Goal: Communication & Community: Answer question/provide support

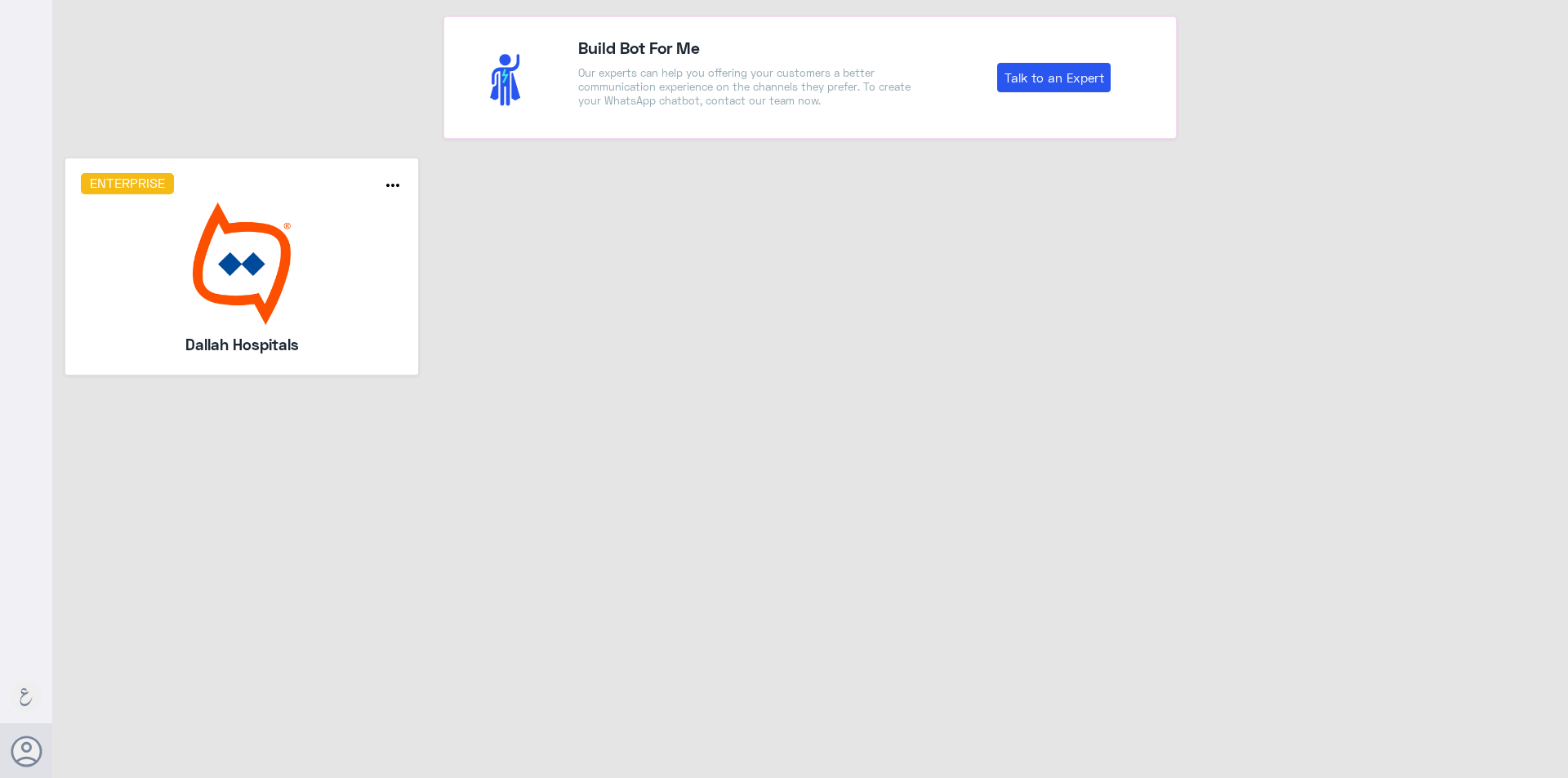
click at [320, 325] on img at bounding box center [242, 263] width 323 height 122
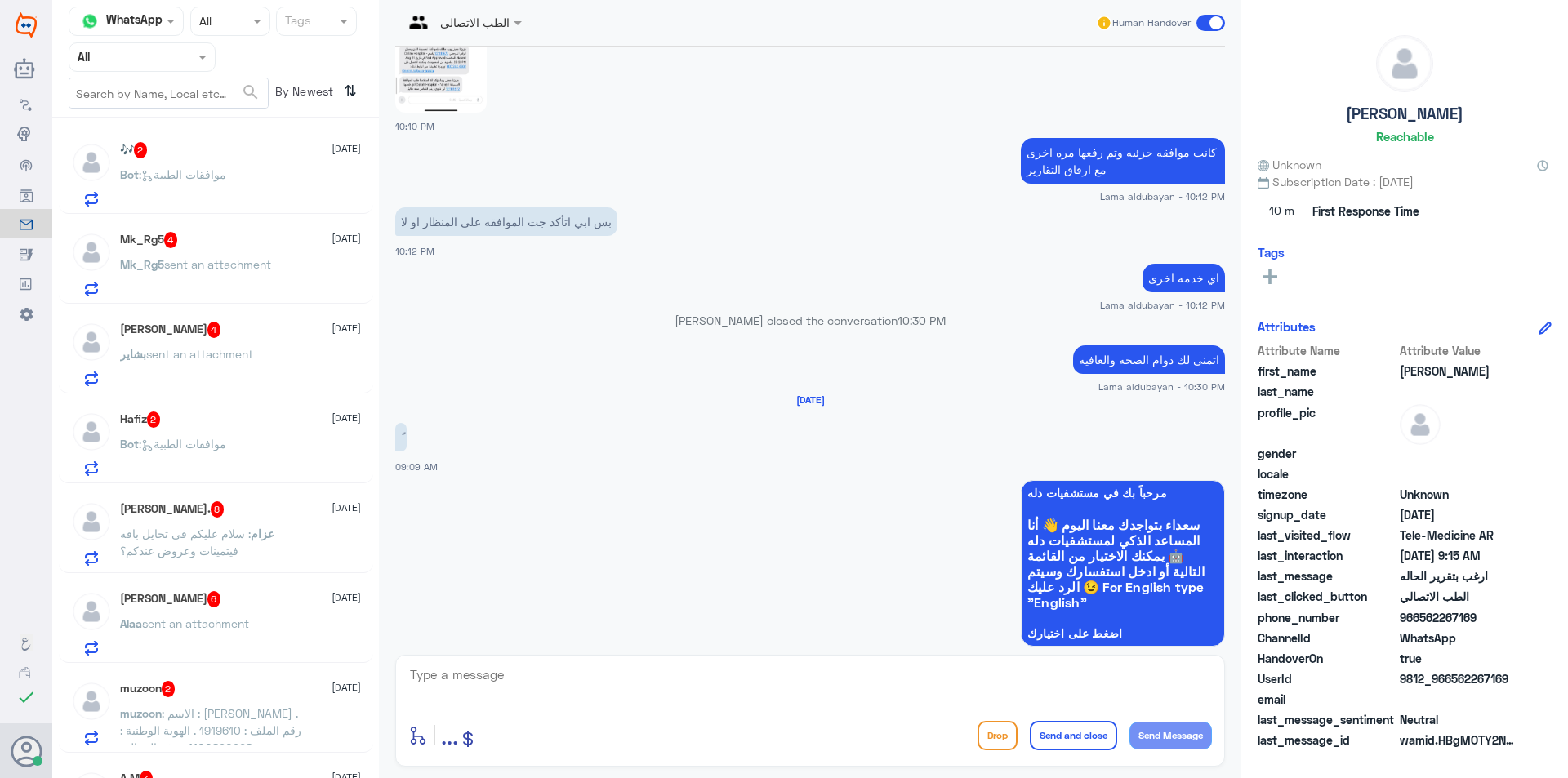
scroll to position [1094, 0]
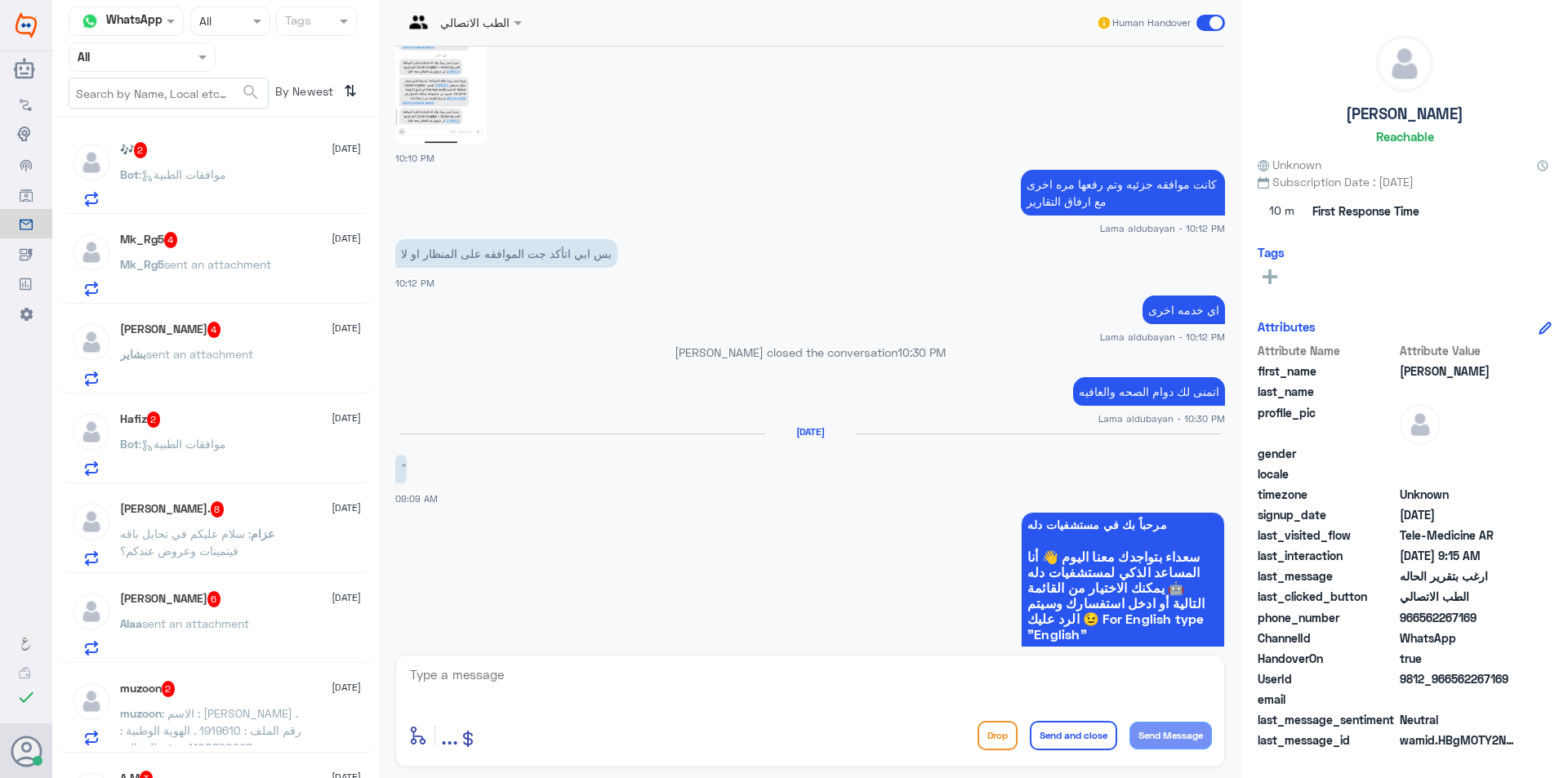
click at [274, 183] on div "Bot : موافقات الطبية" at bounding box center [240, 188] width 241 height 37
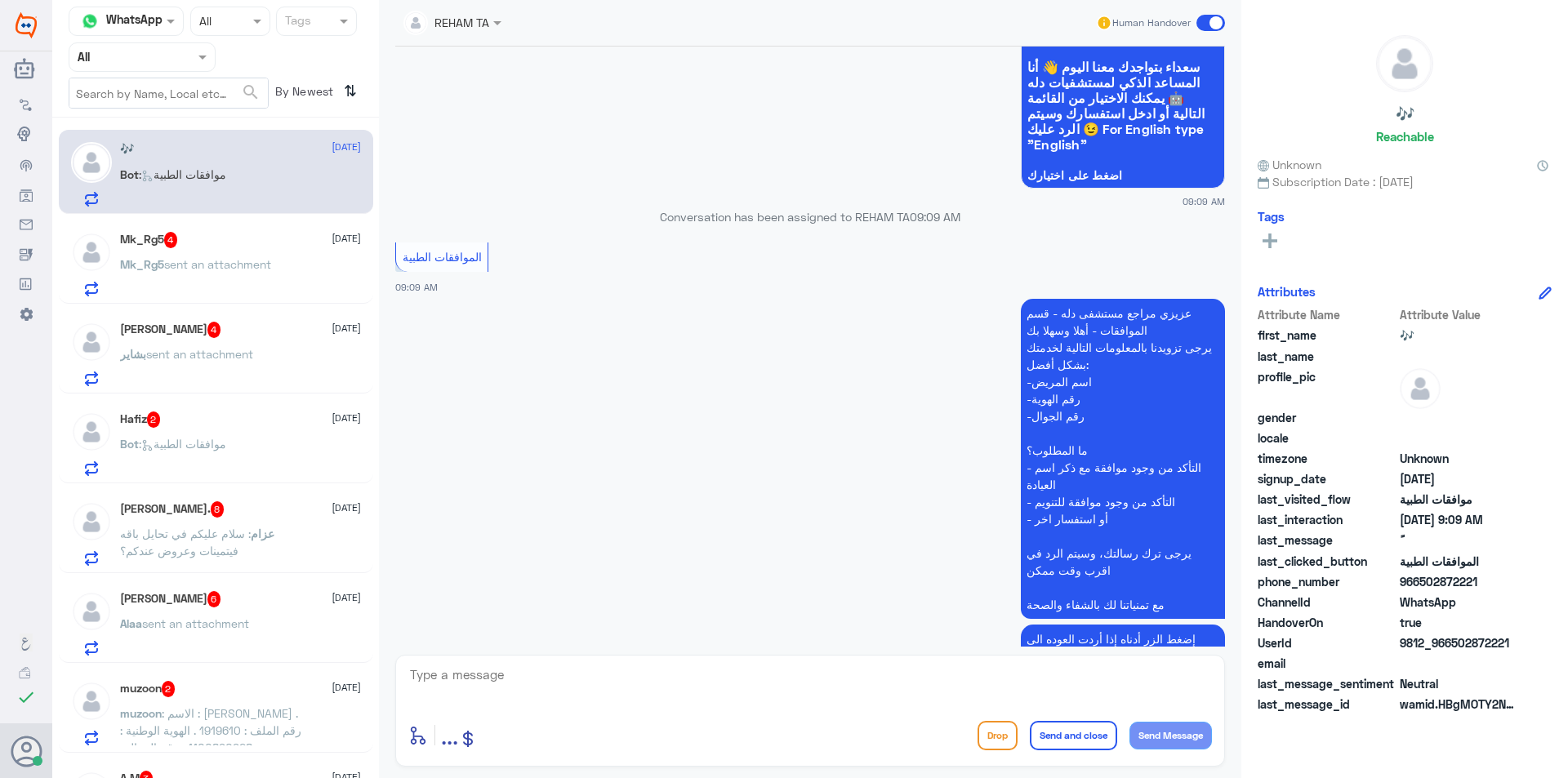
scroll to position [1257, 0]
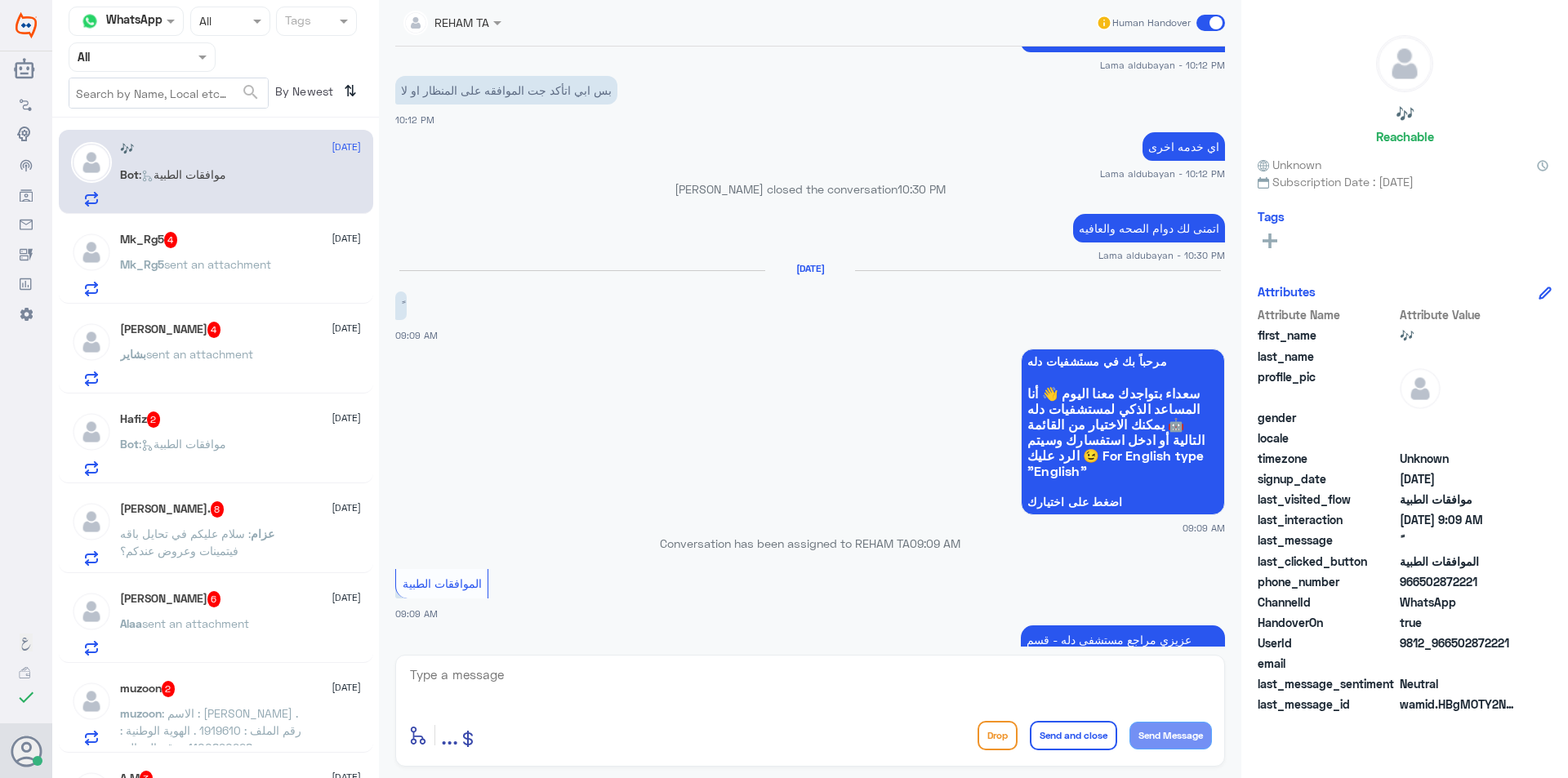
click at [530, 679] on textarea at bounding box center [809, 683] width 804 height 40
type textarea "H"
type textarea "اهلا وسهلا ..كيف نقدر نخدمك؟"
drag, startPoint x: 1035, startPoint y: 678, endPoint x: 1266, endPoint y: 690, distance: 231.3
click at [1266, 690] on div "Channel WhatsApp Status × All Tags Agent Filter All search By Newest ⇅ 🎶 23 Aug…" at bounding box center [809, 391] width 1516 height 784
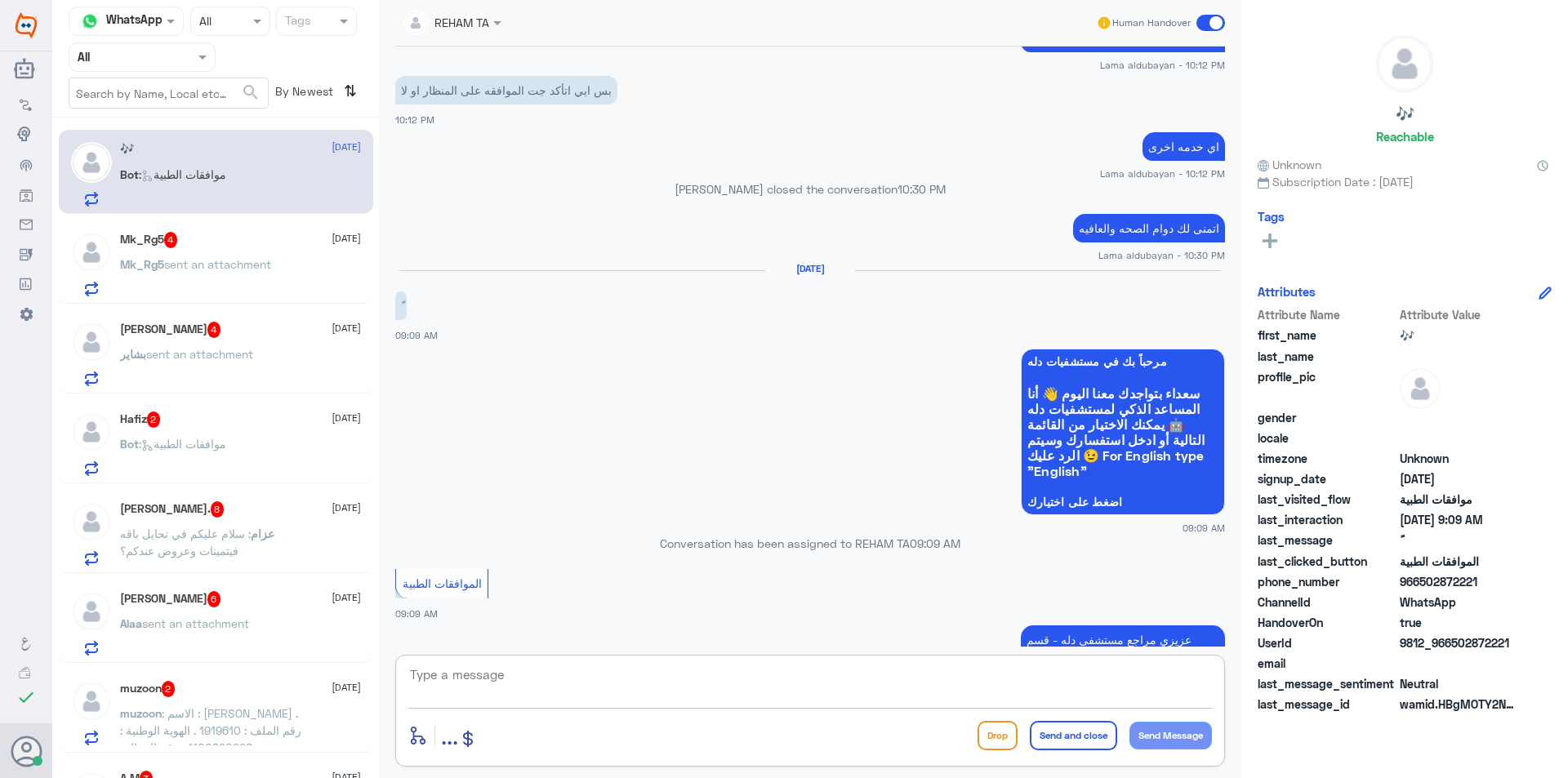
scroll to position [1718, 0]
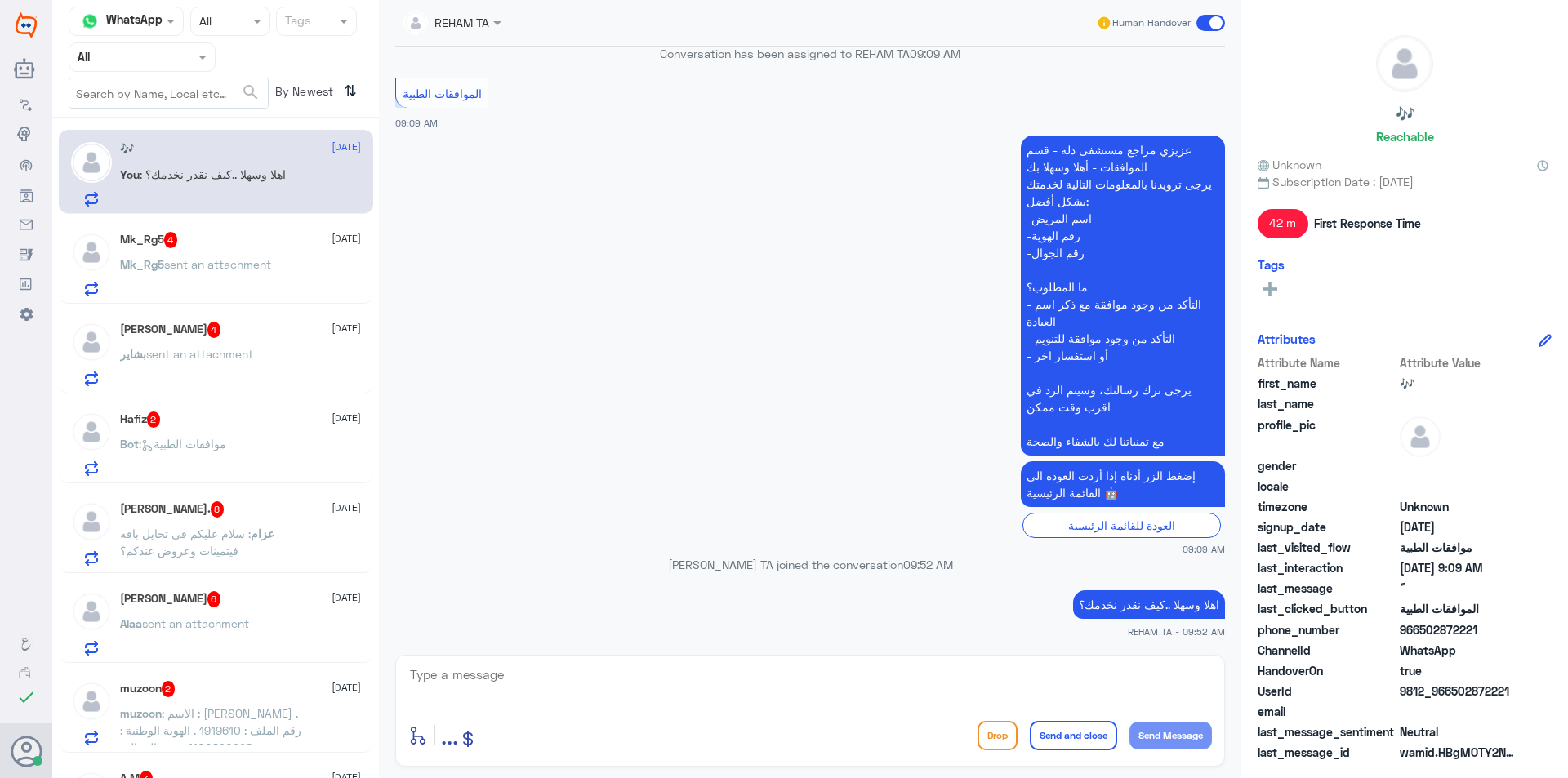
click at [216, 279] on p "Mk_Rg5 sent an attachment" at bounding box center [195, 276] width 151 height 41
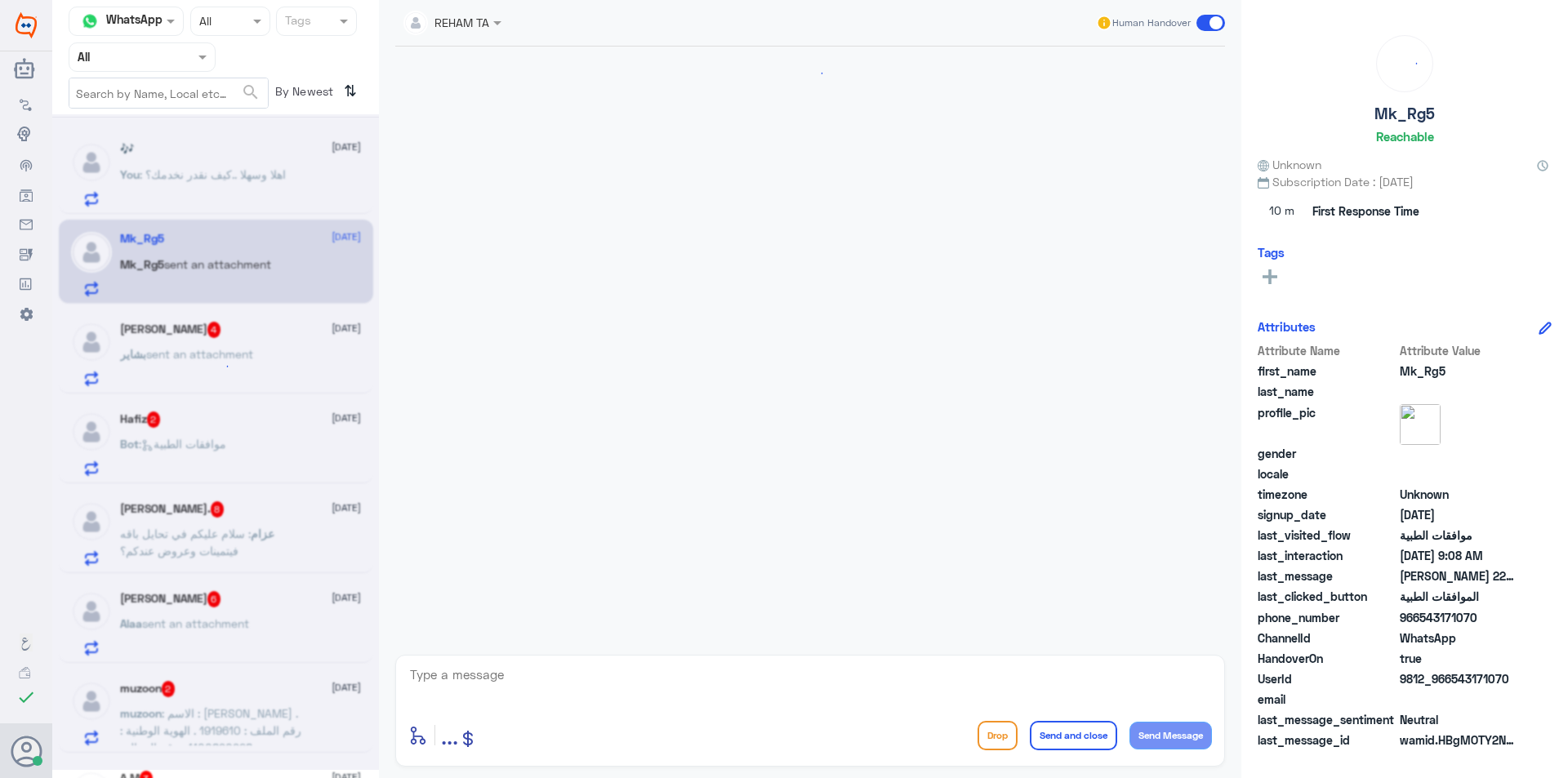
scroll to position [572, 0]
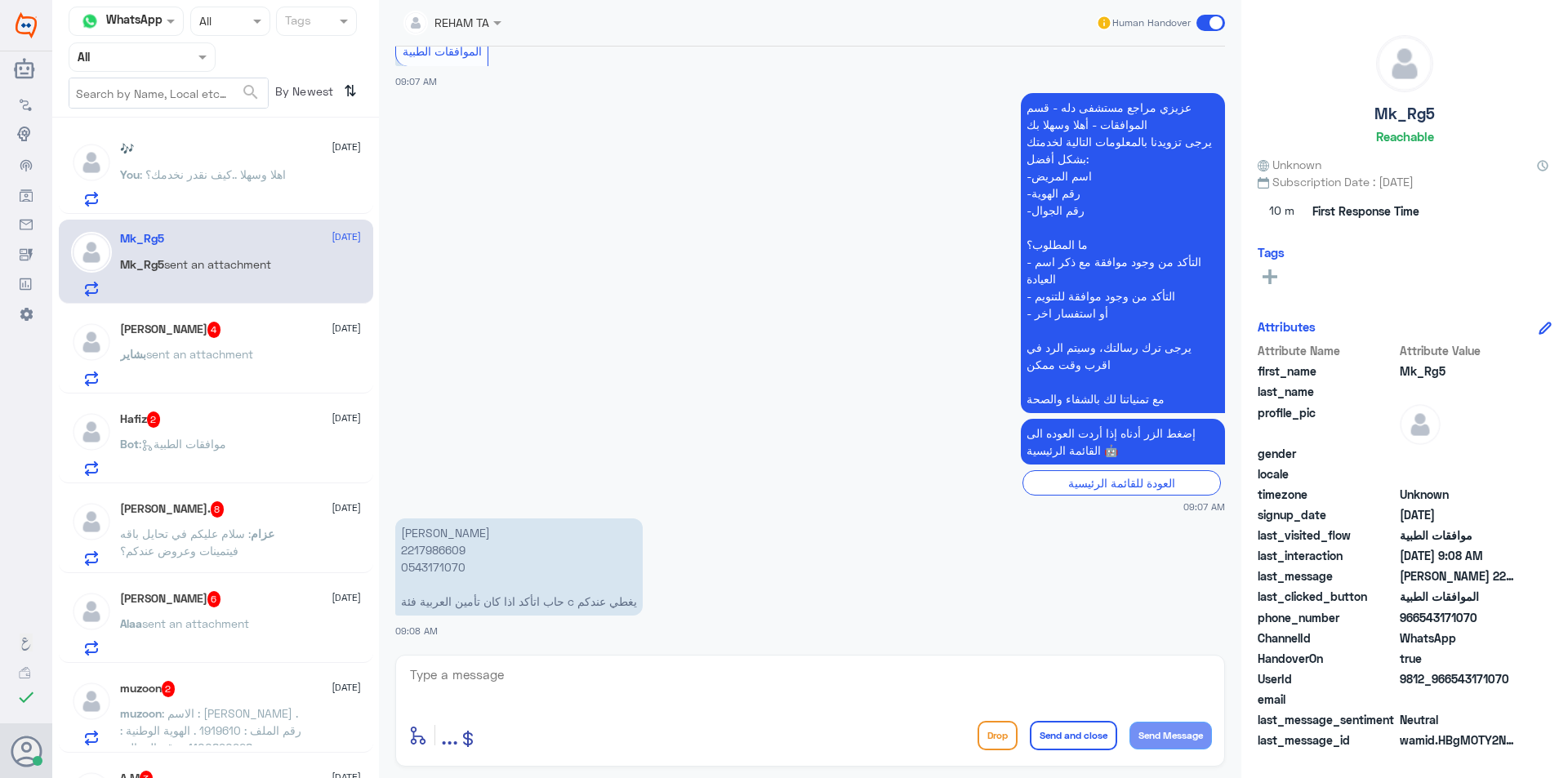
click at [475, 670] on textarea at bounding box center [809, 683] width 804 height 40
type textarea "اهلا وسهلا ..نعتذر منك لاتظهر لدينا بيانات التأمين ارجو التواصل مع تأمينك لتزوي…"
drag, startPoint x: 475, startPoint y: 670, endPoint x: 1230, endPoint y: 801, distance: 766.3
click at [1230, 777] on html "Dallah Hospitals Flow Builder Conversational Skills Broadcast Audience Inbox Gr…" at bounding box center [784, 389] width 1568 height 778
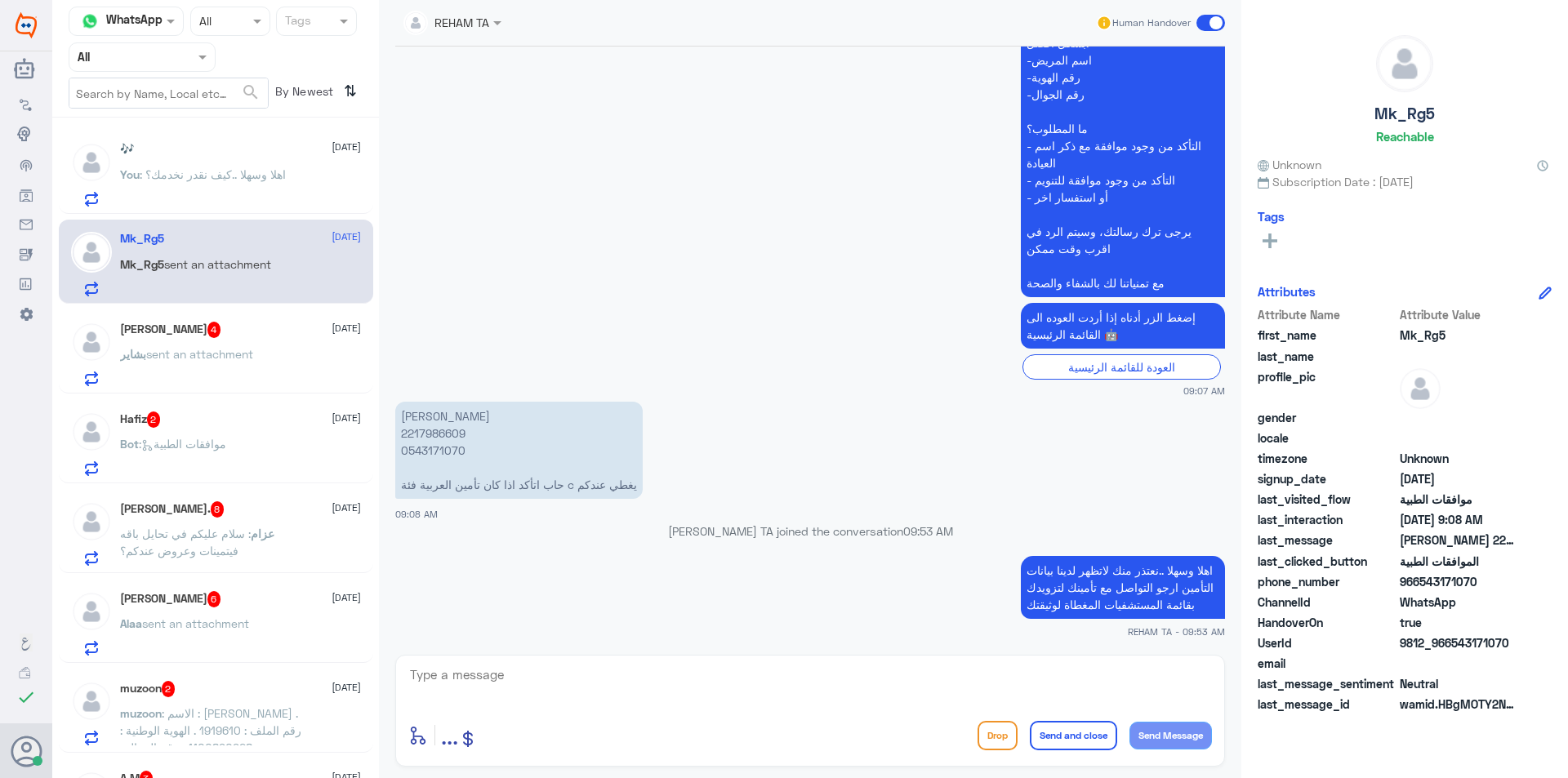
click at [284, 366] on div "بشاير sent an attachment" at bounding box center [240, 368] width 241 height 37
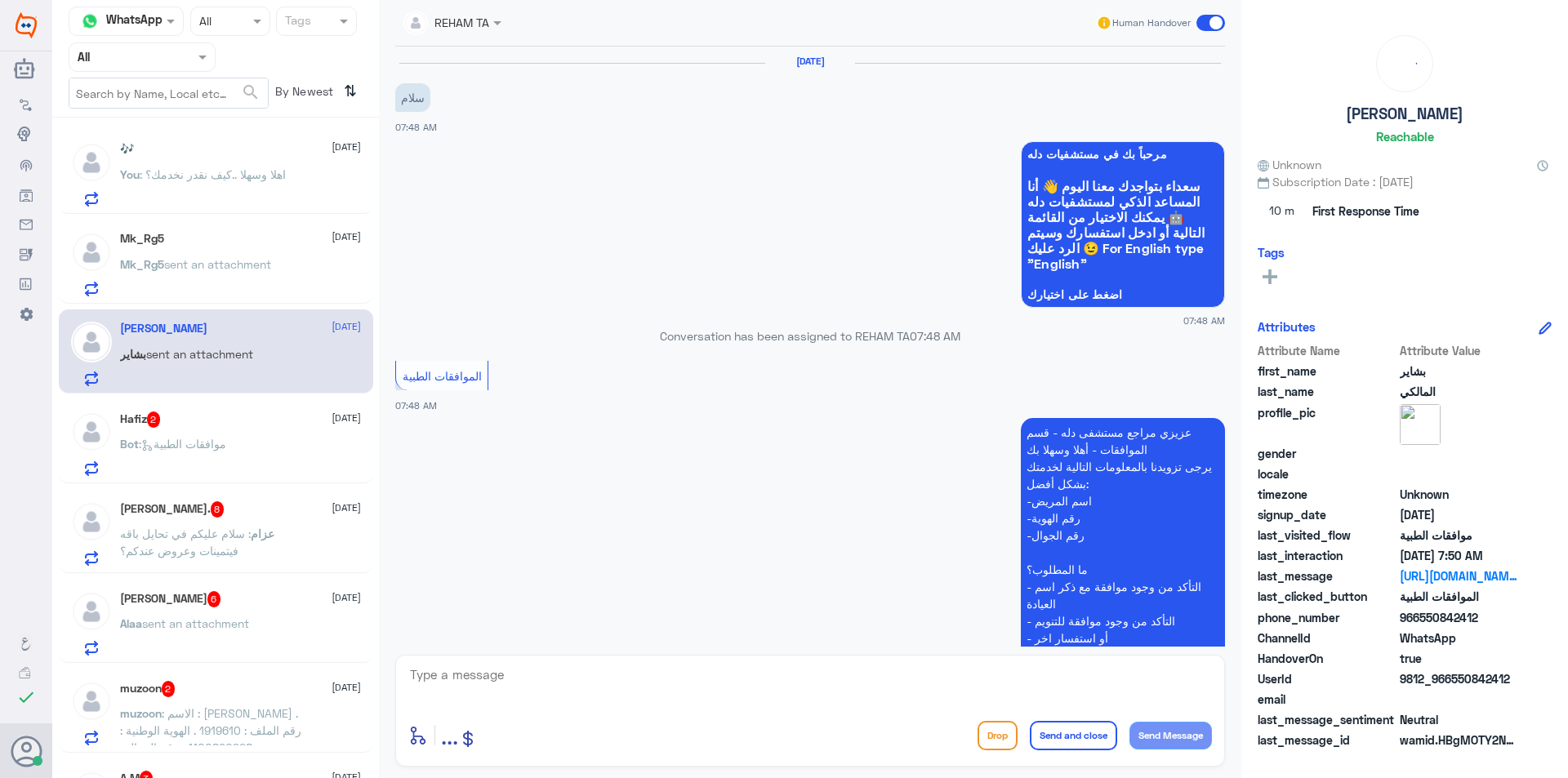
scroll to position [739, 0]
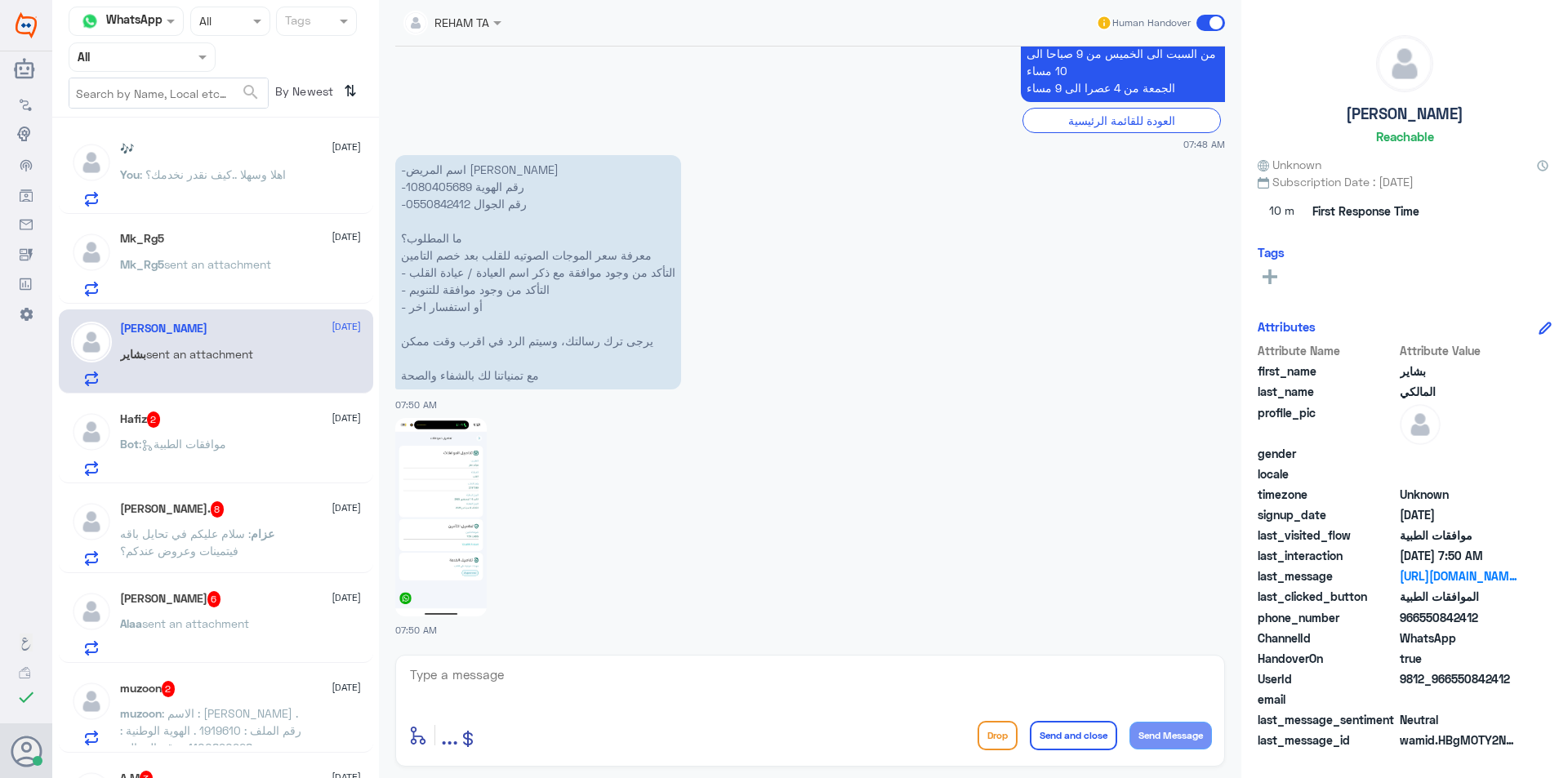
click at [574, 675] on textarea at bounding box center [809, 683] width 804 height 40
click at [427, 187] on p "-اسم المريض بشاير المالكي -رقم الهوية 1080405689 -رقم الجوال 0550842412 ما المط…" at bounding box center [538, 272] width 286 height 235
copy p "1080405689"
click at [537, 728] on div "enter flow name ... Drop Send and close Send Message" at bounding box center [809, 735] width 804 height 37
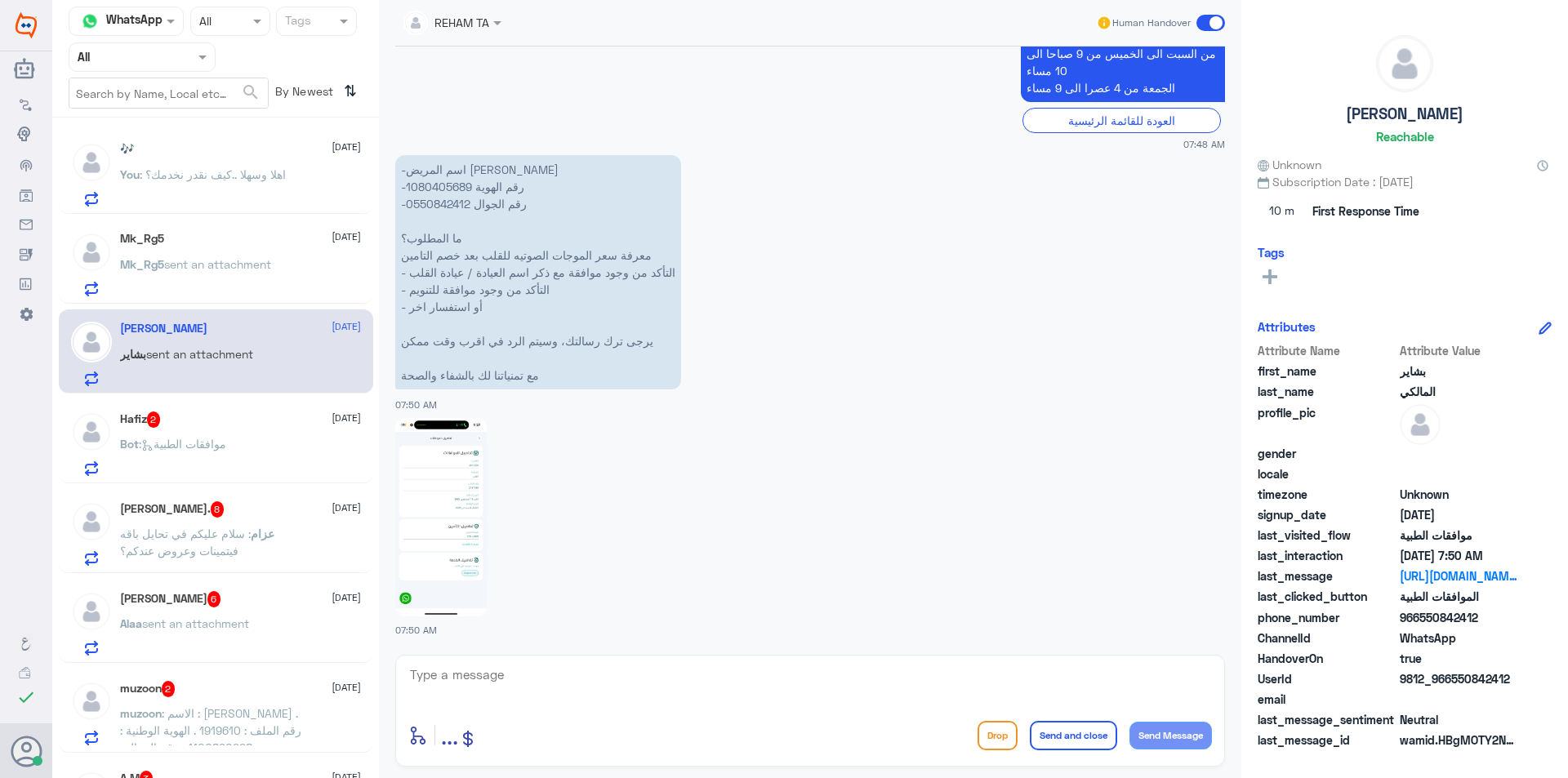
click at [538, 706] on div at bounding box center [809, 686] width 804 height 45
click at [538, 694] on textarea at bounding box center [809, 683] width 804 height 40
type textarea "اهلا وسهلا..هل يوجد لديك طلب في دلة النخيل؟"
drag, startPoint x: 1112, startPoint y: 681, endPoint x: 1221, endPoint y: 707, distance: 112.1
click at [1221, 707] on div "اهلا وسهلا..هل يوجد لديك طلب في دلة النخيل؟ enter flow name ... Drop Send and c…" at bounding box center [809, 710] width 830 height 112
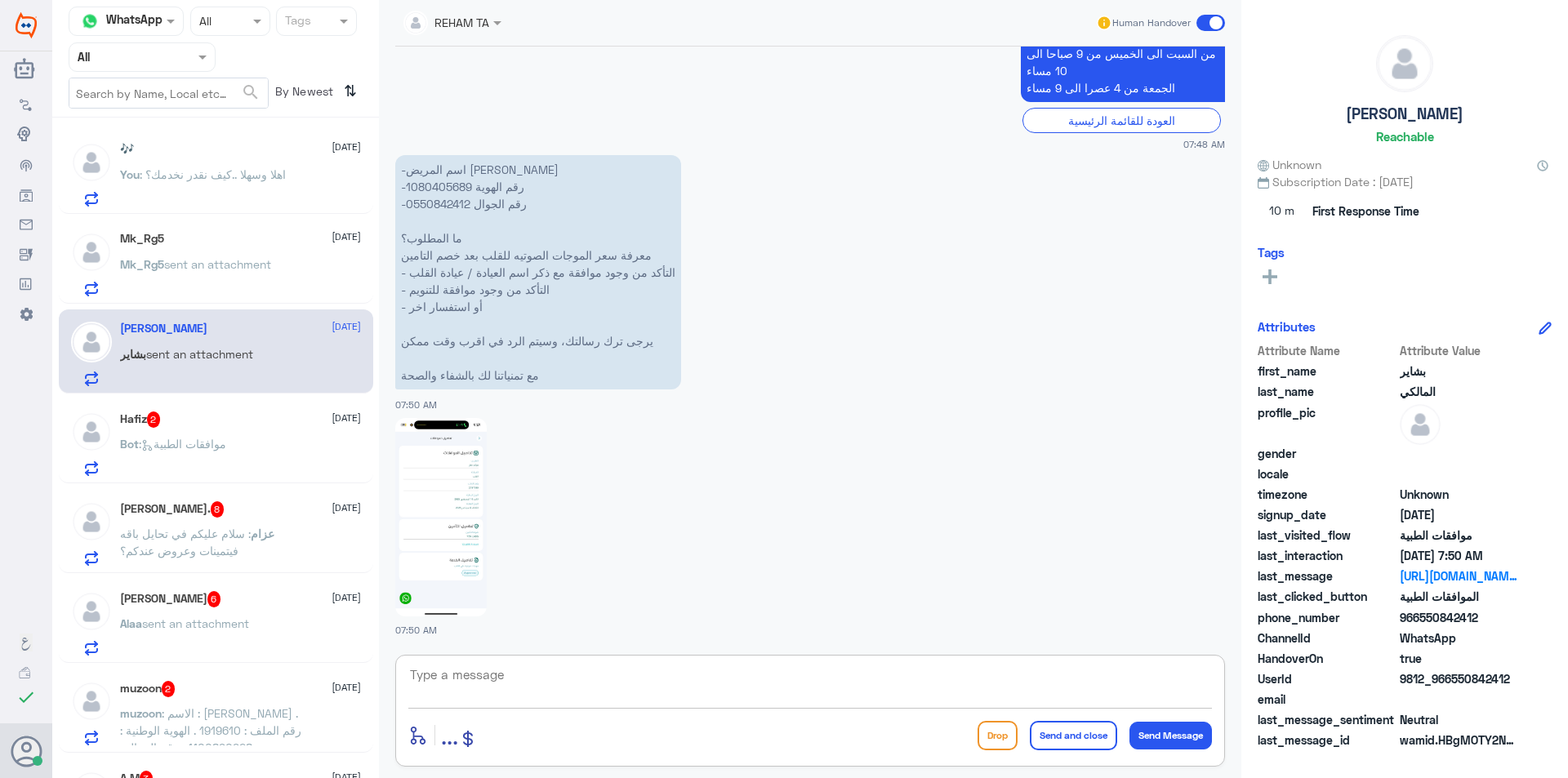
scroll to position [809, 0]
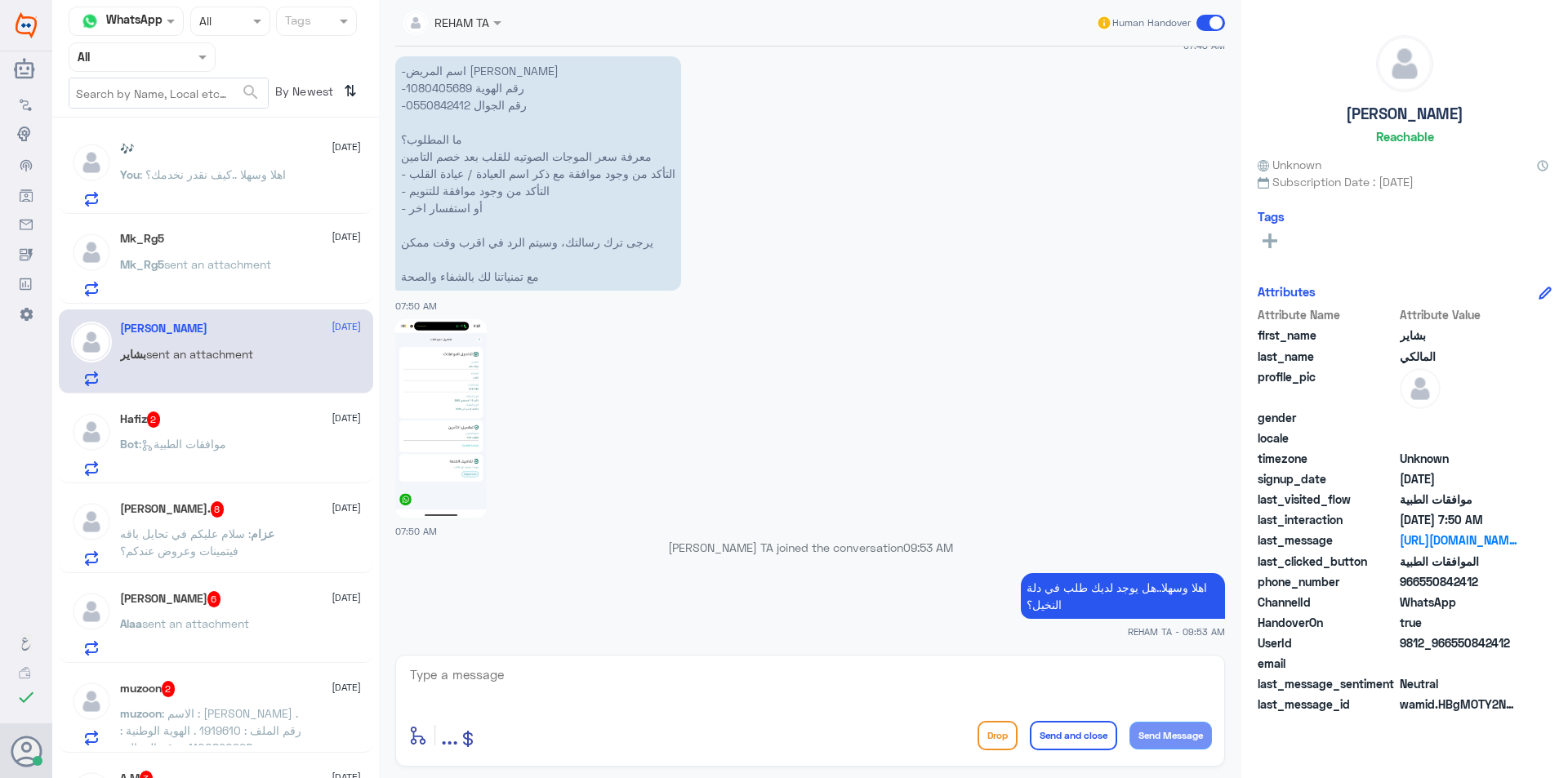
click at [282, 440] on div "Bot : موافقات الطبية" at bounding box center [240, 458] width 241 height 37
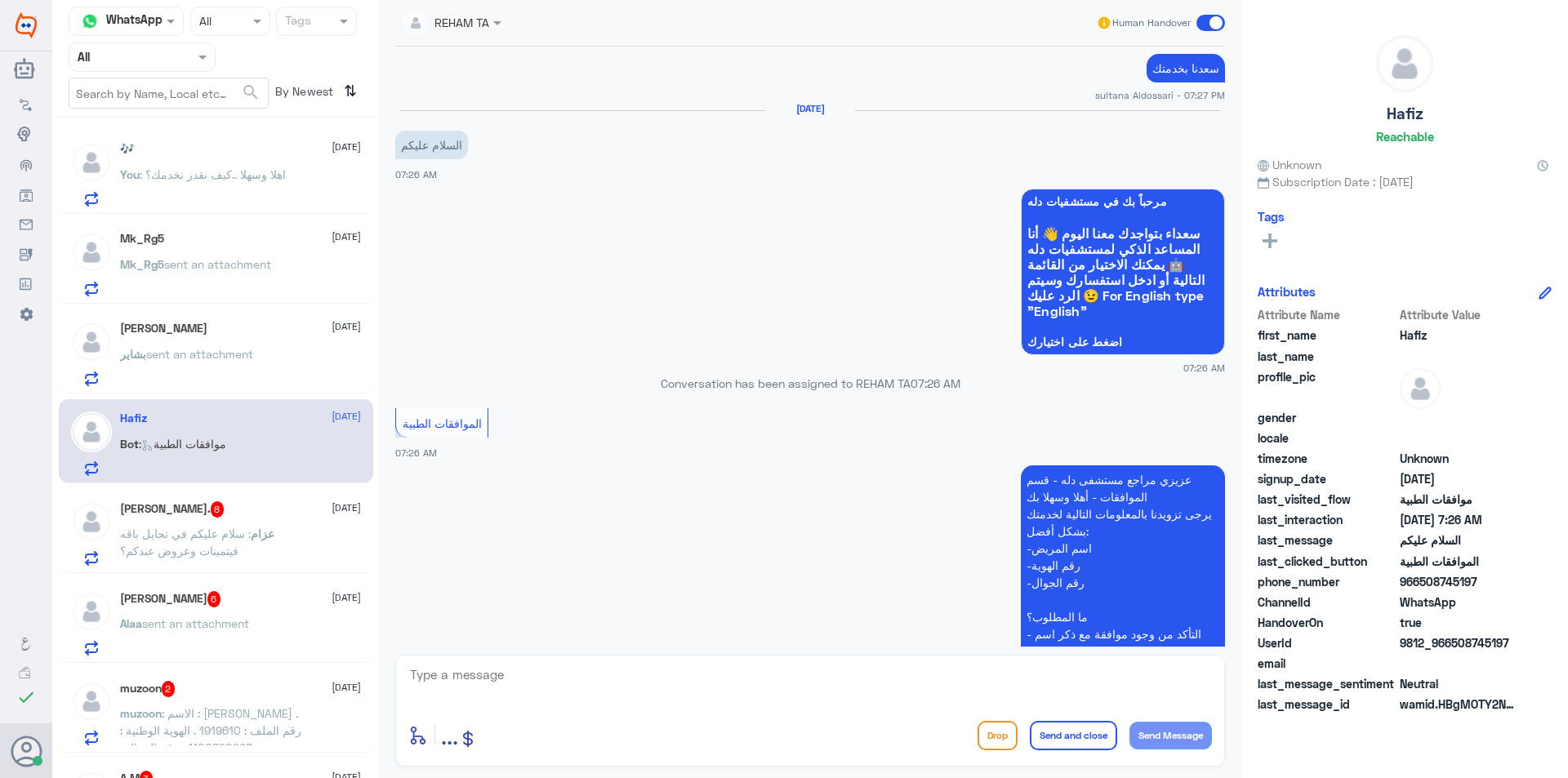
scroll to position [879, 0]
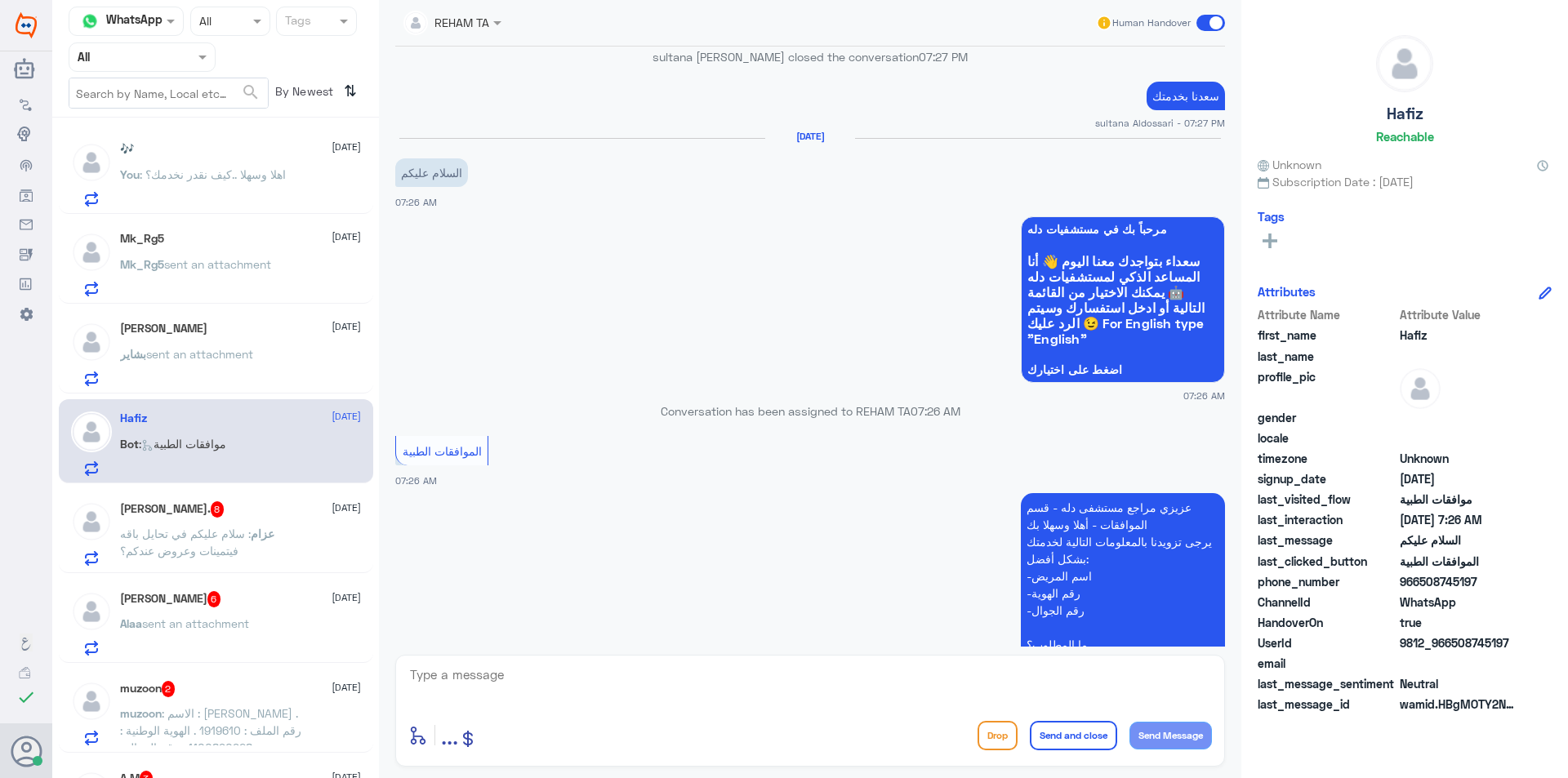
click at [799, 681] on textarea at bounding box center [809, 683] width 804 height 40
paste textarea "اهلا وسهلا ..كيف نقدر نخدمك؟"
type textarea "اهلا وسهلا ..كيف نقدر نخدمك؟"
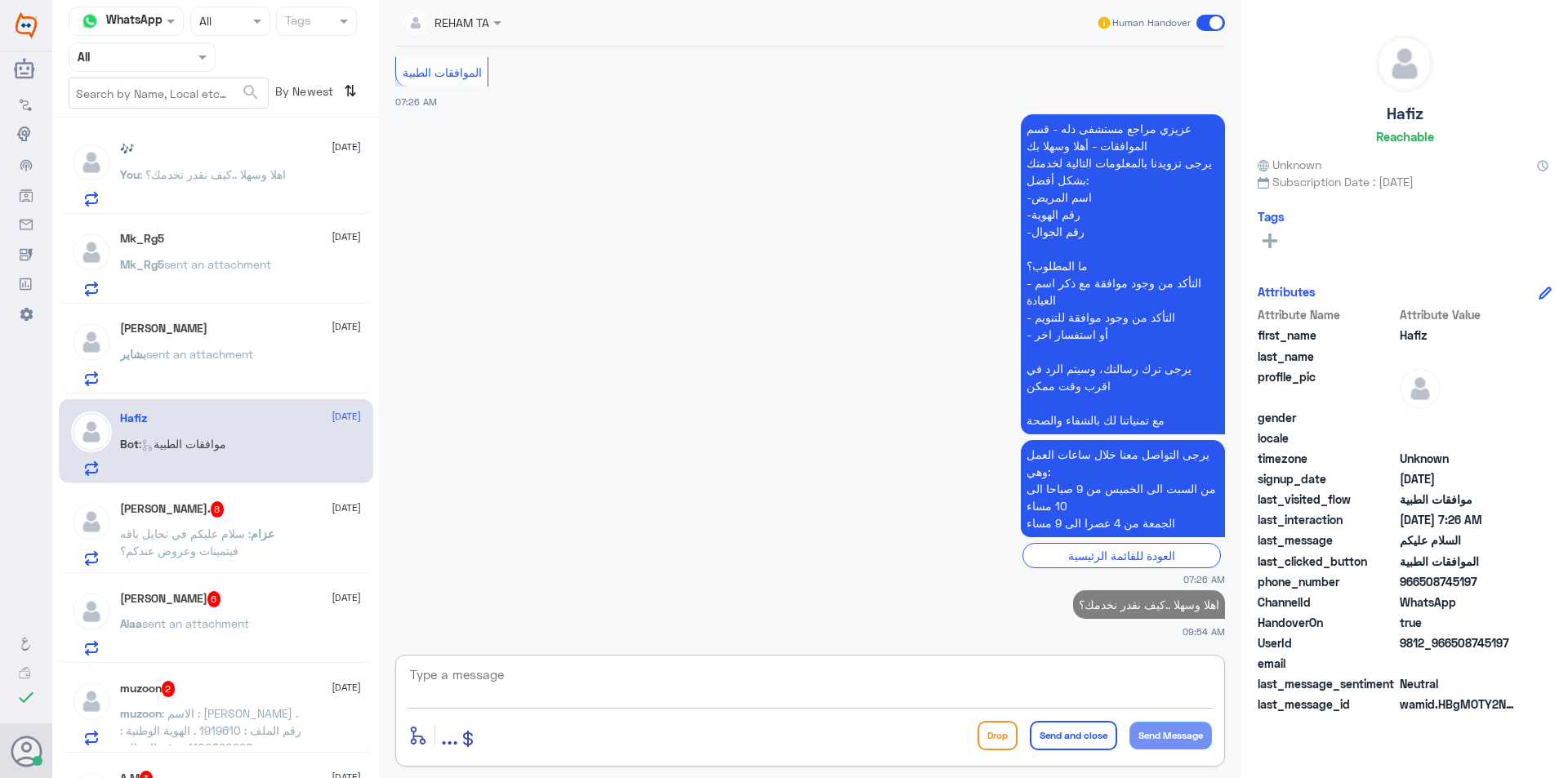
click at [181, 551] on span ": سلام عليكم في تحايل باقه فيتمينات وعروض عندكم؟" at bounding box center [185, 542] width 131 height 31
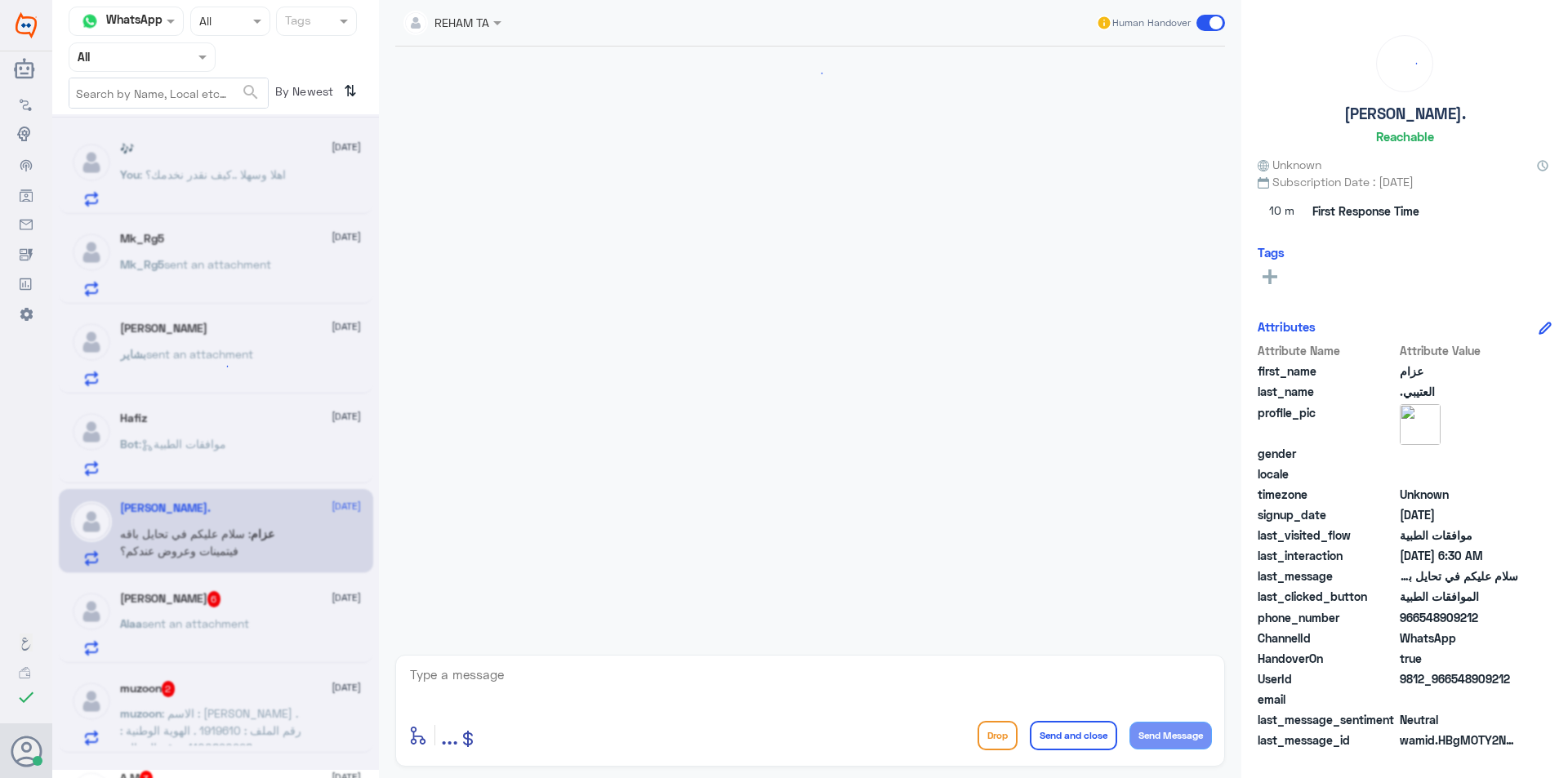
scroll to position [1372, 0]
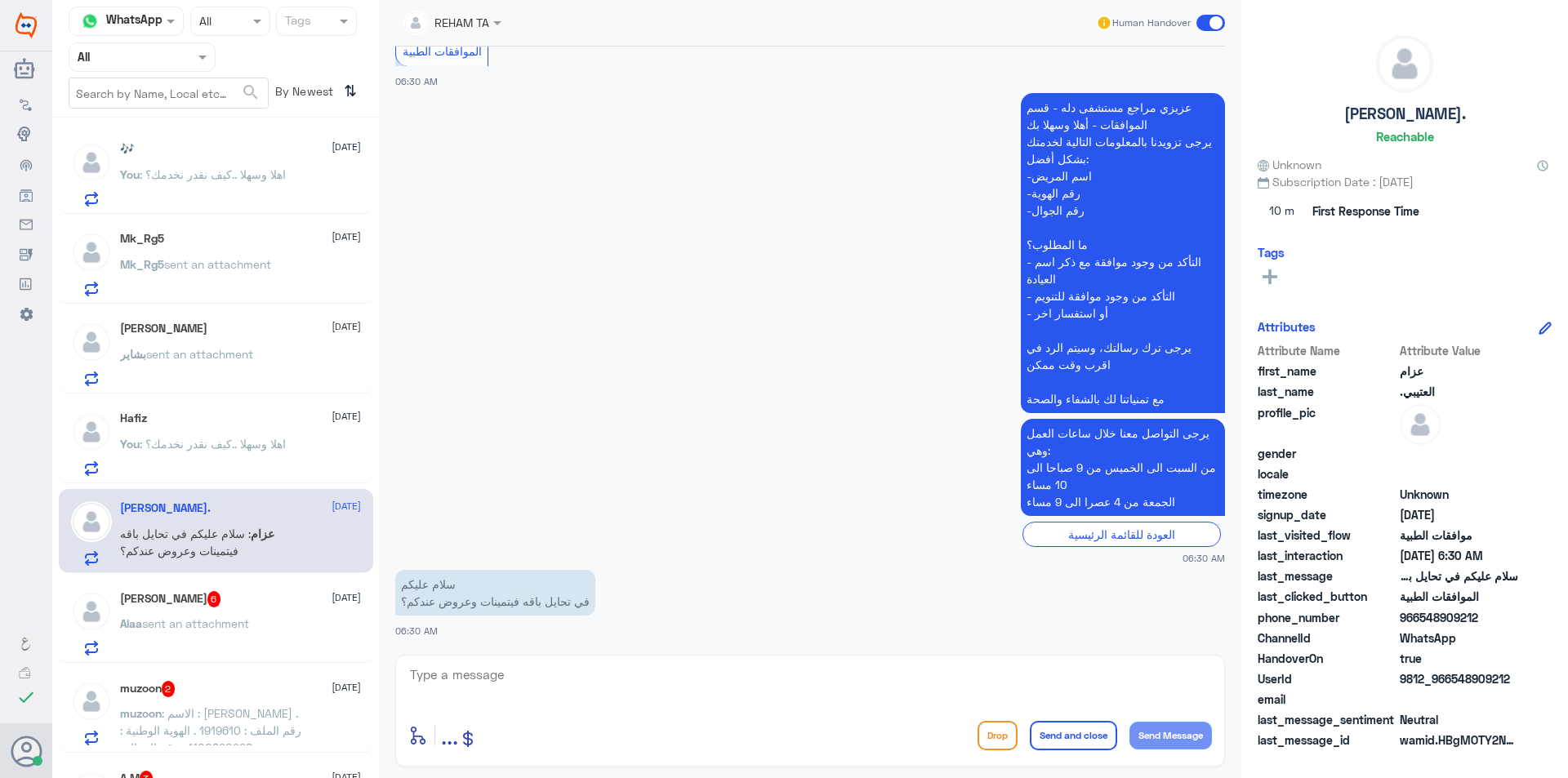
click at [516, 670] on textarea at bounding box center [809, 683] width 804 height 40
drag, startPoint x: 732, startPoint y: 679, endPoint x: 1221, endPoint y: 688, distance: 489.1
click at [1221, 688] on div "اهلا وسهلا...ارجو التواصل مع خدمة العملاء لخدمتك نحن قسم الموافقات الطبية فقط e…" at bounding box center [809, 710] width 830 height 112
type textarea "اهلا وسهلا...ارجو التواصل مع خدمة العملاء لخدمتك نحن قسم الموافقات الطبية فقط"
click at [1071, 735] on button "Send and close" at bounding box center [1074, 736] width 87 height 30
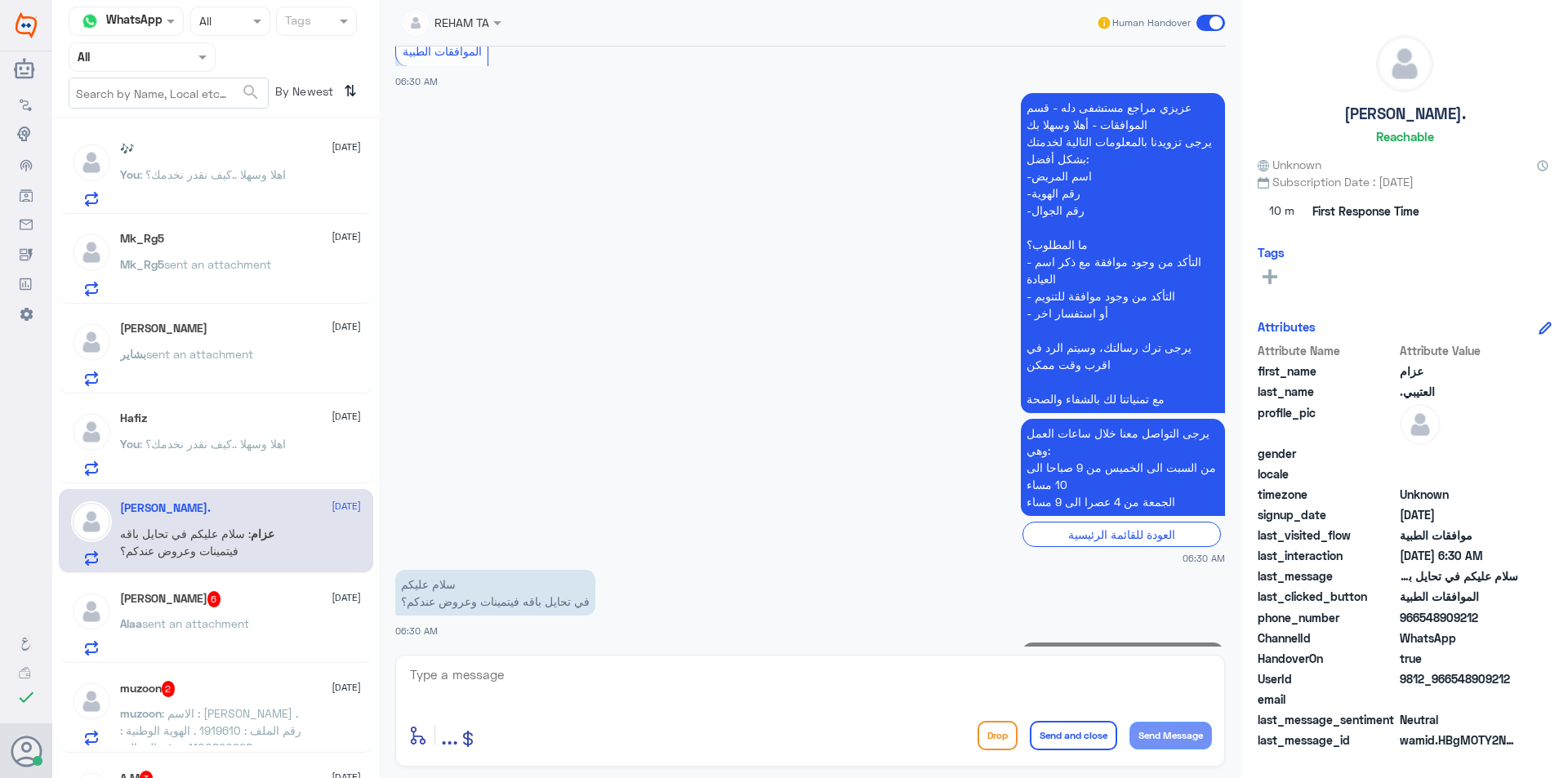
scroll to position [1459, 0]
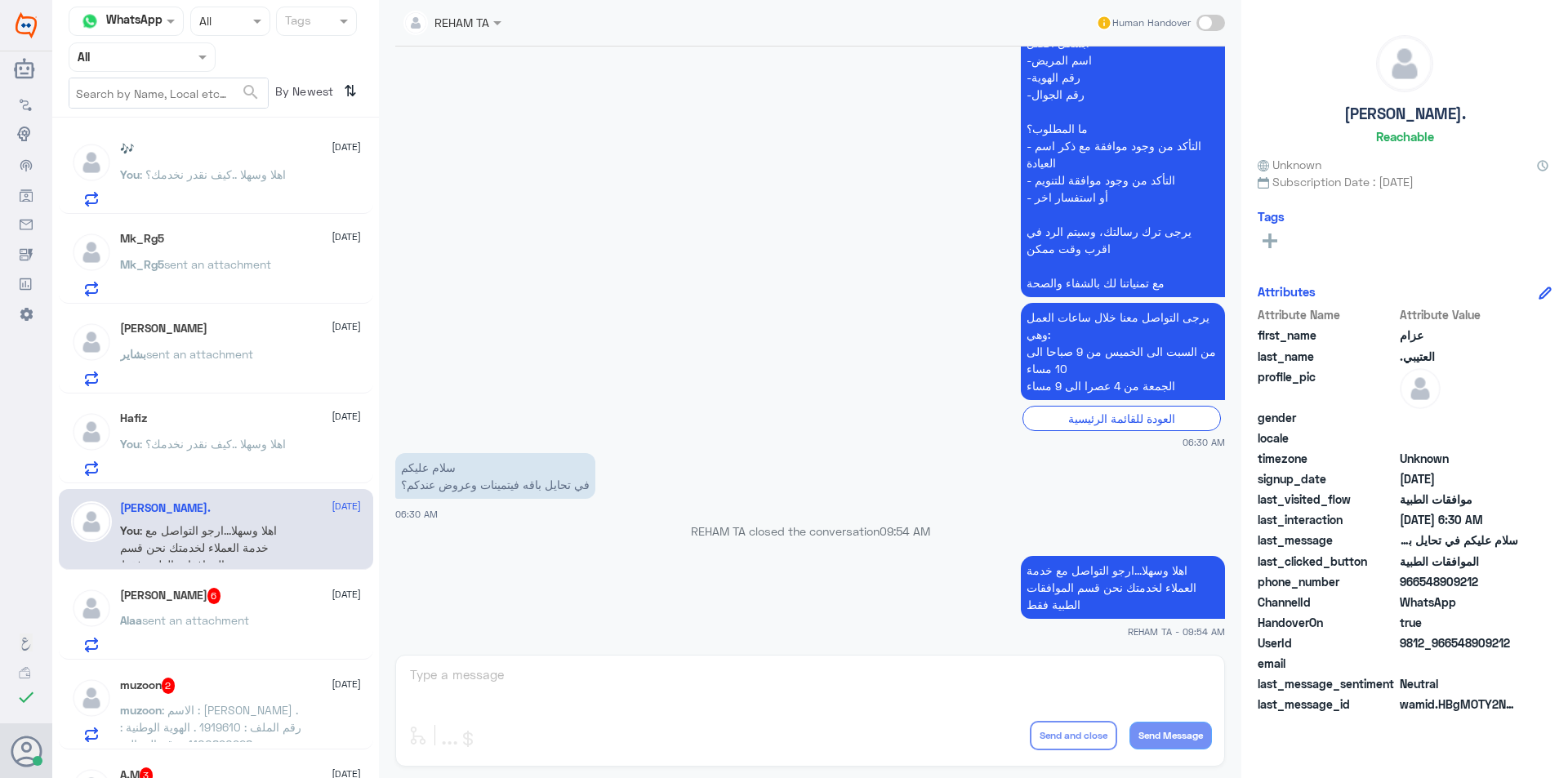
click at [236, 612] on p "Alaa sent an attachment" at bounding box center [184, 632] width 129 height 41
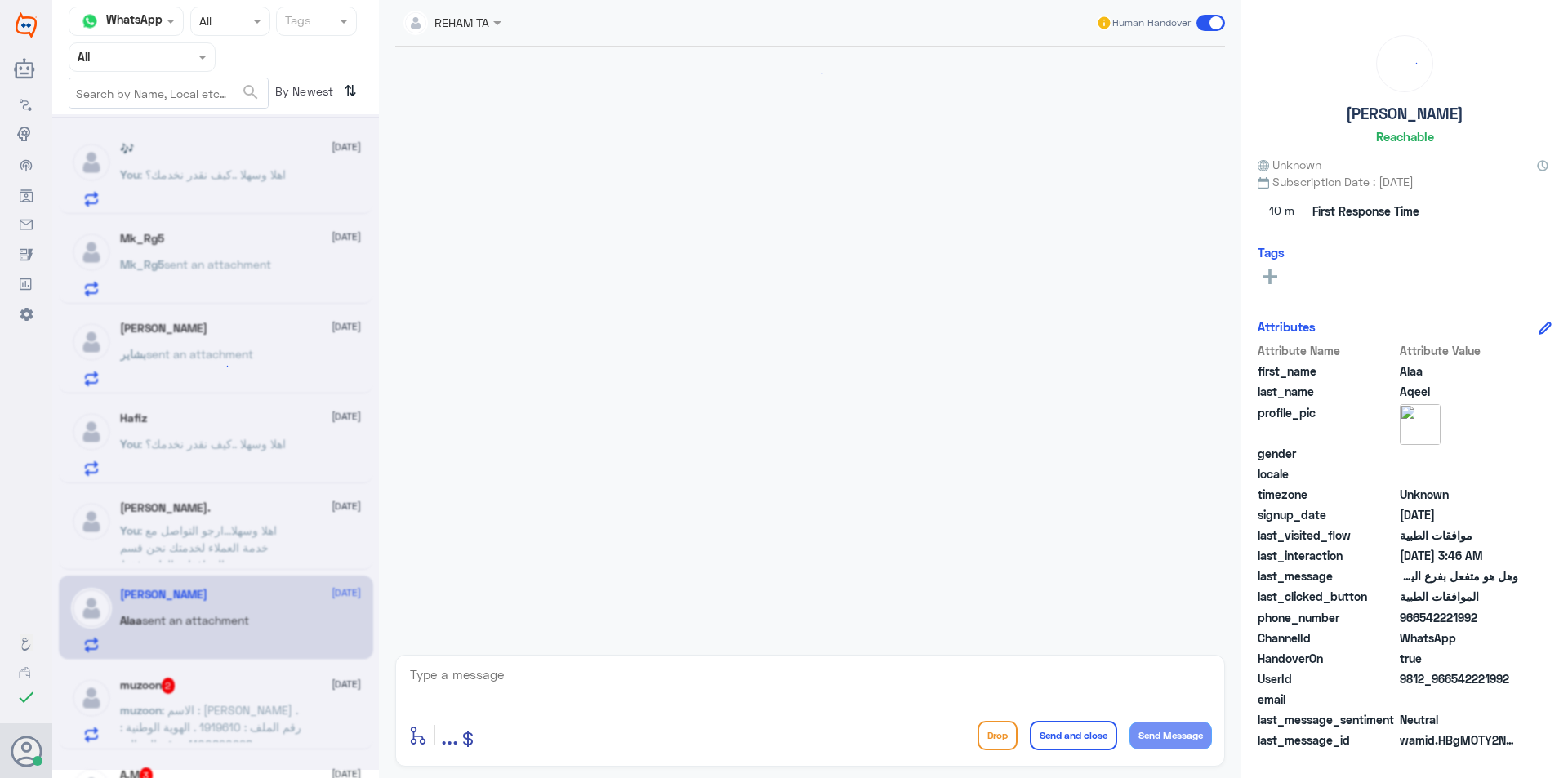
scroll to position [510, 0]
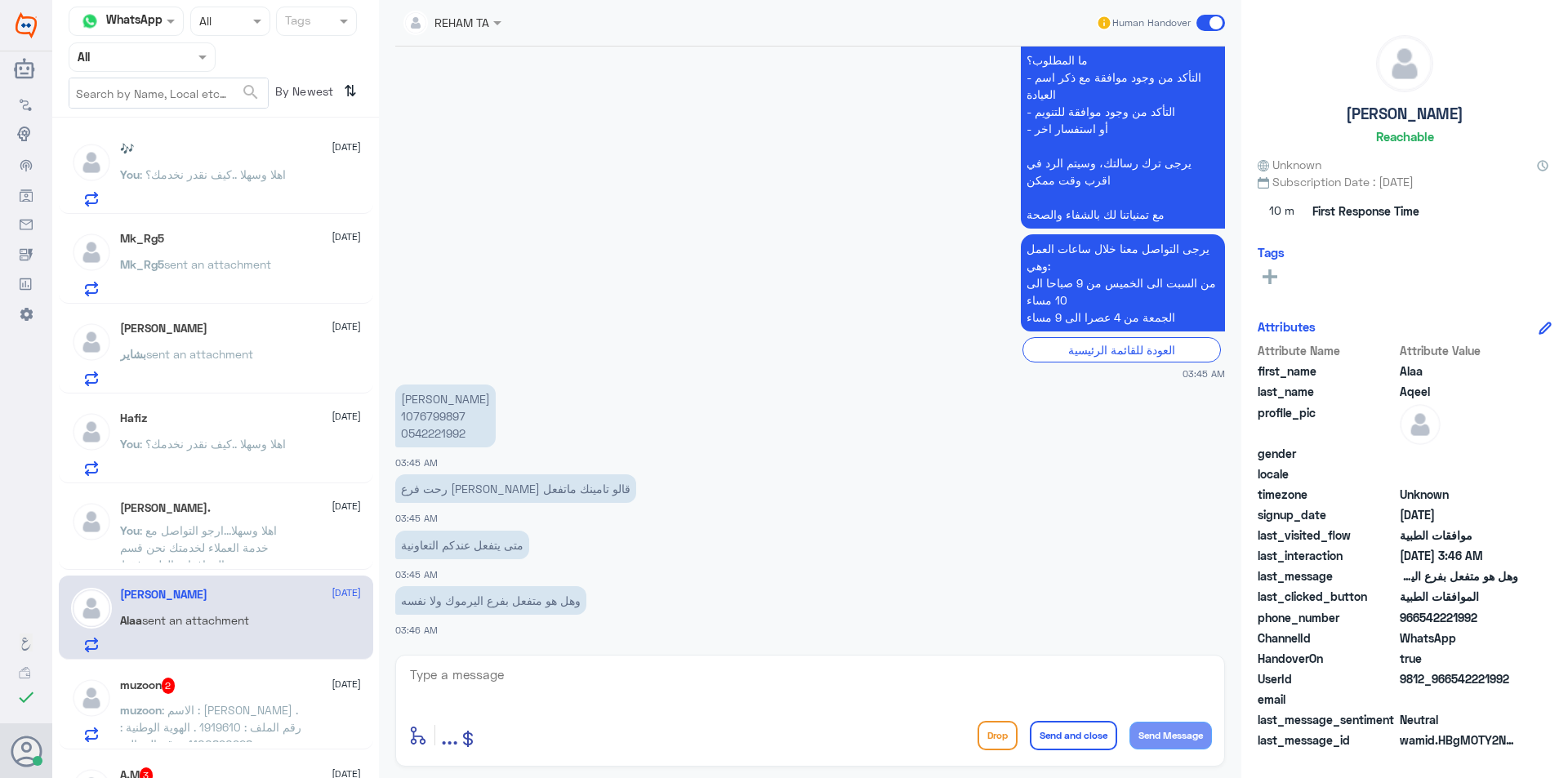
click at [448, 416] on p "الاء عقيل الشمري 1076799897 0542221992" at bounding box center [445, 416] width 100 height 63
copy p "1076799897"
click at [253, 686] on div "muzoon 2 23 August" at bounding box center [240, 686] width 241 height 17
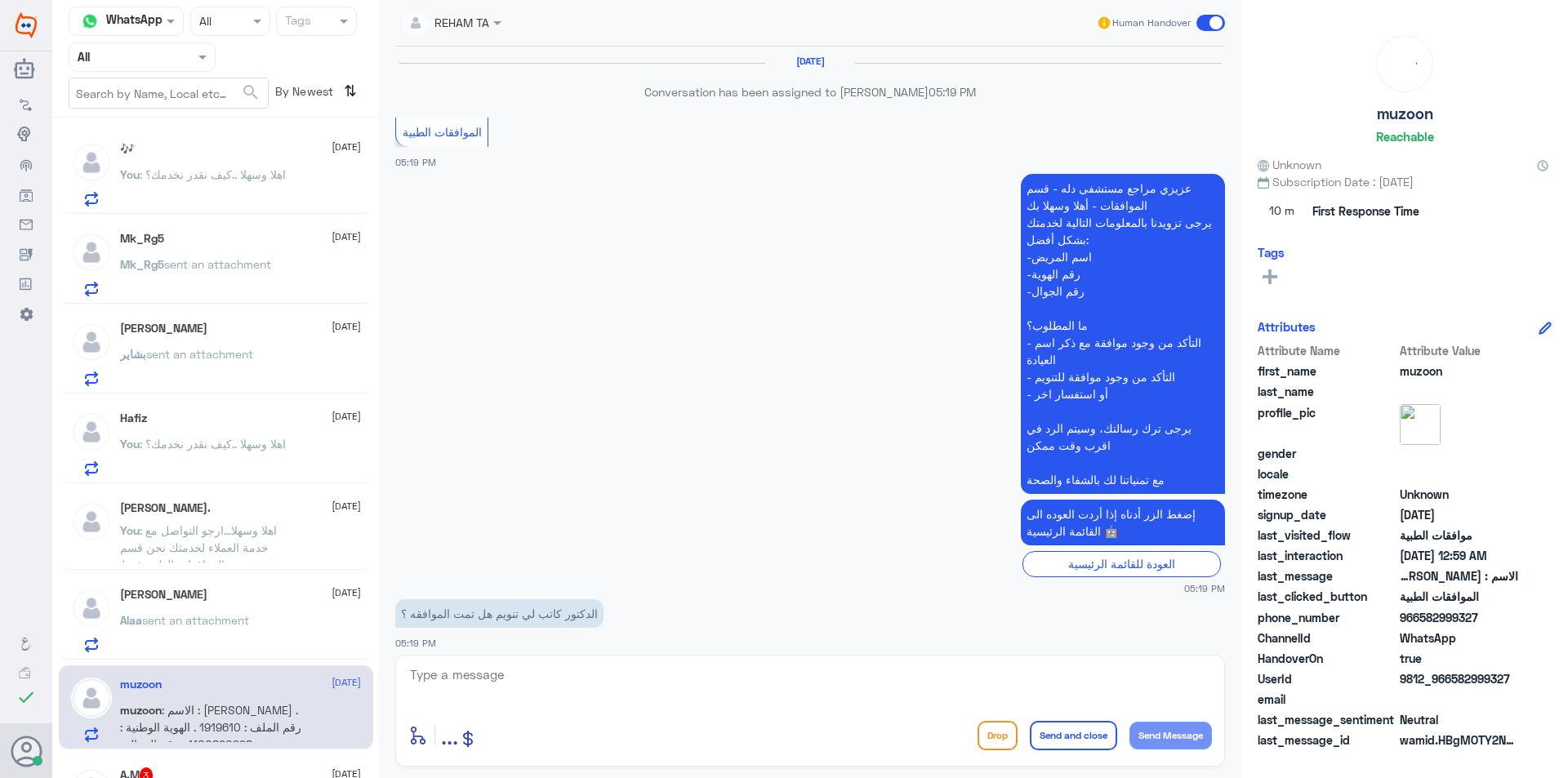
scroll to position [1429, 0]
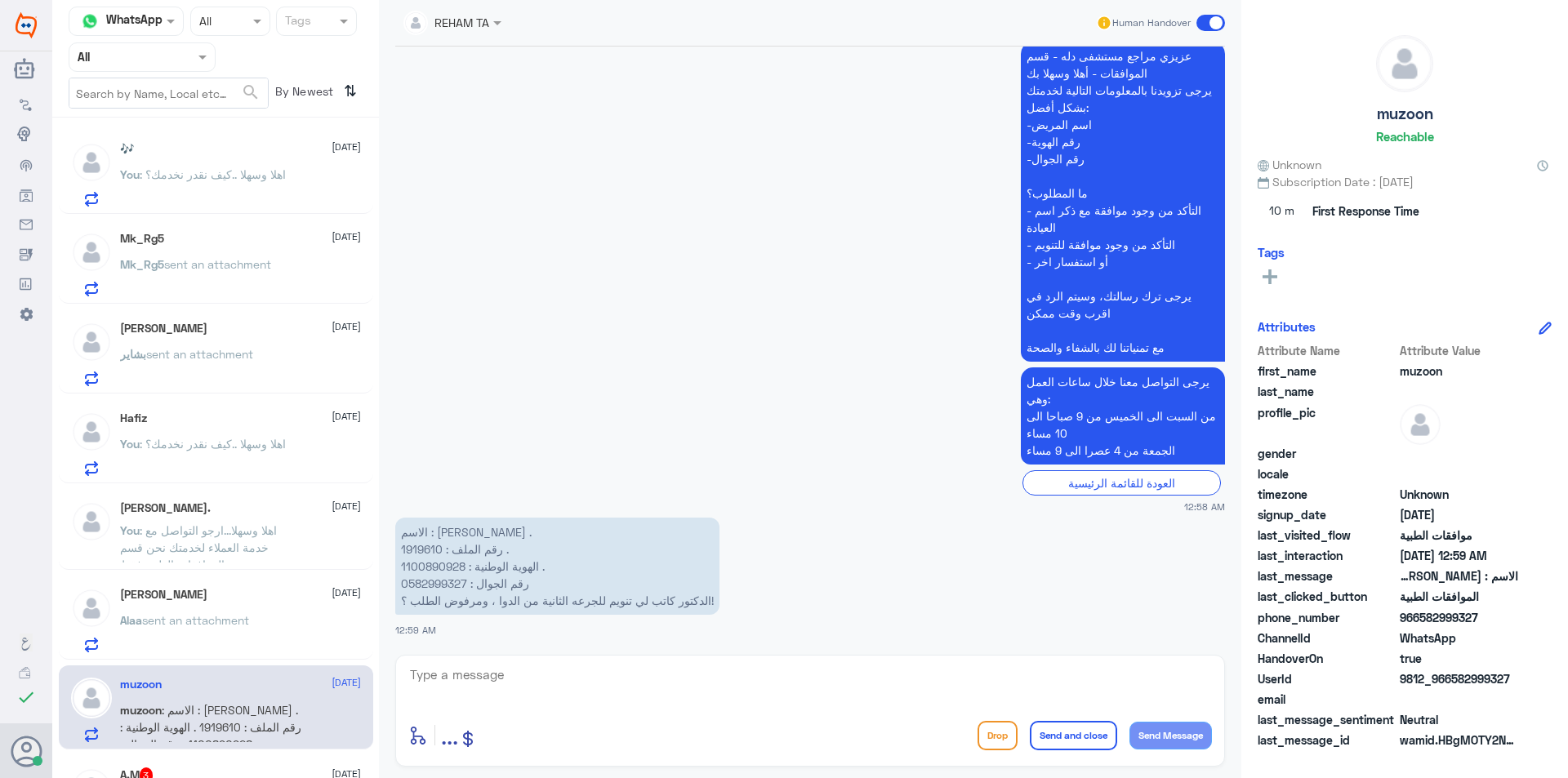
click at [427, 551] on p "الاسم : مزون محمد . رقم الملف : 1919610 . الهوية الوطنية : 1100890928 . رقم الج…" at bounding box center [557, 566] width 325 height 97
copy p "1919610"
click at [588, 681] on textarea at bounding box center [809, 683] width 804 height 40
type textarea "J"
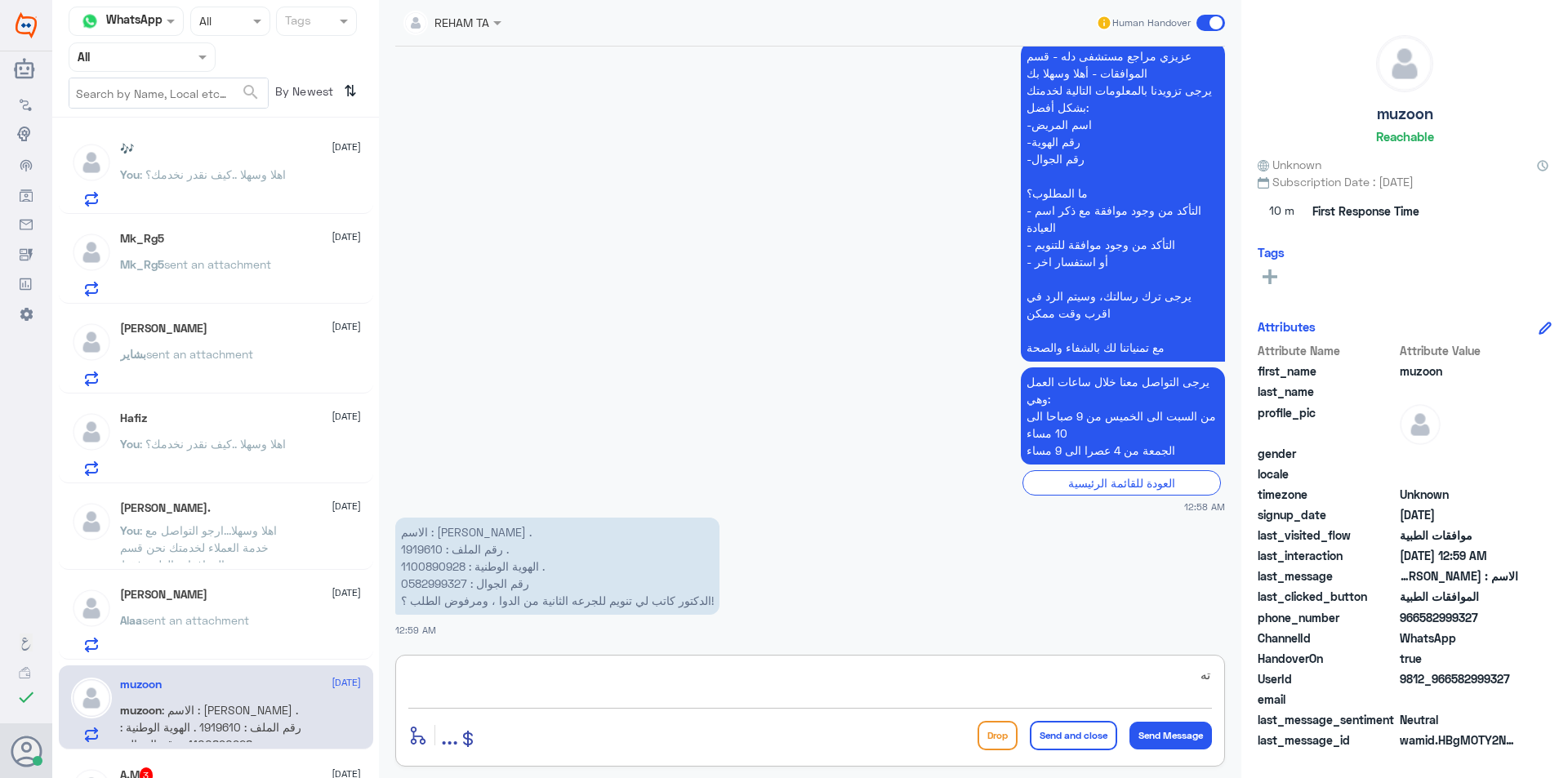
type textarea "ت"
type textarea "اهلا وسهلا سيتم تحويلها لقسم التنويم للمتابعه"
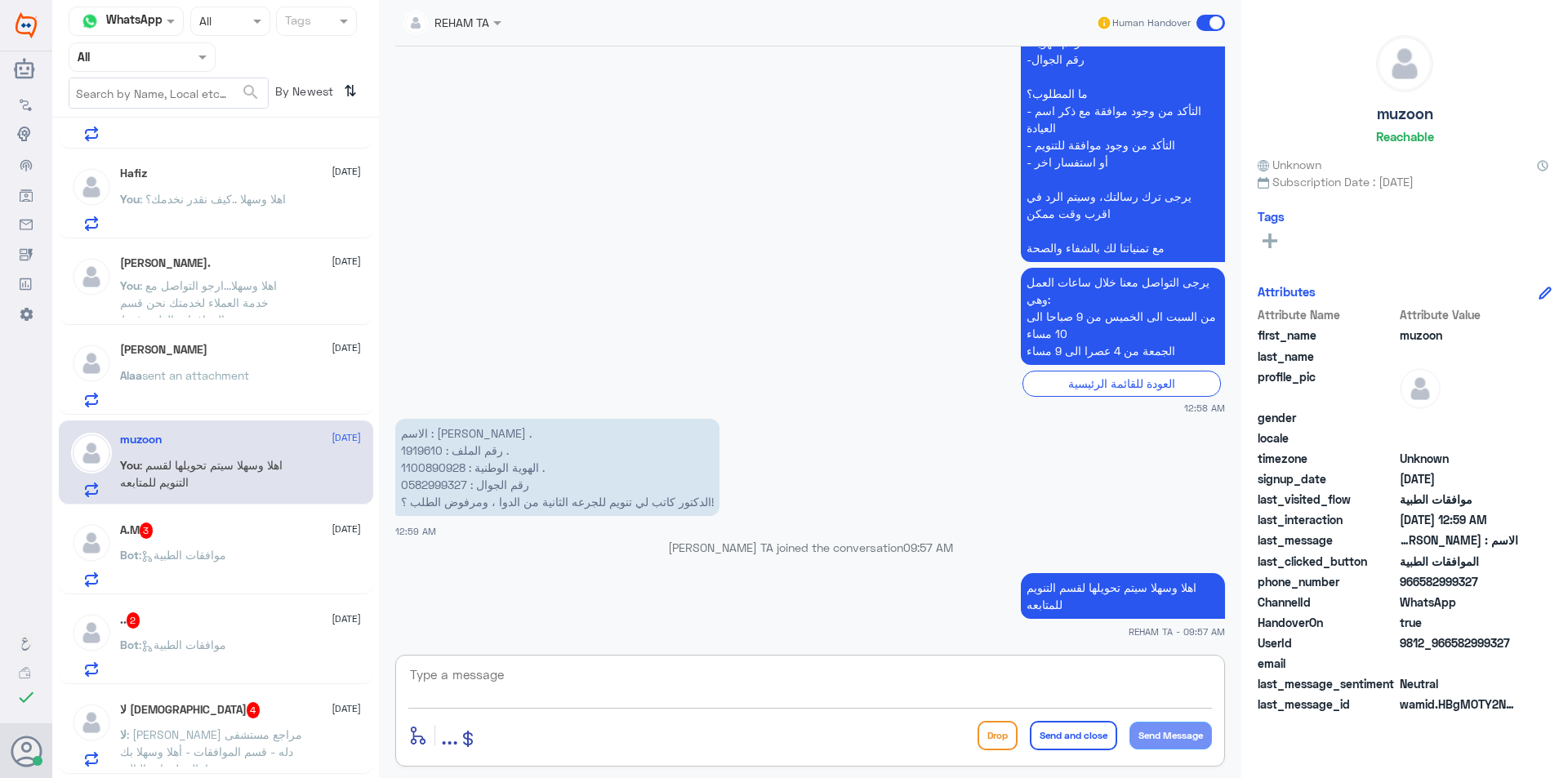
scroll to position [408, 0]
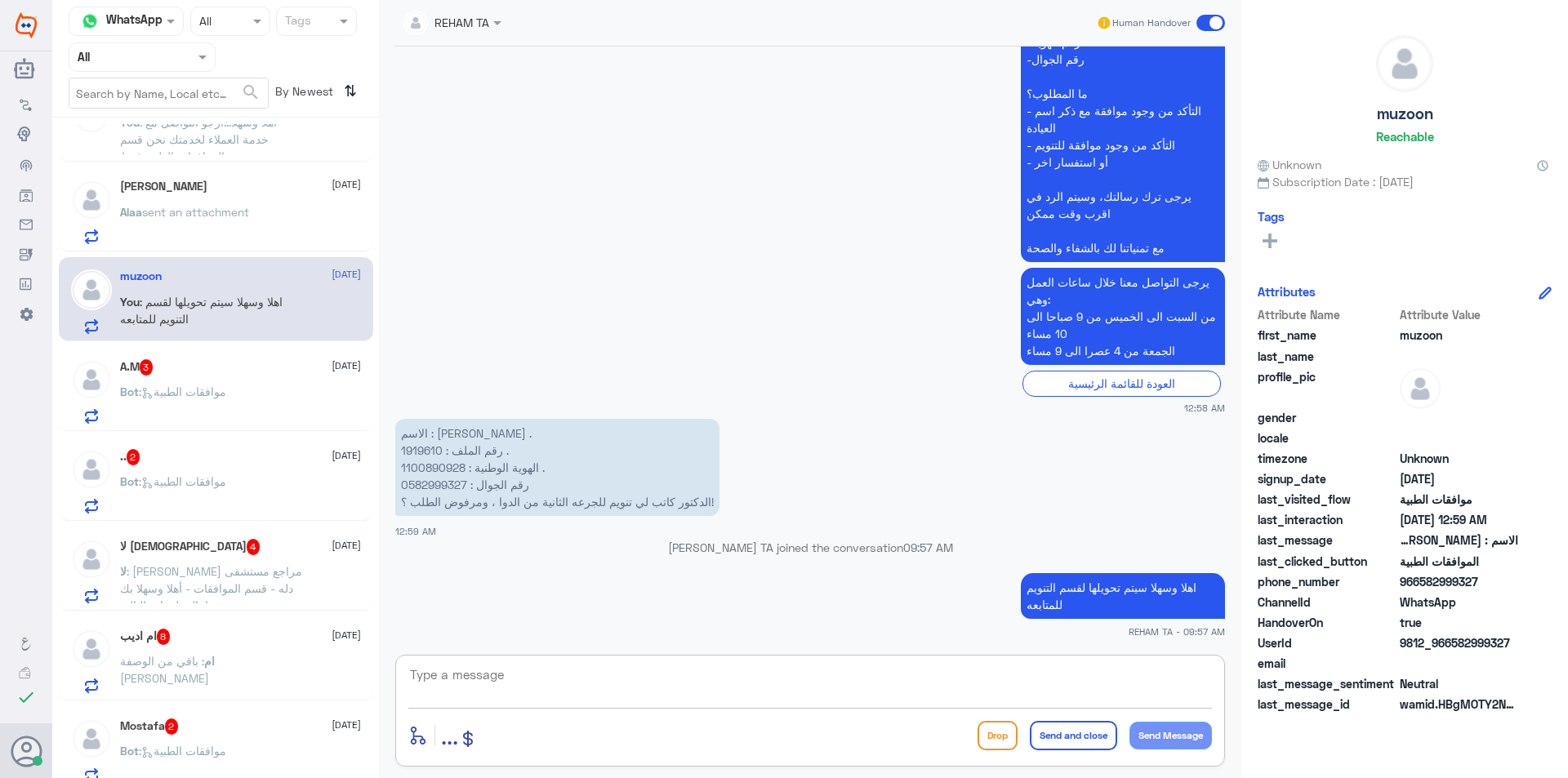
click at [251, 393] on div "Bot : موافقات الطبية" at bounding box center [240, 405] width 241 height 37
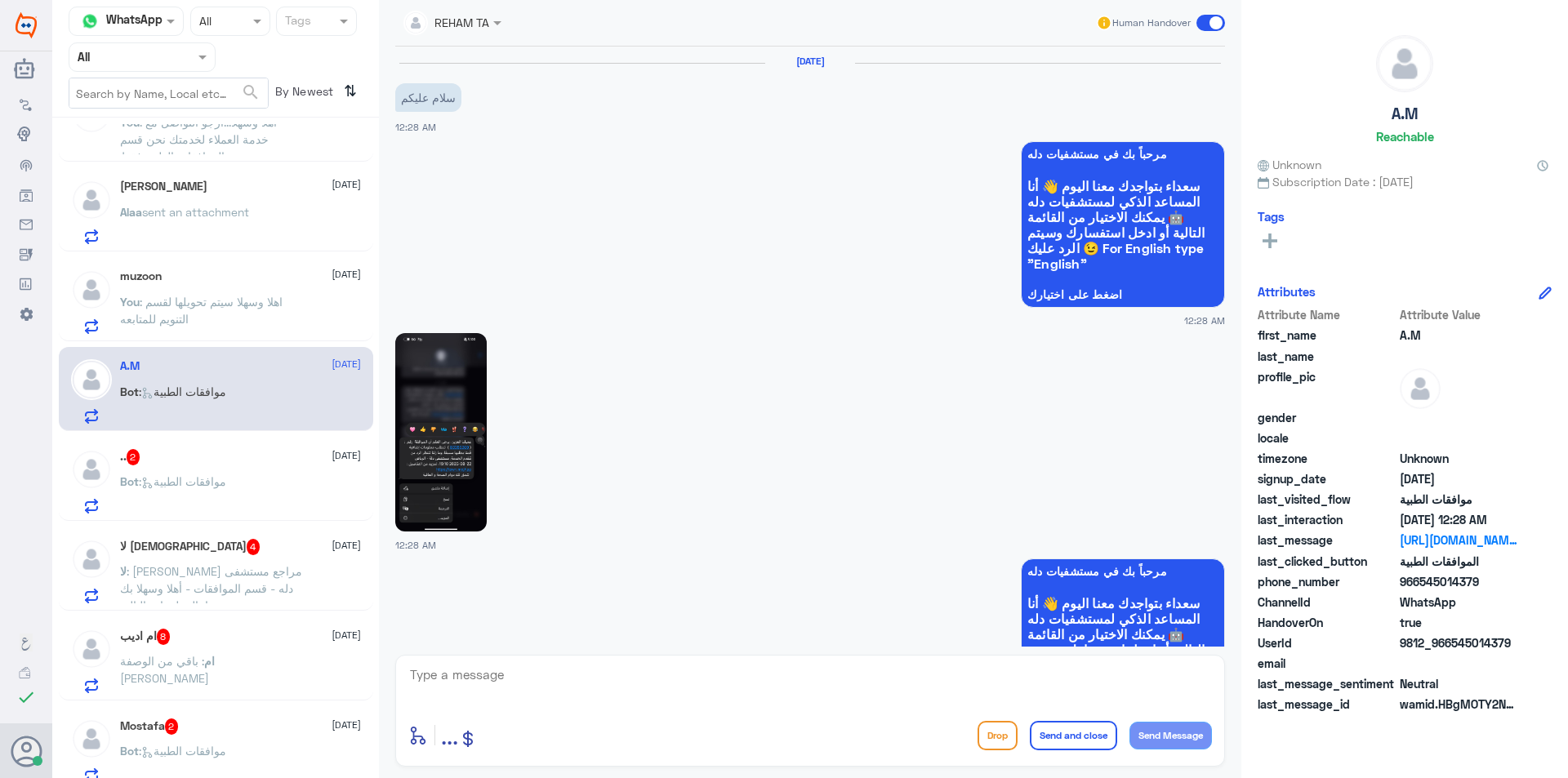
click at [708, 709] on div "enter flow name ... Drop Send and close Send Message" at bounding box center [809, 710] width 830 height 112
click at [708, 692] on textarea at bounding box center [809, 683] width 804 height 40
paste textarea "اهلا وسهلا ..كيف نقدر نخدمك؟"
type textarea "اهلا وسهلا ..كيف نقدر نخدمك؟"
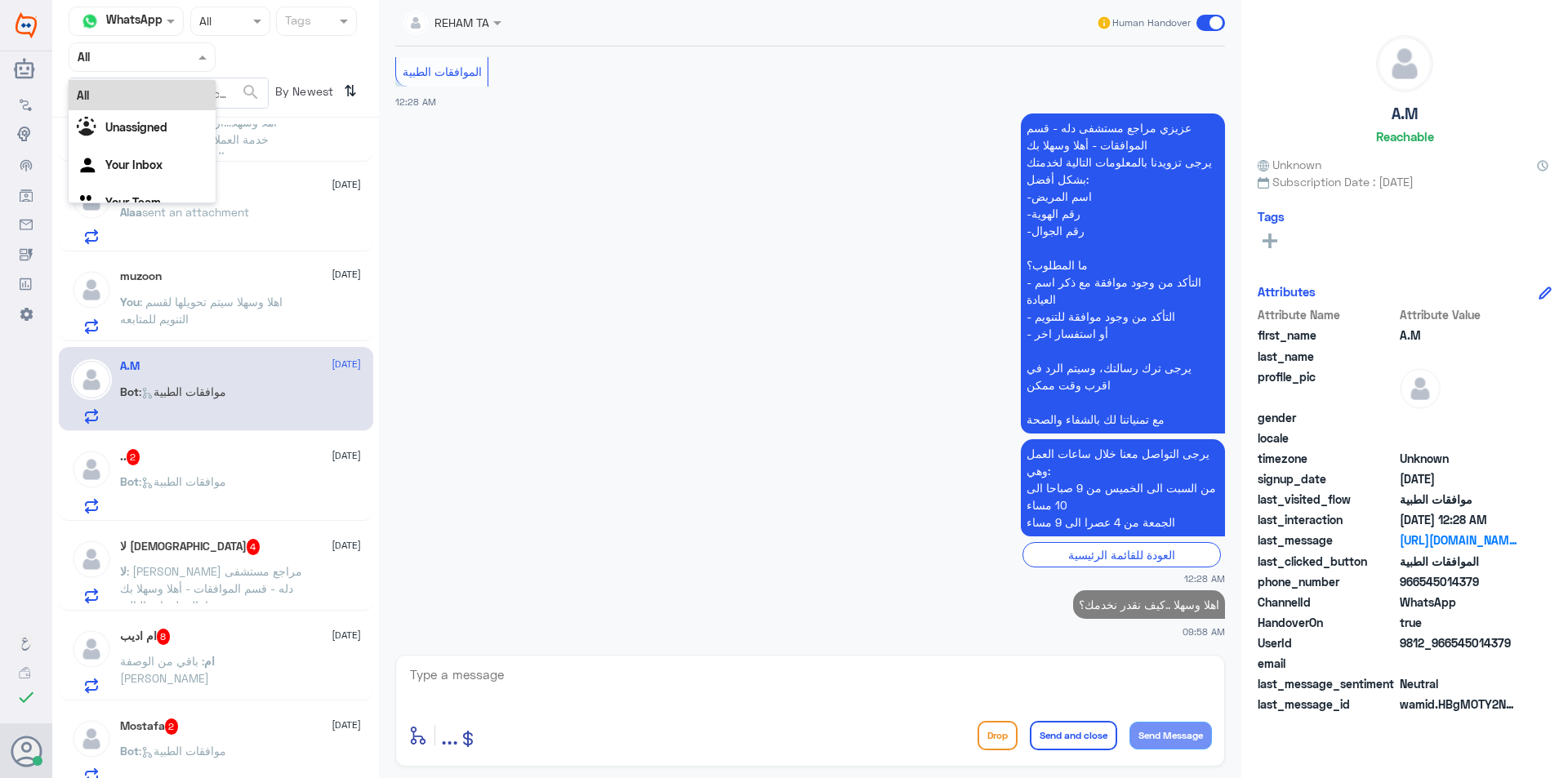
click at [162, 69] on div "Agent Filter All" at bounding box center [142, 57] width 147 height 30
click at [130, 156] on div "Your Inbox" at bounding box center [142, 166] width 147 height 38
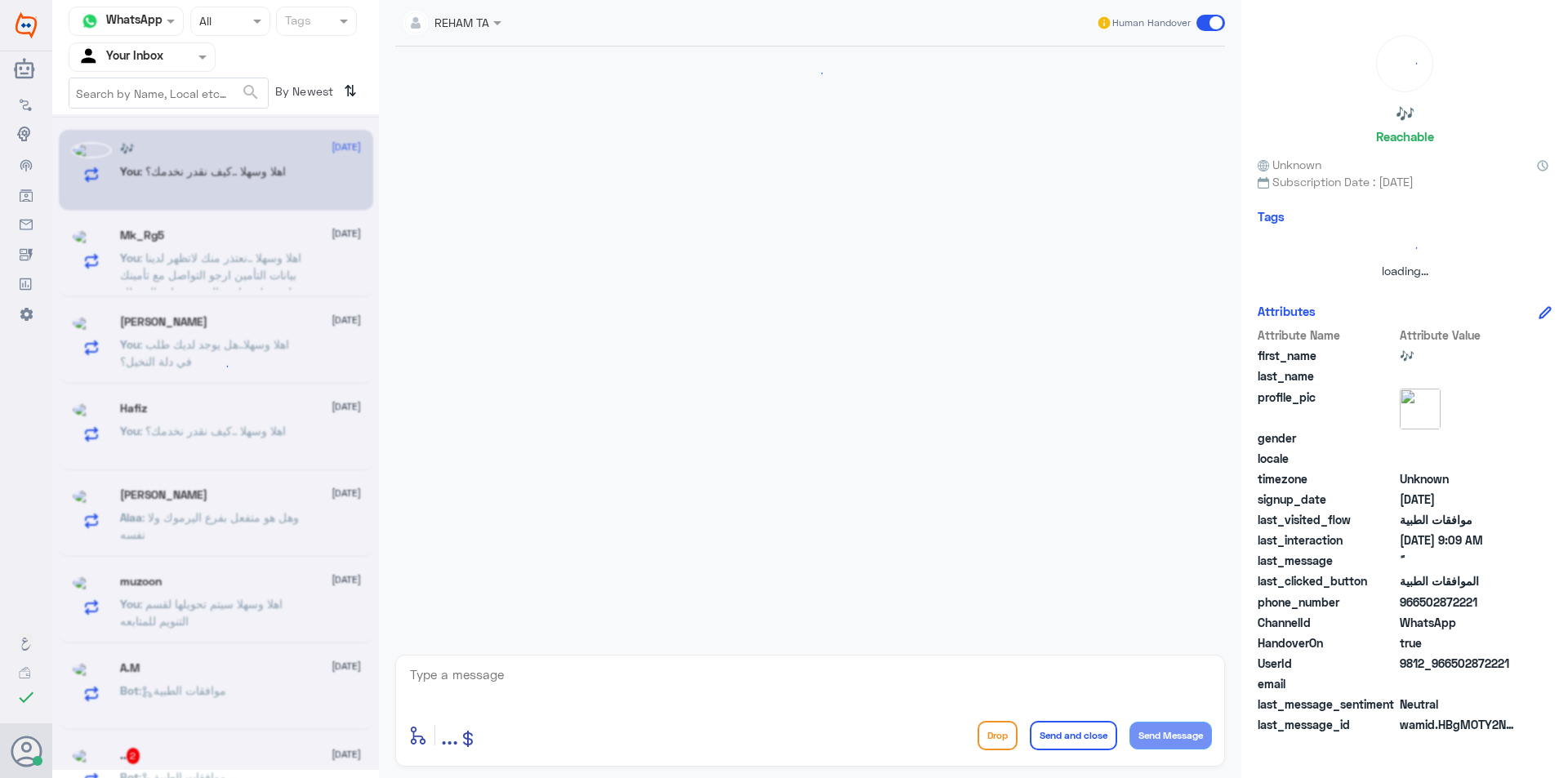
scroll to position [0, 0]
click at [129, 61] on input "text" at bounding box center [122, 57] width 90 height 19
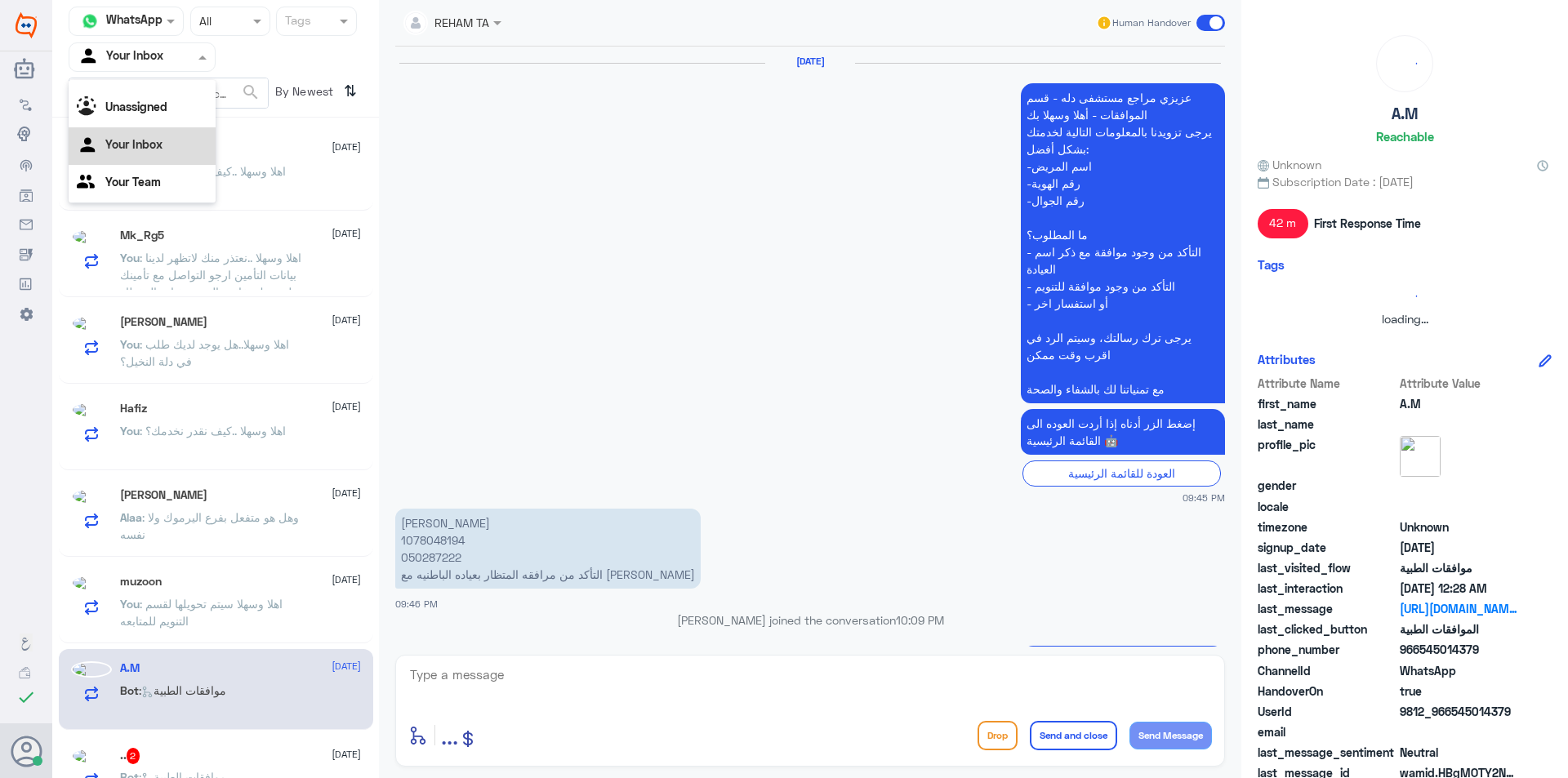
scroll to position [1550, 0]
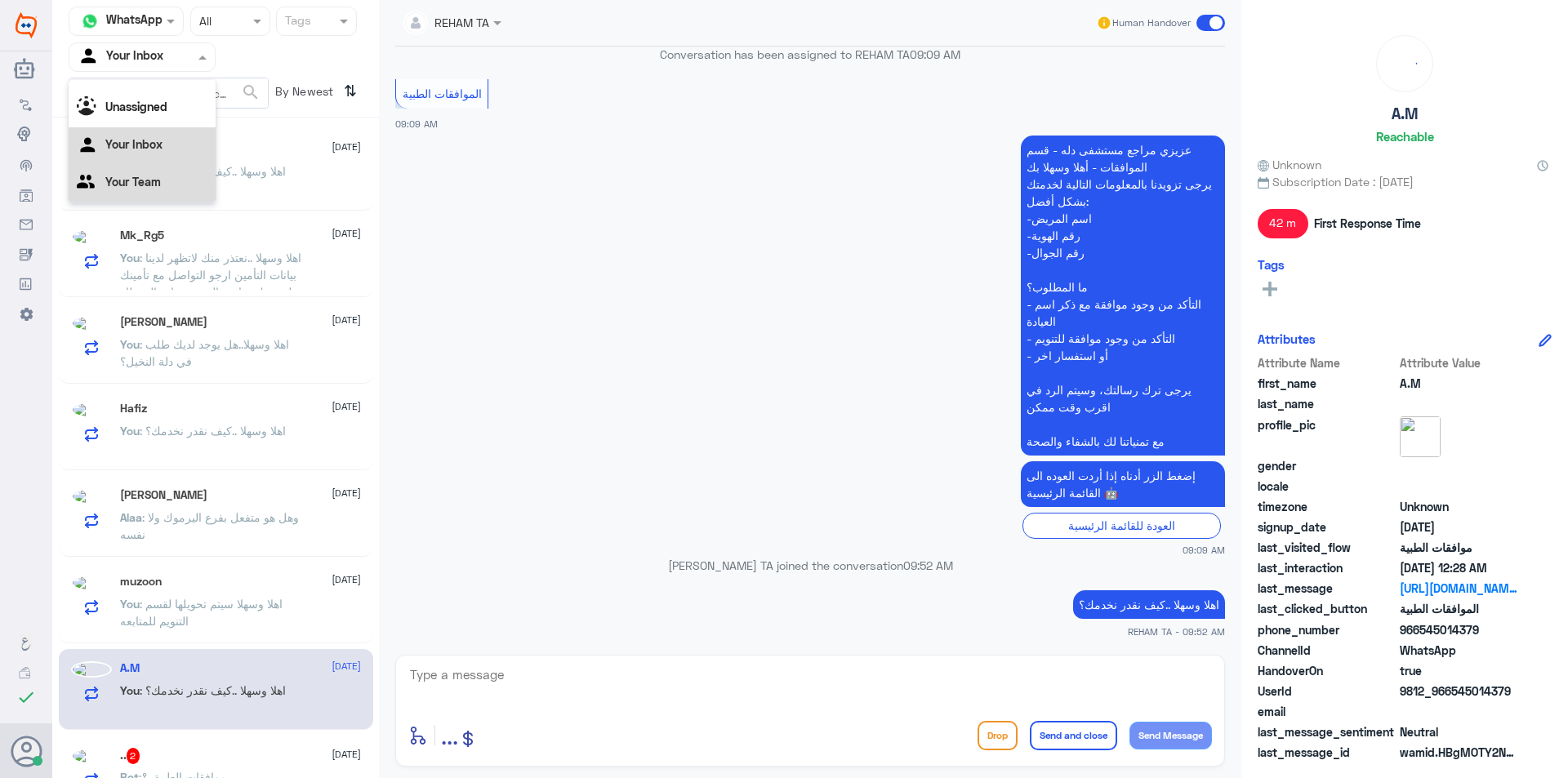
click at [120, 174] on div "Your Team" at bounding box center [142, 184] width 147 height 38
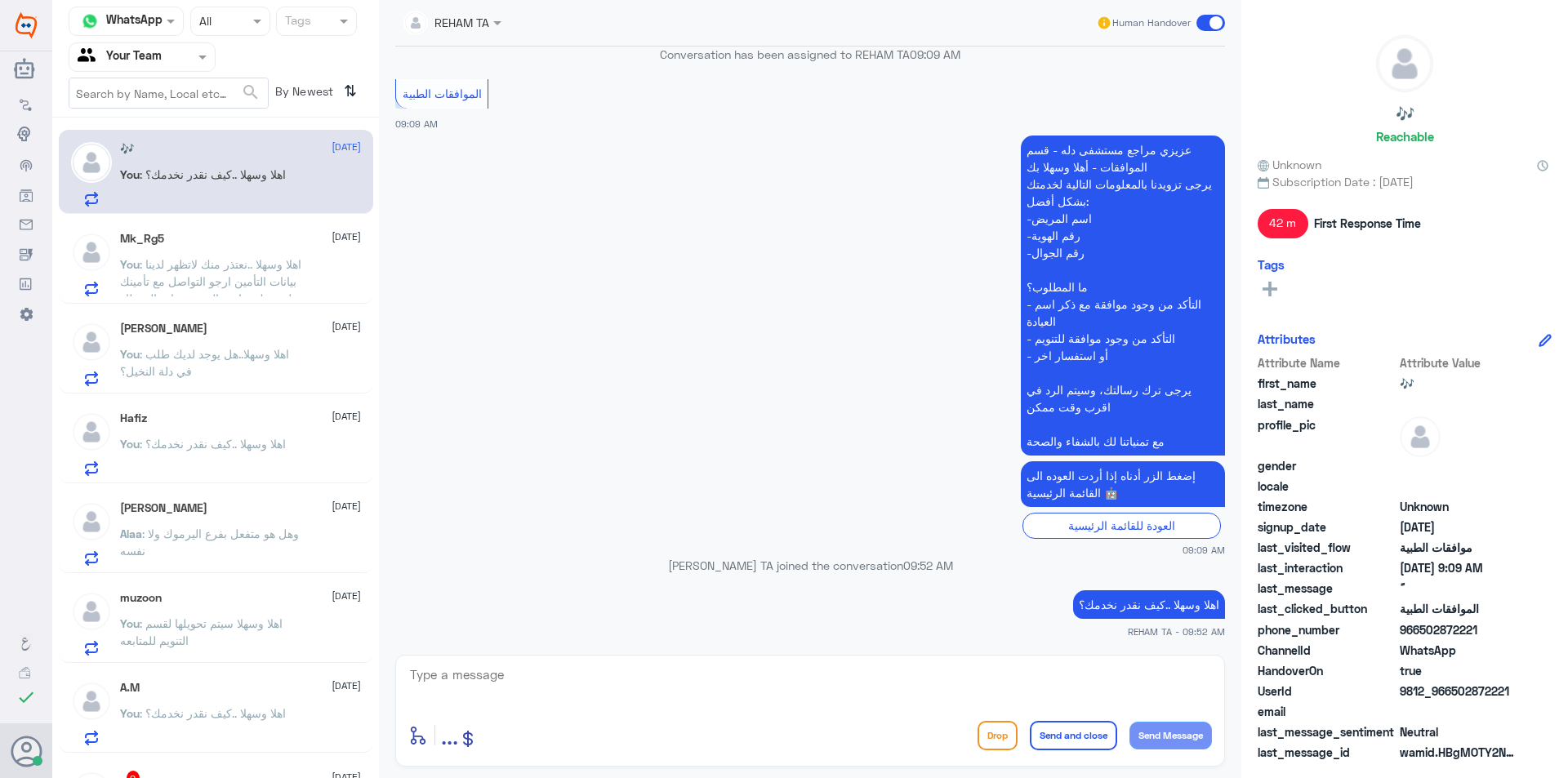
click at [216, 256] on p "You : اهلا وسهلا ..نعتذر منك لاتظهر لدينا بيانات التأمين ارجو التواصل مع تأمينك…" at bounding box center [211, 276] width 184 height 41
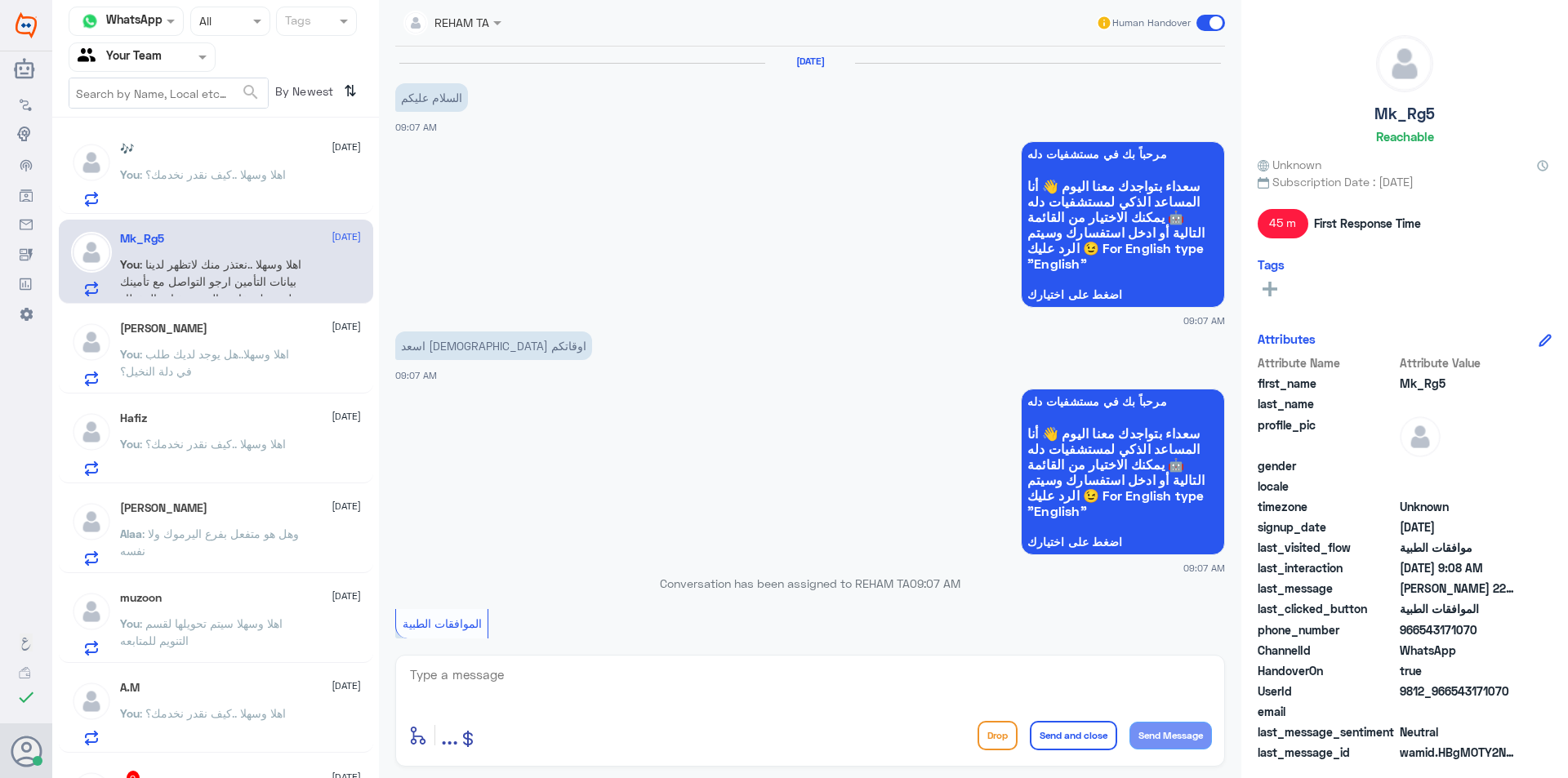
scroll to position [706, 0]
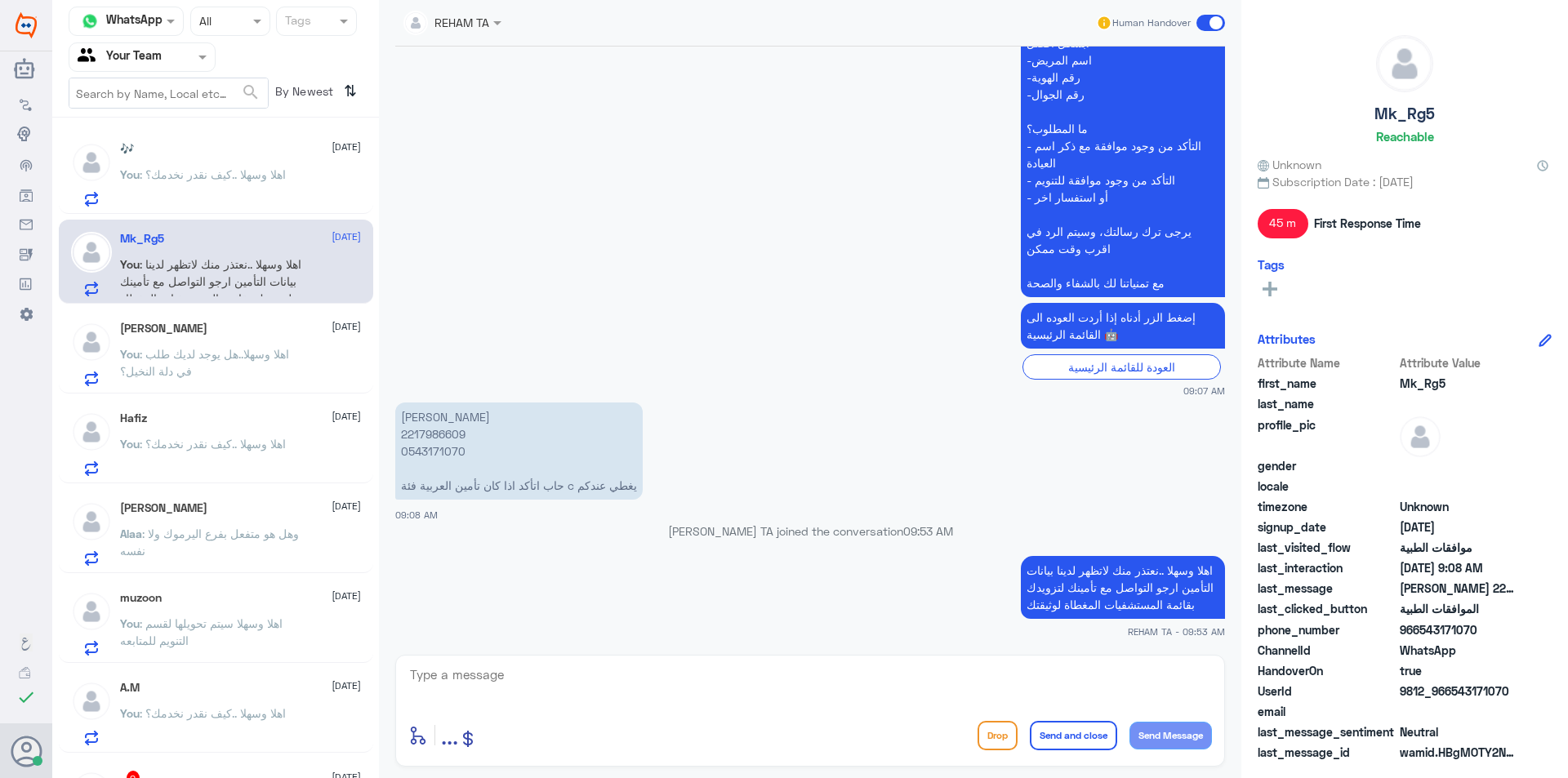
click at [202, 352] on span ": اهلا وسهلا..هل يوجد لديك طلب في دلة النخيل؟" at bounding box center [204, 362] width 169 height 31
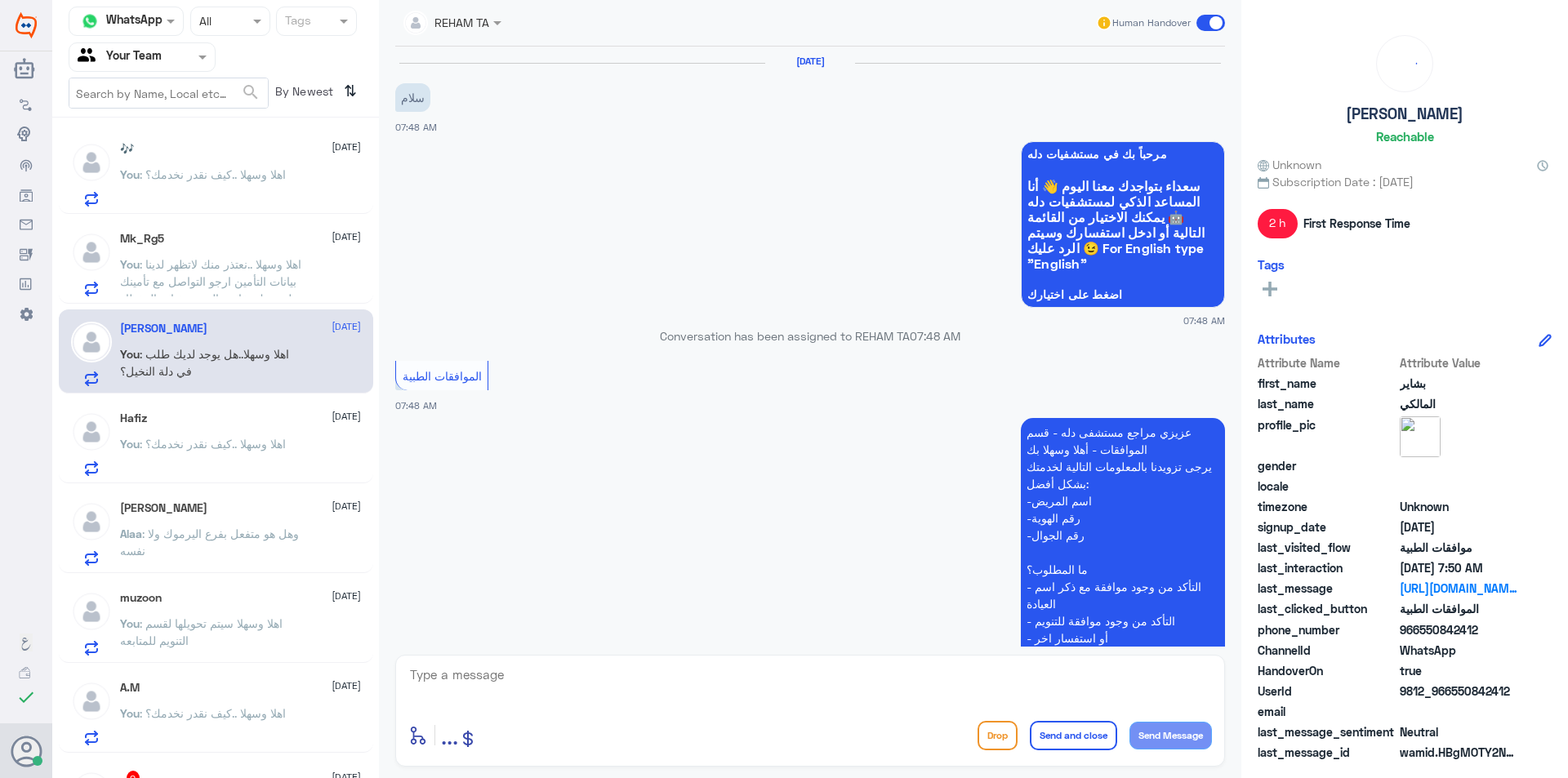
scroll to position [838, 0]
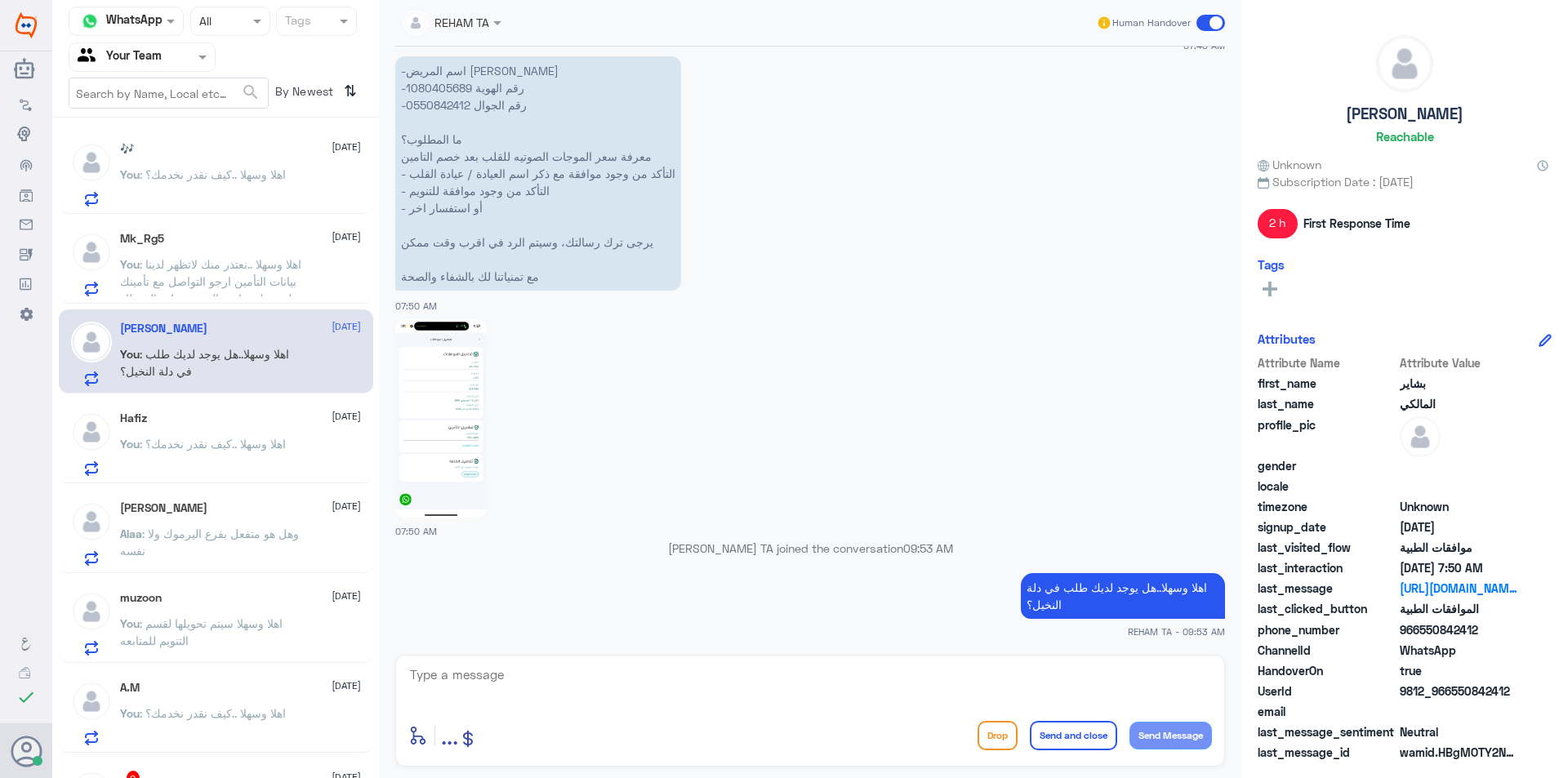
click at [260, 437] on span ": اهلا وسهلا ..كيف نقدر نخدمك؟" at bounding box center [213, 443] width 147 height 14
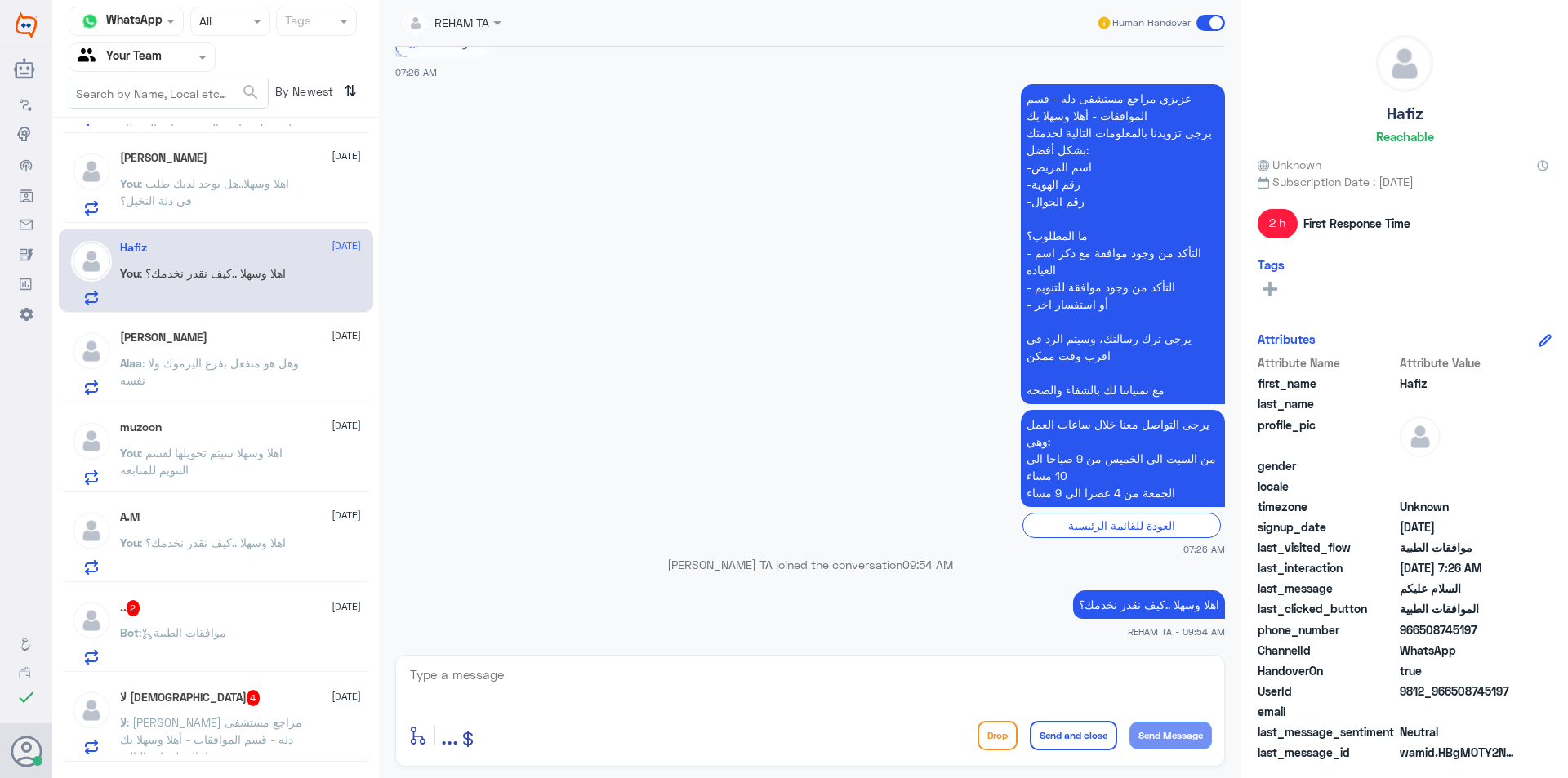
scroll to position [172, 0]
drag, startPoint x: 367, startPoint y: 507, endPoint x: 367, endPoint y: 518, distance: 11.0
click at [367, 518] on app-inbox-user "A.M 23 August You : اهلا وسهلا ..كيف نقدر نخدمك؟" at bounding box center [215, 539] width 326 height 84
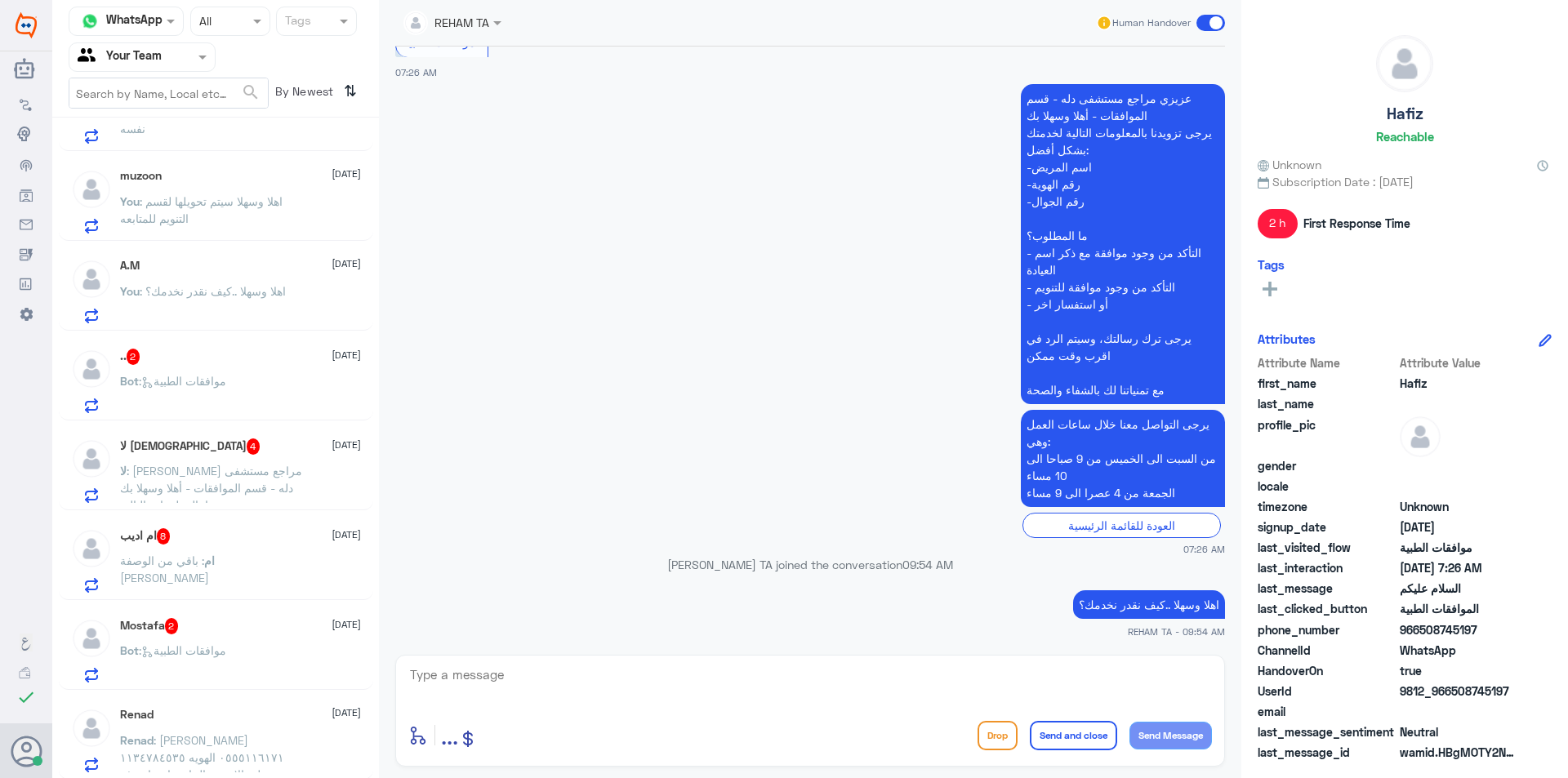
scroll to position [605, 0]
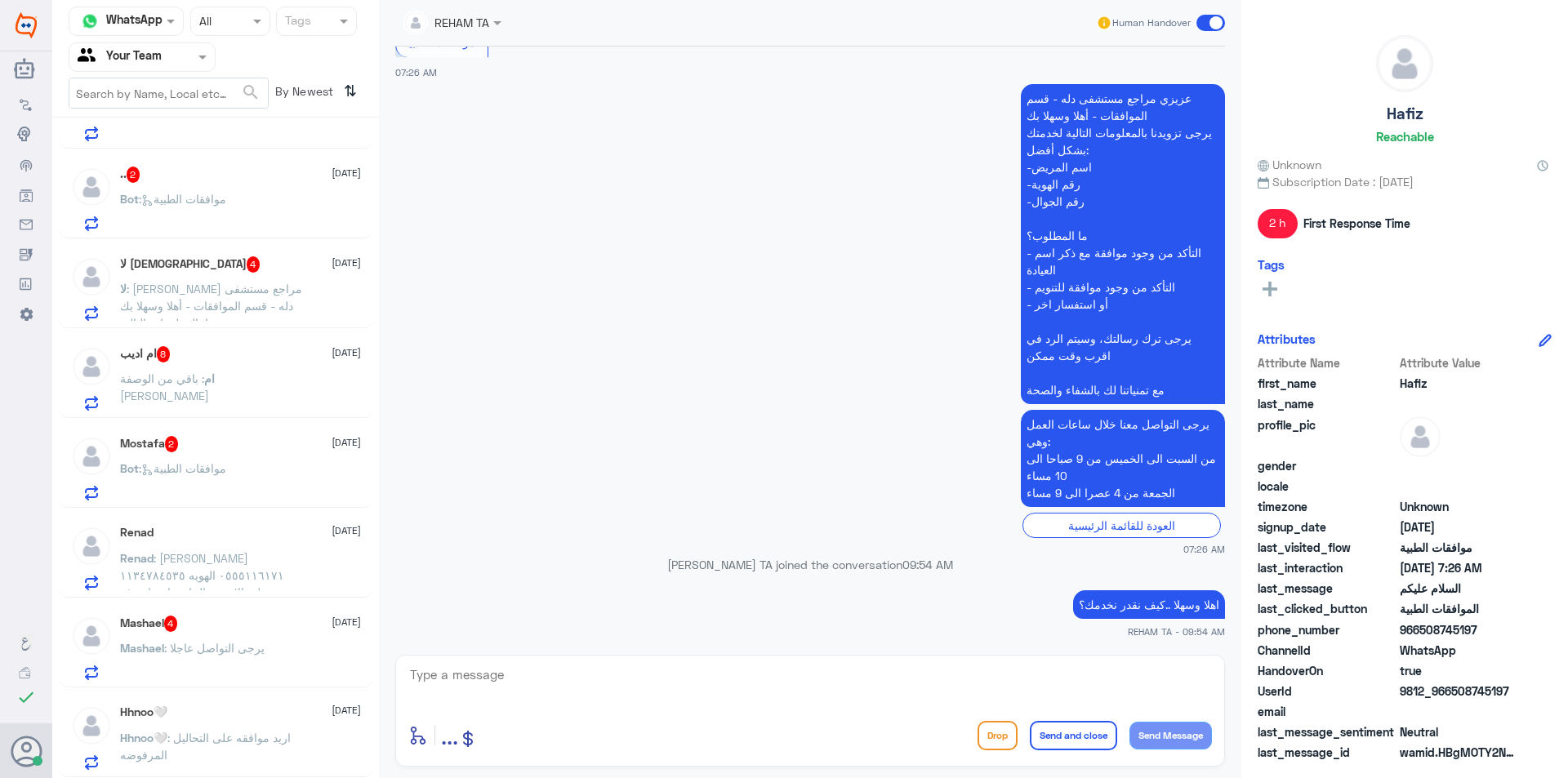
click at [348, 731] on div "Hhnoo🤍 22 August Hhnoo🤍 : اريد موافقه على التحاليل المرفوضه" at bounding box center [240, 738] width 241 height 65
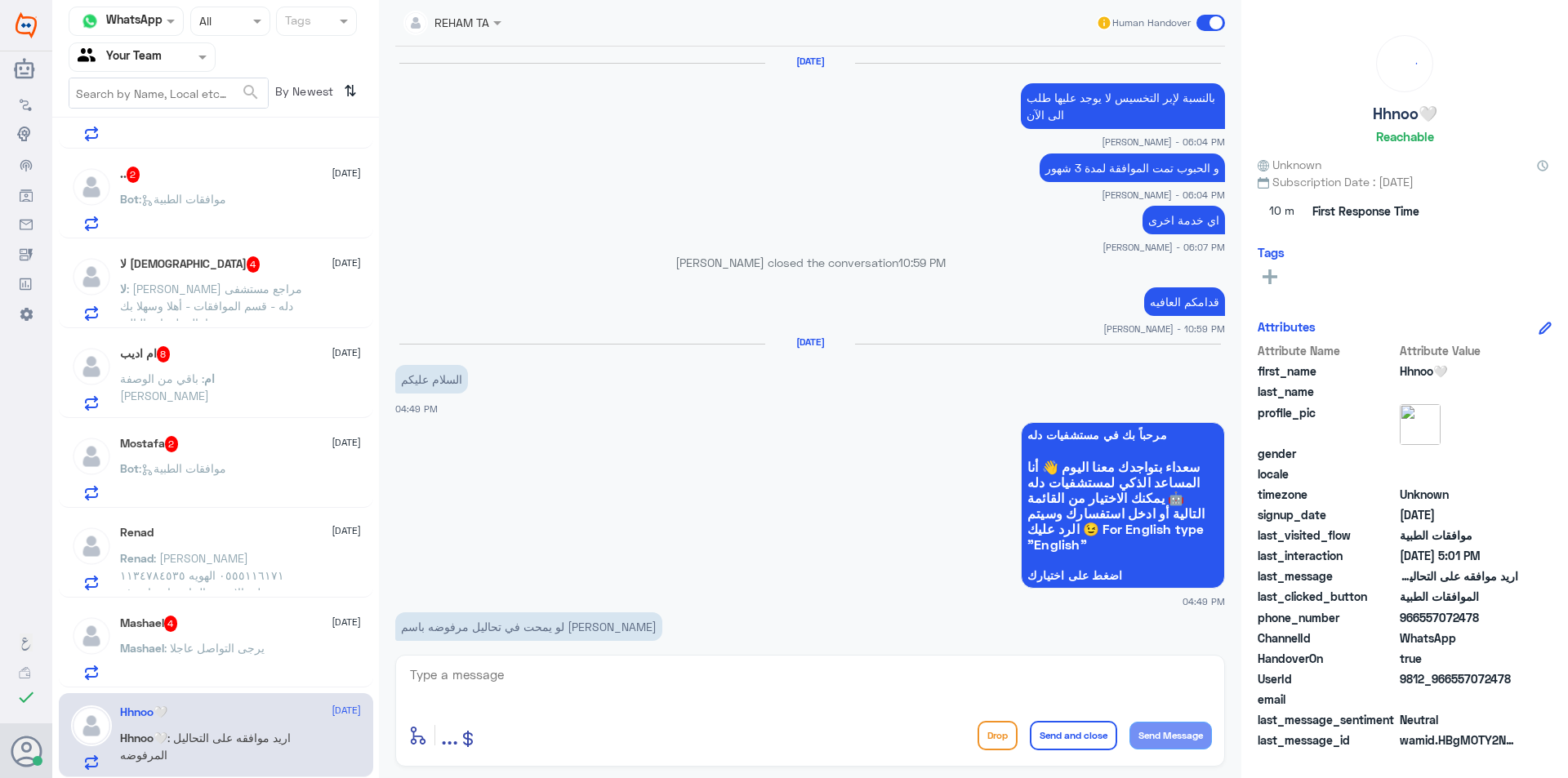
scroll to position [1427, 0]
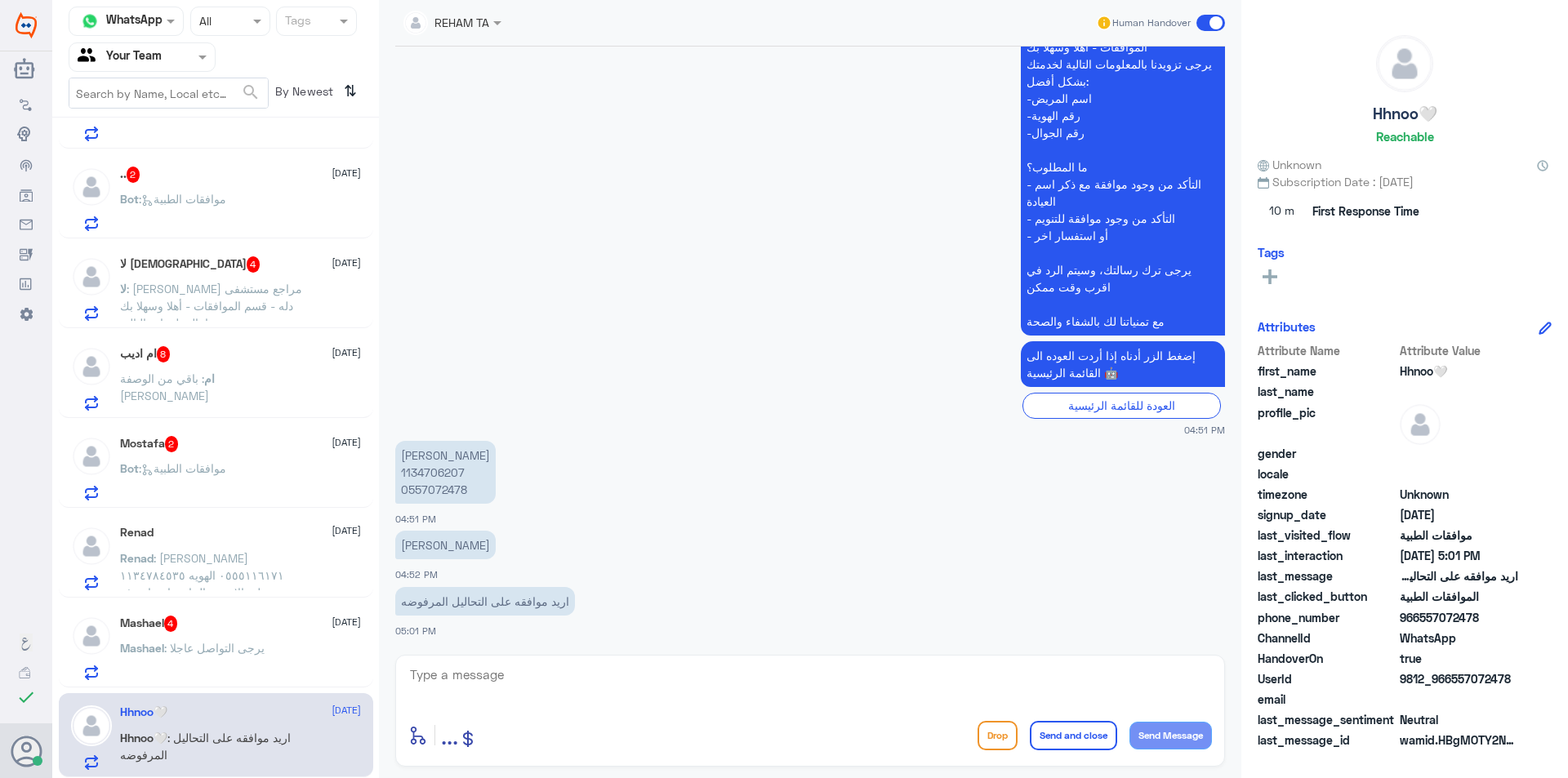
click at [277, 658] on div "Mashael : يرجى التواصل عاجلا" at bounding box center [240, 662] width 241 height 37
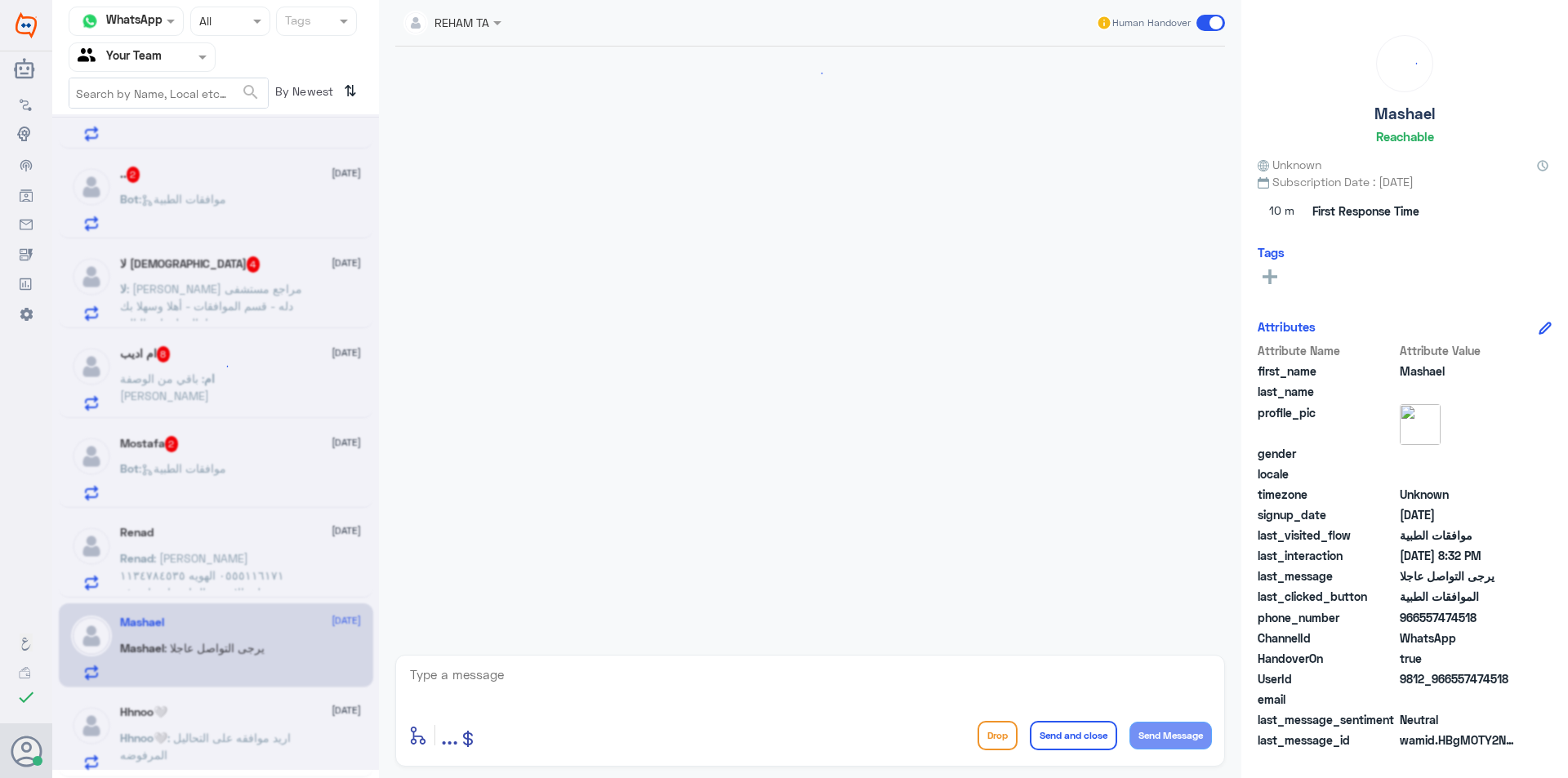
scroll to position [687, 0]
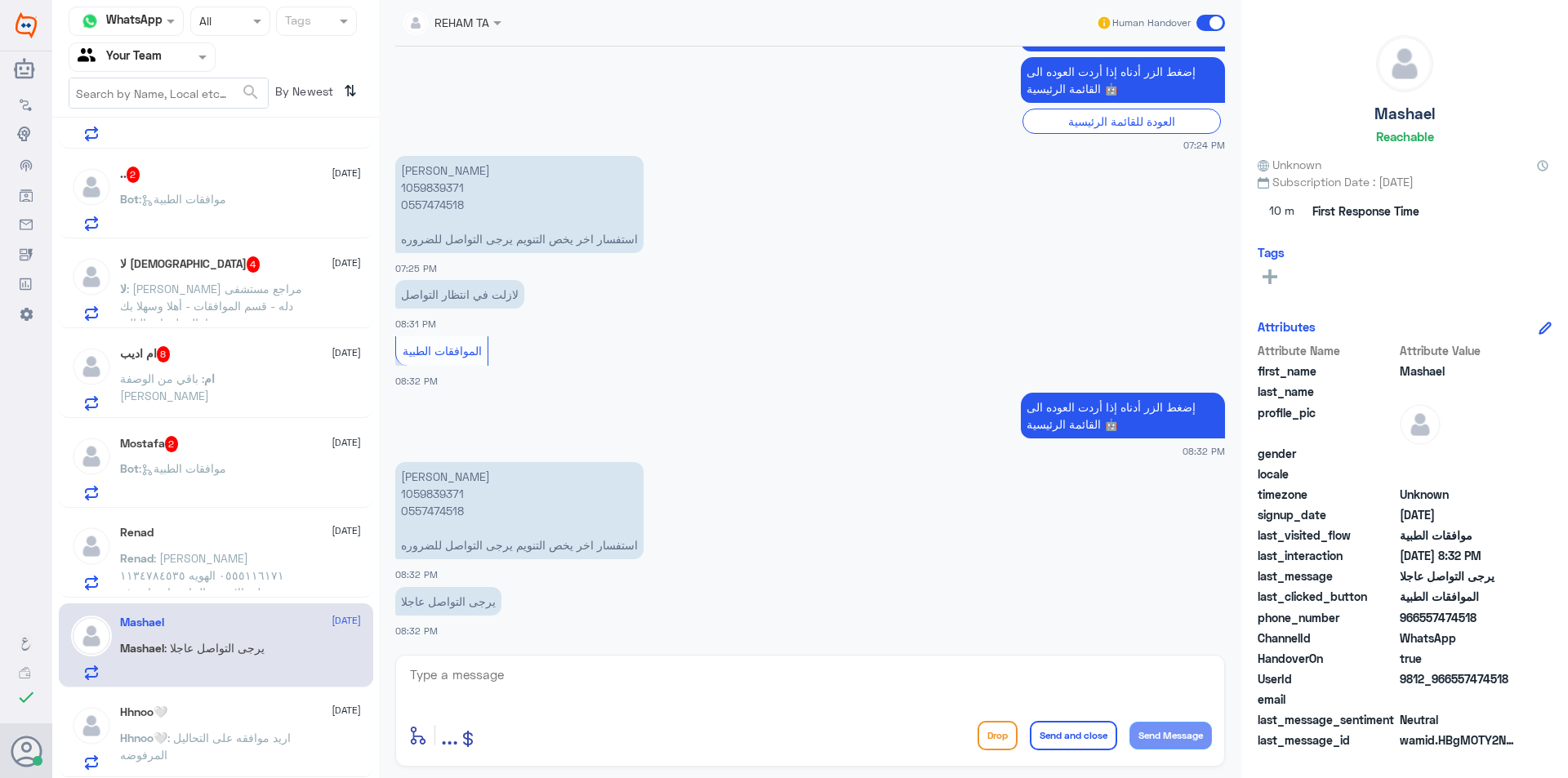
click at [283, 729] on p "Hhnoo🤍 : اريد موافقه على التحاليل المرفوضه" at bounding box center [211, 749] width 184 height 41
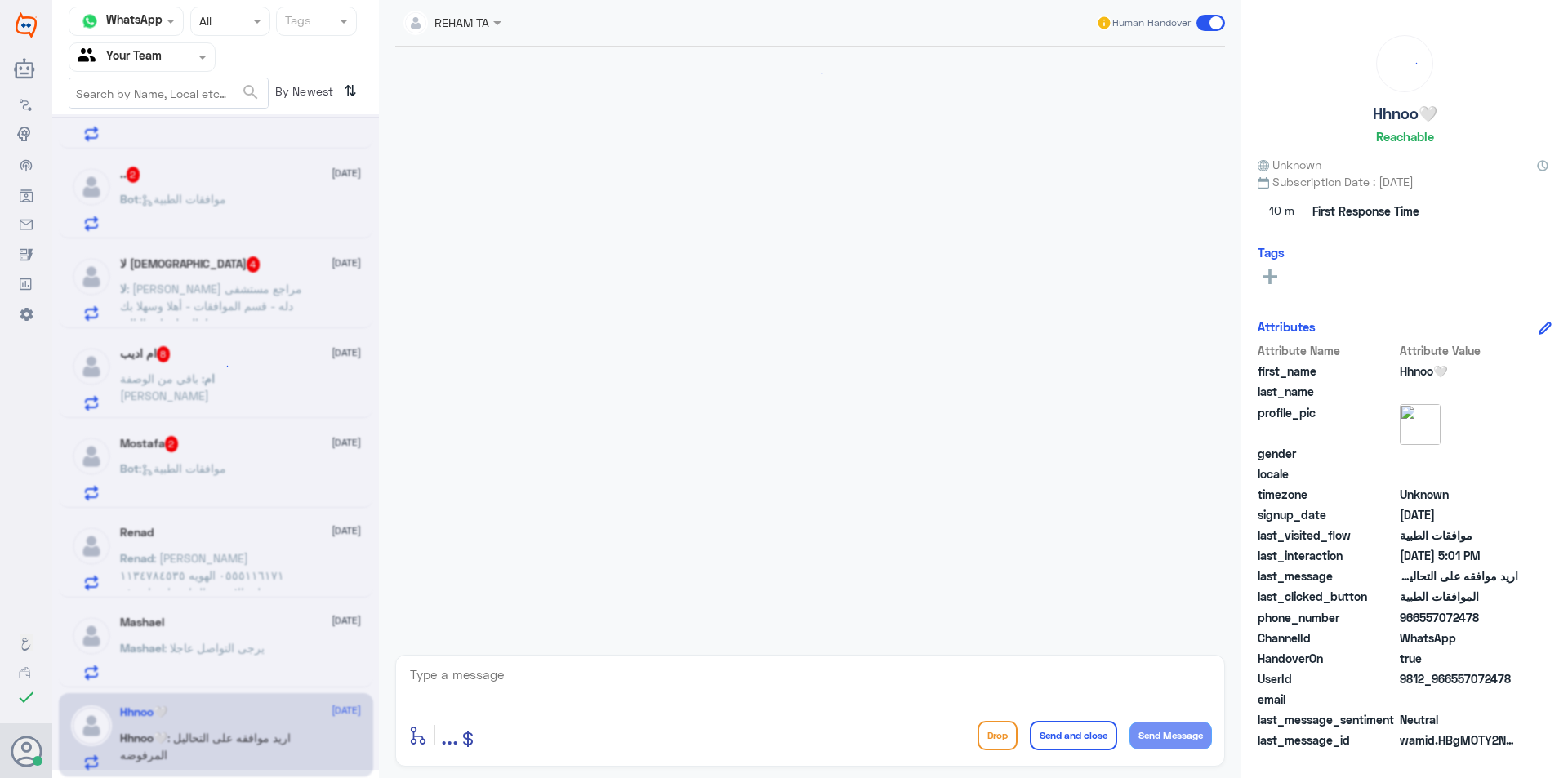
scroll to position [1427, 0]
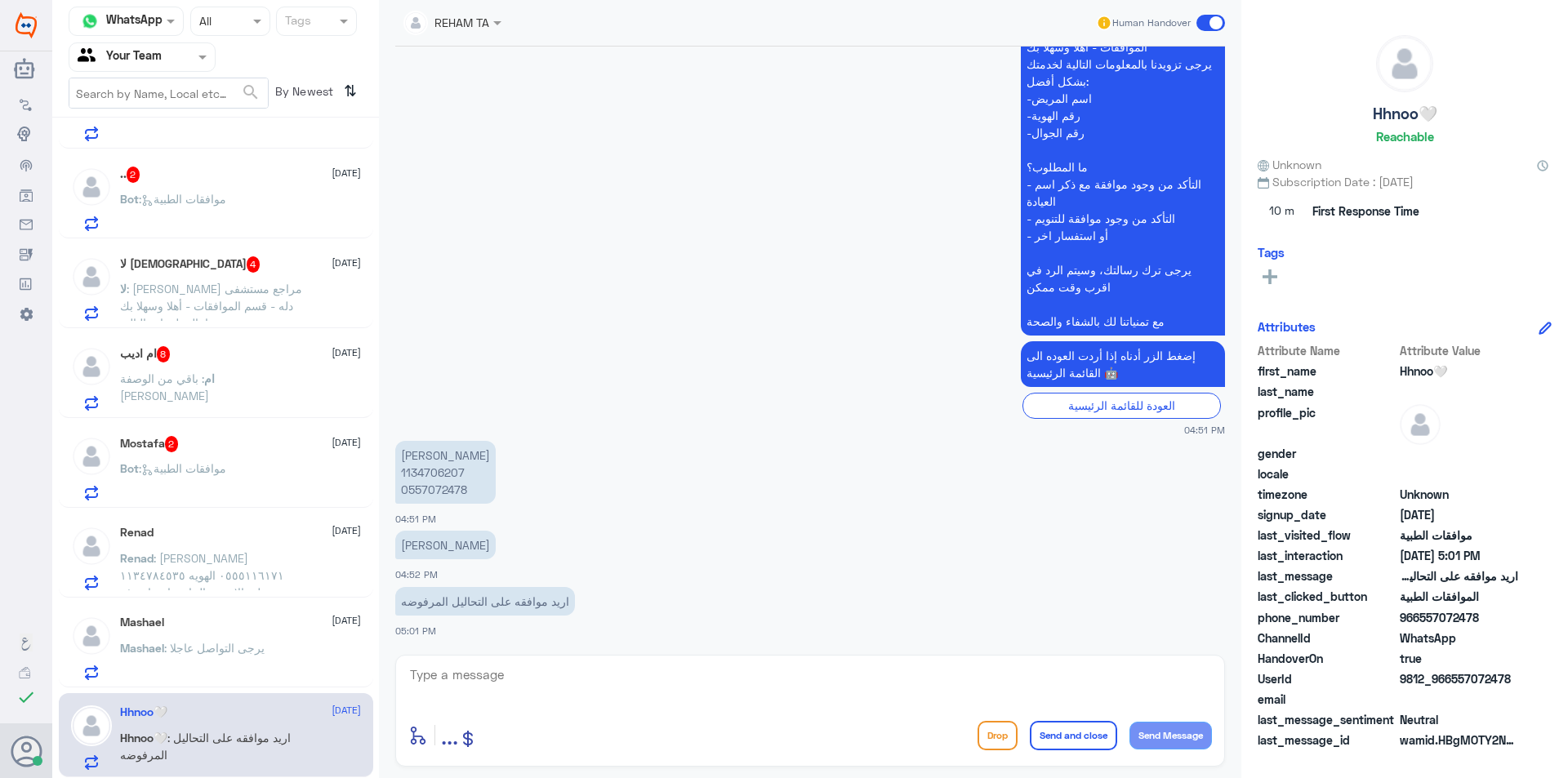
click at [257, 644] on span ": يرجى التواصل عاجلا" at bounding box center [214, 647] width 100 height 14
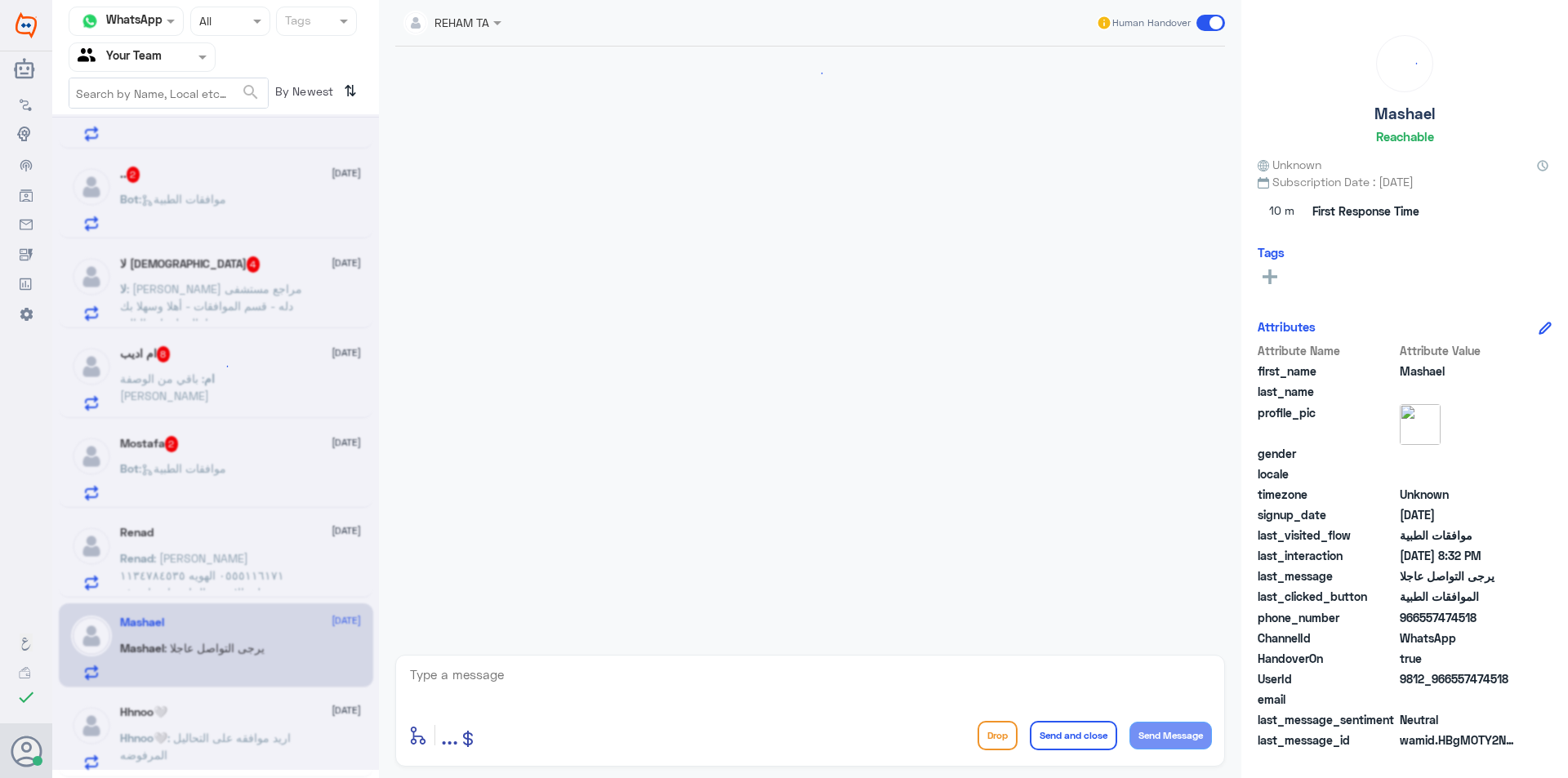
scroll to position [687, 0]
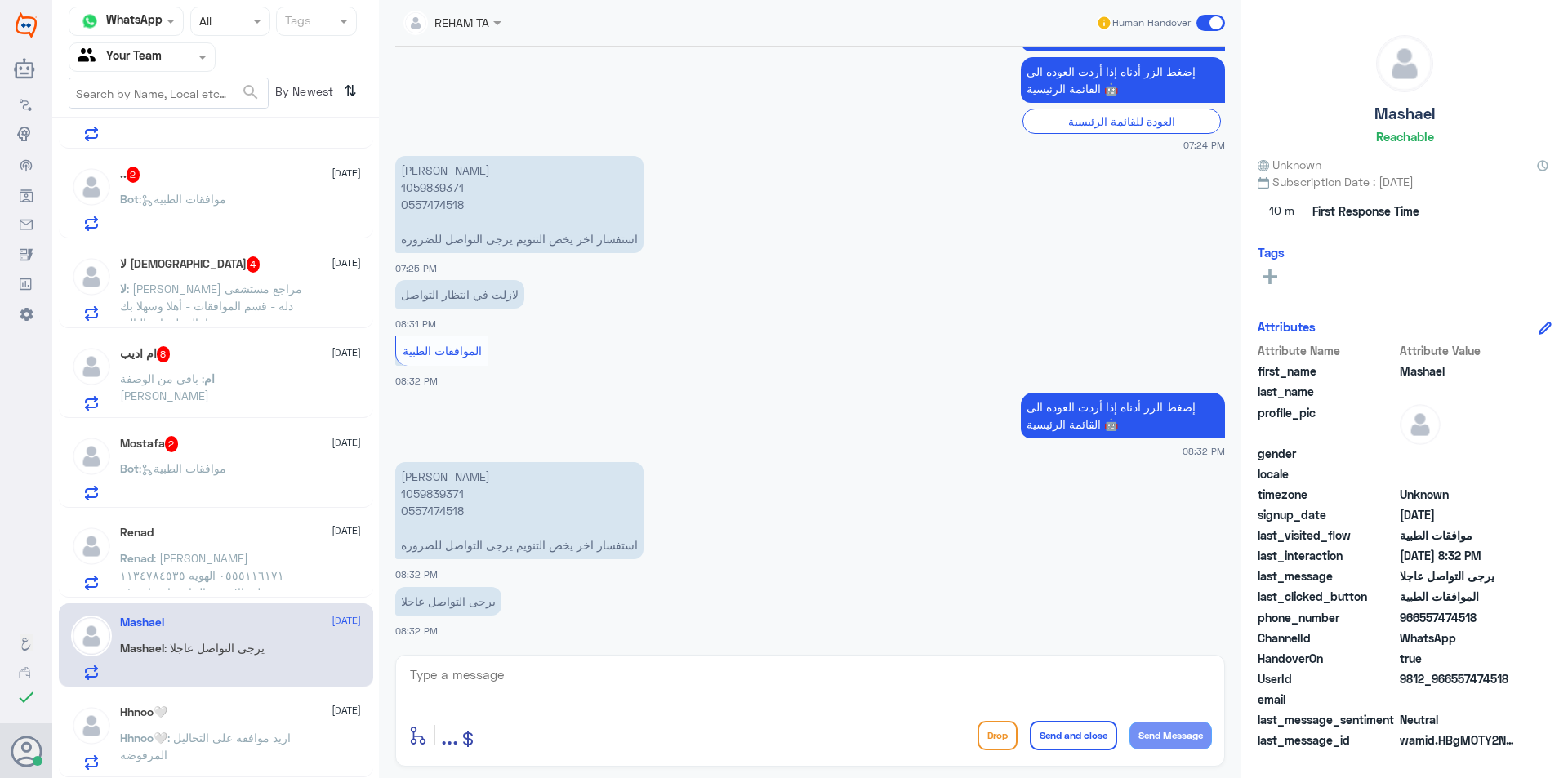
click at [256, 574] on span ": ريناد فهد السبيعي ٠٥٥٥١١٦١٧١ الهويه ١١٣٤٧٨٤٥٣٥ عندي عمليه الاسبوع الجاي وابي …" at bounding box center [210, 592] width 182 height 83
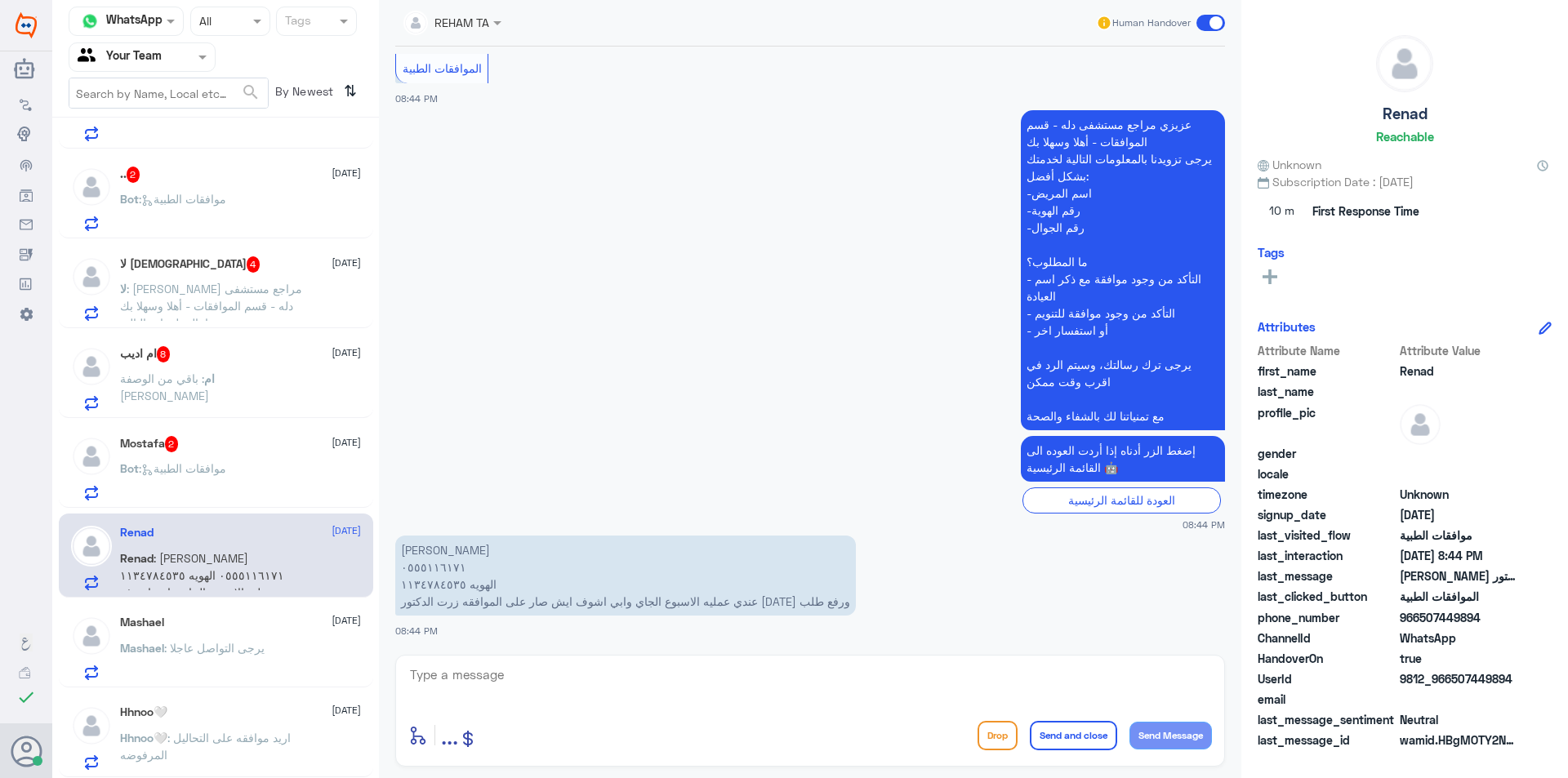
click at [244, 488] on div "Bot : موافقات الطبية" at bounding box center [240, 482] width 241 height 37
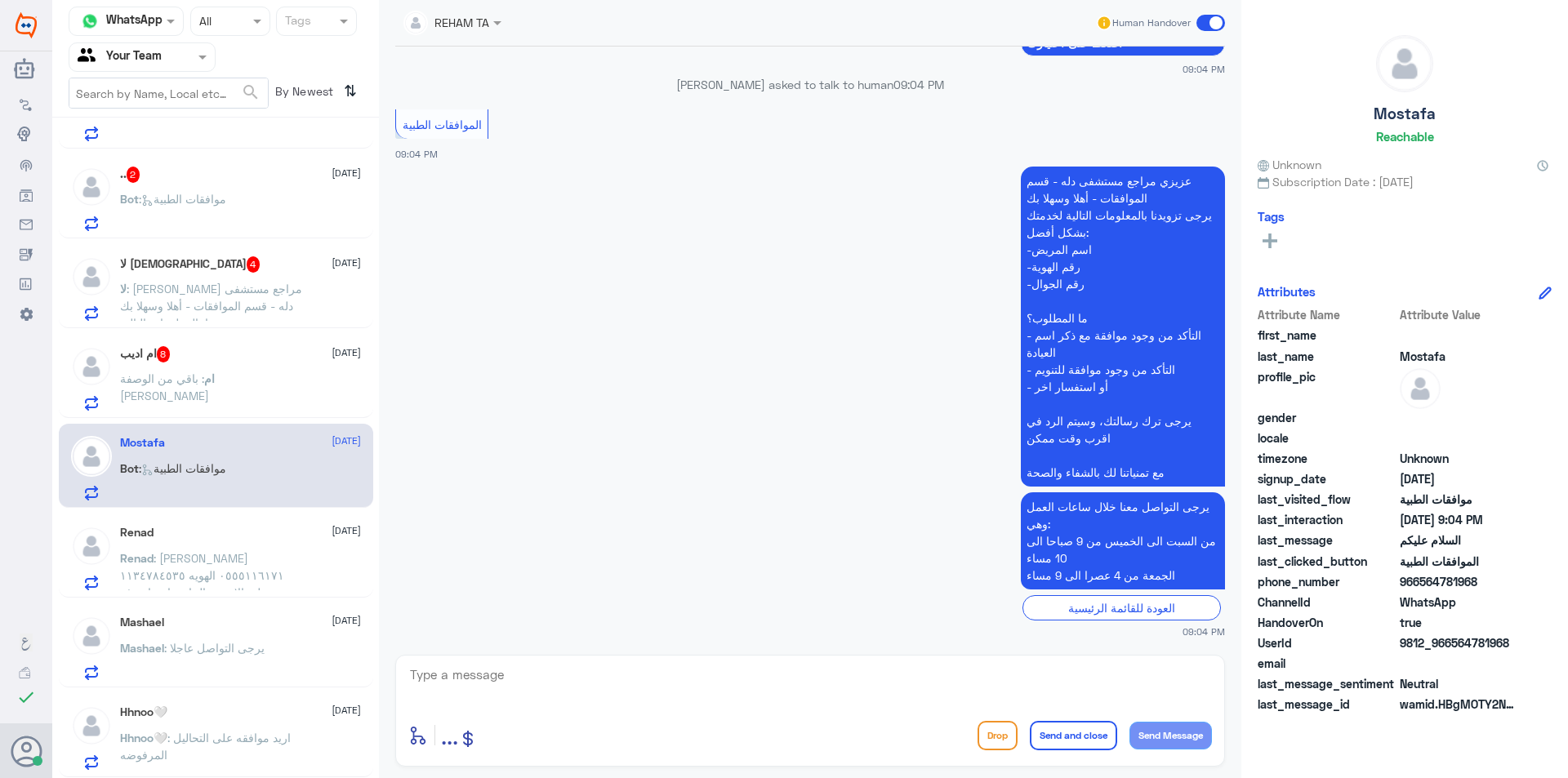
click at [227, 388] on p "ام : باقي من الوصفة Tyenne" at bounding box center [211, 390] width 184 height 41
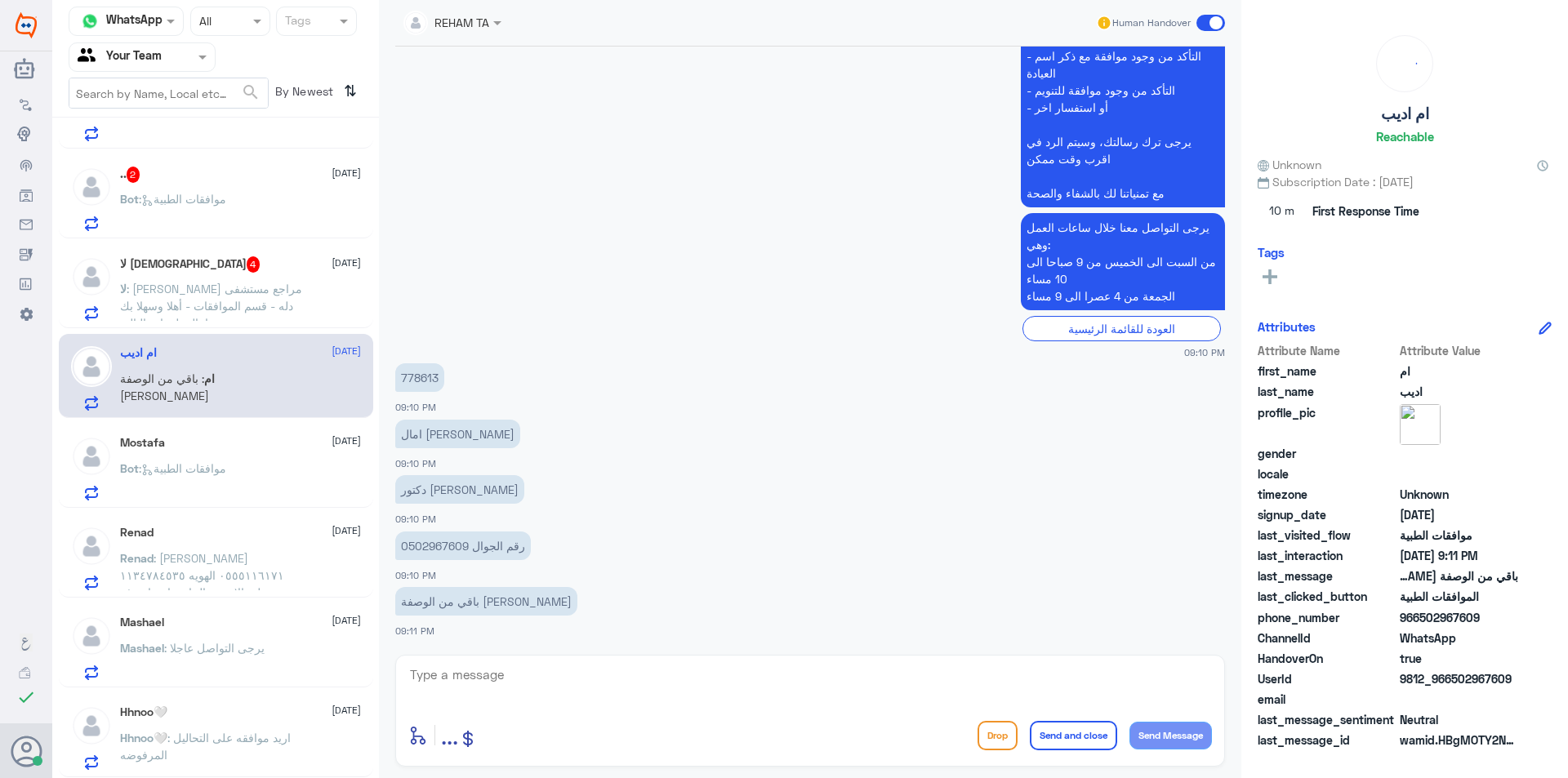
click at [230, 302] on span ": عزيزي مراجع مستشفى دله - قسم الموافقات - أهلا وسهلا بك يرجى تزويدنا بالمعلوما…" at bounding box center [210, 391] width 182 height 220
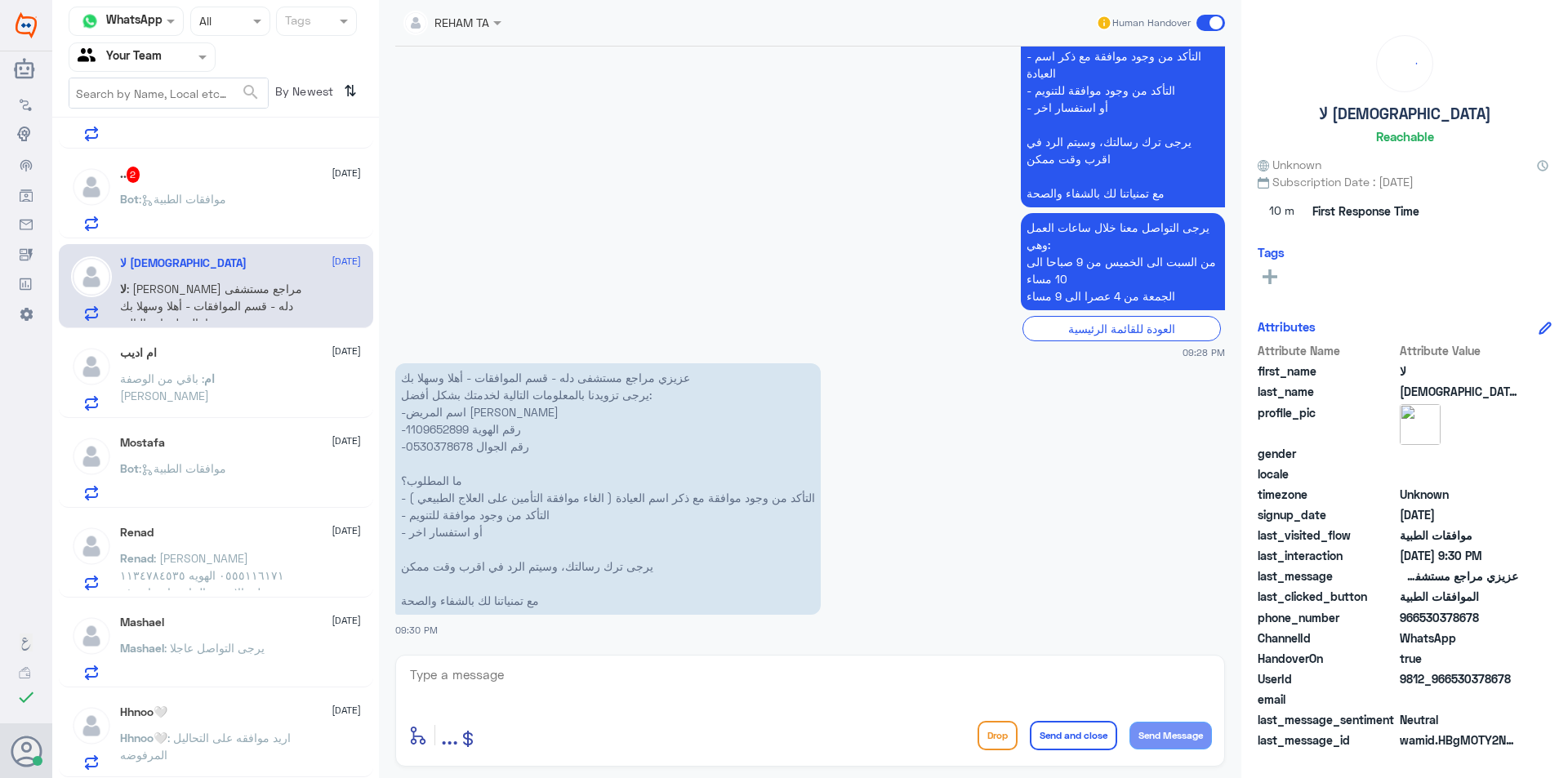
click at [245, 219] on div "Bot : موافقات الطبية" at bounding box center [240, 213] width 241 height 37
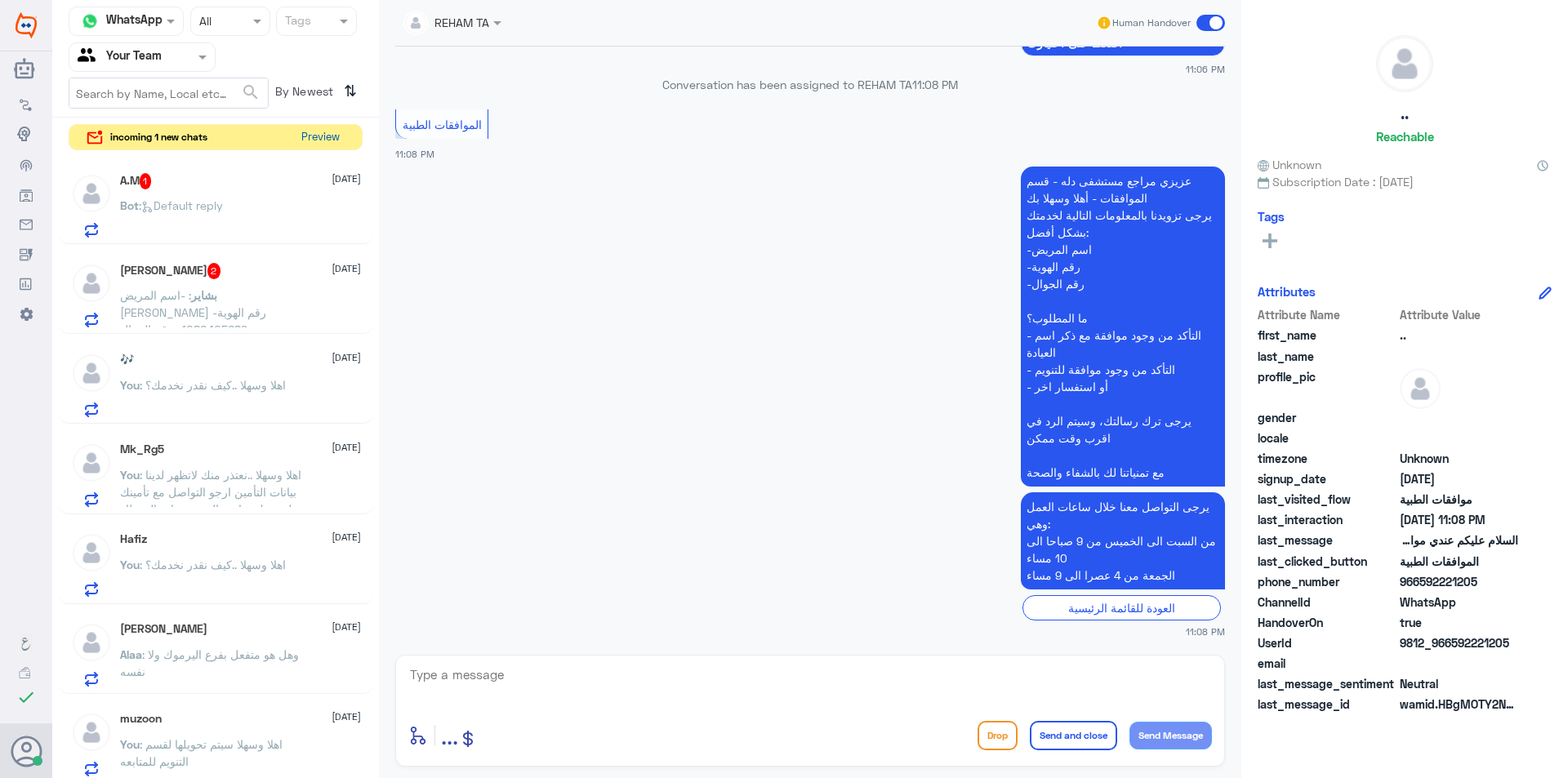
click at [303, 145] on button "Preview" at bounding box center [320, 137] width 51 height 25
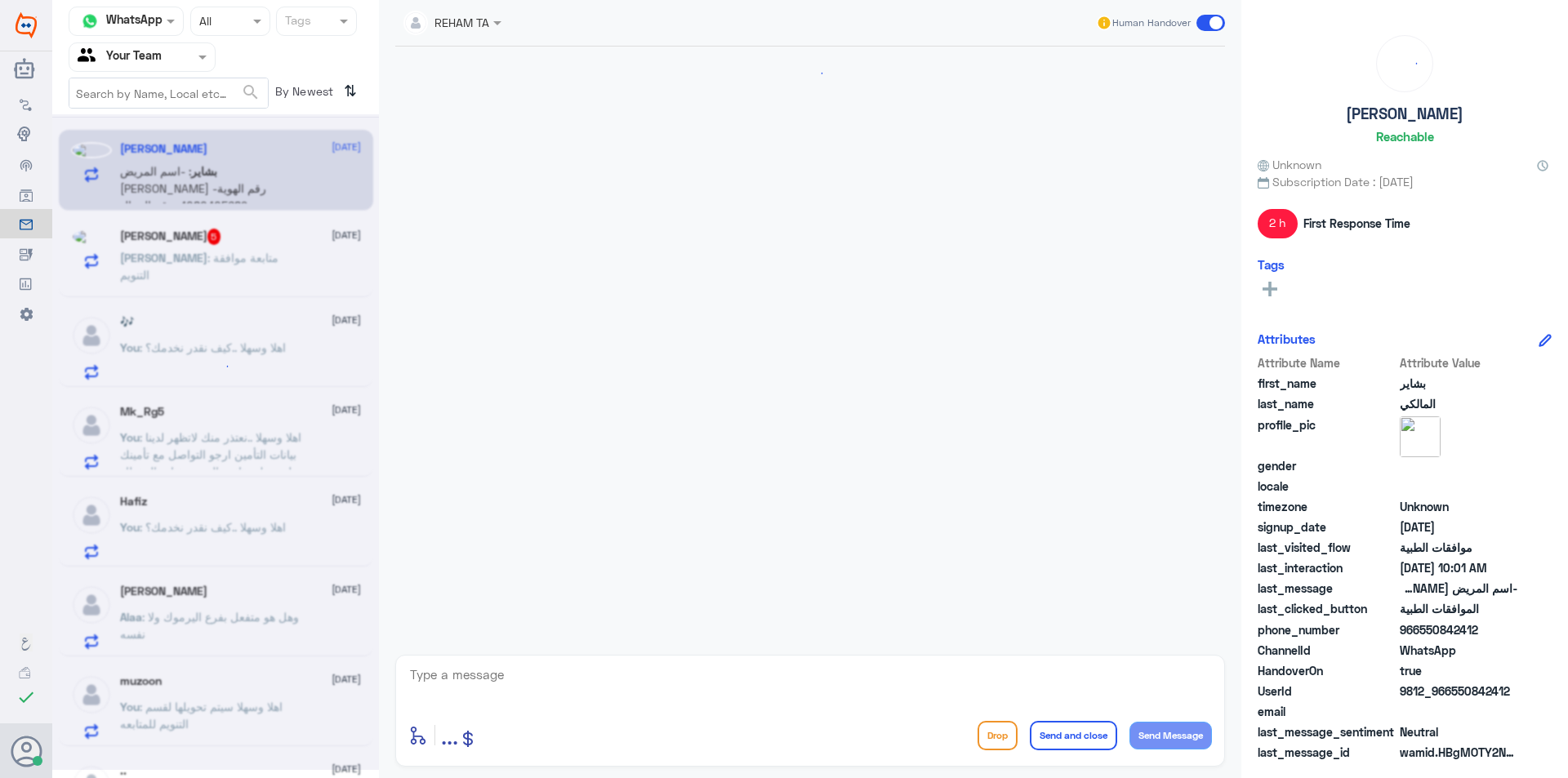
scroll to position [1036, 0]
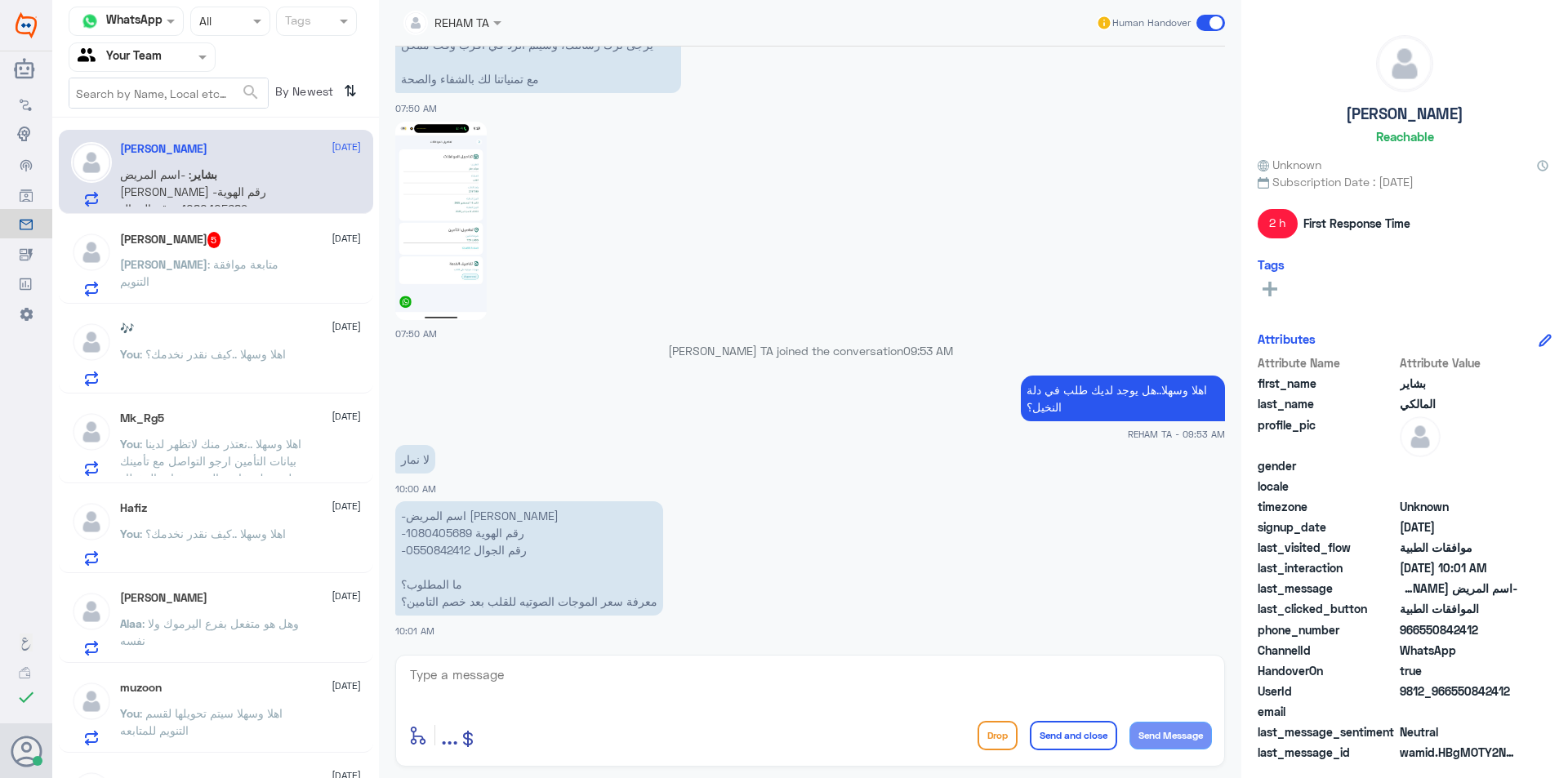
click at [547, 685] on textarea at bounding box center [809, 683] width 804 height 40
type textarea "U"
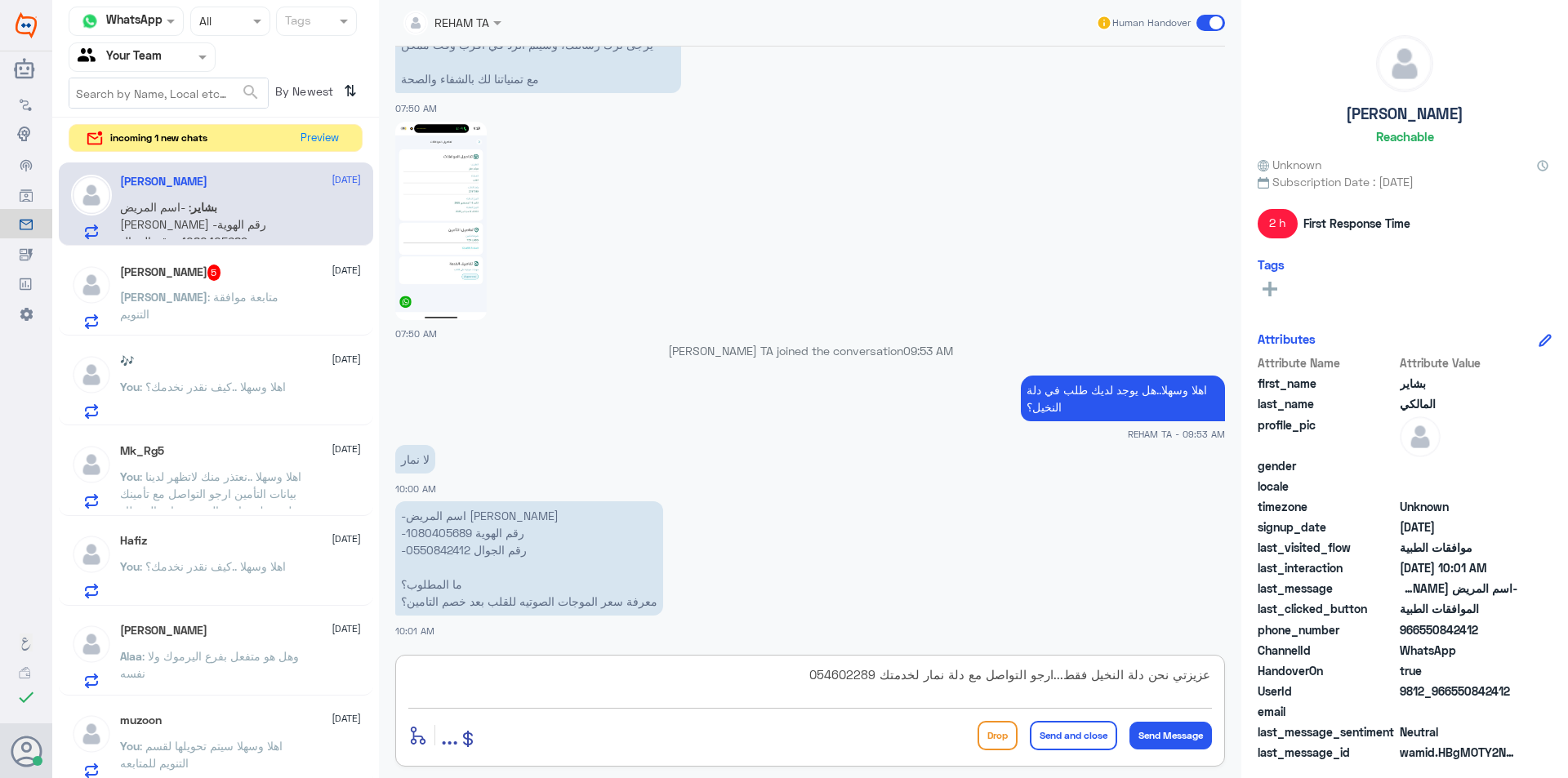
type textarea "عزيزتي نحن دلة النخيل فقط...ارجو التواصل مع دلة نمار لخدمتك 0546022896"
drag, startPoint x: 773, startPoint y: 668, endPoint x: 1292, endPoint y: 660, distance: 519.1
click at [1292, 660] on div "Channel WhatsApp Status × All Tags Agent Filter Your Team search By Newest ⇅ in…" at bounding box center [809, 391] width 1516 height 784
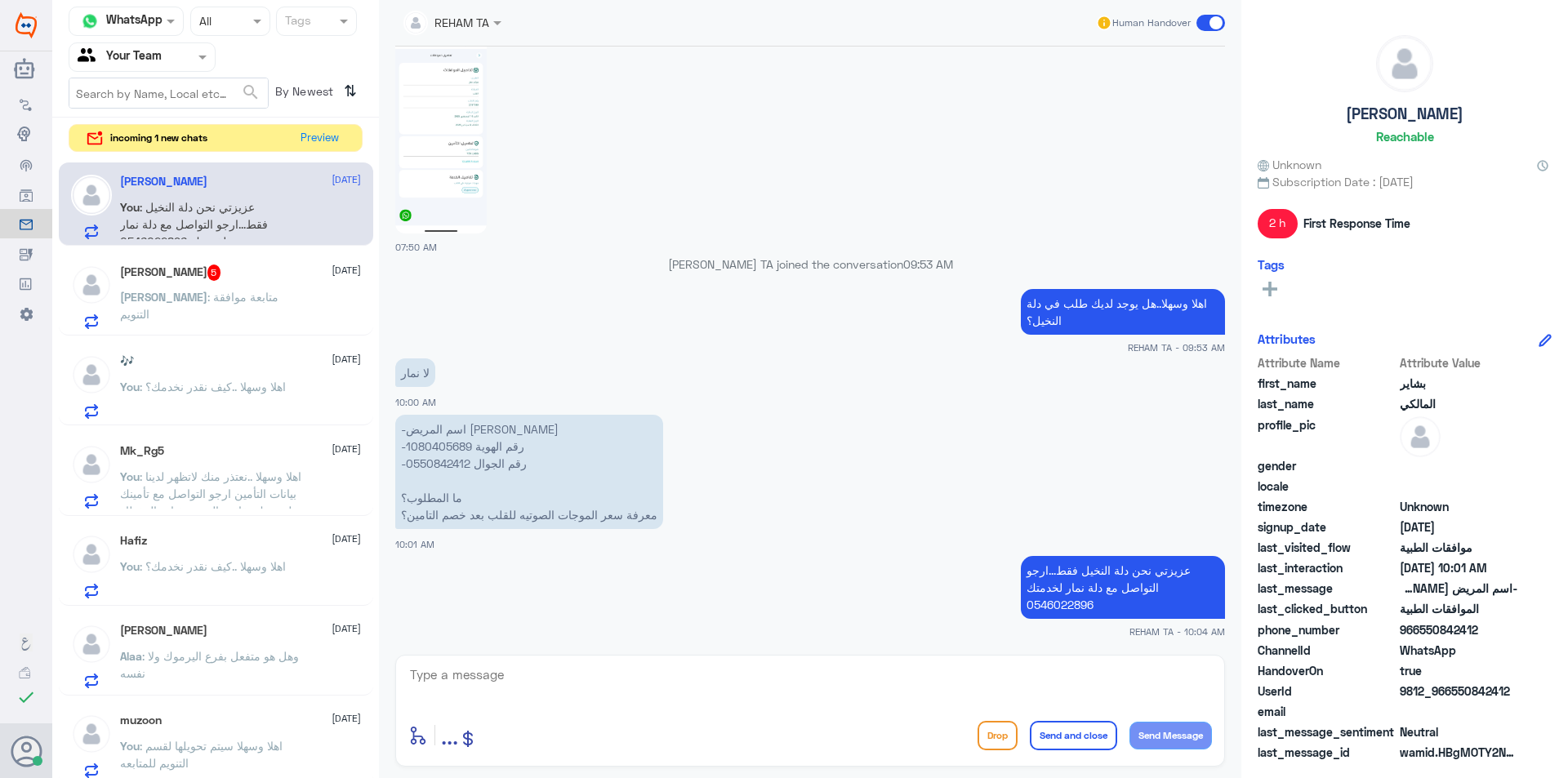
click at [238, 277] on div "Omar Bin Jahlan 5 23 August" at bounding box center [240, 273] width 241 height 17
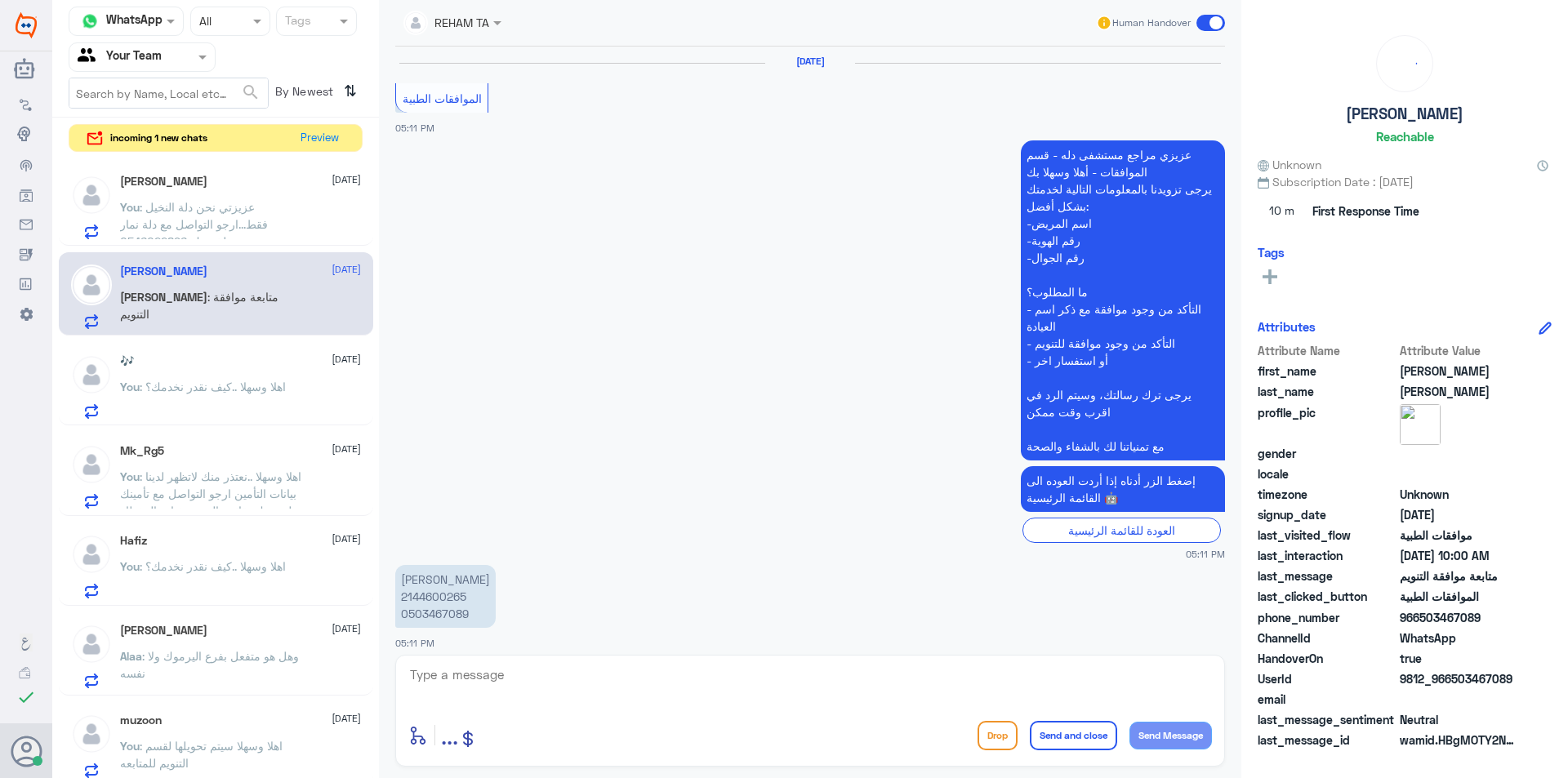
scroll to position [1601, 0]
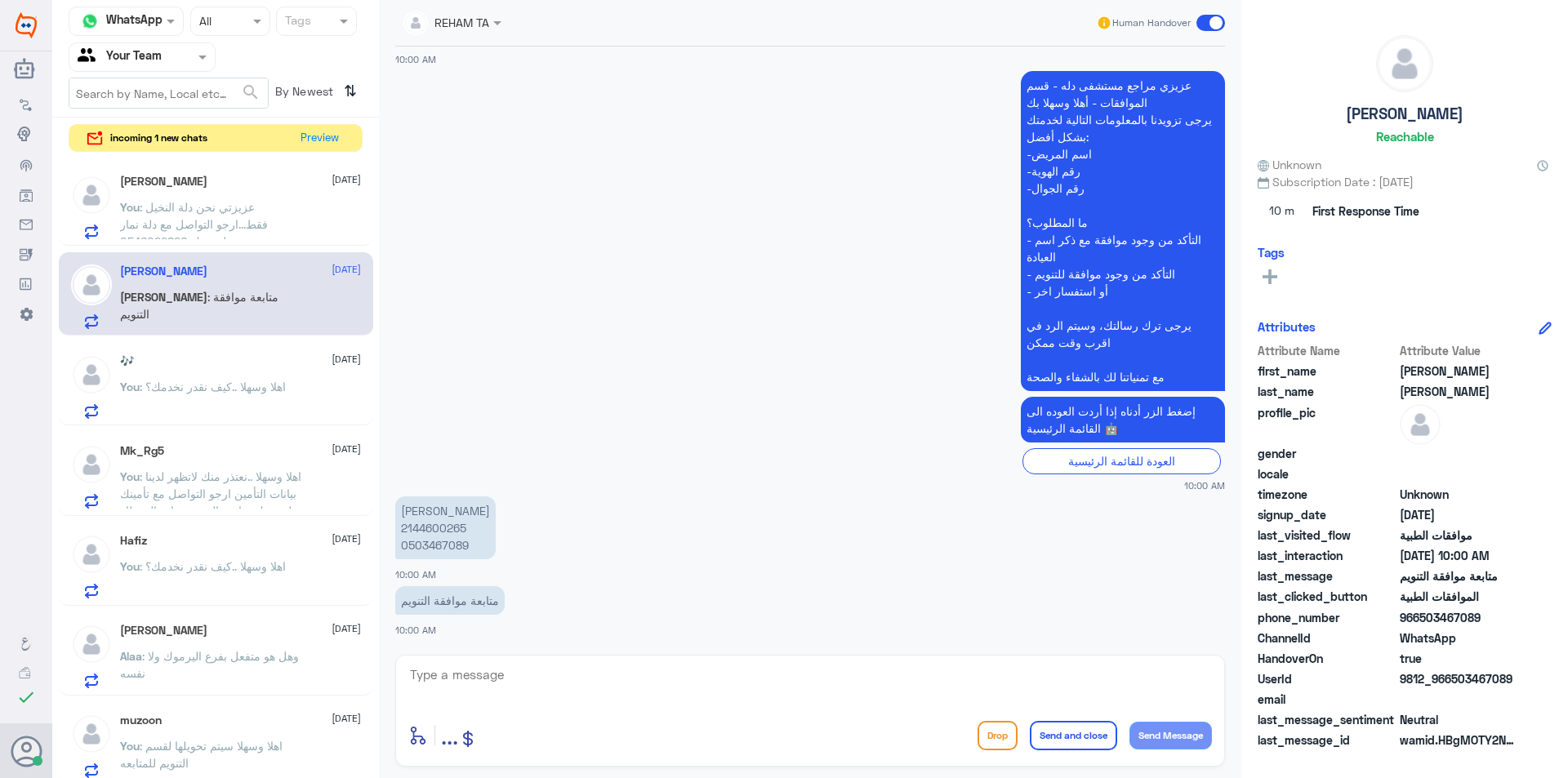
click at [421, 530] on p "حنان عبدالله محمد 2144600265 0503467089" at bounding box center [445, 528] width 100 height 63
copy p "2144600265"
click at [664, 695] on textarea at bounding box center [809, 683] width 804 height 40
type textarea "اهلا وسهلا ..تم تحويلها لقسم التنويم لمتابعتها"
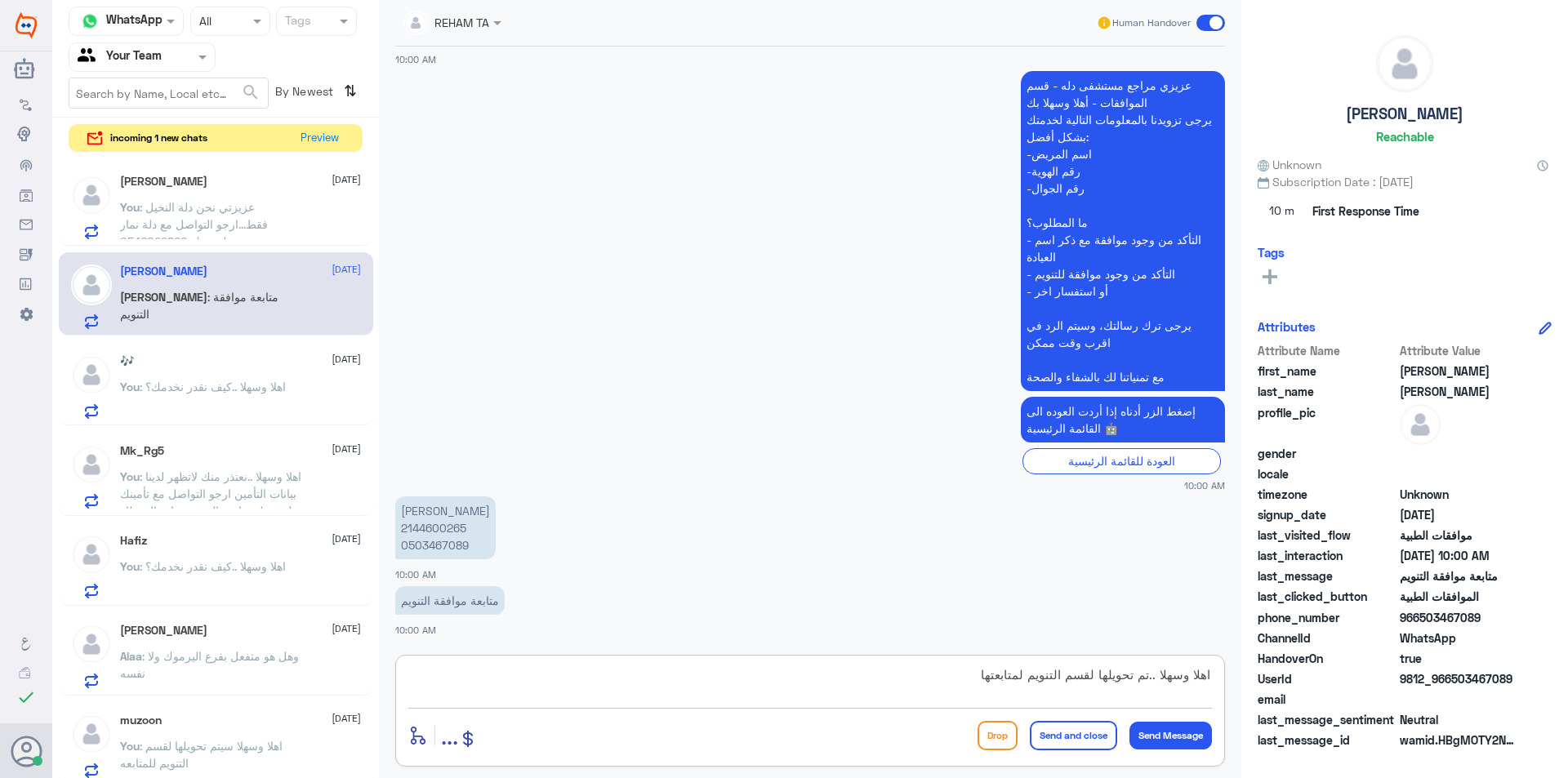
drag, startPoint x: 753, startPoint y: 701, endPoint x: 1489, endPoint y: 764, distance: 738.7
click at [1489, 764] on div "Channel WhatsApp Status × All Tags Agent Filter Your Team search By Newest ⇅ in…" at bounding box center [809, 391] width 1516 height 784
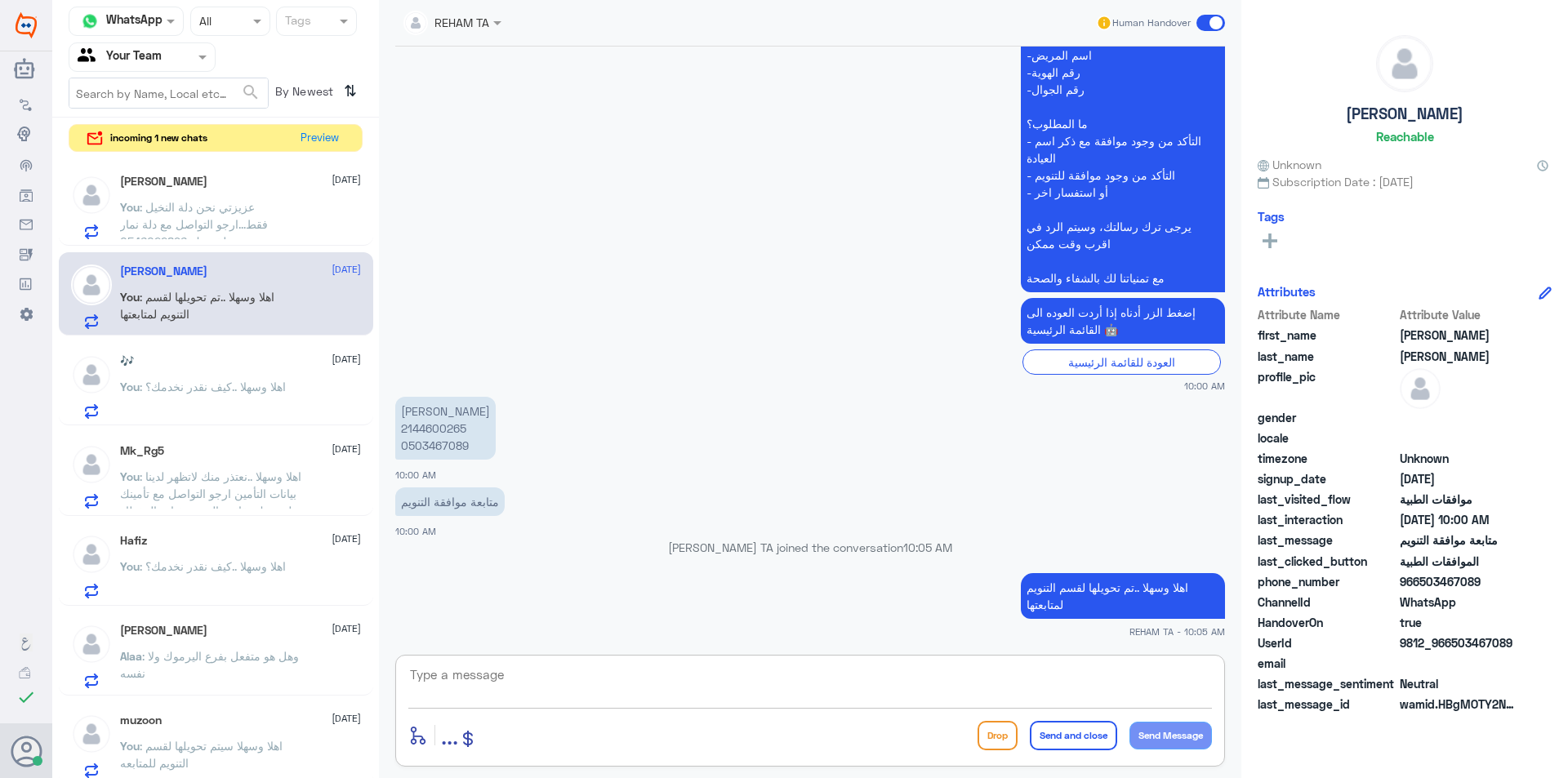
click at [287, 134] on div "incoming 1 new chats Preview" at bounding box center [215, 138] width 294 height 29
click at [307, 137] on button "Preview" at bounding box center [320, 137] width 51 height 25
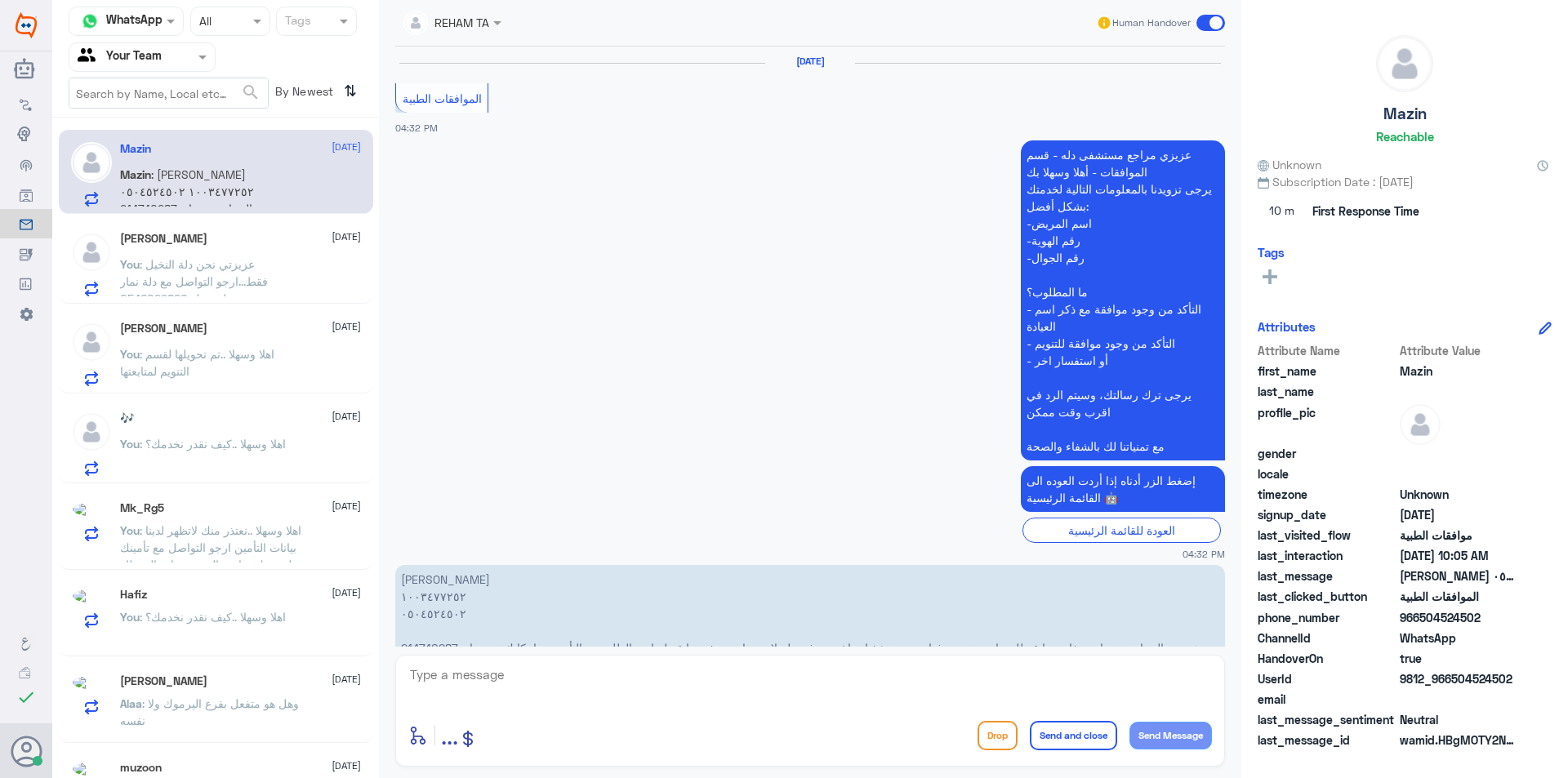
scroll to position [1559, 0]
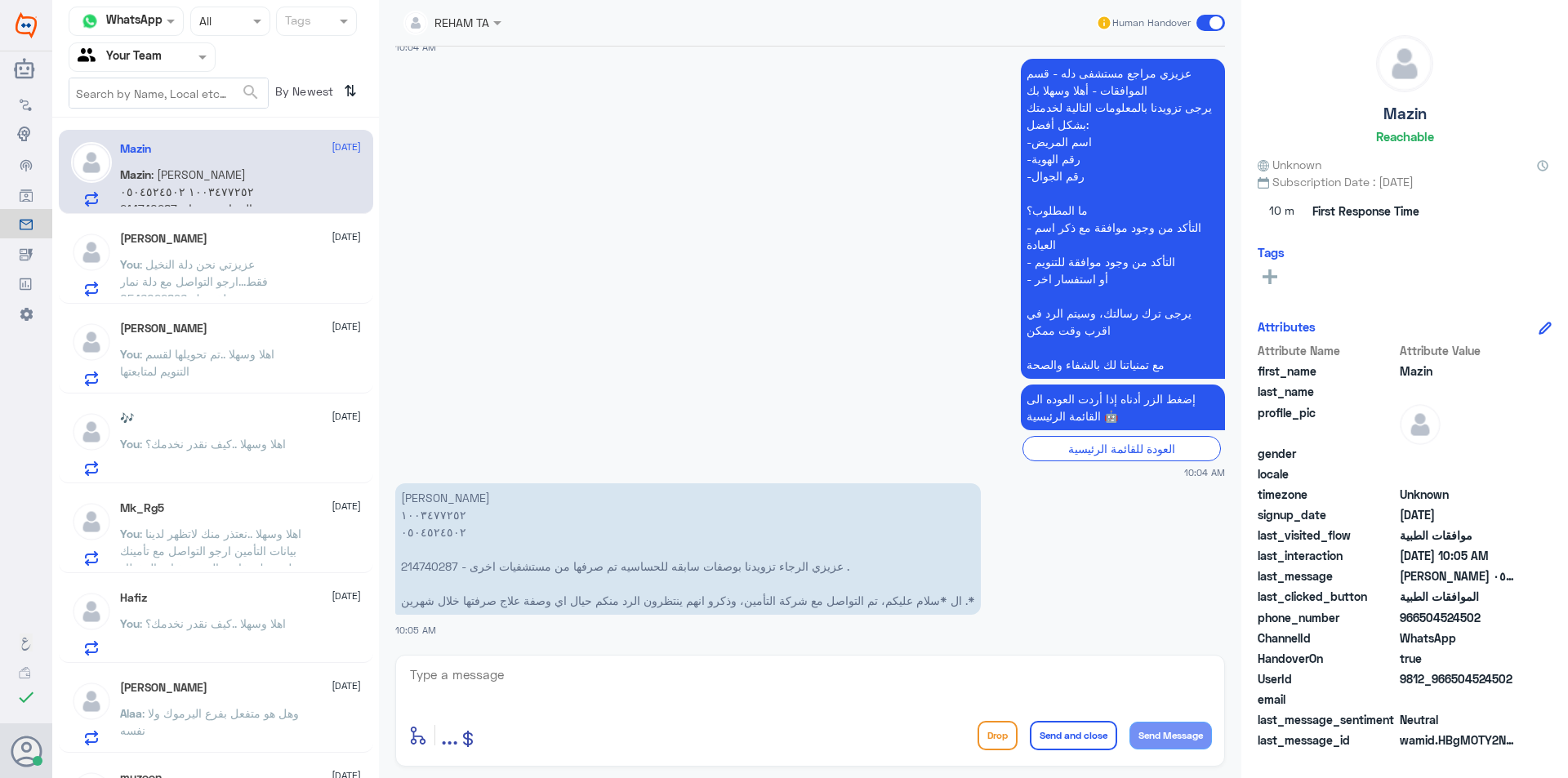
click at [244, 246] on div "بشاير المالكي 23 August You : عزيزتي نحن دلة النخيل فقط...ارجو التواصل مع دلة ن…" at bounding box center [240, 264] width 241 height 65
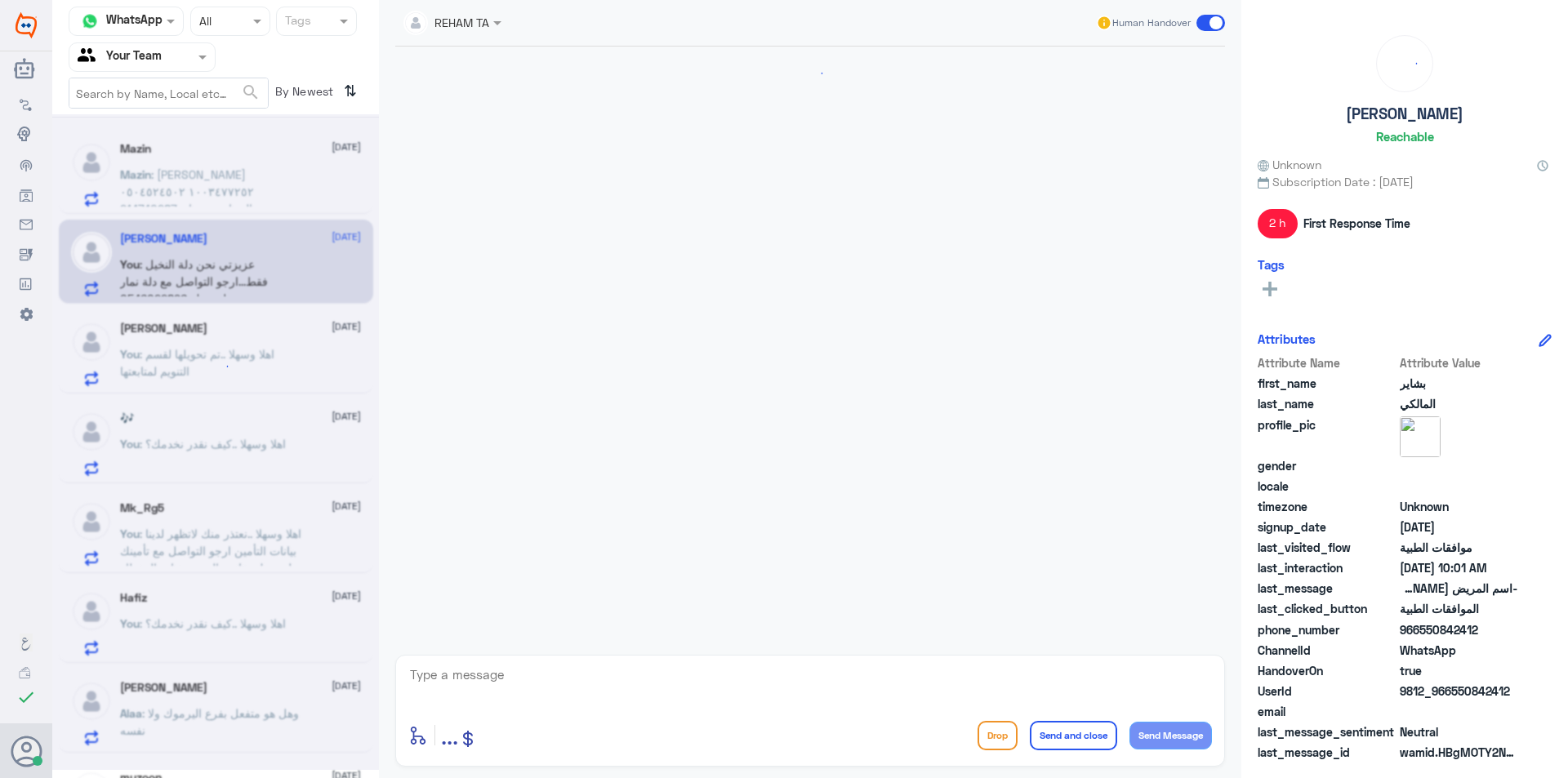
scroll to position [1122, 0]
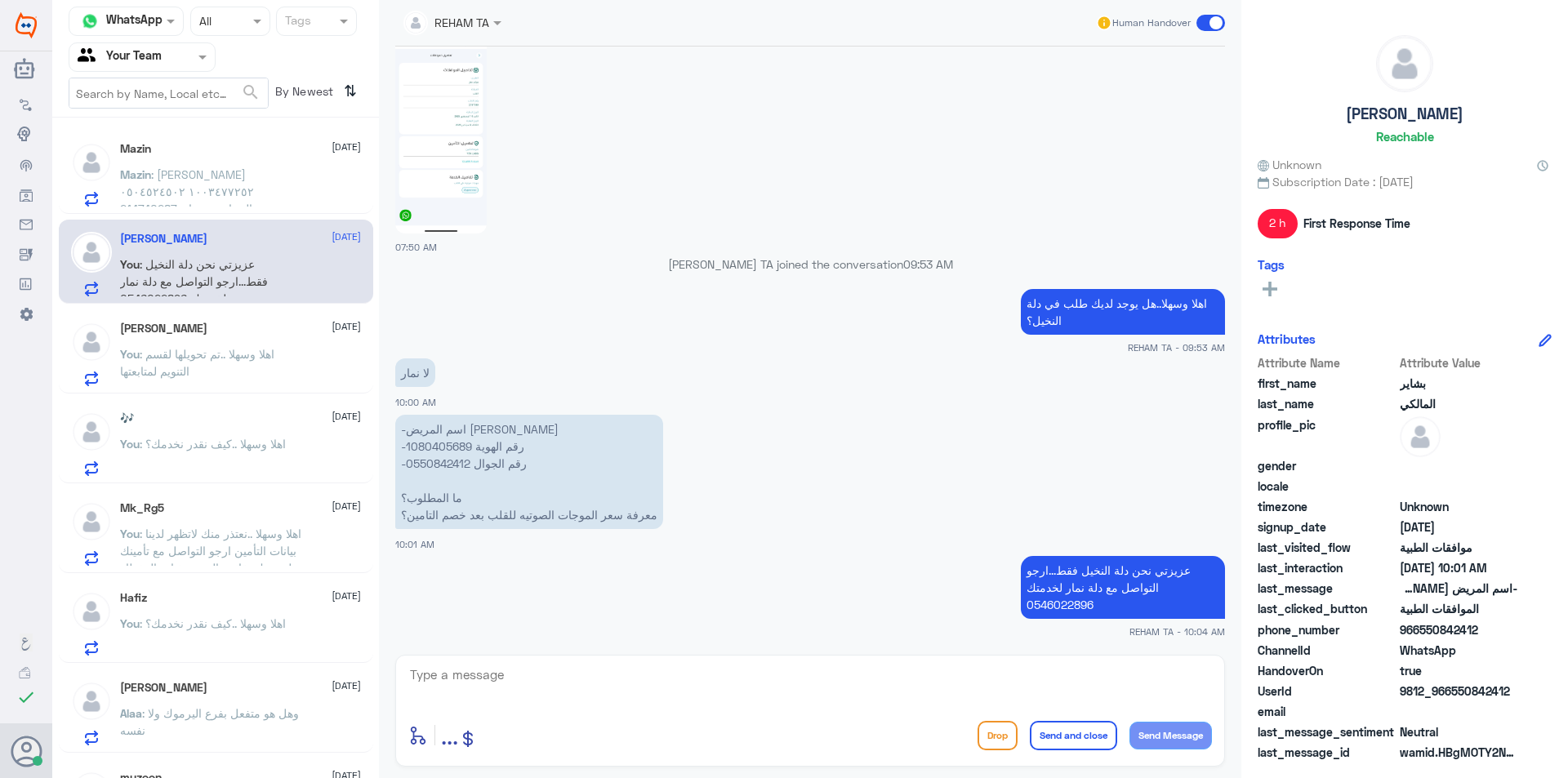
click at [250, 197] on span ": مازن منصور انديجاني ١٠٠٣٤٧٧٢٥٢ ٠٥٠٤٥٢٤٥٠٢ 214740287 - عزيزي الرجاء تزويدنا بو…" at bounding box center [210, 235] width 182 height 134
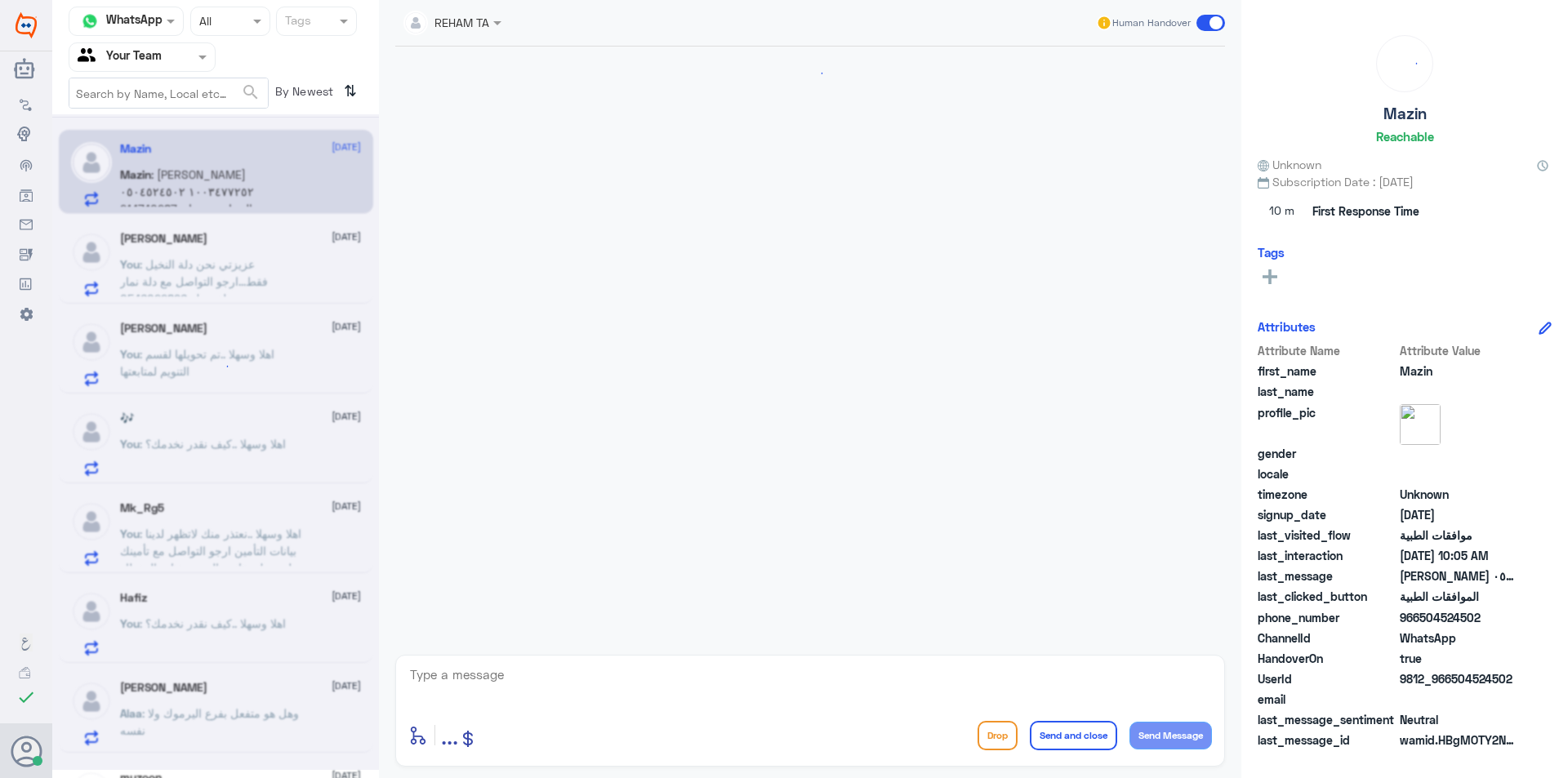
scroll to position [1559, 0]
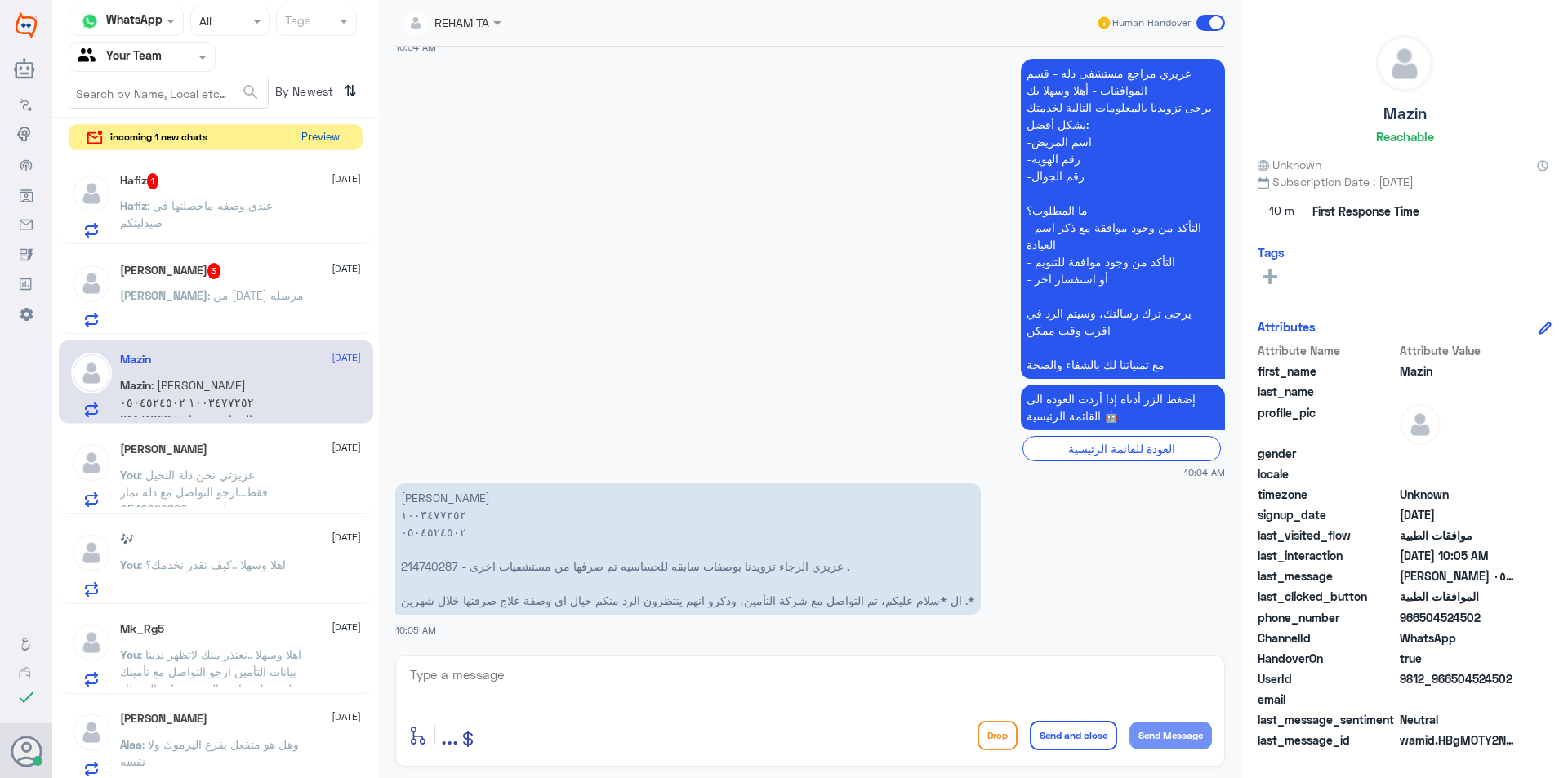
click at [341, 130] on button "Preview" at bounding box center [320, 137] width 51 height 25
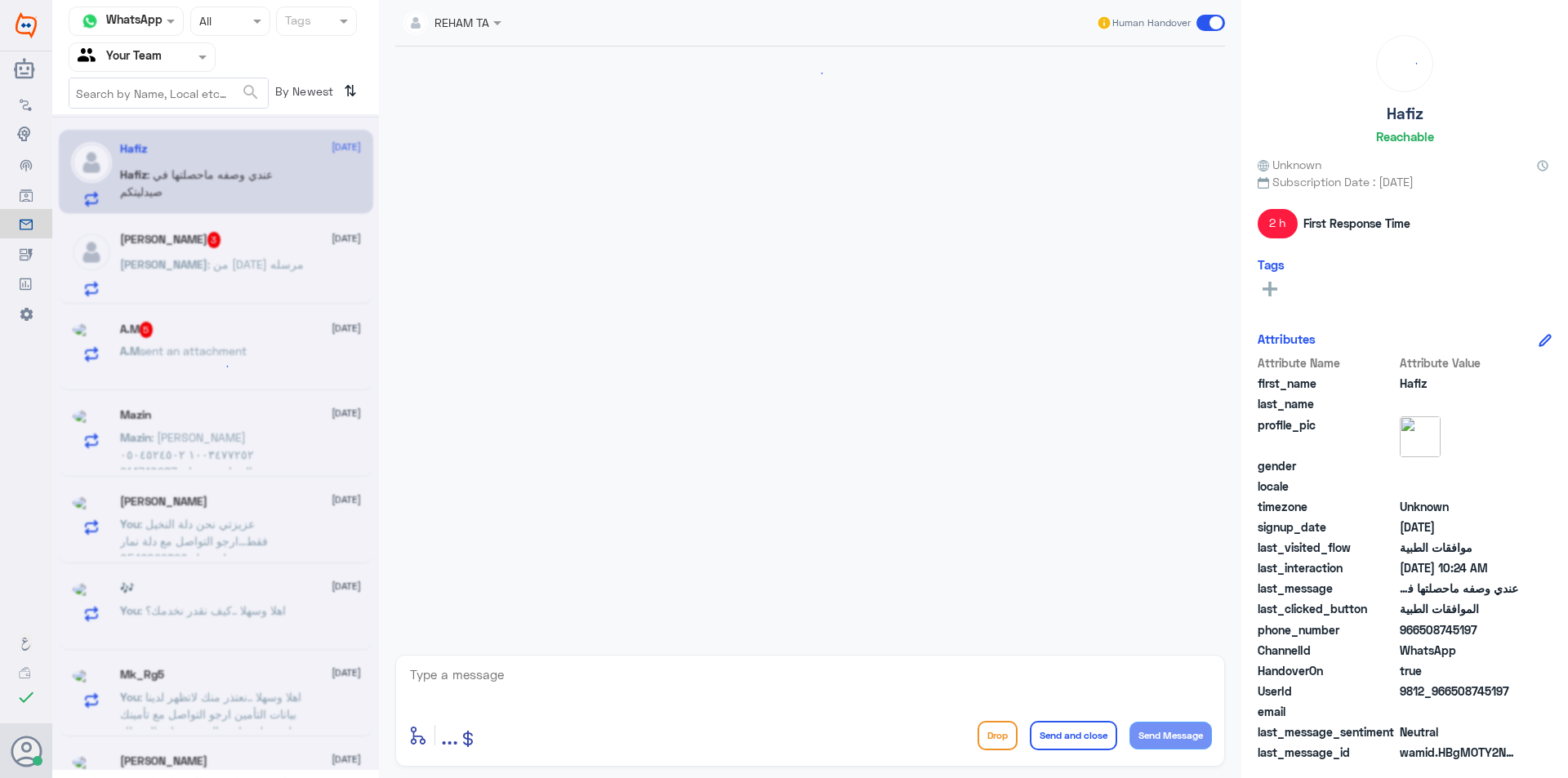
scroll to position [1180, 0]
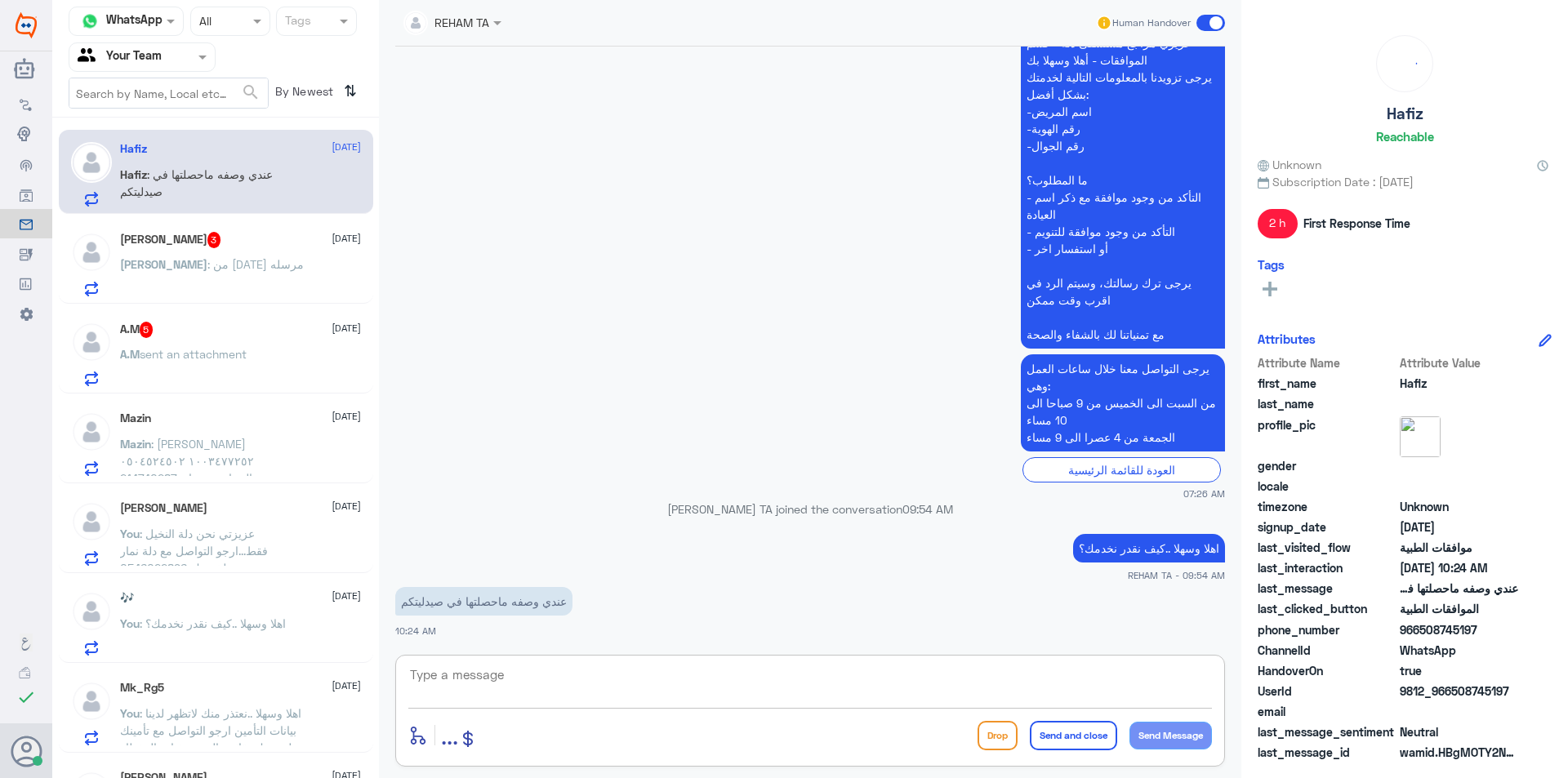
click at [516, 700] on textarea at bounding box center [809, 683] width 804 height 40
type textarea "h"
type textarea "ه"
type textarea "هل الطلب في دلة النخيل؟"
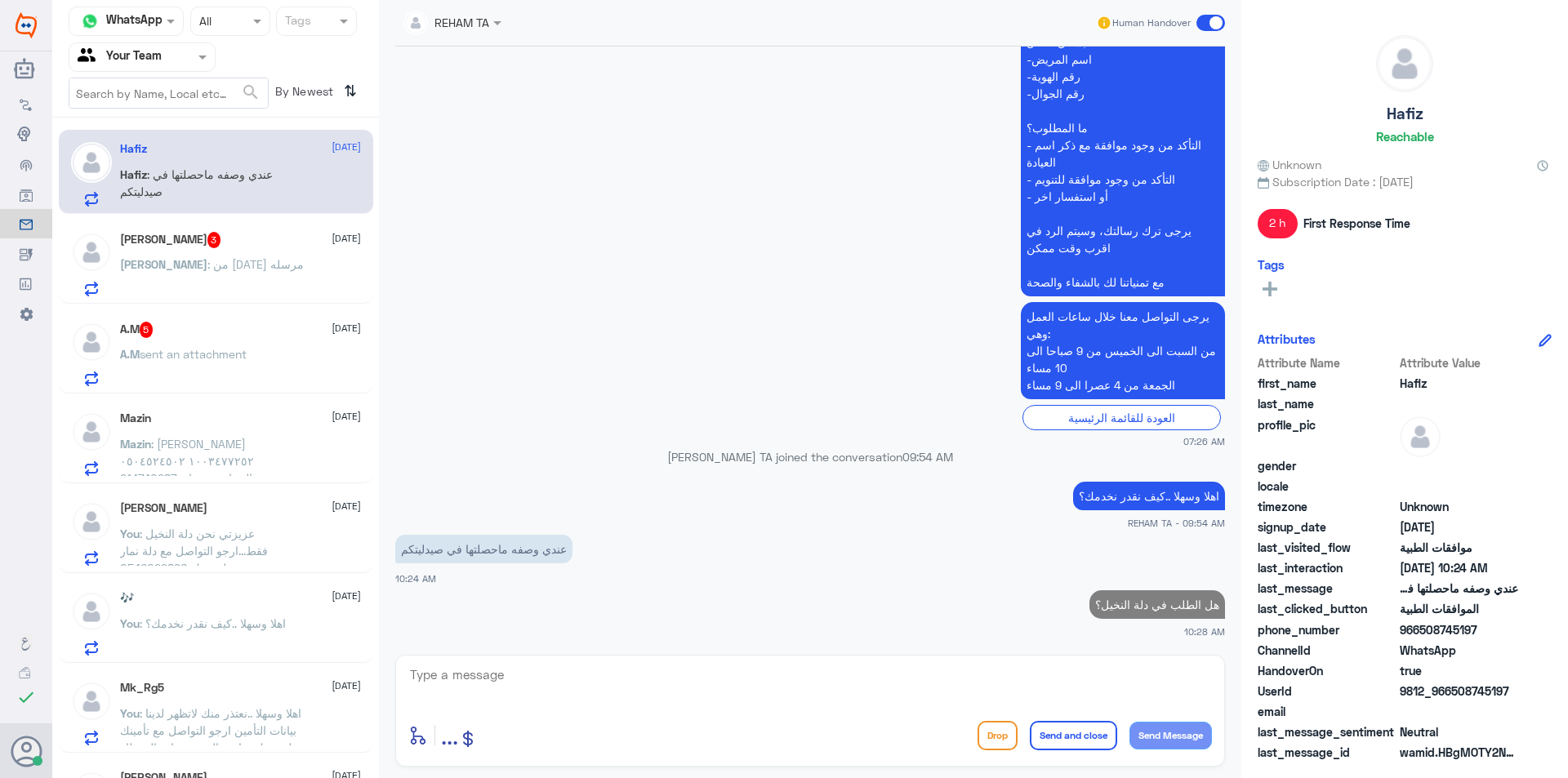
click at [172, 272] on p "Omar : من الاربعاء مرسله" at bounding box center [211, 276] width 184 height 41
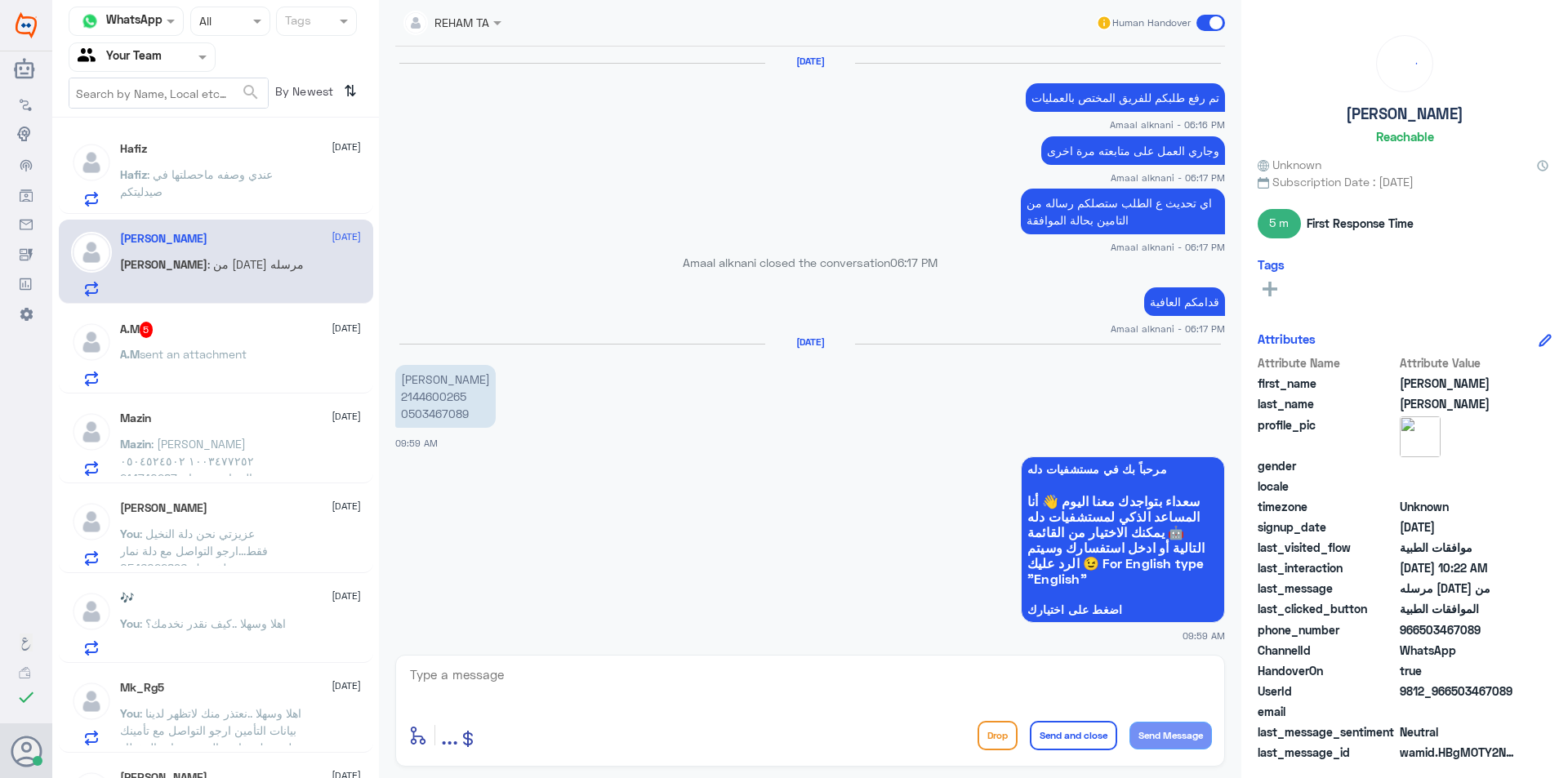
scroll to position [1210, 0]
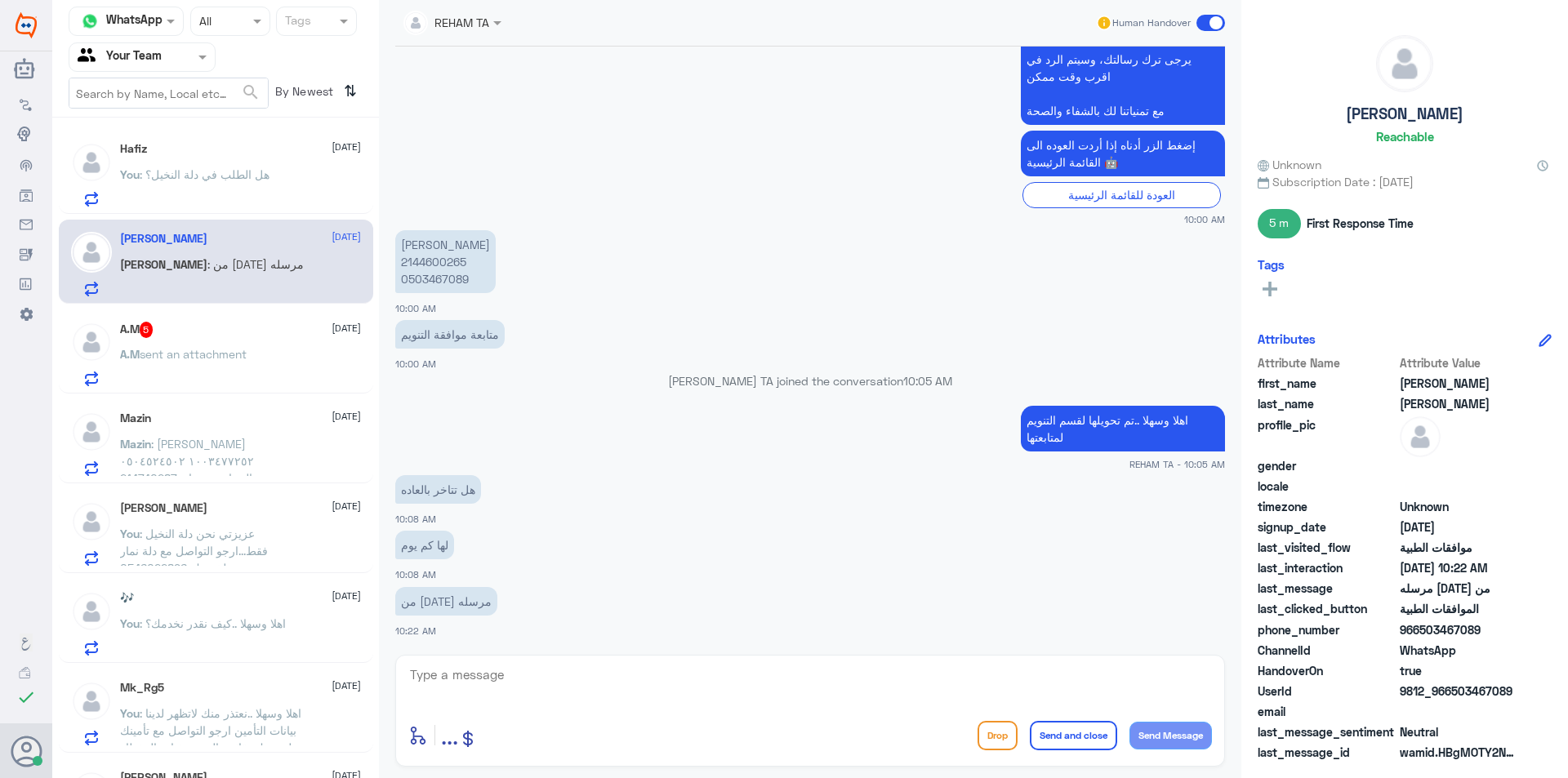
click at [542, 690] on textarea at bounding box center [809, 683] width 804 height 40
click at [542, 687] on textarea at bounding box center [809, 683] width 804 height 40
type textarea "نعم صحبح مع الاسف حتى الان لم يصلنا رد منهم"
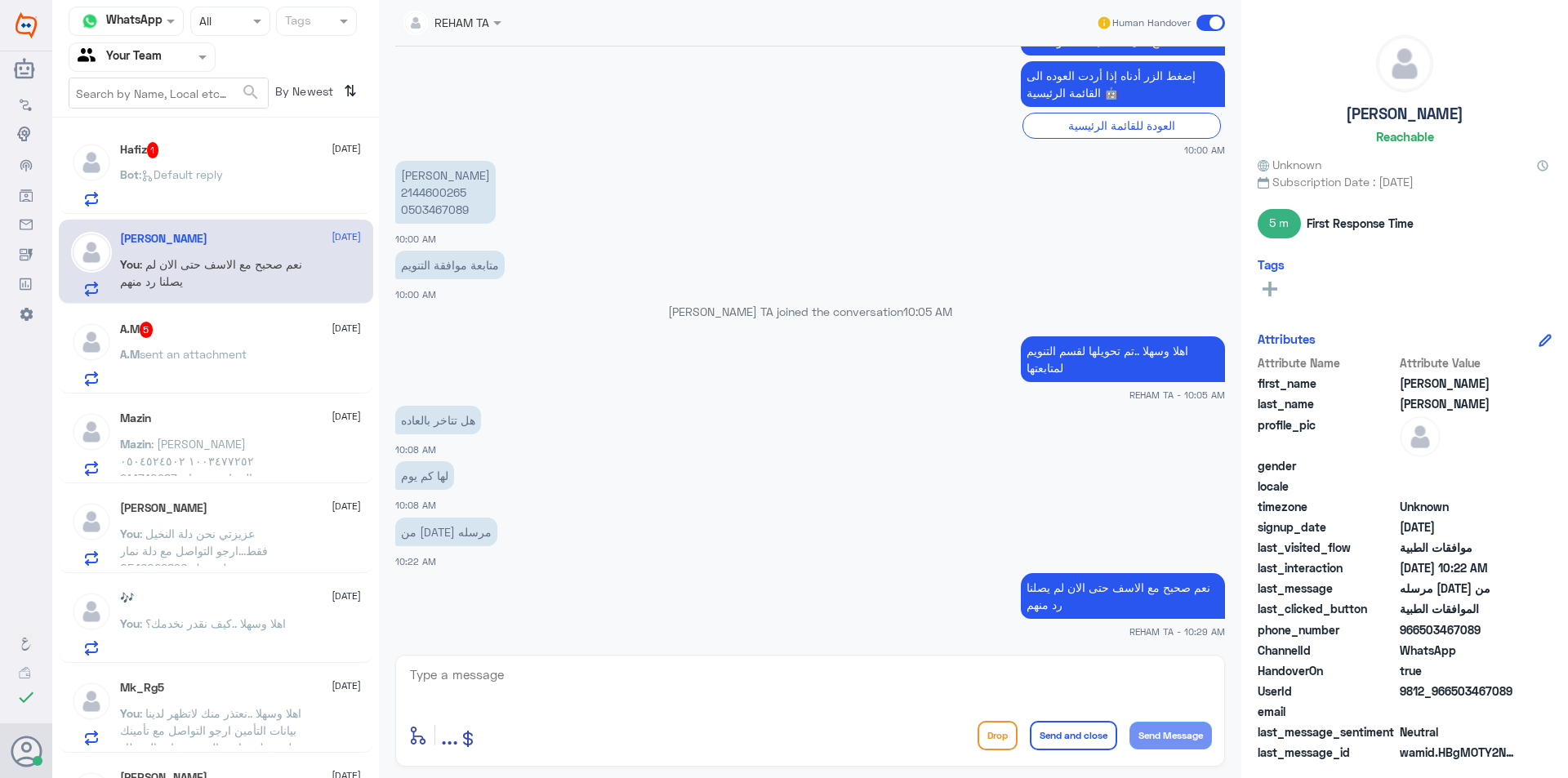
click at [197, 347] on span "sent an attachment" at bounding box center [193, 353] width 107 height 14
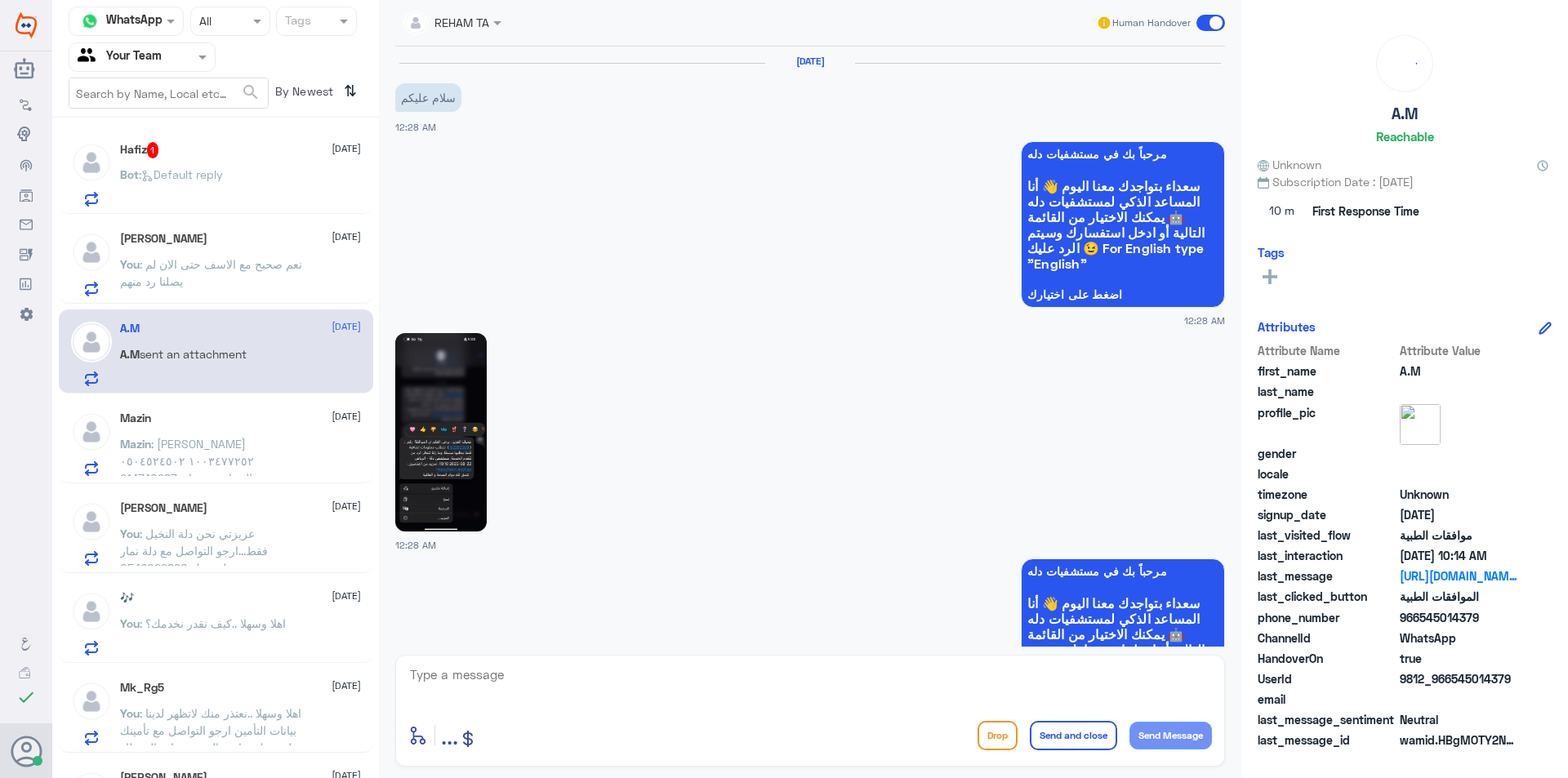
scroll to position [2082, 0]
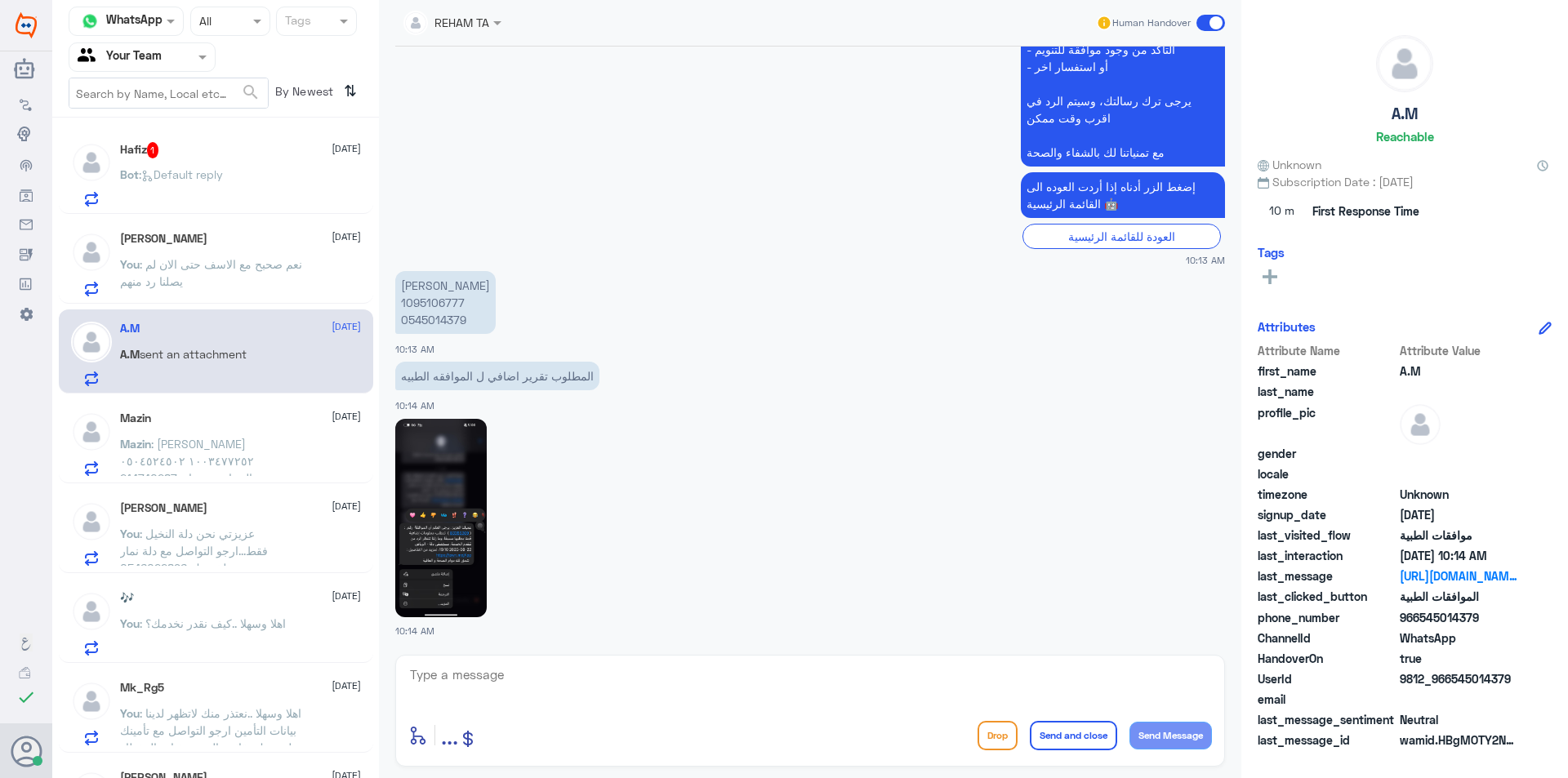
click at [439, 304] on p "عبدالرحمن حمد المرزوق 1095106777 0545014379" at bounding box center [445, 302] width 100 height 63
copy p "1095106777"
click at [654, 687] on textarea at bounding box center [809, 683] width 804 height 40
type textarea "هل الطلب في دلة النخيل؟"
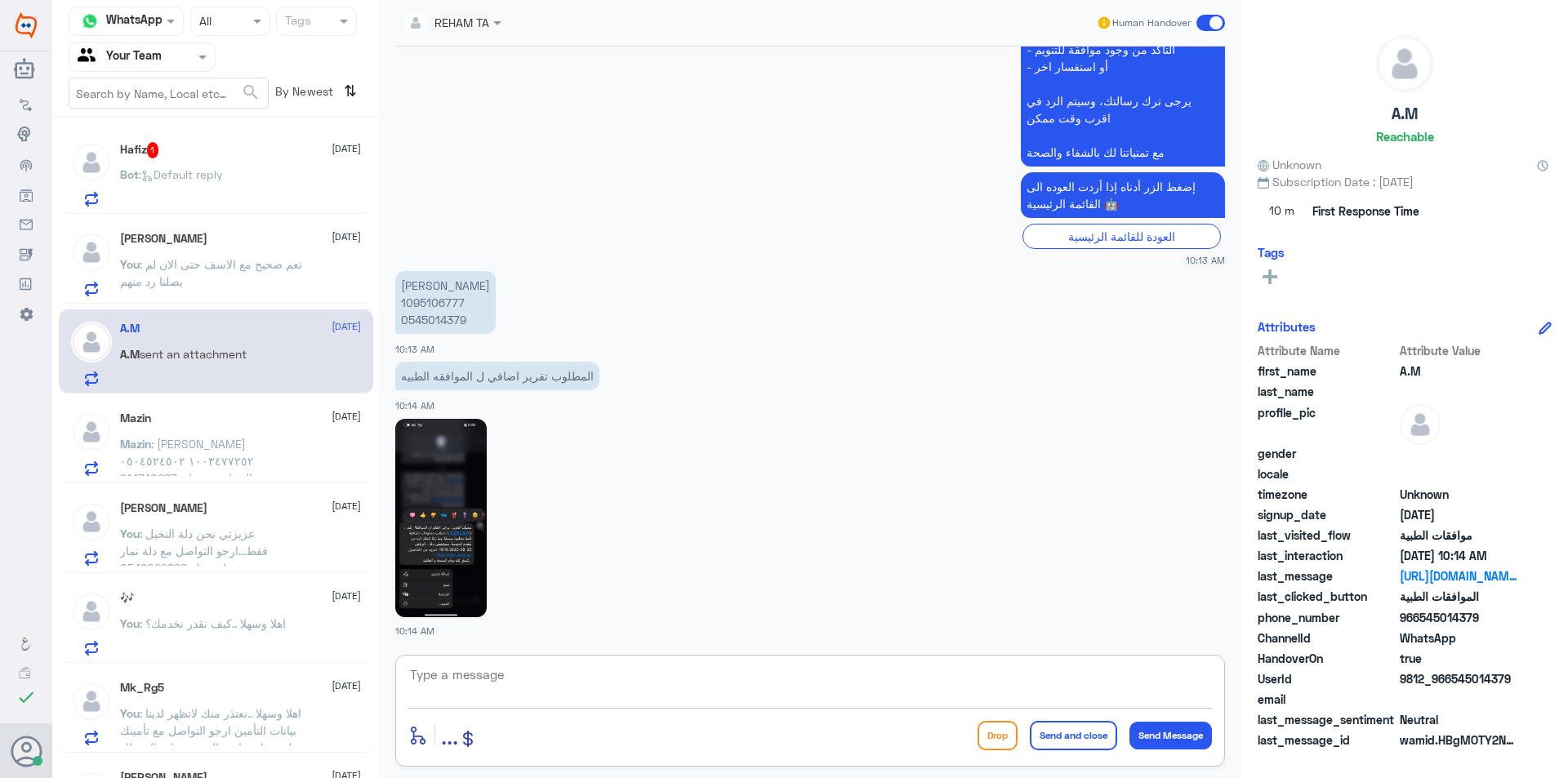
scroll to position [2134, 0]
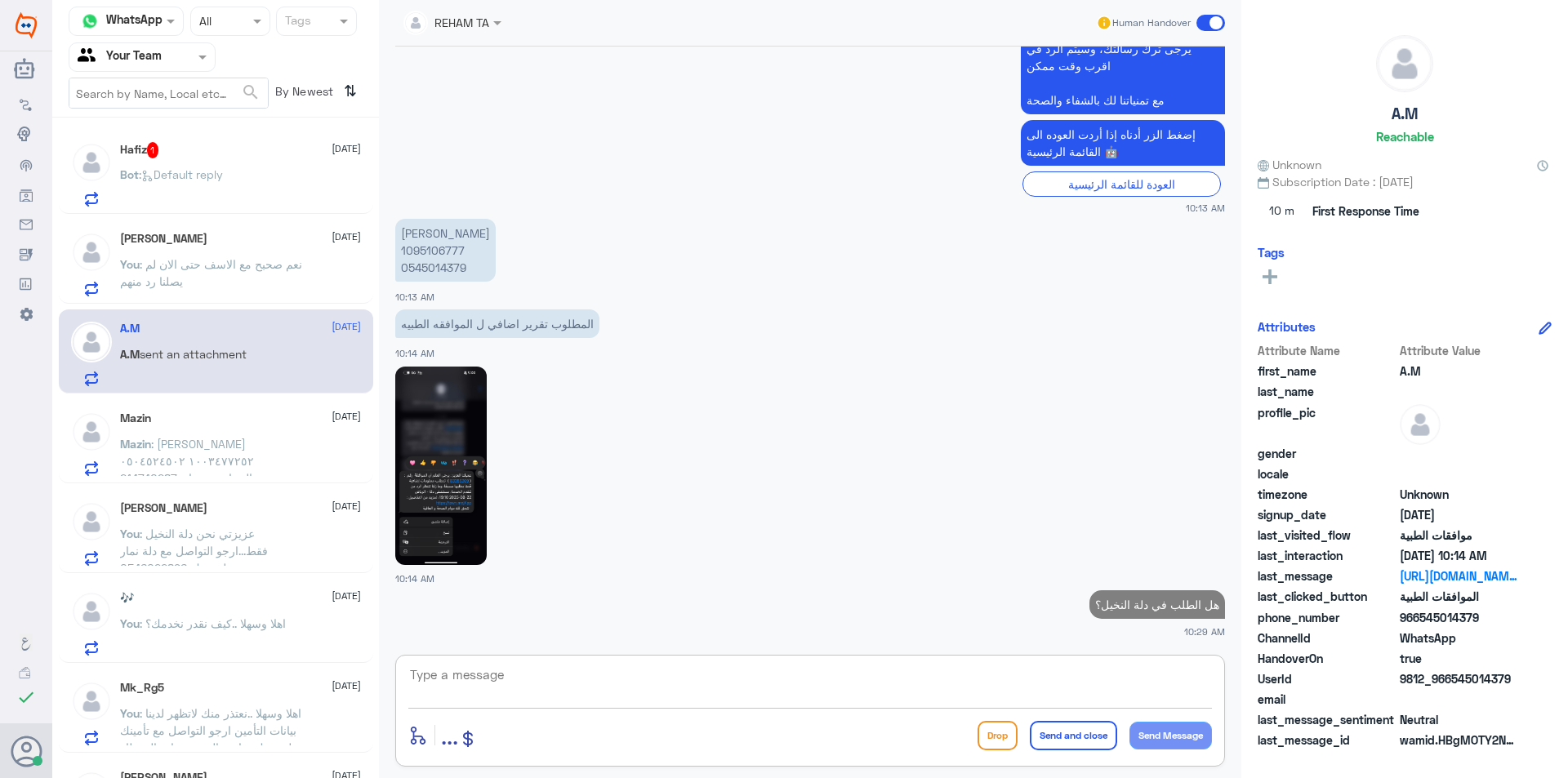
click at [136, 168] on span "Bot" at bounding box center [129, 174] width 19 height 14
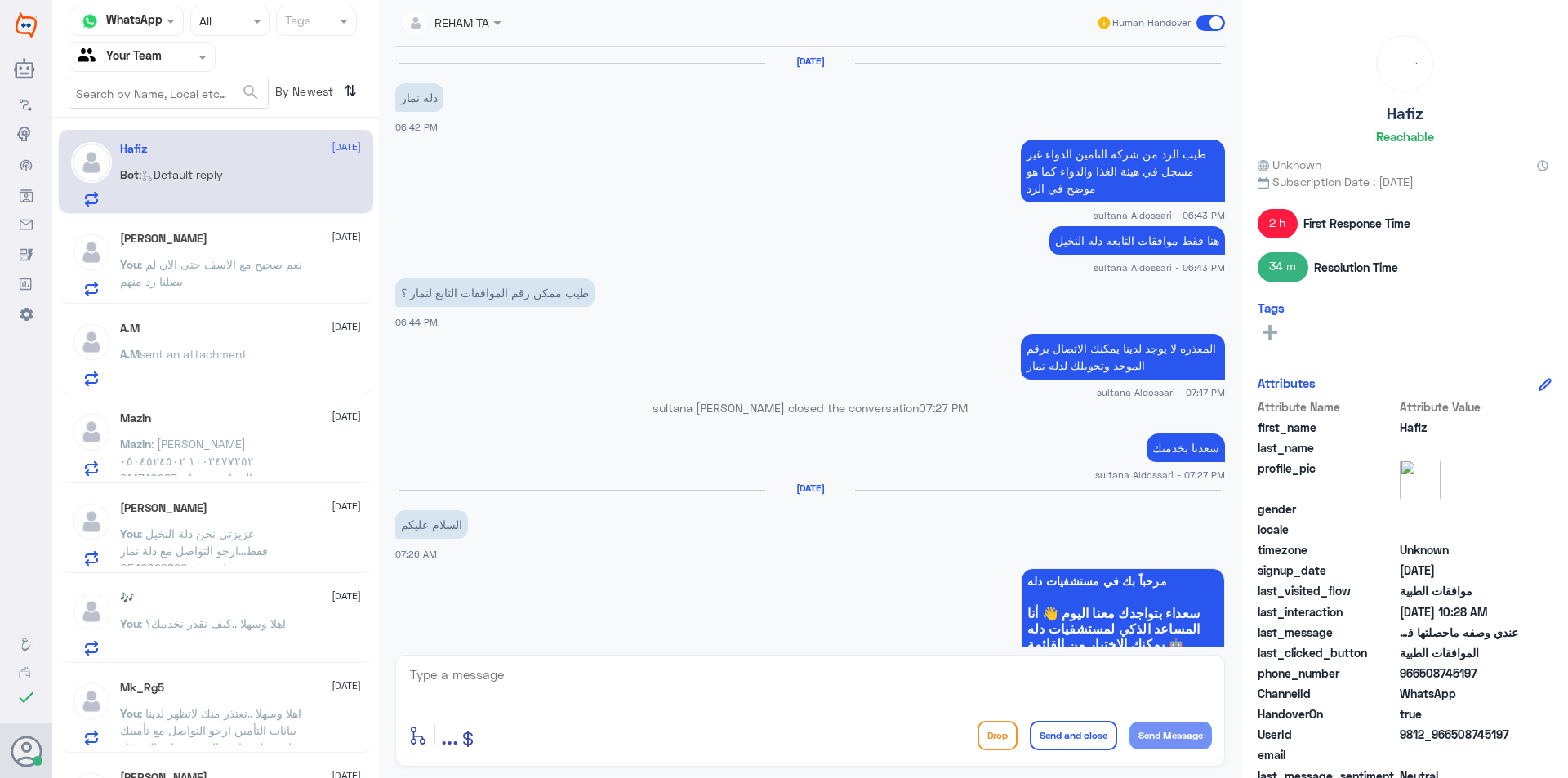
scroll to position [1146, 0]
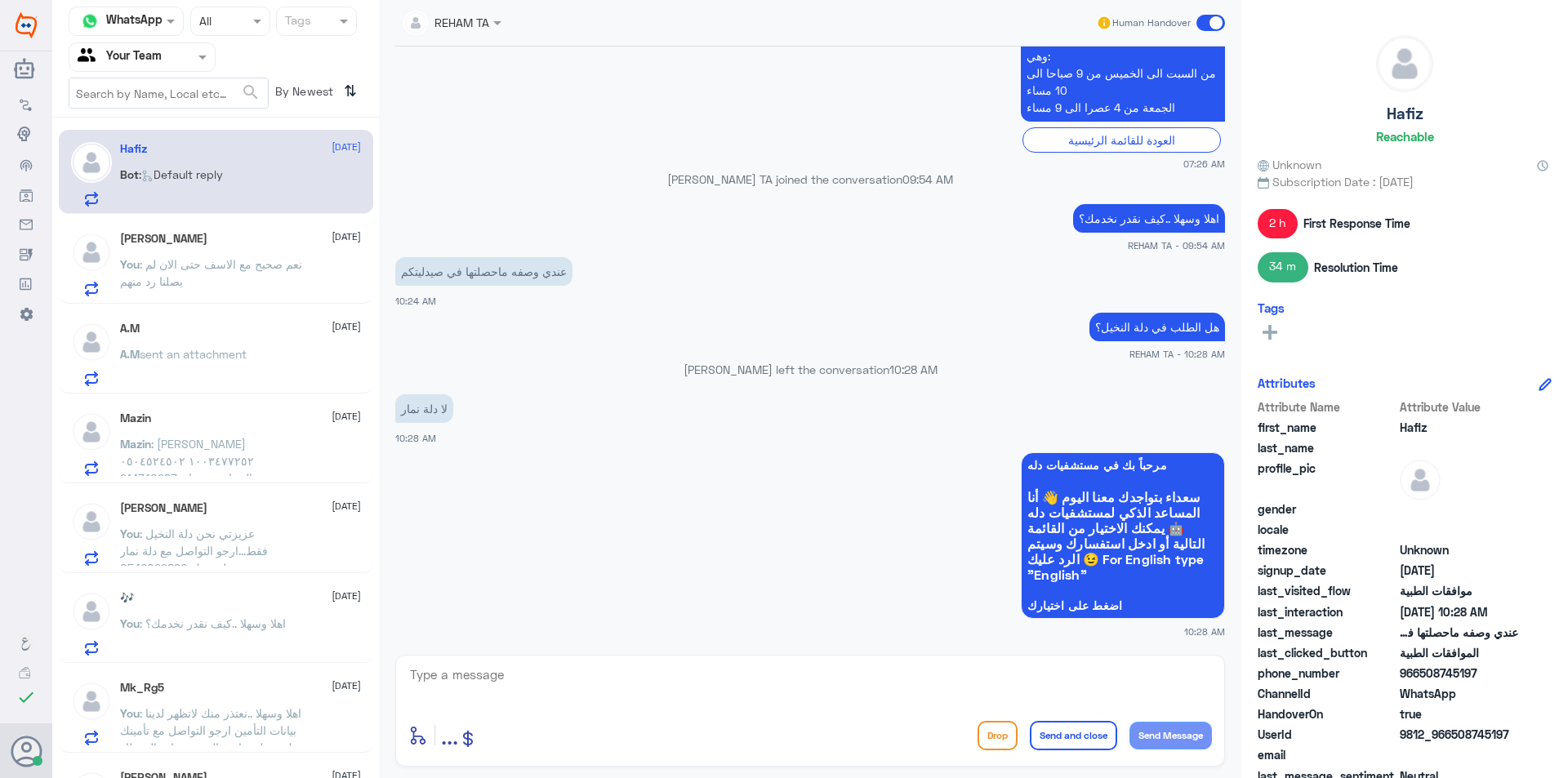
click at [645, 721] on div "enter flow name ... Drop Send and close Send Message" at bounding box center [809, 735] width 804 height 37
click at [655, 695] on textarea at bounding box center [809, 683] width 804 height 40
paste textarea "نحن دلة النخيل فقط...ارجو التواصل مع دلة نمار لخدمتك 0546022896"
type textarea "نحن دلة النخيل فقط...ارجو التواصل مع دلة نمار لخدمتك 0546022896"
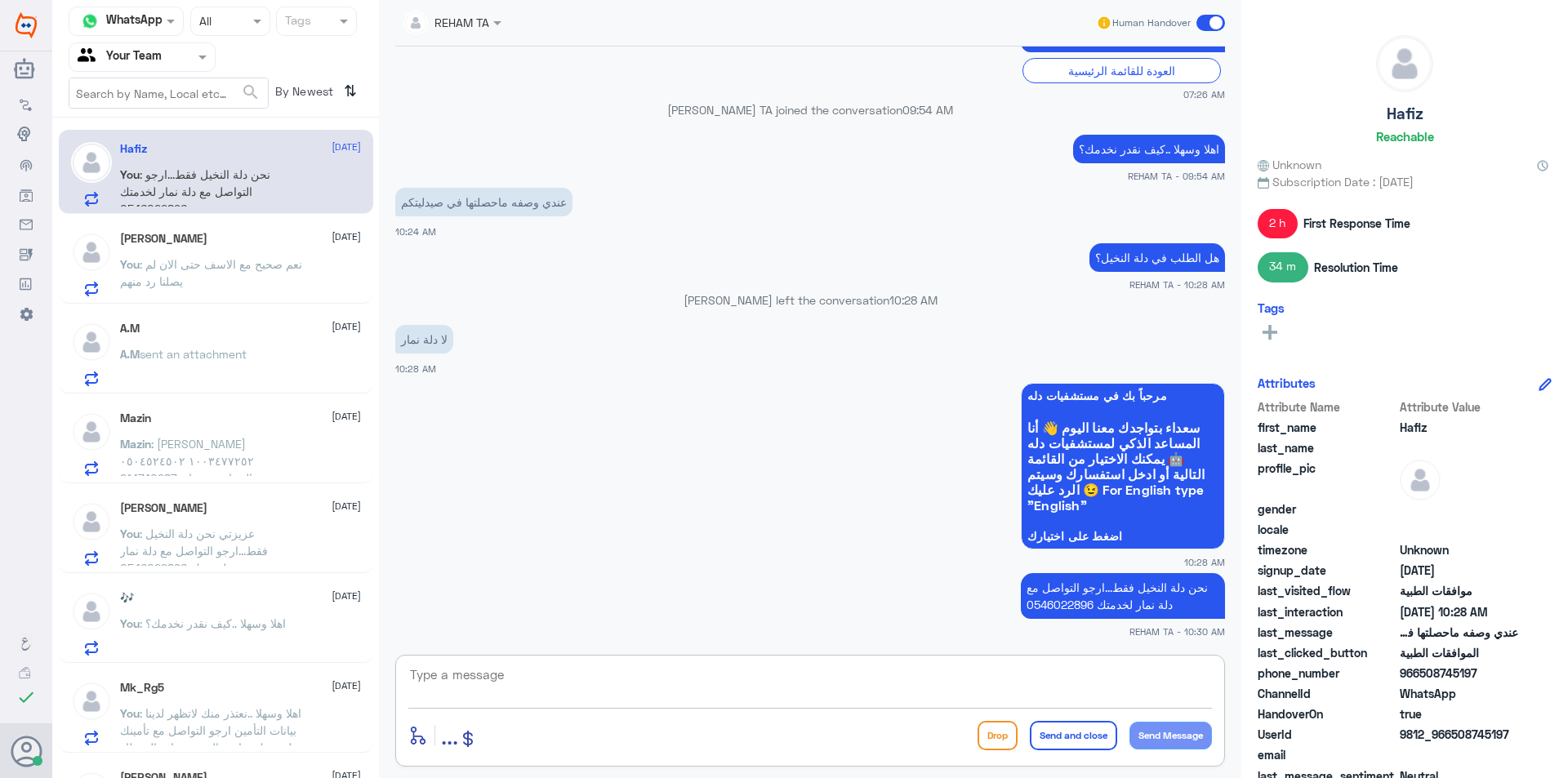
click at [1068, 746] on button "Send and close" at bounding box center [1074, 736] width 87 height 30
click at [1031, 682] on textarea at bounding box center [809, 683] width 804 height 40
type textarea "ز"
click at [1041, 726] on button "Send and close" at bounding box center [1074, 736] width 87 height 30
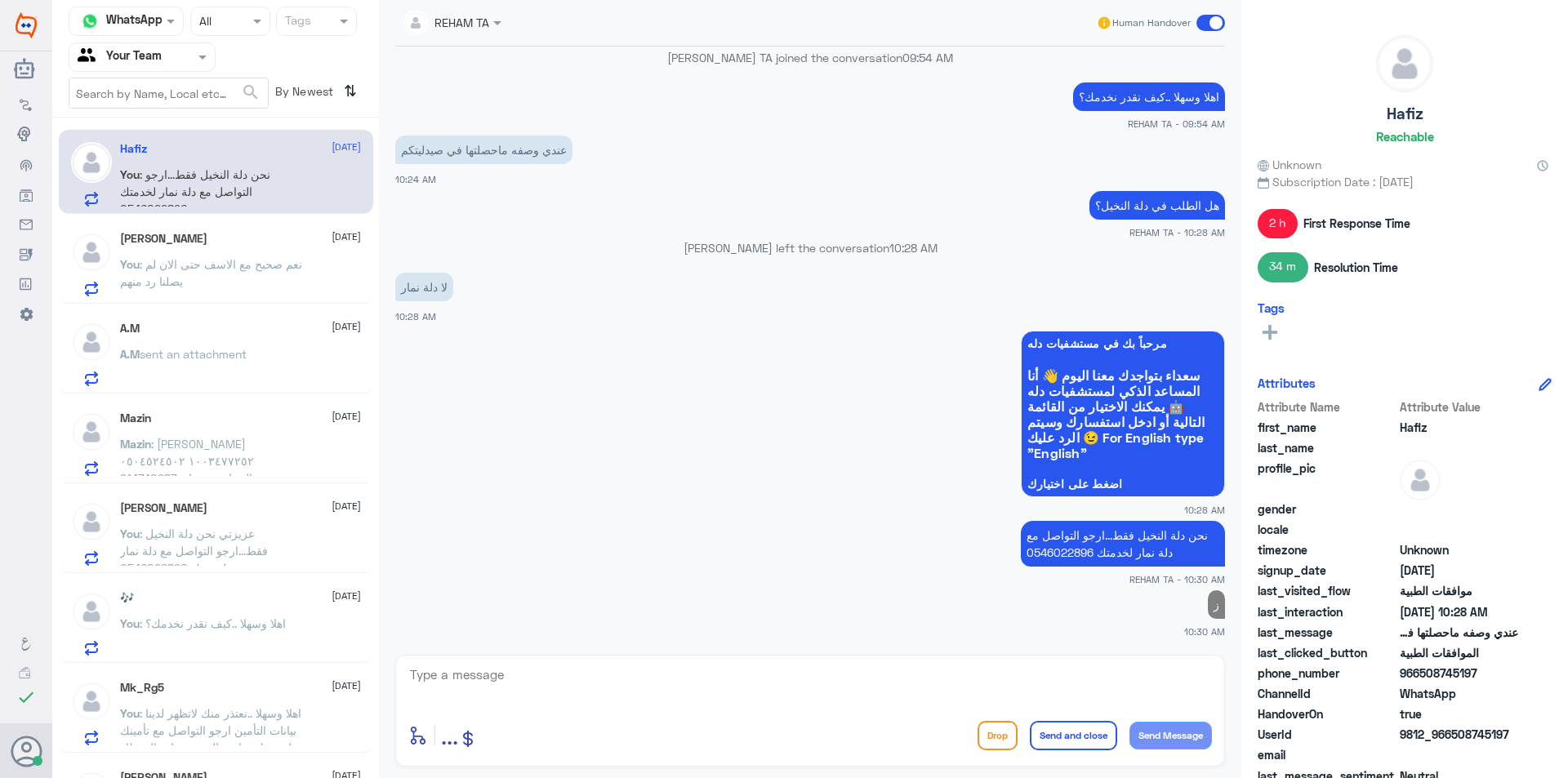
click at [236, 259] on span ": نعم صحبح مع الاسف حتى الان لم يصلنا رد منهم" at bounding box center [210, 272] width 182 height 31
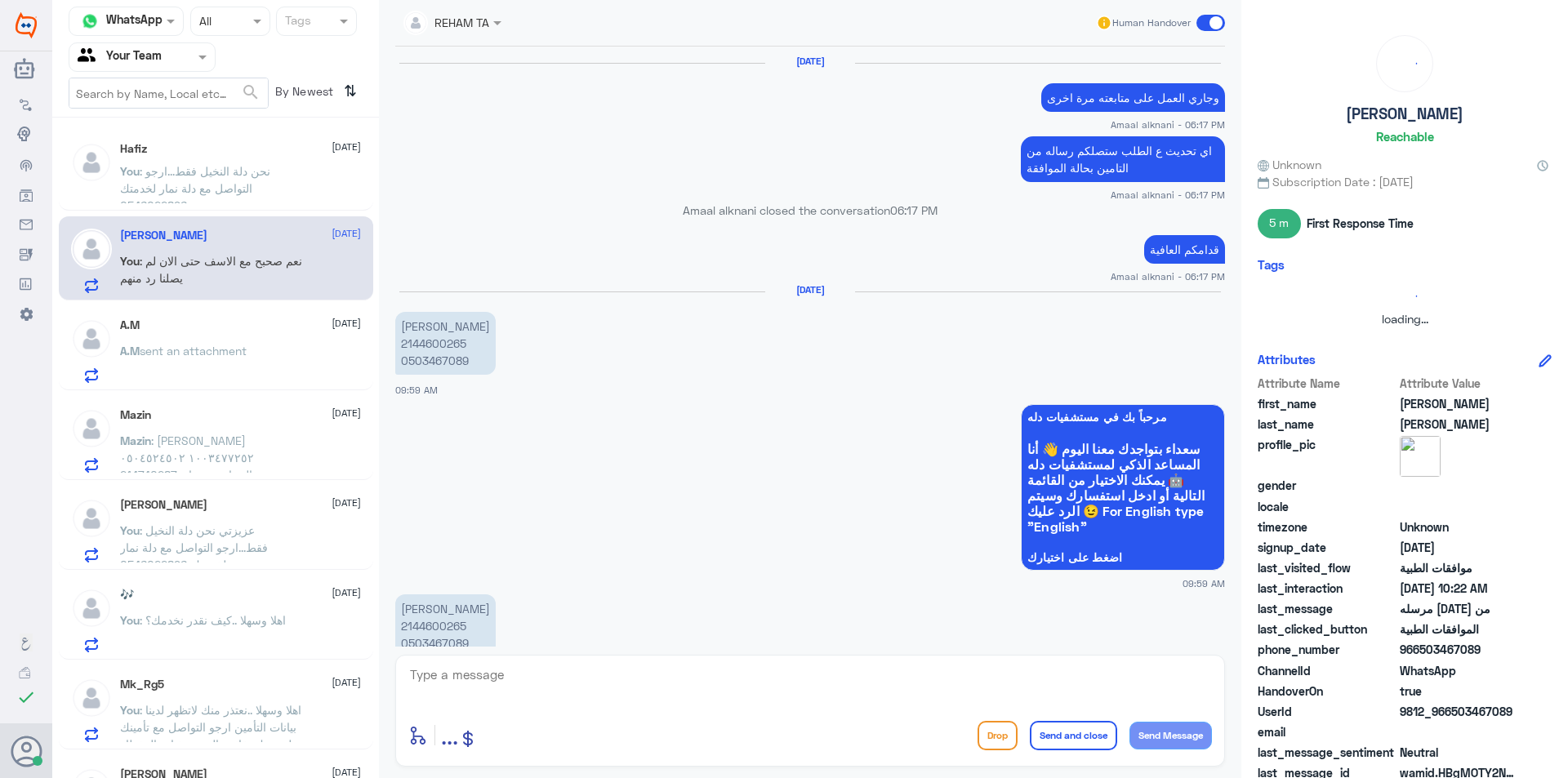
scroll to position [1228, 0]
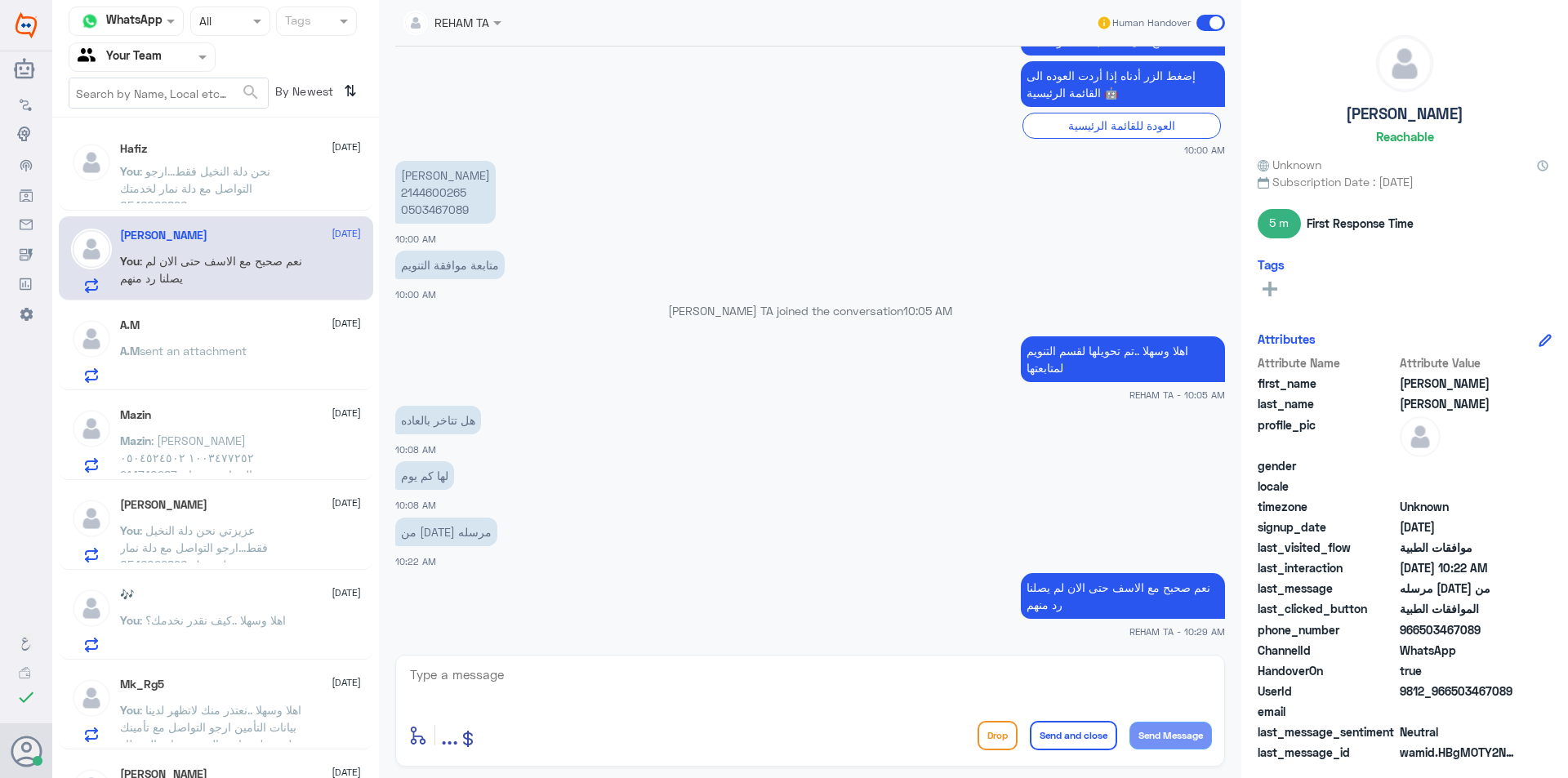
click at [217, 450] on p "Mazin : مازن منصور انديجاني ١٠٠٣٤٧٧٢٥٢ ٠٥٠٤٥٢٤٥٠٢ 214740287 - عزيزي الرجاء تزوي…" at bounding box center [211, 453] width 184 height 41
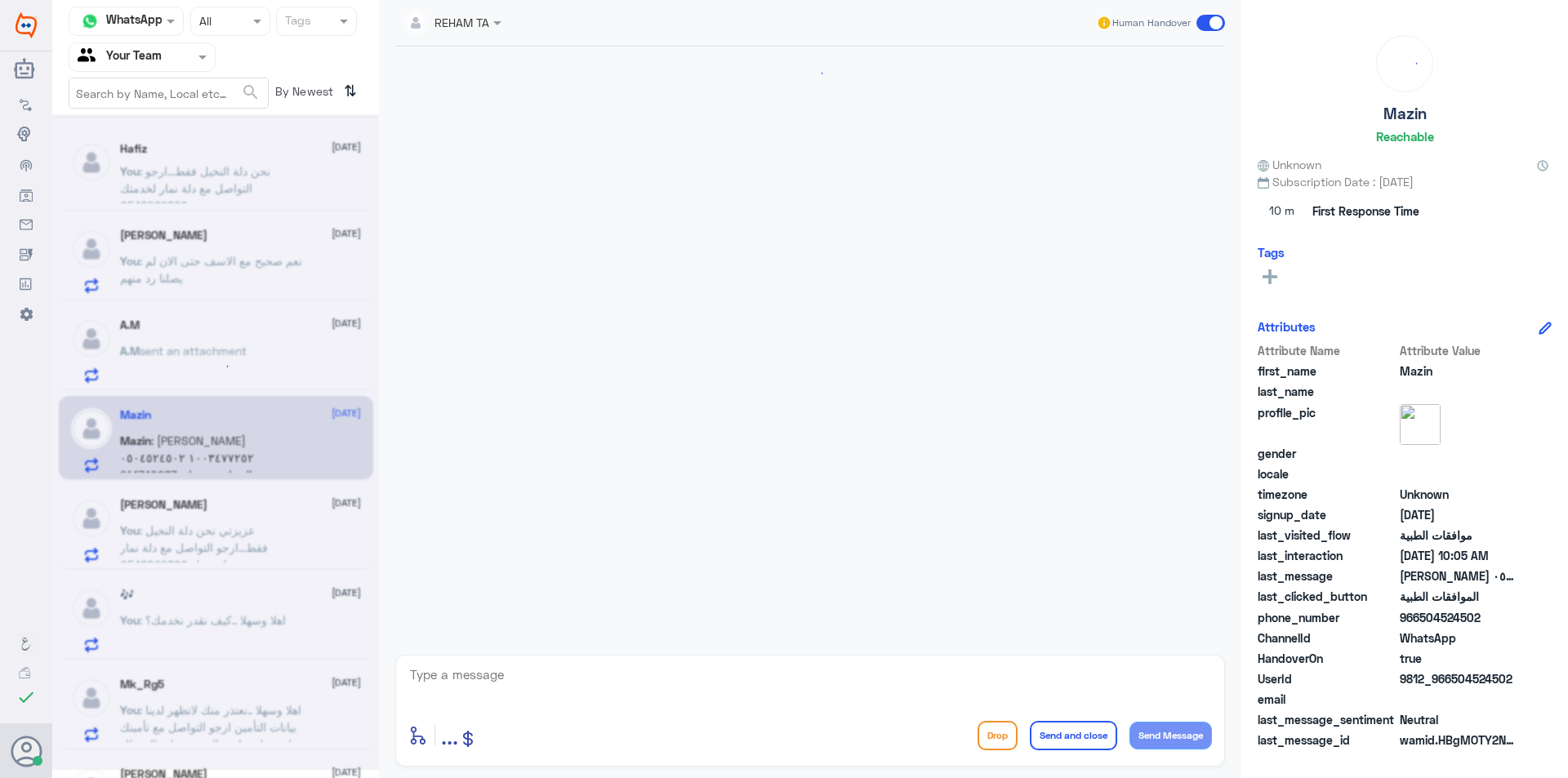
scroll to position [1559, 0]
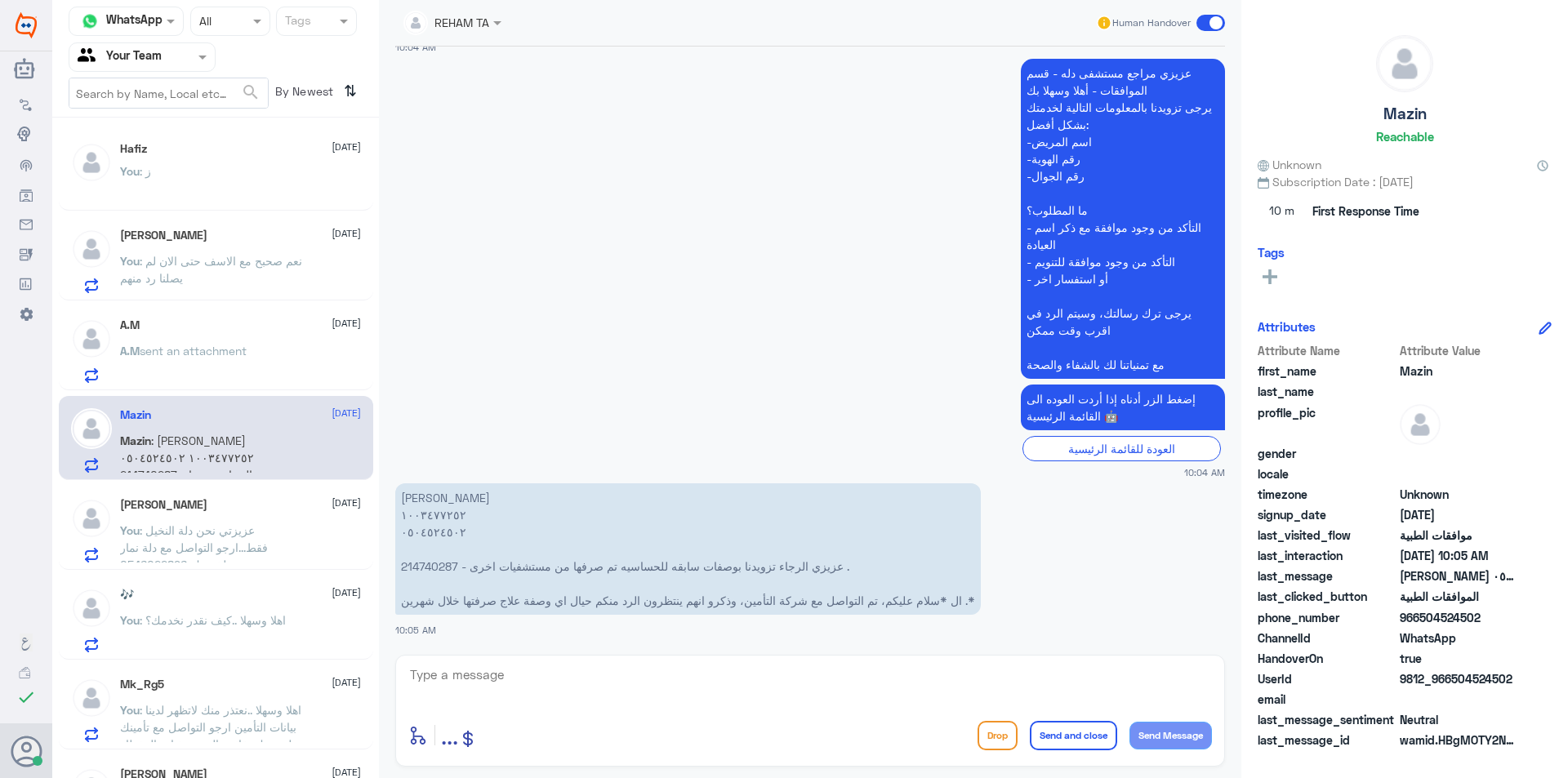
click at [261, 537] on span ": عزيزتي نحن دلة النخيل فقط...ارجو التواصل مع دلة نمار لخدمتك 0546022896" at bounding box center [193, 548] width 147 height 48
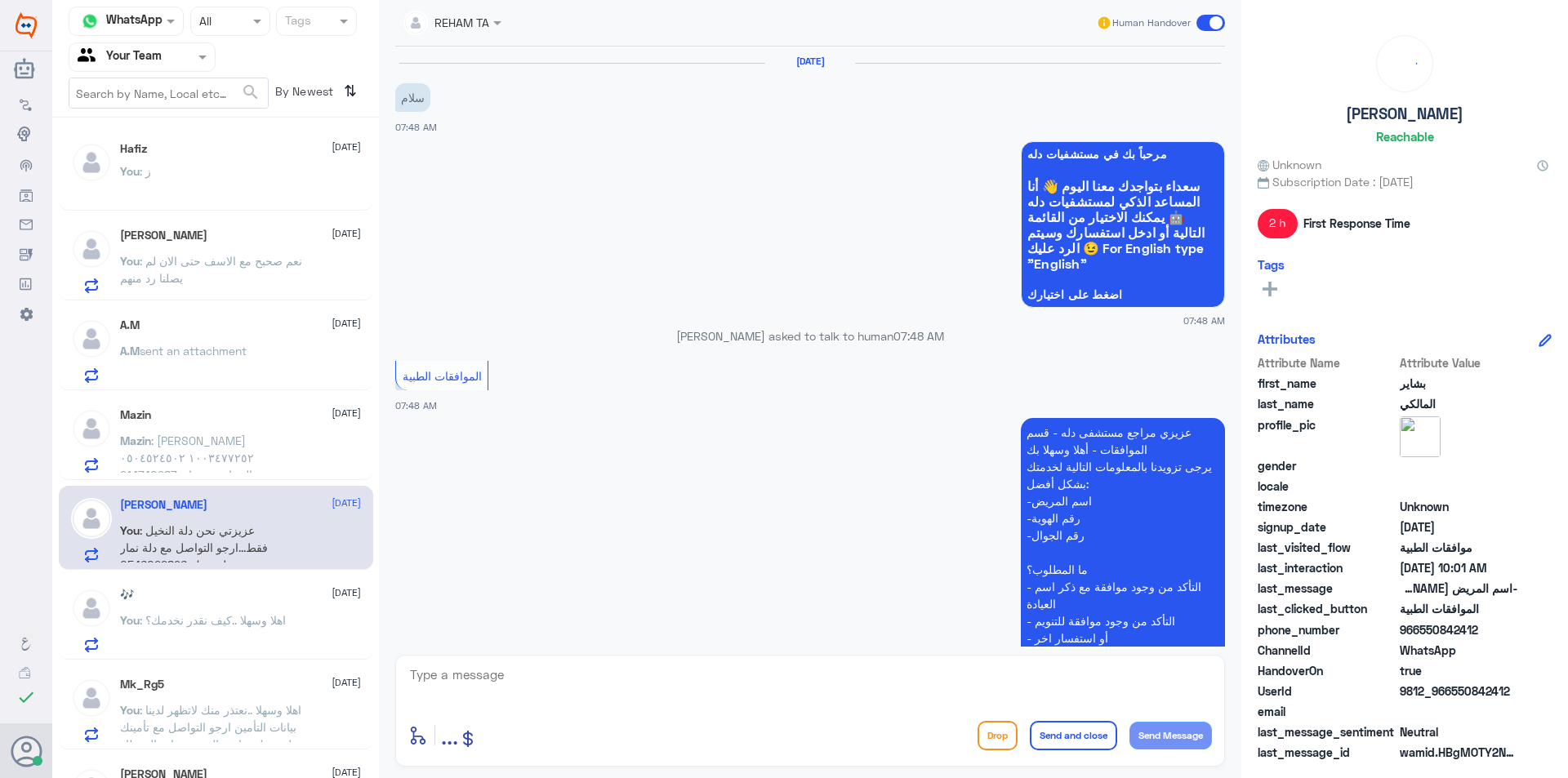
scroll to position [1122, 0]
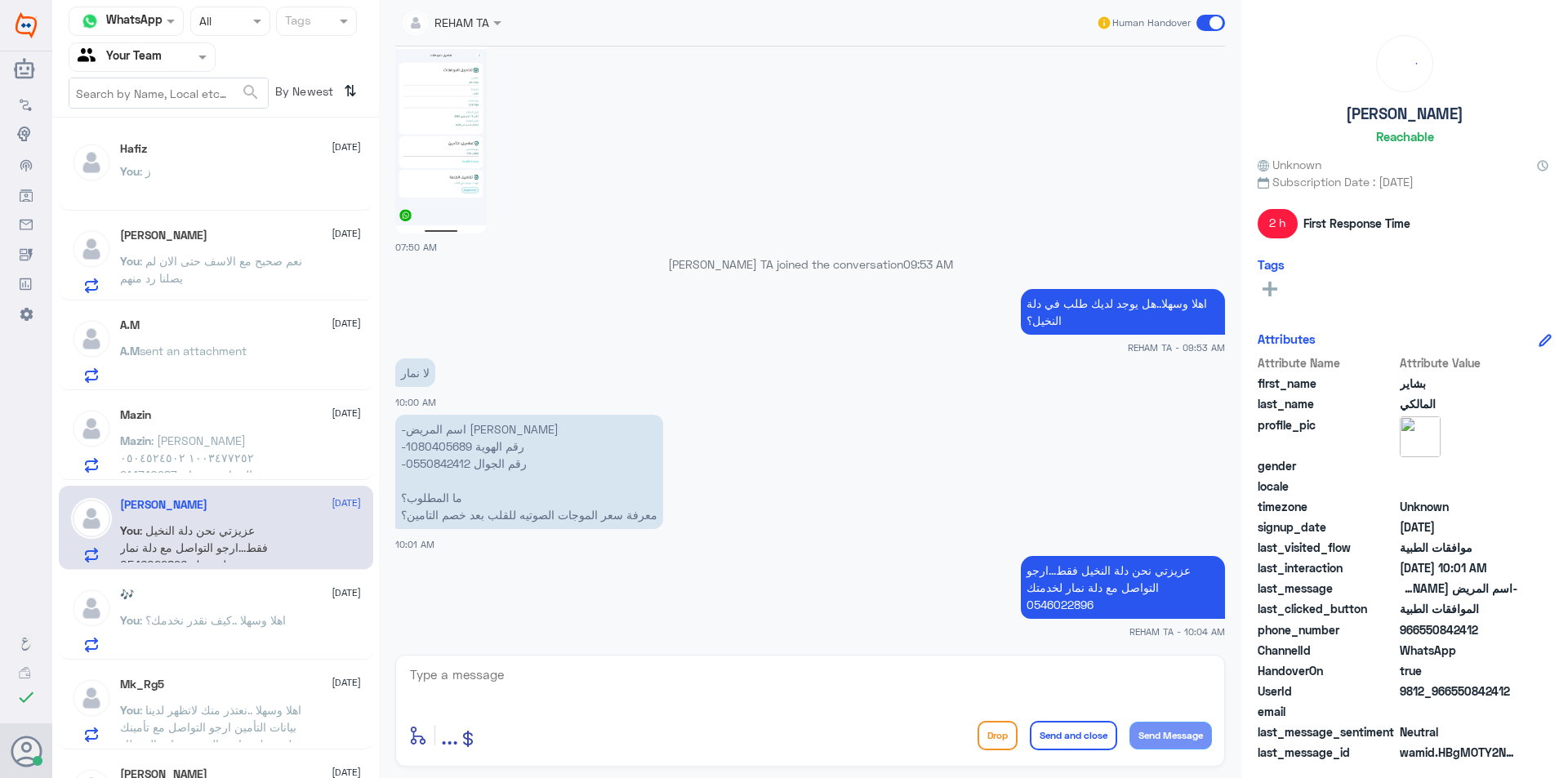
click at [579, 683] on textarea at bounding box center [809, 683] width 804 height 40
type textarea "قدامكم العافية"
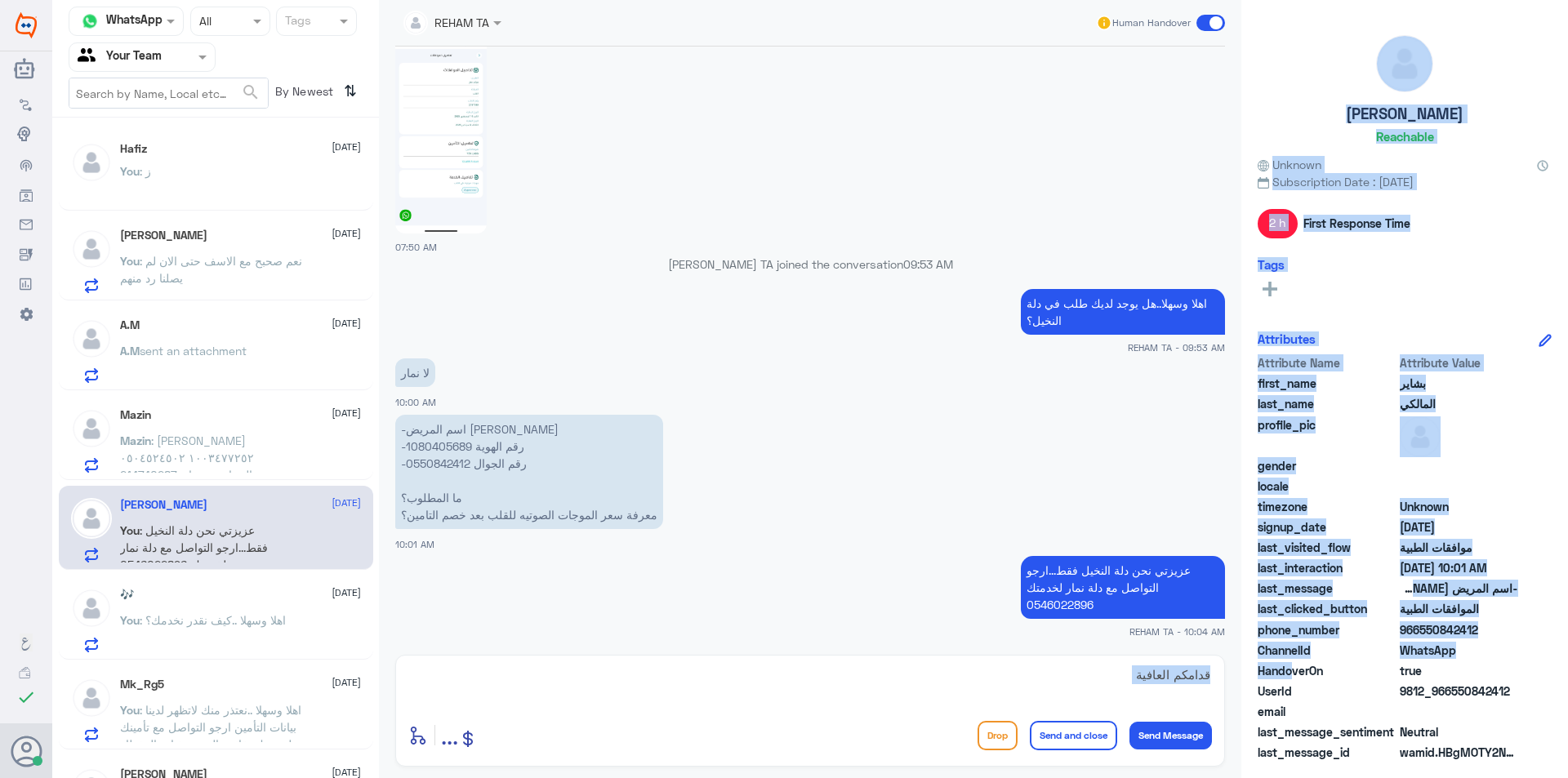
drag, startPoint x: 1114, startPoint y: 667, endPoint x: 1242, endPoint y: 686, distance: 129.4
click at [1301, 670] on div "Channel WhatsApp Status × All Tags Agent Filter Your Team search By Newest ⇅ Ha…" at bounding box center [809, 391] width 1516 height 784
copy div "enter flow name ... Drop Send and close Send Message بشاير المالكي Reachable Un…"
click at [1064, 730] on button "Send and close" at bounding box center [1074, 736] width 87 height 30
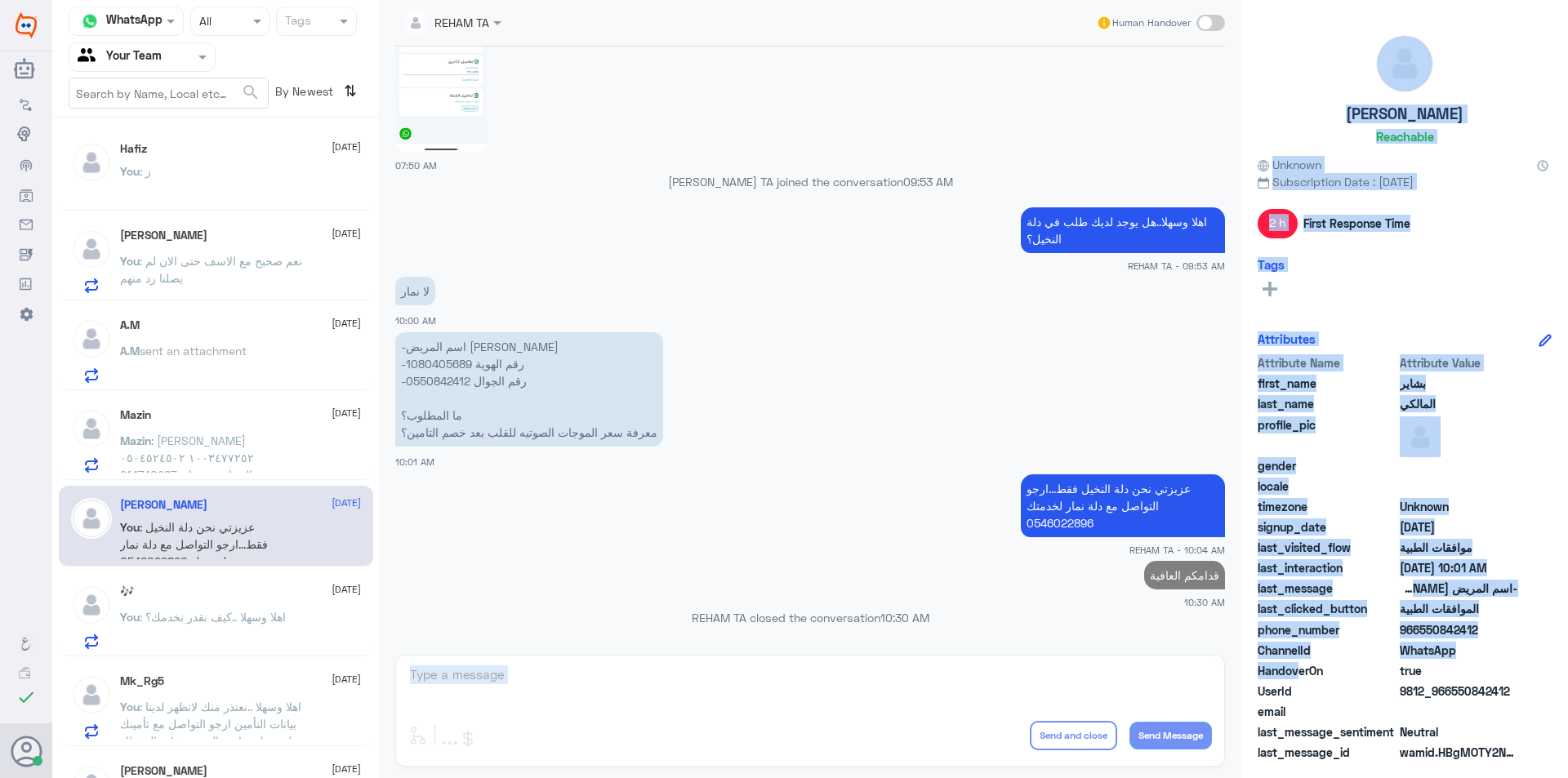
click at [713, 709] on div "REHAM TA Human Handover 23 Aug 2025 سلام 07:48 AM مرحباً بك في مستشفيات دله سعد…" at bounding box center [810, 391] width 862 height 784
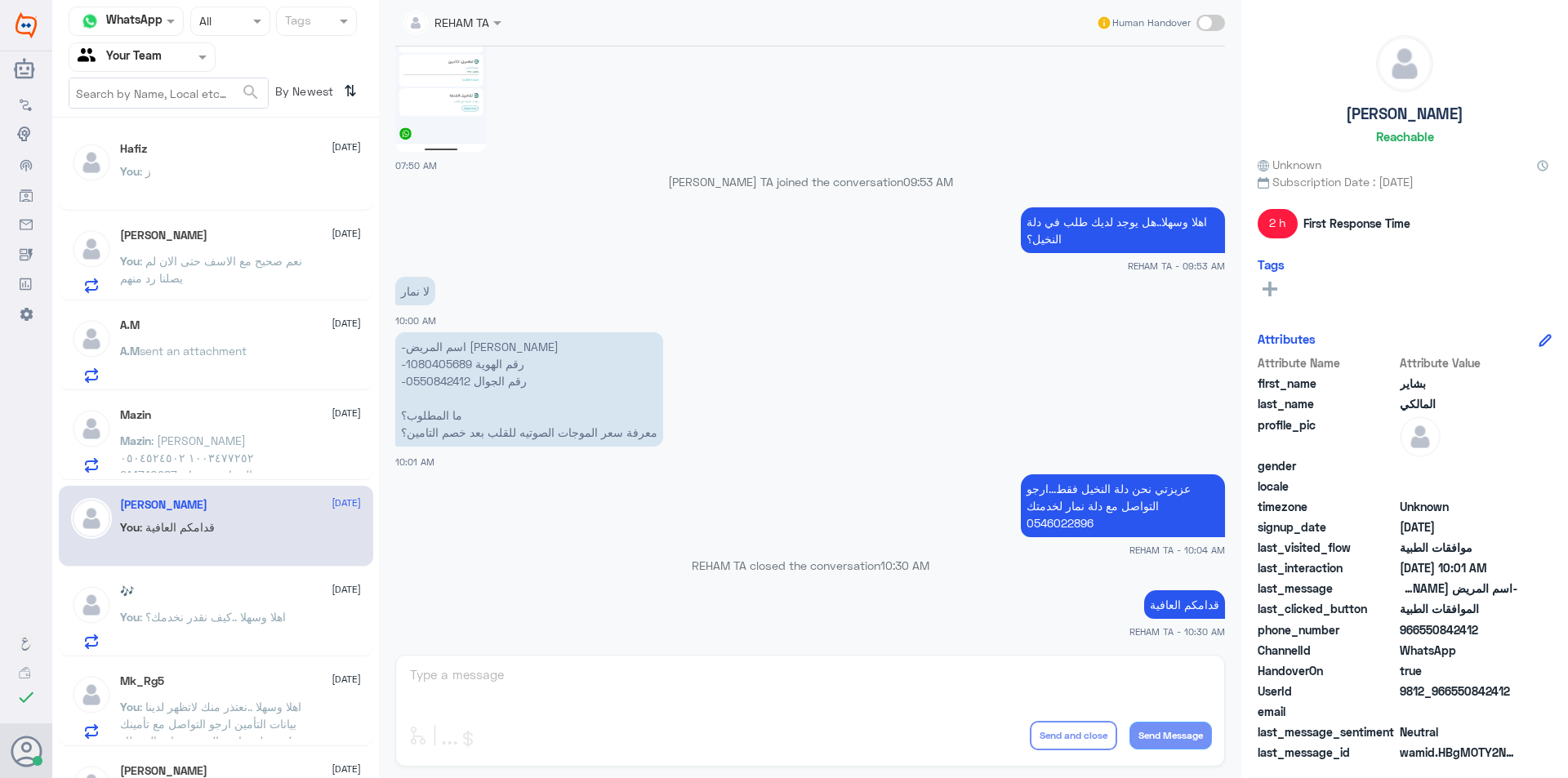
click at [276, 248] on div "Omar Bin Jahlan 23 August You : نعم صحبح مع الاسف حتى الان لم يصلنا رد منهم" at bounding box center [240, 261] width 241 height 65
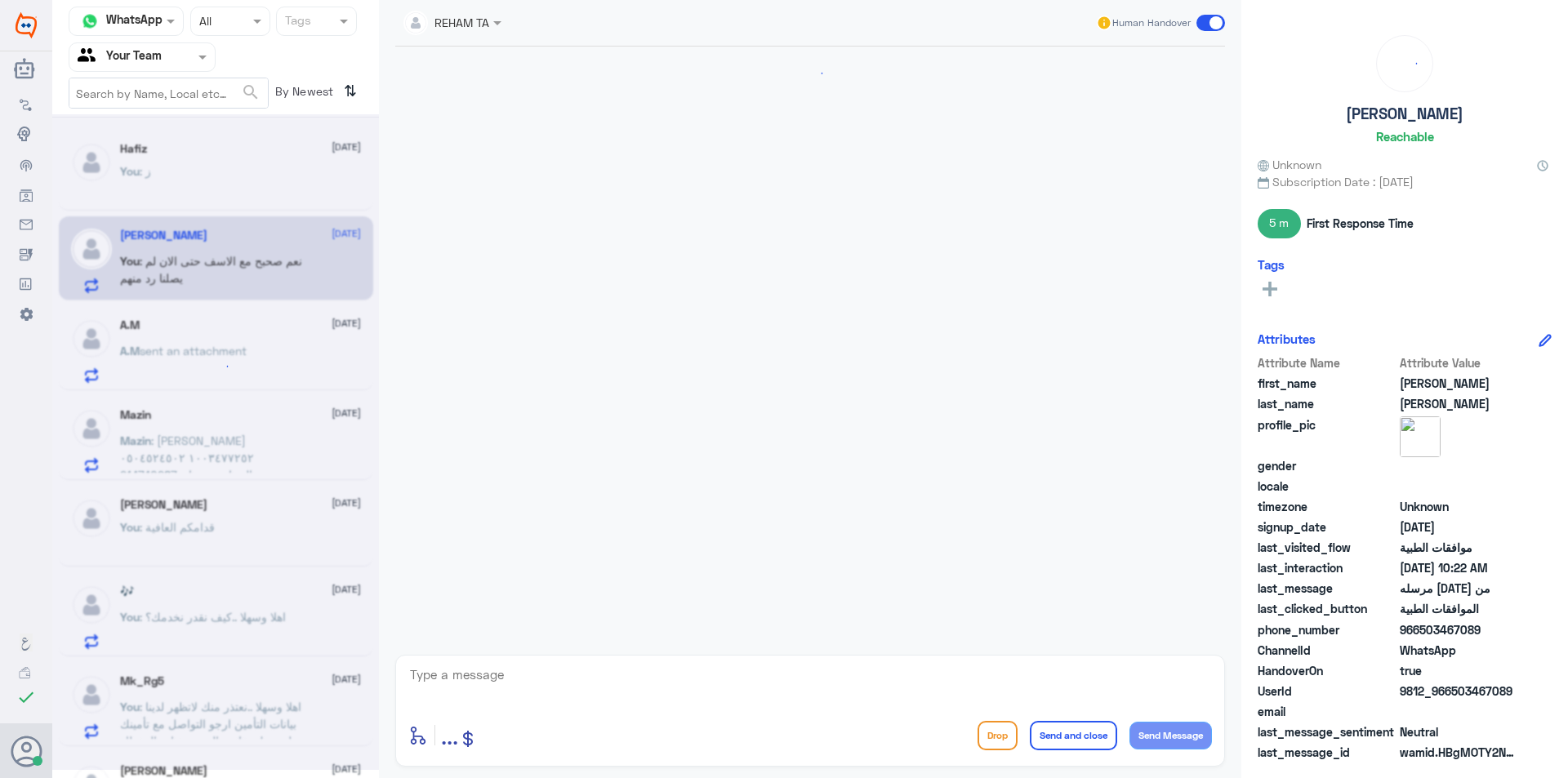
scroll to position [1228, 0]
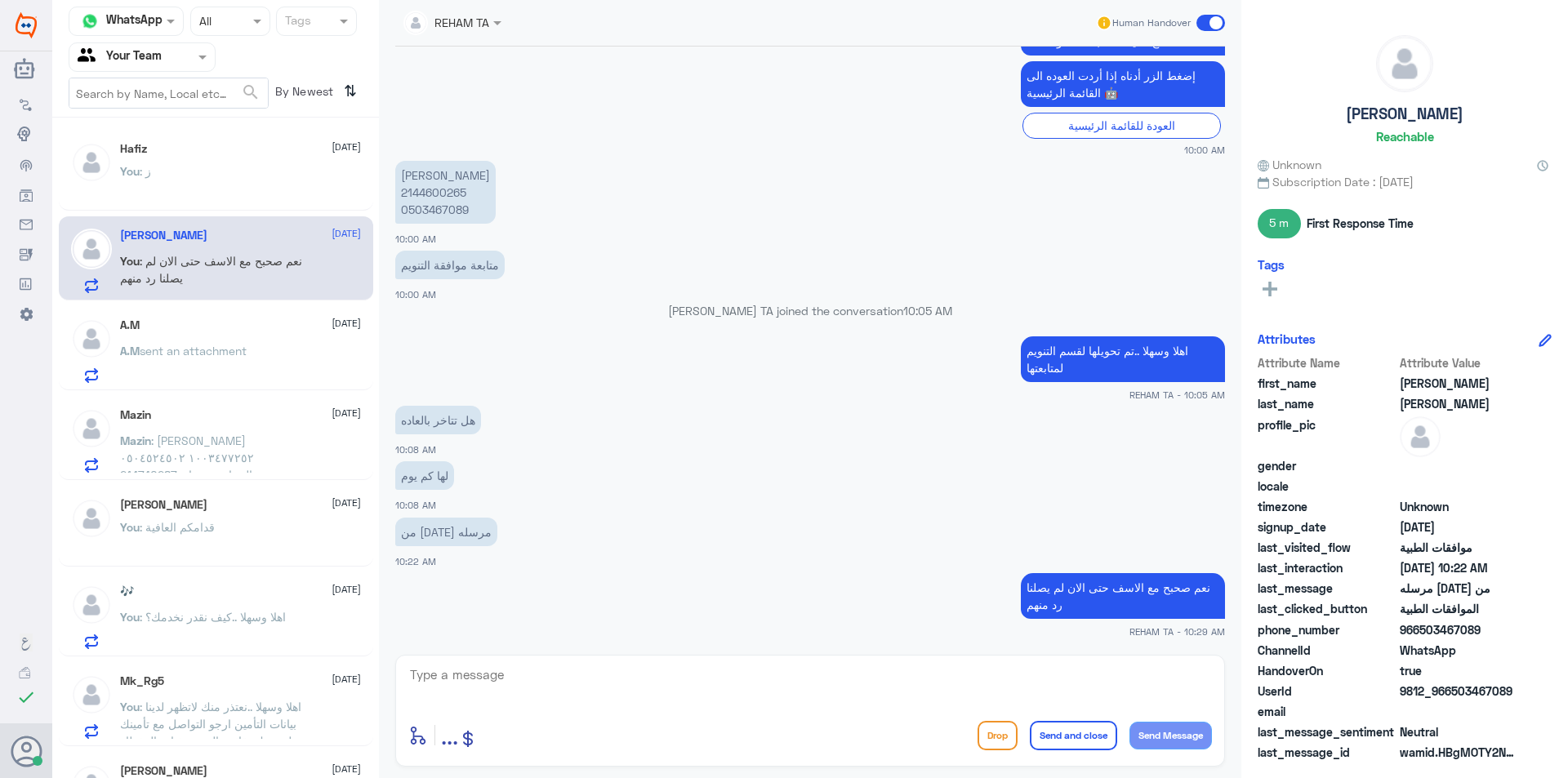
click at [268, 164] on div "Hafiz 23 August You : ز" at bounding box center [240, 172] width 241 height 61
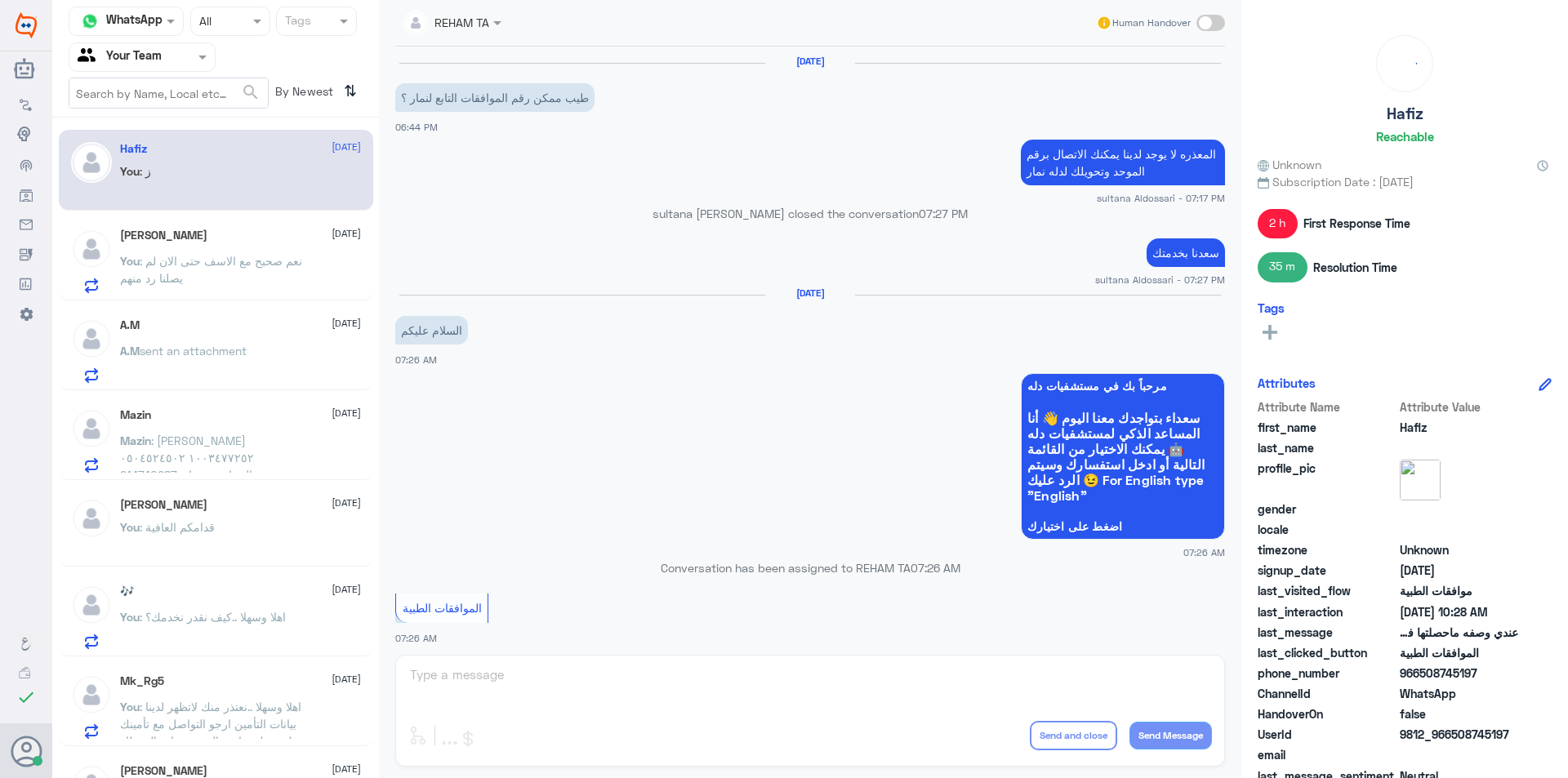
scroll to position [1103, 0]
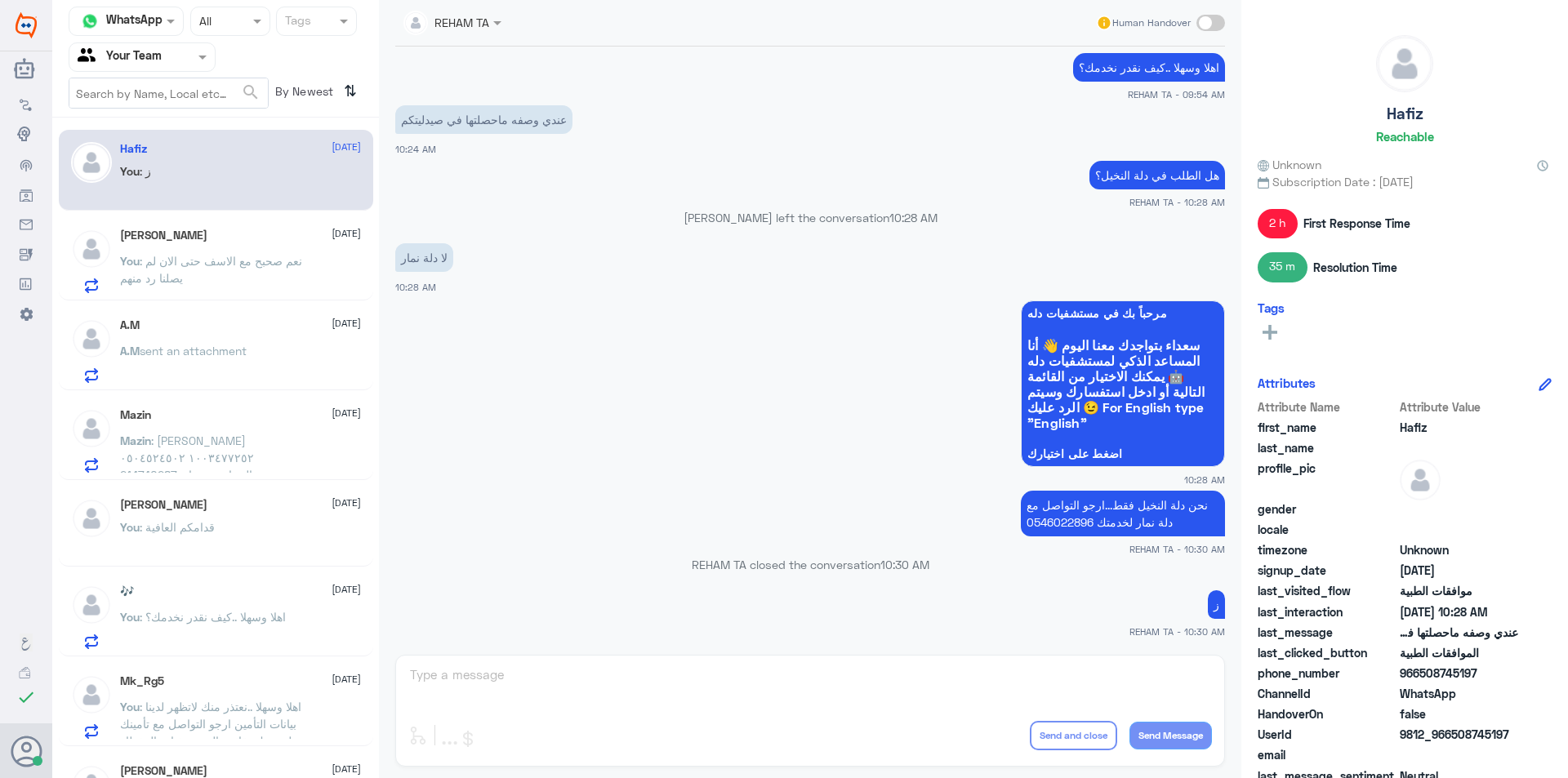
click at [244, 614] on span ": اهلا وسهلا ..كيف نقدر نخدمك؟" at bounding box center [213, 617] width 147 height 14
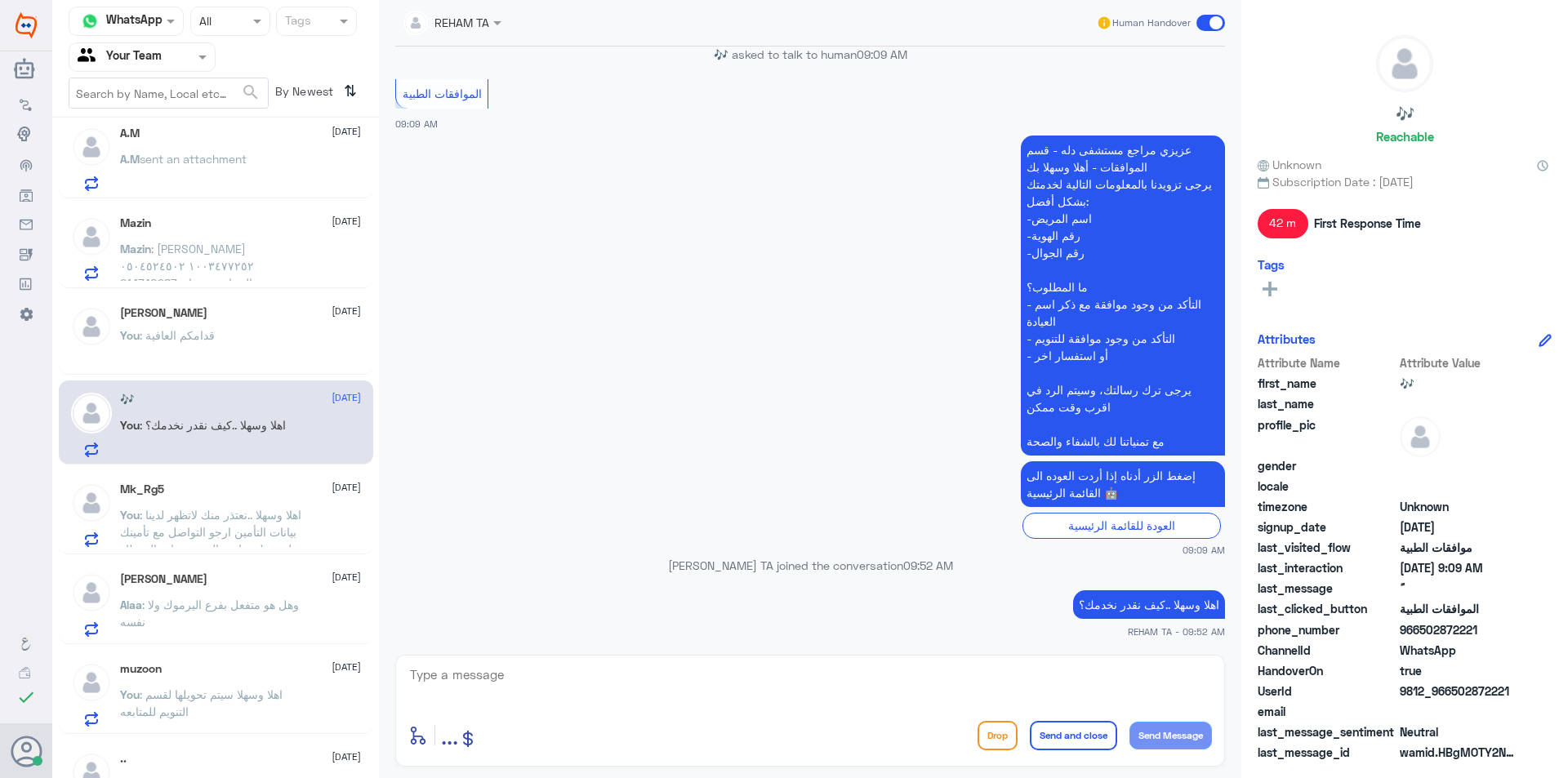
scroll to position [163, 0]
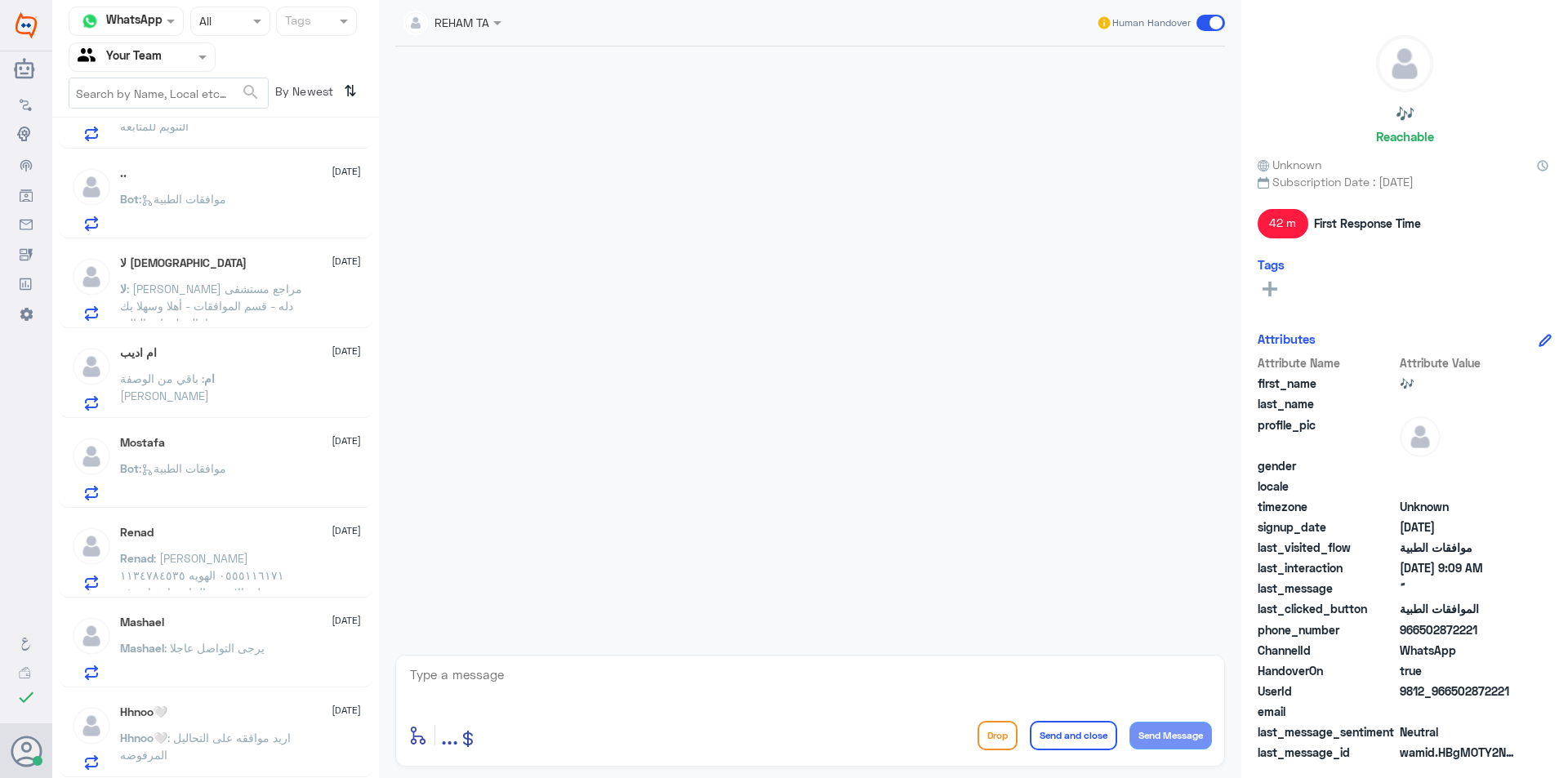
scroll to position [8, 0]
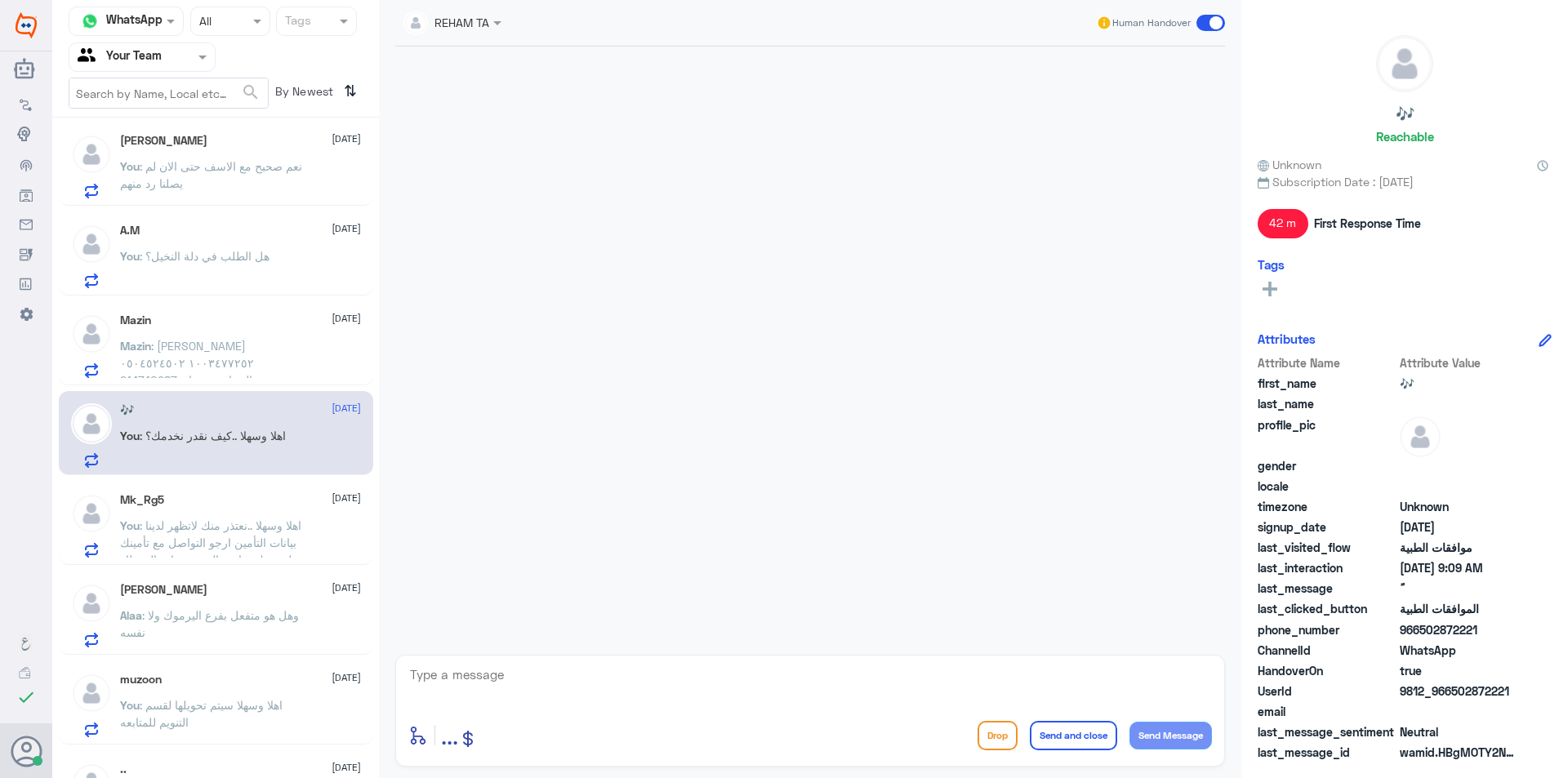
click at [339, 733] on div "You : اهلا وسهلا سيتم تحويلها لقسم التنويم للمتابعه" at bounding box center [240, 720] width 241 height 37
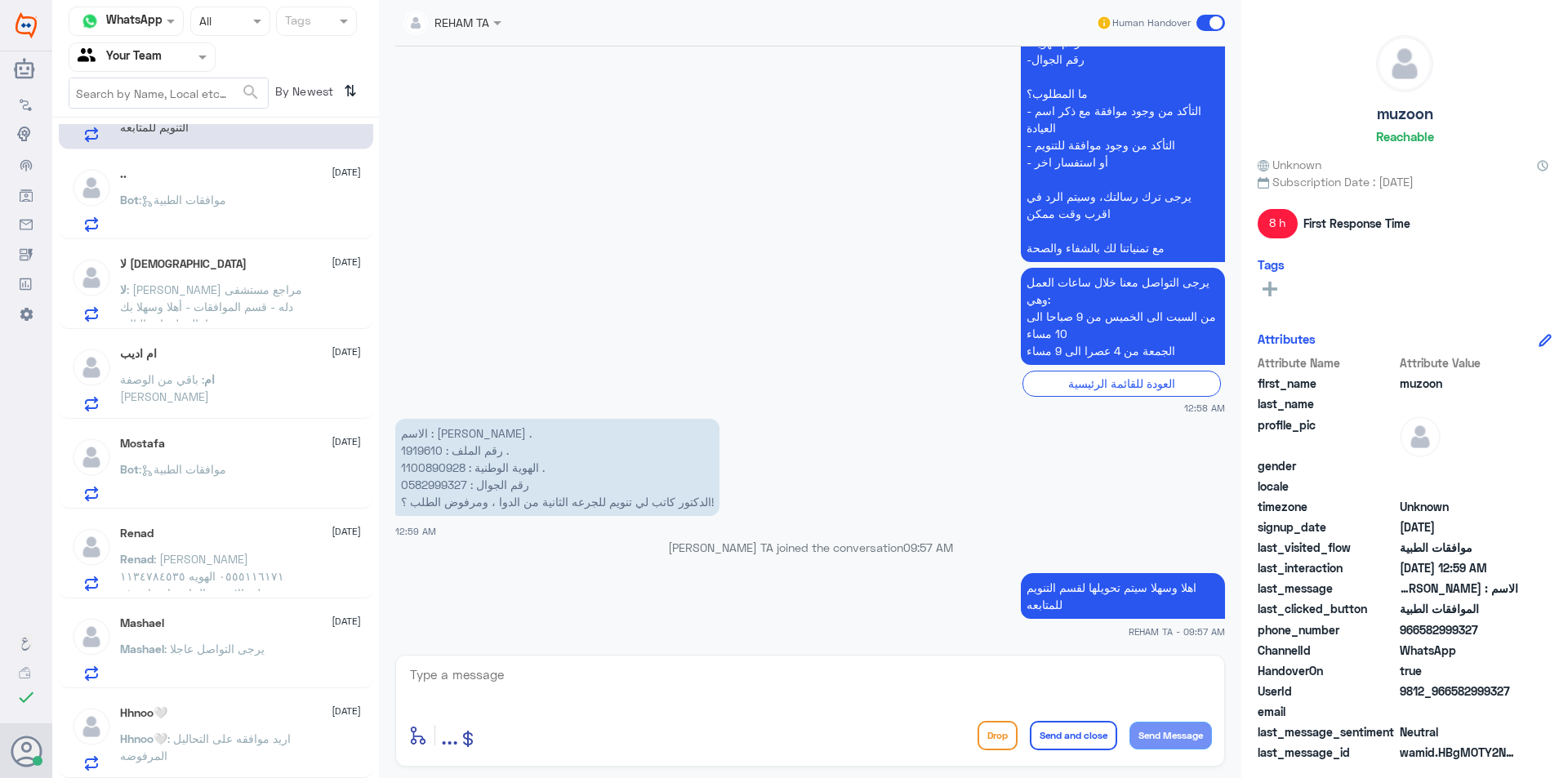
scroll to position [605, 0]
click at [331, 739] on div "Hhnoo🤍 : اريد موافقه على التحاليل المرفوضه" at bounding box center [240, 752] width 241 height 37
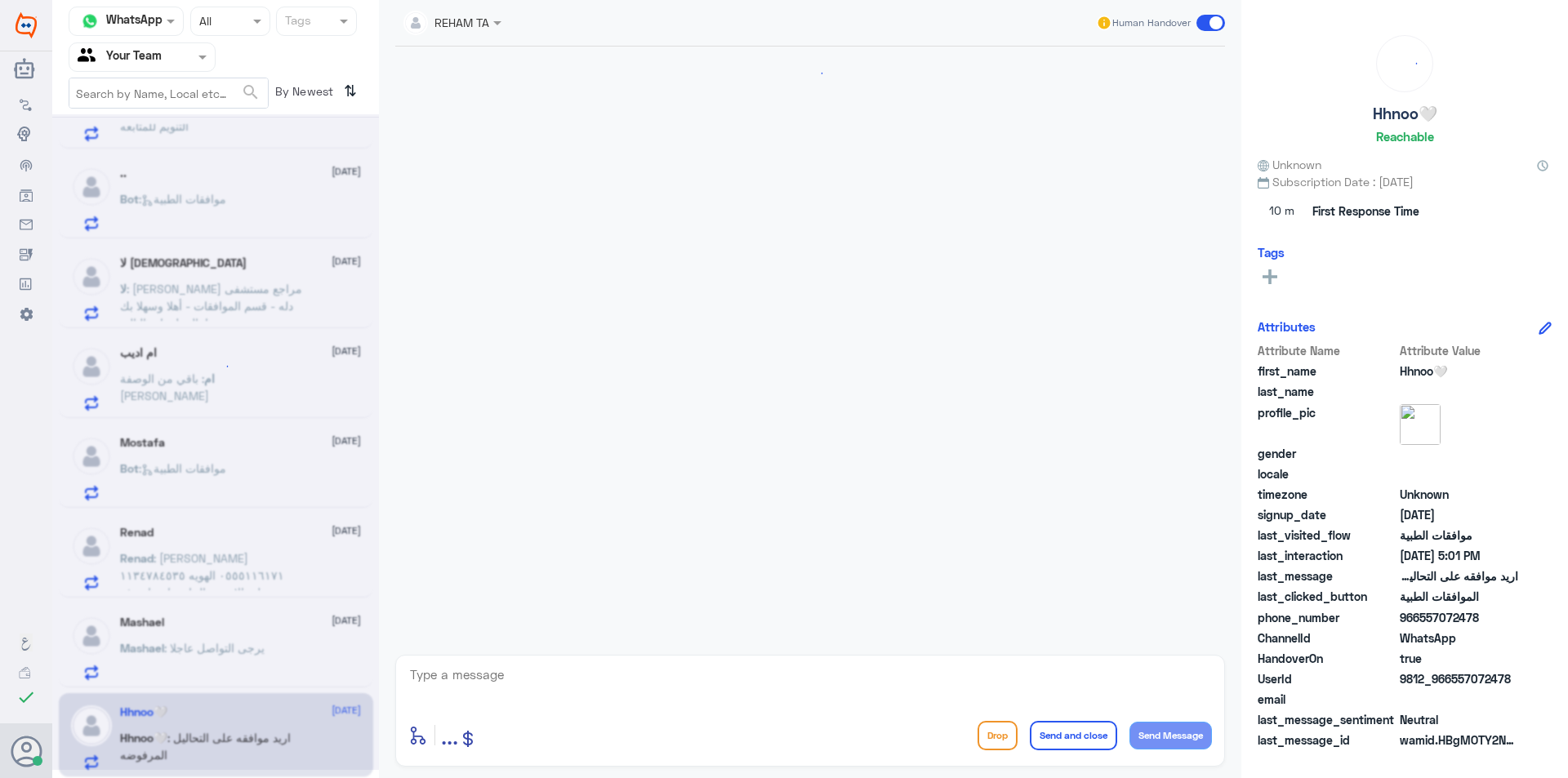
scroll to position [1427, 0]
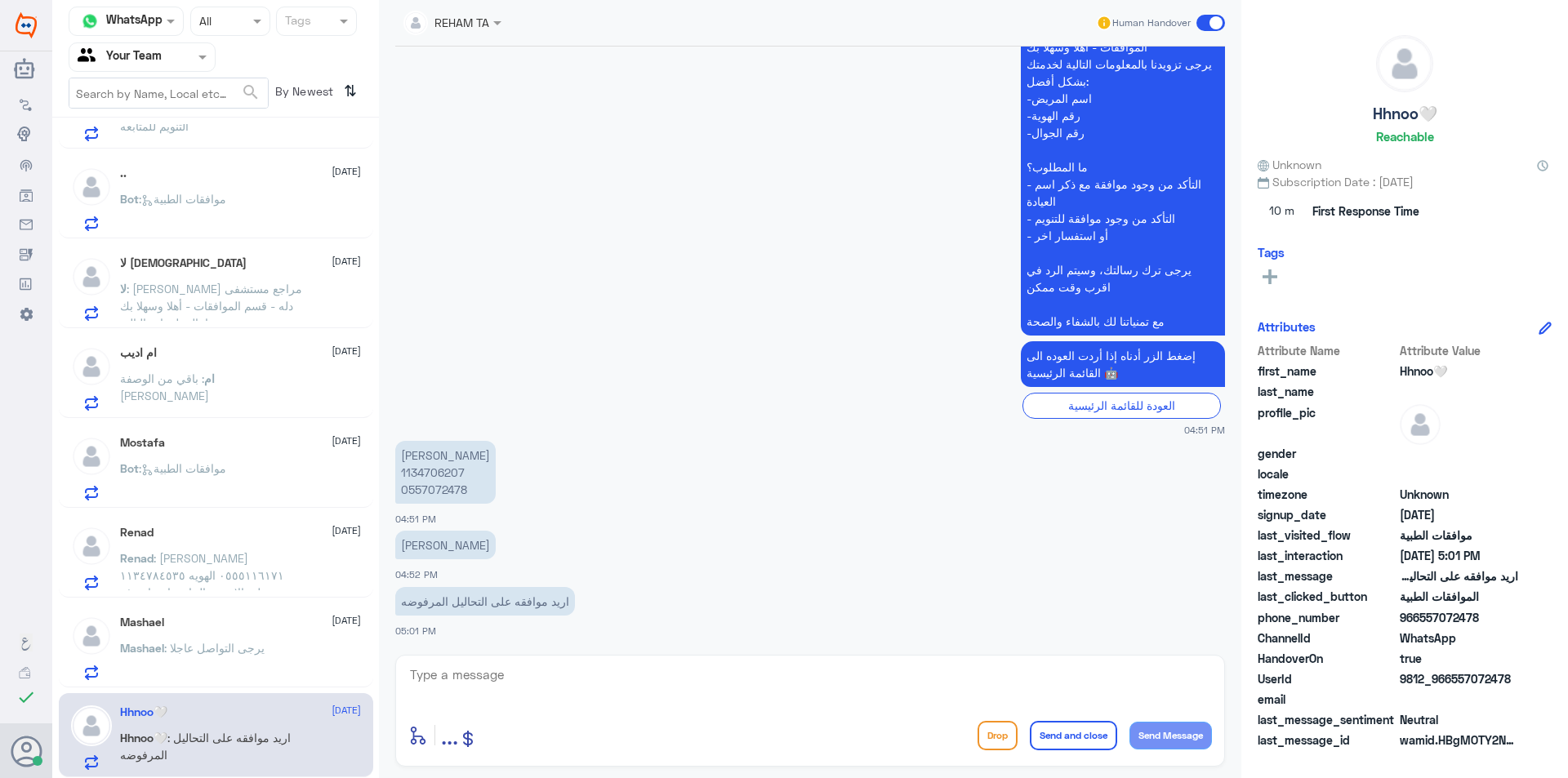
click at [435, 479] on p "ريوف ناصر الحكمي 1134706207 0557072478" at bounding box center [445, 473] width 100 height 63
copy p "1134706207"
click at [595, 683] on textarea at bounding box center [809, 683] width 804 height 40
type textarea "اهلا وسهلا ..سيتم المتابعه حالا"
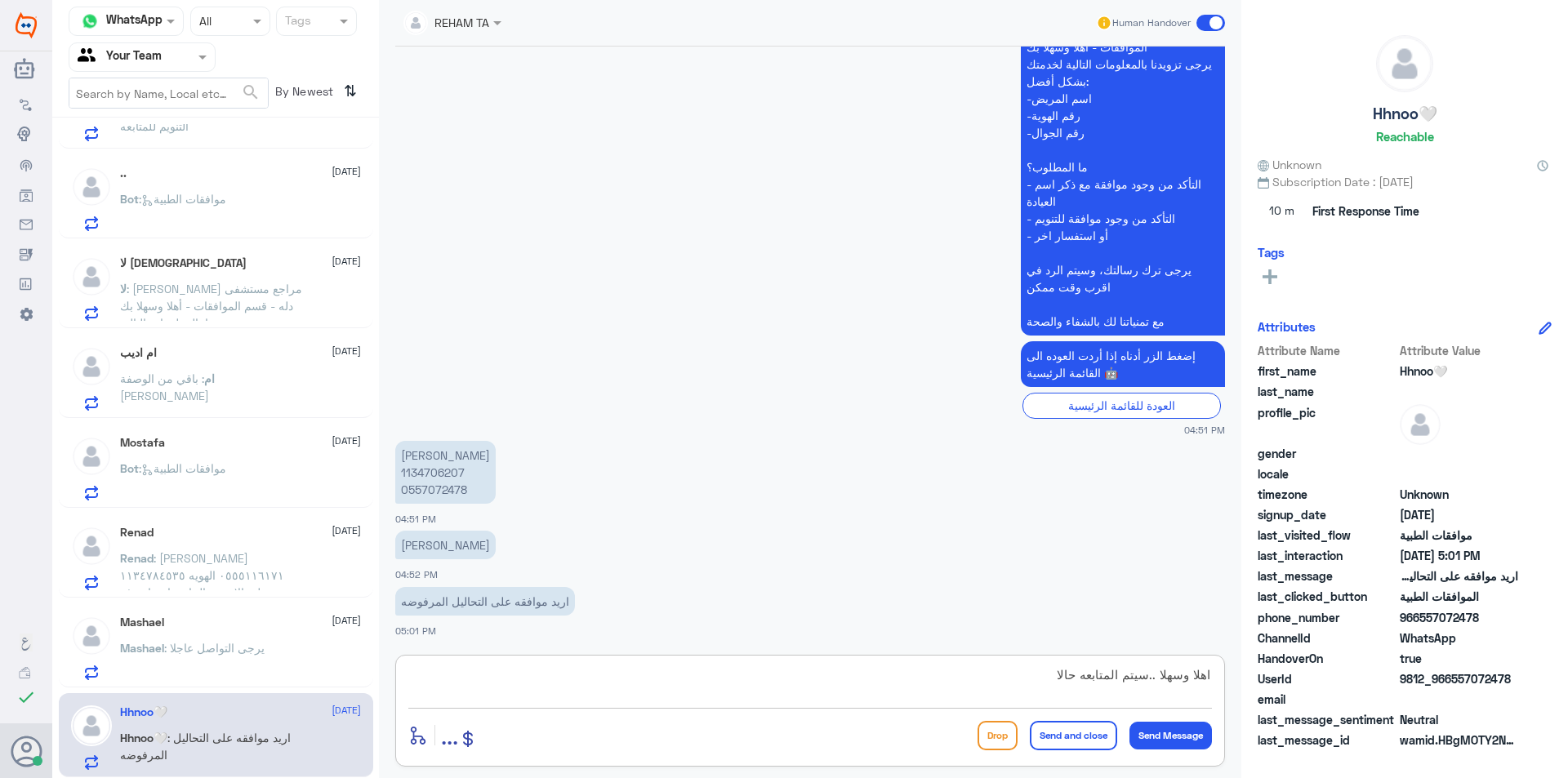
drag, startPoint x: 961, startPoint y: 682, endPoint x: 1156, endPoint y: 695, distance: 195.4
click at [1156, 695] on textarea "اهلا وسهلا ..سيتم المتابعه حالا" at bounding box center [809, 683] width 804 height 40
click at [973, 689] on textarea "اهلا وسهلا ..سيتم المتابعه حالا" at bounding box center [809, 683] width 804 height 40
drag, startPoint x: 985, startPoint y: 684, endPoint x: 1438, endPoint y: 695, distance: 453.1
click at [1438, 695] on div "Channel WhatsApp Status × All Tags Agent Filter Your Team search By Newest ⇅ Om…" at bounding box center [809, 391] width 1516 height 784
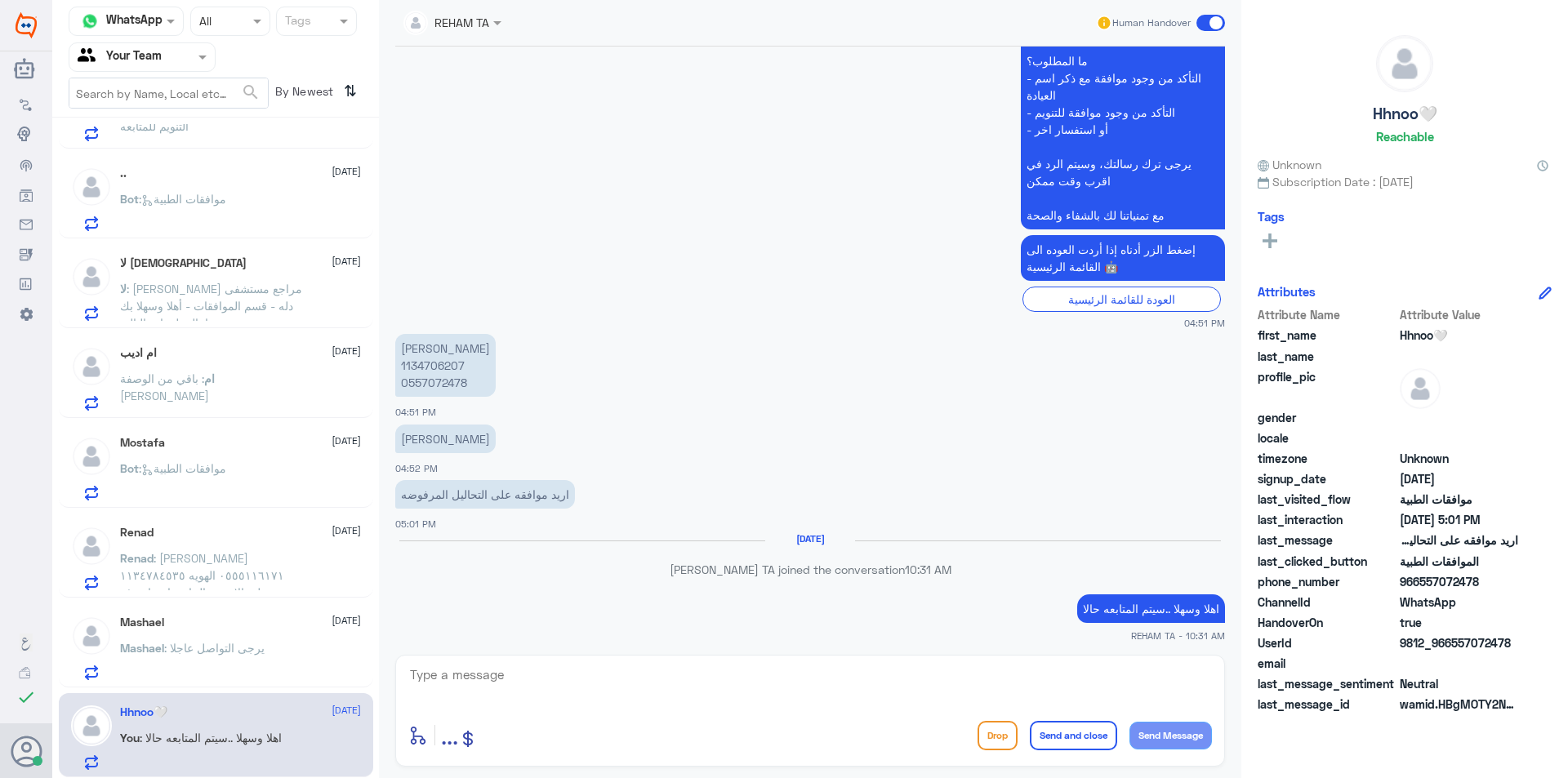
scroll to position [1508, 0]
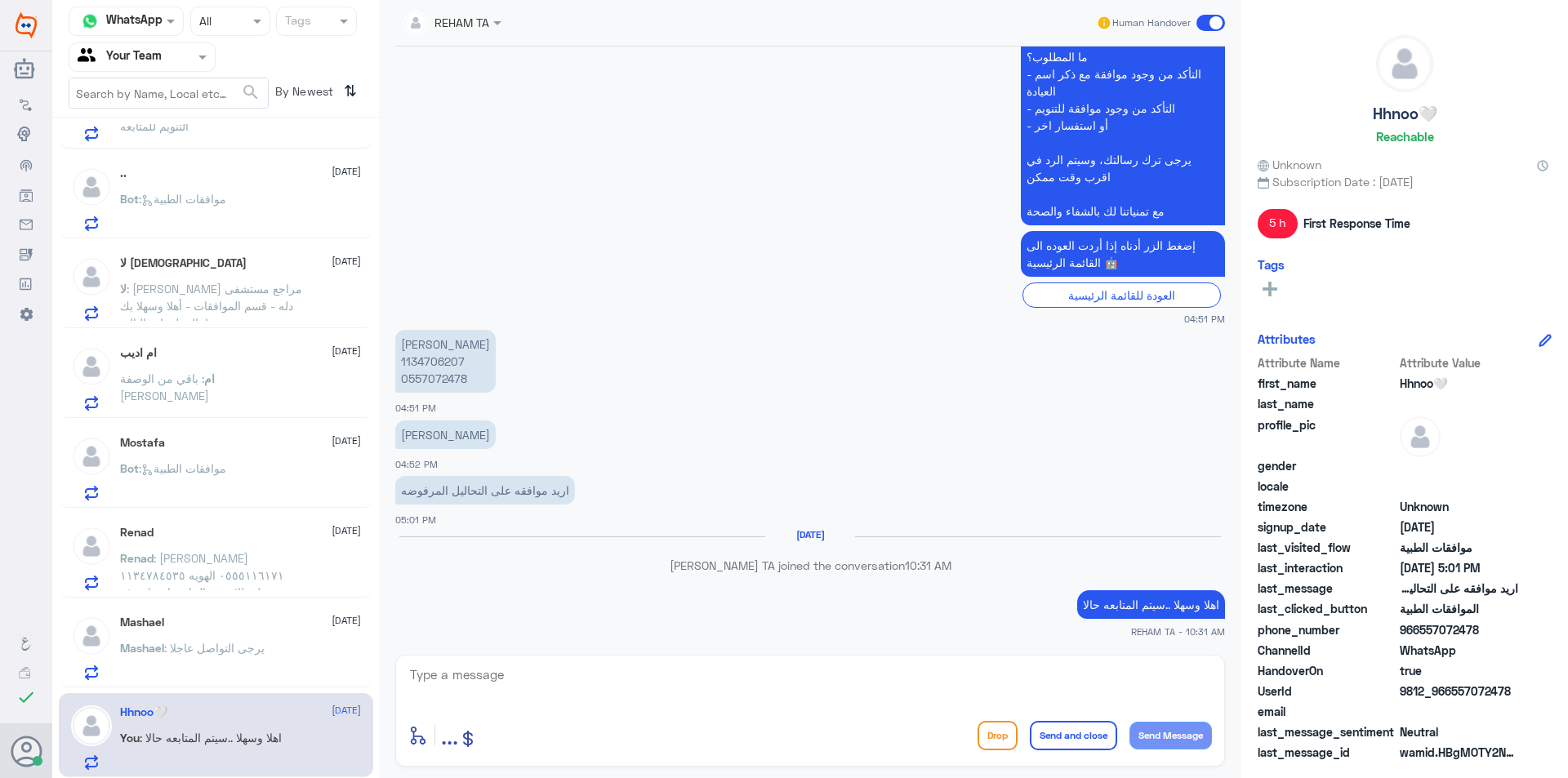
click at [423, 365] on p "ريوف ناصر الحكمي 1134706207 0557072478" at bounding box center [445, 362] width 100 height 63
copy p "1134706207"
click at [449, 365] on p "ريوف ناصر الحكمي 1134706207 0557072478" at bounding box center [445, 362] width 100 height 63
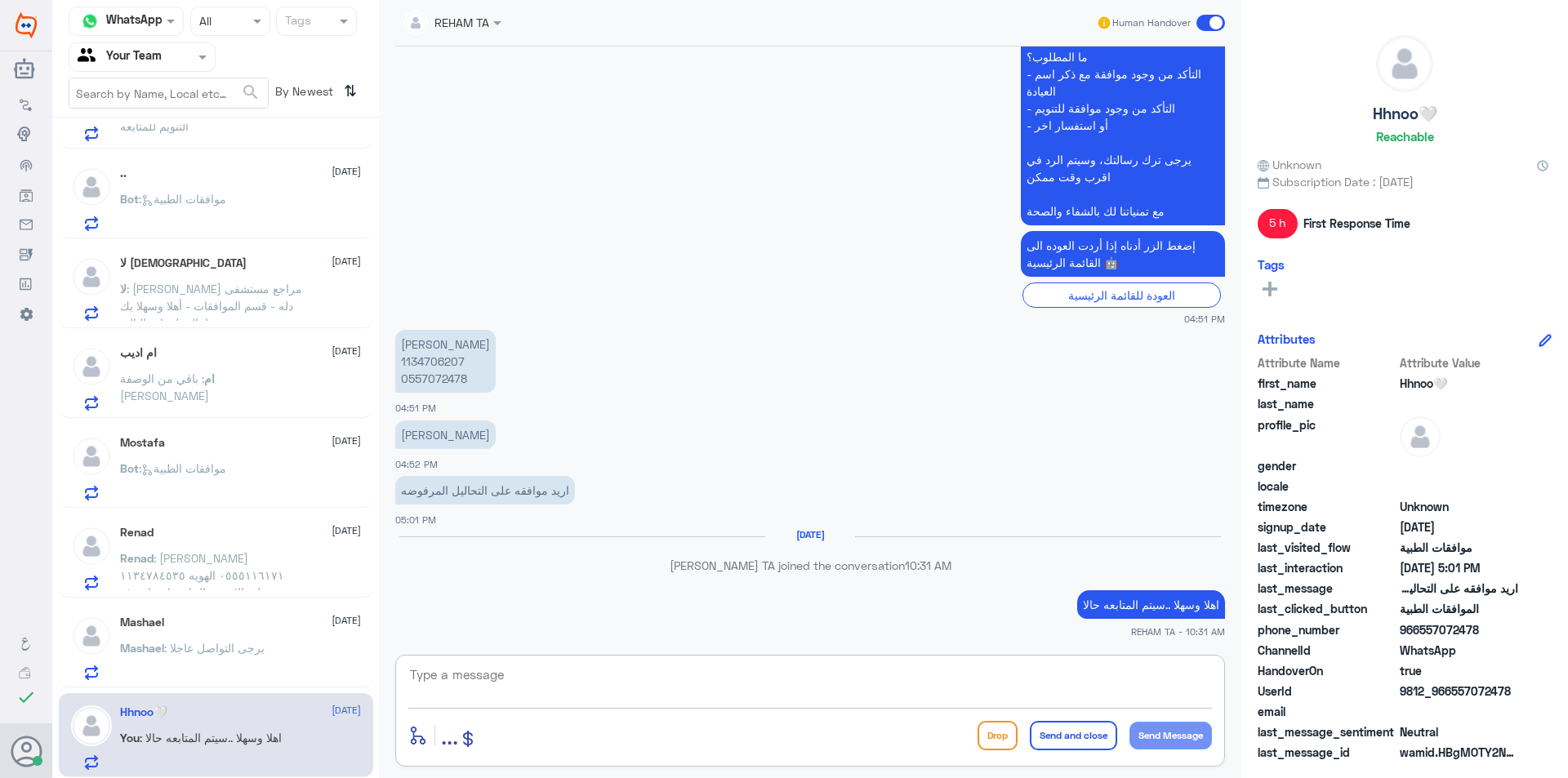
click at [687, 681] on textarea at bounding box center [809, 683] width 804 height 40
type textarea "j"
type textarea "تمت متابعة طلبك بانتظار رد التأمين"
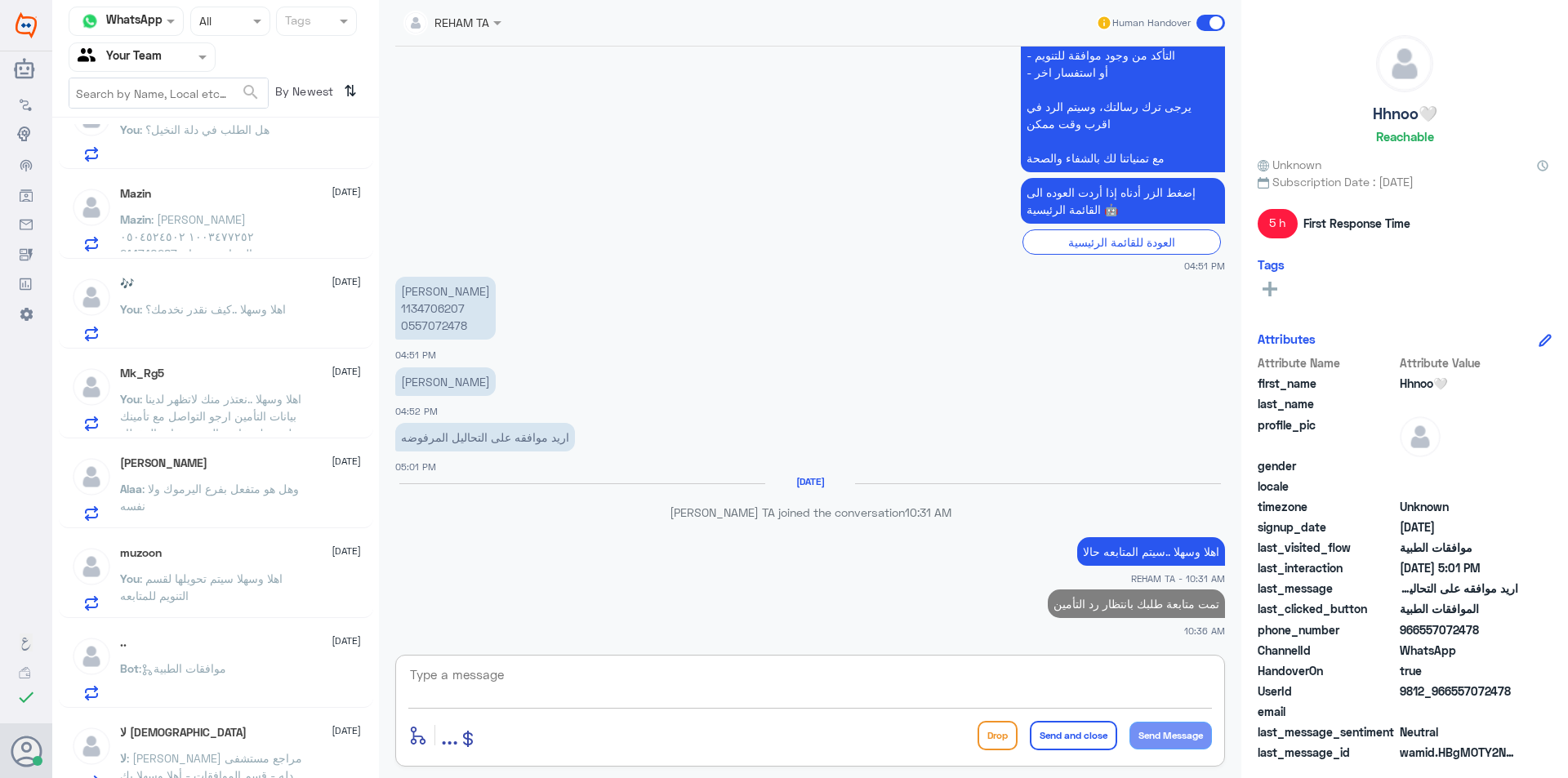
scroll to position [0, 0]
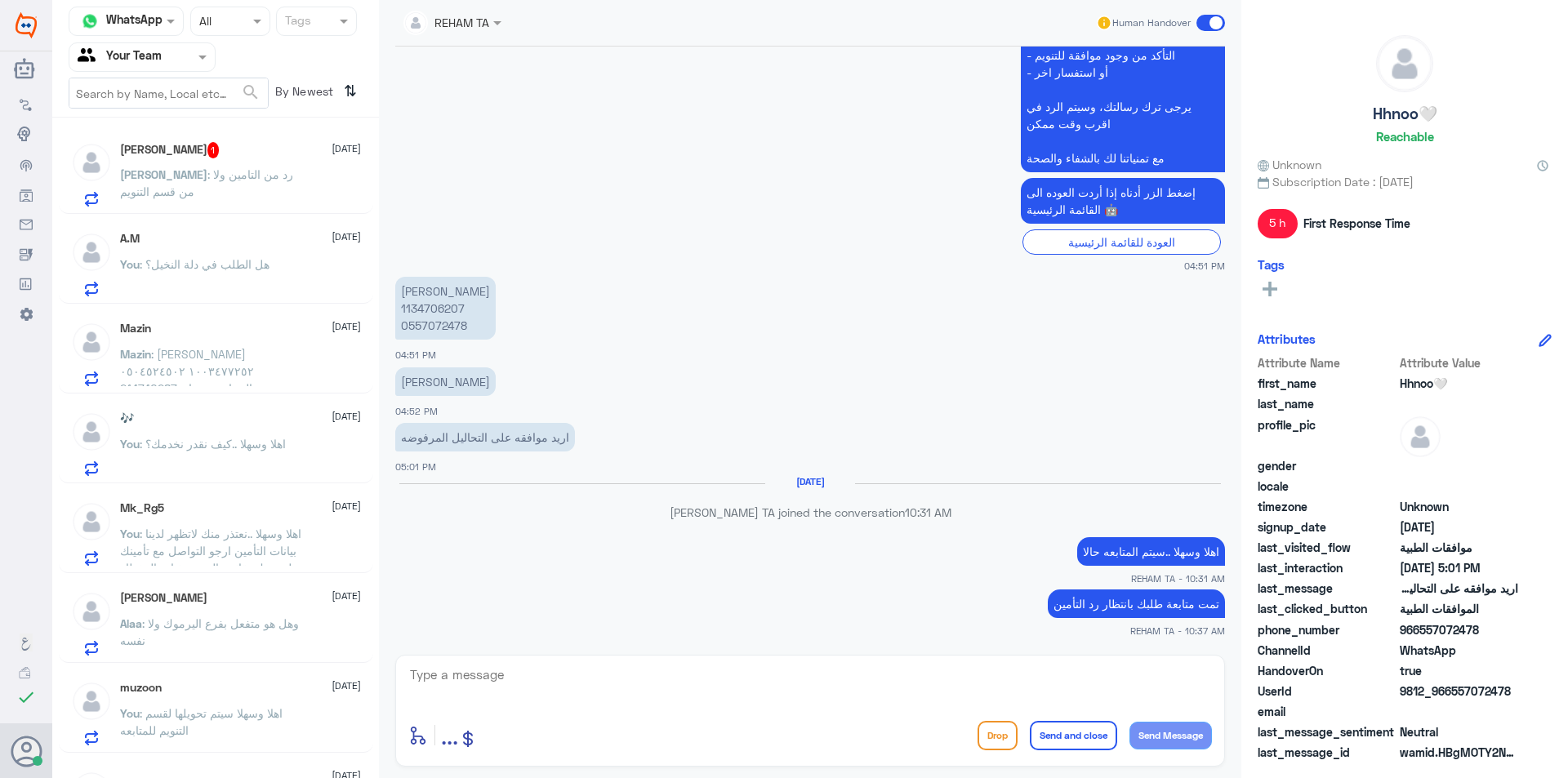
click at [284, 168] on p "Omar : رد من التامين ولا من قسم التنويم" at bounding box center [211, 186] width 184 height 41
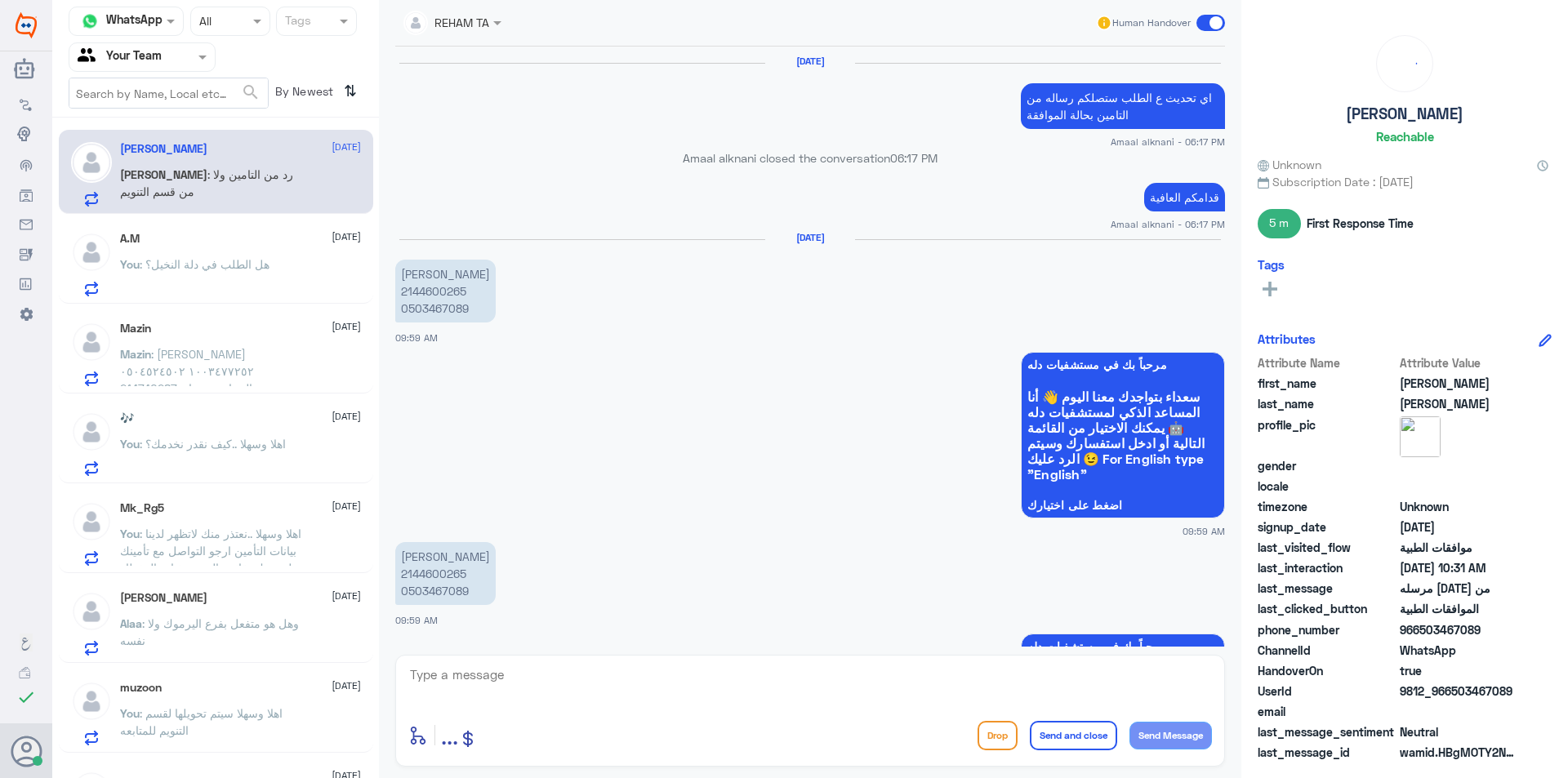
scroll to position [1231, 0]
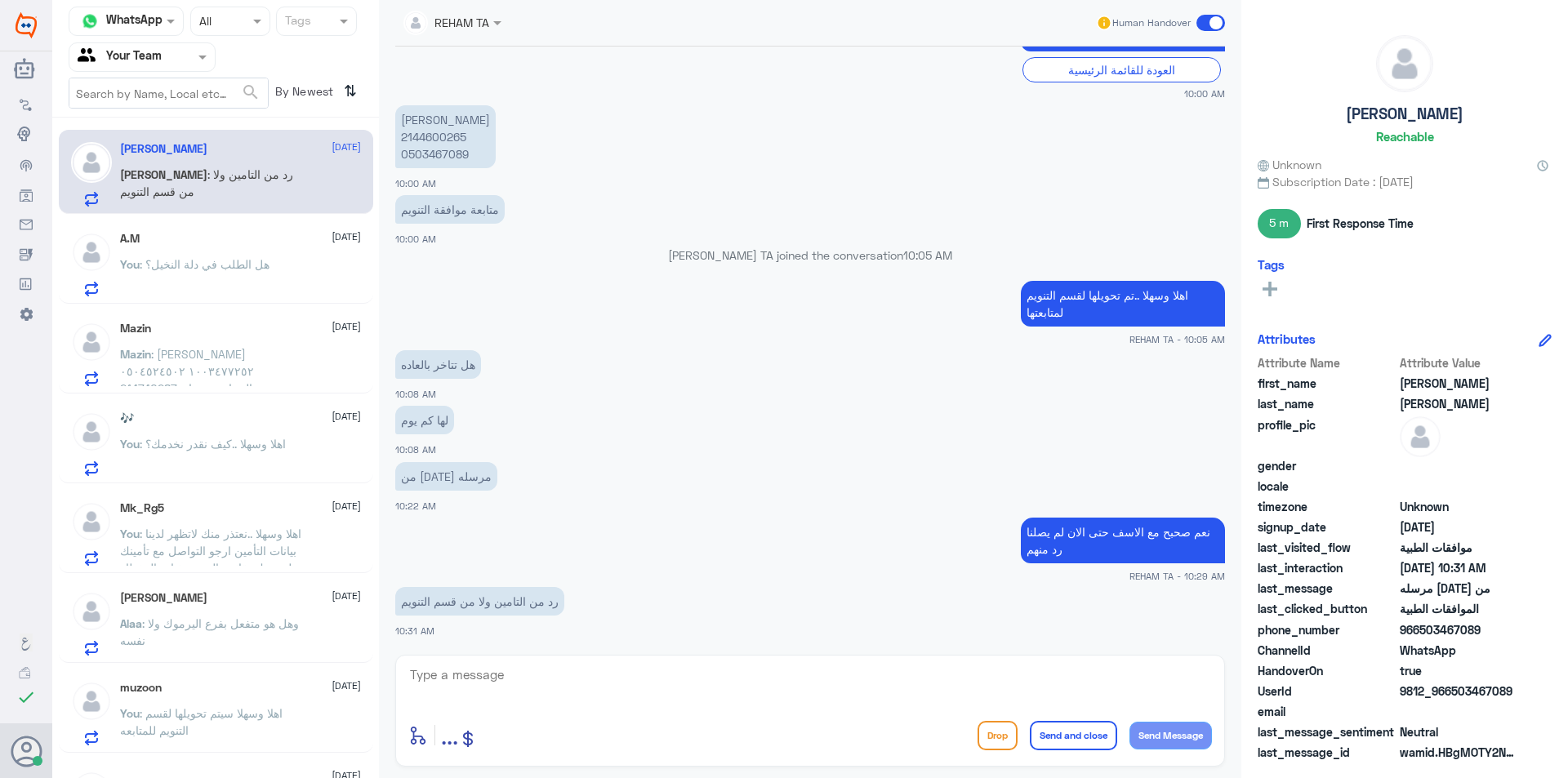
click at [504, 692] on textarea at bounding box center [809, 683] width 804 height 40
type textarea "من قسم التنويم"
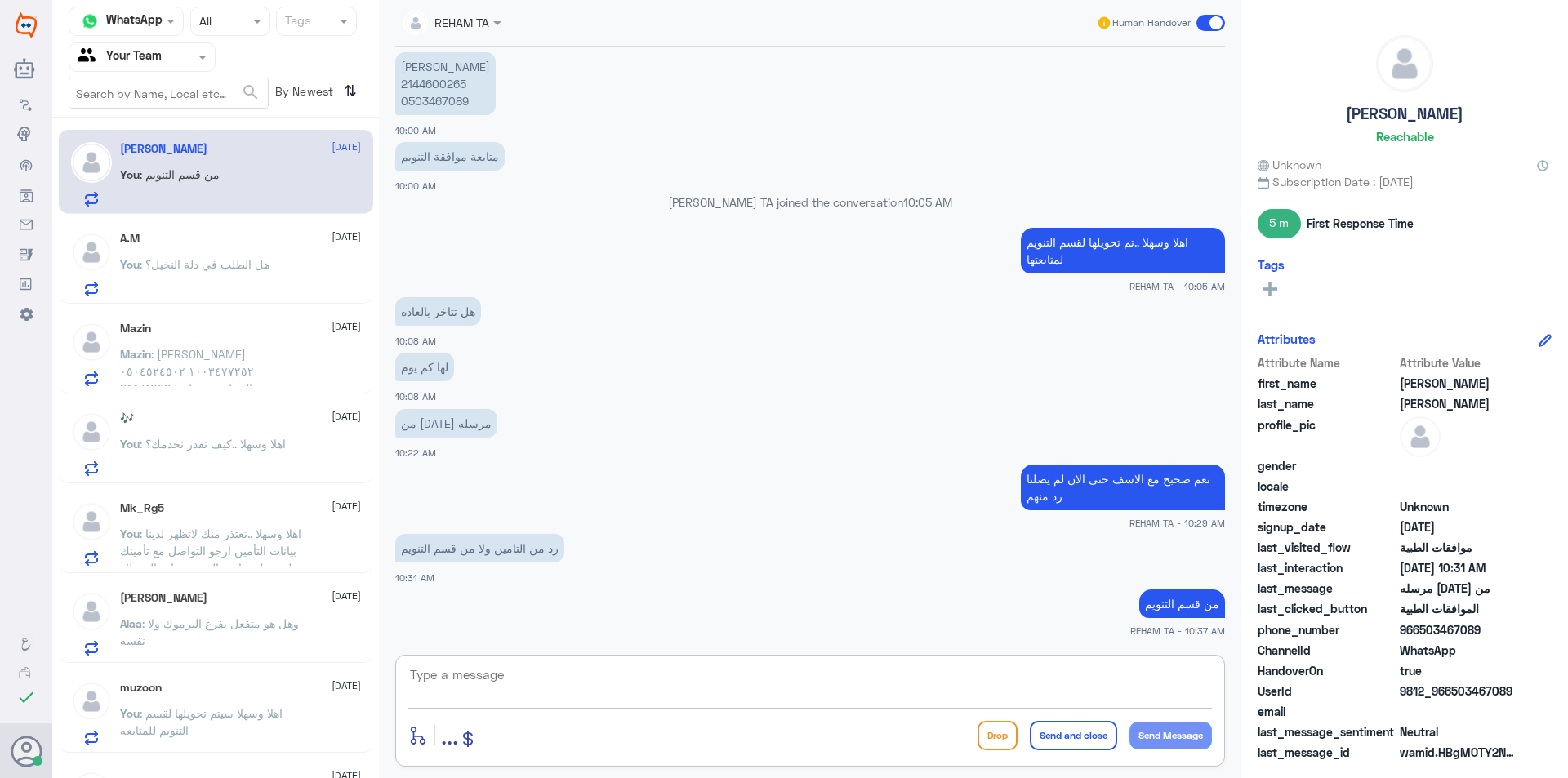
click at [202, 236] on div "A.M 23 August" at bounding box center [240, 238] width 241 height 14
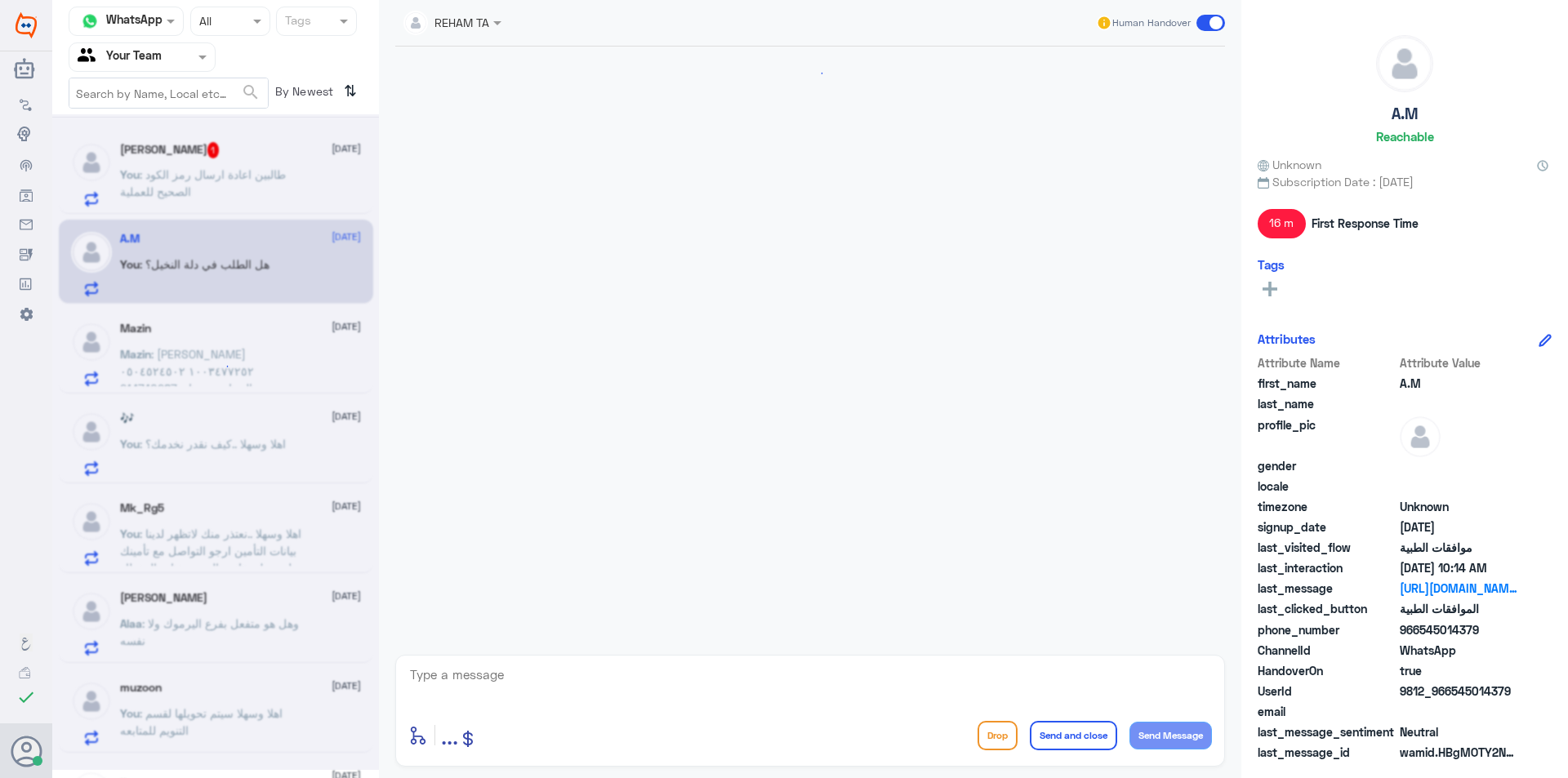
scroll to position [1916, 0]
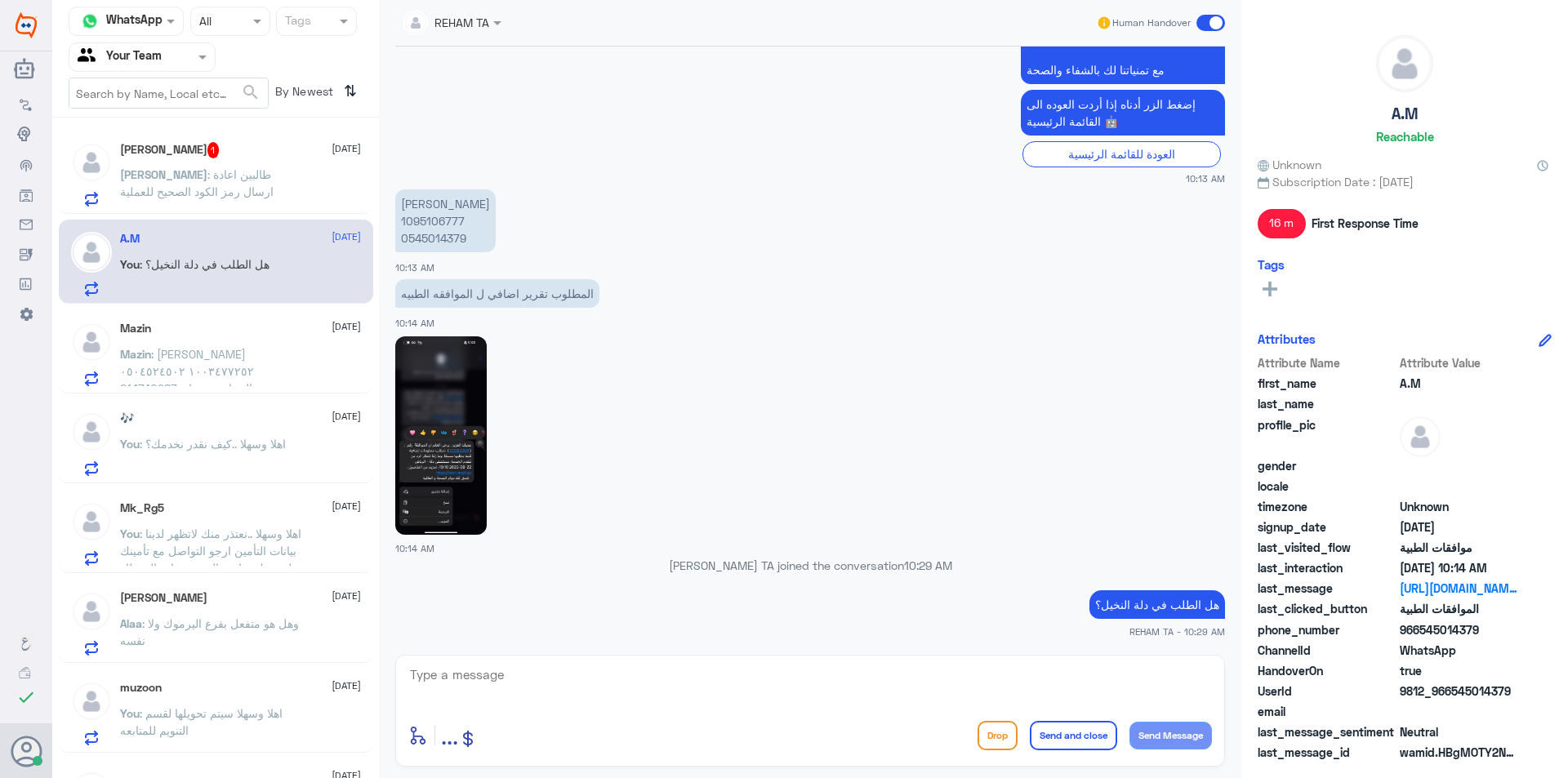
click at [256, 185] on p "Omar : طالبين اعادة ارسال رمز الكود الصحيح للعملية" at bounding box center [211, 186] width 184 height 41
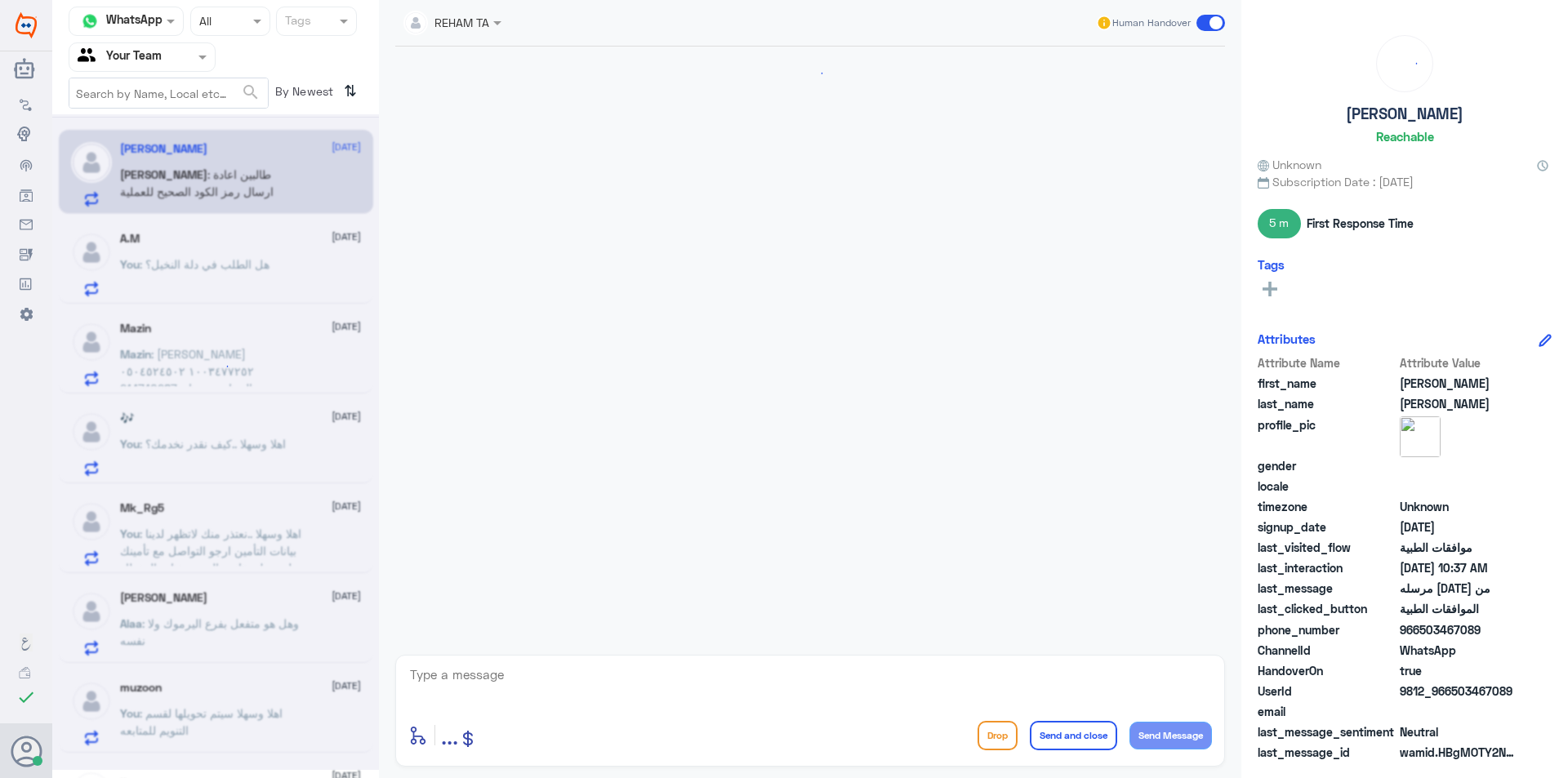
scroll to position [1240, 0]
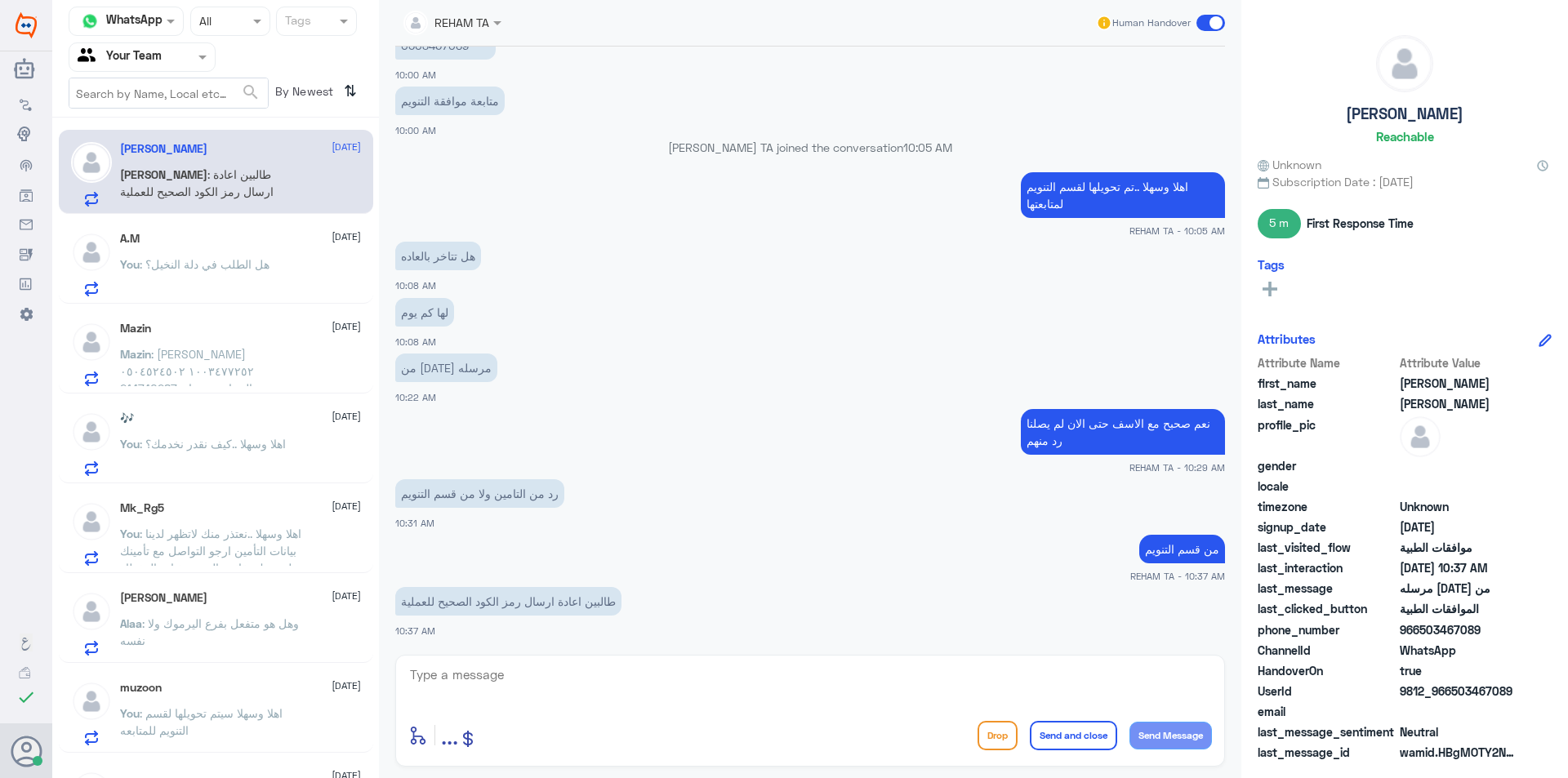
click at [572, 657] on div "enter flow name ... Drop Send and close Send Message" at bounding box center [809, 710] width 830 height 112
click at [577, 688] on textarea at bounding box center [809, 683] width 804 height 40
type textarea "s"
type textarea "سيتم إرسال لهم تذكير حالا"
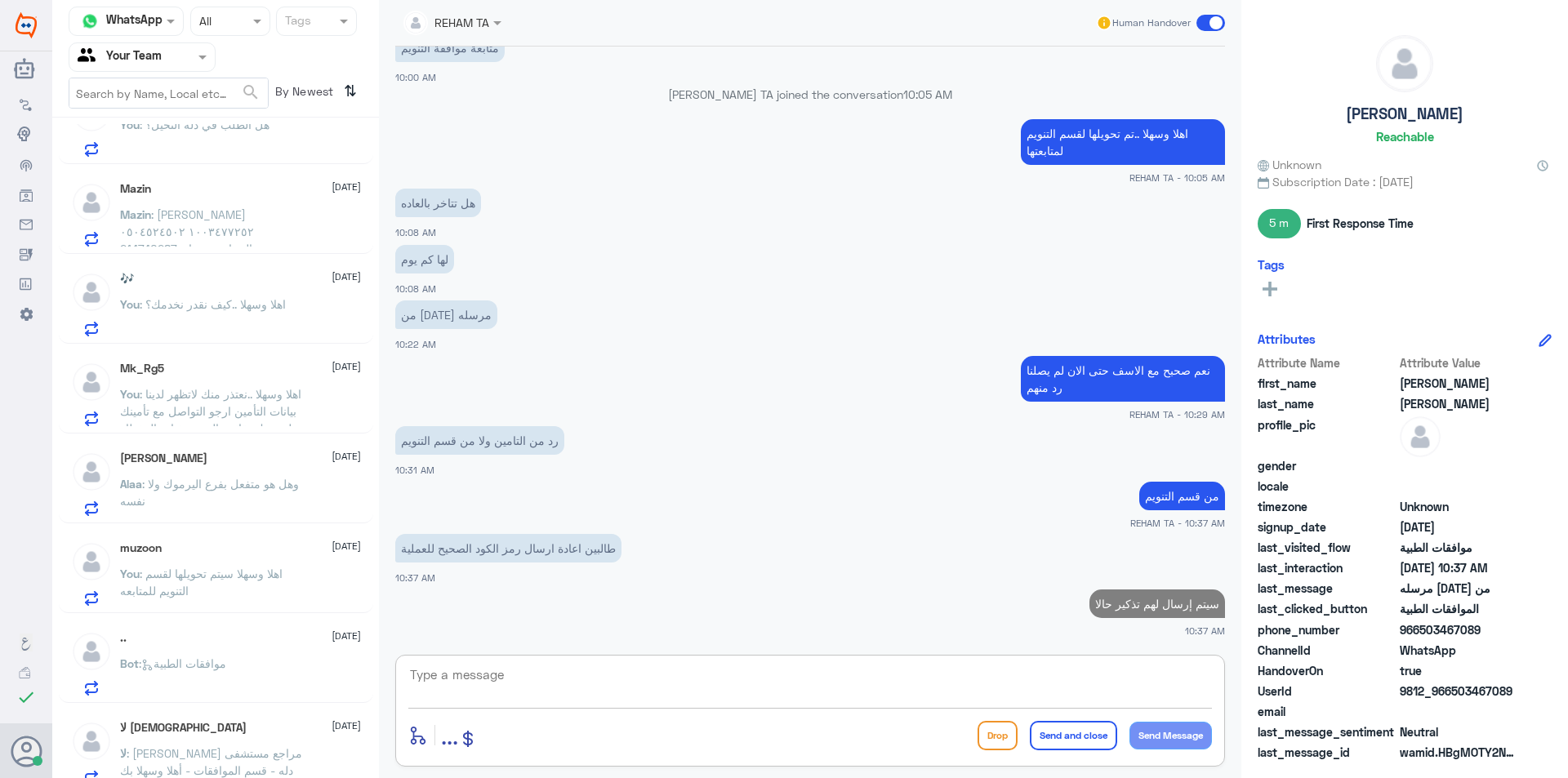
scroll to position [0, 0]
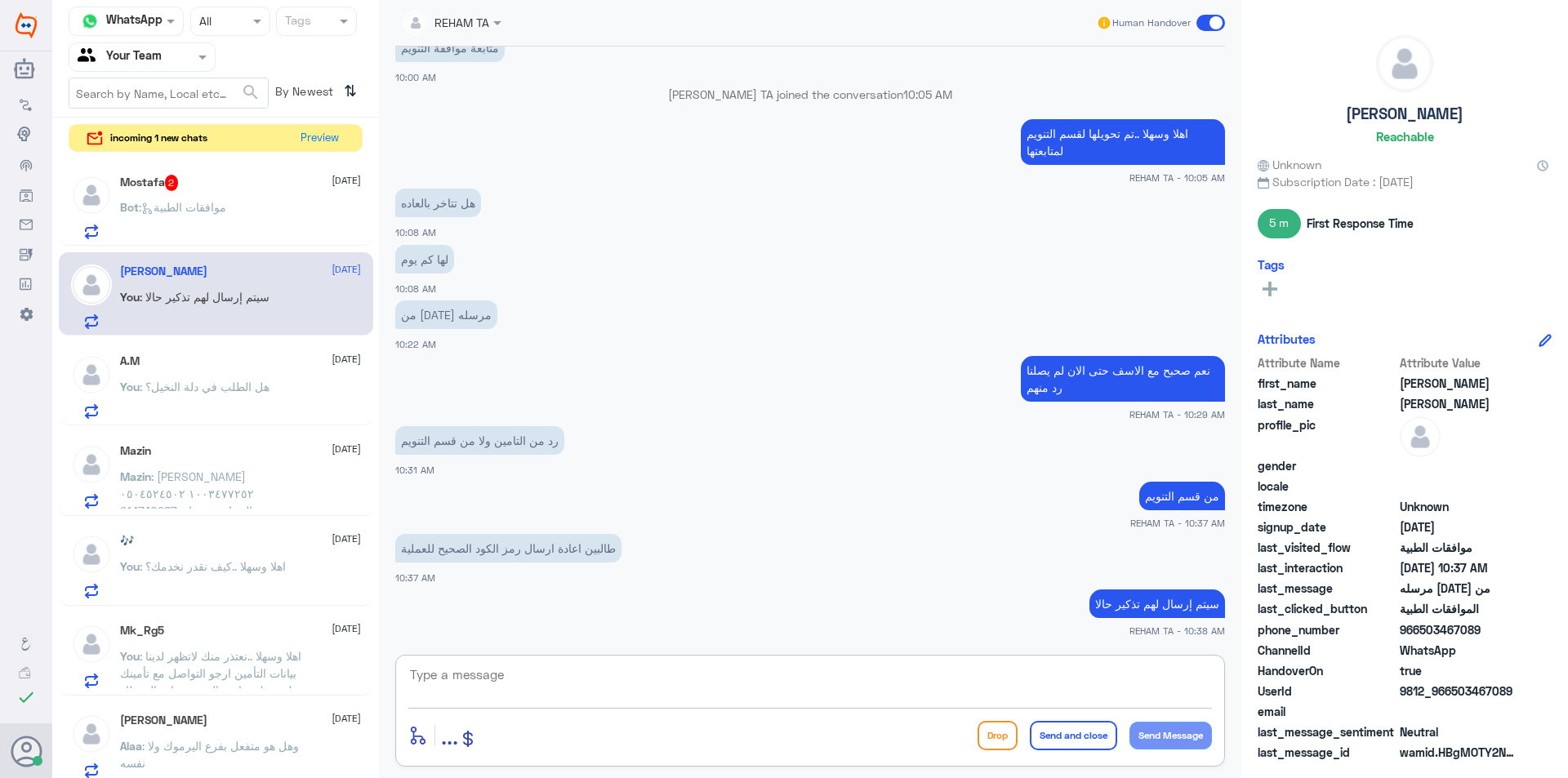
click at [183, 205] on span ": موافقات الطبية" at bounding box center [183, 207] width 87 height 14
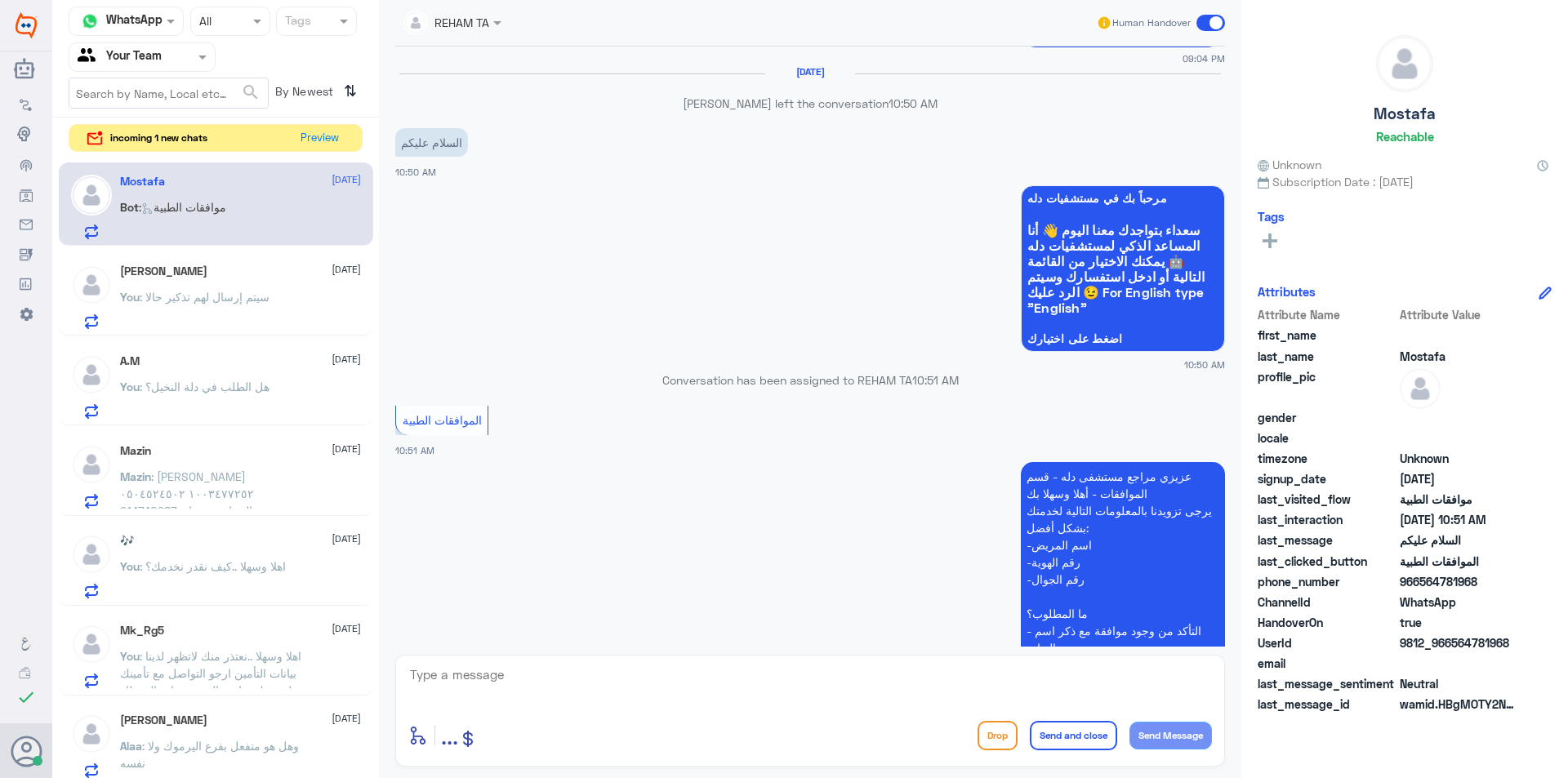
scroll to position [1142, 0]
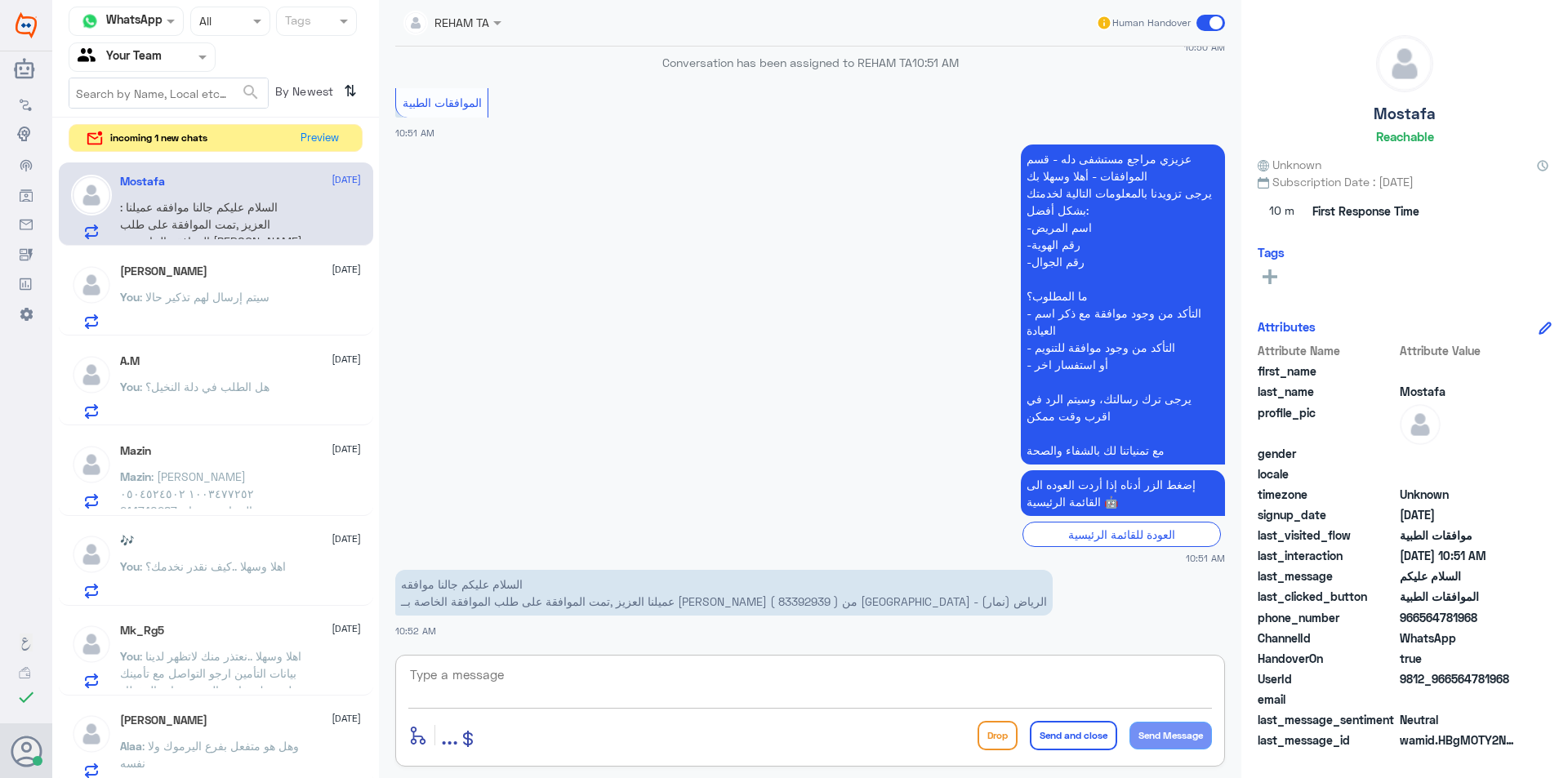
click at [822, 695] on textarea at bounding box center [809, 683] width 804 height 40
paste textarea "اهلا وسهلا ..كيف نقدر نخدمك؟"
type textarea "اهلا وسهلا ..كيف نقدر نخدمك؟"
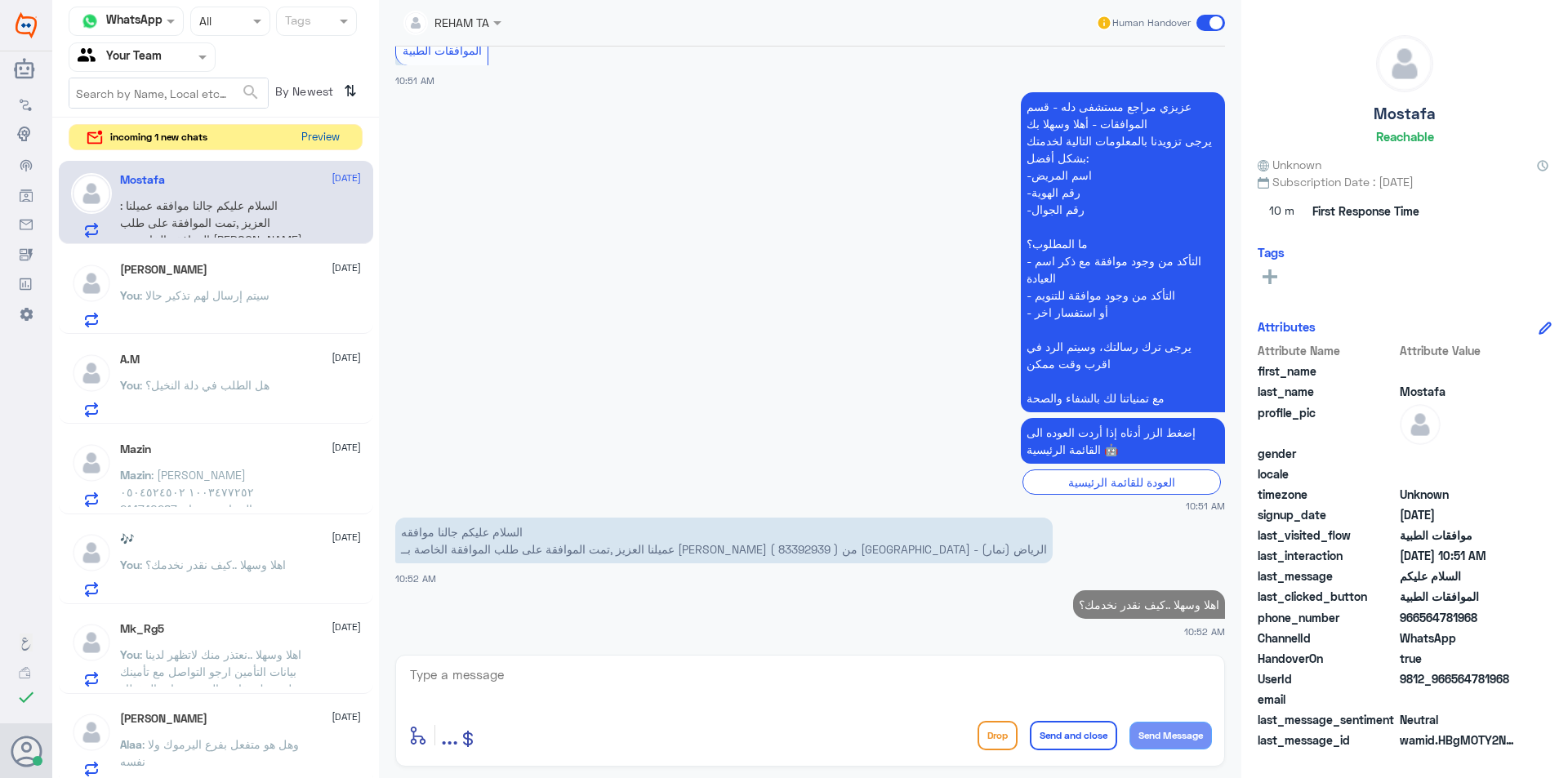
click at [295, 134] on button "Preview" at bounding box center [320, 137] width 51 height 25
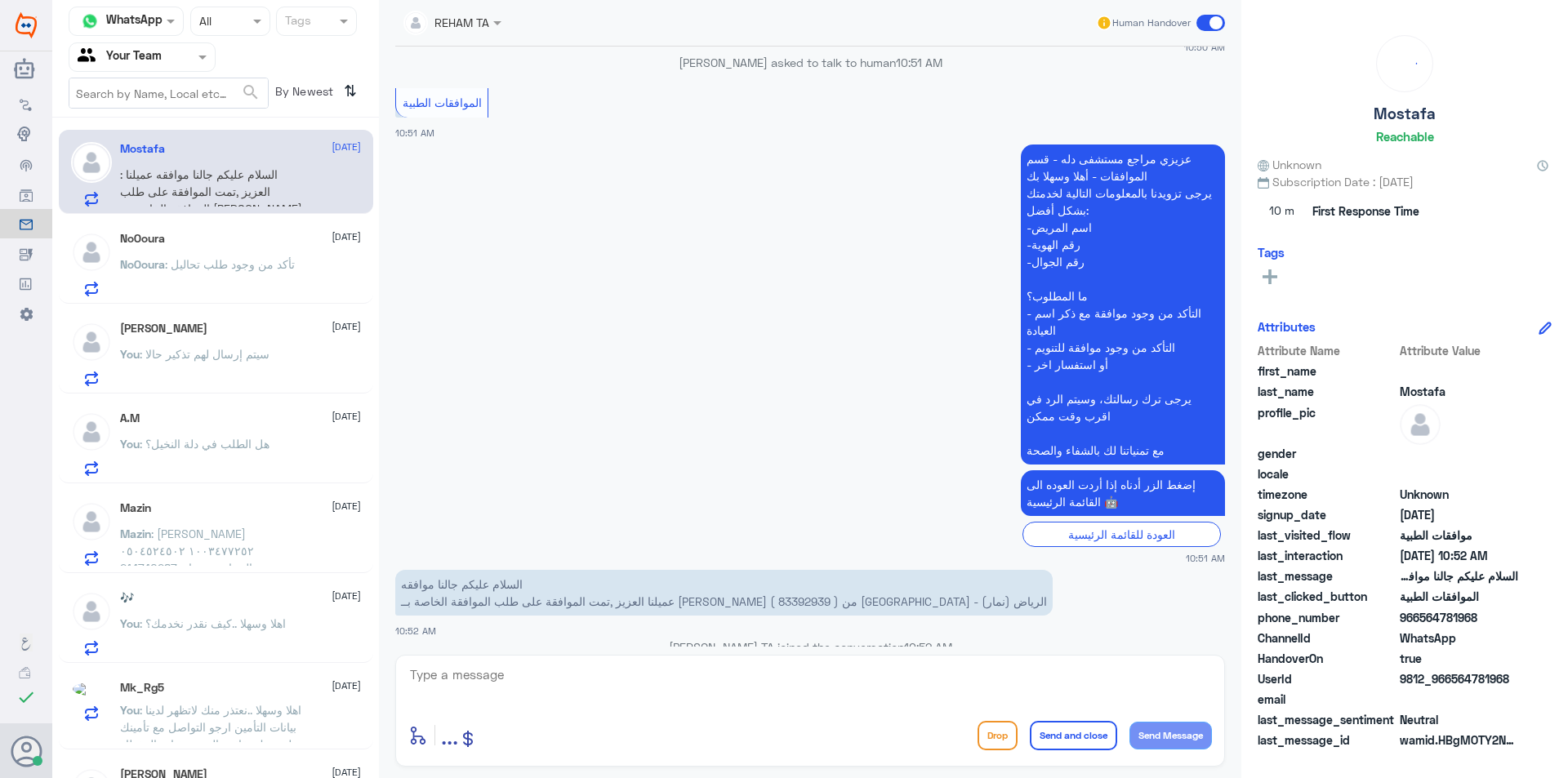
scroll to position [1224, 0]
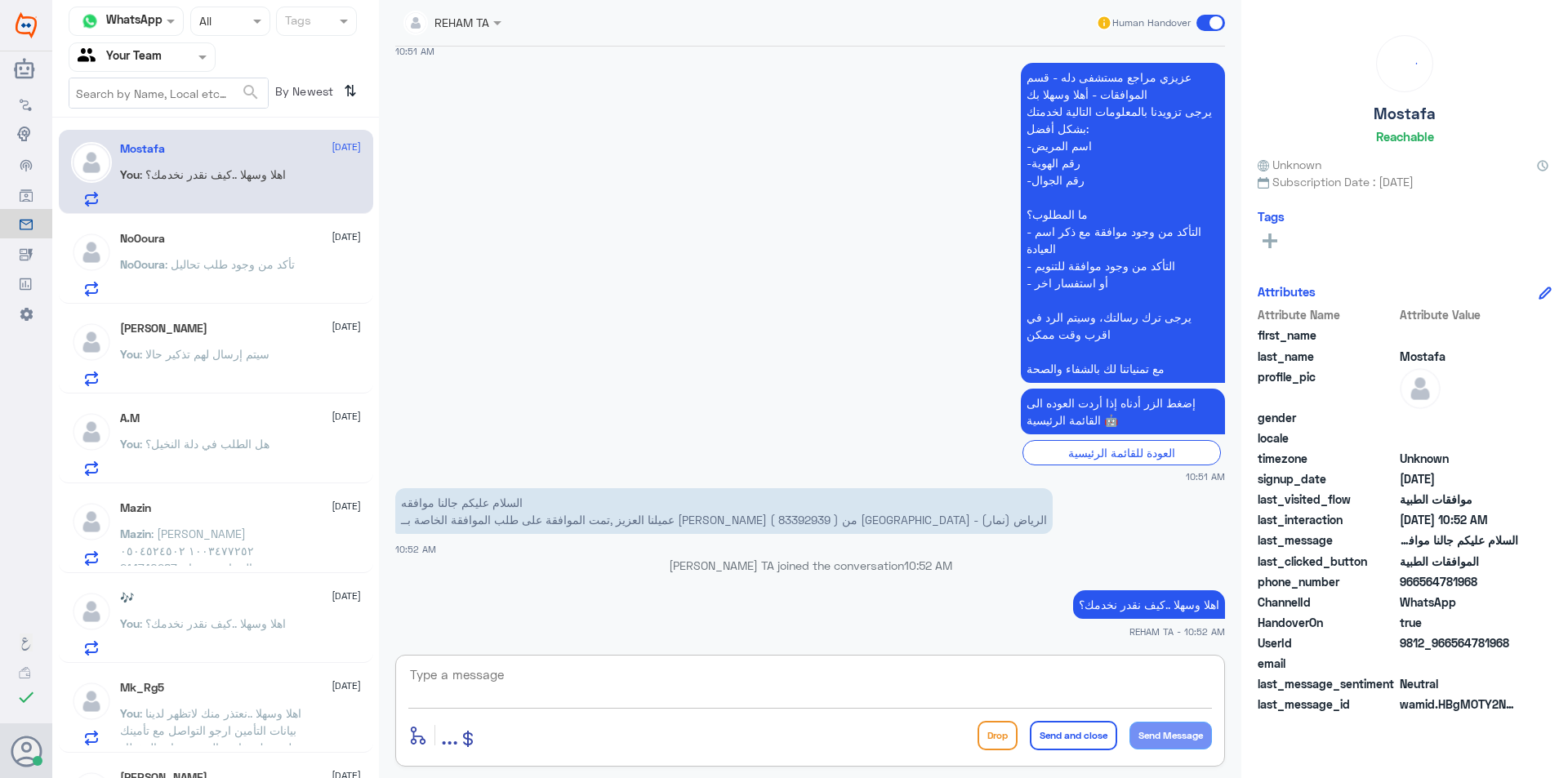
click at [866, 684] on textarea at bounding box center [809, 683] width 804 height 40
paste textarea "نحن دلة النخيل فقط...ارجو التواصل مع دلة نمار لخدمتك 0546022896"
type textarea "نحن دلة النخيل فقط...ارجو التواصل مع دلة نمار لخدمتك 0546022896"
click at [1075, 743] on button "Send and close" at bounding box center [1074, 736] width 87 height 30
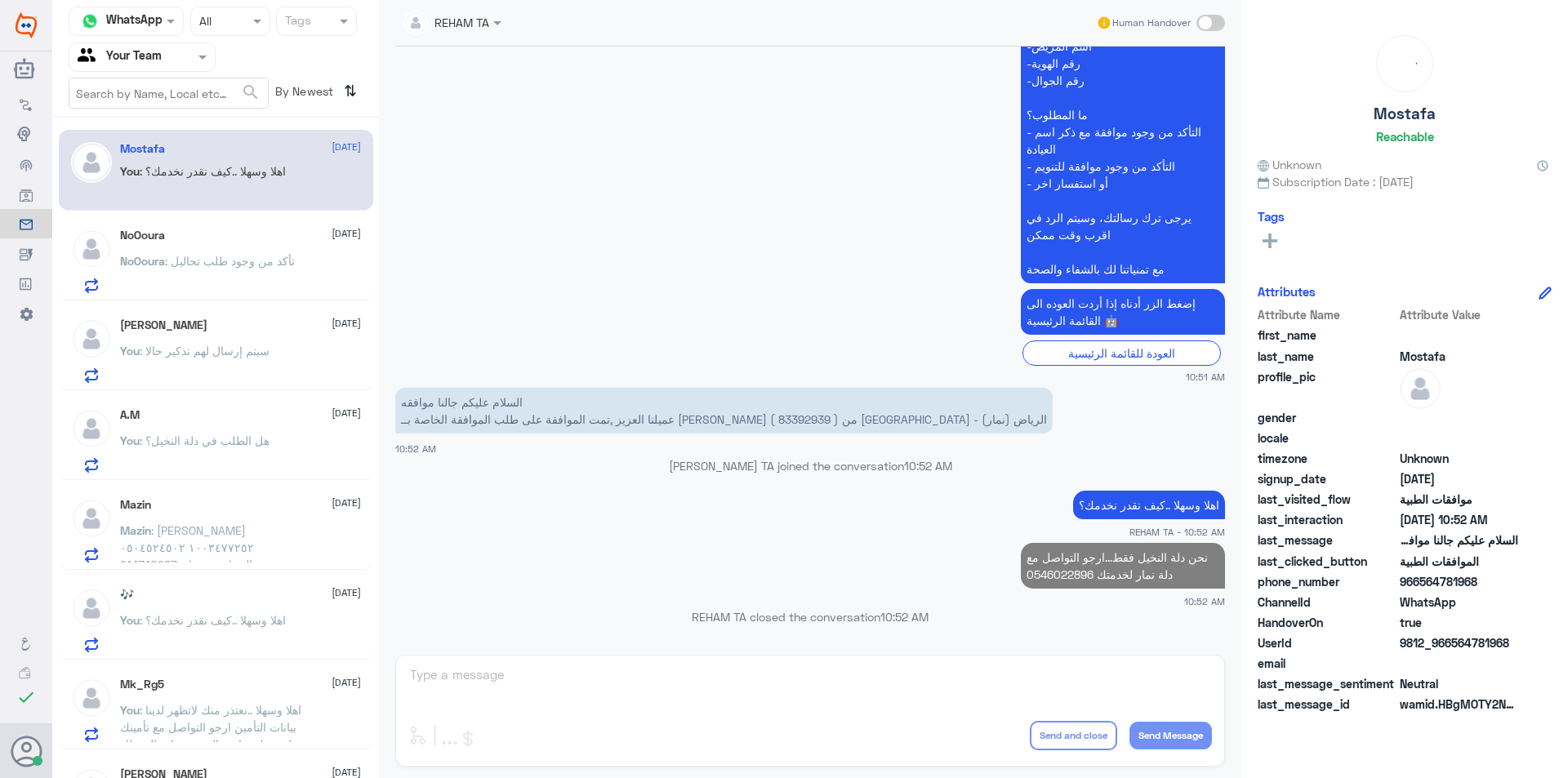
click at [177, 256] on span ": تأكد من وجود طلب تحاليل" at bounding box center [230, 261] width 130 height 14
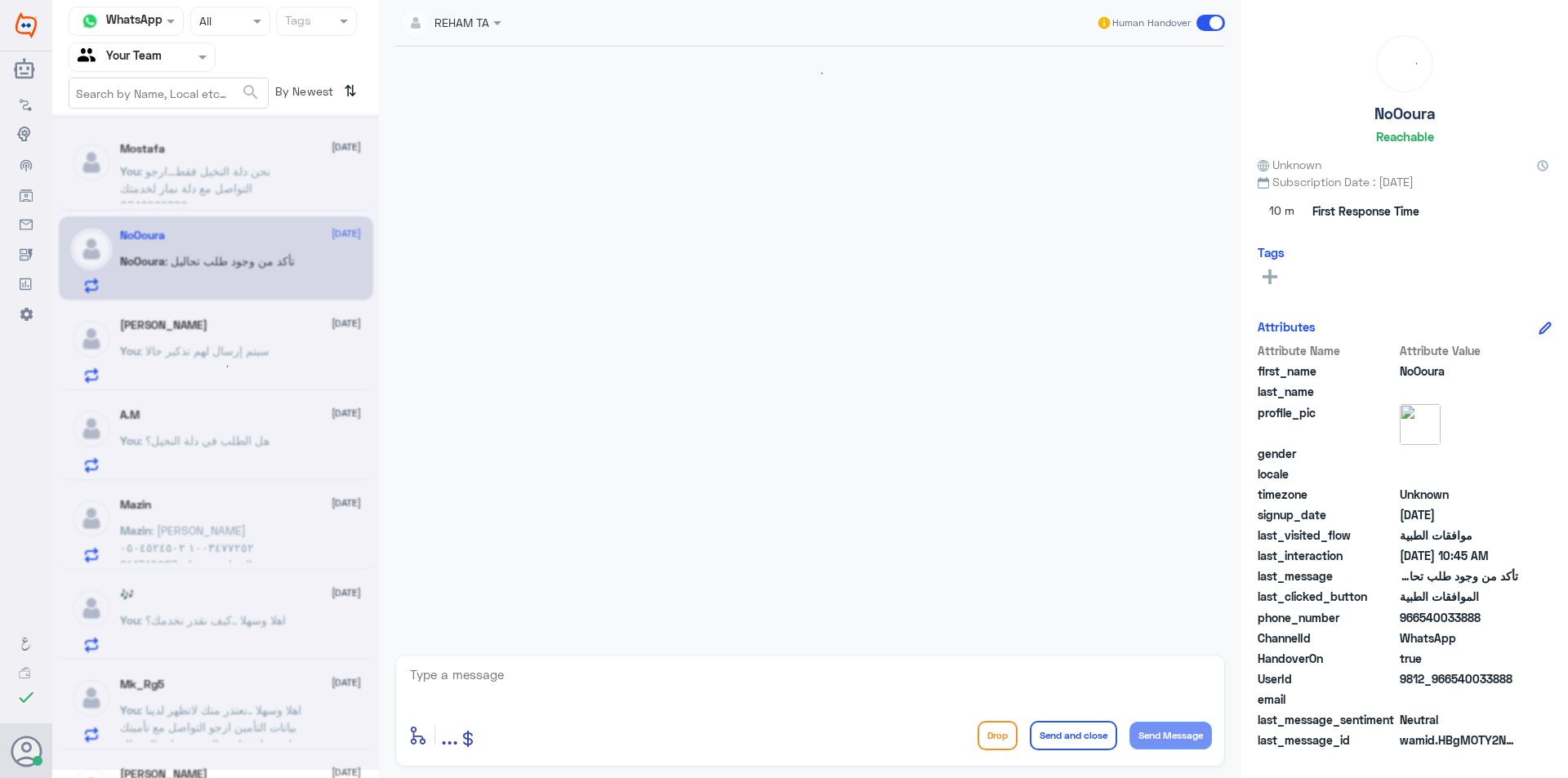
scroll to position [535, 0]
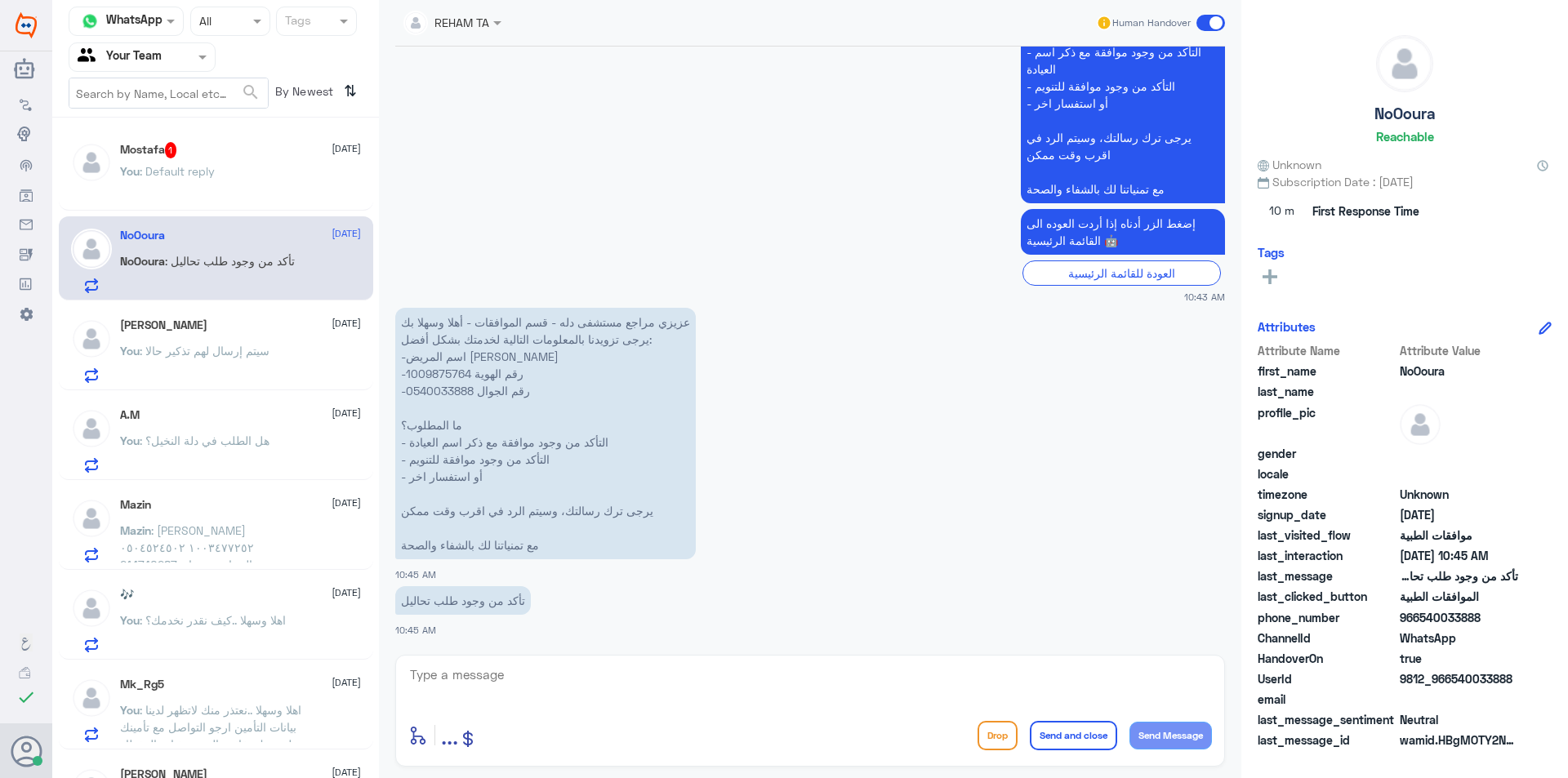
click at [447, 372] on p "عزيزي مراجع مستشفى دله - قسم الموافقات - أهلا وسهلا بك يرجى تزويدنا بالمعلومات …" at bounding box center [545, 433] width 300 height 251
click at [153, 194] on p "Bot : Default reply" at bounding box center [171, 183] width 103 height 41
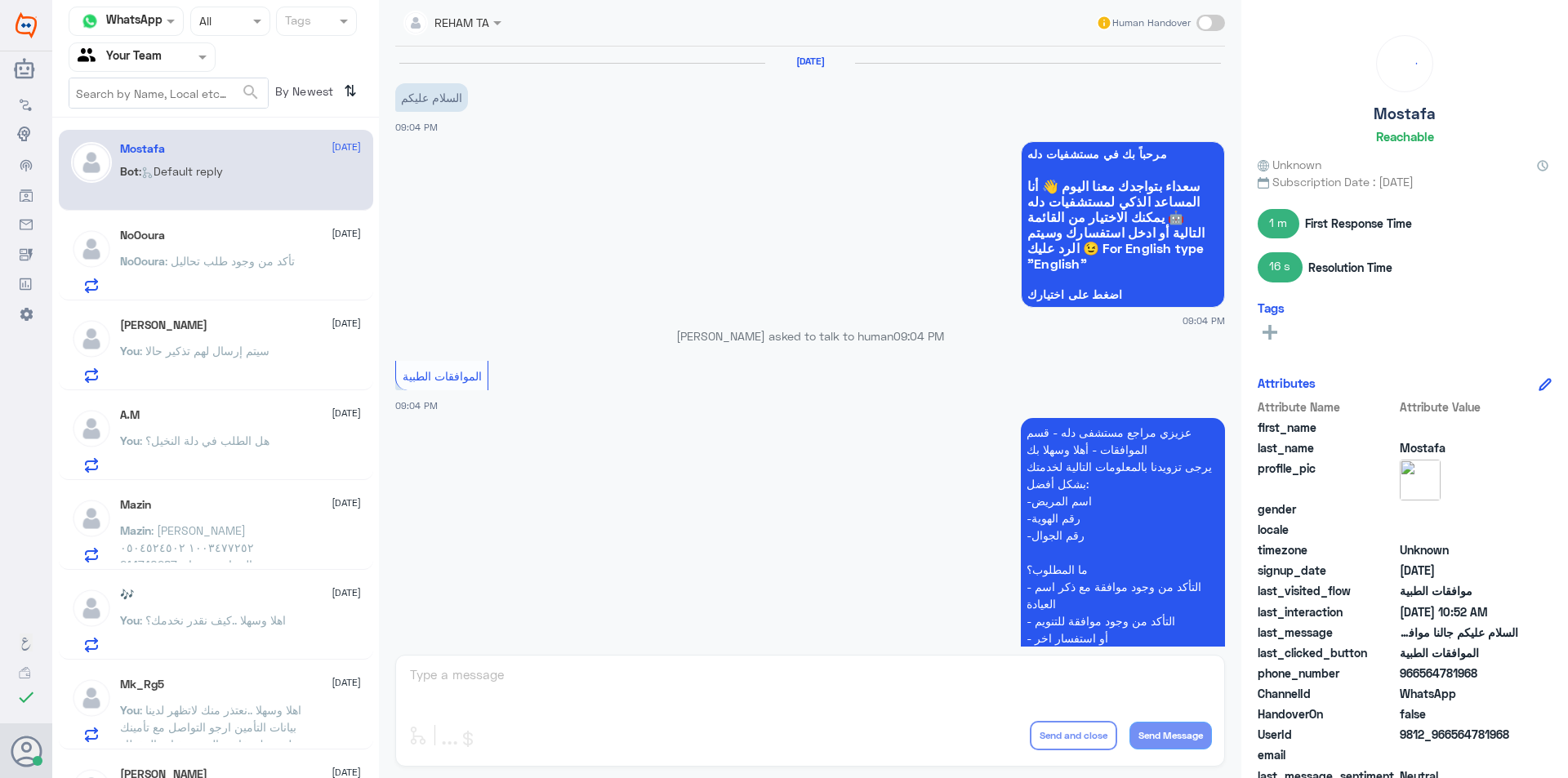
scroll to position [1571, 0]
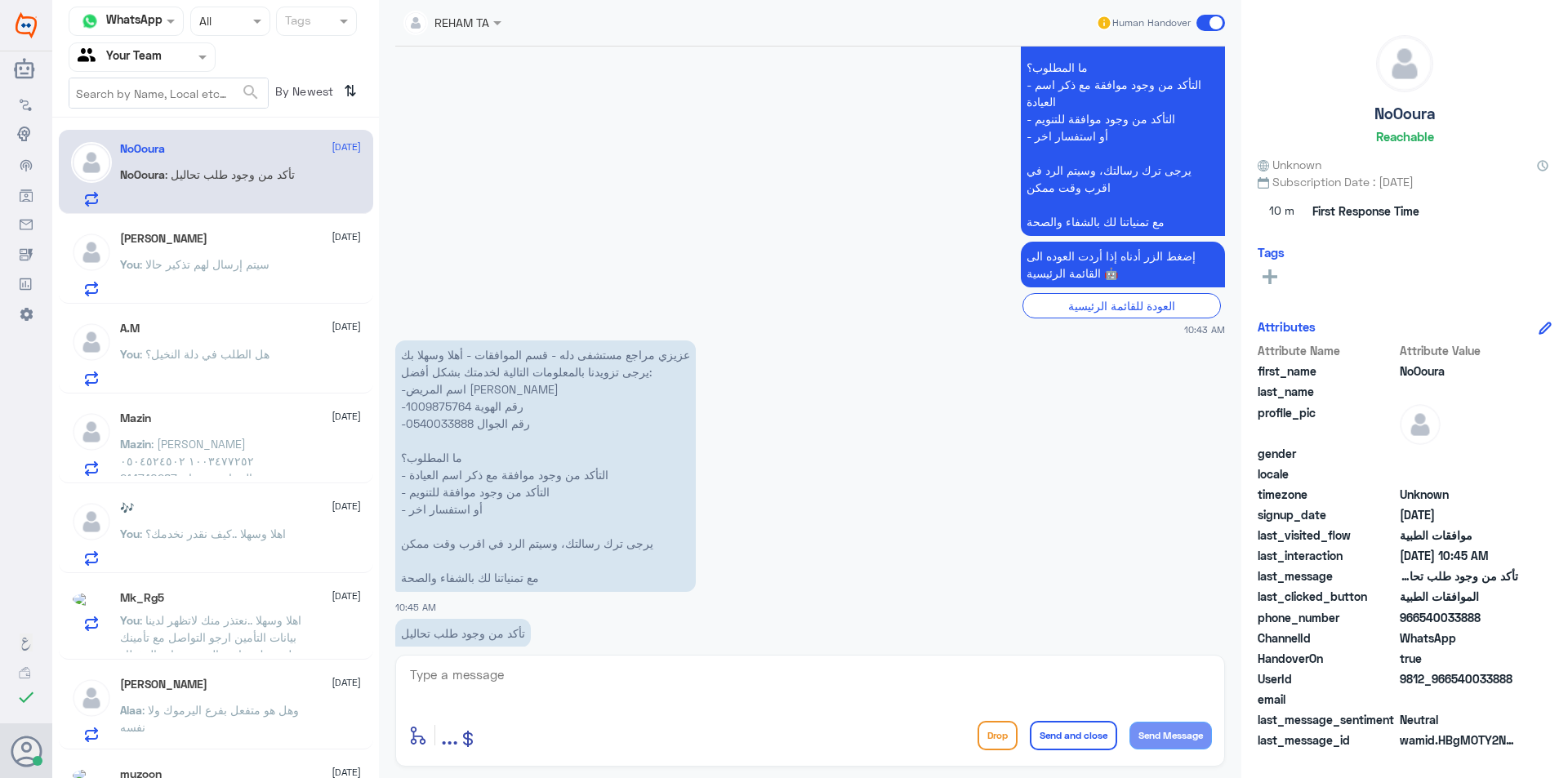
scroll to position [517, 0]
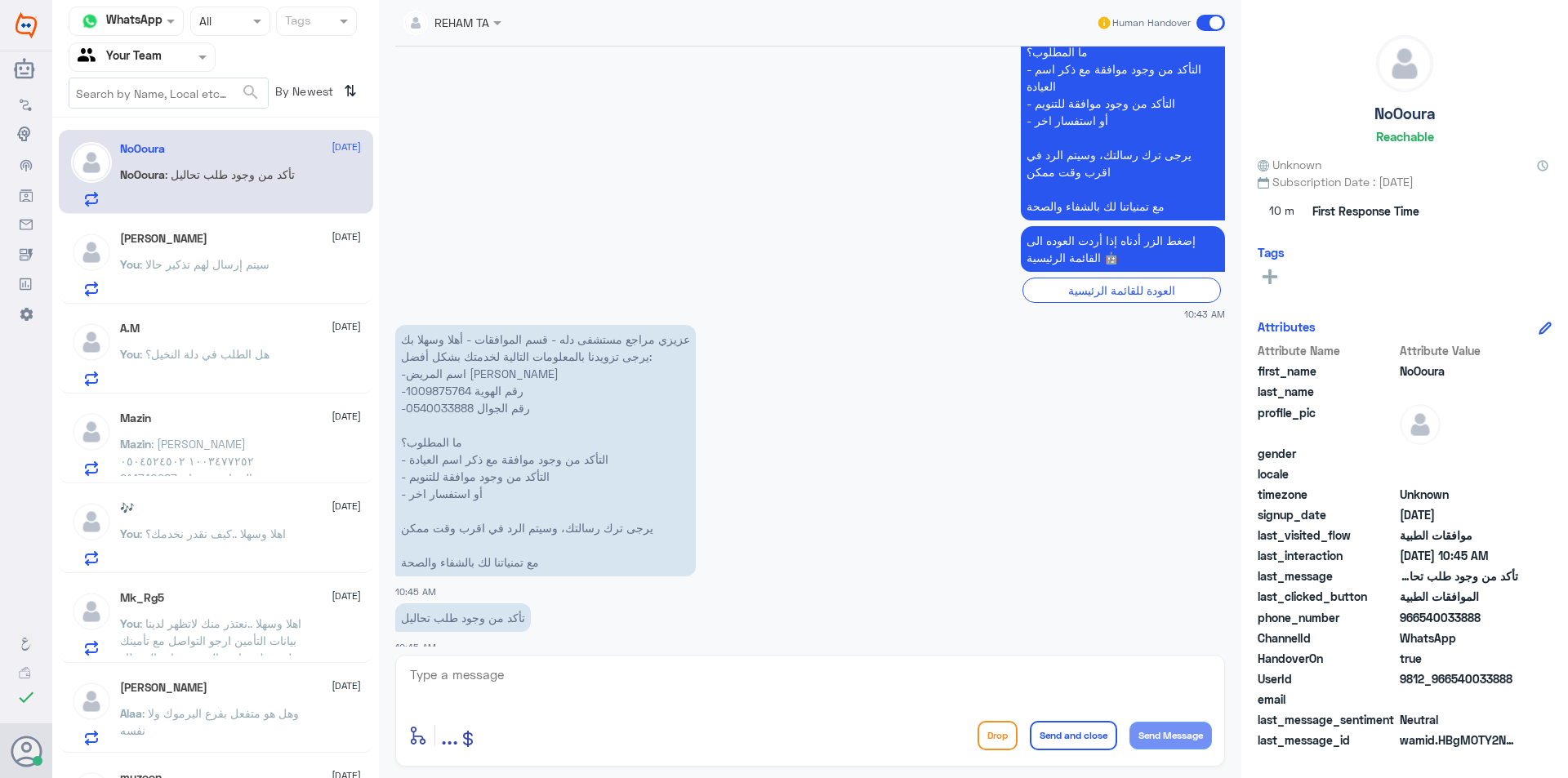
click at [255, 265] on span ": سيتم إرسال لهم تذكير حالا" at bounding box center [205, 263] width 130 height 14
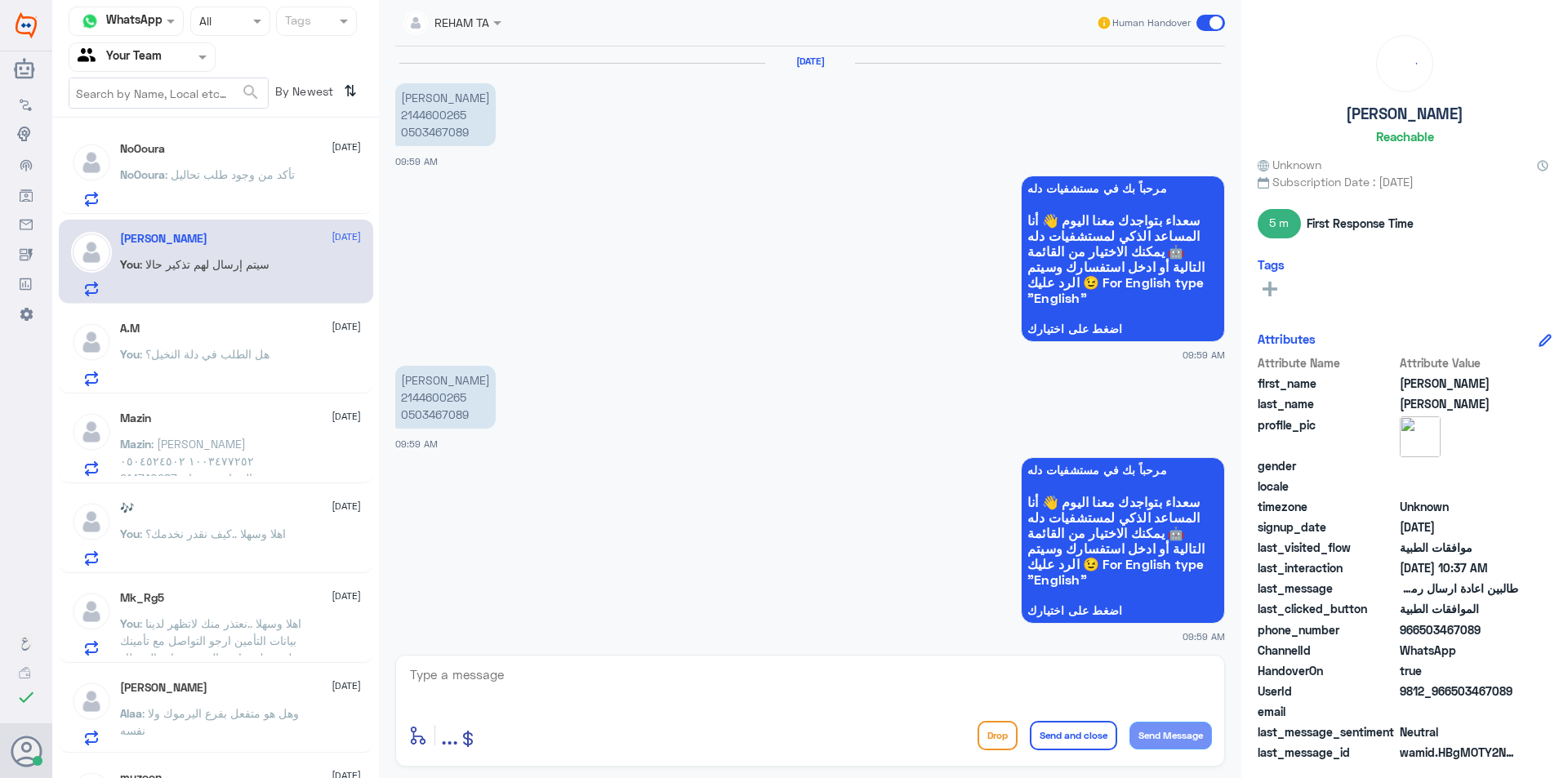
scroll to position [1215, 0]
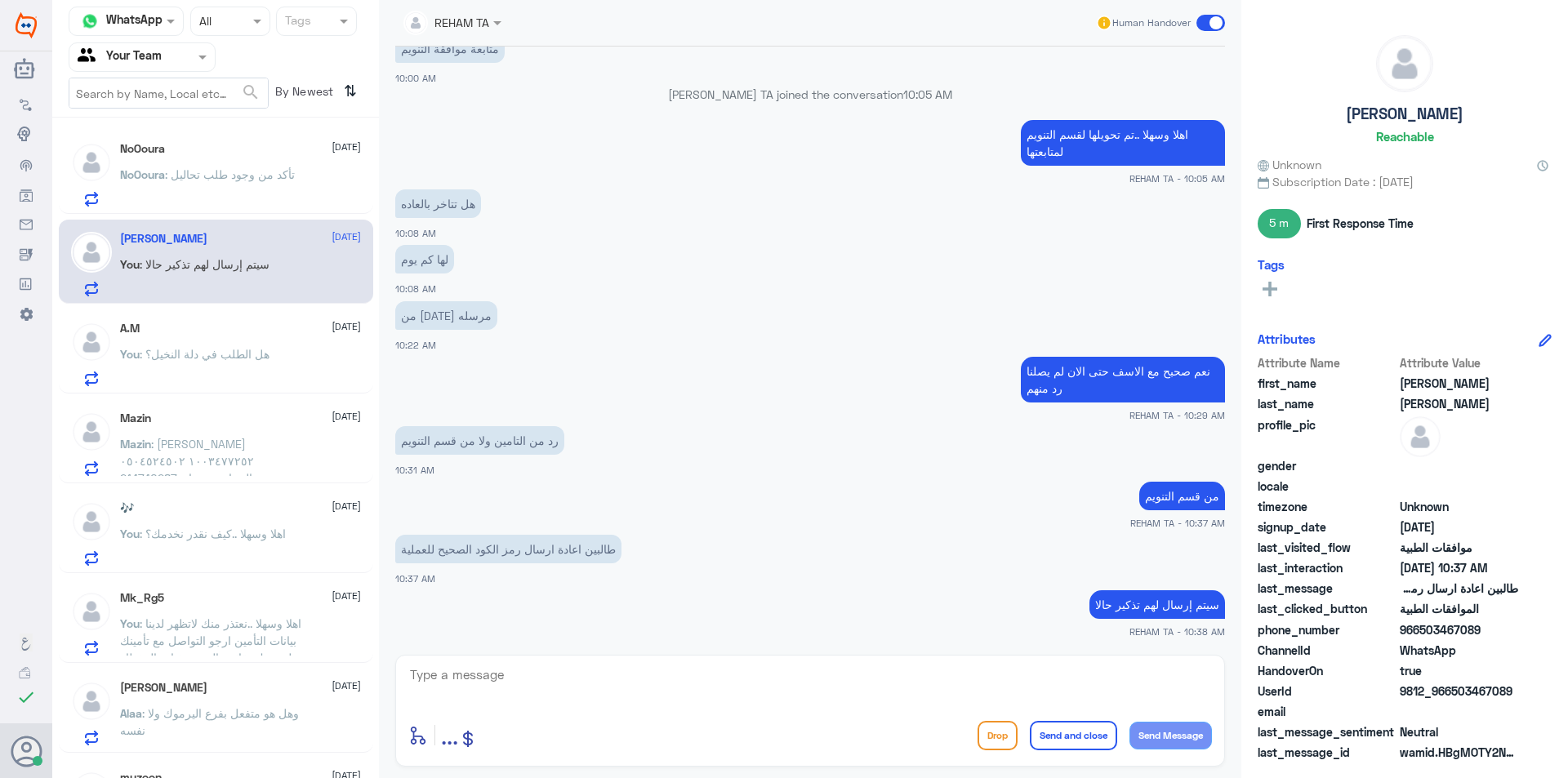
click at [264, 356] on span ": هل الطلب في دلة النخيل؟" at bounding box center [205, 353] width 130 height 14
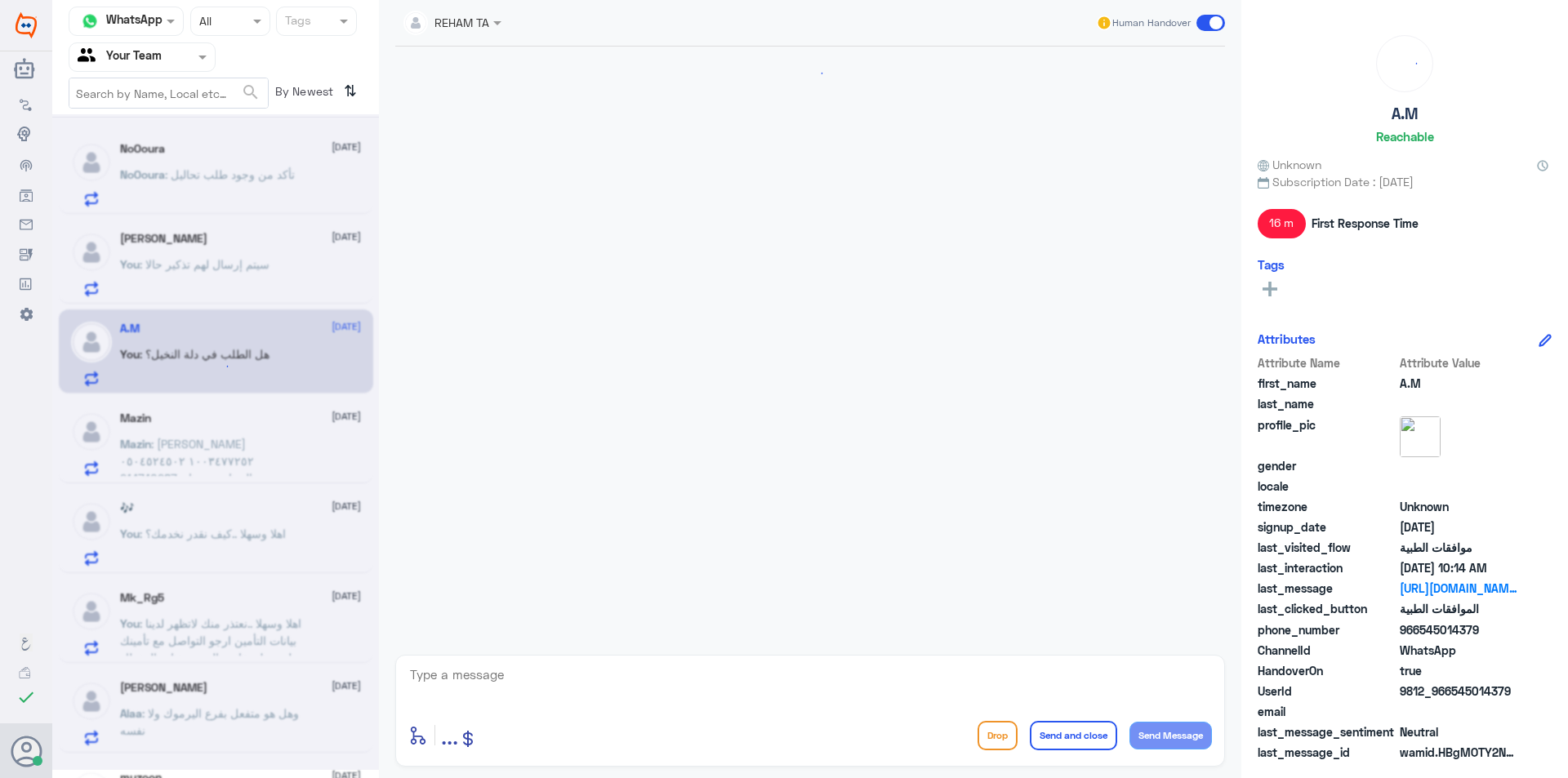
scroll to position [1916, 0]
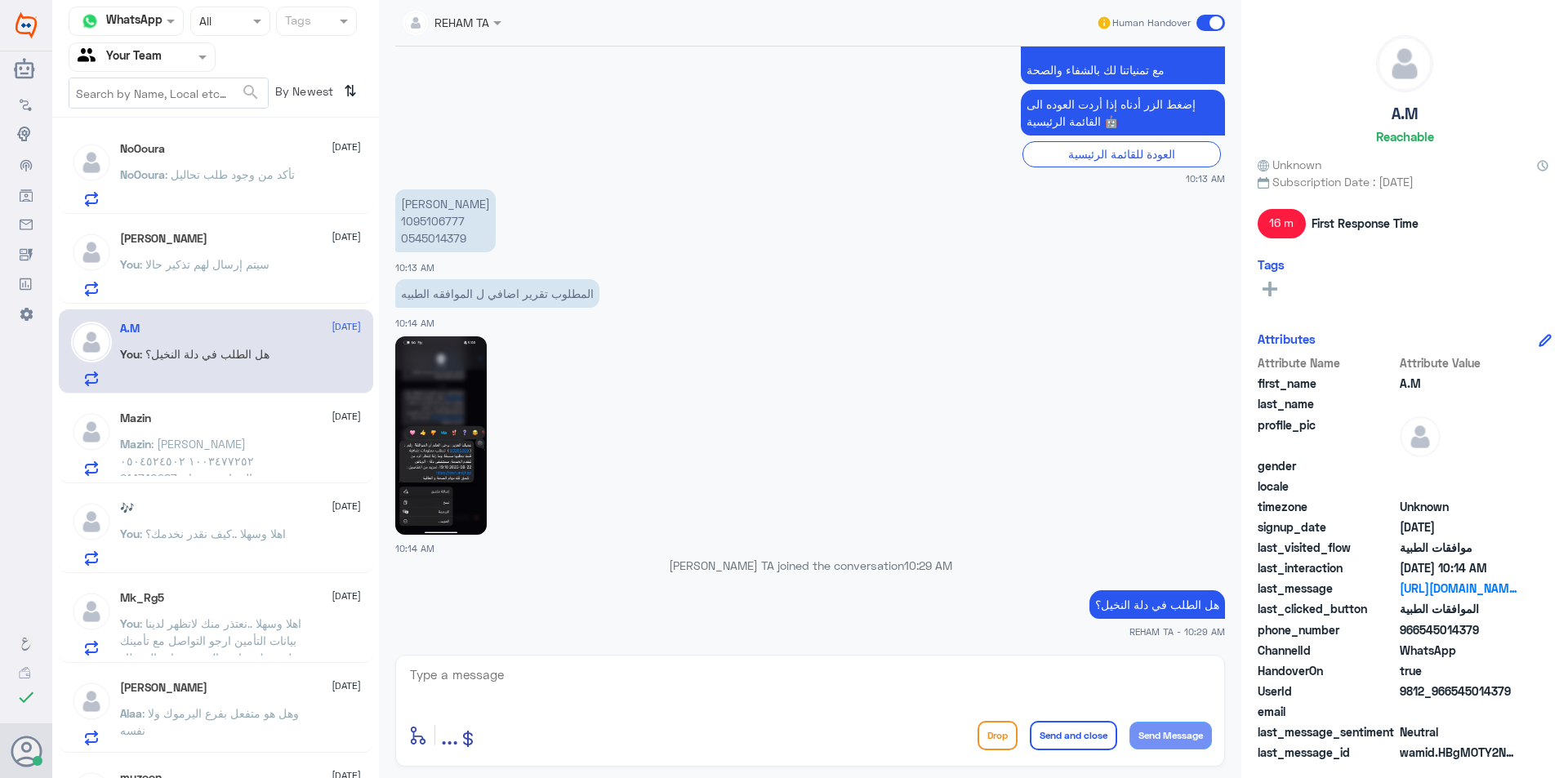
click at [246, 182] on span ": تأكد من وجود طلب تحاليل" at bounding box center [230, 174] width 130 height 14
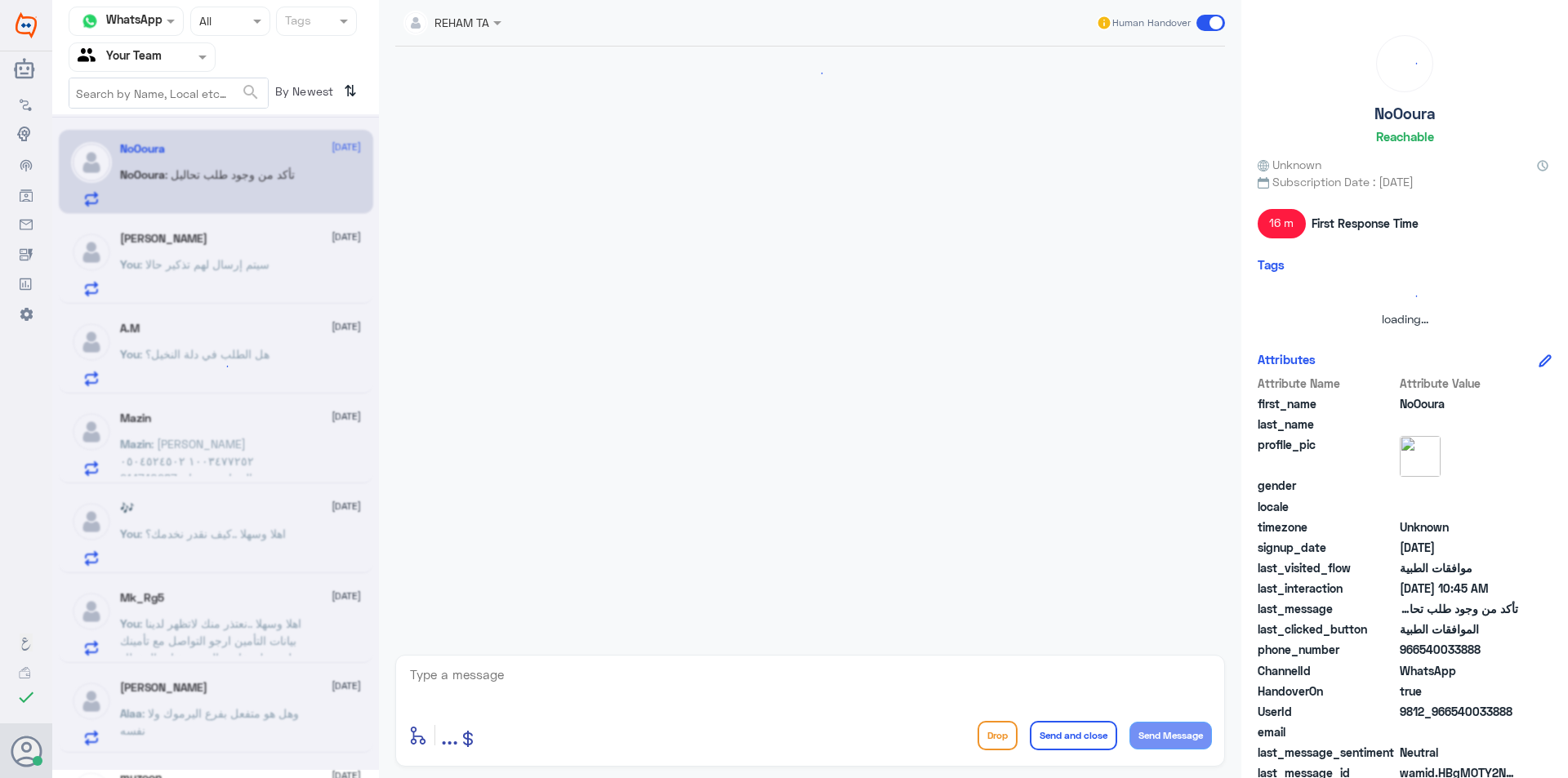
scroll to position [535, 0]
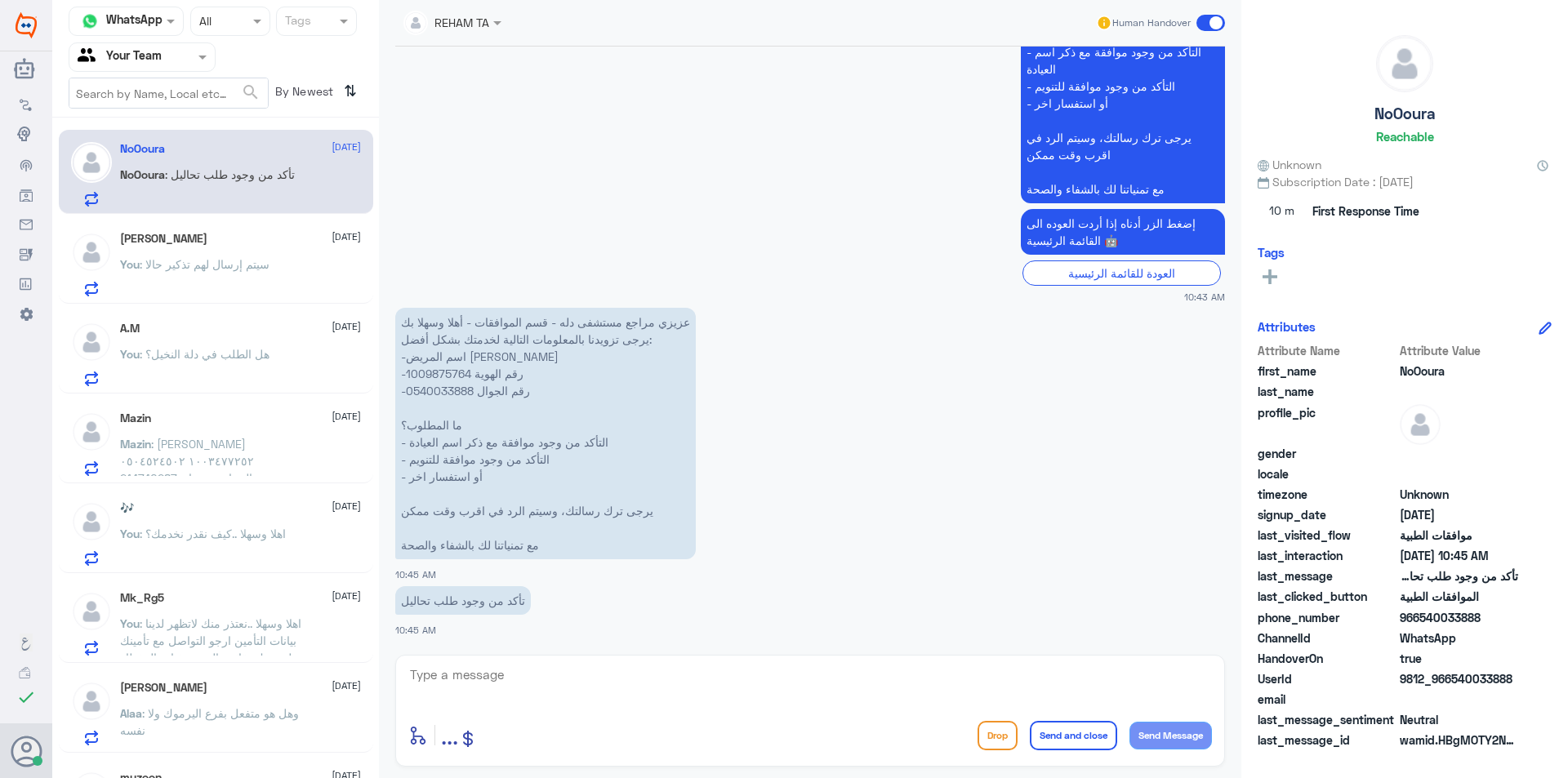
click at [444, 374] on p "عزيزي مراجع مستشفى دله - قسم الموافقات - أهلا وسهلا بك يرجى تزويدنا بالمعلومات …" at bounding box center [545, 433] width 300 height 251
copy p "1009875764"
click at [639, 701] on textarea at bounding box center [809, 683] width 804 height 40
type textarea "i"
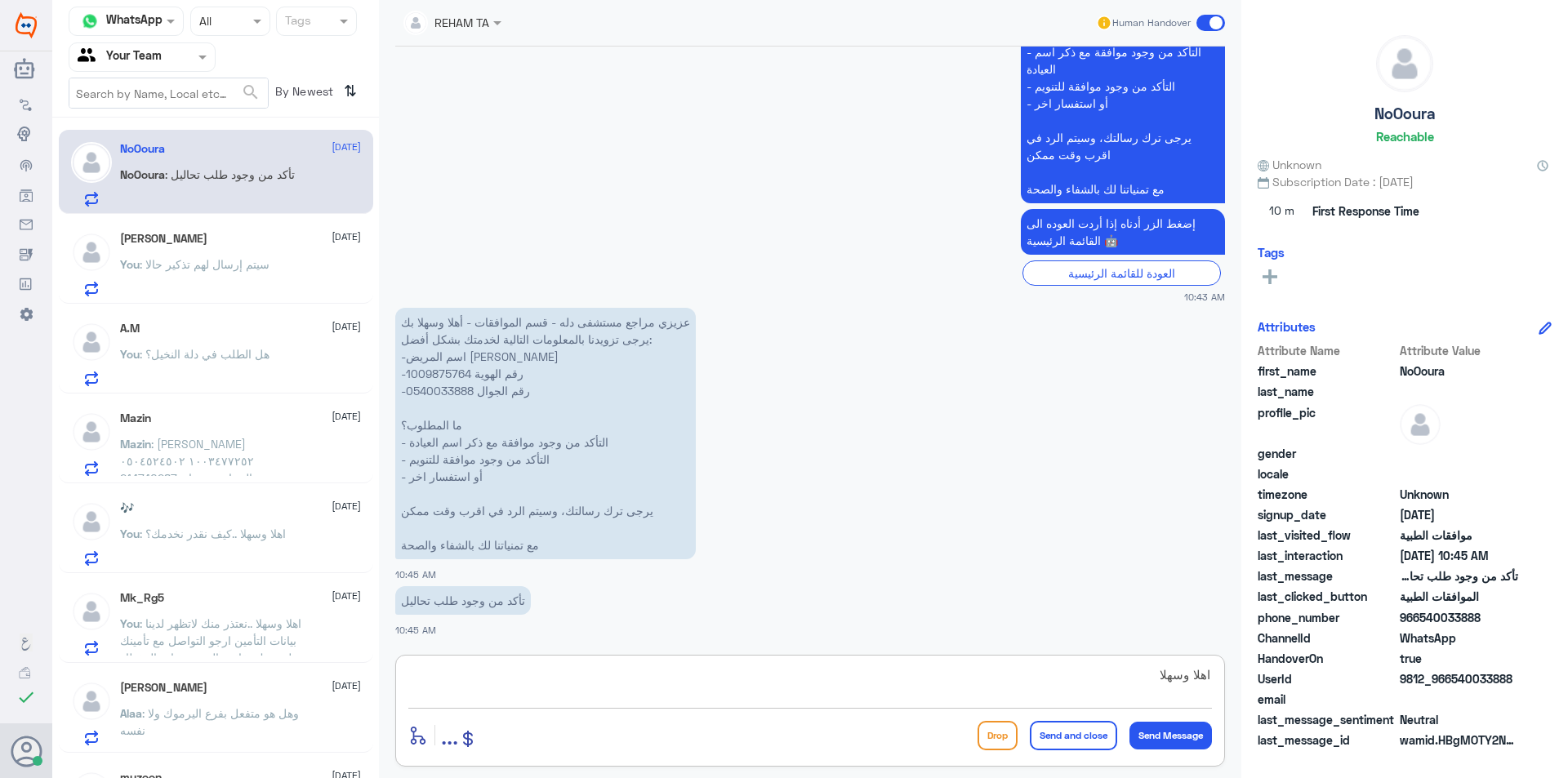
drag, startPoint x: 1081, startPoint y: 670, endPoint x: 1284, endPoint y: 682, distance: 203.4
click at [1284, 682] on div "Channel WhatsApp Status × All Tags Agent Filter Your Team search By Newest ⇅ No…" at bounding box center [809, 391] width 1516 height 784
type textarea "ر"
paste textarea "اهلا وسهلا..هل يوجد لديك طلب في دلة النخيل؟"
type textarea "اهلا وسهلا..هل يوجد لديك طلب في دلة النخيل؟"
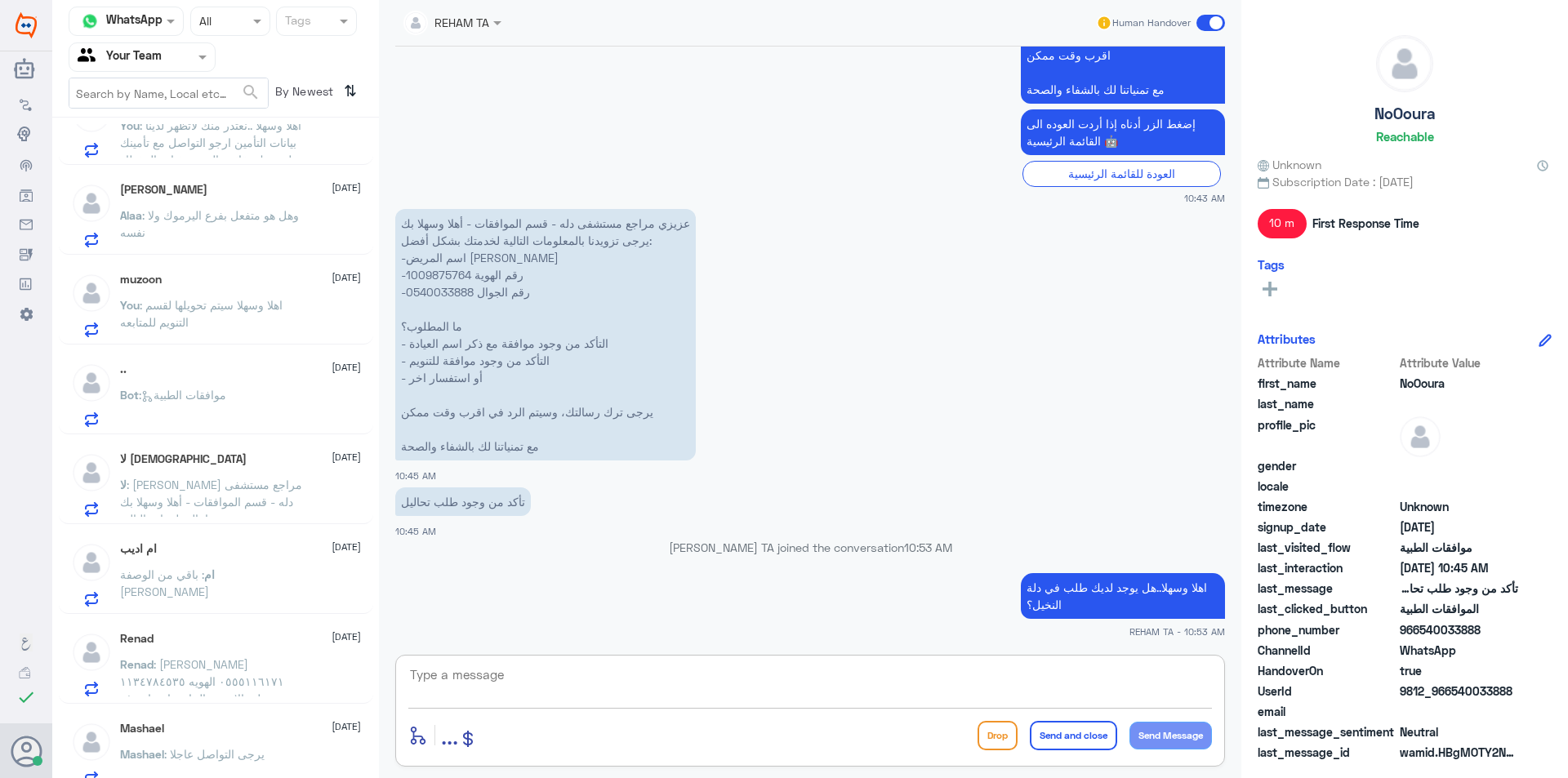
scroll to position [605, 0]
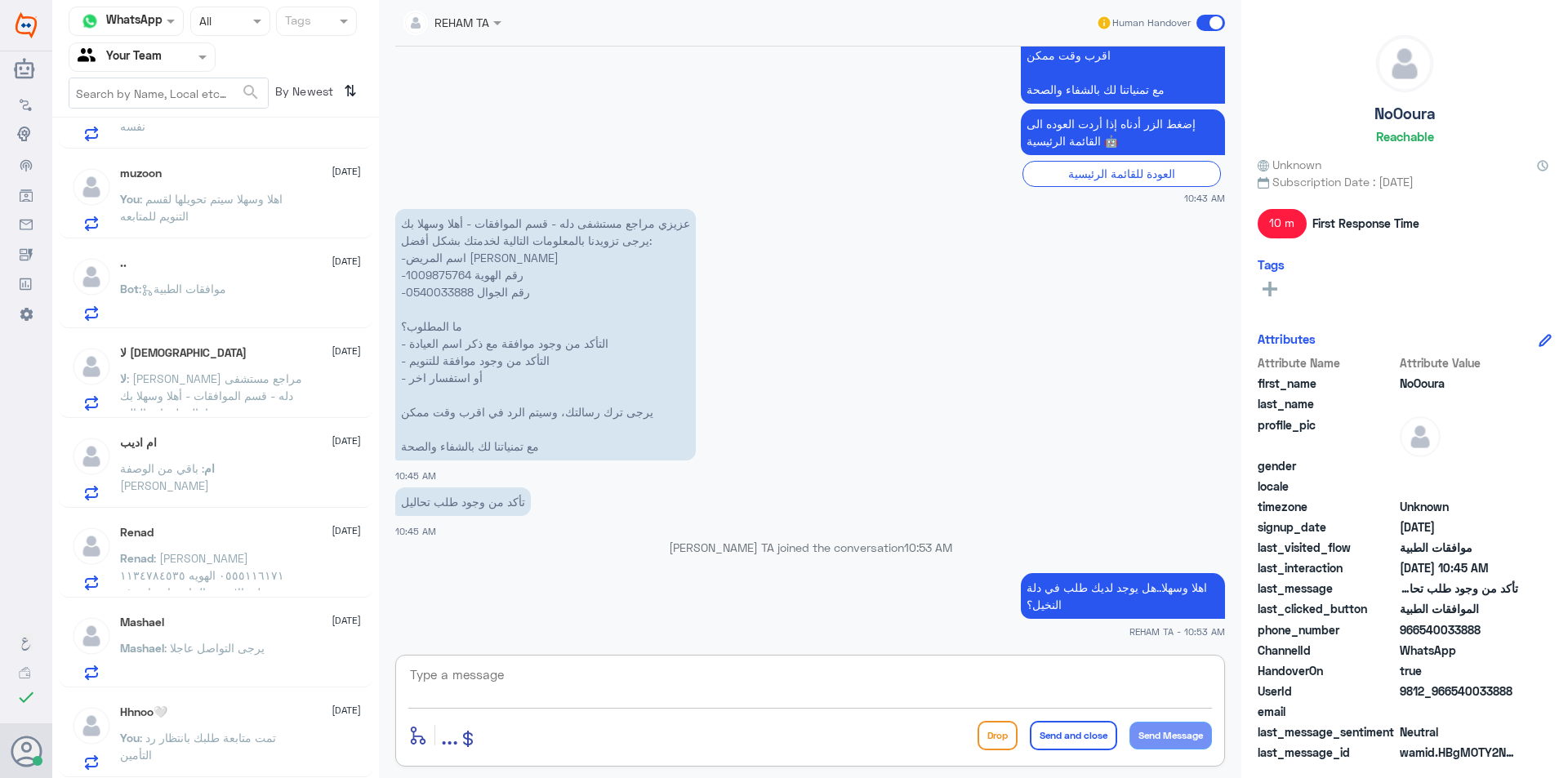
click at [332, 716] on span "[DATE]" at bounding box center [347, 710] width 30 height 15
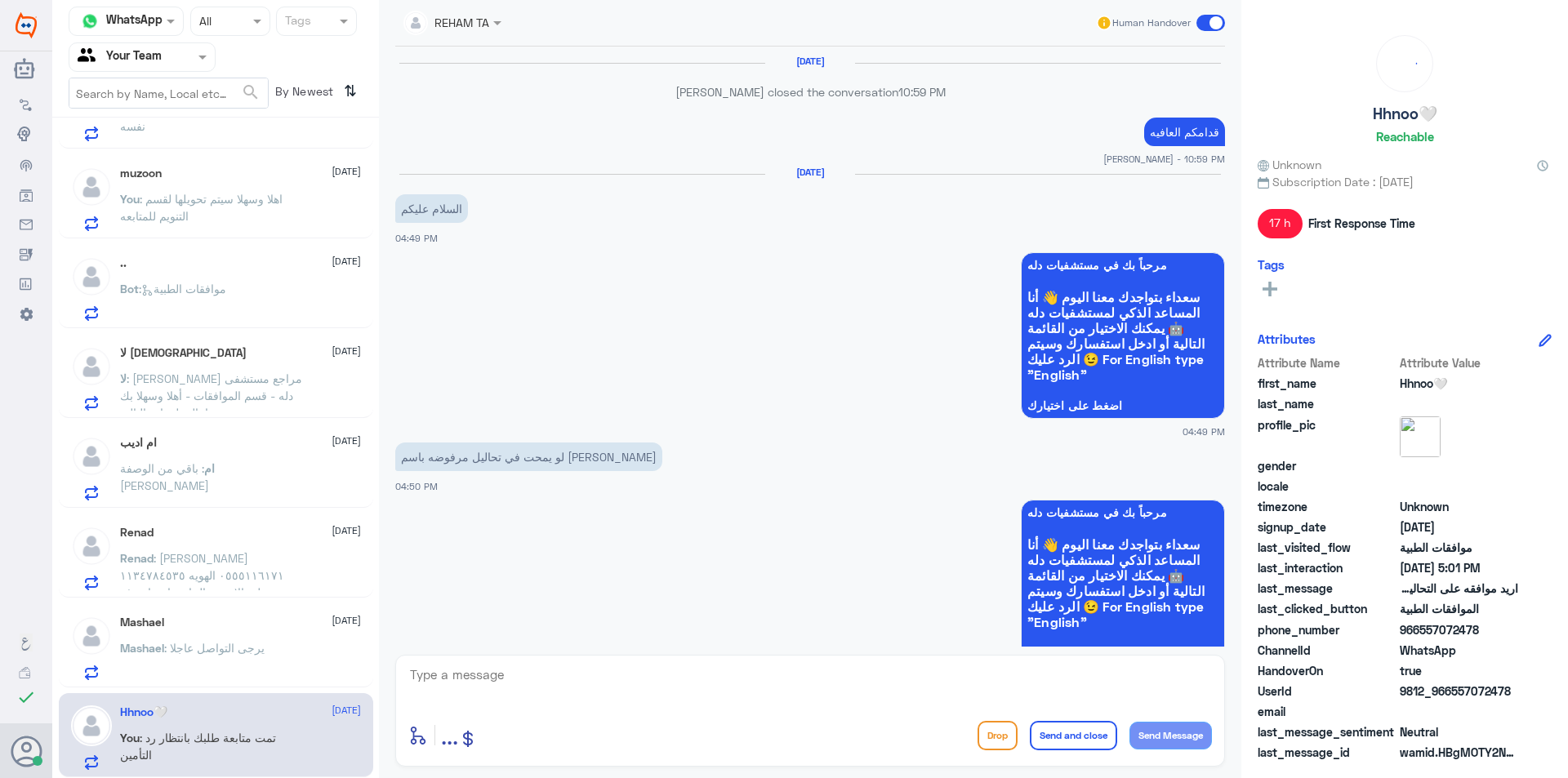
scroll to position [1420, 0]
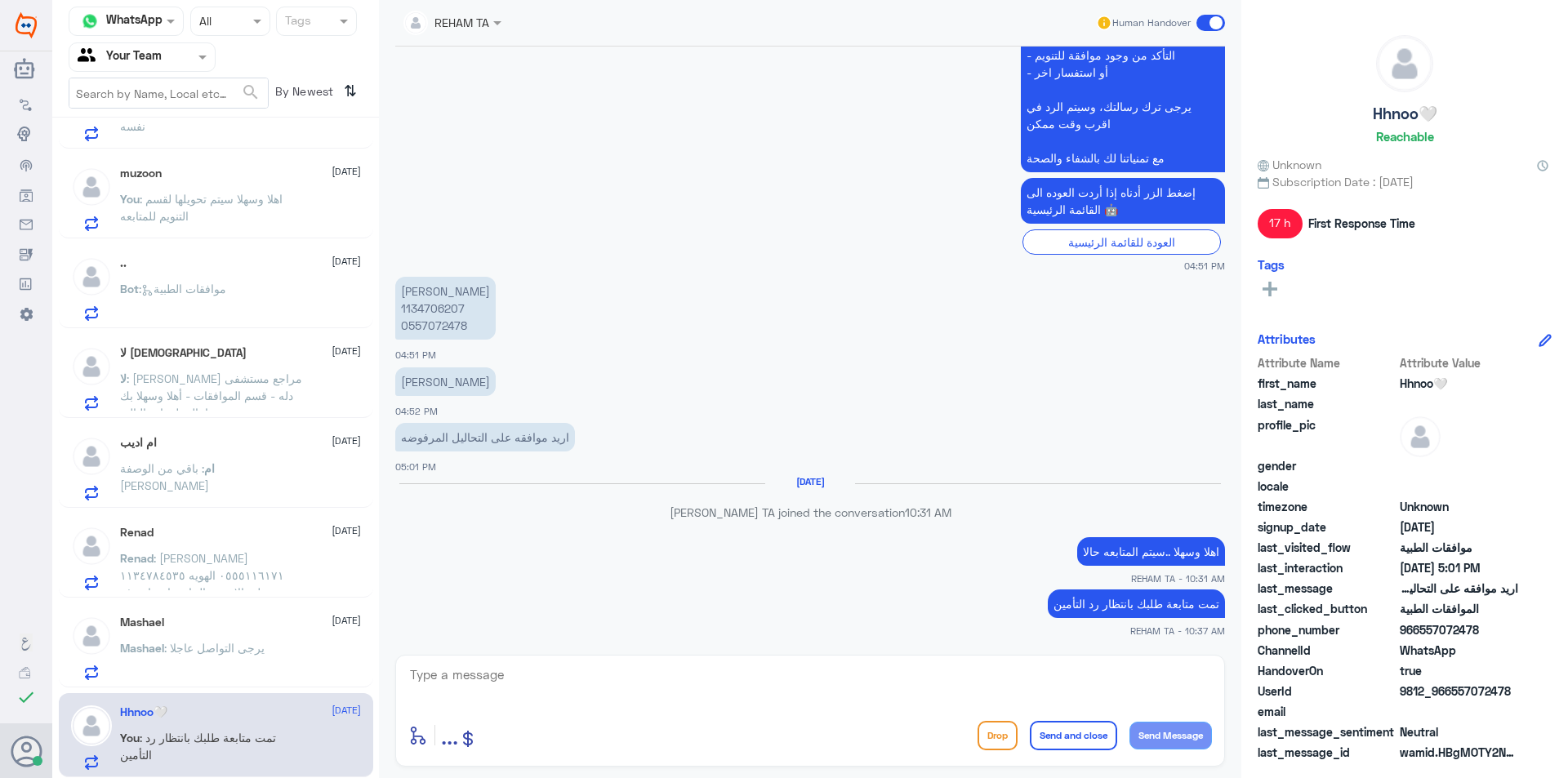
click at [237, 629] on div "[PERSON_NAME] [DATE]" at bounding box center [240, 622] width 241 height 14
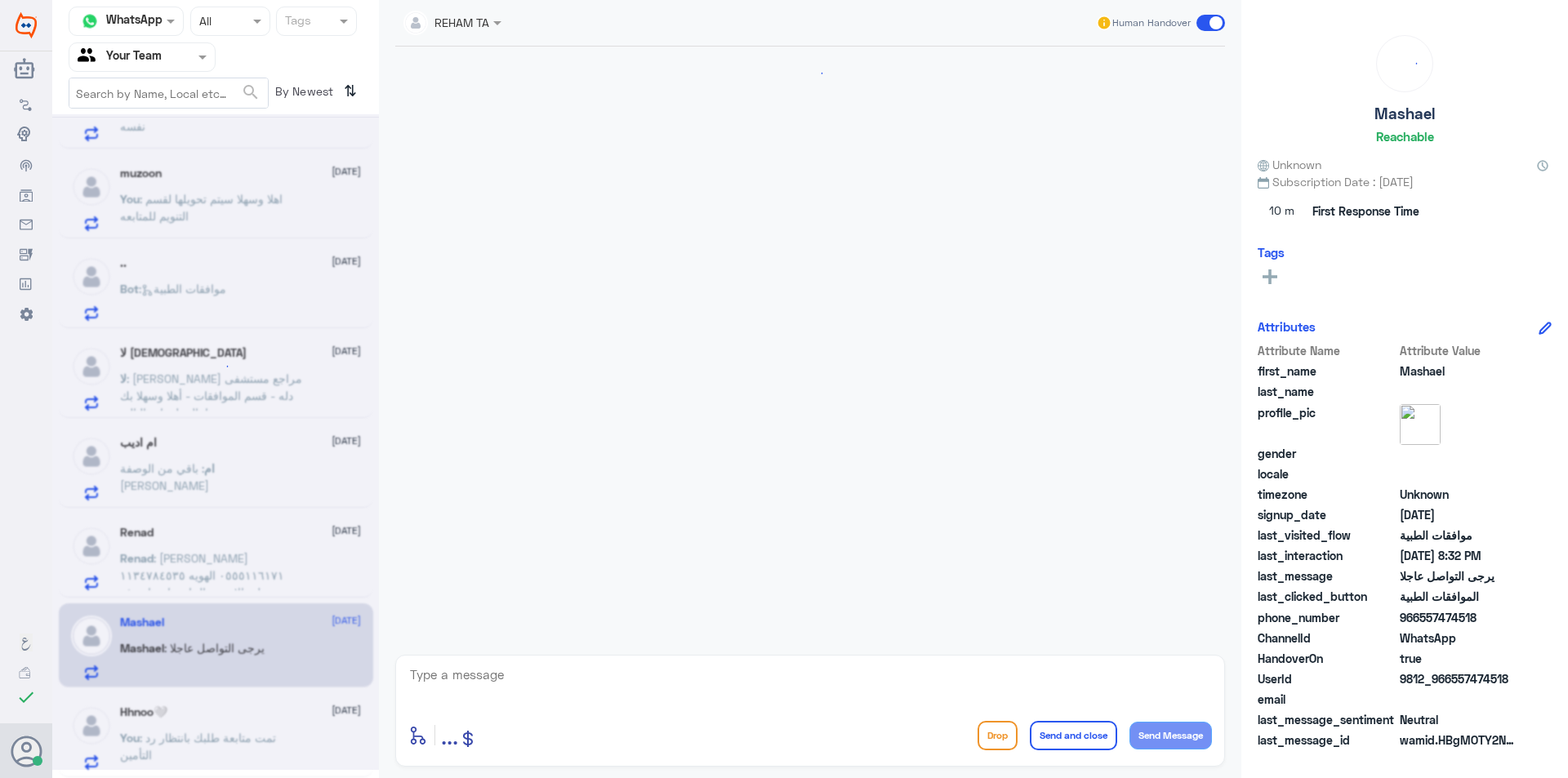
scroll to position [687, 0]
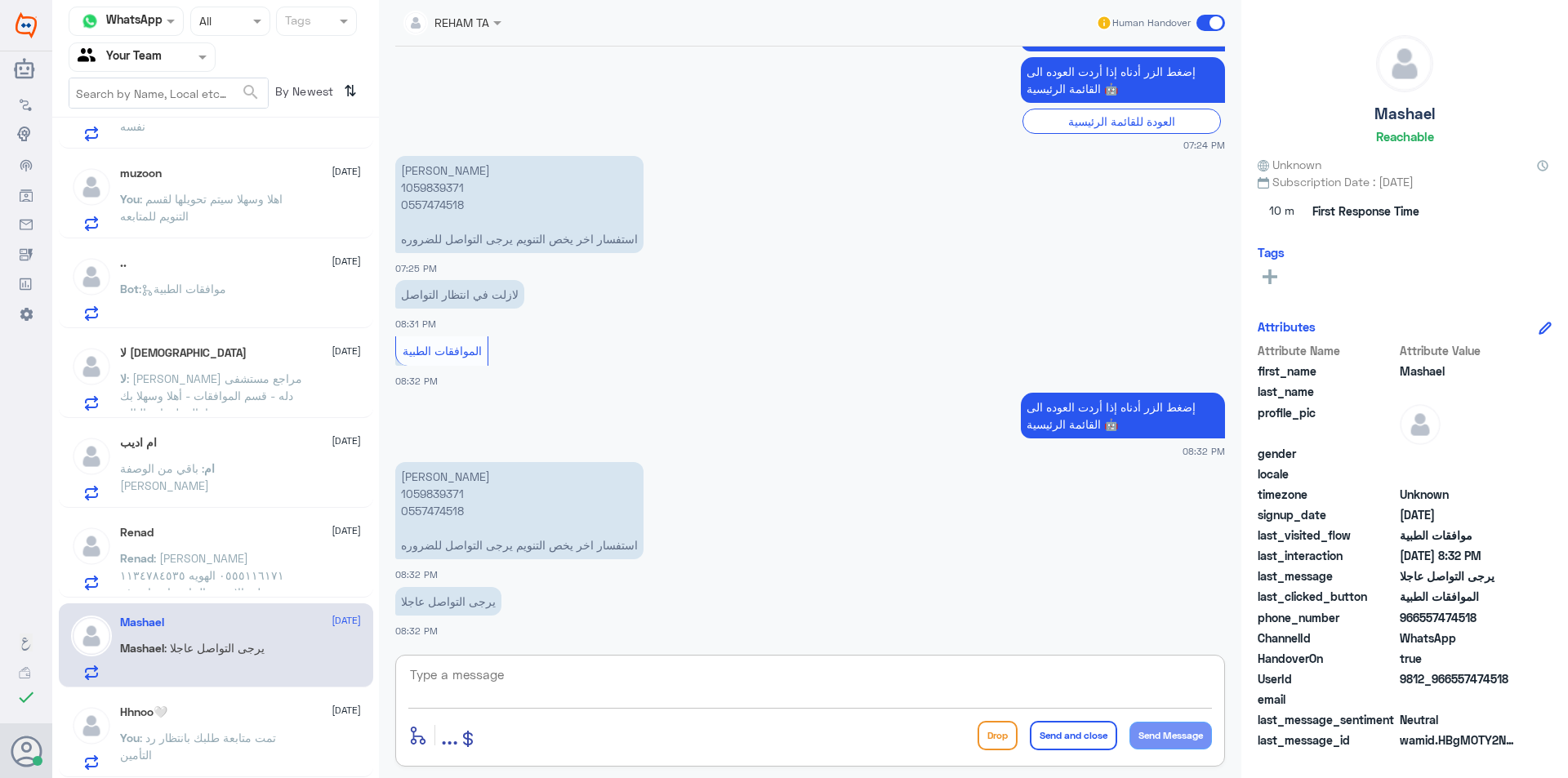
click at [684, 688] on textarea at bounding box center [809, 683] width 804 height 40
paste textarea "اهلا وسهلا ..كيف نقدر نخدمك؟"
type textarea "اهلا وسهلا ..كيف نقدر نخدمك؟"
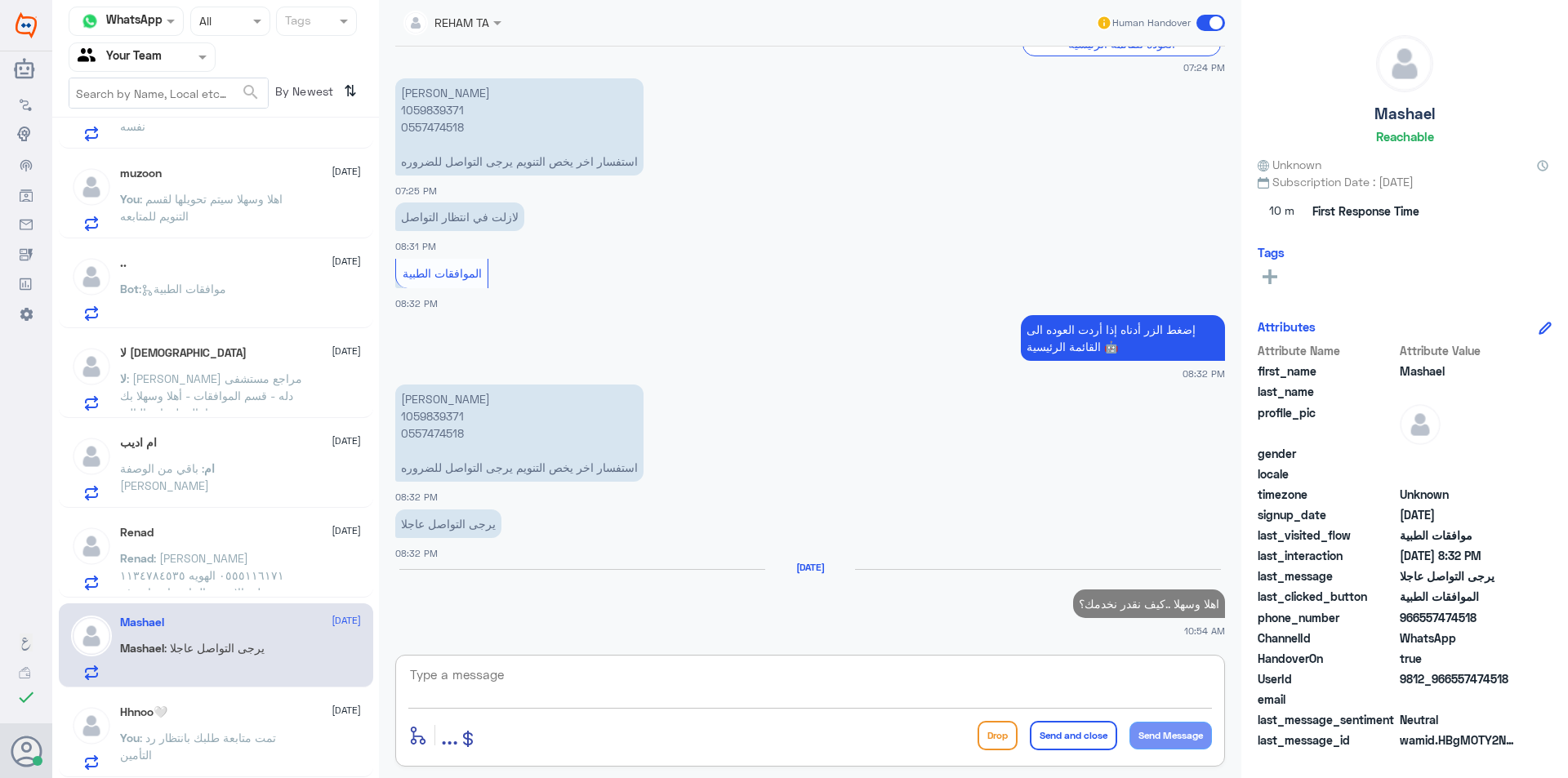
click at [186, 562] on span ": ريناد فهد السبيعي ٠٥٥٥١١٦١٧١ الهويه ١١٣٤٧٨٤٥٣٥ عندي عمليه الاسبوع الجاي وابي …" at bounding box center [210, 592] width 182 height 83
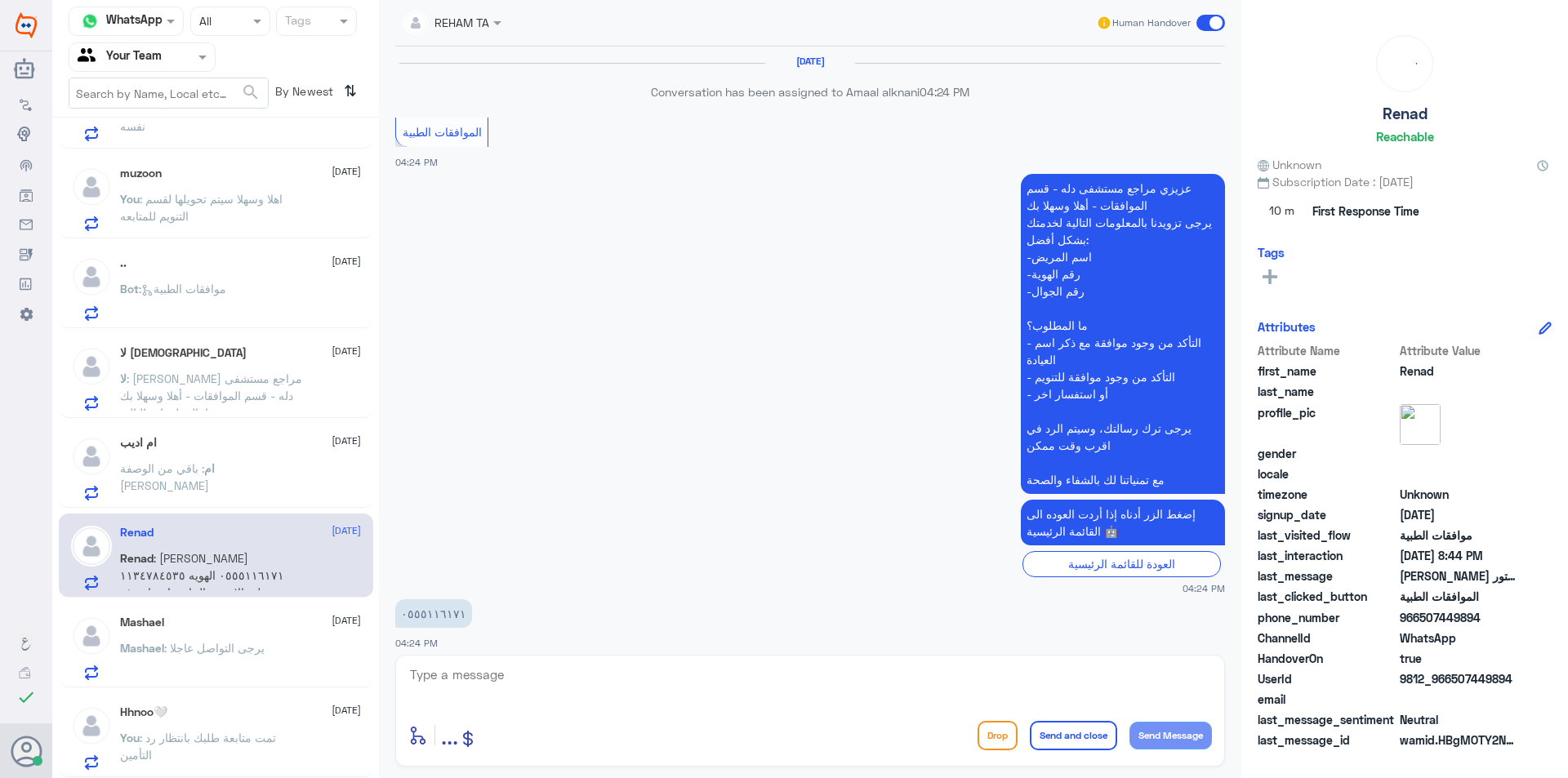
scroll to position [1664, 0]
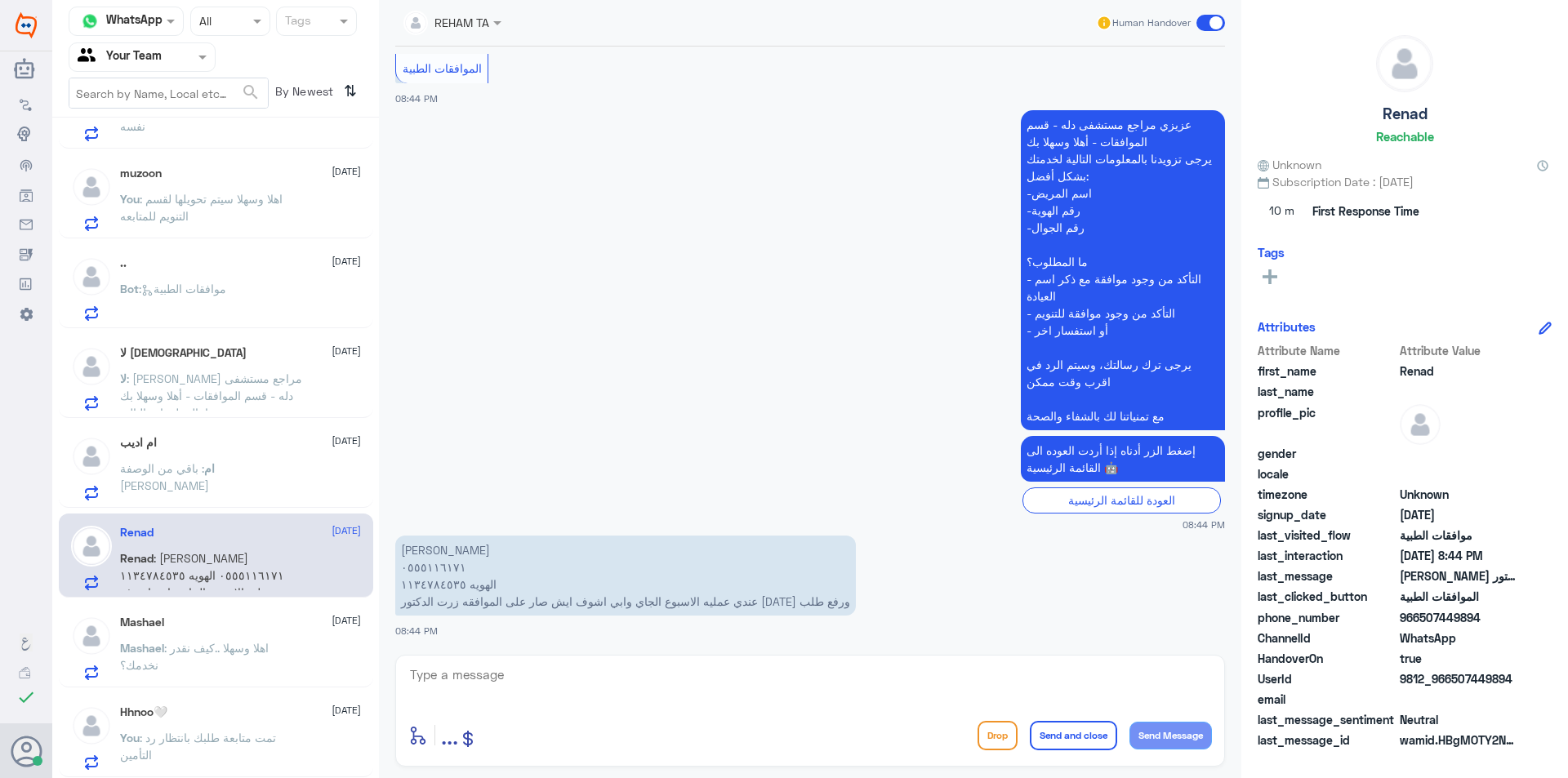
click at [538, 684] on textarea at bounding box center [809, 683] width 804 height 40
paste textarea "اهلا وسهلا ..كيف نقدر نخدمك؟"
click at [1106, 677] on textarea "اهلا وسهلا ..كيف نقدر نخدمك؟" at bounding box center [809, 683] width 804 height 40
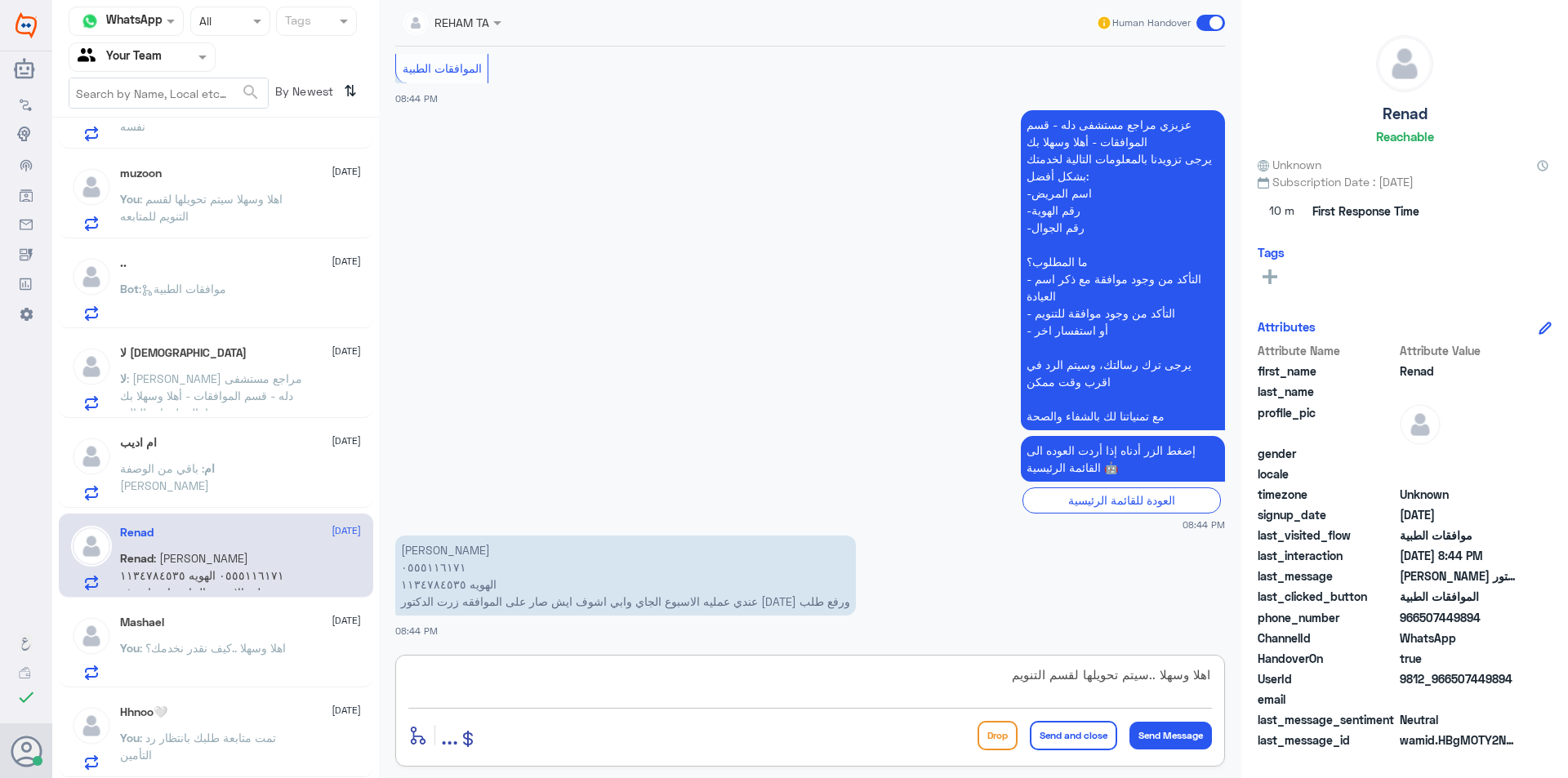
type textarea "اهلا وسهلا ..سيتم تحويلها لقسم التنويم"
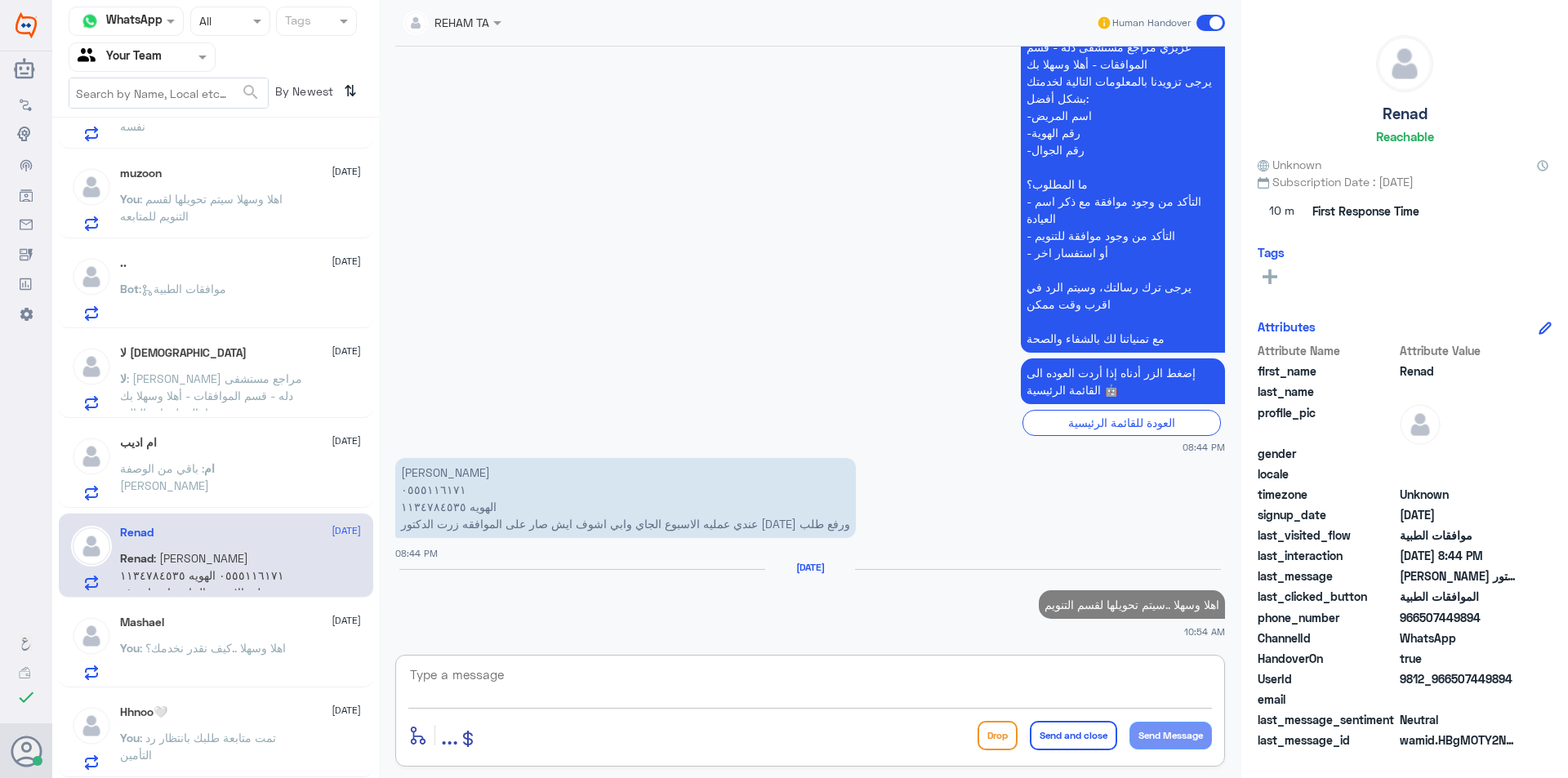
click at [542, 671] on textarea at bounding box center [809, 683] width 804 height 40
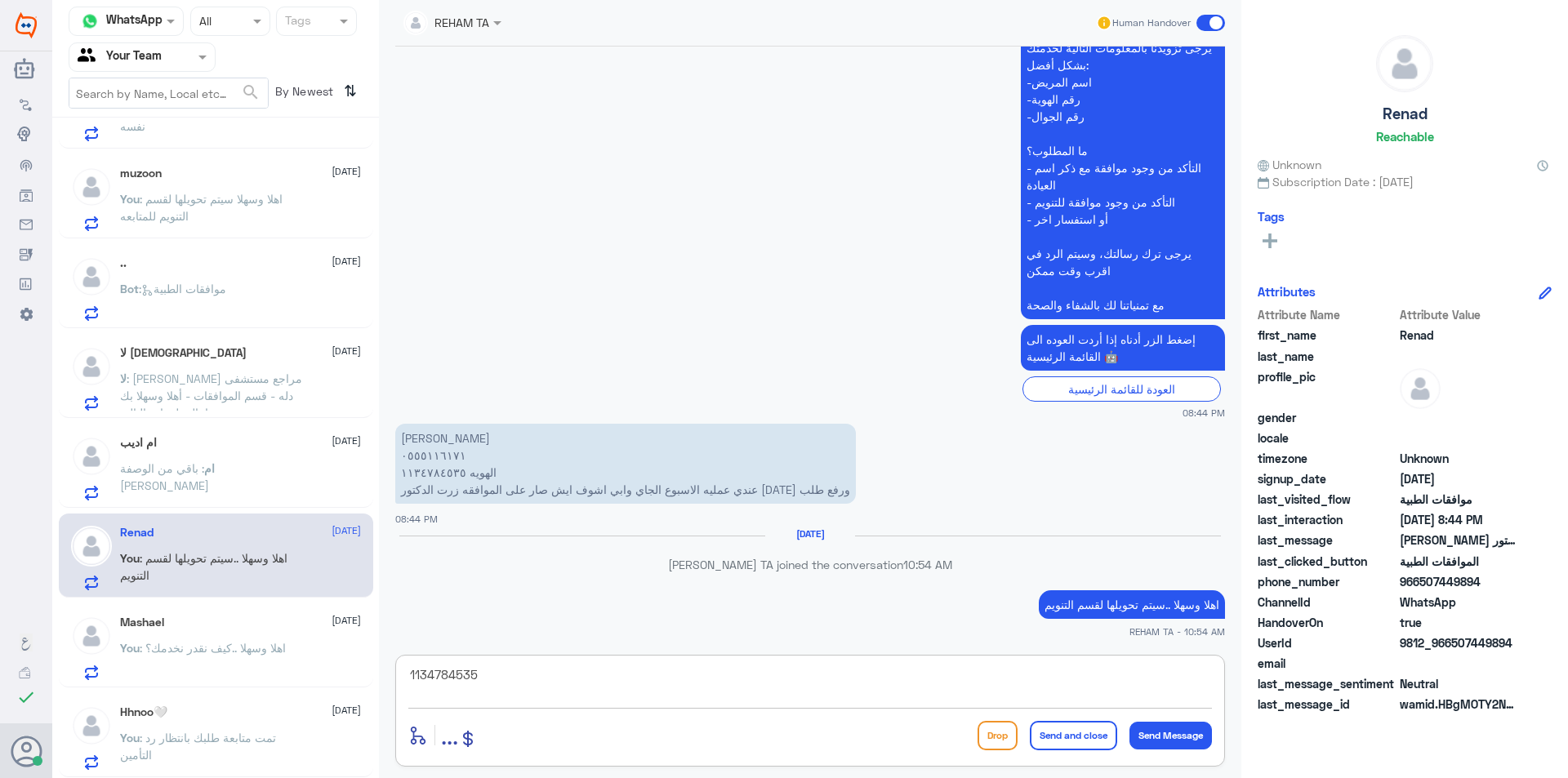
click at [534, 668] on textarea "1134784535" at bounding box center [809, 683] width 804 height 40
type textarea "1134784535"
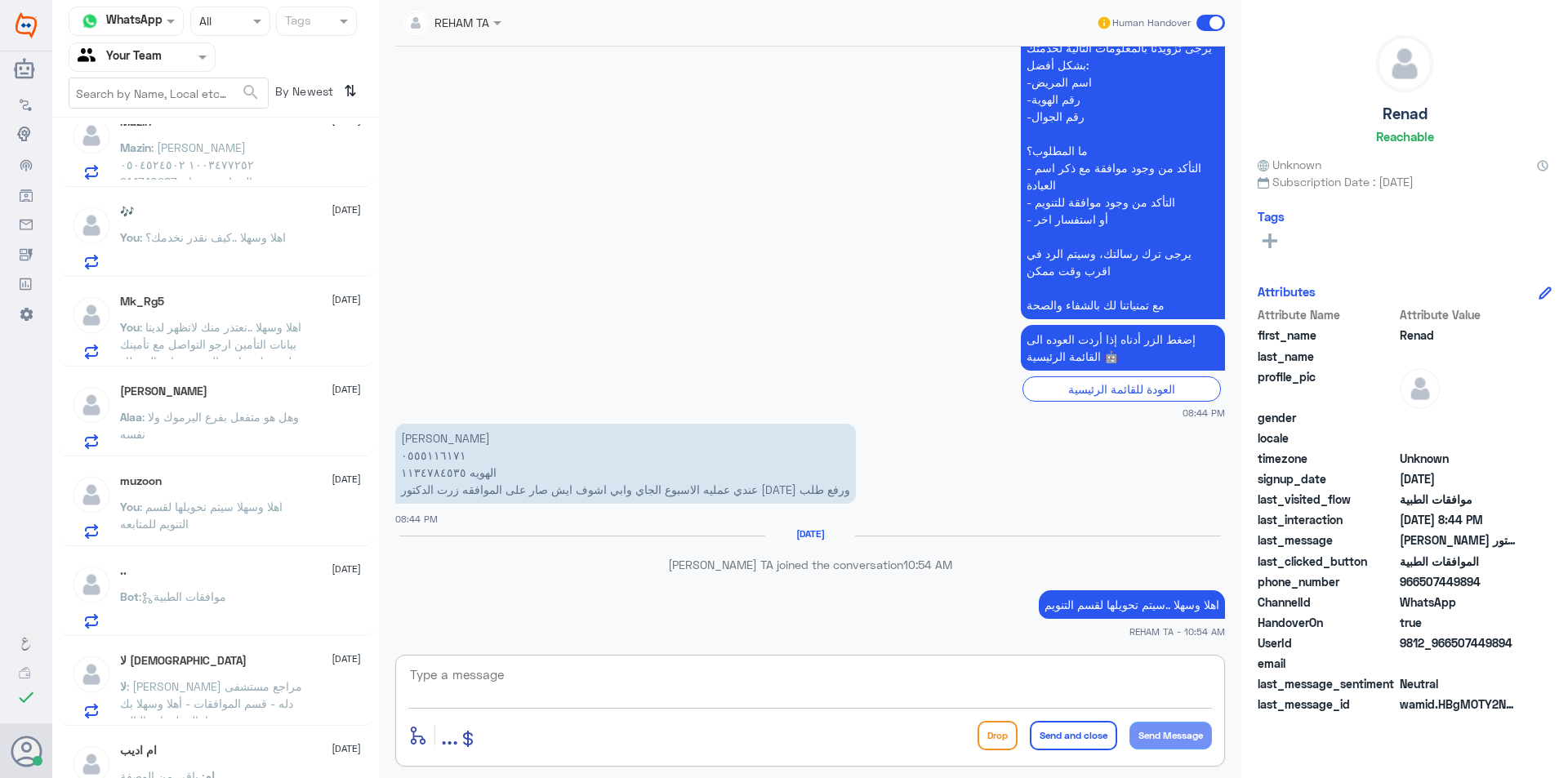
scroll to position [277, 0]
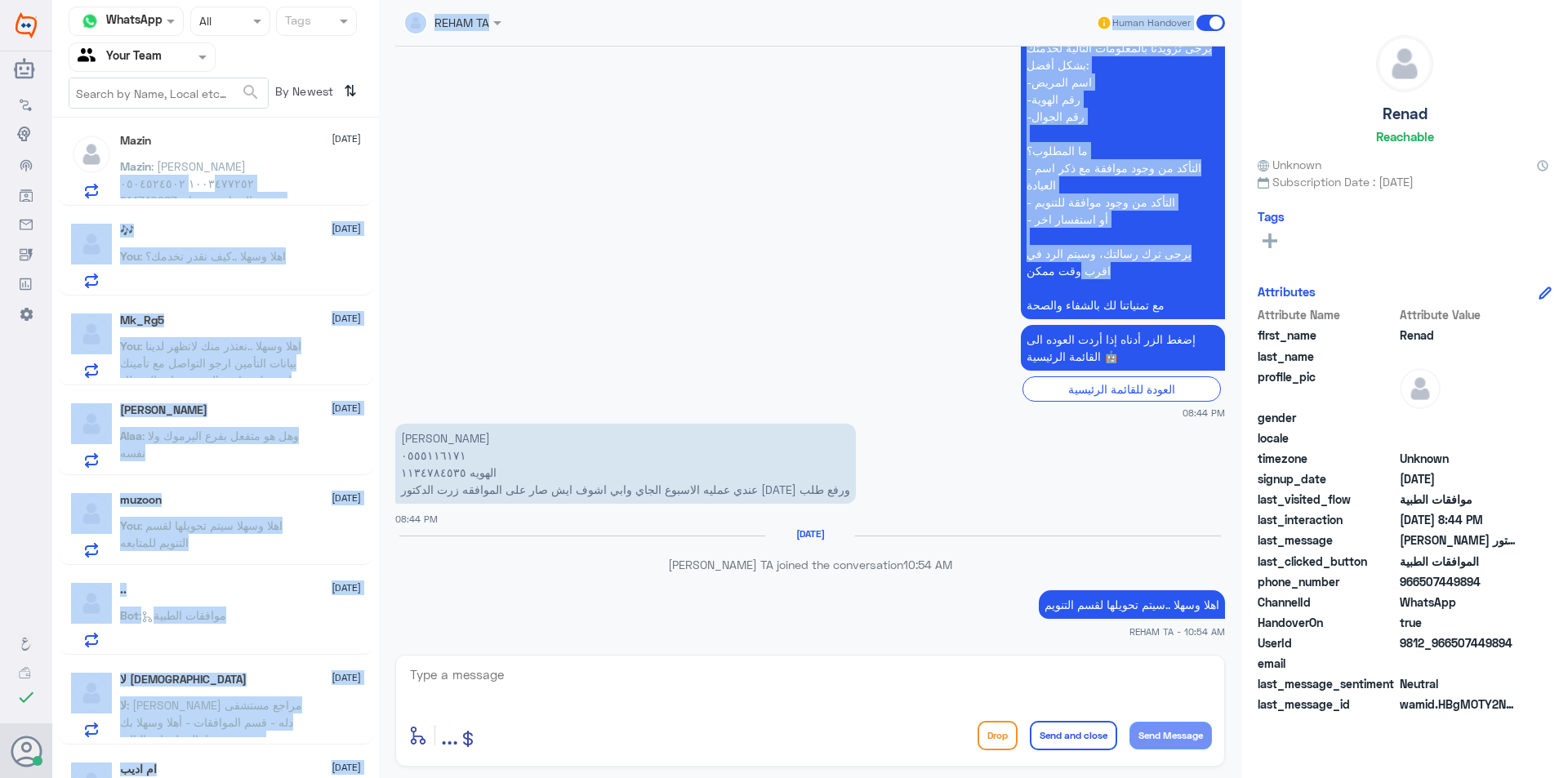
drag, startPoint x: 373, startPoint y: 350, endPoint x: 387, endPoint y: 265, distance: 86.1
click at [387, 267] on div "Channel WhatsApp Status × All Tags Agent Filter Your Team search By Newest ⇅ No…" at bounding box center [809, 391] width 1516 height 784
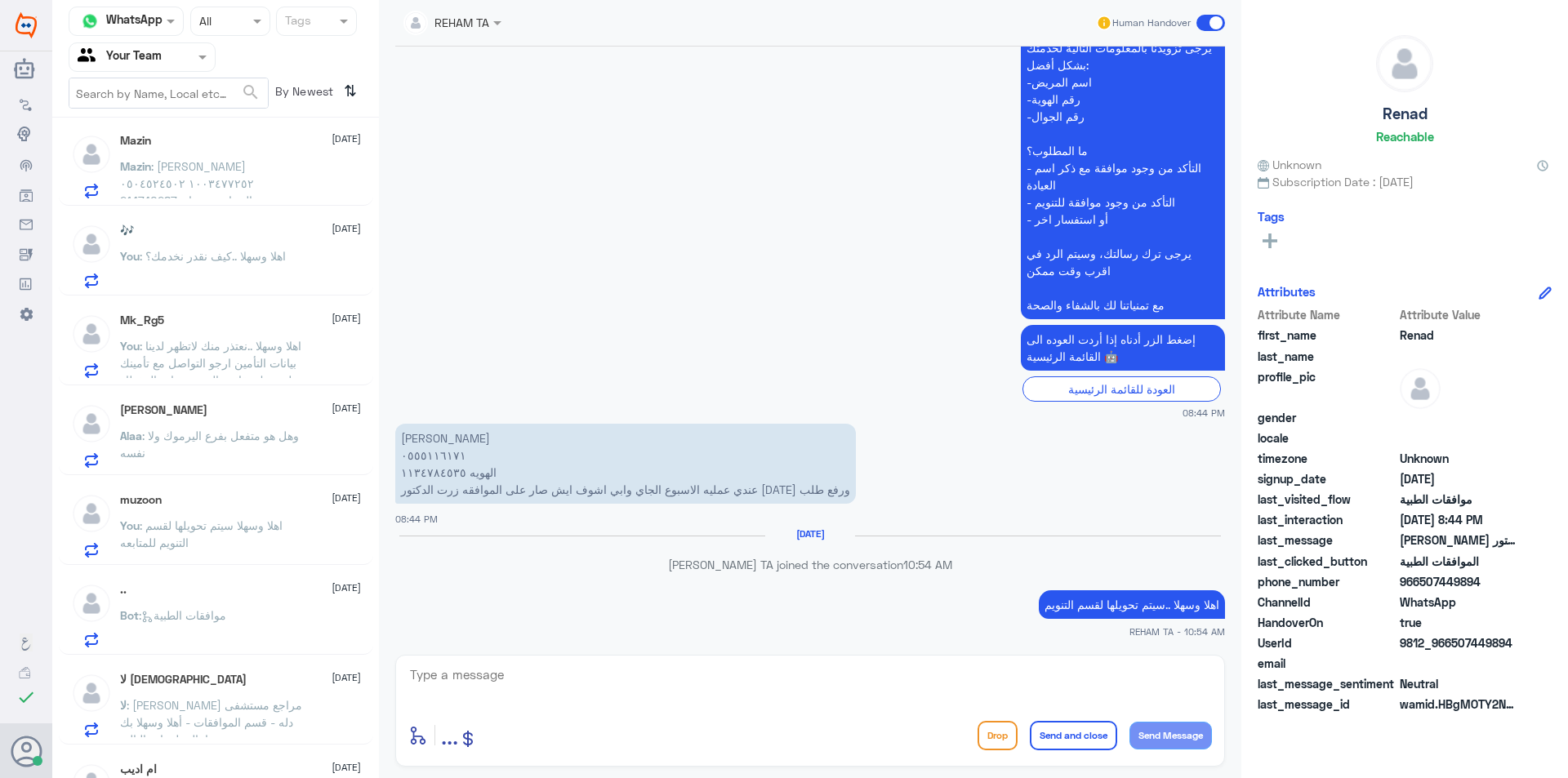
click at [428, 285] on app-msgs-text "عزيزي مراجع مستشفى دله - قسم الموافقات - أهلا وسهلا بك يرجى تزويدنا بالمعلومات …" at bounding box center [809, 159] width 830 height 322
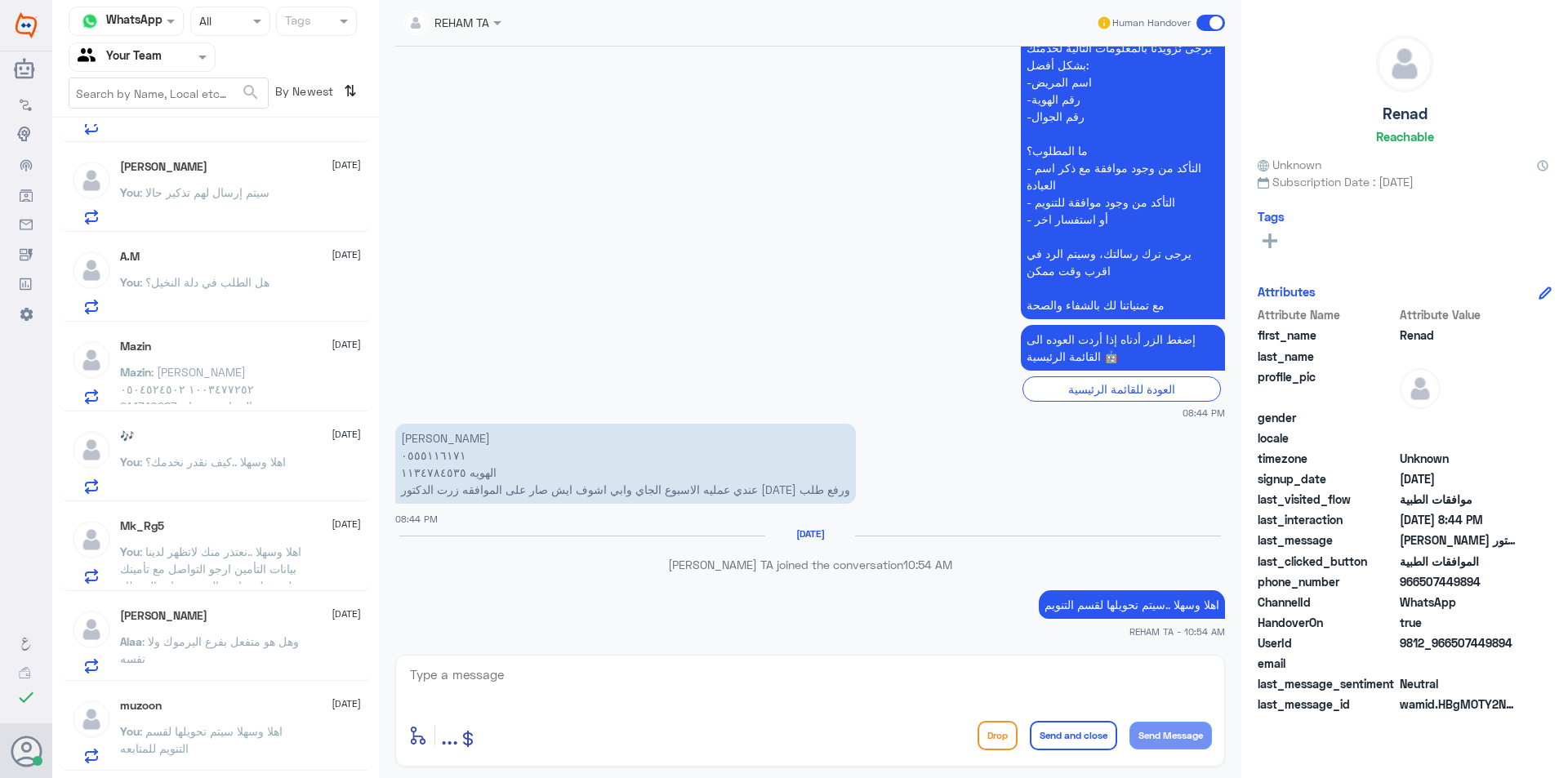
scroll to position [0, 0]
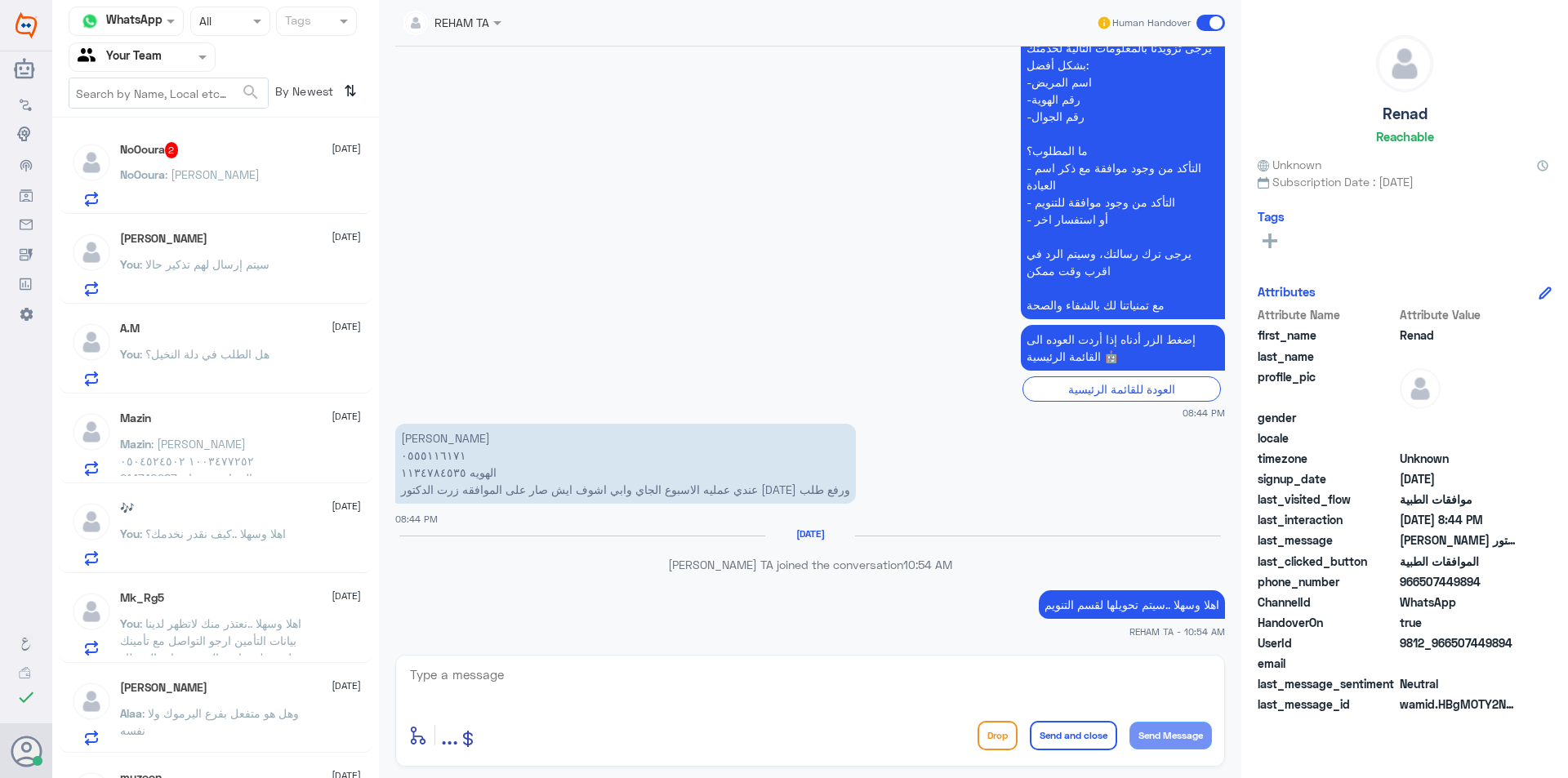
click at [255, 147] on div "NoOoura 2 23 August" at bounding box center [240, 150] width 241 height 17
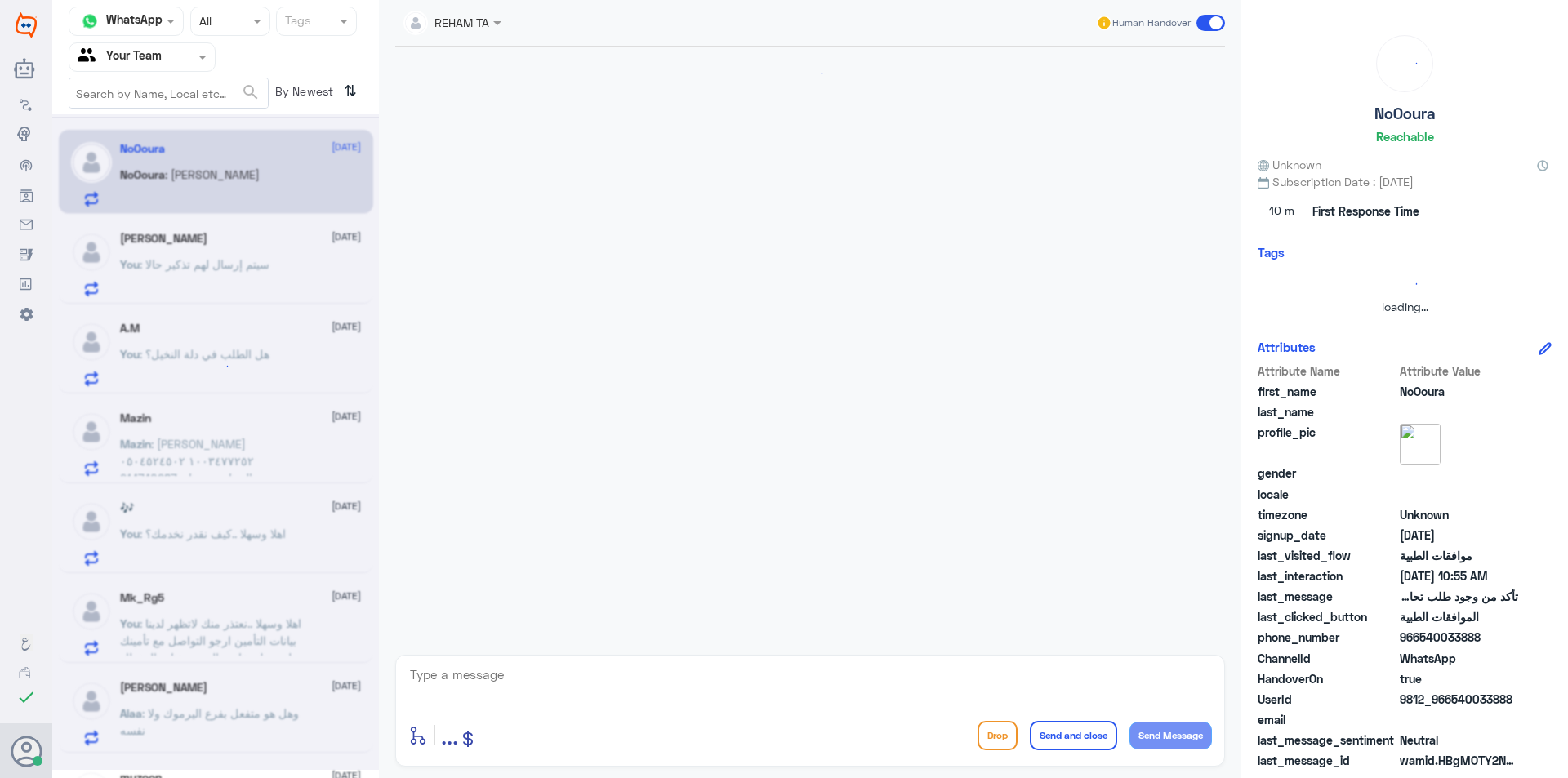
scroll to position [746, 0]
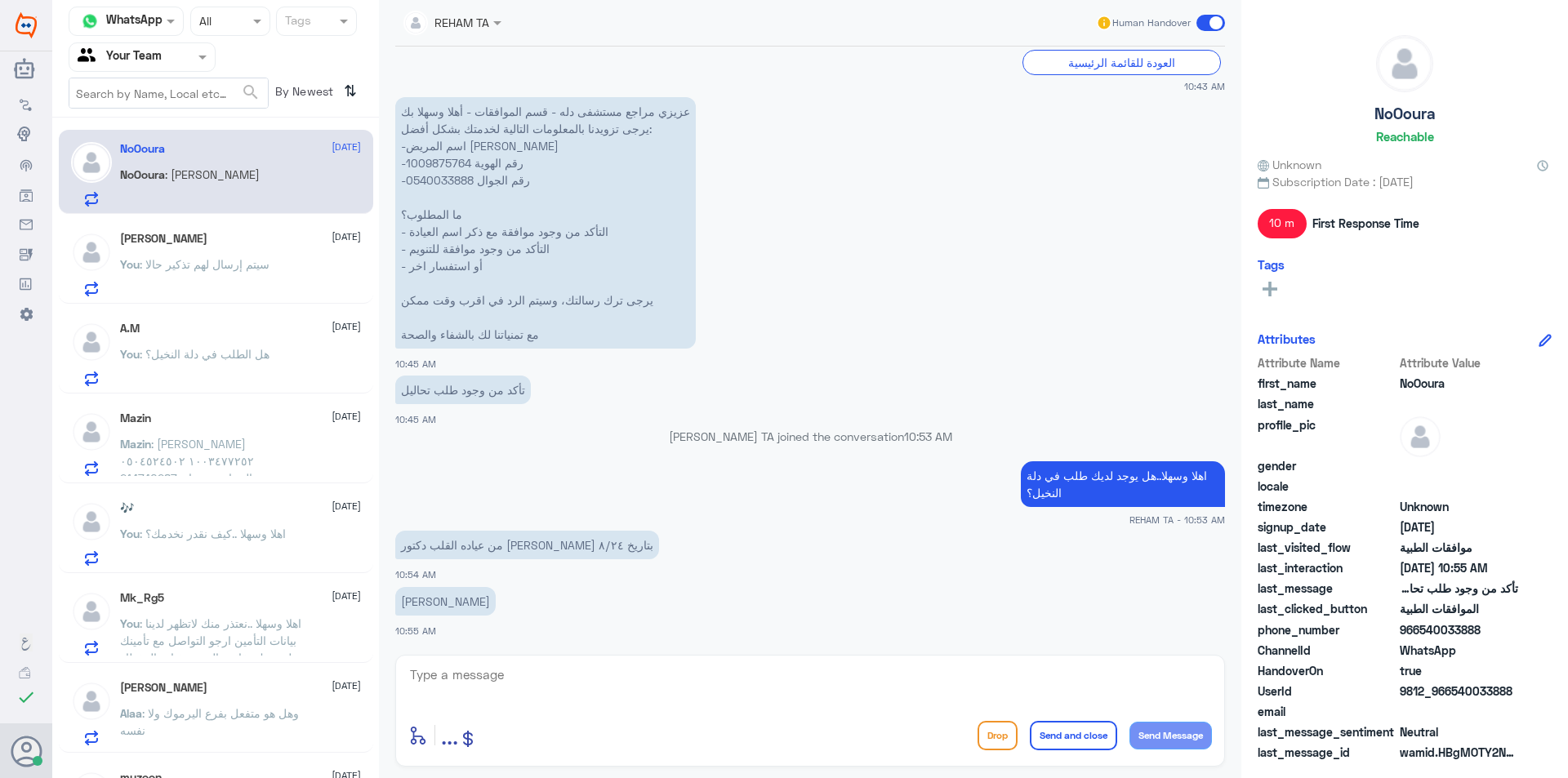
click at [618, 662] on div "enter flow name ... Drop Send and close Send Message" at bounding box center [809, 710] width 830 height 112
click at [430, 159] on p "عزيزي مراجع مستشفى دله - قسم الموافقات - أهلا وسهلا بك يرجى تزويدنا بالمعلومات …" at bounding box center [545, 223] width 300 height 251
copy p "1009875764"
click at [627, 660] on div "enter flow name ... Drop Send and close Send Message" at bounding box center [809, 710] width 830 height 112
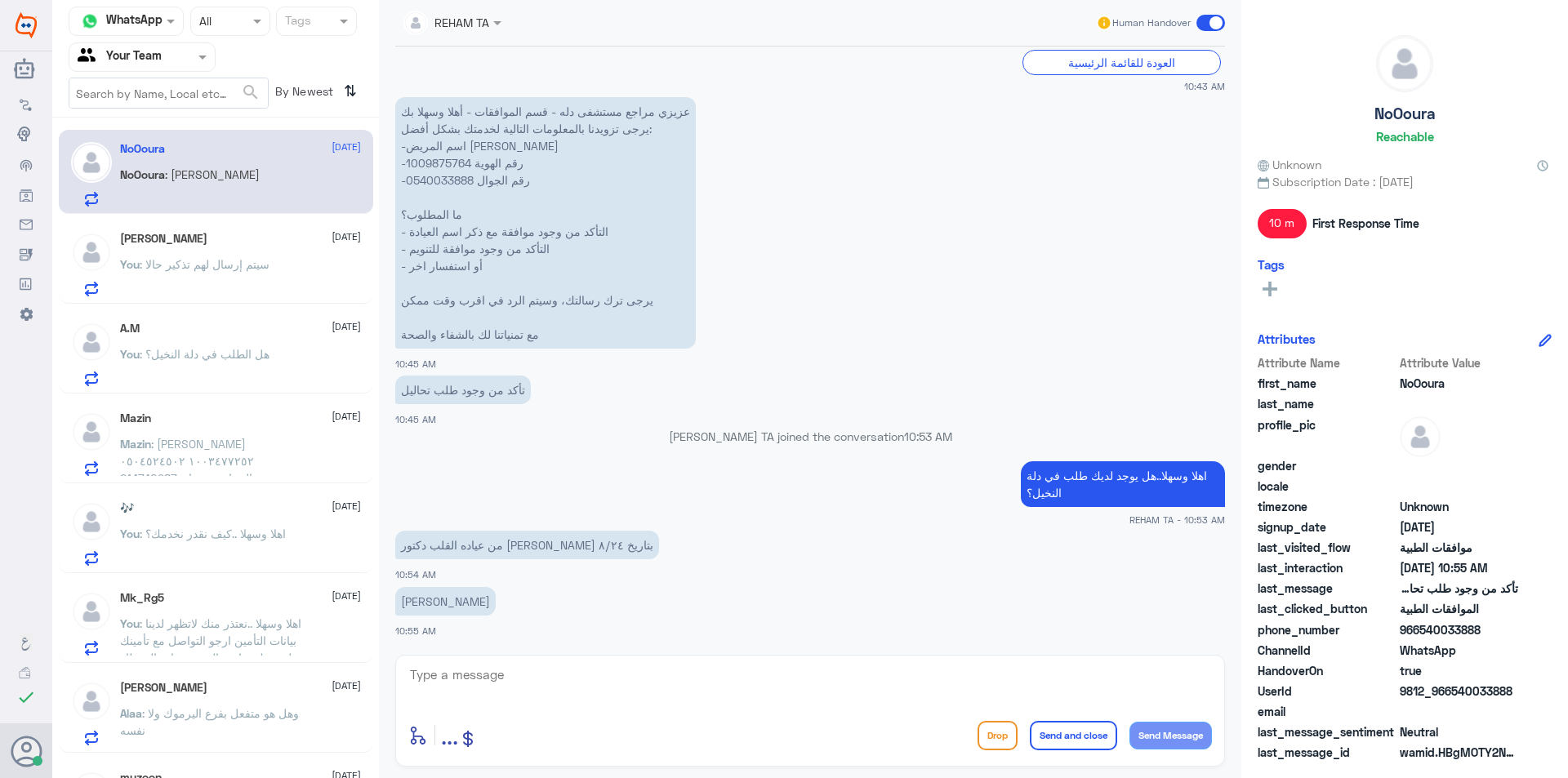
click at [636, 674] on textarea at bounding box center [809, 683] width 804 height 40
type textarea "نعم يوجد طلب من ال"
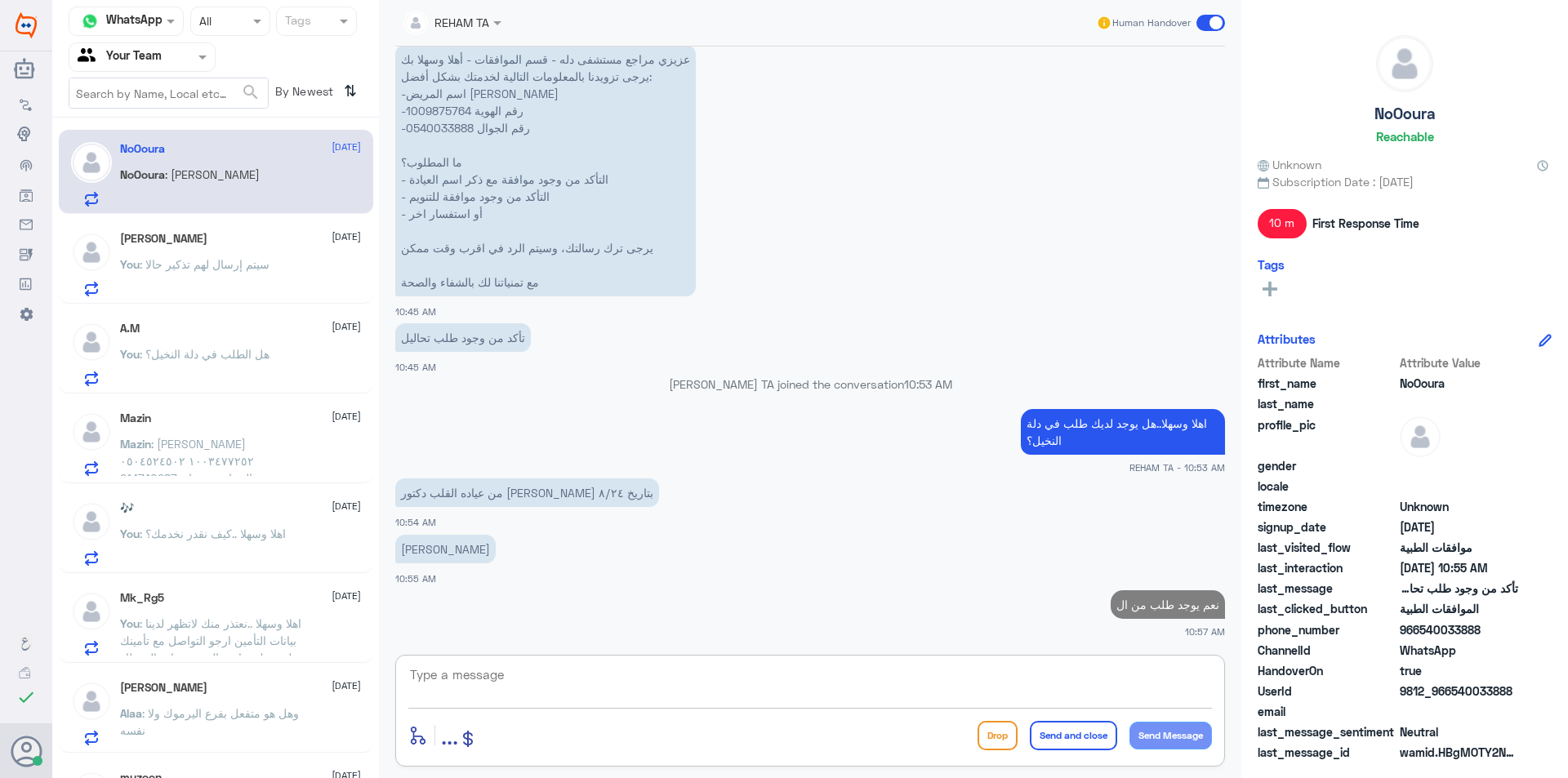
type textarea "ب"
type textarea "الطبيب"
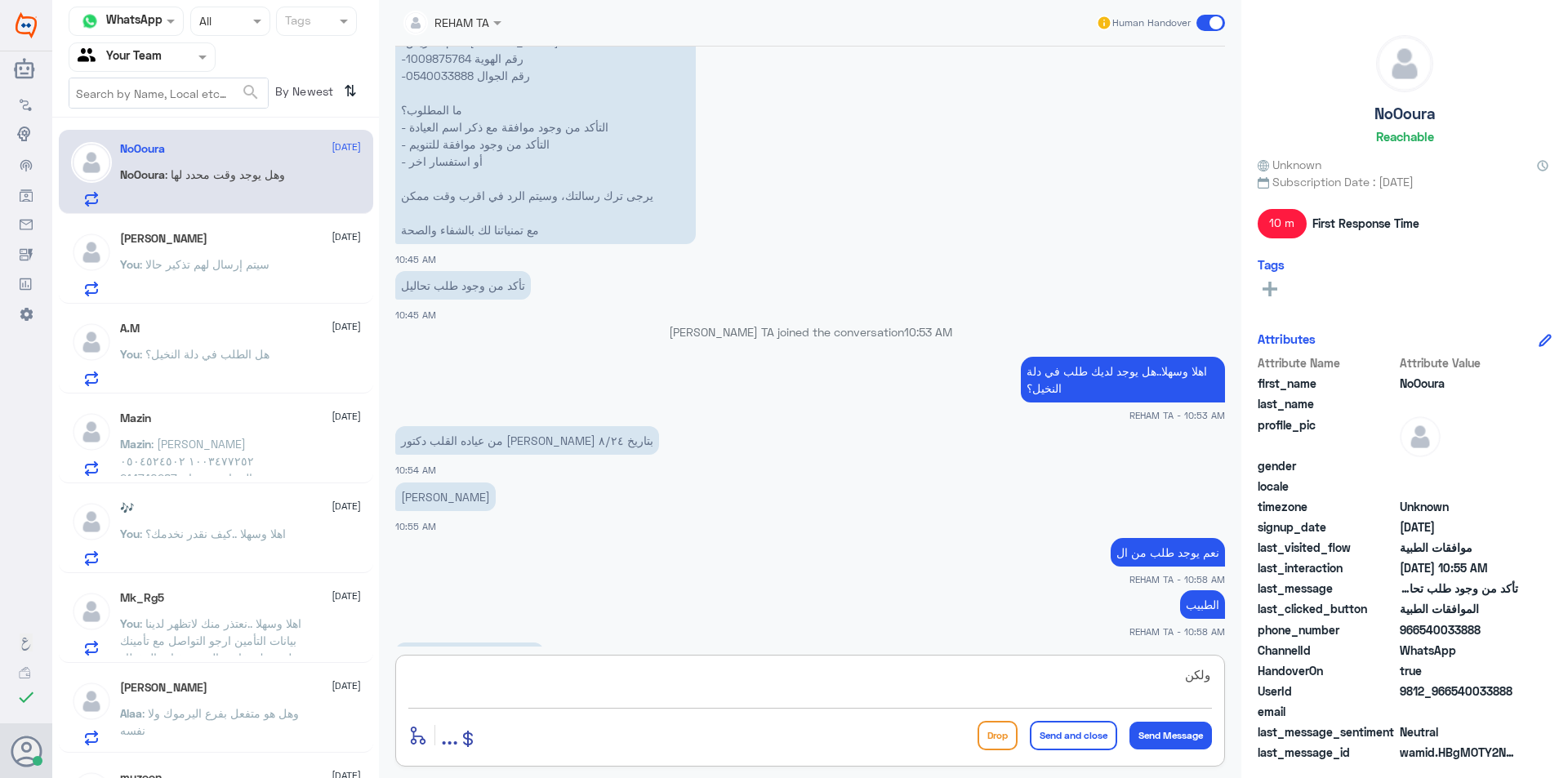
scroll to position [962, 0]
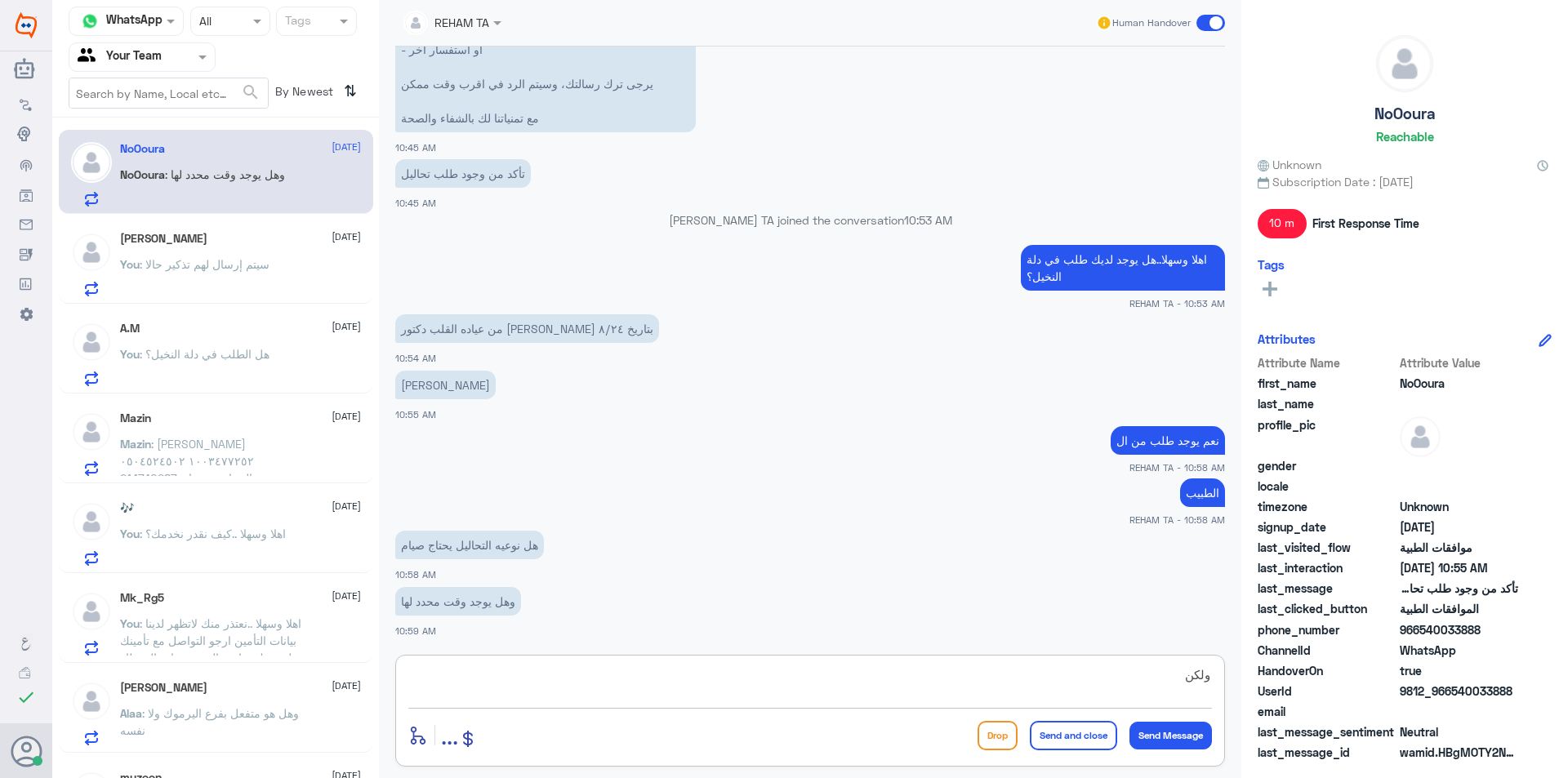
click at [618, 668] on textarea "ولكن" at bounding box center [809, 683] width 804 height 40
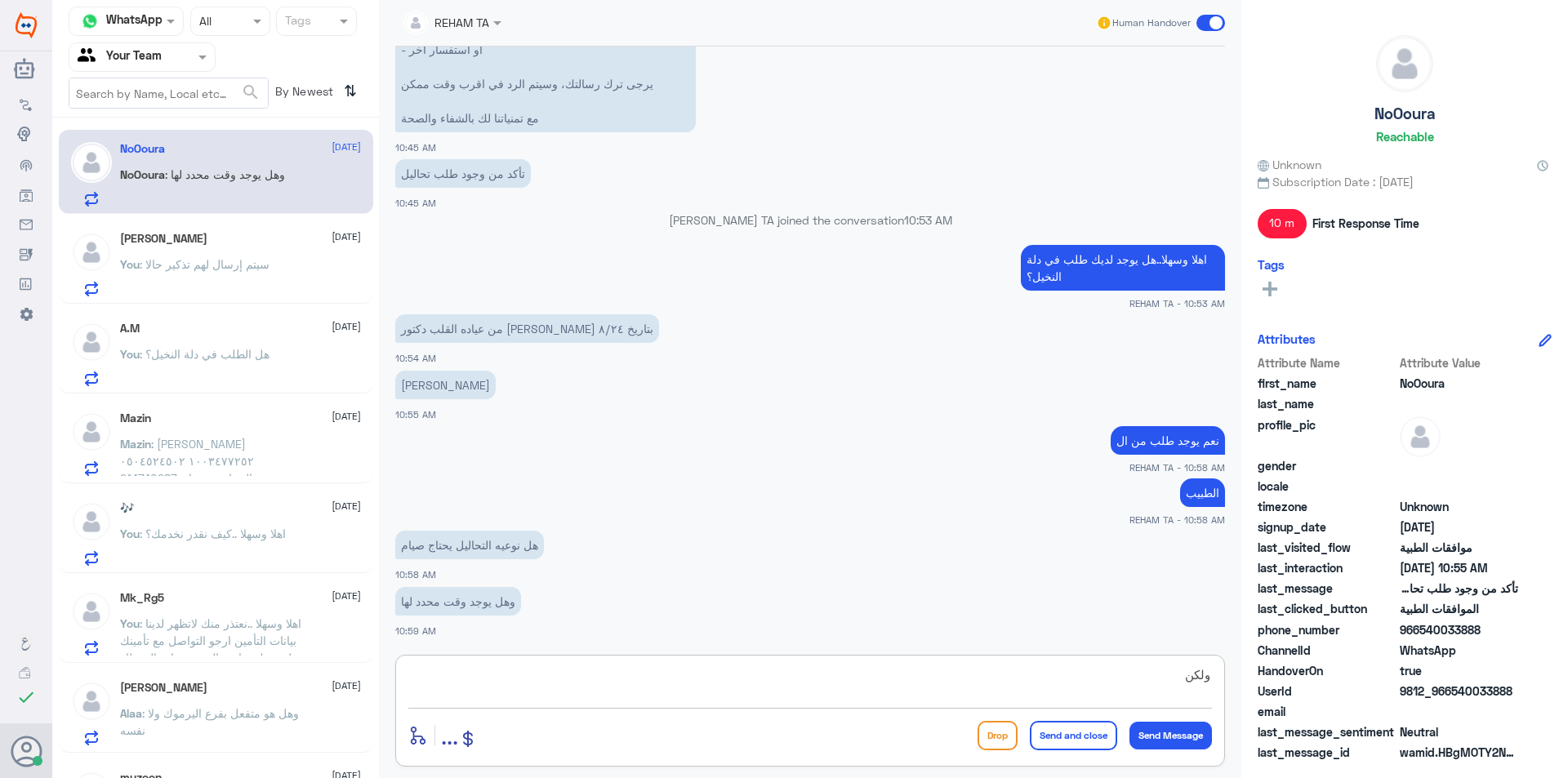
click at [619, 667] on textarea "ولكن" at bounding box center [809, 683] width 804 height 40
click at [619, 669] on textarea "ولكن" at bounding box center [809, 683] width 804 height 40
type textarea "و"
type textarea "l"
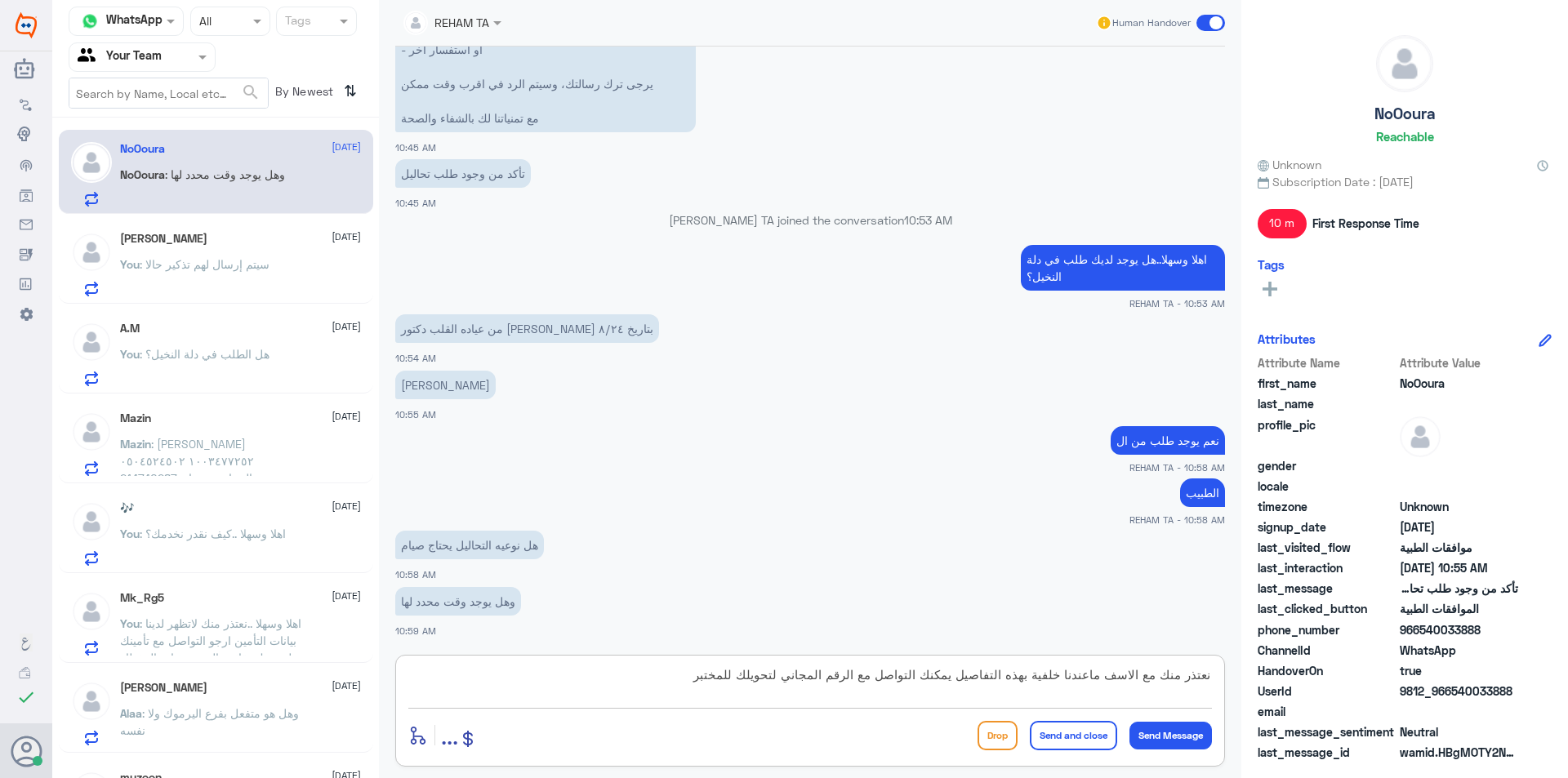
type textarea "نعتذر منك مع الاسف ماعندنا خلفية بهذه التفاصيل يمكنك التواصل مع الرقم المجاني ل…"
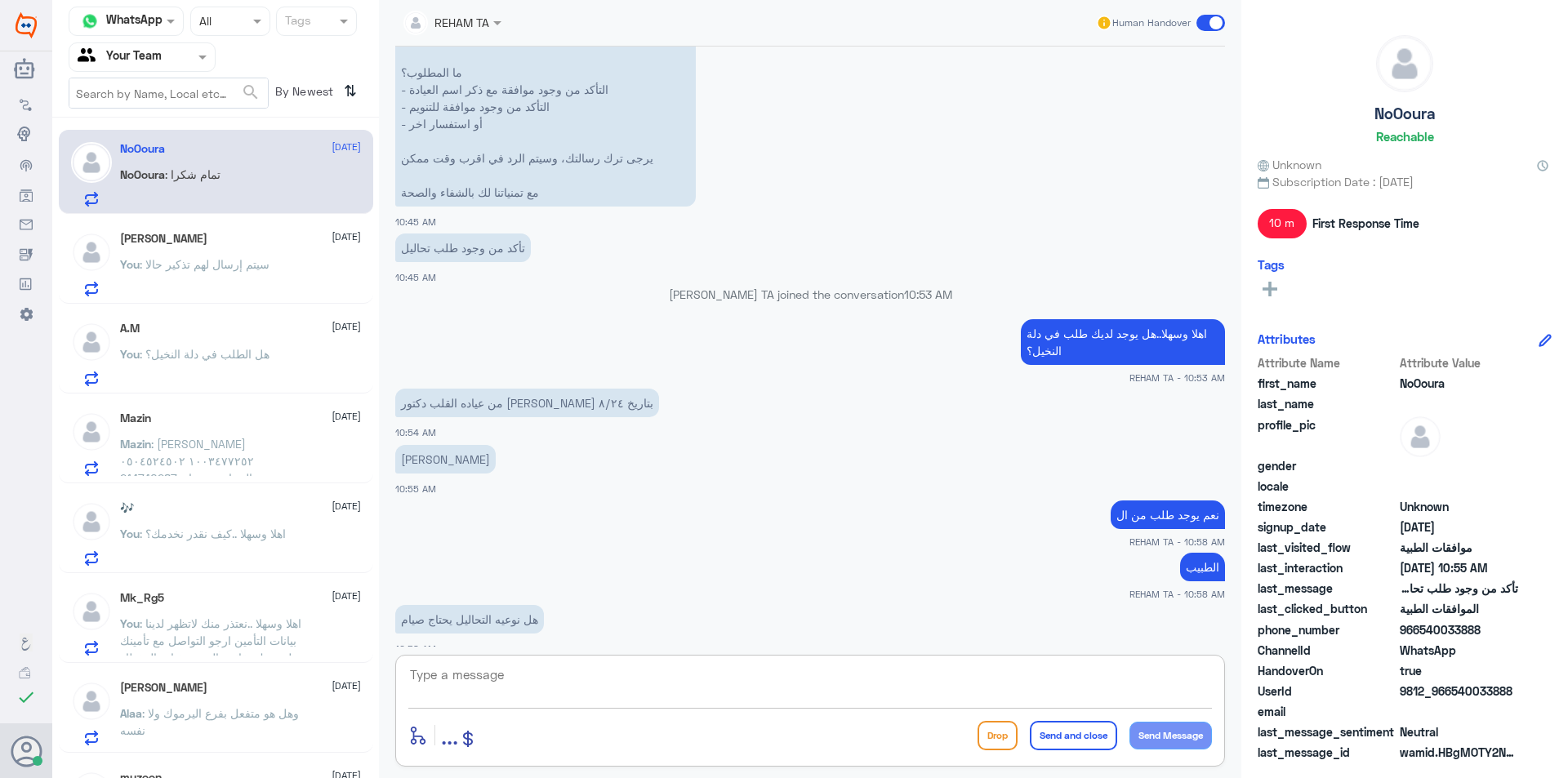
scroll to position [778, 0]
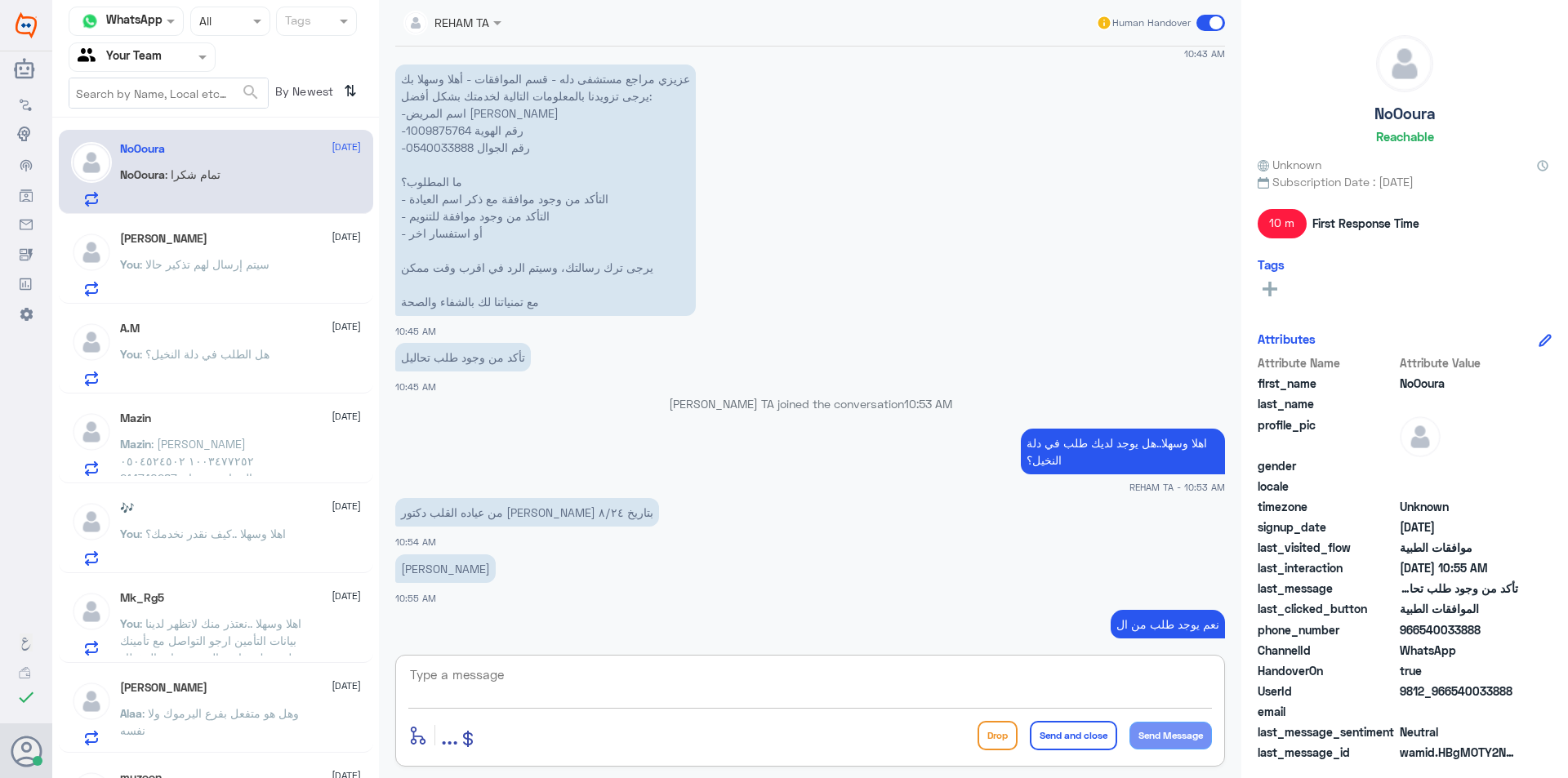
click at [442, 133] on p "عزيزي مراجع مستشفى دله - قسم الموافقات - أهلا وسهلا بك يرجى تزويدنا بالمعلومات …" at bounding box center [545, 190] width 300 height 251
copy p "1009875764"
click at [266, 274] on p "You : سيتم إرسال لهم تذكير حالا" at bounding box center [194, 276] width 149 height 41
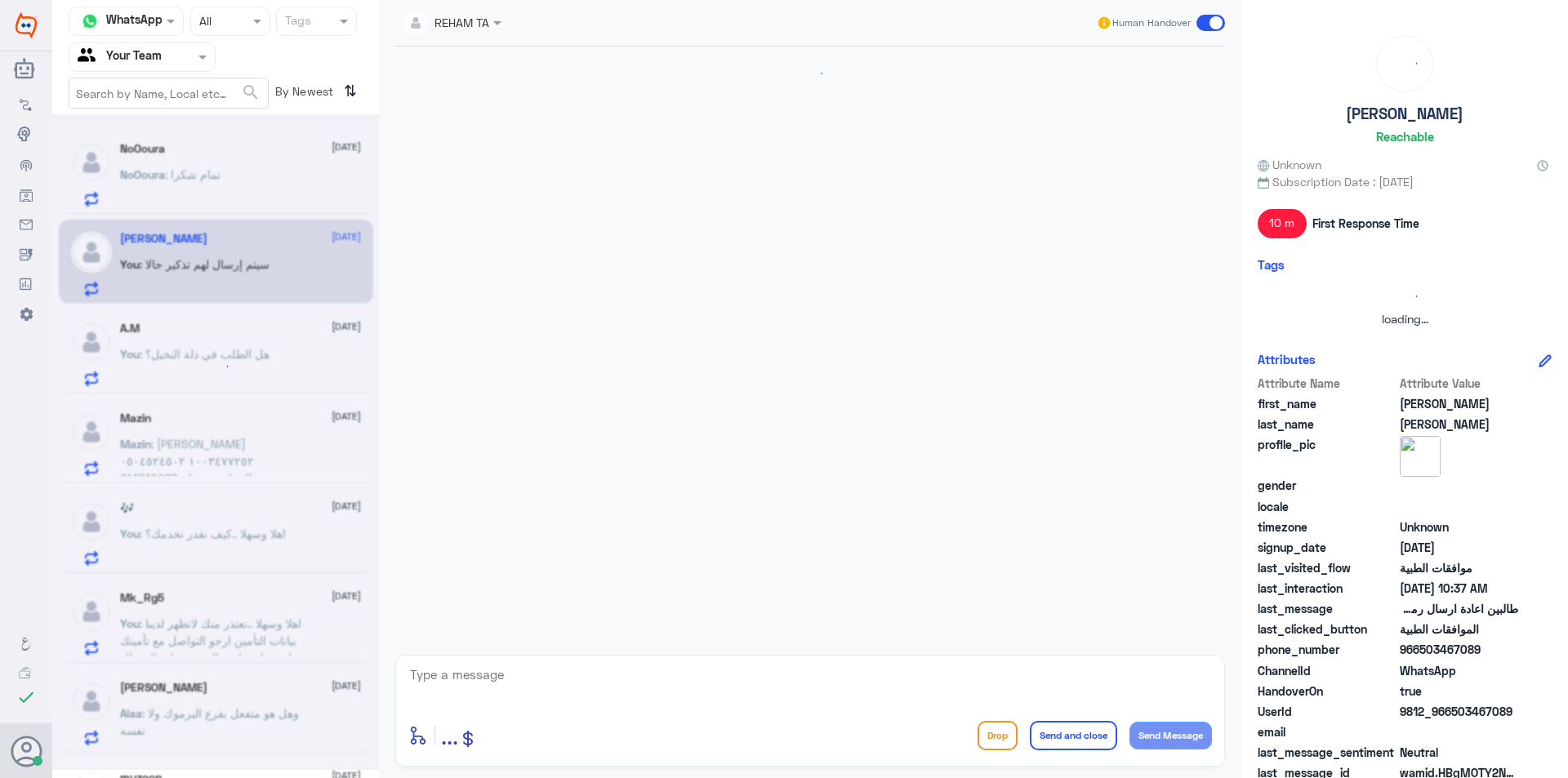
scroll to position [1215, 0]
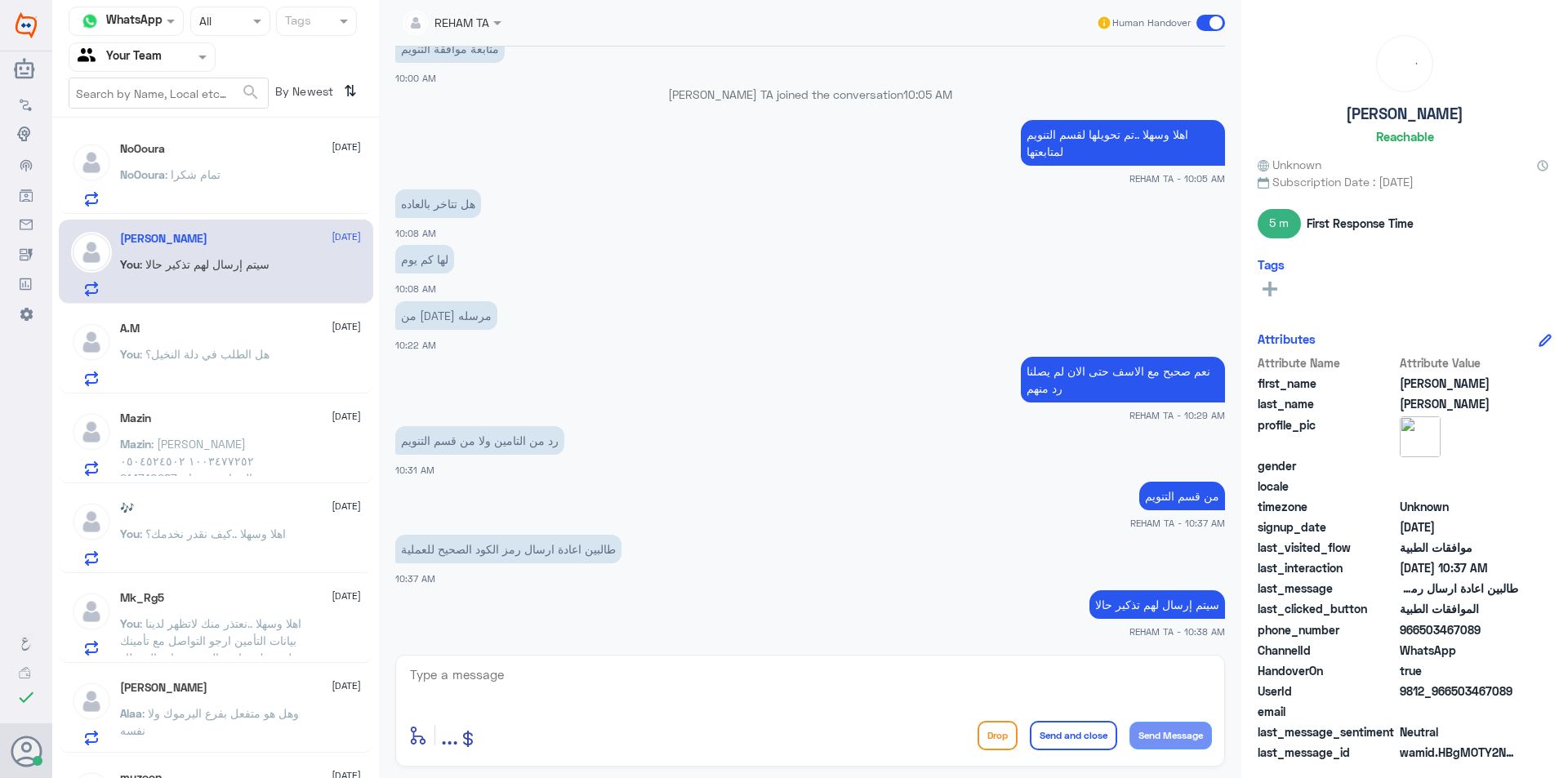
click at [274, 171] on div "NoOoura : تمام شكرا" at bounding box center [240, 188] width 241 height 37
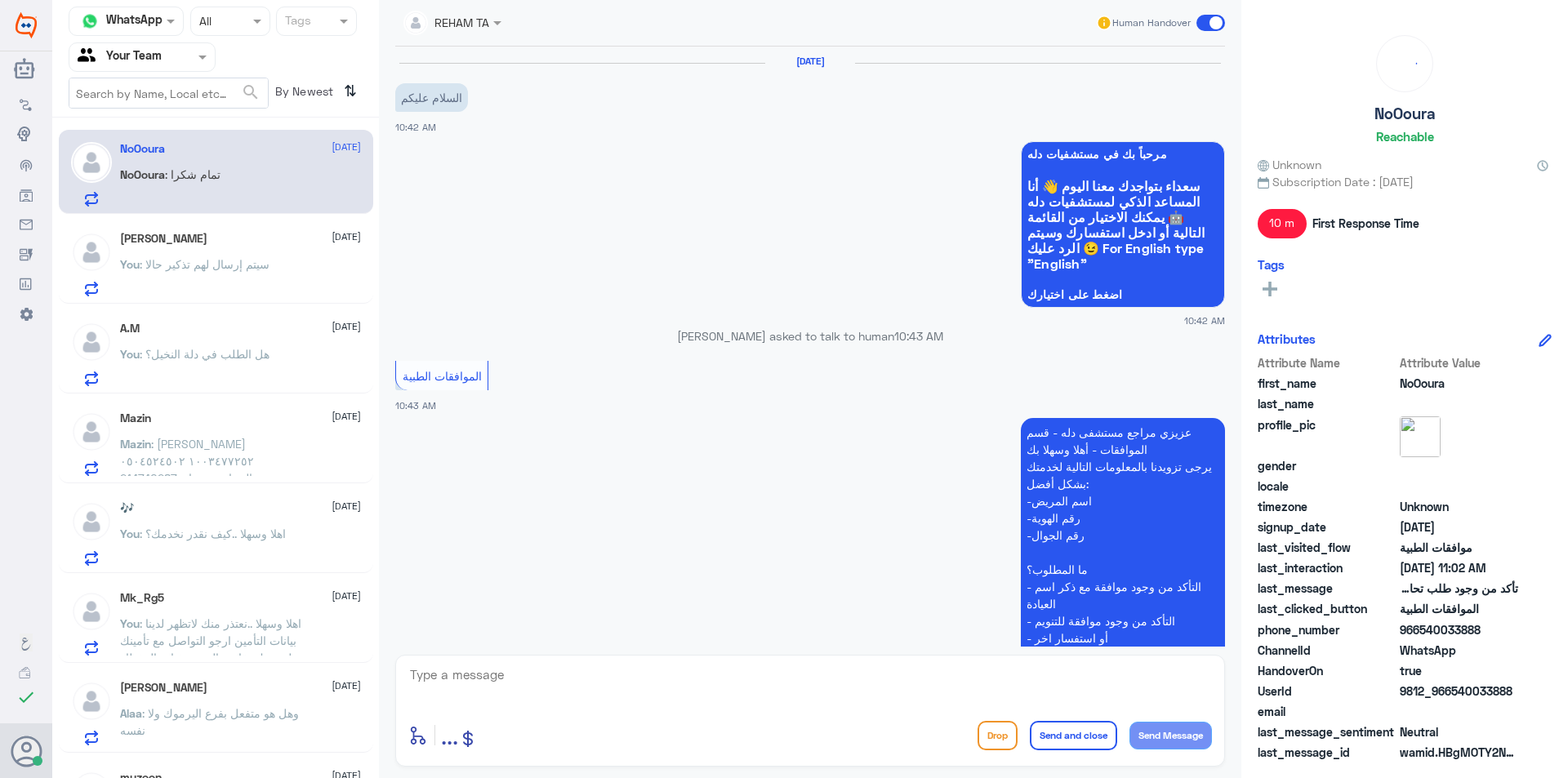
scroll to position [1105, 0]
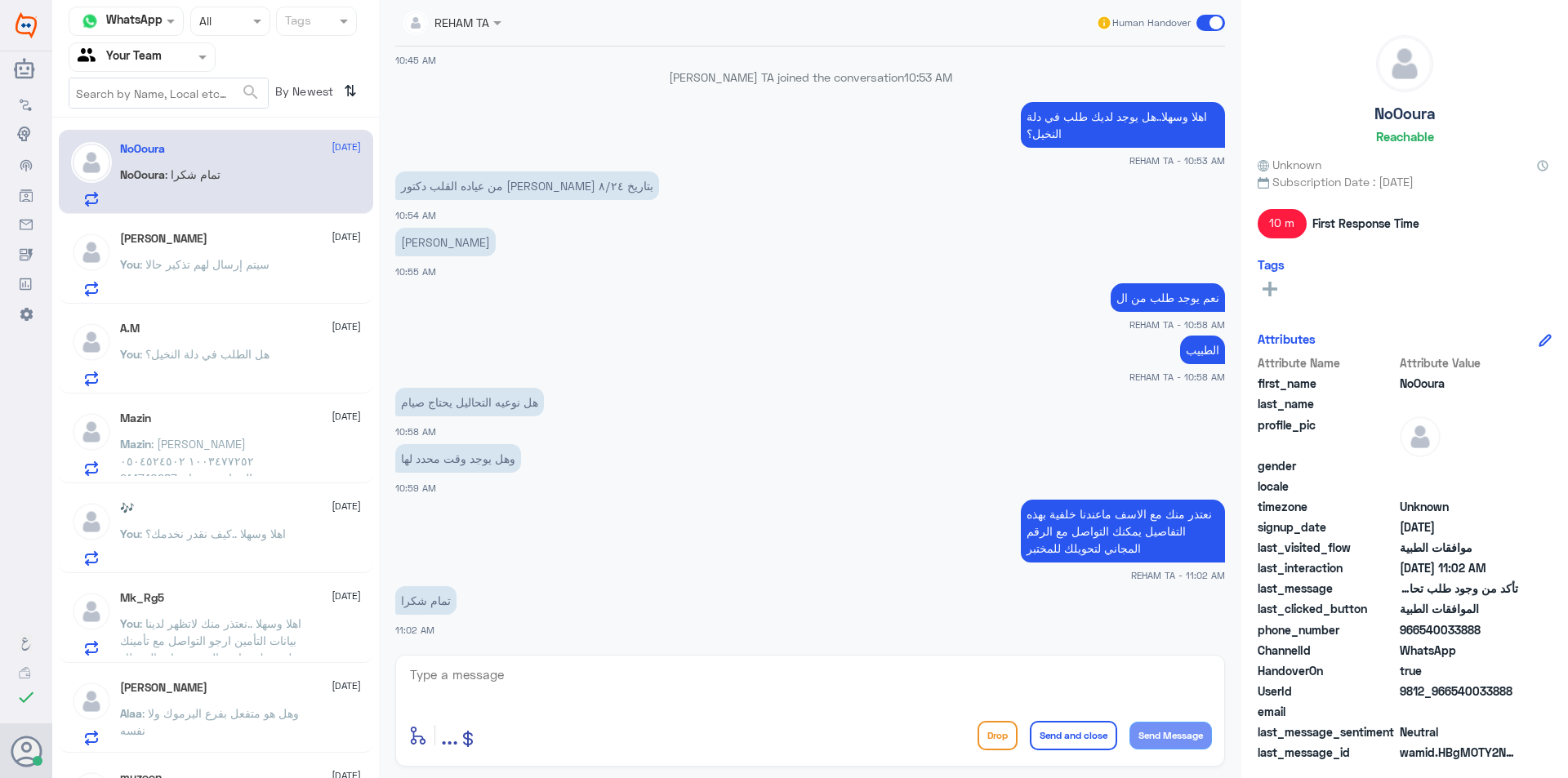
click at [788, 661] on div "enter flow name ... Drop Send and close Send Message" at bounding box center [809, 710] width 830 height 112
click at [785, 680] on textarea at bounding box center [809, 683] width 804 height 40
type textarea "العفو..قدامكم العافية"
drag, startPoint x: 1044, startPoint y: 656, endPoint x: 1133, endPoint y: 659, distance: 89.1
click at [1249, 670] on div "Channel WhatsApp Status × All Tags Agent Filter Your Team search By Newest ⇅ No…" at bounding box center [809, 391] width 1516 height 784
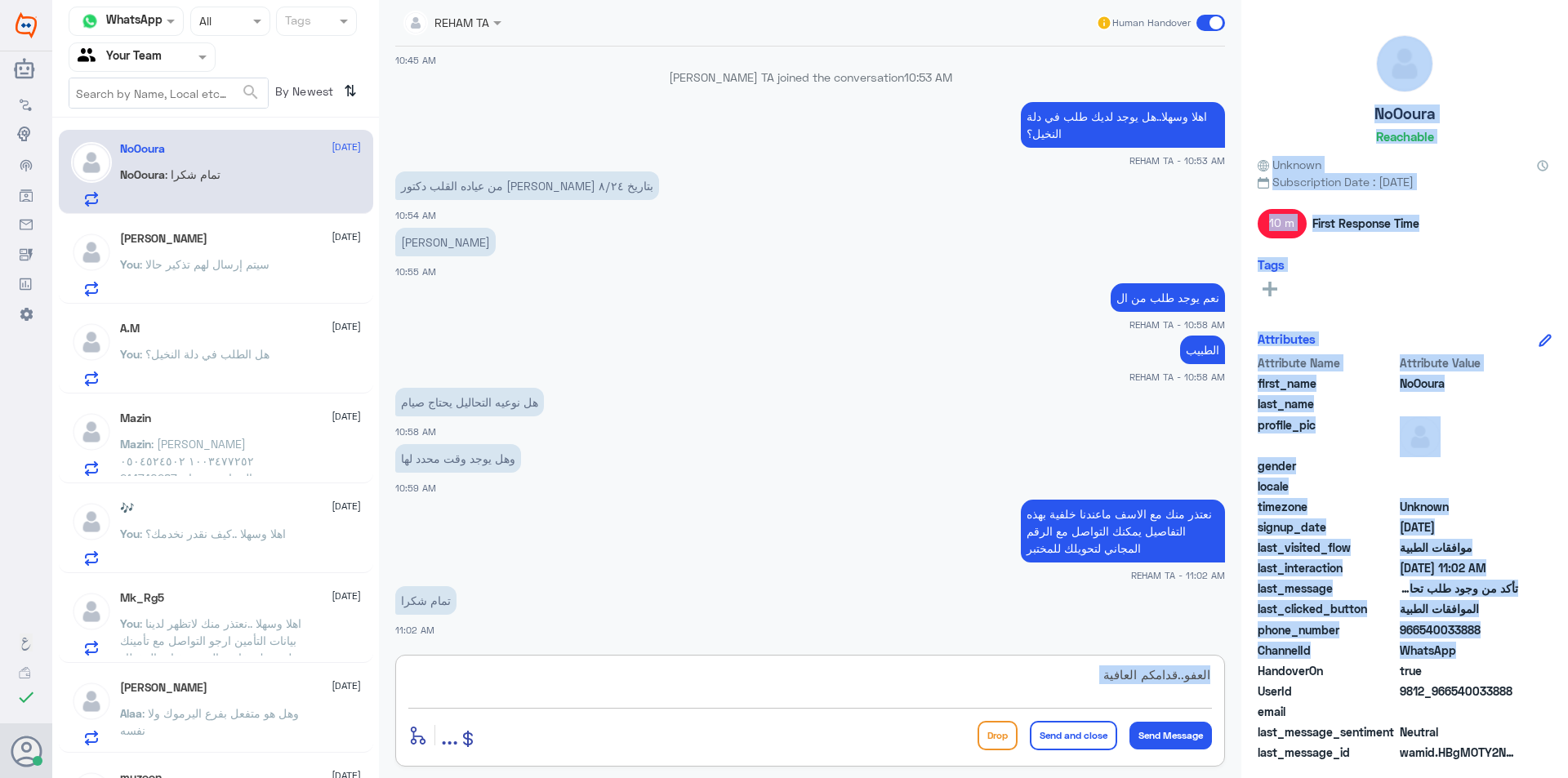
click at [1049, 679] on textarea "العفو..قدامكم العافية" at bounding box center [809, 683] width 804 height 40
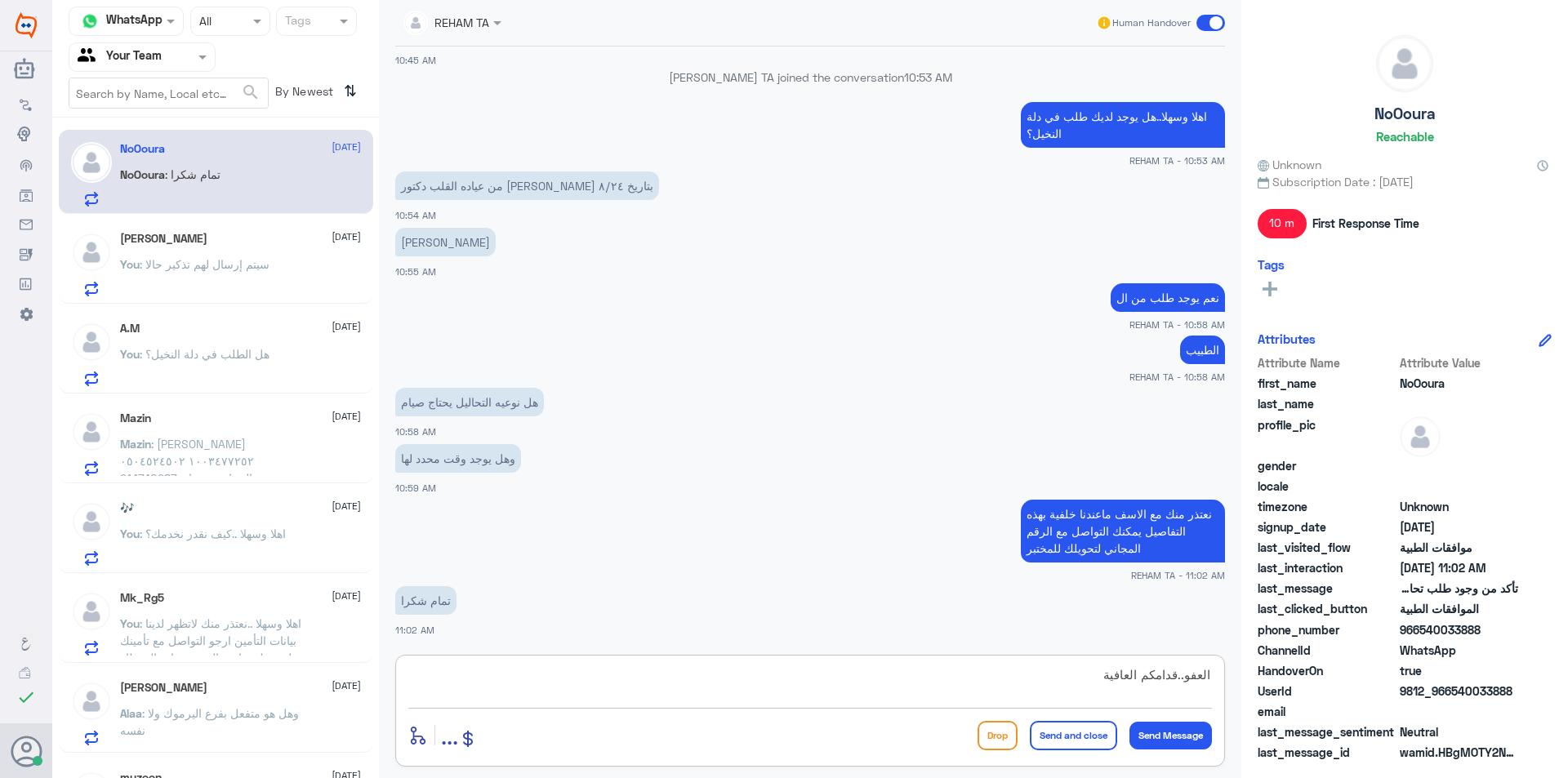
click at [1049, 681] on textarea "العفو..قدامكم العافية" at bounding box center [809, 683] width 804 height 40
drag, startPoint x: 1049, startPoint y: 681, endPoint x: 1283, endPoint y: 685, distance: 234.0
click at [1283, 685] on div "Channel WhatsApp Status × All Tags Agent Filter Your Team search By Newest ⇅ No…" at bounding box center [809, 391] width 1516 height 784
click at [1023, 746] on div "Drop Send and close Send Message" at bounding box center [1094, 736] width 235 height 30
click at [1046, 742] on button "Send and close" at bounding box center [1074, 736] width 87 height 30
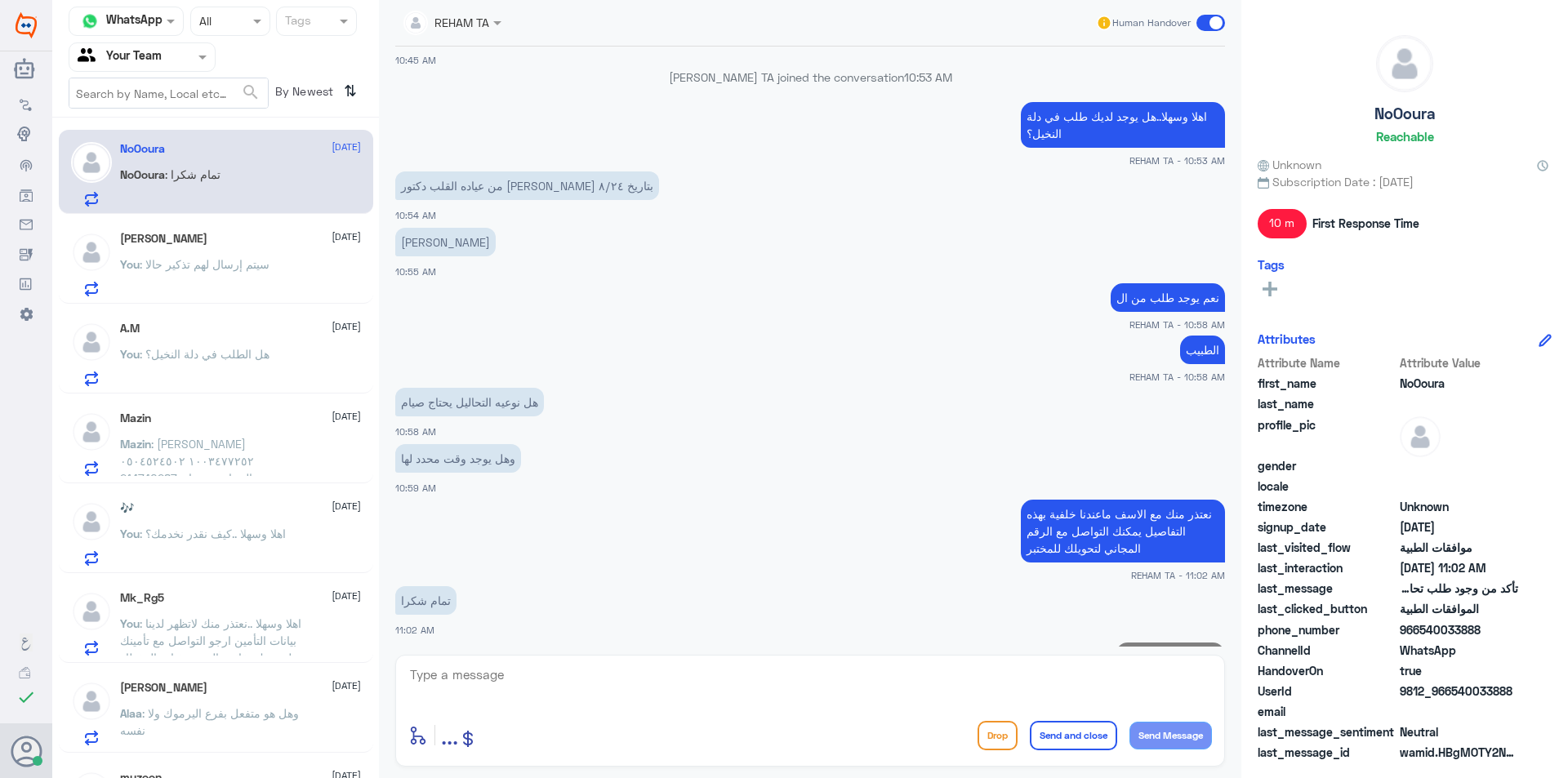
scroll to position [1157, 0]
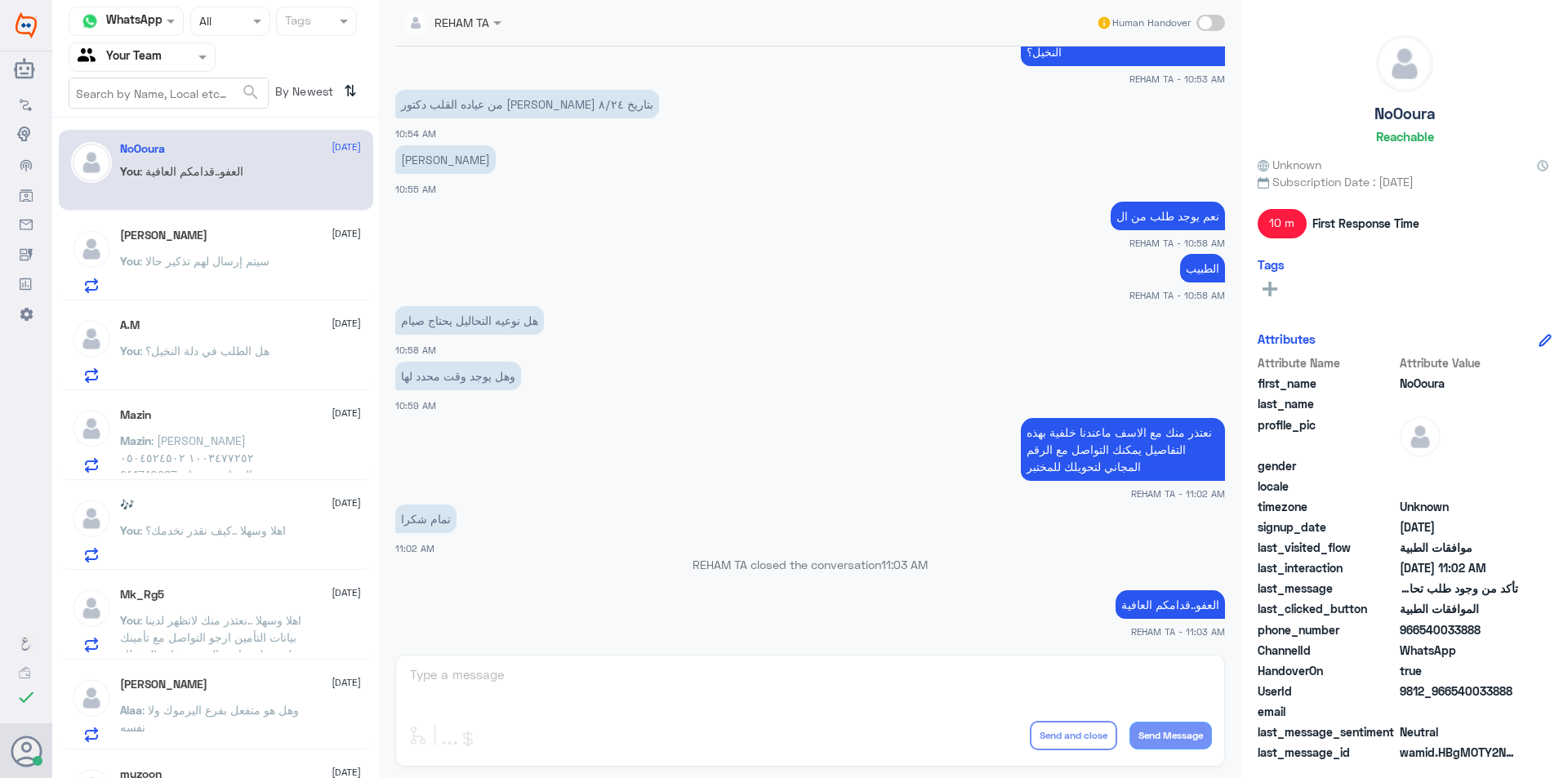
click at [271, 348] on div "You : هل الطلب في دلة النخيل؟" at bounding box center [240, 364] width 241 height 37
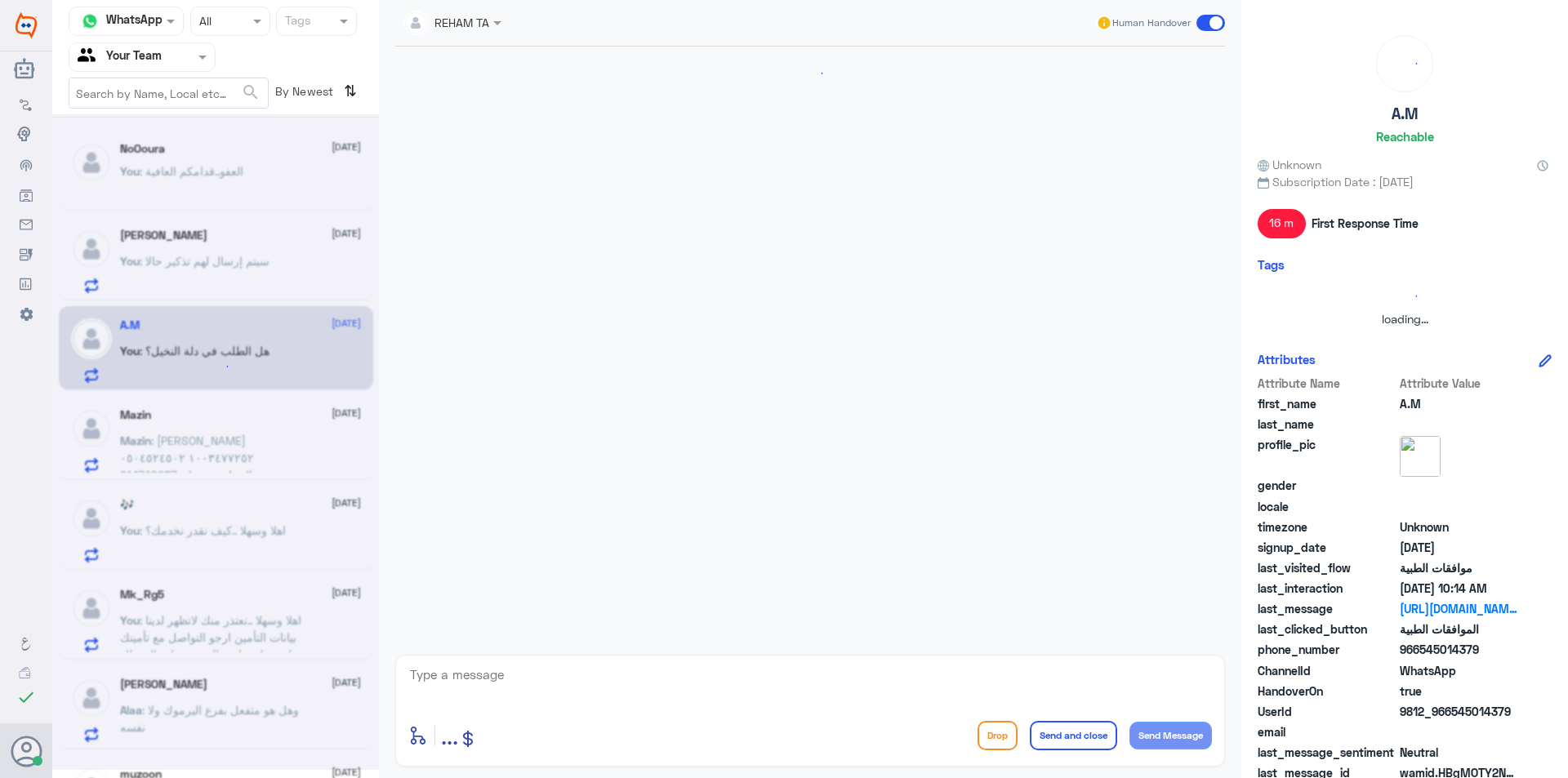
scroll to position [1916, 0]
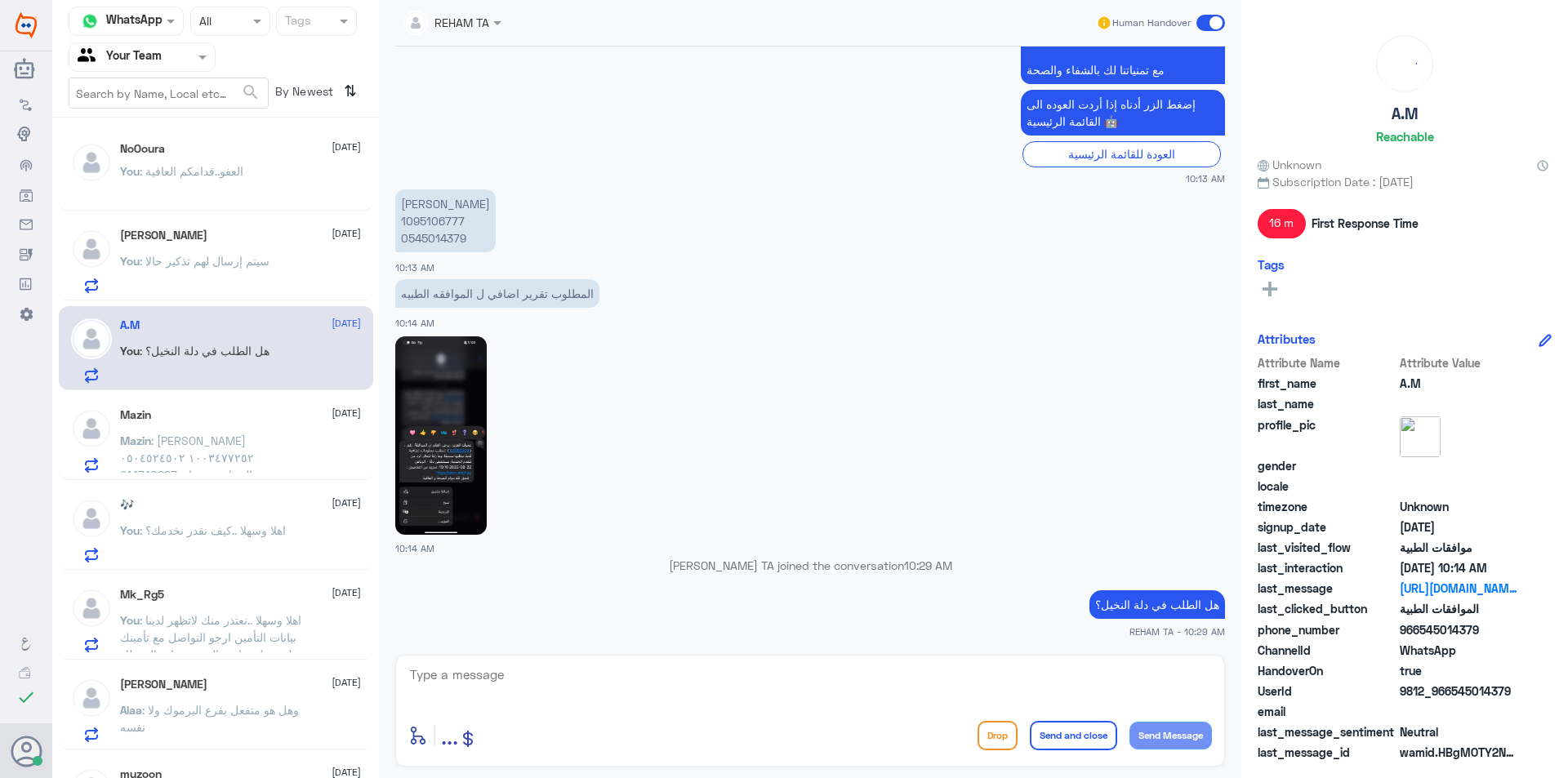
click at [219, 427] on div "Mazin 23 August Mazin : مازن منصور انديجاني ١٠٠٣٤٧٧٢٥٢ ٠٥٠٤٥٢٤٥٠٢ 214740287 - ع…" at bounding box center [240, 440] width 241 height 65
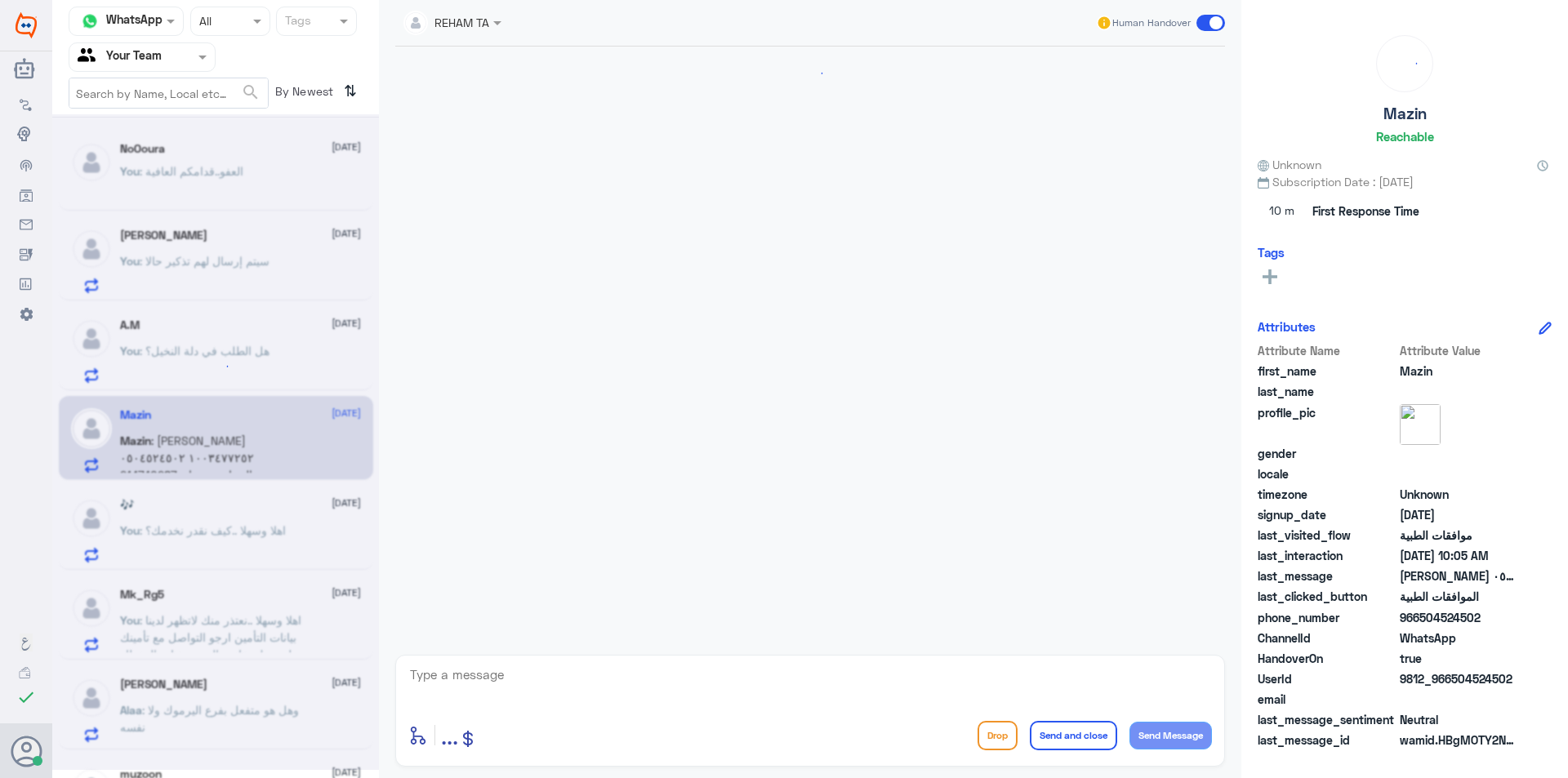
scroll to position [1559, 0]
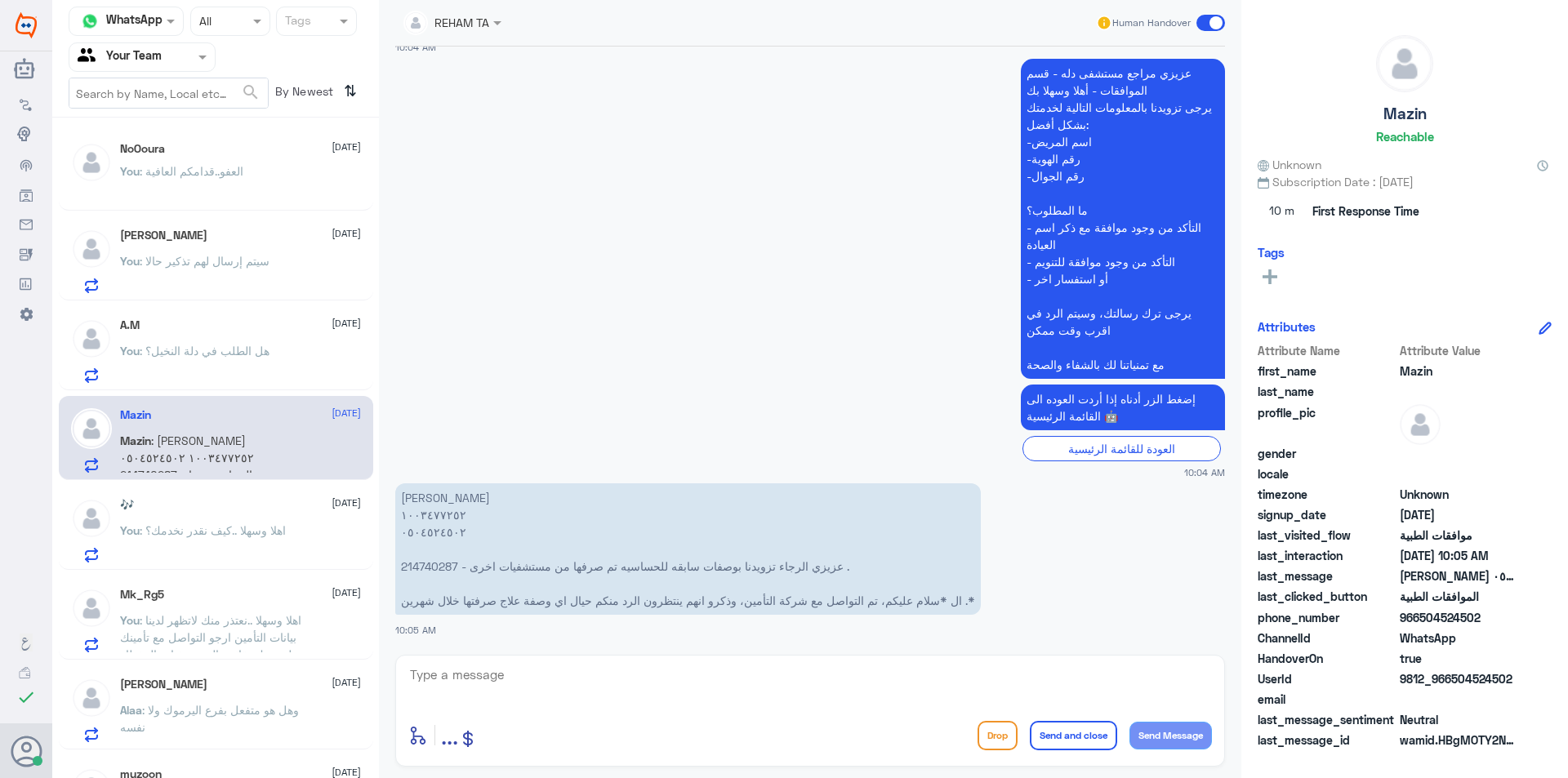
click at [258, 497] on div "🎶 23 August You : اهلا وسهلا ..كيف نقدر نخدمك؟" at bounding box center [215, 528] width 314 height 84
click at [251, 521] on div "🎶 23 August You : اهلا وسهلا ..كيف نقدر نخدمك؟" at bounding box center [240, 530] width 241 height 65
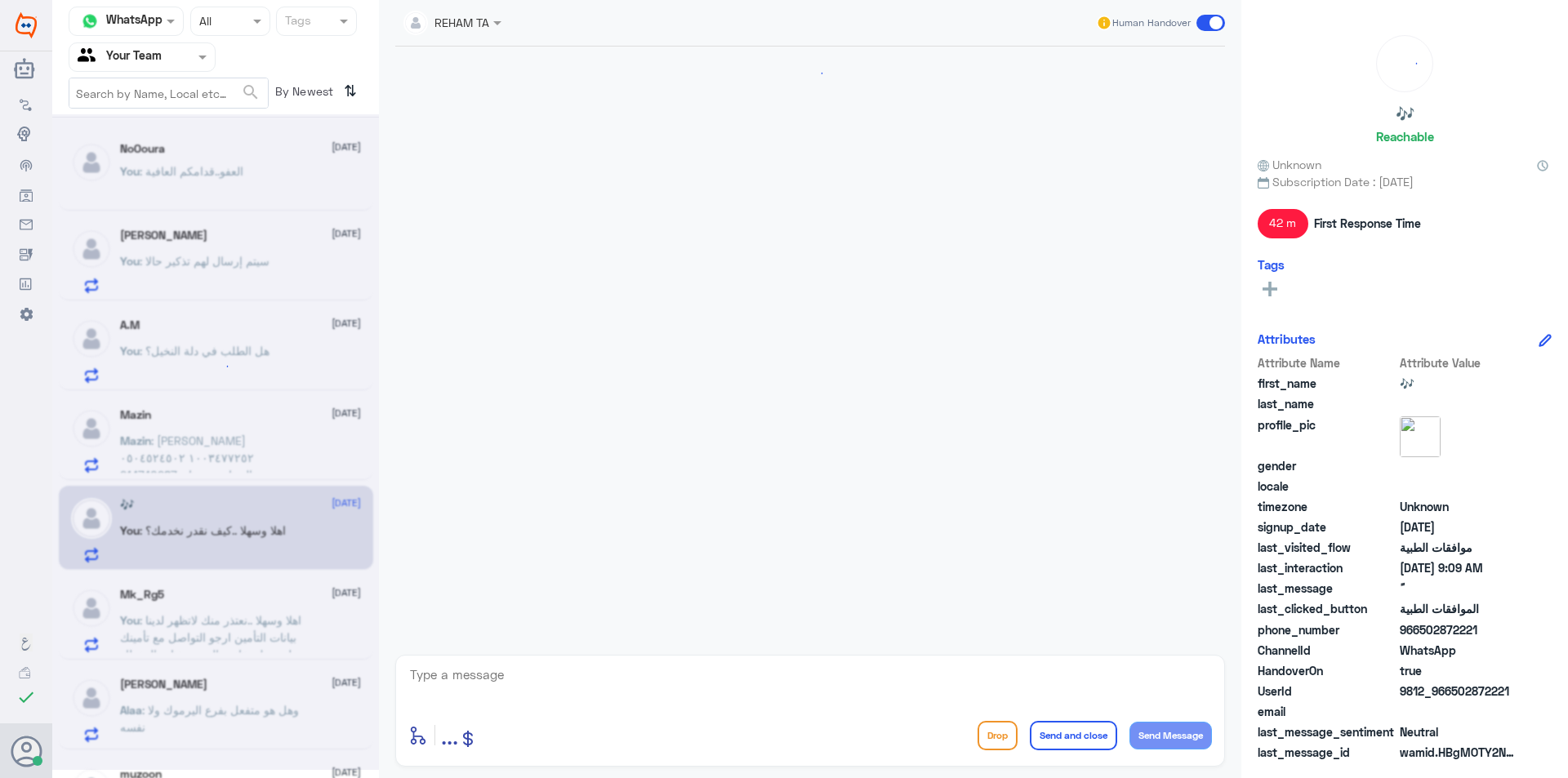
scroll to position [1550, 0]
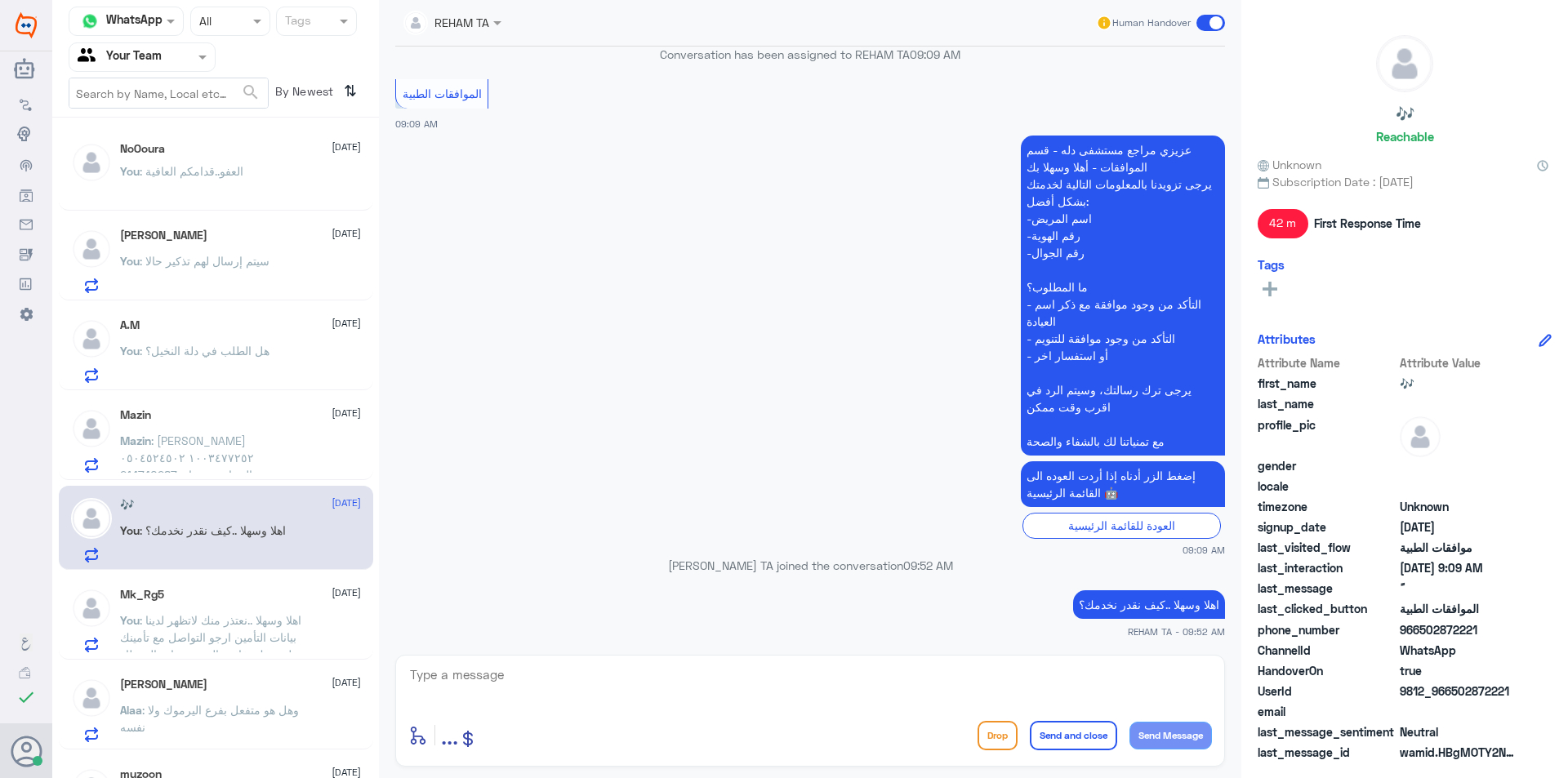
click at [273, 646] on p "You : اهلا وسهلا ..نعتذر منك لاتظهر لدينا بيانات التأمين ارجو التواصل مع تأمينك…" at bounding box center [211, 632] width 184 height 41
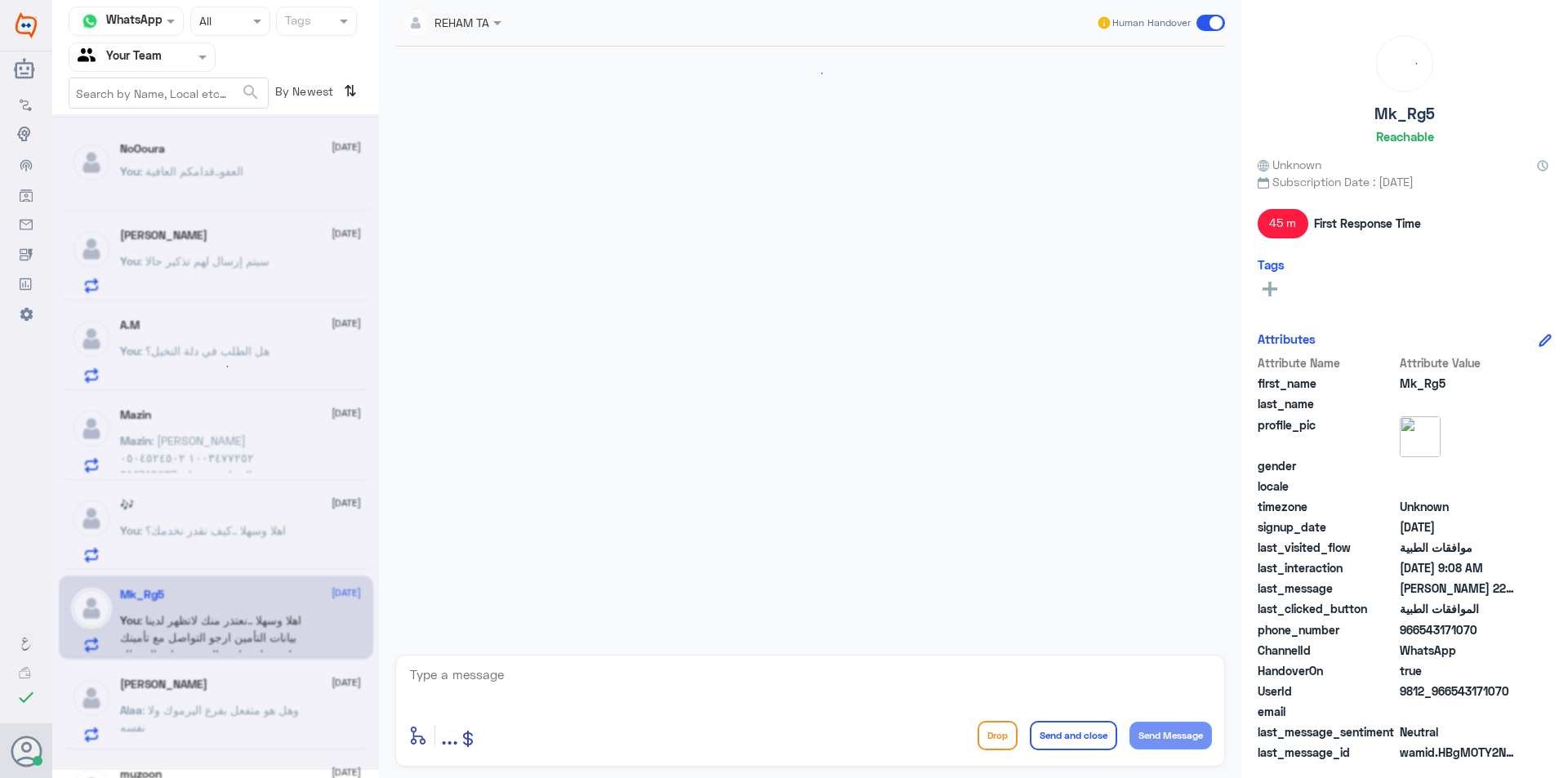
scroll to position [706, 0]
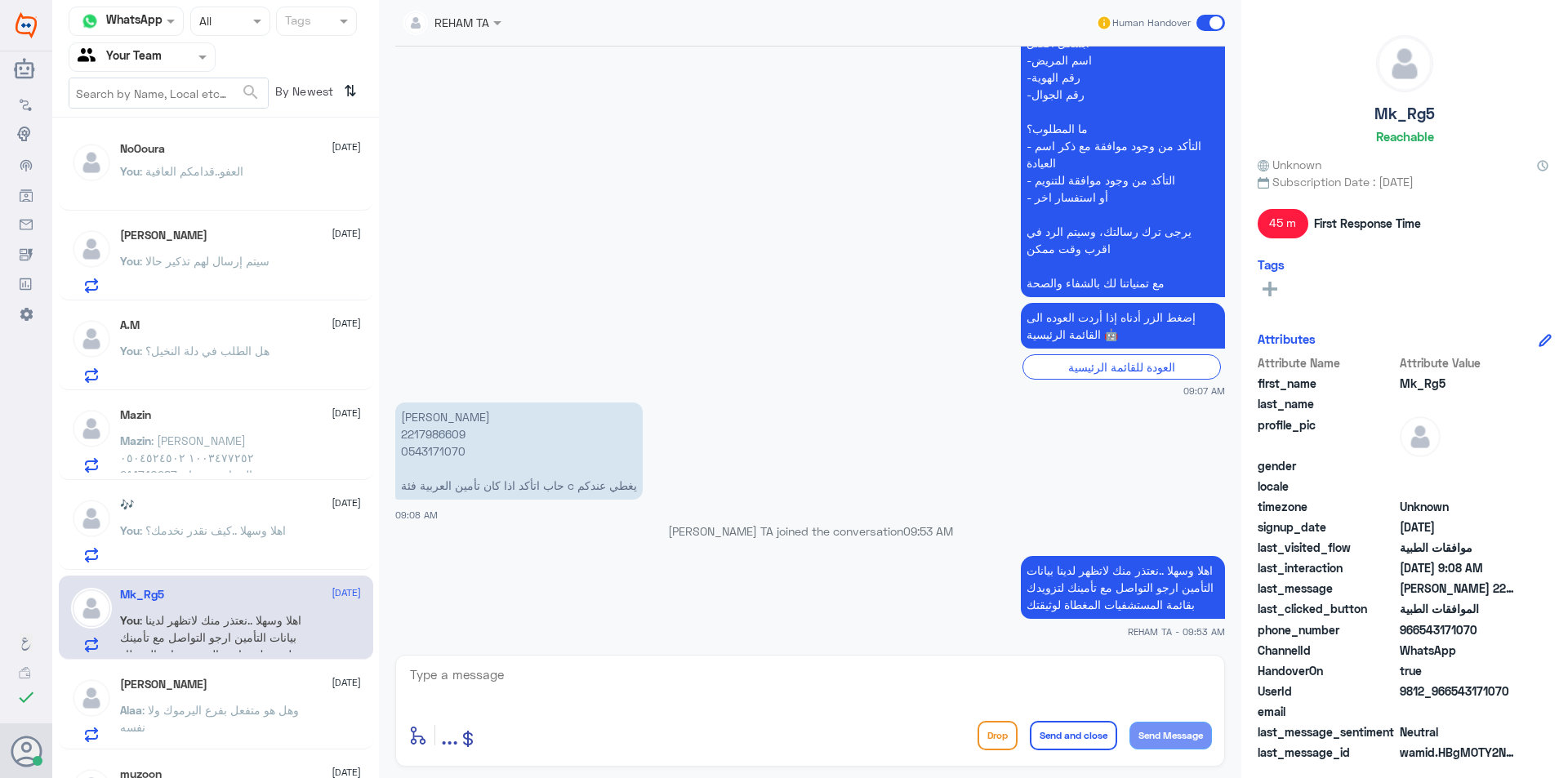
click at [516, 668] on textarea at bounding box center [809, 683] width 804 height 40
click at [516, 670] on textarea at bounding box center [809, 683] width 804 height 40
click at [530, 682] on textarea at bounding box center [809, 683] width 804 height 40
paste textarea ".قدامكم العافية"
drag, startPoint x: 1207, startPoint y: 674, endPoint x: 1281, endPoint y: 691, distance: 75.9
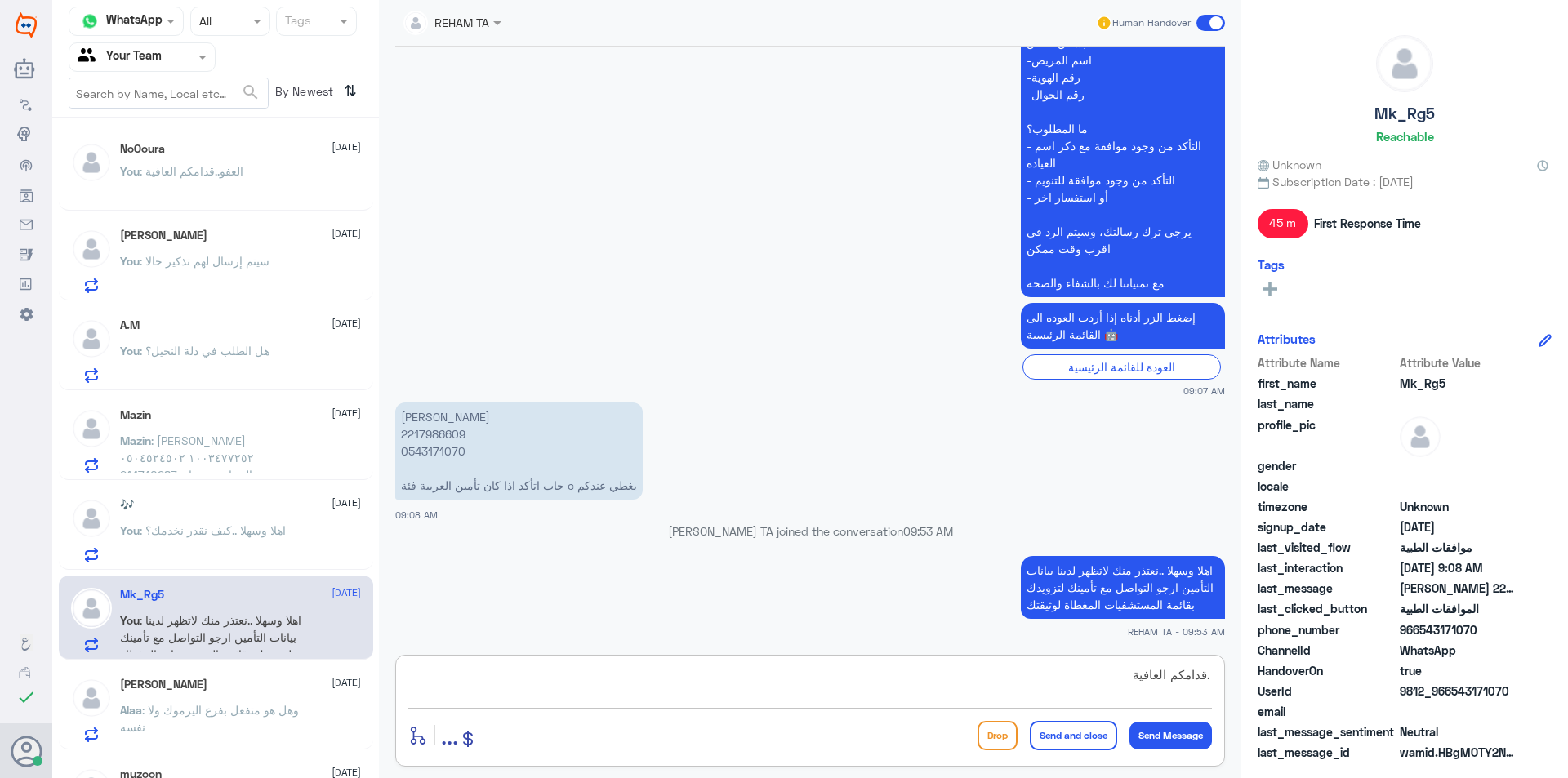
click at [1281, 691] on div "Channel WhatsApp Status × All Tags Agent Filter Your Team search By Newest ⇅ No…" at bounding box center [809, 391] width 1516 height 784
click at [1037, 671] on textarea ".قدامكم العافية" at bounding box center [809, 683] width 804 height 40
drag, startPoint x: 1207, startPoint y: 674, endPoint x: 1211, endPoint y: 682, distance: 8.9
click at [1209, 678] on textarea ".قدامكم العافية" at bounding box center [809, 683] width 804 height 40
type textarea "قدامكم العافية"
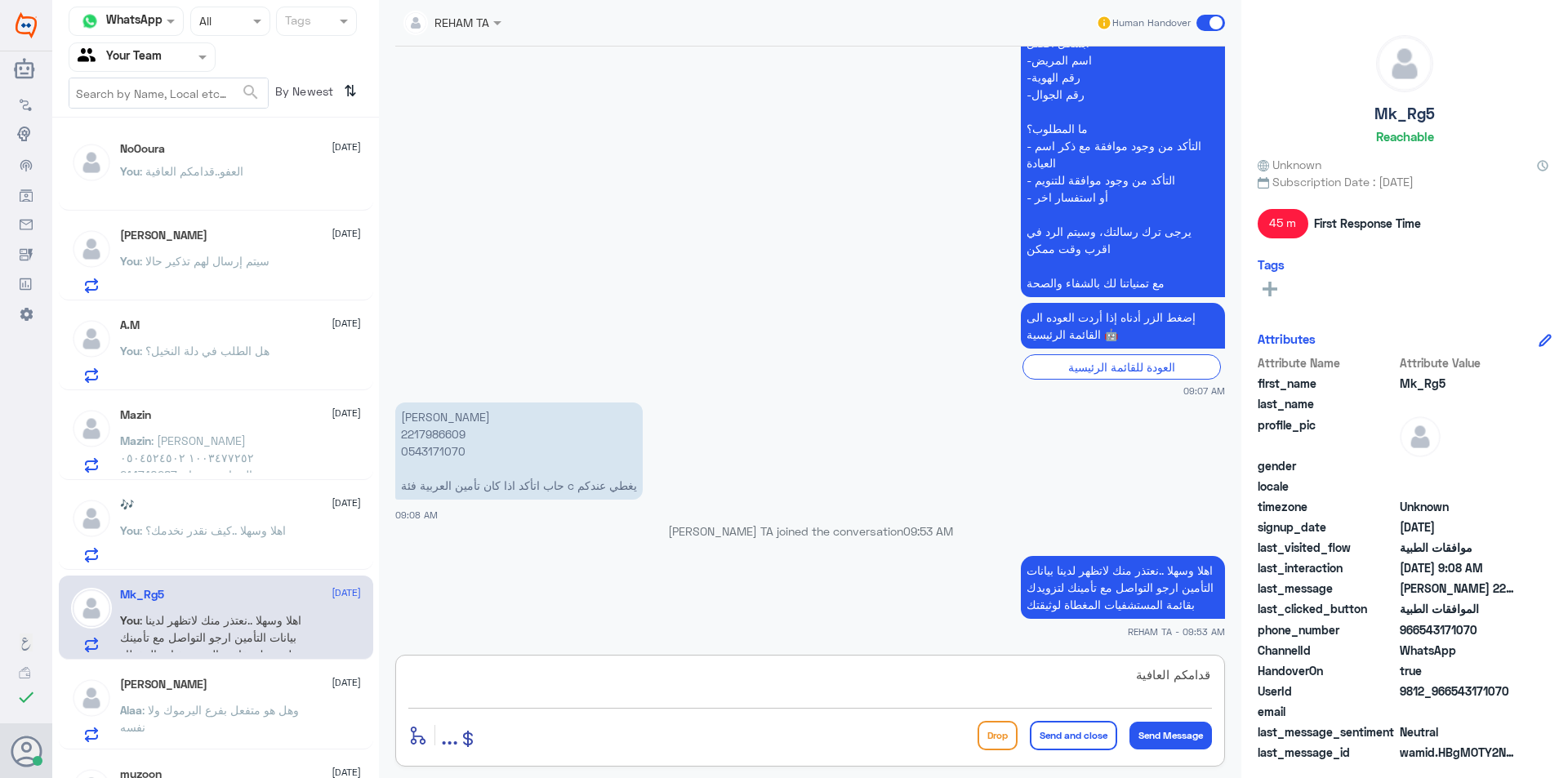
click at [1065, 724] on button "Send and close" at bounding box center [1074, 736] width 87 height 30
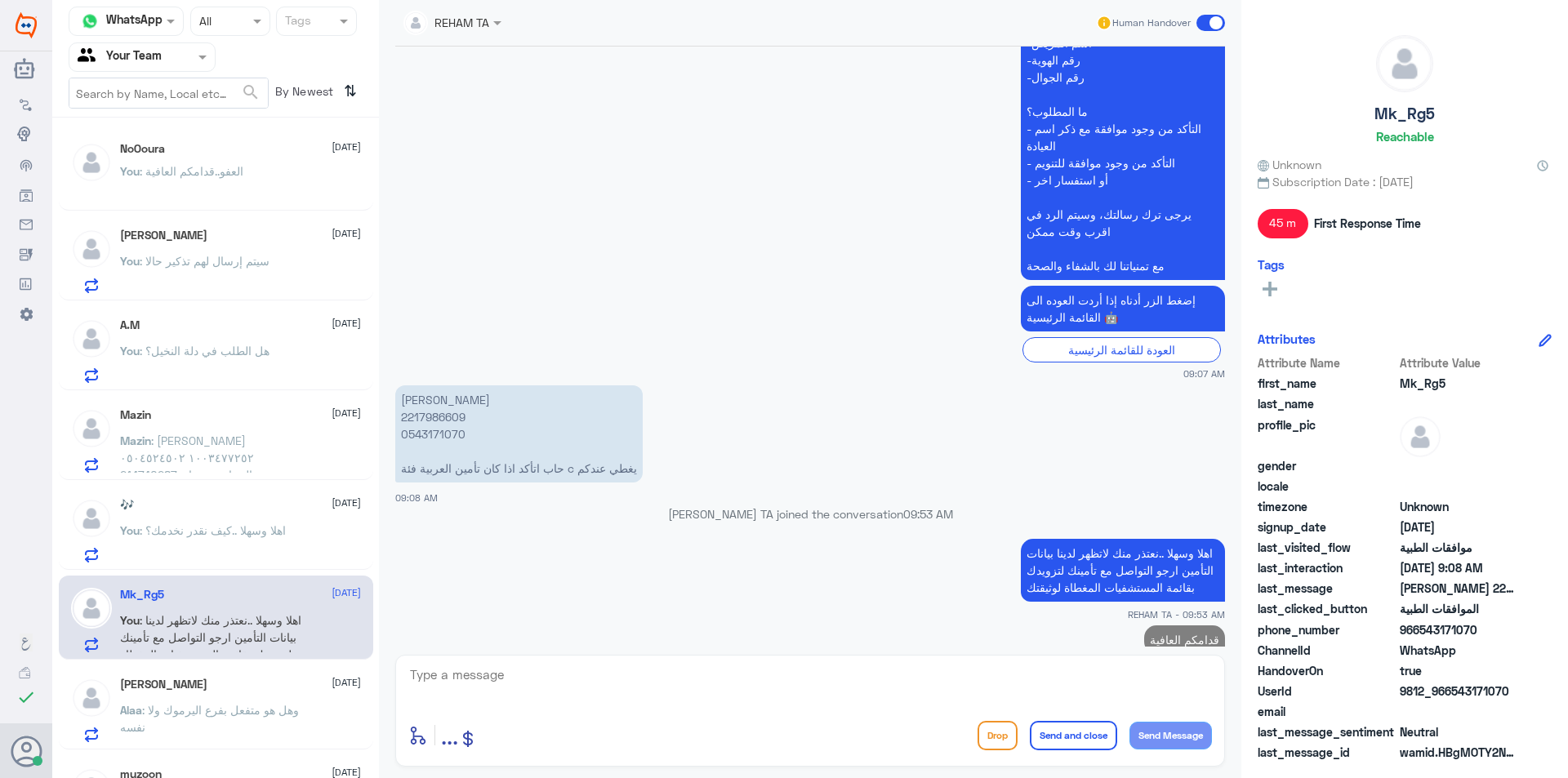
scroll to position [759, 0]
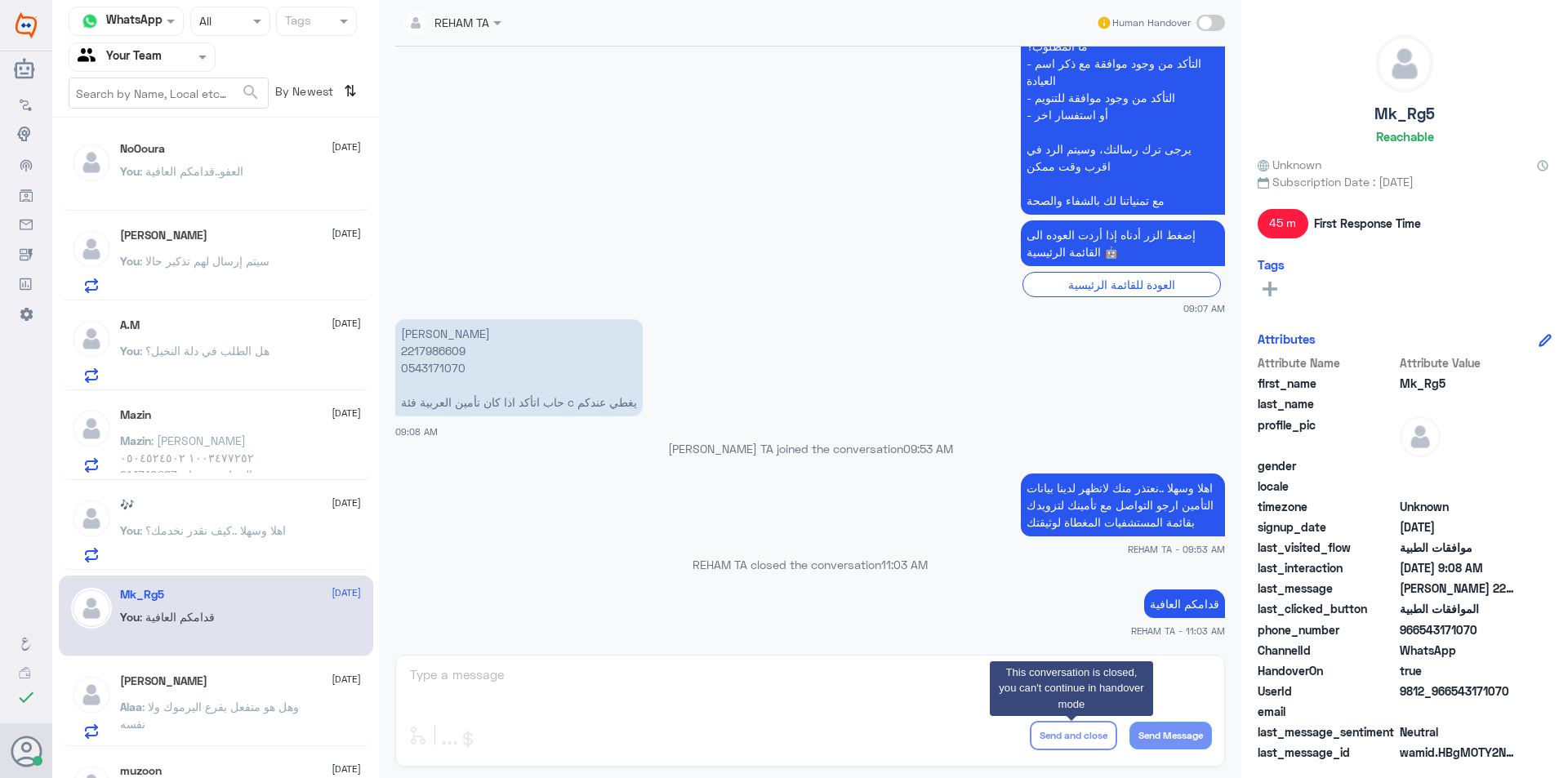
click at [585, 743] on div "REHAM TA Human Handover 23 Aug 2025 السلام عليكم 09:07 AM مرحباً بك في مستشفيات…" at bounding box center [810, 391] width 862 height 784
click at [222, 682] on div "Alaa Aqeel 23 August" at bounding box center [240, 681] width 241 height 14
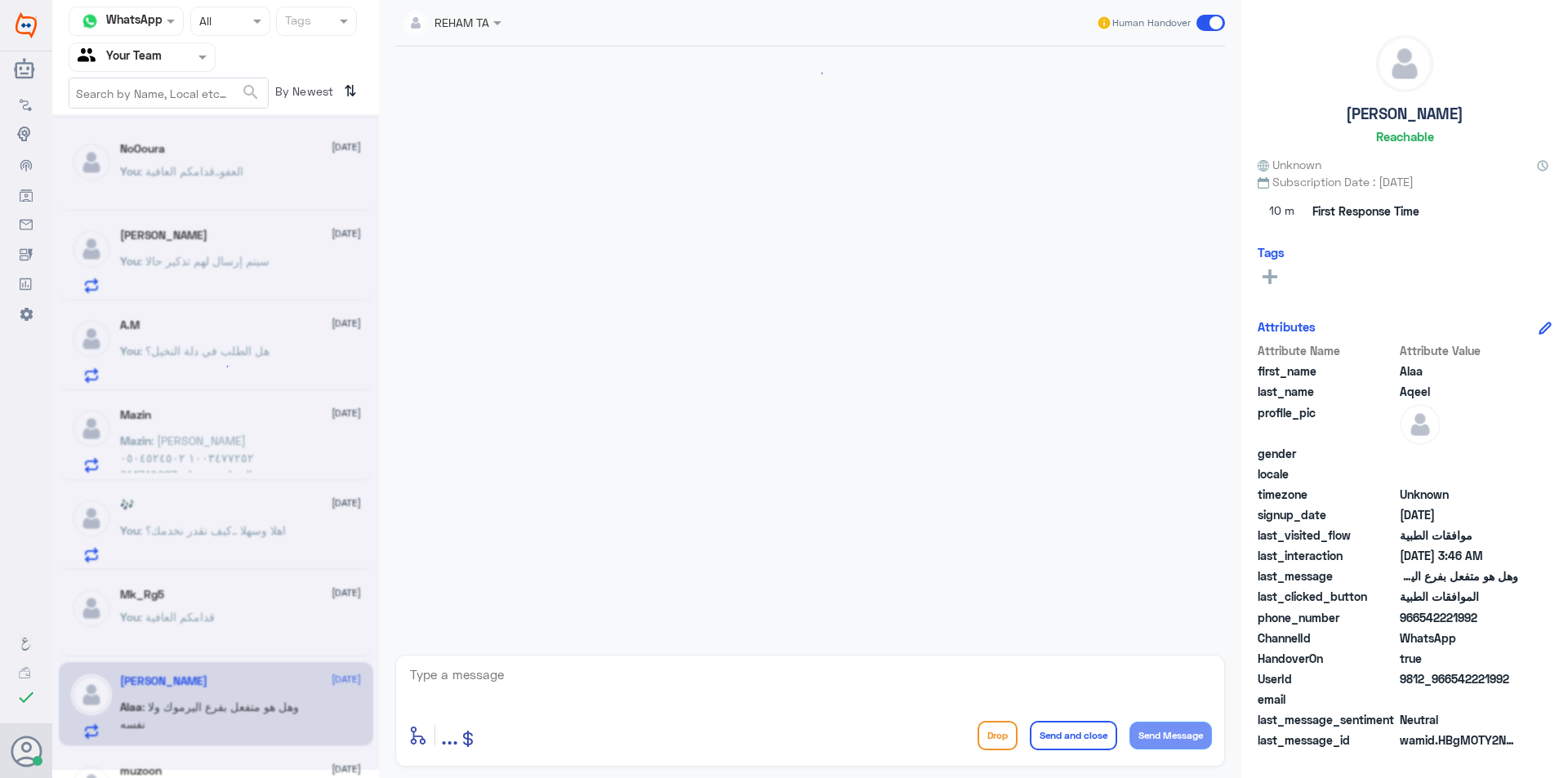
scroll to position [510, 0]
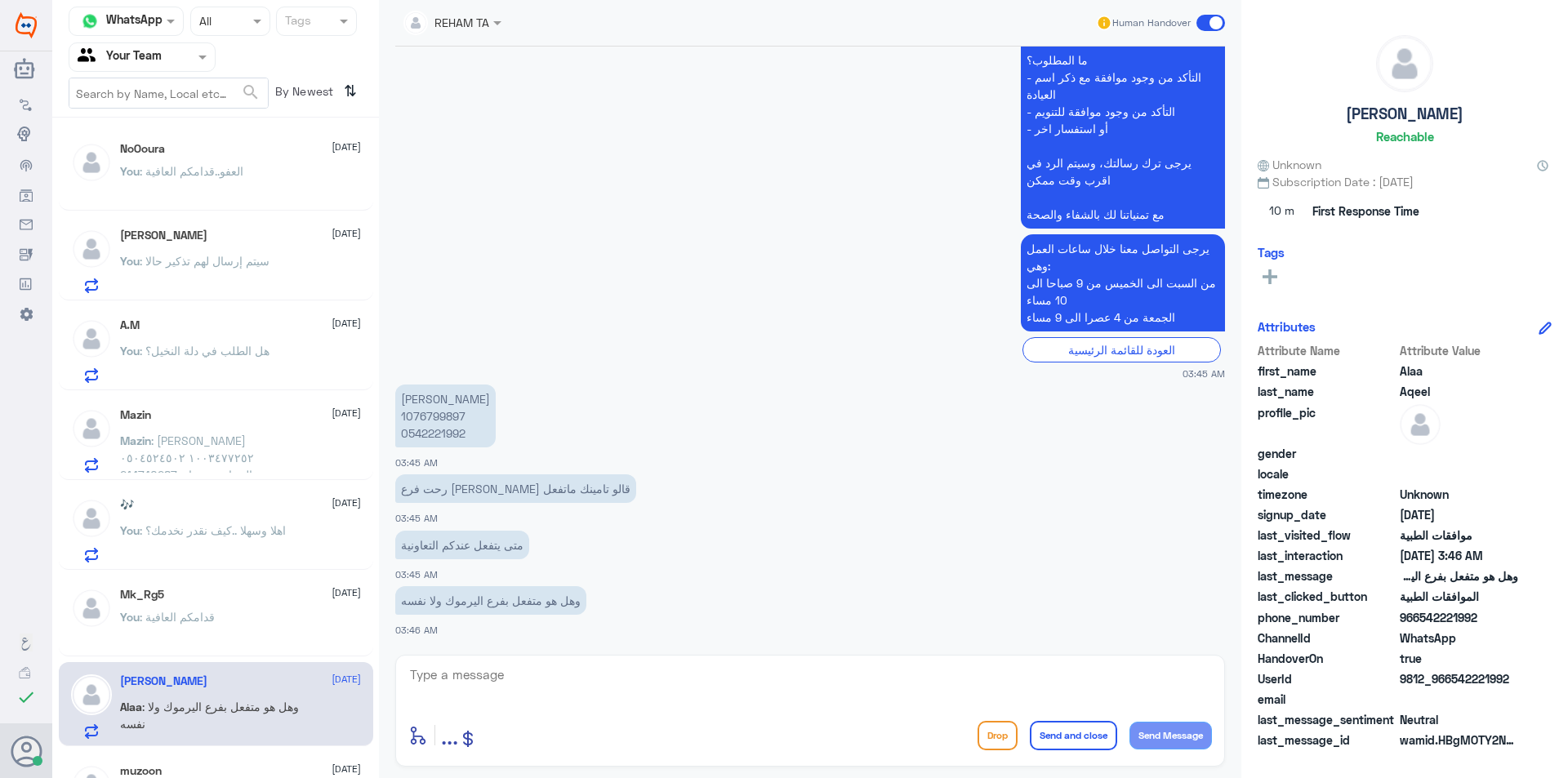
click at [533, 702] on textarea at bounding box center [809, 683] width 804 height 40
type textarea "اهلا وسهلا..تم التحقق من التأمين"
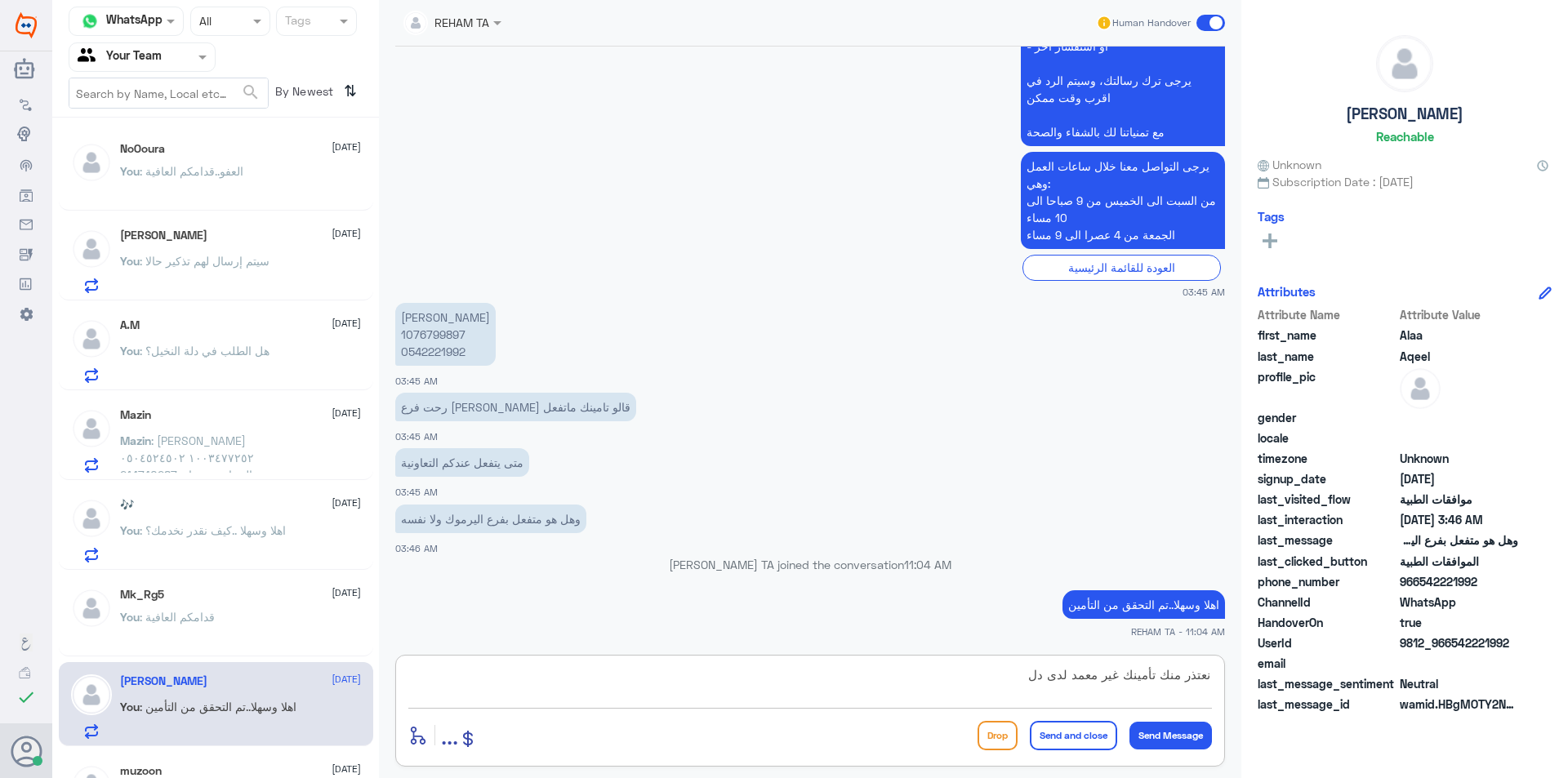
type textarea "نعتذر منك تأمينك غير معمد لدى دلة"
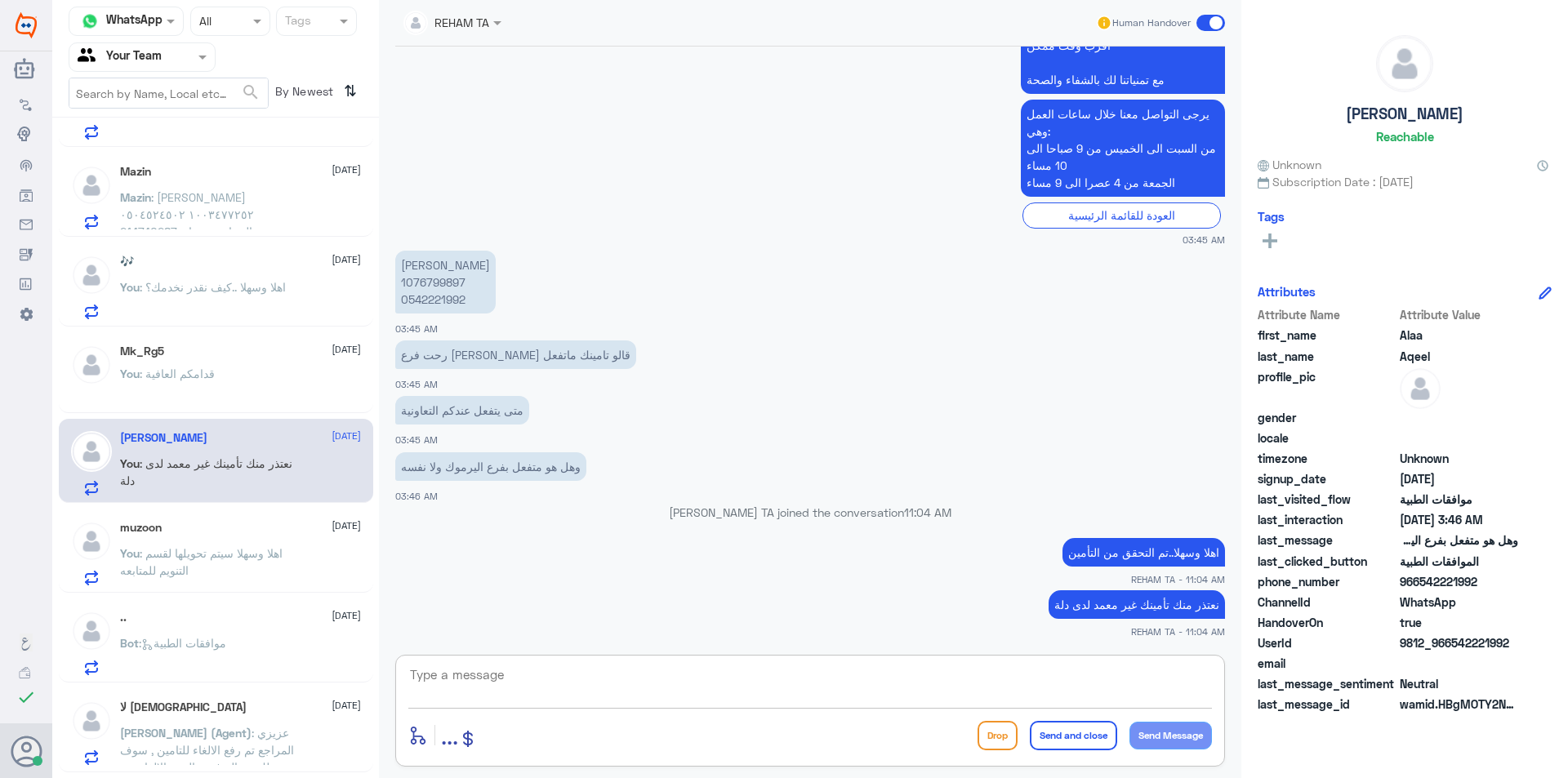
scroll to position [245, 0]
click at [305, 646] on div "Bot : موافقات الطبية" at bounding box center [240, 656] width 241 height 37
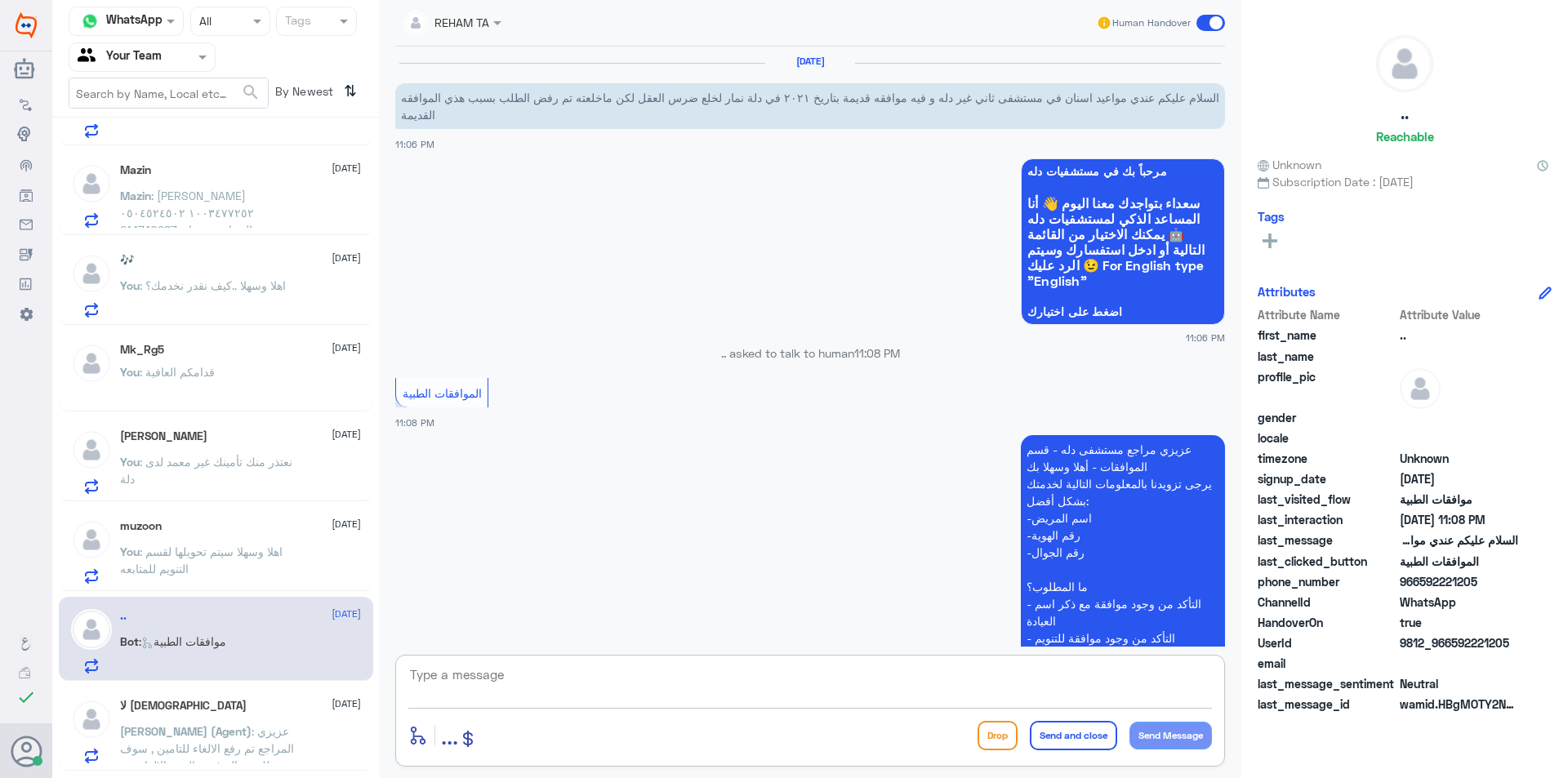
drag, startPoint x: 1004, startPoint y: 671, endPoint x: 999, endPoint y: 682, distance: 12.1
click at [1002, 674] on textarea at bounding box center [809, 683] width 804 height 40
paste textarea "نحن دلة النخيل فقط...ارجو التواصل مع دلة نمار لخدمتك 0546022896"
type textarea "اهلا وسهلا..نحن دلة النخيل فقط...ارجو التواصل مع دلة نمار لخدمتك 0546022896"
click at [1093, 740] on button "Send and close" at bounding box center [1074, 736] width 87 height 30
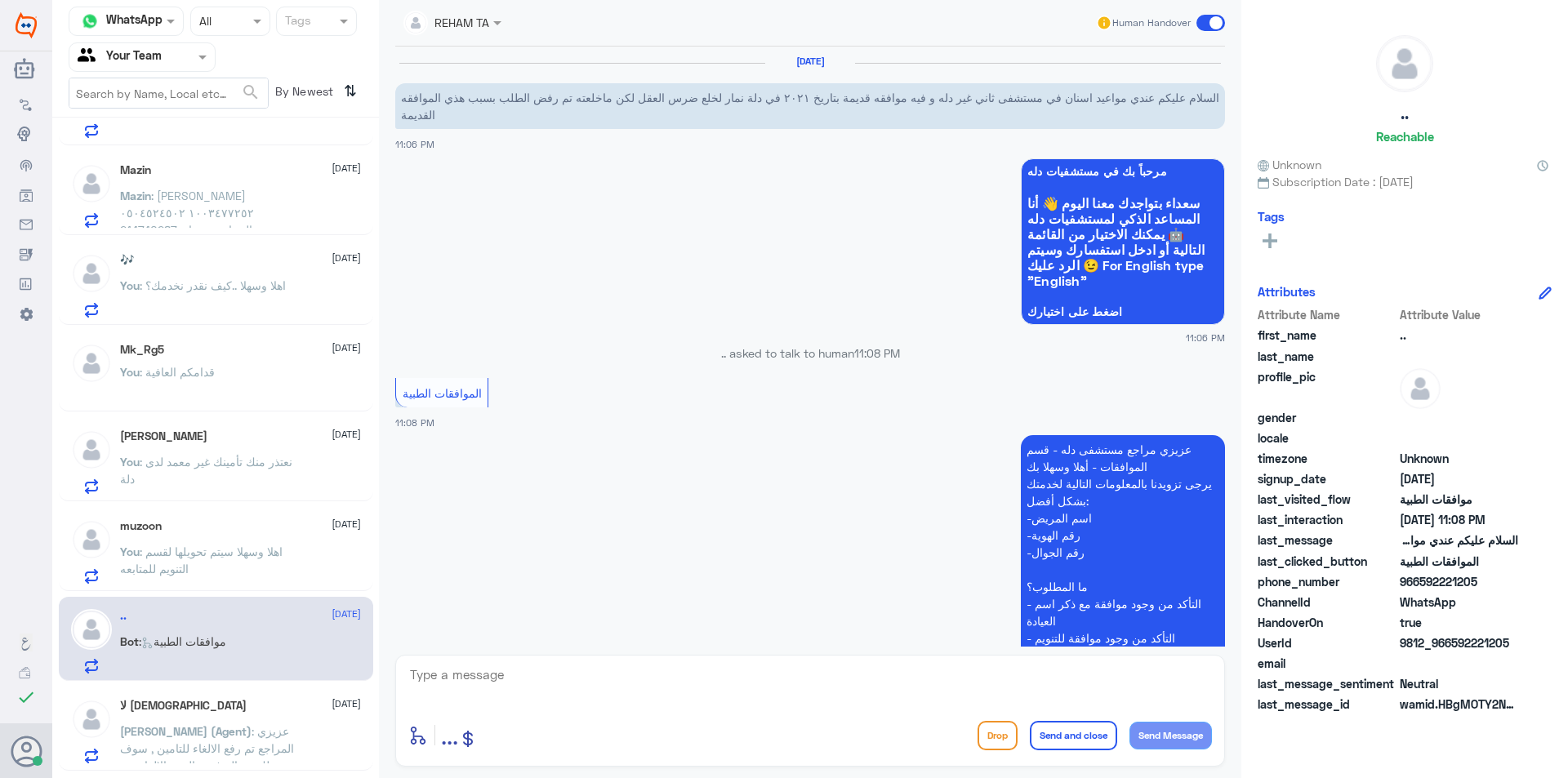
scroll to position [380, 0]
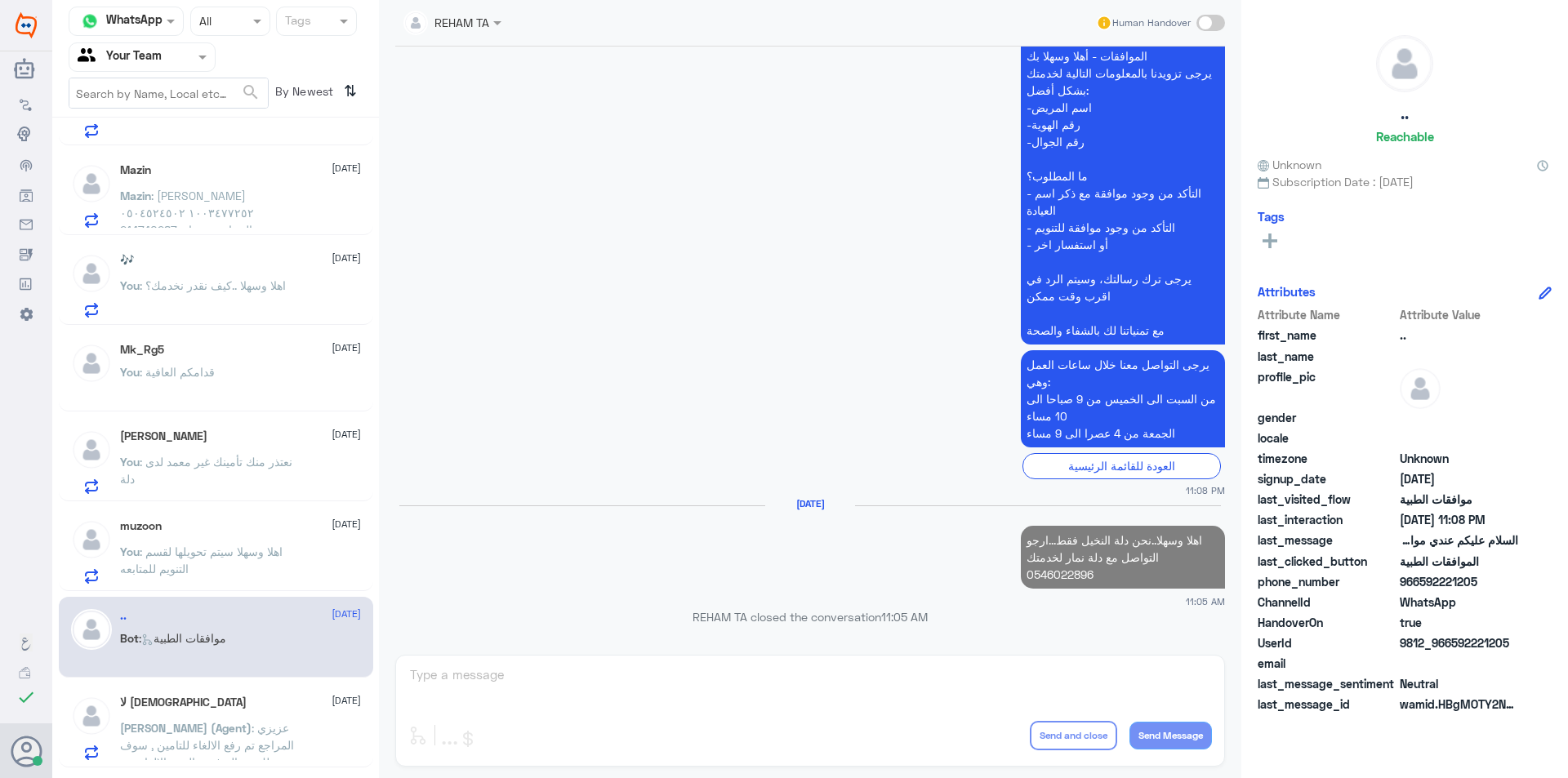
click at [261, 709] on div "لا اله الا الله 22 August Nasser (Agent) : عزيزي المراجع تم رفع الالغاء للتامين…" at bounding box center [240, 728] width 241 height 65
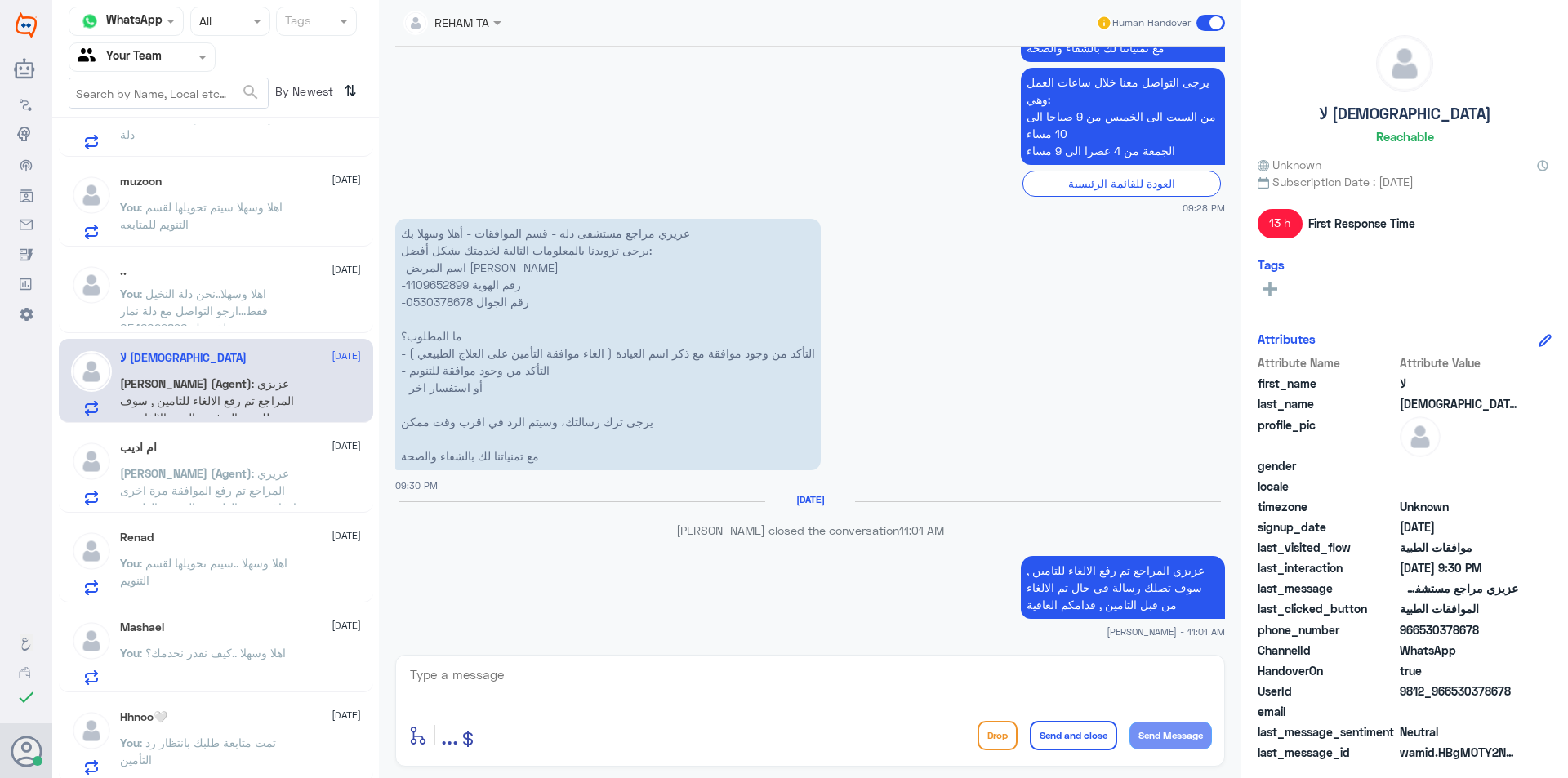
scroll to position [594, 0]
click at [287, 557] on span ": اهلا وسهلا ..سيتم تحويلها لقسم التنويم" at bounding box center [203, 566] width 168 height 31
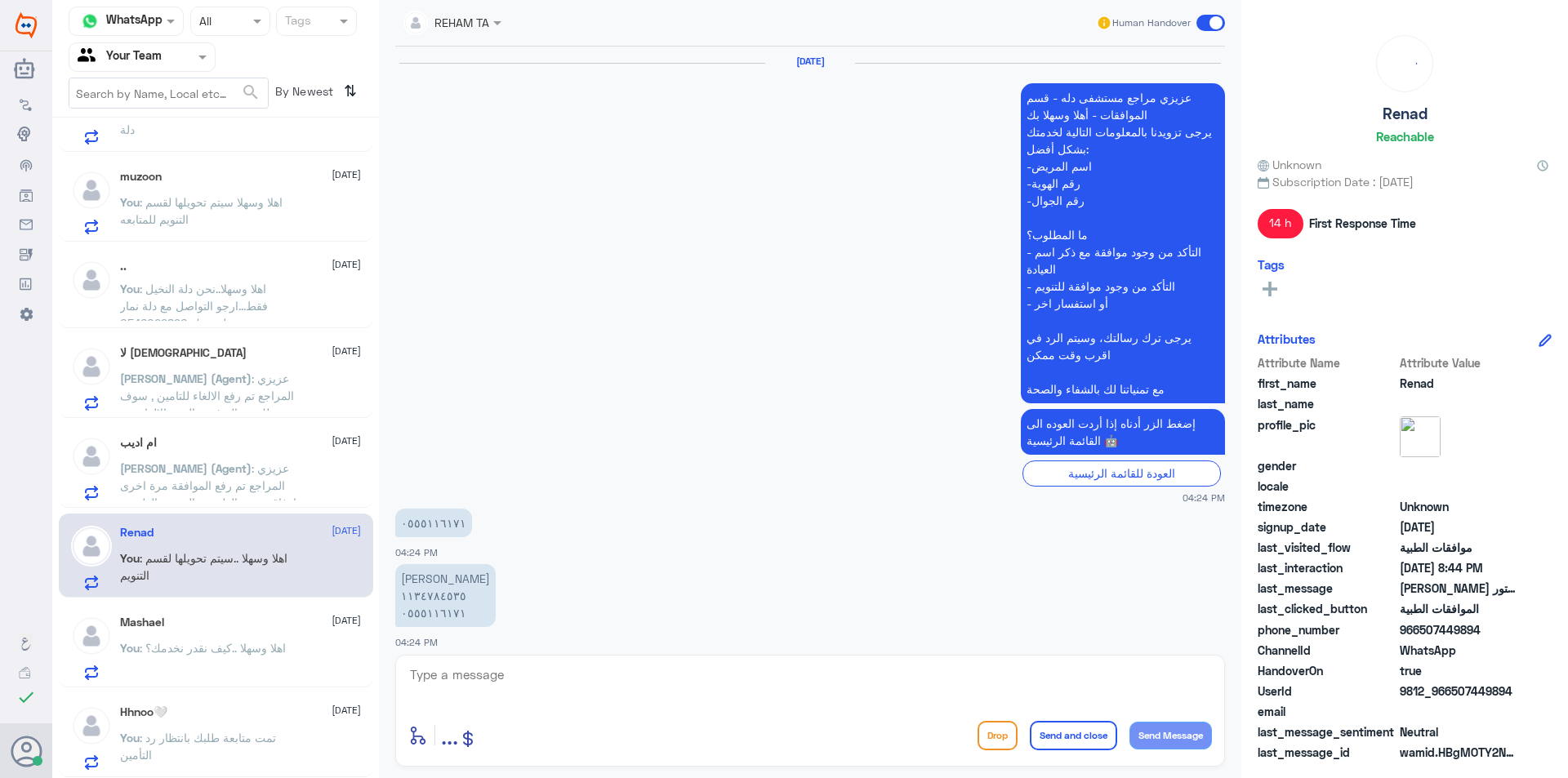
scroll to position [1684, 0]
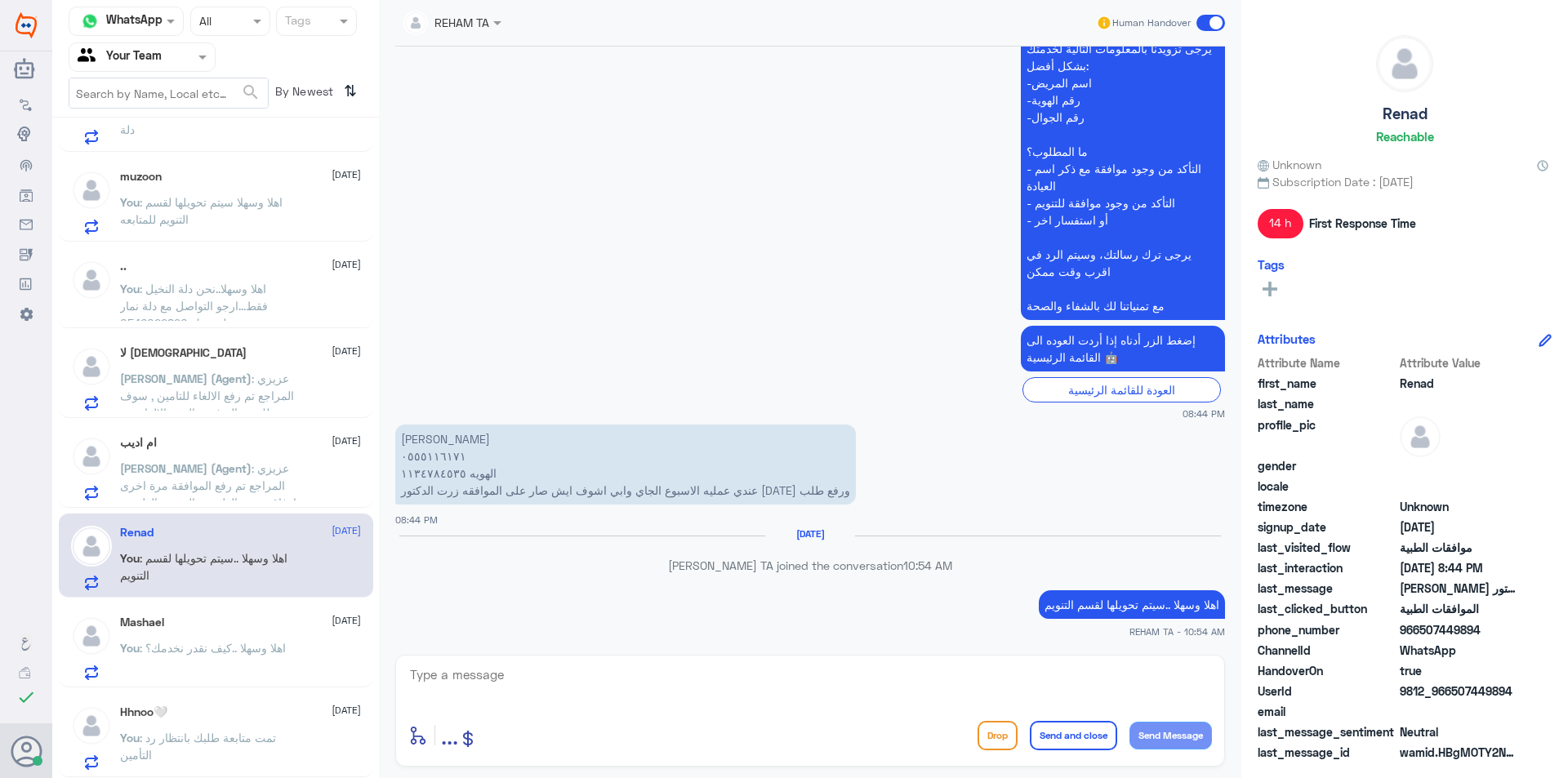
click at [286, 642] on span ": اهلا وسهلا ..كيف نقدر نخدمك؟" at bounding box center [213, 647] width 147 height 14
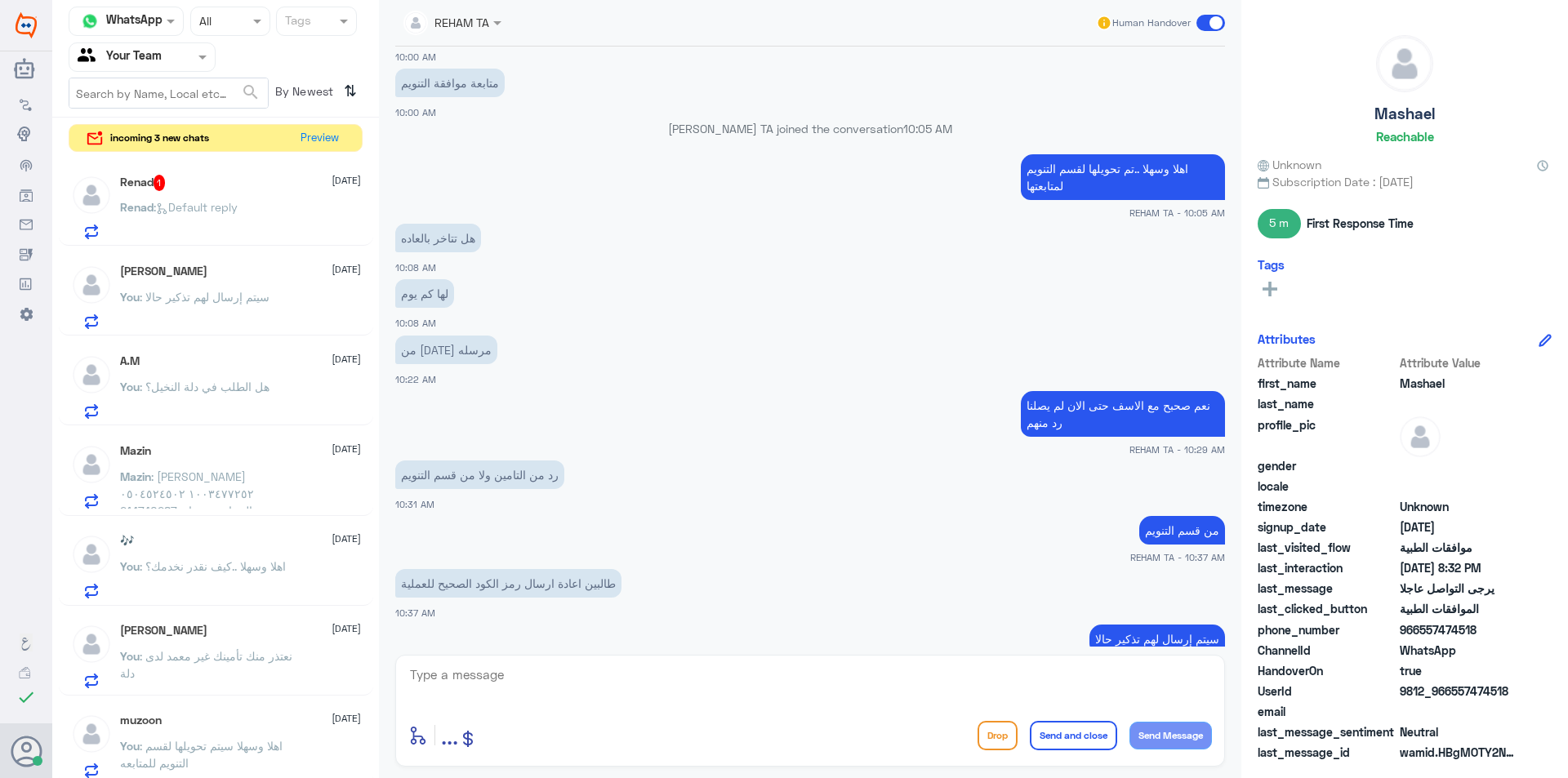
scroll to position [1215, 0]
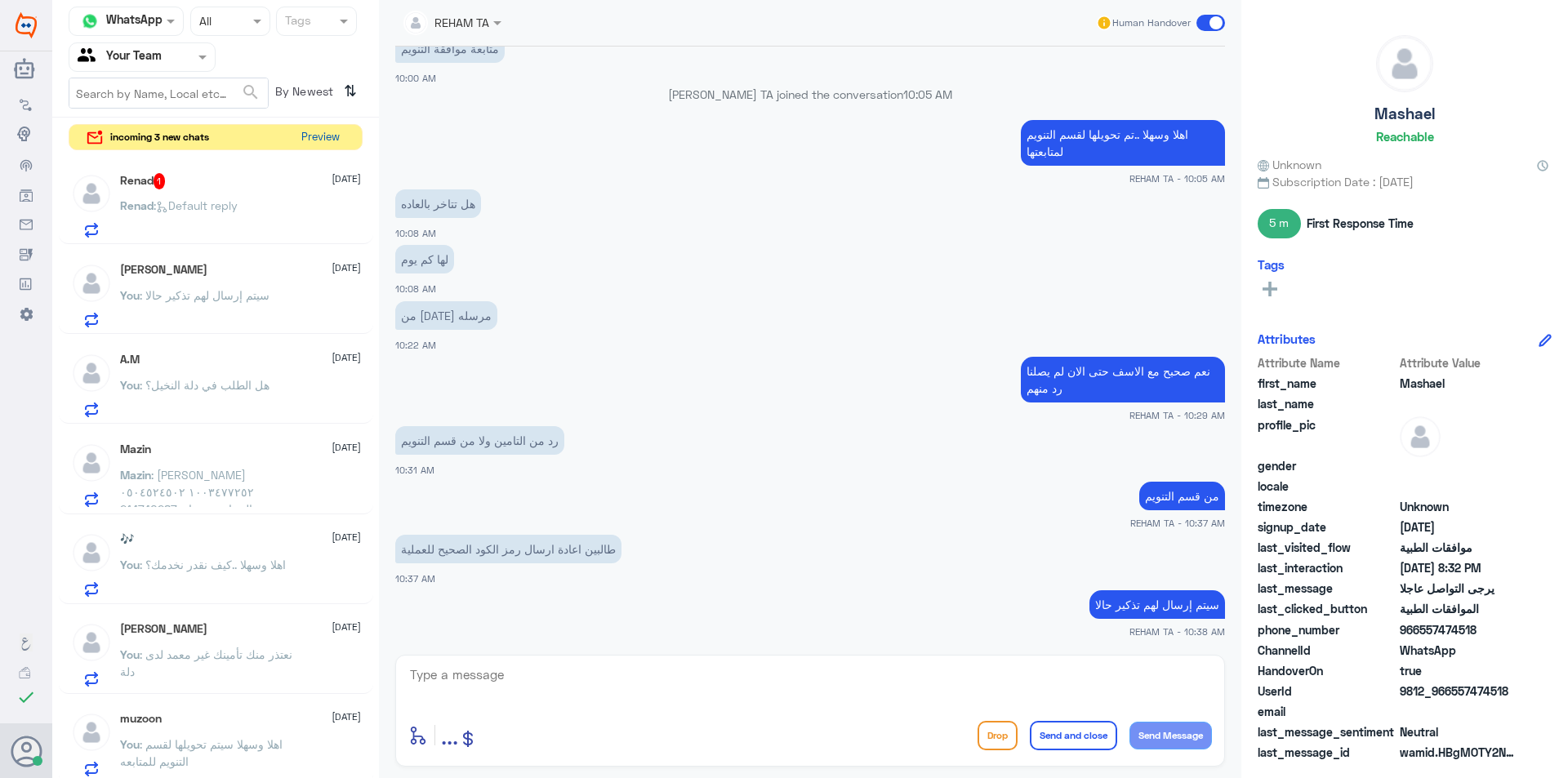
click at [323, 131] on button "Preview" at bounding box center [320, 137] width 51 height 25
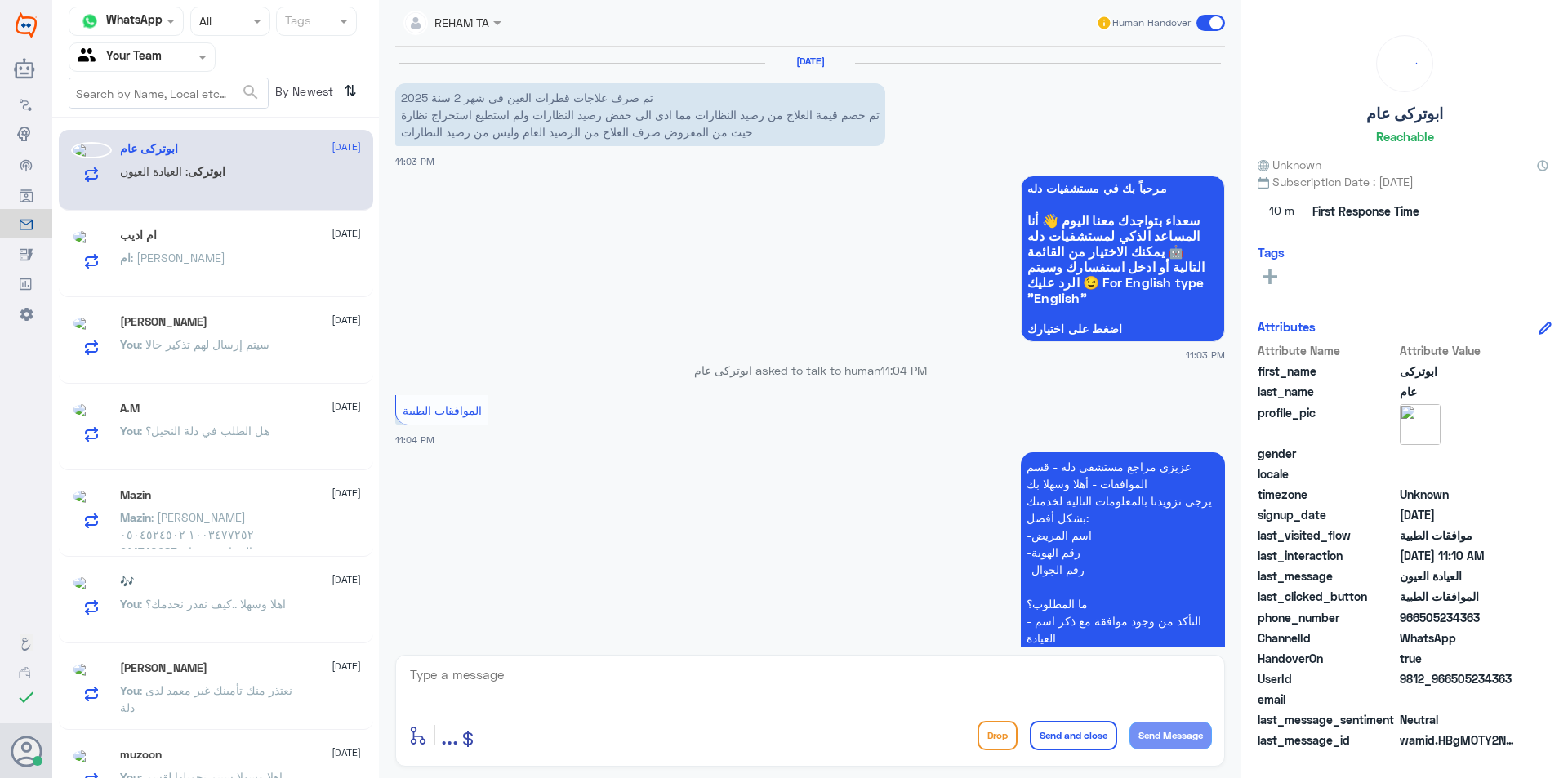
scroll to position [1701, 0]
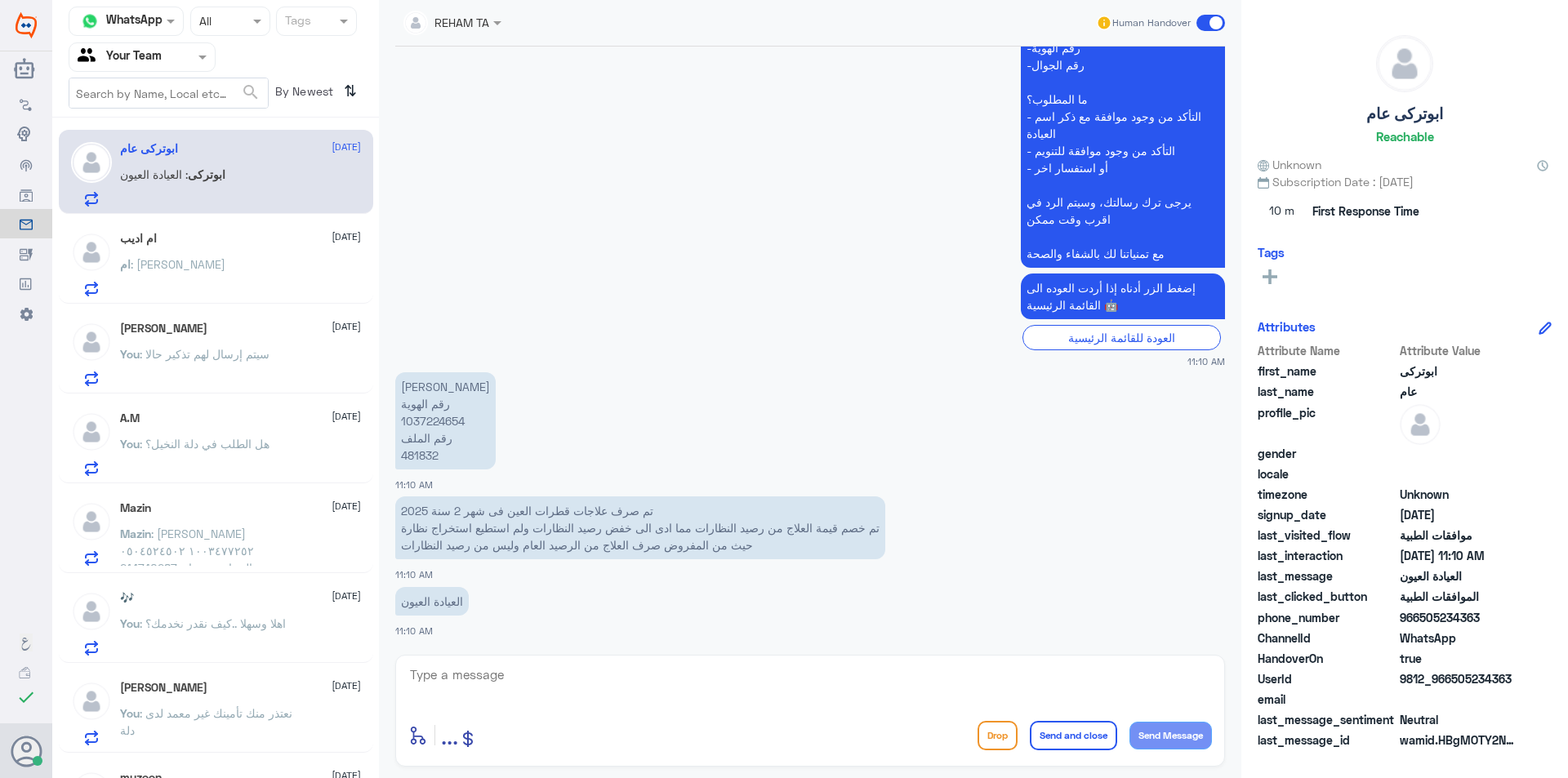
click at [268, 257] on div "ام اديب 23 August ام : Tyenne" at bounding box center [240, 264] width 241 height 65
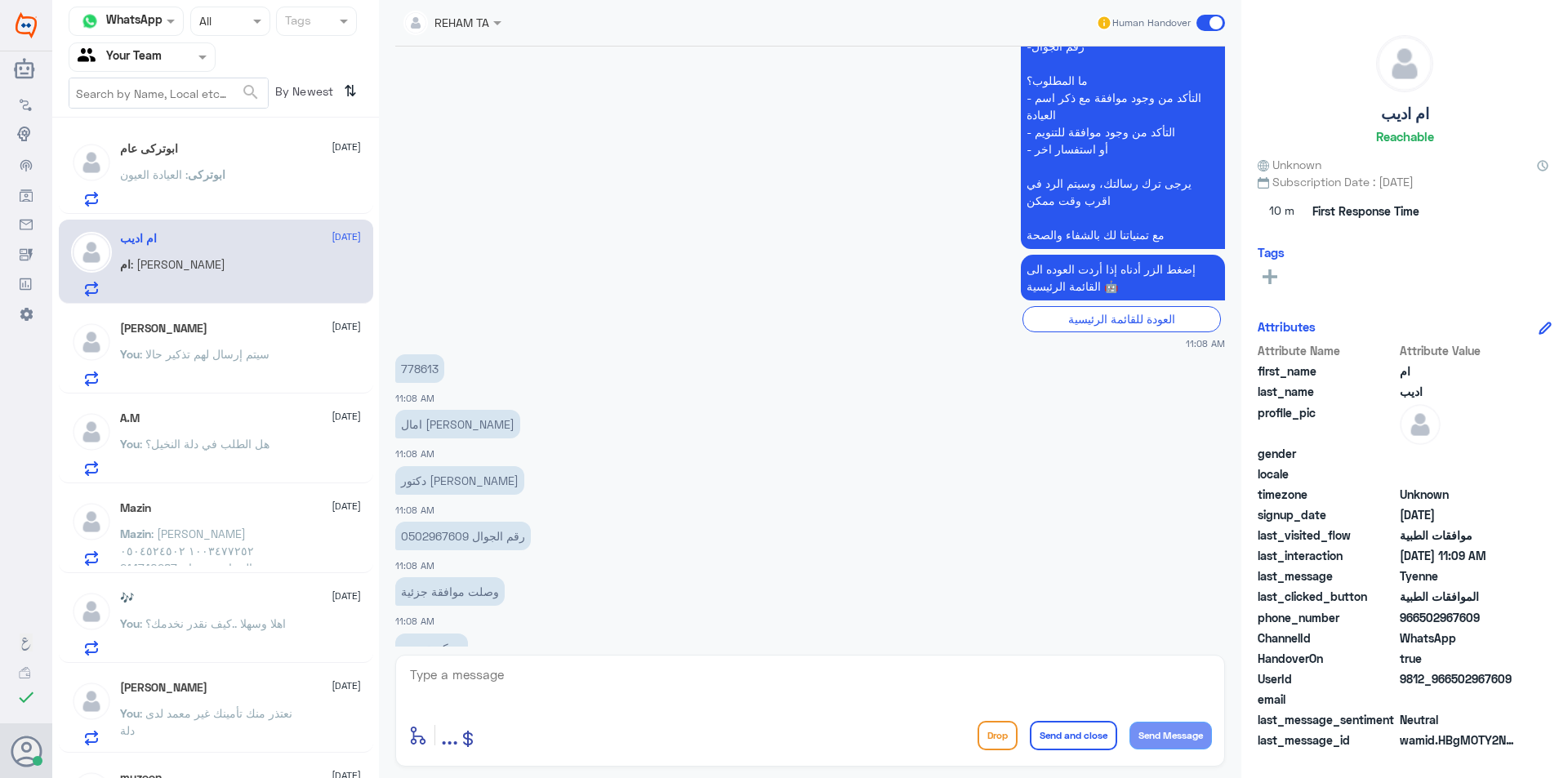
scroll to position [1475, 0]
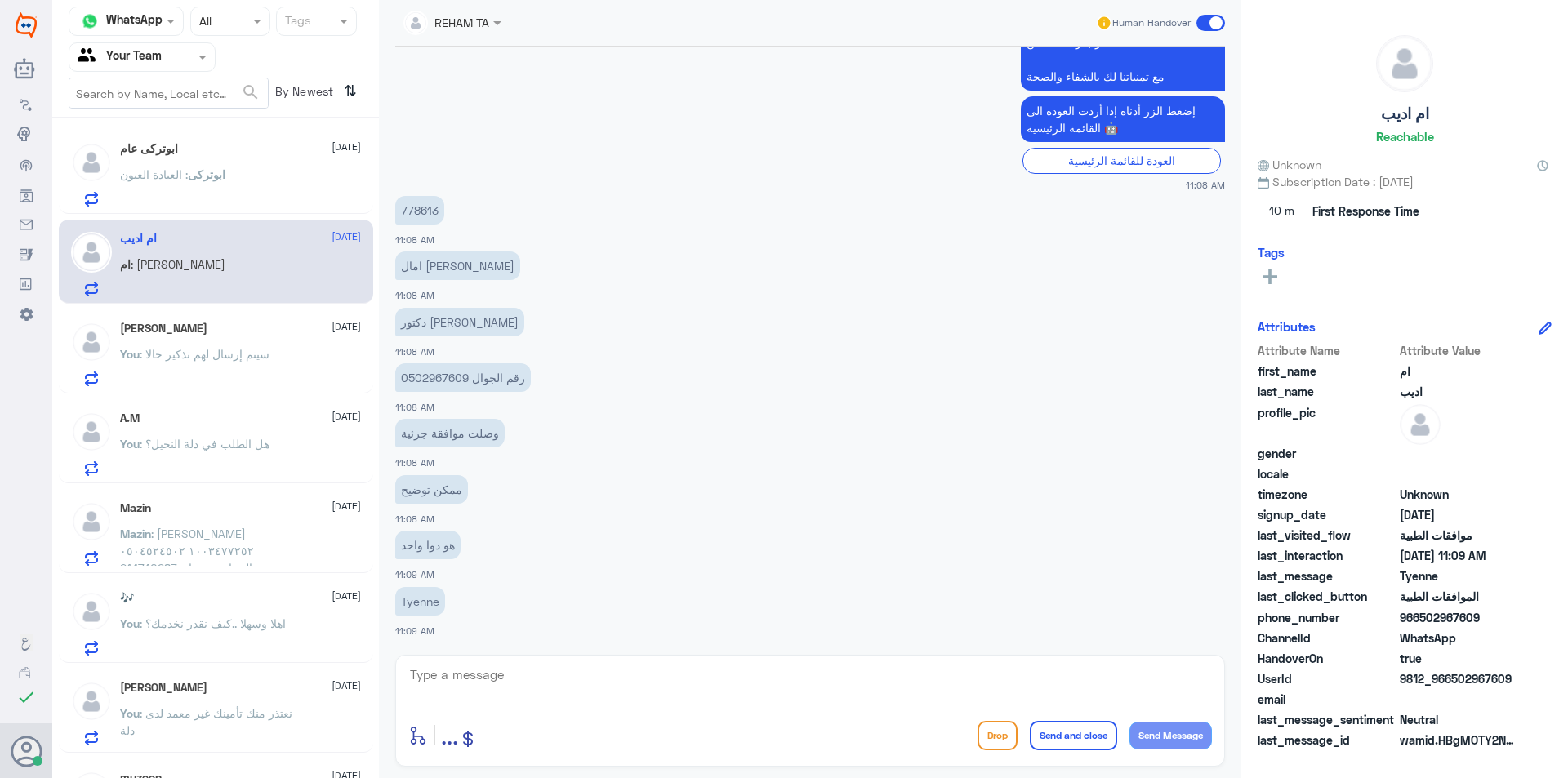
click at [254, 363] on p "You : سيتم إرسال لهم تذكير حالا" at bounding box center [194, 366] width 149 height 41
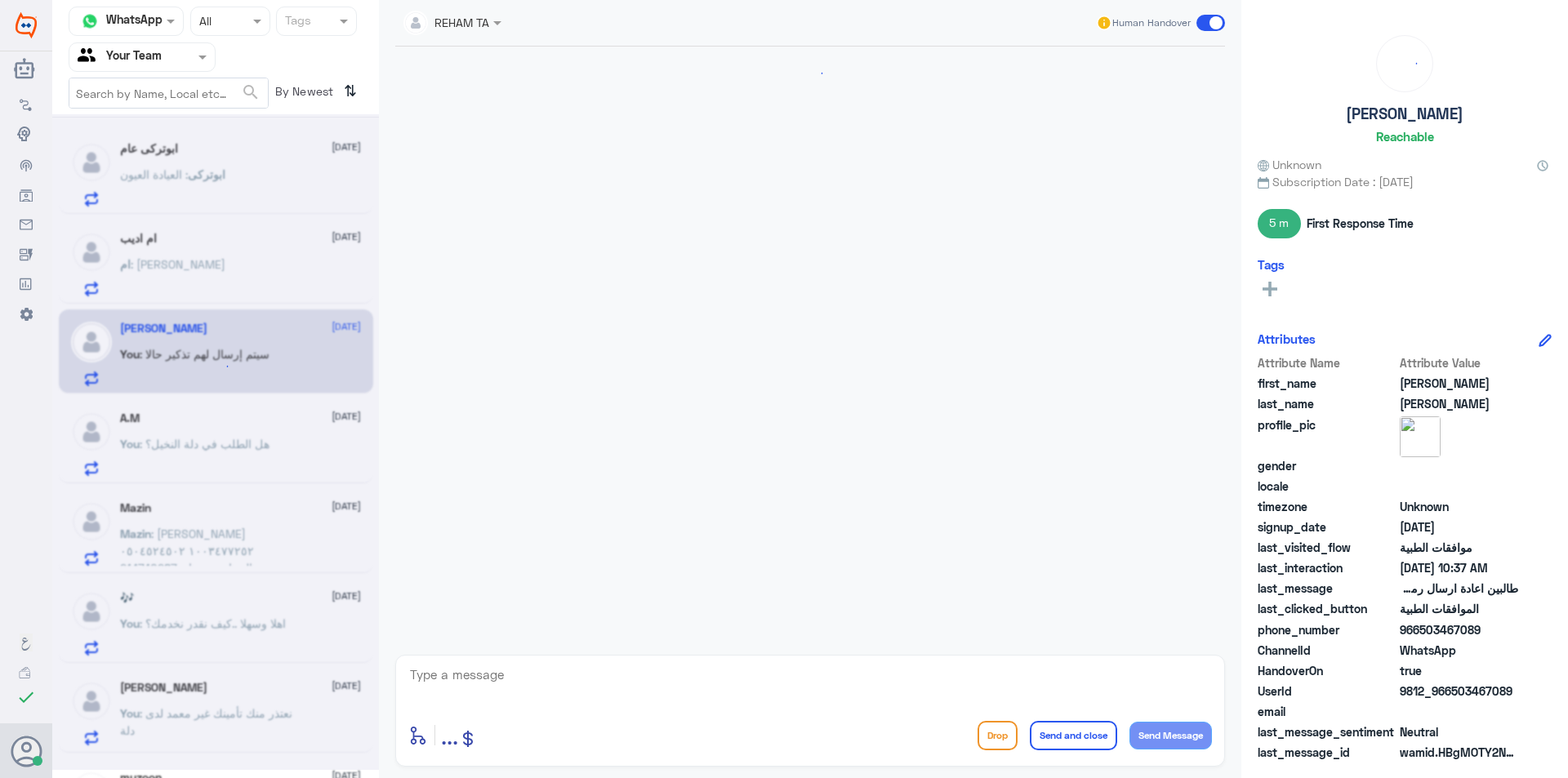
scroll to position [1215, 0]
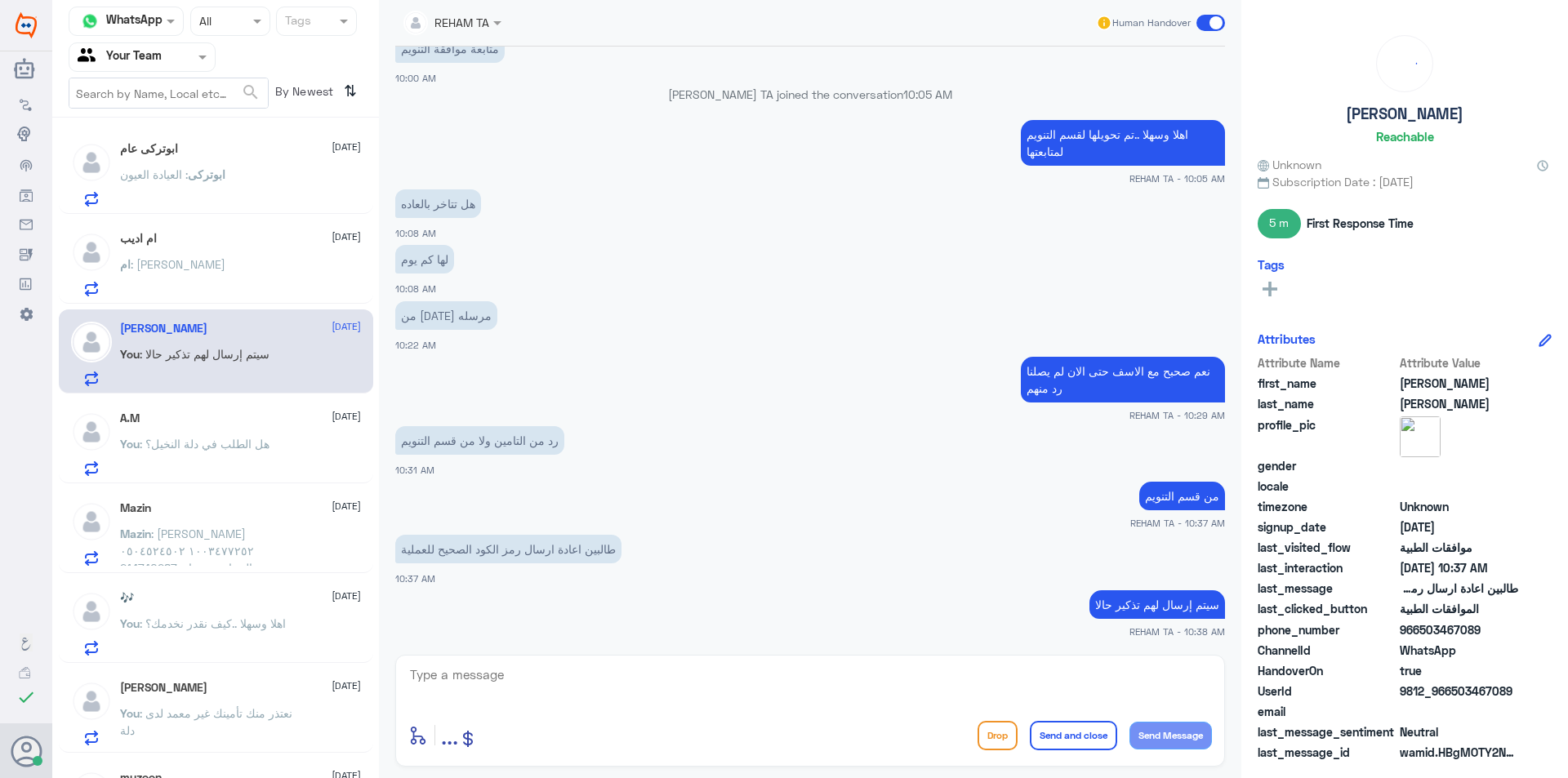
click at [246, 277] on div "ام : Tyenne" at bounding box center [240, 278] width 241 height 37
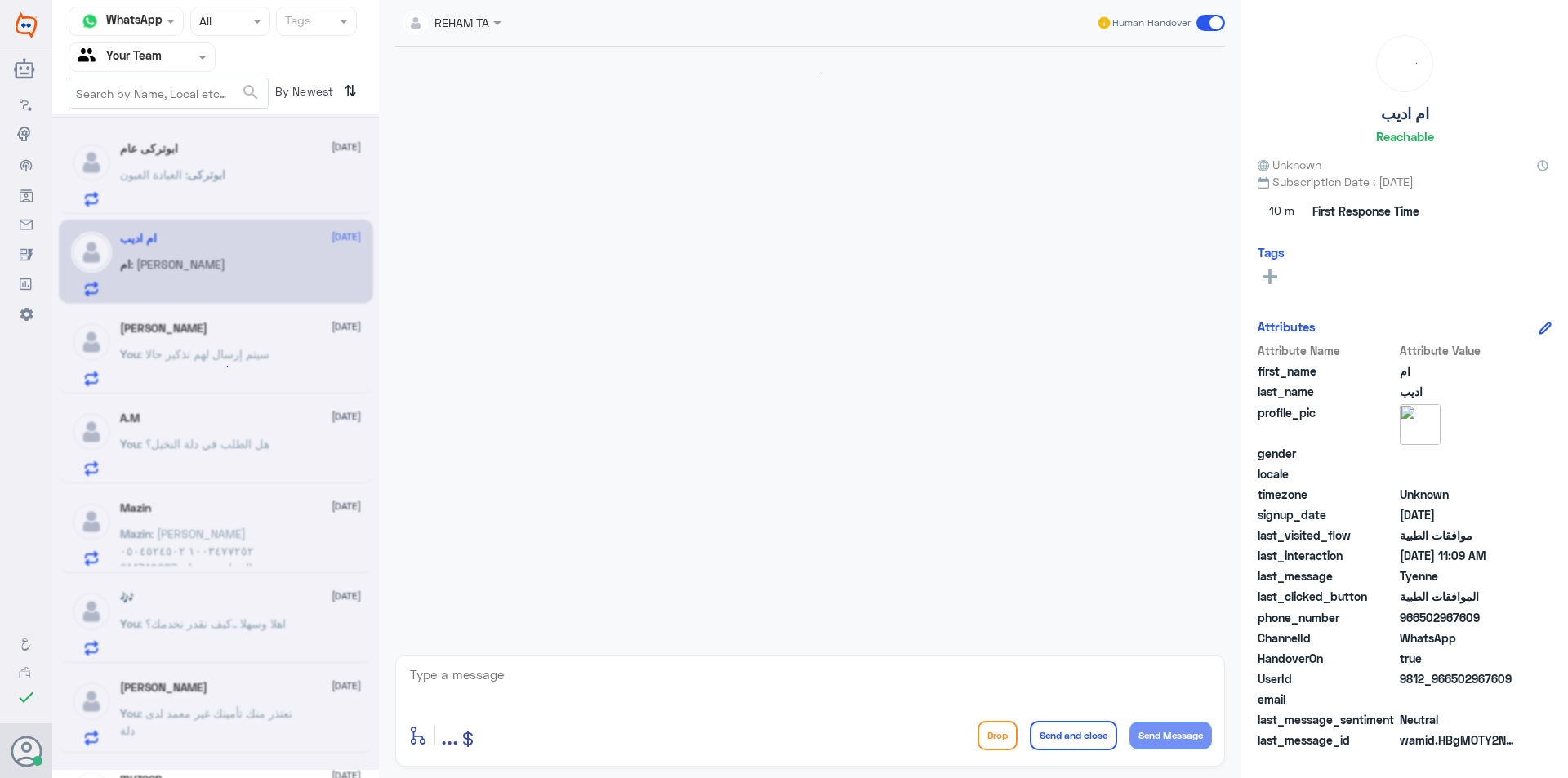
scroll to position [1475, 0]
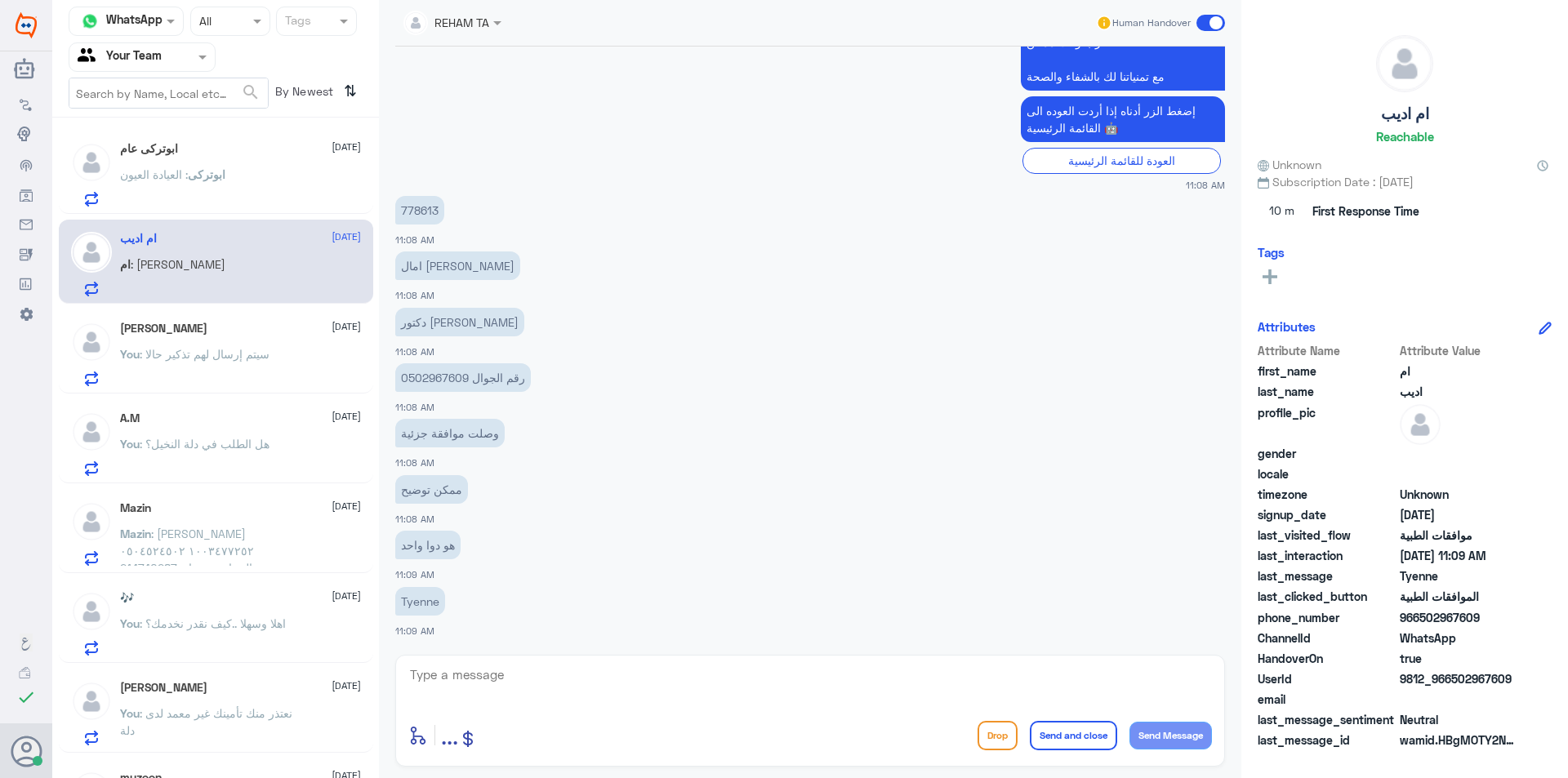
click at [225, 178] on span "ابوتركى" at bounding box center [207, 174] width 38 height 14
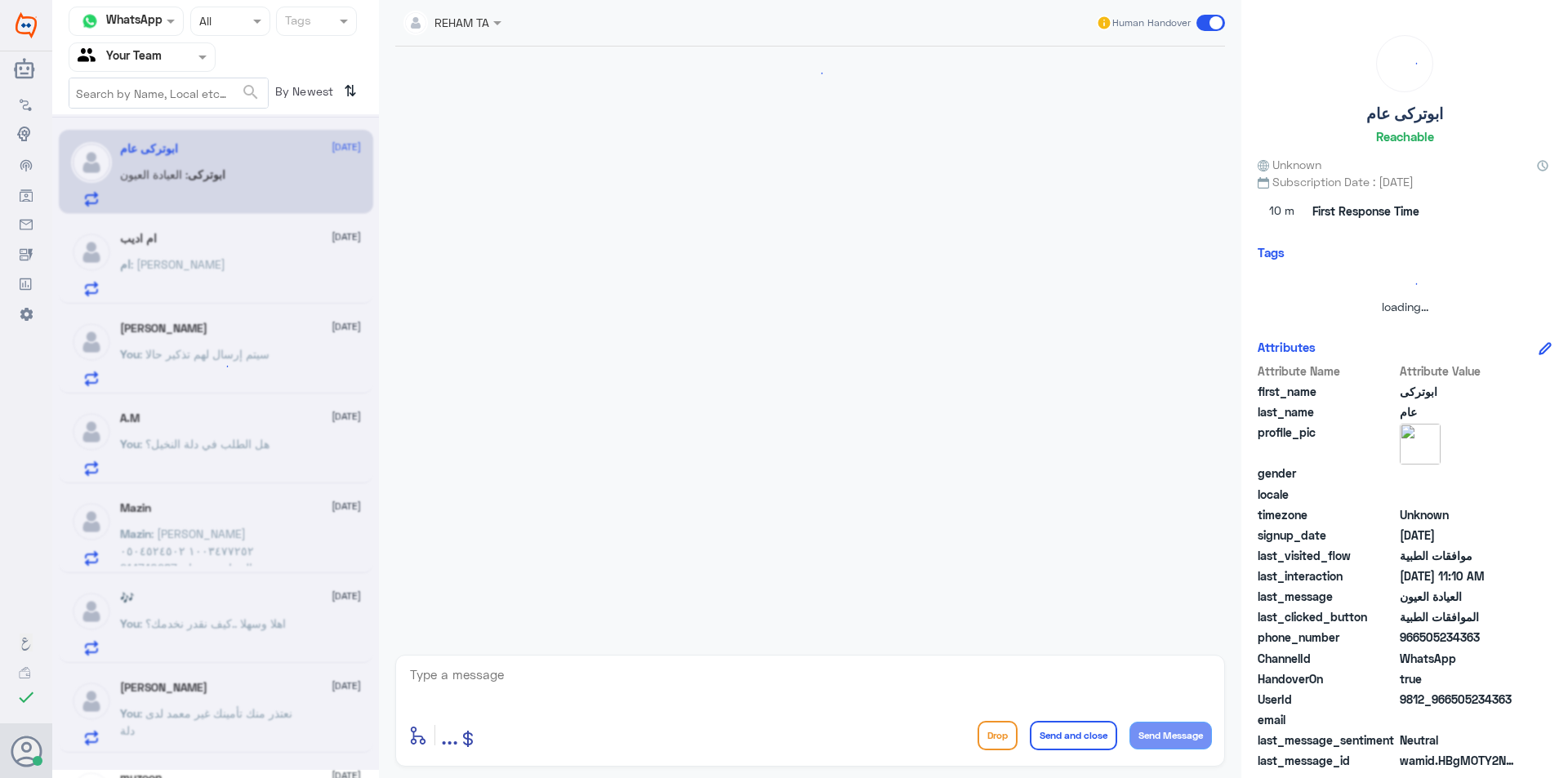
scroll to position [1701, 0]
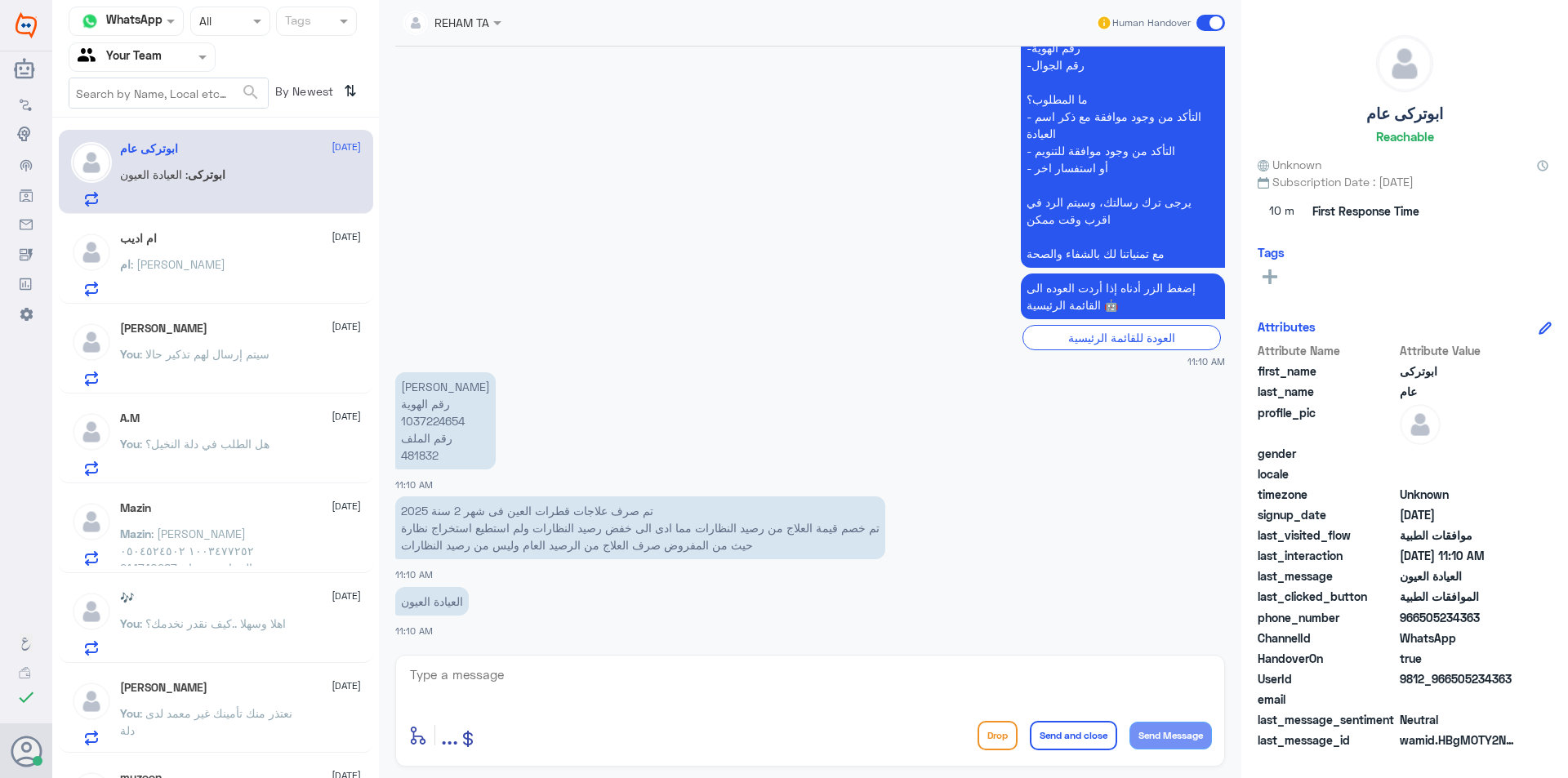
click at [235, 249] on div "ام اديب 23 August ام : Tyenne" at bounding box center [240, 264] width 241 height 65
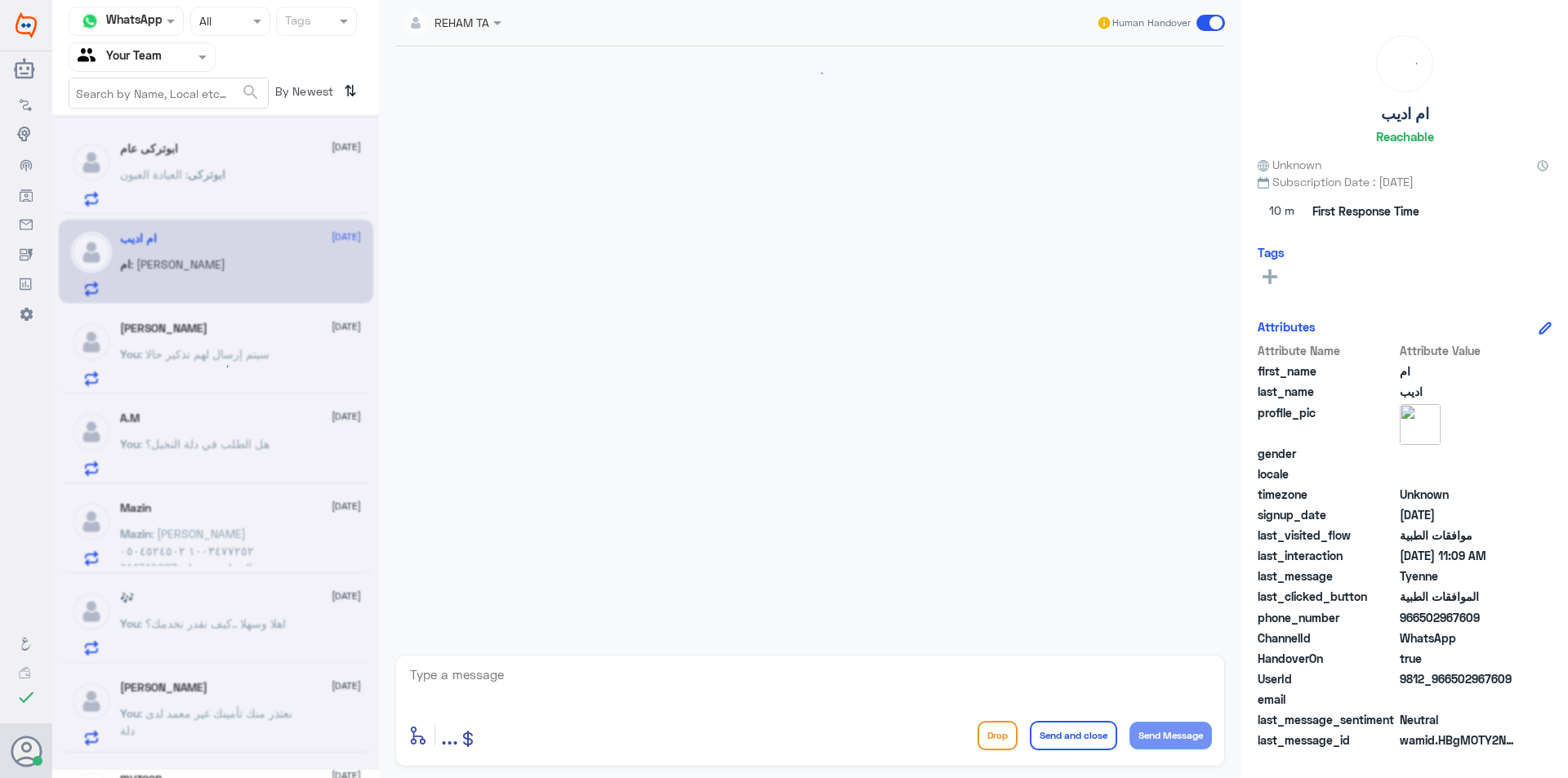
scroll to position [1475, 0]
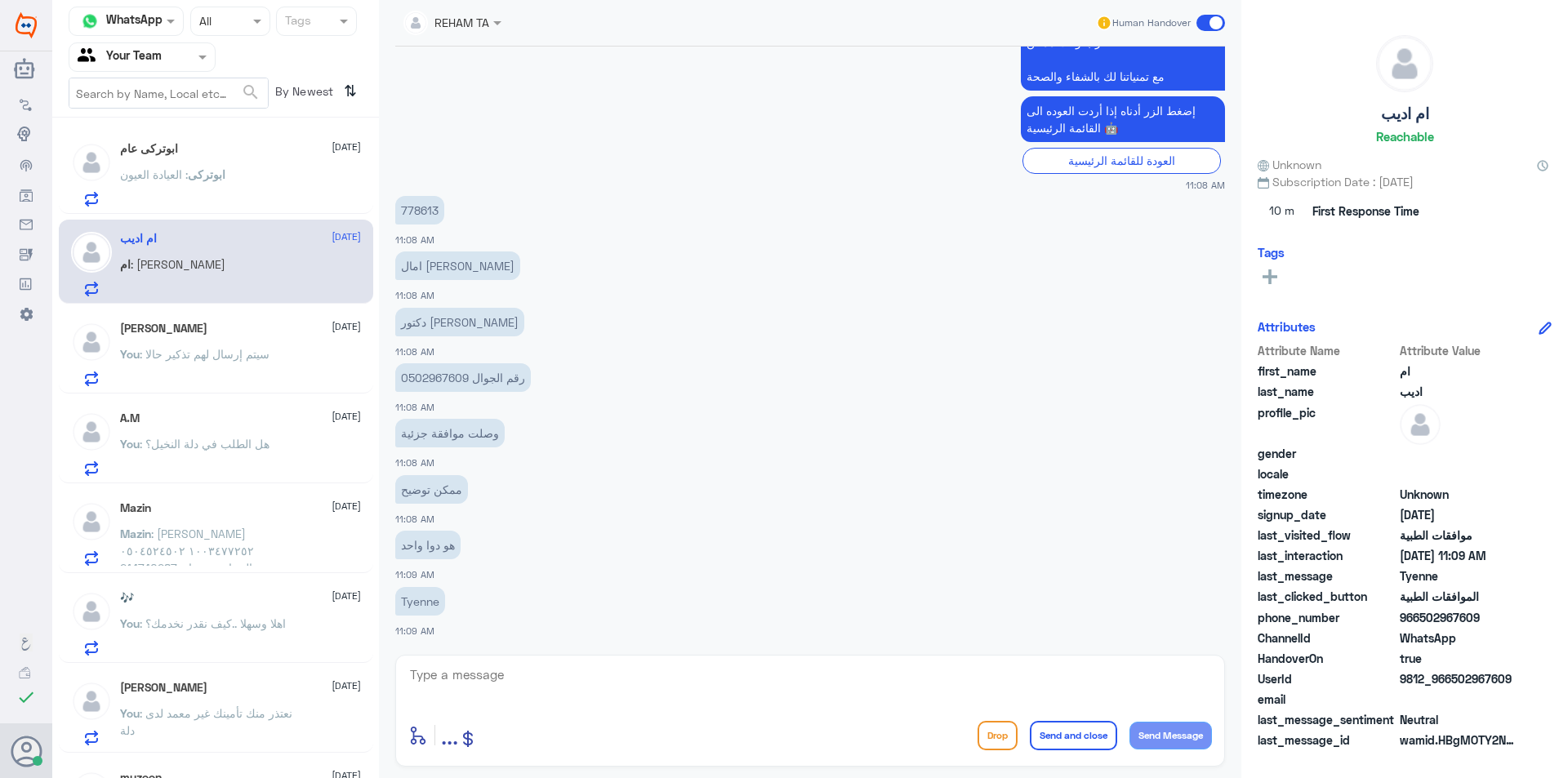
click at [425, 379] on p "رقم الجوال 0502967609" at bounding box center [463, 377] width 135 height 29
click at [425, 199] on p "778613" at bounding box center [419, 210] width 49 height 29
copy p "778613"
click at [601, 697] on textarea at bounding box center [809, 683] width 804 height 40
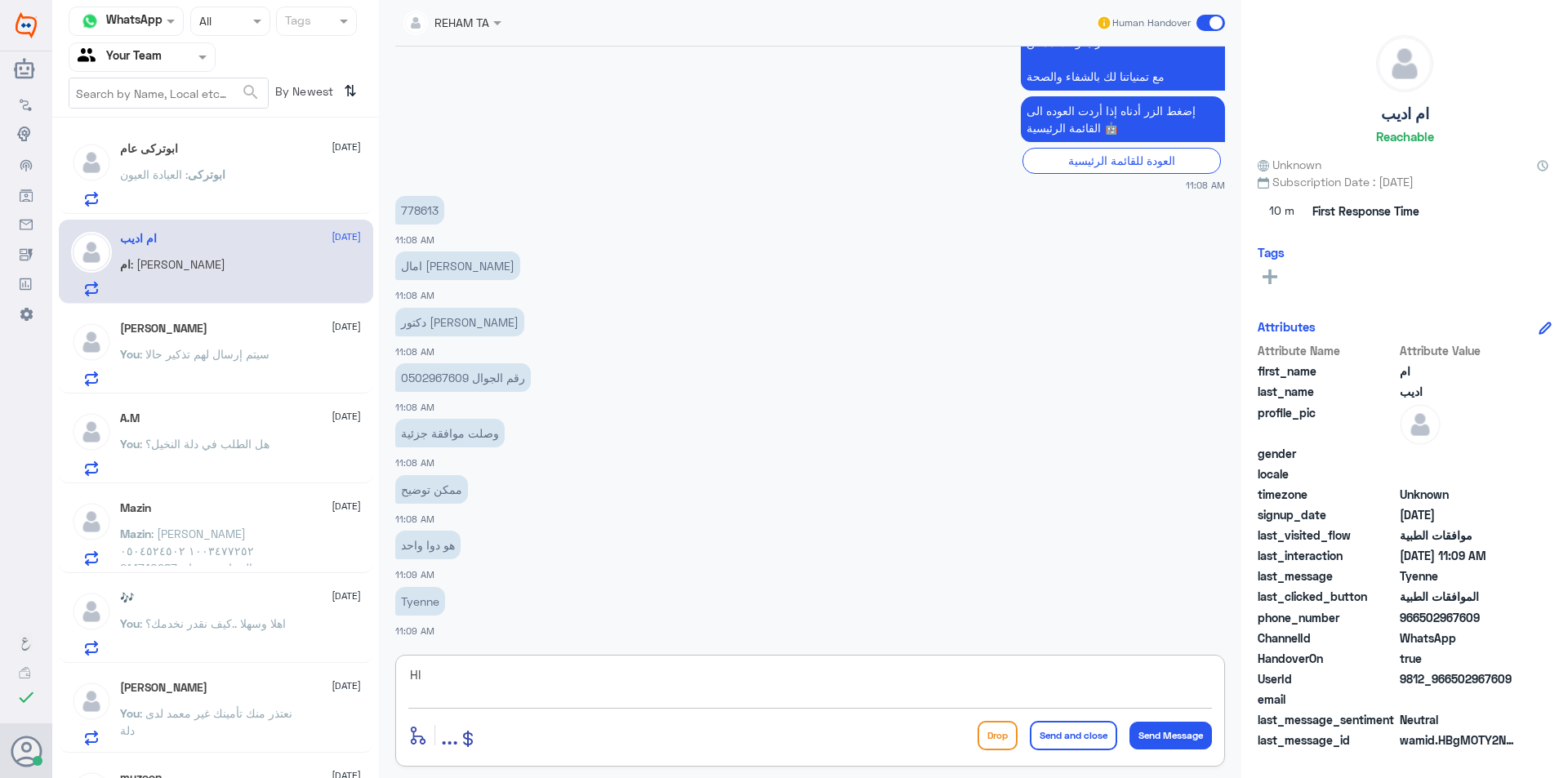
type textarea "H"
type textarea "اهلا وسهلا"
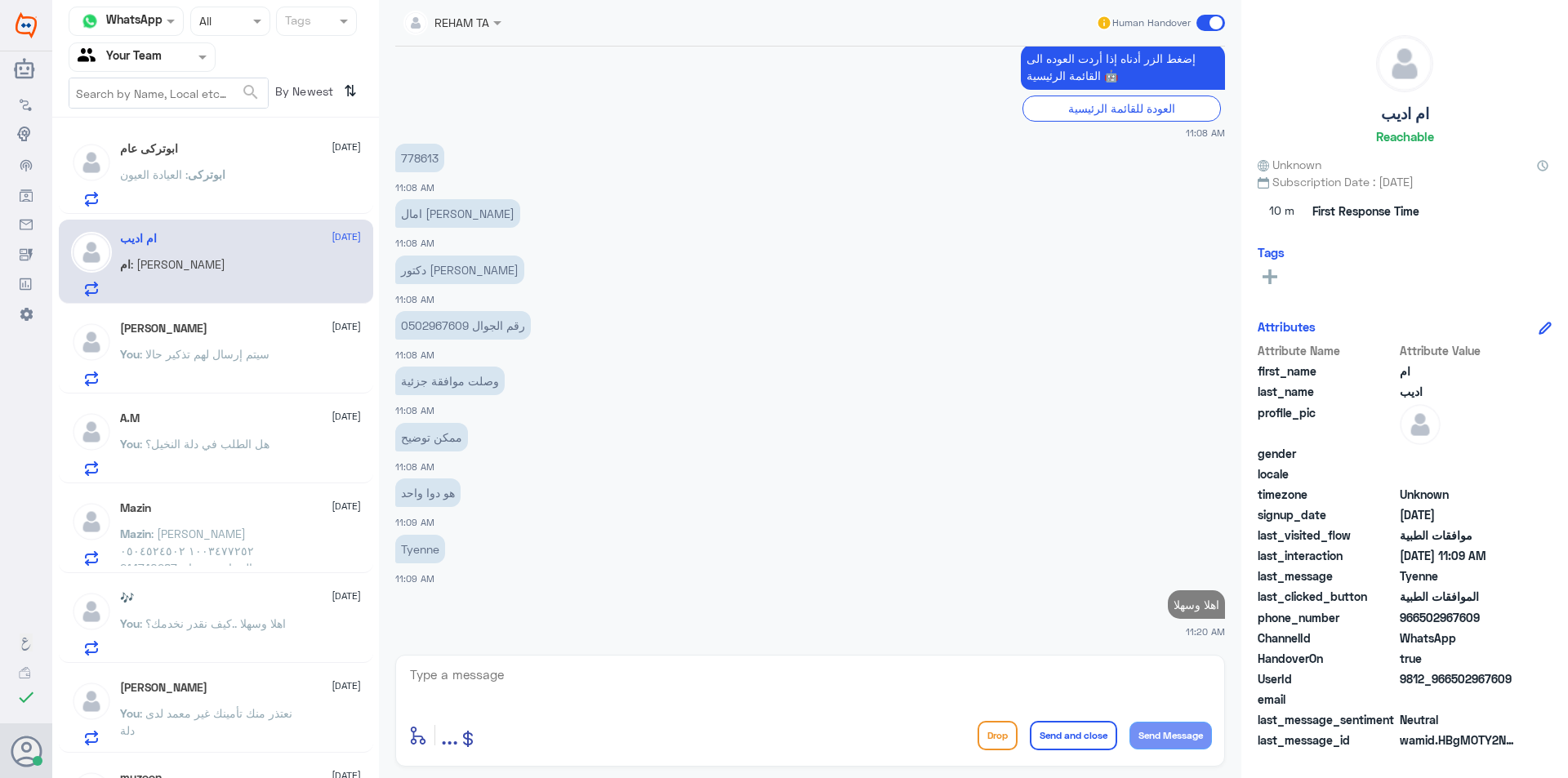
click at [424, 541] on p "Tyenne" at bounding box center [420, 549] width 50 height 29
click at [421, 542] on p "Tyenne" at bounding box center [420, 549] width 50 height 29
click at [420, 554] on p "Tyenne" at bounding box center [420, 549] width 50 height 29
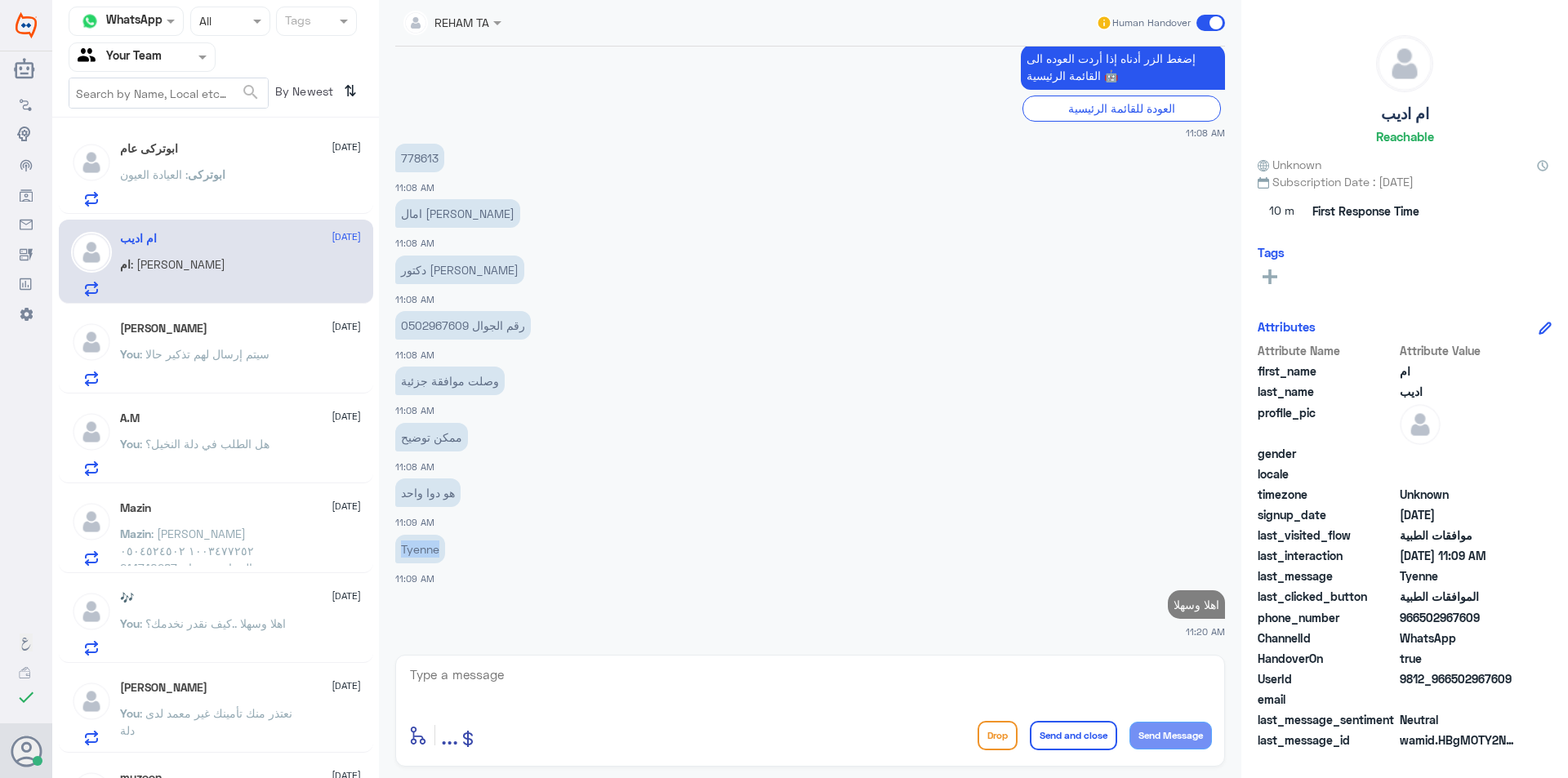
copy div "Tyenne"
click at [536, 691] on textarea at bounding box center [809, 683] width 804 height 40
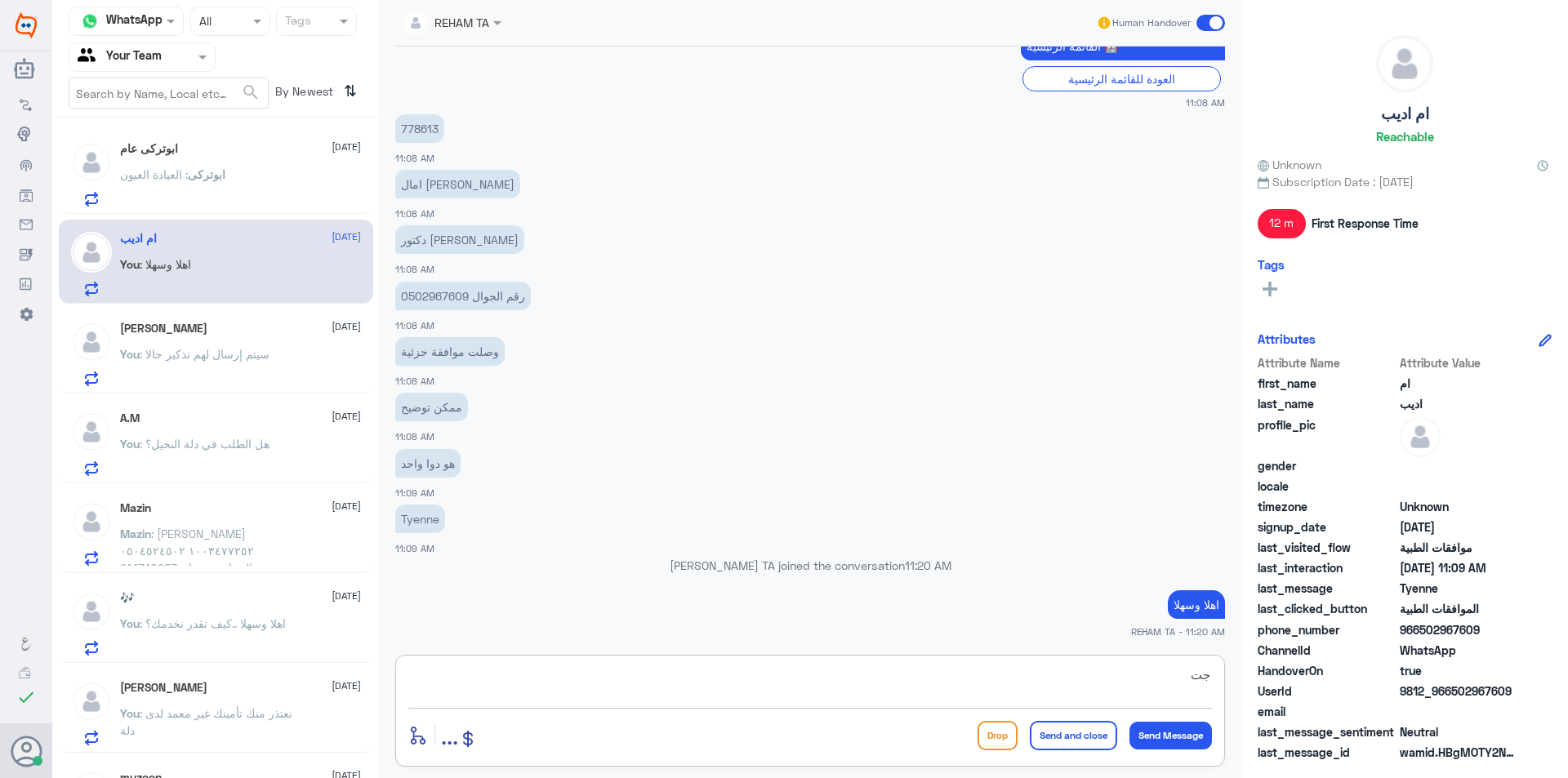
type textarea "ج"
paste textarea "Tyenne"
type textarea "حتى الان دواء Tyenne مرفوض"
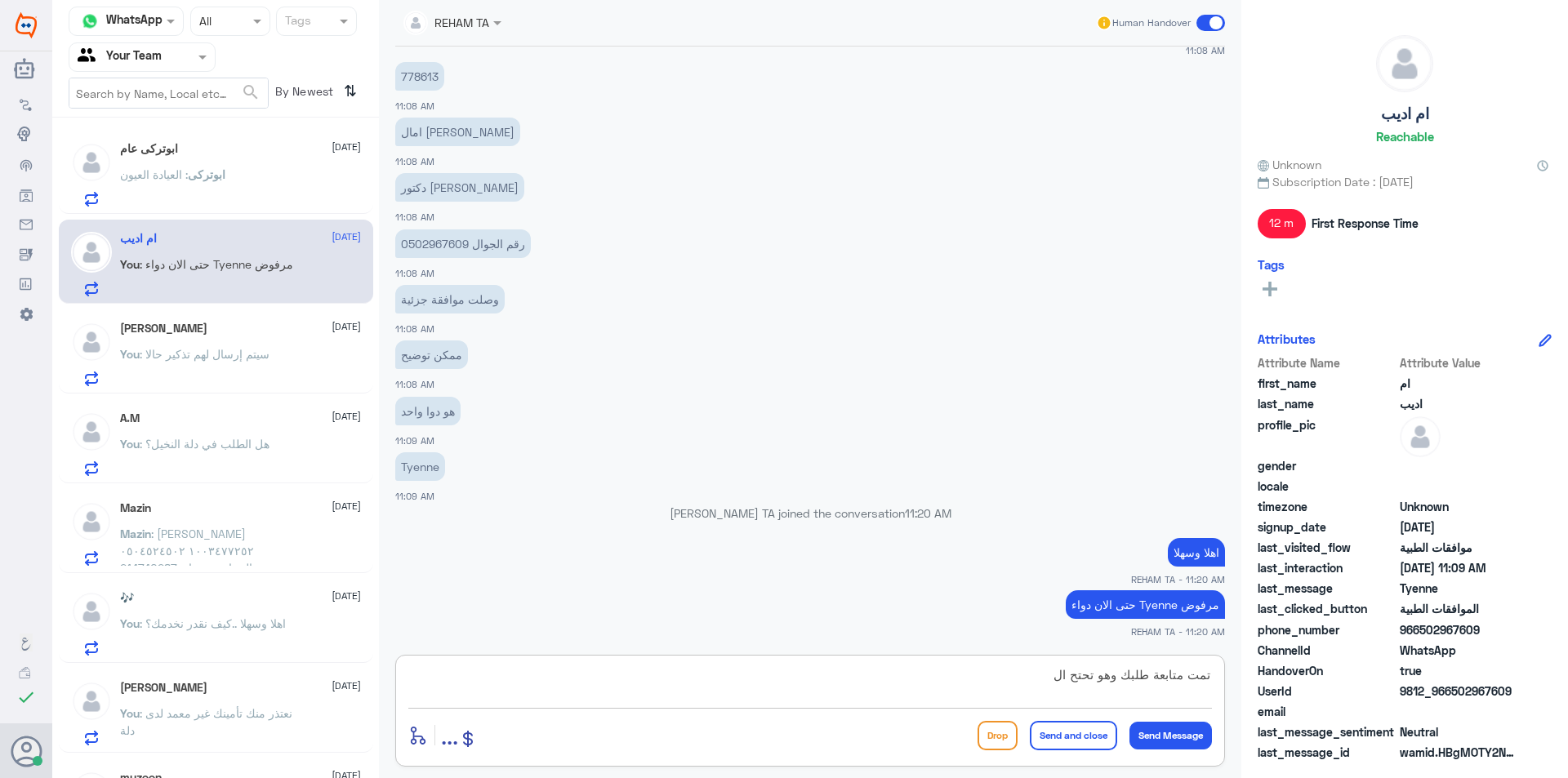
scroll to position [1637, 0]
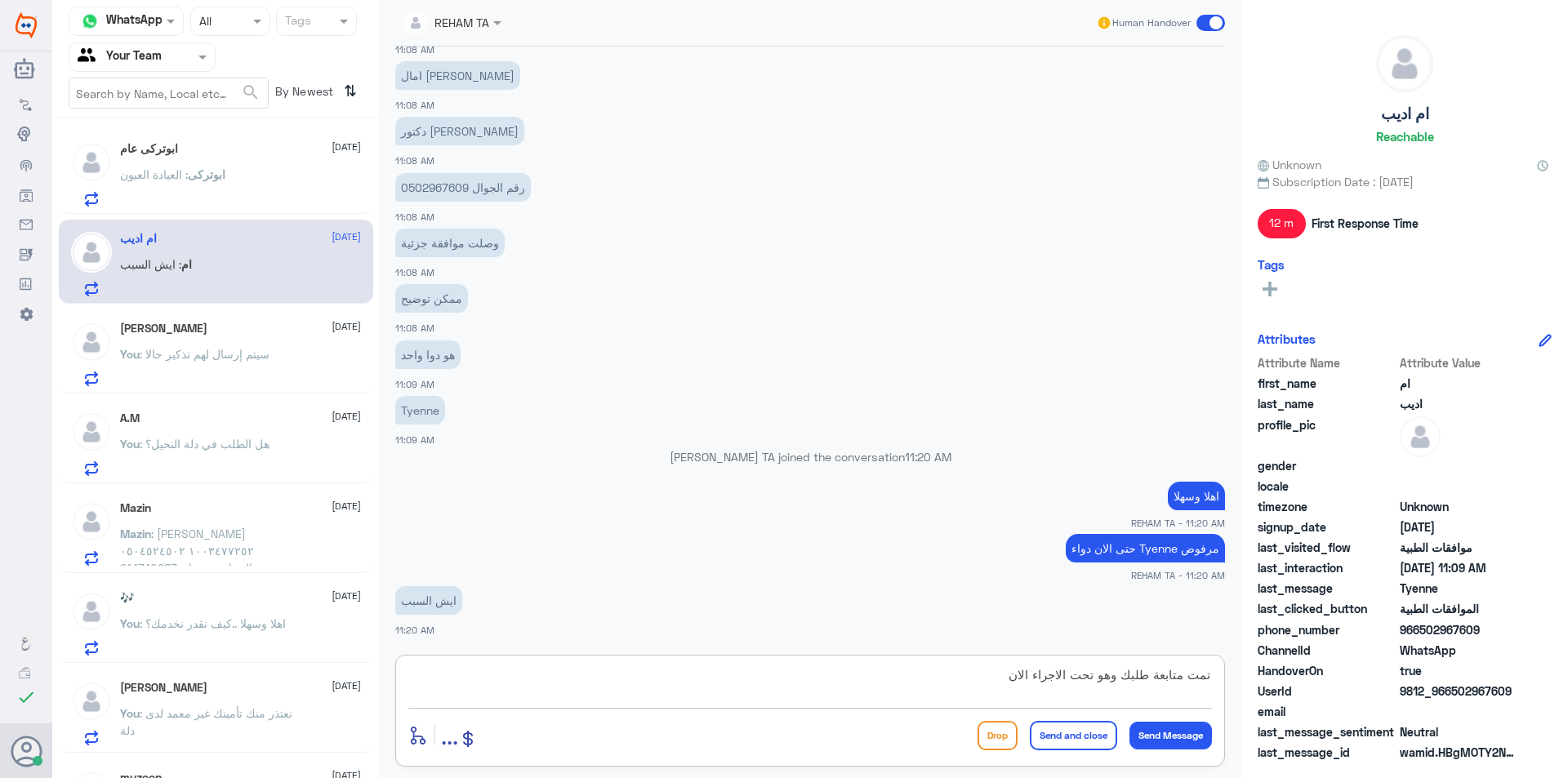
type textarea "تمت متابعة طلبك وهو تحت الاجراء الان"
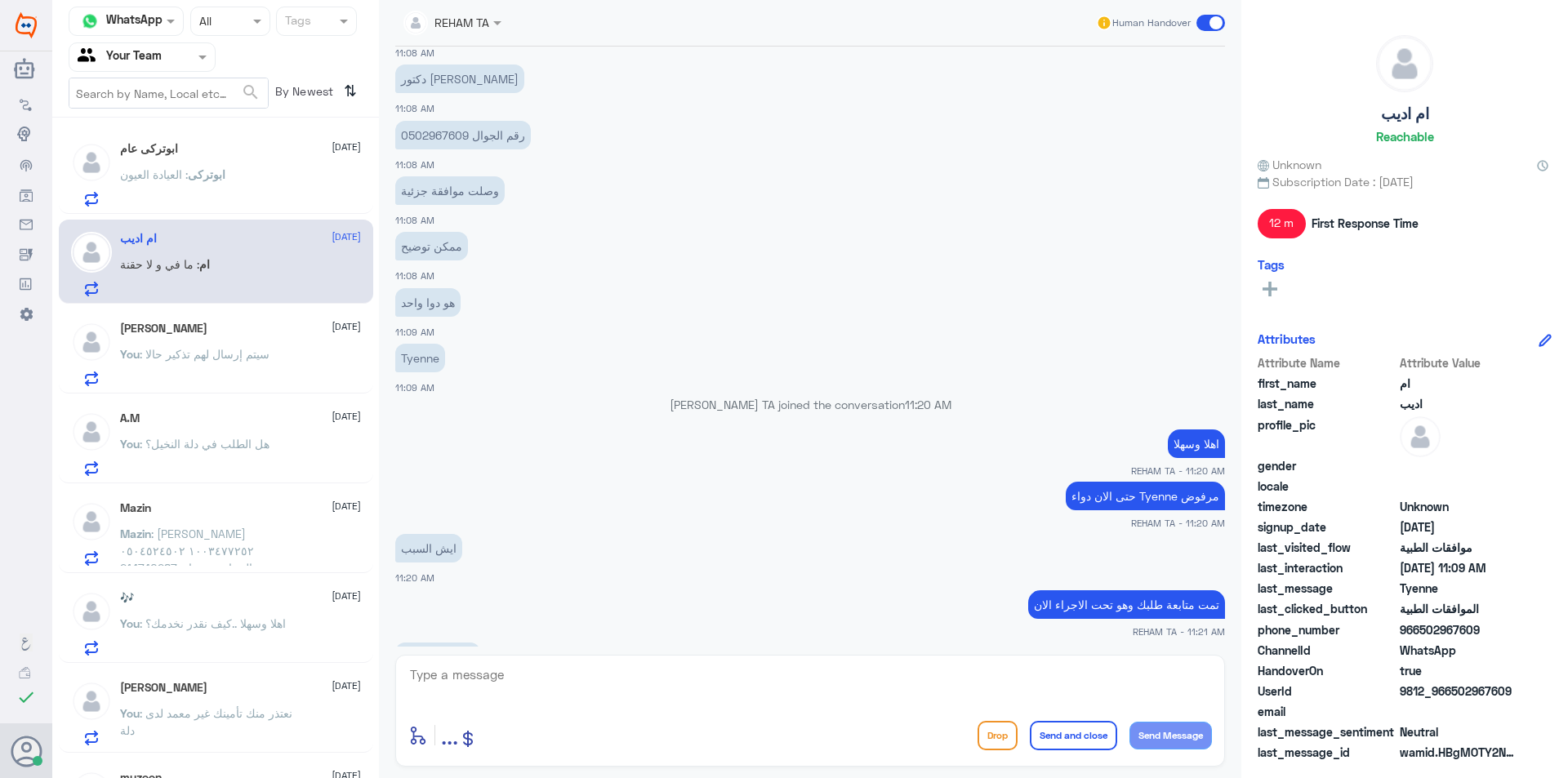
scroll to position [1744, 0]
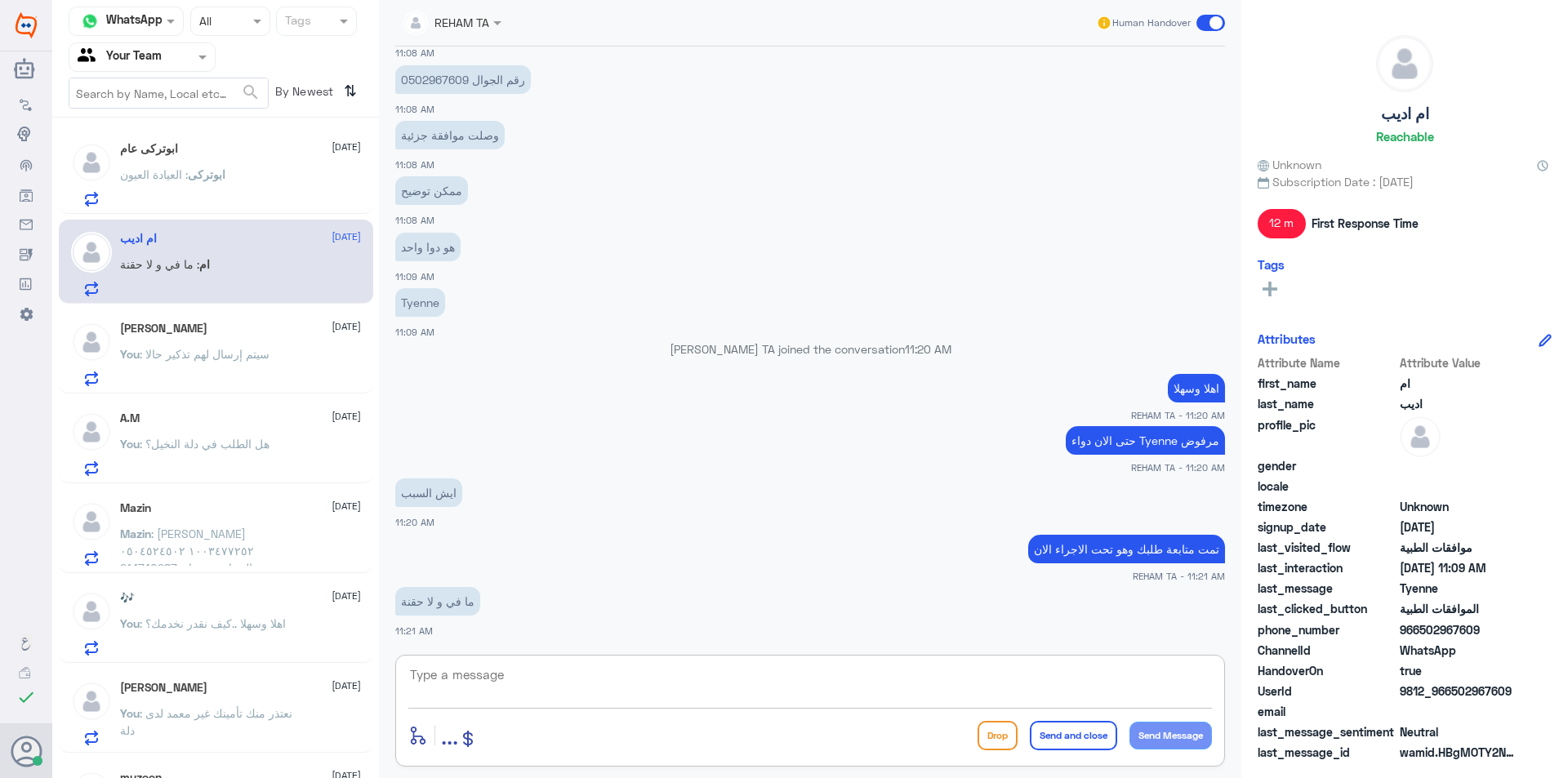
click at [613, 668] on textarea at bounding box center [809, 683] width 804 height 40
click at [613, 678] on textarea at bounding box center [809, 683] width 804 height 40
type textarea "نعم مرفوضه"
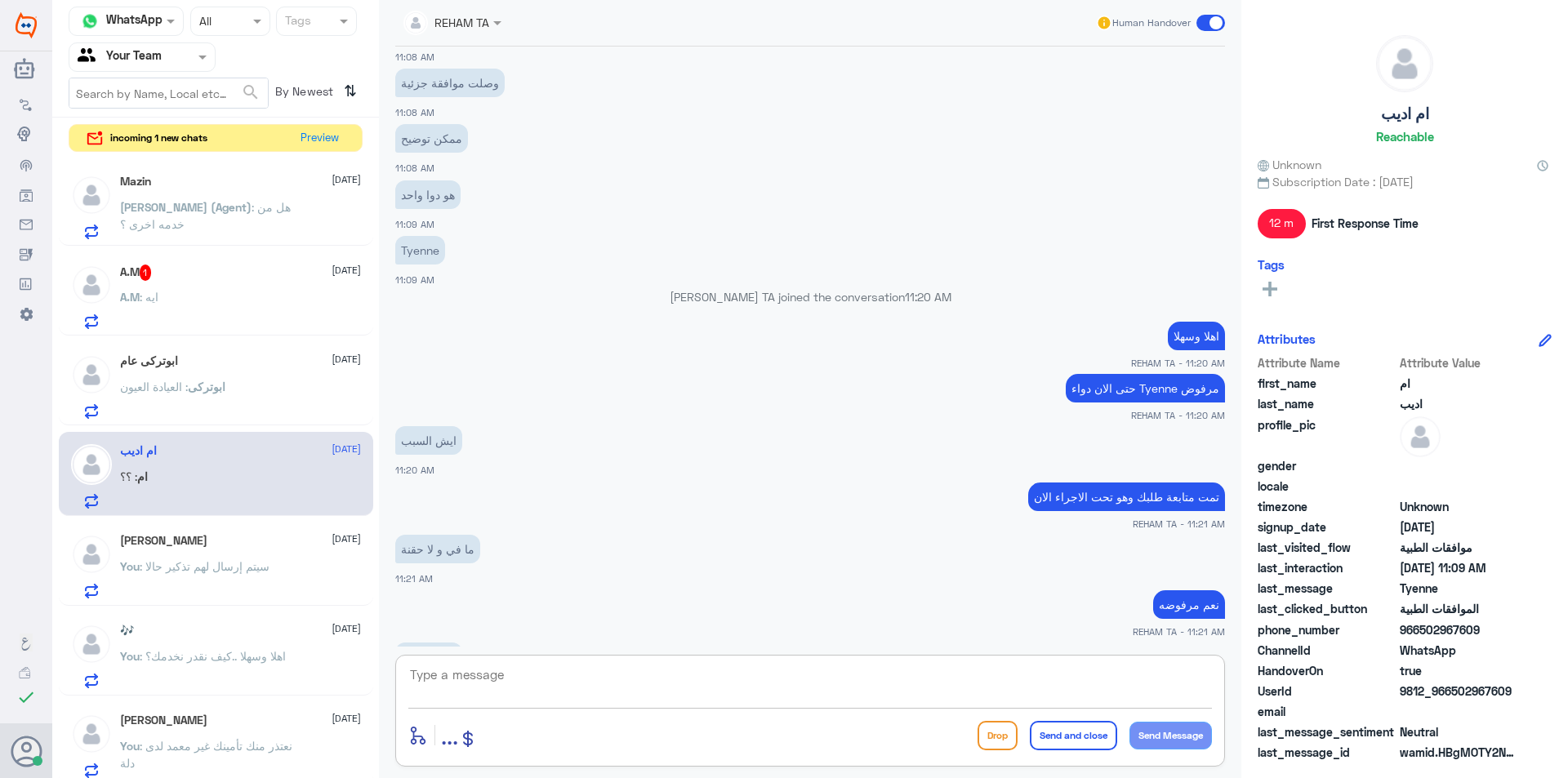
scroll to position [1908, 0]
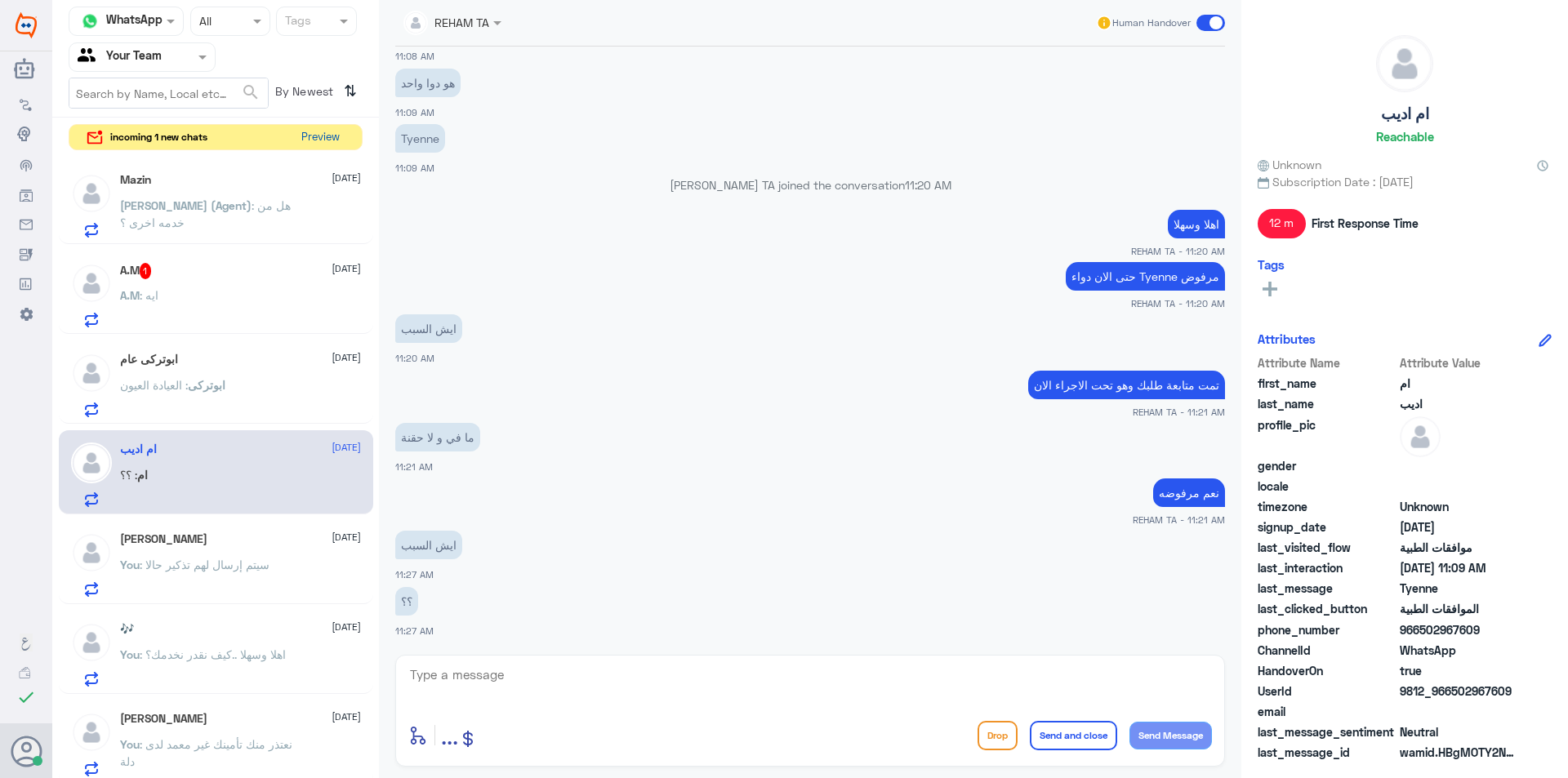
click at [323, 136] on button "Preview" at bounding box center [320, 137] width 51 height 25
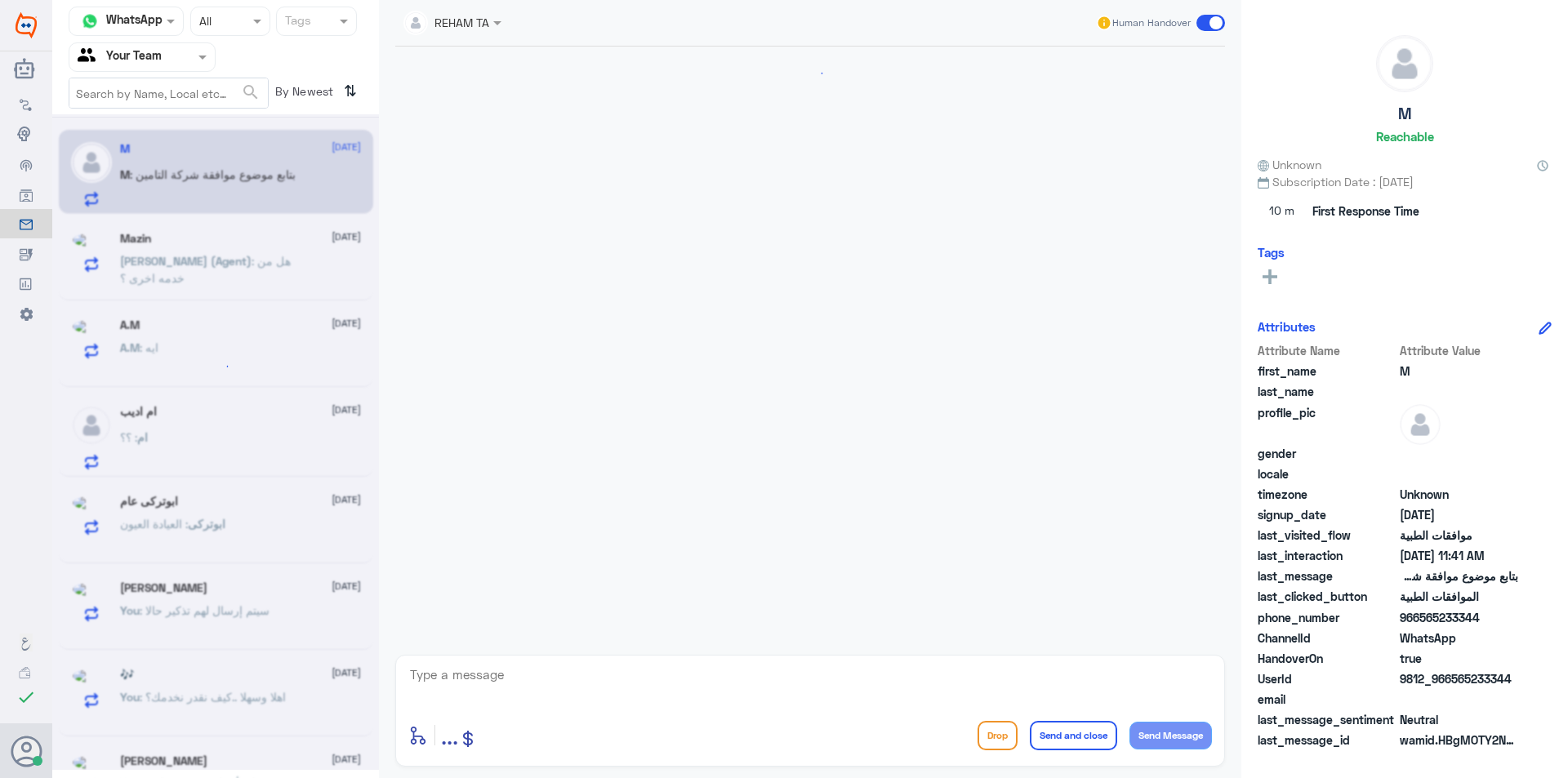
scroll to position [633, 0]
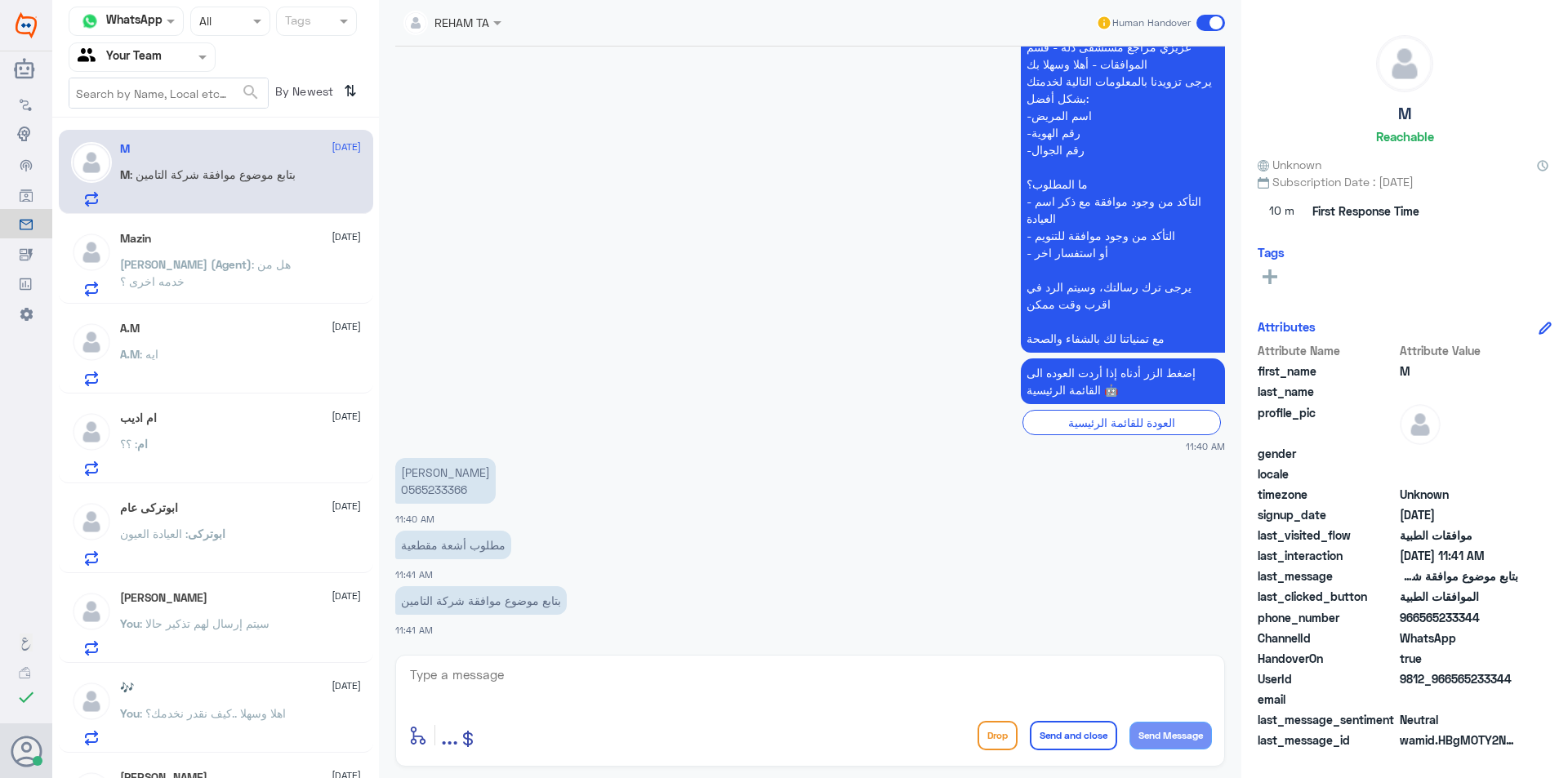
click at [217, 232] on div "Mazin 23 August" at bounding box center [240, 238] width 241 height 14
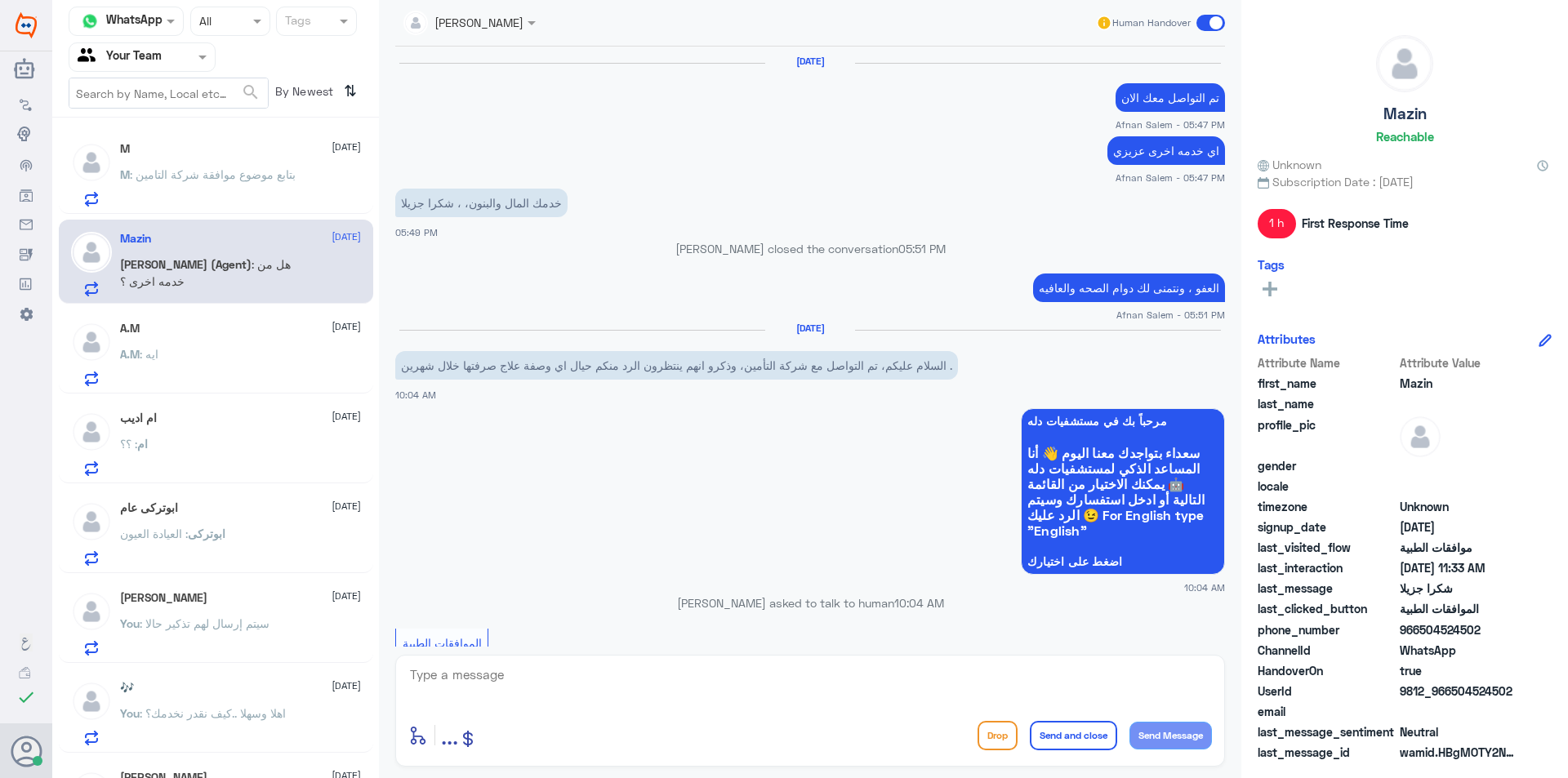
scroll to position [1116, 0]
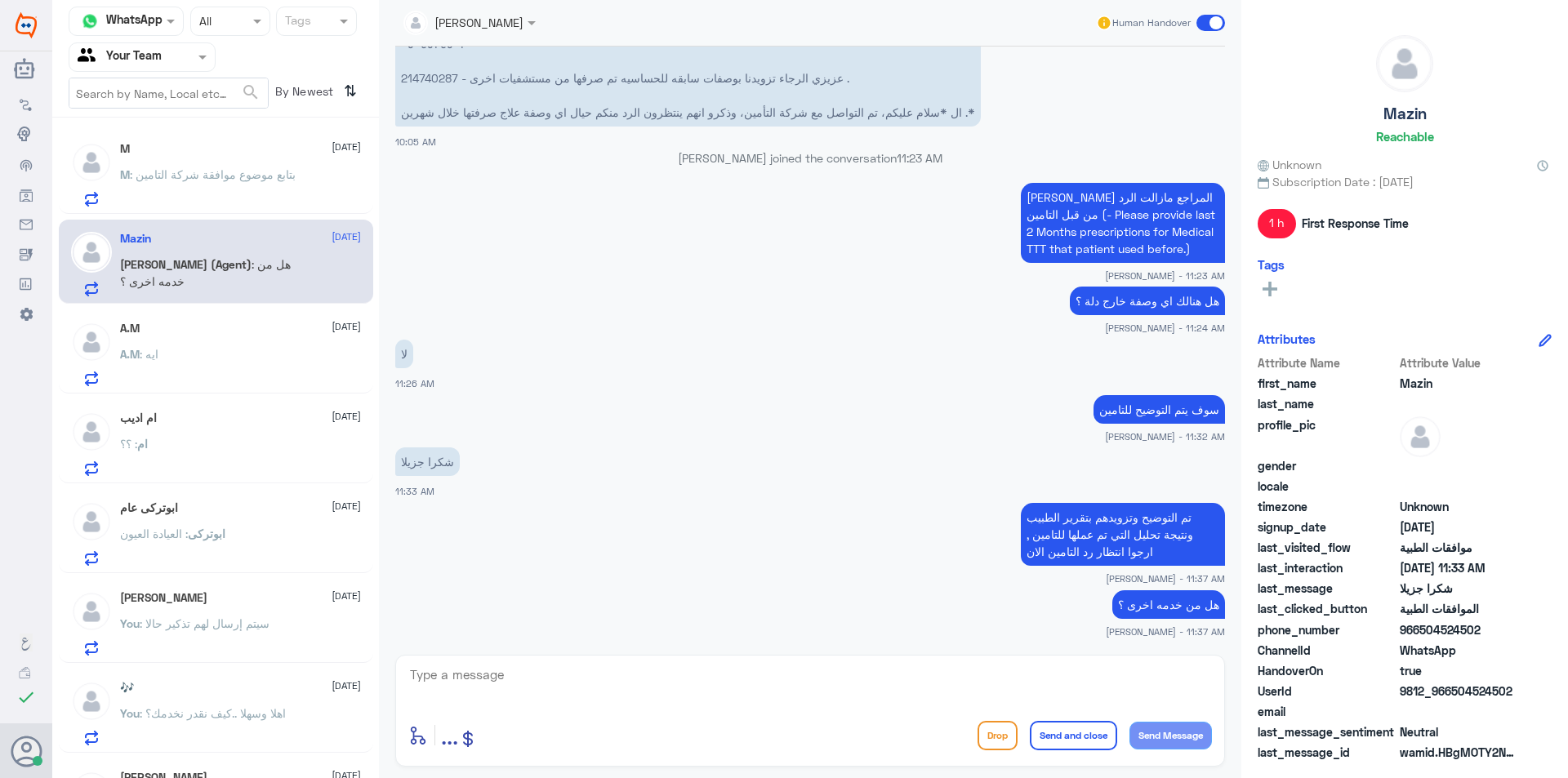
click at [235, 335] on div "A.M 23 August" at bounding box center [240, 328] width 241 height 14
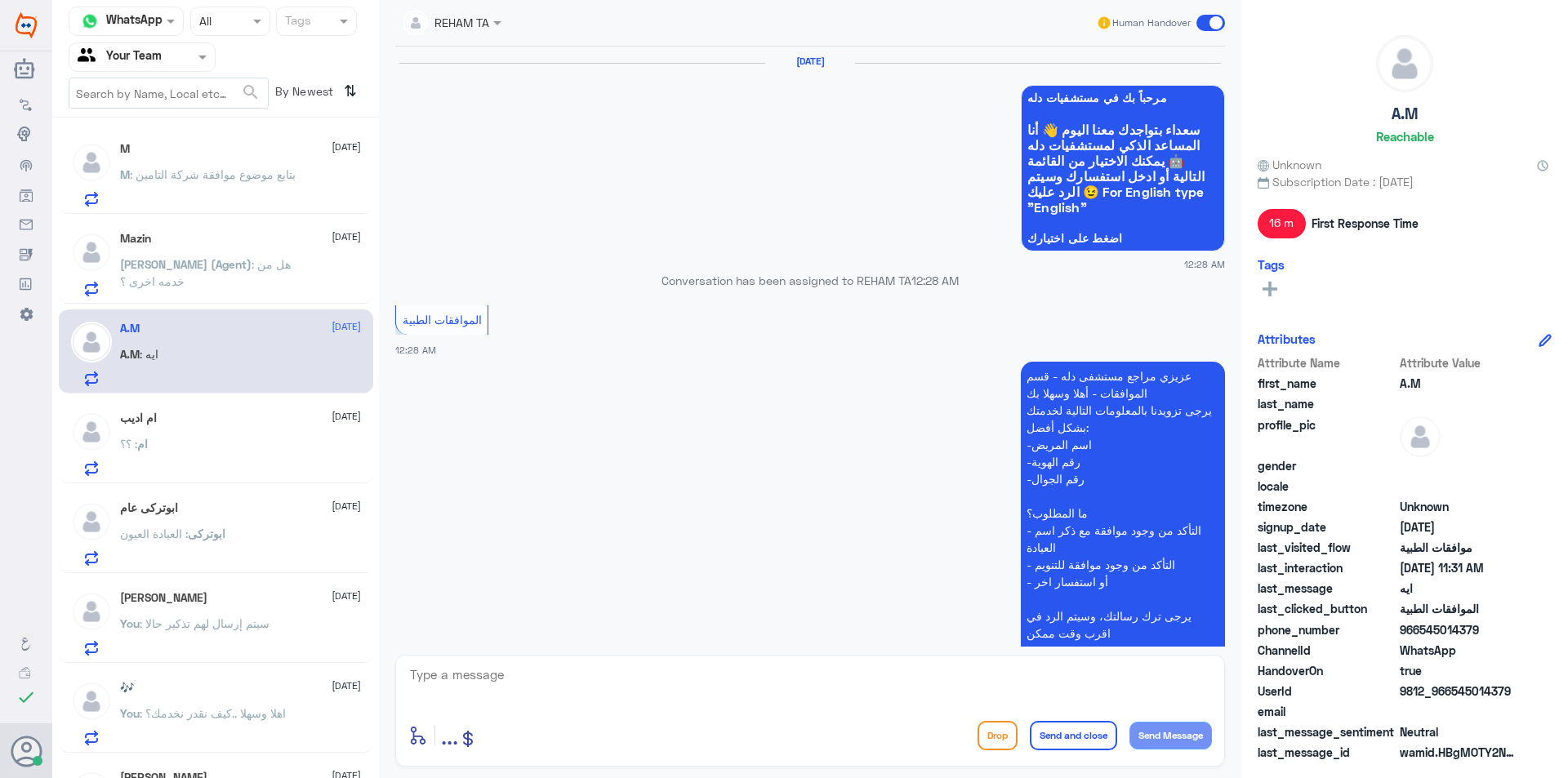
scroll to position [1746, 0]
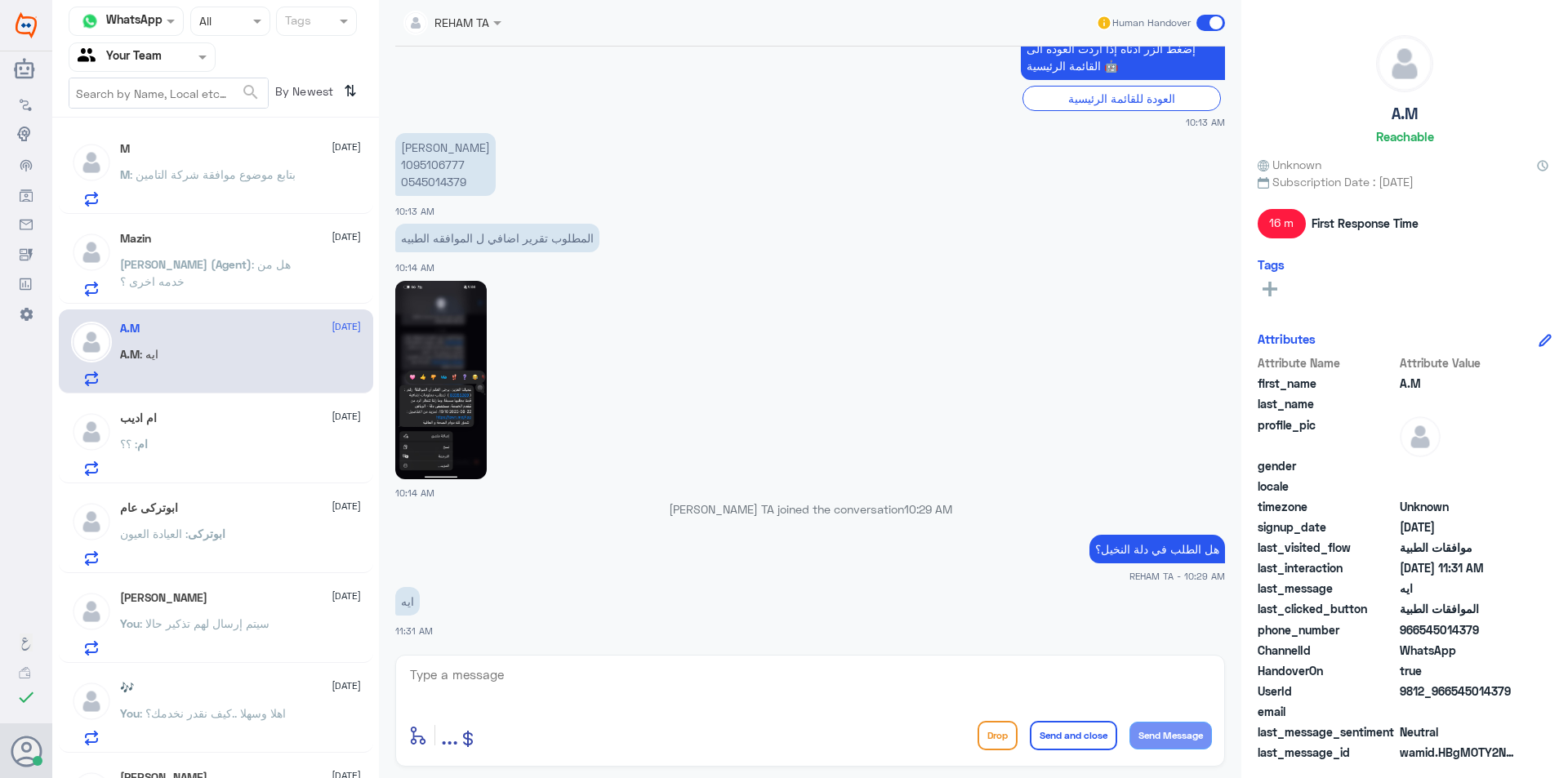
click at [229, 395] on div "M 23 August M : بتابع موضوع موافقة شركة التامين Mazin 23 August Nasser (Agent) …" at bounding box center [215, 454] width 326 height 660
click at [223, 437] on div "ام اديب 23 August ام : ؟؟" at bounding box center [240, 444] width 241 height 65
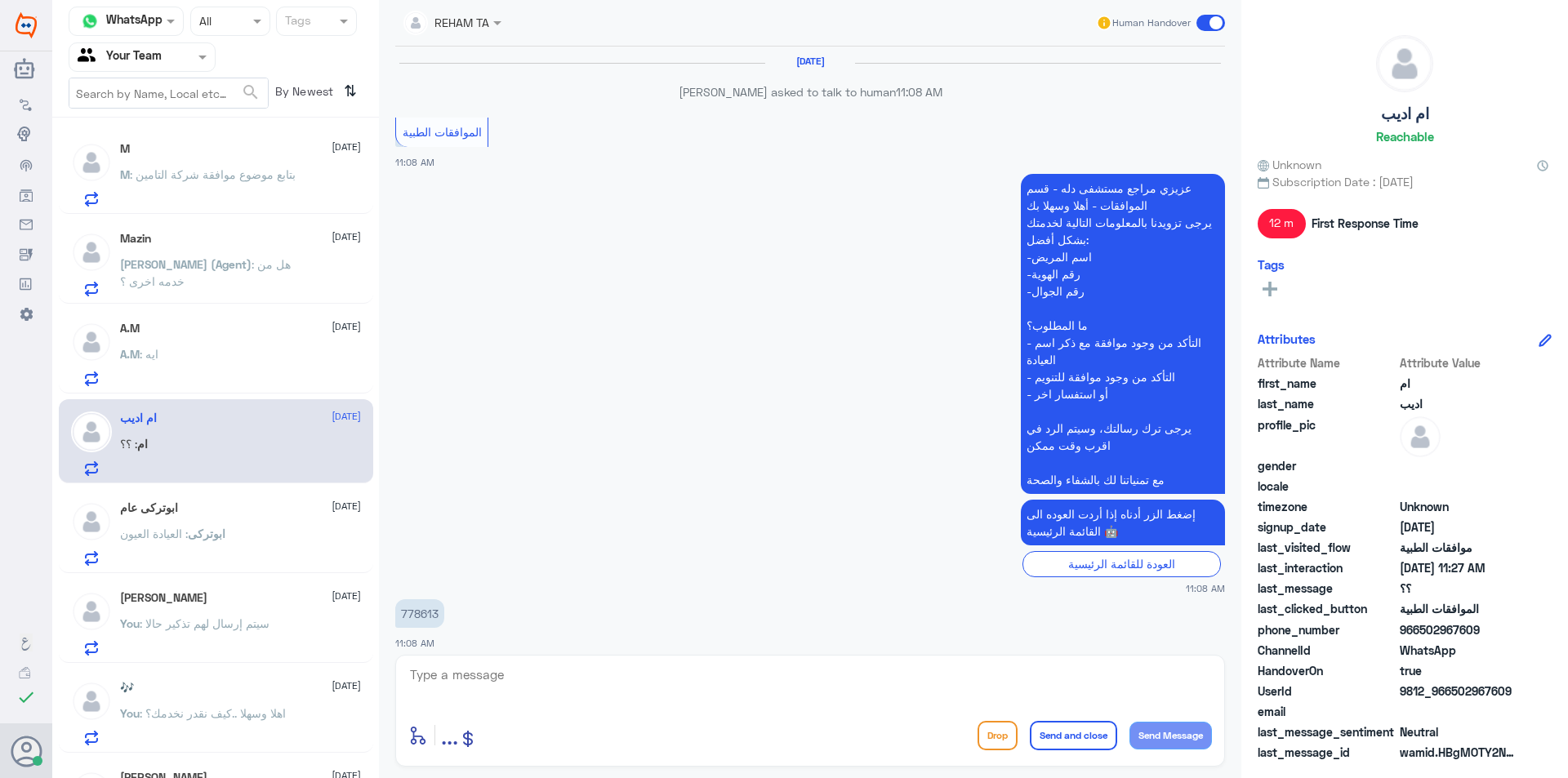
scroll to position [866, 0]
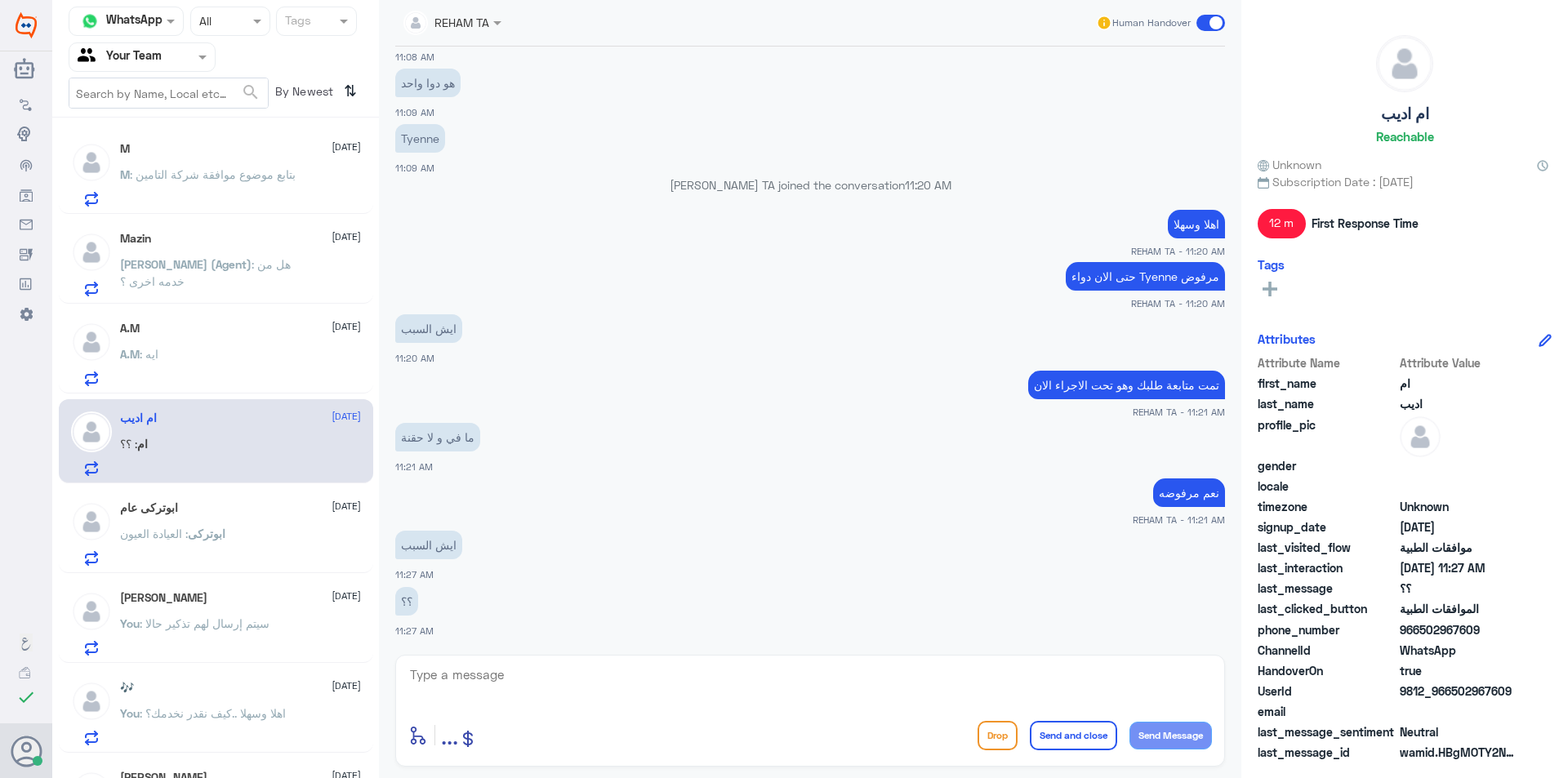
click at [257, 185] on p "M : بتابع موضوع موافقة شركة التامين" at bounding box center [207, 186] width 175 height 41
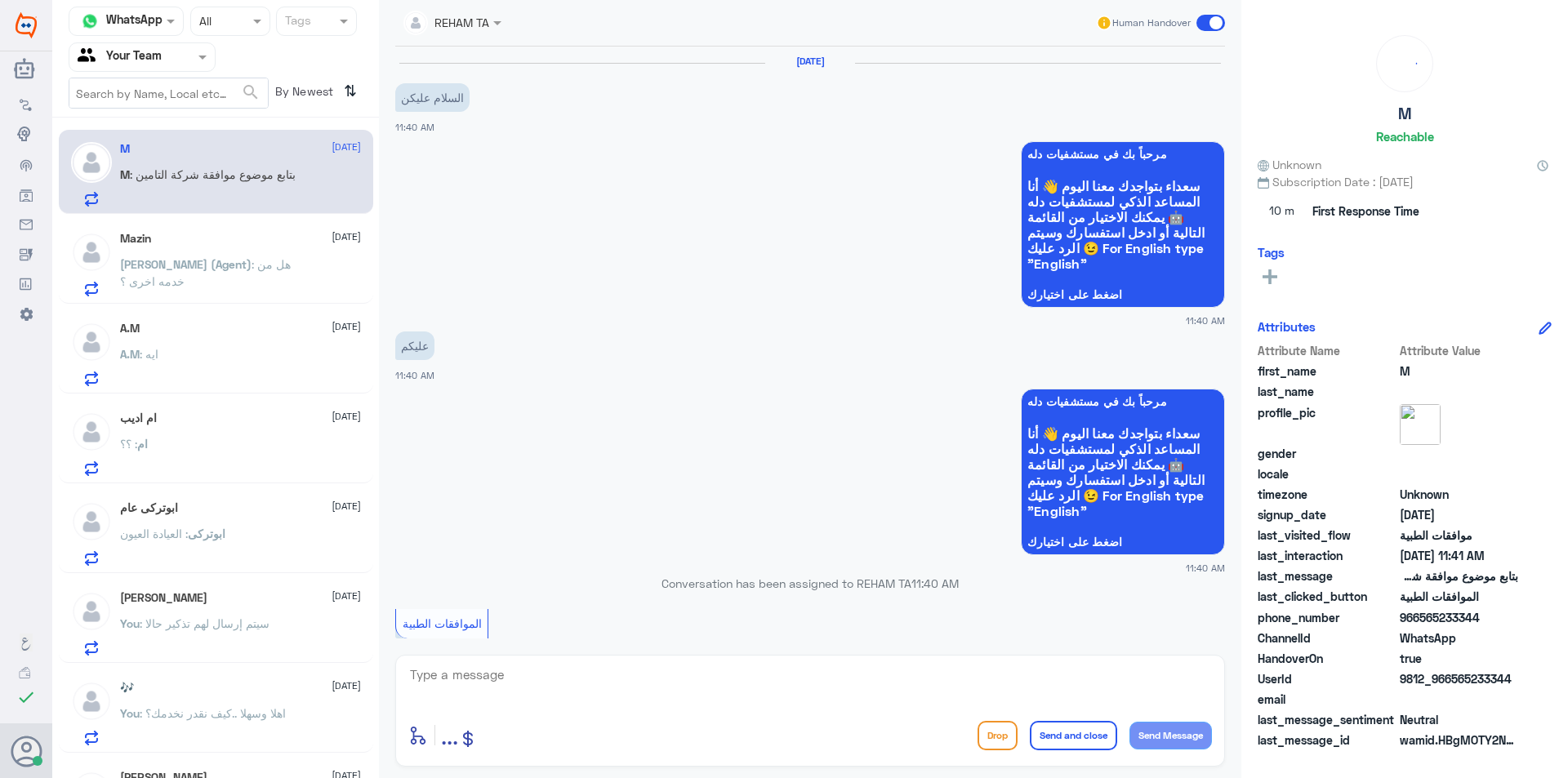
scroll to position [633, 0]
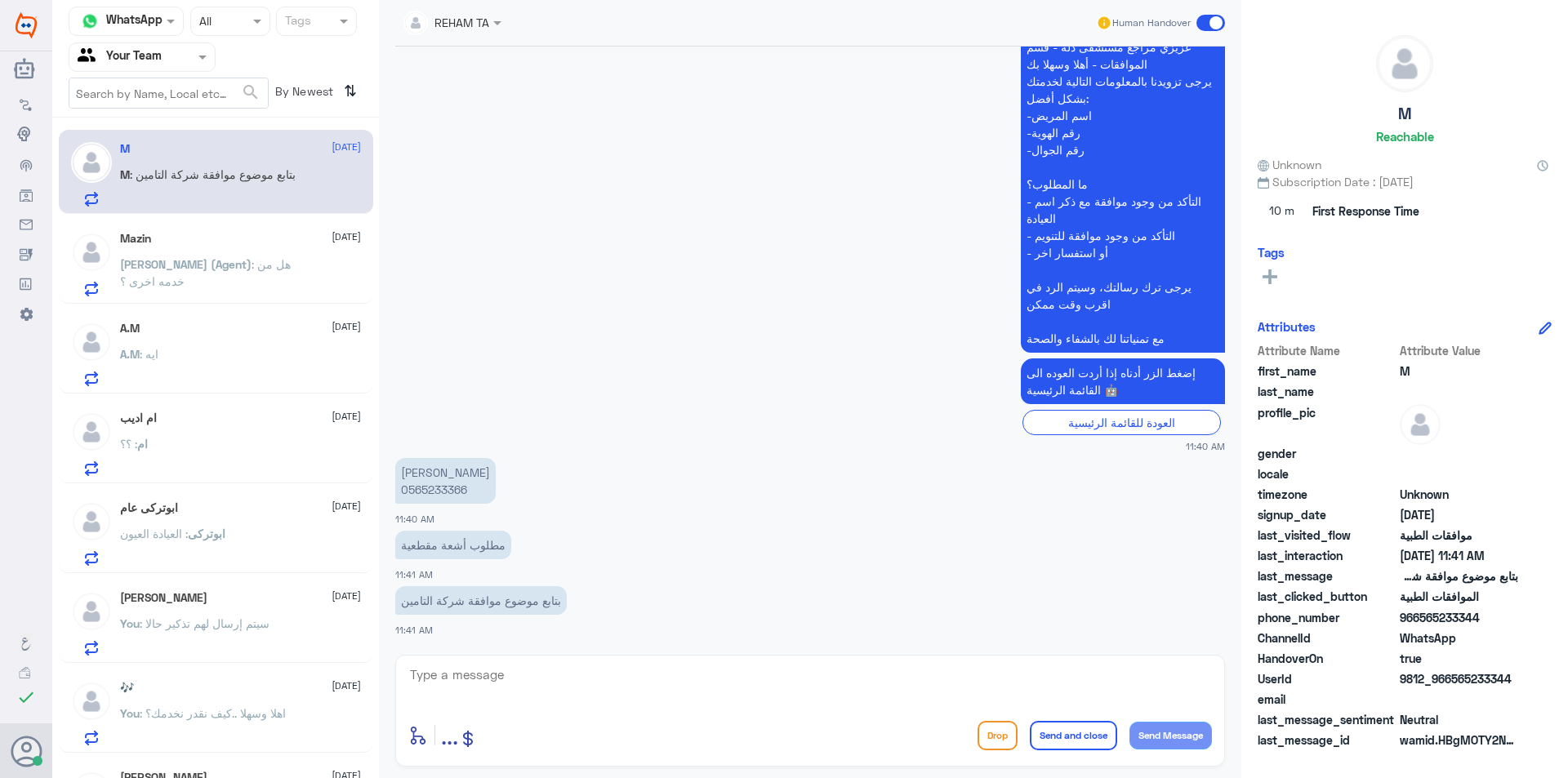
click at [224, 257] on span ": هل من خدمه اخرى ؟" at bounding box center [205, 272] width 171 height 31
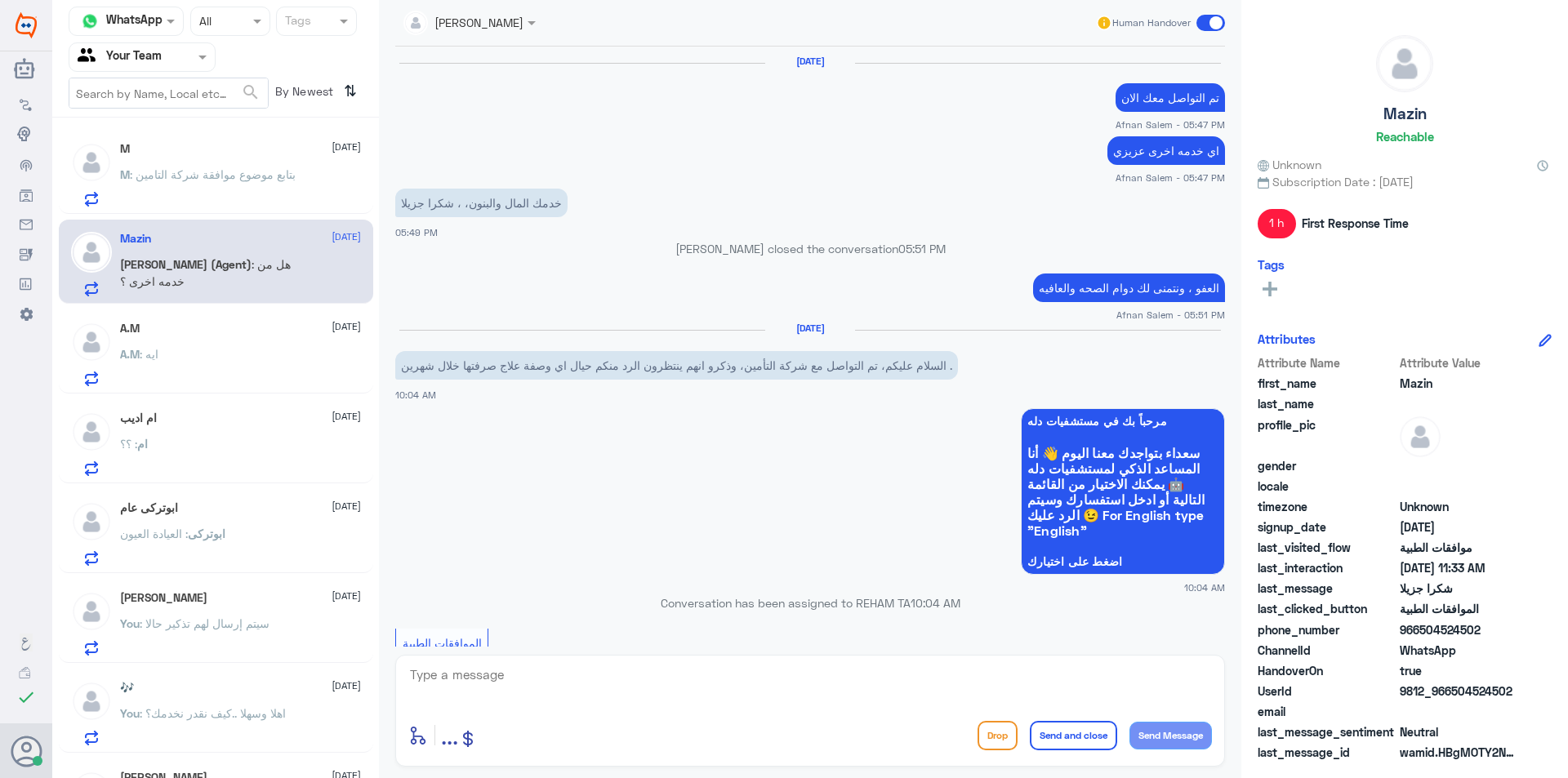
scroll to position [1116, 0]
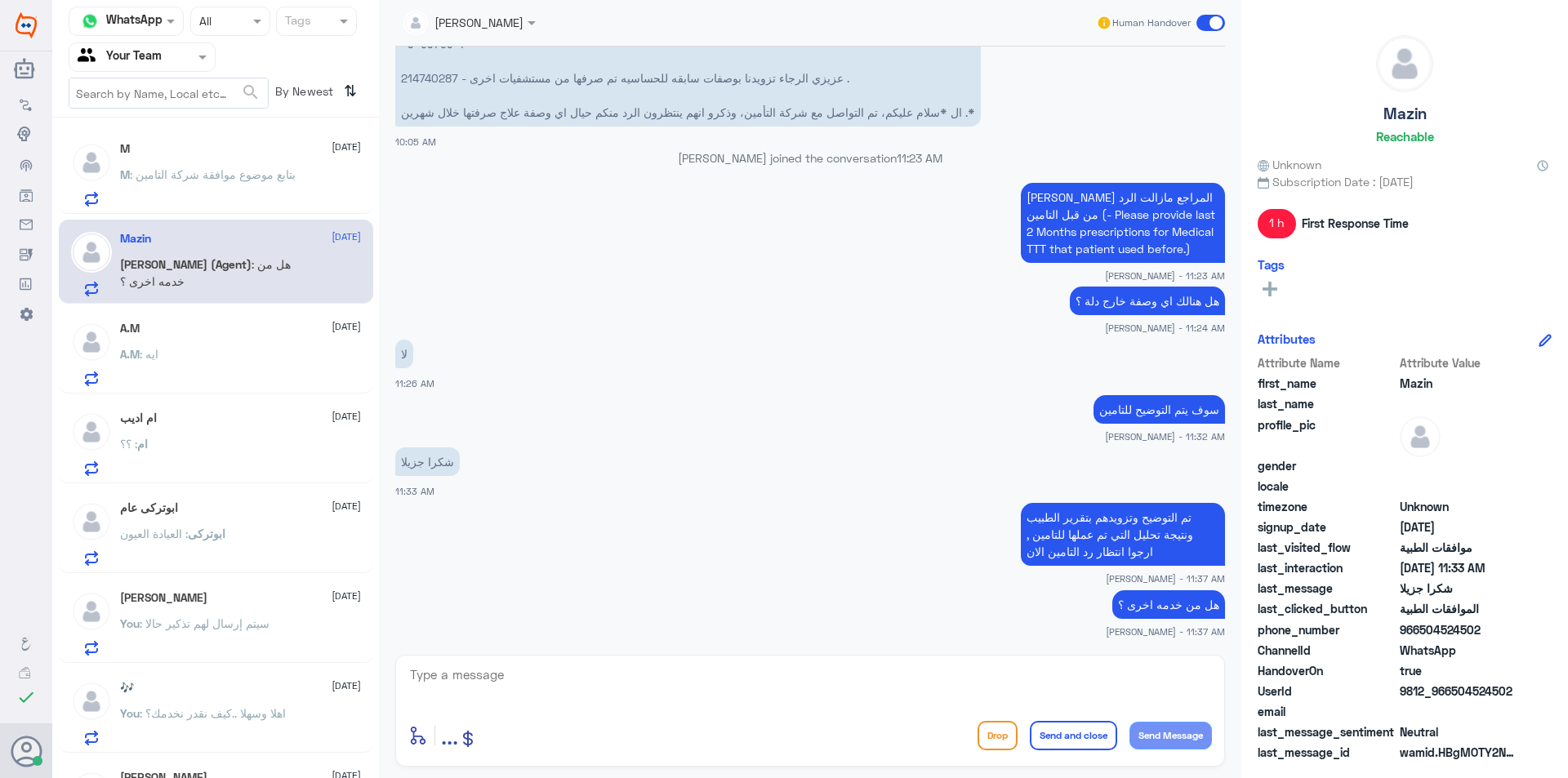
click at [199, 359] on div "A.M : ايه" at bounding box center [240, 368] width 241 height 37
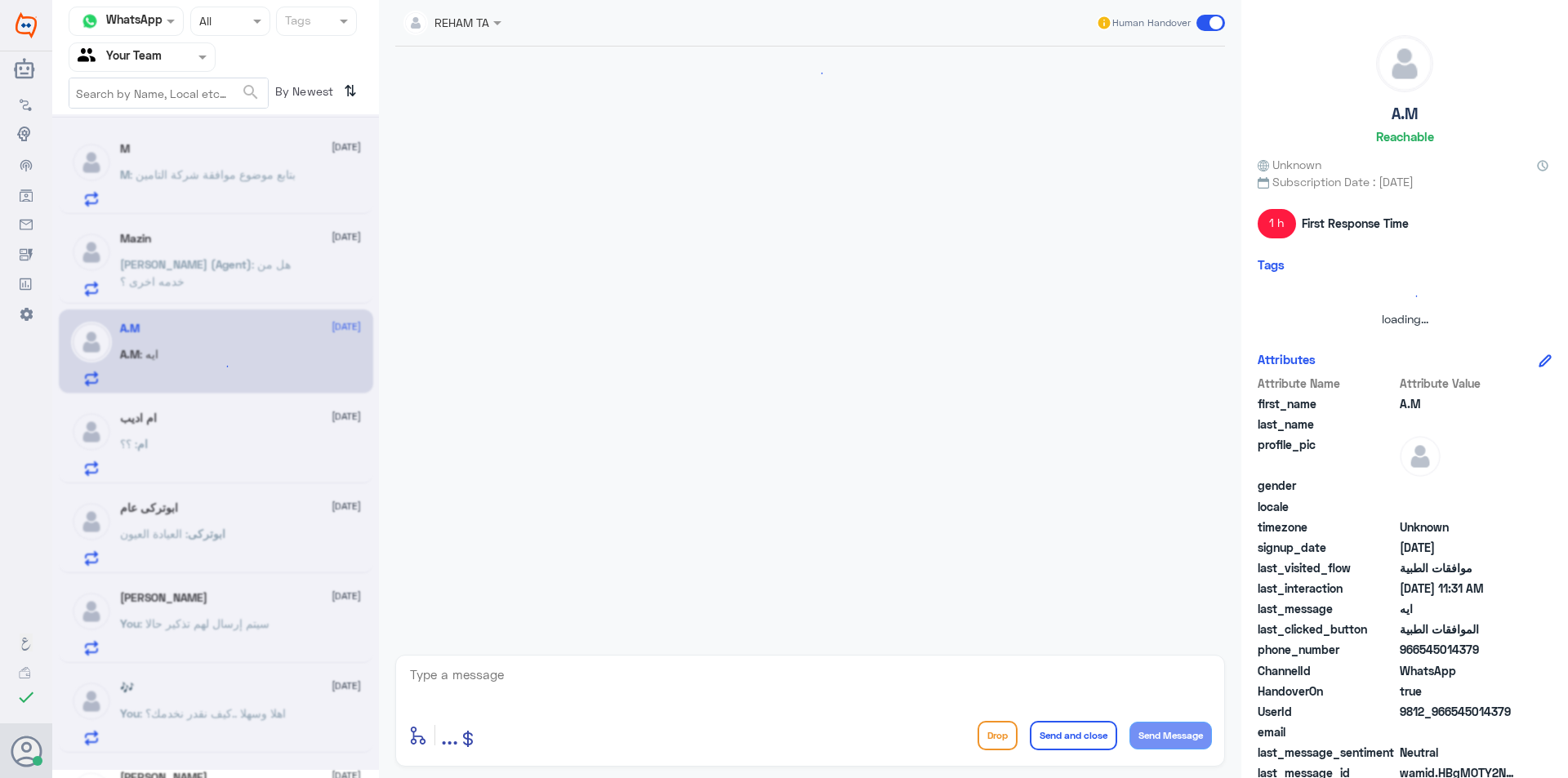
click at [240, 183] on div at bounding box center [215, 441] width 326 height 656
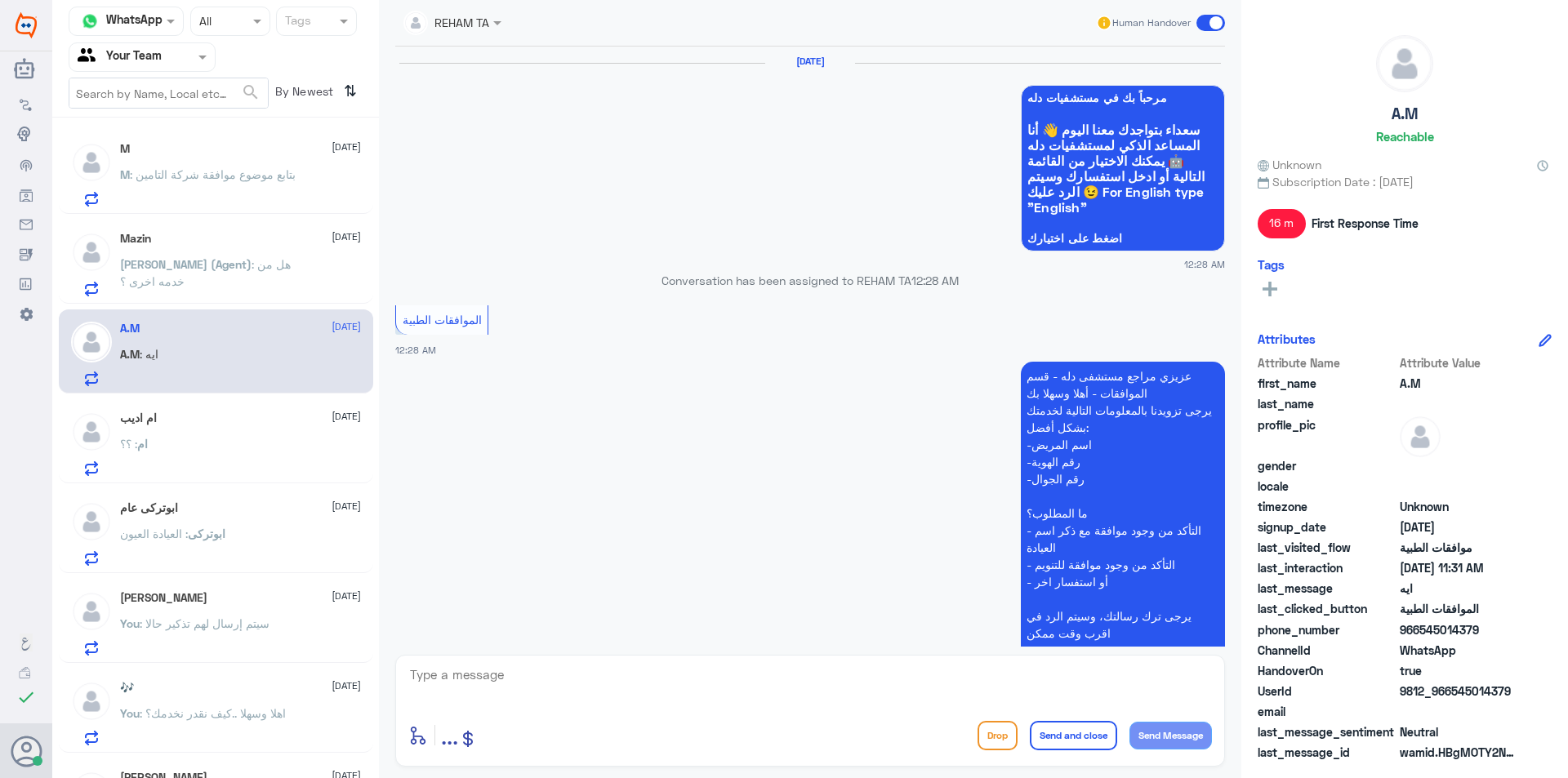
scroll to position [1746, 0]
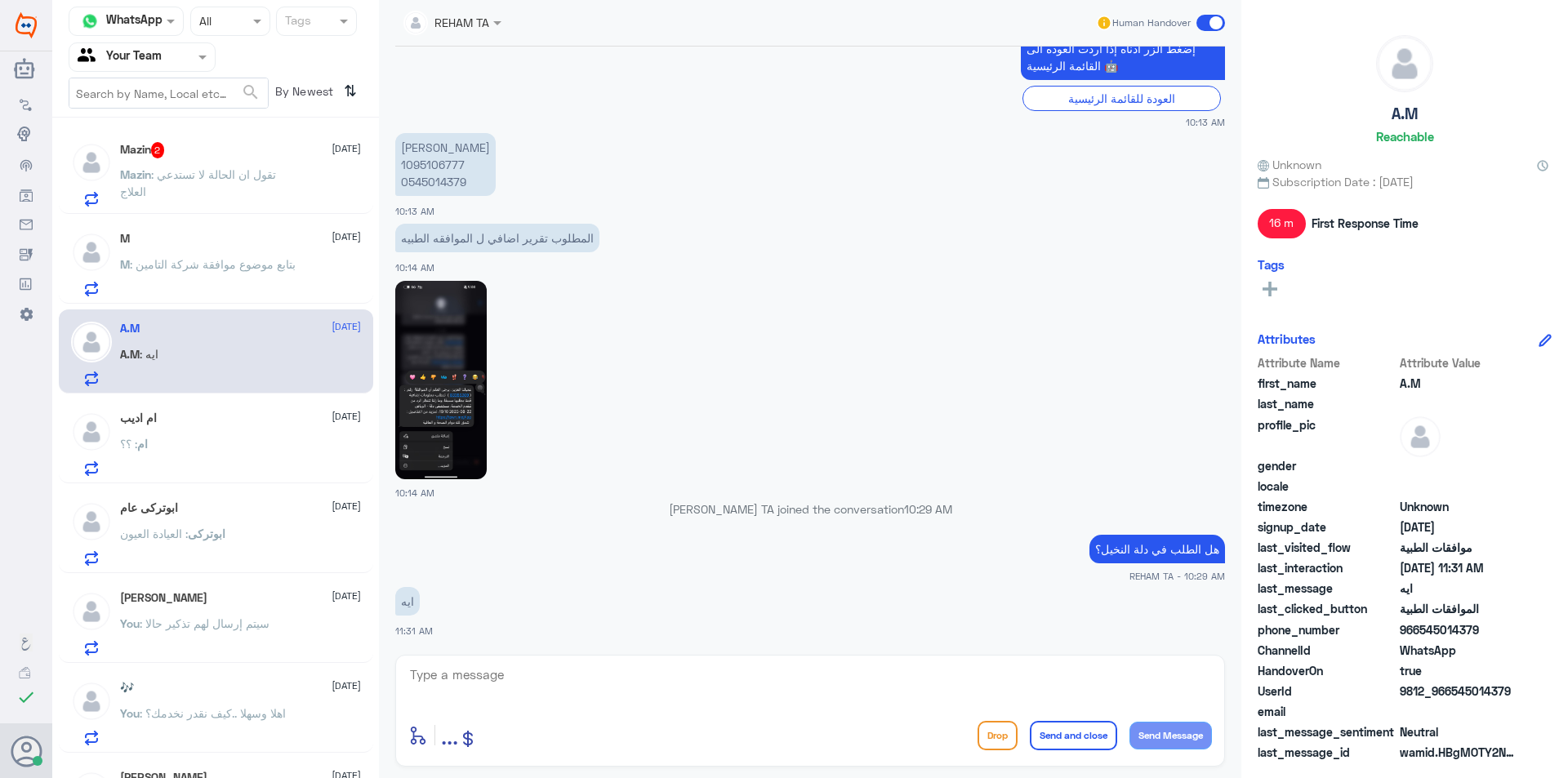
click at [202, 168] on span ": تقول ان الحالة لا تستدعي العلاج" at bounding box center [198, 183] width 156 height 31
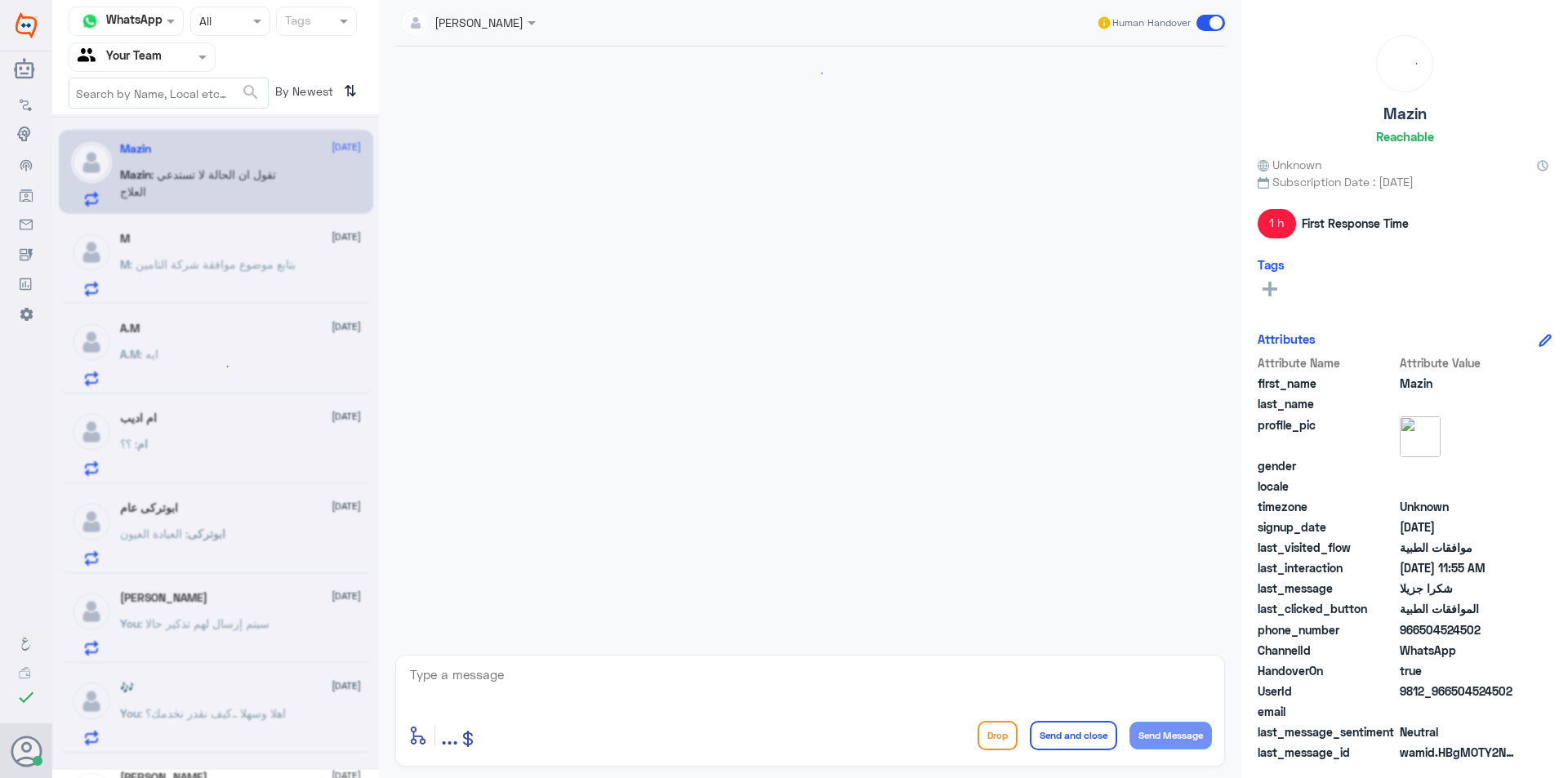
scroll to position [1122, 0]
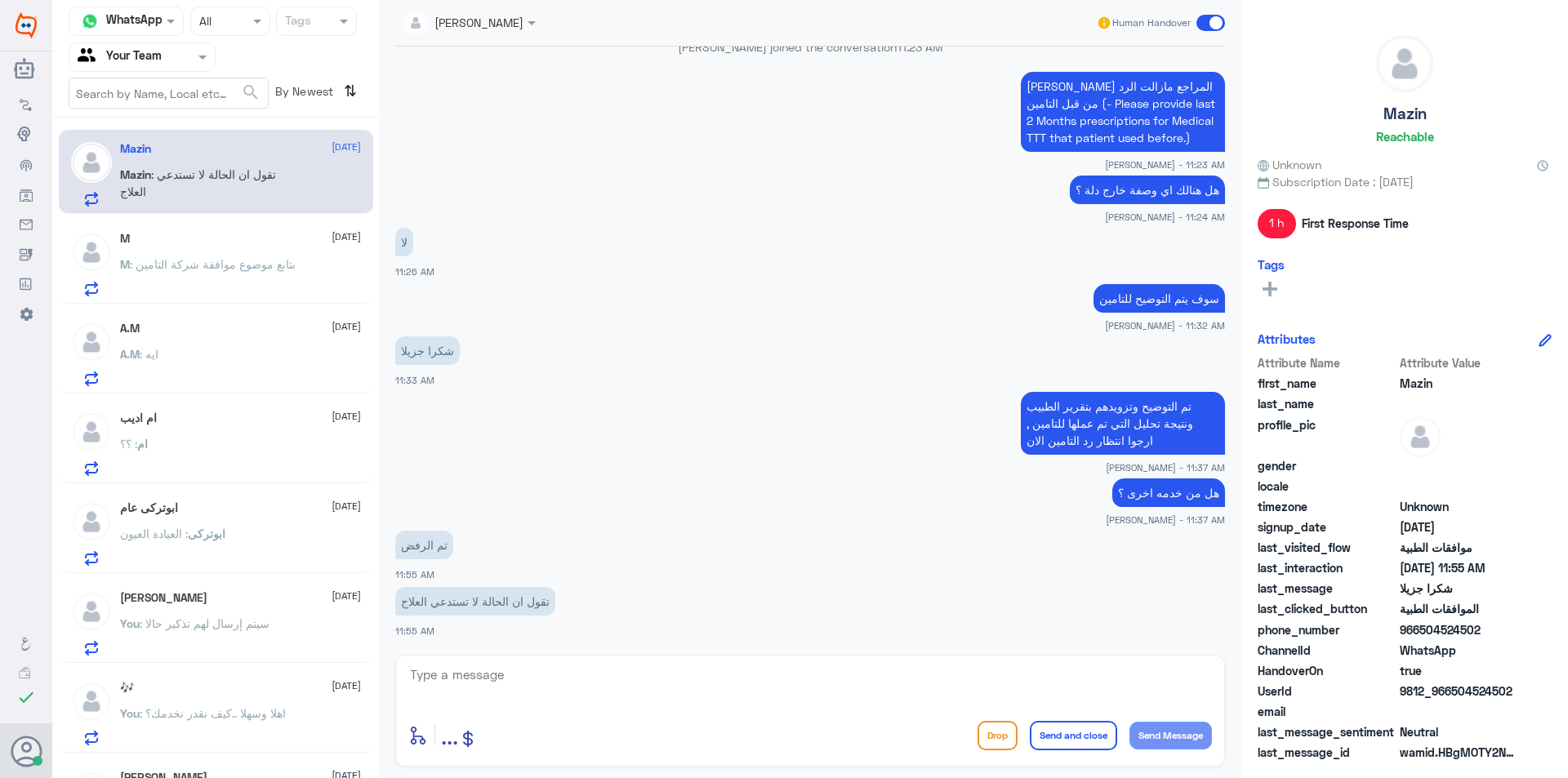
click at [227, 281] on p "M : بتابع موضوع موافقة شركة التامين" at bounding box center [207, 276] width 175 height 41
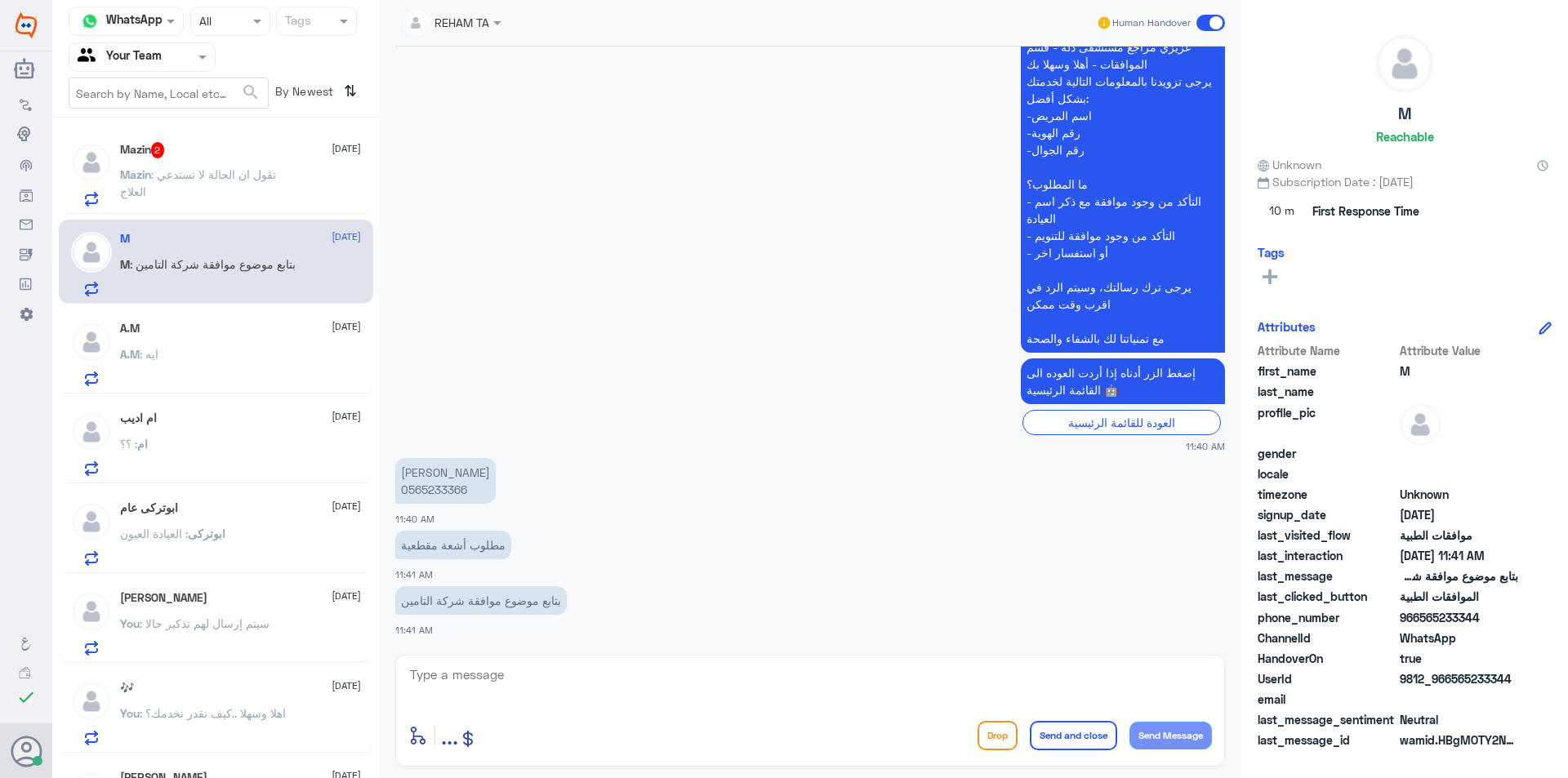
scroll to position [766, 0]
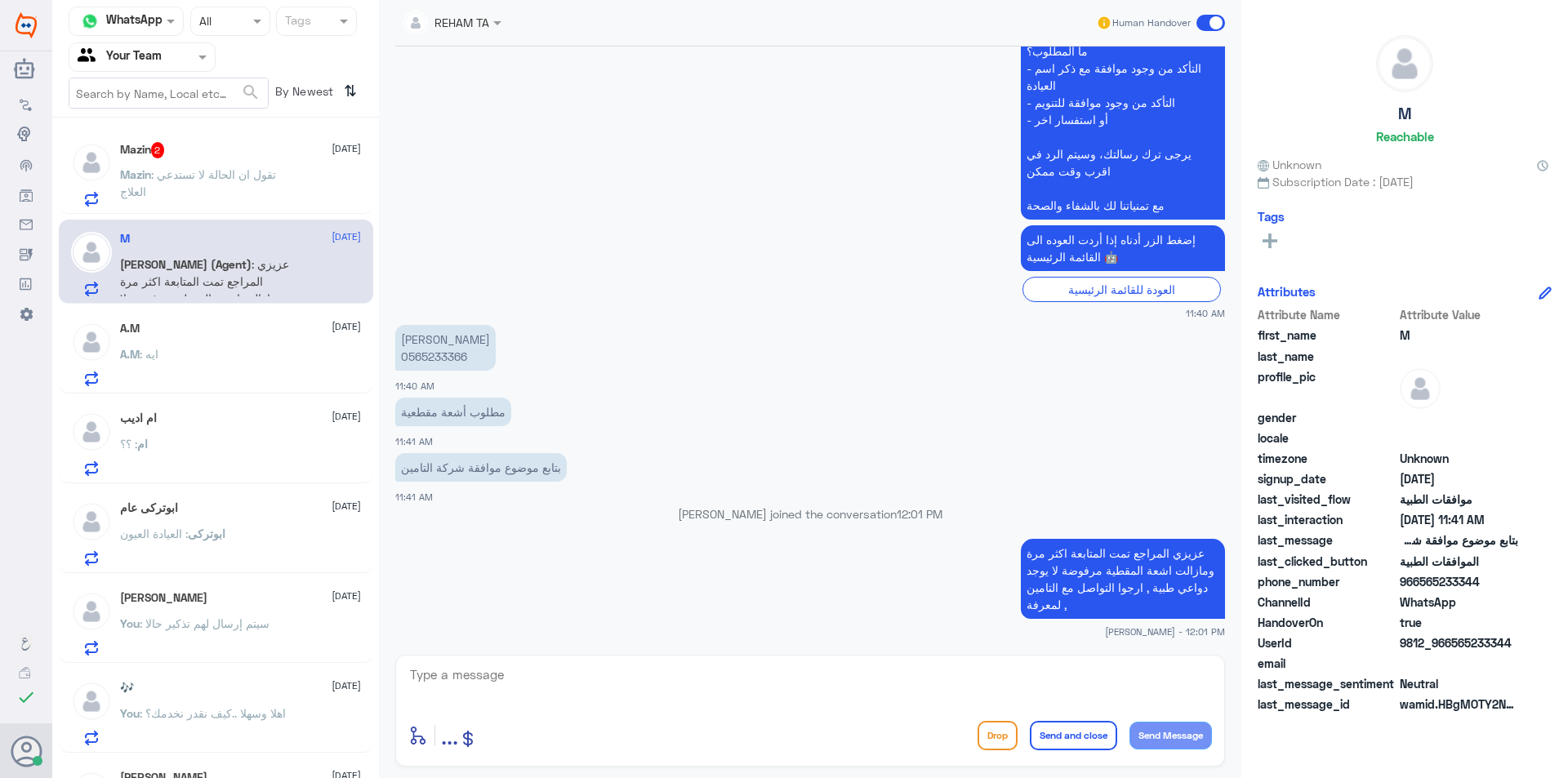
click at [236, 198] on p "Mazin : تقول ان الحالة لا تستدعي العلاج" at bounding box center [211, 186] width 184 height 41
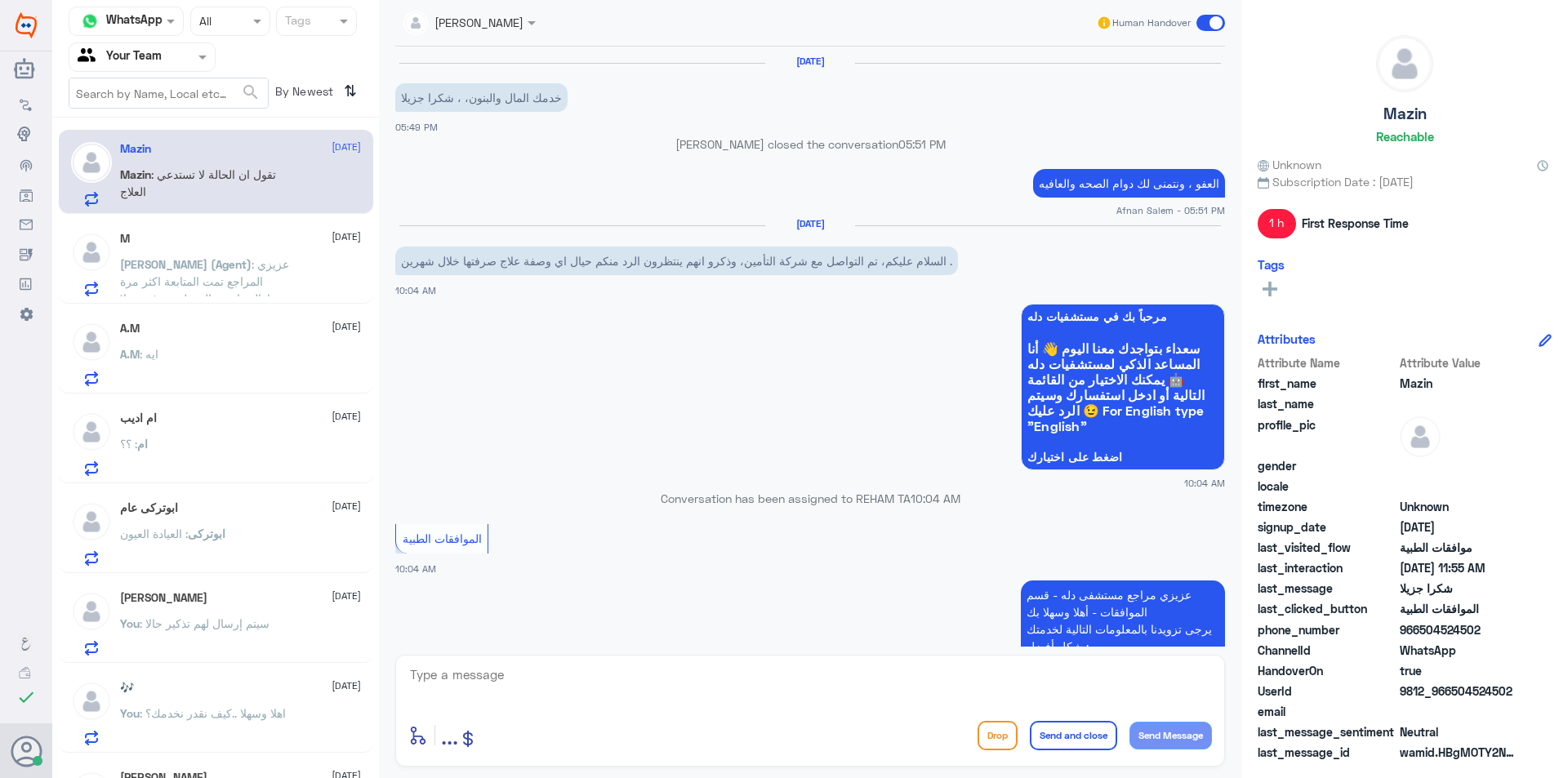
scroll to position [1122, 0]
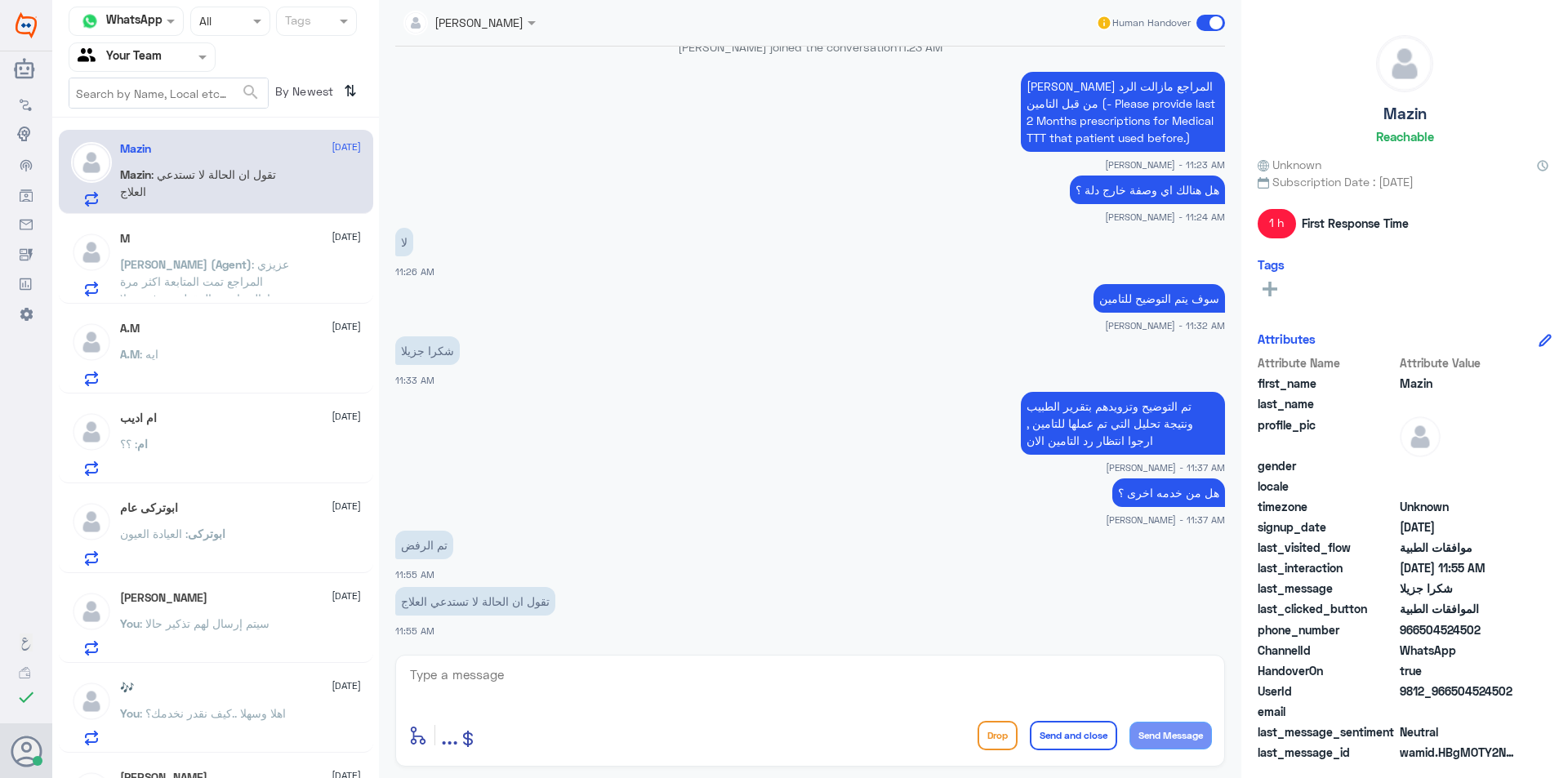
click at [232, 271] on span ": عزيزي المراجع تمت المتابعة اكثر مرة ومازالت اشعة المقطية مرفوضة لا يوجد دواعي…" at bounding box center [205, 298] width 172 height 83
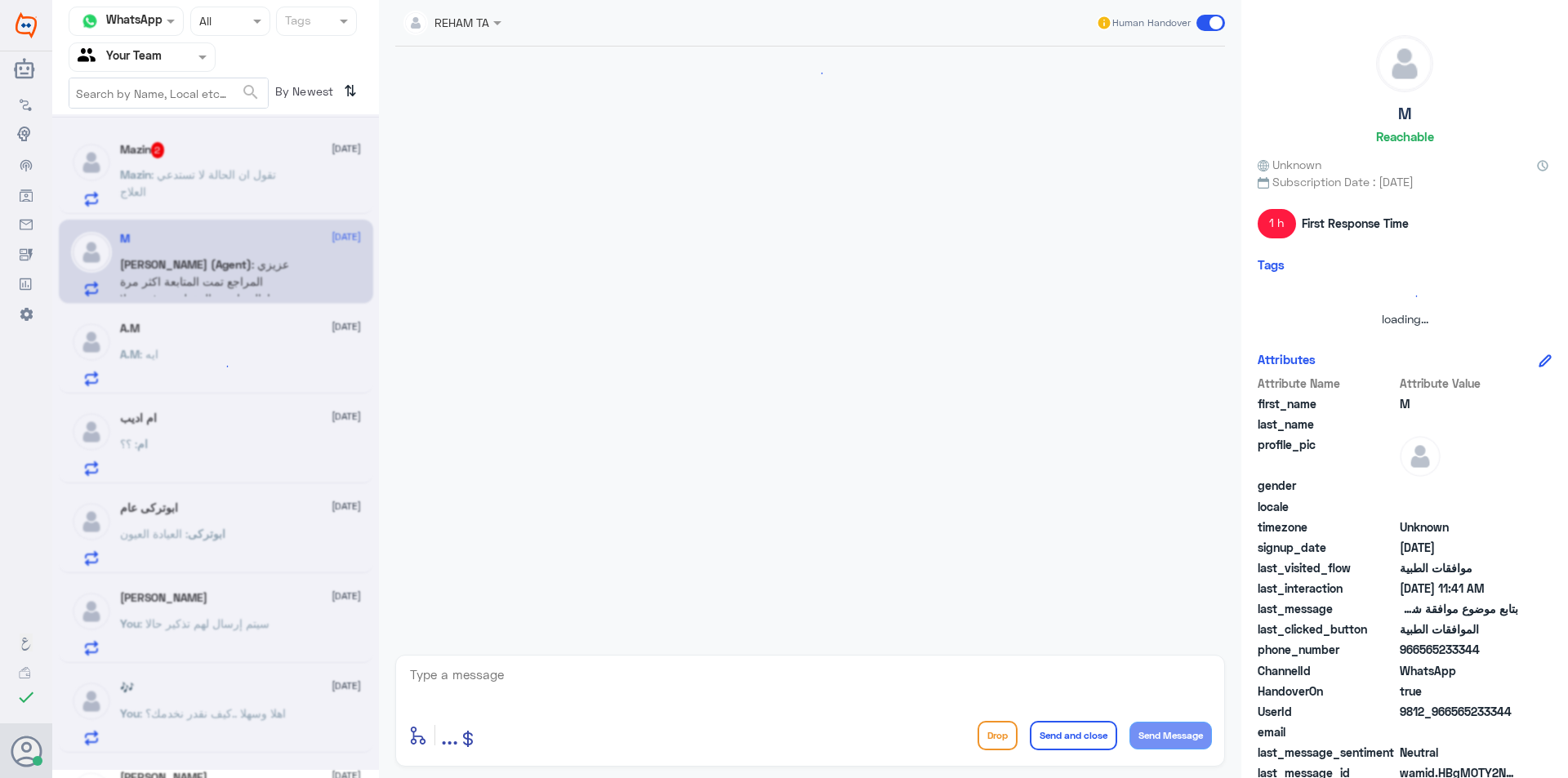
scroll to position [766, 0]
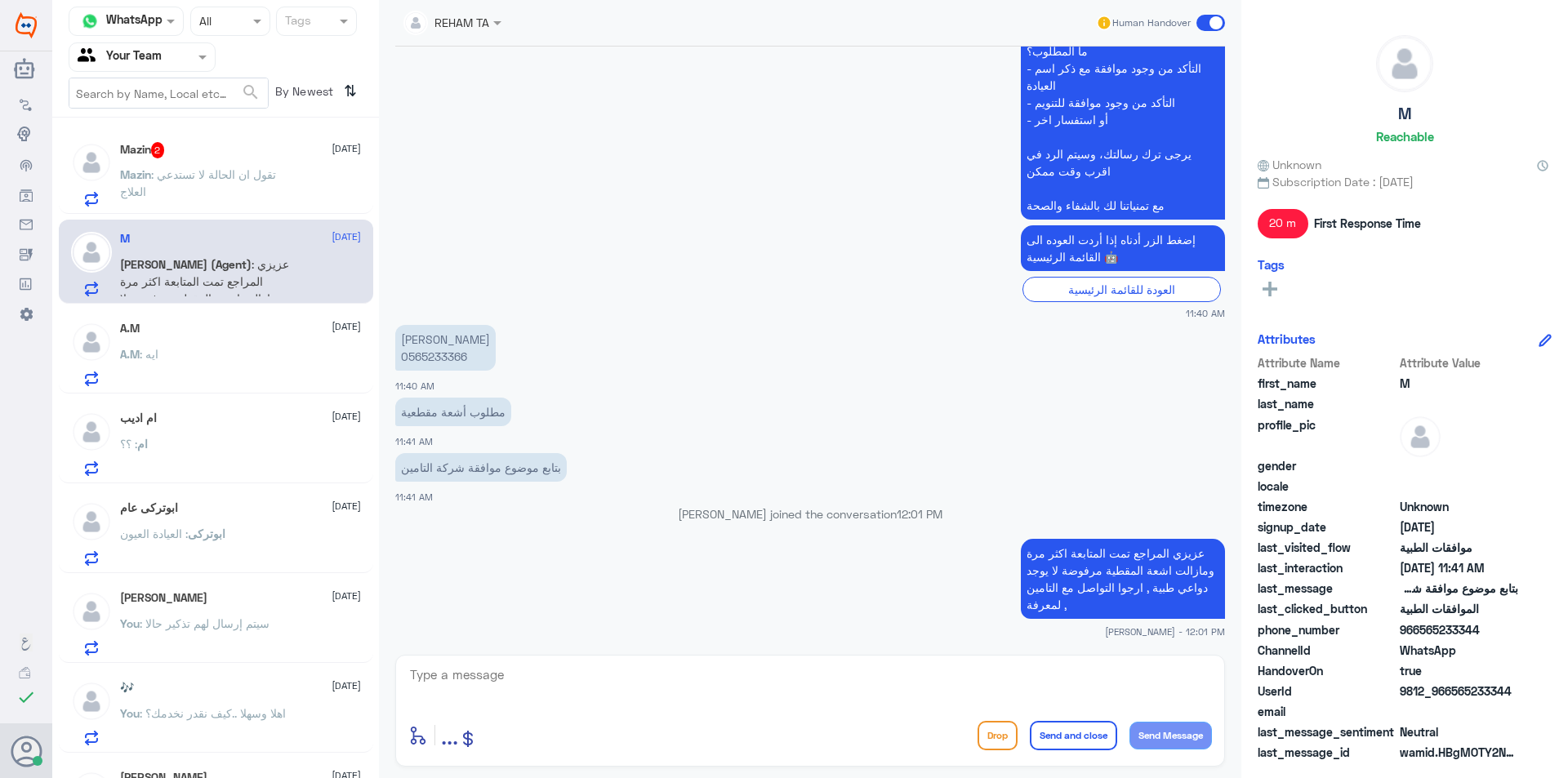
click at [196, 373] on div "A.M : ايه" at bounding box center [240, 368] width 241 height 37
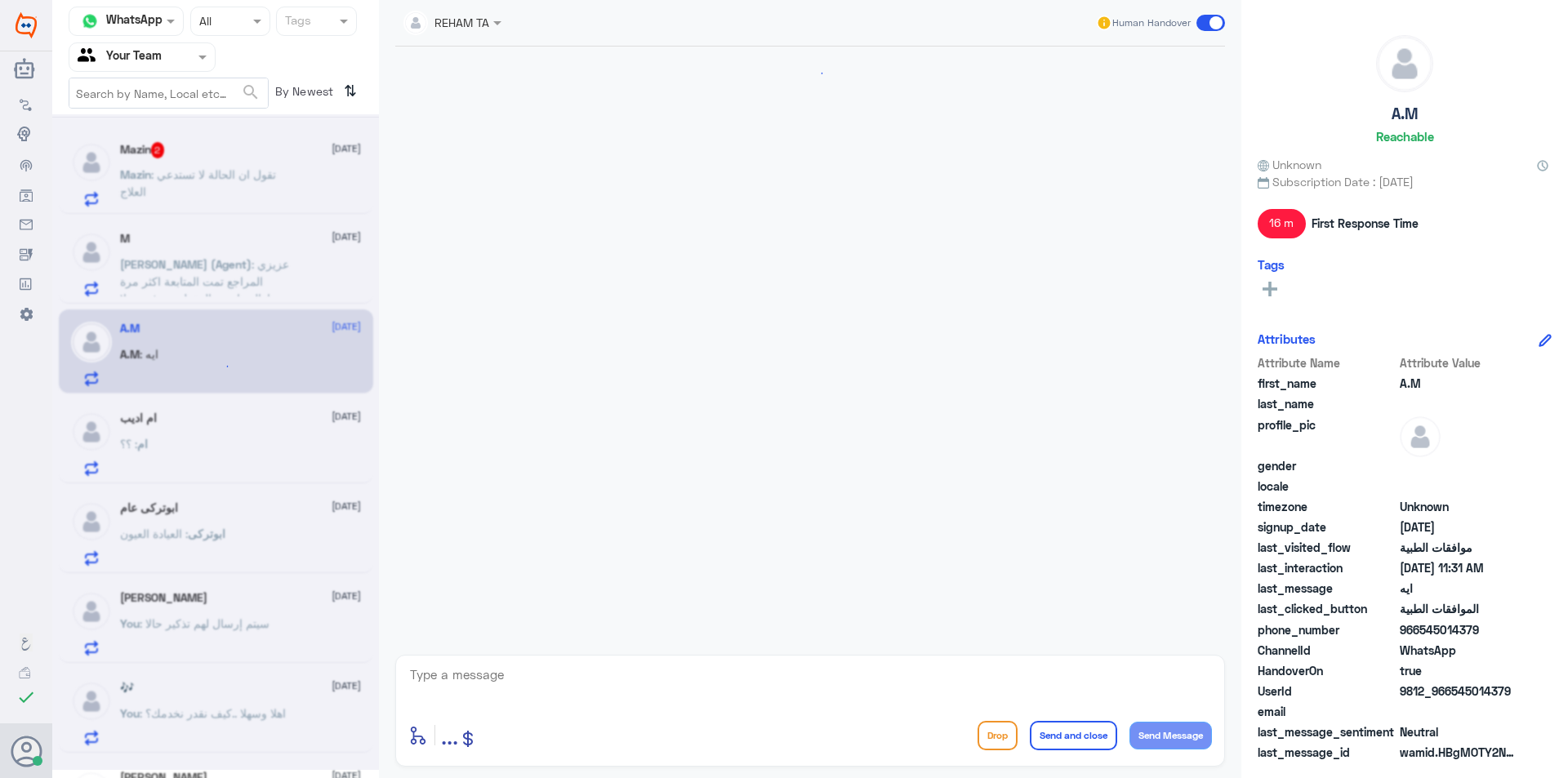
scroll to position [1746, 0]
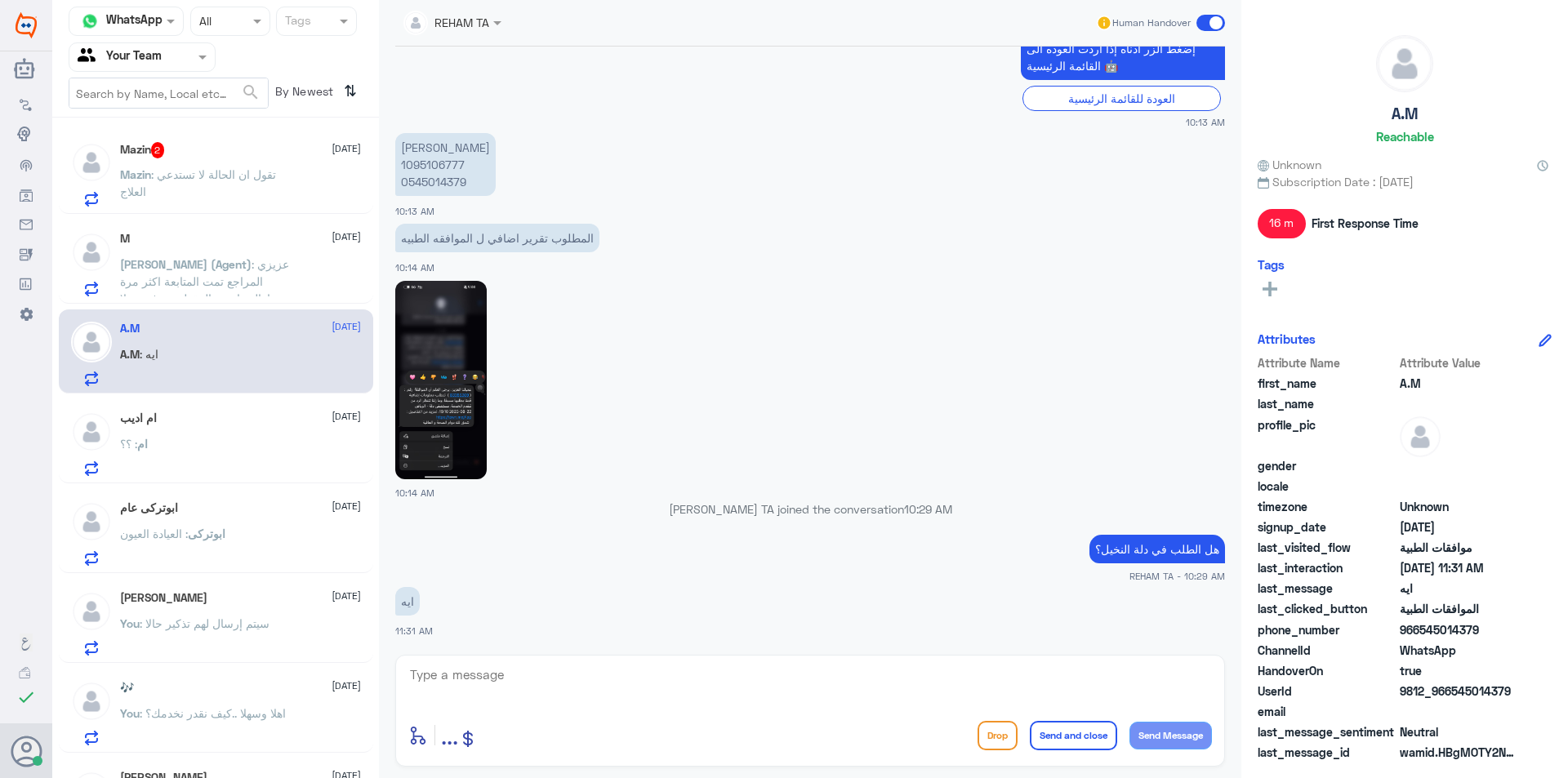
click at [439, 165] on p "عبدالرحمن حمد المرزوق 1095106777 0545014379" at bounding box center [445, 165] width 100 height 63
copy p "1095106777"
click at [618, 678] on textarea at bounding box center [809, 683] width 804 height 40
type textarea "حتى الان لايوجد لديك طلب في النظام"
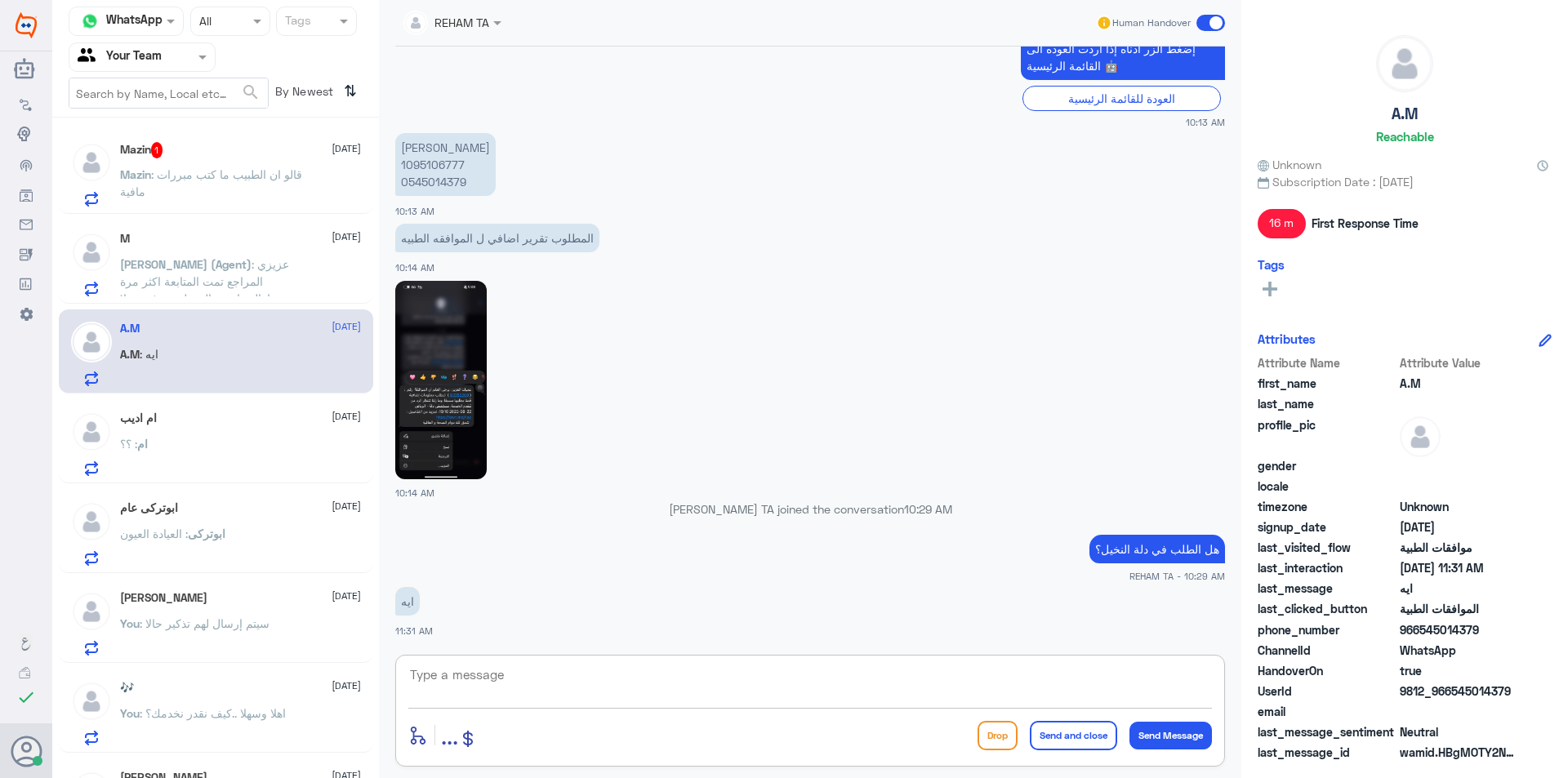
scroll to position [1798, 0]
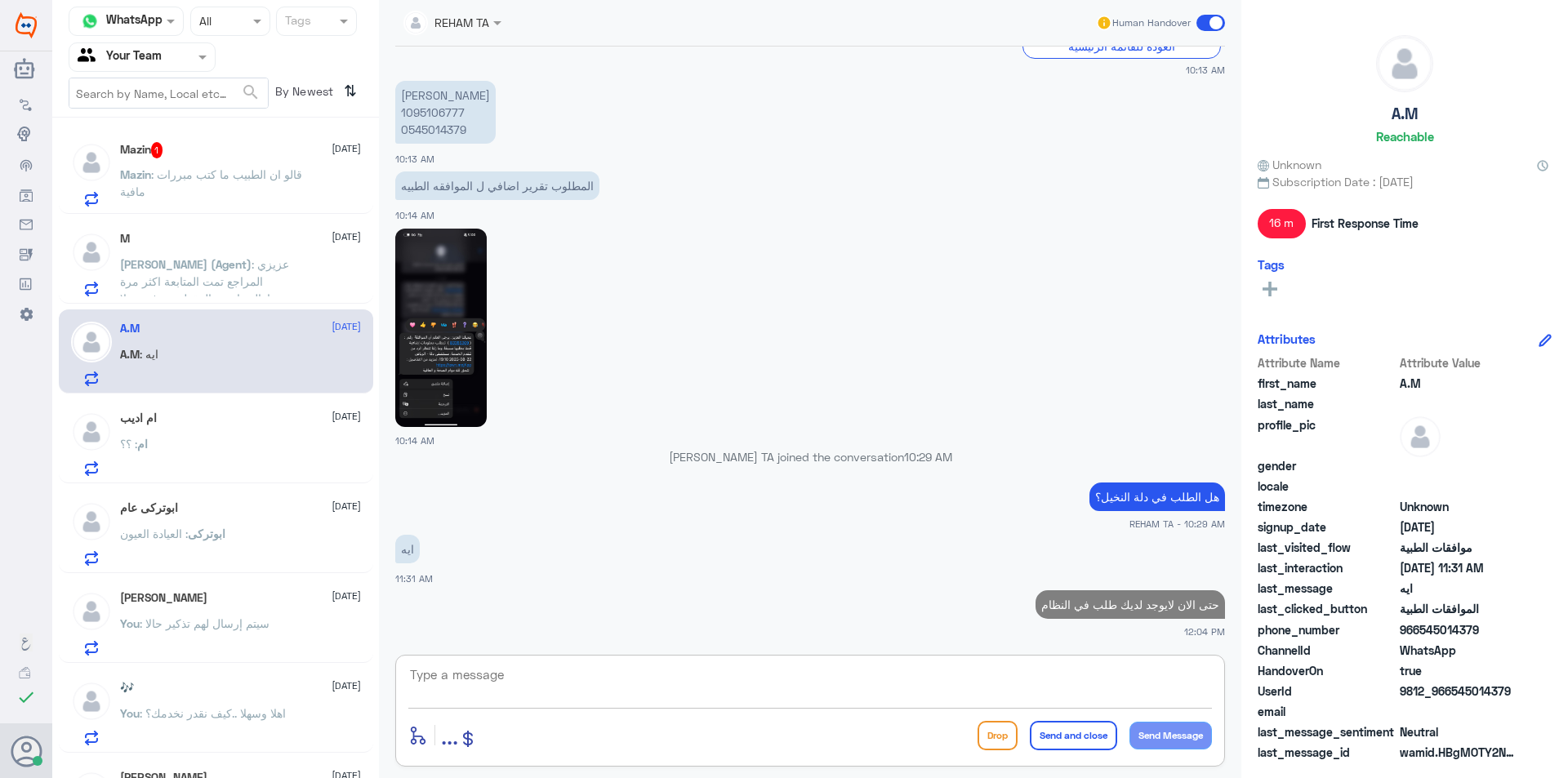
click at [212, 175] on span ": قالو ان الطبيب ما كتب مبررات مافية" at bounding box center [210, 183] width 182 height 31
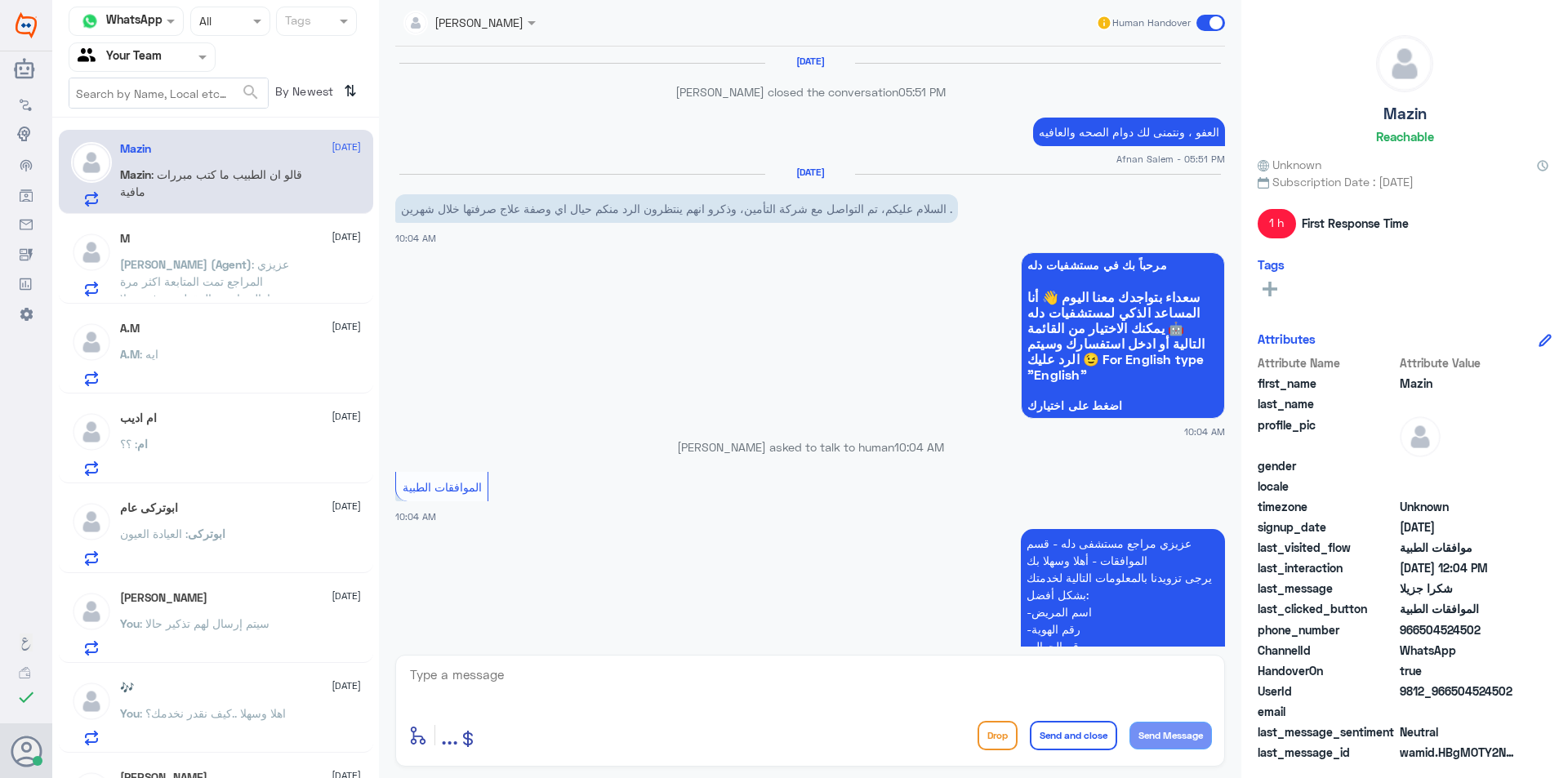
scroll to position [1126, 0]
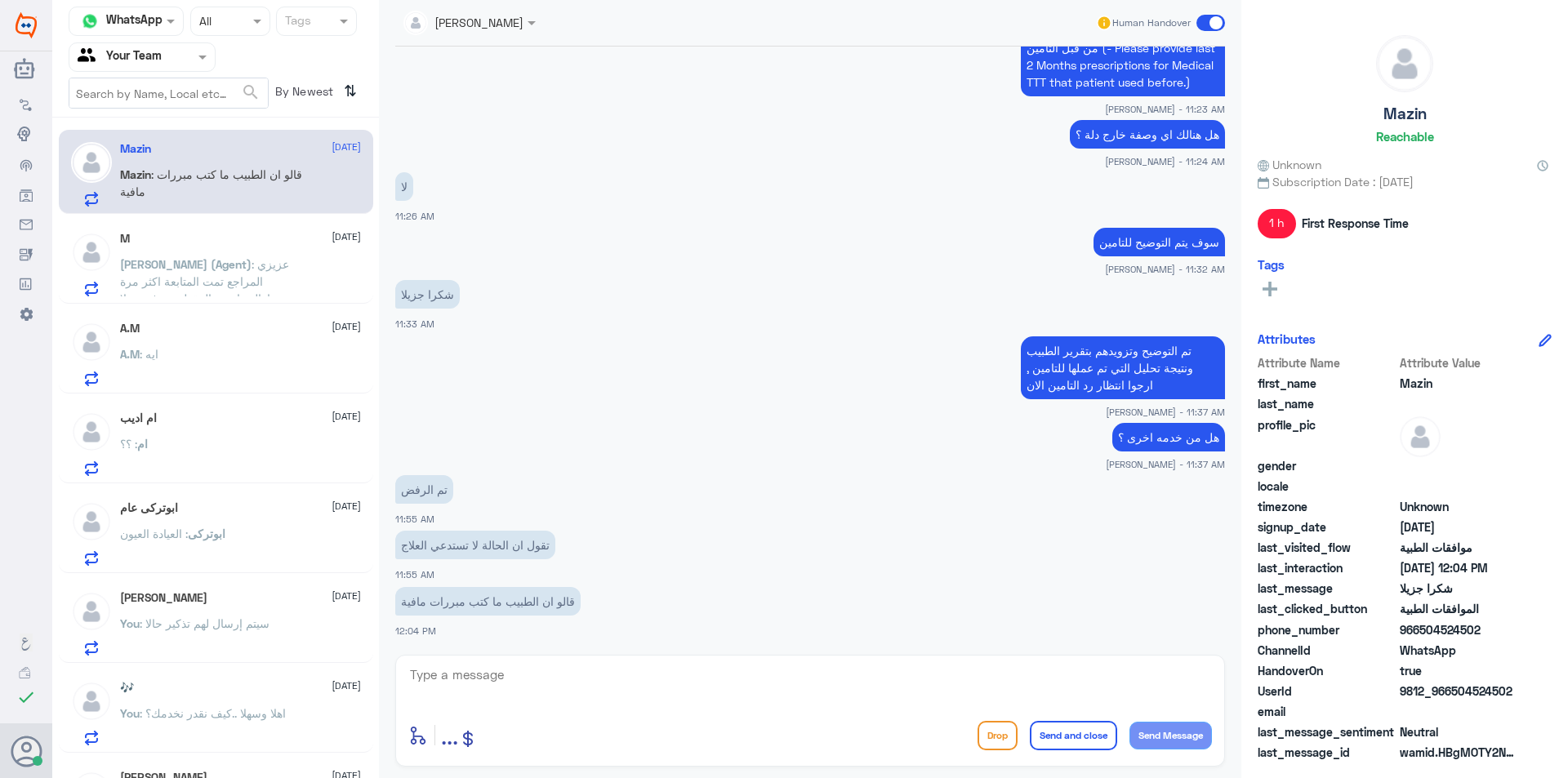
click at [228, 508] on div "ابوتركى عام 23 August" at bounding box center [240, 508] width 241 height 14
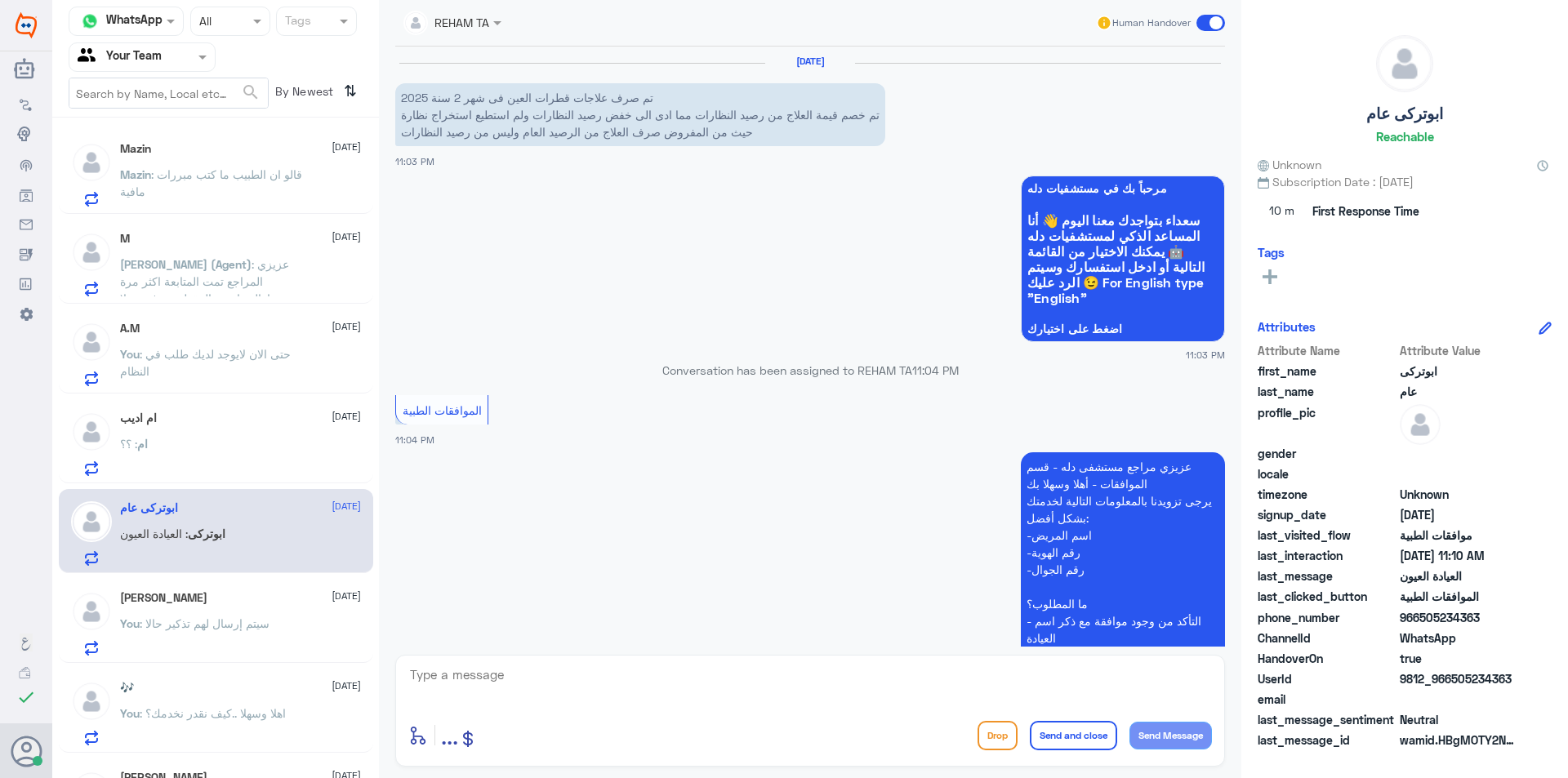
scroll to position [1701, 0]
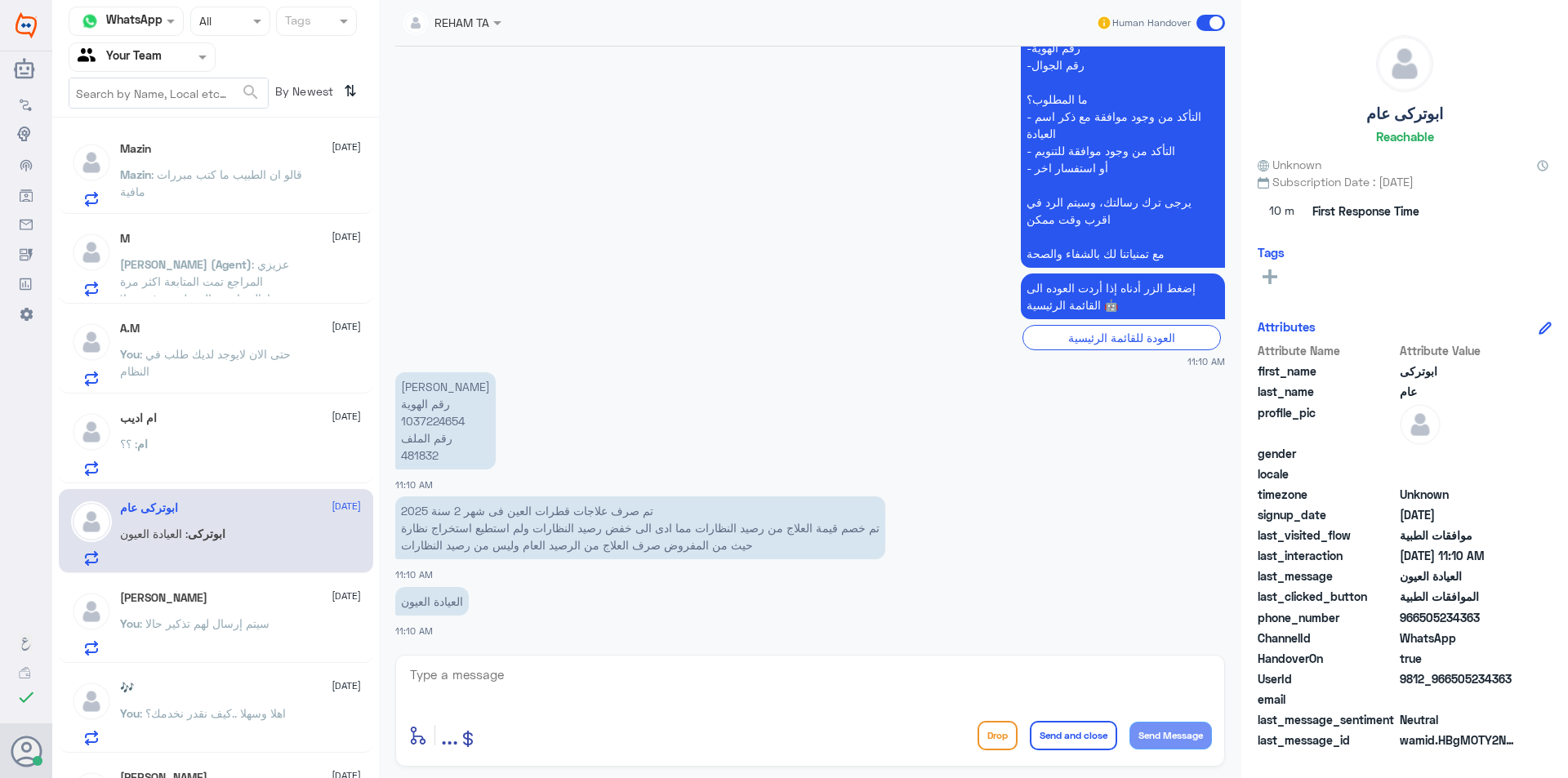
click at [436, 455] on p "سعد الدوسري رقم الهوية 1037224654 رقم الملف 481832" at bounding box center [445, 421] width 100 height 97
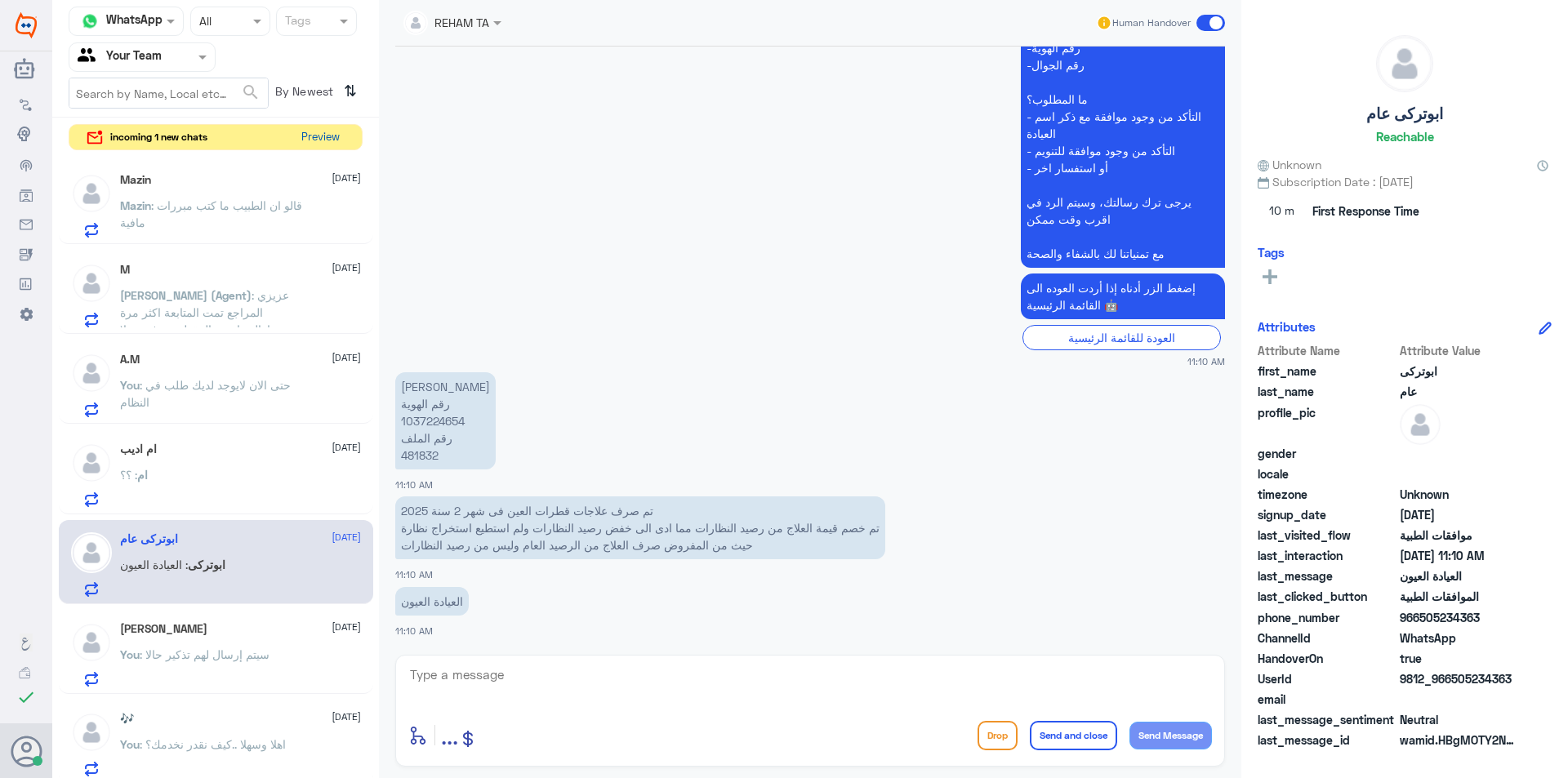
click at [323, 139] on button "Preview" at bounding box center [320, 137] width 51 height 25
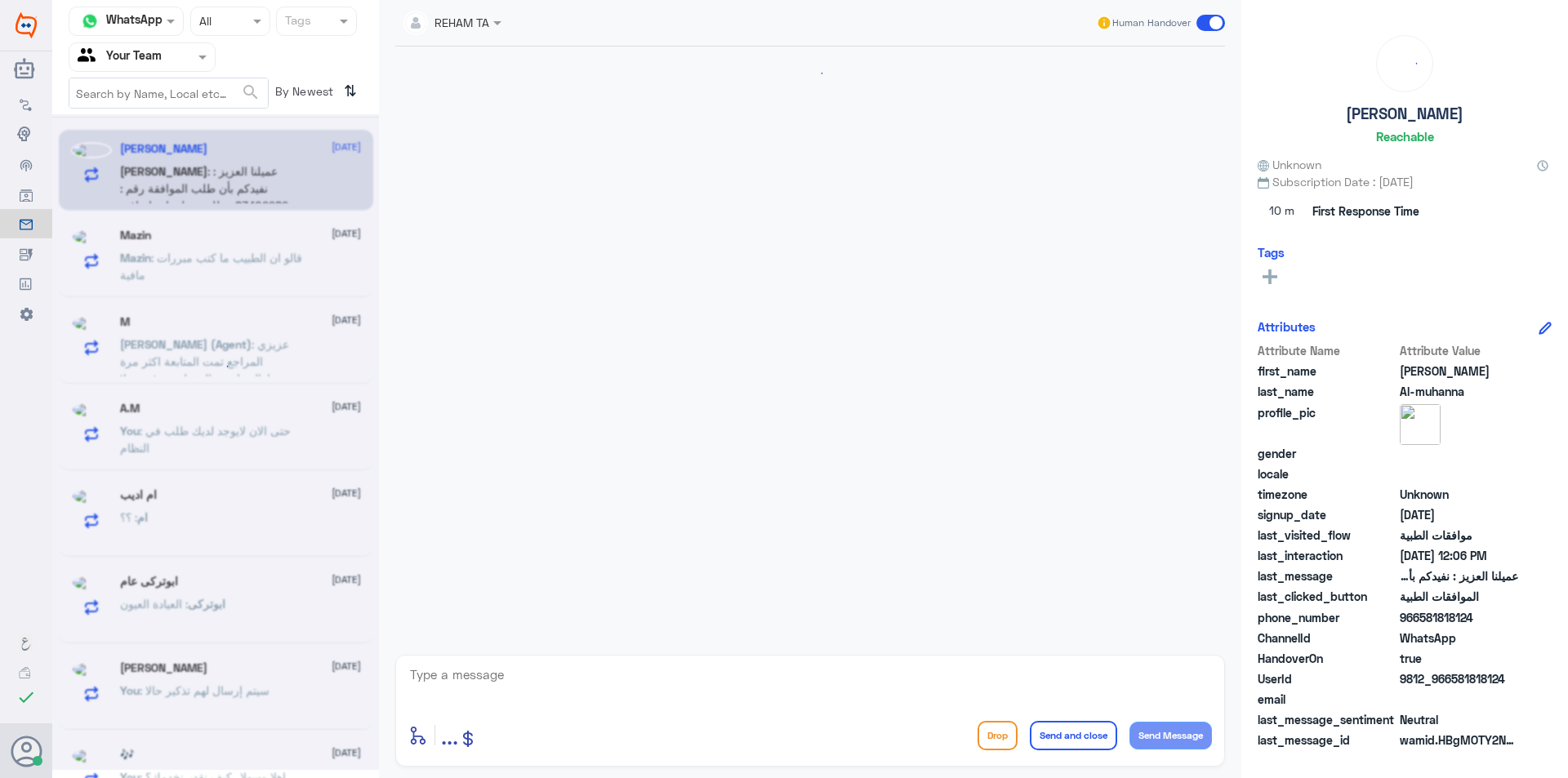
scroll to position [932, 0]
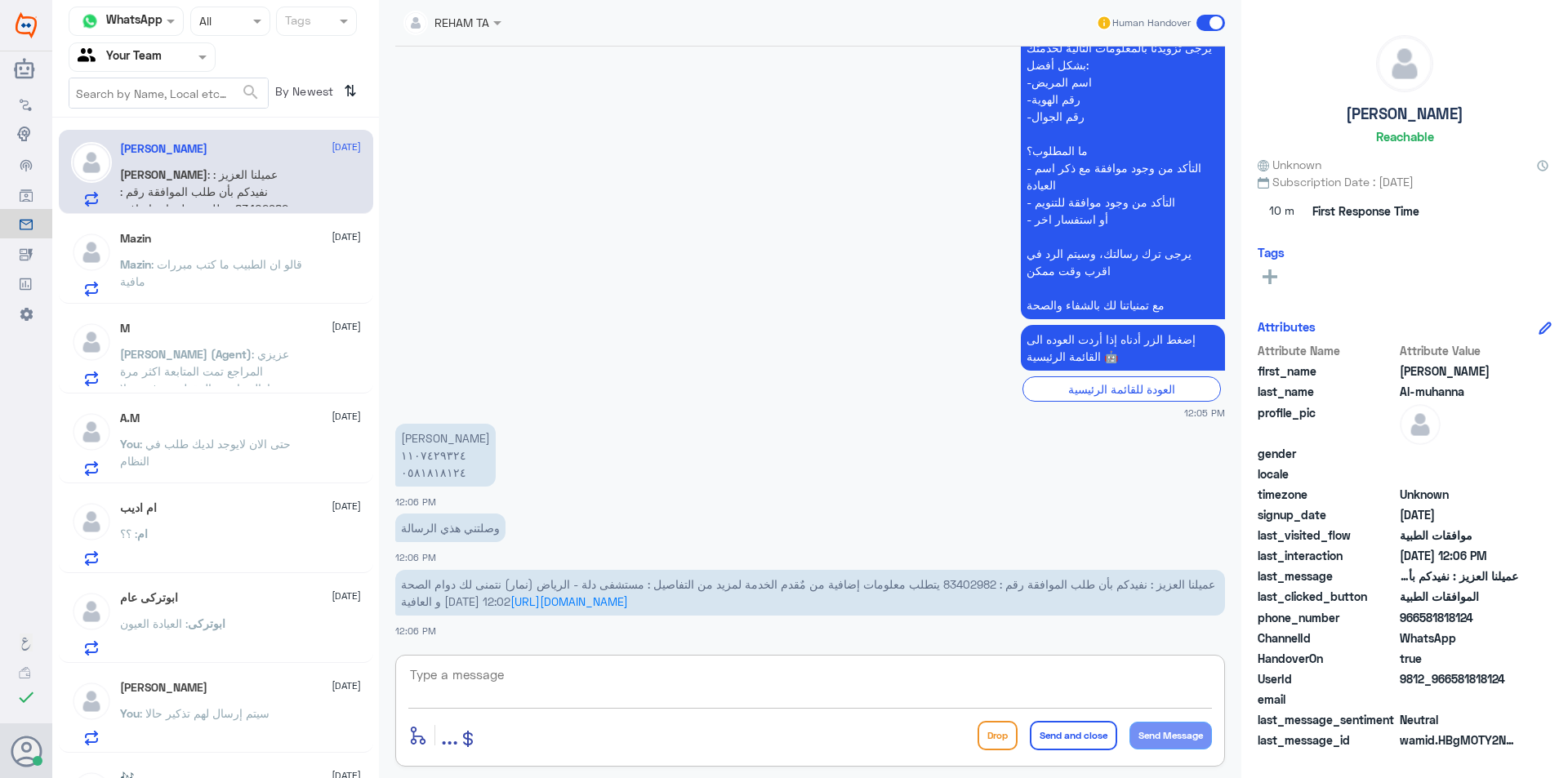
click at [762, 691] on textarea at bounding box center [809, 683] width 804 height 40
paste textarea "نحن دلة النخيل فقط...ارجو التواصل مع دلة نمار لخدمتك 0546022896"
type textarea "نحن دلة النخيل فقط...ارجو التواصل مع دلة نمار لخدمتك 0546022896"
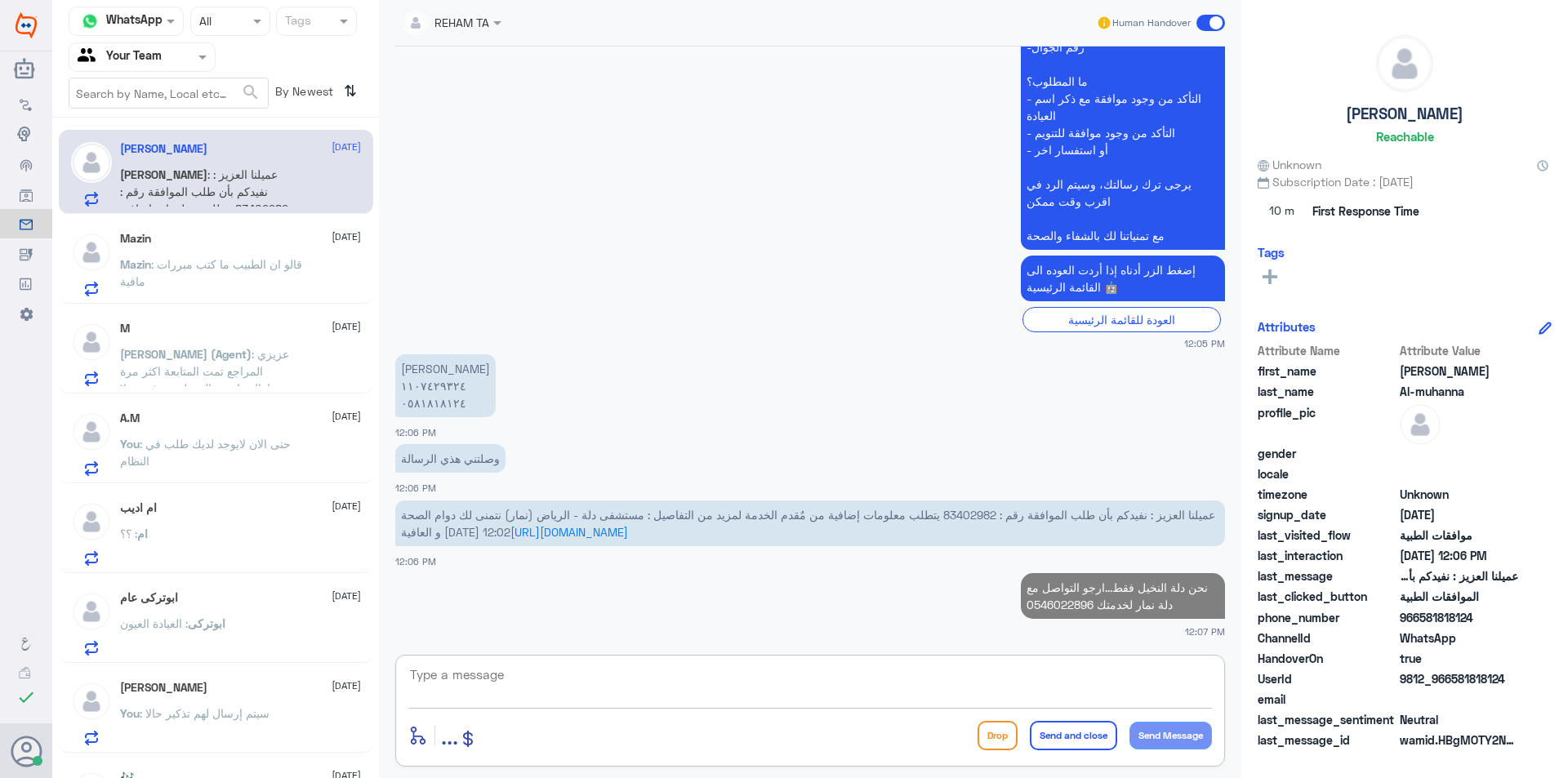
click at [223, 254] on div "Mazin 23 August Mazin : قالو ان الطبيب ما كتب مبررات مافية" at bounding box center [240, 264] width 241 height 65
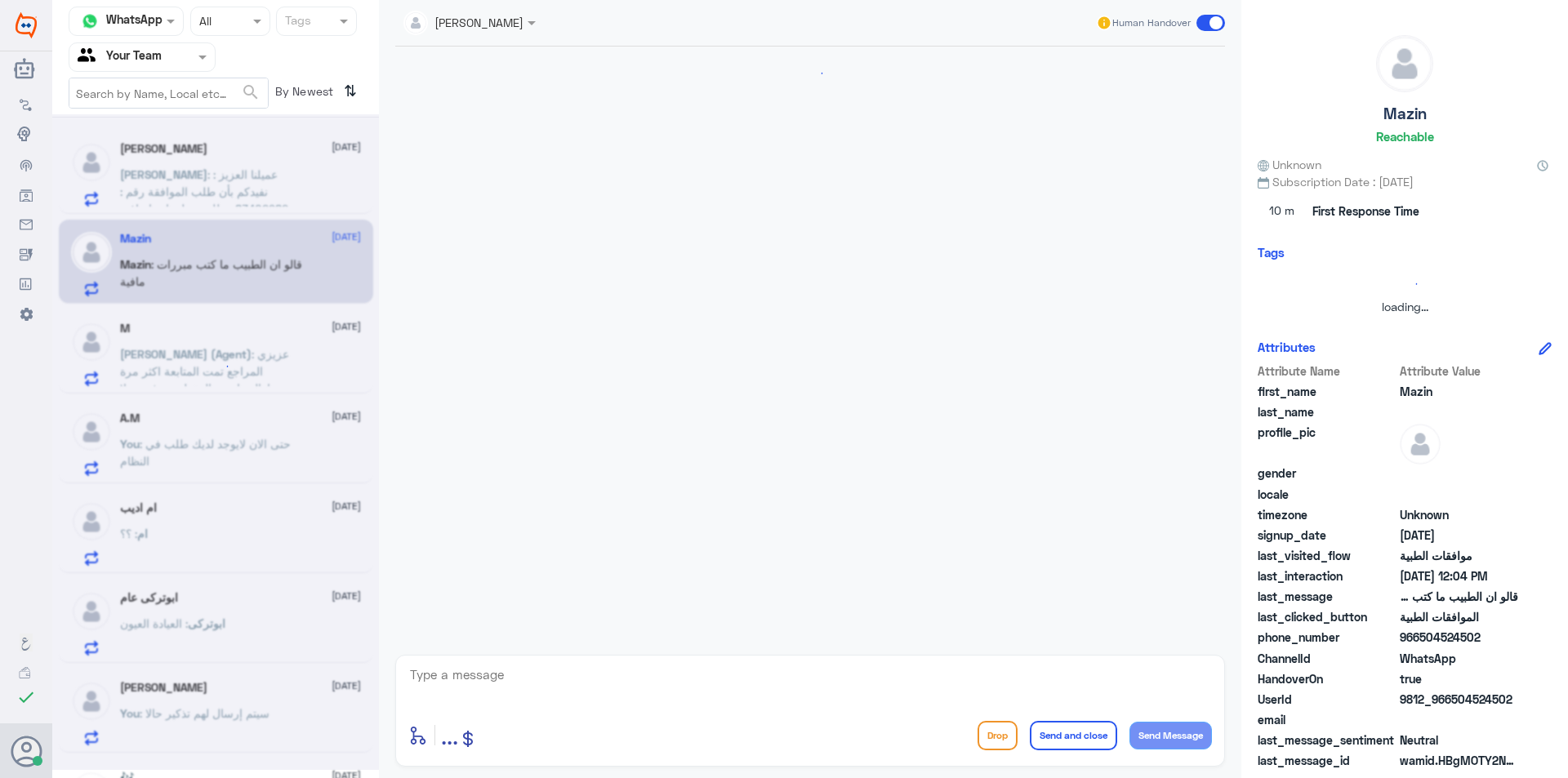
scroll to position [1126, 0]
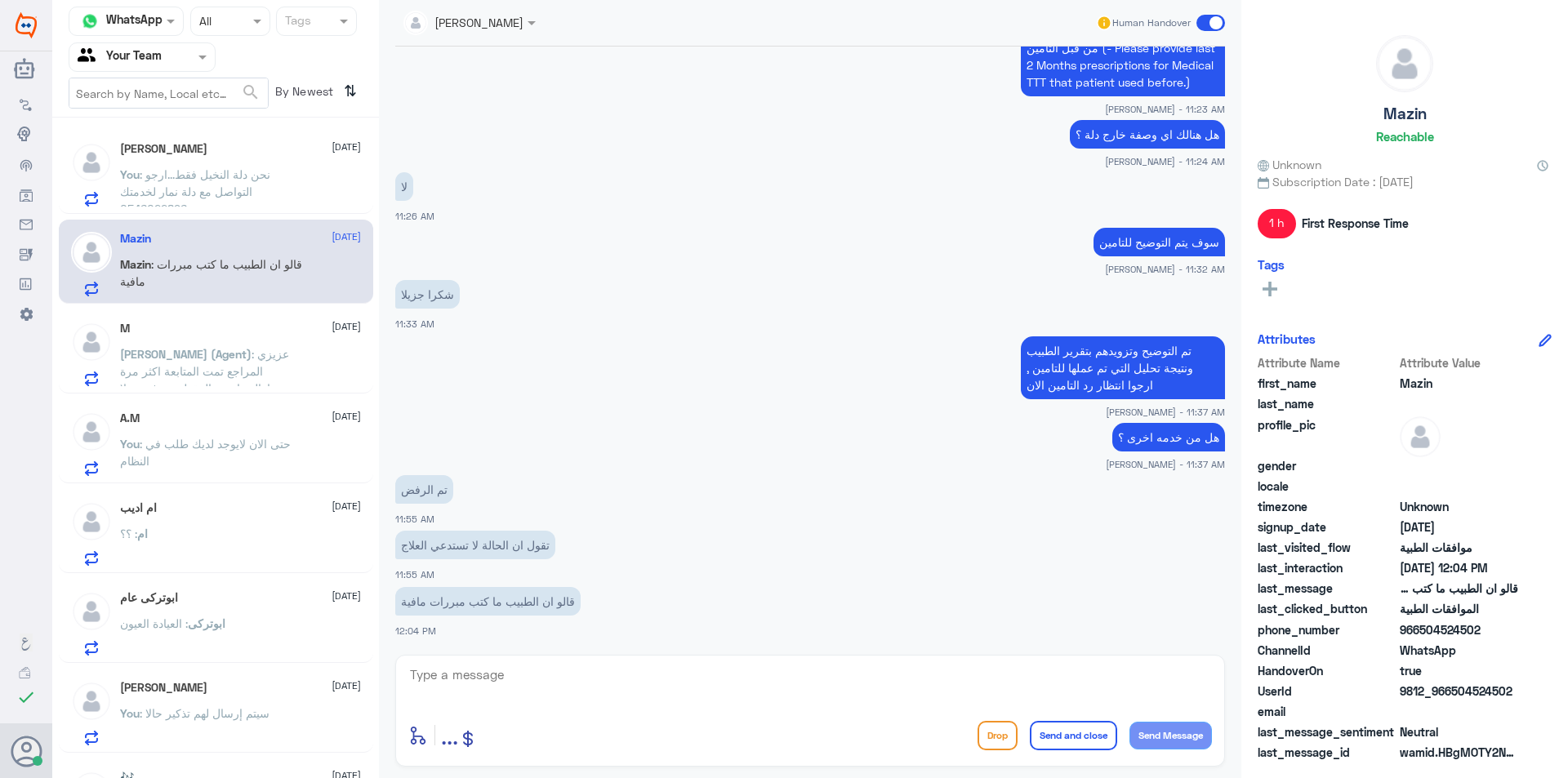
click at [236, 158] on div "Abdulaziz Al-muhanna 23 August You : نحن دلة النخيل فقط...ارجو التواصل مع دلة ن…" at bounding box center [240, 174] width 241 height 65
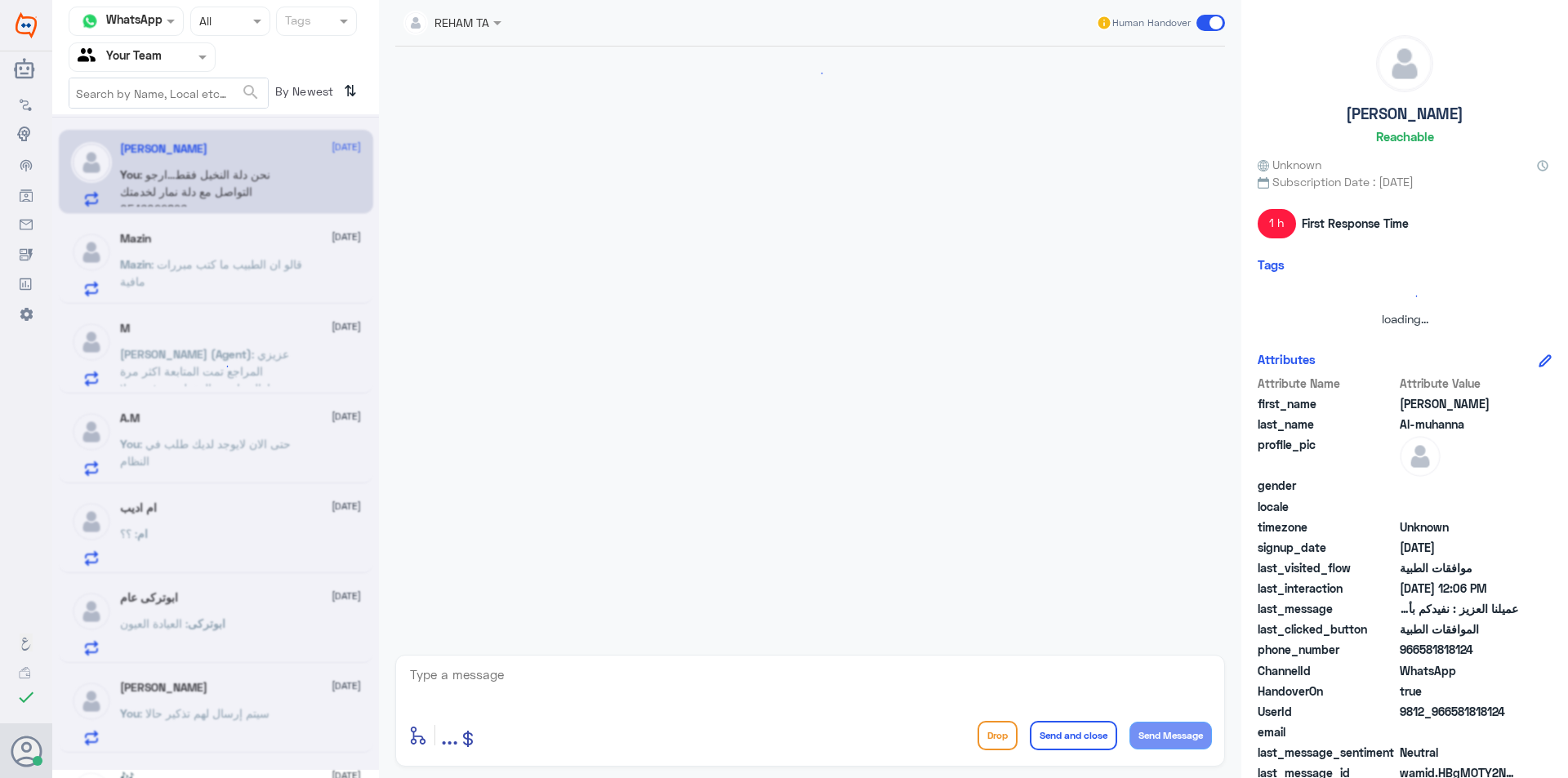
scroll to position [1031, 0]
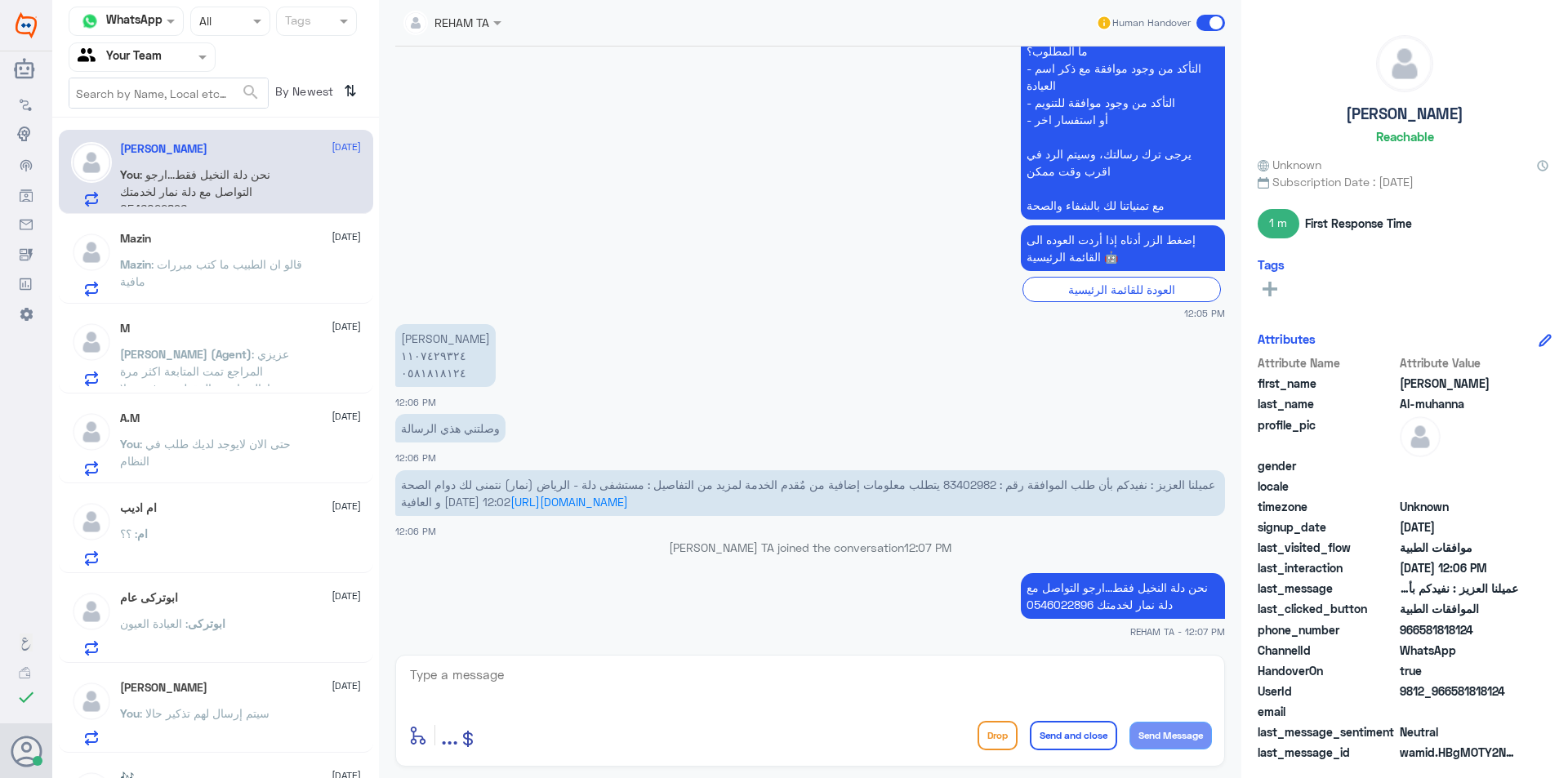
click at [670, 671] on textarea at bounding box center [809, 683] width 804 height 40
type textarea "اي خدمة اخرى؟"
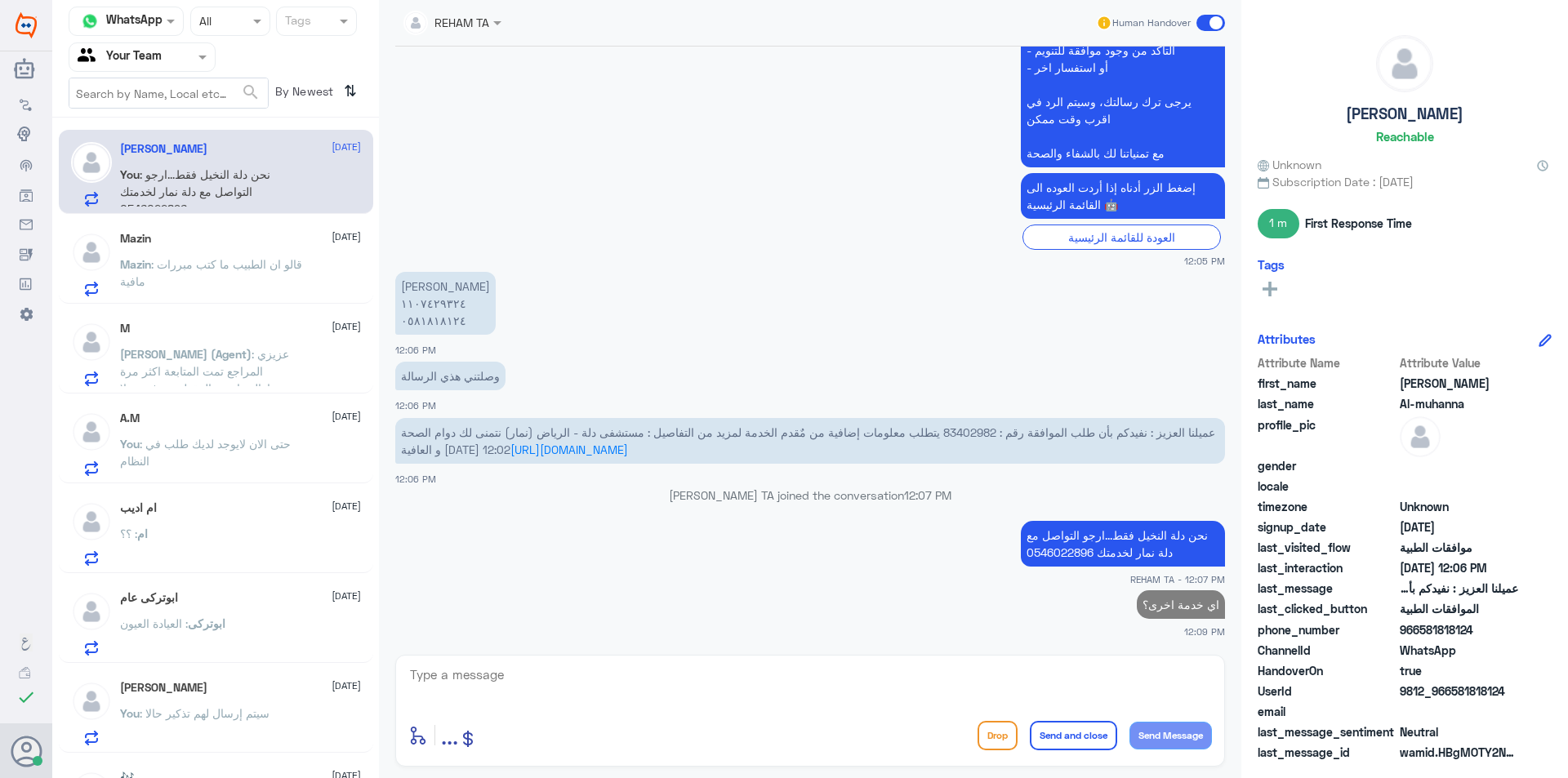
click at [1201, 612] on p "اي خدمة اخرى؟" at bounding box center [1180, 605] width 88 height 29
copy p "اي خدمة اخرى؟"
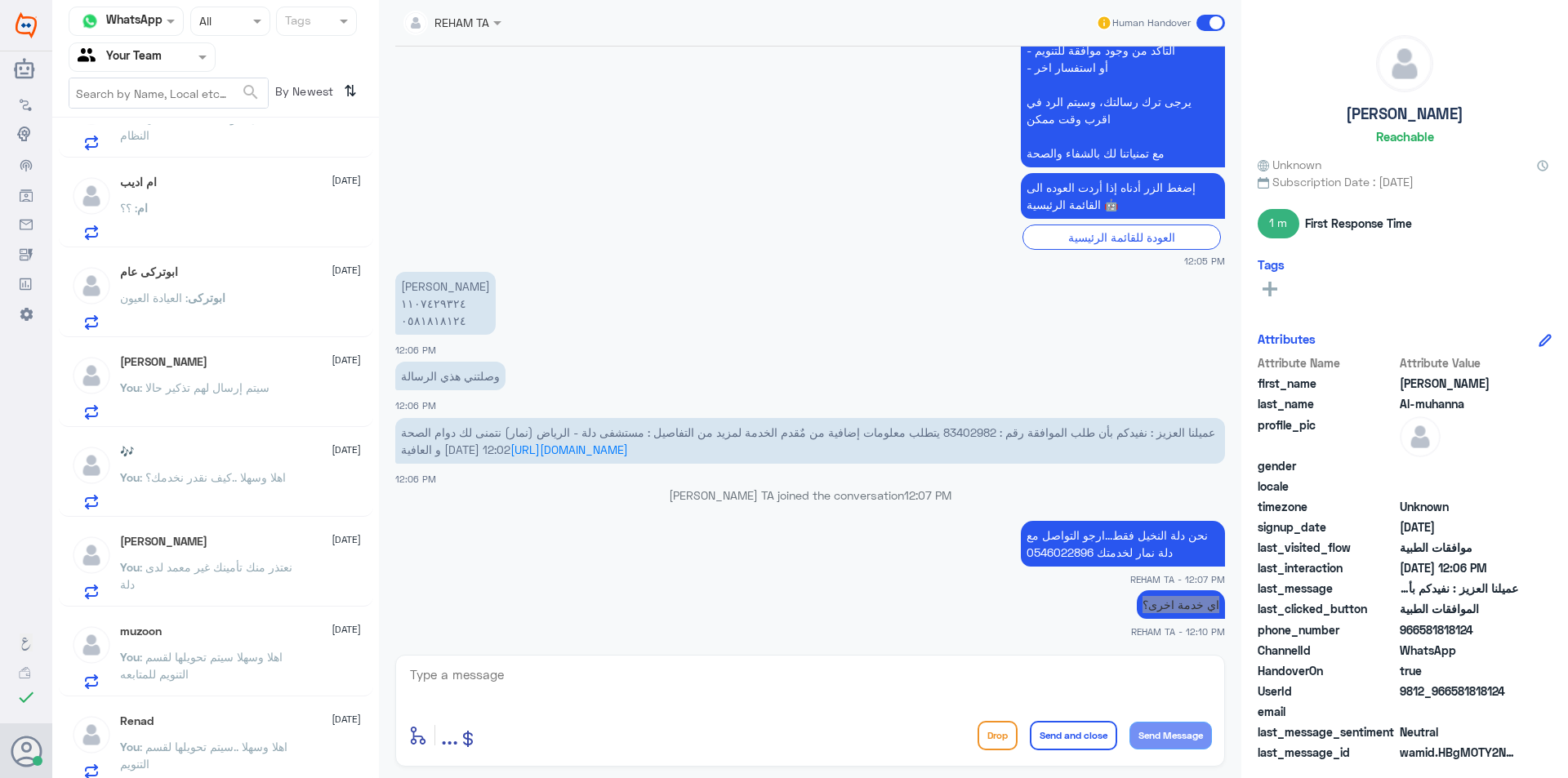
scroll to position [326, 0]
click at [223, 299] on span "ابوتركى" at bounding box center [207, 297] width 38 height 14
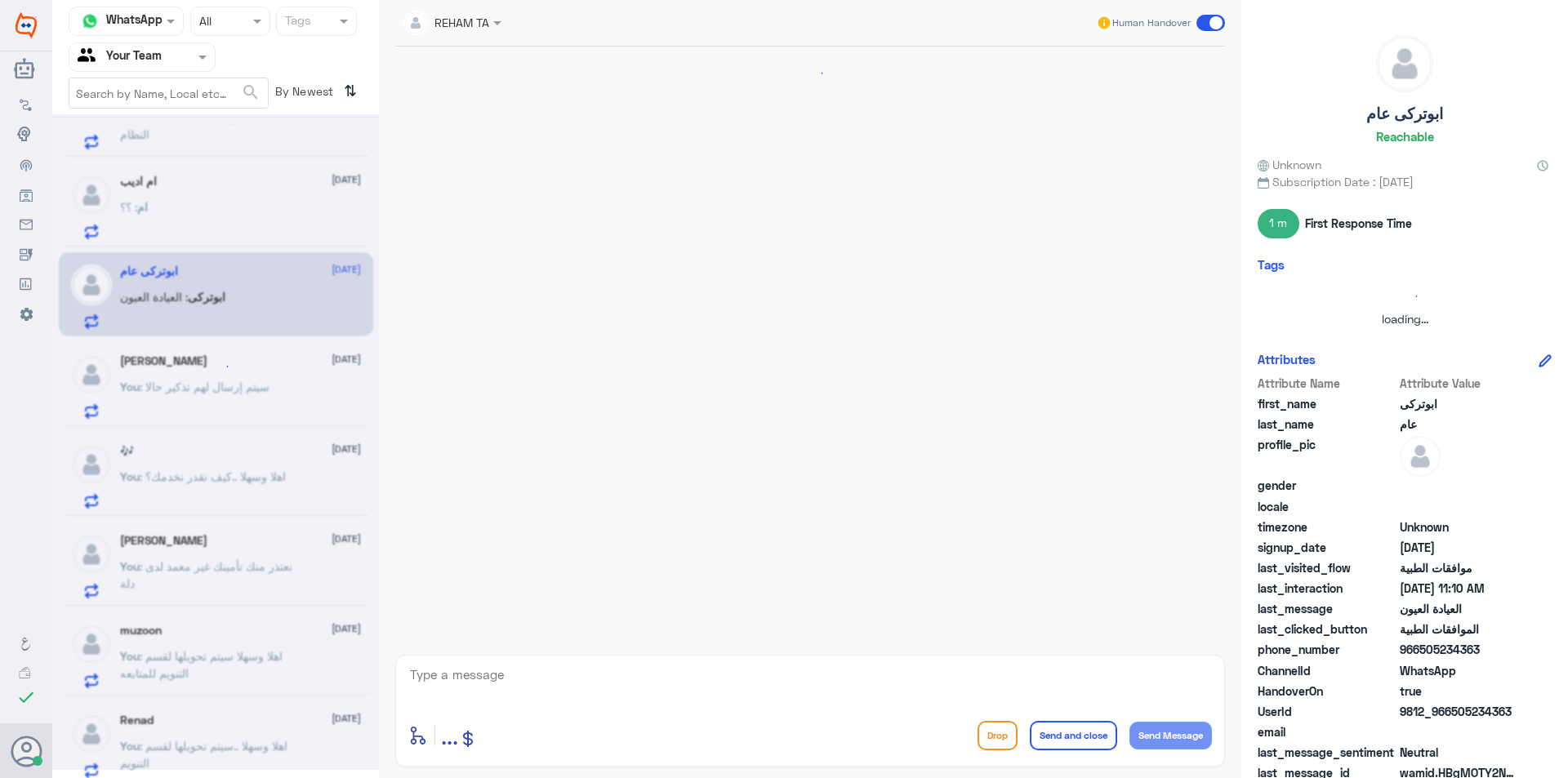
click at [239, 382] on div at bounding box center [215, 441] width 326 height 656
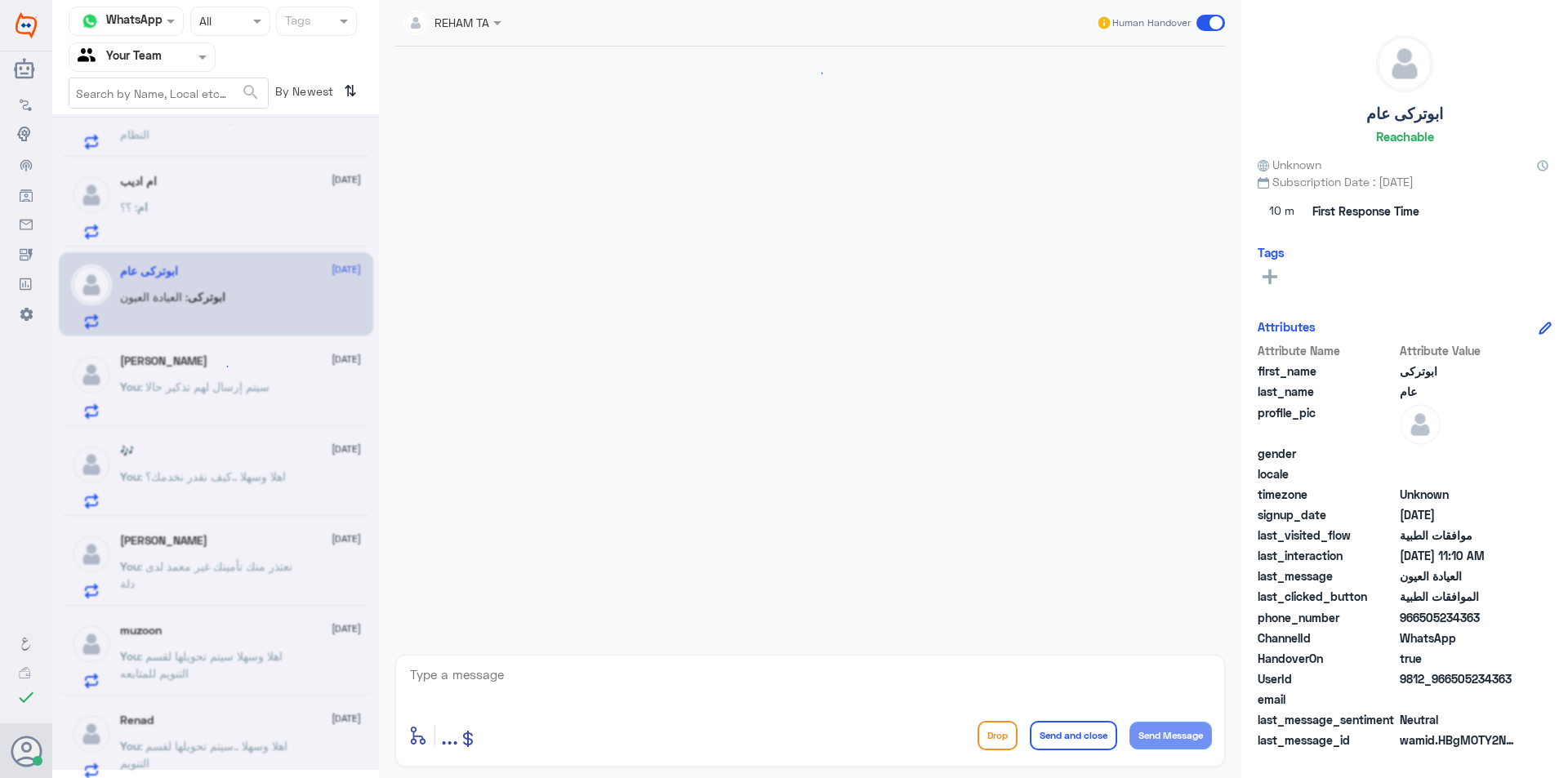
scroll to position [1701, 0]
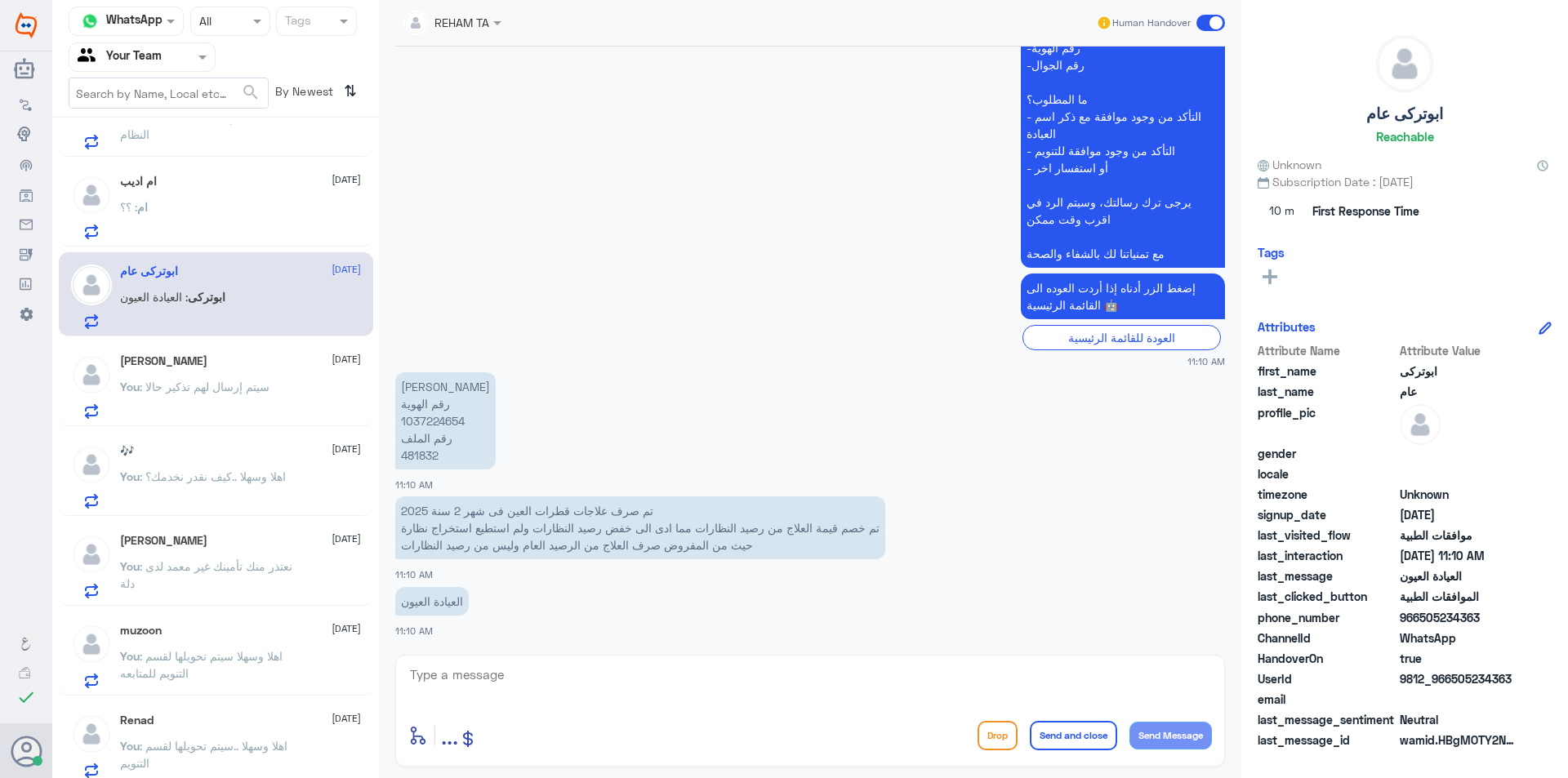
click at [230, 467] on div "🎶 23 August You : اهلا وسهلا ..كيف نقدر نخدمك؟" at bounding box center [240, 477] width 241 height 65
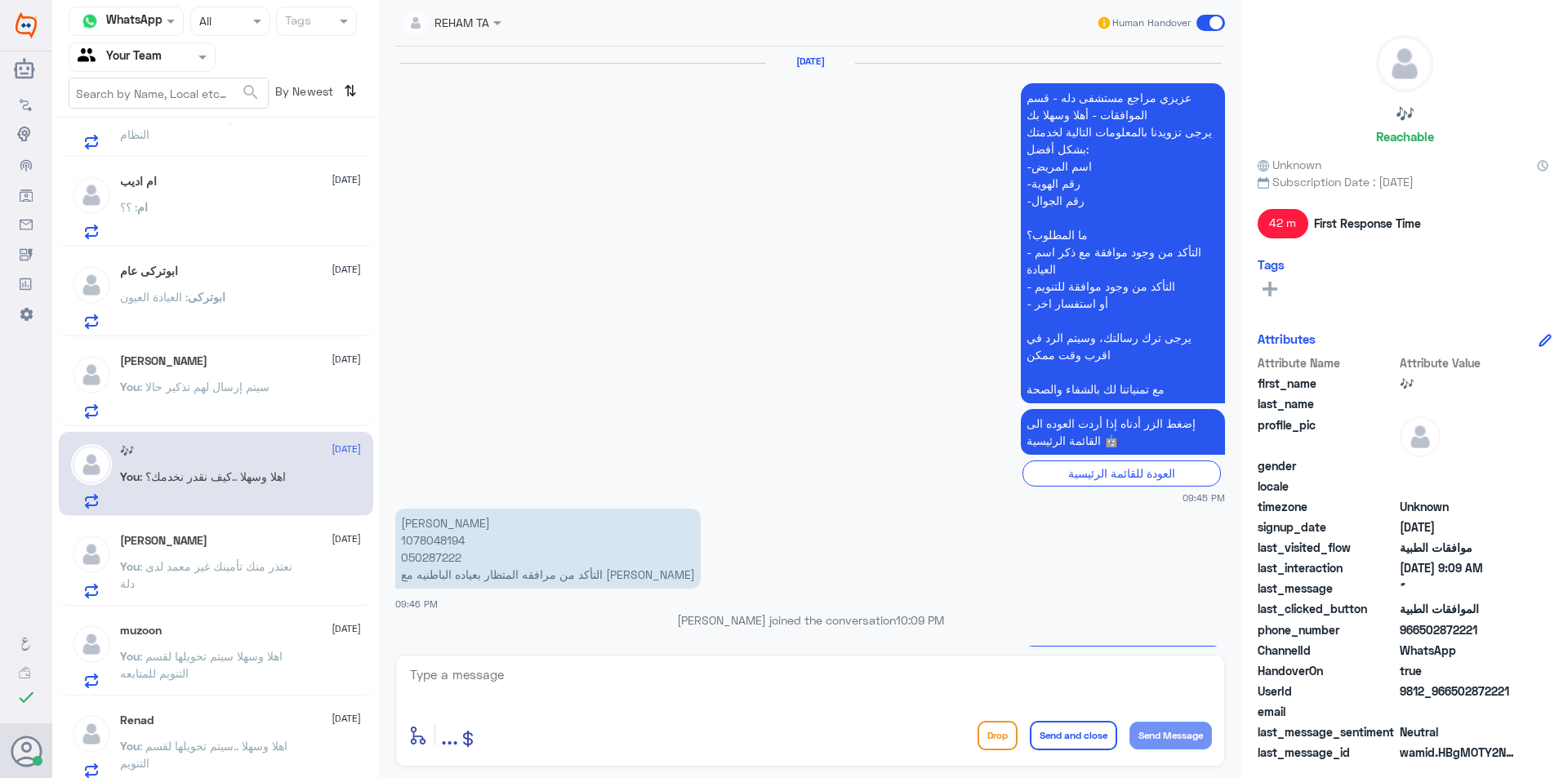
scroll to position [1550, 0]
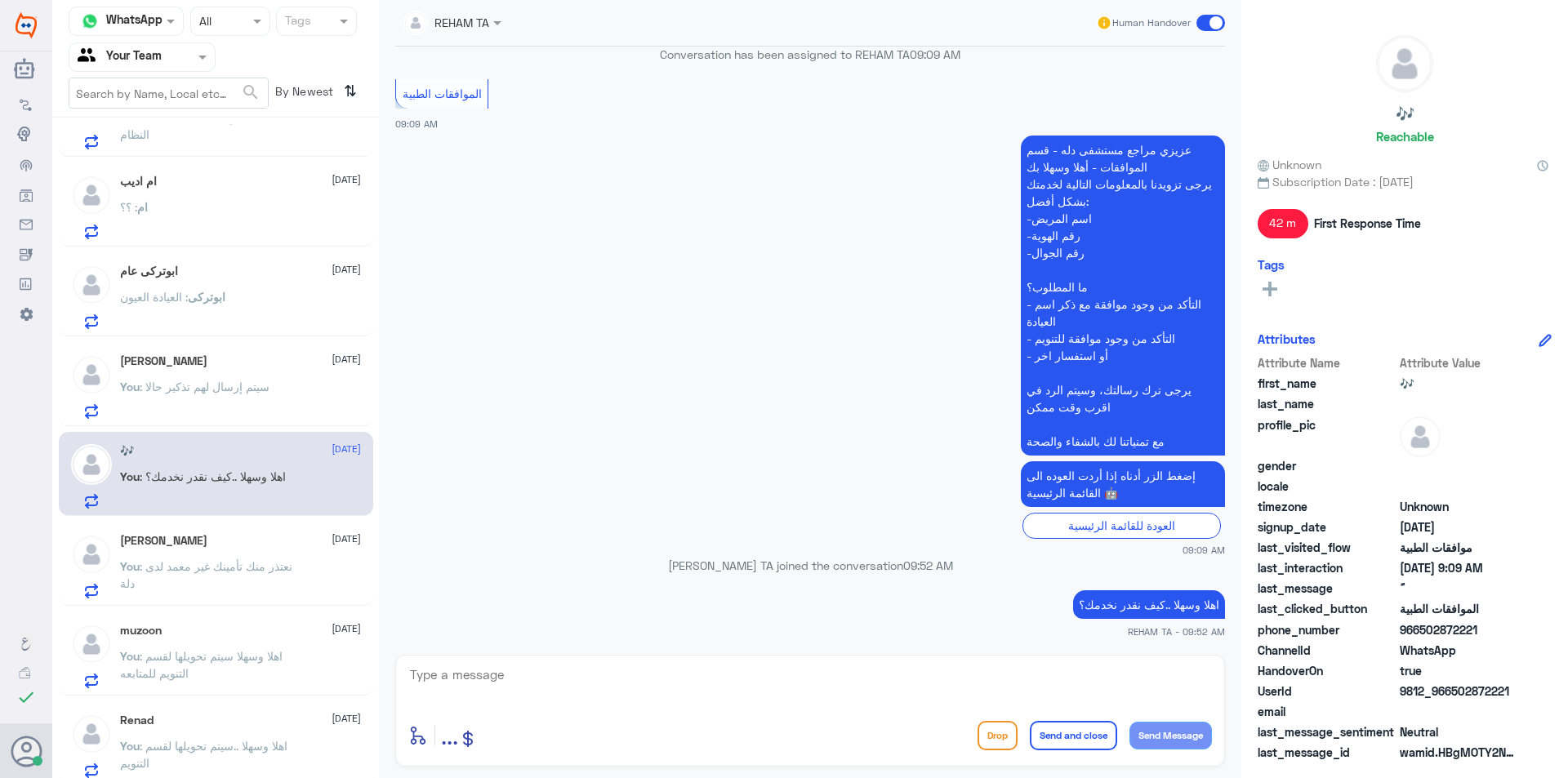
click at [257, 368] on div "Omar Bin Jahlan 23 August You : سيتم إرسال لهم تذكير حالا" at bounding box center [240, 387] width 241 height 65
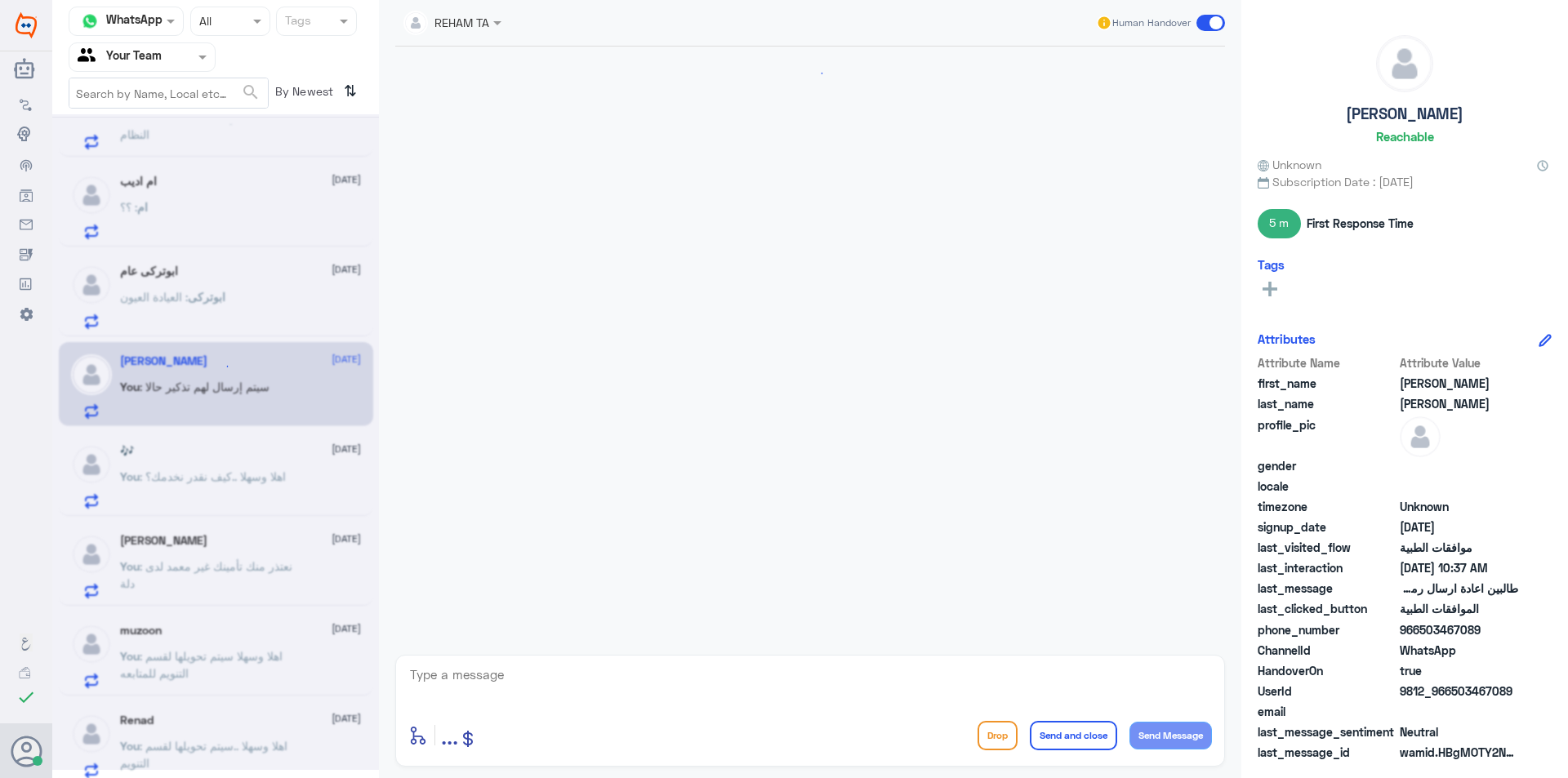
scroll to position [1215, 0]
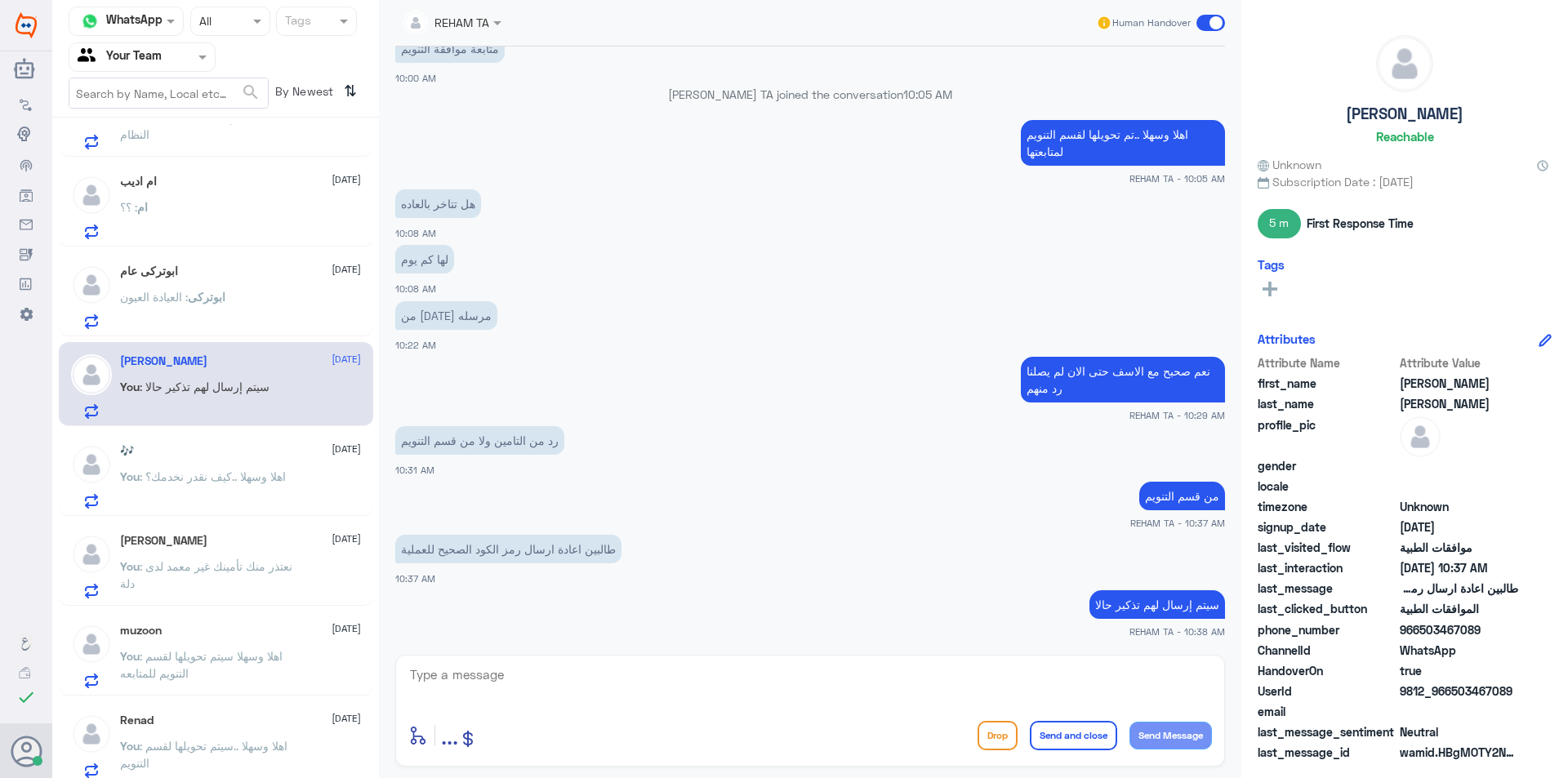
click at [280, 304] on div "ابوتركى : العيادة العيون" at bounding box center [240, 311] width 241 height 37
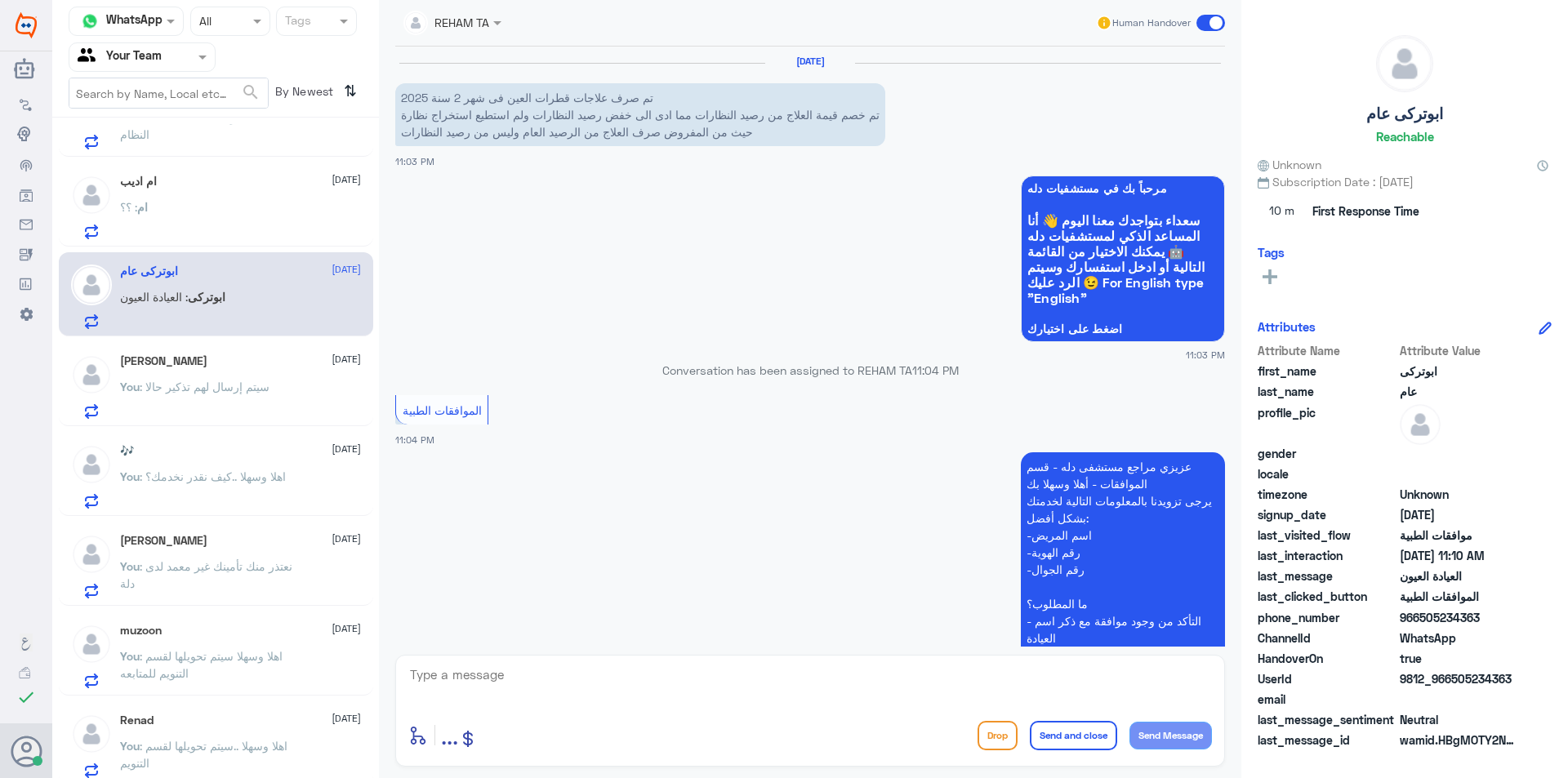
scroll to position [1701, 0]
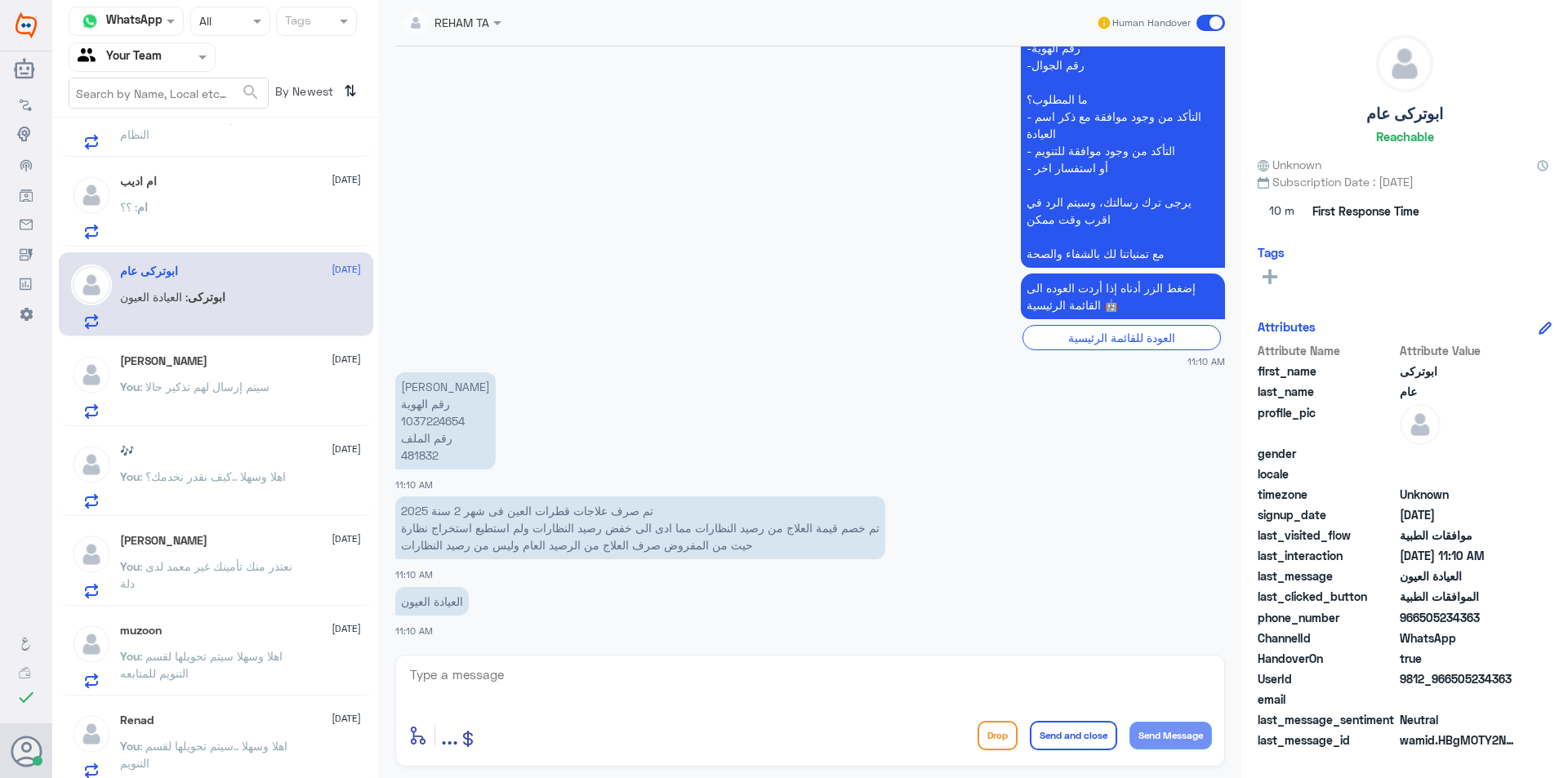
click at [556, 682] on textarea at bounding box center [809, 683] width 804 height 40
type textarea "غ"
type textarea "اهلا وسهلا ..هل الطلب كان في دلة النخيل؟"
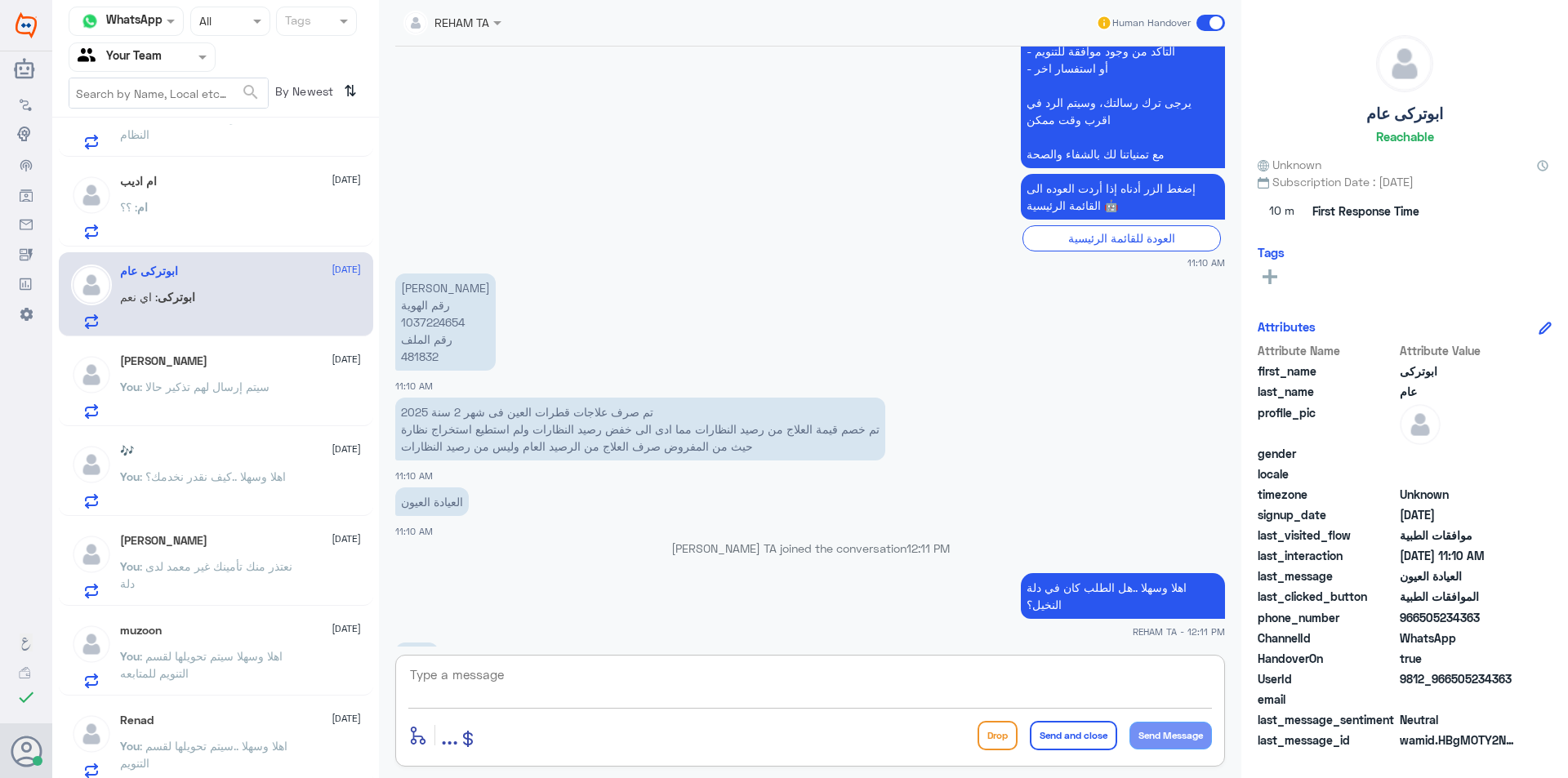
scroll to position [1826, 0]
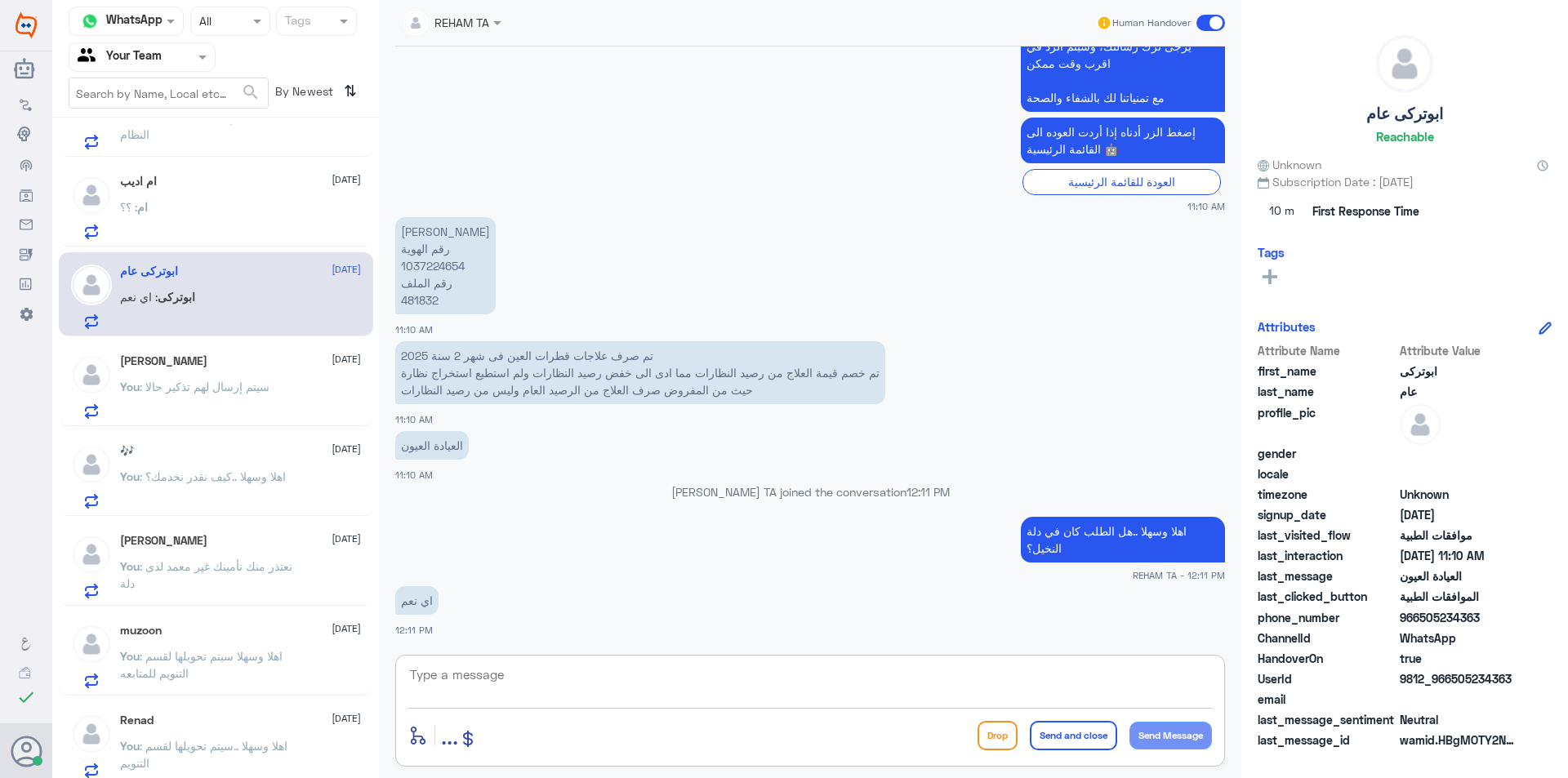
click at [653, 695] on textarea at bounding box center [809, 683] width 804 height 40
type textarea "H"
type textarea "ارجو تزويدي برقم الطلب"
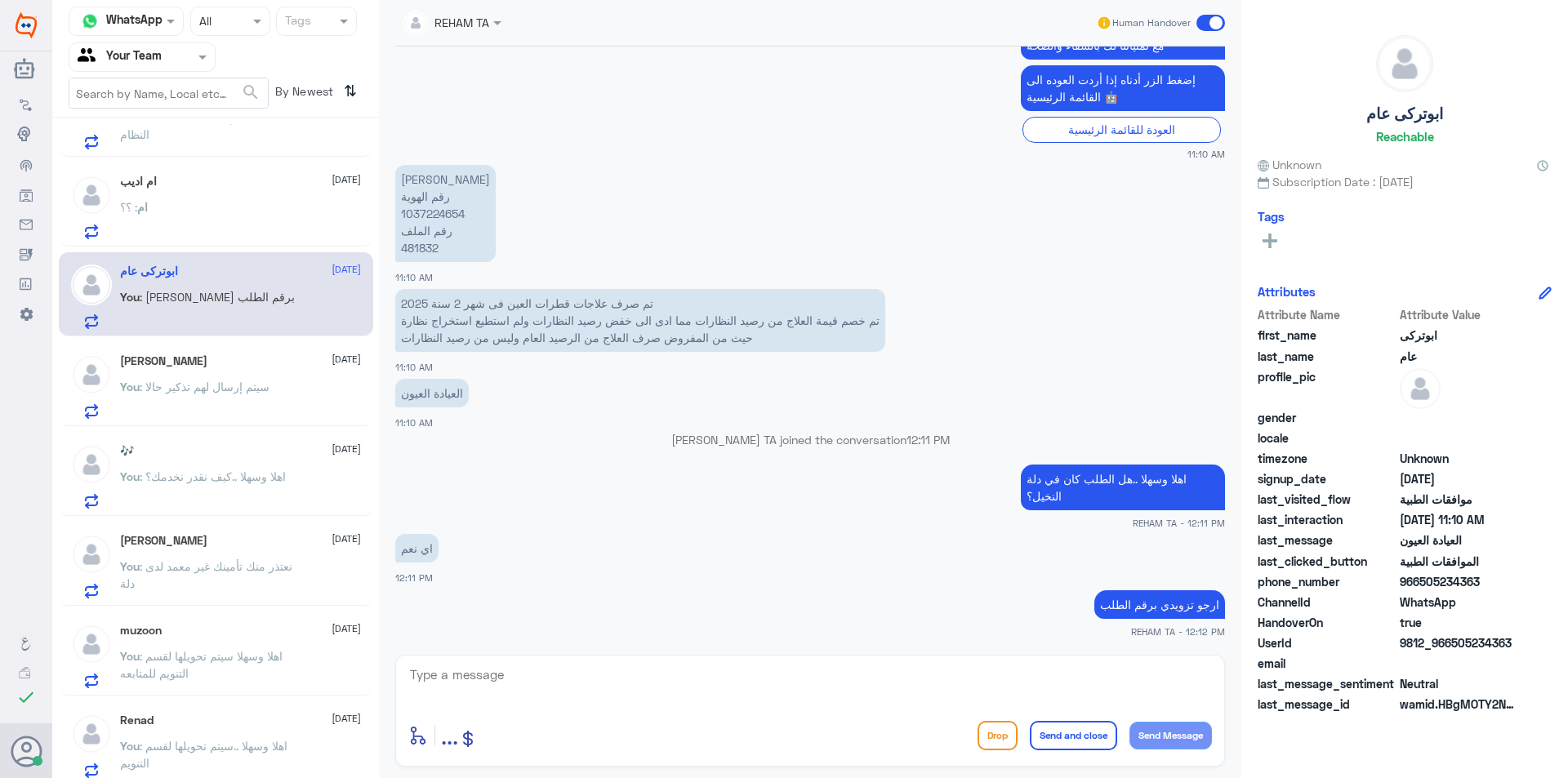
click at [422, 244] on p "سعد الدوسري رقم الهوية 1037224654 رقم الملف 481832" at bounding box center [445, 213] width 100 height 97
click at [421, 244] on p "سعد الدوسري رقم الهوية 1037224654 رقم الملف 481832" at bounding box center [445, 213] width 100 height 97
copy p "481832"
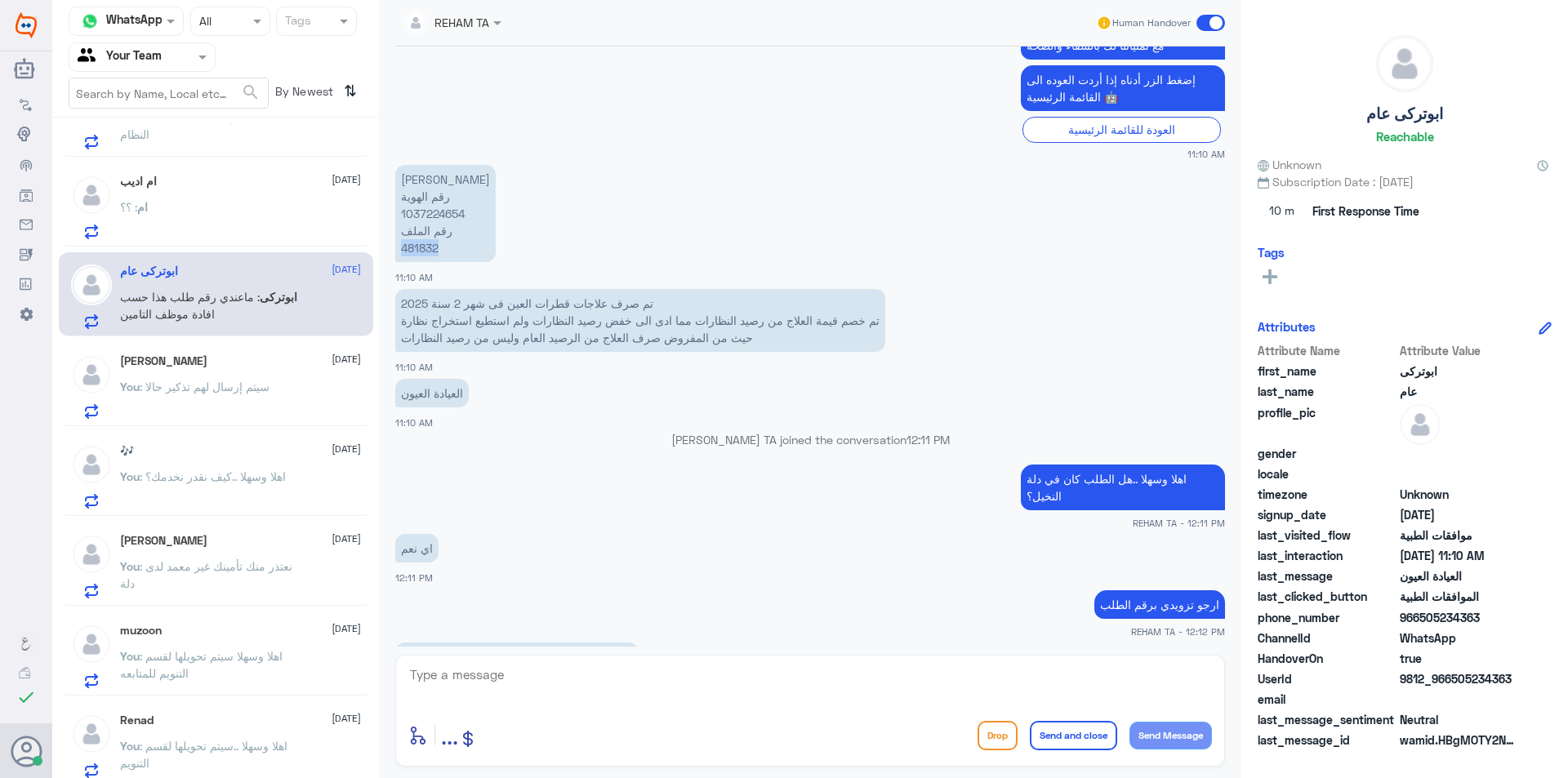
scroll to position [1933, 0]
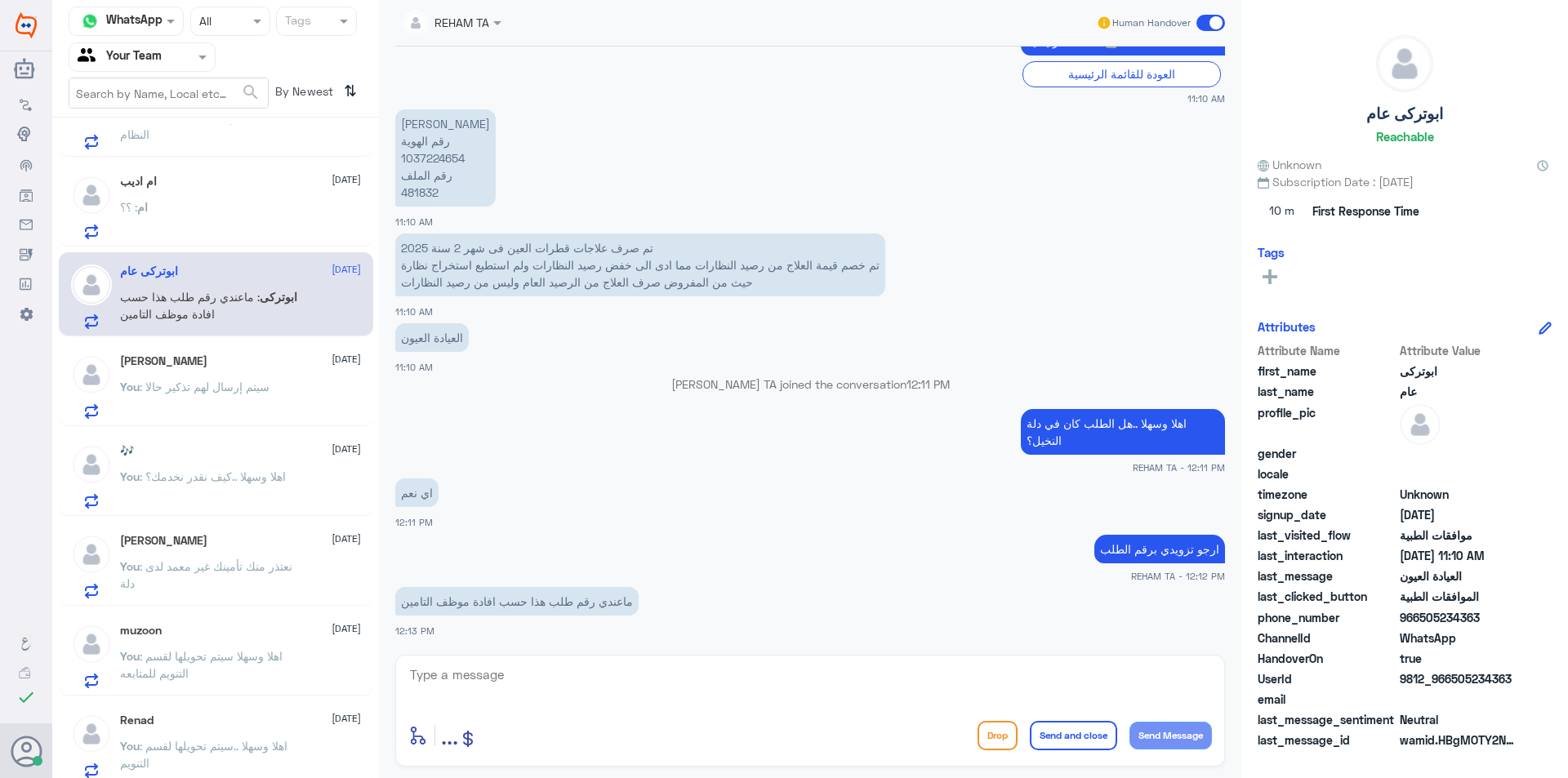
click at [654, 657] on div "enter flow name ... Drop Send and close Send Message" at bounding box center [809, 710] width 830 height 112
click at [651, 662] on div "enter flow name ... Drop Send and close Send Message" at bounding box center [809, 710] width 830 height 112
click at [651, 664] on textarea at bounding box center [809, 683] width 804 height 40
click at [753, 708] on div "في دلة النخيل لايوجد لديك اي طلب في شهر 2" at bounding box center [809, 686] width 804 height 45
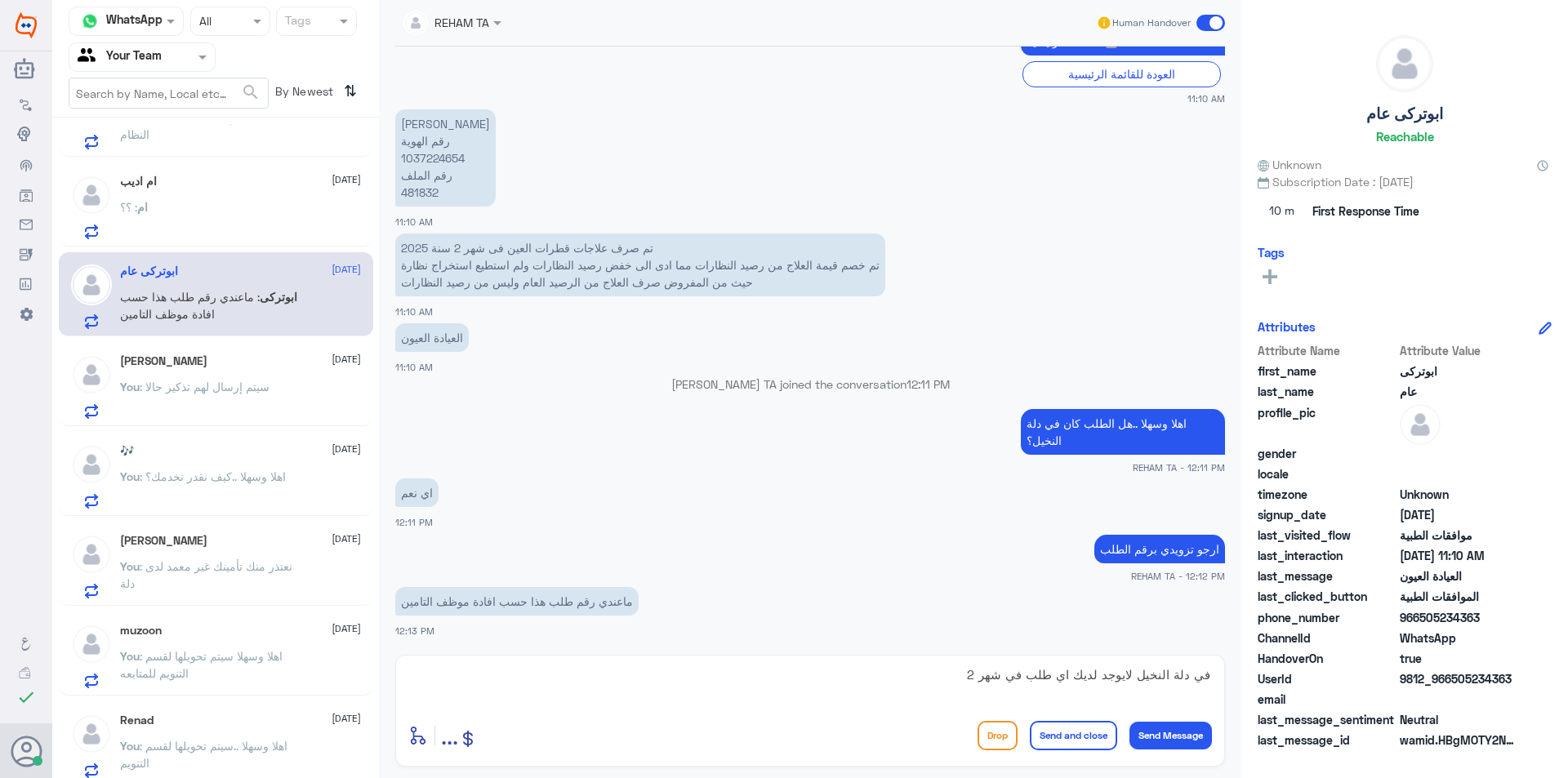
click at [784, 668] on textarea "في دلة النخيل لايوجد لديك اي طلب في شهر 2" at bounding box center [809, 683] width 804 height 40
type textarea "في دلة النخيل لايوجد لديك اي طلب في شهر 2 ولا حتى فاتورة اصدرت"
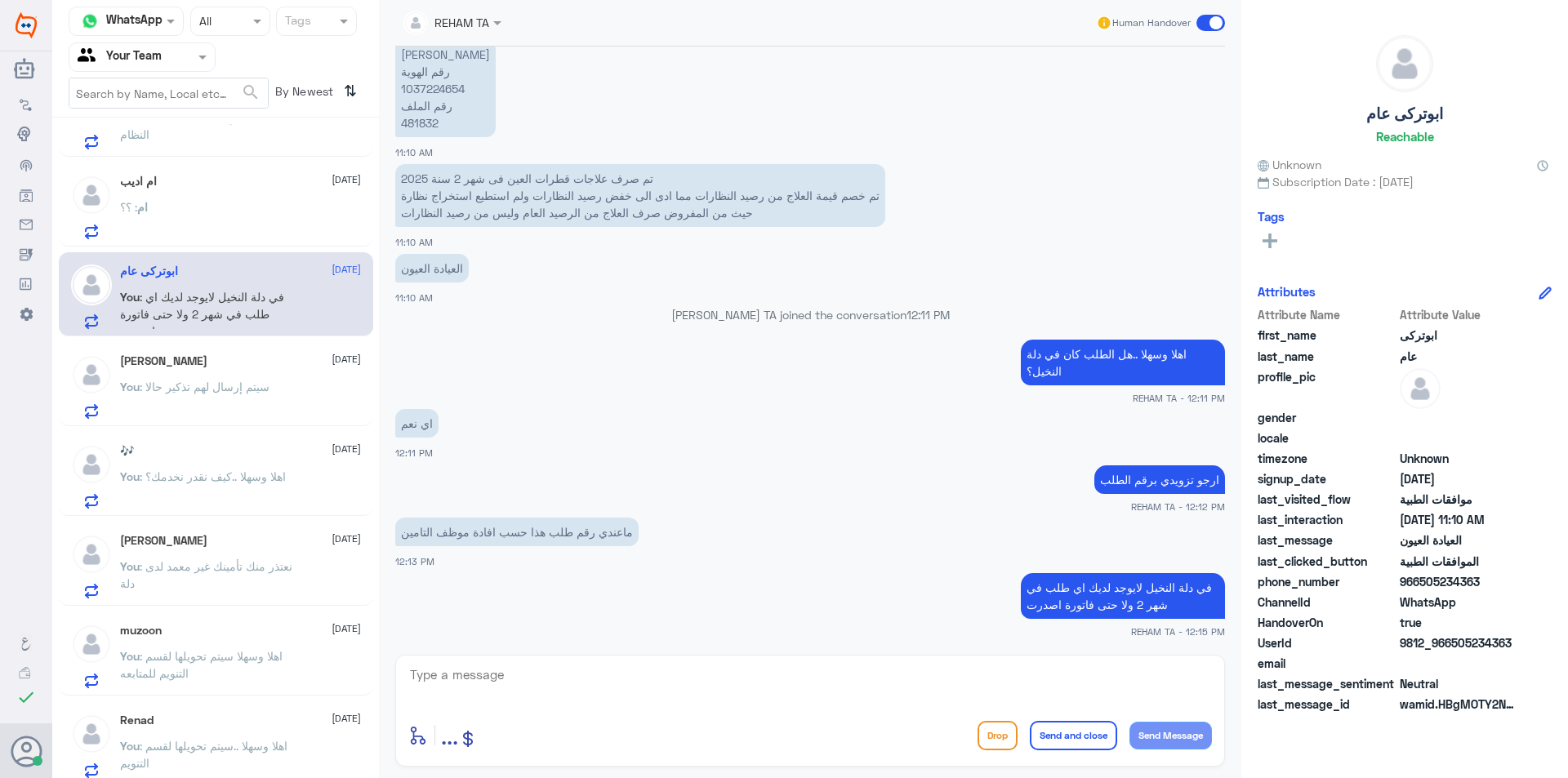
click at [429, 125] on p "سعد الدوسري رقم الهوية 1037224654 رقم الملف 481832" at bounding box center [445, 88] width 100 height 97
copy p "481832"
click at [671, 664] on textarea at bounding box center [809, 683] width 804 height 40
type textarea "سيتم التحقق من شركة التأمين عن رقم الطلب"
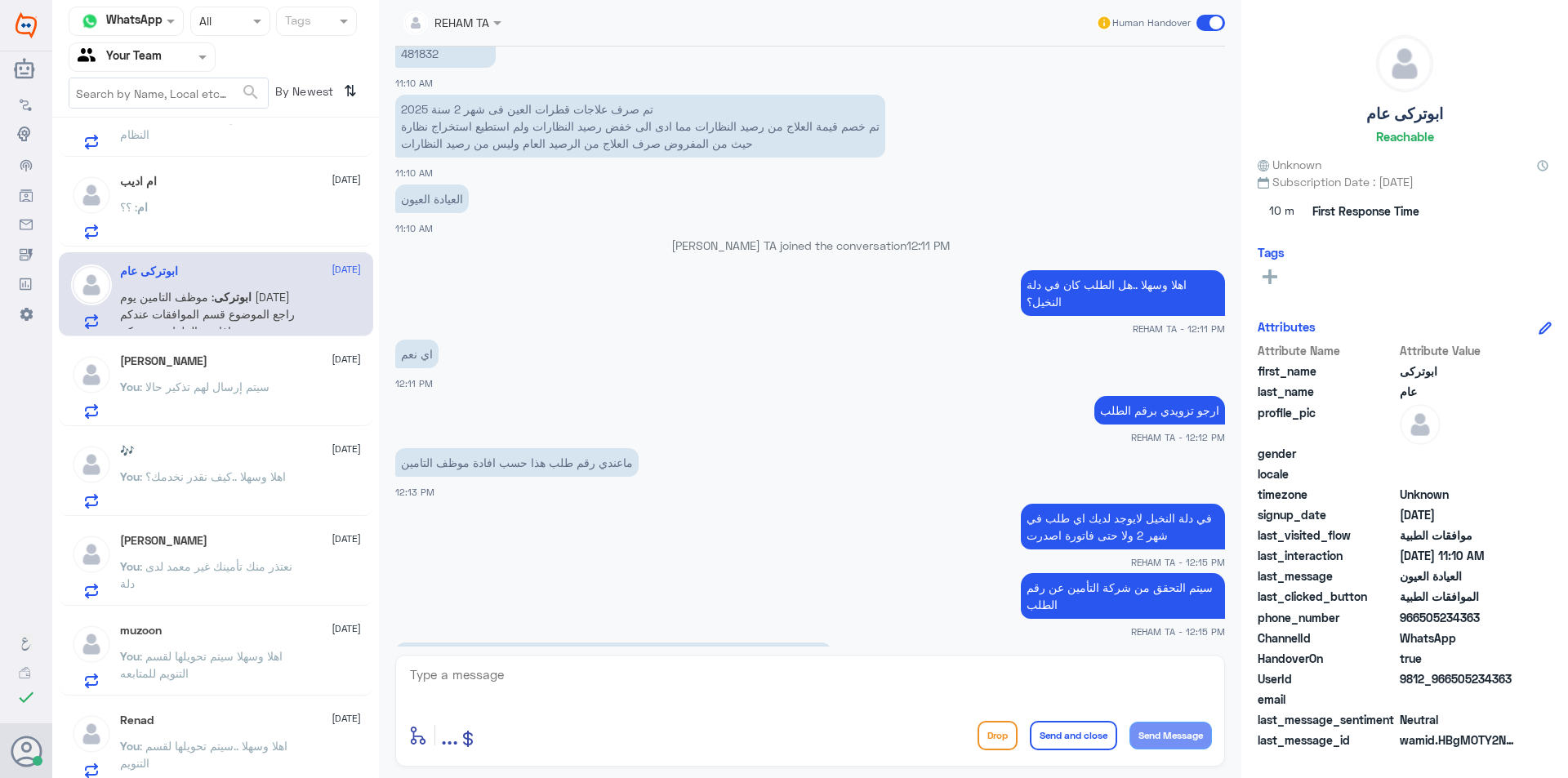
scroll to position [2129, 0]
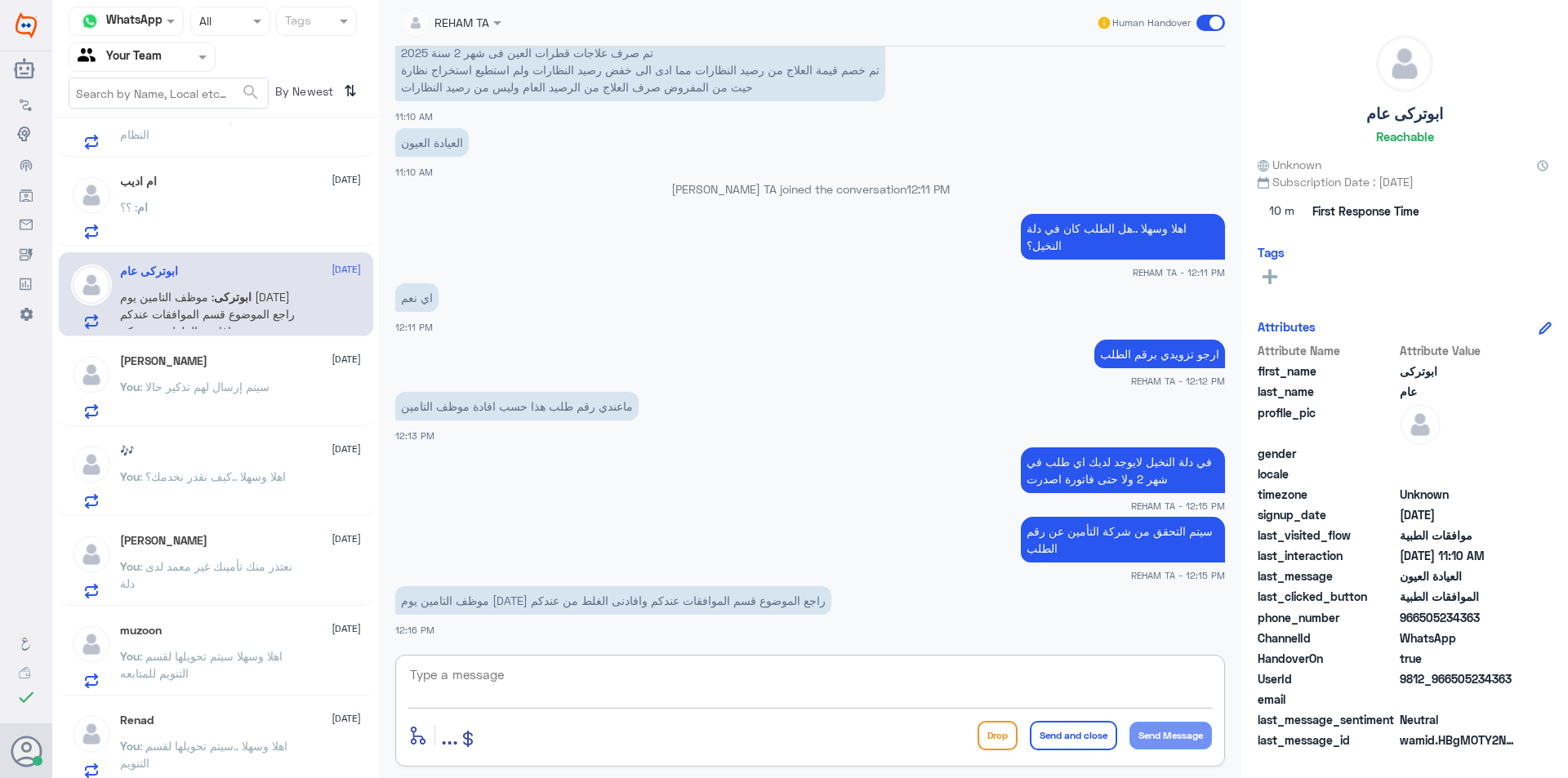
click at [582, 678] on textarea at bounding box center [809, 683] width 804 height 40
click at [592, 671] on textarea at bounding box center [809, 683] width 804 height 40
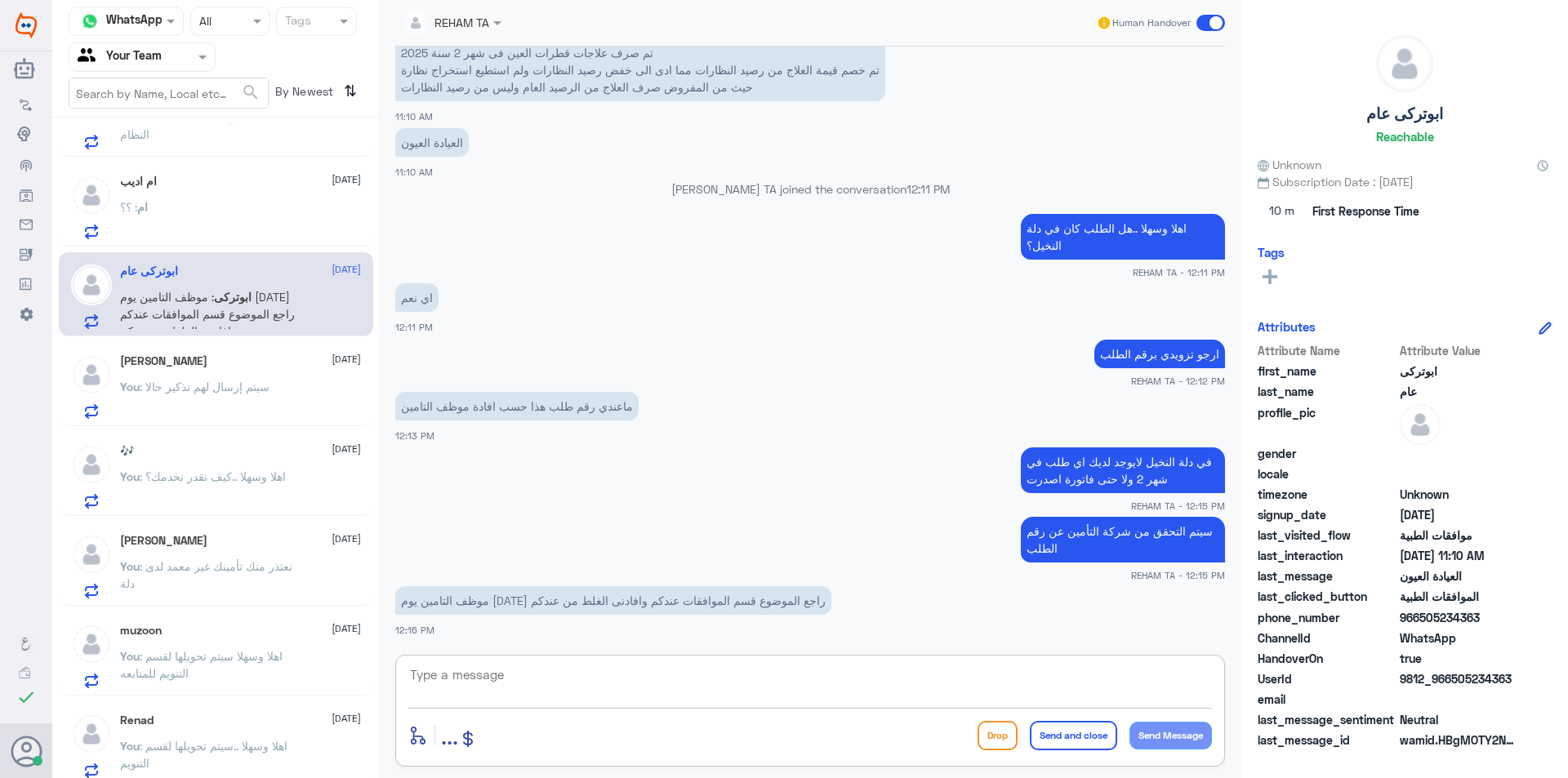
click at [592, 671] on textarea at bounding box center [809, 683] width 804 height 40
type textarea "تمام بتأكد الان مرة اخرى"
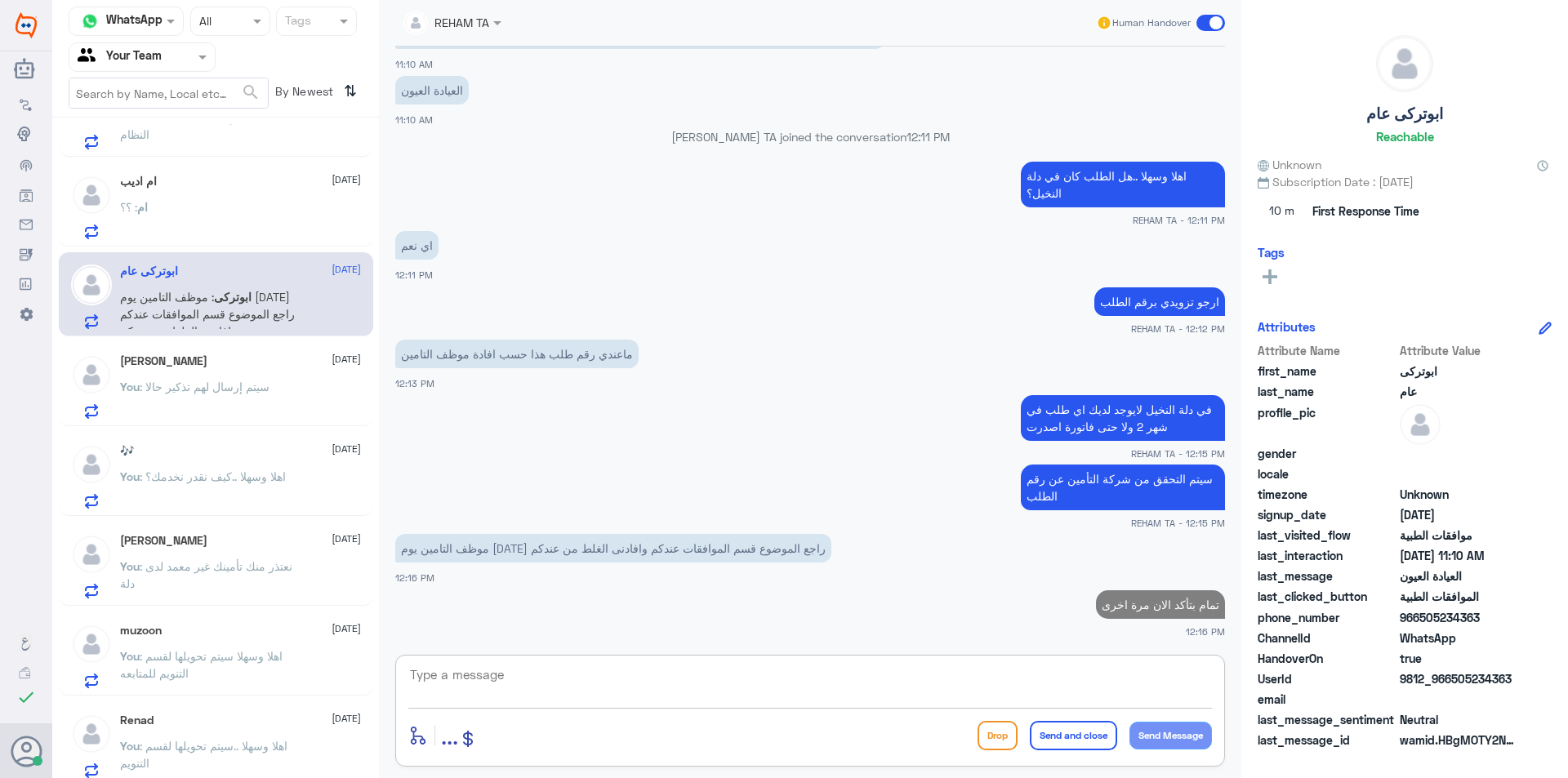
click at [202, 209] on div "ام : ؟؟" at bounding box center [240, 221] width 241 height 37
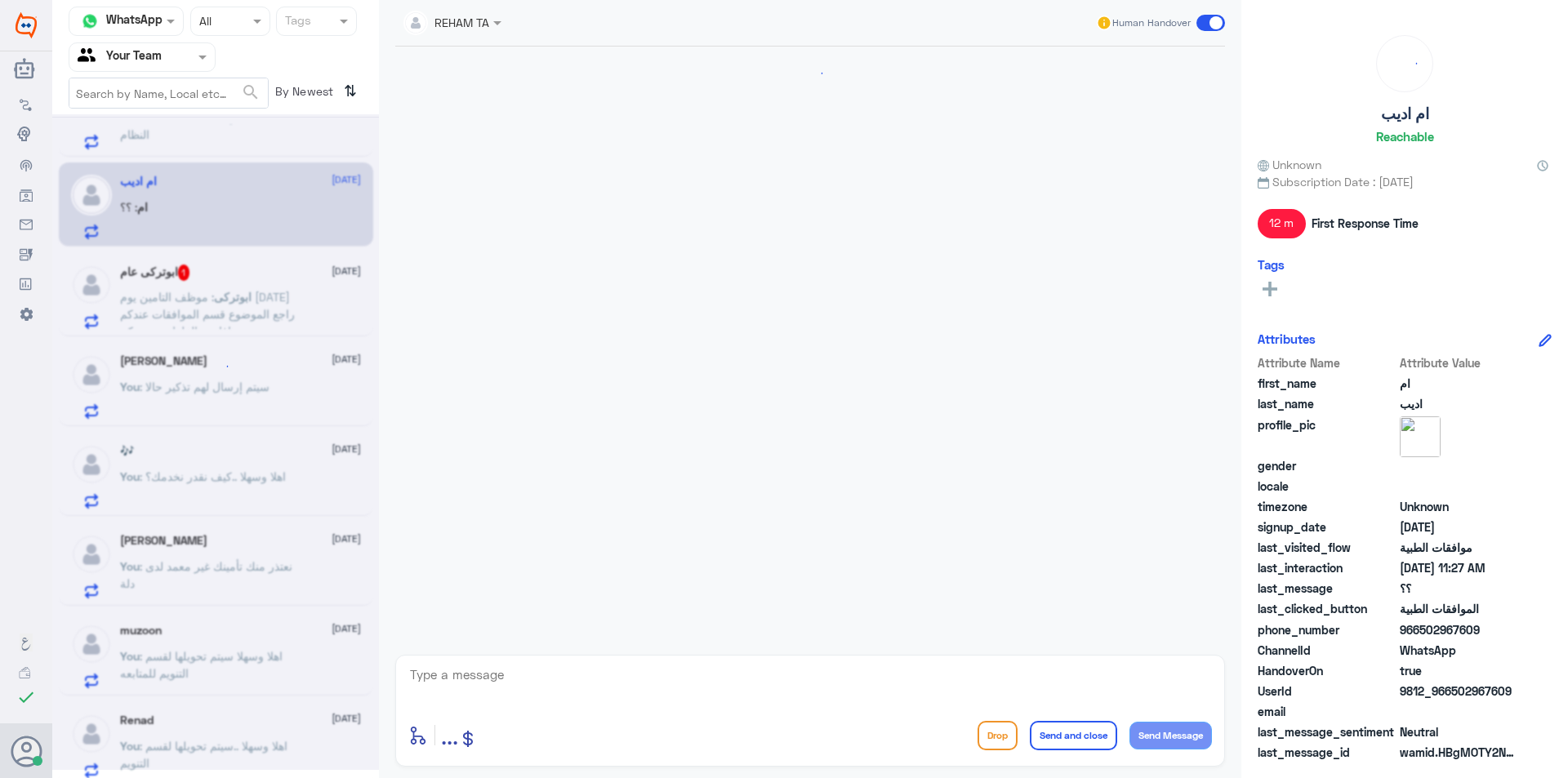
scroll to position [866, 0]
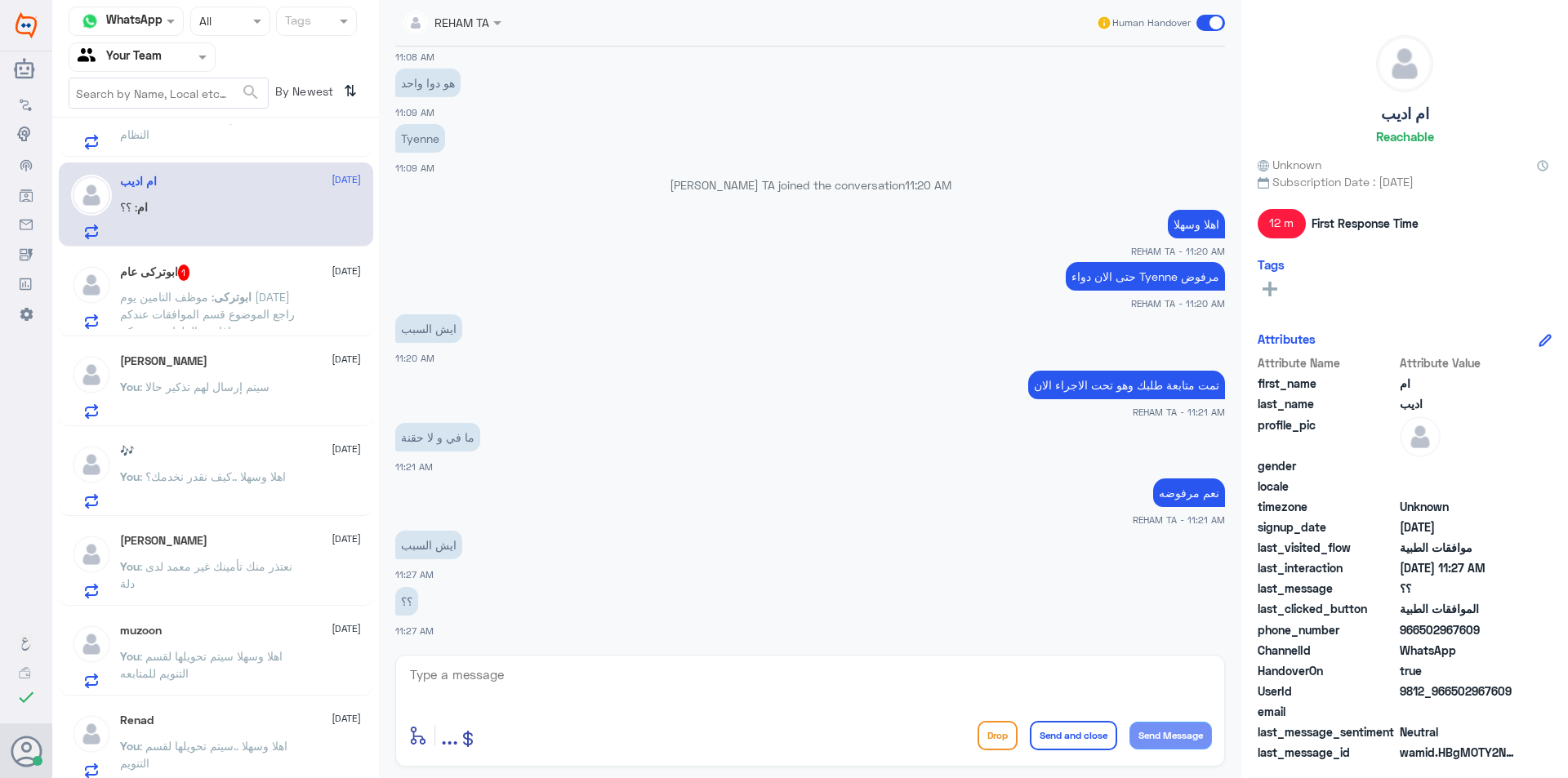
click at [228, 284] on div "ابوتركى عام 1 23 August ابوتركى : موظف التامين يوم الخميس راجع الموضوع قسم المو…" at bounding box center [240, 297] width 241 height 65
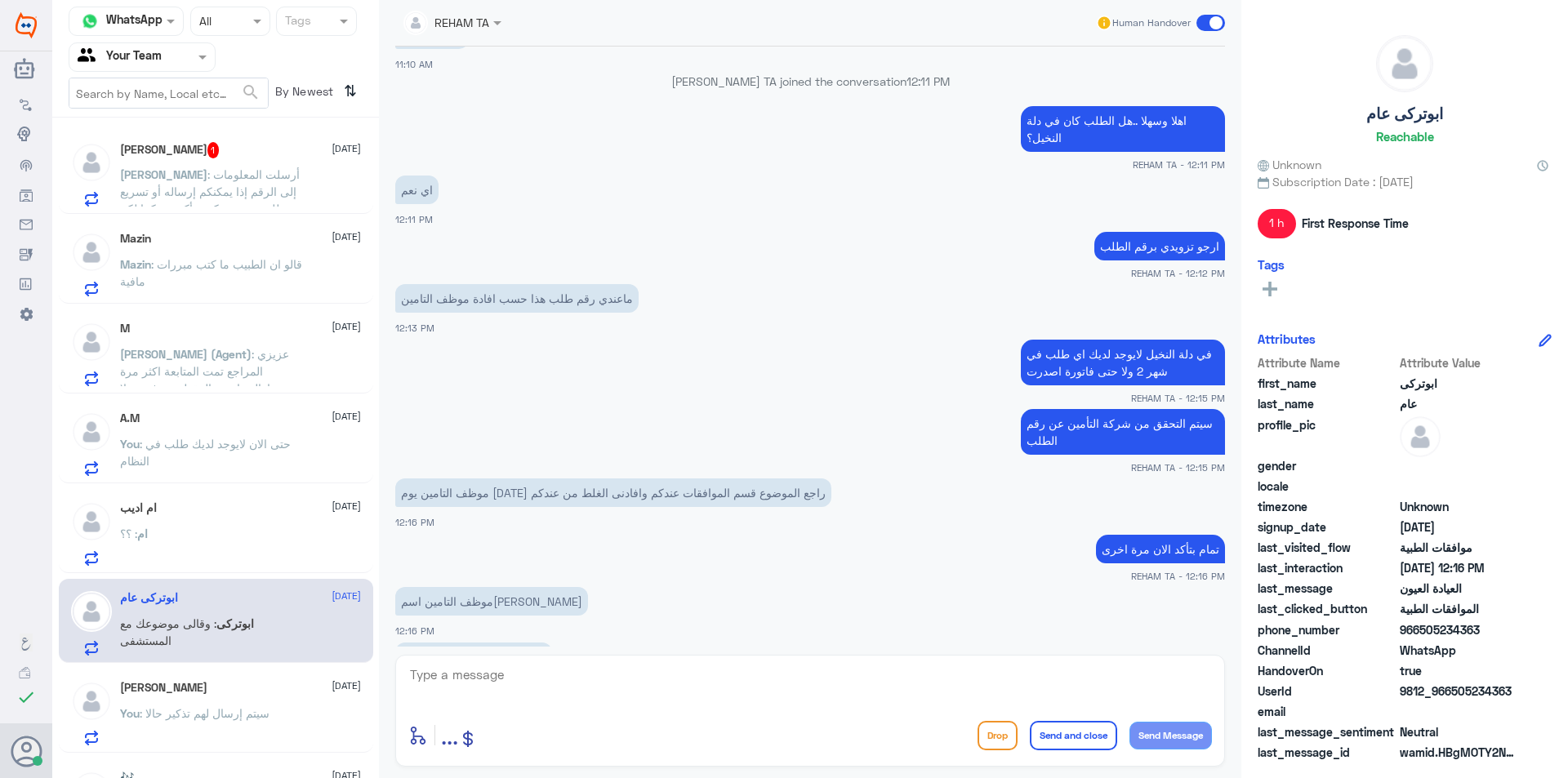
scroll to position [1297, 0]
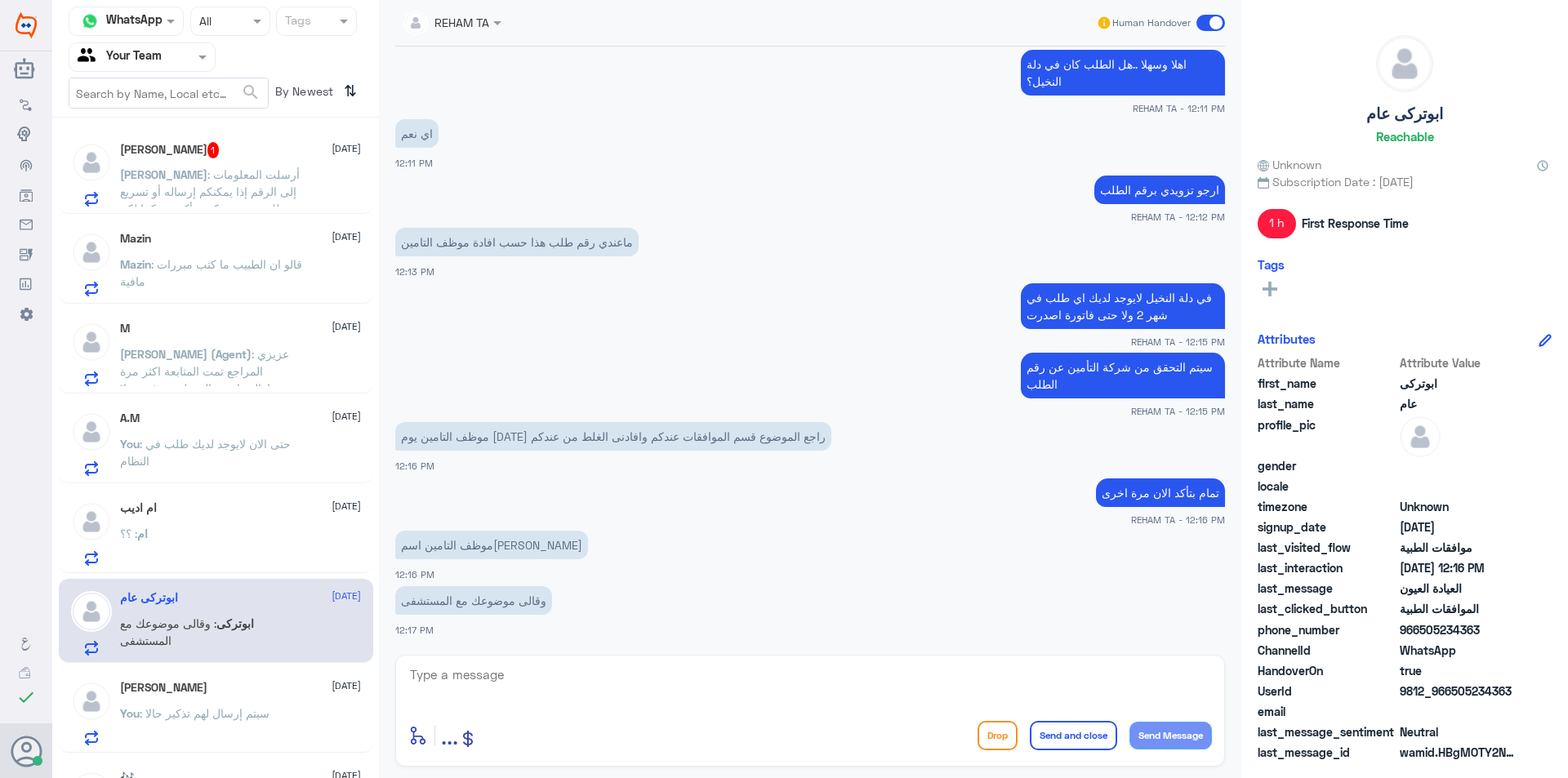
click at [568, 678] on textarea at bounding box center [809, 683] width 804 height 40
click at [568, 679] on textarea at bounding box center [809, 683] width 804 height 40
click at [236, 176] on span ": أرسلت المعلومات إلى الرقم إذا يمكنكم إرساله أو تسريع طلبت من جهتكم سأكون شكرا…" at bounding box center [210, 192] width 180 height 48
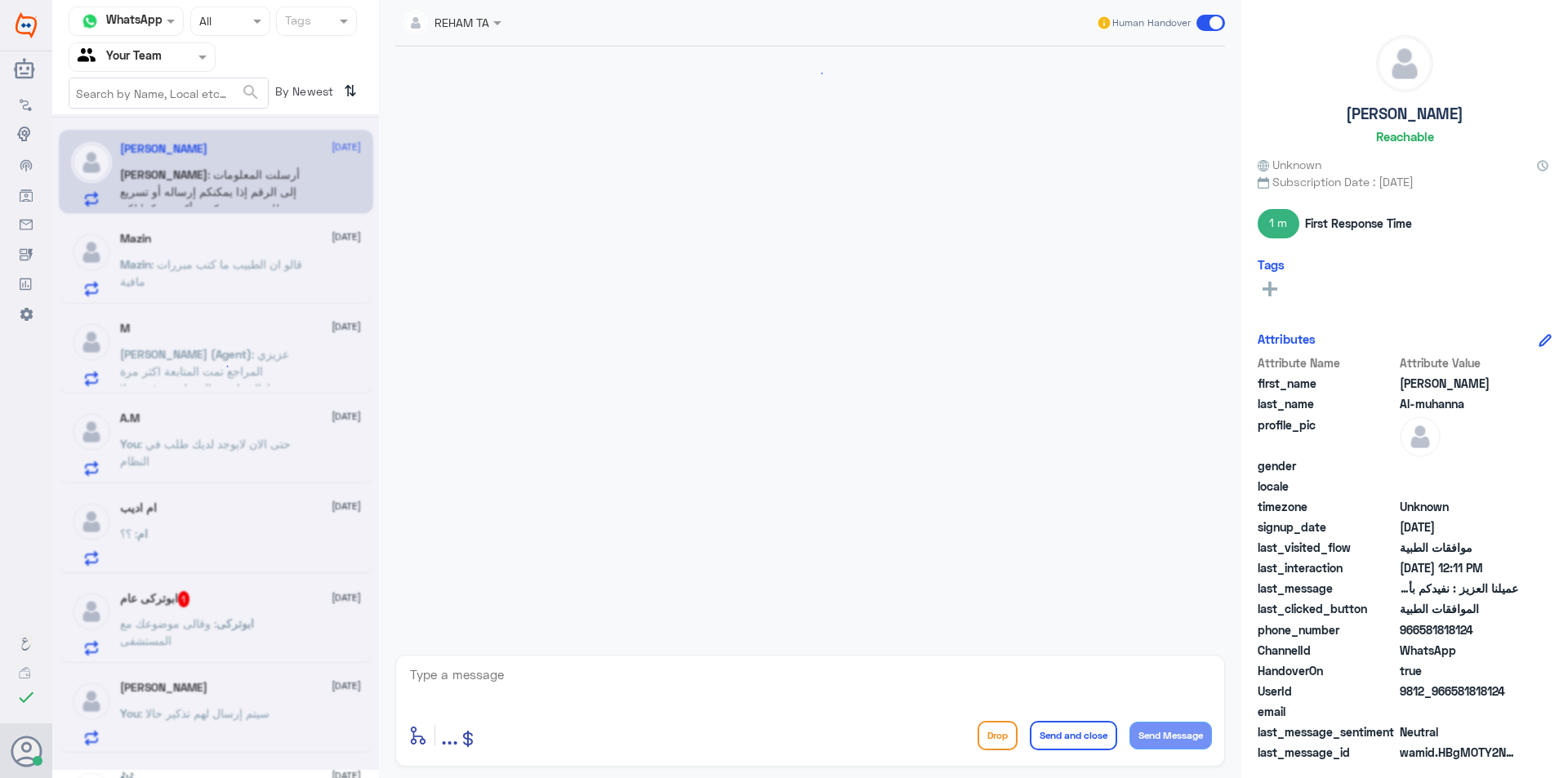
scroll to position [1174, 0]
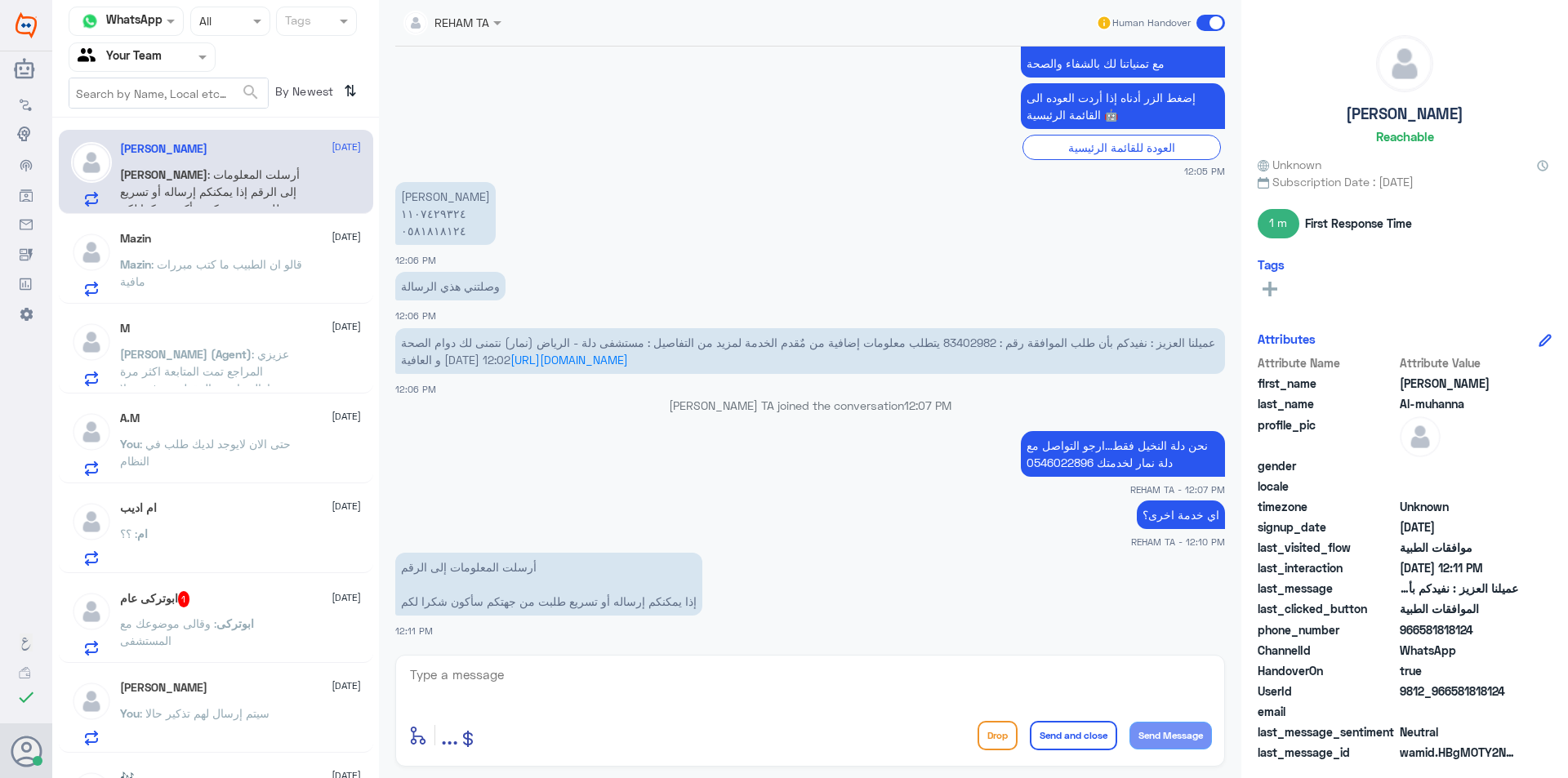
click at [451, 673] on textarea at bounding box center [809, 683] width 804 height 40
type textarea "مع الاسف نحن دلة النخيل ليس لدينا صلاحيات على الافرع الاخرى"
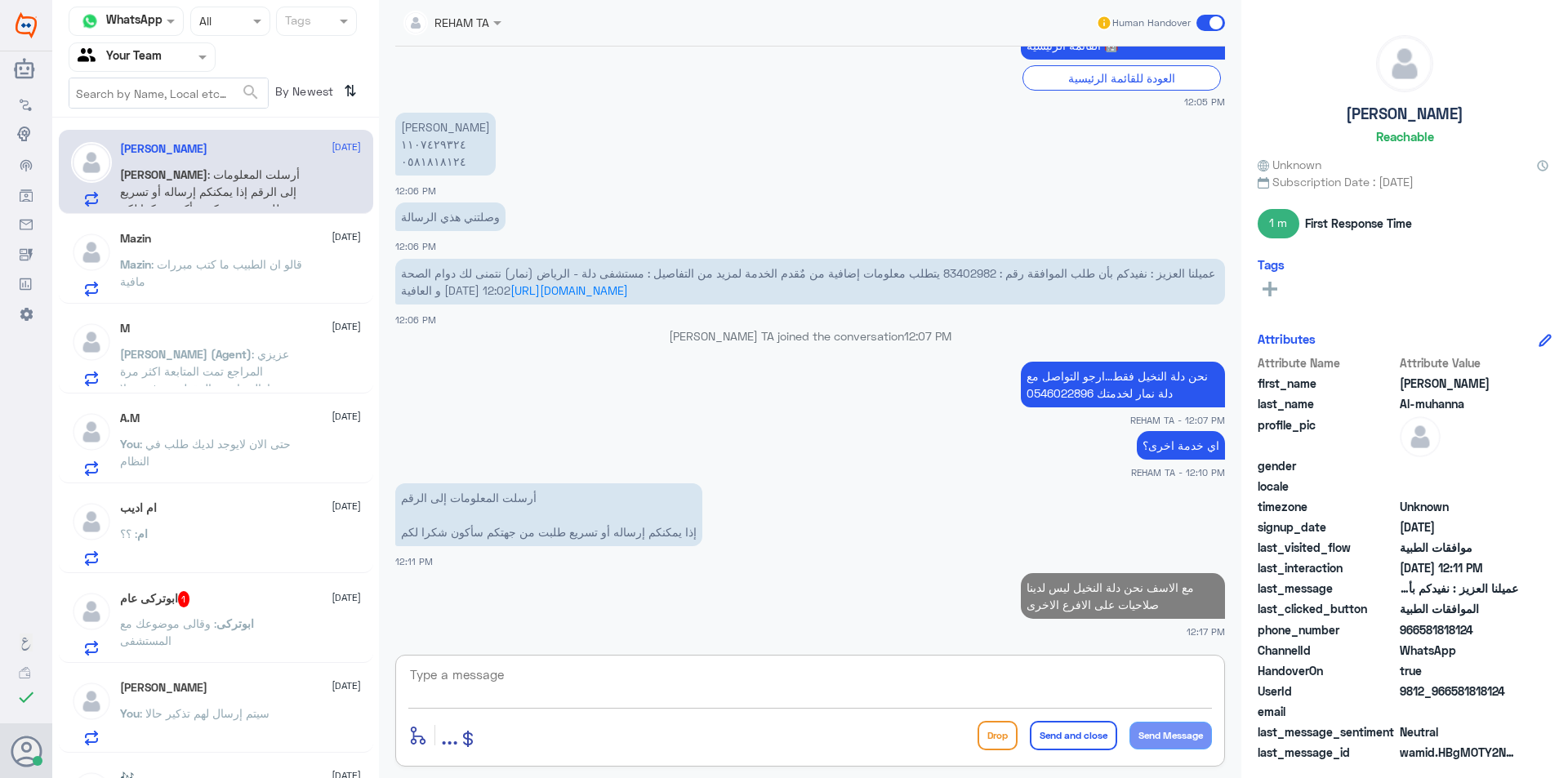
click at [192, 573] on div "Abdulaziz Al-muhanna 23 August Abdulaziz : أرسلت المعلومات إلى الرقم إذا يمكنكم…" at bounding box center [215, 454] width 326 height 660
click at [182, 610] on div "ابوتركى عام 1 23 August ابوتركى : وقالى موضوعك مع المستشفى" at bounding box center [240, 624] width 241 height 65
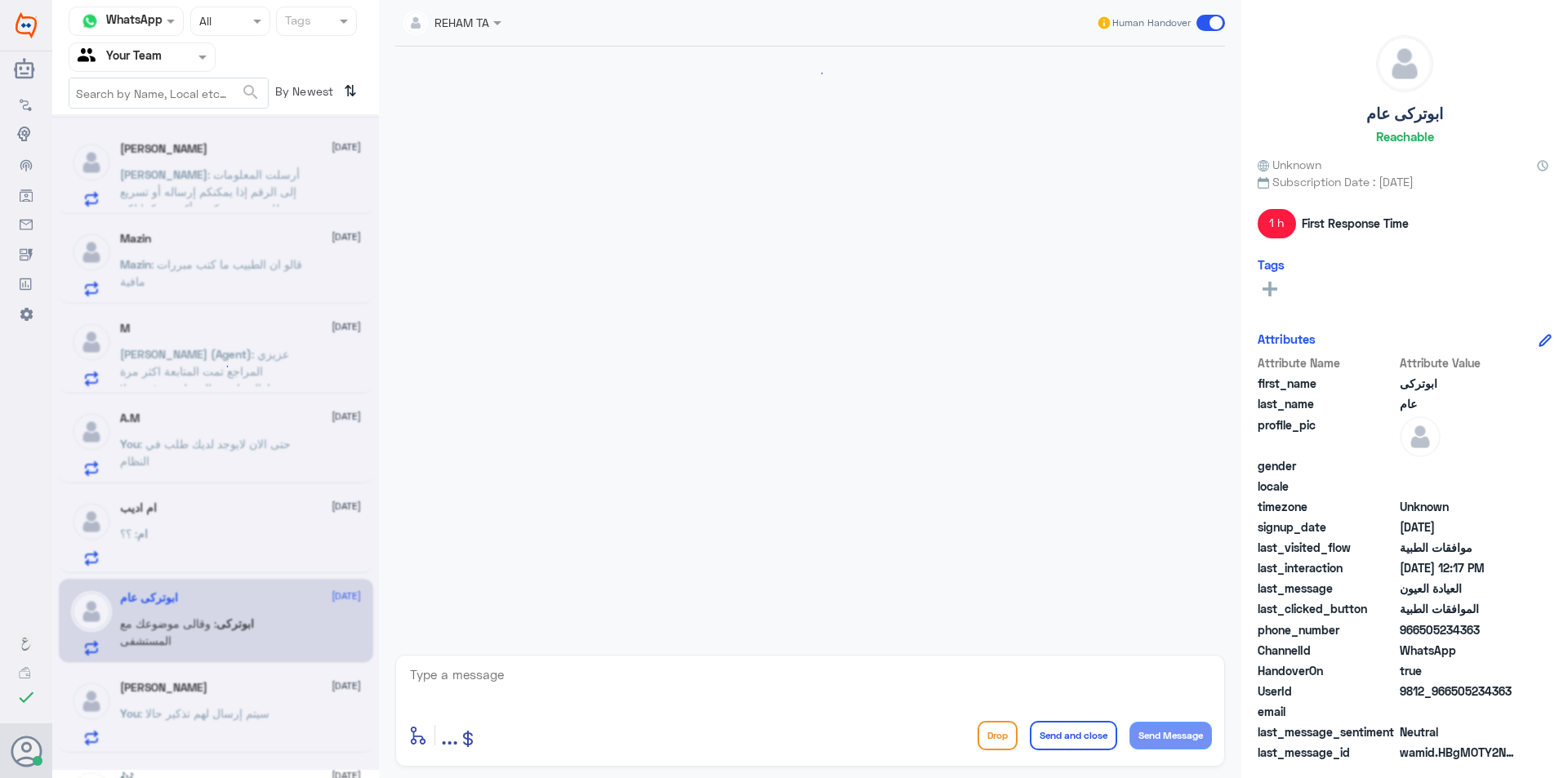
scroll to position [1092, 0]
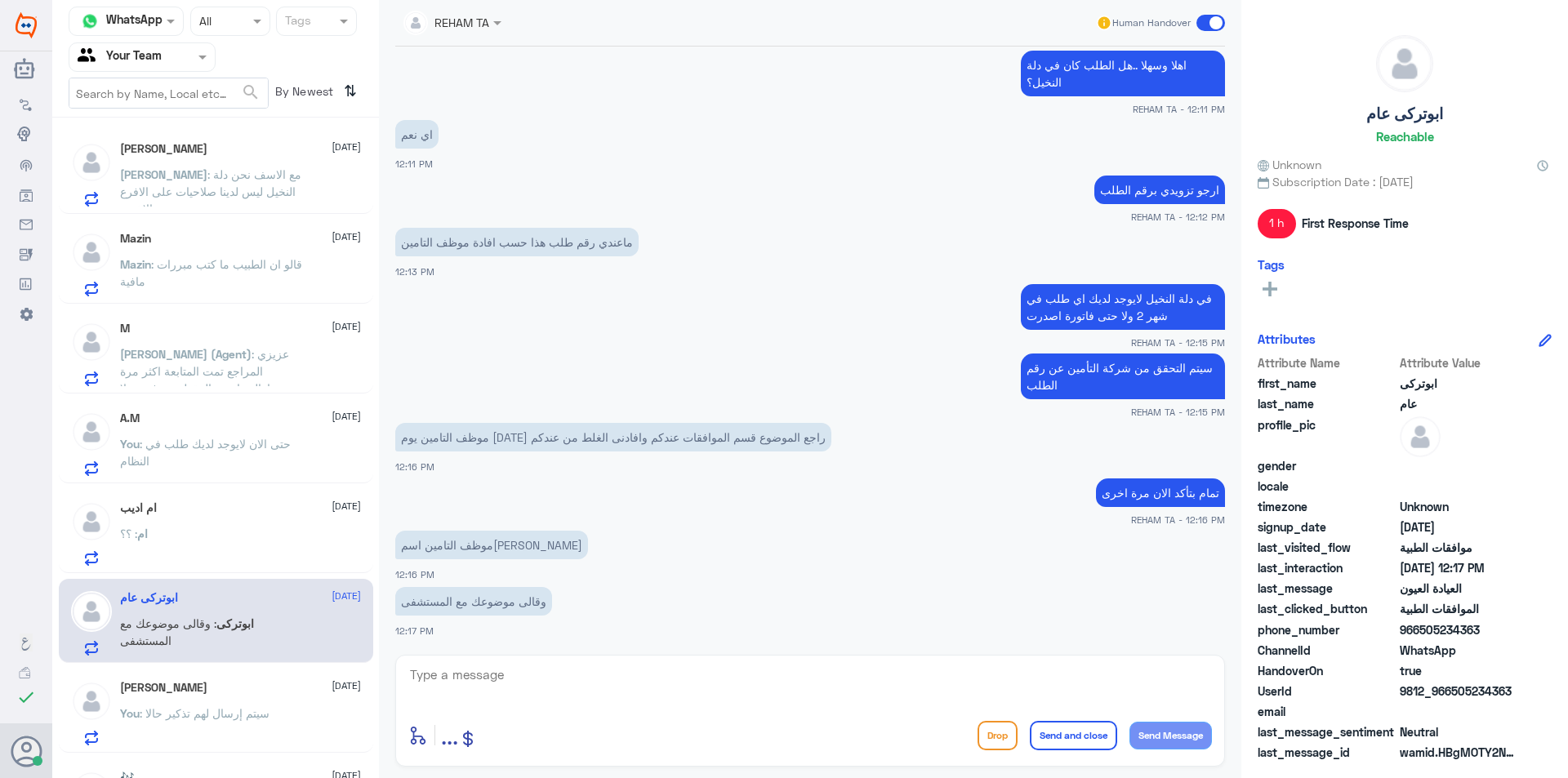
click at [209, 173] on span ": مع الاسف نحن دلة النخيل ليس لدينا صلاحيات على الافرع الاخرى" at bounding box center [210, 192] width 182 height 48
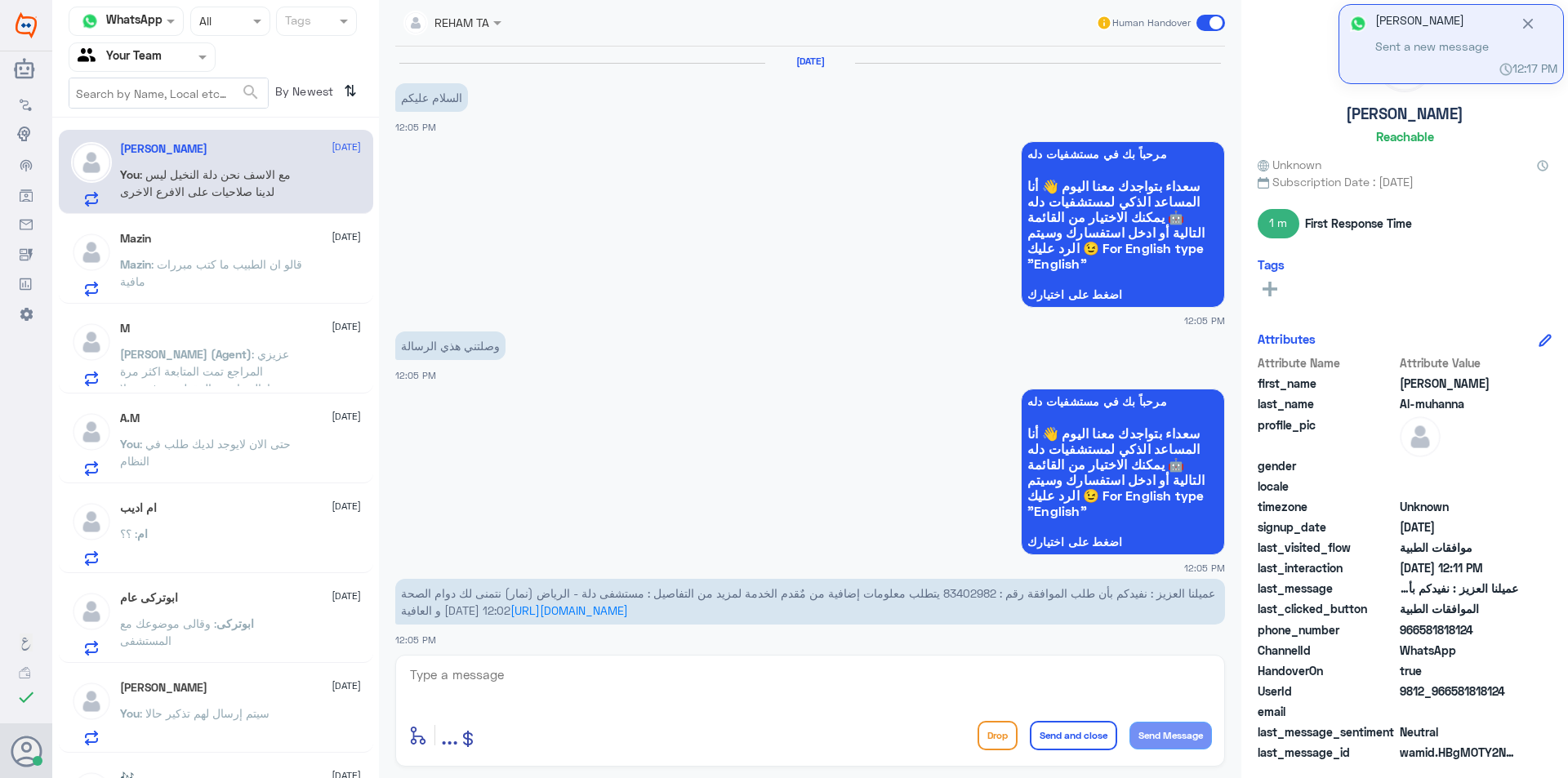
scroll to position [1243, 0]
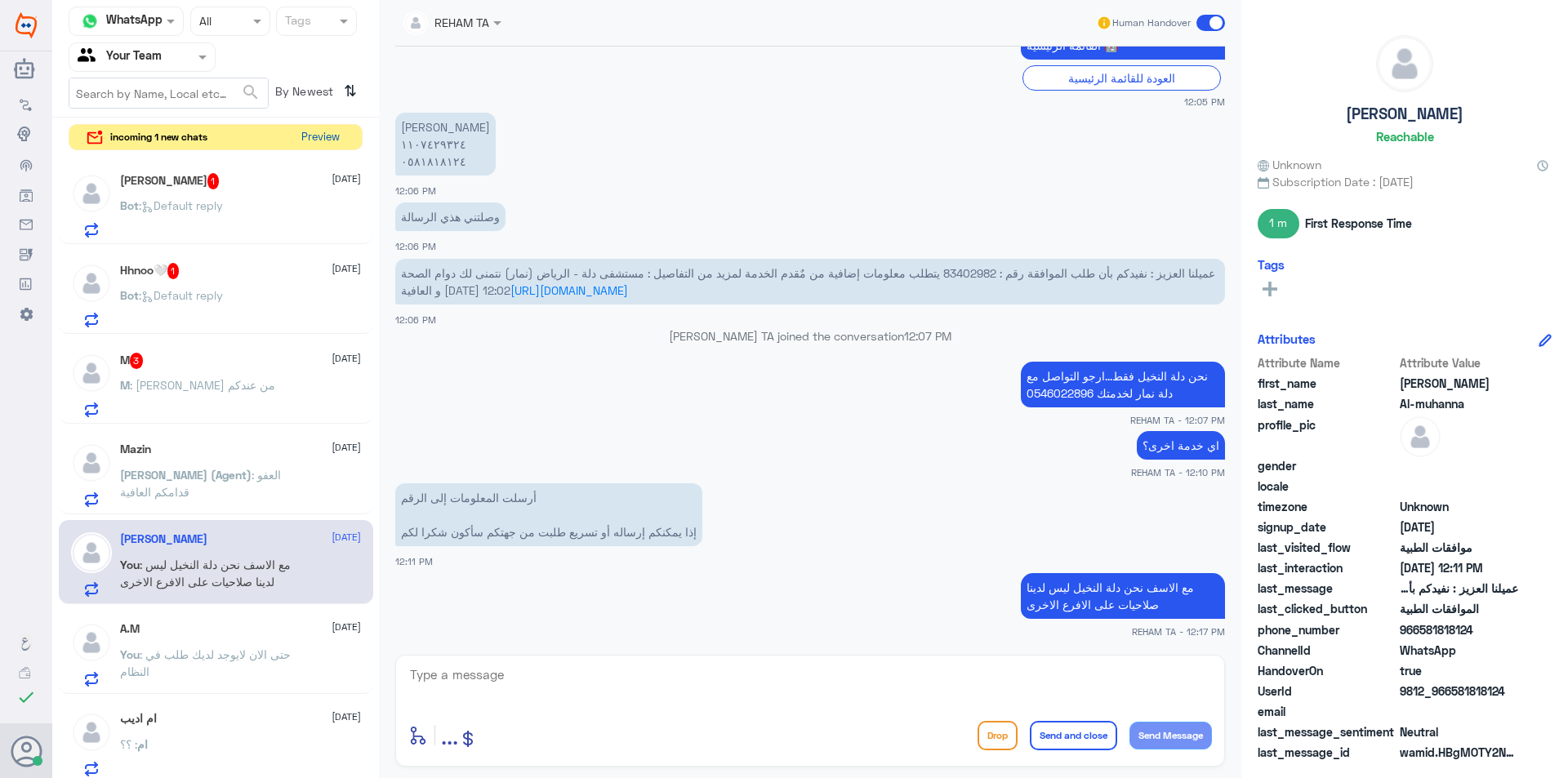
click at [322, 136] on button "Preview" at bounding box center [320, 137] width 51 height 25
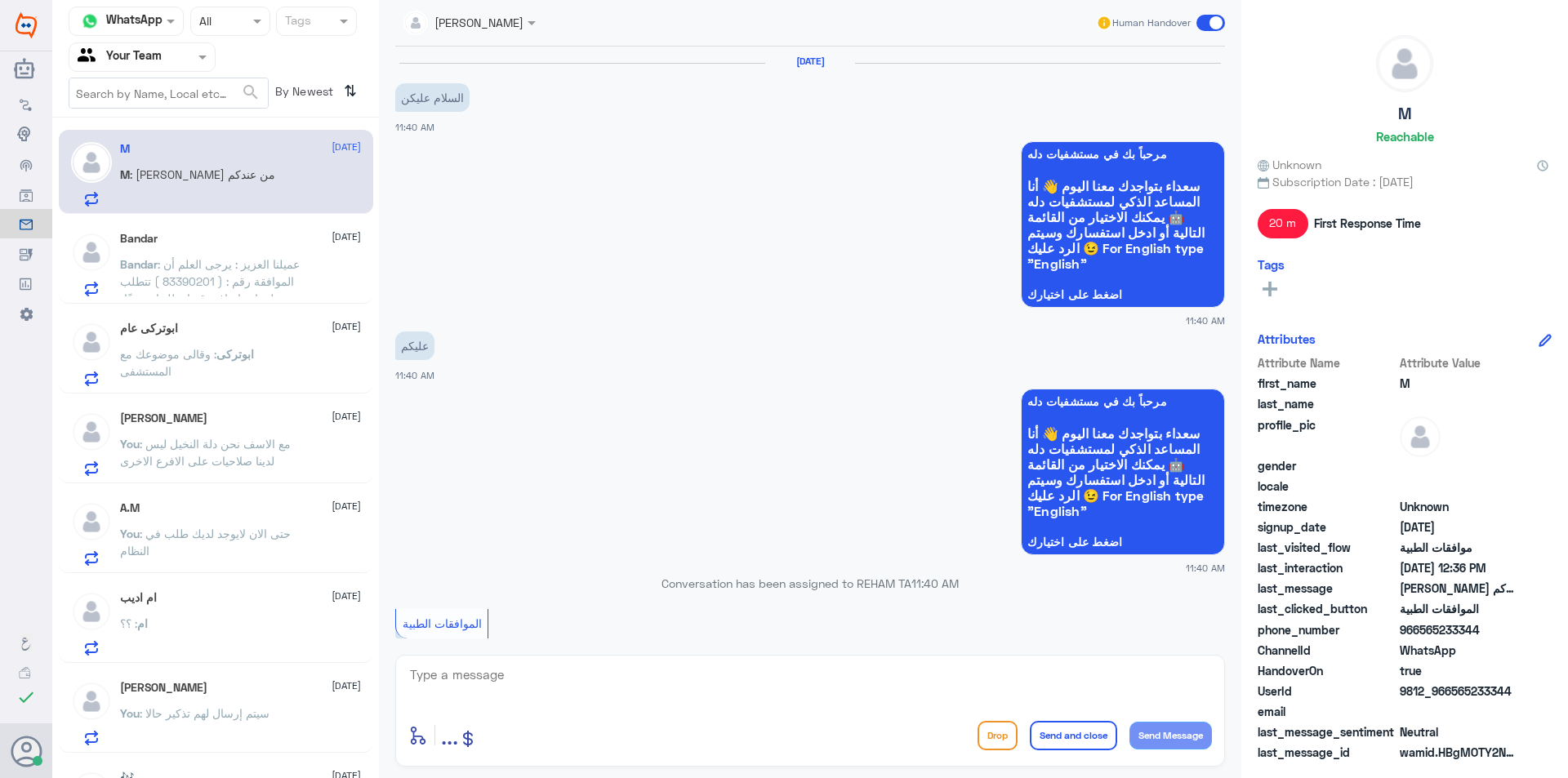
scroll to position [986, 0]
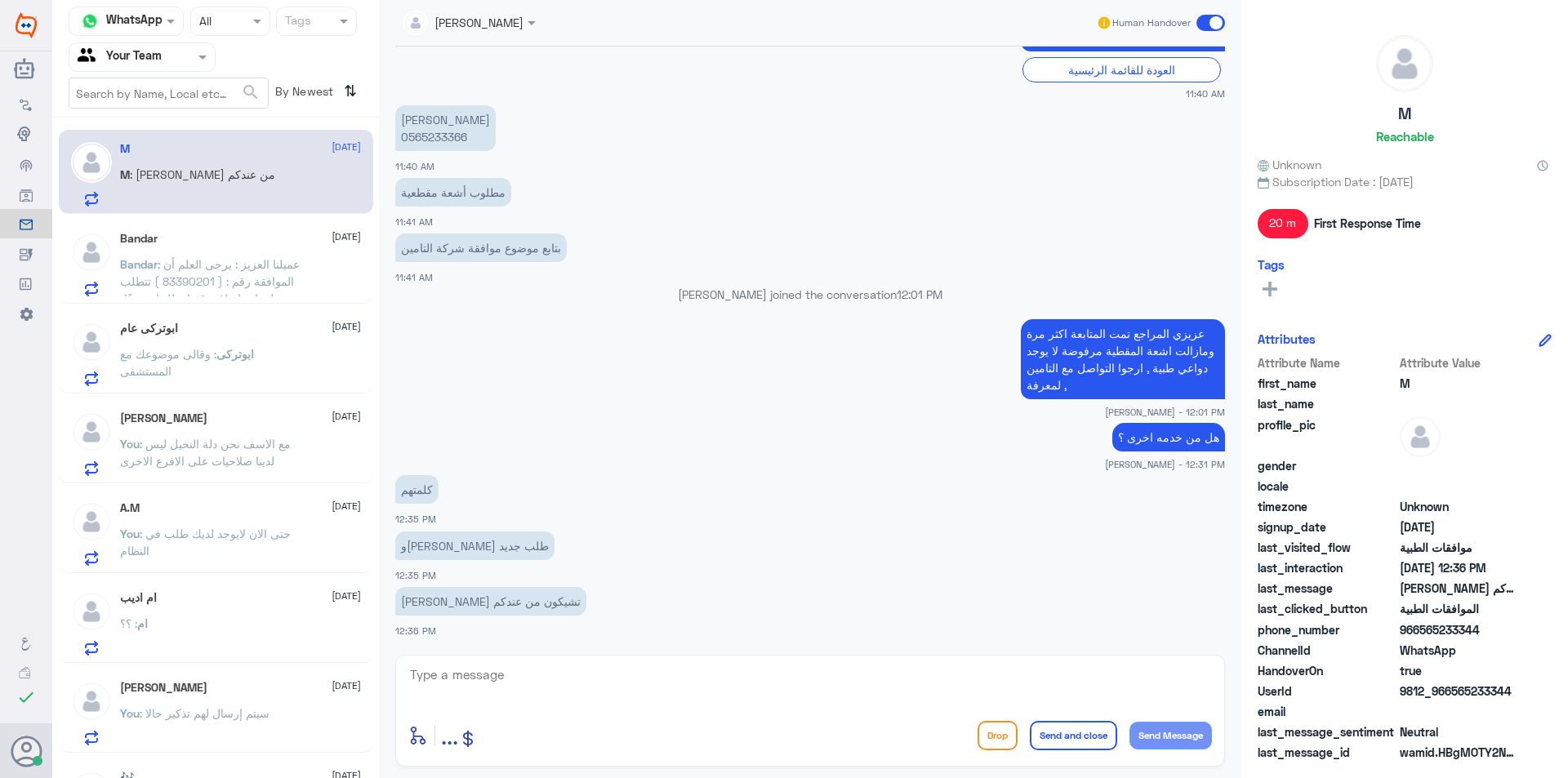
click at [312, 271] on div "Bandar : عميلنا العزيز : يرجى العلم أن الموافقة رقم : ( 83390201 ) تتطلب معلوما…" at bounding box center [240, 278] width 241 height 37
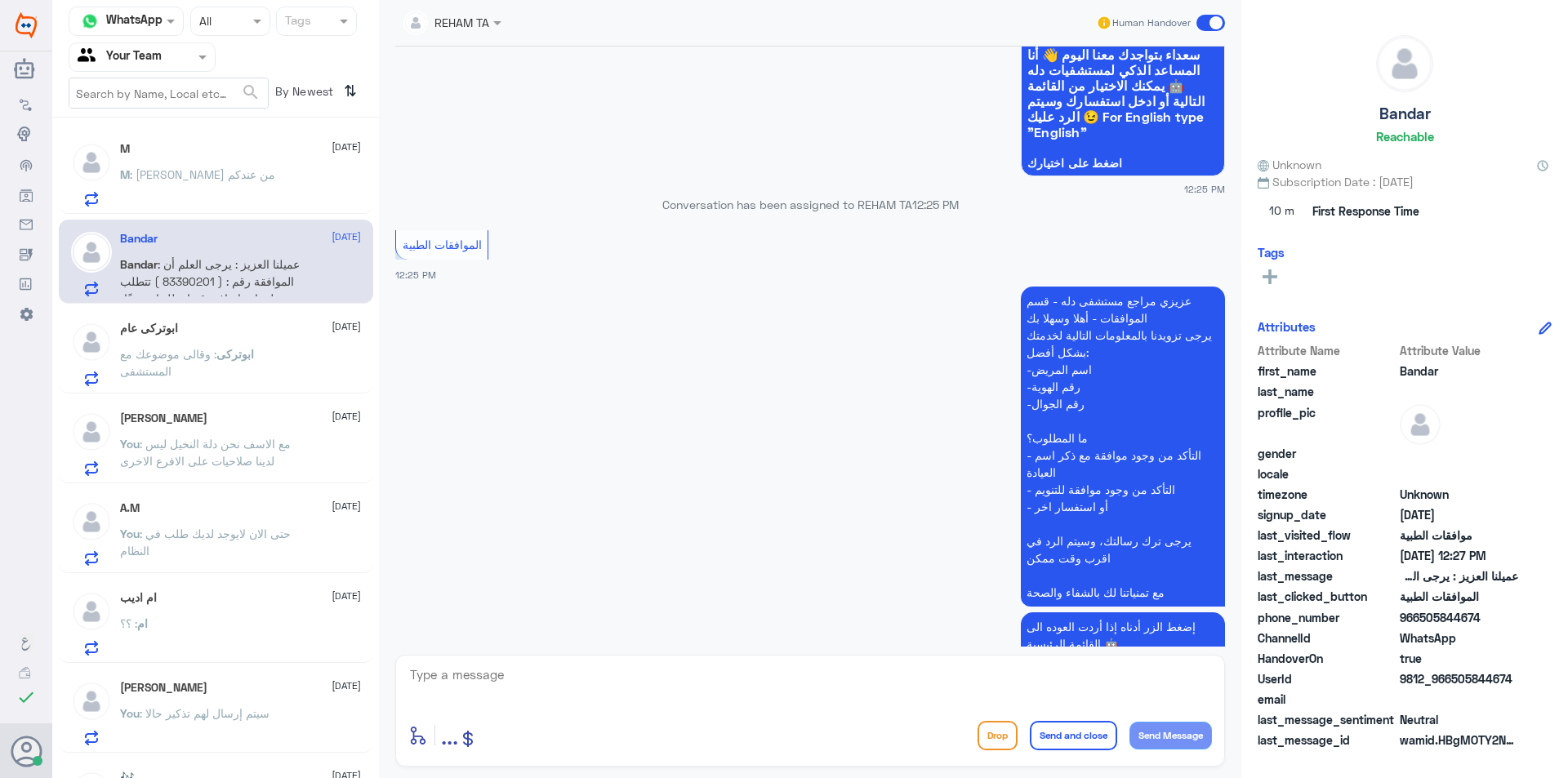
scroll to position [366, 0]
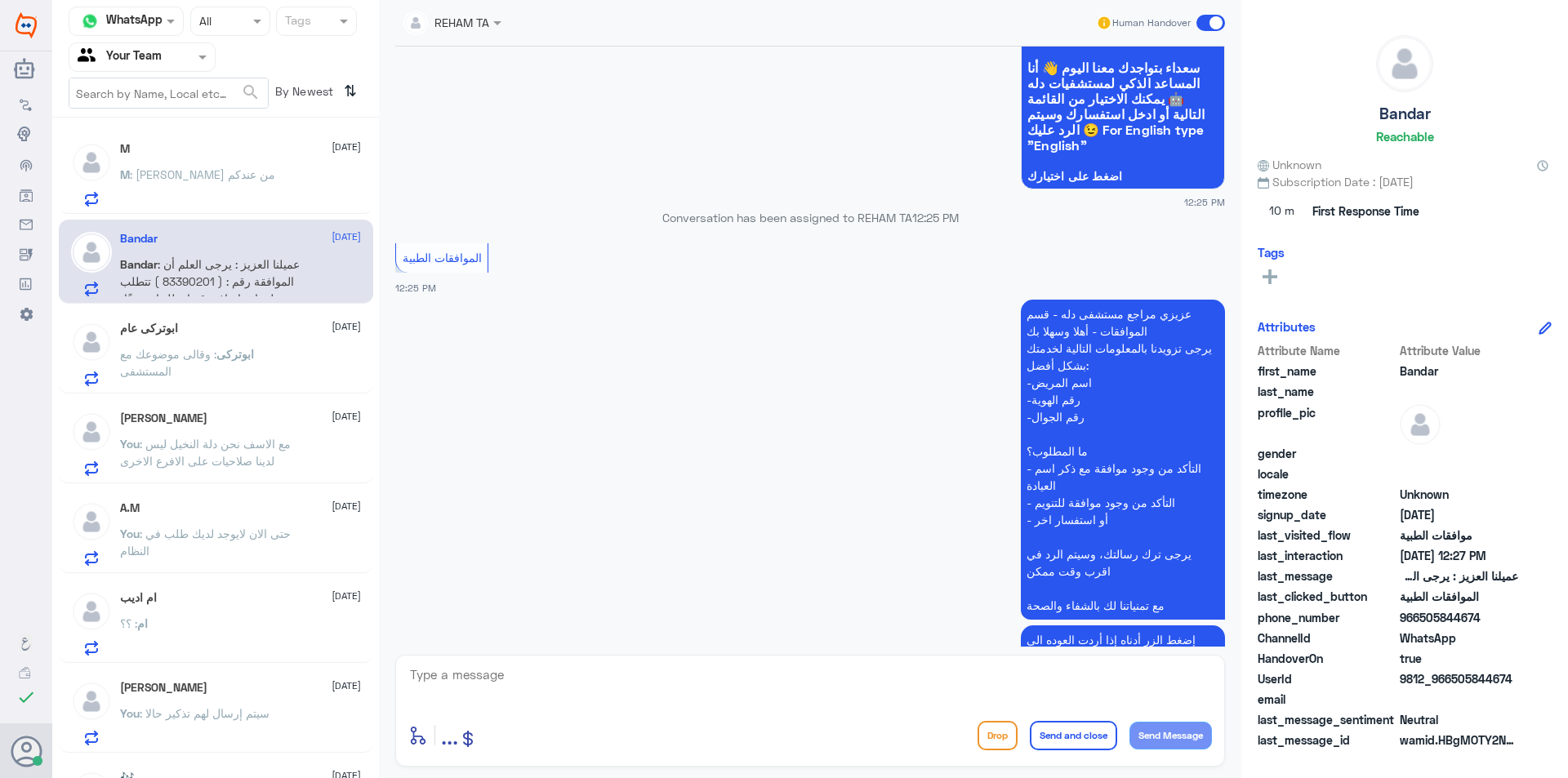
click at [186, 395] on div "M 23 August M : ياليت تشيكون من عندكم Bandar 23 August Bandar : عميلنا العزيز :…" at bounding box center [215, 454] width 326 height 660
click at [198, 380] on p "ابوتركى : وقالى موضوعك مع المستشفى" at bounding box center [211, 366] width 184 height 41
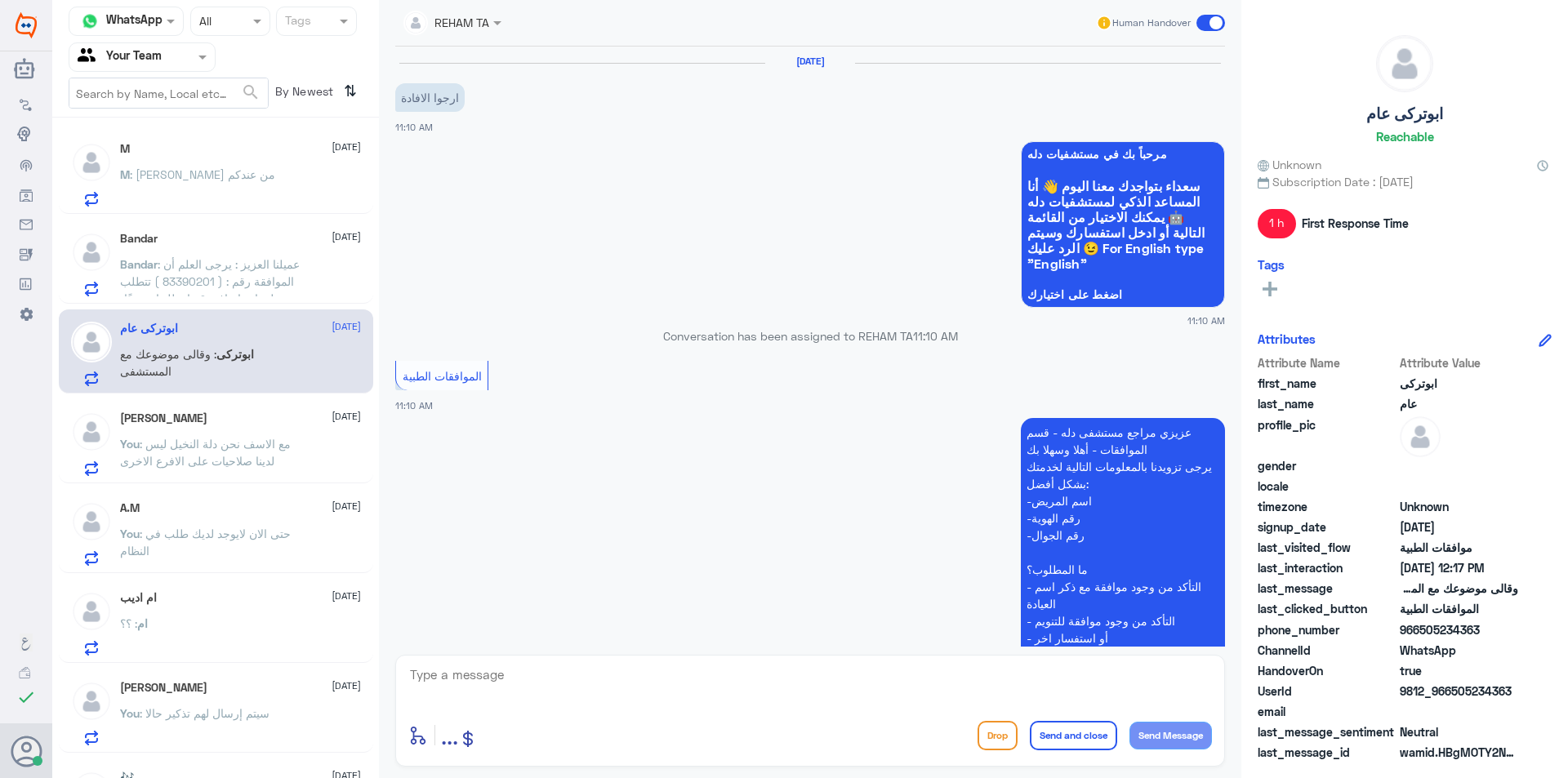
scroll to position [1092, 0]
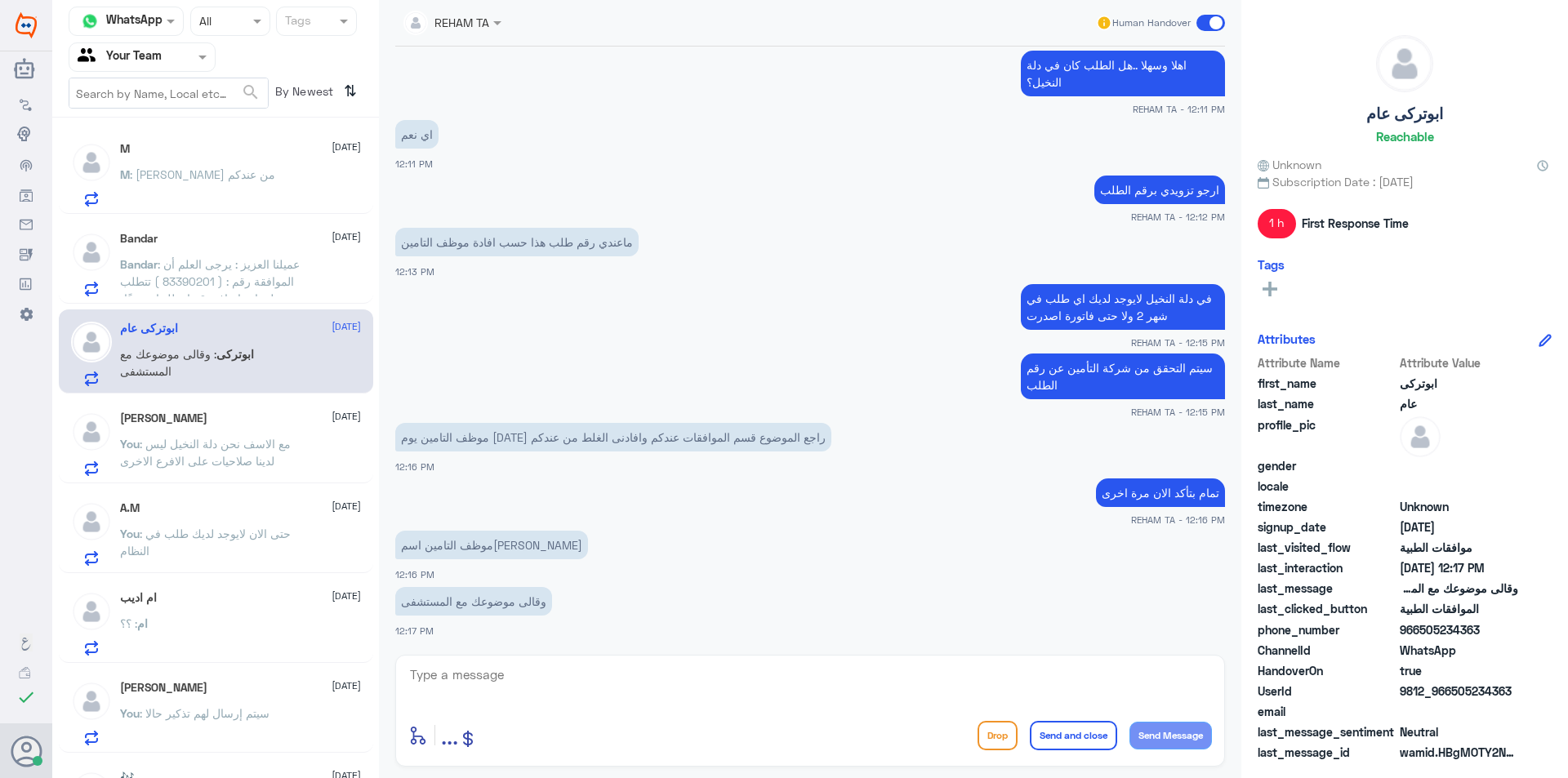
click at [226, 282] on span ": عميلنا العزيز : يرجى العلم أن الموافقة رقم : ( 83390201 ) تتطلب معلومات إضافي…" at bounding box center [211, 324] width 184 height 134
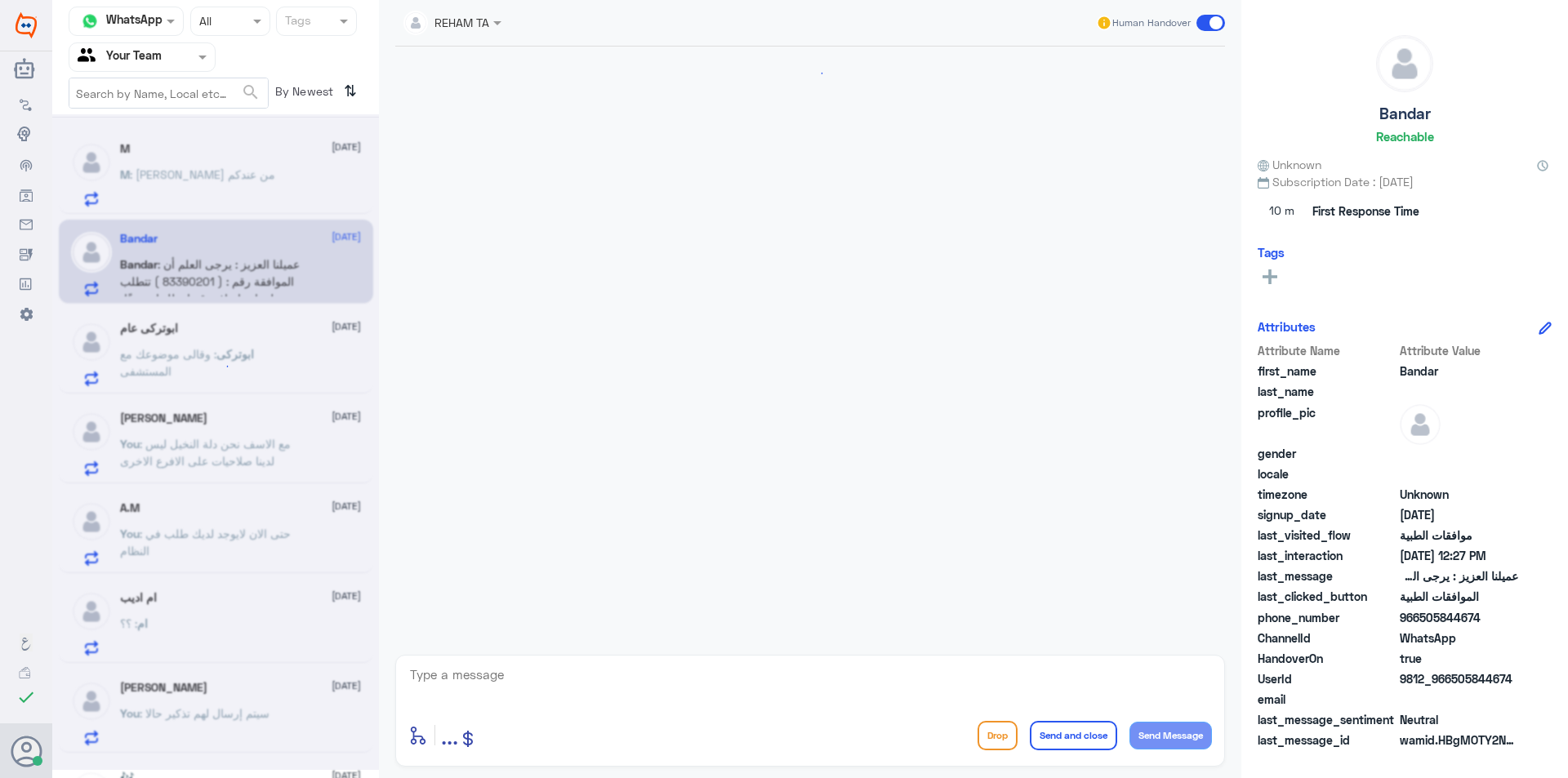
scroll to position [611, 0]
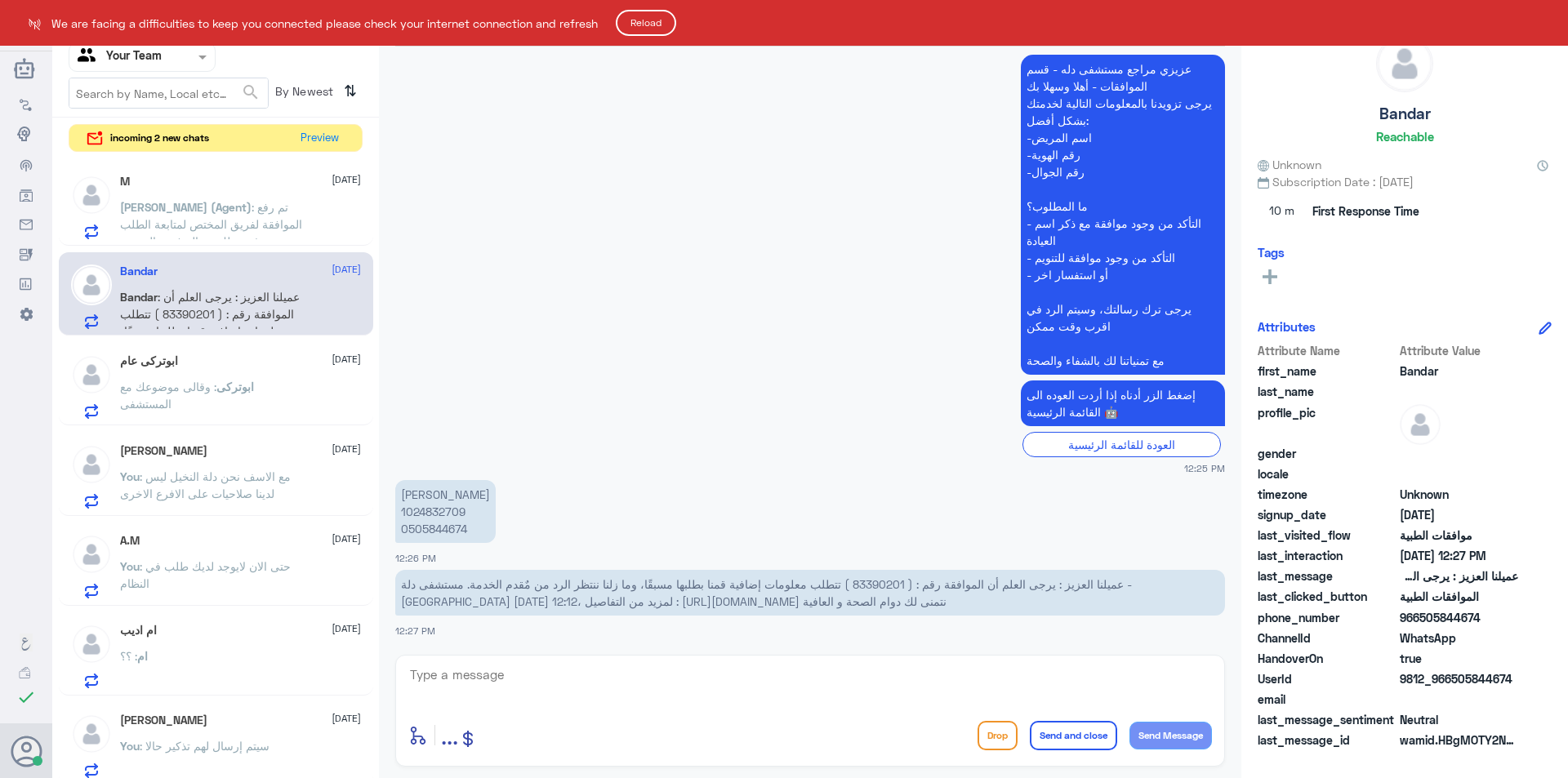
click at [629, 26] on button "Reload" at bounding box center [645, 23] width 60 height 26
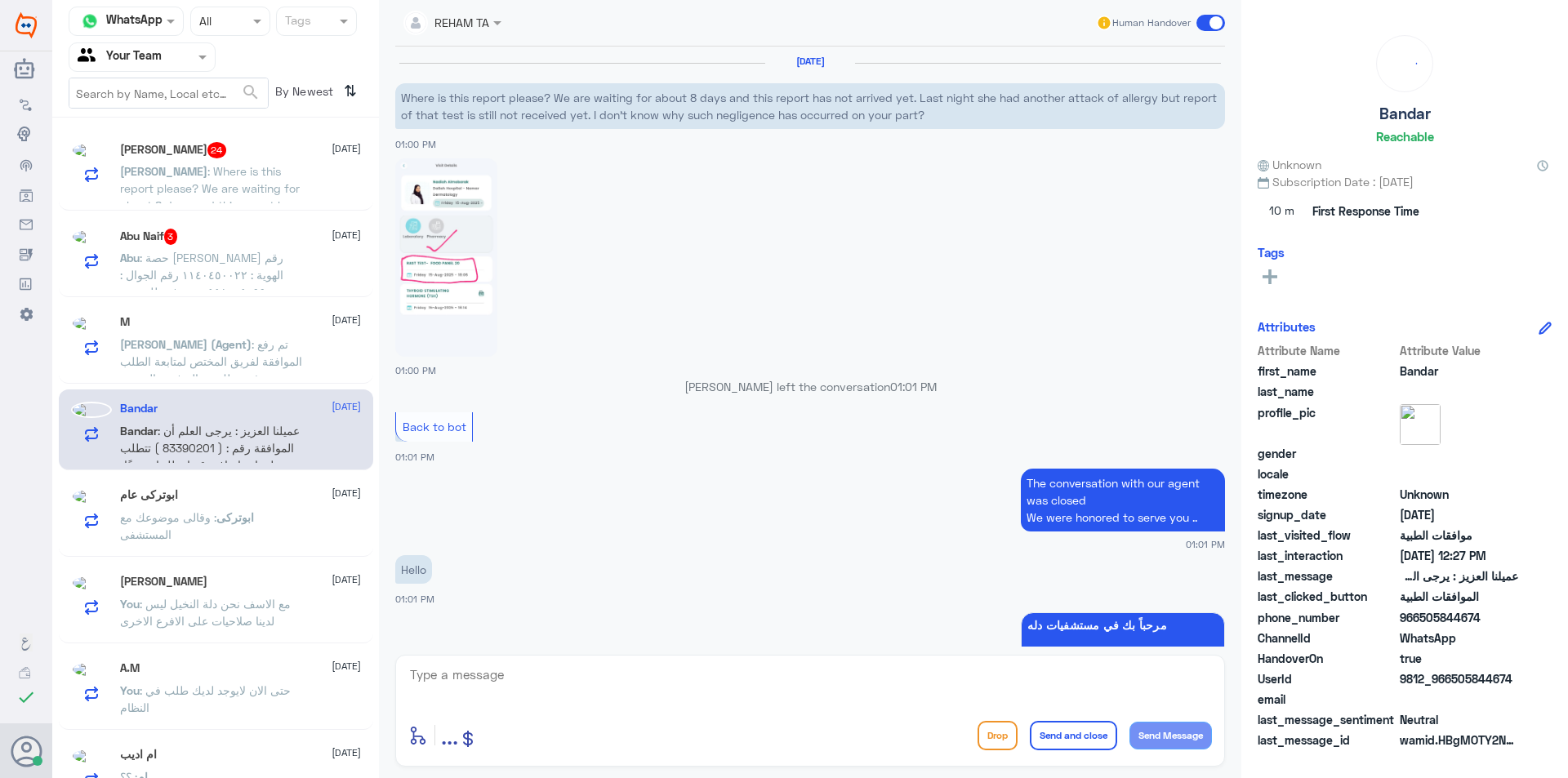
scroll to position [1448, 0]
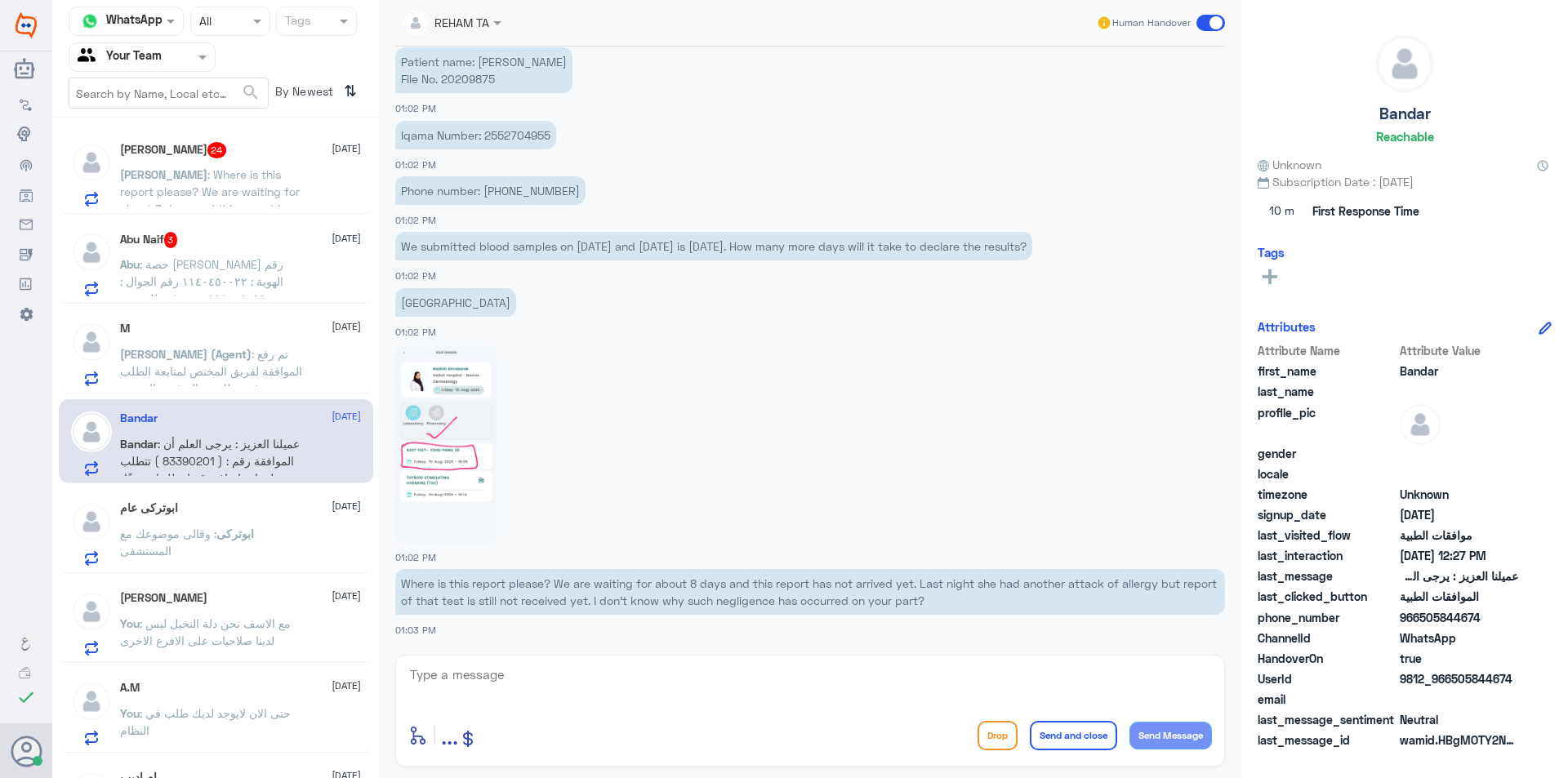
click at [281, 185] on span ": Where is this report please? We are waiting for about 8 days and this report …" at bounding box center [210, 243] width 181 height 151
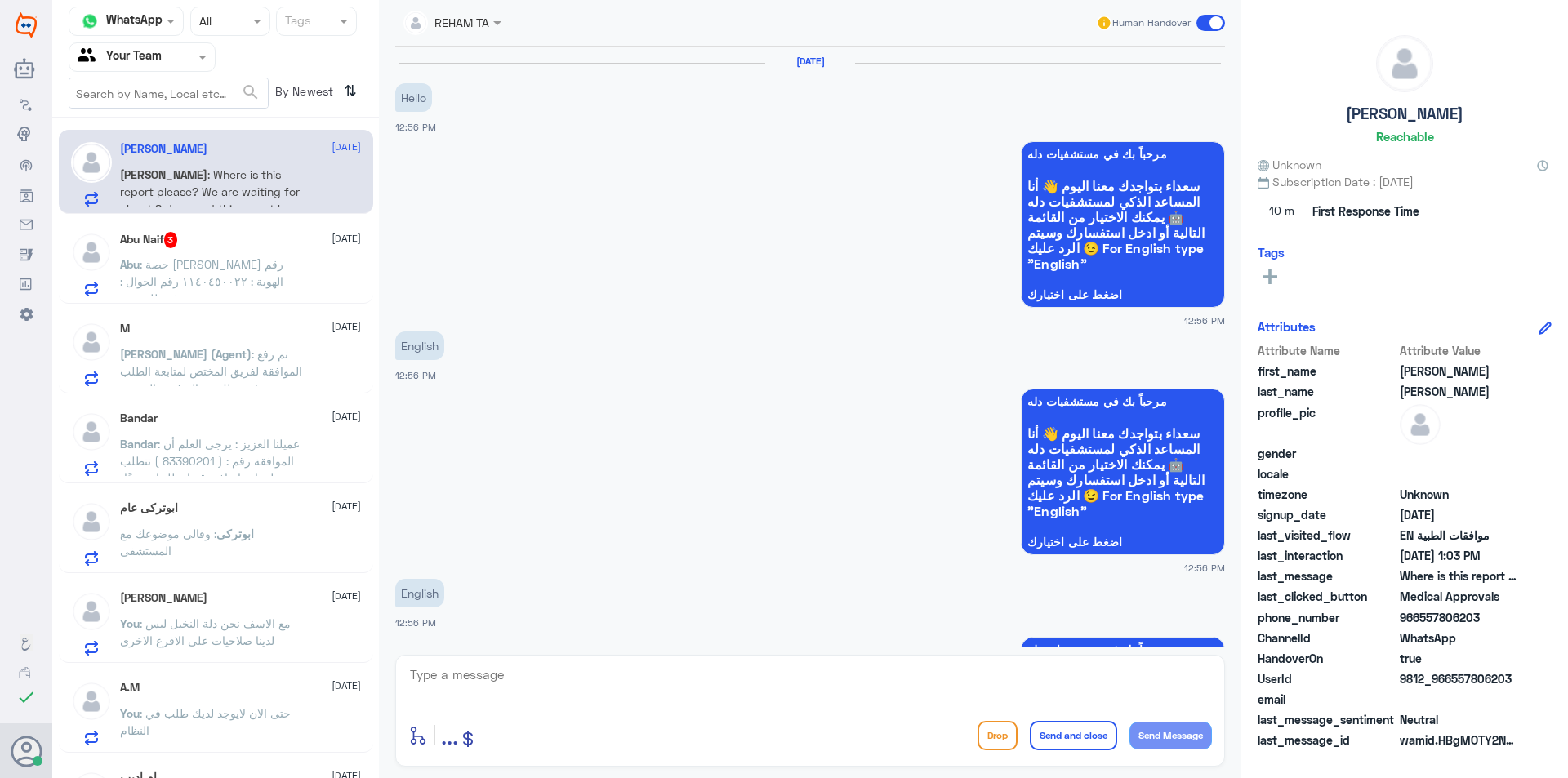
scroll to position [2049, 0]
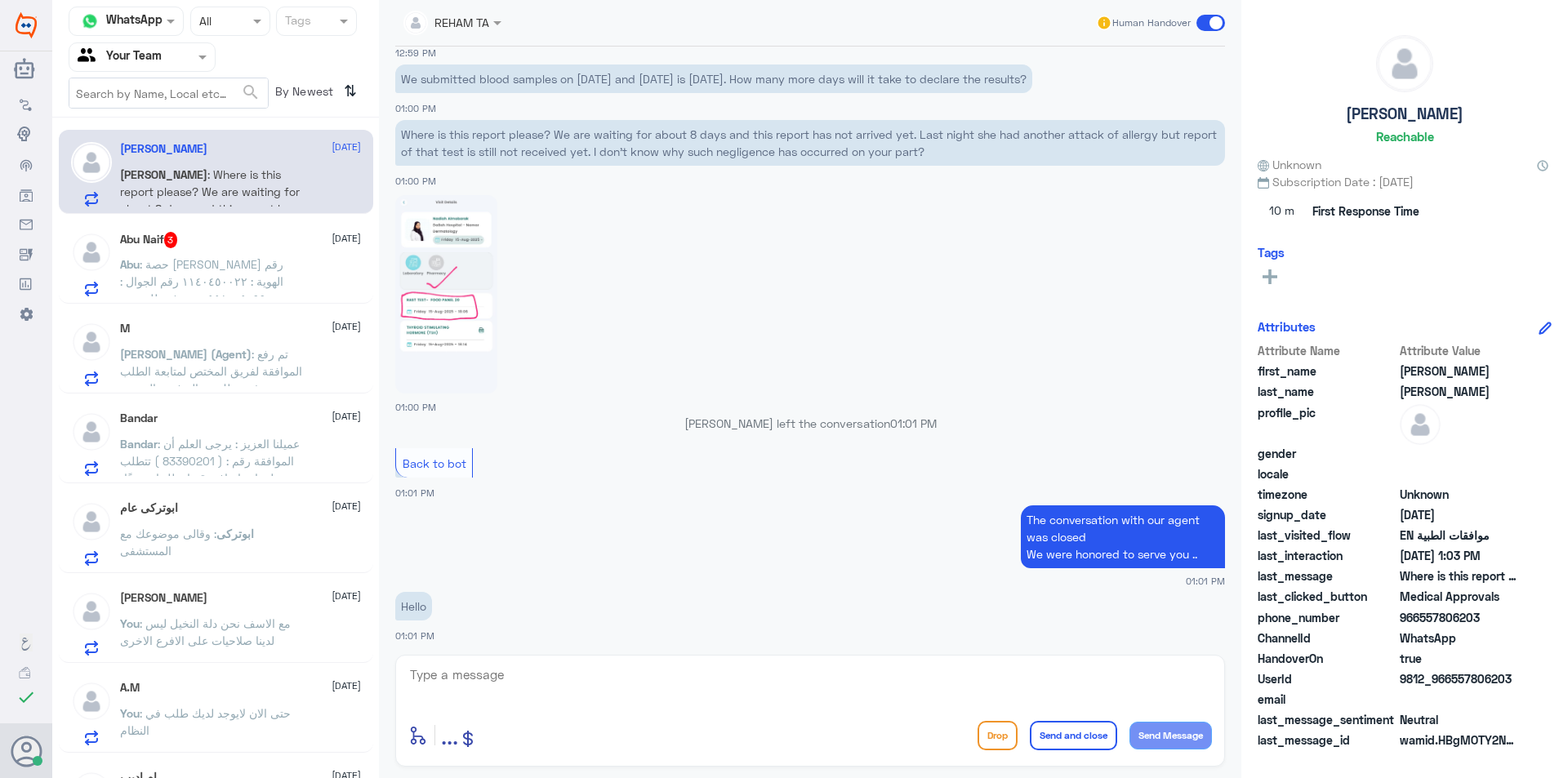
click at [261, 257] on p "Abu : حصة [PERSON_NAME] رقم الهوية : ١١٤٠٤٥٠٠٢٢ رقم الجوال : ٠٥٥٨٠٠٥٠٩٩ تم رفع …" at bounding box center [211, 276] width 184 height 41
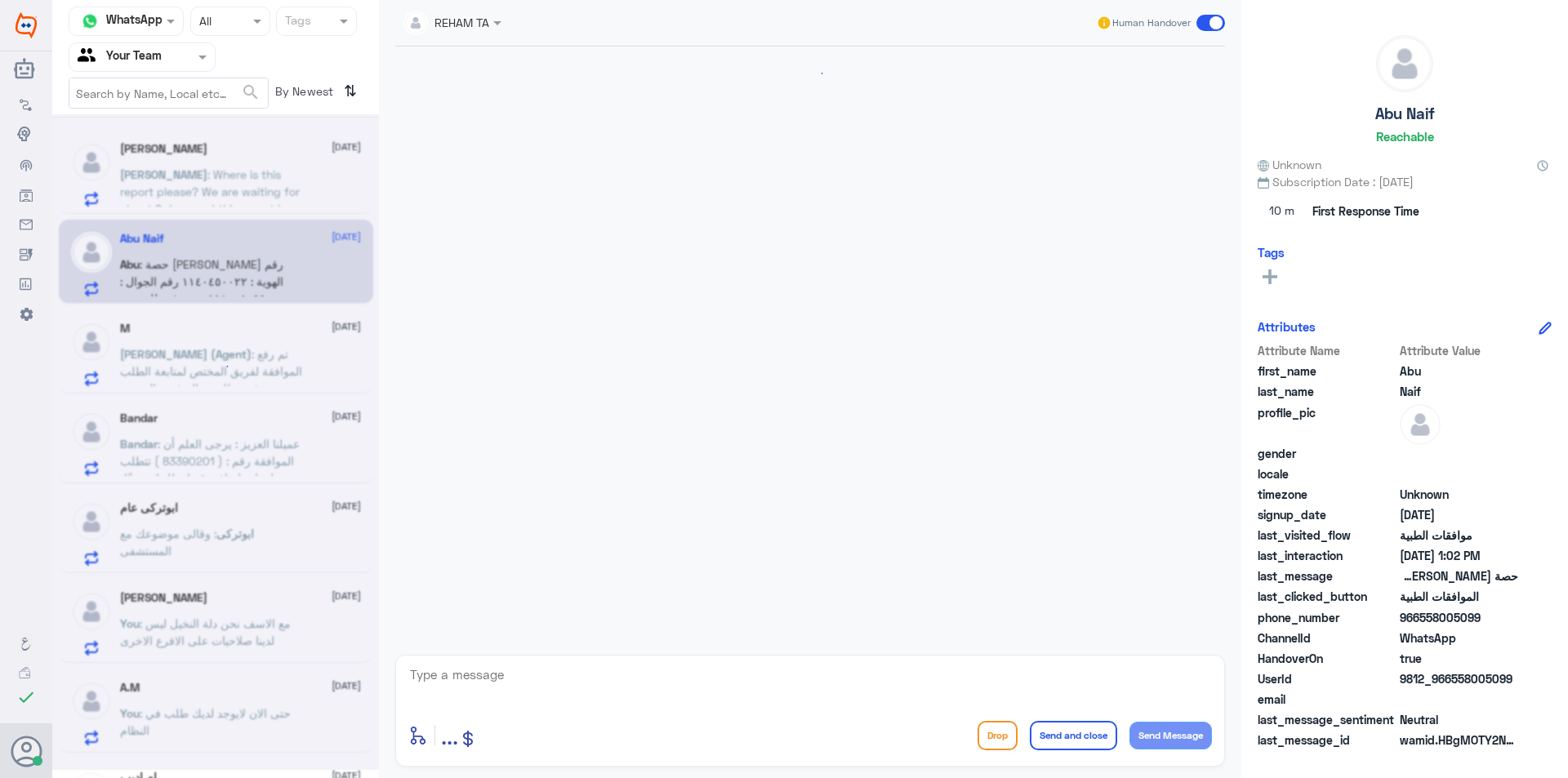
scroll to position [393, 0]
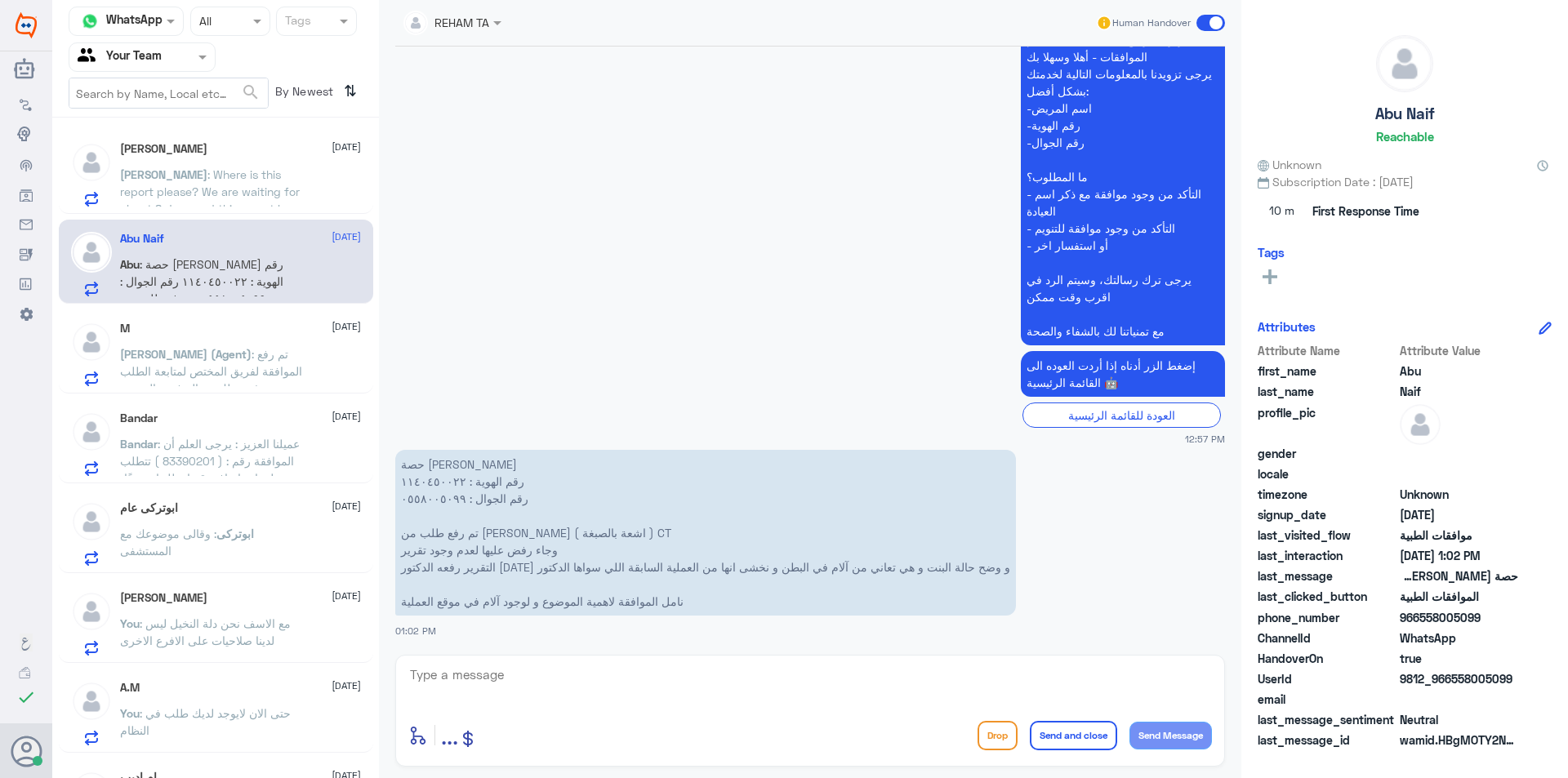
click at [260, 362] on p "[PERSON_NAME] (Agent) : تم رفع الموافقة لفريق المختص لمتابعة الطلب , سوف تصلك ر…" at bounding box center [211, 366] width 184 height 41
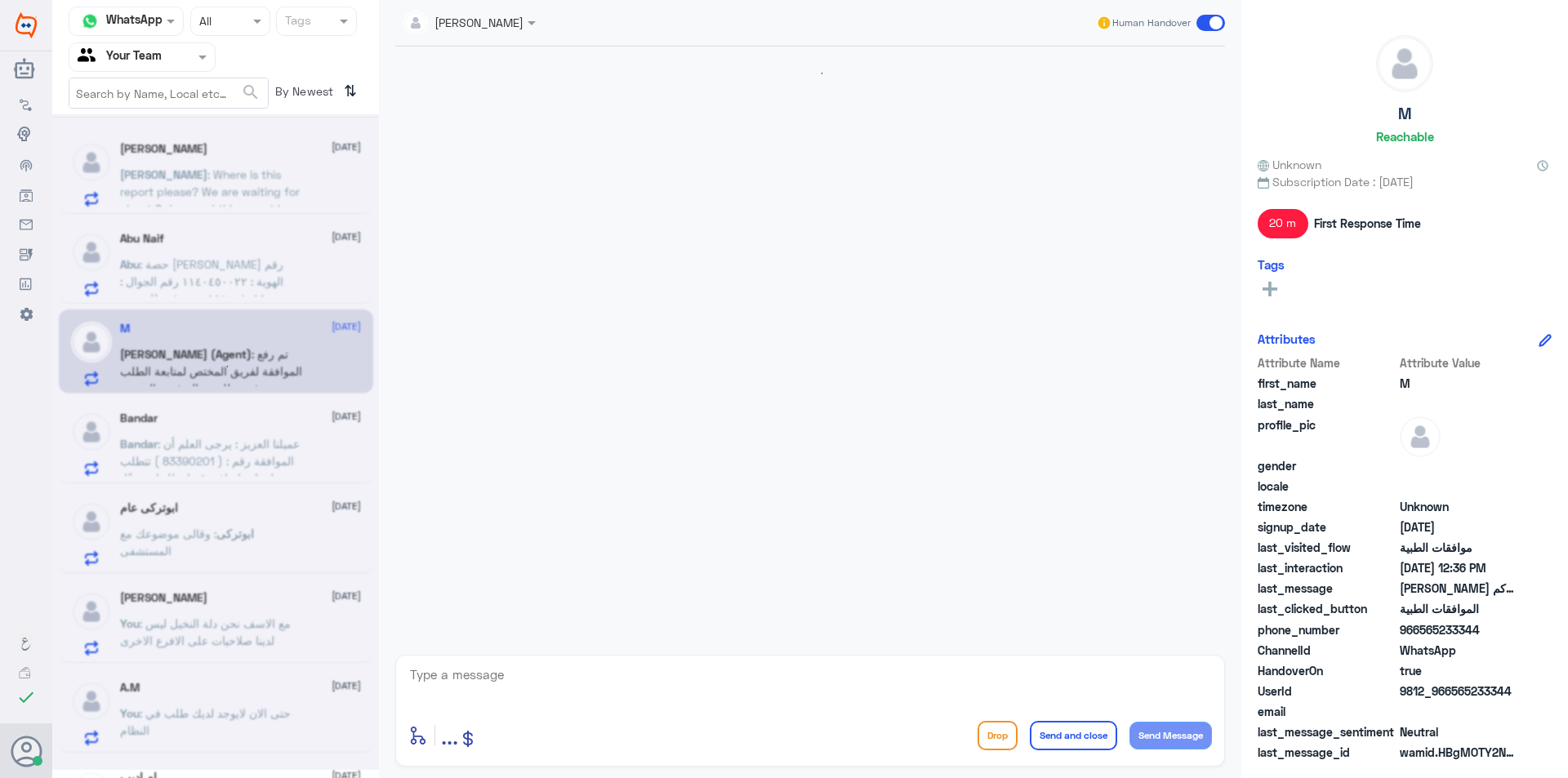
scroll to position [1141, 0]
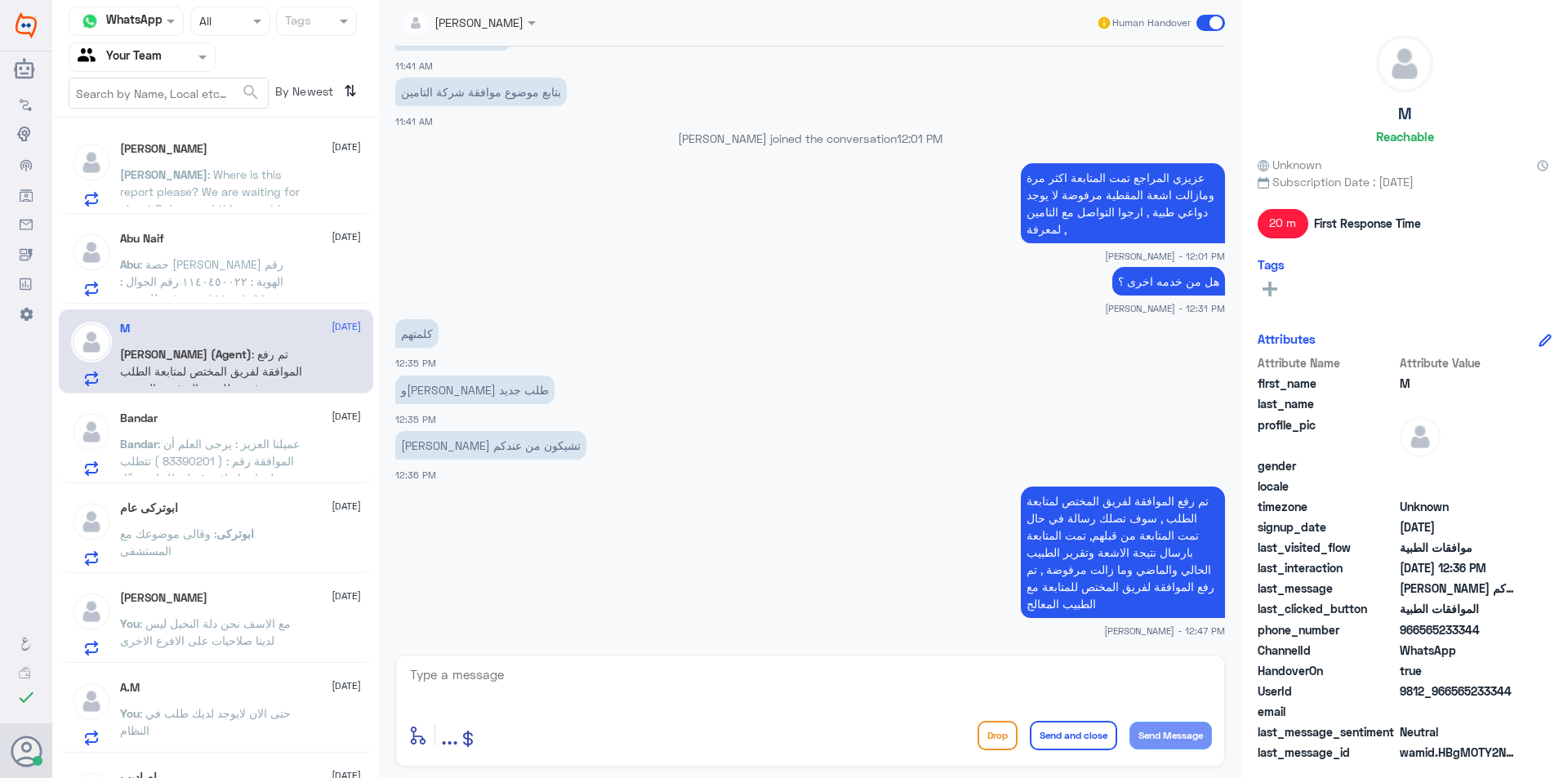
click at [257, 438] on span ": عميلنا العزيز : يرجى العلم أن الموافقة رقم : ( 83390201 ) تتطلب معلومات إضافي…" at bounding box center [211, 504] width 184 height 134
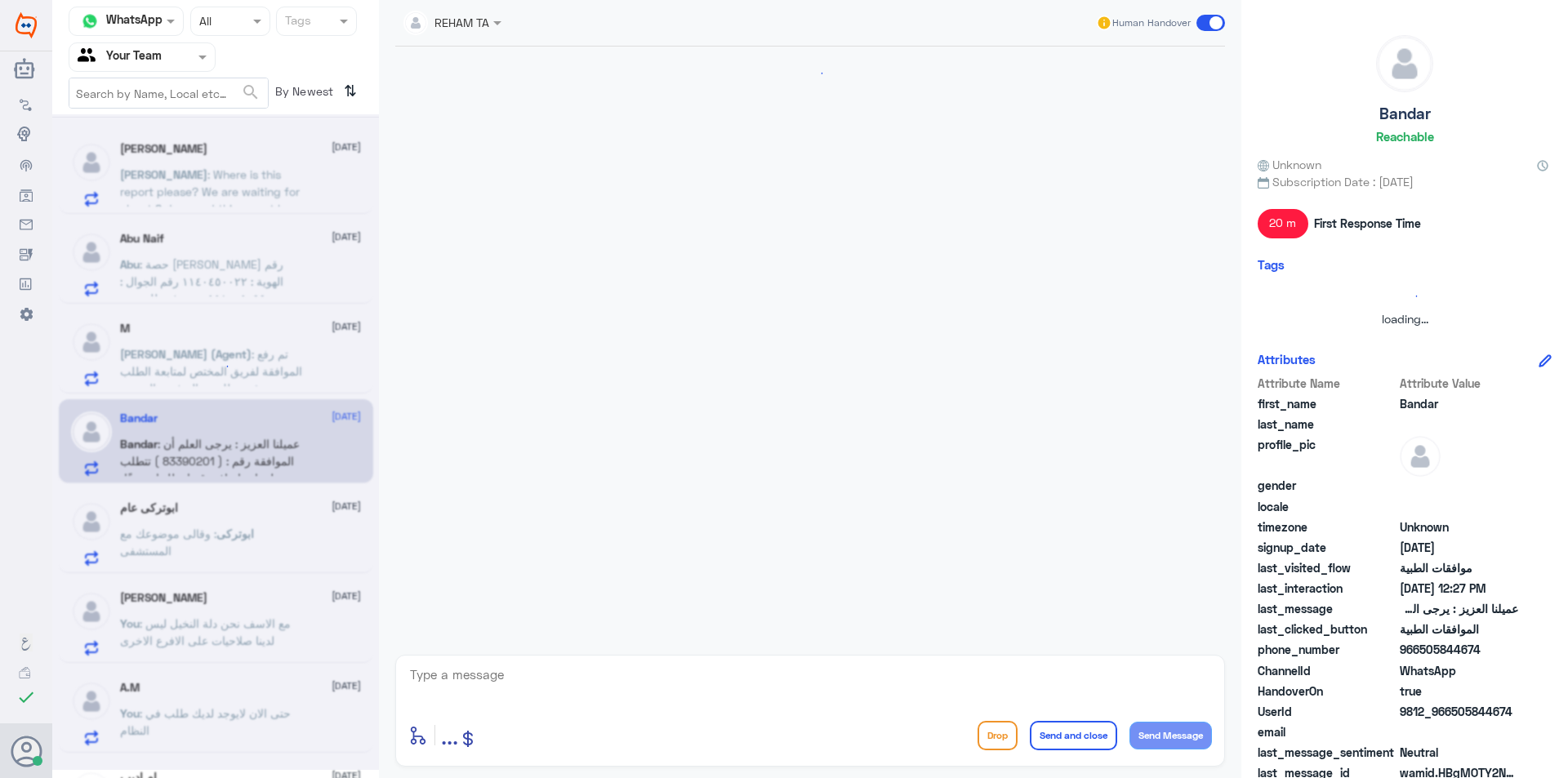
scroll to position [611, 0]
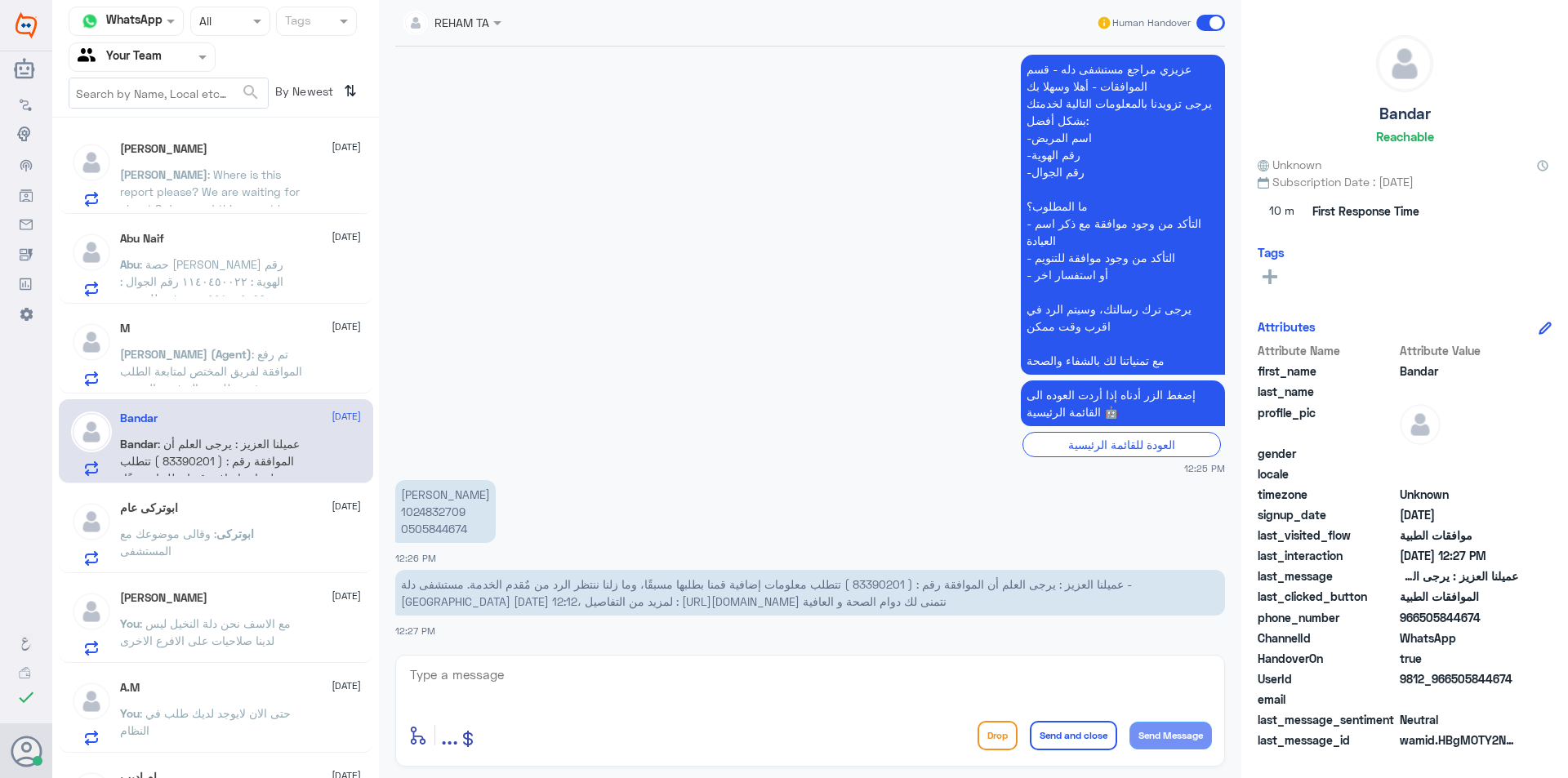
click at [259, 210] on div "[PERSON_NAME] [DATE][PERSON_NAME] : Where is this report please? We are waiting…" at bounding box center [215, 172] width 314 height 84
click at [262, 181] on span ": Where is this report please? We are waiting for about 8 days and this report …" at bounding box center [210, 243] width 181 height 151
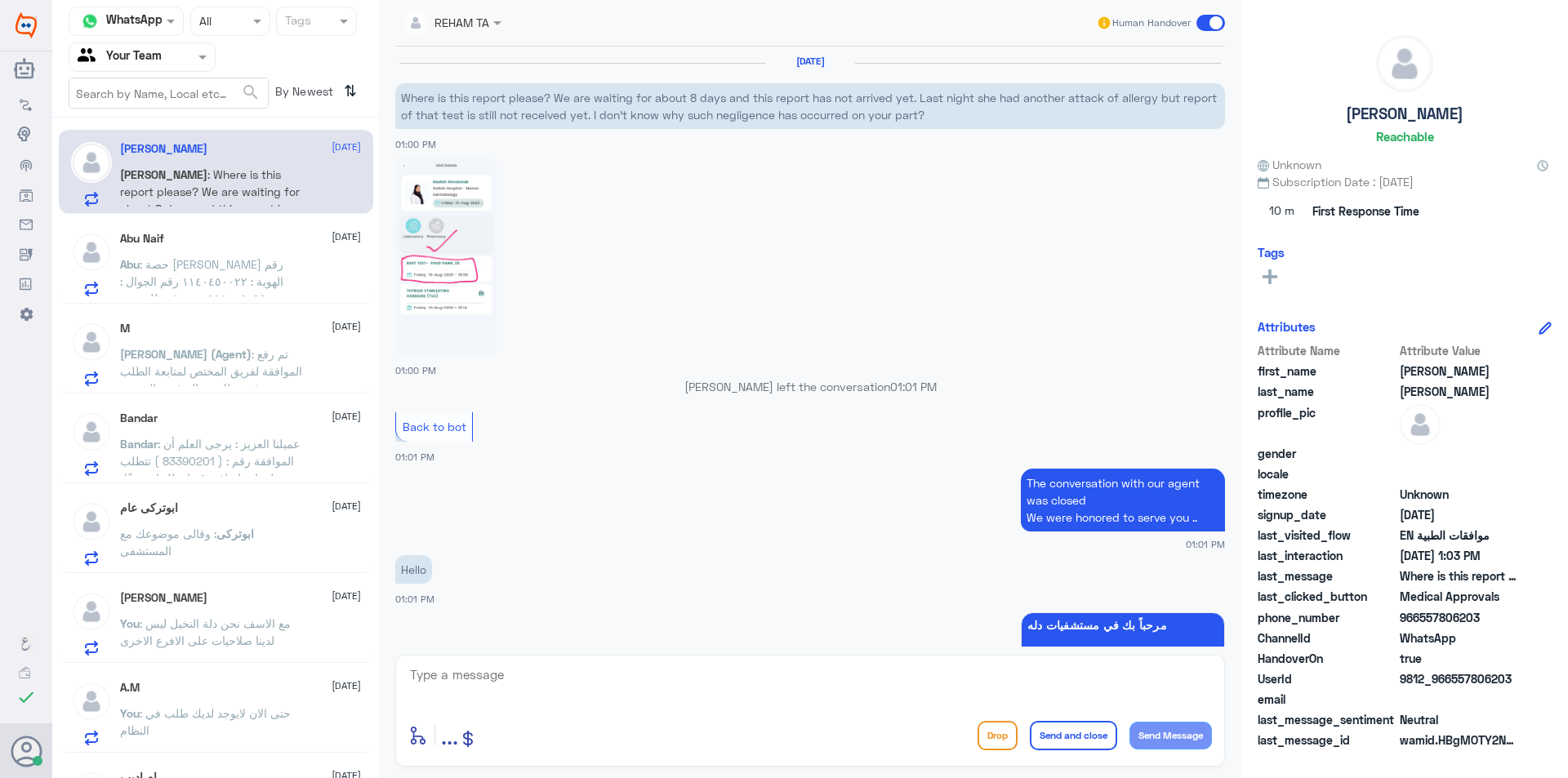
scroll to position [1448, 0]
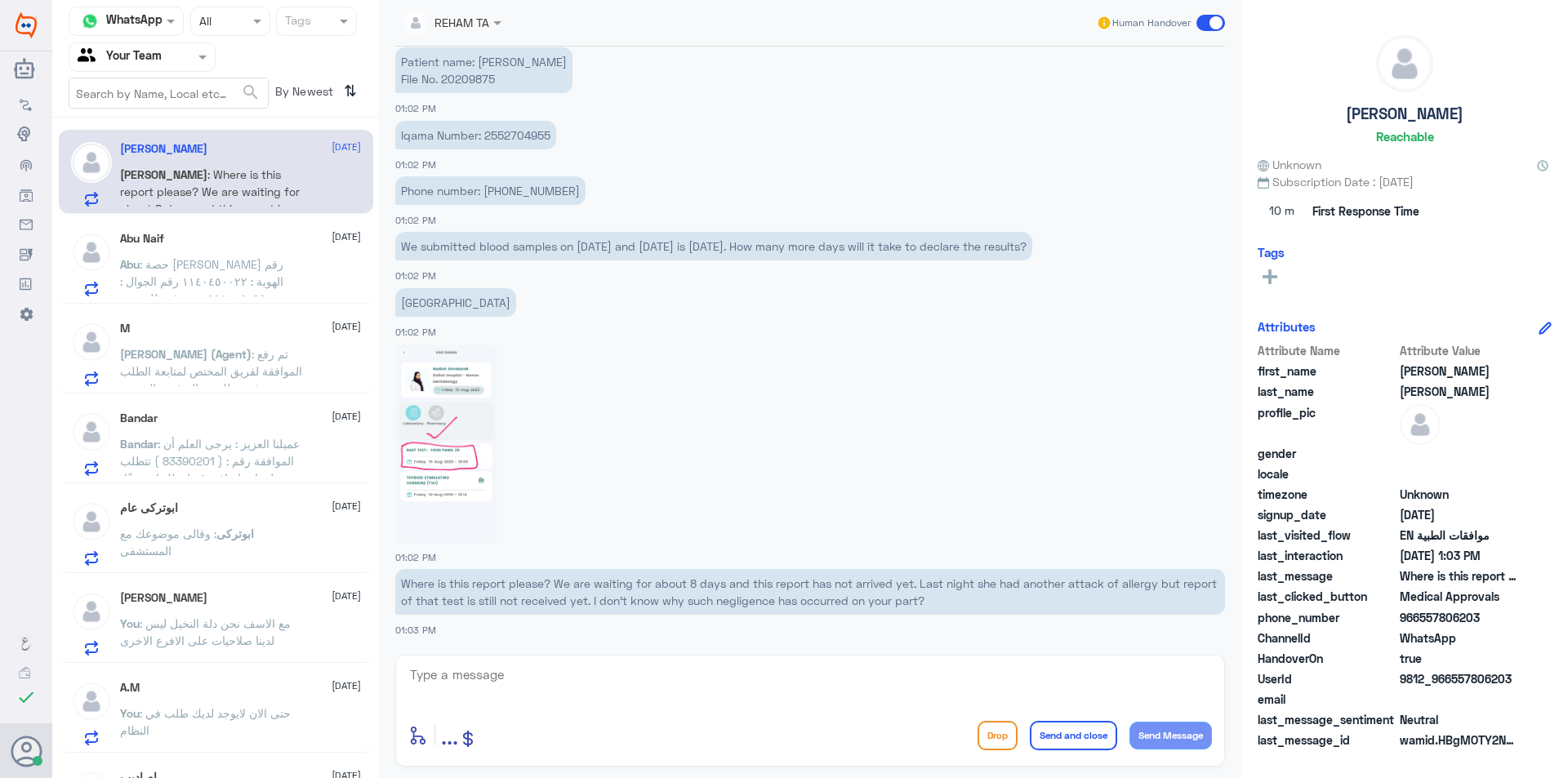
click at [526, 675] on textarea at bounding box center [809, 683] width 804 height 40
drag, startPoint x: 419, startPoint y: 306, endPoint x: 373, endPoint y: 306, distance: 46.0
click at [373, 306] on div "Channel WhatsApp Status × All Tags Agent Filter Your Team search By Newest ⇅ [P…" at bounding box center [809, 391] width 1516 height 784
click at [461, 344] on app-msgs-text at bounding box center [809, 345] width 830 height 2
click at [415, 312] on p "[GEOGRAPHIC_DATA]" at bounding box center [455, 302] width 121 height 29
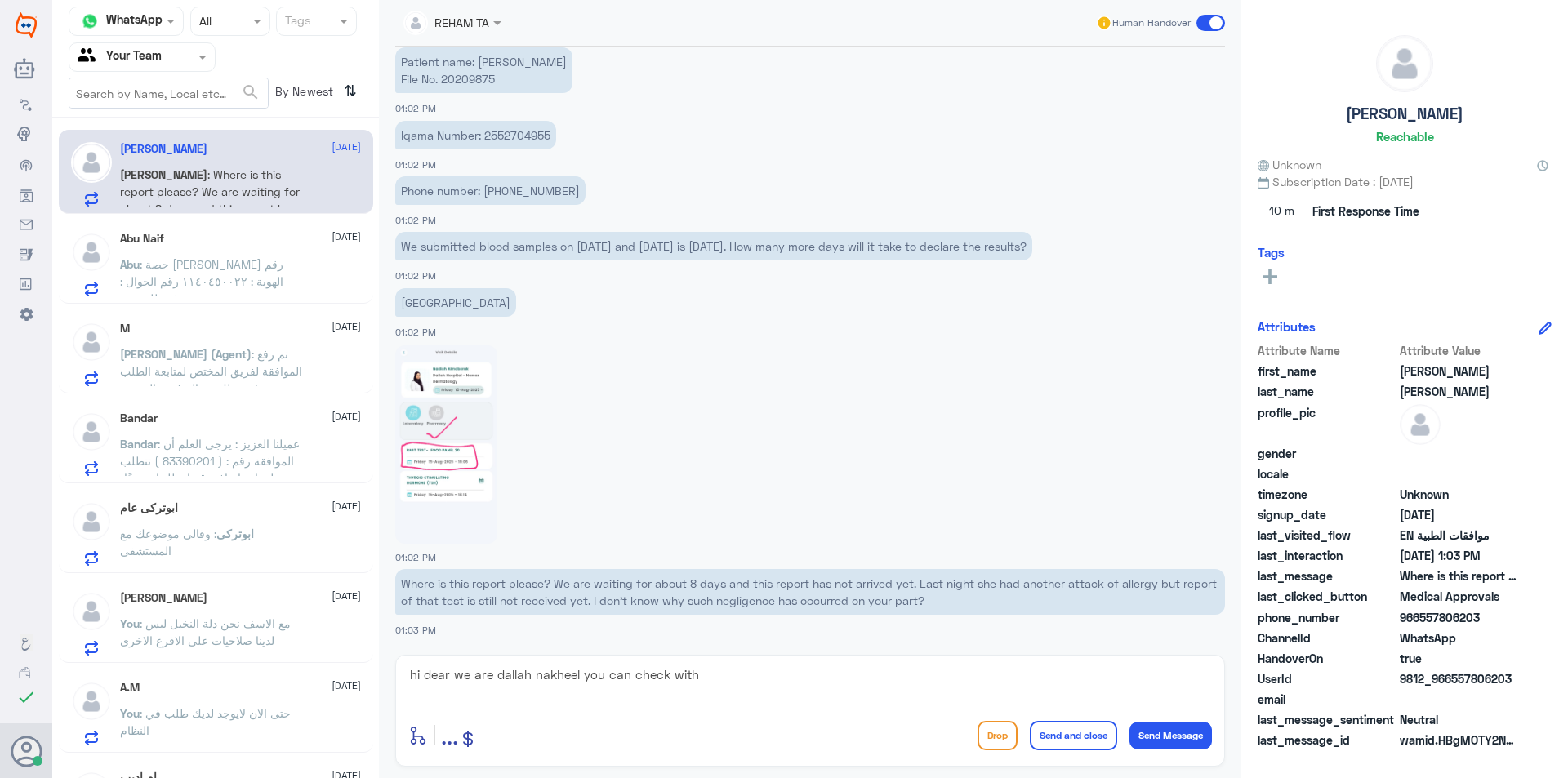
click at [415, 304] on p "[GEOGRAPHIC_DATA]" at bounding box center [455, 302] width 121 height 29
copy p "Namar"
click at [738, 686] on textarea "hi dear we are dallah nakheel you can check with" at bounding box center [809, 683] width 804 height 40
paste textarea "Namar"
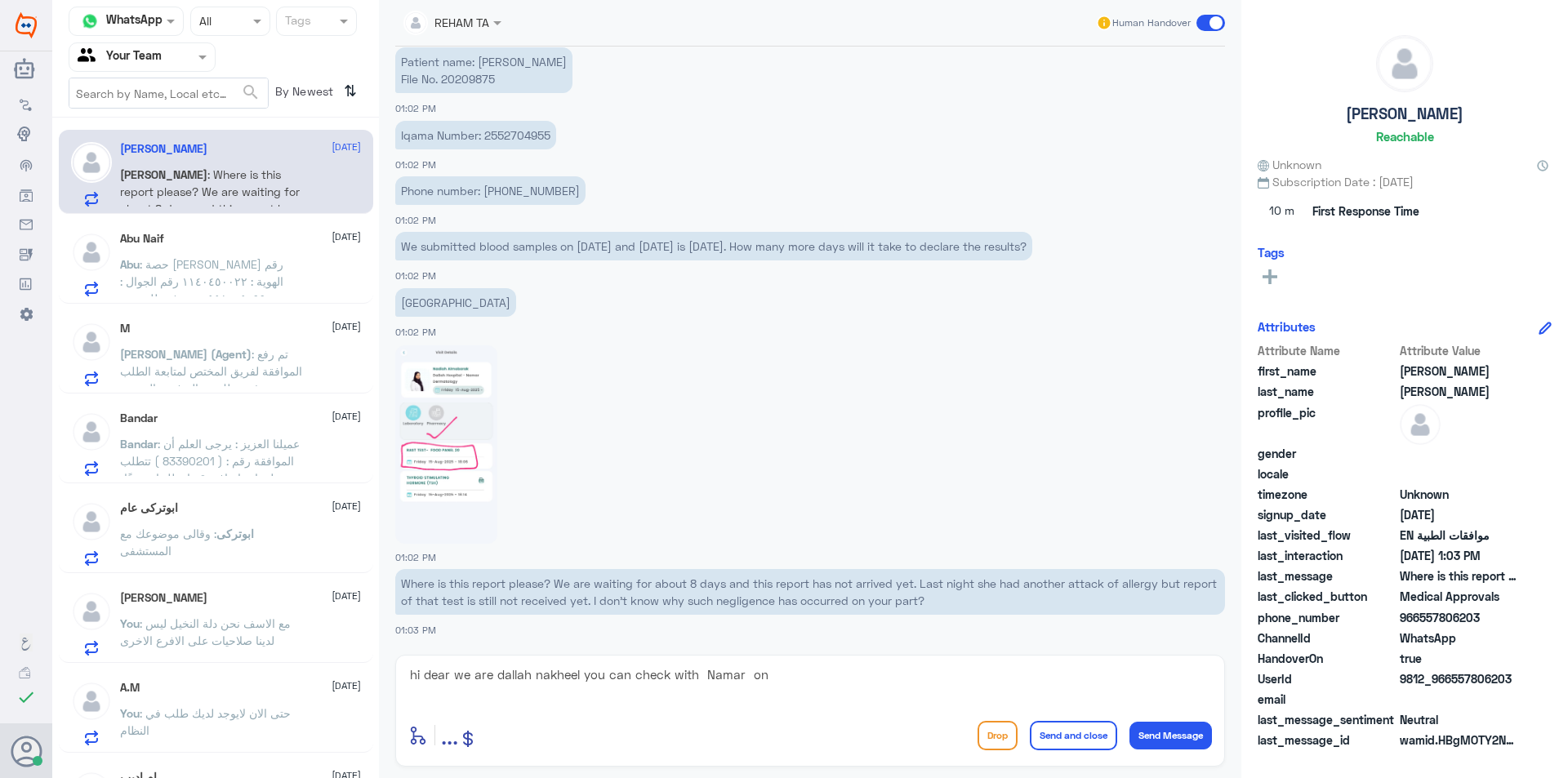
click at [840, 699] on textarea "hi dear we are dallah nakheel you can check with Namar on" at bounding box center [809, 683] width 804 height 40
paste textarea "0546022896"
type textarea "hi dear we are dallah nakheel you can check with Namar on 0546022896"
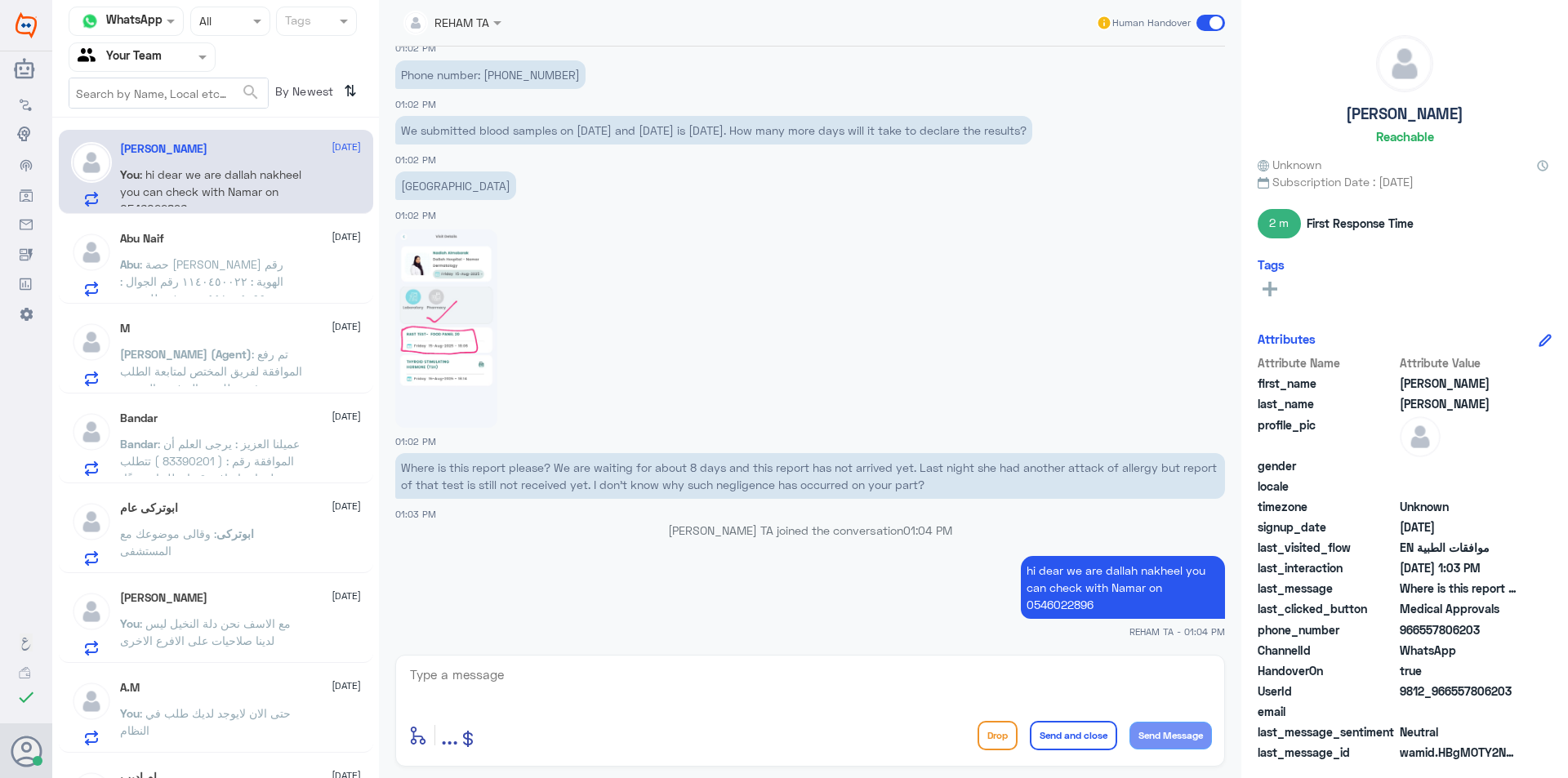
click at [201, 205] on p "You : hi dear we are dallah nakheel you can check with Namar on 0546022896" at bounding box center [211, 186] width 184 height 41
click at [195, 240] on div "Abu Naif [DATE]" at bounding box center [240, 238] width 241 height 14
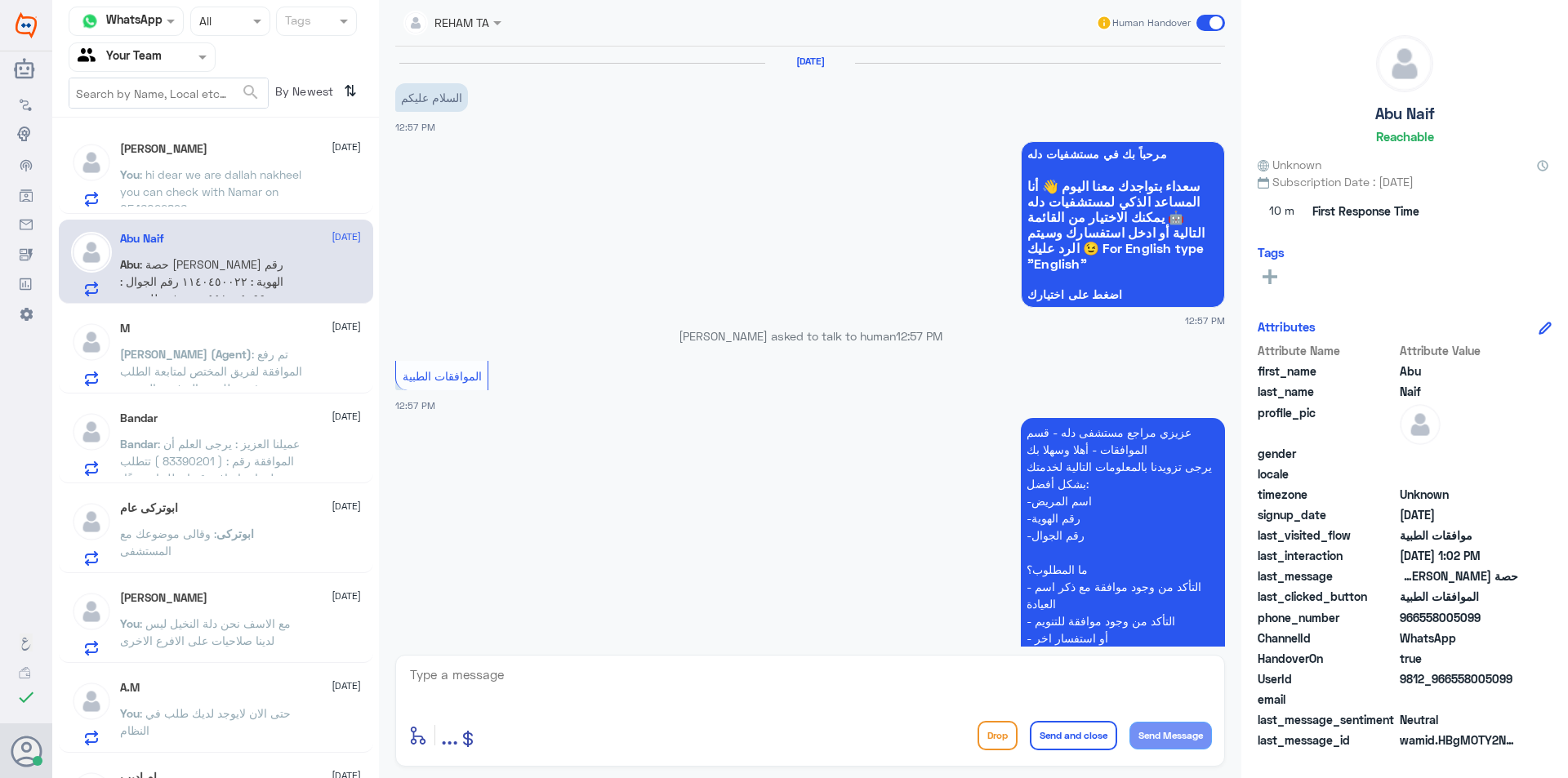
scroll to position [393, 0]
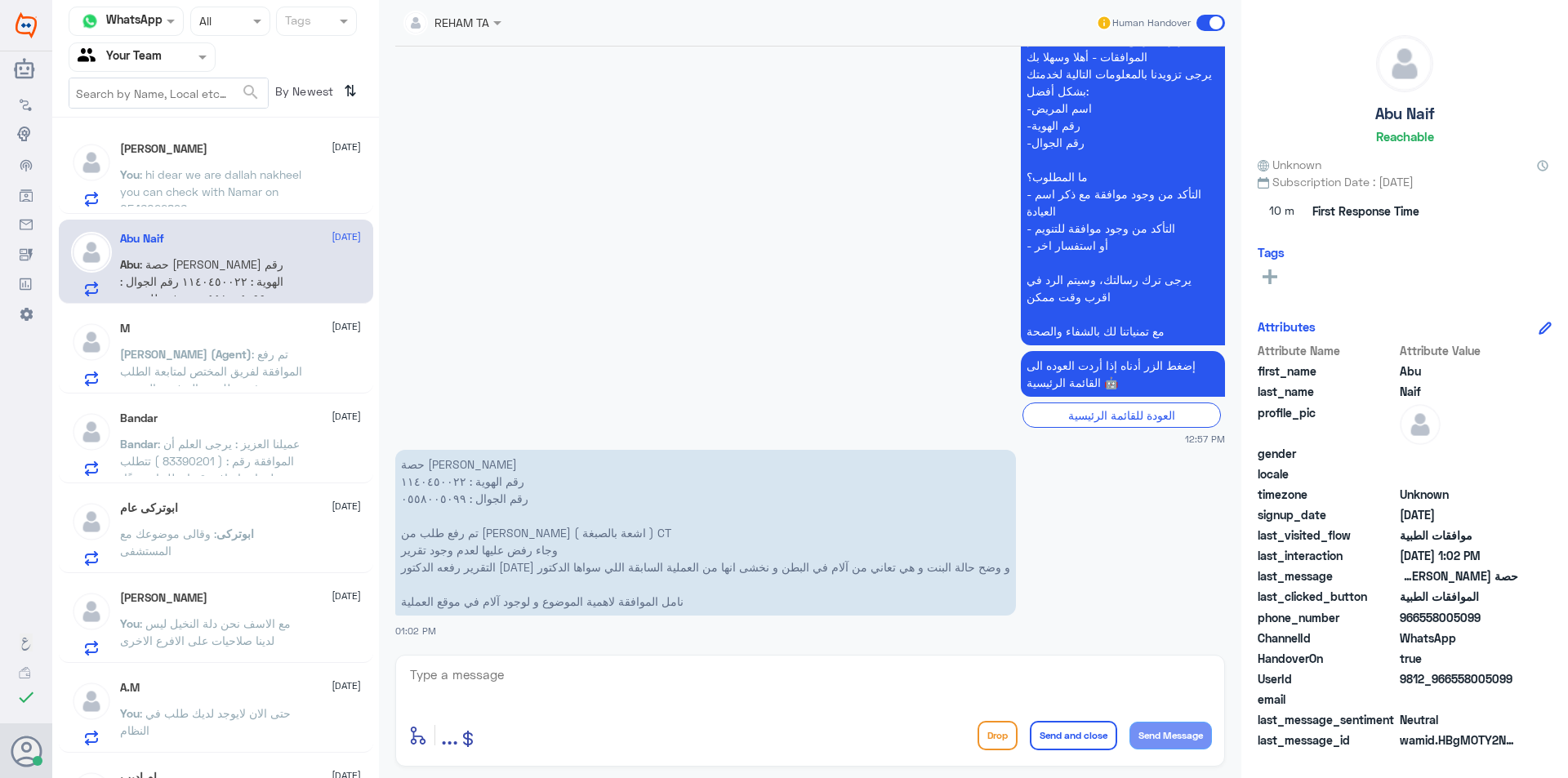
click at [542, 704] on div at bounding box center [809, 686] width 804 height 45
click at [545, 695] on textarea at bounding box center [809, 683] width 804 height 40
drag, startPoint x: 557, startPoint y: 678, endPoint x: 298, endPoint y: 657, distance: 259.8
click at [299, 657] on div "Channel WhatsApp Status × All Tags Agent Filter Your Team search By Newest ⇅ [P…" at bounding box center [809, 391] width 1516 height 784
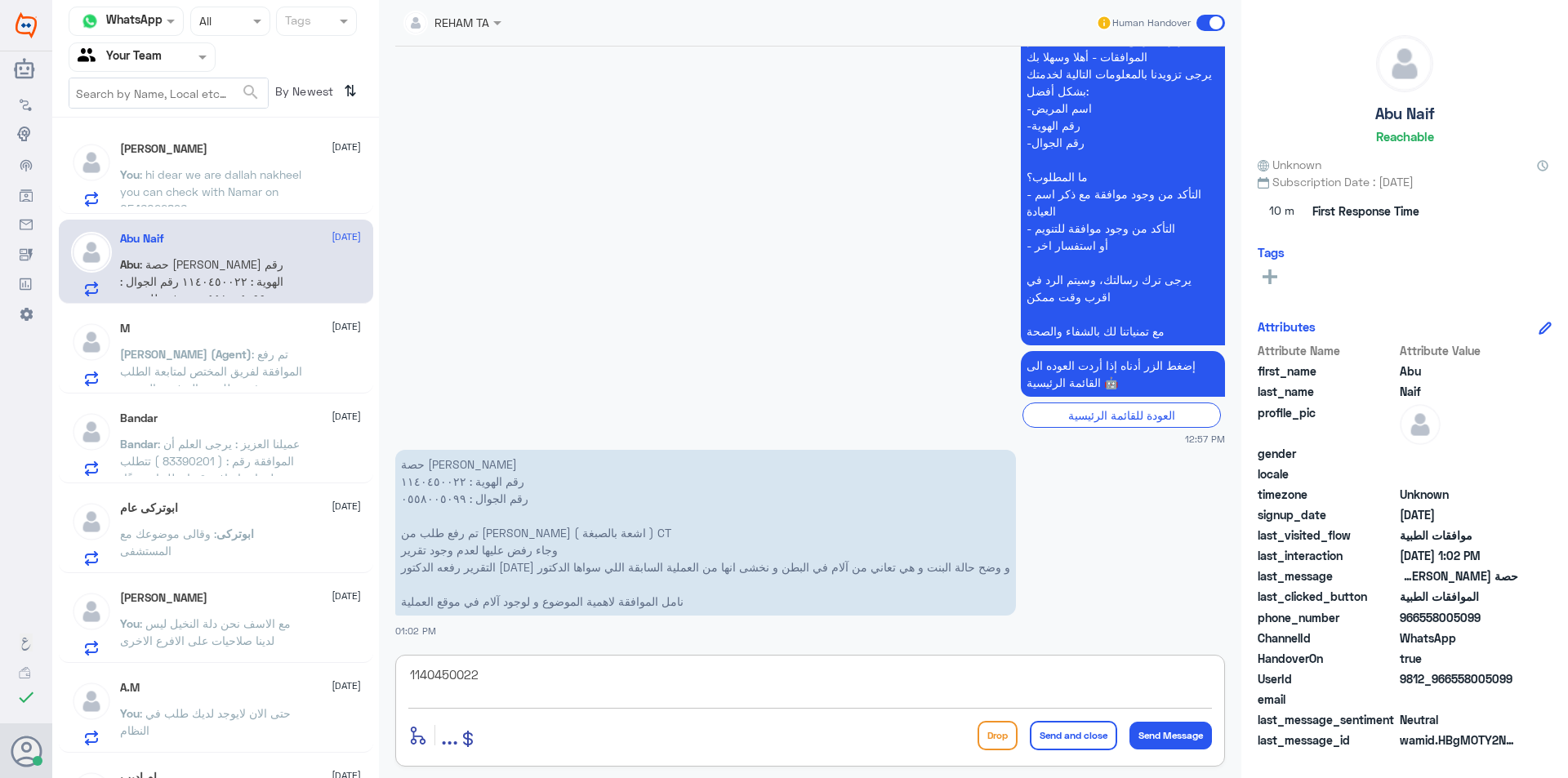
click at [494, 679] on textarea "1140450022" at bounding box center [809, 683] width 804 height 40
type textarea "j"
paste textarea "1140450022"
type textarea "1140450022"
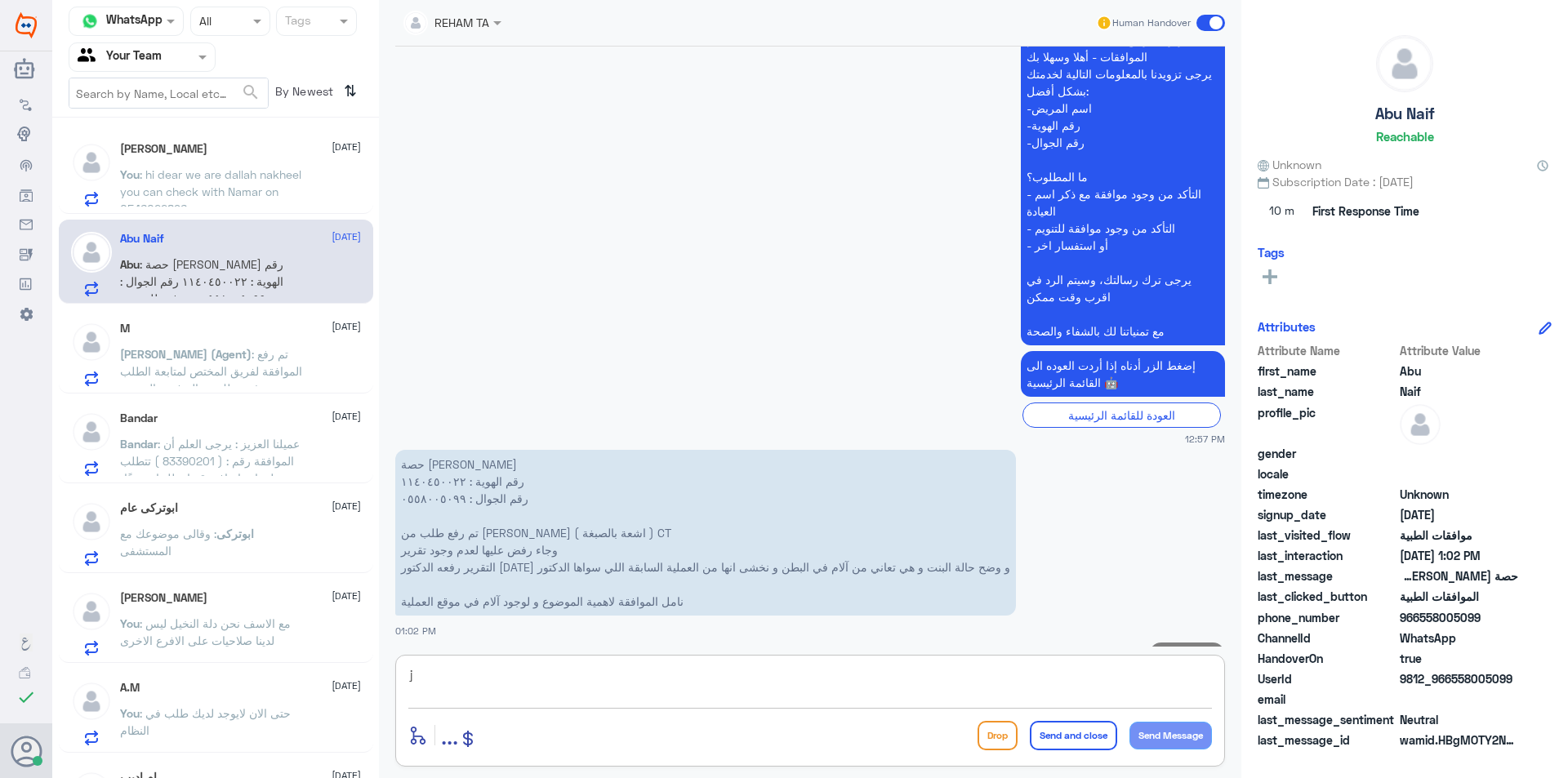
scroll to position [446, 0]
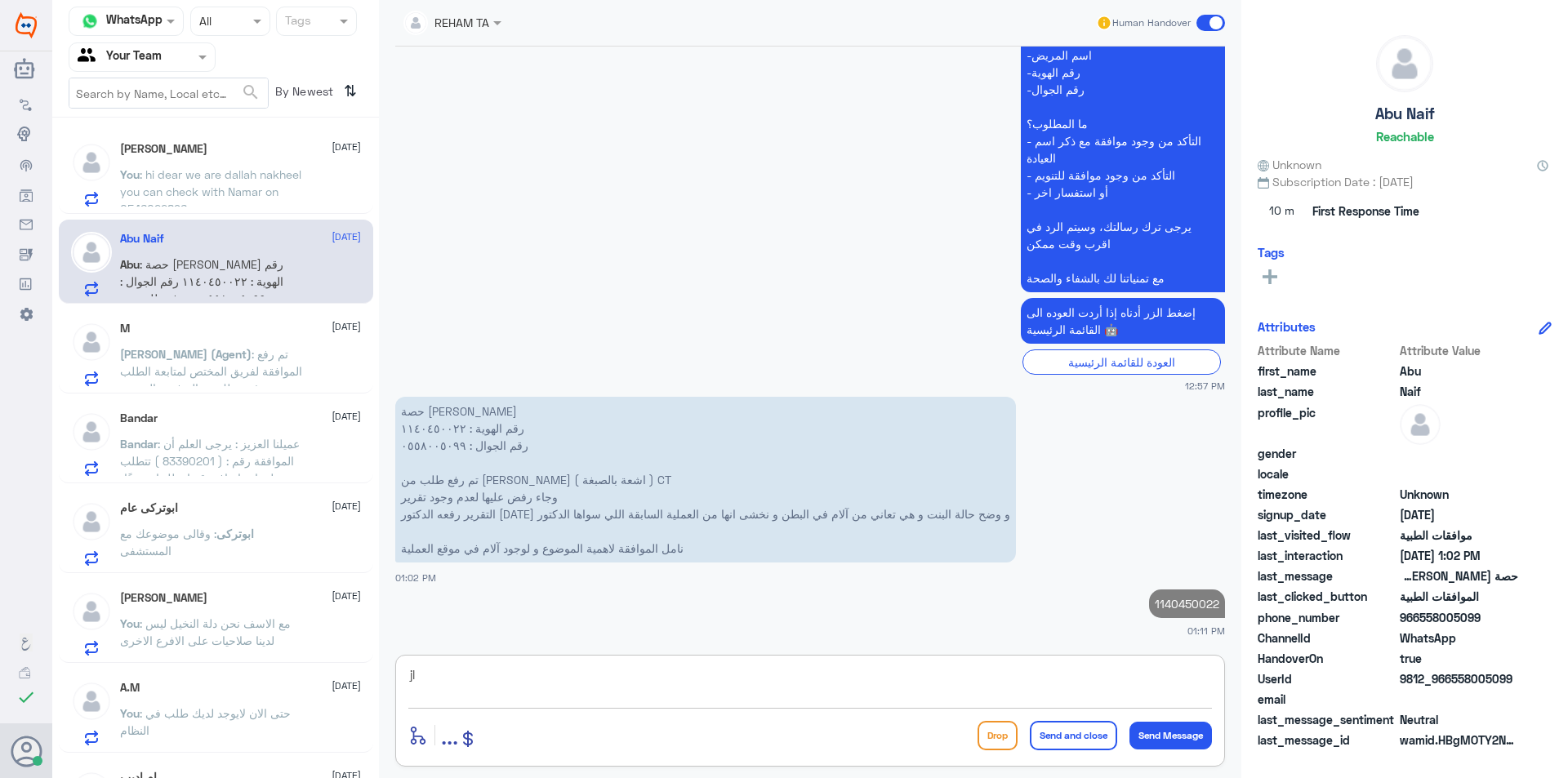
type textarea "j"
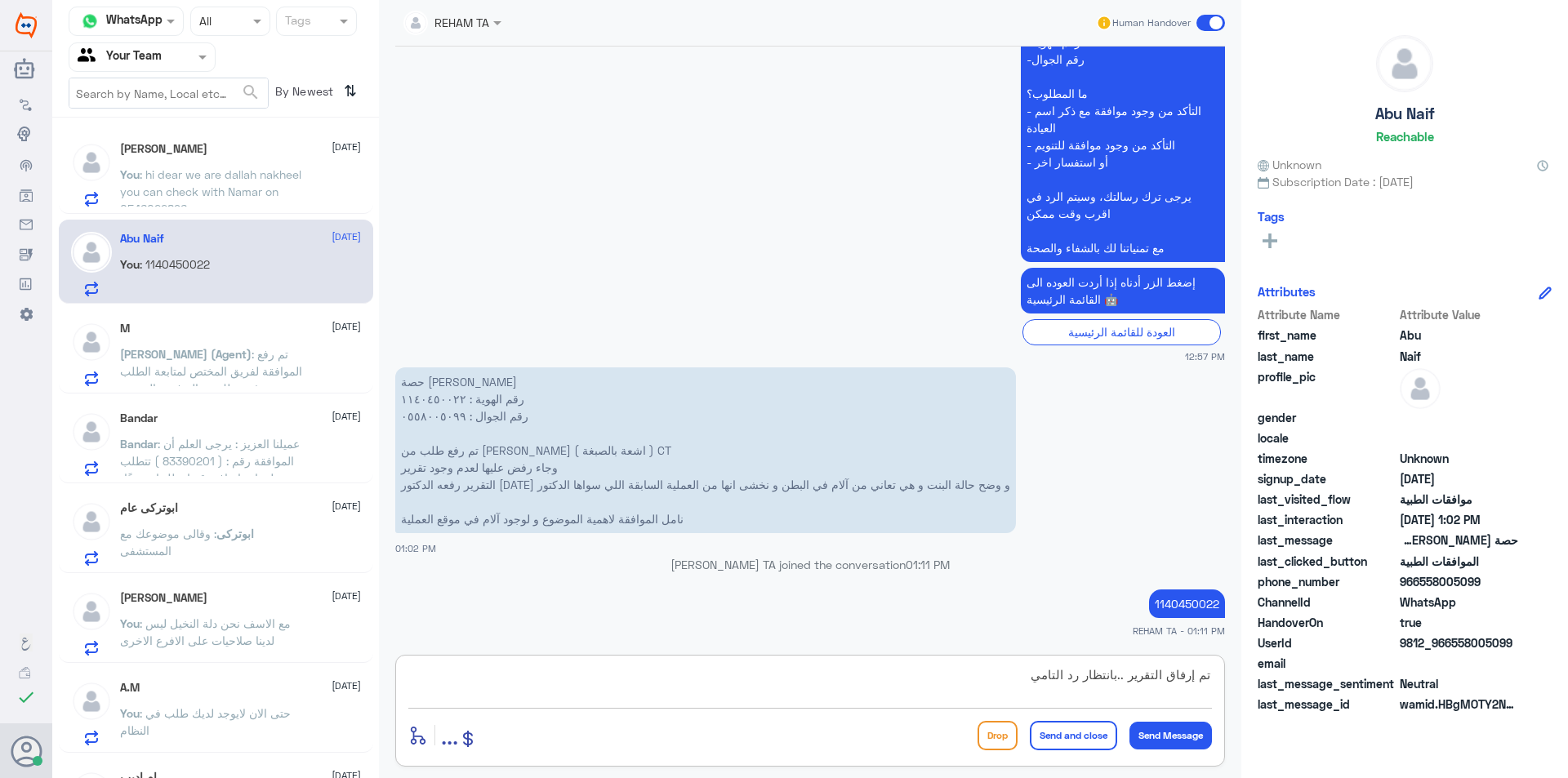
type textarea "تم إرفاق التقرير ..بانتظار رد التامين"
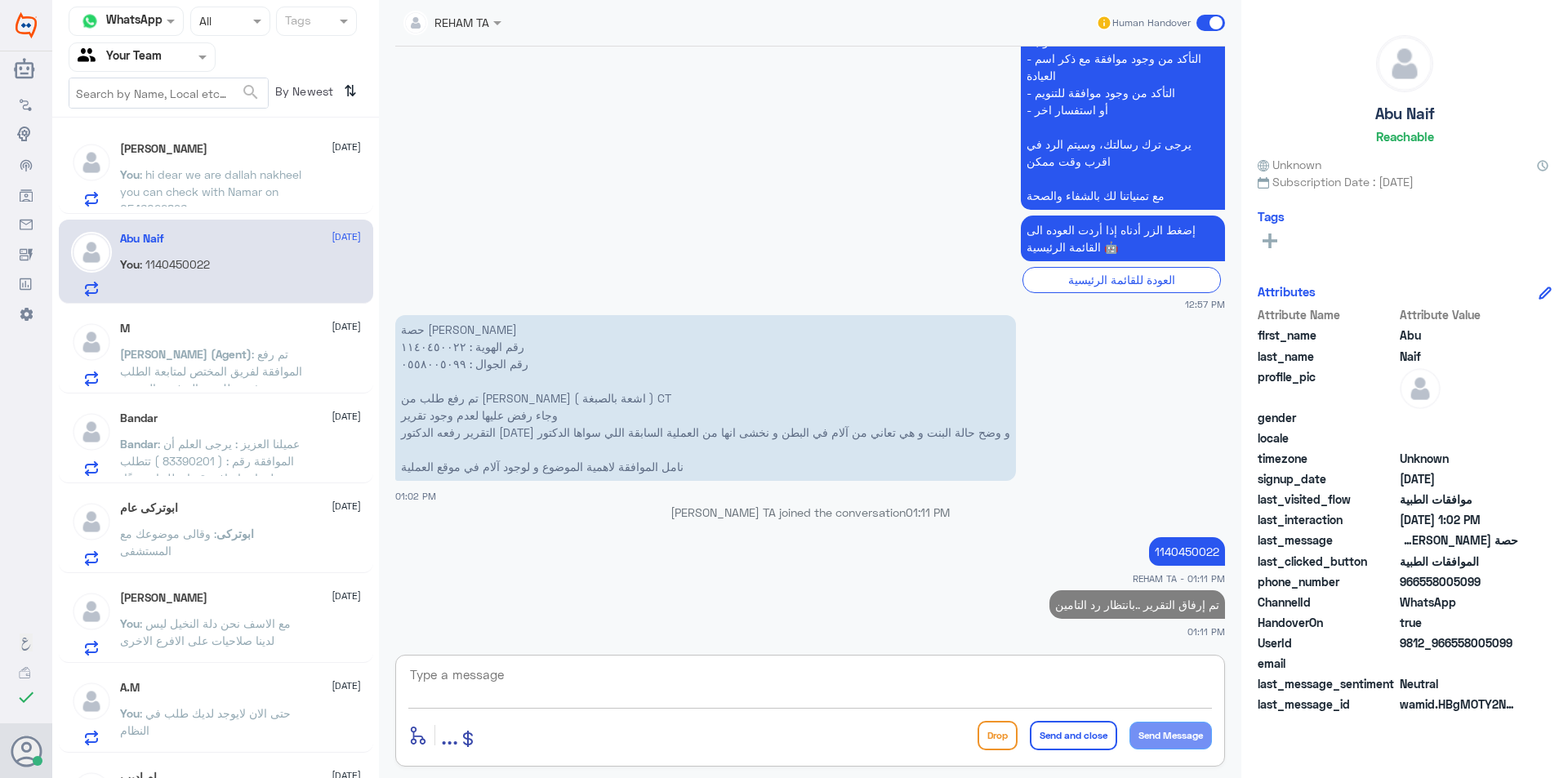
click at [198, 212] on div "[PERSON_NAME] [DATE] You : hi dear we are dallah nakheel you can check with Nam…" at bounding box center [215, 172] width 314 height 84
click at [208, 200] on p "You : hi dear we are dallah nakheel you can check with Namar on 0546022896" at bounding box center [211, 186] width 184 height 41
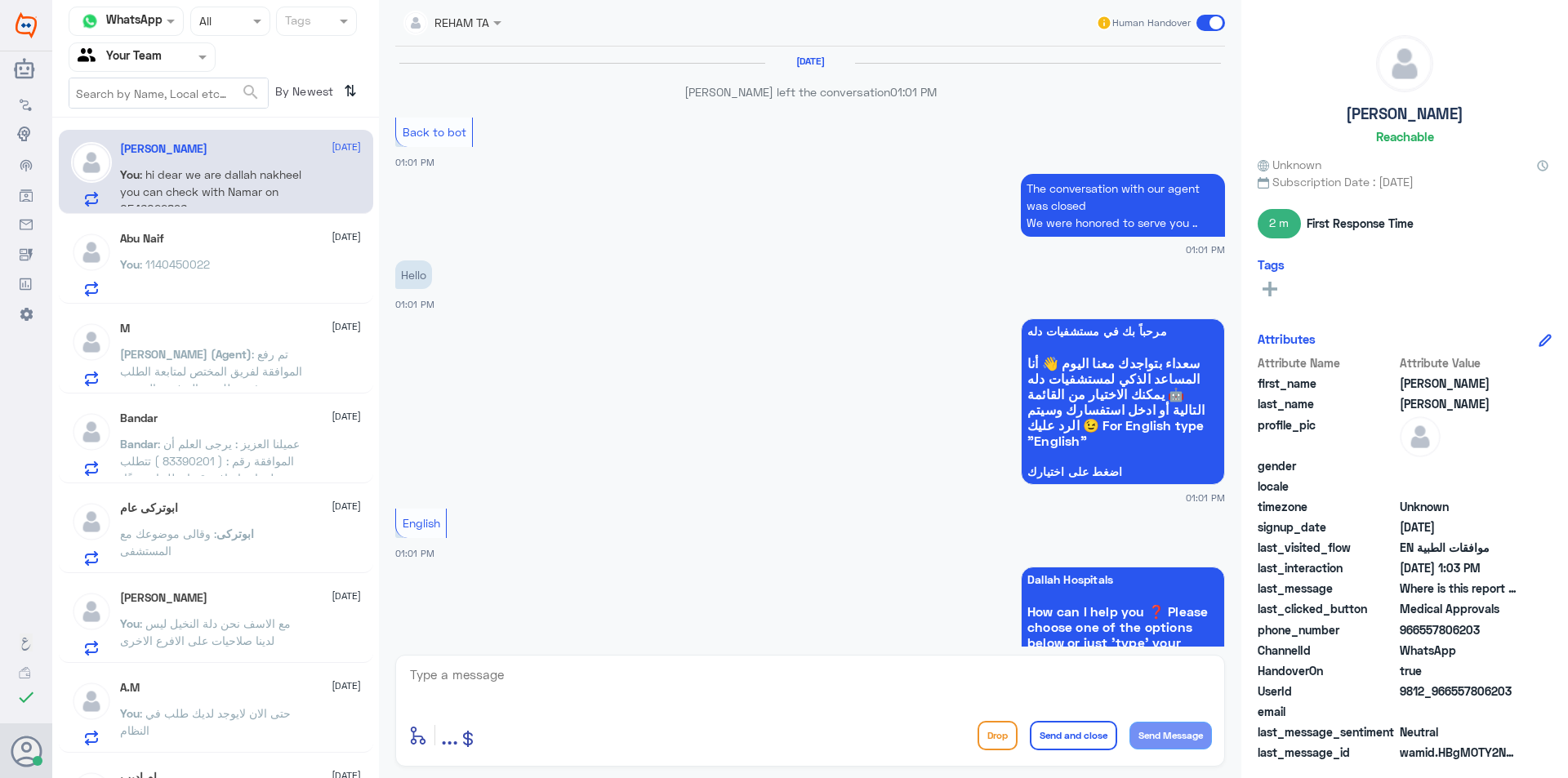
scroll to position [1269, 0]
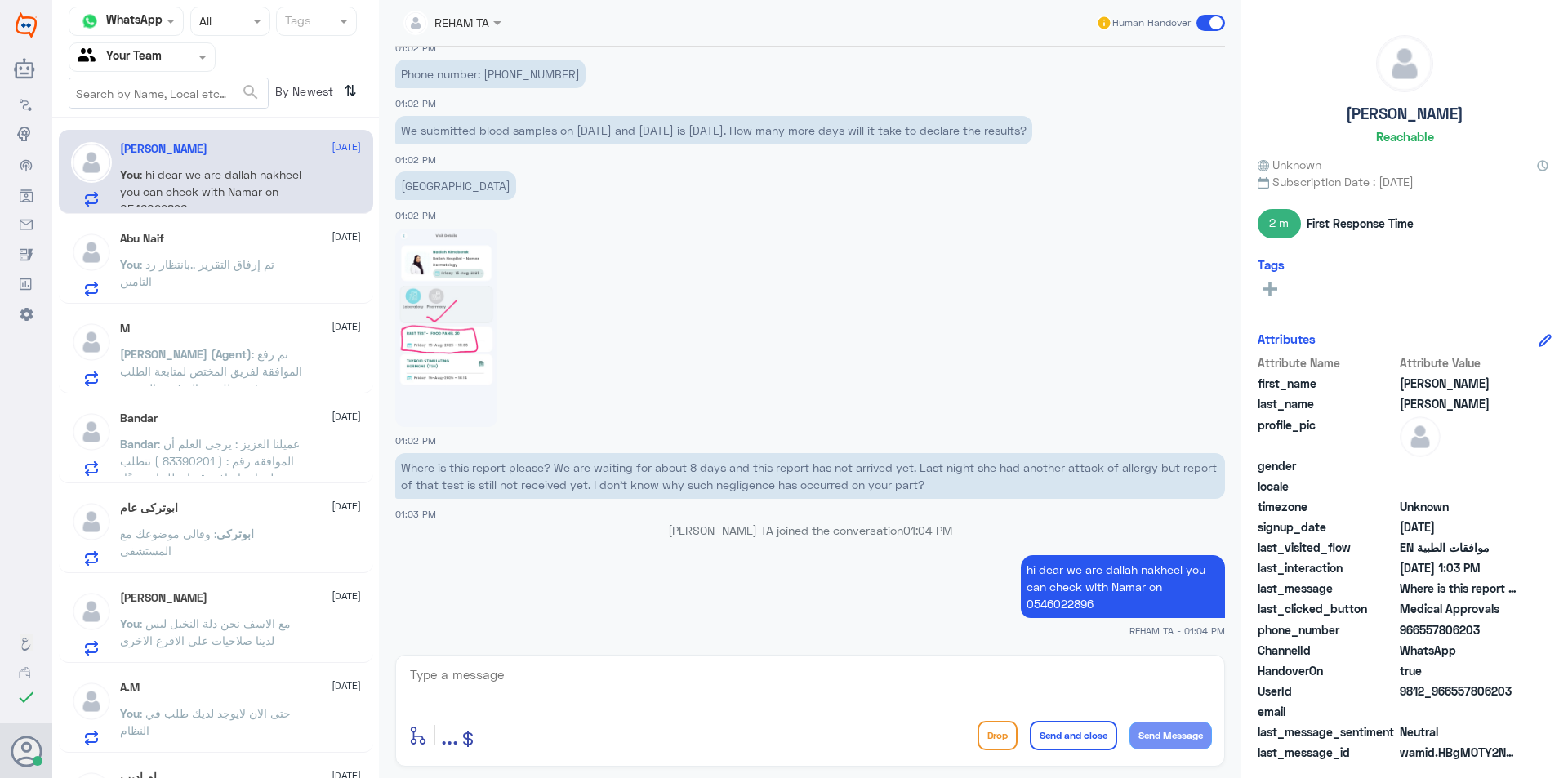
click at [696, 712] on div "enter flow name ... Drop Send and close Send Message" at bounding box center [809, 710] width 830 height 112
click at [693, 693] on textarea at bounding box center [809, 683] width 804 height 40
type textarea "ش"
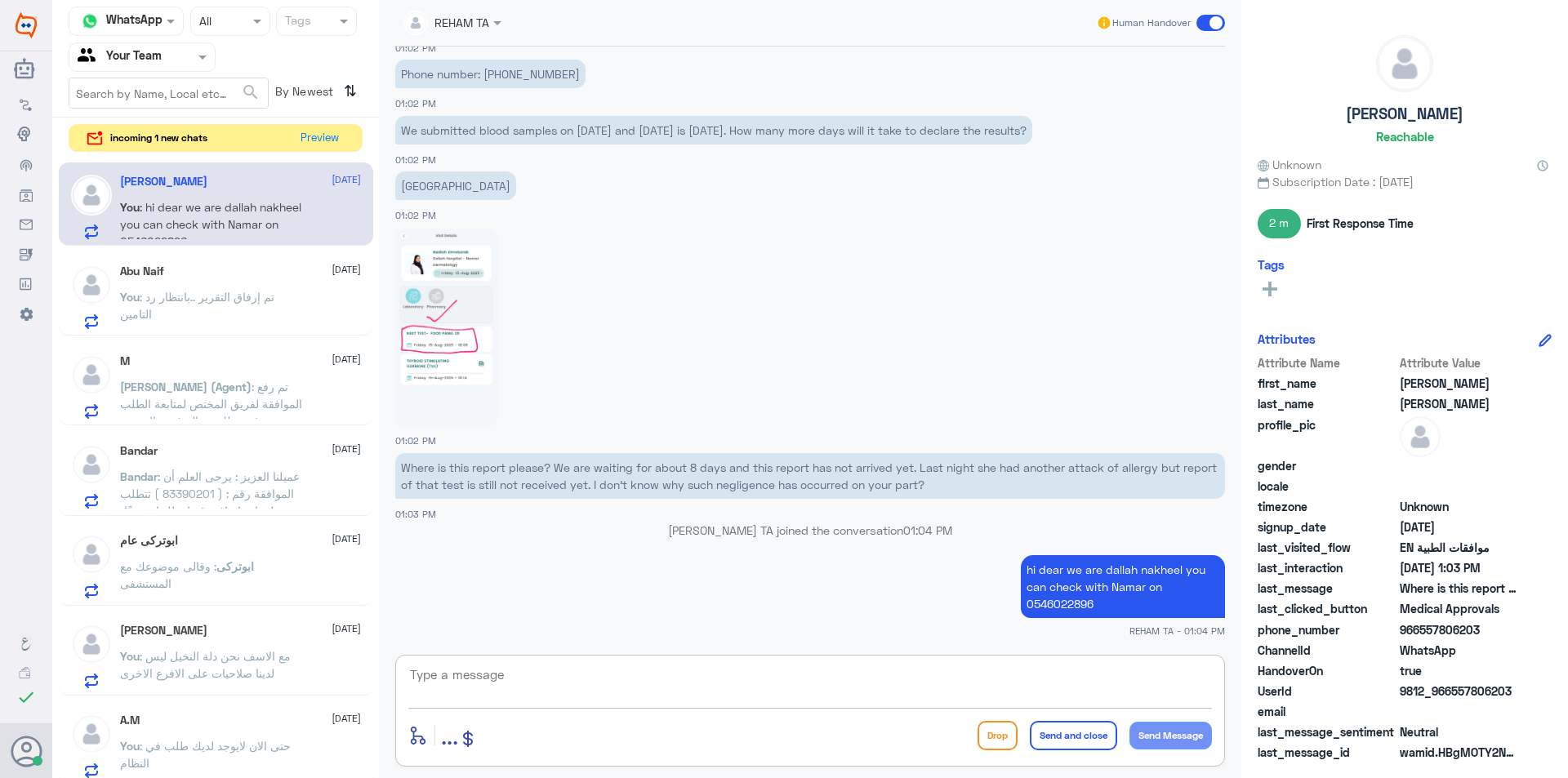
click at [659, 683] on textarea at bounding box center [809, 683] width 804 height 40
paste textarea "Is there anything else I can help you with?"
type textarea "Is there anything else I can help you with?"
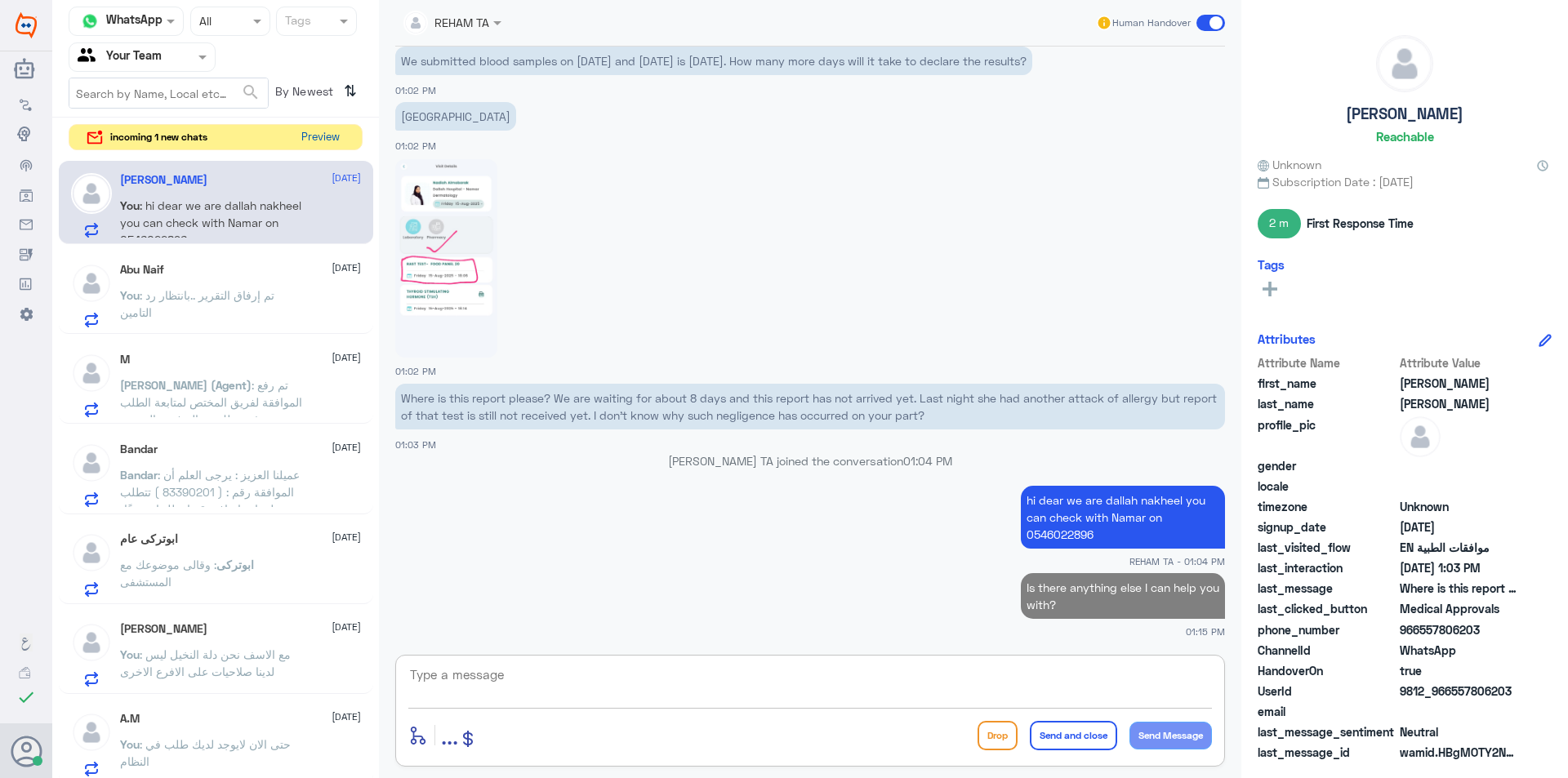
click at [309, 133] on button "Preview" at bounding box center [320, 137] width 51 height 25
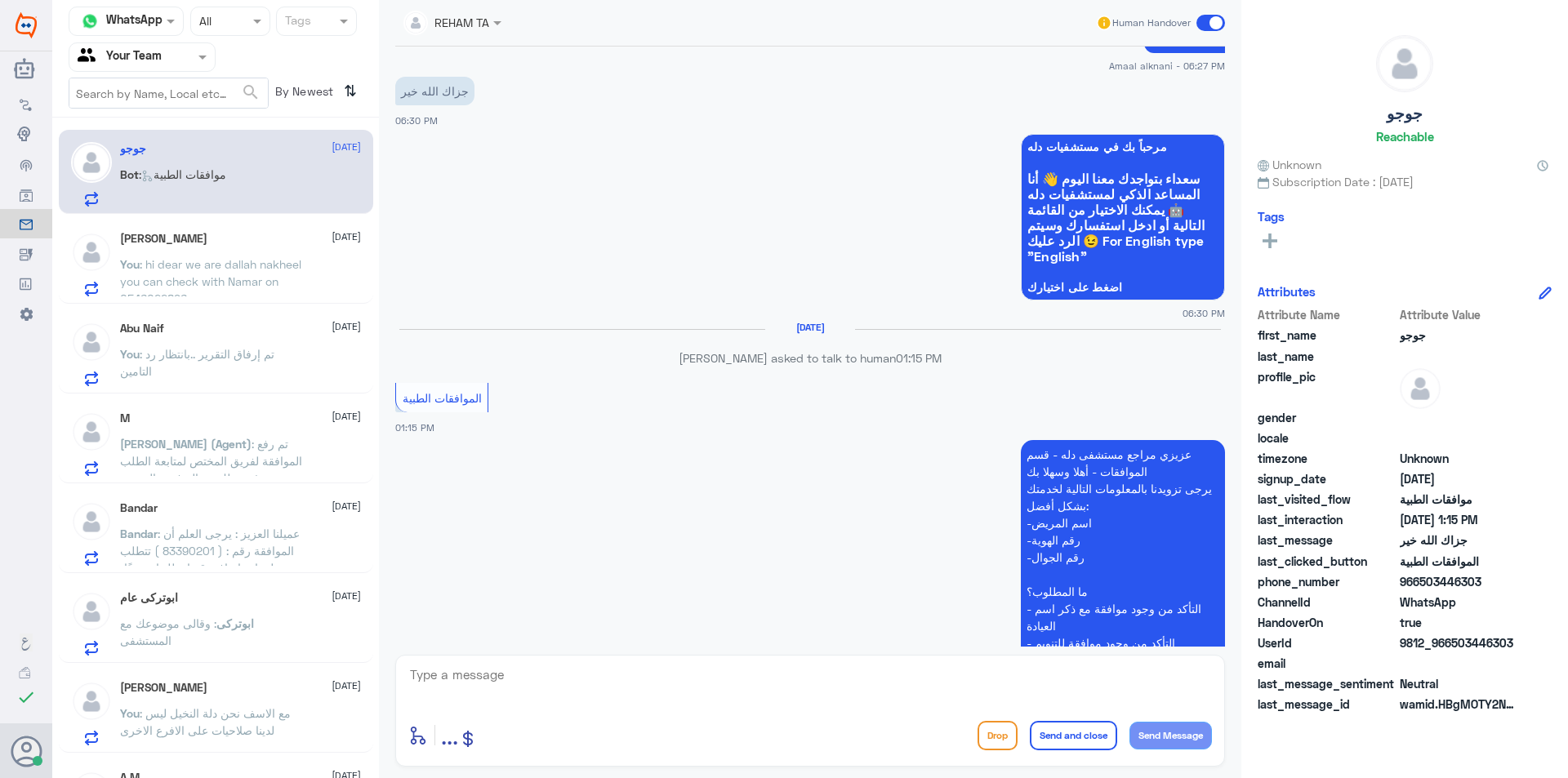
scroll to position [1346, 0]
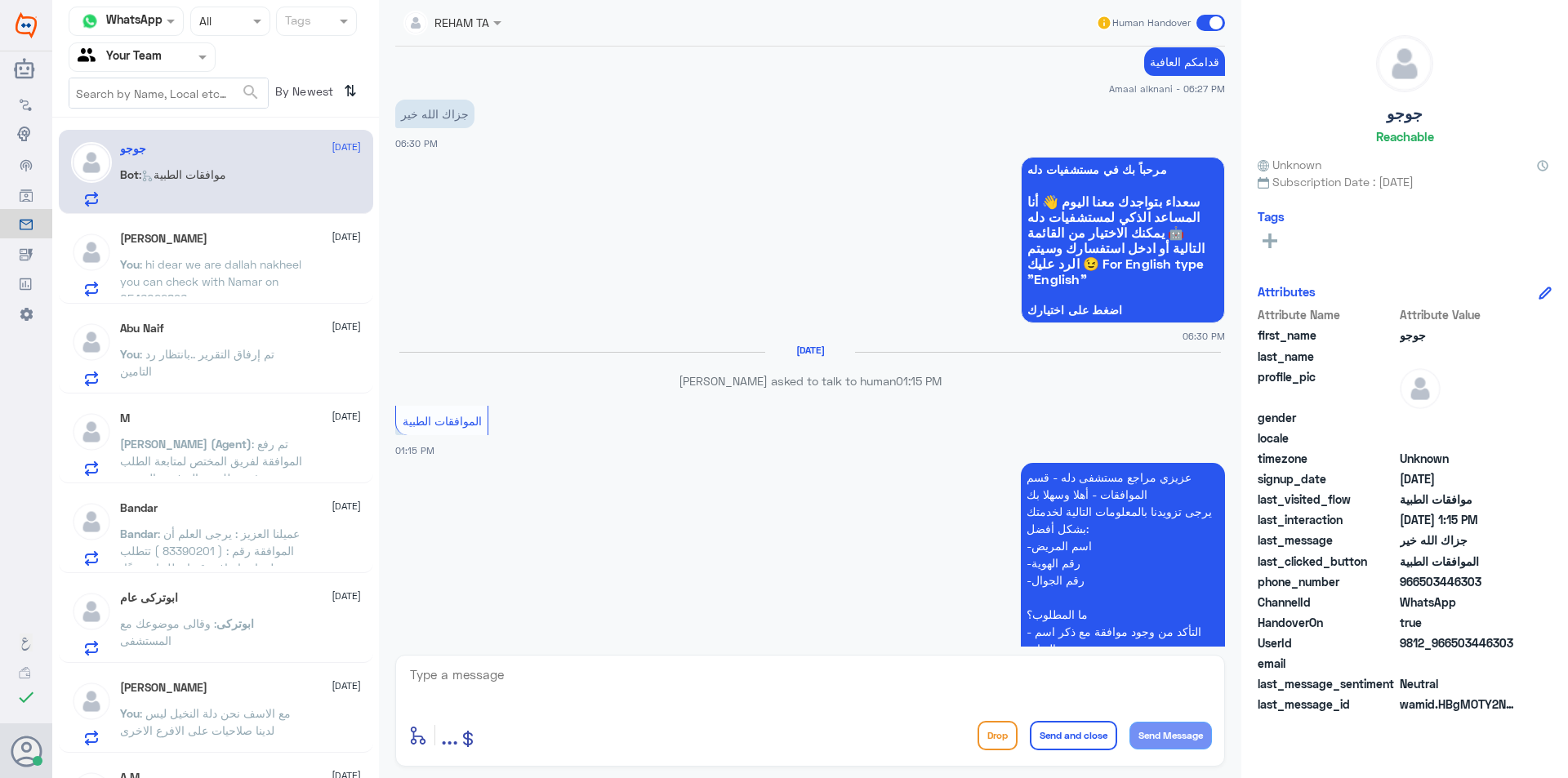
click at [214, 248] on div "[PERSON_NAME] [DATE] You : hi dear we are dallah nakheel you can check with Nam…" at bounding box center [240, 264] width 241 height 65
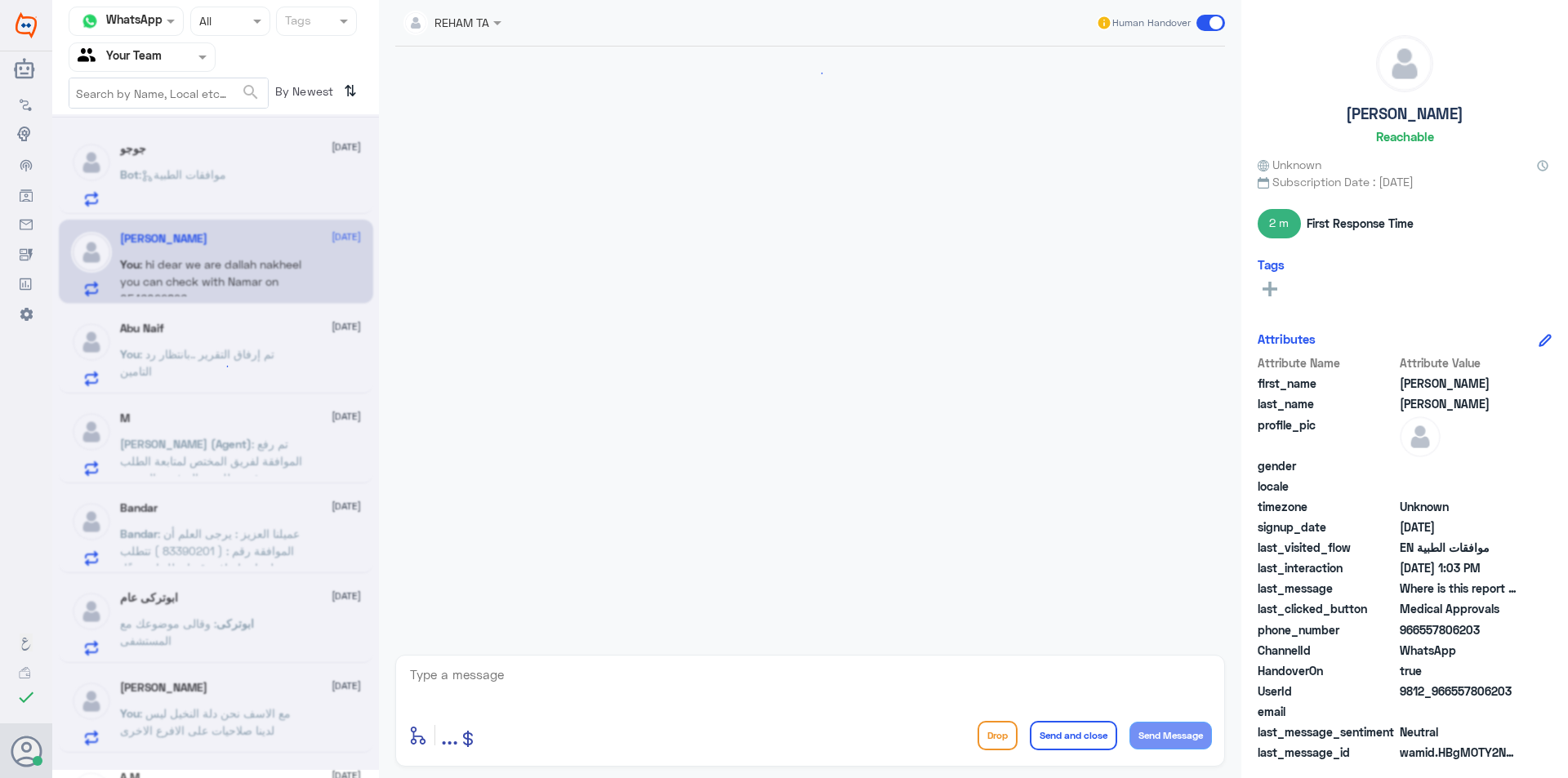
scroll to position [1304, 0]
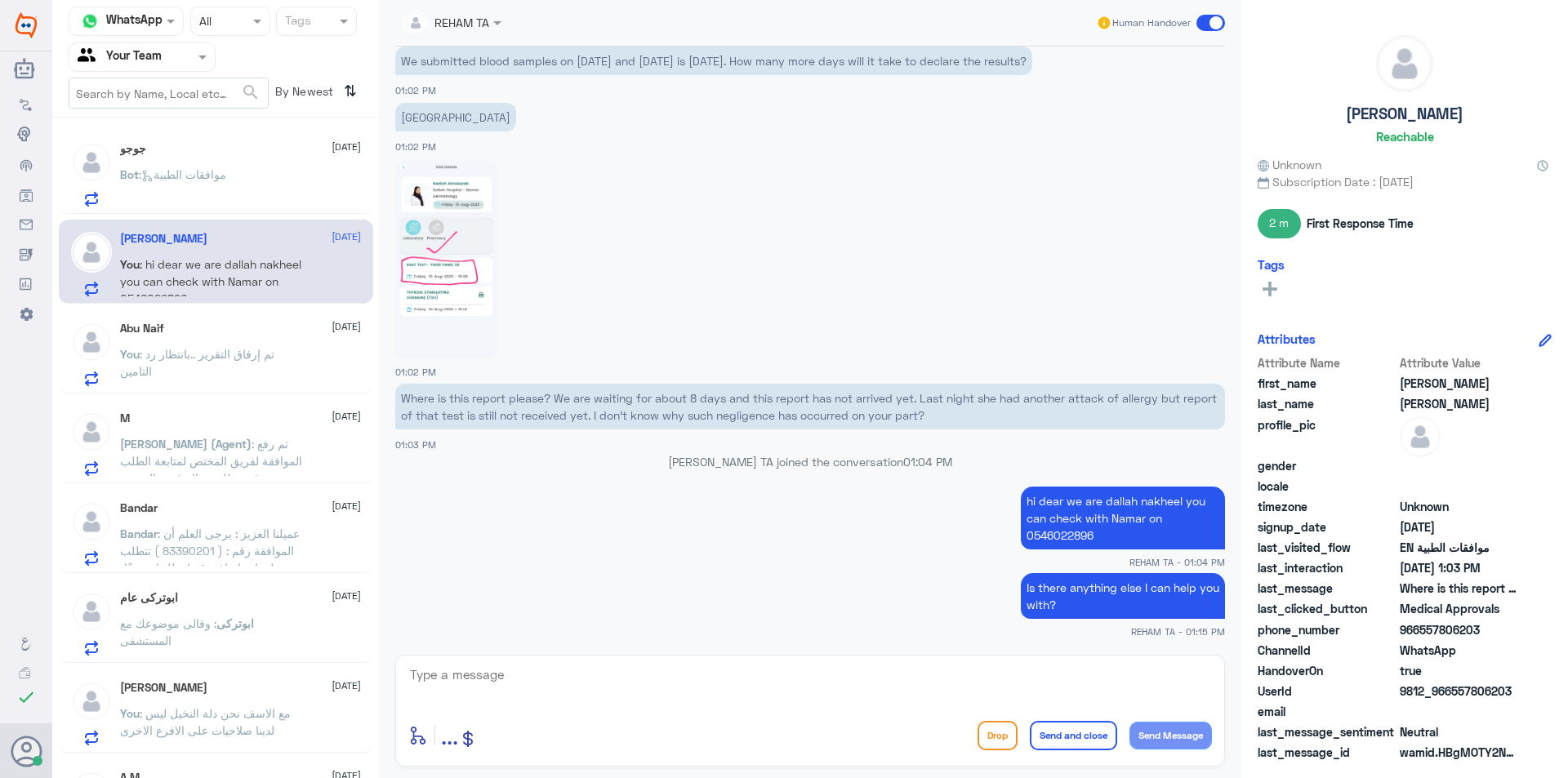
click at [251, 159] on div "جوجو [DATE] Bot : موافقات الطبية" at bounding box center [240, 174] width 241 height 65
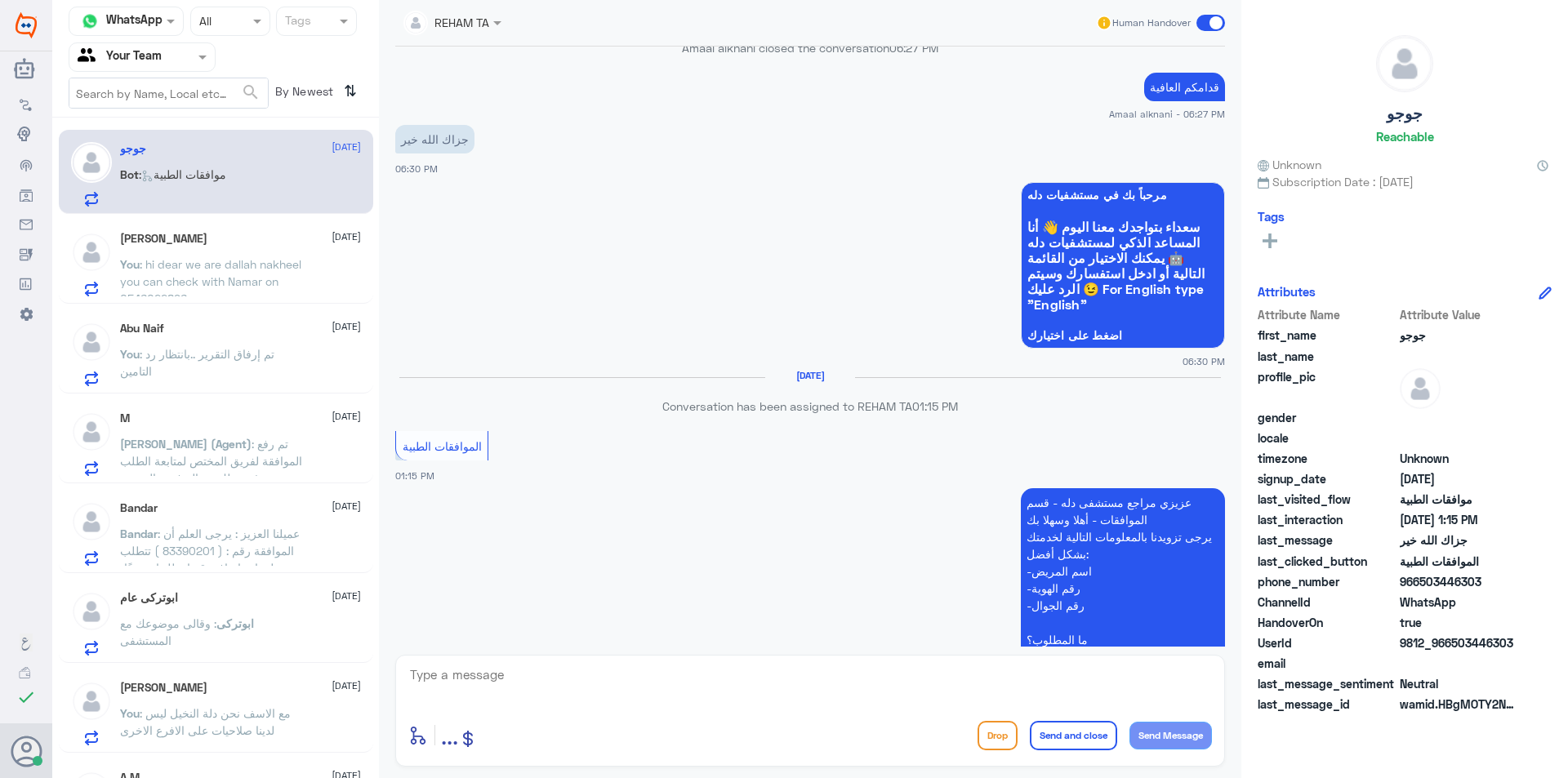
scroll to position [1265, 0]
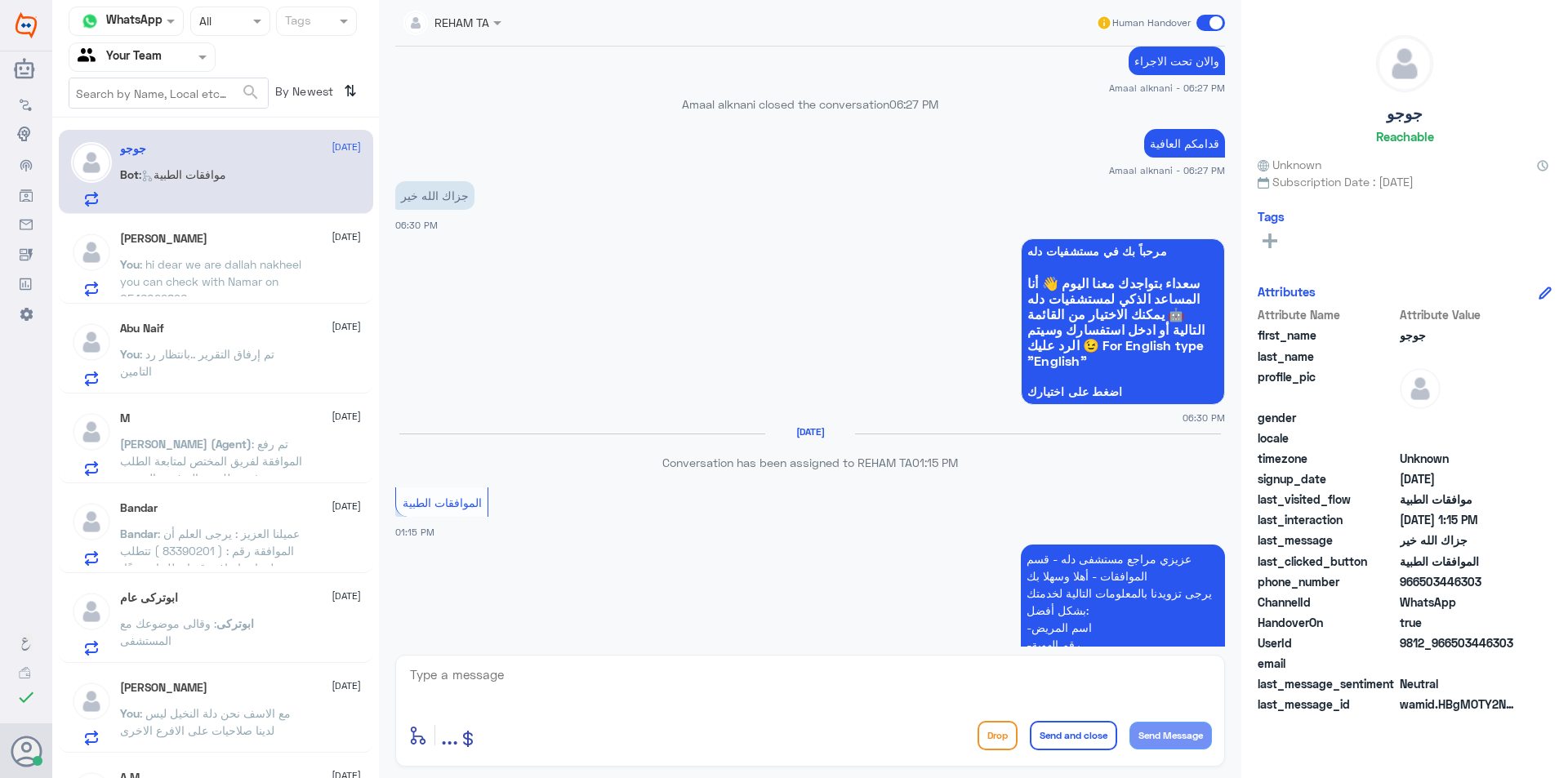
click at [177, 234] on div "[PERSON_NAME] [DATE]" at bounding box center [240, 238] width 241 height 14
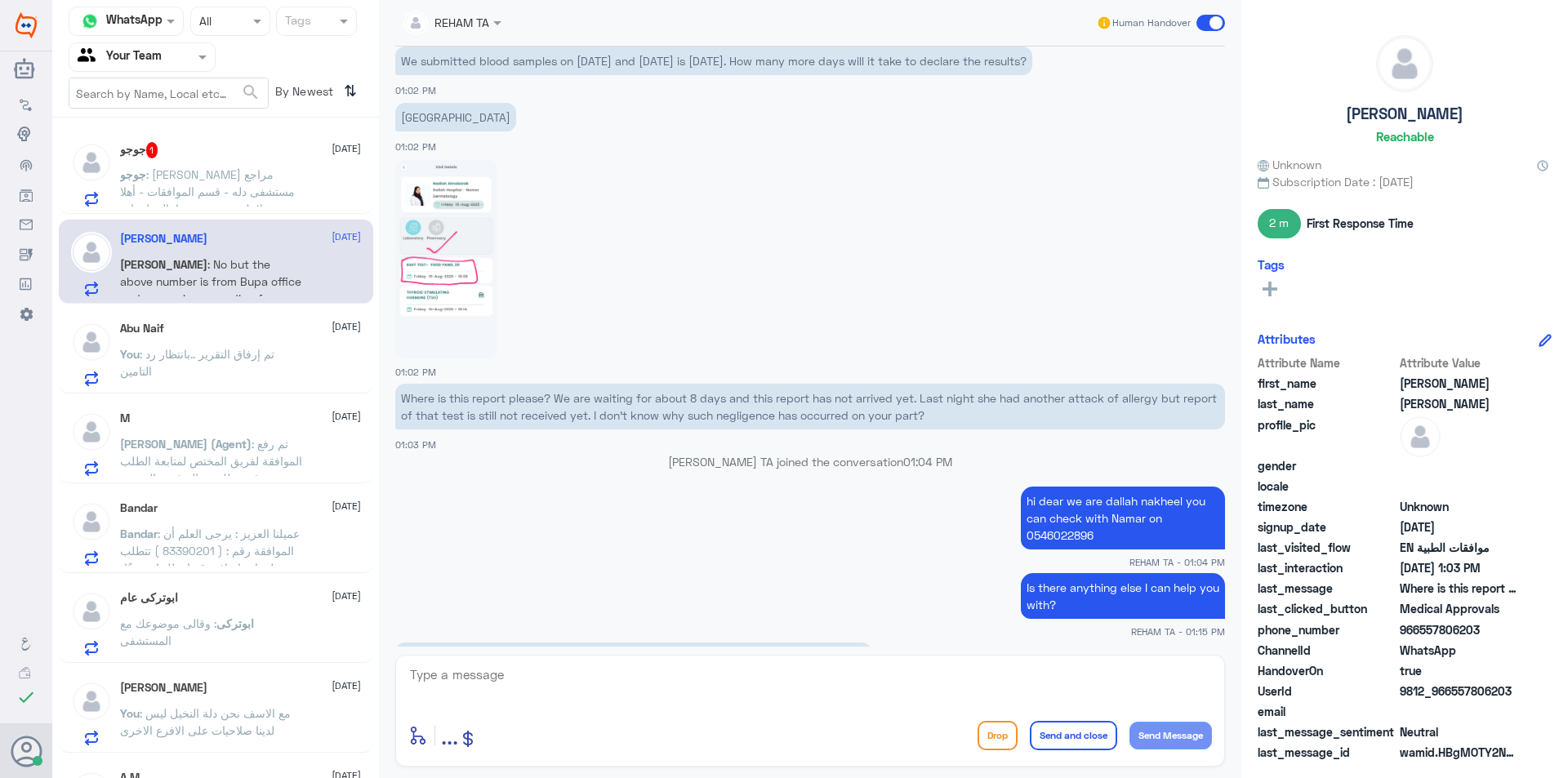
scroll to position [1360, 0]
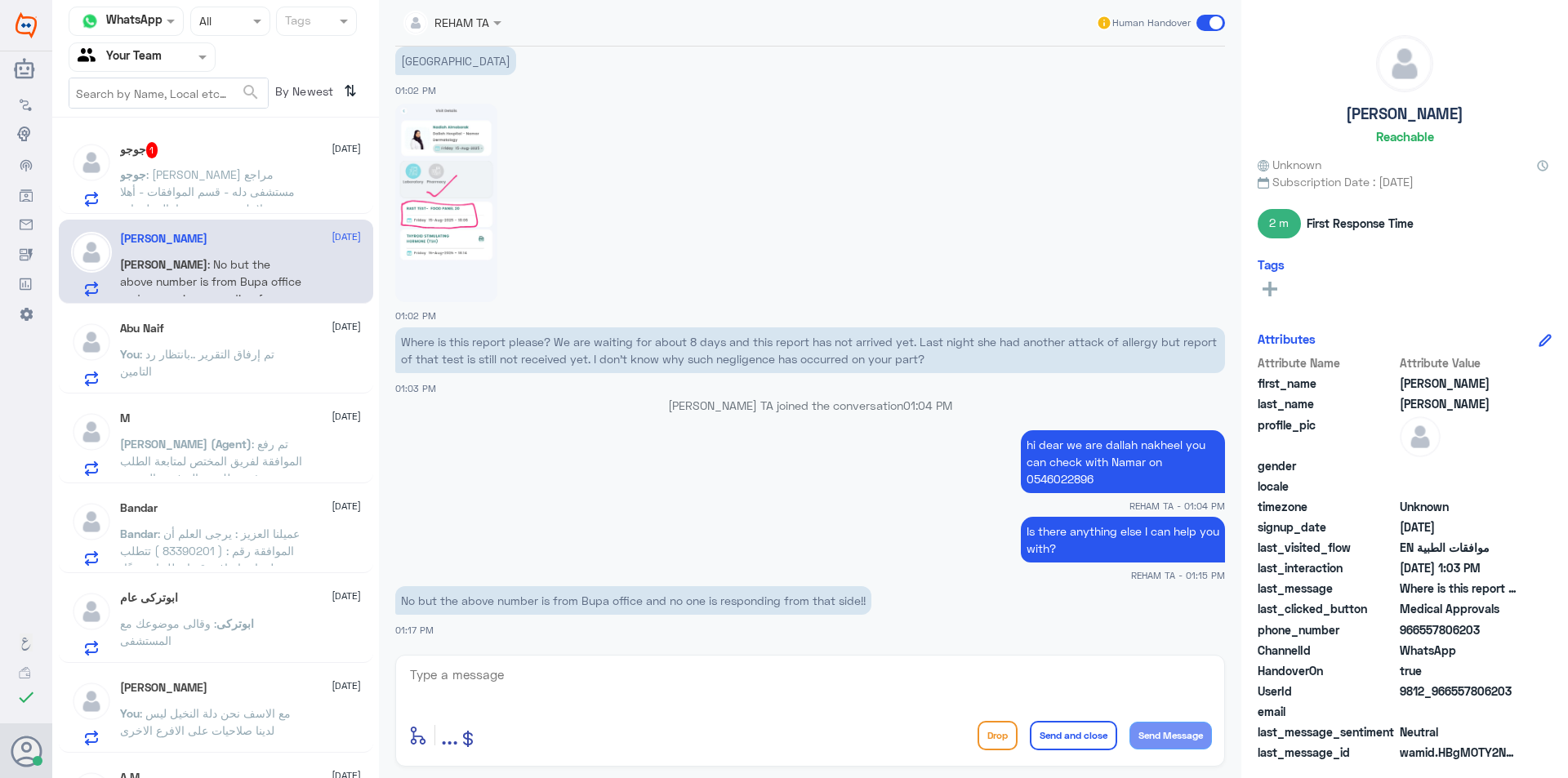
click at [261, 178] on span ": [PERSON_NAME] مراجع مستشفى دله - قسم الموافقات - أهلا وسهلا بك يرجى تزويدنا ب…" at bounding box center [210, 269] width 180 height 202
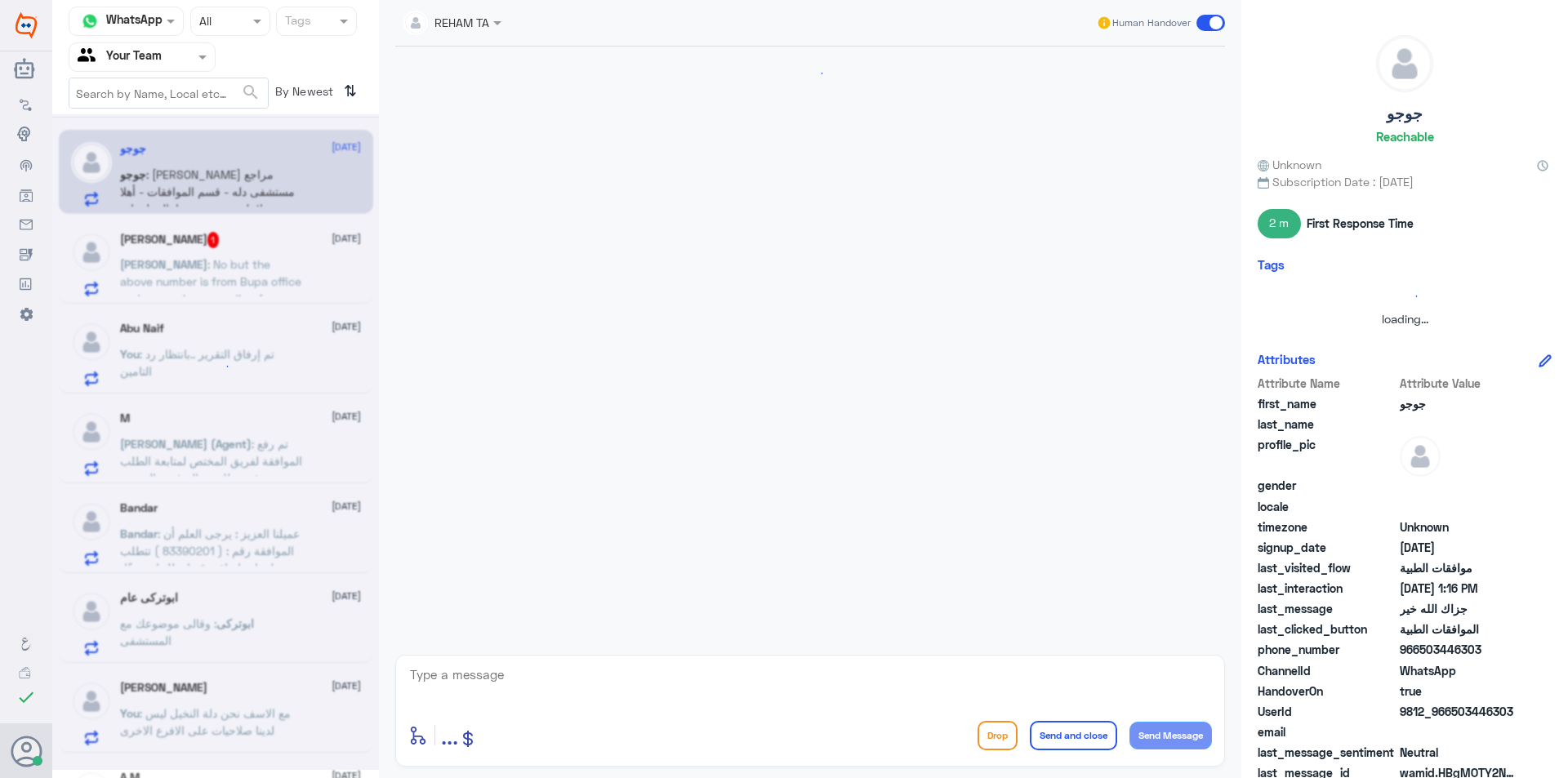
scroll to position [1815, 0]
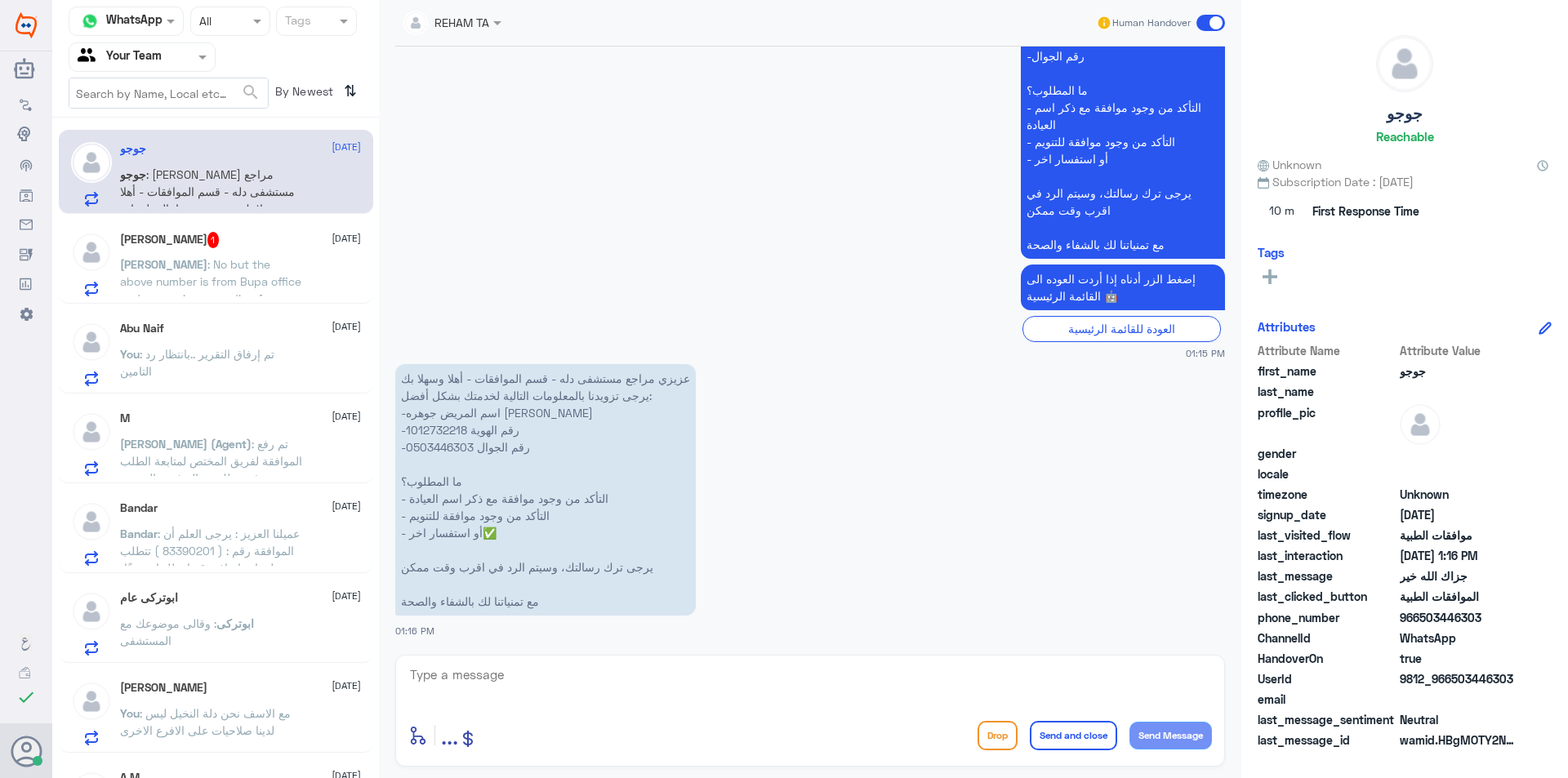
click at [235, 277] on span ": No but the above number is from Bupa office and no one is responding from tha…" at bounding box center [210, 289] width 182 height 65
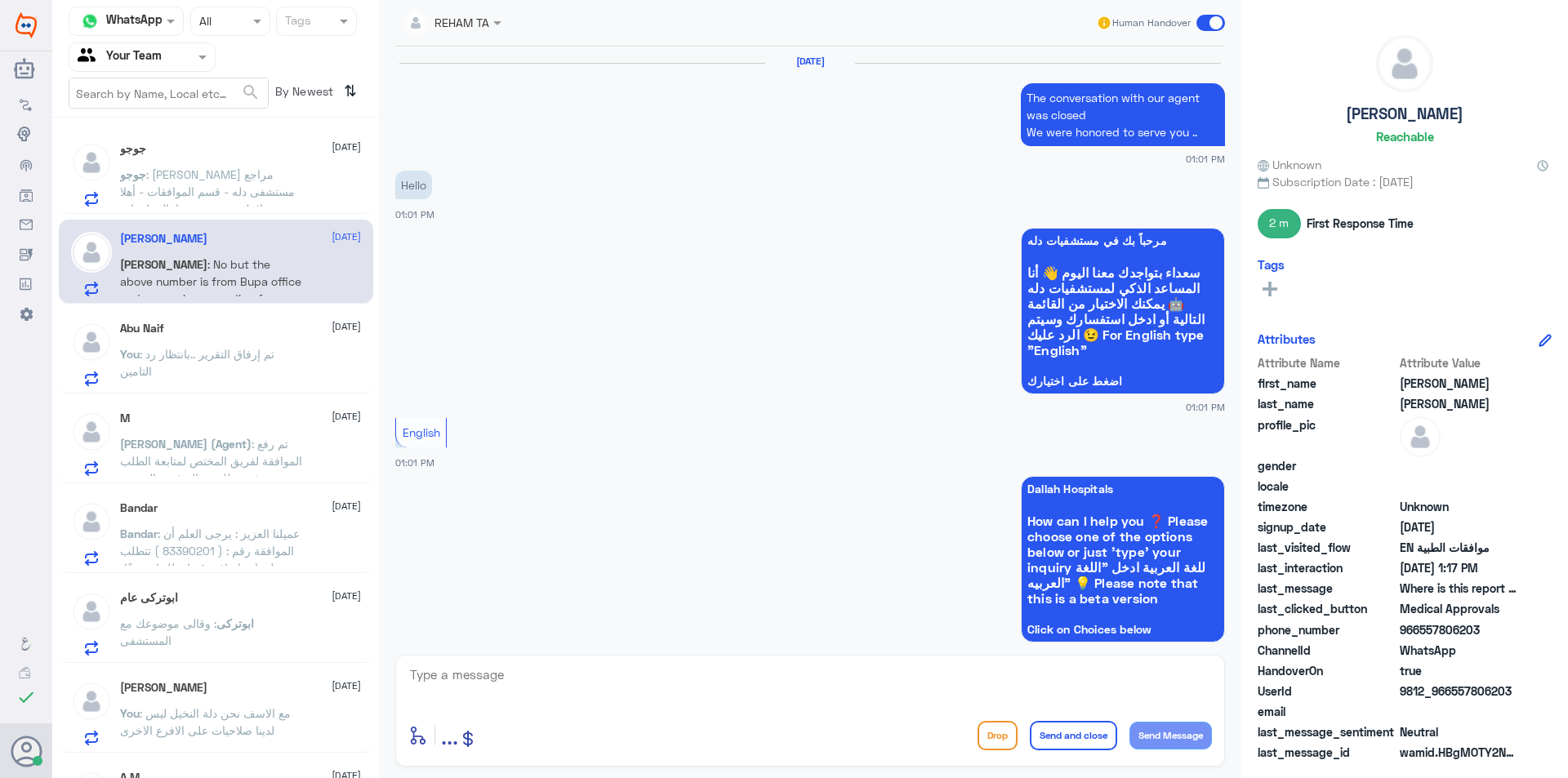
scroll to position [1304, 0]
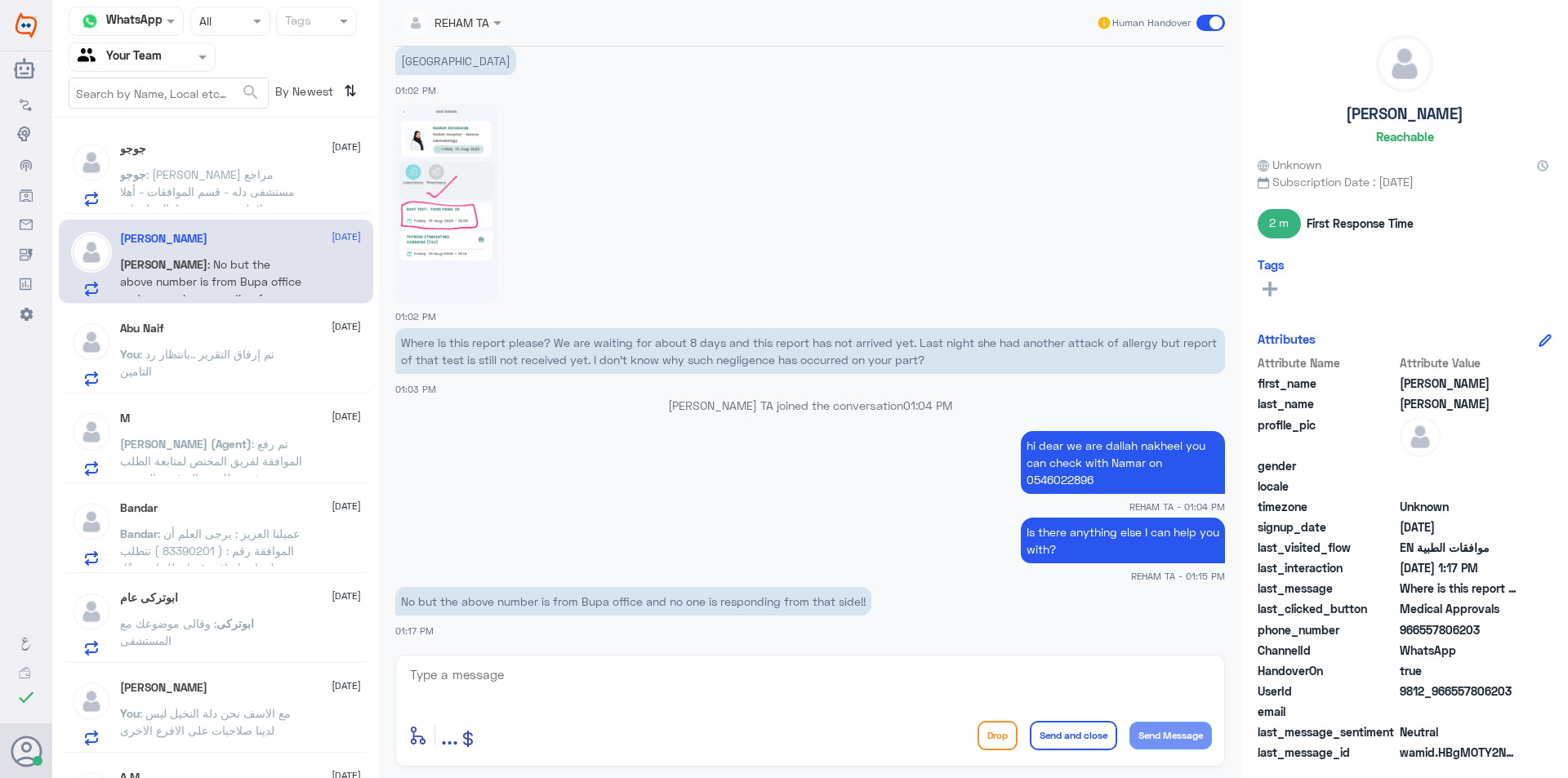
click at [247, 179] on span ": [PERSON_NAME] مراجع مستشفى دله - قسم الموافقات - أهلا وسهلا بك يرجى تزويدنا ب…" at bounding box center [210, 269] width 180 height 202
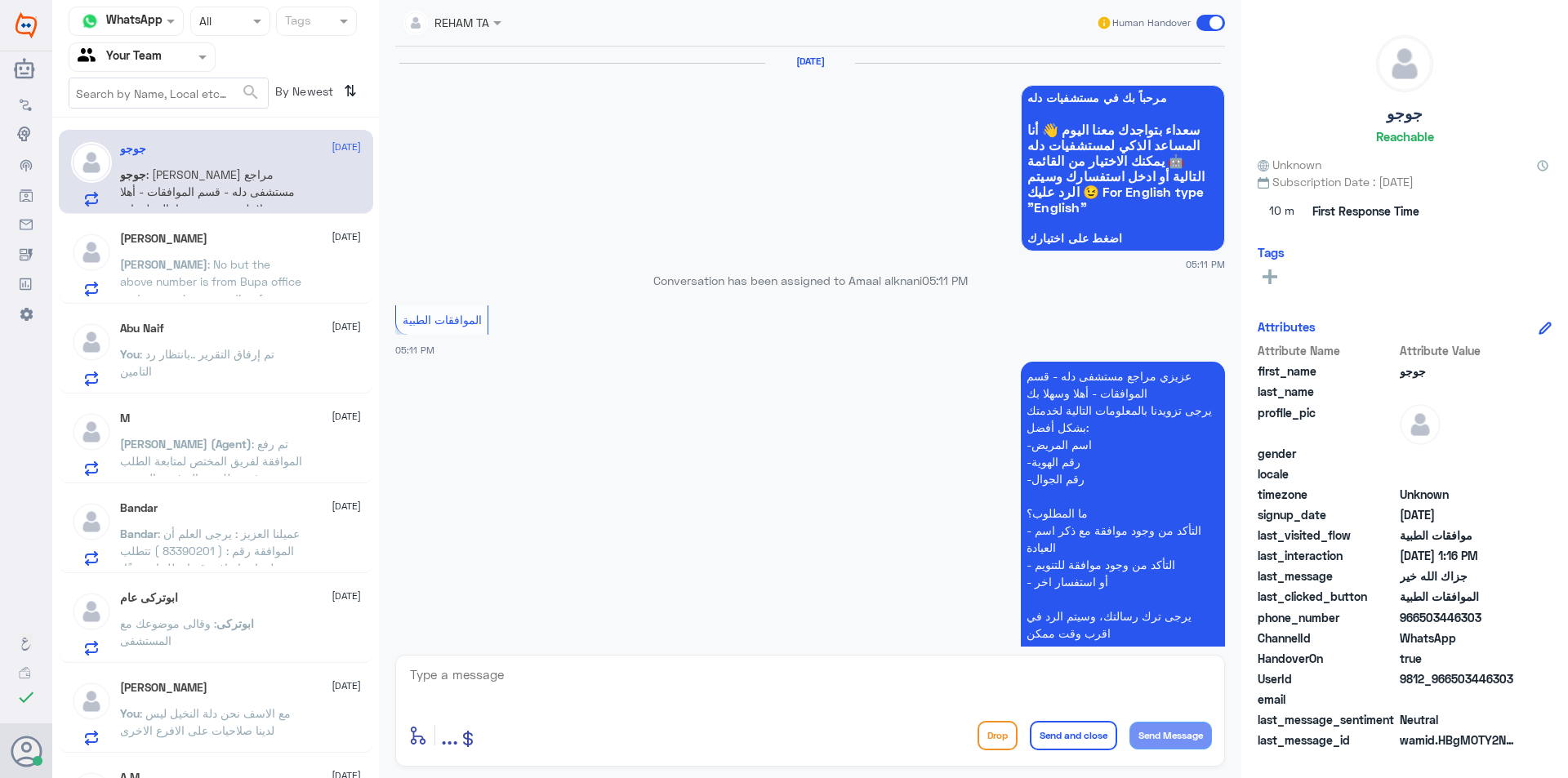
scroll to position [1815, 0]
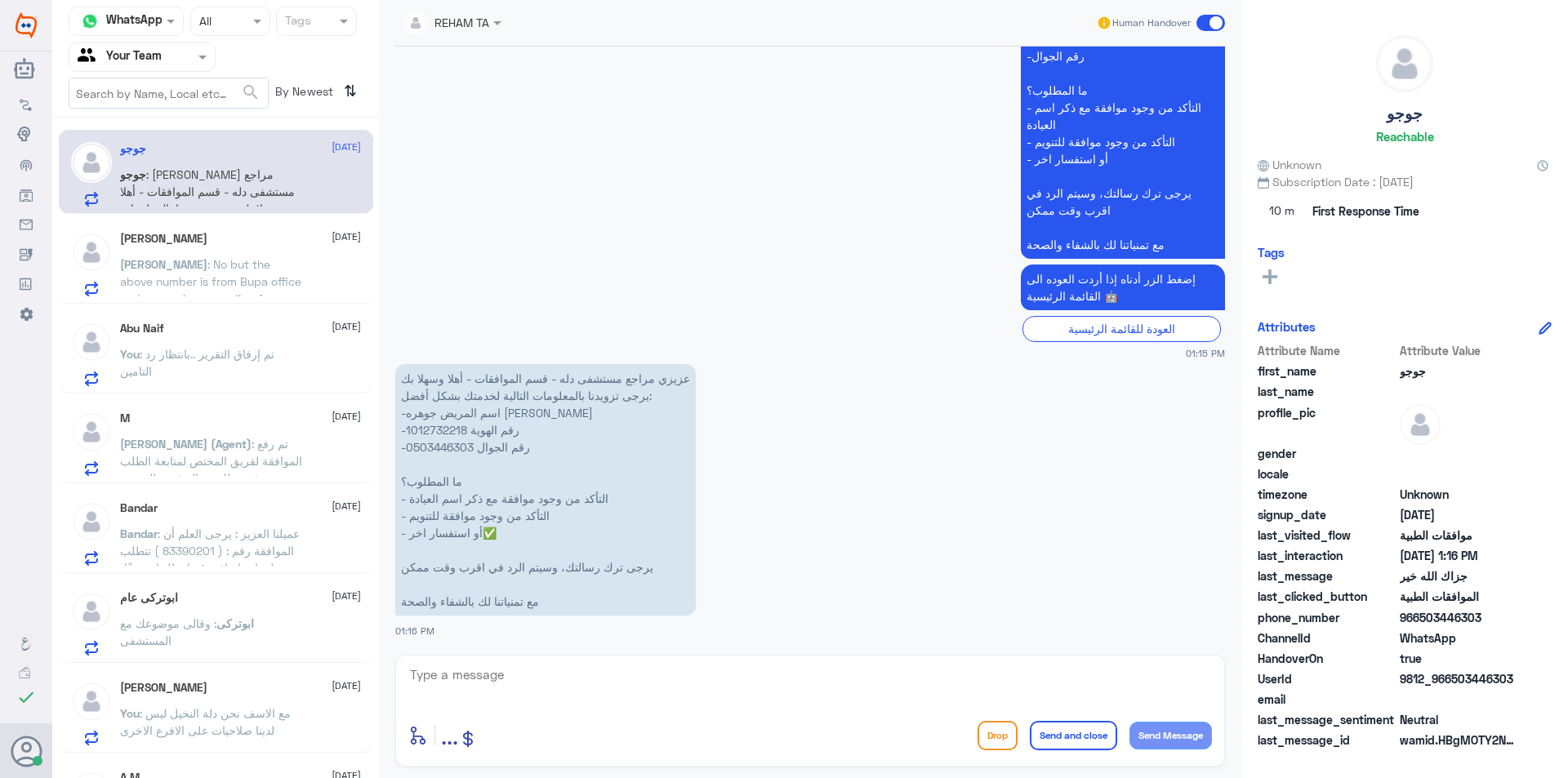
click at [304, 265] on div "[PERSON_NAME] : No but the above number is from Bupa office and no one is respo…" at bounding box center [240, 278] width 241 height 37
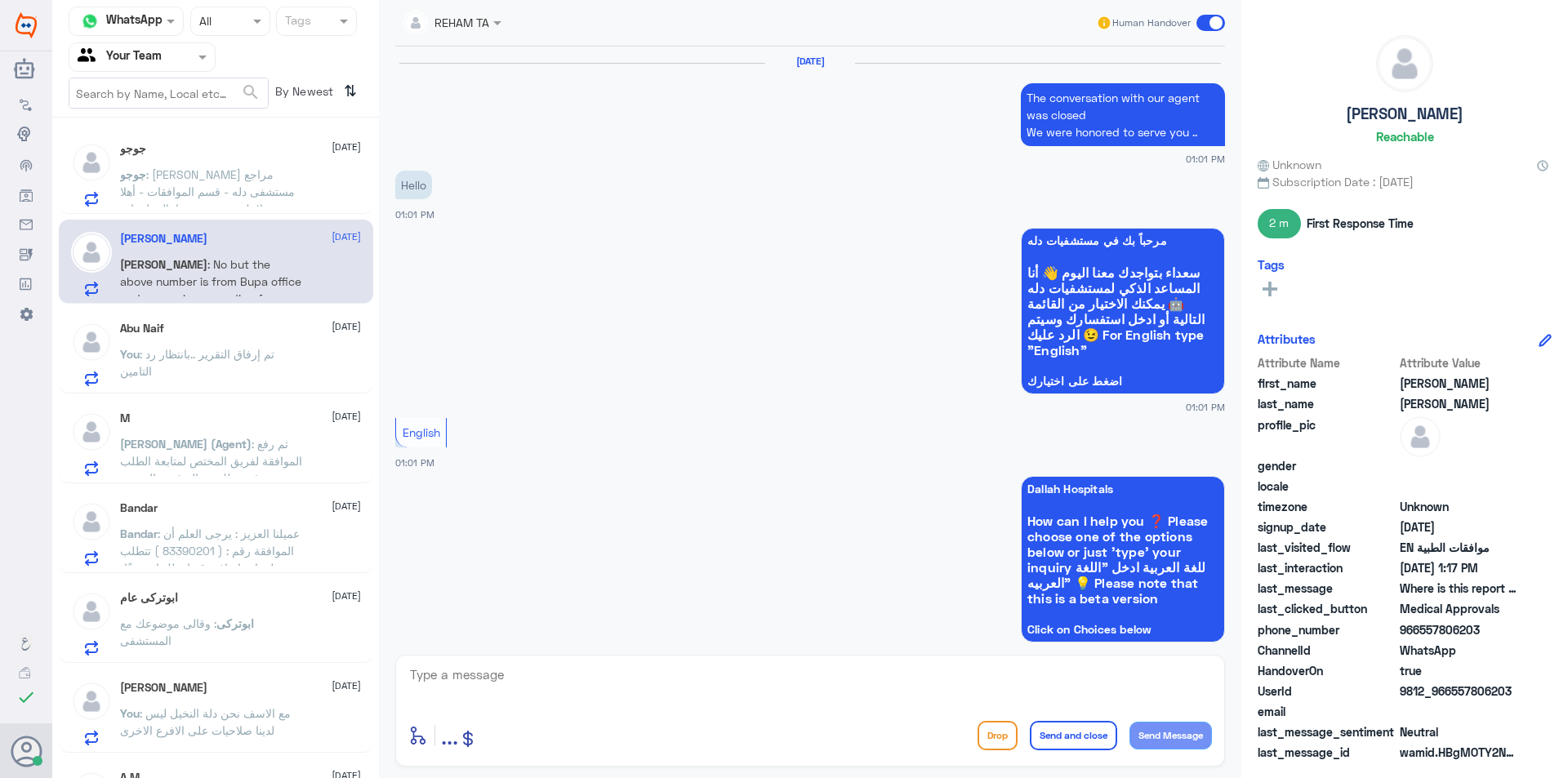
scroll to position [1304, 0]
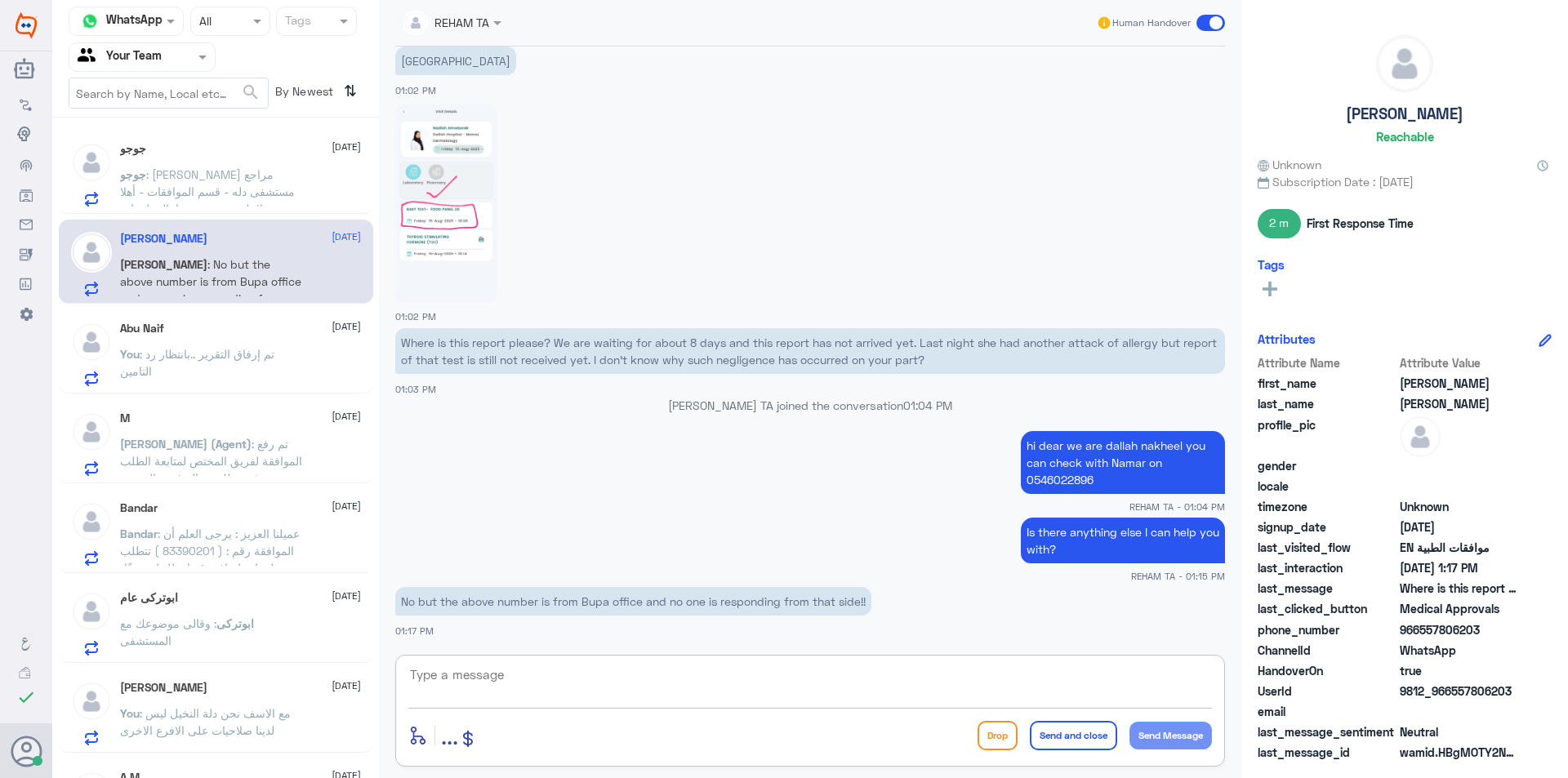
click at [601, 687] on textarea at bounding box center [809, 683] width 804 height 40
click at [563, 679] on textarea at bounding box center [809, 683] width 804 height 40
click at [1063, 476] on p "hi dear we are dallah nakheel you can check with Namar on 0546022896" at bounding box center [1123, 463] width 204 height 63
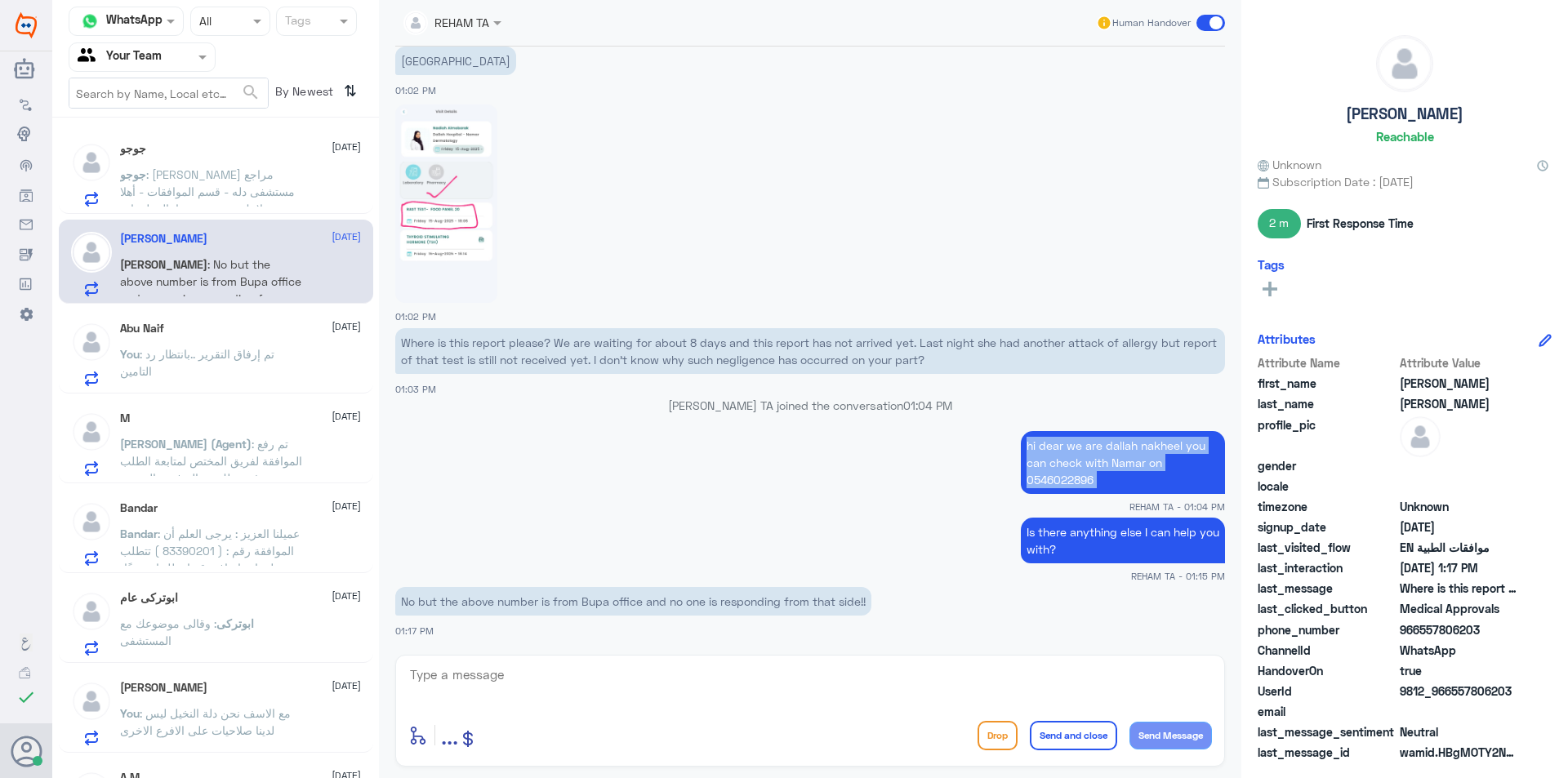
copy div "hi dear we are dallah nakheel you can check with Namar on 0546022896"
click at [994, 496] on div "hi dear we are dallah nakheel you can check with Namar on 0546022896 REHAM TA -…" at bounding box center [809, 470] width 830 height 86
drag, startPoint x: 1091, startPoint y: 479, endPoint x: 989, endPoint y: 488, distance: 102.4
click at [989, 488] on app-msgs-text "hi dear we are dallah nakheel you can check with Namar on 0546022896" at bounding box center [809, 464] width 830 height 65
copy p "0546022896"
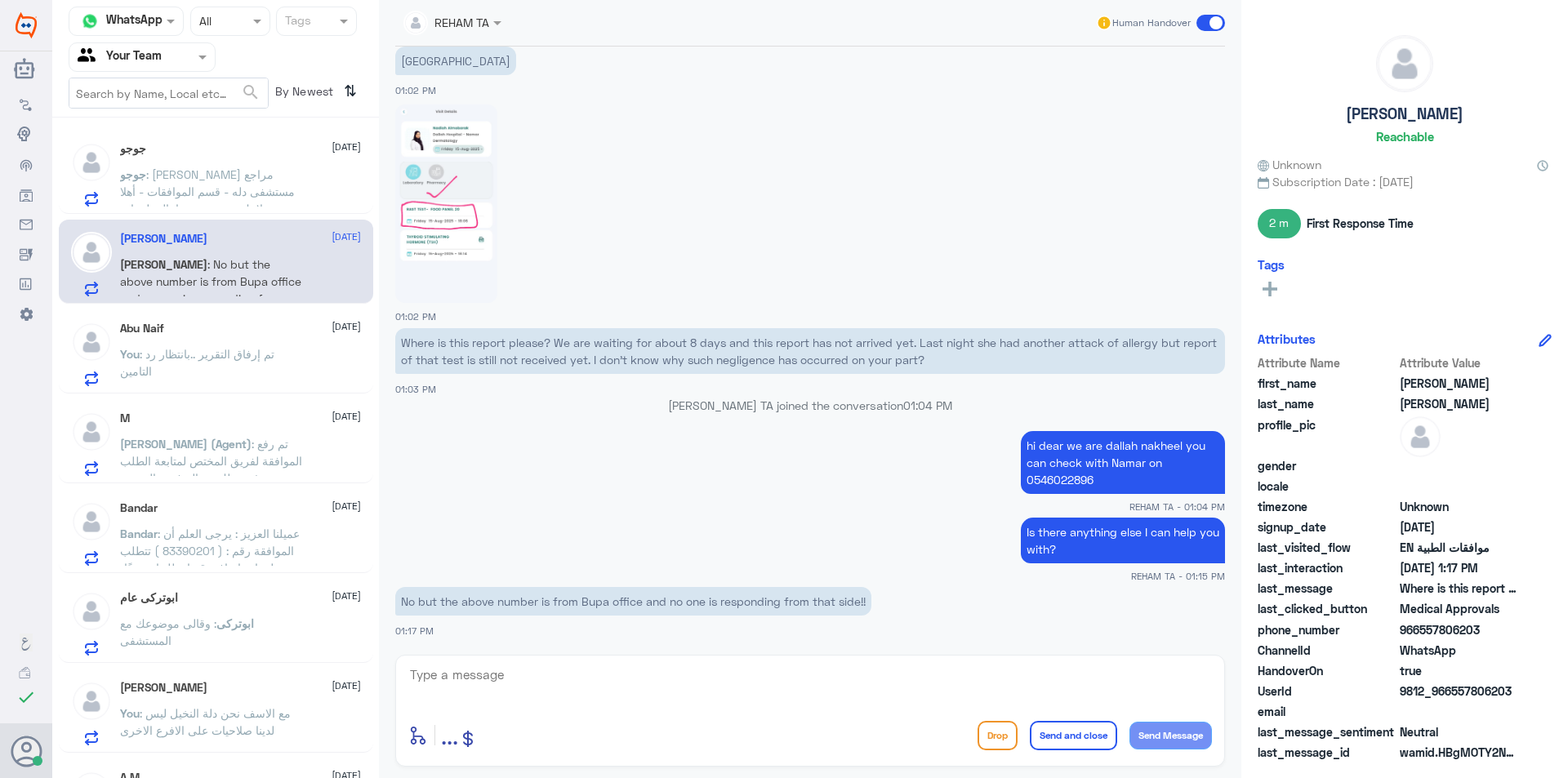
click at [478, 692] on textarea at bounding box center [809, 683] width 804 height 40
paste textarea "0546022896"
type textarea "did you call this number [PHONE_NUMBER]?"
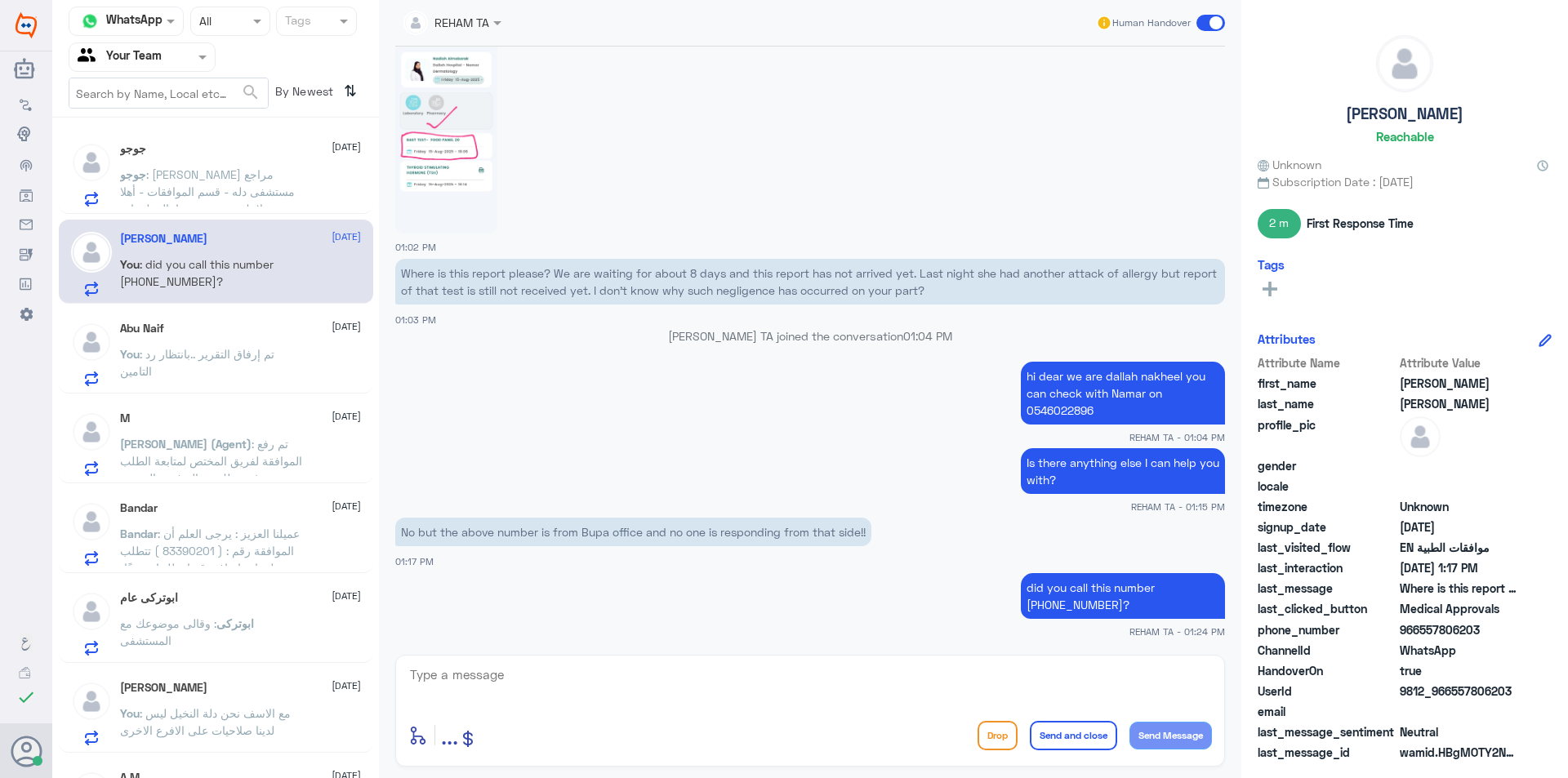
click at [306, 177] on div "جوجو : [PERSON_NAME] مراجع مستشفى دله - قسم الموافقات - أهلا وسهلا بك يرجى تزوي…" at bounding box center [240, 188] width 241 height 37
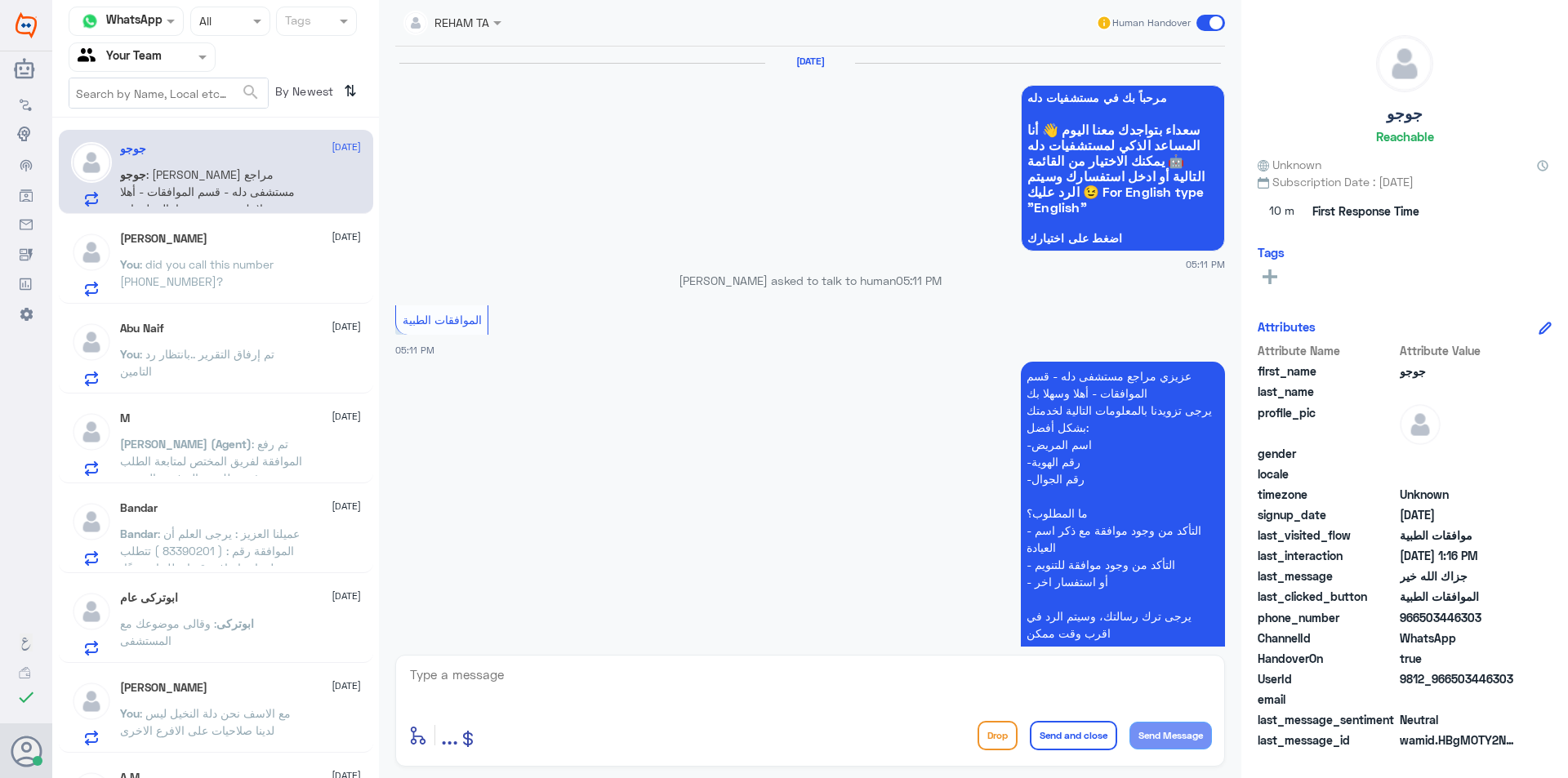
scroll to position [1815, 0]
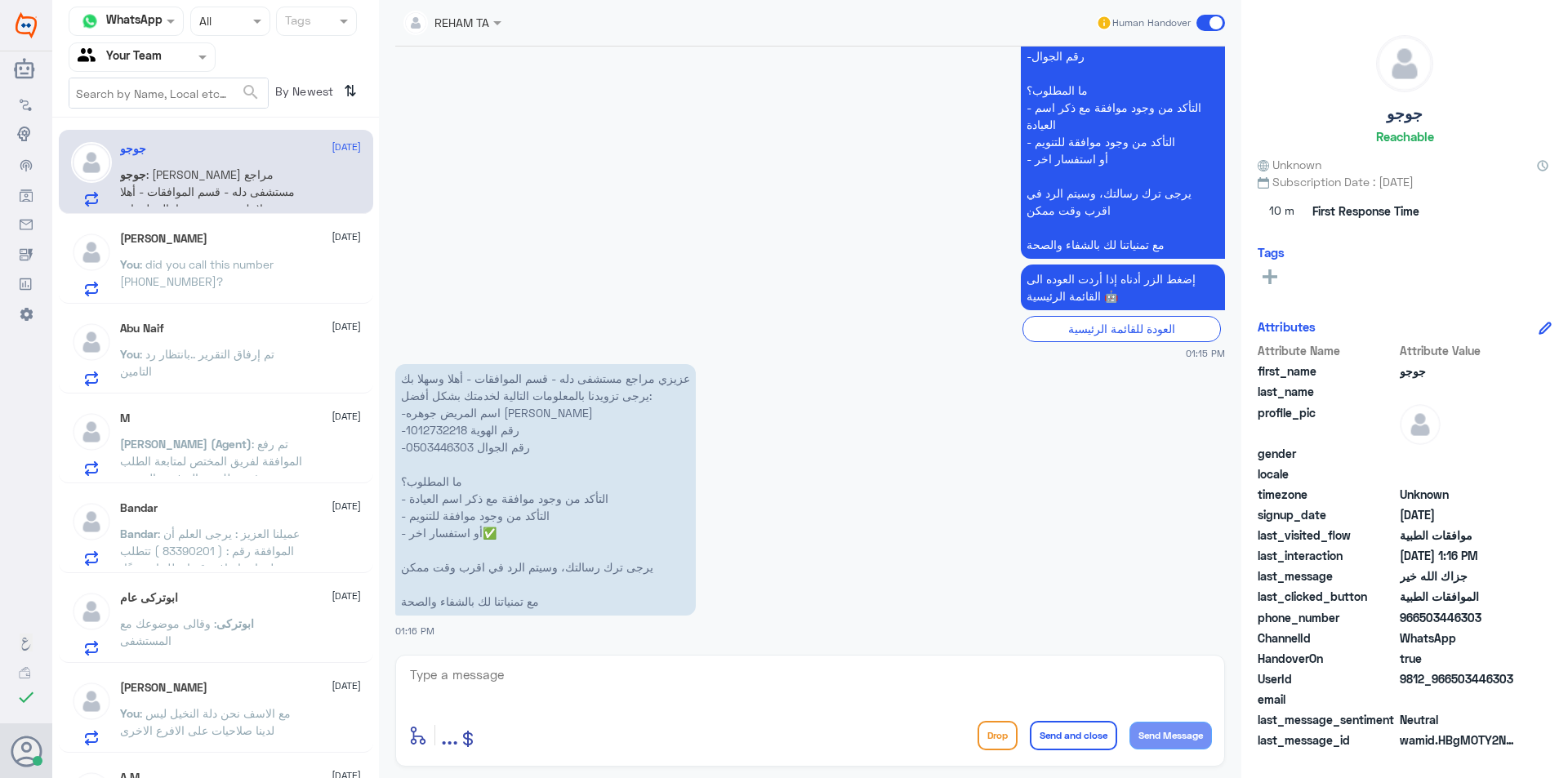
click at [498, 695] on textarea at bounding box center [809, 683] width 804 height 40
click at [431, 428] on p "عزيزي مراجع مستشفى دله - قسم الموافقات - أهلا وسهلا بك يرجى تزويدنا بالمعلومات …" at bounding box center [545, 490] width 300 height 251
copy p "1012732218"
click at [812, 681] on textarea at bounding box center [809, 683] width 804 height 40
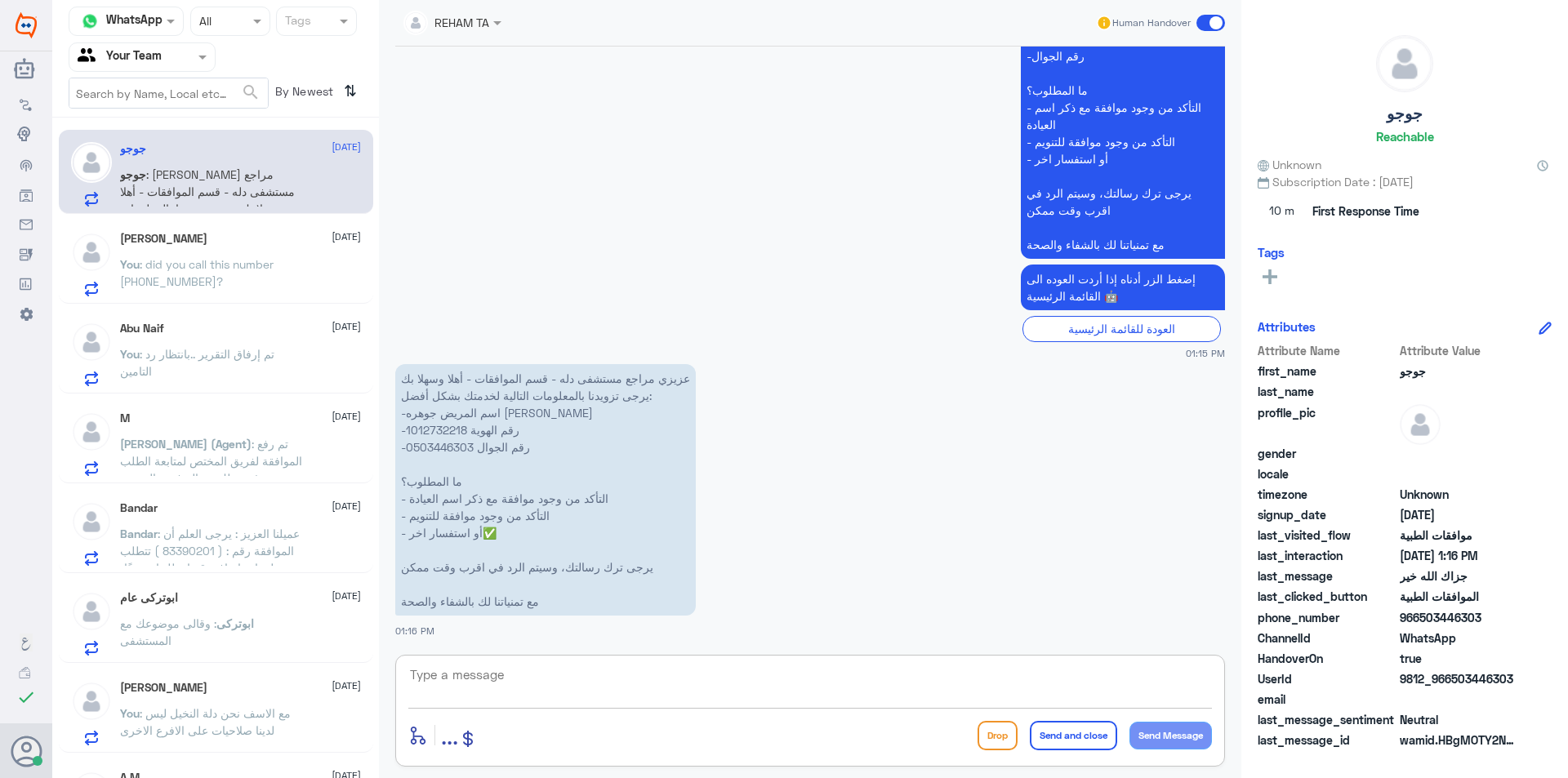
paste textarea "اهلا وسهلا ..كيف نقدر نخدمك؟"
type textarea "اهلا وسهلا ..كيف نقدر نخدمك؟"
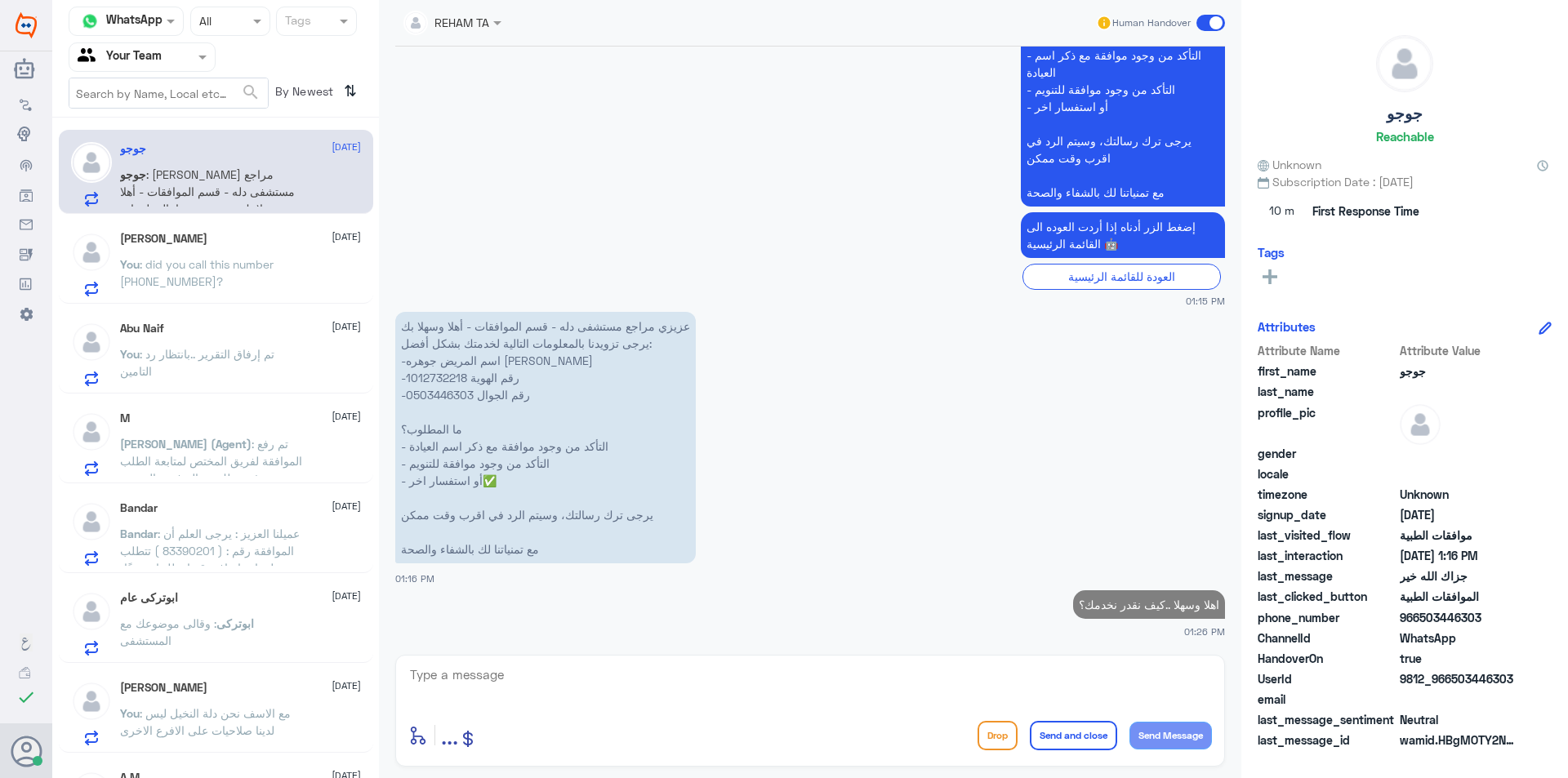
click at [274, 349] on span ": تم إرفاق التقرير ..بانتظار رد التامين" at bounding box center [197, 362] width 154 height 31
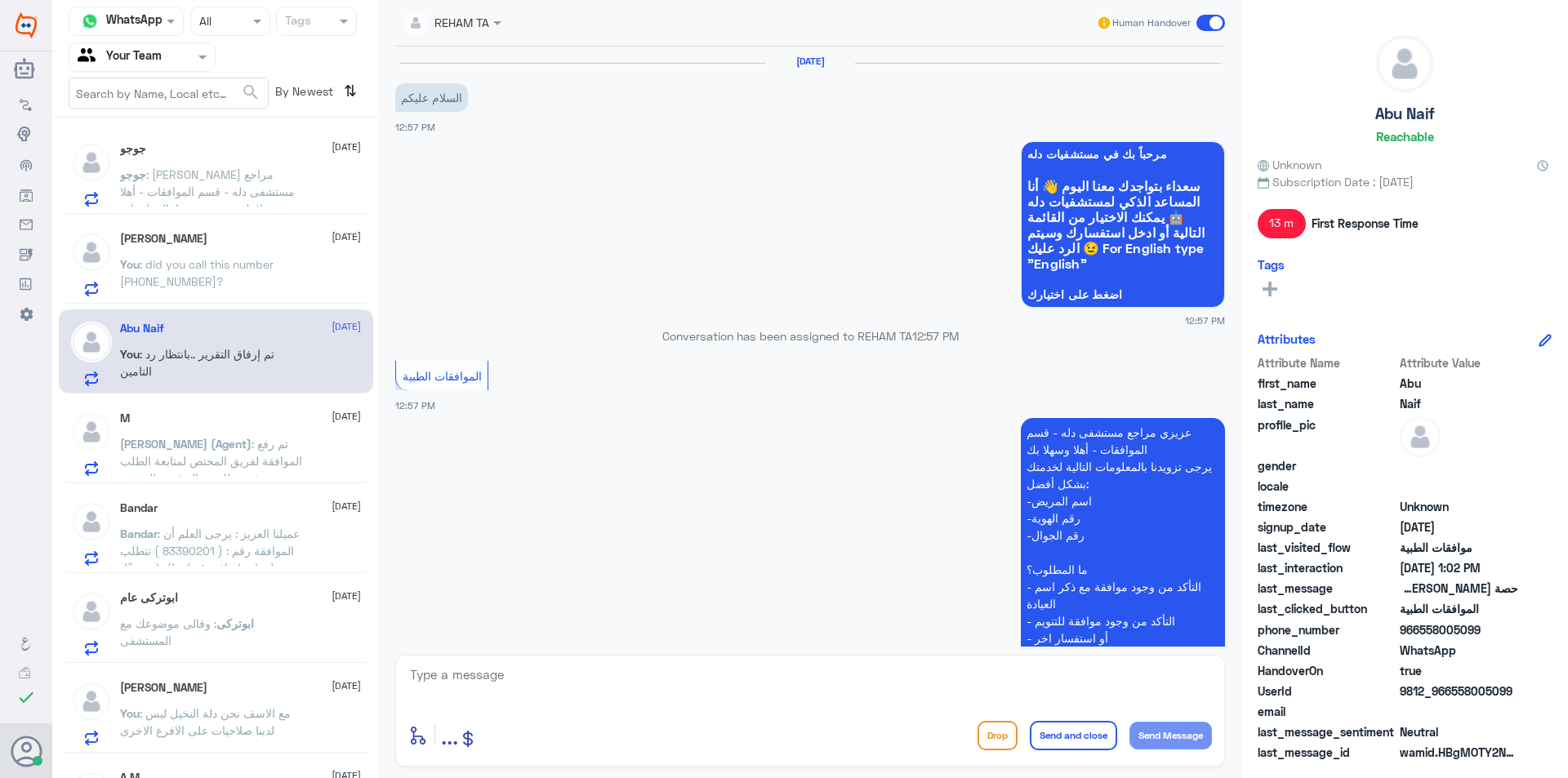
scroll to position [528, 0]
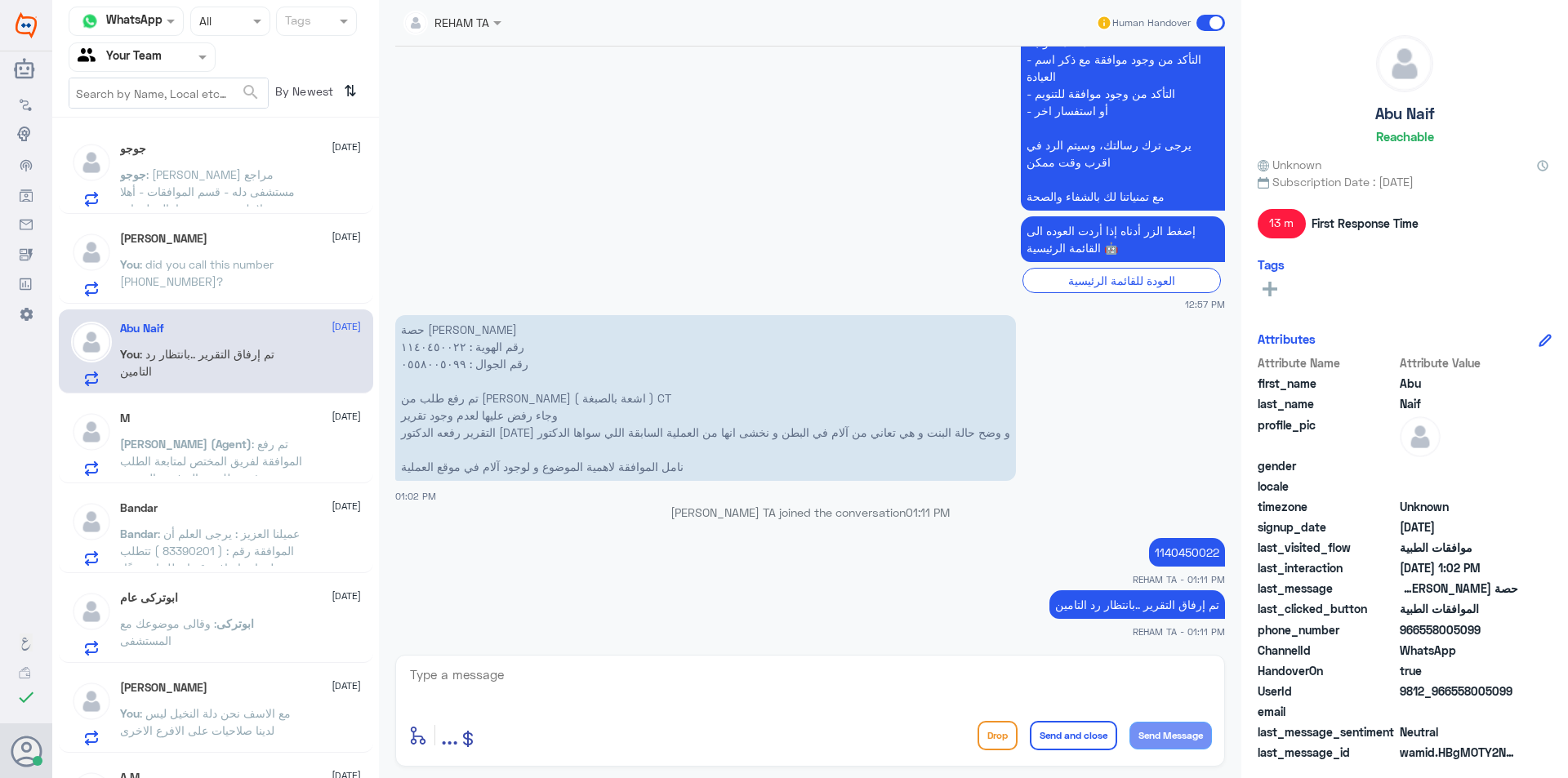
click at [266, 451] on span ": تم رفع الموافقة لفريق المختص لمتابعة الطلب , سوف تصلك رسالة في حال تمت المتاب…" at bounding box center [210, 504] width 182 height 134
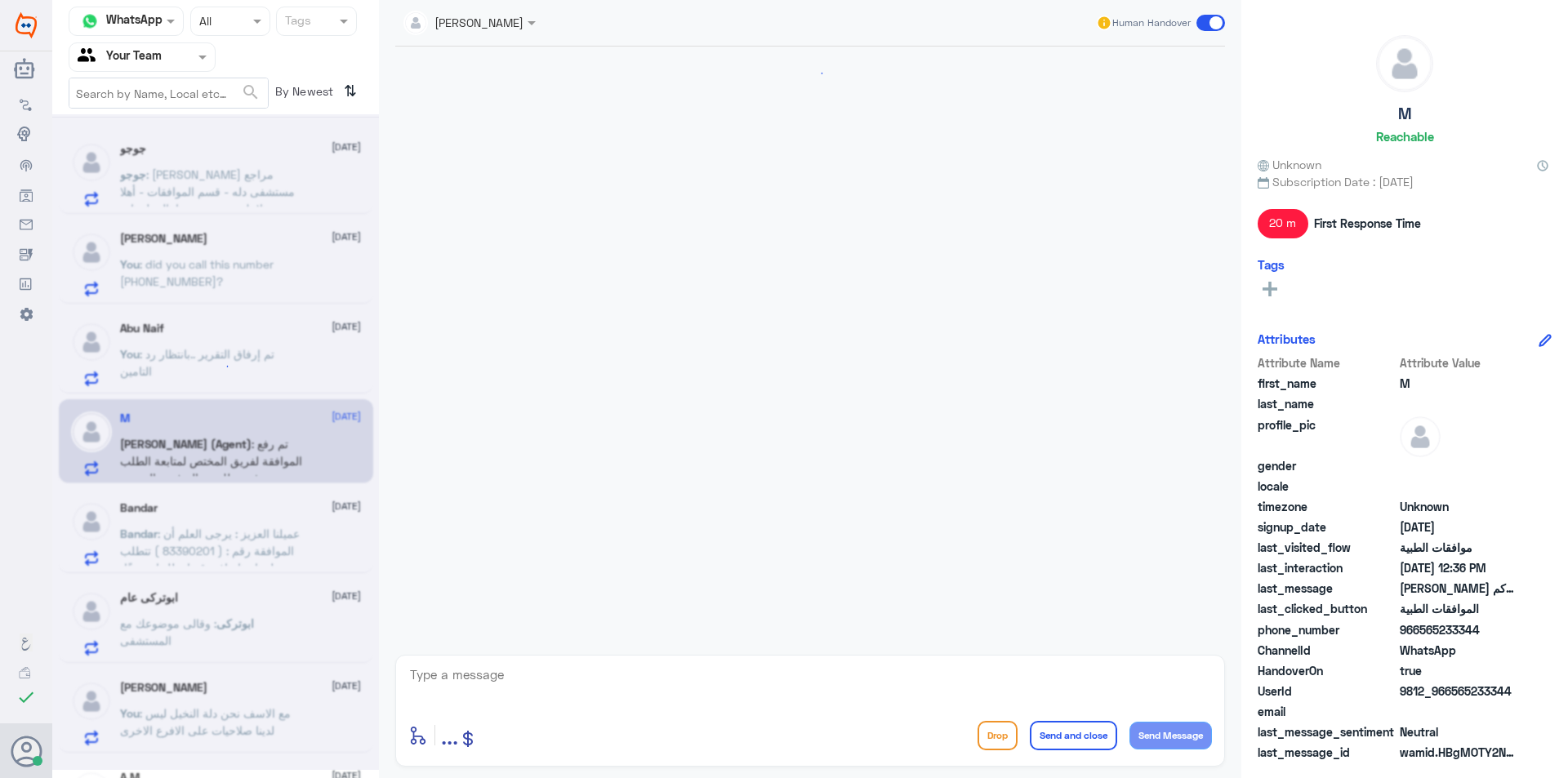
scroll to position [1141, 0]
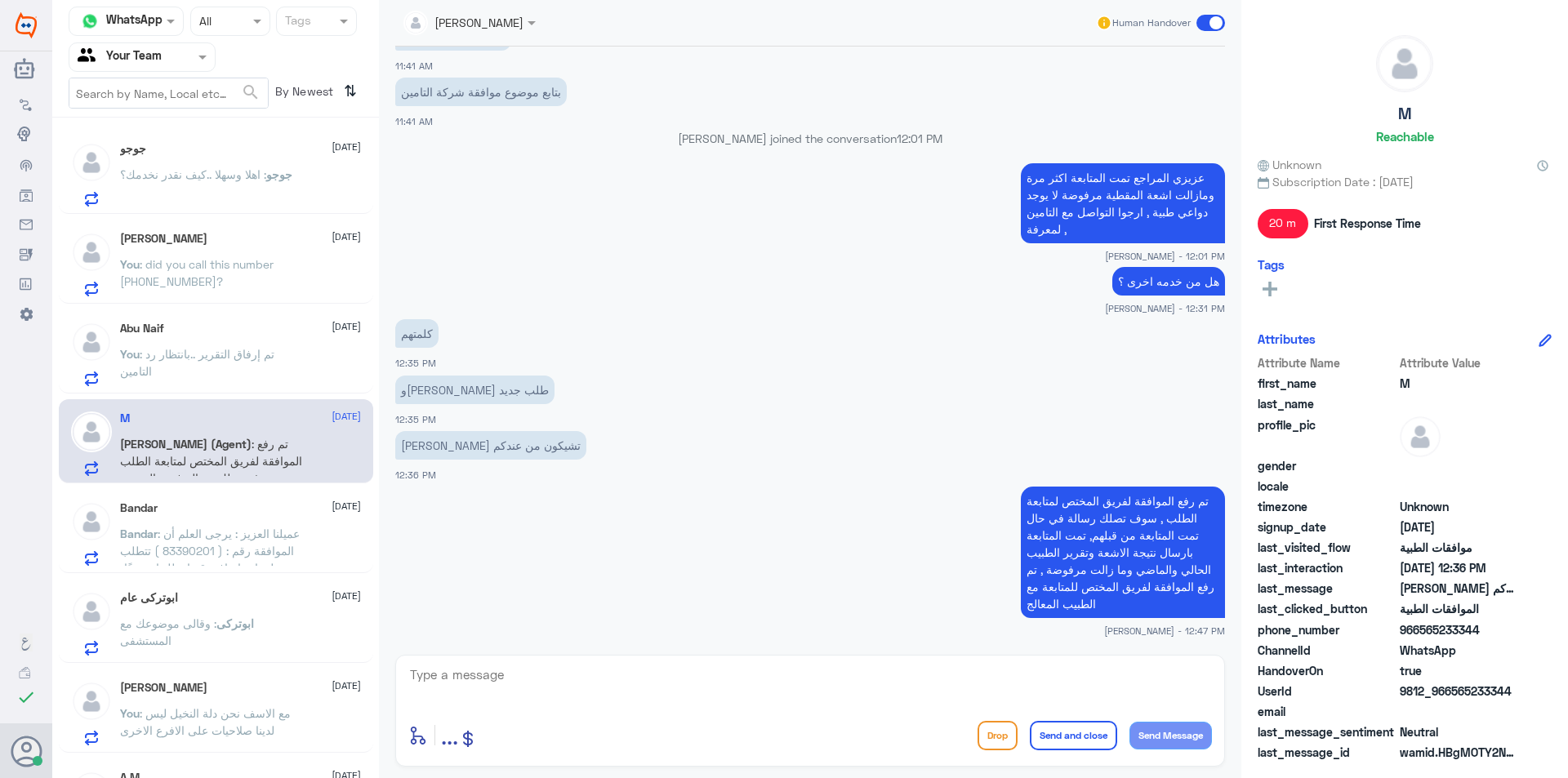
click at [280, 560] on p "Bandar : عميلنا العزيز : يرجى العلم أن الموافقة رقم : ( 83390201 ) تتطلب معلوما…" at bounding box center [211, 545] width 184 height 41
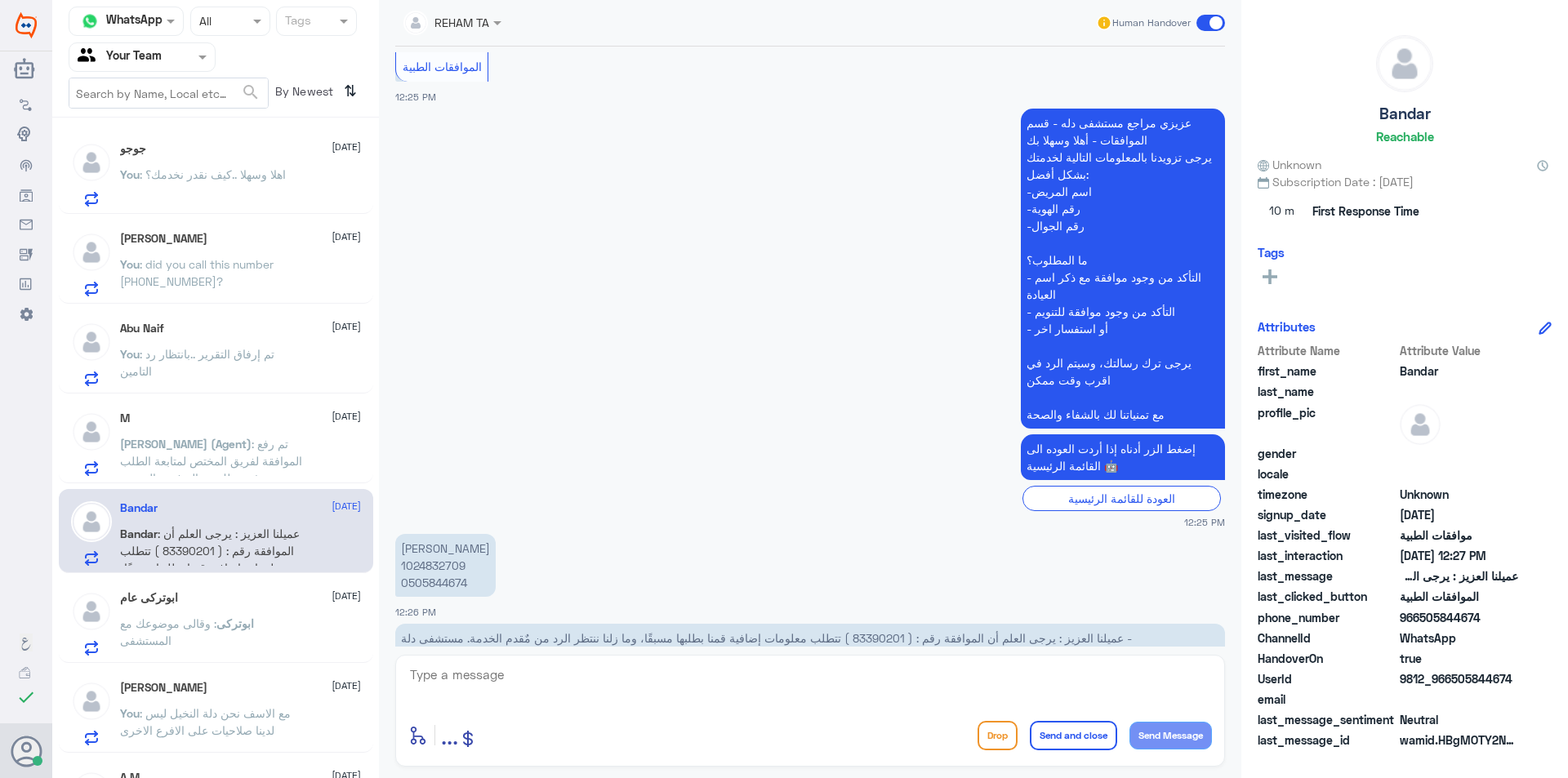
scroll to position [529, 0]
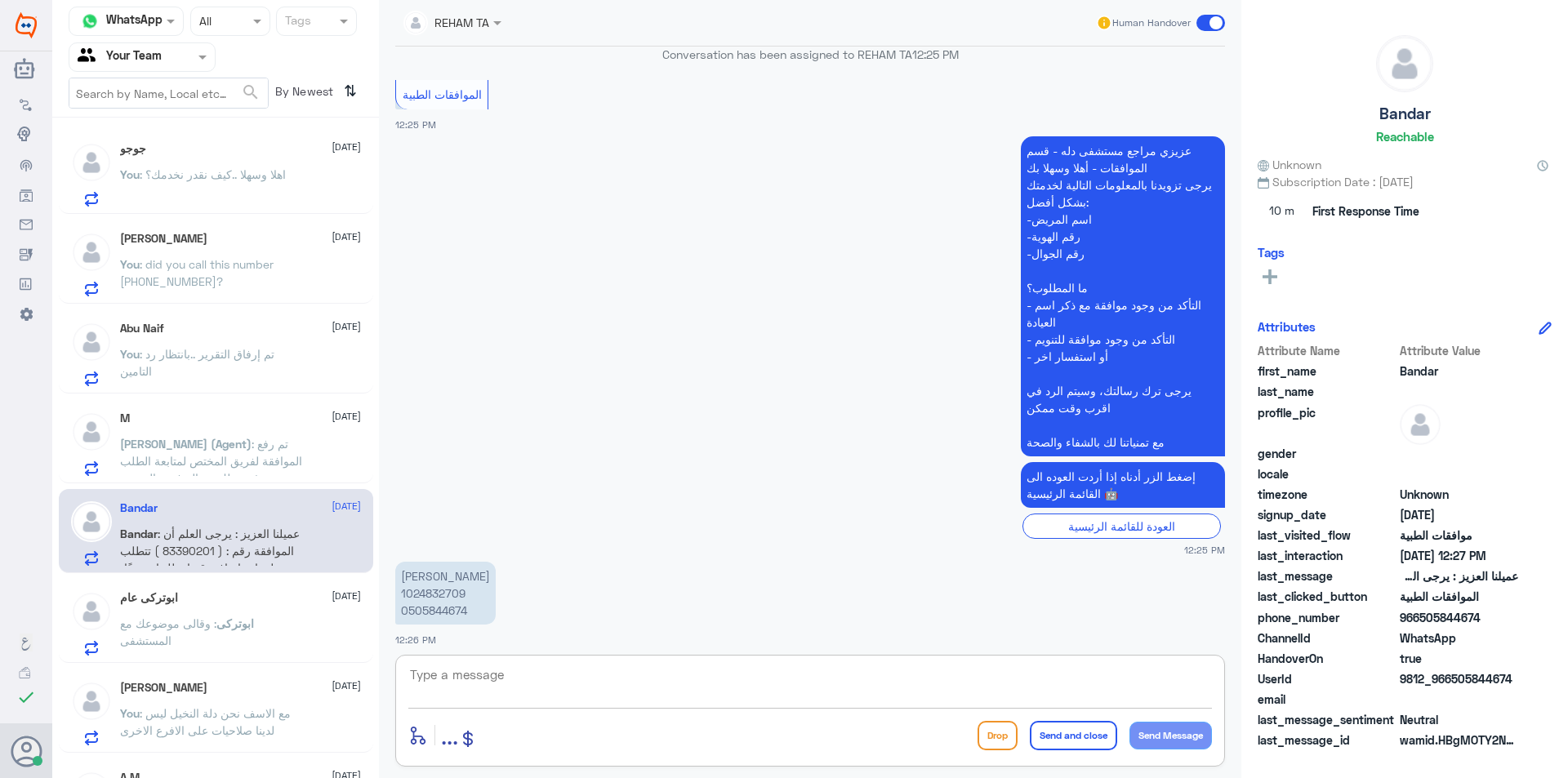
click at [573, 695] on textarea at bounding box center [809, 683] width 804 height 40
paste textarea "اهلا وسهلا ..كيف نقدر نخدمك؟"
drag, startPoint x: 948, startPoint y: 670, endPoint x: 1393, endPoint y: 721, distance: 447.9
click at [1427, 722] on div "Channel WhatsApp Status × All Tags Agent Filter Your Team search By Newest ⇅ جو…" at bounding box center [809, 391] width 1516 height 784
click at [1143, 679] on textarea "اهلا وسهلا ..كيف نقدر نخدمك؟" at bounding box center [809, 683] width 804 height 40
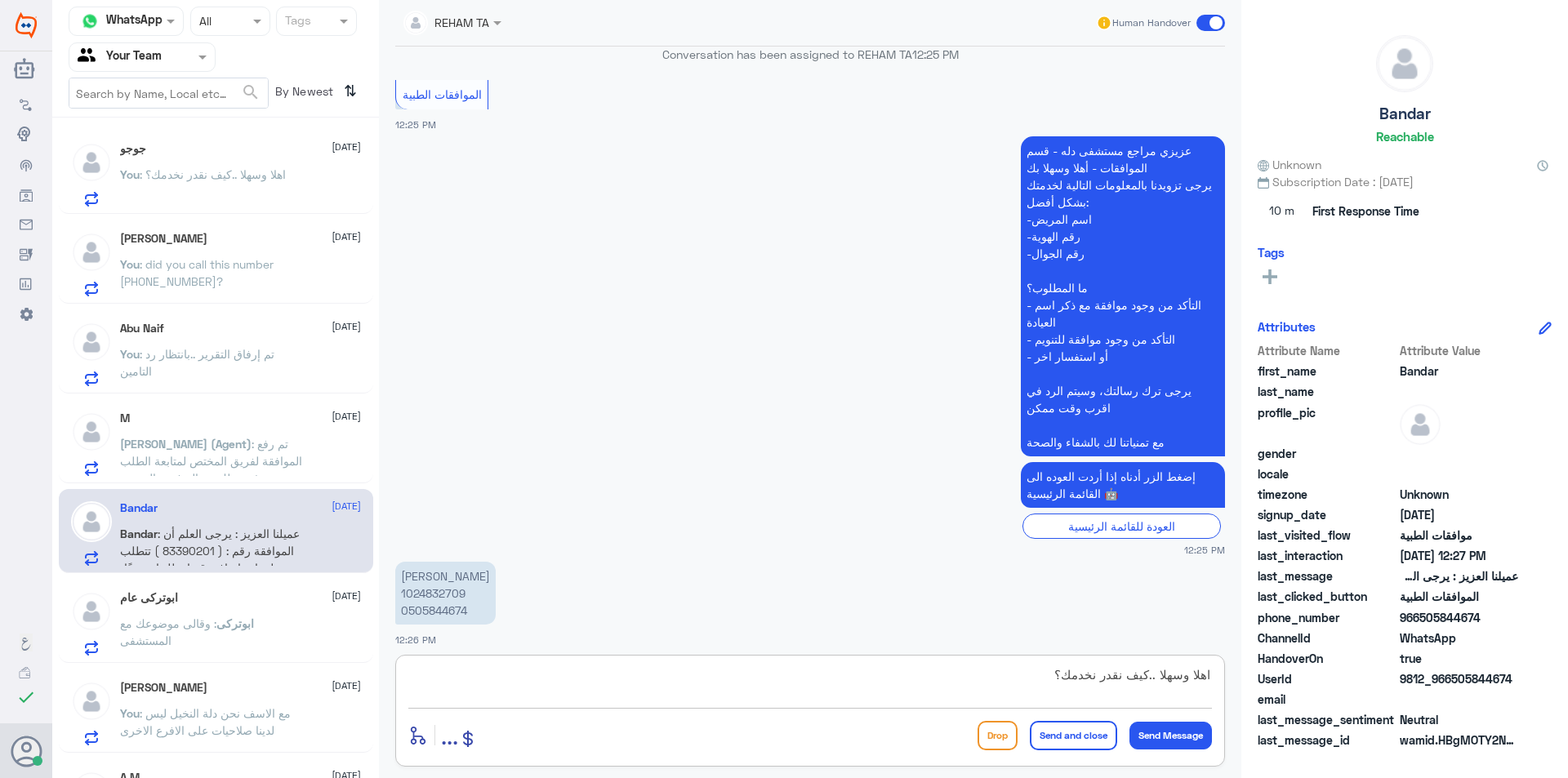
click at [1143, 679] on textarea "اهلا وسهلا ..كيف نقدر نخدمك؟" at bounding box center [809, 683] width 804 height 40
paste textarea "سيتم المتابعه حالا"
type textarea "اهلا وسهلا ..سيتم المتابعه حالا"
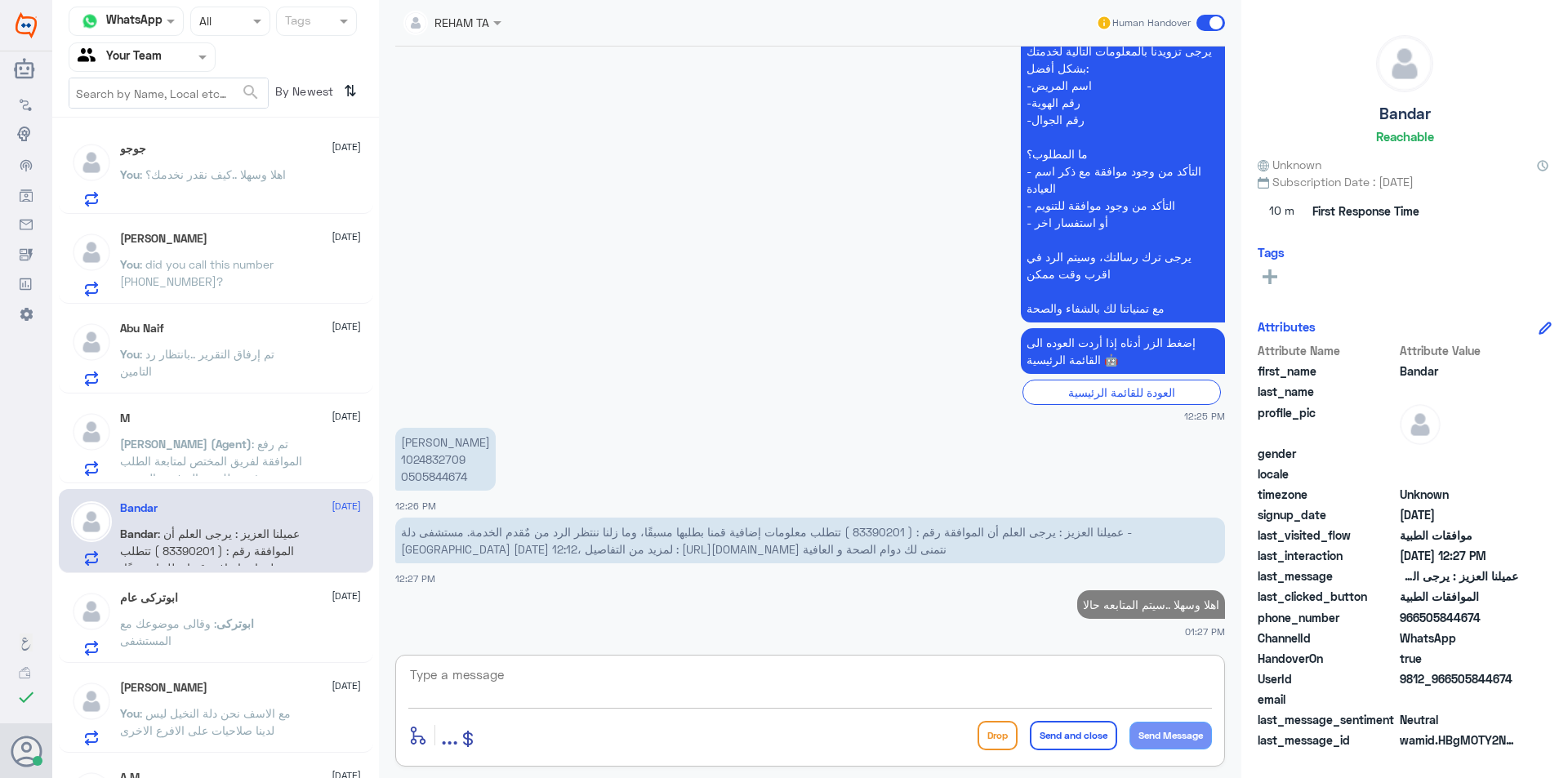
click at [445, 462] on p "[PERSON_NAME] 1024832709 0505844674" at bounding box center [445, 459] width 100 height 63
copy p "1024832709"
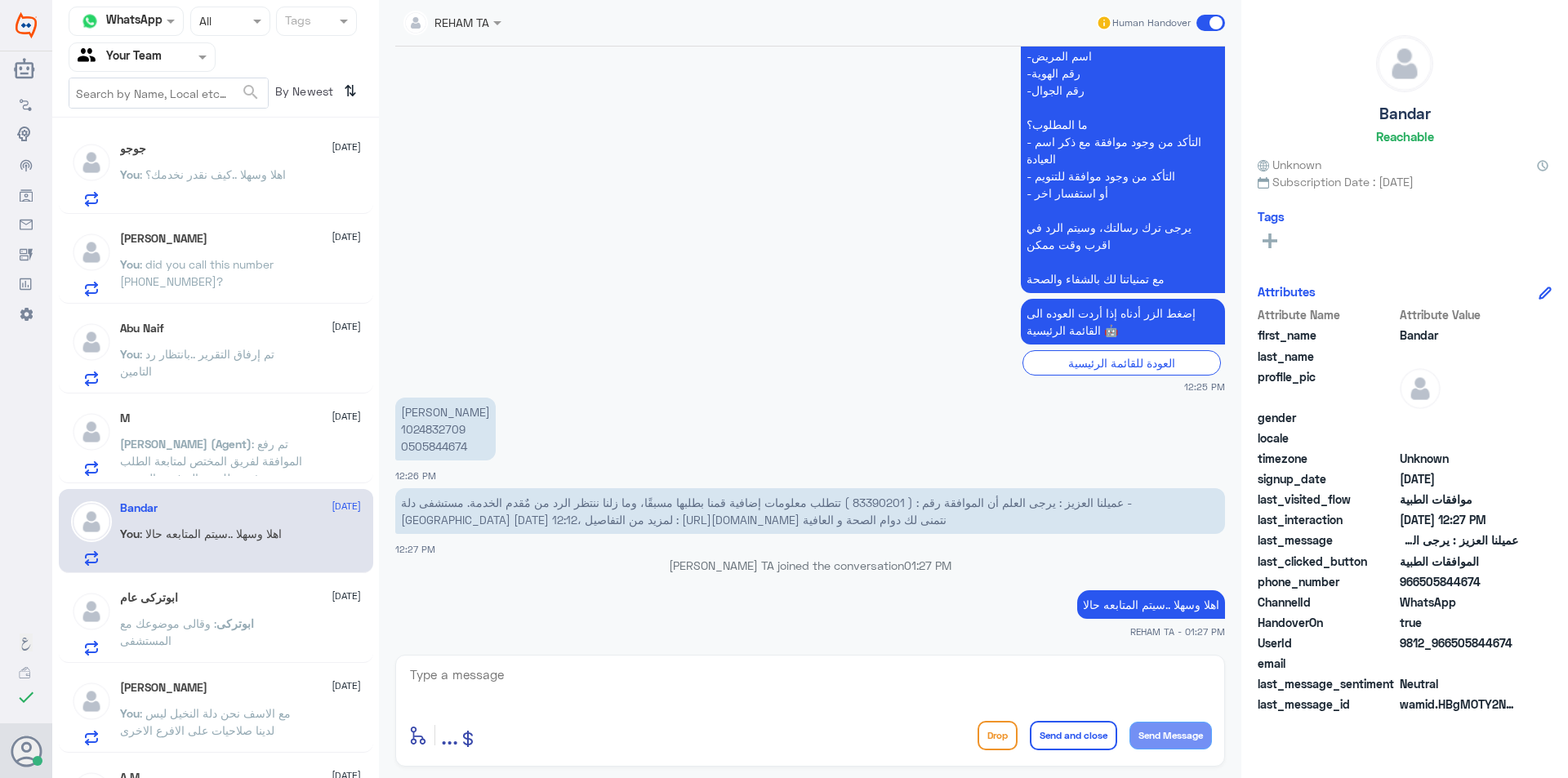
click at [644, 725] on div "enter flow name ... Drop Send and close Send Message" at bounding box center [809, 735] width 804 height 37
click at [651, 705] on div at bounding box center [809, 686] width 804 height 45
click at [659, 683] on textarea at bounding box center [809, 683] width 804 height 40
type textarea "j"
type textarea "ن"
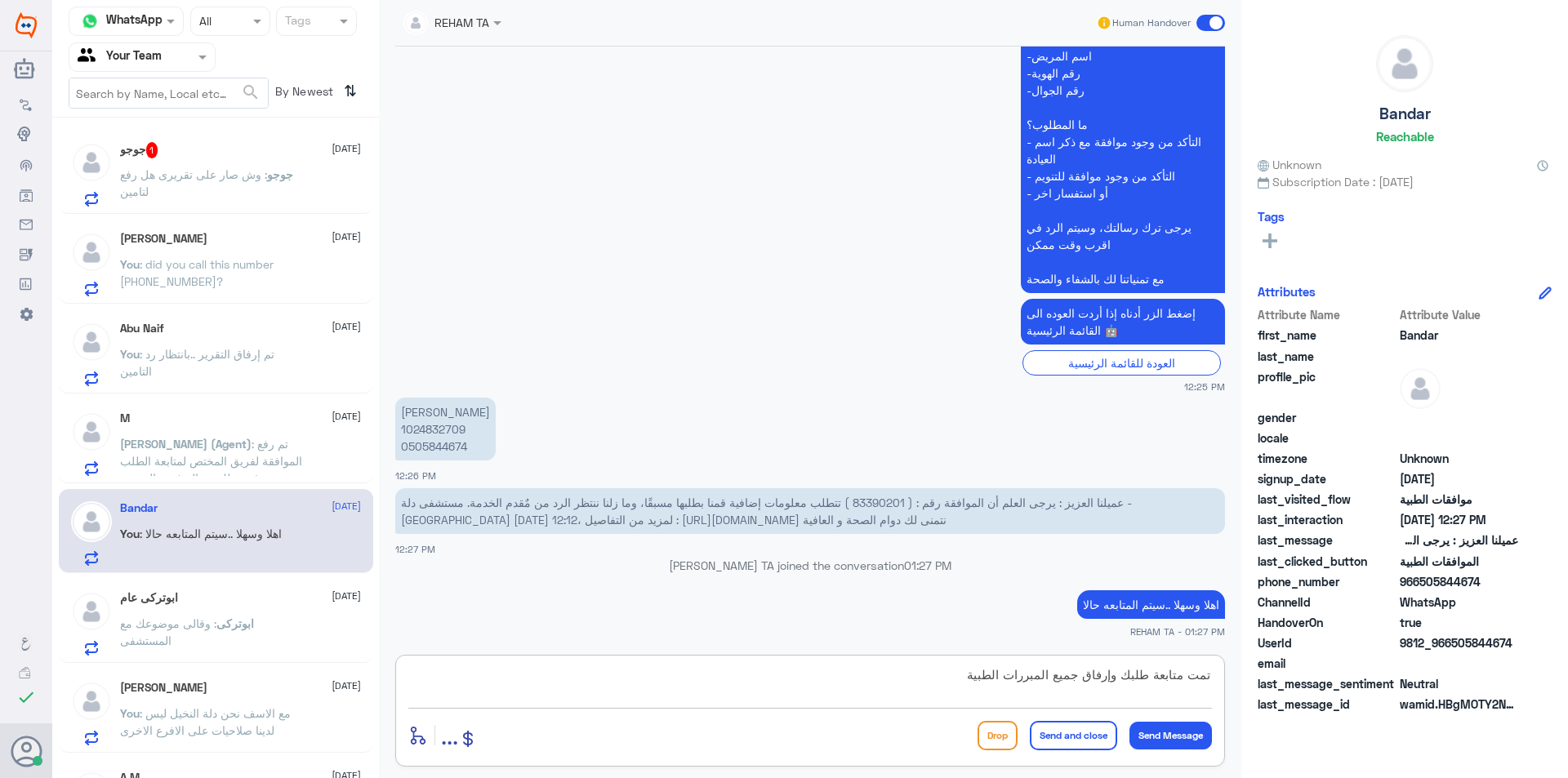
type textarea "تمت متابعة طلبك وإرفاق جميع المبررات الطبية و"
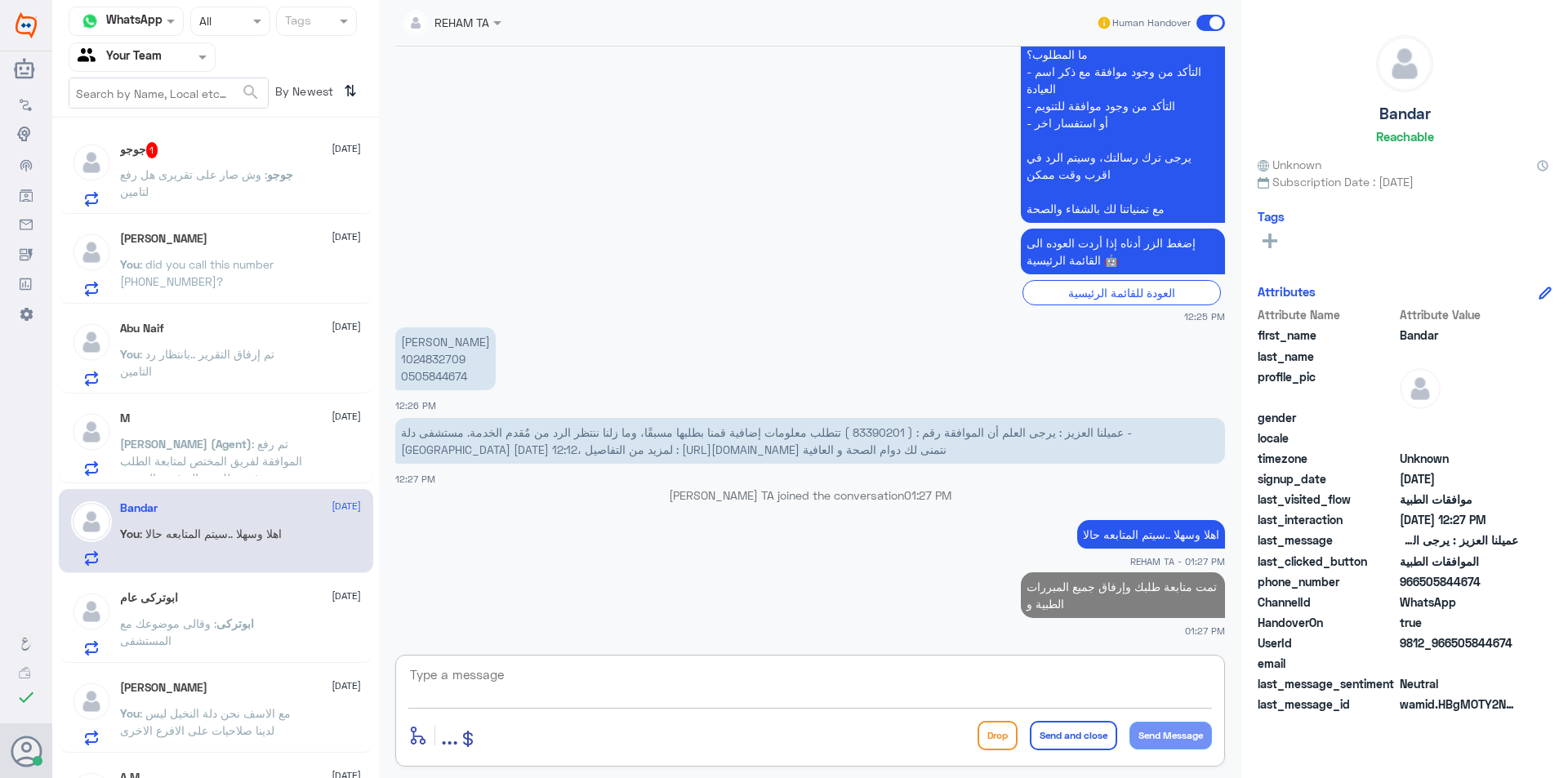
click at [127, 165] on div "جوجو 1 23 August جوجو : وش صار على تقريرى هل رفع لتامين" at bounding box center [240, 174] width 241 height 65
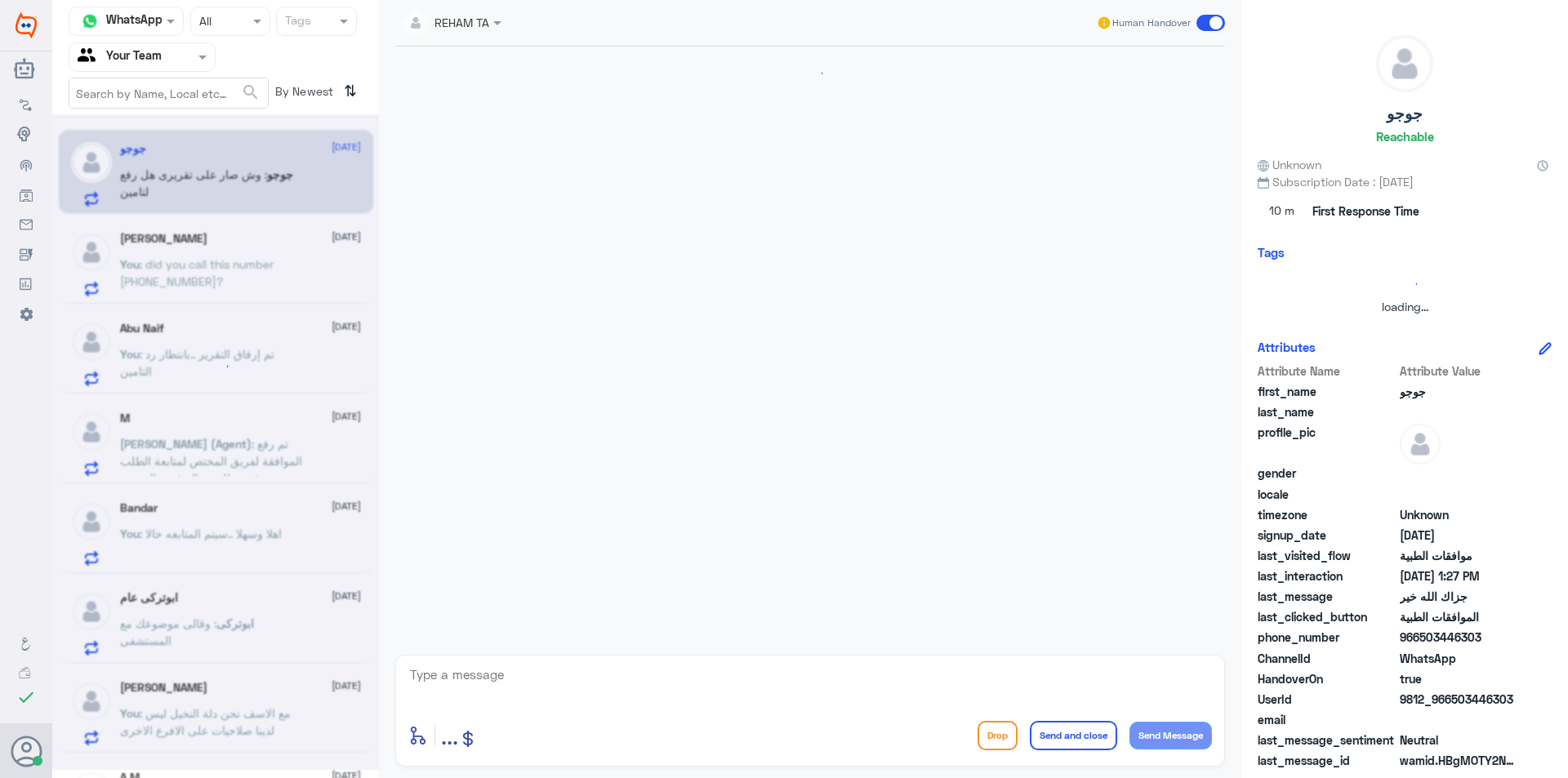
scroll to position [1731, 0]
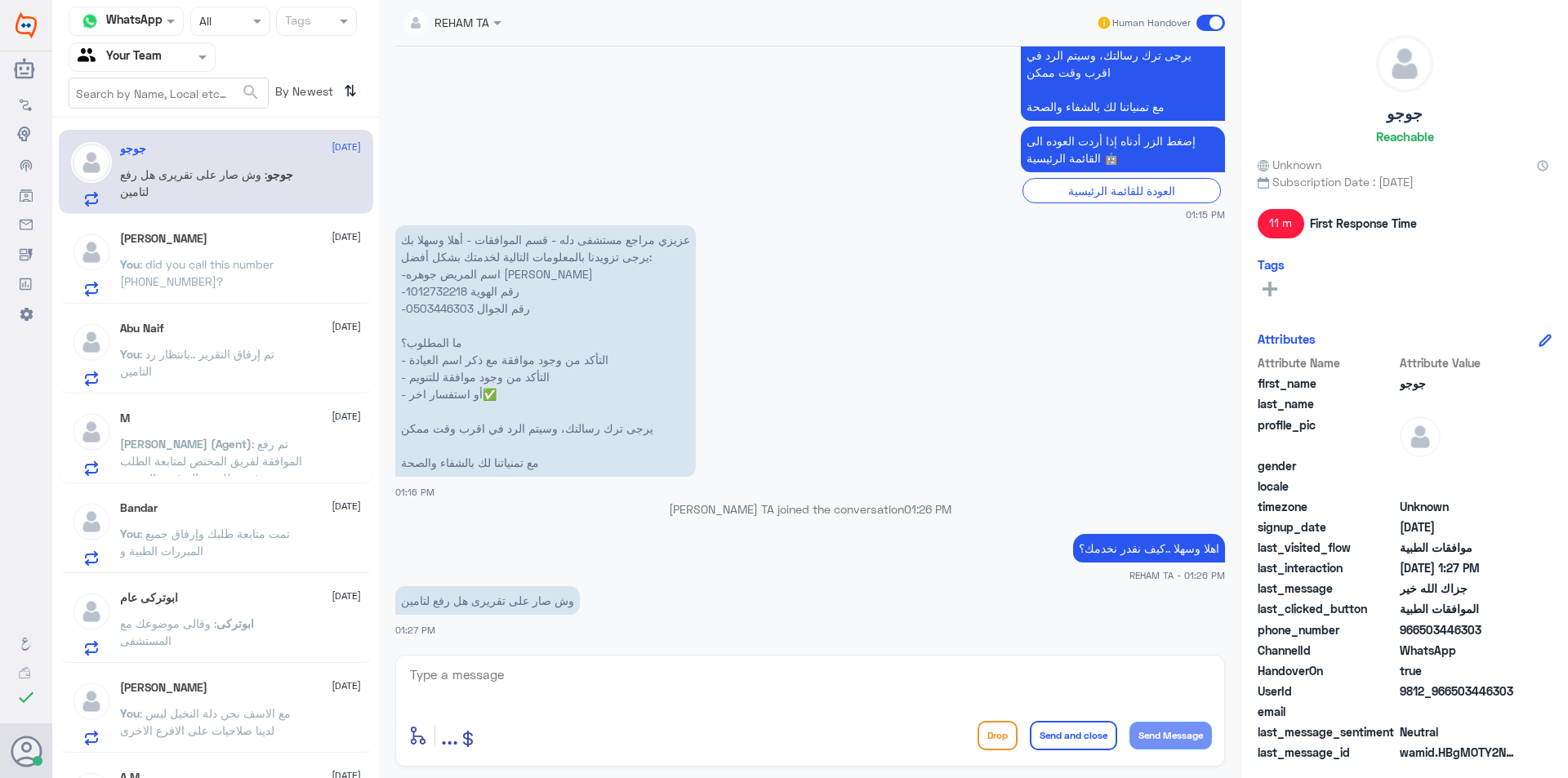
click at [442, 293] on p "عزيزي مراجع مستشفى دله - قسم الموافقات - أهلا وسهلا بك يرجى تزويدنا بالمعلومات …" at bounding box center [545, 351] width 300 height 251
copy p "1012732218"
click at [633, 674] on textarea at bounding box center [809, 683] width 804 height 40
type textarea "ن"
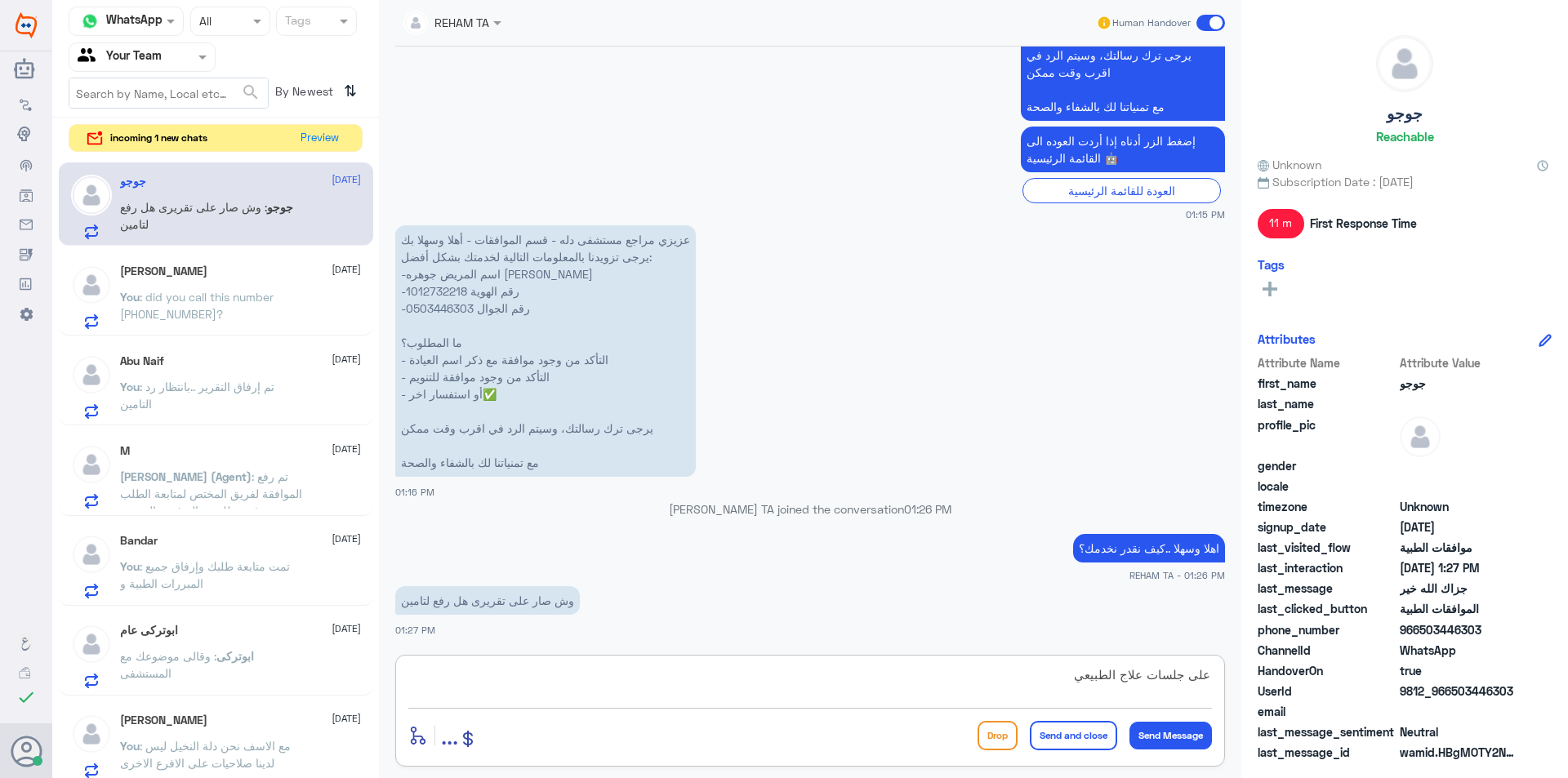
type textarea "على جلسات علاج الطبيعي؟"
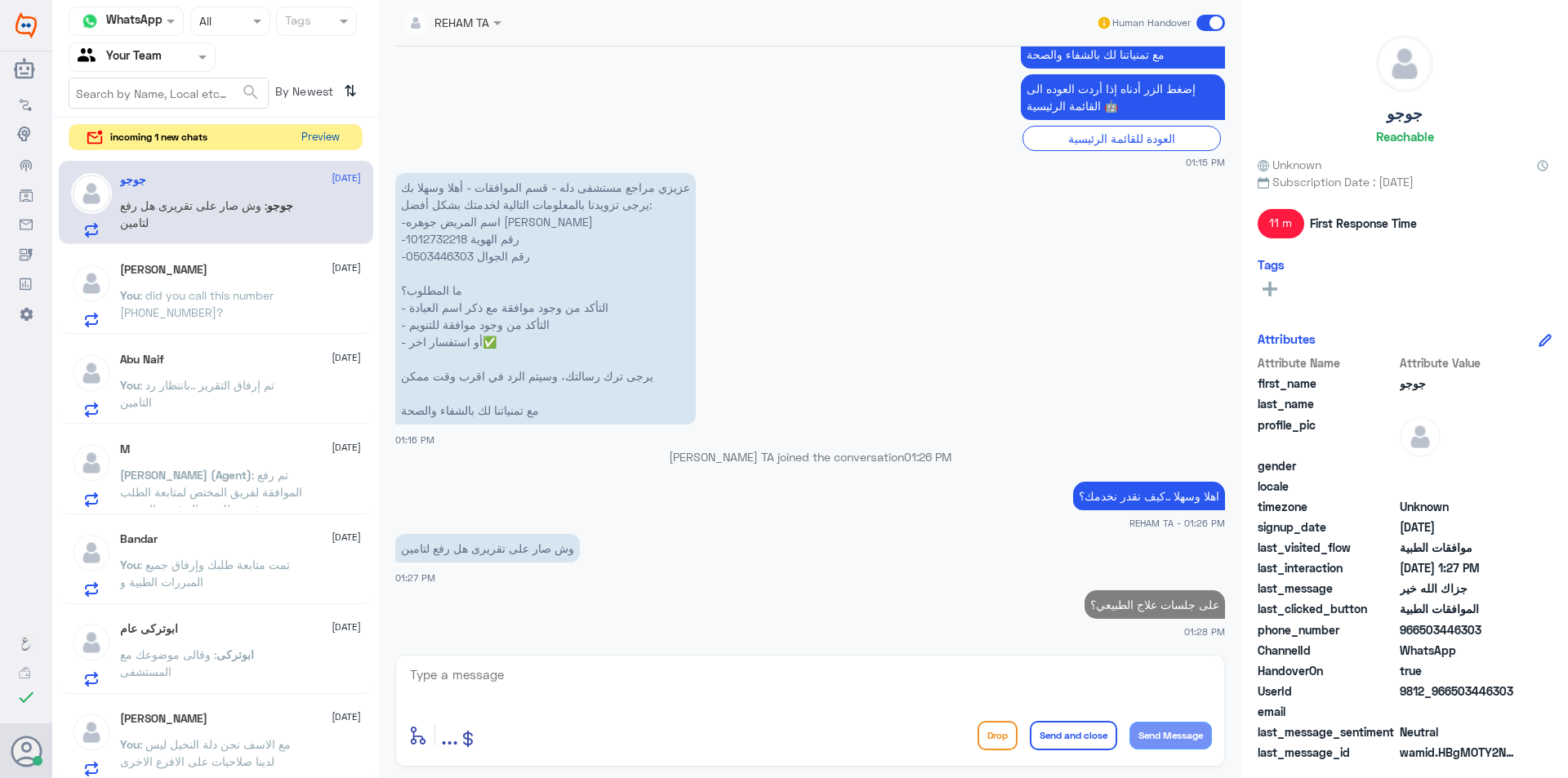
click at [332, 125] on button "Preview" at bounding box center [320, 137] width 51 height 25
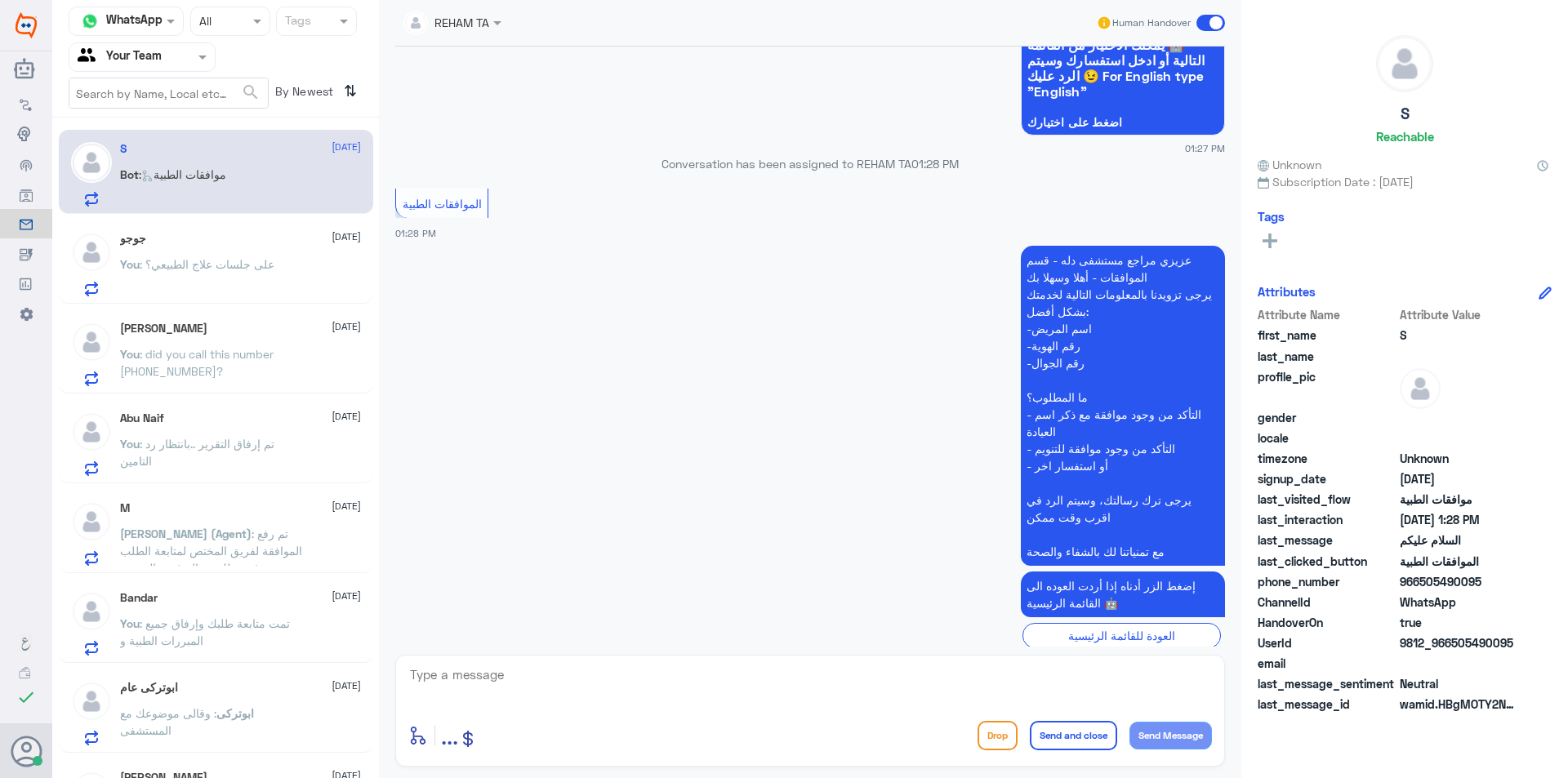
scroll to position [200, 0]
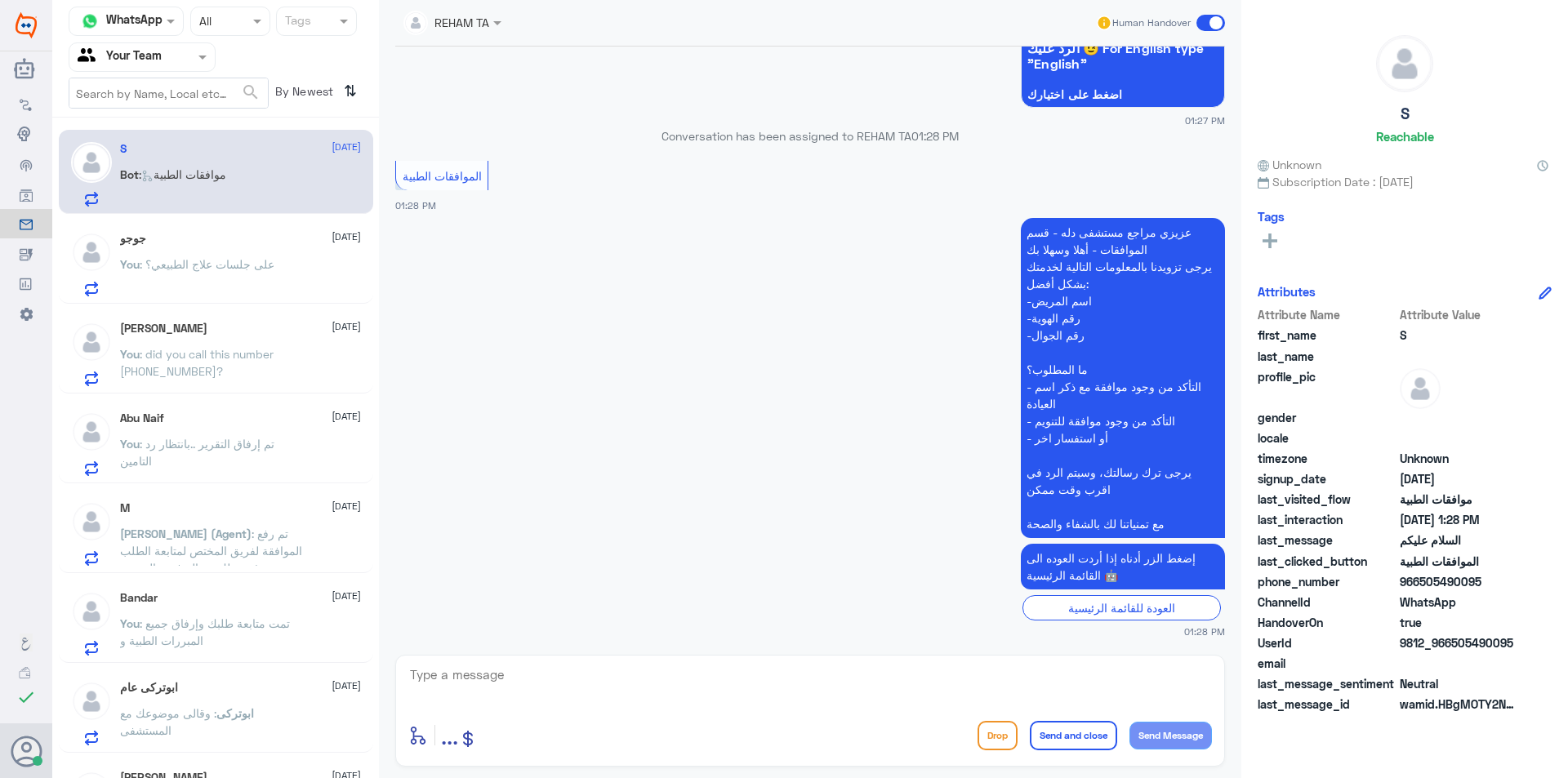
click at [232, 317] on div "Akbar Ali 23 August You : did you call this number 0546022896?" at bounding box center [215, 351] width 314 height 84
click at [231, 286] on p "You : على جلسات علاج الطبيعي؟" at bounding box center [197, 276] width 154 height 41
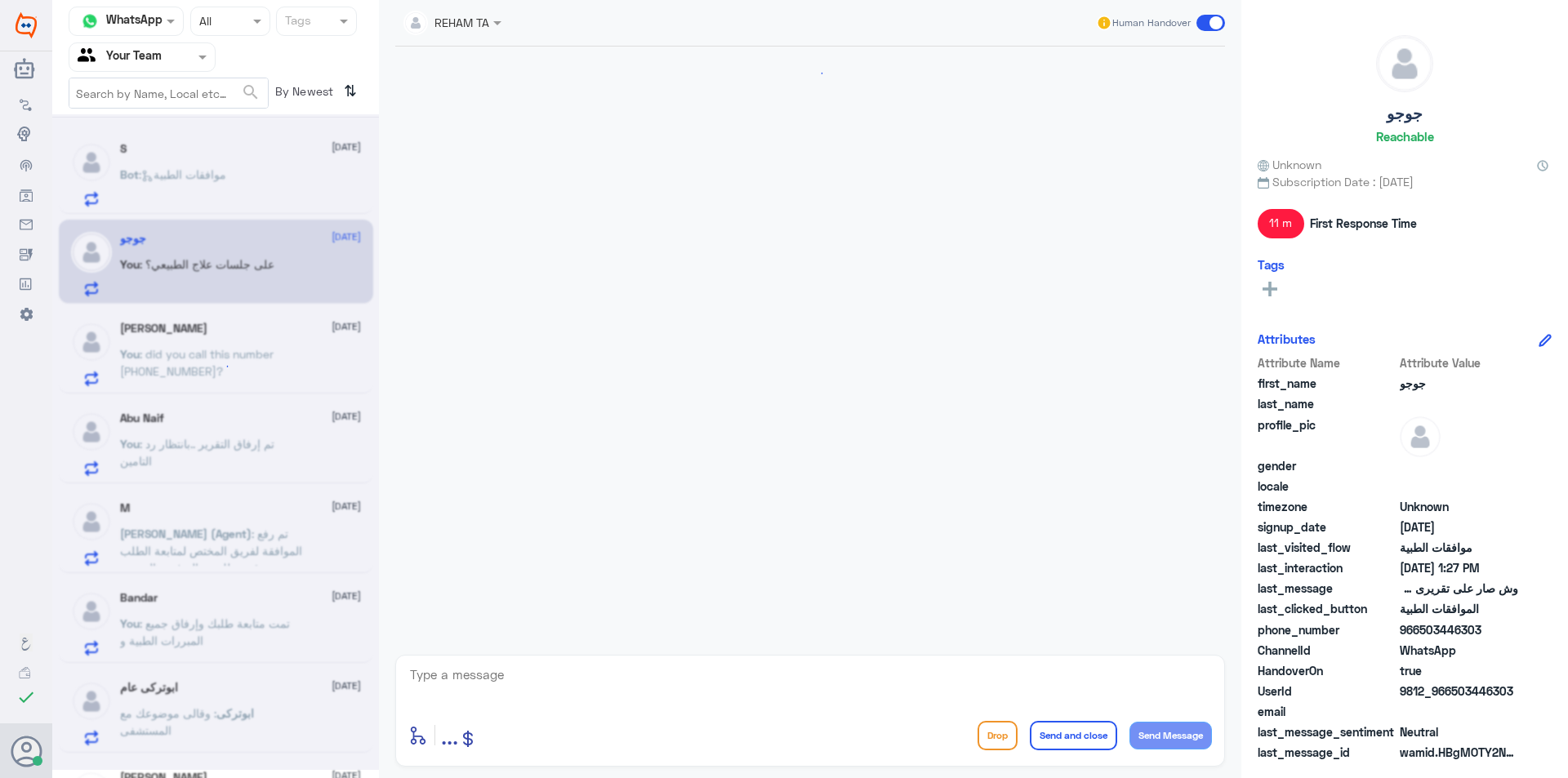
scroll to position [1727, 0]
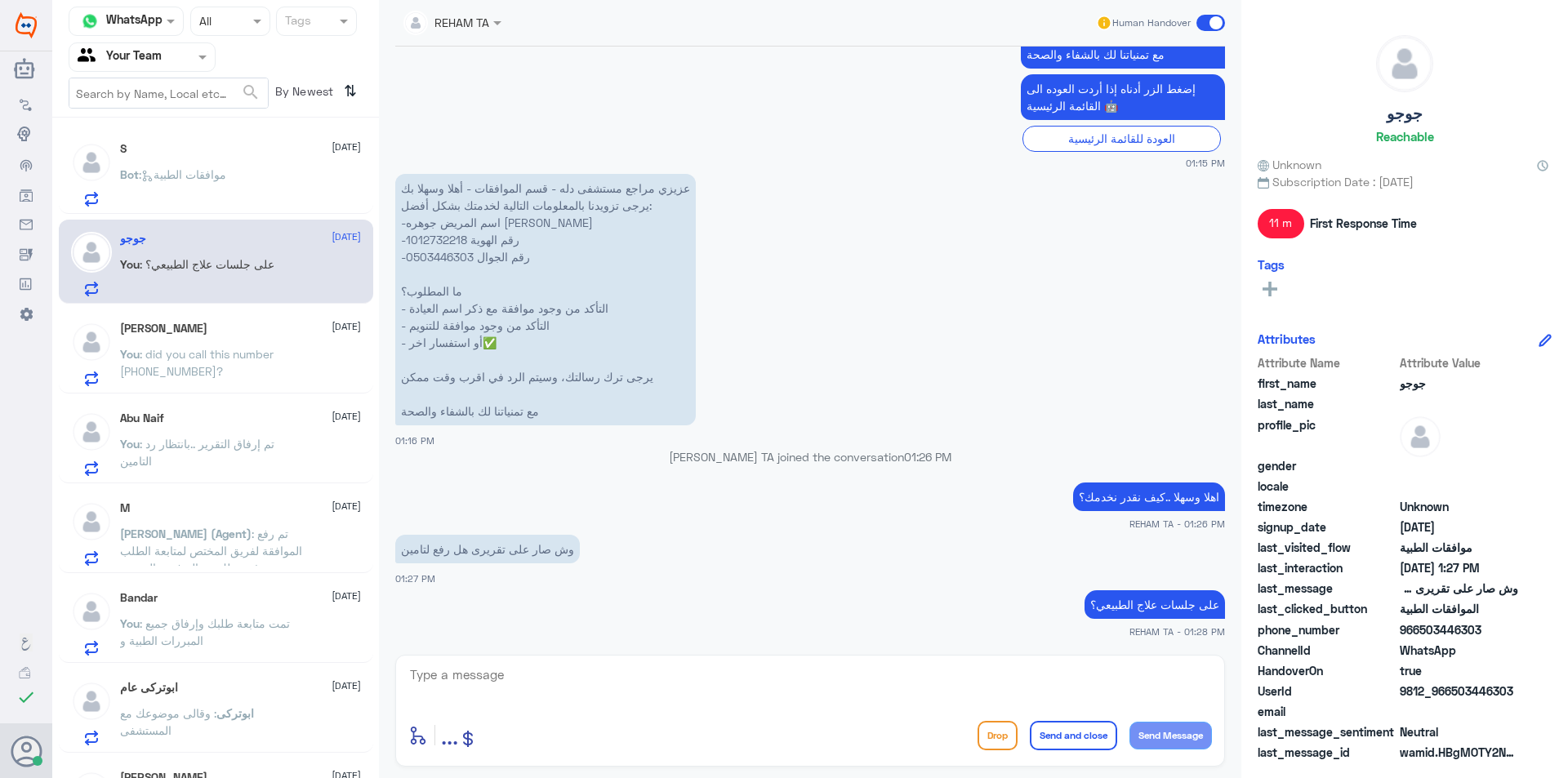
click at [243, 172] on div "Bot : موافقات الطبية" at bounding box center [240, 188] width 241 height 37
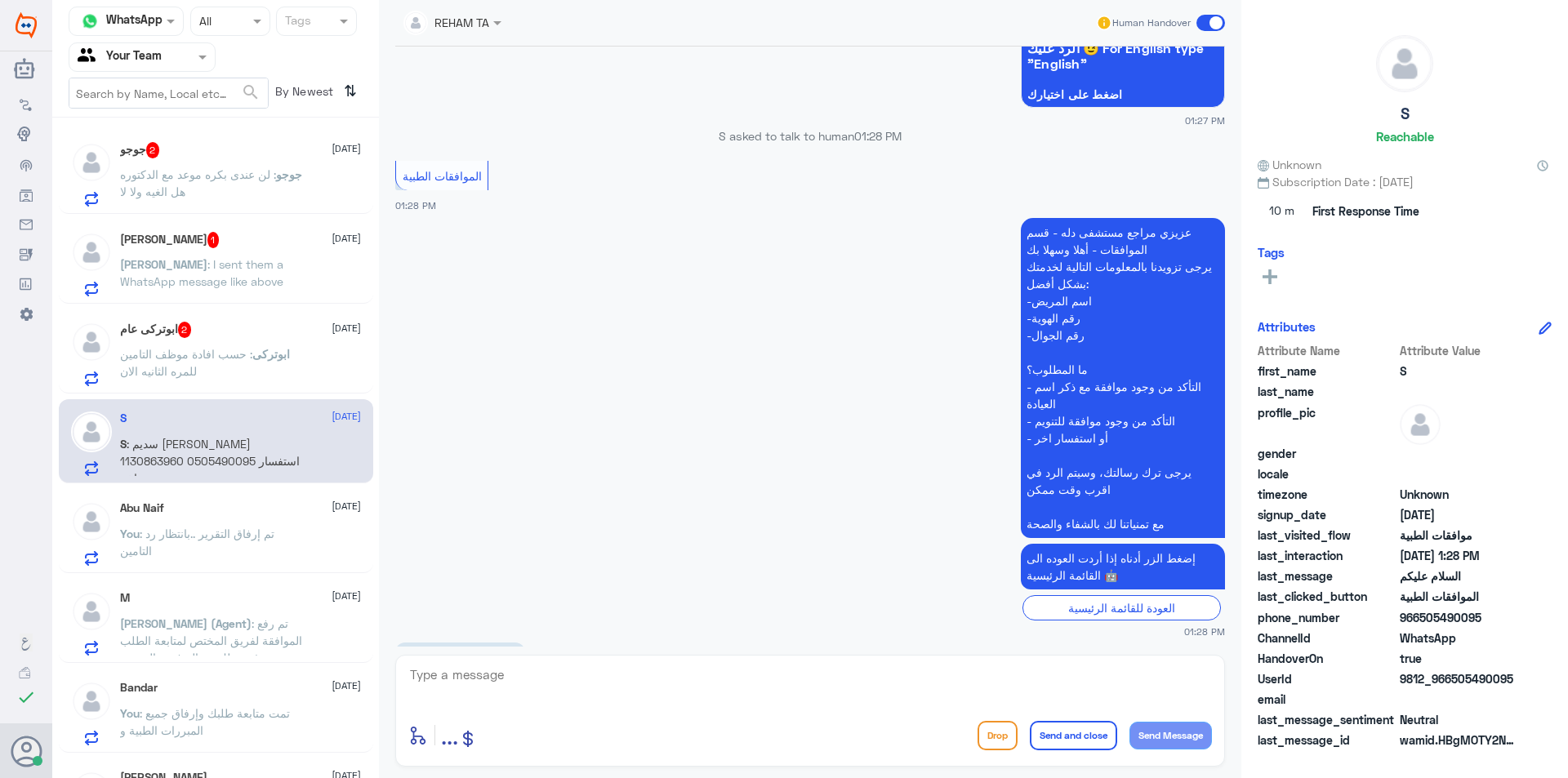
scroll to position [307, 0]
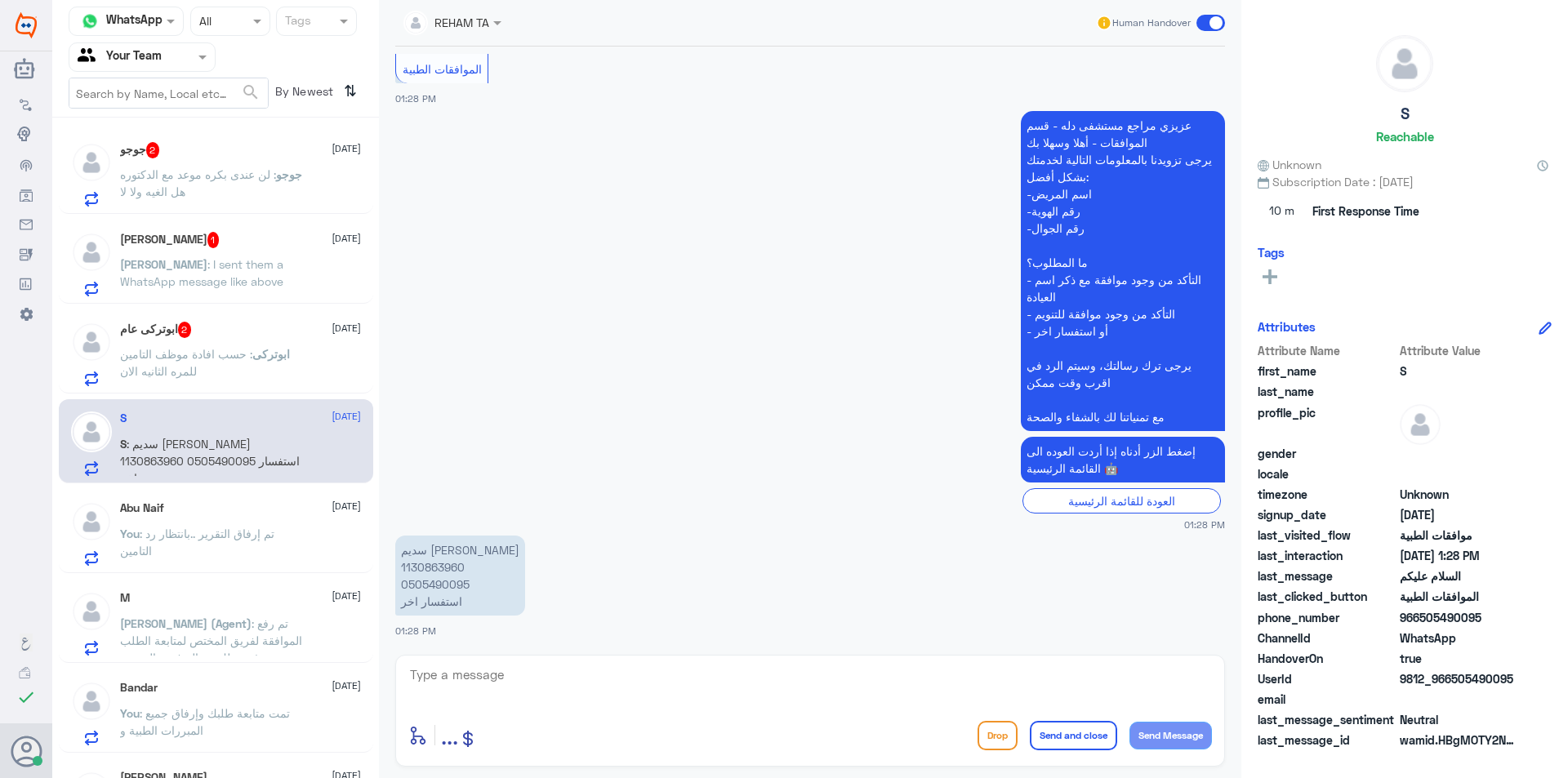
click at [219, 170] on span ": لن عندى بكره موعد مع الدكتوره هل الغيه ولا لا" at bounding box center [198, 183] width 156 height 31
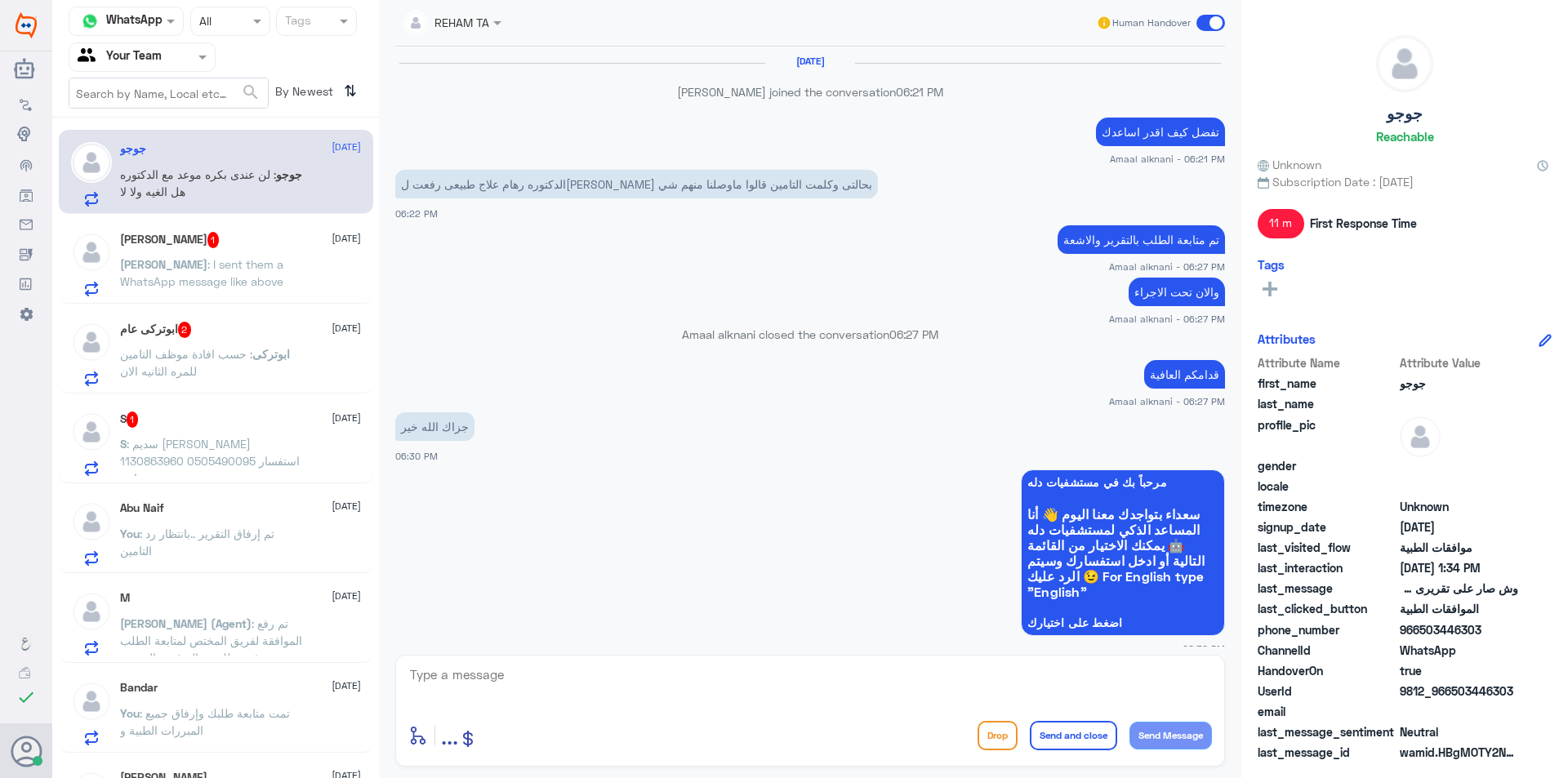
scroll to position [1139, 0]
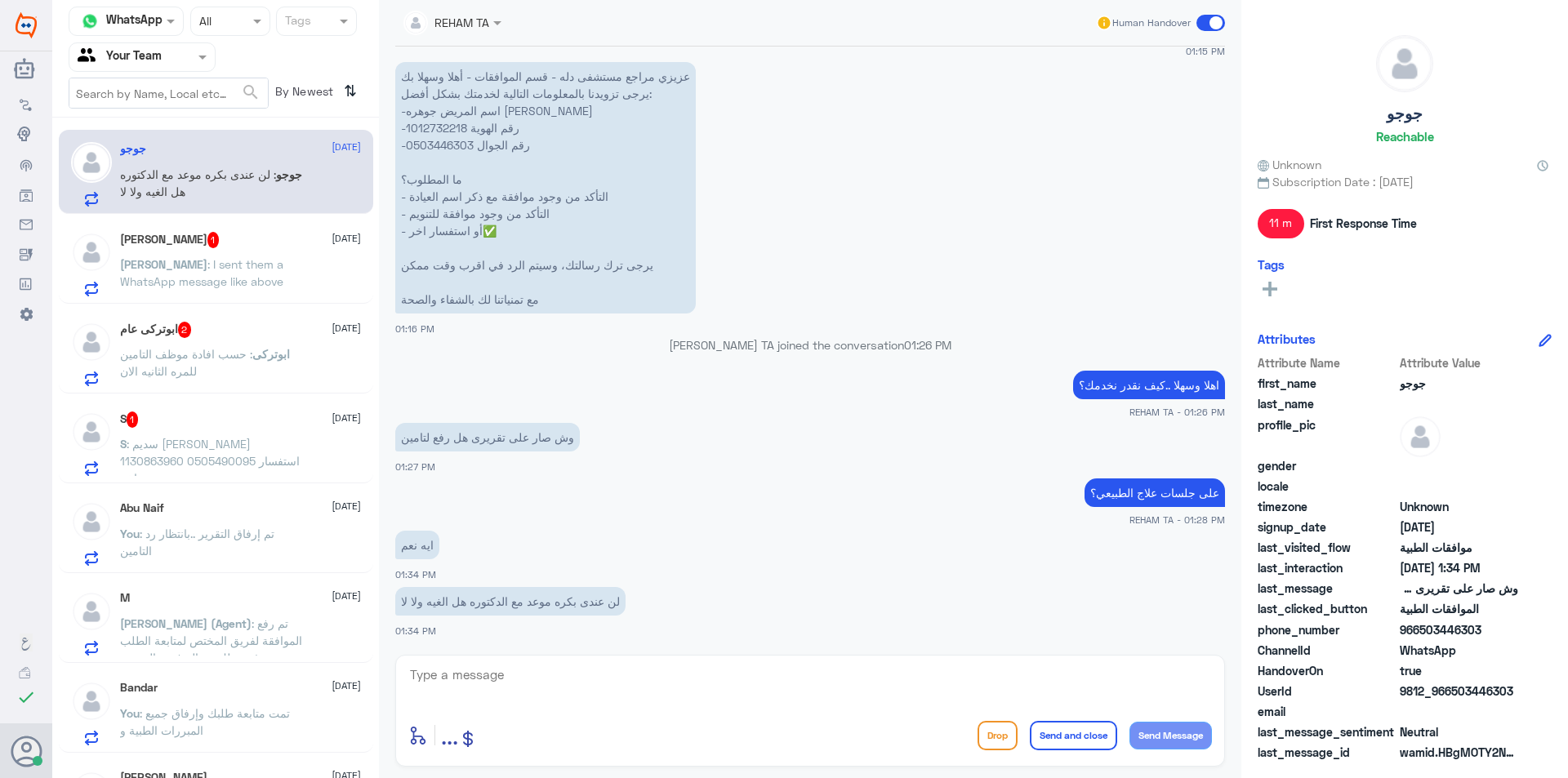
click at [571, 722] on div "enter flow name ... Drop Send and close Send Message" at bounding box center [809, 735] width 804 height 37
click at [571, 704] on div at bounding box center [809, 686] width 804 height 45
click at [571, 695] on textarea at bounding box center [809, 683] width 804 height 40
click at [572, 688] on textarea at bounding box center [809, 683] width 804 height 40
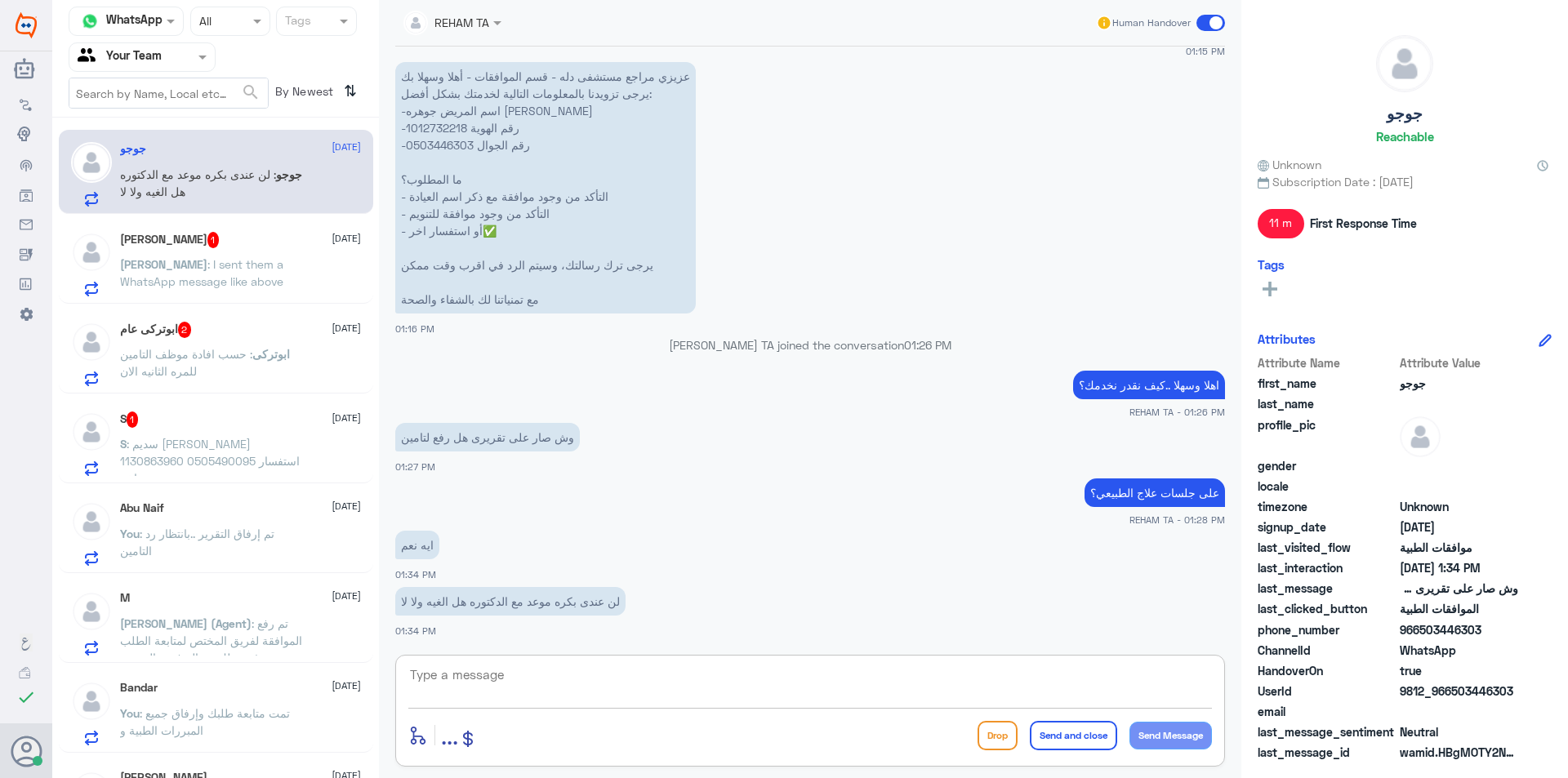
click at [572, 688] on textarea at bounding box center [809, 683] width 804 height 40
type textarea "j"
click at [407, 134] on p "عزيزي مراجع مستشفى دله - قسم الموافقات - أهلا وسهلا بك يرجى تزويدنا بالمعلومات …" at bounding box center [545, 187] width 300 height 251
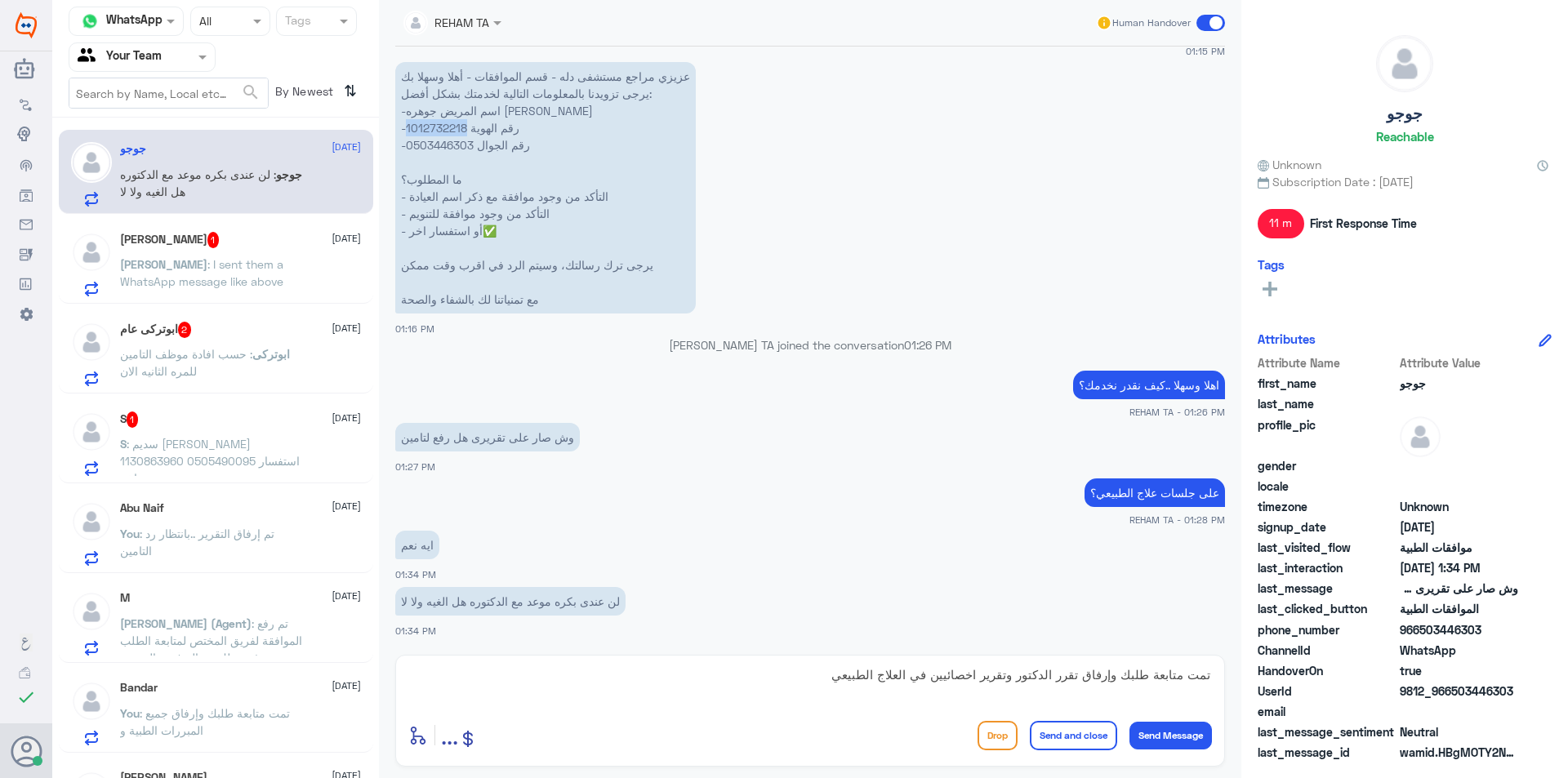
copy p "1012732218"
click at [657, 679] on textarea "تمت متابعة طلبك وإرفاق تقرر الدكتور وتقرير اخصائيين في العلاج الطبيعي" at bounding box center [809, 683] width 804 height 40
type textarea "تمت متابعة طلبك وإرفاق تقرر الدكتور وتقرير اخصائيين في العلاج الطبيعي ونتيجة ال…"
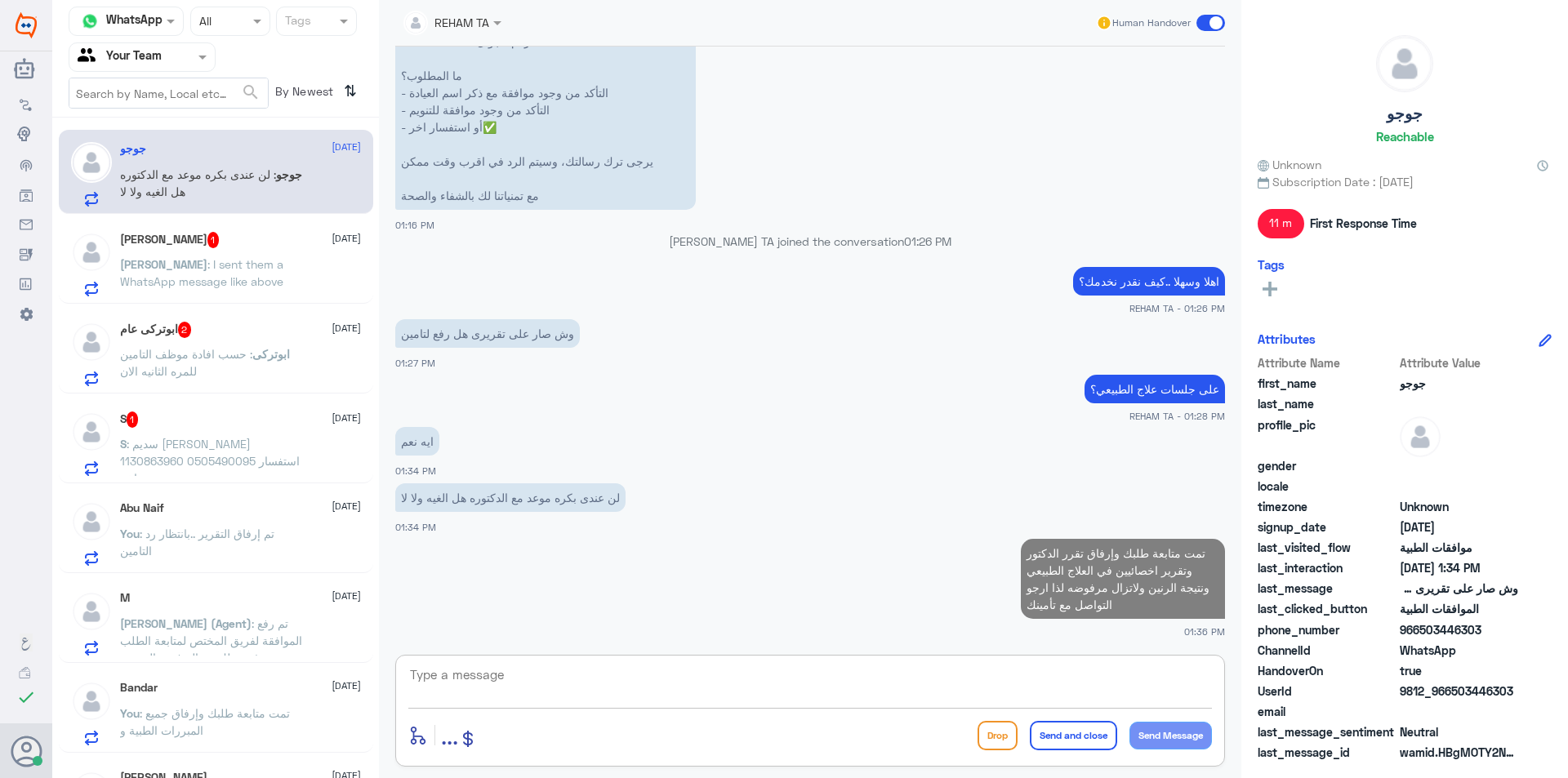
click at [271, 251] on div "Akbar Ali 1 23 August Akbar : I sent them a WhatsApp message like above" at bounding box center [240, 264] width 241 height 65
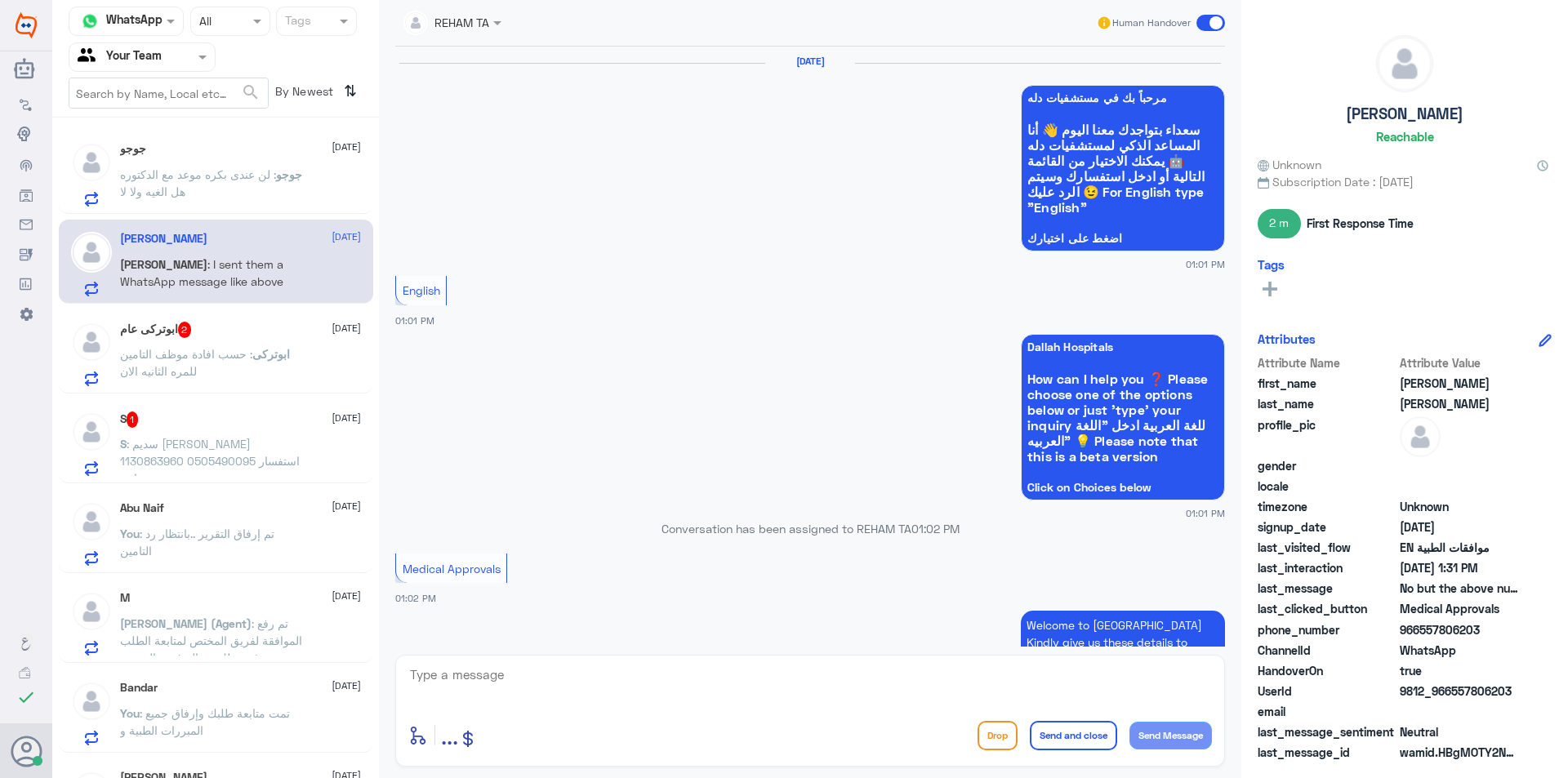
scroll to position [1286, 0]
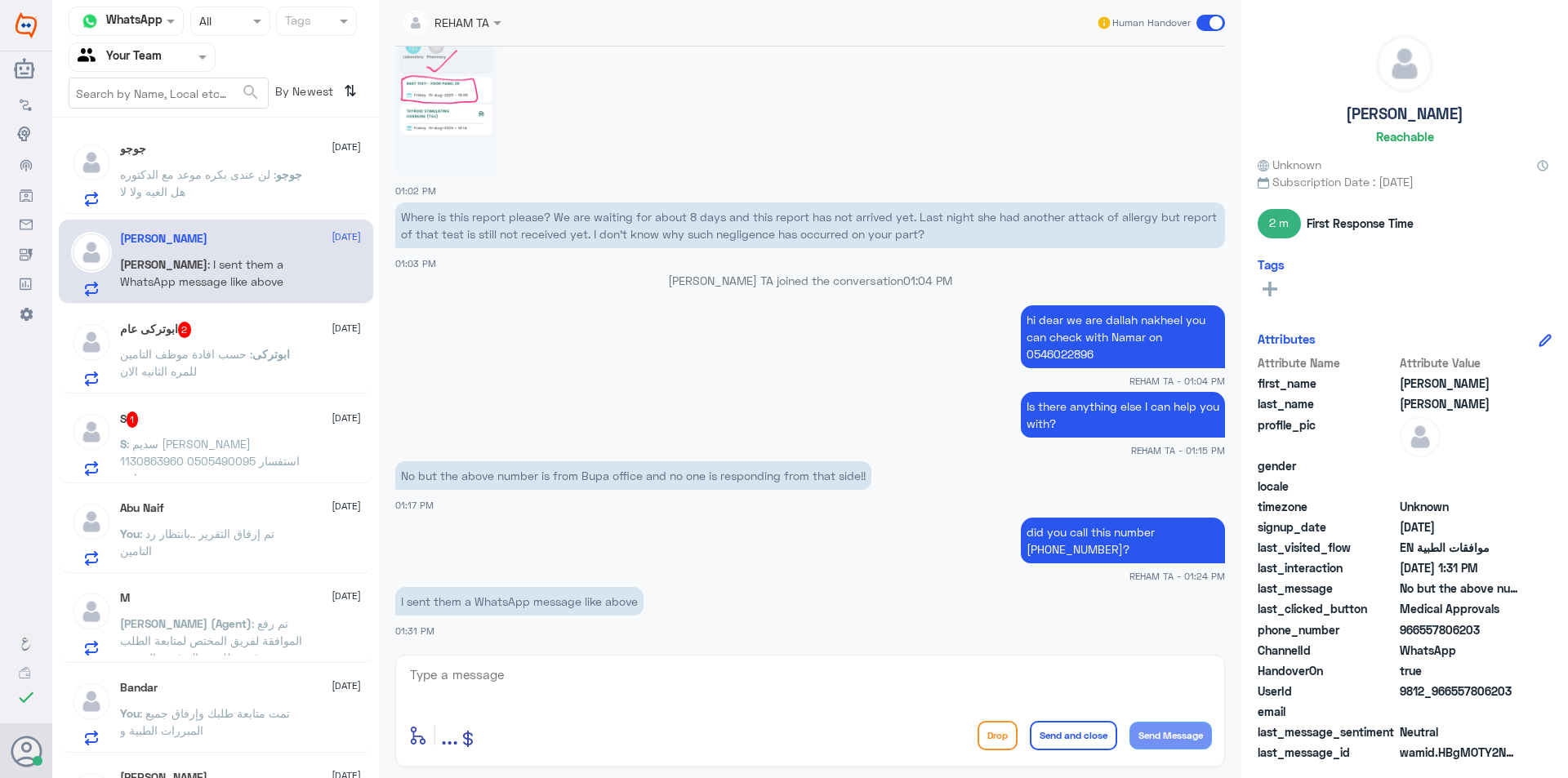
click at [544, 698] on textarea at bounding box center [809, 683] width 804 height 40
click at [547, 686] on textarea at bounding box center [809, 683] width 804 height 40
drag, startPoint x: 1085, startPoint y: 424, endPoint x: 1002, endPoint y: 387, distance: 90.9
click at [1002, 387] on div "23 Aug 2025 مرحباً بك في مستشفيات دله سعداء بتواجدك معنا اليوم 👋 أنا المساعد ال…" at bounding box center [809, 346] width 846 height 600
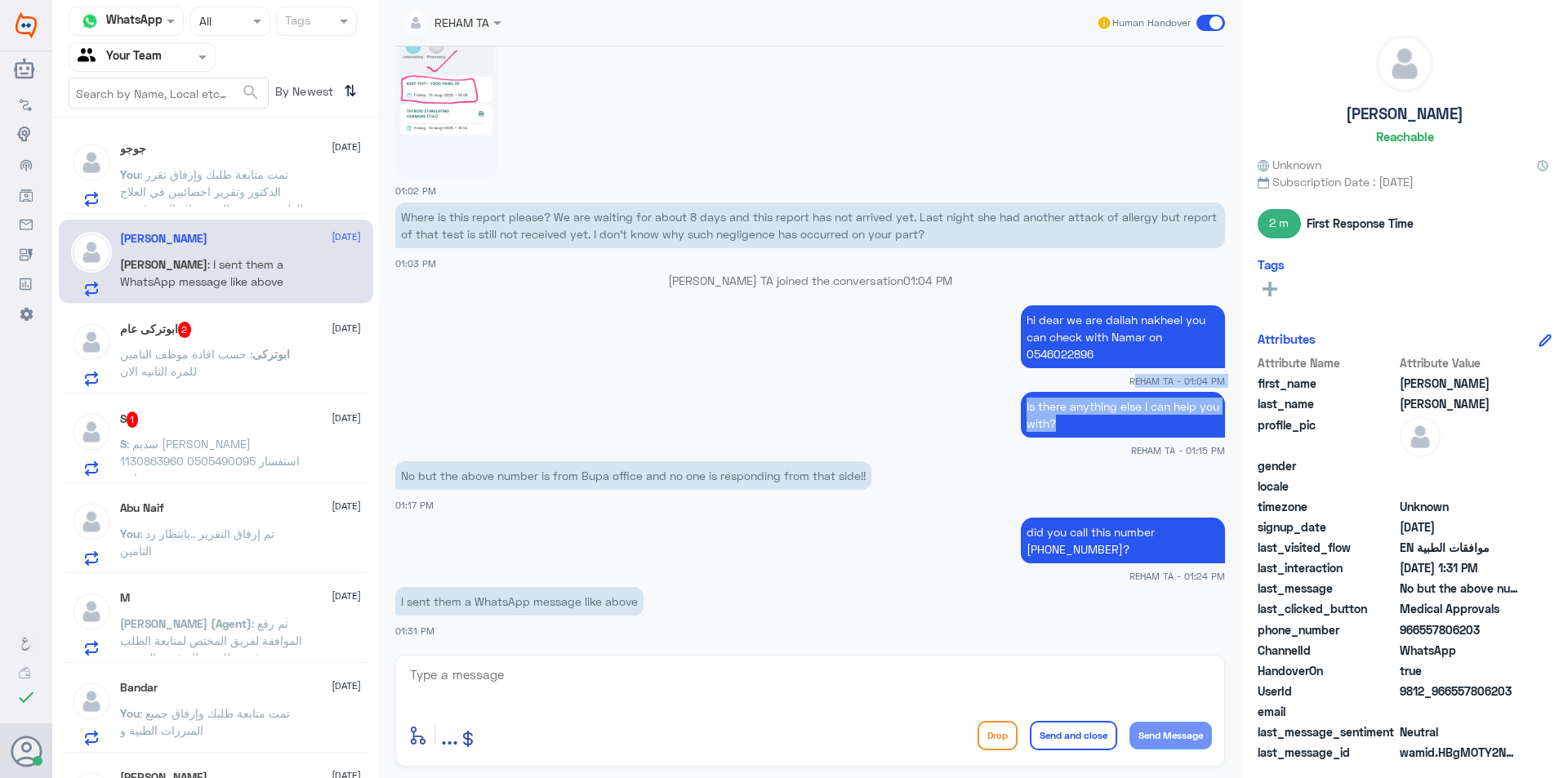
copy div "REHAM TA - 01:04 PM Is there anything else I can help you with?"
click at [696, 669] on textarea at bounding box center [809, 683] width 804 height 40
type textarea "ل"
paste textarea "REHAM TA - 01:04 PM Is there anything else I can help you with?"
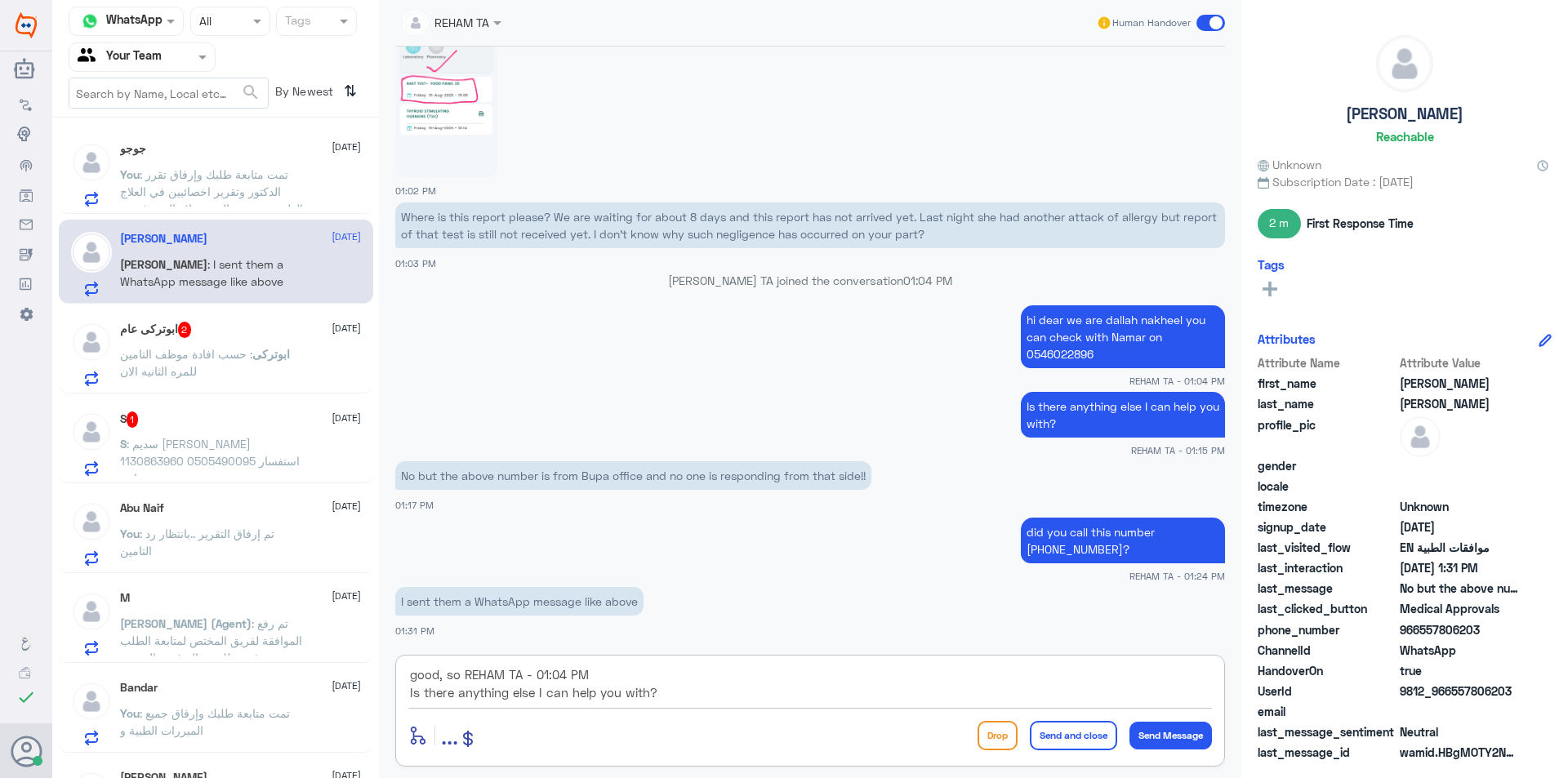
drag, startPoint x: 592, startPoint y: 678, endPoint x: 468, endPoint y: 669, distance: 124.3
click at [468, 669] on textarea "good, so REHAM TA - 01:04 PM Is there anything else I can help you with?" at bounding box center [809, 683] width 804 height 40
drag, startPoint x: 660, startPoint y: 692, endPoint x: 393, endPoint y: 693, distance: 267.0
click at [394, 694] on div "REHAM TA Human Handover 23 Aug 2025 مرحباً بك في مستشفيات دله سعداء بتواجدك معن…" at bounding box center [810, 391] width 862 height 784
paste textarea "Do you need help with anything else"
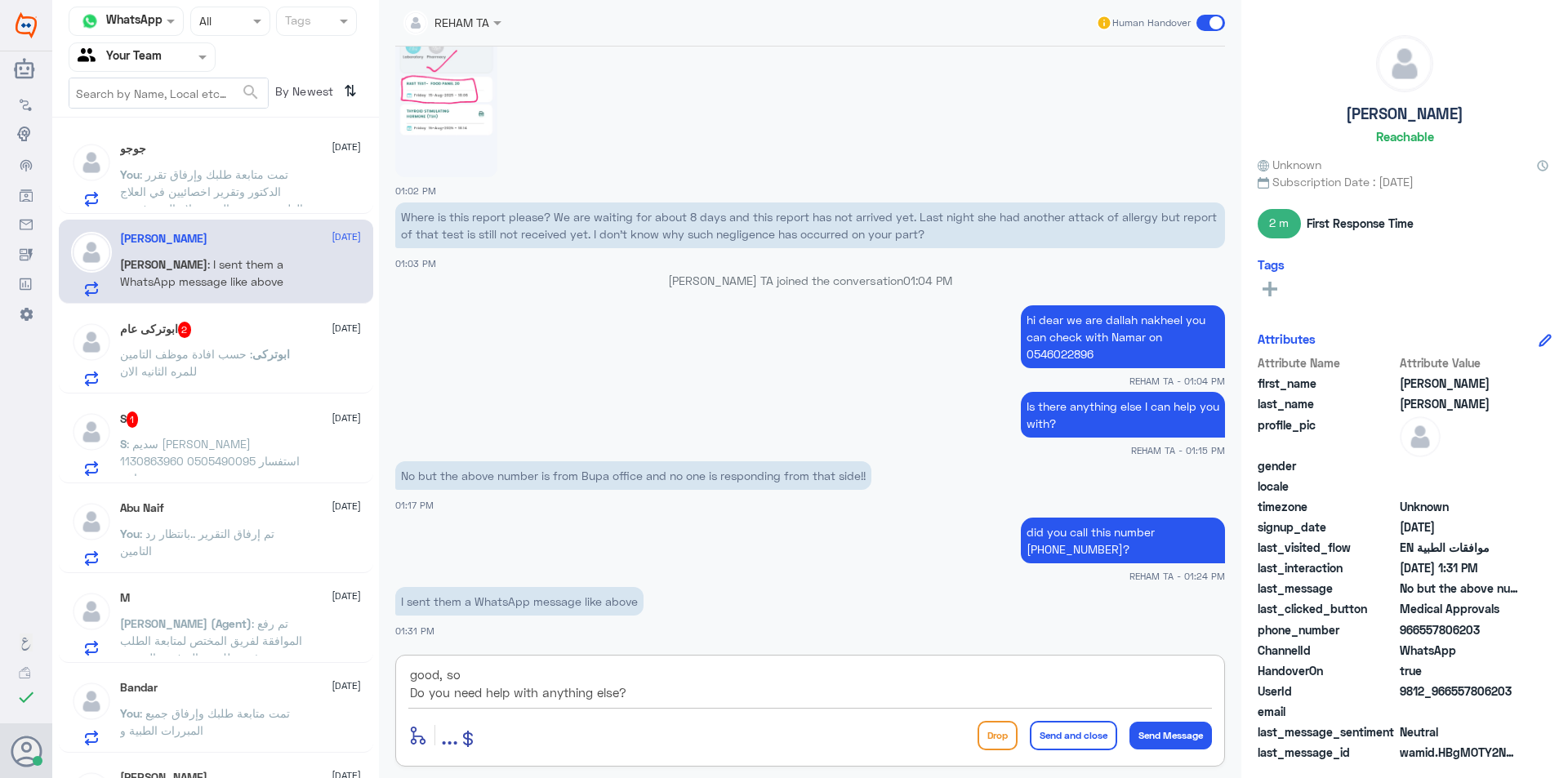
click at [411, 690] on textarea "good, so Do you need help with anything else?" at bounding box center [809, 683] width 804 height 40
click at [474, 674] on textarea "good, so Do you need help with anything else?" at bounding box center [809, 683] width 804 height 40
type textarea "good, so do you need help with anything else?"
click at [731, 679] on textarea "good, so do you need help with anything else?" at bounding box center [809, 683] width 804 height 40
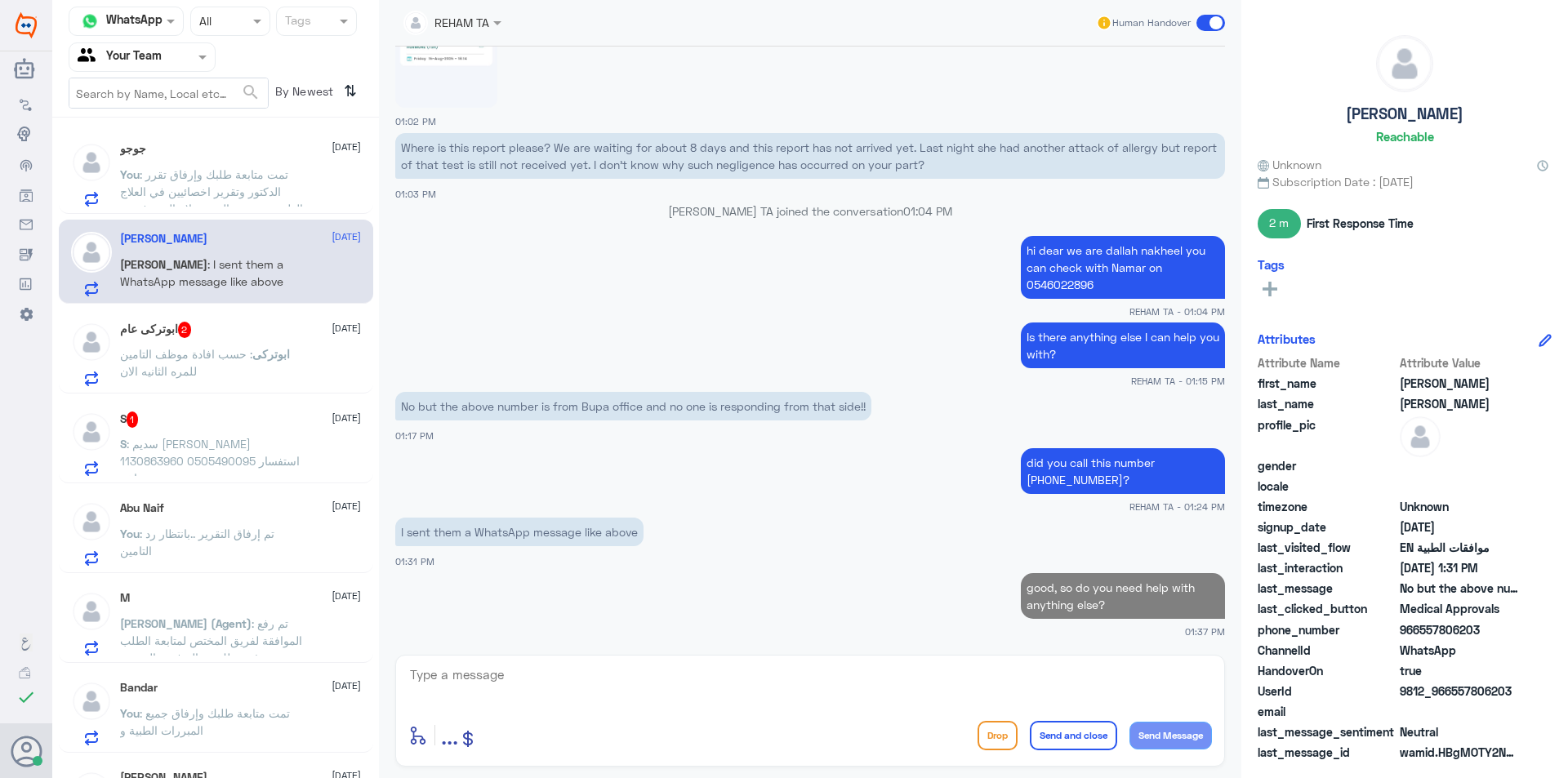
click at [219, 351] on span ": حسب افادة موظف التامين للمره الثانيه الان" at bounding box center [185, 362] width 133 height 31
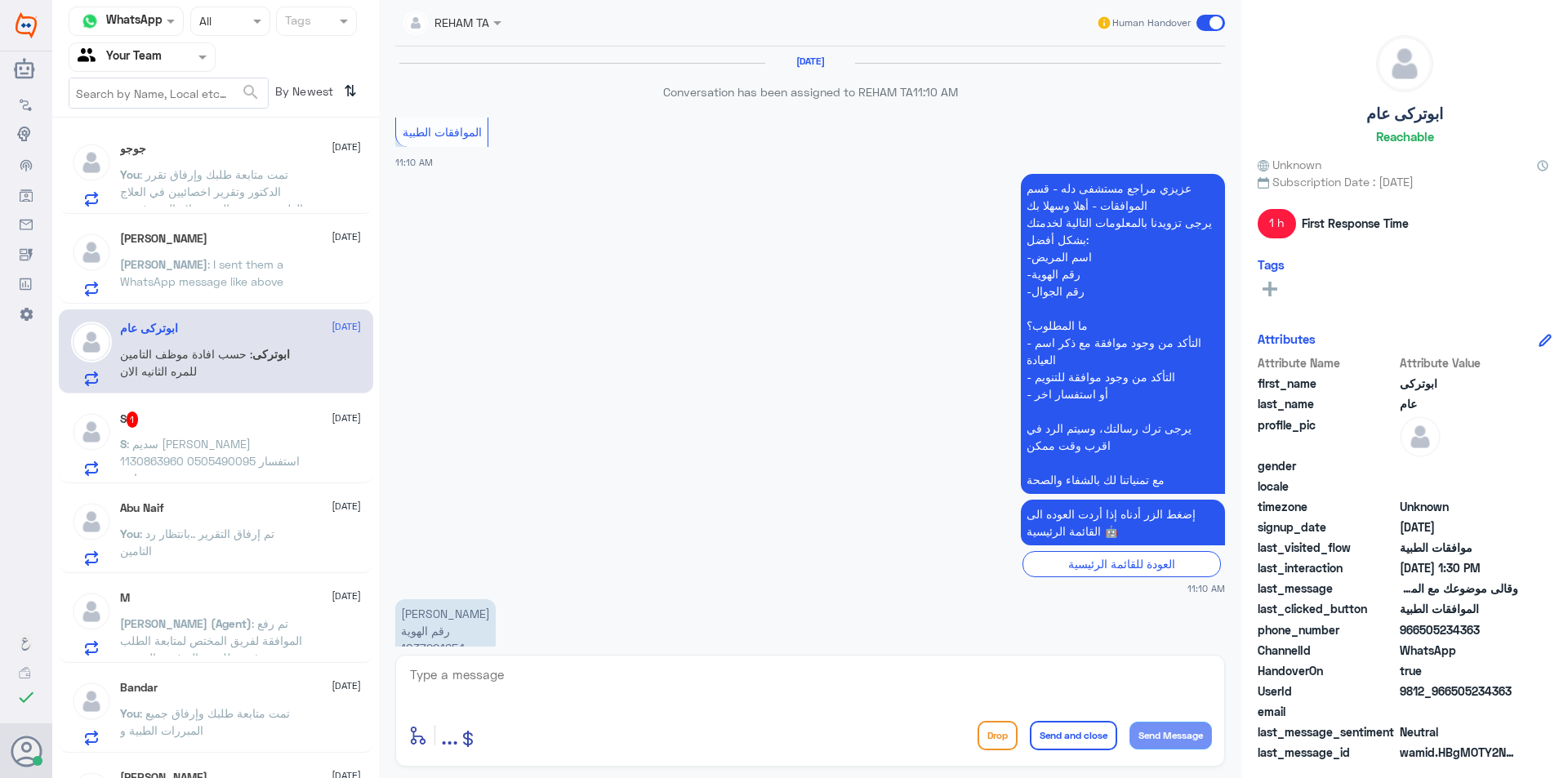
scroll to position [961, 0]
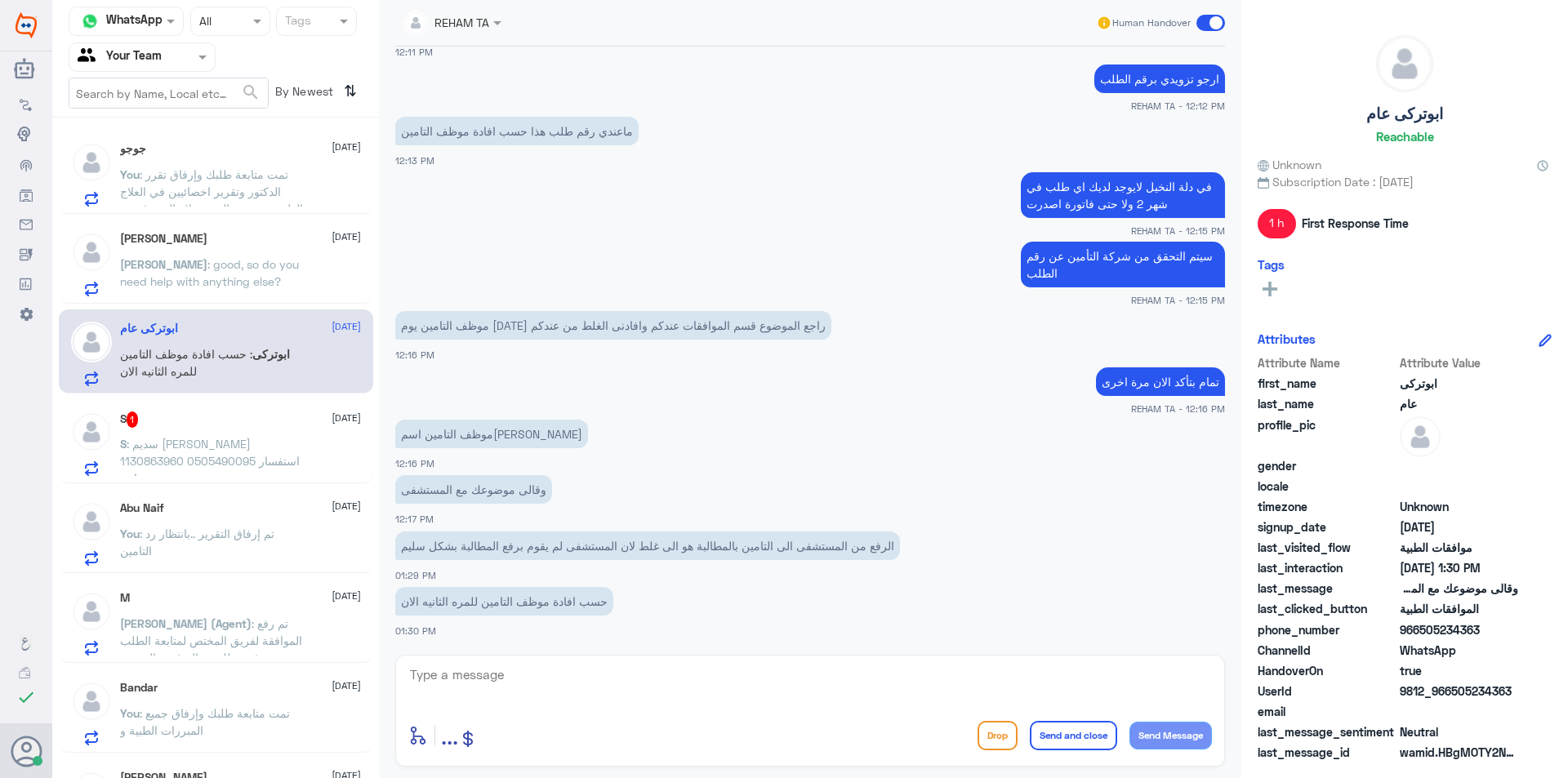
click at [587, 654] on div "REHAM TA Human Handover 23 Aug 2025 Conversation has been assigned to REHAM TA …" at bounding box center [810, 391] width 862 height 784
click at [585, 670] on textarea at bounding box center [809, 683] width 804 height 40
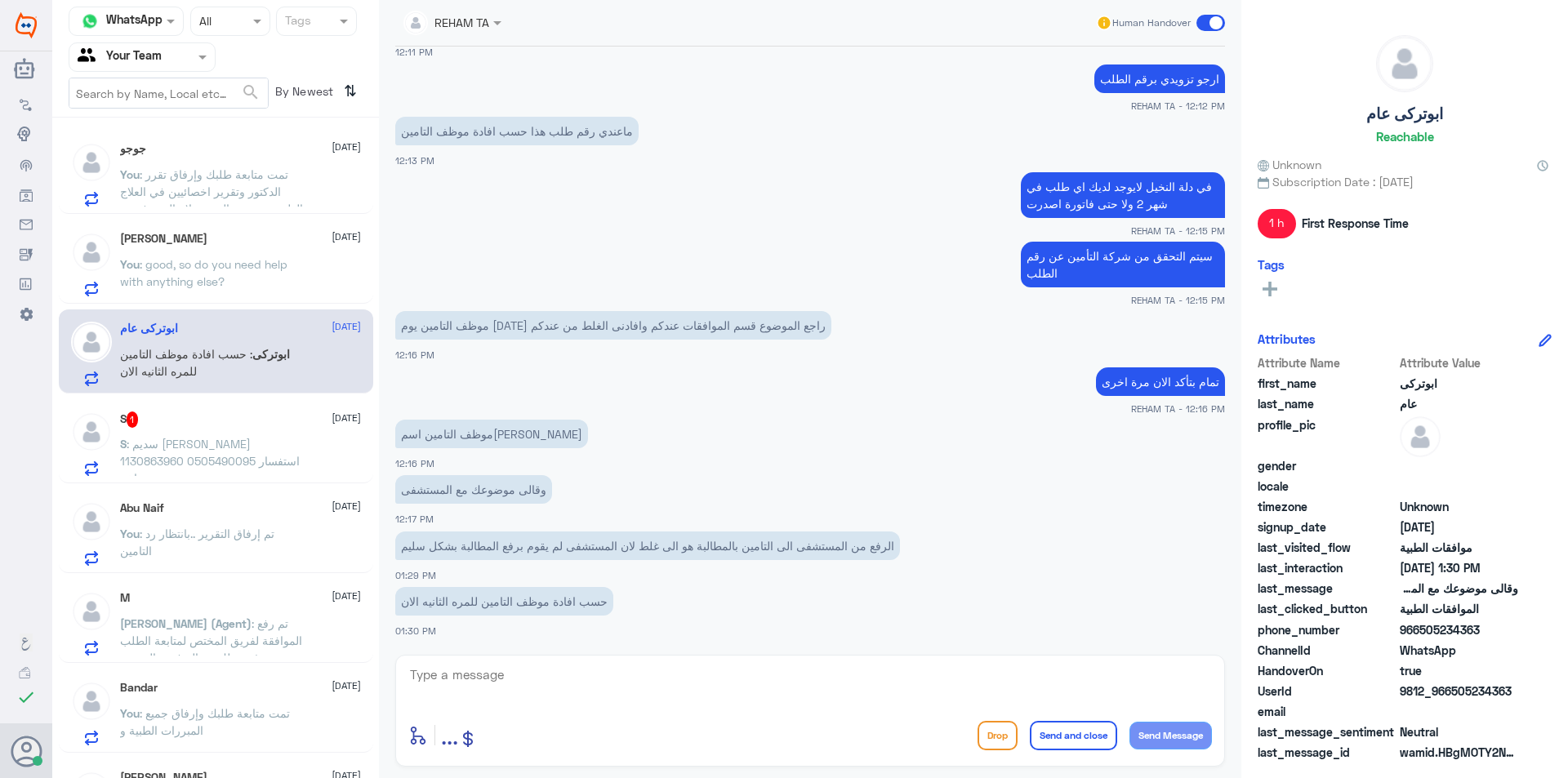
drag, startPoint x: 188, startPoint y: 359, endPoint x: 182, endPoint y: 411, distance: 52.3
click at [188, 363] on p "ابوتركى : حسب افادة موظف التامين للمره الثانيه الان" at bounding box center [211, 366] width 184 height 41
click at [188, 436] on p "S : سديم نايف القحطاني 1130863960 0505490095 استفسار اخر" at bounding box center [211, 455] width 184 height 41
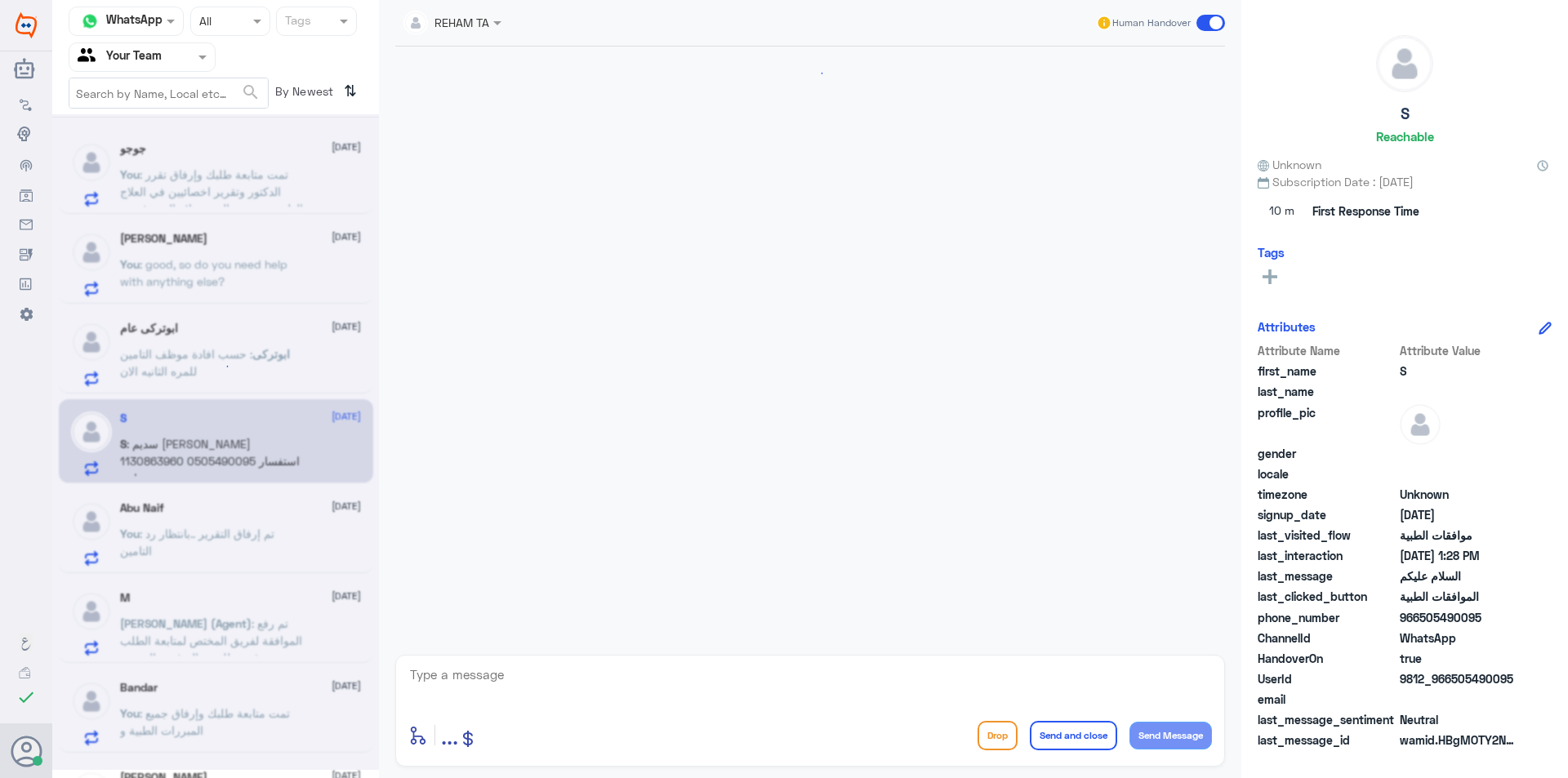
scroll to position [307, 0]
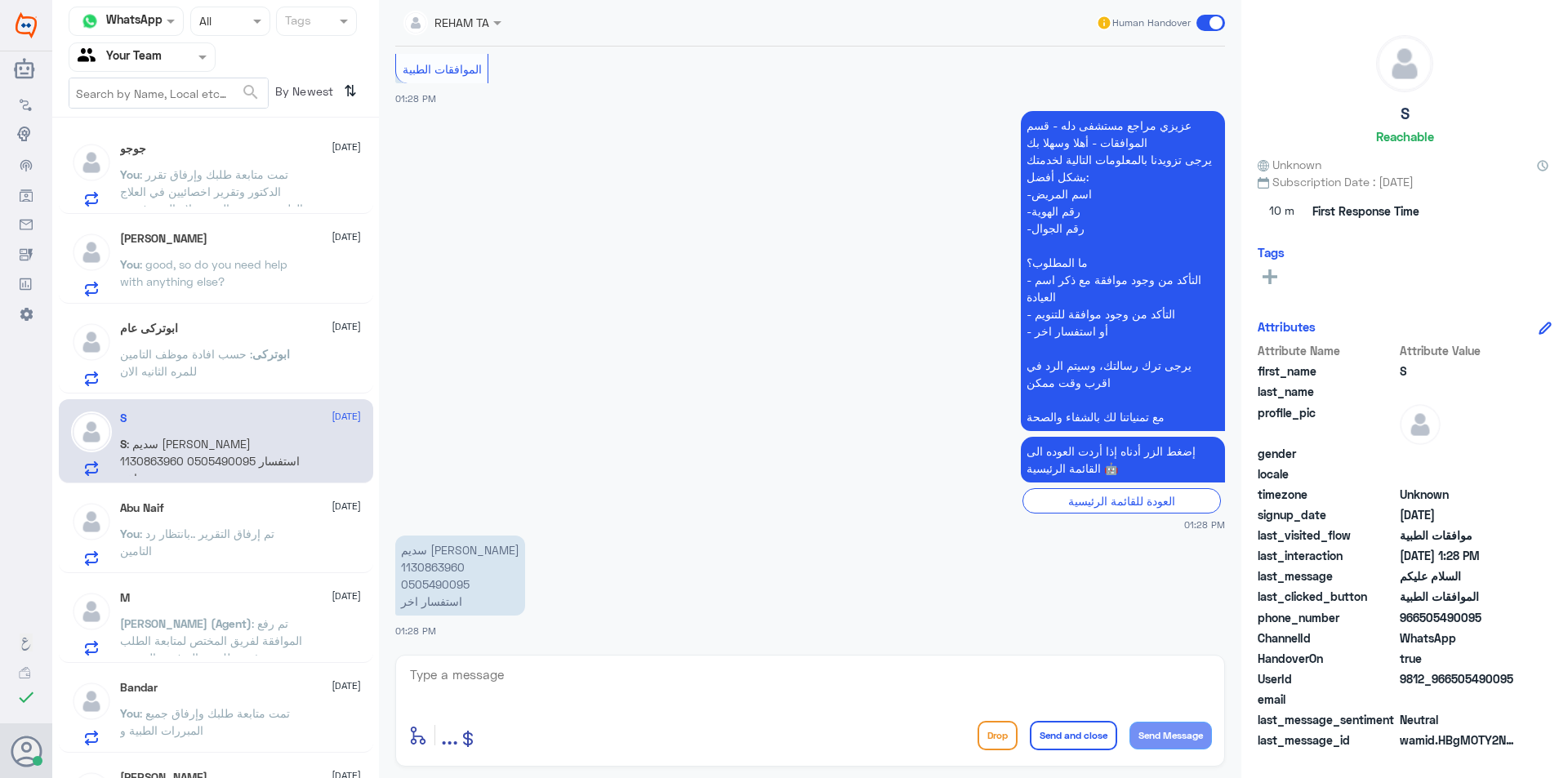
click at [211, 371] on p "ابوتركى : حسب افادة موظف التامين للمره الثانيه الان" at bounding box center [211, 366] width 184 height 41
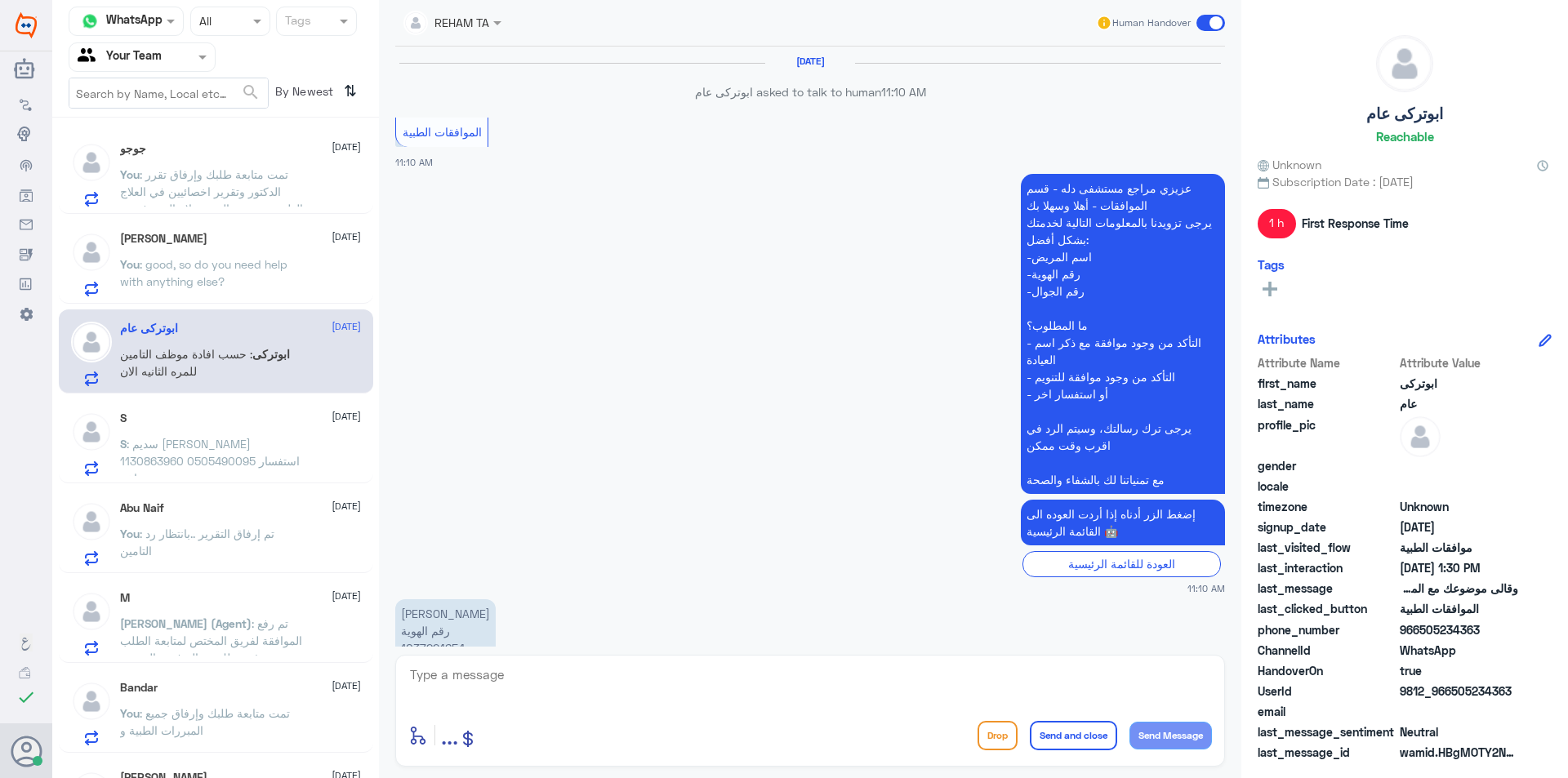
scroll to position [961, 0]
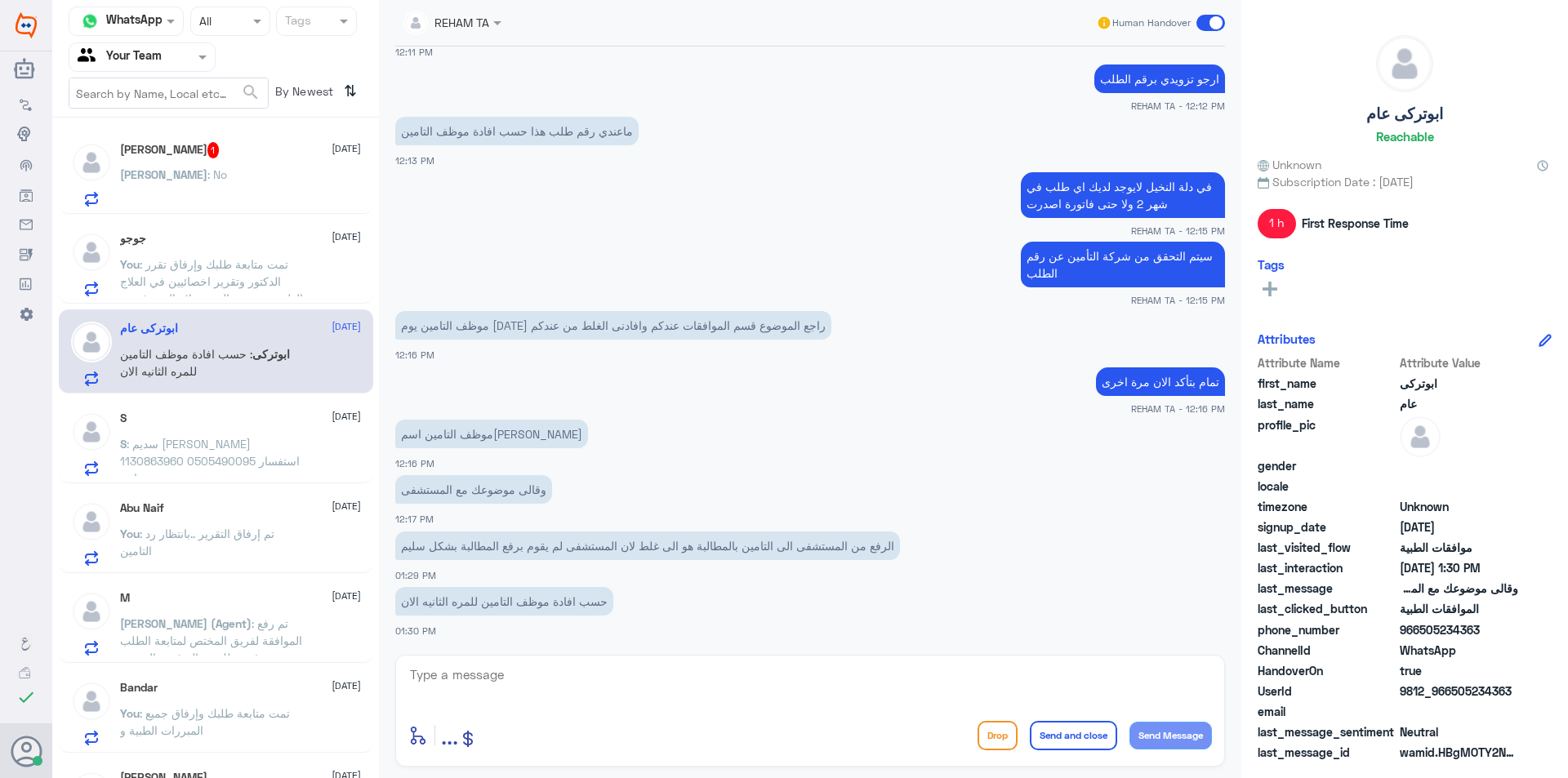
click at [276, 182] on div "Akbar : No" at bounding box center [240, 188] width 241 height 37
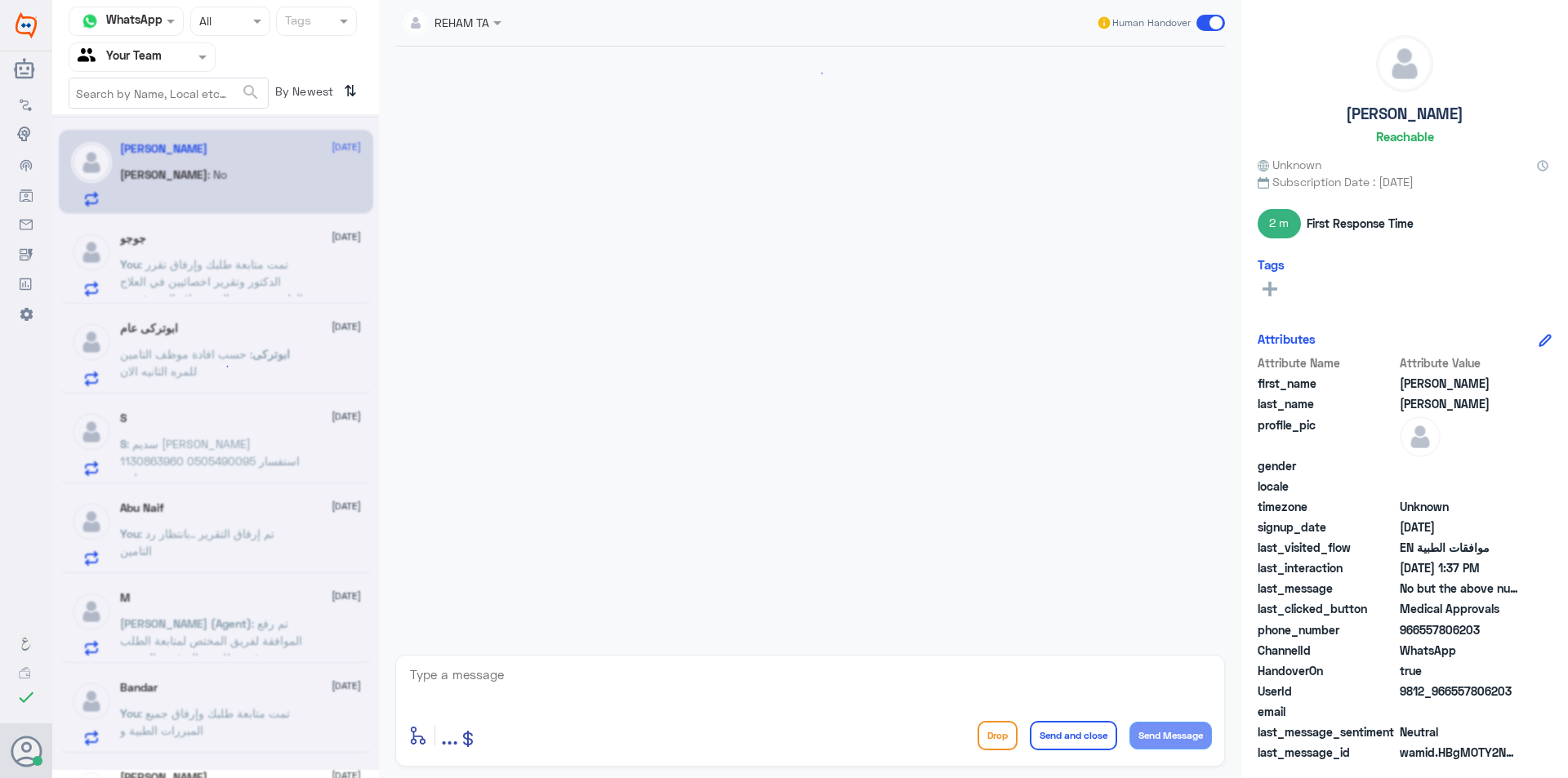
scroll to position [1163, 0]
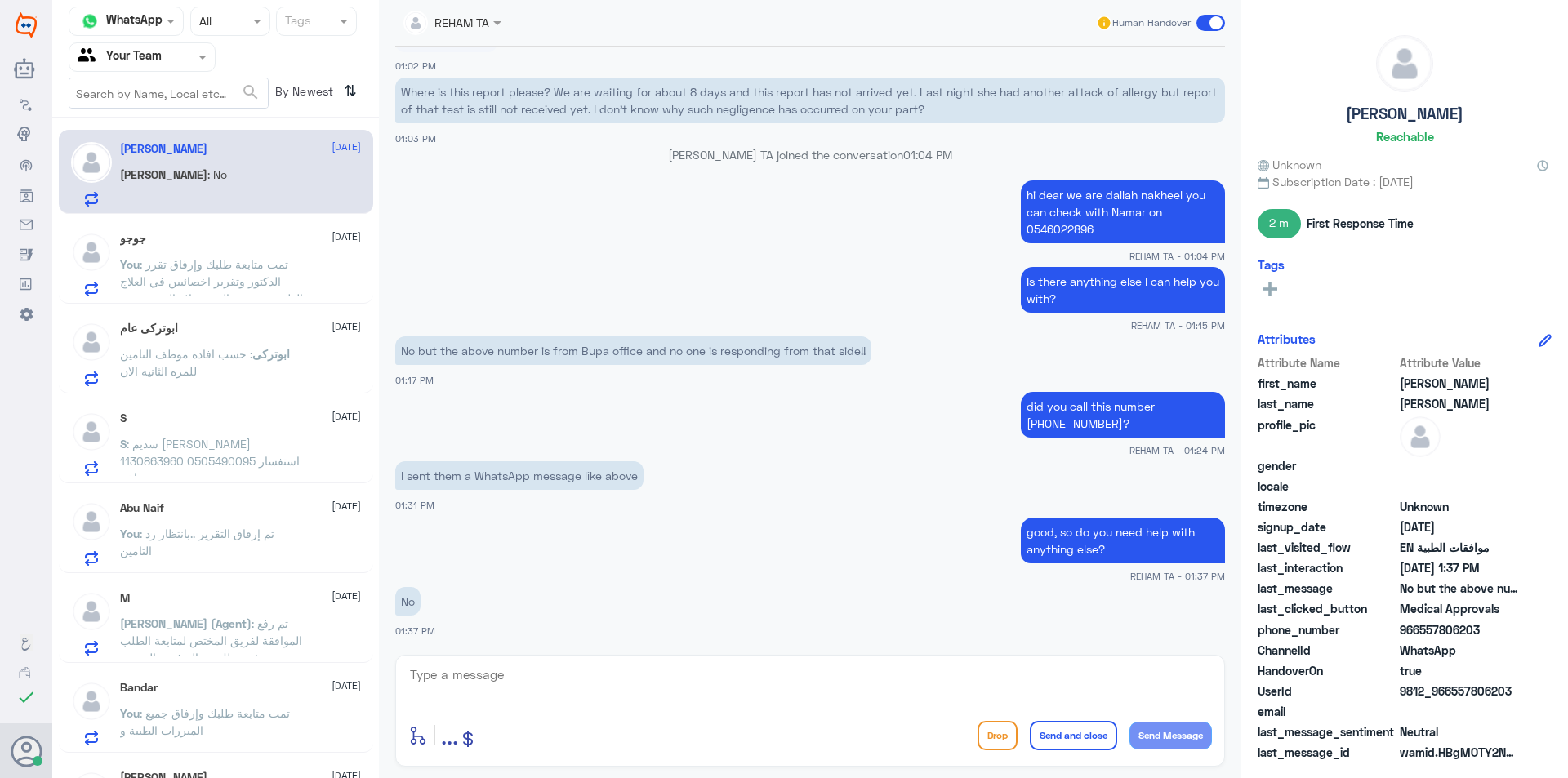
click at [606, 695] on textarea at bounding box center [809, 683] width 804 height 40
type textarea "y"
click at [456, 676] on textarea at bounding box center [809, 683] width 804 height 40
paste textarea ""If you need anything, don’t hesitate to reach out. Take care!""
click at [414, 672] on textarea ""If you need anything, don’t hesitate to reach out. Take care!"" at bounding box center [809, 683] width 804 height 40
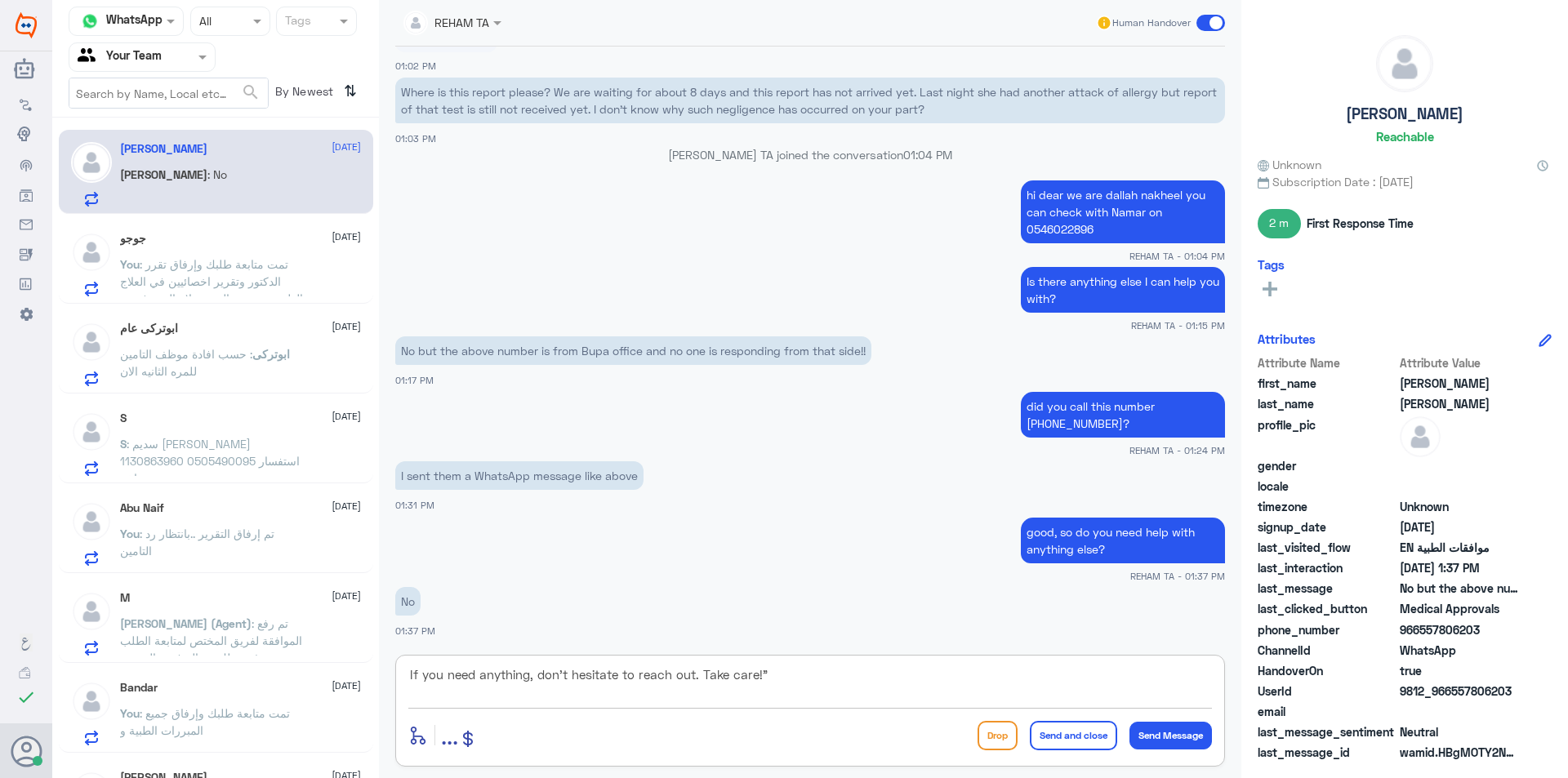
click at [797, 670] on textarea "If you need anything, don’t hesitate to reach out. Take care!"" at bounding box center [809, 683] width 804 height 40
drag, startPoint x: 698, startPoint y: 674, endPoint x: 766, endPoint y: 680, distance: 68.3
click at [766, 680] on textarea "If you need anything, don’t hesitate to reach out. Take care" at bounding box center [809, 683] width 804 height 40
paste textarea "Wishing you a speedy recovery"
click at [695, 677] on textarea "If you need anything, don’t hesitate to reach out.Wishing you a speedy recovery" at bounding box center [809, 683] width 804 height 40
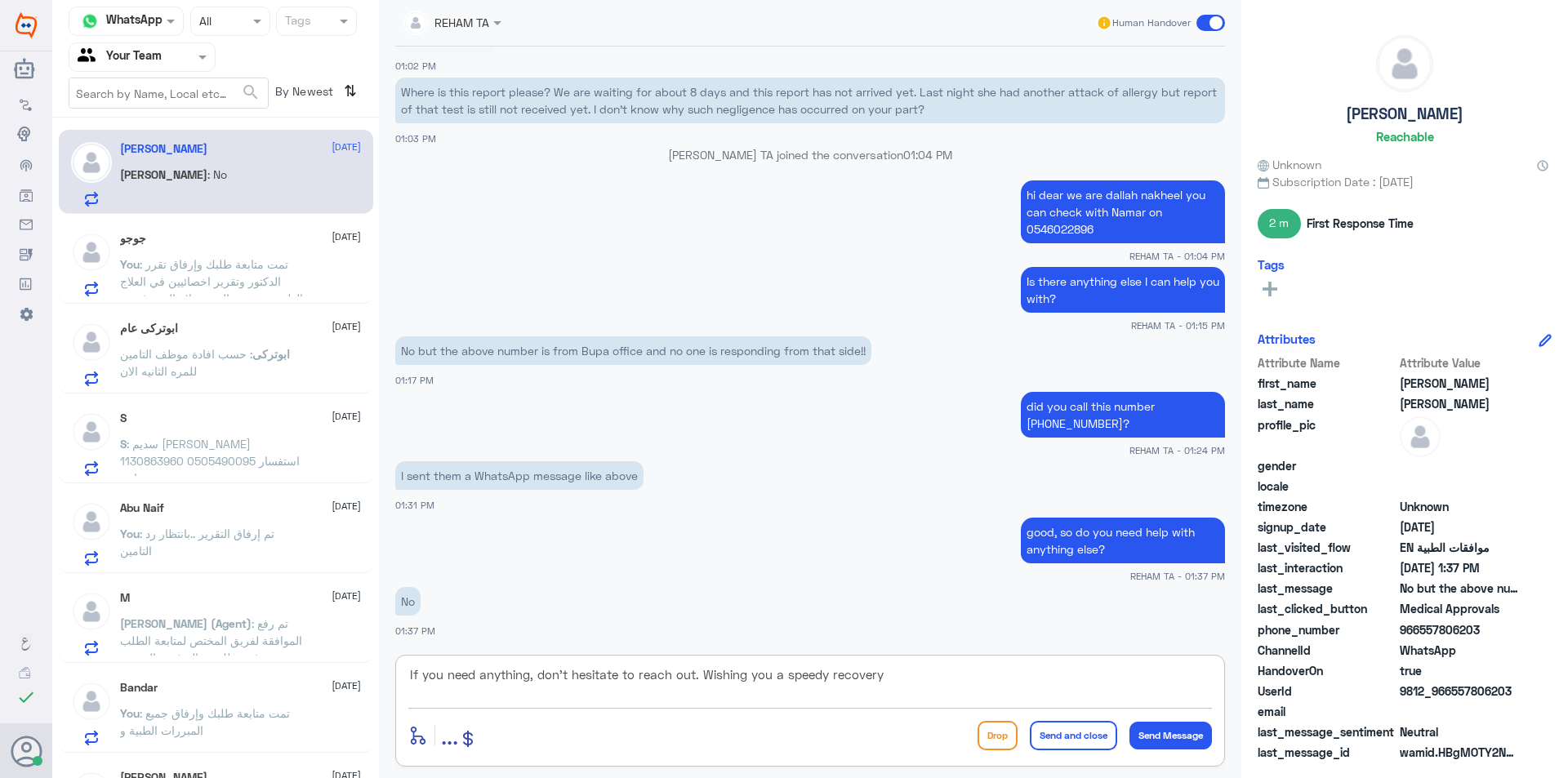
click at [896, 689] on textarea "If you need anything, don’t hesitate to reach out. Wishing you a speedy recovery" at bounding box center [809, 683] width 804 height 40
click at [878, 682] on textarea "If you need anything, don’t hesitate to reach out. Wishing you a speedy recovery" at bounding box center [809, 683] width 804 height 40
click at [564, 672] on textarea "If you need anything, don’t hesitate to reach out. Wishing you a speedy recover…" at bounding box center [809, 683] width 804 height 40
click at [563, 678] on textarea "If you need anything, don’t hesitate to reach out. Wishing you a speedy recover…" at bounding box center [809, 683] width 804 height 40
click at [567, 675] on textarea "If you need anything, don’t hesitate to reach out. Wishing you a speedy recover…" at bounding box center [809, 683] width 804 height 40
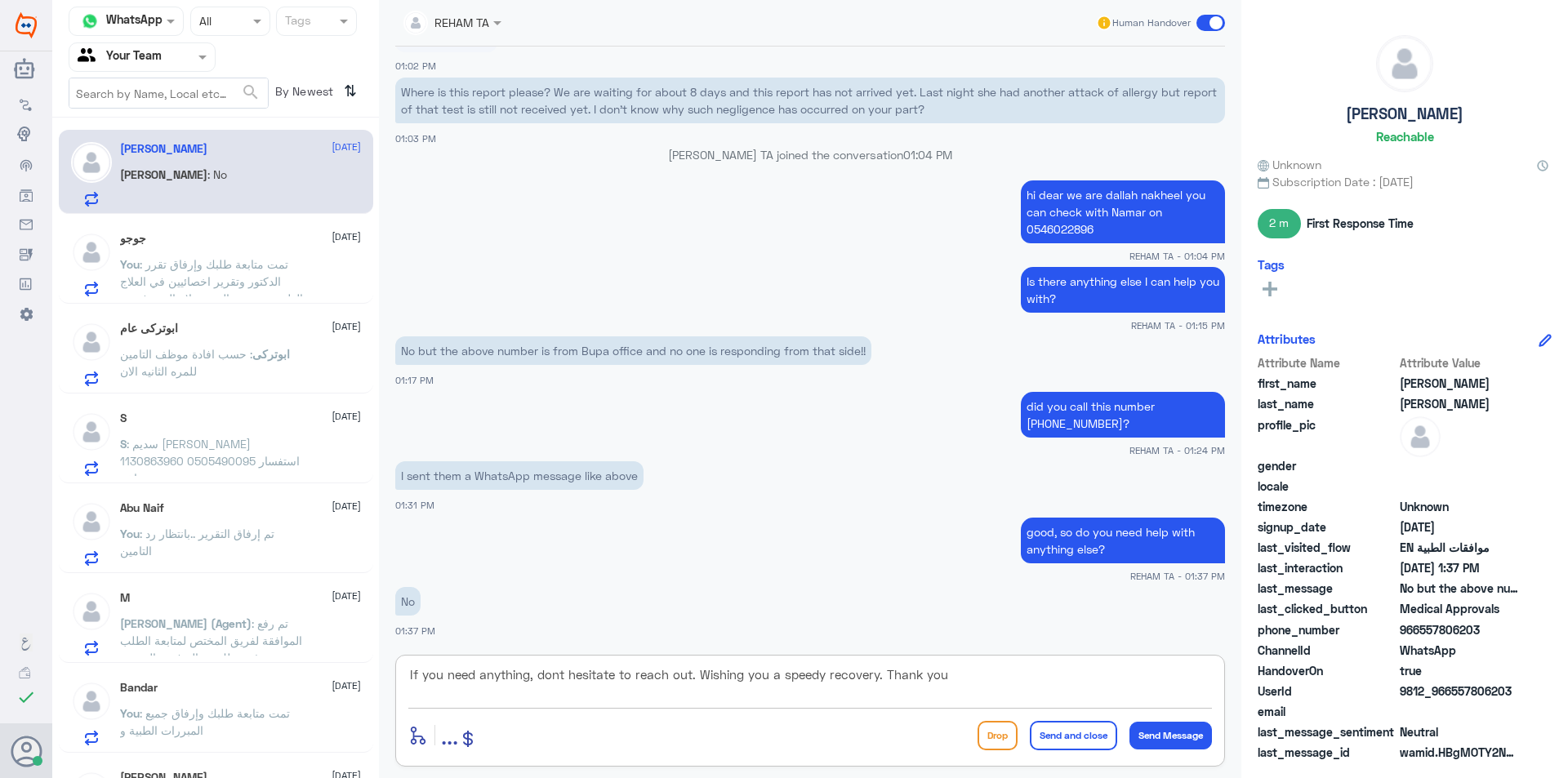
click at [1051, 688] on textarea "If you need anything, dont hesitate to reach out. Wishing you a speedy recovery…" at bounding box center [809, 683] width 804 height 40
click at [927, 674] on textarea "If you need anything, dont hesitate to reach out. Wishing you a speedy recovery…" at bounding box center [809, 683] width 804 height 40
type textarea "If you need anything, dont hesitate to reach out. Wishing you a speedy recovery…"
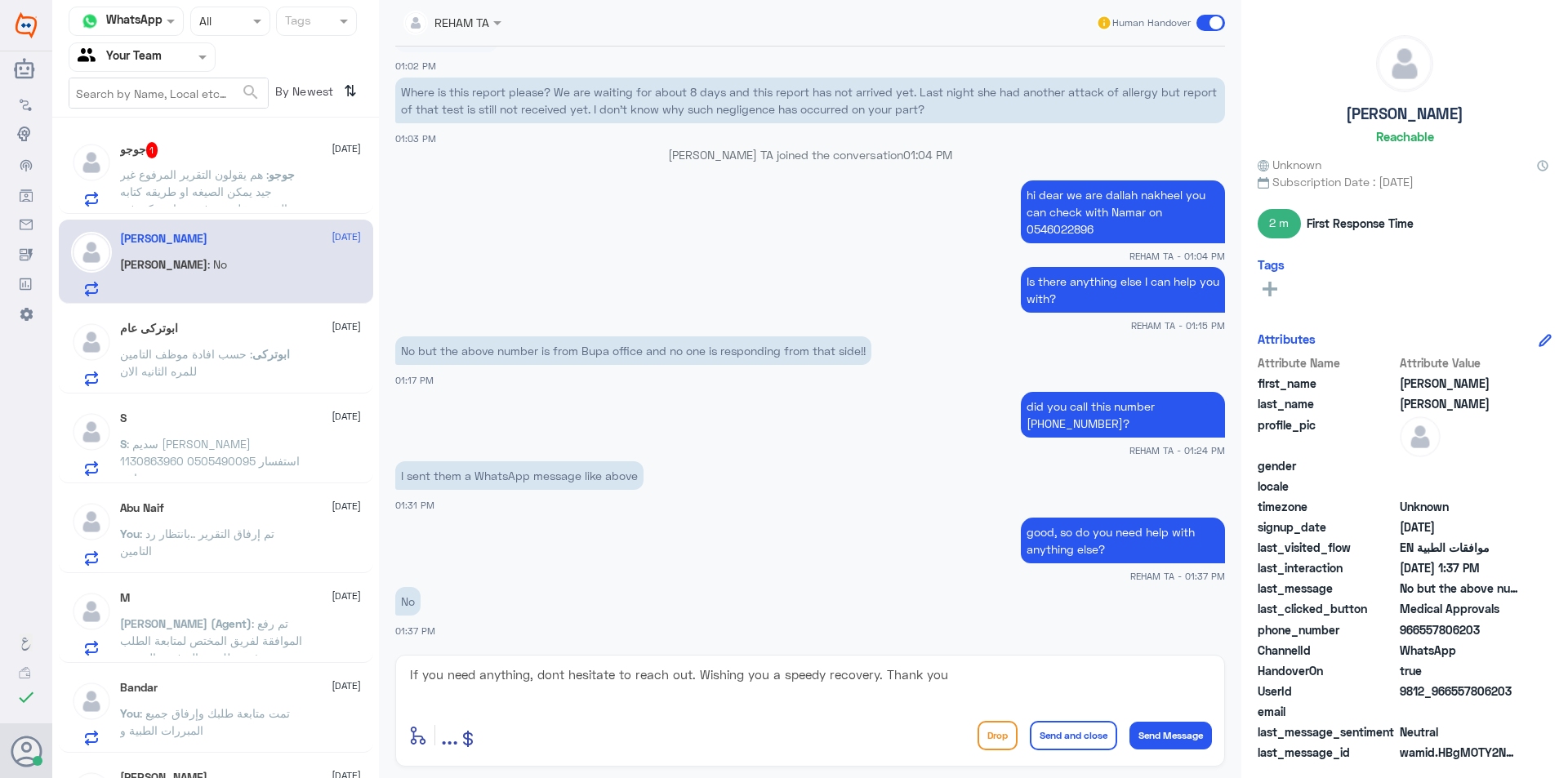
click at [877, 502] on div "I sent them a WhatsApp message like above 01:31 PM" at bounding box center [809, 485] width 830 height 56
click at [1064, 282] on p "Is there anything else I can help you with?" at bounding box center [1123, 289] width 204 height 45
copy div "Is there anything else I can help you with?"
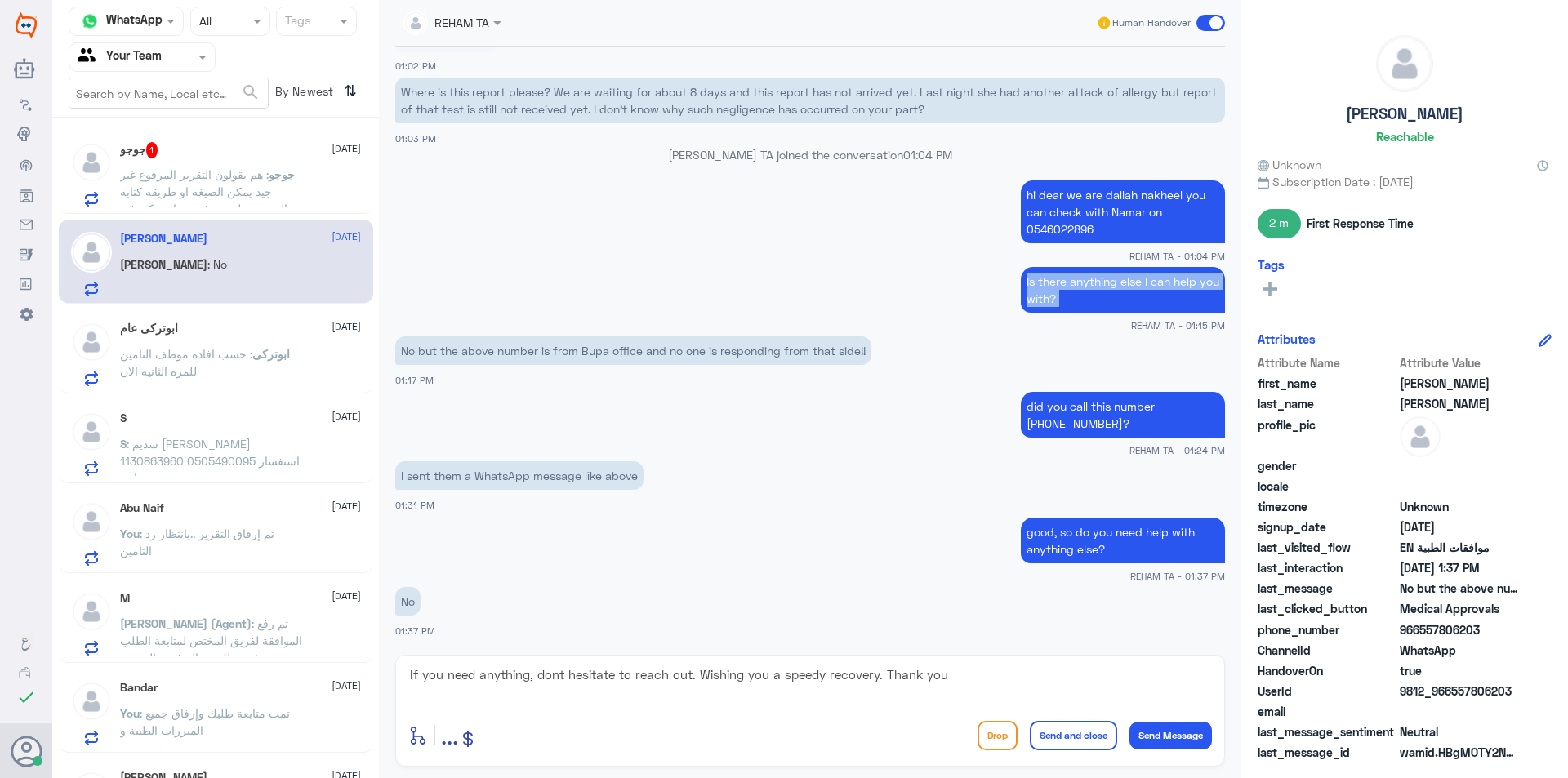
click at [1076, 733] on button "Send and close" at bounding box center [1074, 736] width 87 height 30
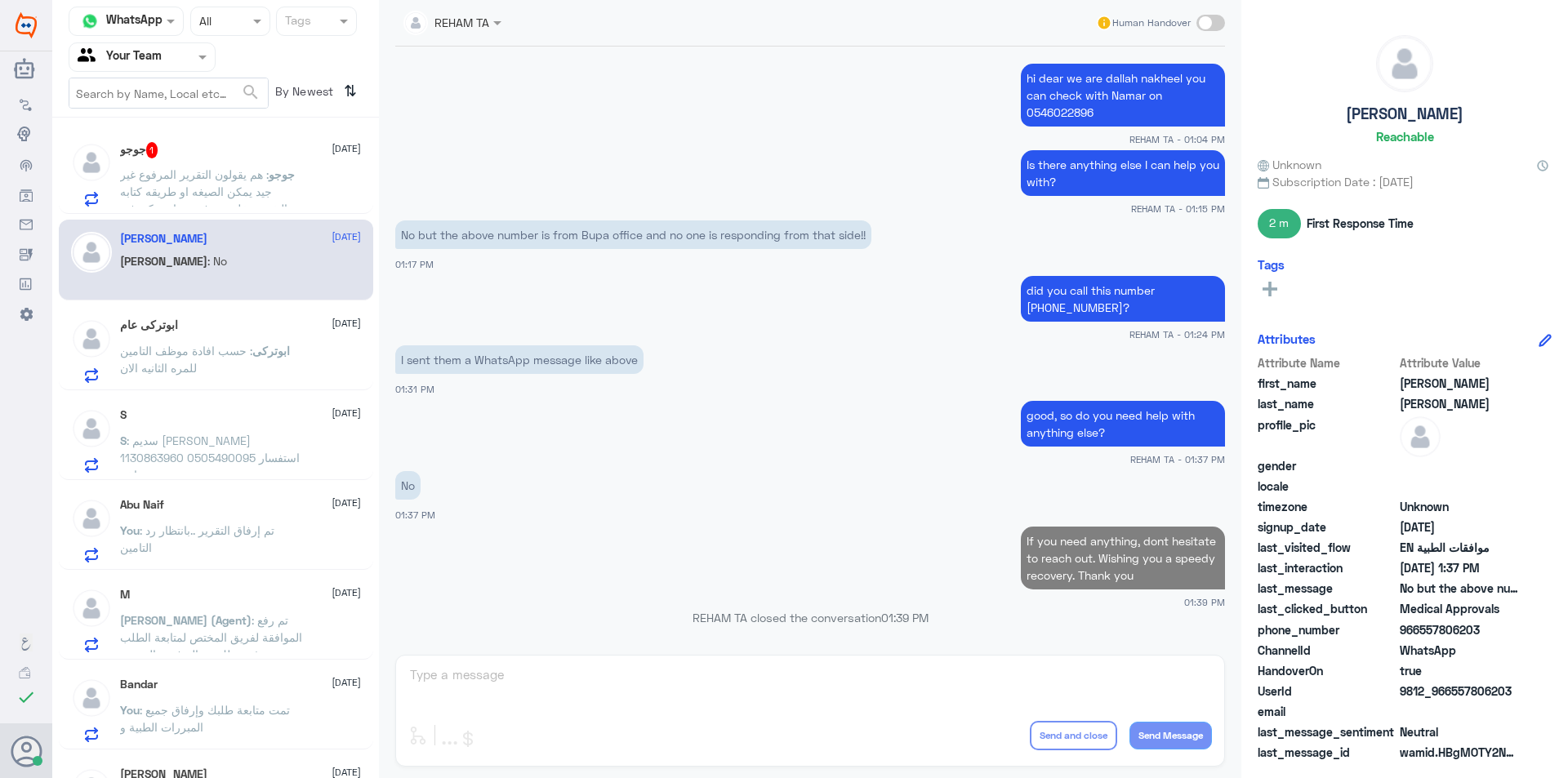
click at [210, 198] on span ": هم يقولون التقرير المرفوع غير جيد يمكن الصيغه او طريقه كتابه التقرير تخليهم ي…" at bounding box center [203, 209] width 168 height 83
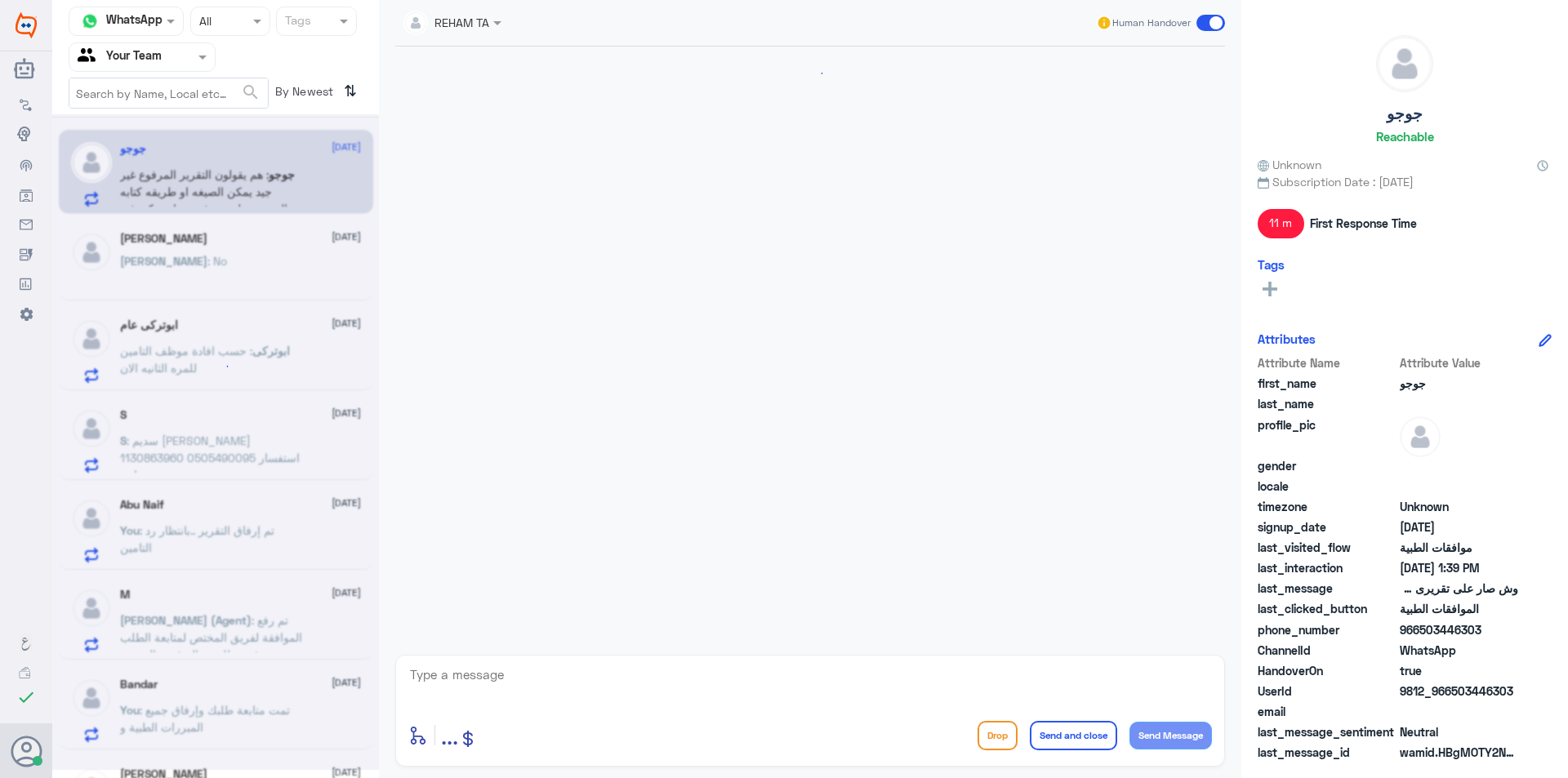
scroll to position [1212, 0]
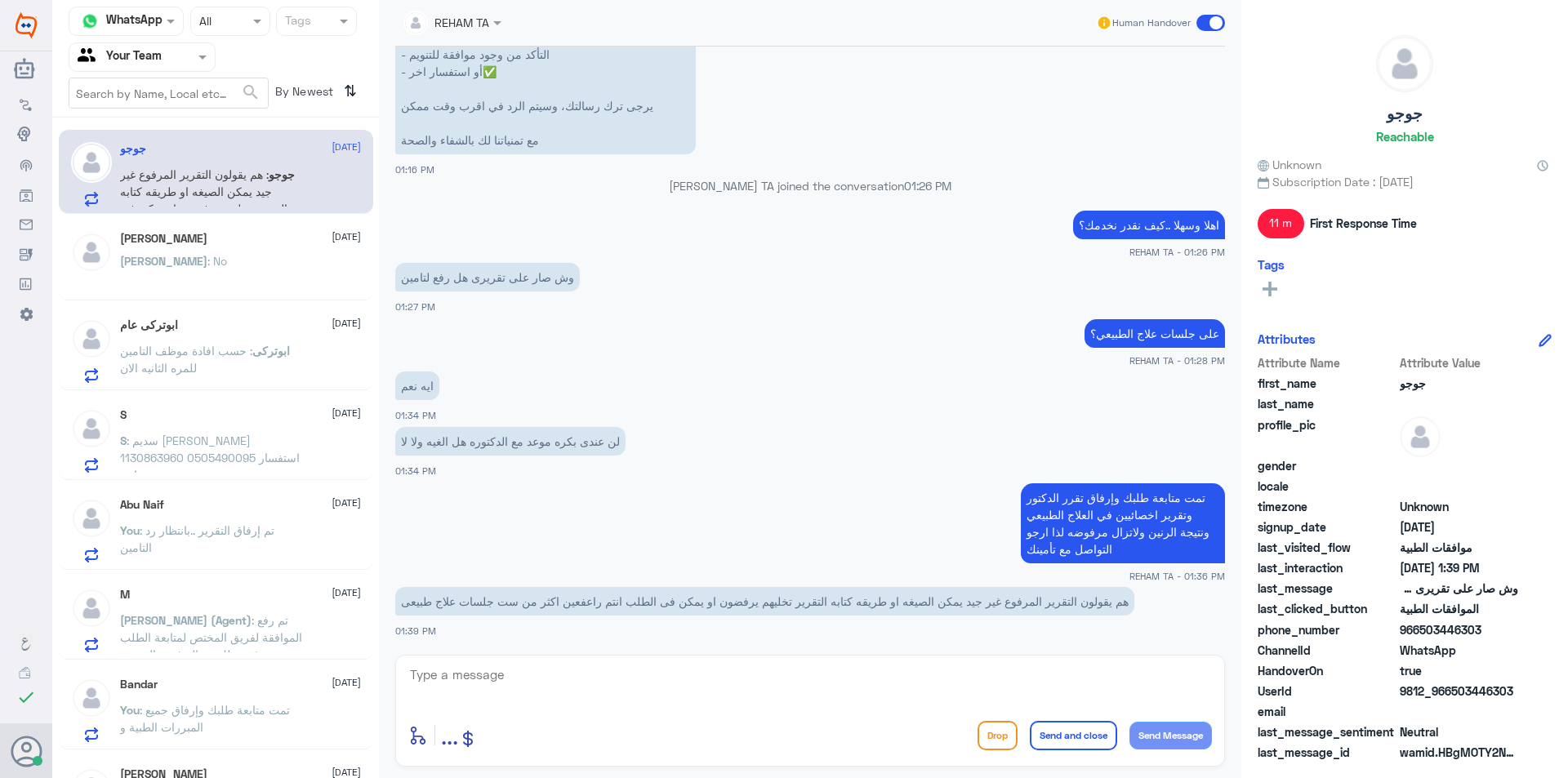
click at [755, 649] on div "REHAM TA Human Handover 21 Aug 2025 الدكتوره رهام علاج طبيعى رفعت لتامين بوبا ب…" at bounding box center [810, 391] width 862 height 784
click at [756, 677] on textarea at bounding box center [809, 683] width 804 height 40
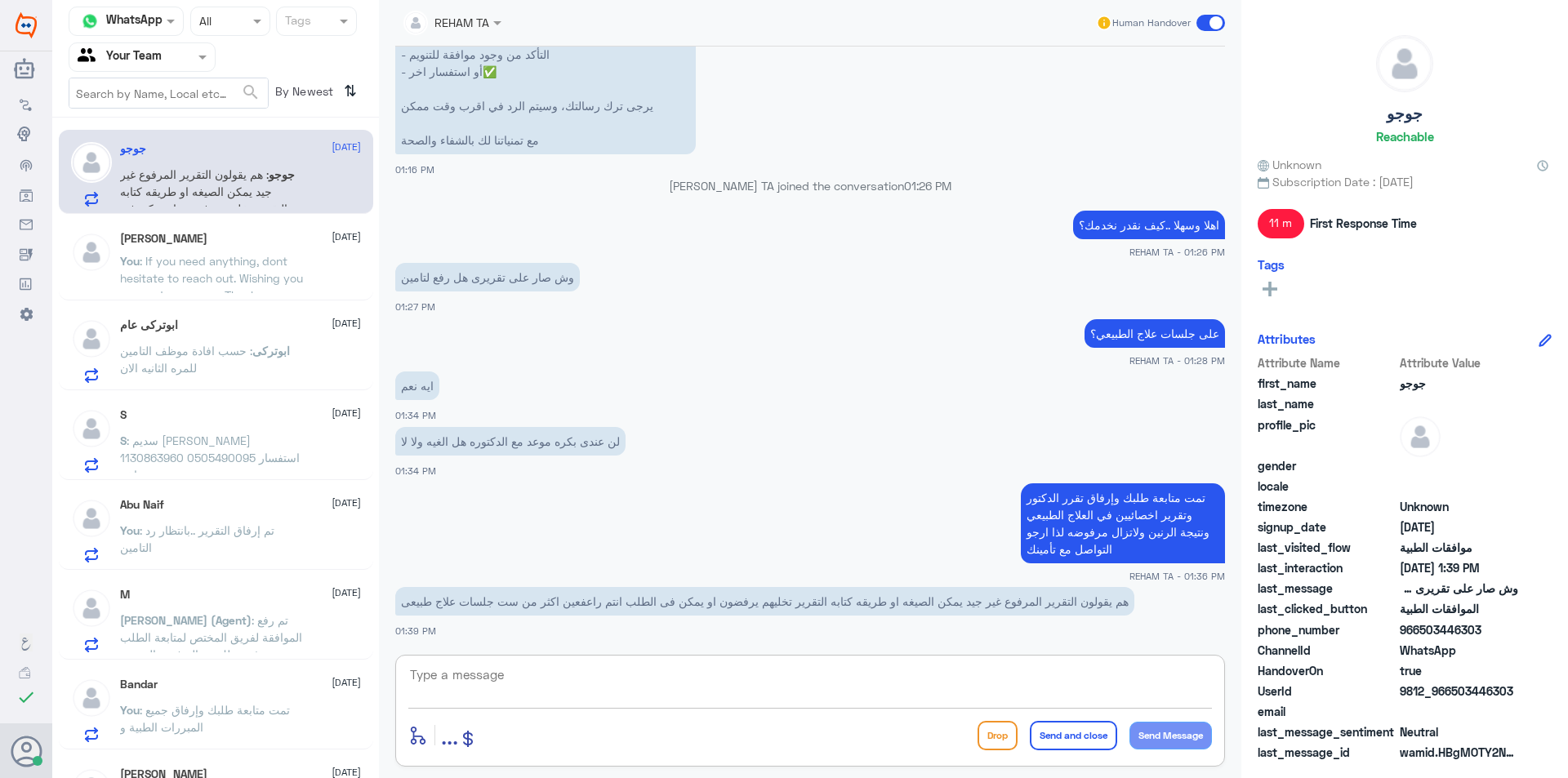
click at [756, 677] on textarea at bounding box center [809, 683] width 804 height 40
type textarea "u"
type textarea "عزيزتي هو بكج يحتوي على 6 جلسات وتم رفع بكج واحد مرفق فيه كل المبررات الطبية"
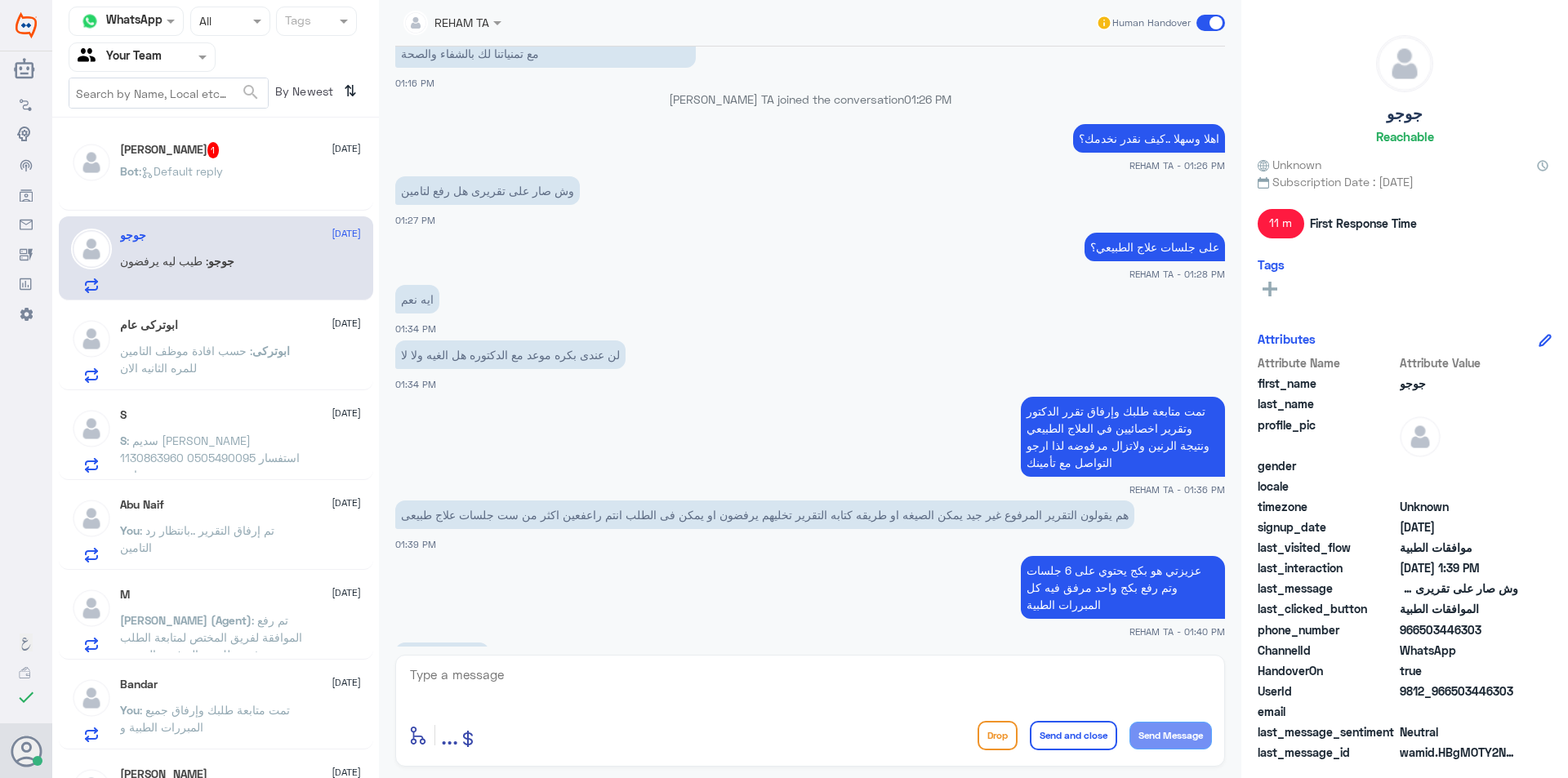
scroll to position [1355, 0]
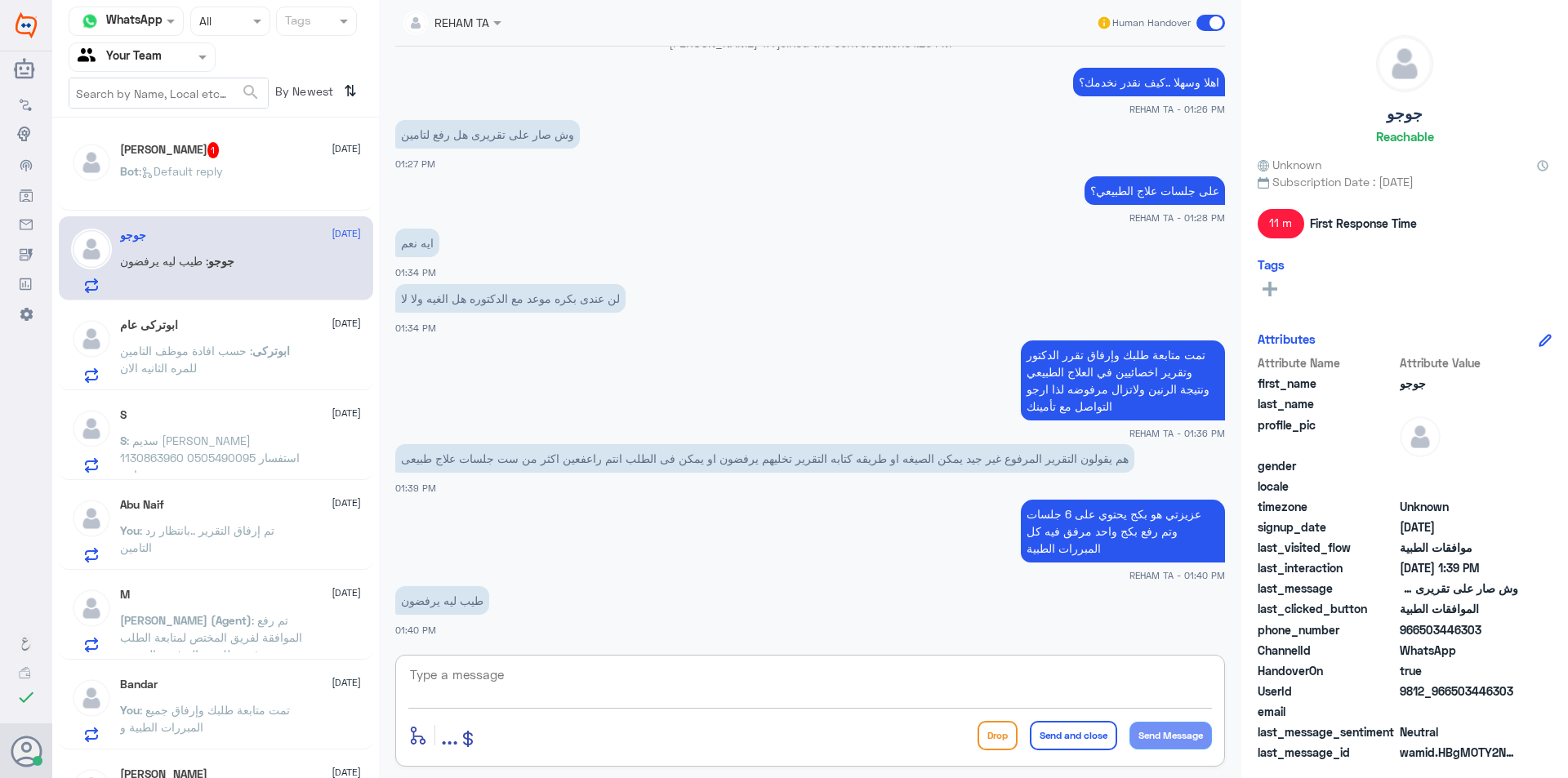
click at [249, 161] on div "Akbar Ali 1 23 August Bot : Default reply" at bounding box center [240, 172] width 241 height 61
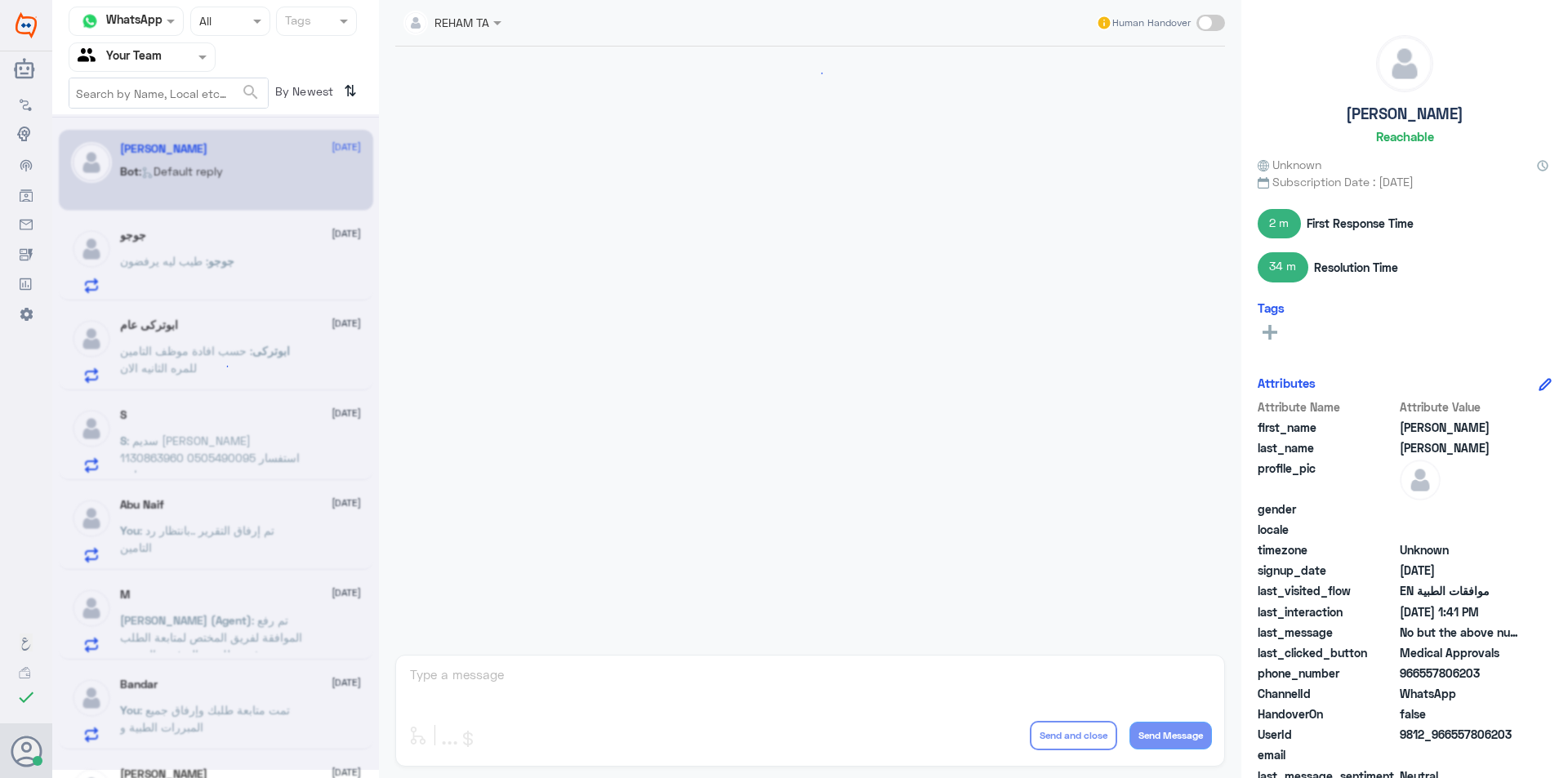
scroll to position [1249, 0]
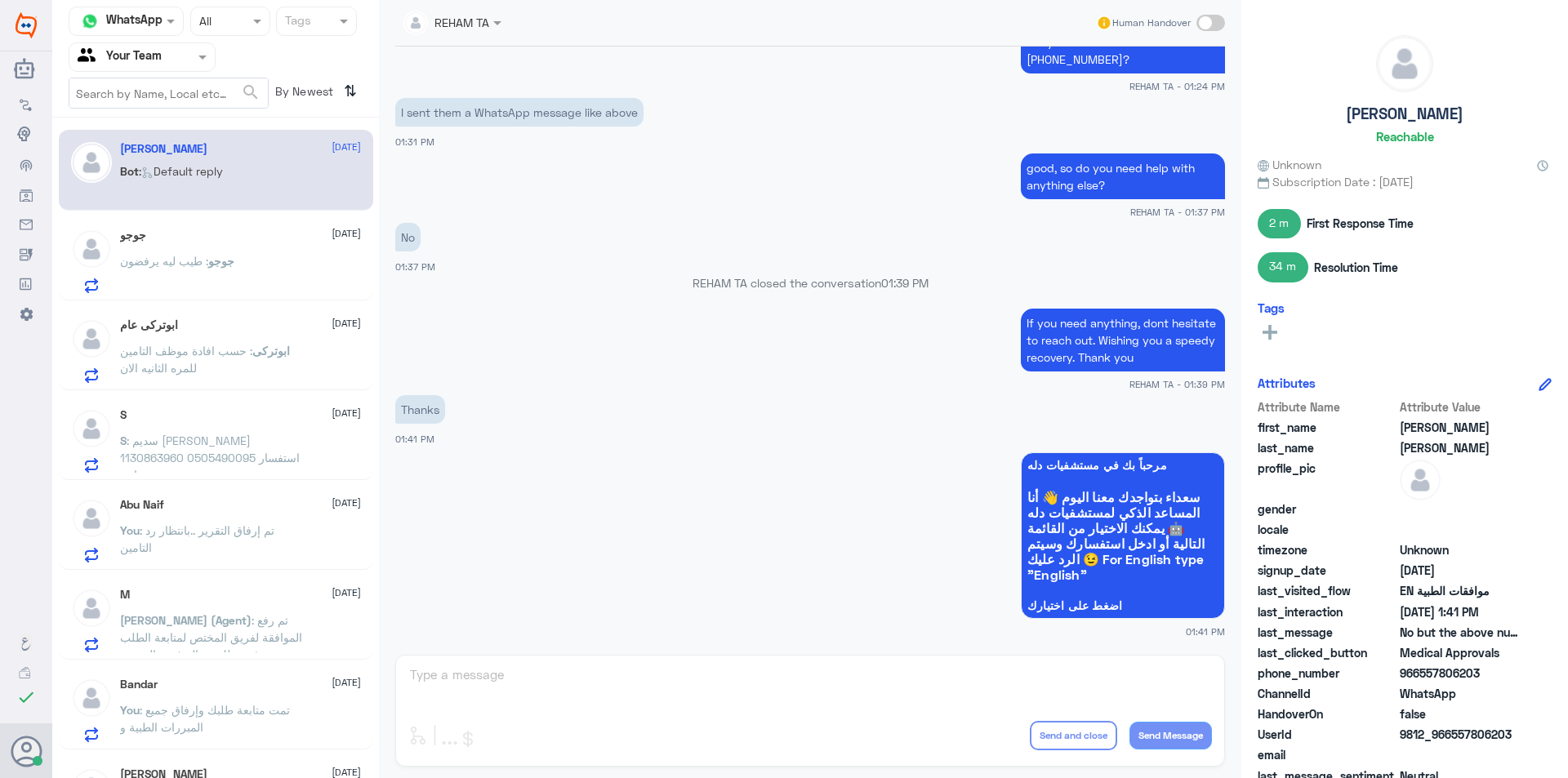
click at [240, 200] on div "Bot : Default reply" at bounding box center [240, 185] width 241 height 37
click at [246, 262] on div "جوجو : طيب ليه يرفضون" at bounding box center [240, 275] width 241 height 37
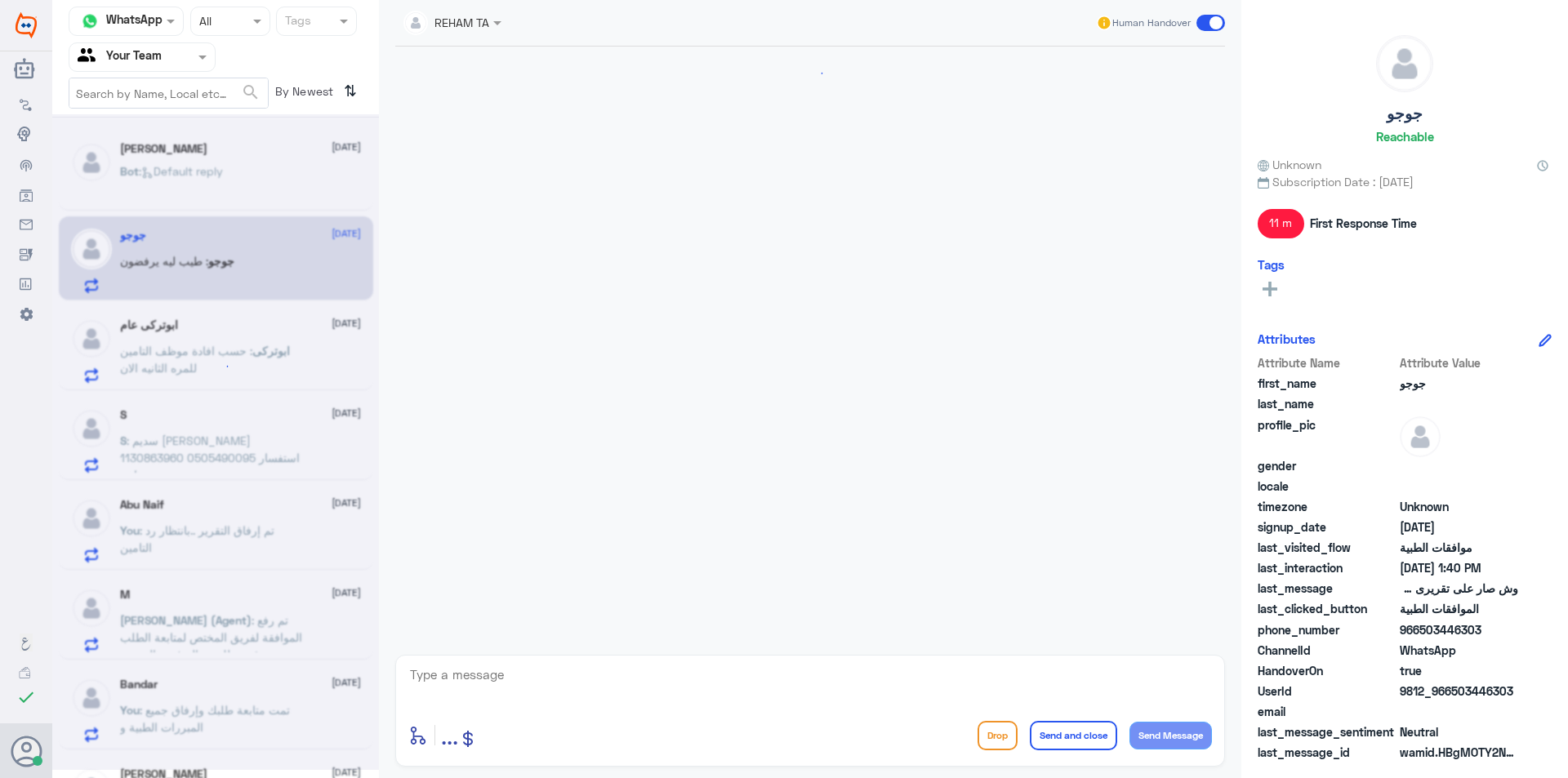
scroll to position [1246, 0]
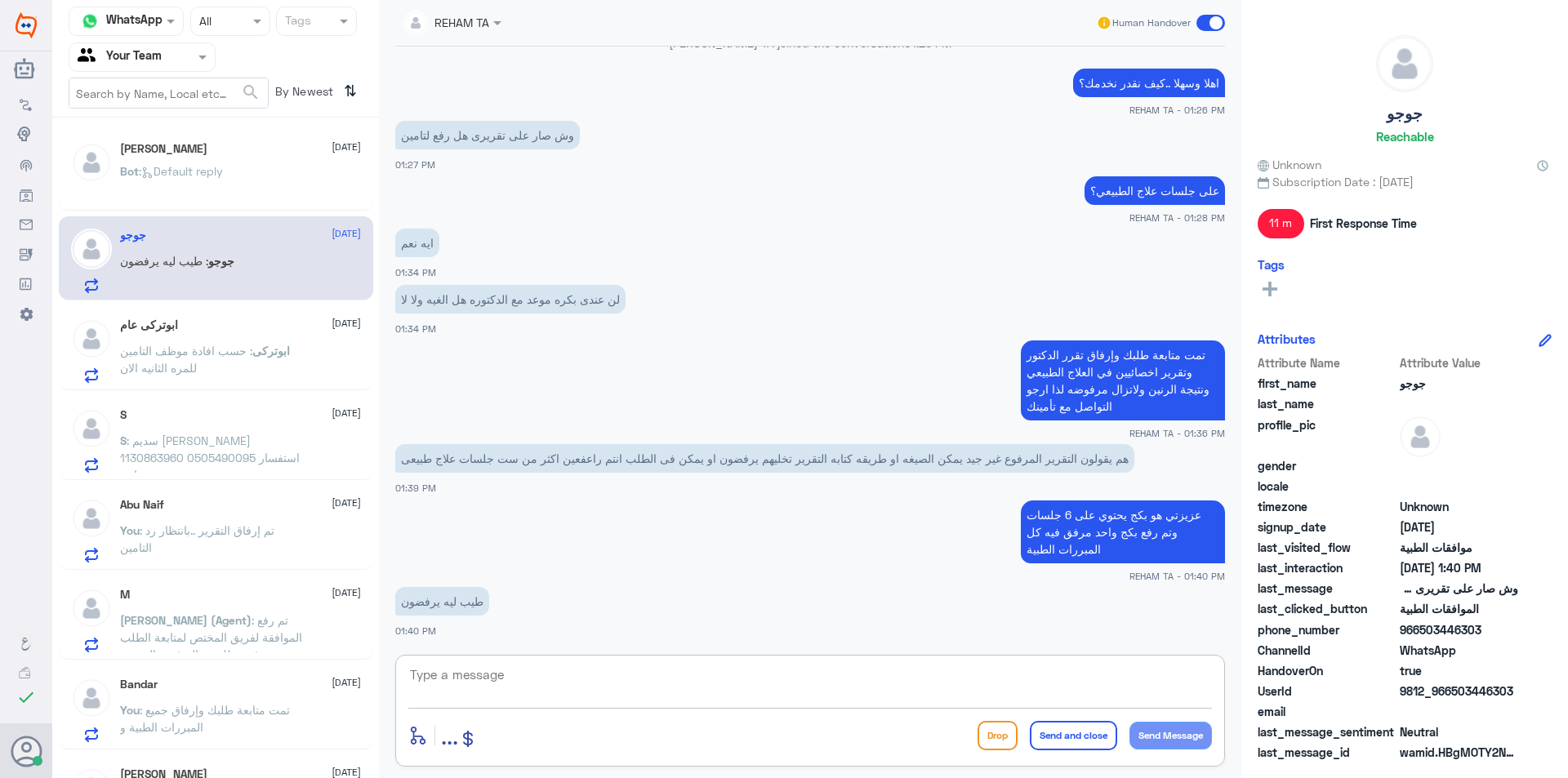
click at [472, 681] on textarea at bounding box center [809, 683] width 804 height 40
type textarea "بناء على ردهم لايوجد دواعي طبية"
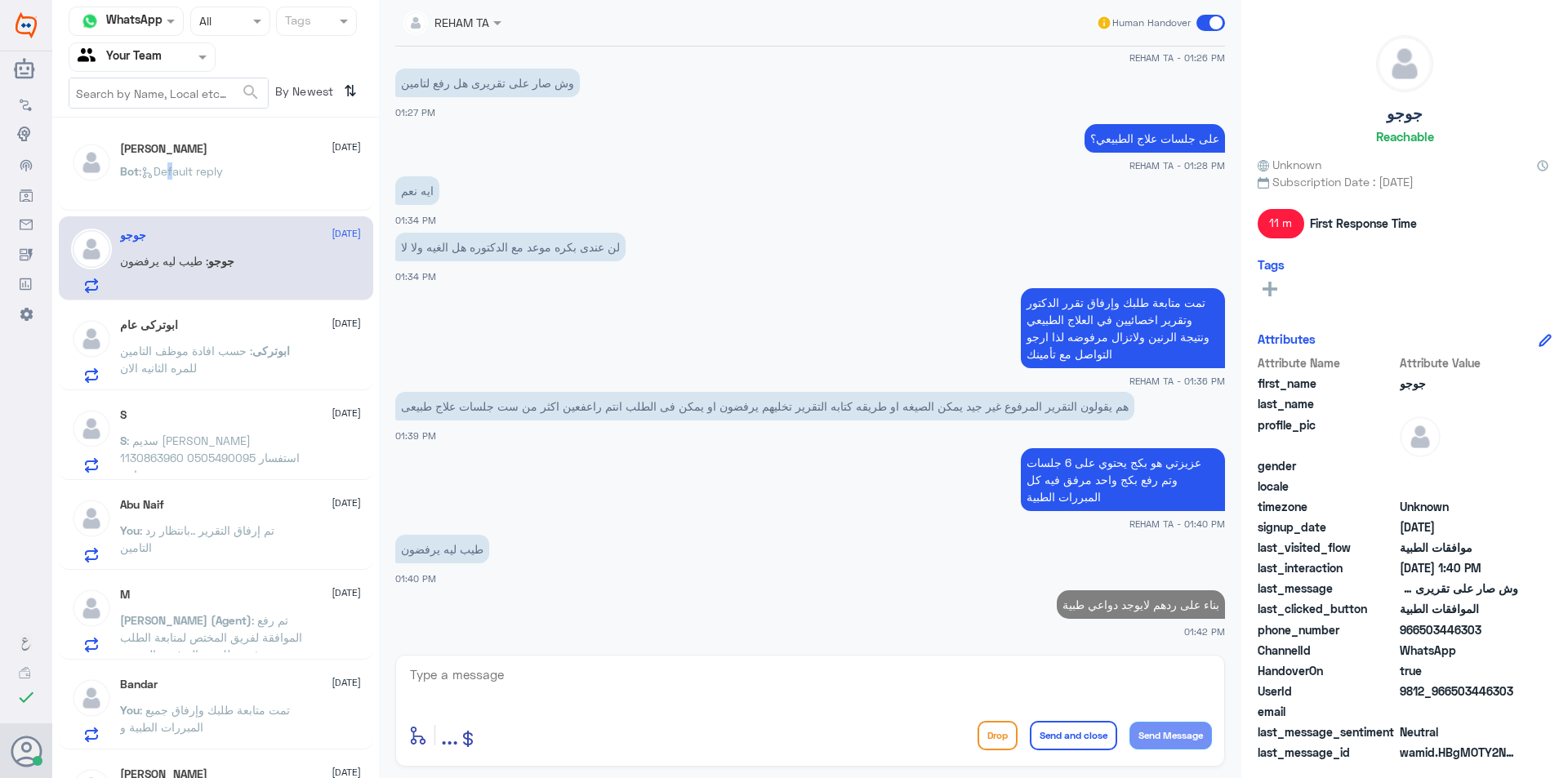
click at [171, 168] on span ": Default reply" at bounding box center [181, 171] width 84 height 14
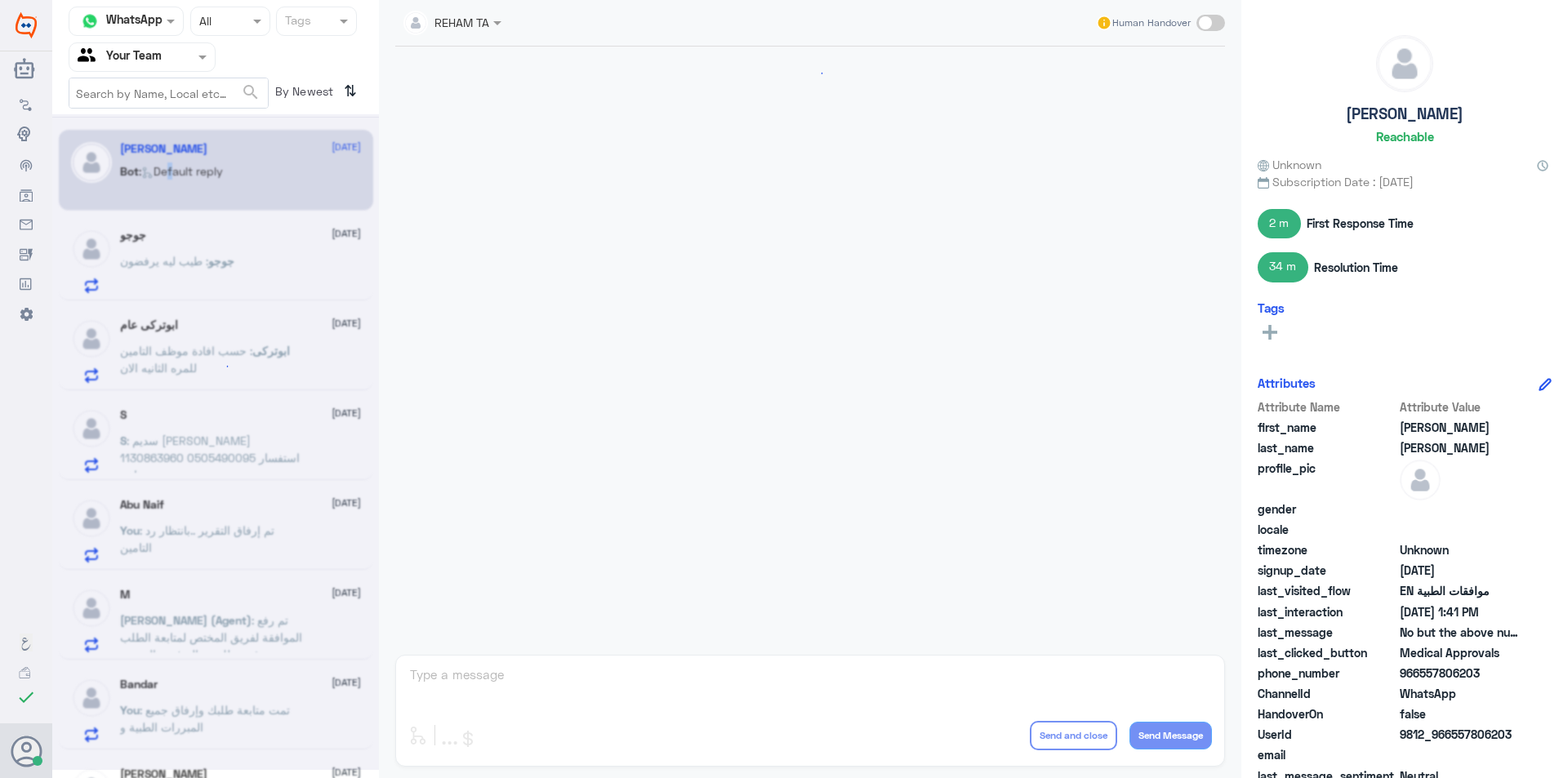
scroll to position [1249, 0]
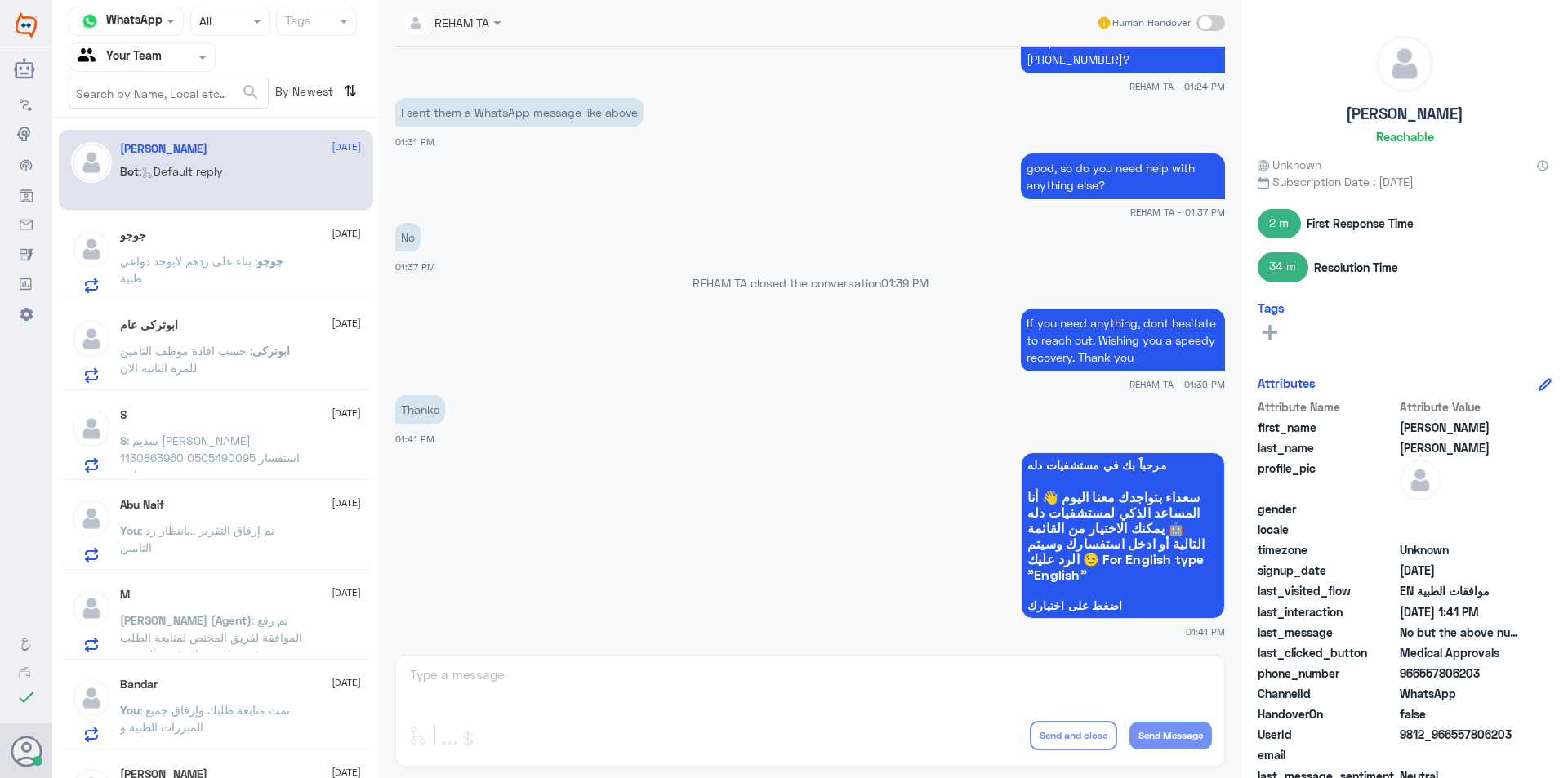
click at [567, 675] on div "REHAM TA Human Handover 23 Aug 2025 Welcome to Dallah Hospital Kindly give us t…" at bounding box center [810, 391] width 862 height 784
click at [154, 277] on p "You : بناء على ردهم لايوجد دواعي طبية" at bounding box center [210, 273] width 182 height 41
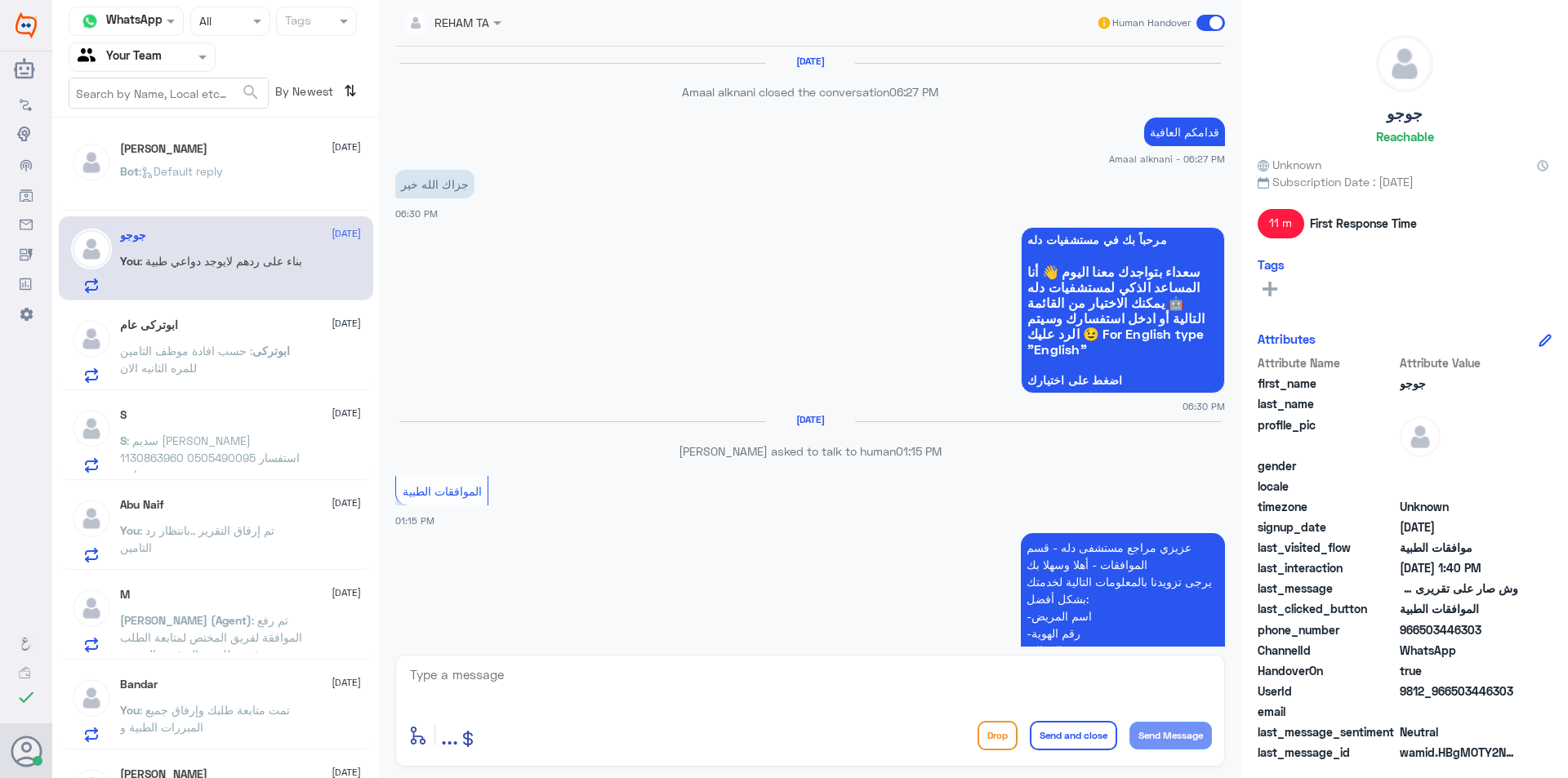
scroll to position [1250, 0]
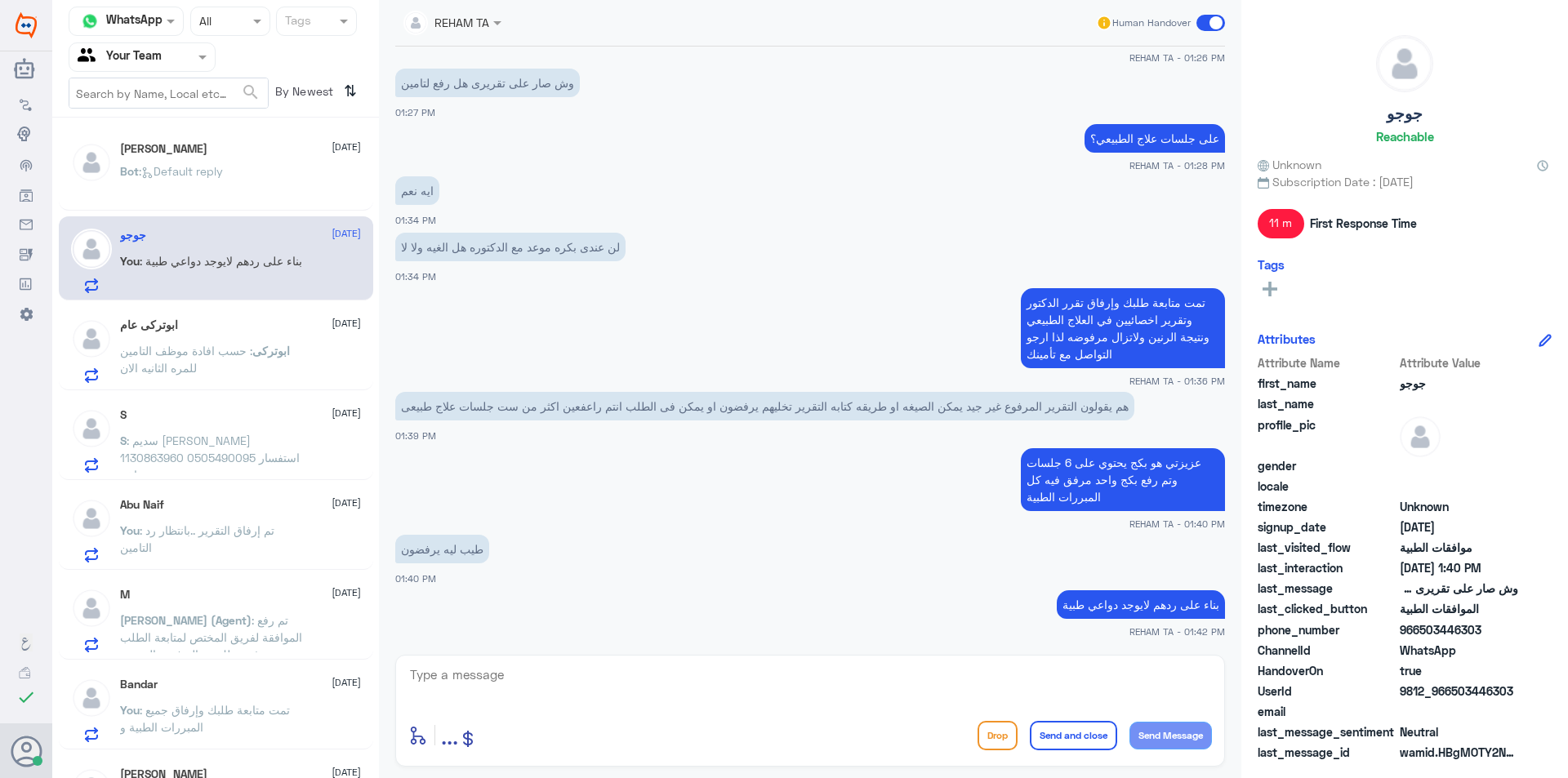
click at [193, 346] on span ": حسب افادة موظف التامين للمره الثانيه الان" at bounding box center [185, 359] width 133 height 31
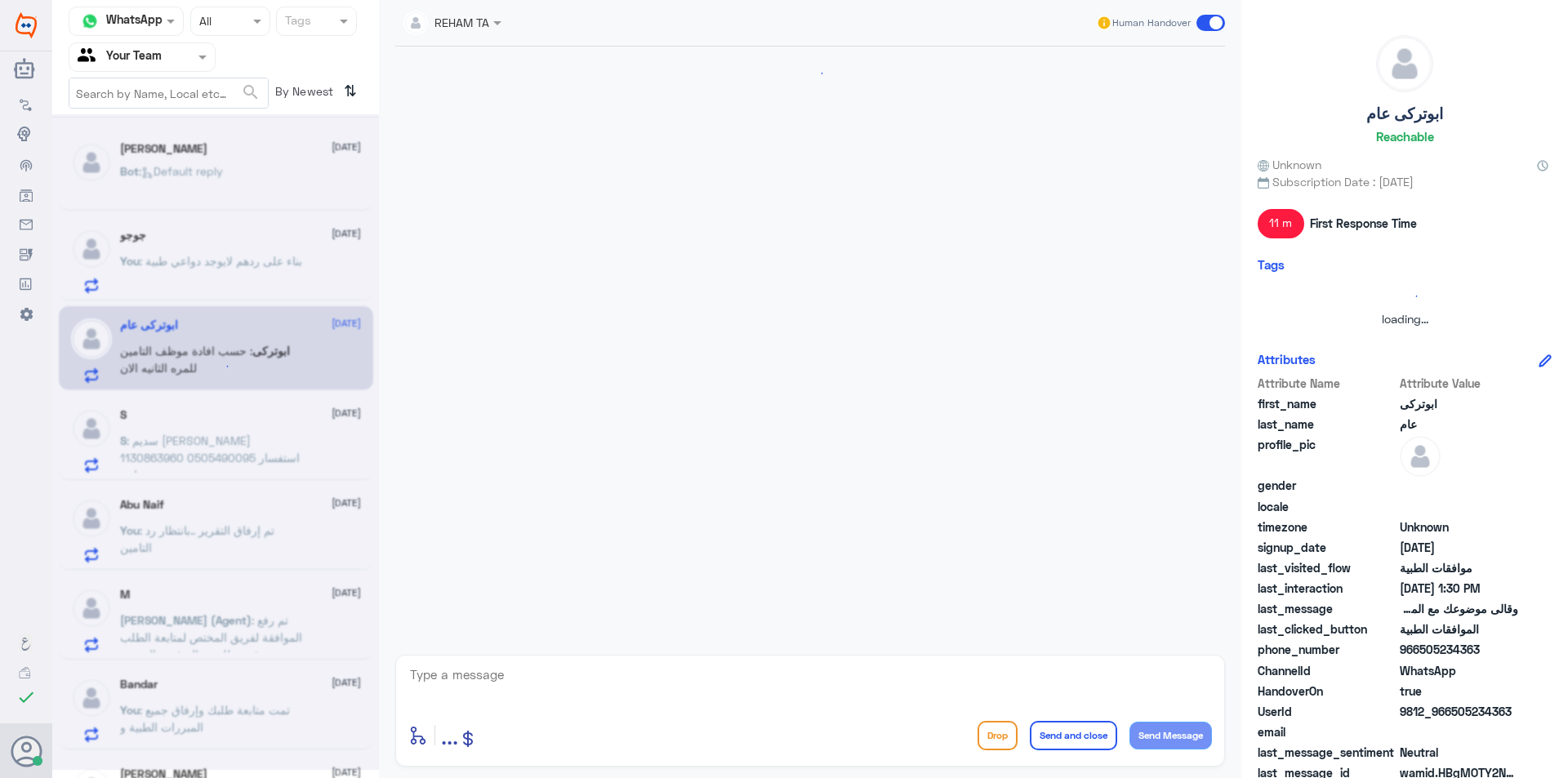
scroll to position [961, 0]
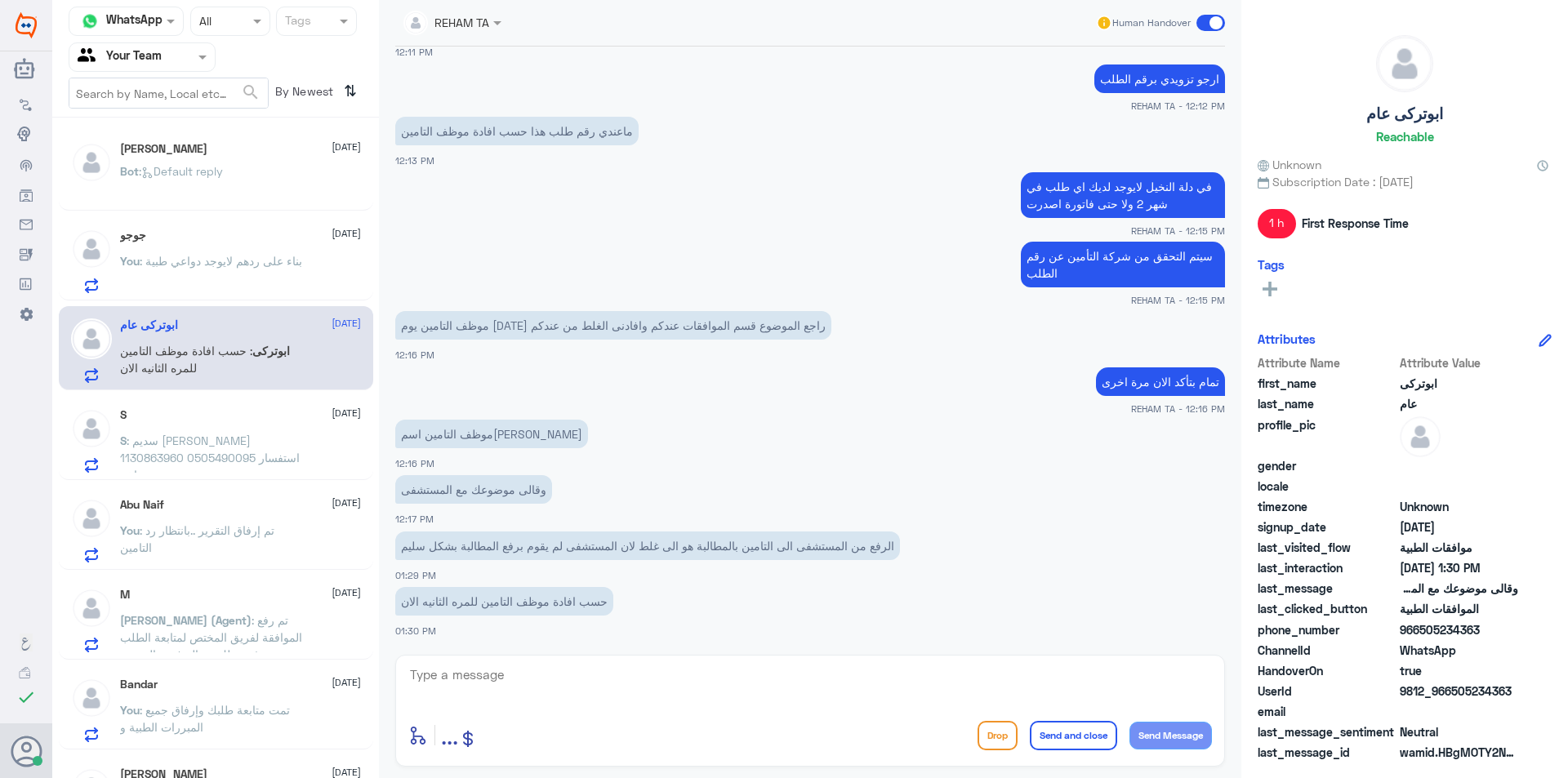
click at [252, 468] on p "S : سديم نايف القحطاني 1130863960 0505490095 استفسار اخر" at bounding box center [211, 453] width 184 height 41
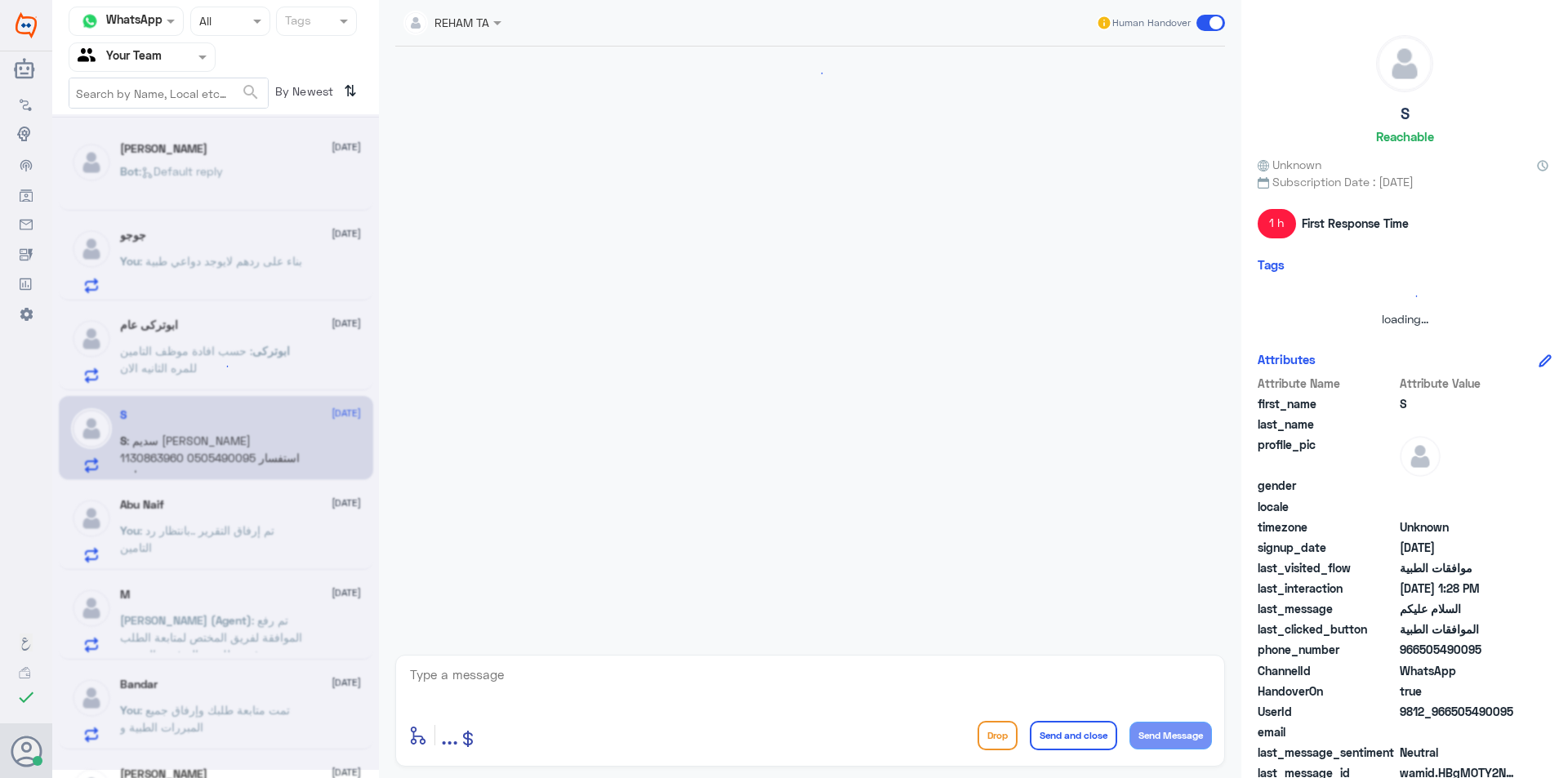
scroll to position [307, 0]
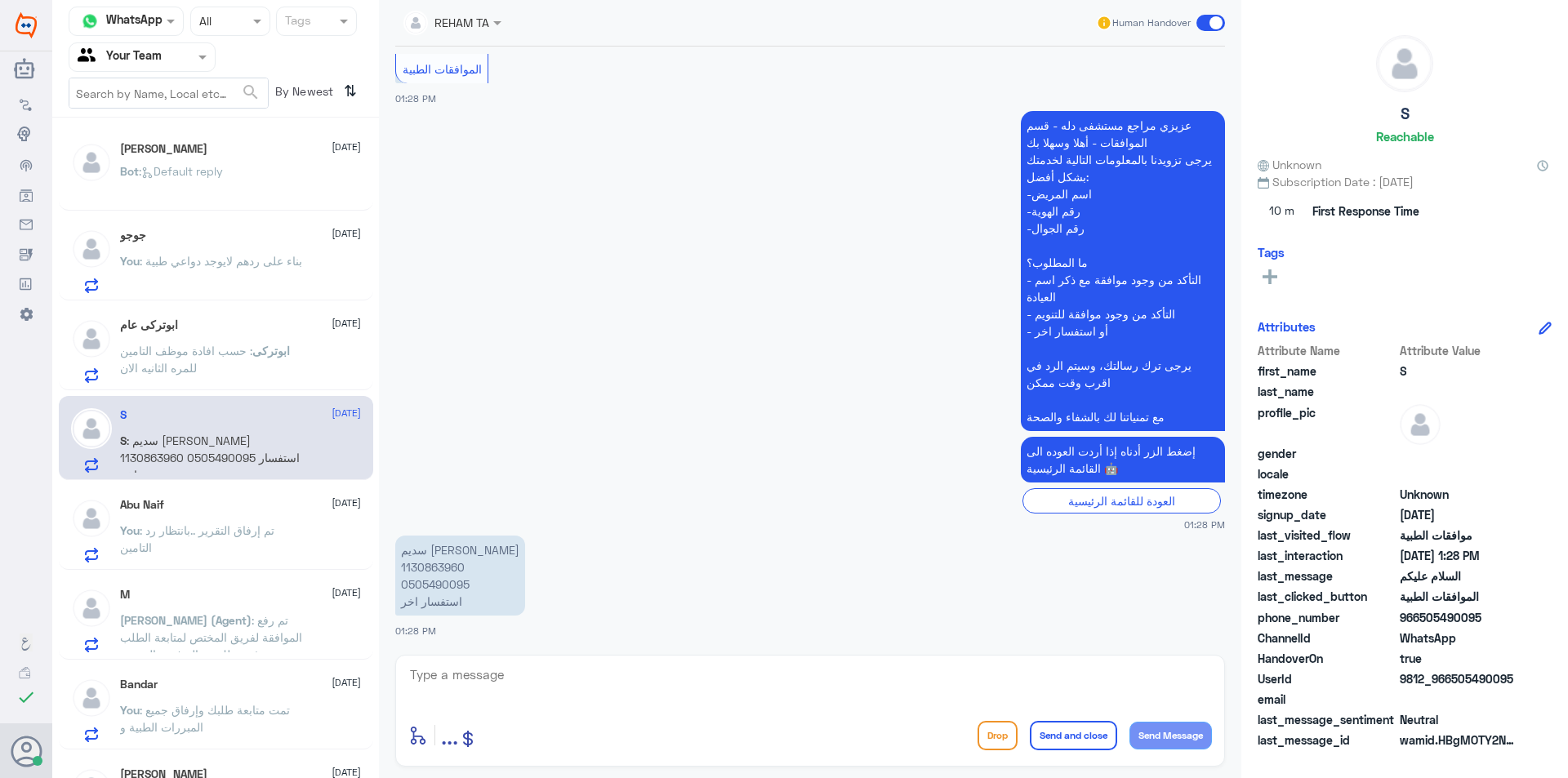
click at [427, 567] on p "سديم نايف القحطاني 1130863960 0505490095 استفسار اخر" at bounding box center [460, 576] width 130 height 80
copy p "1130863960"
click at [599, 686] on textarea at bounding box center [809, 683] width 804 height 40
paste textarea "اهلا وسهلا ..كيف نقدر نخدمك؟"
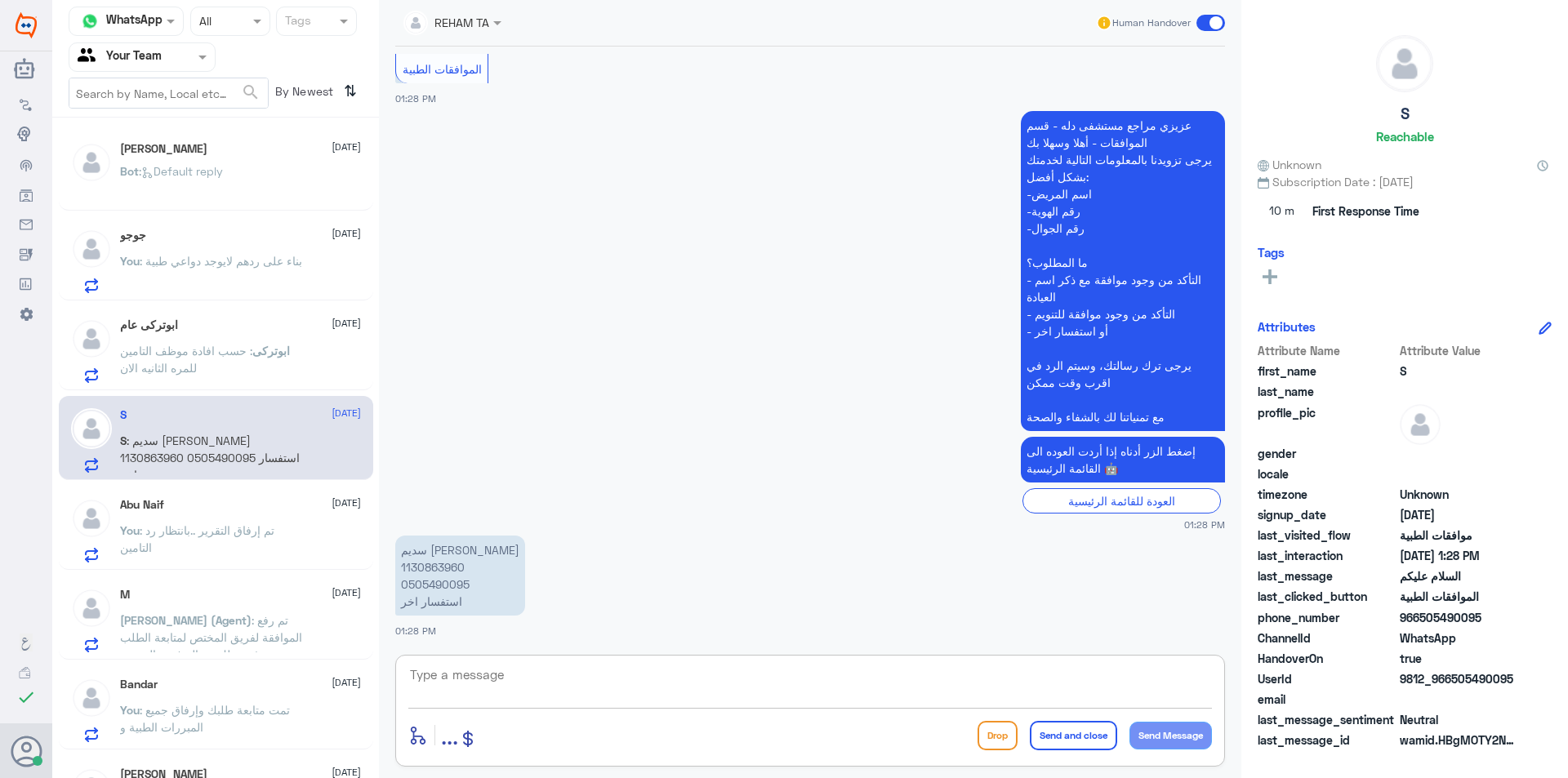
type textarea "اهلا وسهلا ..كيف نقدر نخدمك؟"
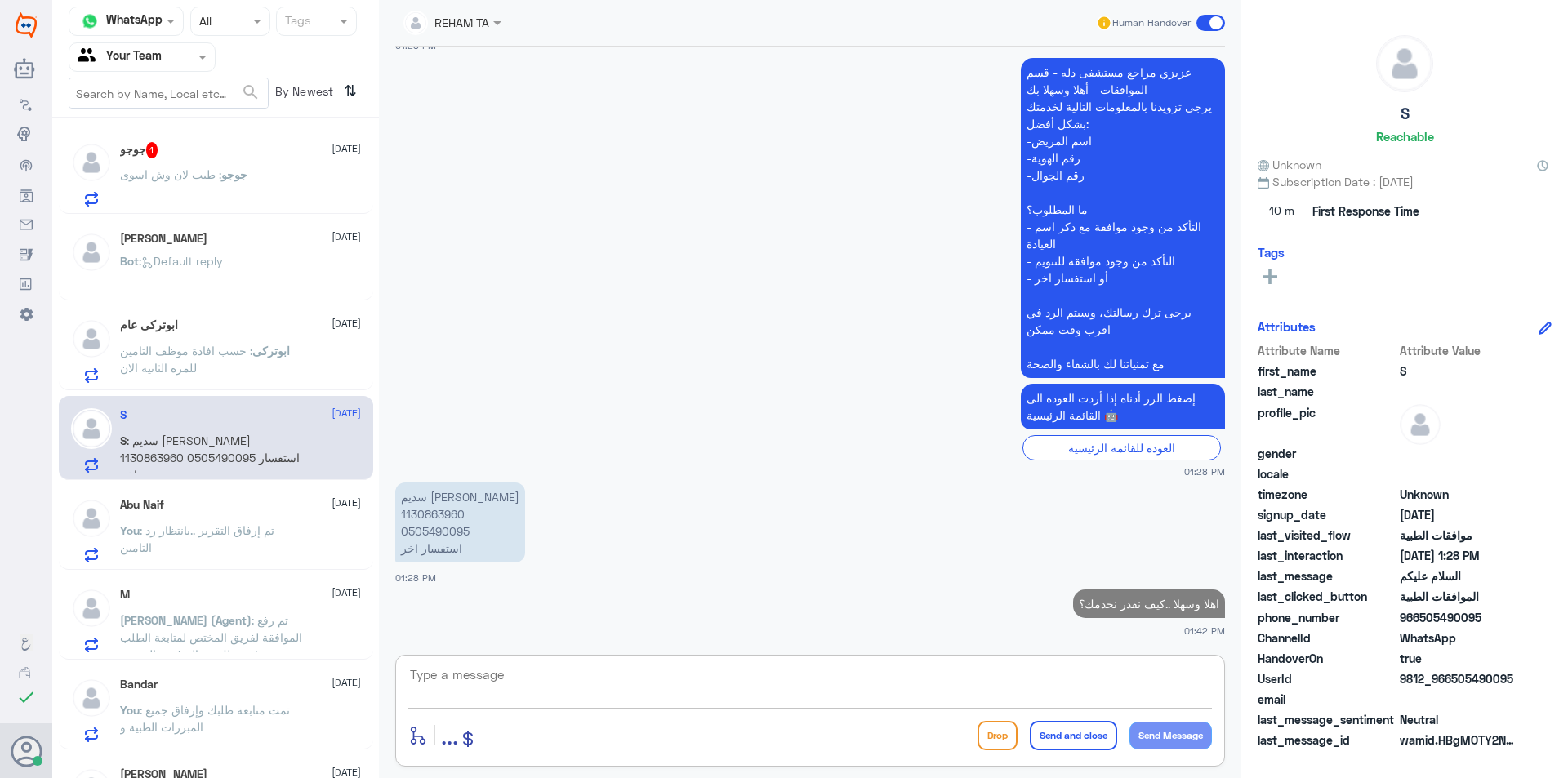
click at [189, 188] on p "جوجو : طيب لان وش اسوى" at bounding box center [183, 186] width 127 height 41
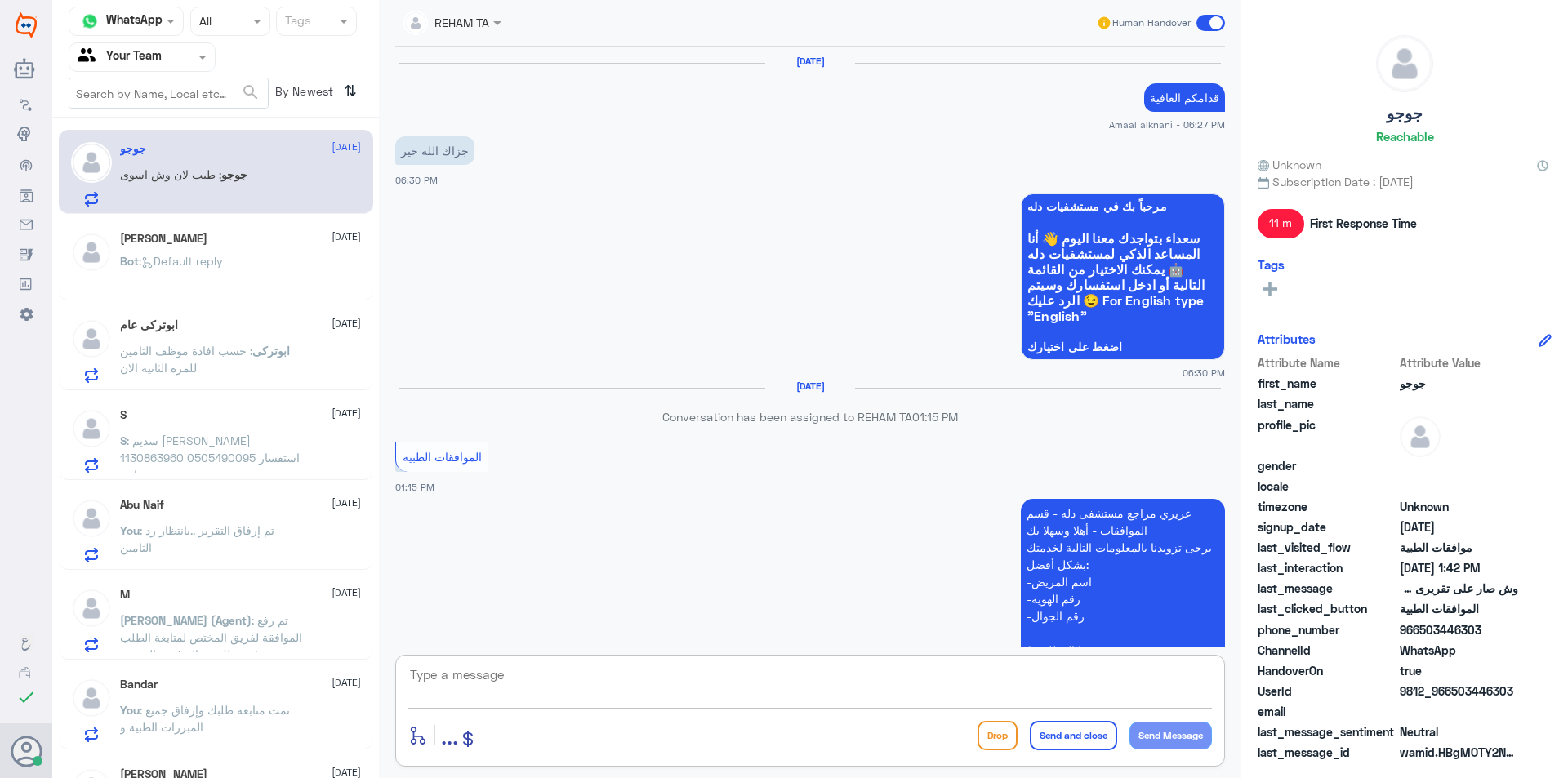
scroll to position [1272, 0]
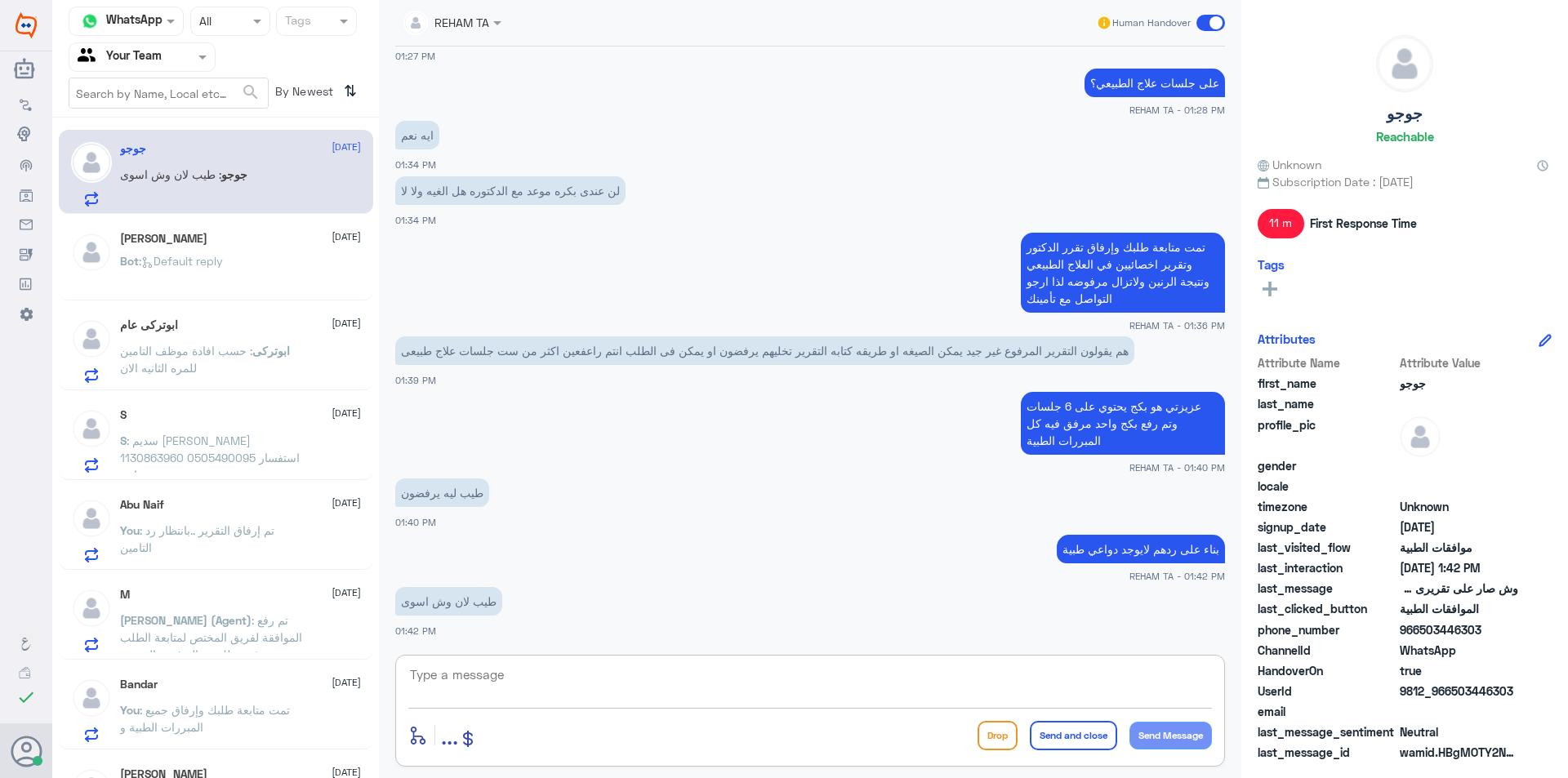
click at [478, 668] on textarea at bounding box center [809, 683] width 804 height 40
type textarea "تواصلي مع التأمين"
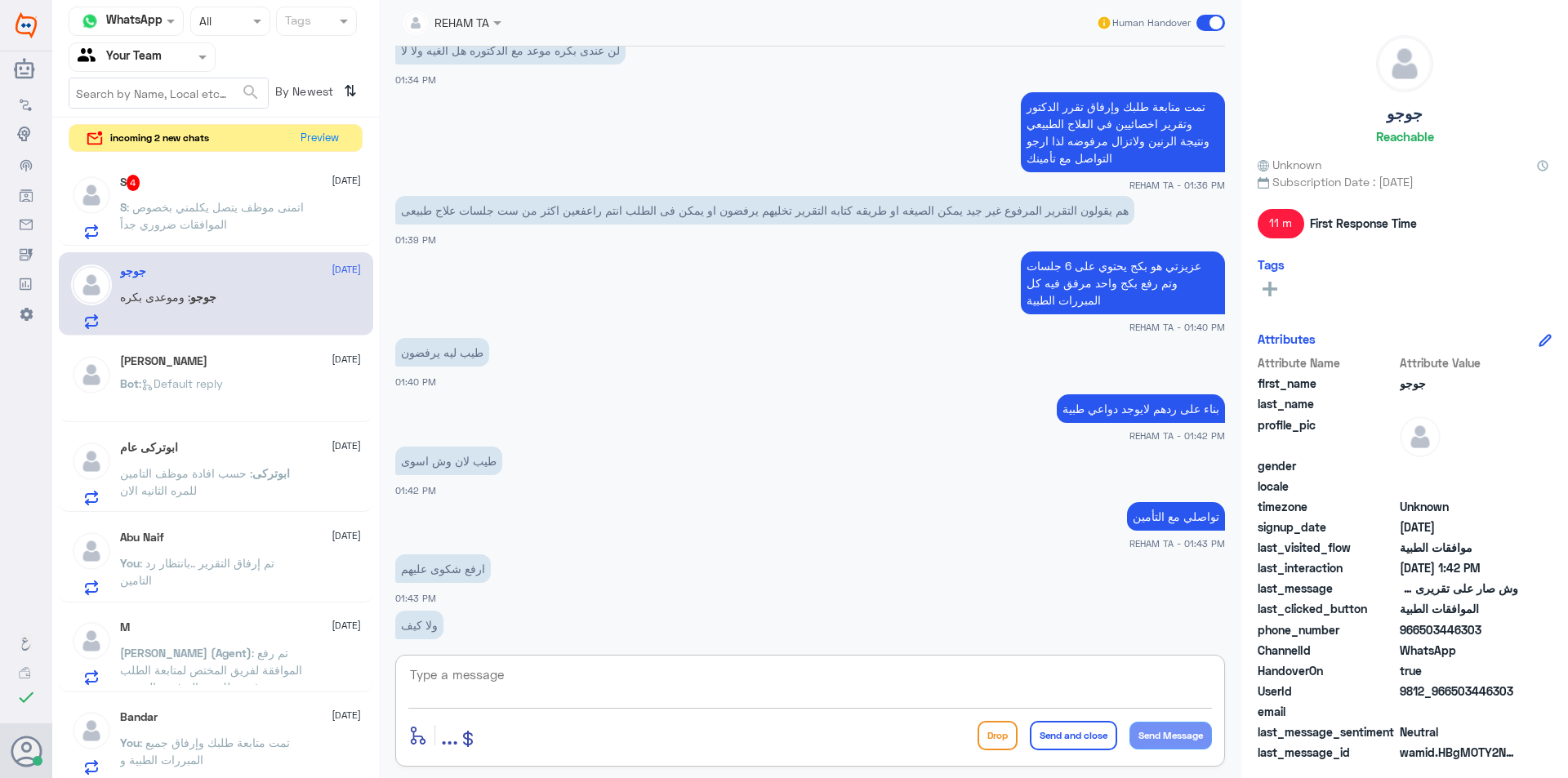
scroll to position [1492, 0]
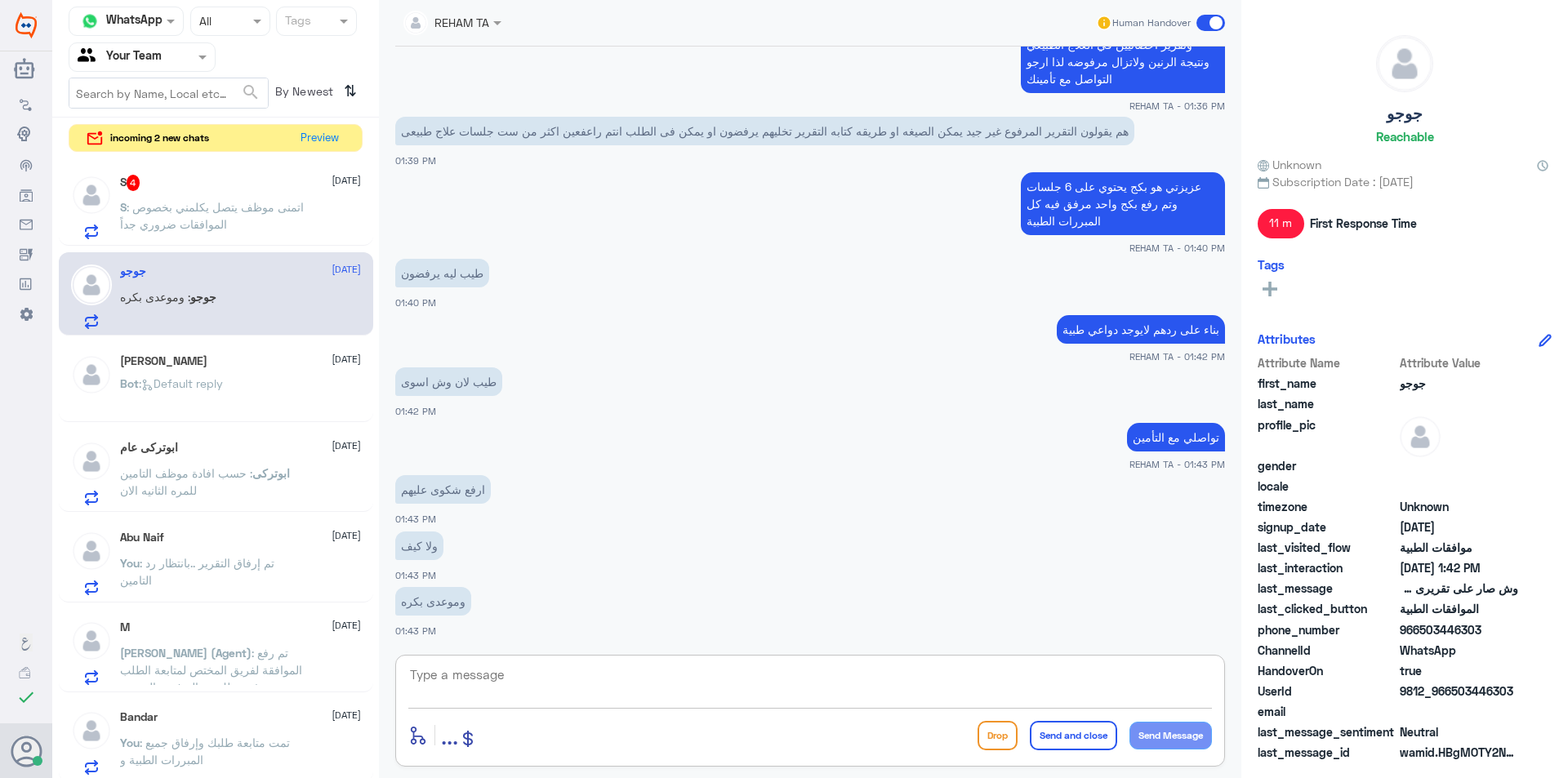
click at [277, 207] on p "S : اتمنى موظف يتصل يكلمني بخصوص الموافقات ضروري جداً" at bounding box center [211, 219] width 184 height 41
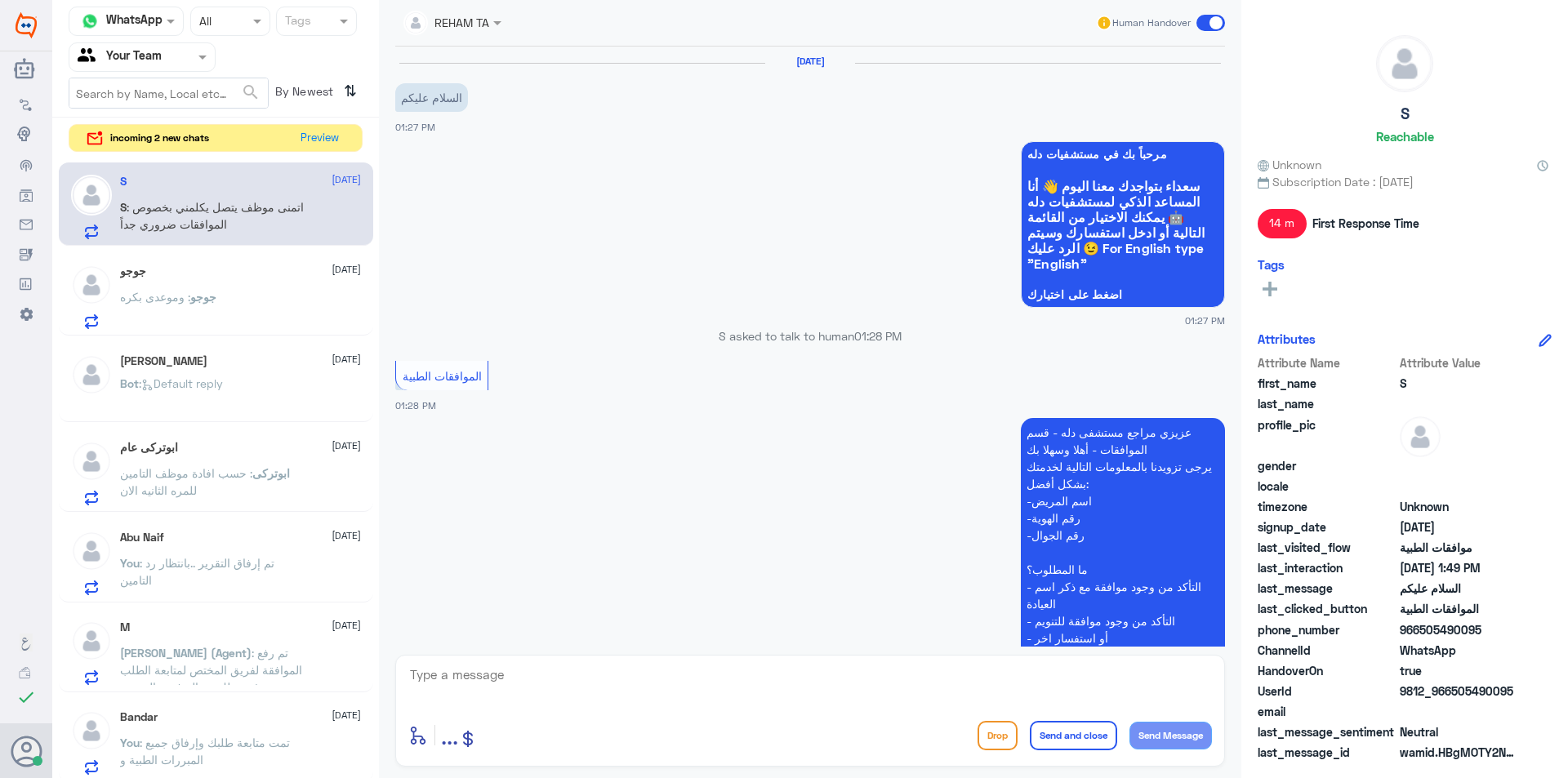
scroll to position [613, 0]
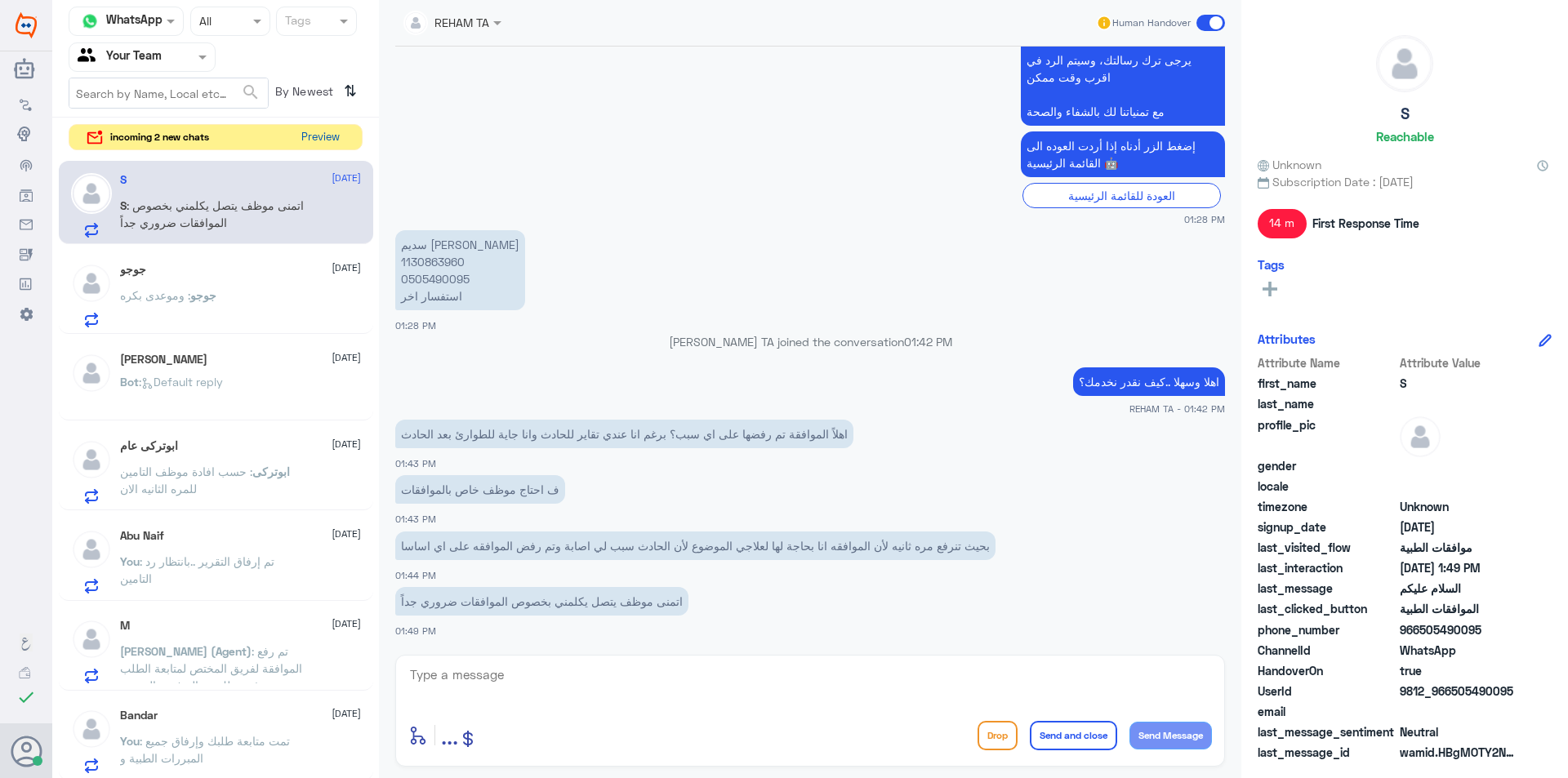
click at [306, 143] on button "Preview" at bounding box center [320, 137] width 51 height 25
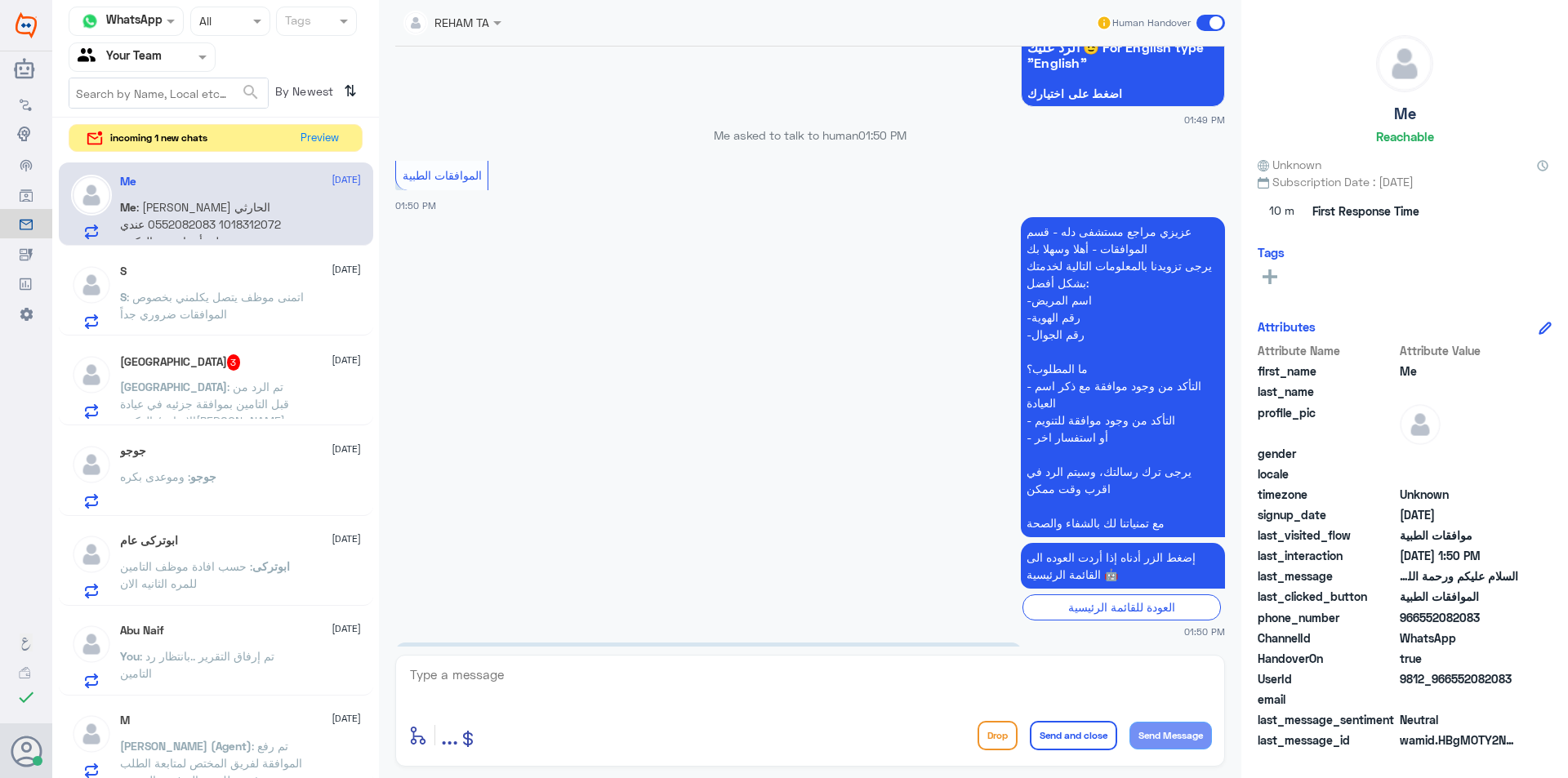
scroll to position [1112, 0]
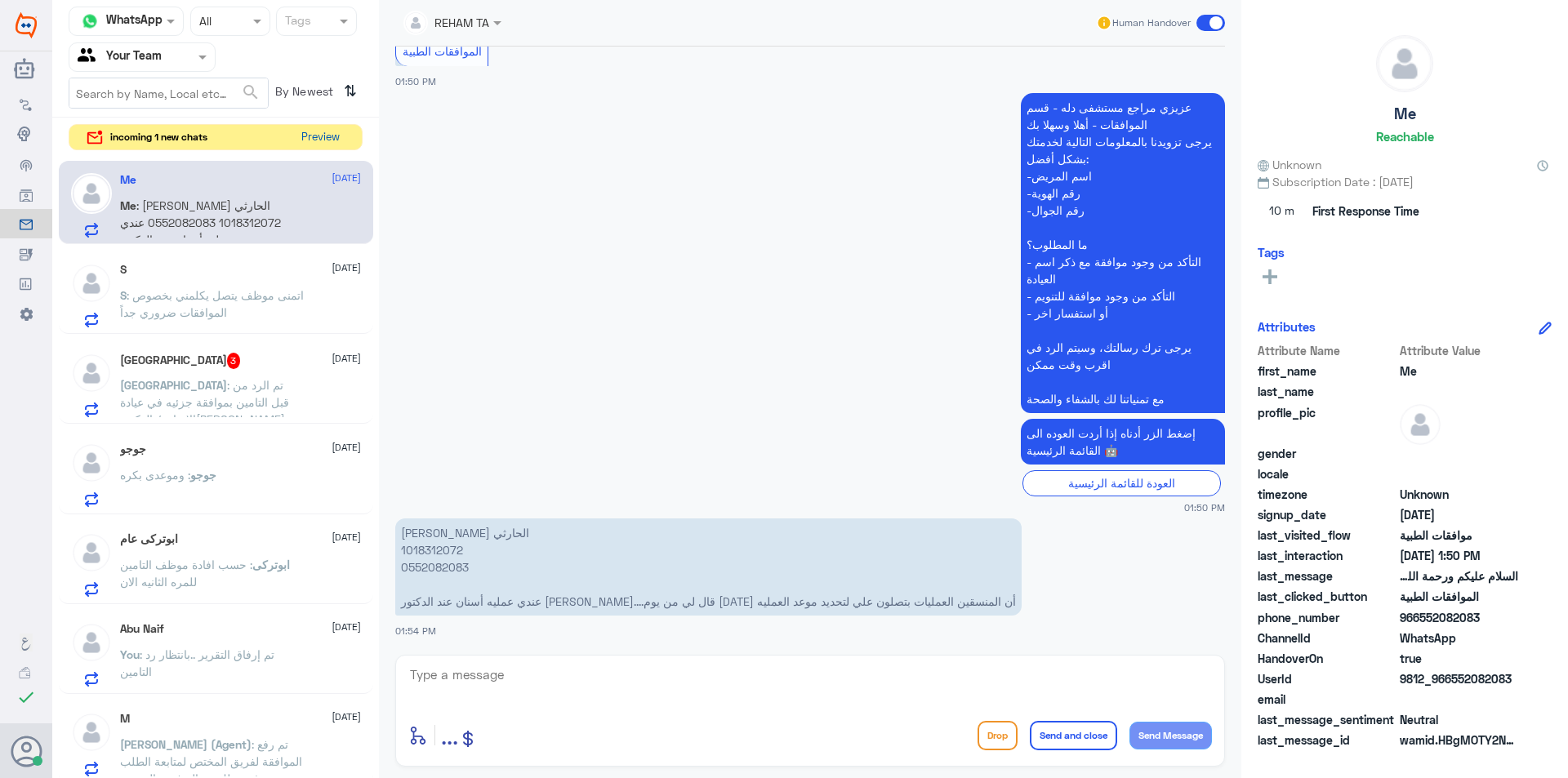
click at [325, 148] on button "Preview" at bounding box center [320, 137] width 51 height 25
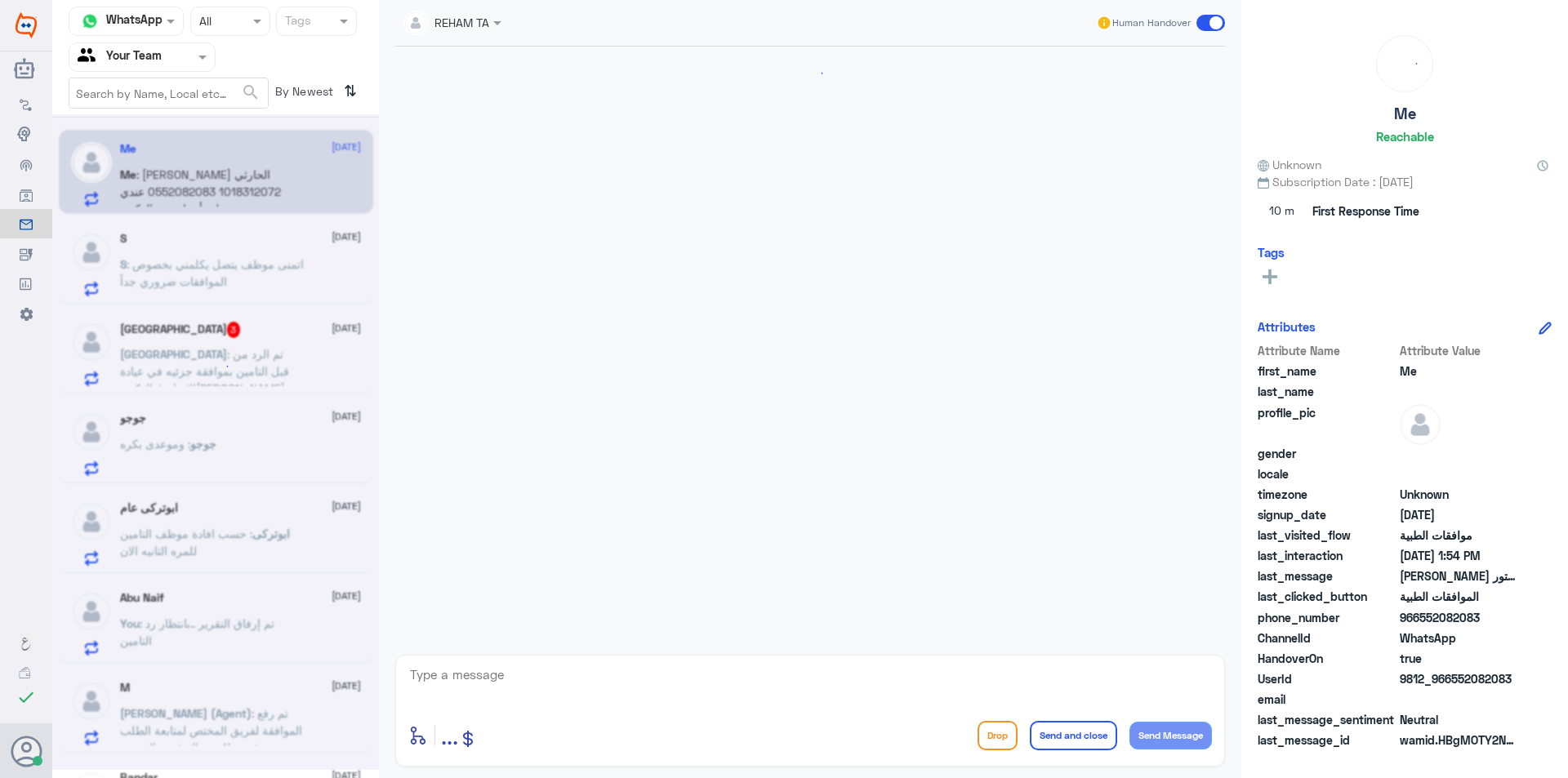
scroll to position [1056, 0]
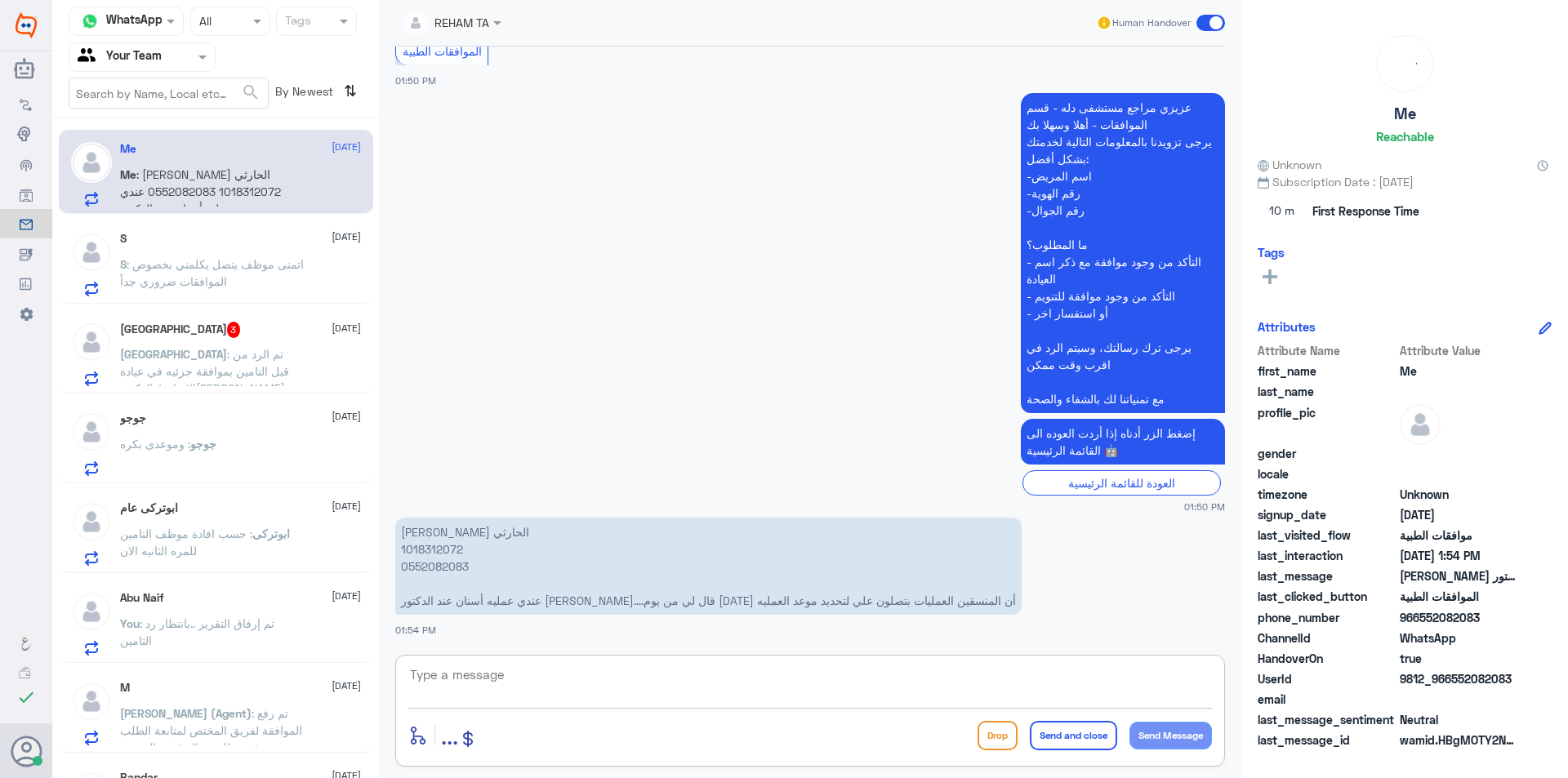
click at [616, 674] on textarea at bounding box center [809, 683] width 804 height 40
click at [616, 675] on textarea at bounding box center [809, 683] width 804 height 40
type textarea "ا"
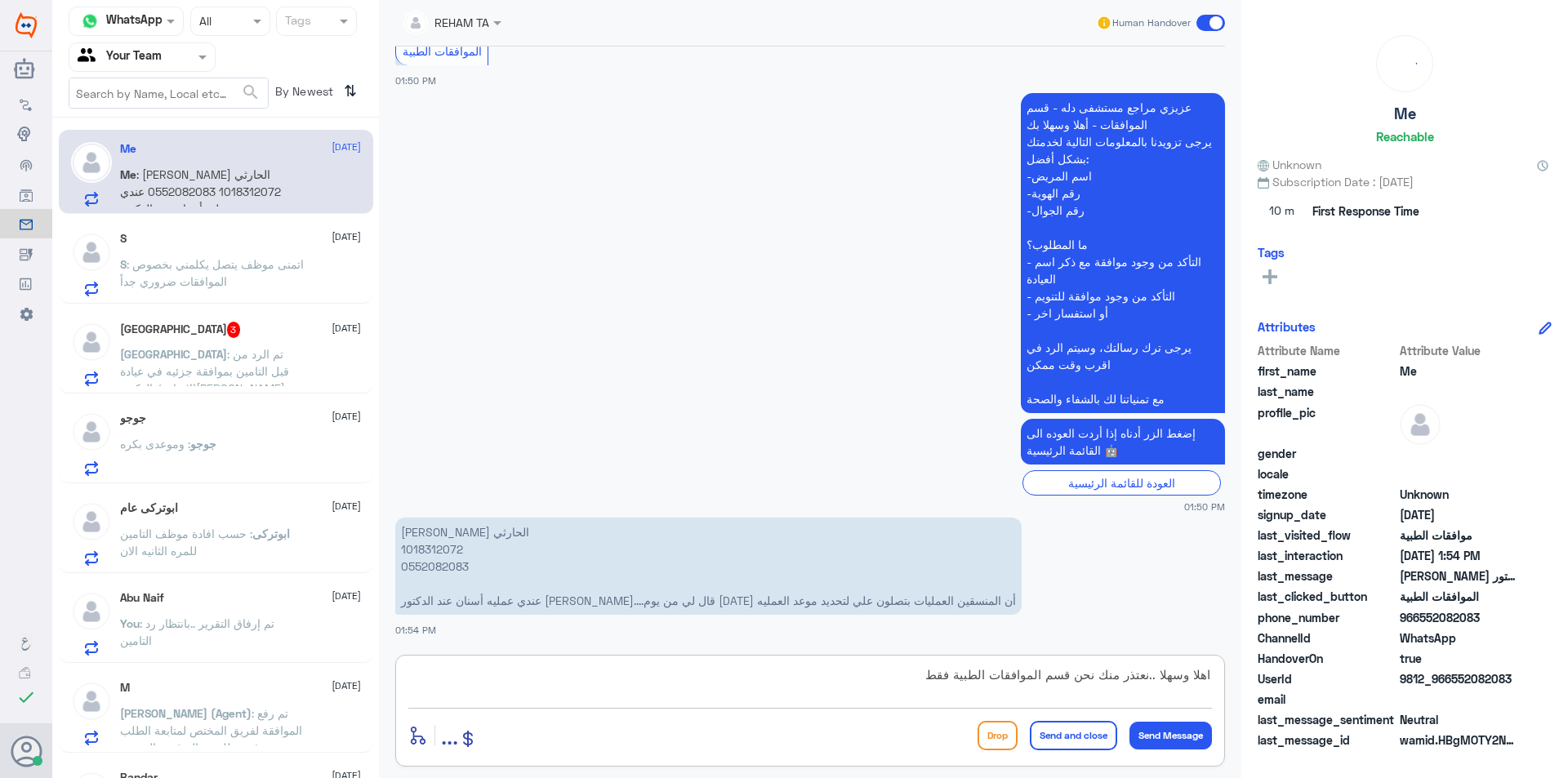
type textarea "اهلا وسهلا ..نعتذر منك نحن قسم الموافقات الطبية فقط"
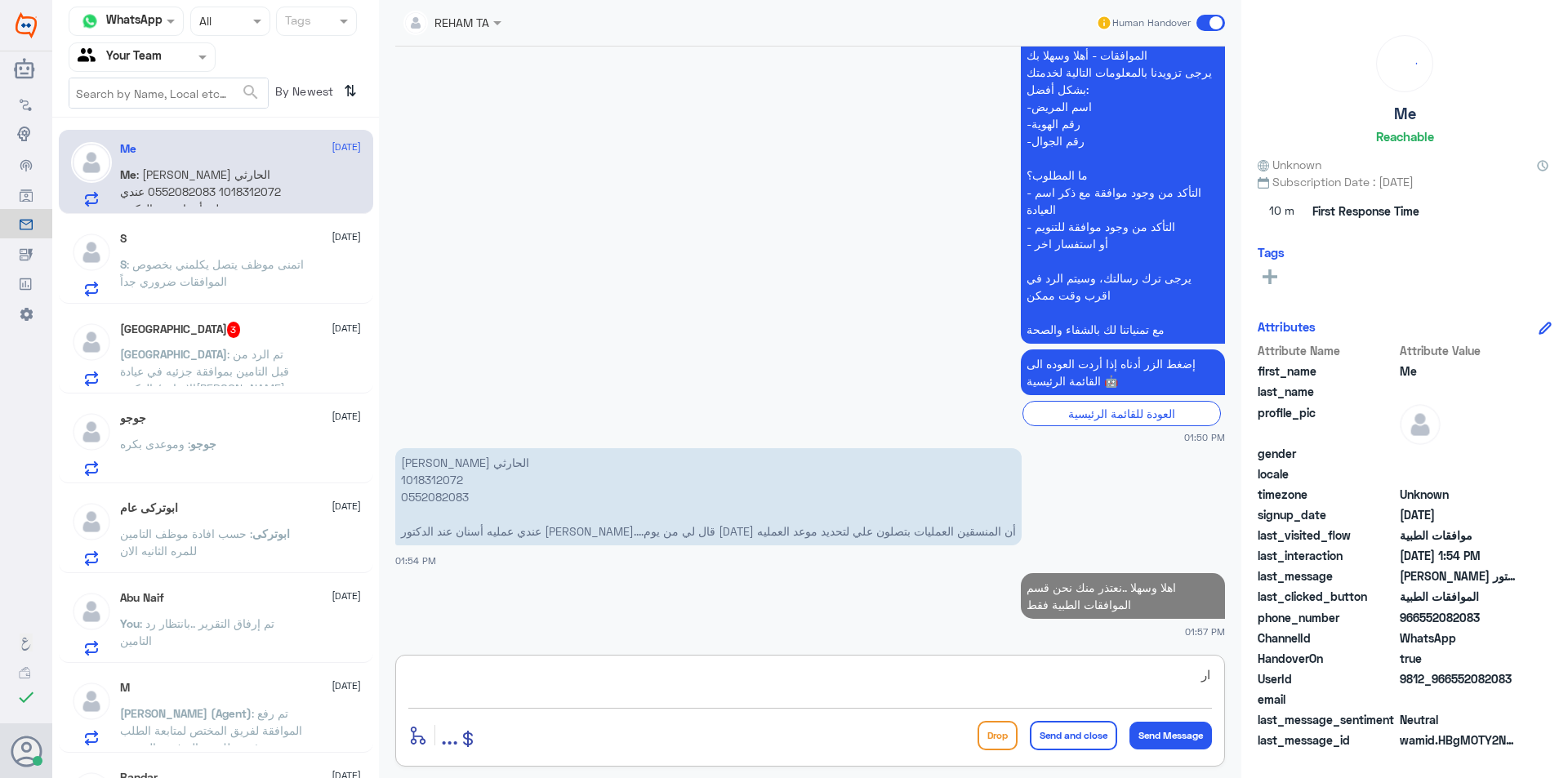
type textarea "ا"
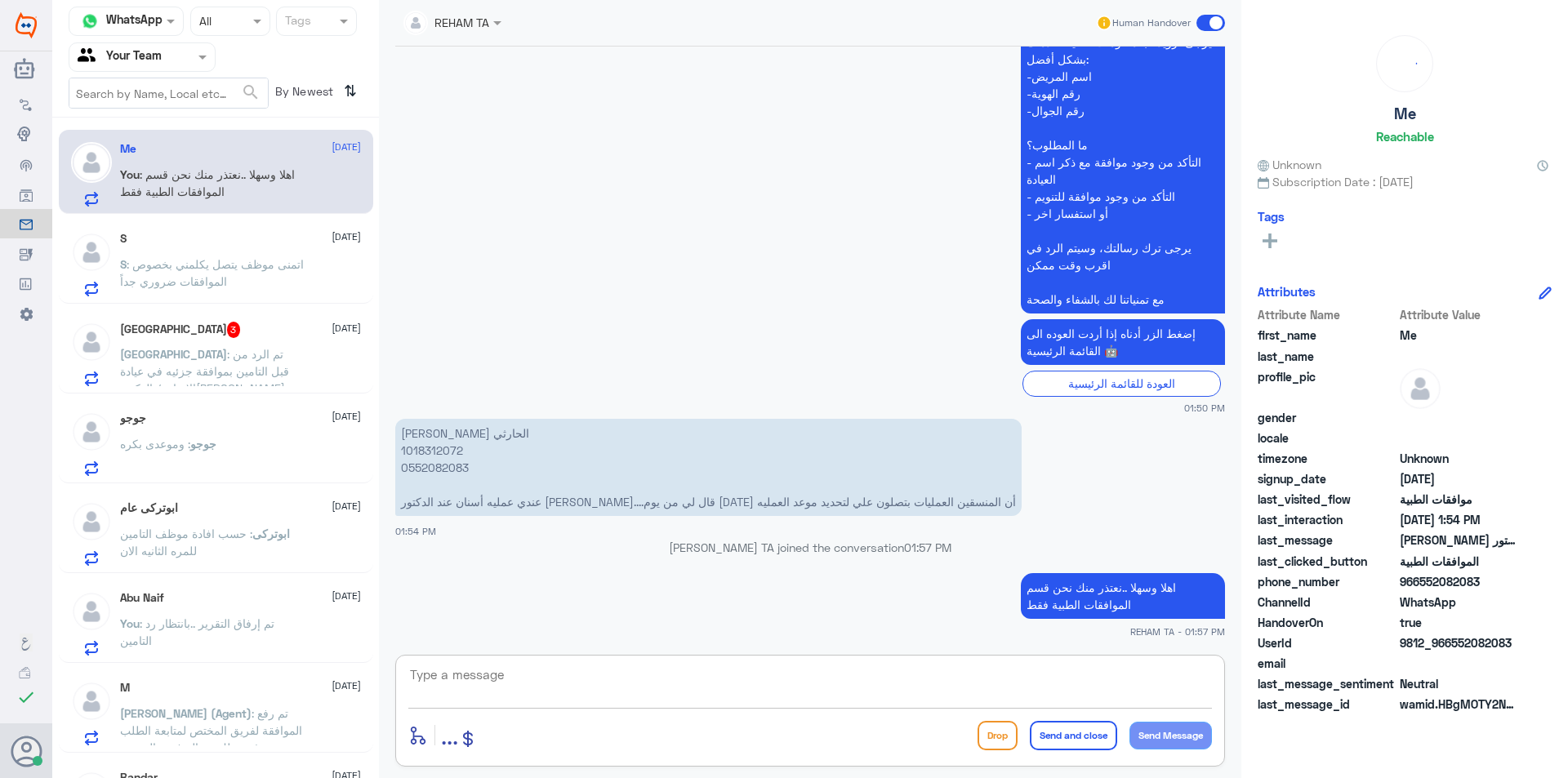
click at [194, 274] on span ": اتمنى موظف يتصل يكلمني بخصوص الموافقات ضروري جداً" at bounding box center [211, 272] width 184 height 31
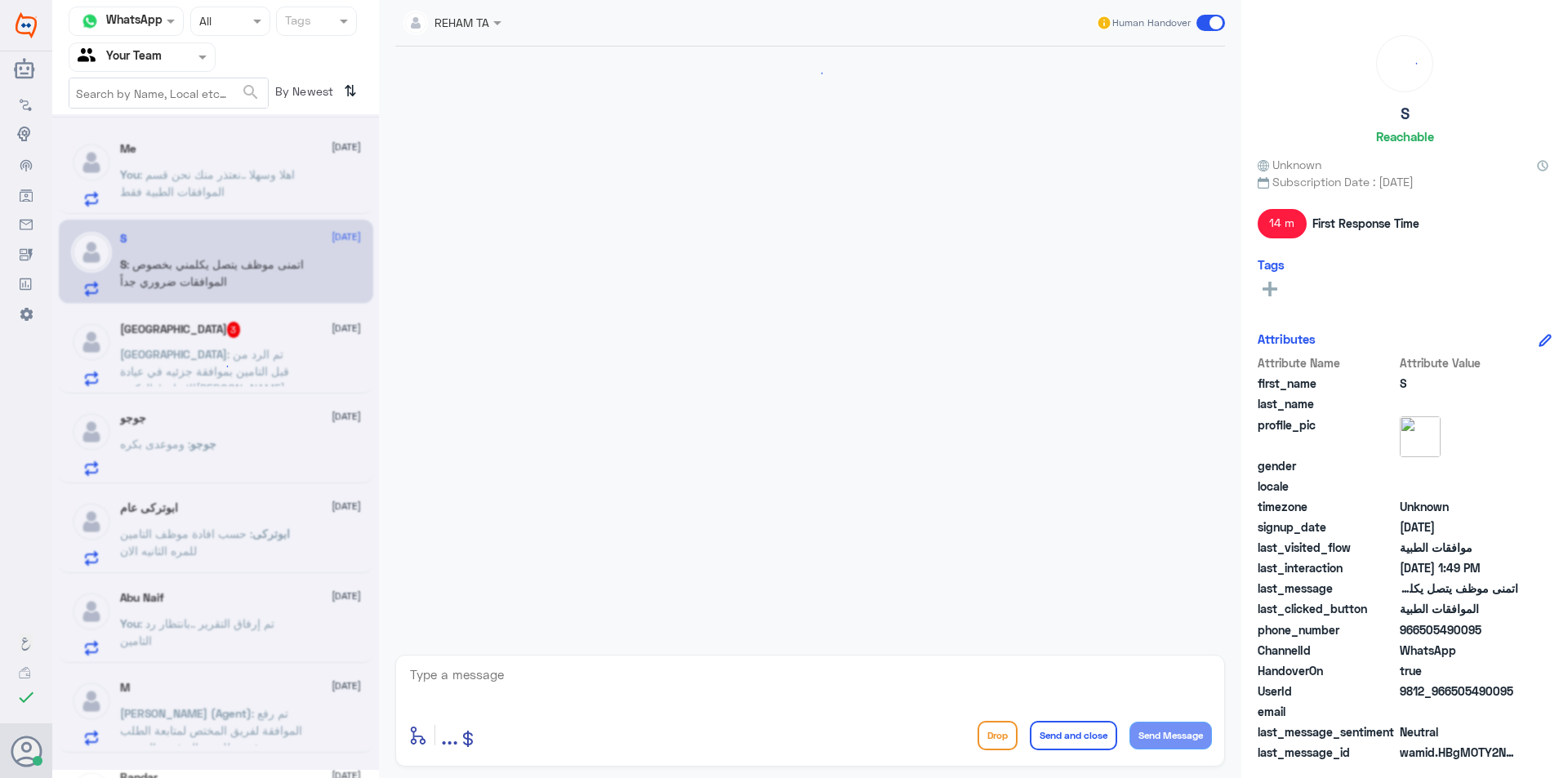
scroll to position [613, 0]
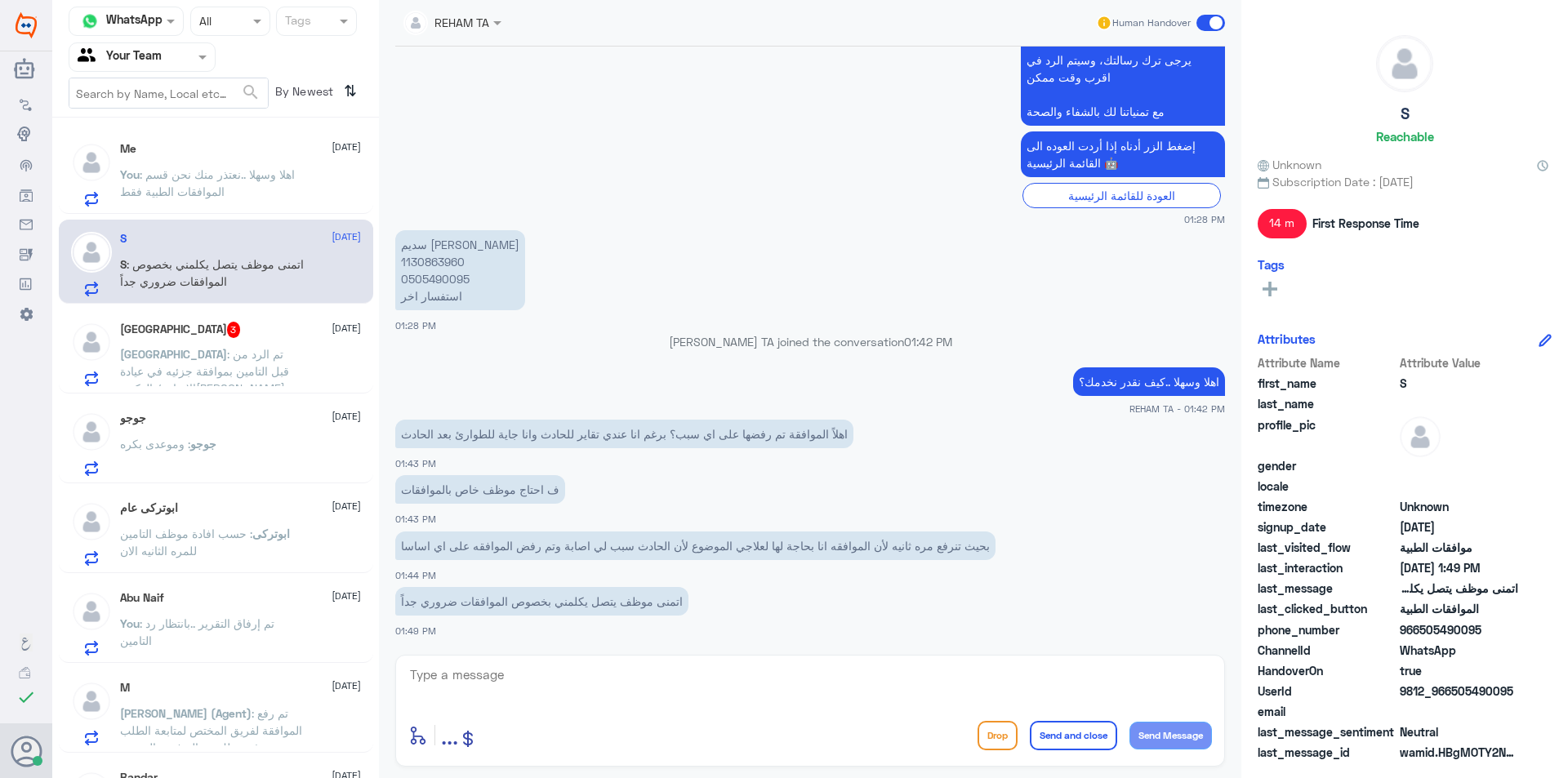
click at [436, 268] on p "سديم نايف القحطاني 1130863960 0505490095 استفسار اخر" at bounding box center [460, 270] width 130 height 80
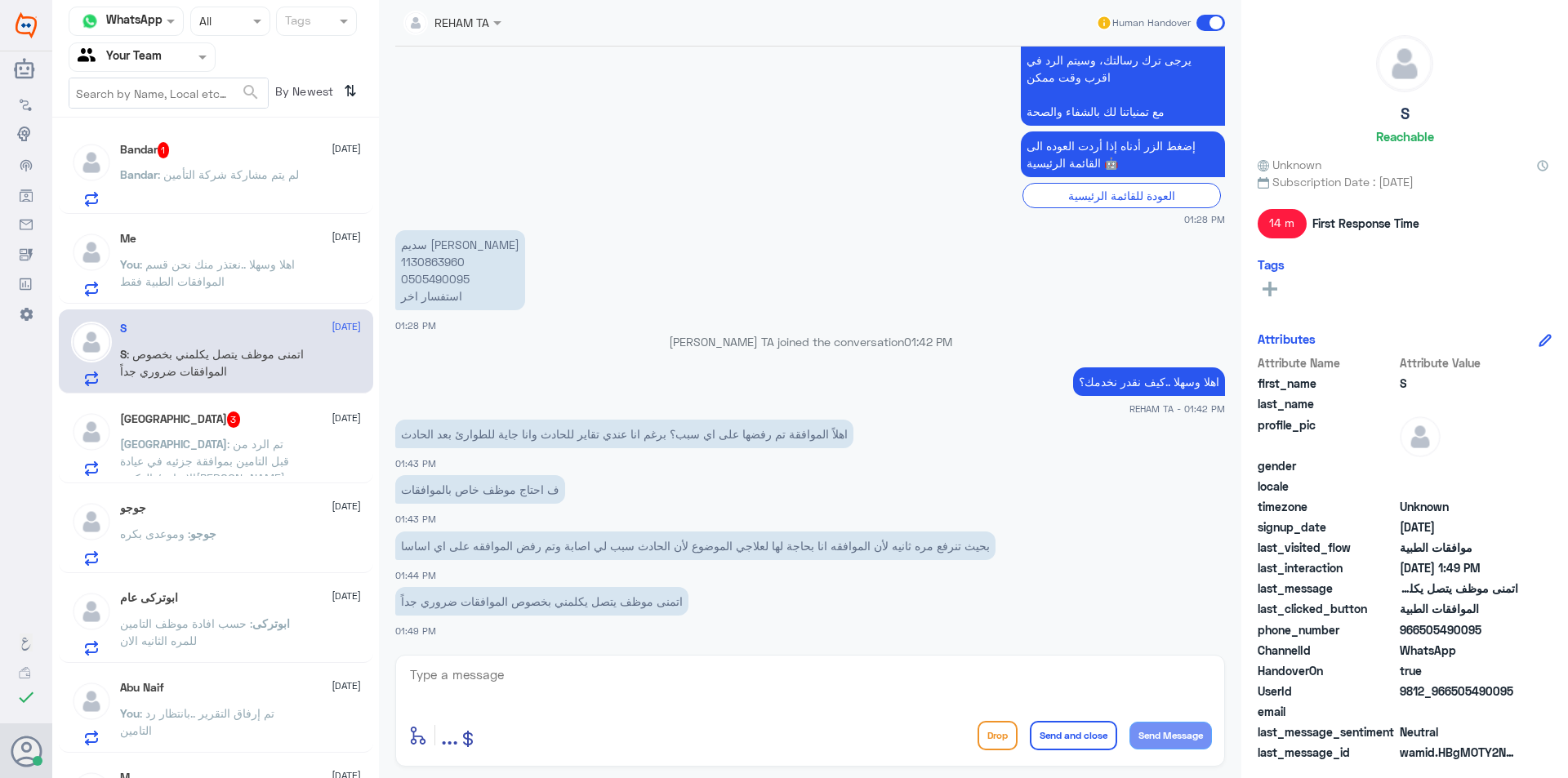
click at [623, 681] on textarea at bounding box center [809, 683] width 804 height 40
click at [640, 681] on textarea at bounding box center [809, 683] width 804 height 40
type textarea "اهلا سديم معك موظفة التأمين ..سأتحقق حالا"
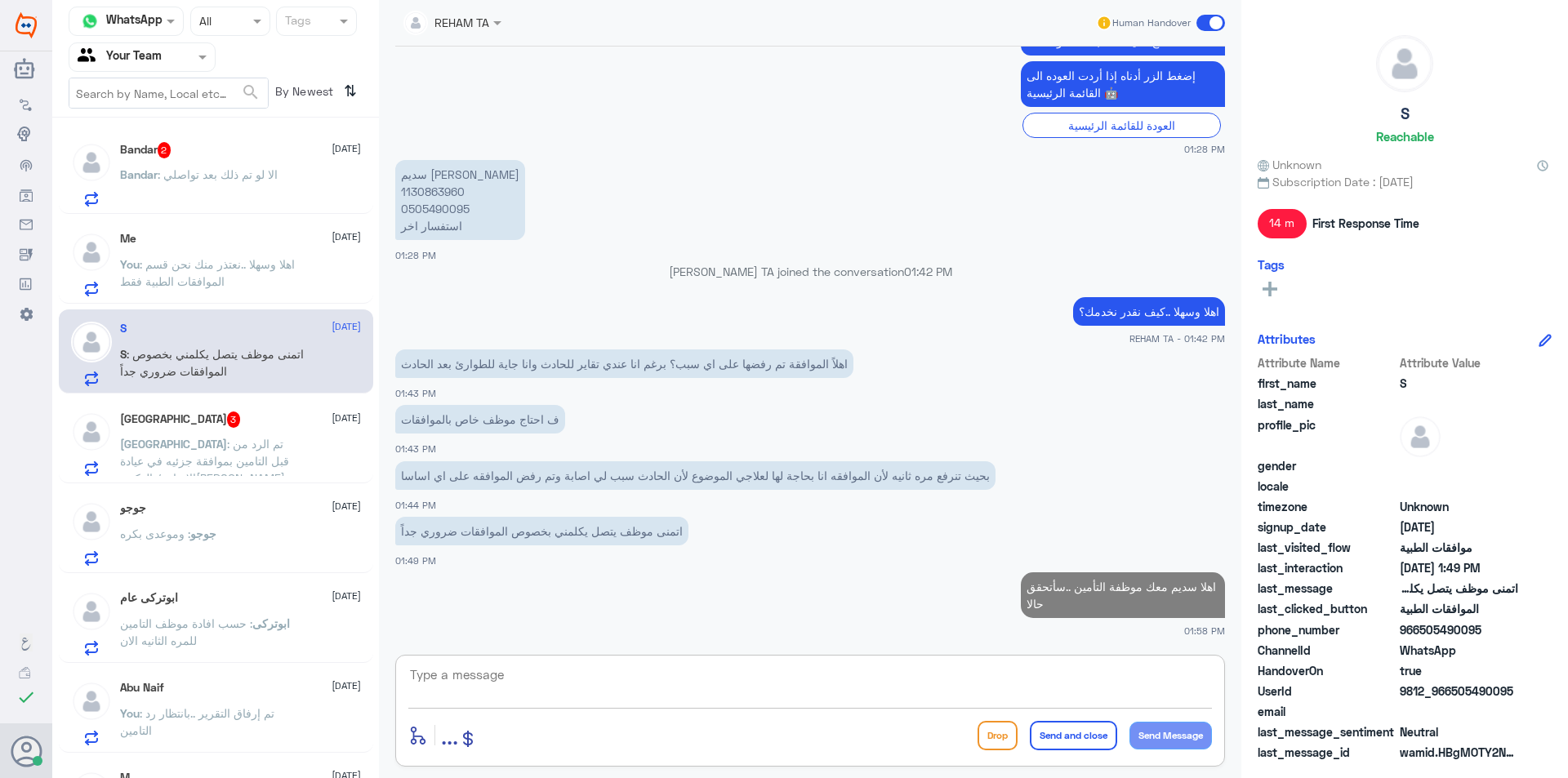
click at [185, 174] on span ": الا لو تم ذلك بعد تواصلي" at bounding box center [217, 174] width 120 height 14
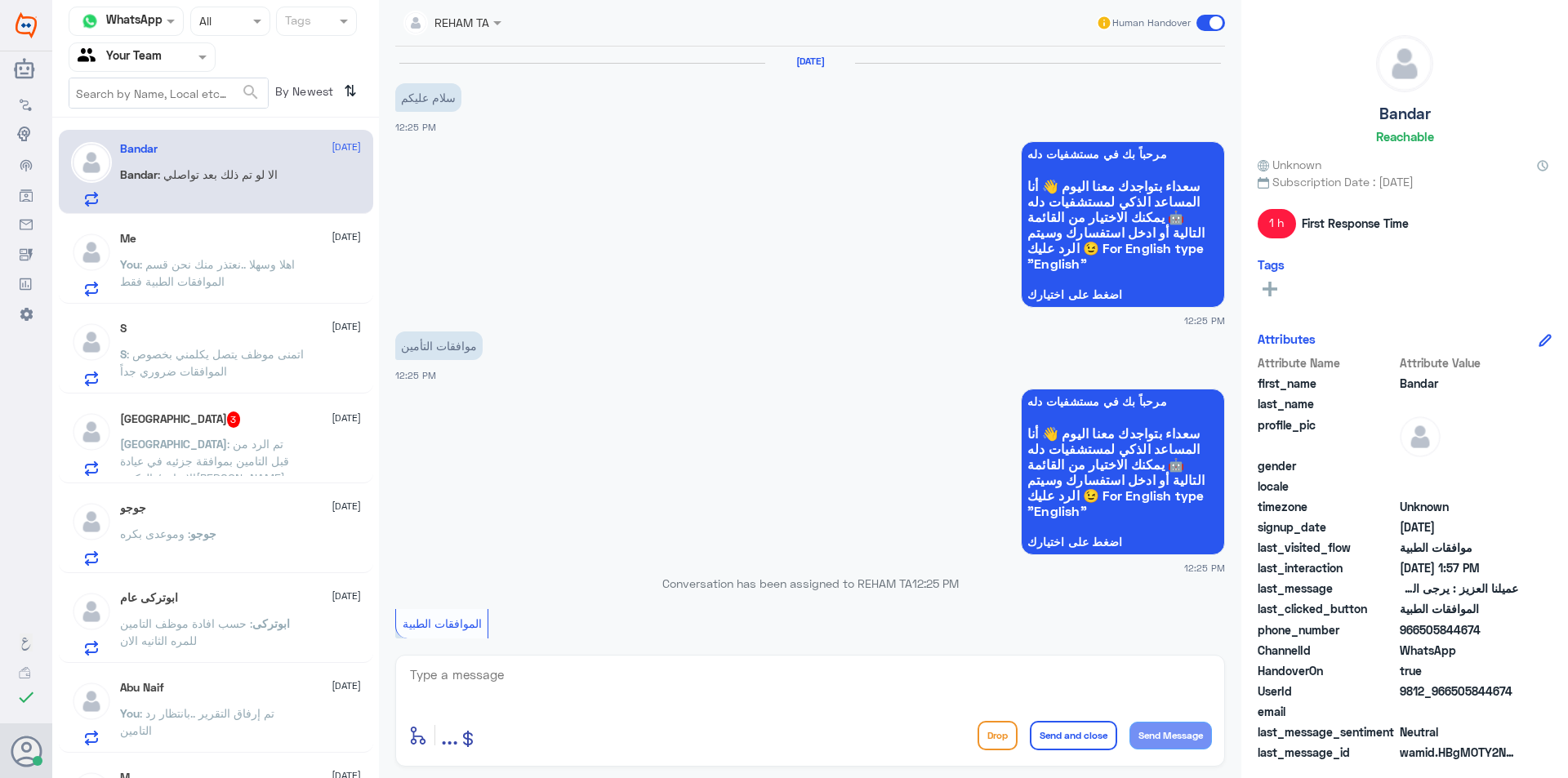
scroll to position [874, 0]
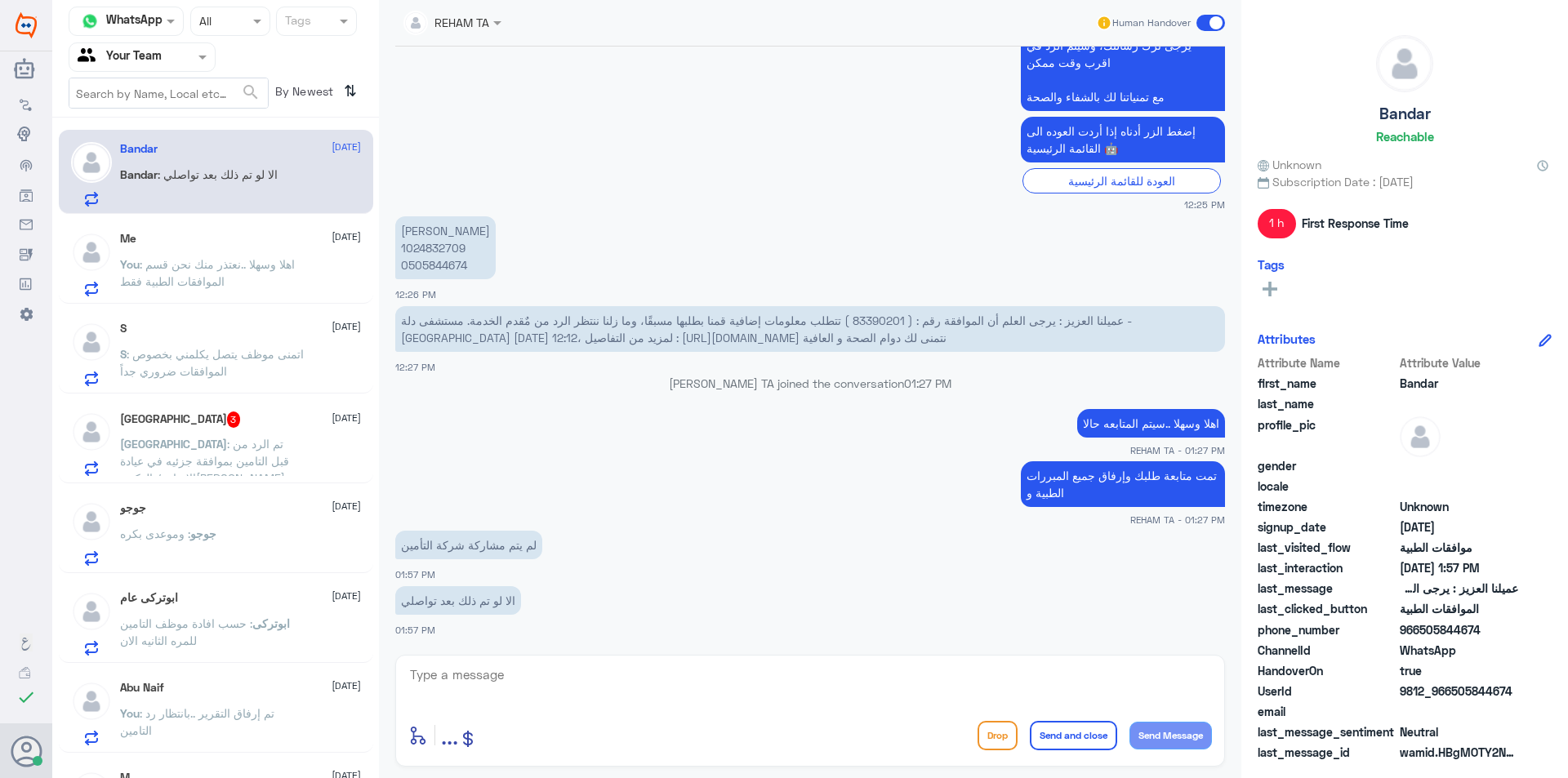
click at [578, 696] on textarea at bounding box center [809, 683] width 804 height 40
click at [438, 253] on p "بندر العتيبي 1024832709 0505844674" at bounding box center [445, 248] width 100 height 63
click at [644, 737] on div "enter flow name ... Drop Send and close Send Message" at bounding box center [809, 735] width 804 height 37
click at [590, 694] on textarea at bounding box center [809, 683] width 804 height 40
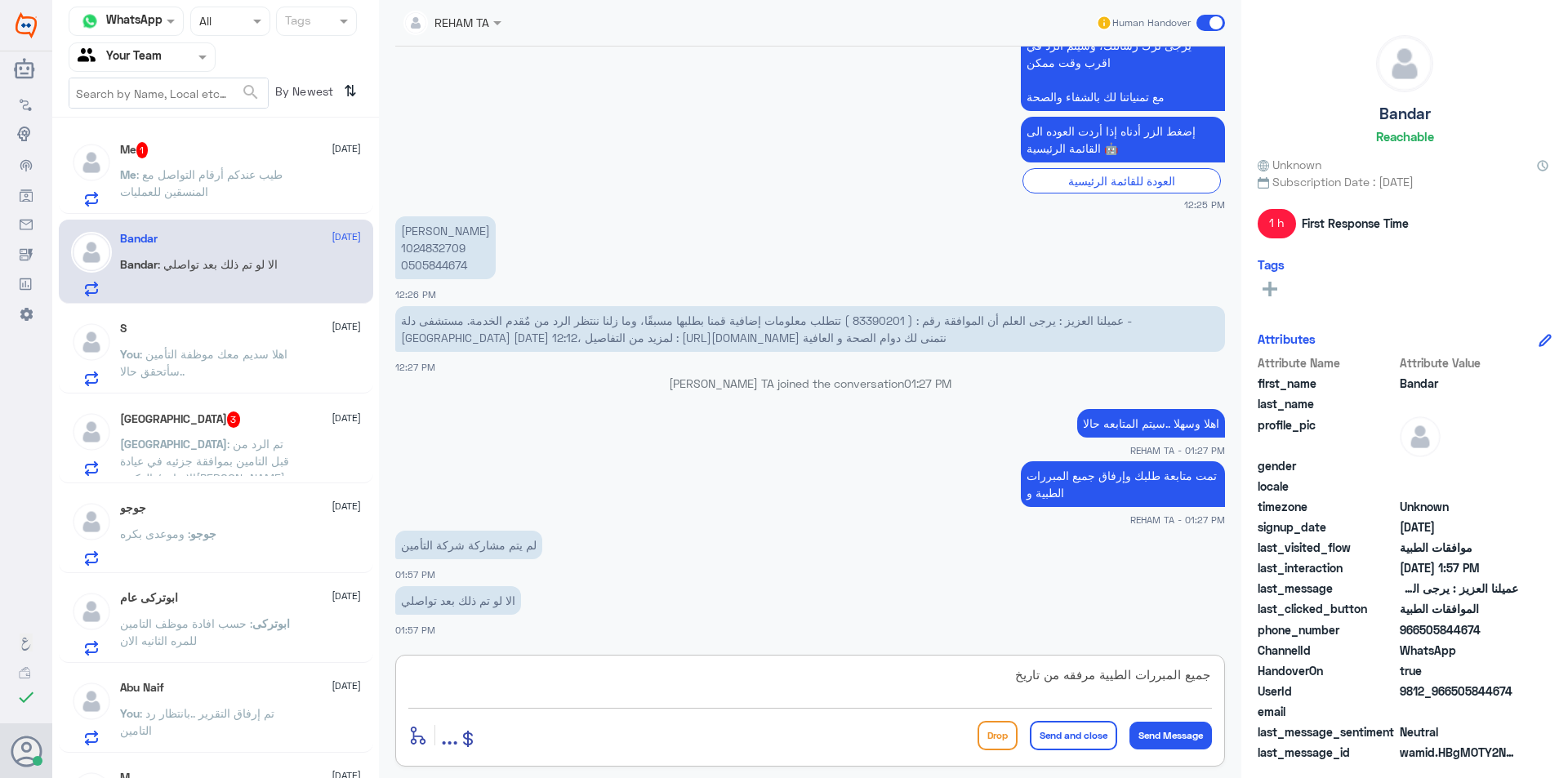
paste textarea "22-08-2025 17:31"
click at [950, 681] on textarea "جميع المبررات الطيية مرفقه من تاريخ 22-08-2025 17:31" at bounding box center [809, 683] width 804 height 40
type textarea "جميع المبررات الطيية مرفقه من تاريخ [DATE] في الساعه 17:31"
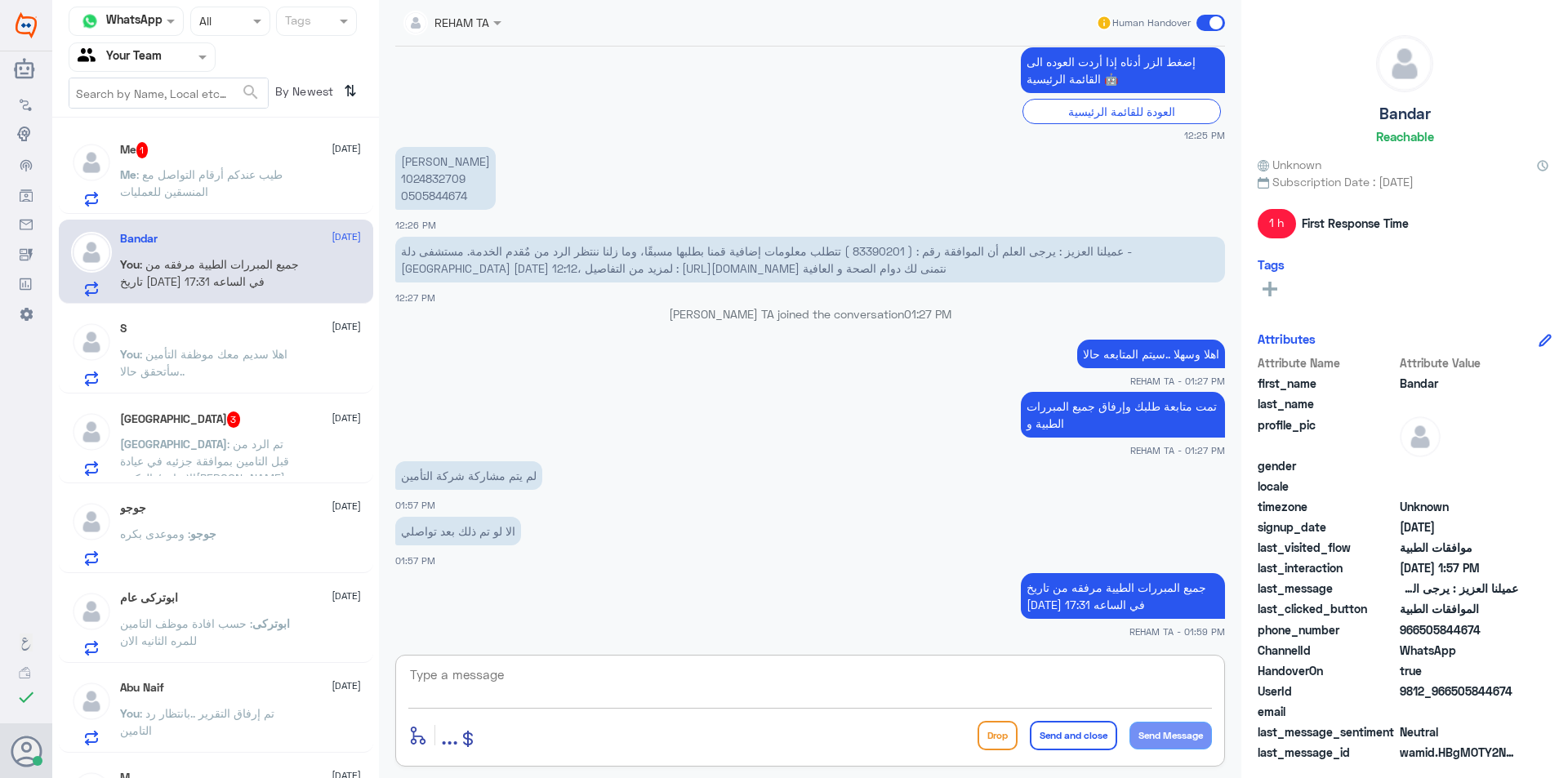
click at [668, 701] on textarea at bounding box center [809, 683] width 804 height 40
type textarea "ي"
paste textarea "23-08-2025 11:23"
drag, startPoint x: 897, startPoint y: 677, endPoint x: 893, endPoint y: 694, distance: 17.5
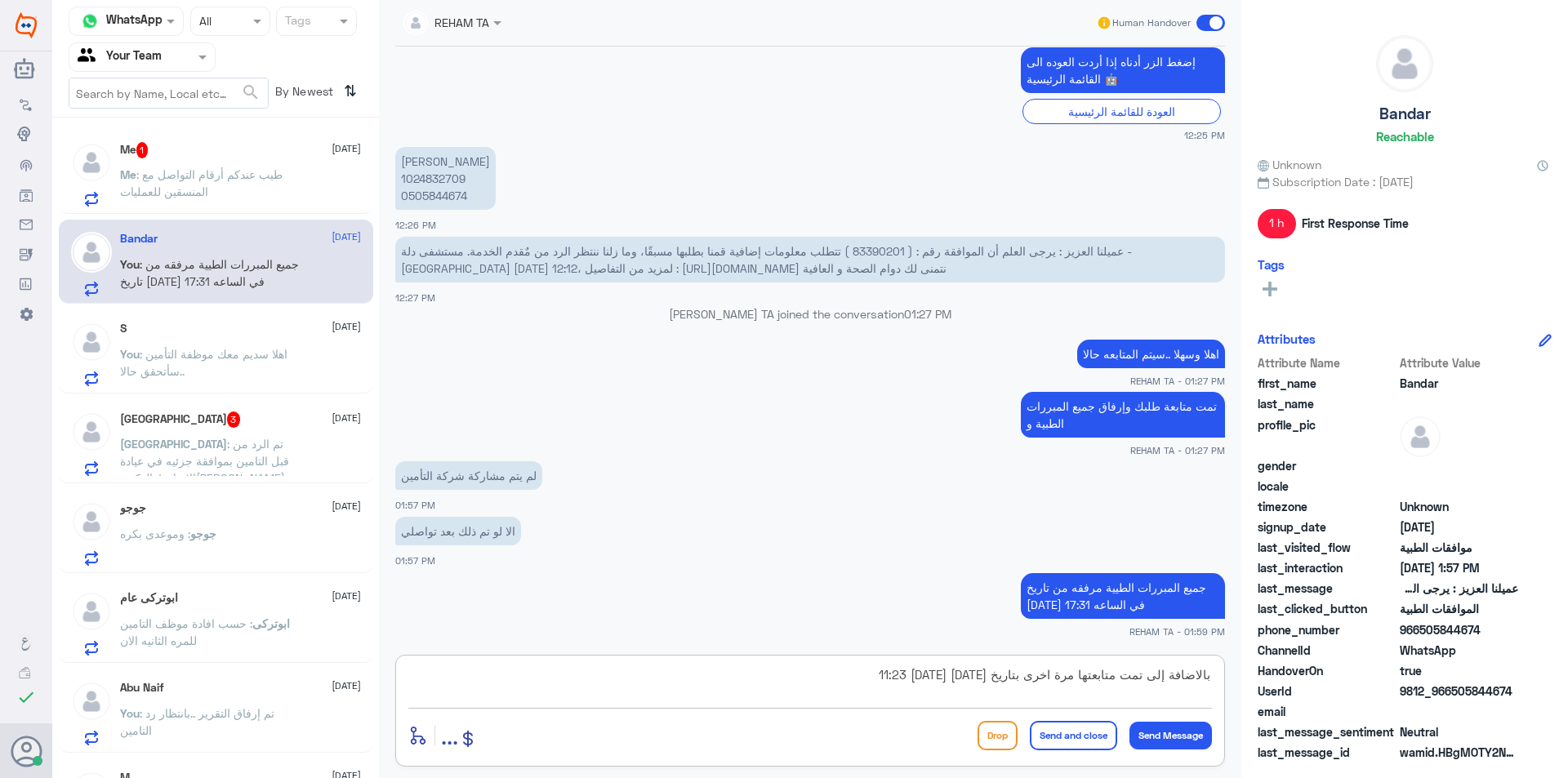
click at [897, 681] on textarea "بالاضافة إلى تمت متابعتها مرة اخرى بتاريخ اليوم 23-08-2025 11:23" at bounding box center [809, 683] width 804 height 40
type textarea "بالاضافة إلى تمت متابعتها مرة اخرى بتاريخ [DATE] [DATE] في الساعه 11:23"
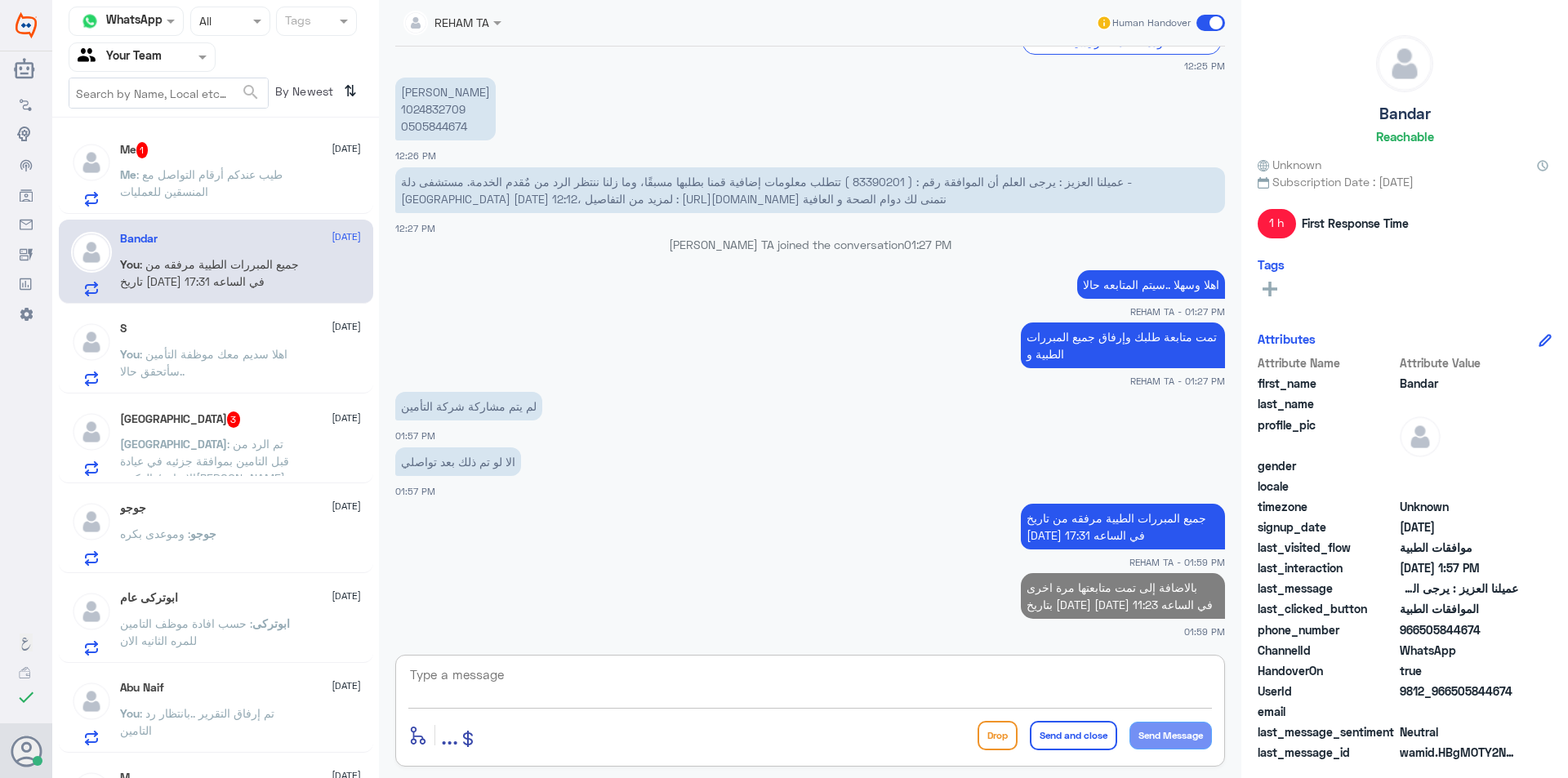
click at [332, 192] on div "Me : طيب عندكم أرقام التواصل مع المنسقين للعمليات" at bounding box center [240, 188] width 241 height 37
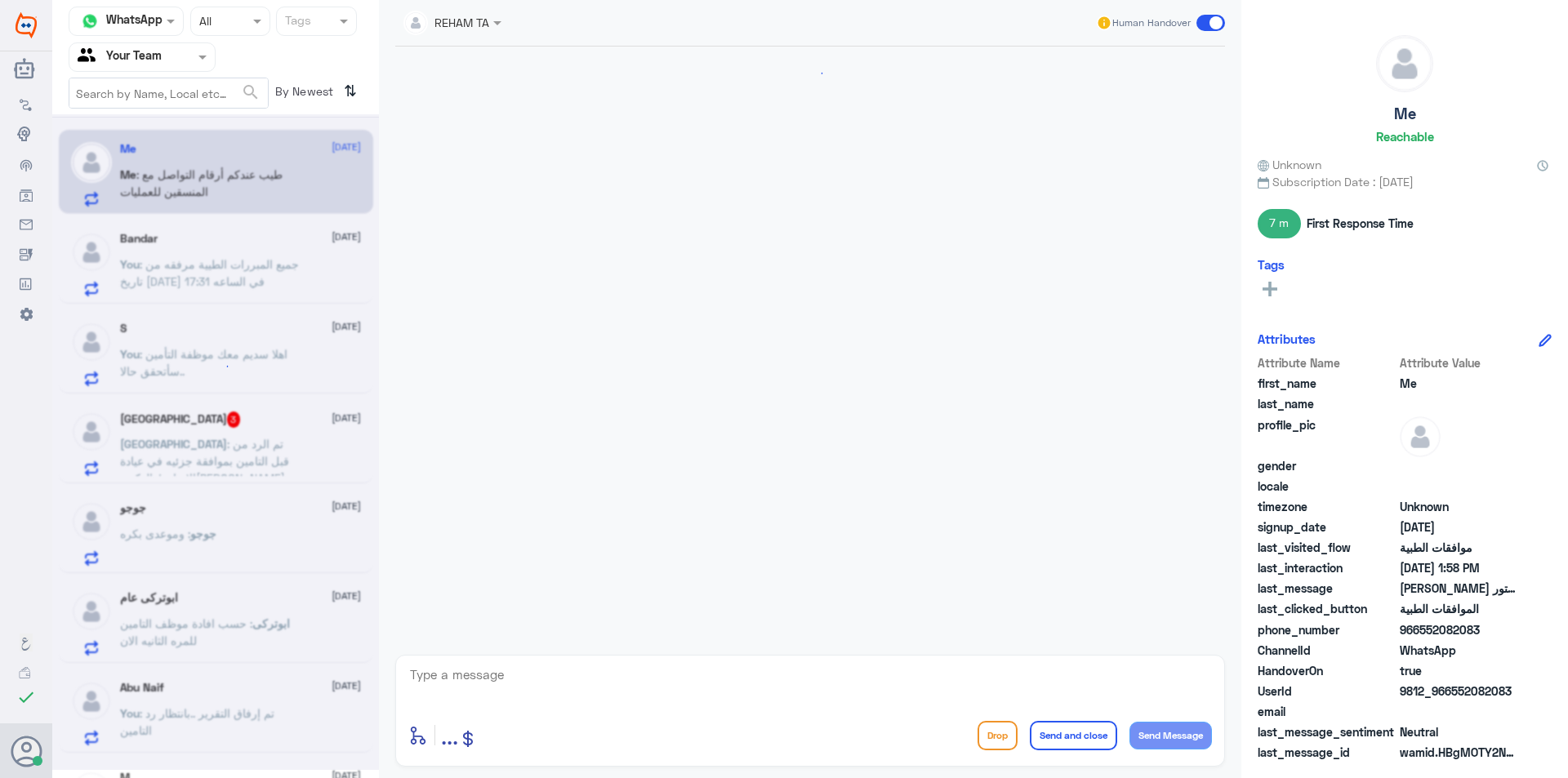
scroll to position [1047, 0]
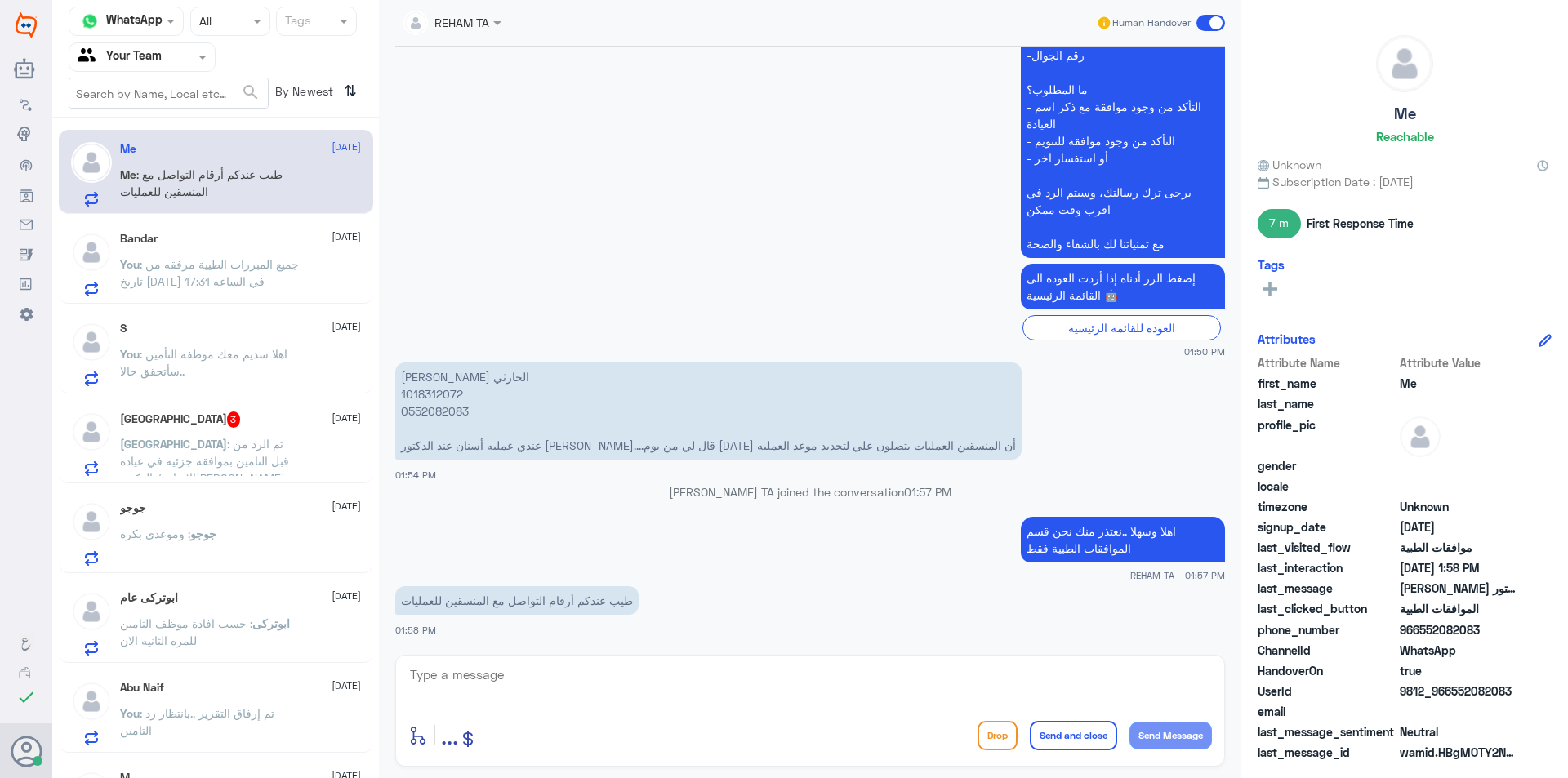
drag, startPoint x: 504, startPoint y: 653, endPoint x: 507, endPoint y: 682, distance: 29.2
click at [505, 658] on div "REHAM TA Human Handover 21 Jun 2025 هذا الواتس خاص بقسم الموافقات في دلة النخيل…" at bounding box center [810, 391] width 862 height 784
click at [521, 703] on textarea at bounding box center [809, 683] width 804 height 40
type textarea "لا مع الاسف نعتذر منك"
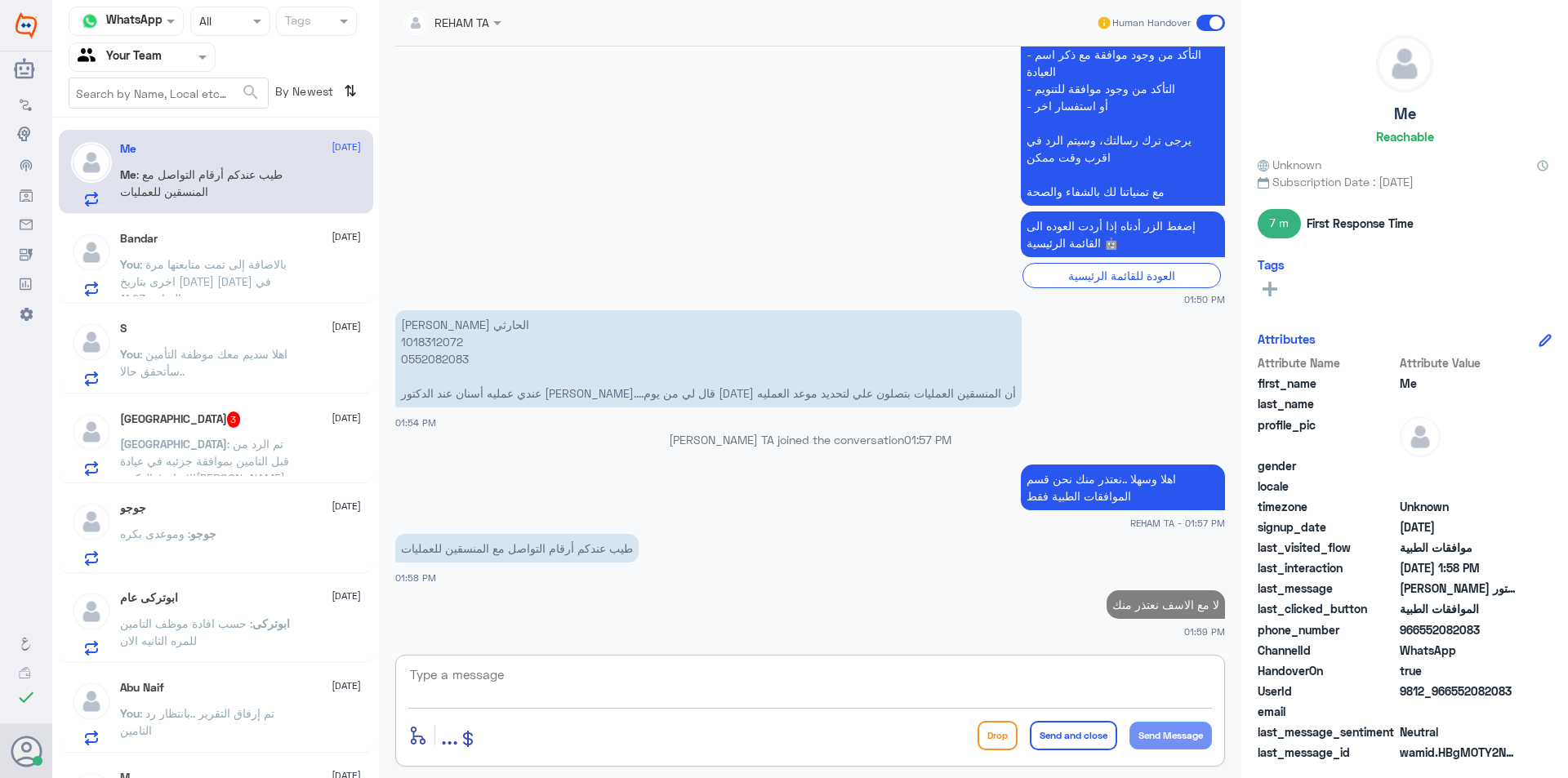
click at [268, 359] on span ": اهلا سديم معك موظفة التأمين ..سأتحقق حالا" at bounding box center [203, 362] width 168 height 31
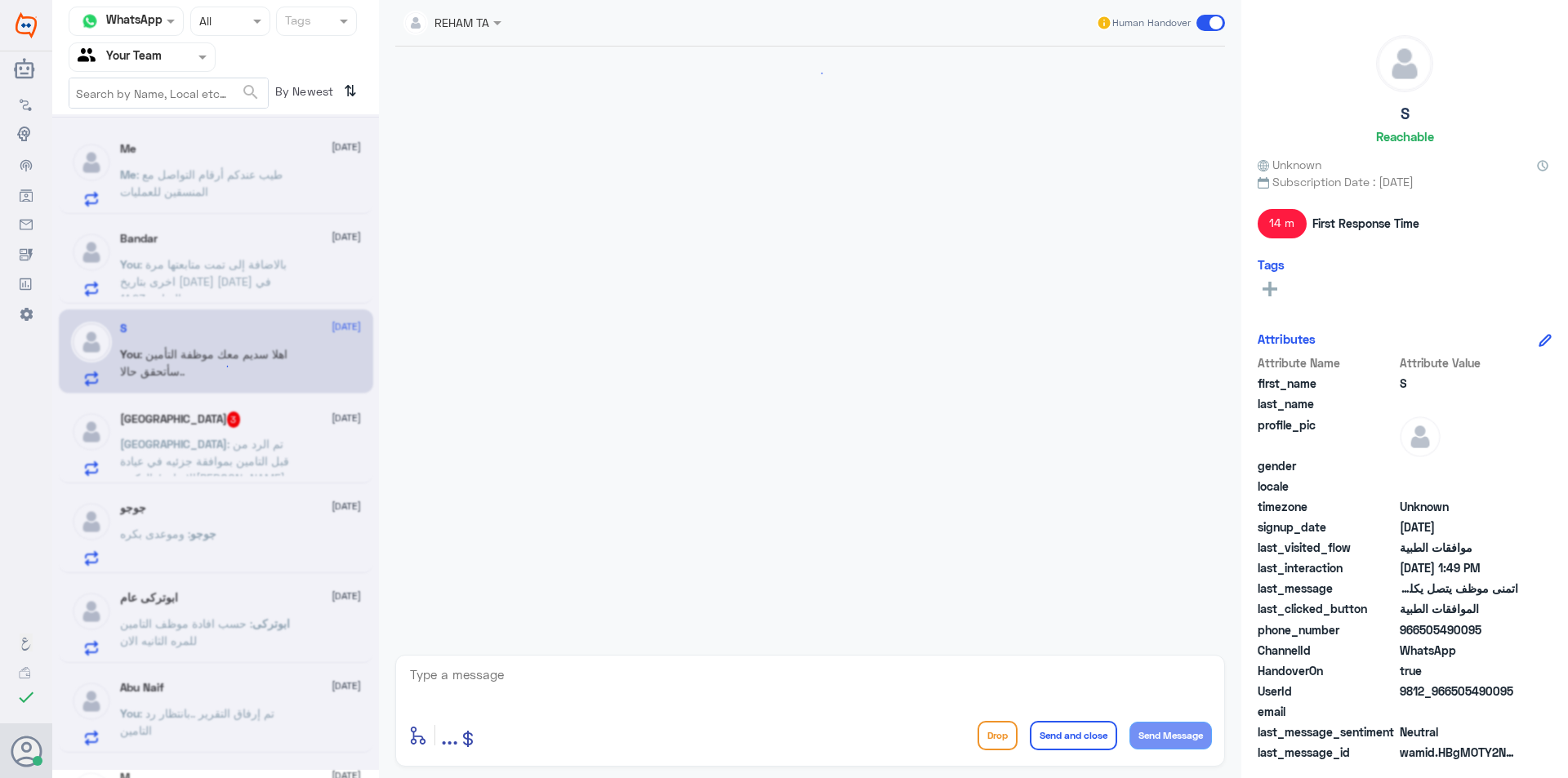
scroll to position [682, 0]
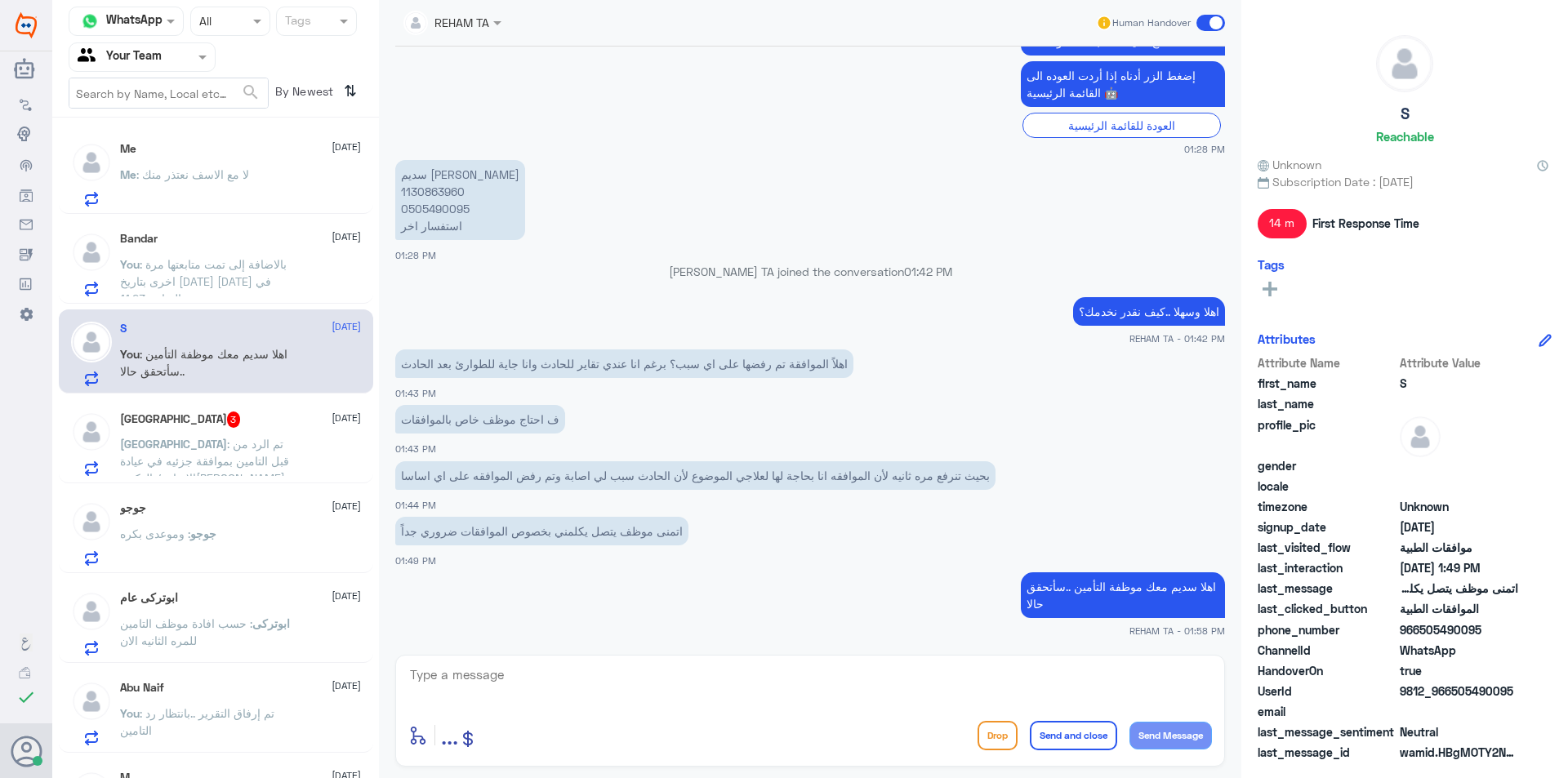
click at [453, 188] on p "سديم نايف القحطاني 1130863960 0505490095 استفسار اخر" at bounding box center [460, 200] width 130 height 80
click at [649, 657] on div "enter flow name ... Drop Send and close Send Message" at bounding box center [809, 710] width 830 height 112
click at [649, 675] on textarea at bounding box center [809, 683] width 804 height 40
click at [679, 677] on textarea "التأمين باحاجة لتقرير الحادث من ابشر وايضا" at bounding box center [809, 683] width 804 height 40
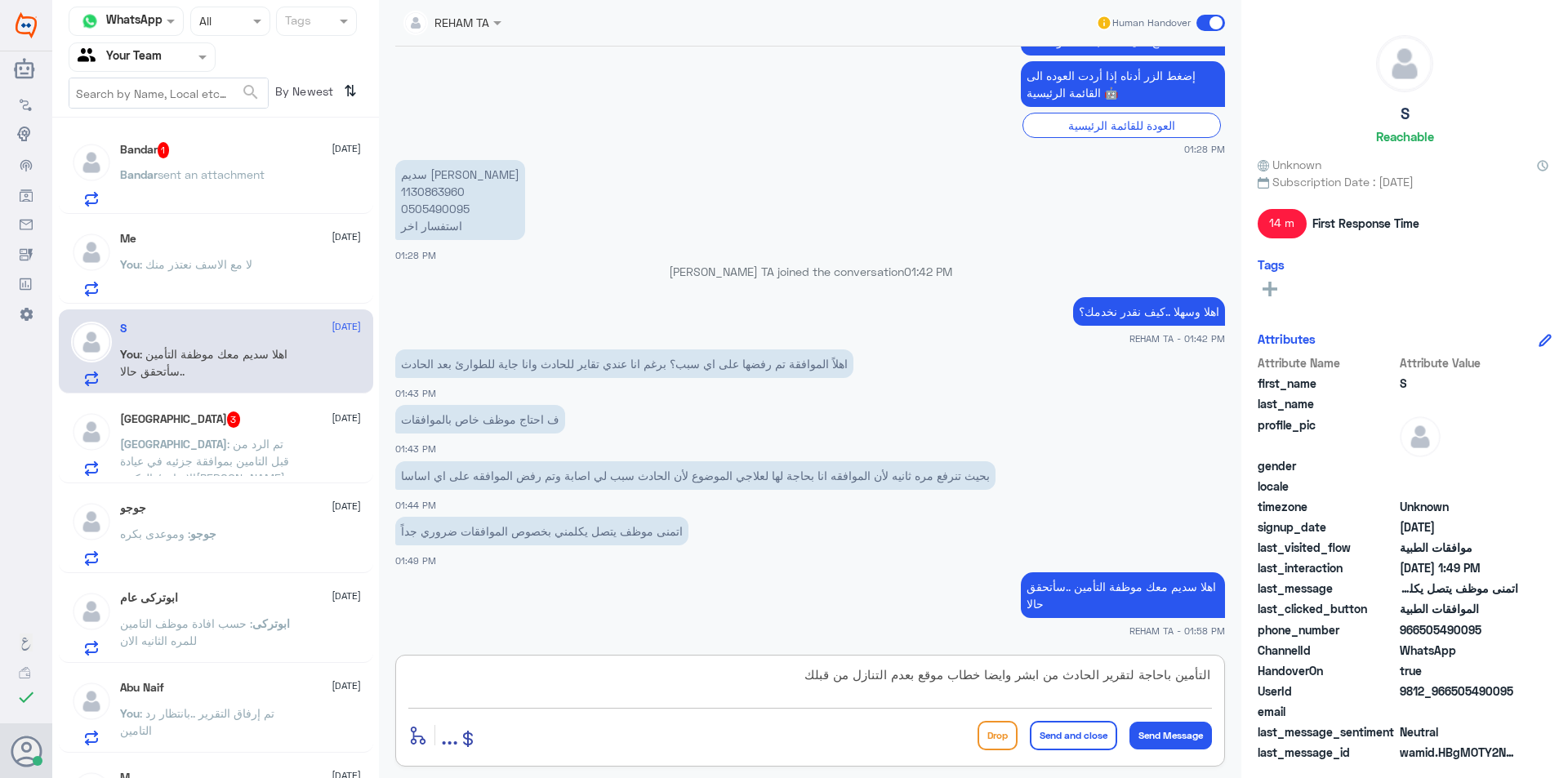
type textarea "التأمين باحاجة لتقرير الحادث من ابشر وايضا خطاب موقع بعدم التنازل من قبلك"
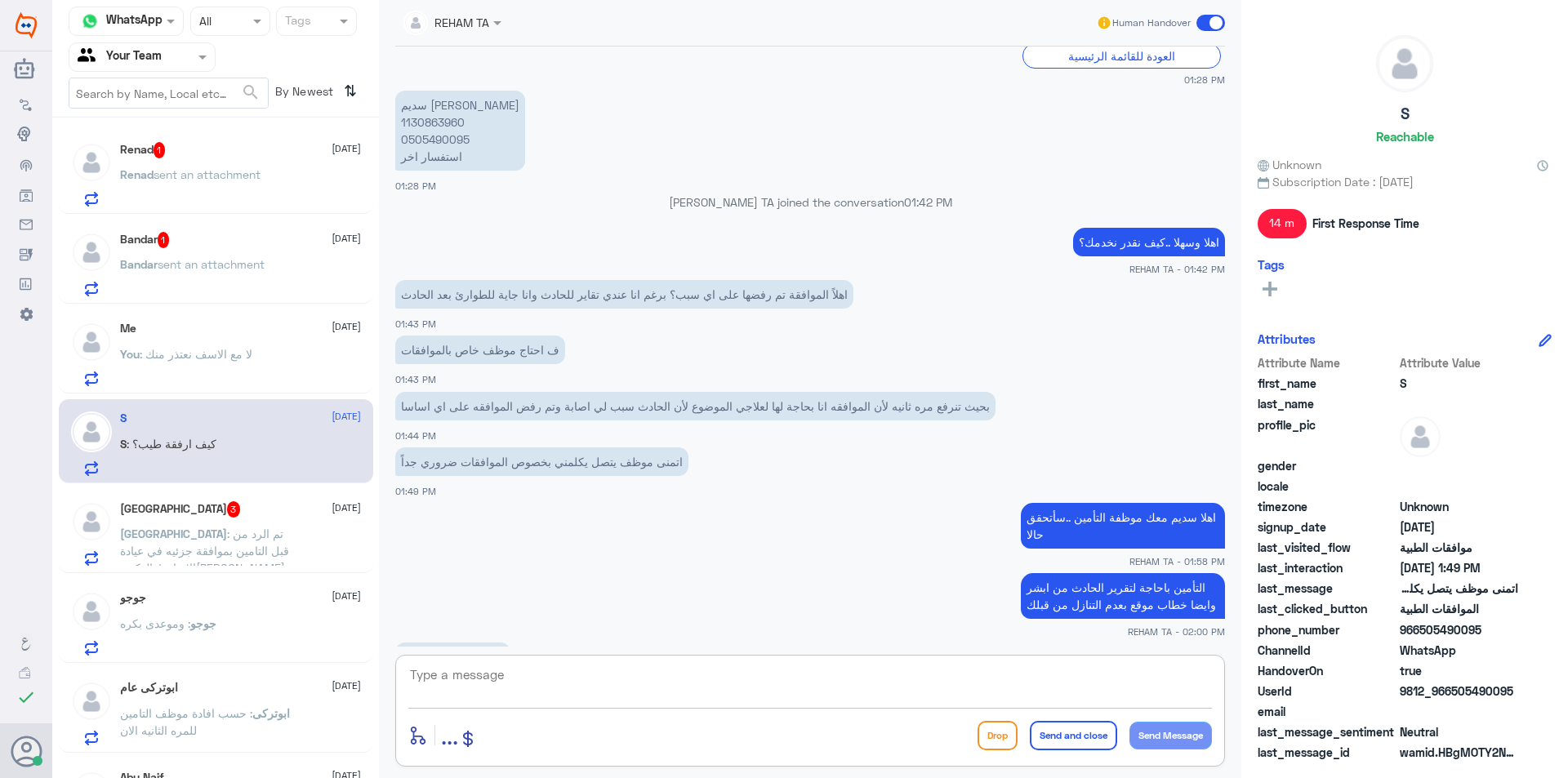
scroll to position [863, 0]
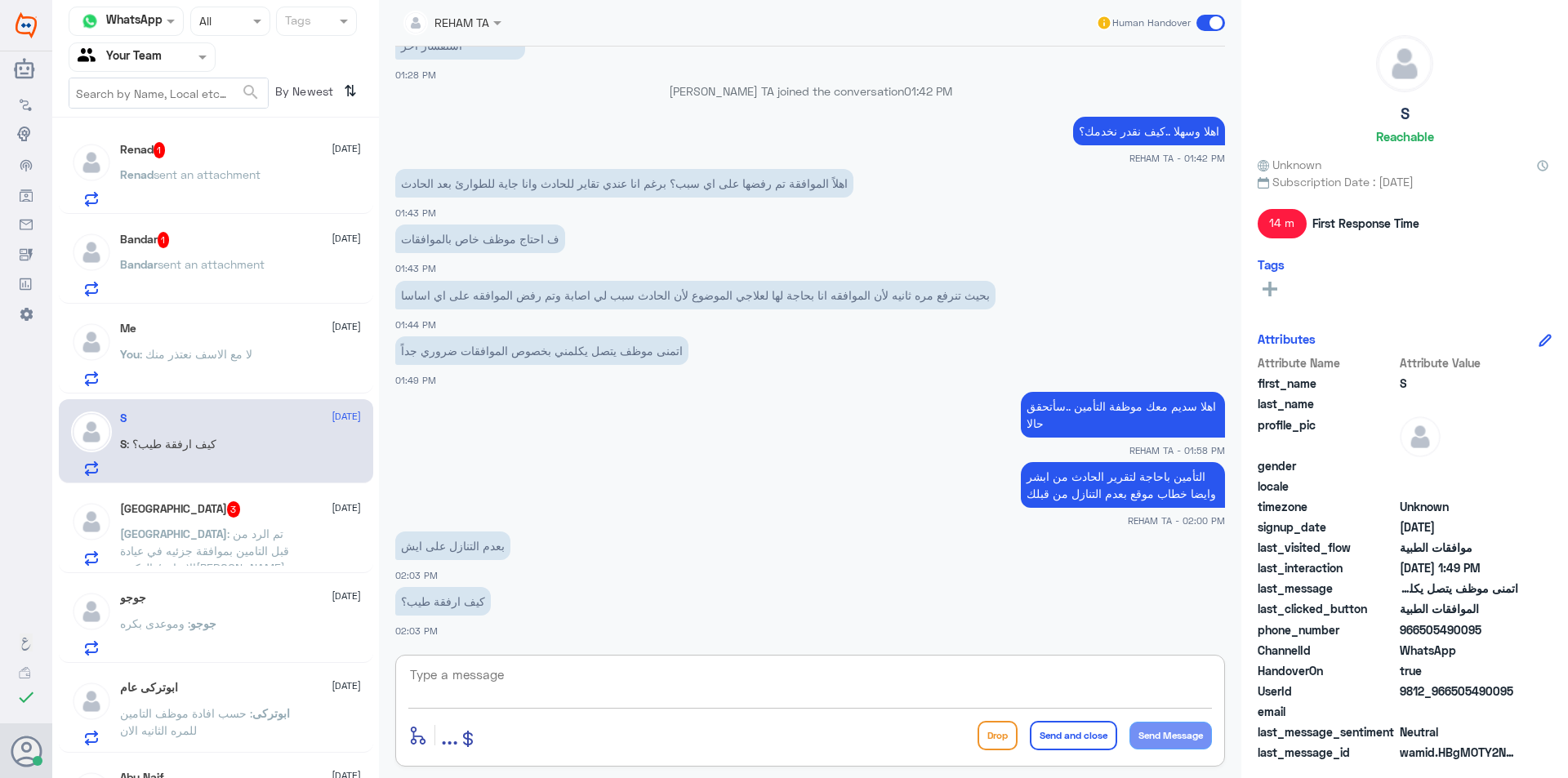
click at [495, 661] on div "enter flow name ... Drop Send and close Send Message" at bounding box center [809, 710] width 830 height 112
click at [518, 670] on textarea at bounding box center [809, 683] width 804 height 40
click at [519, 668] on textarea at bounding box center [809, 683] width 804 height 40
click at [519, 667] on textarea at bounding box center [809, 683] width 804 height 40
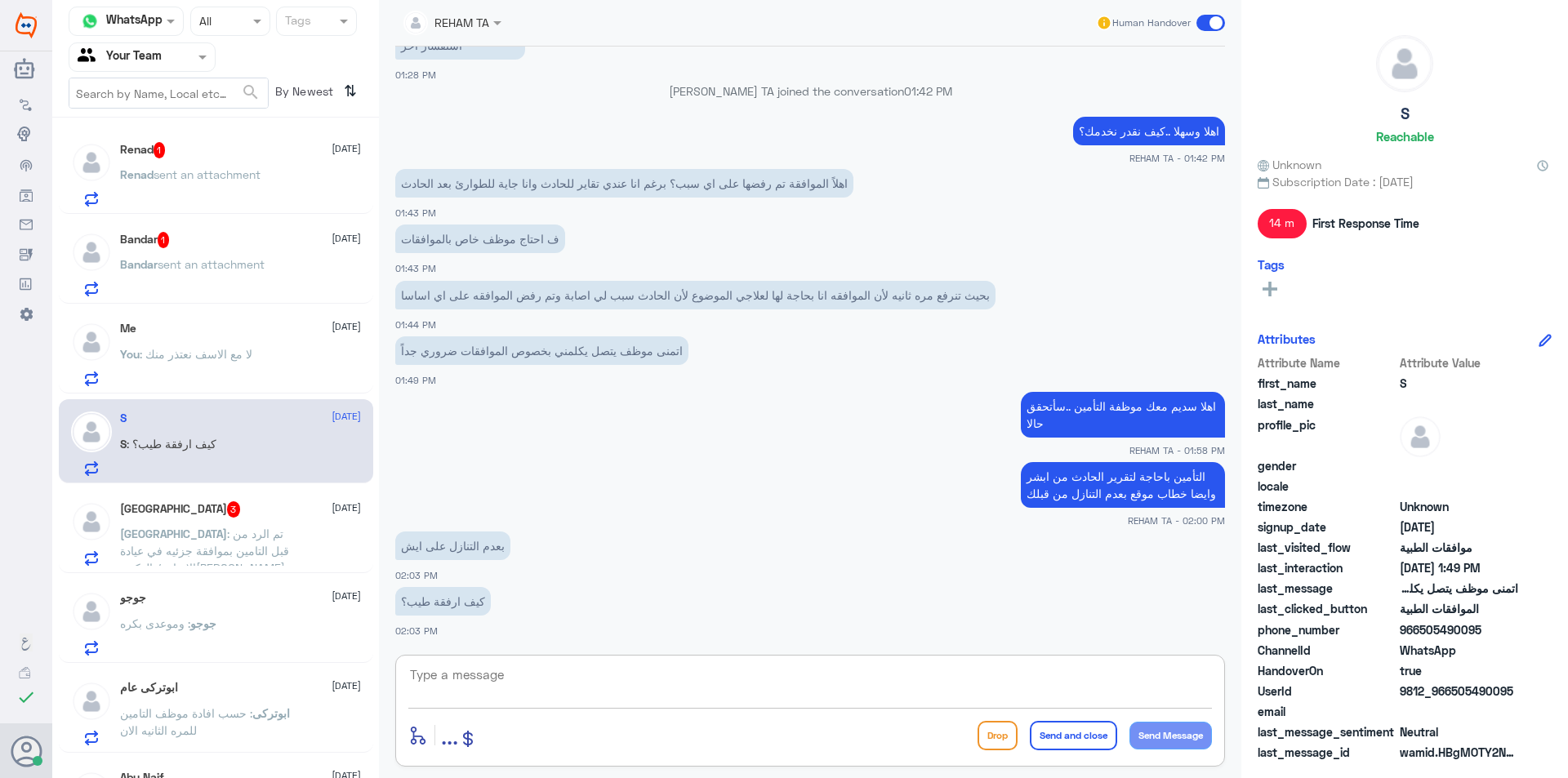
click at [519, 666] on textarea at bounding box center [809, 683] width 804 height 40
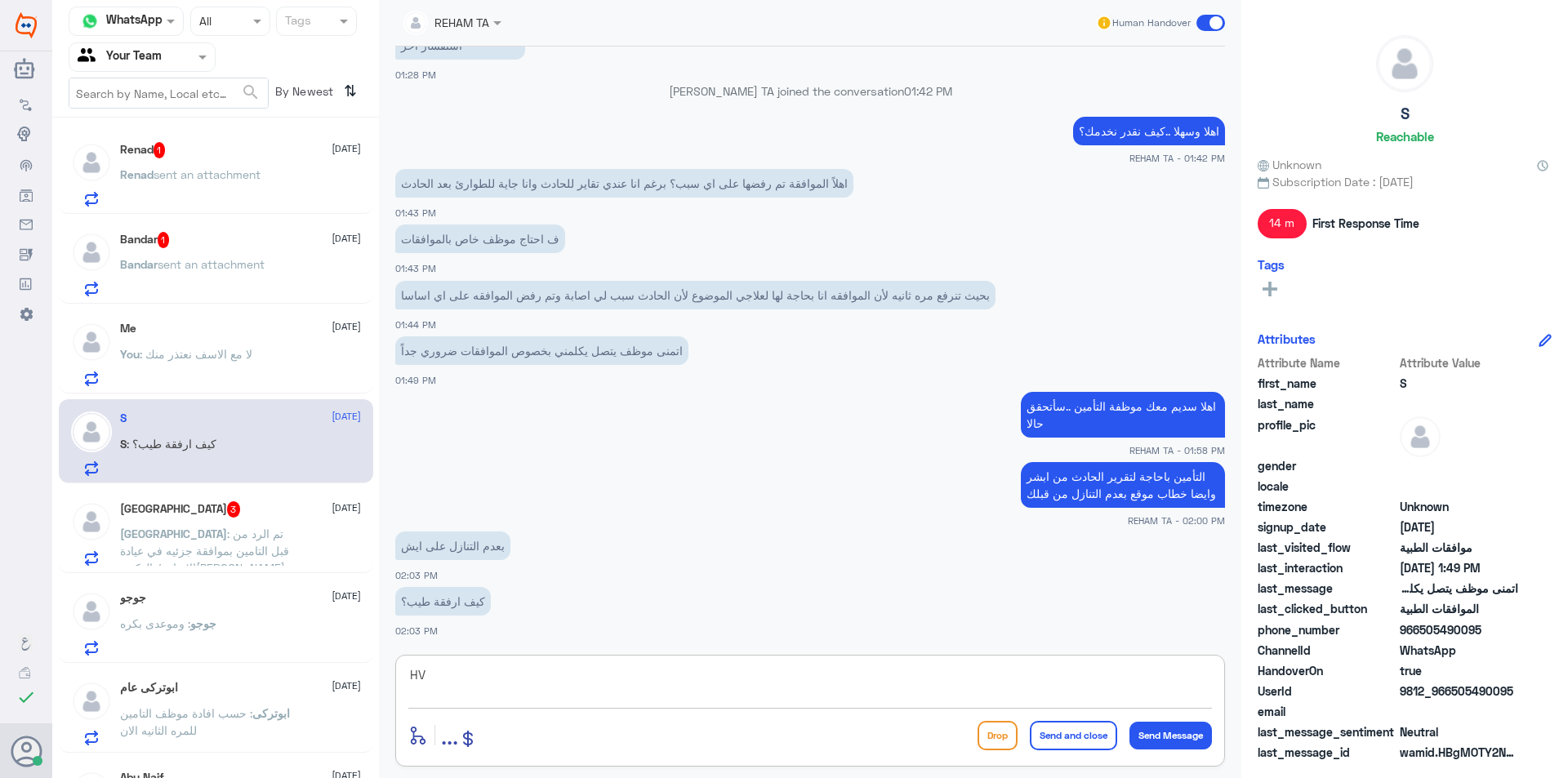
type textarea "H"
type textarea "ارجو تزويدي به هنا"
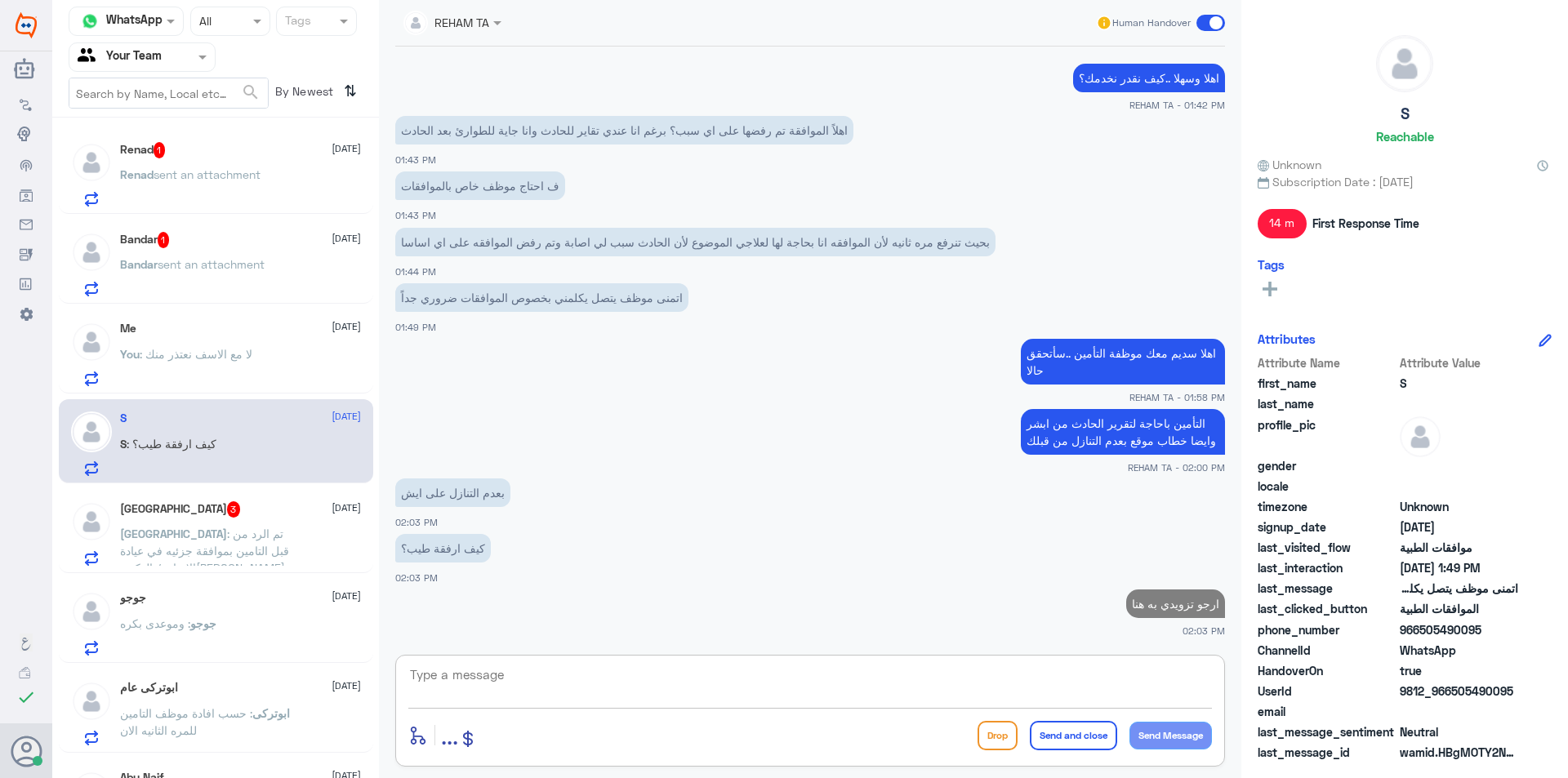
click at [297, 541] on p "[GEOGRAPHIC_DATA] : تم الرد من قبل التامين بموافقة جزئيه في عيادة الاتزان / الد…" at bounding box center [211, 545] width 184 height 41
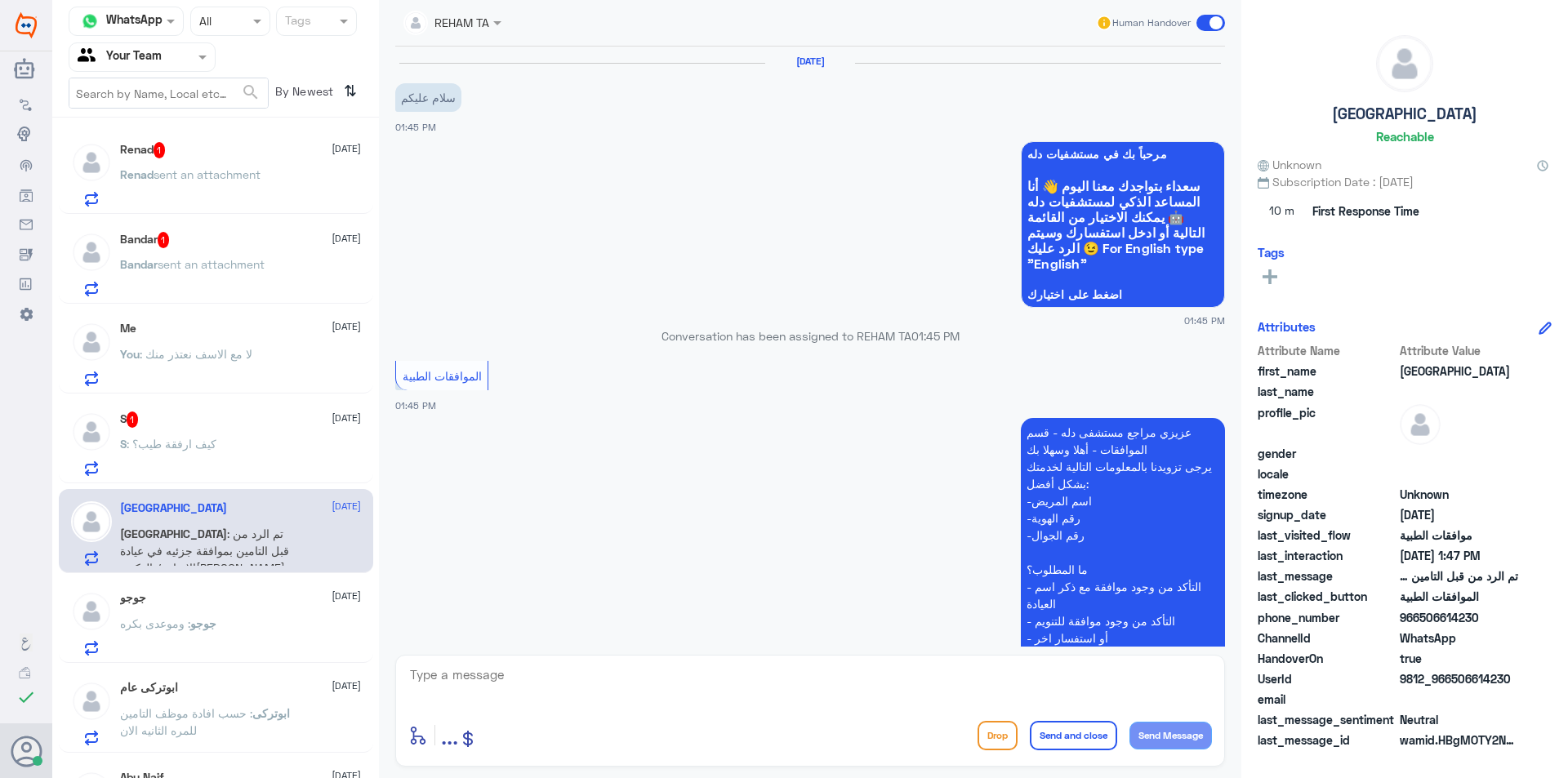
scroll to position [346, 0]
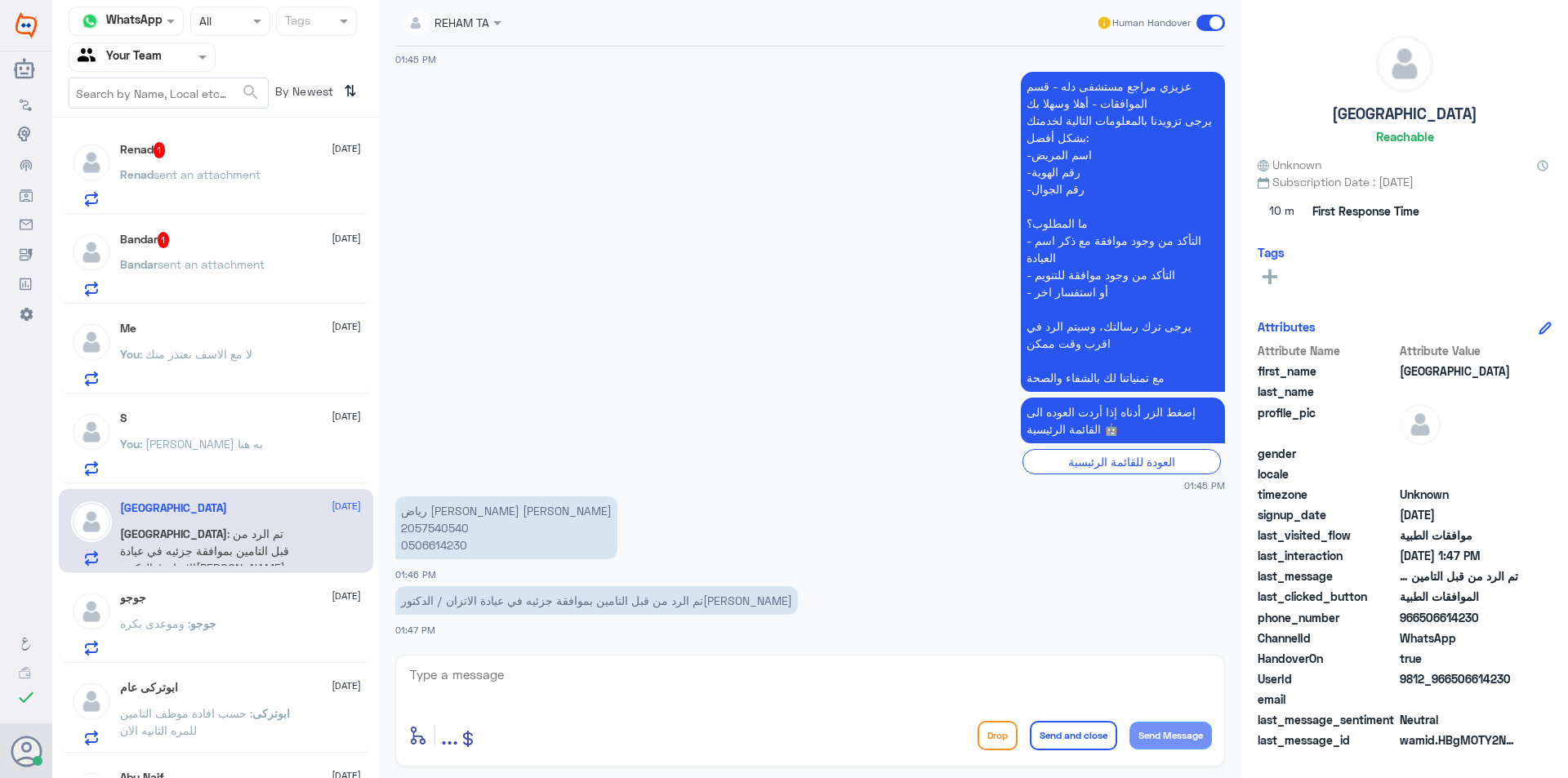
click at [210, 180] on span "sent an attachment" at bounding box center [207, 174] width 107 height 14
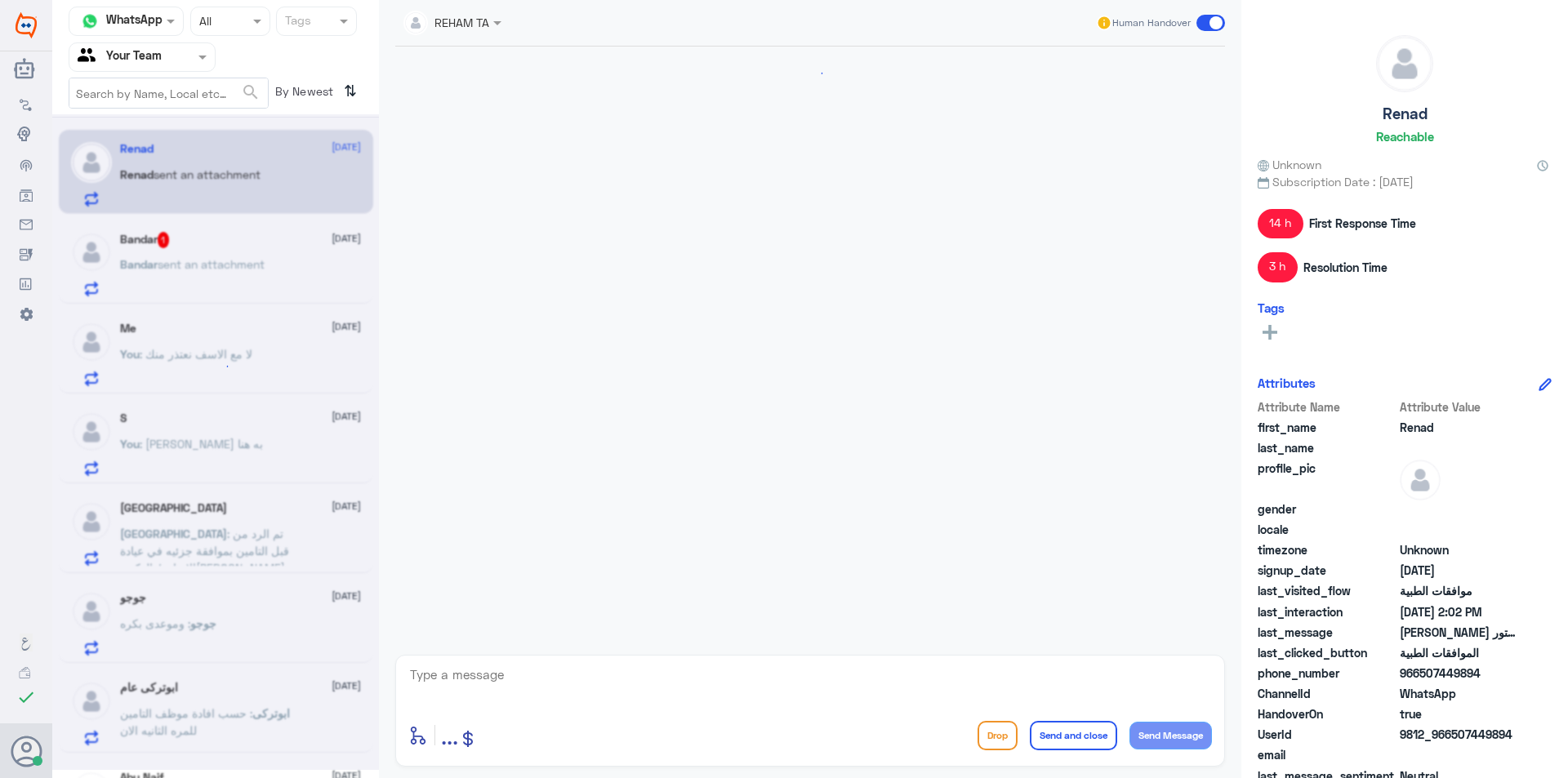
scroll to position [1391, 0]
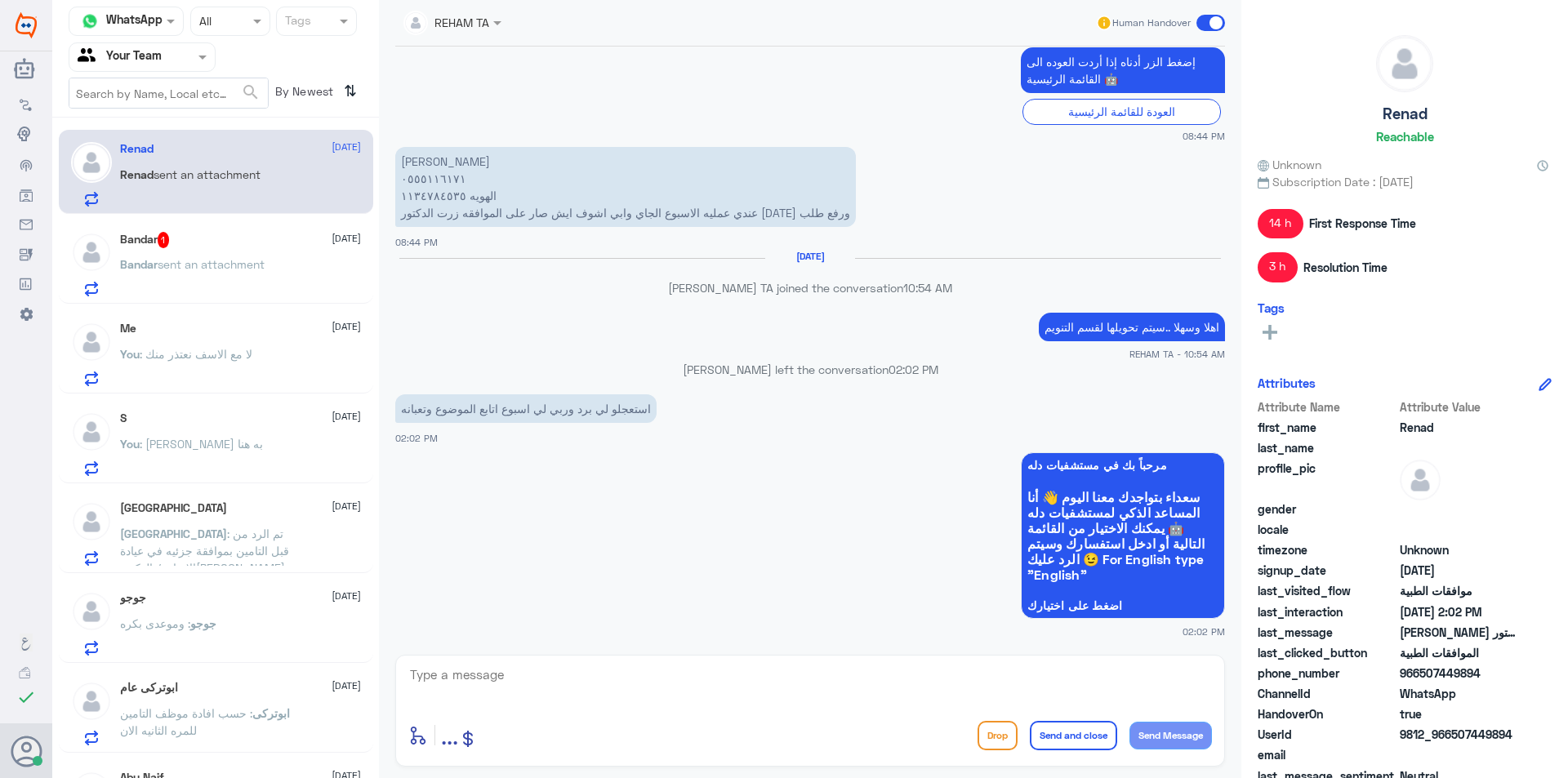
click at [223, 243] on div "Bandar 1 23 August" at bounding box center [240, 240] width 241 height 17
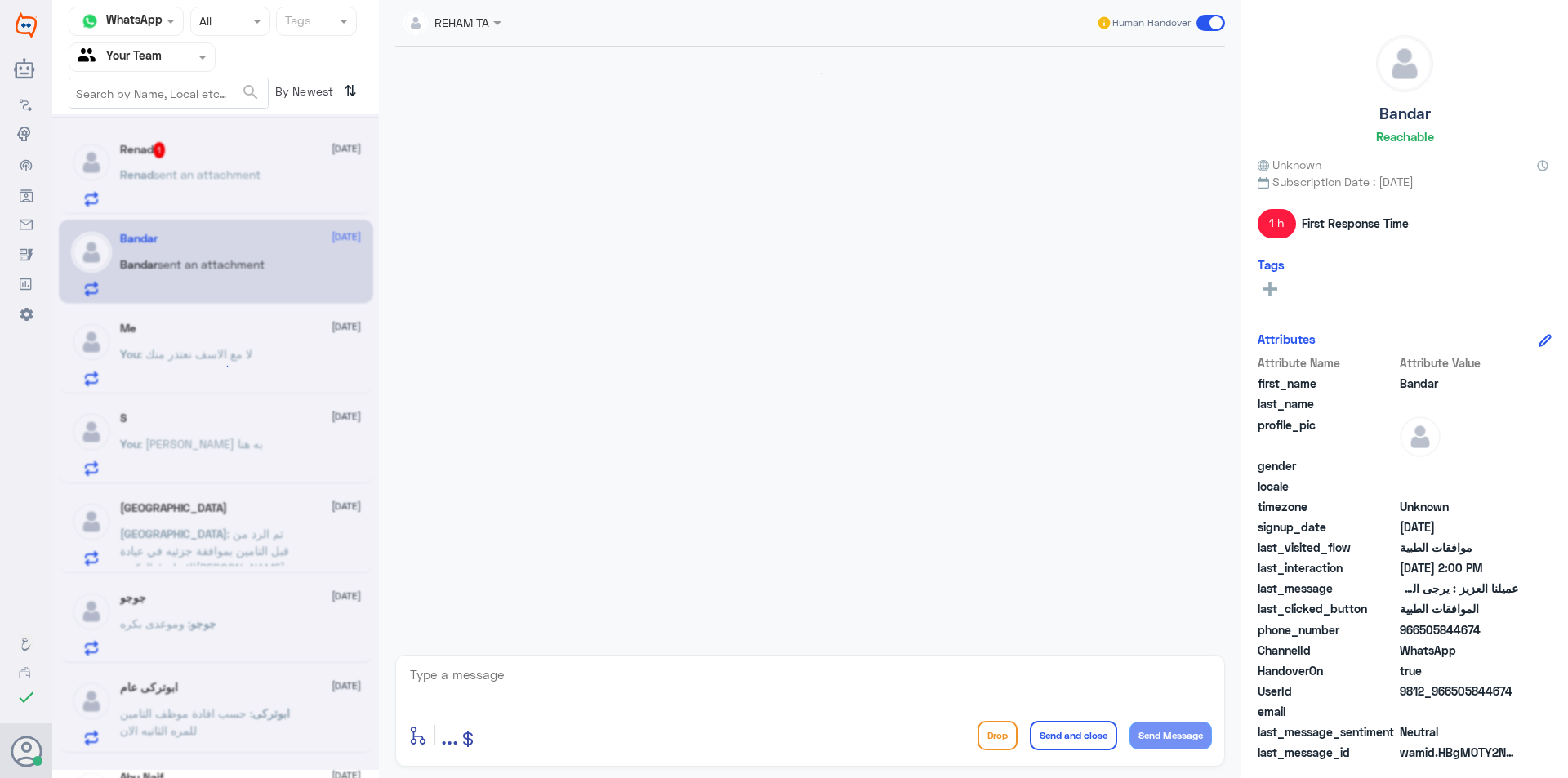
scroll to position [1256, 0]
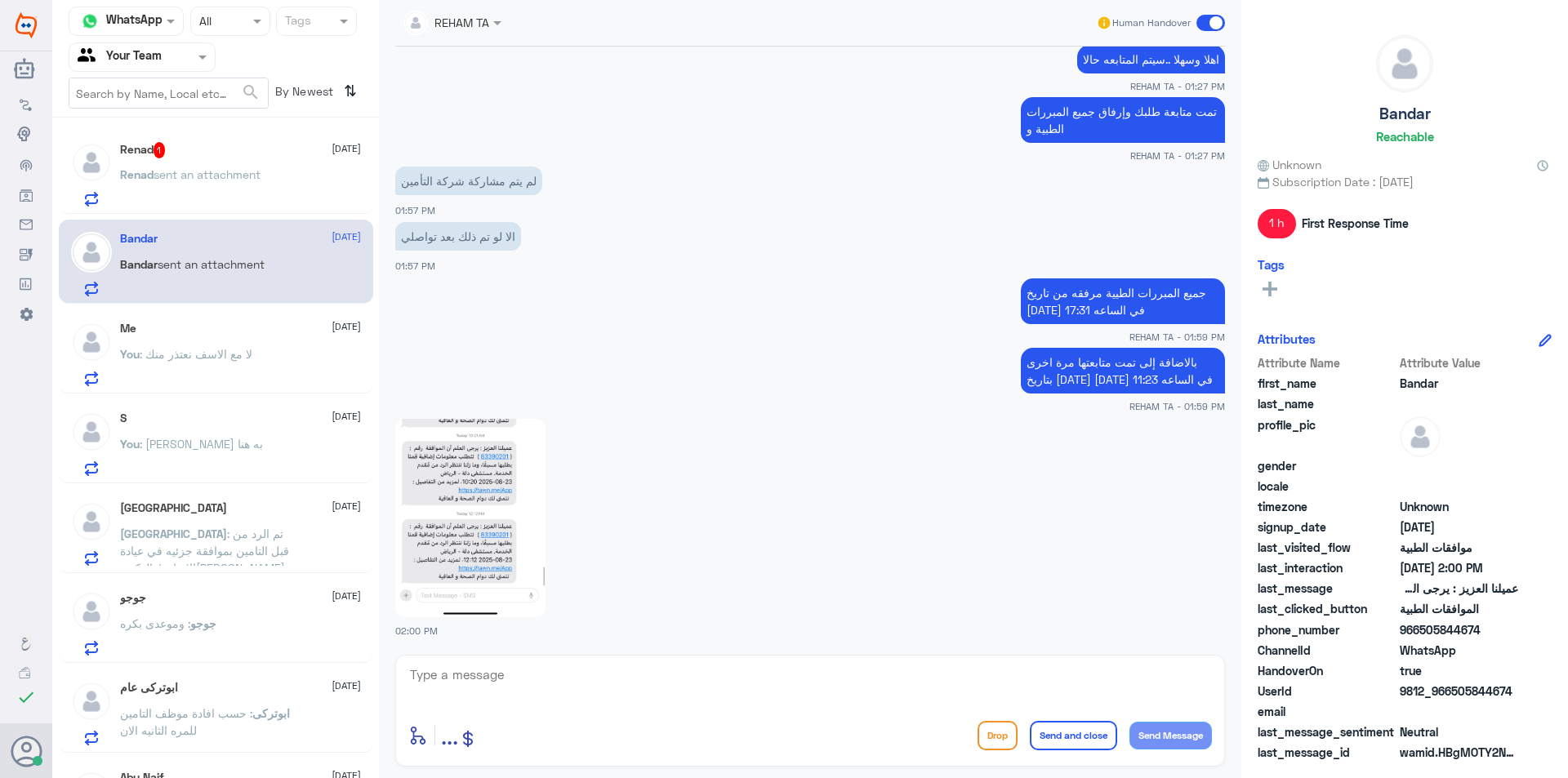
click at [518, 505] on img at bounding box center [470, 518] width 150 height 198
click at [533, 684] on textarea at bounding box center [809, 683] width 804 height 40
click at [536, 668] on textarea at bounding box center [809, 683] width 804 height 40
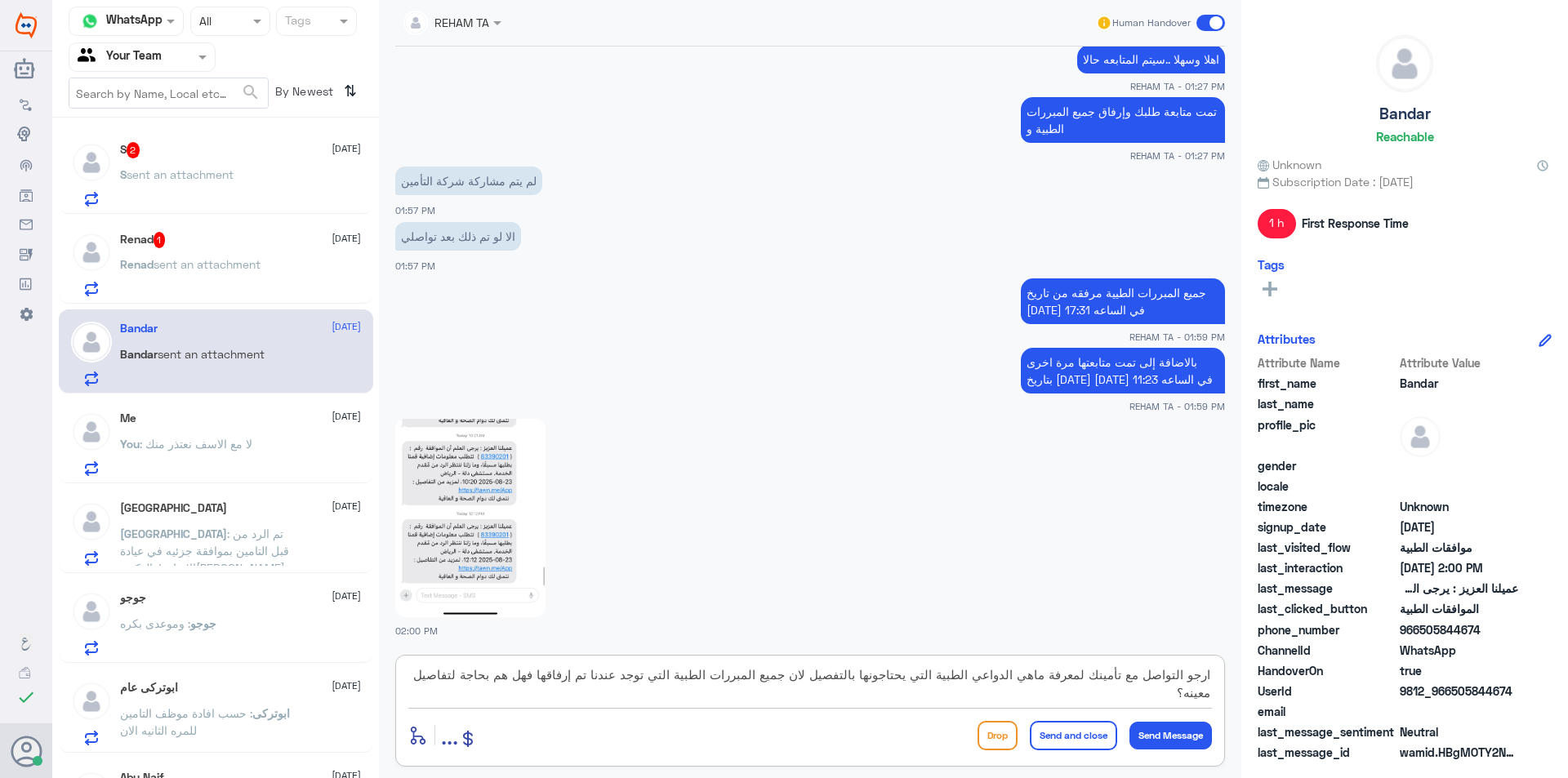
type textarea "ارجو التواصل مع تأمينك لمعرفة ماهي الدواعي الطبية التي يحتاجونها بالتفصيل لان ج…"
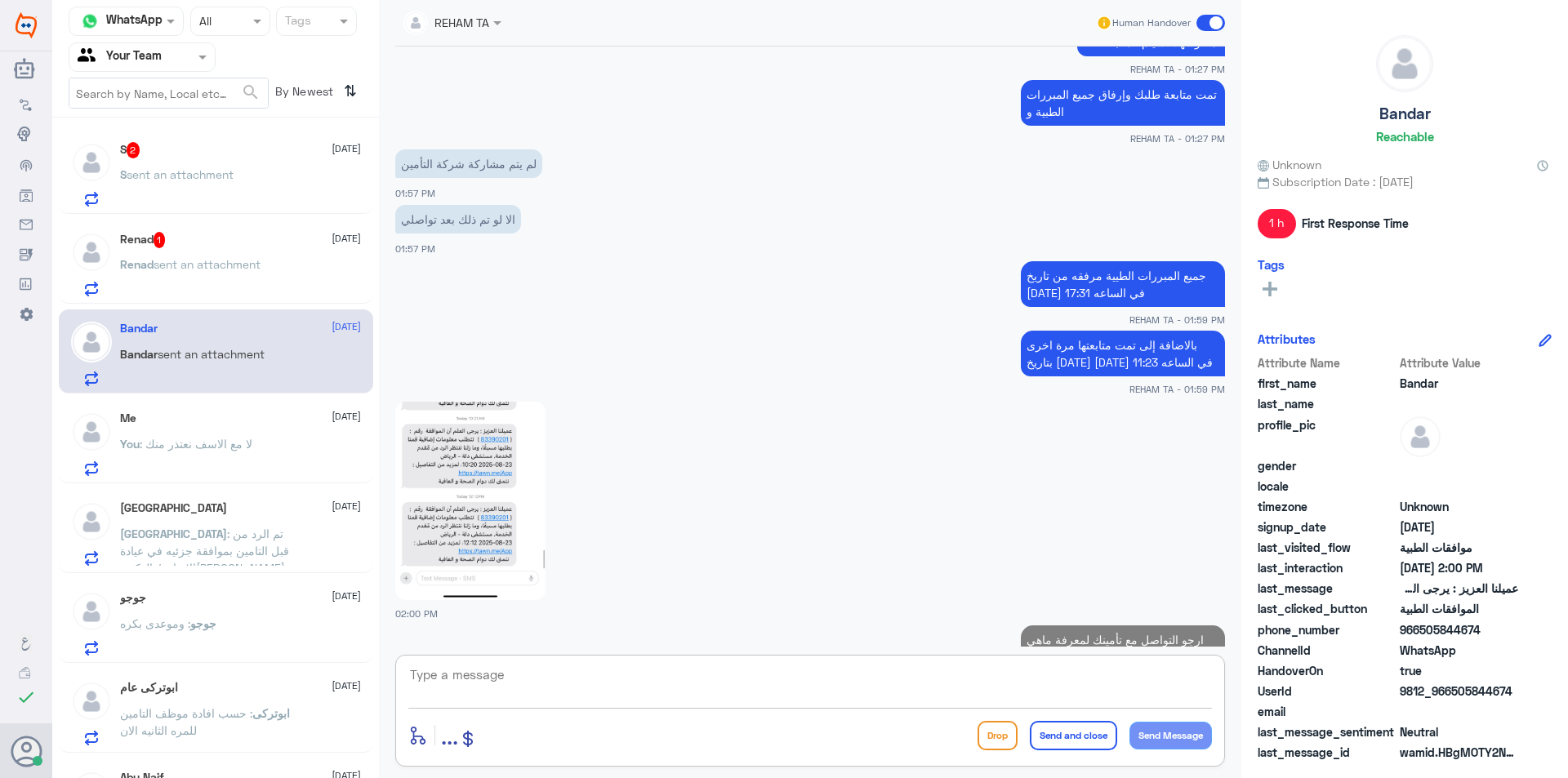
scroll to position [1377, 0]
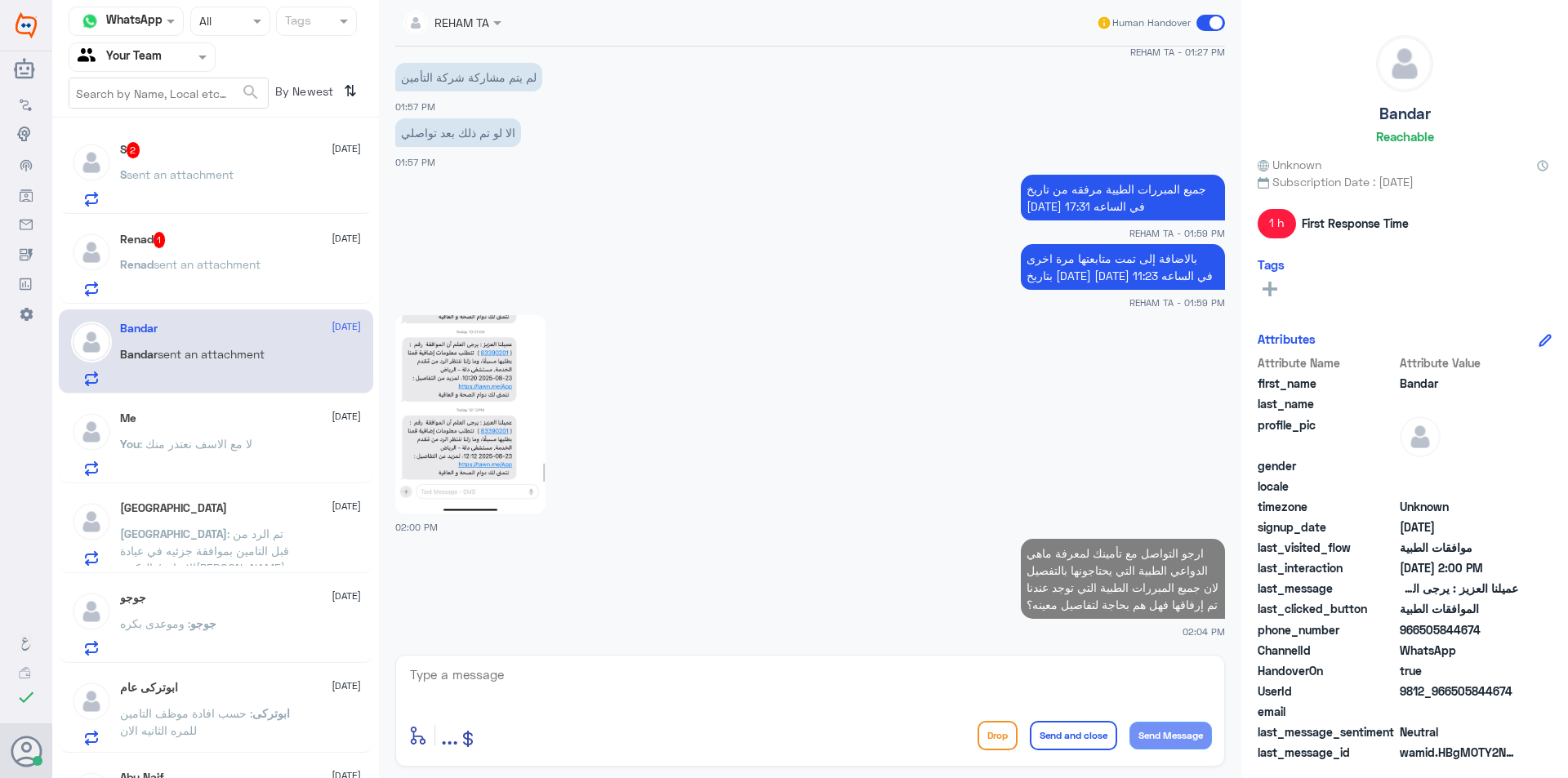
click at [146, 179] on span "sent an attachment" at bounding box center [180, 174] width 107 height 14
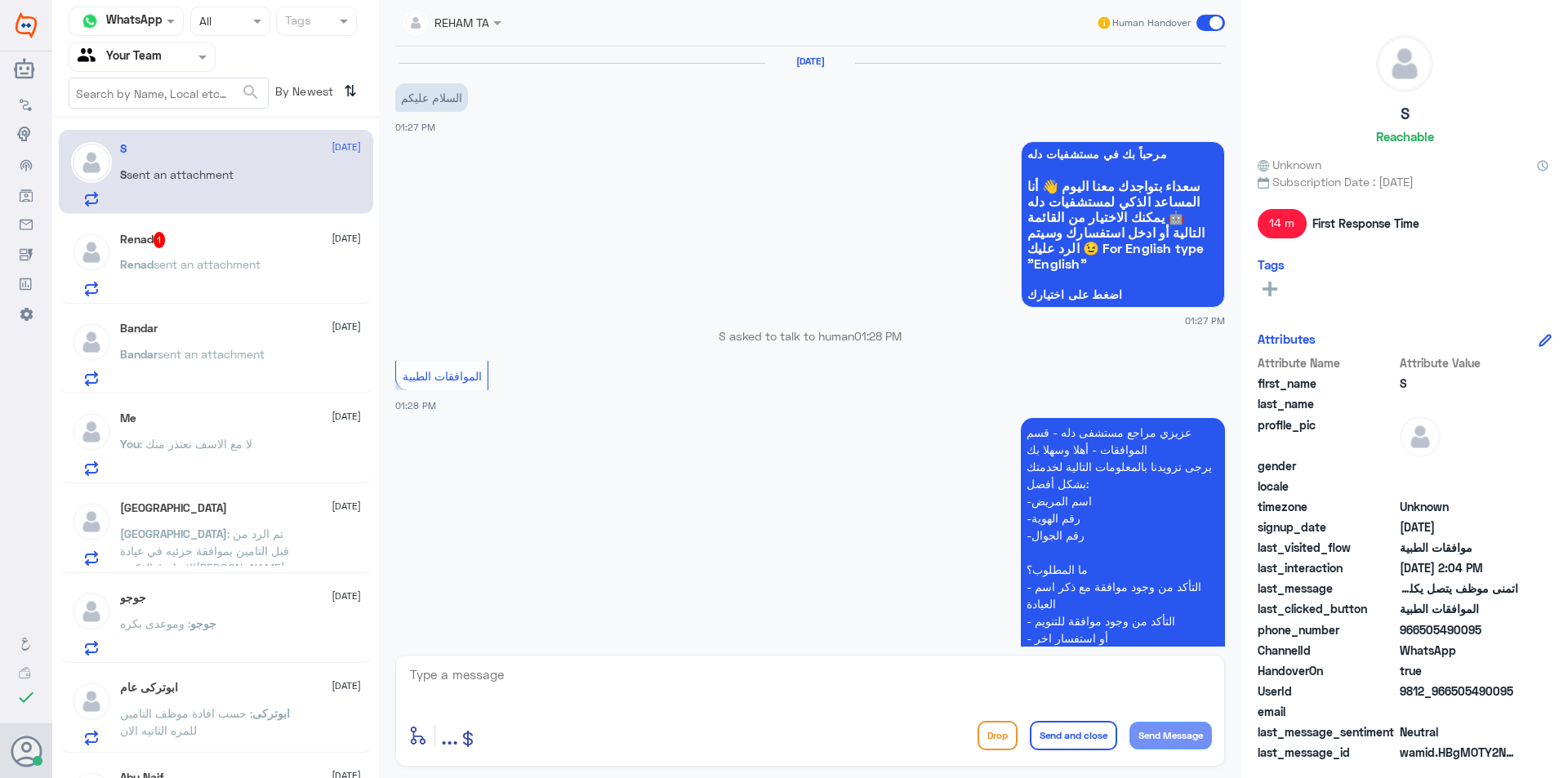
scroll to position [1000, 0]
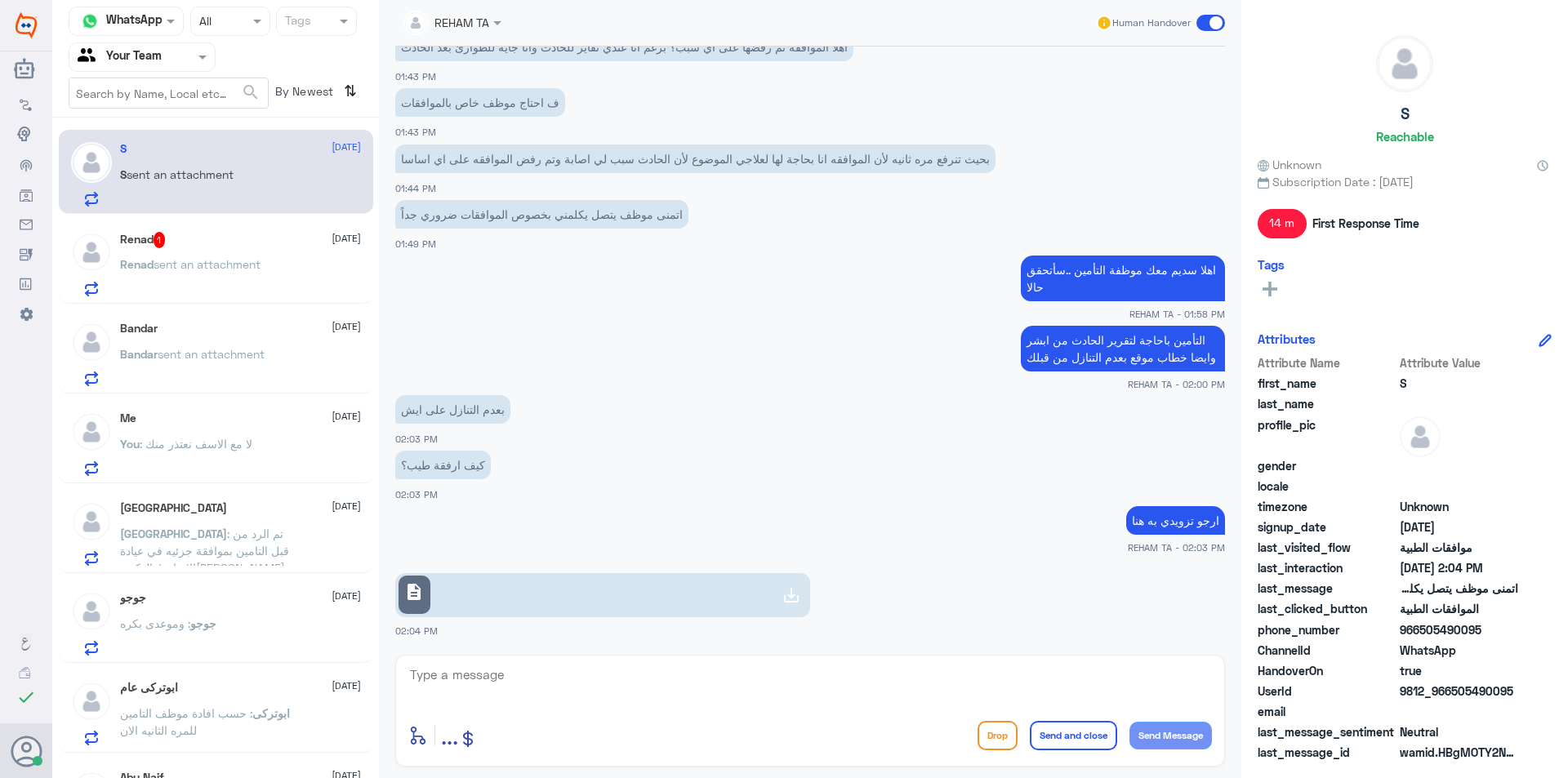
click at [464, 597] on link "description" at bounding box center [602, 595] width 414 height 45
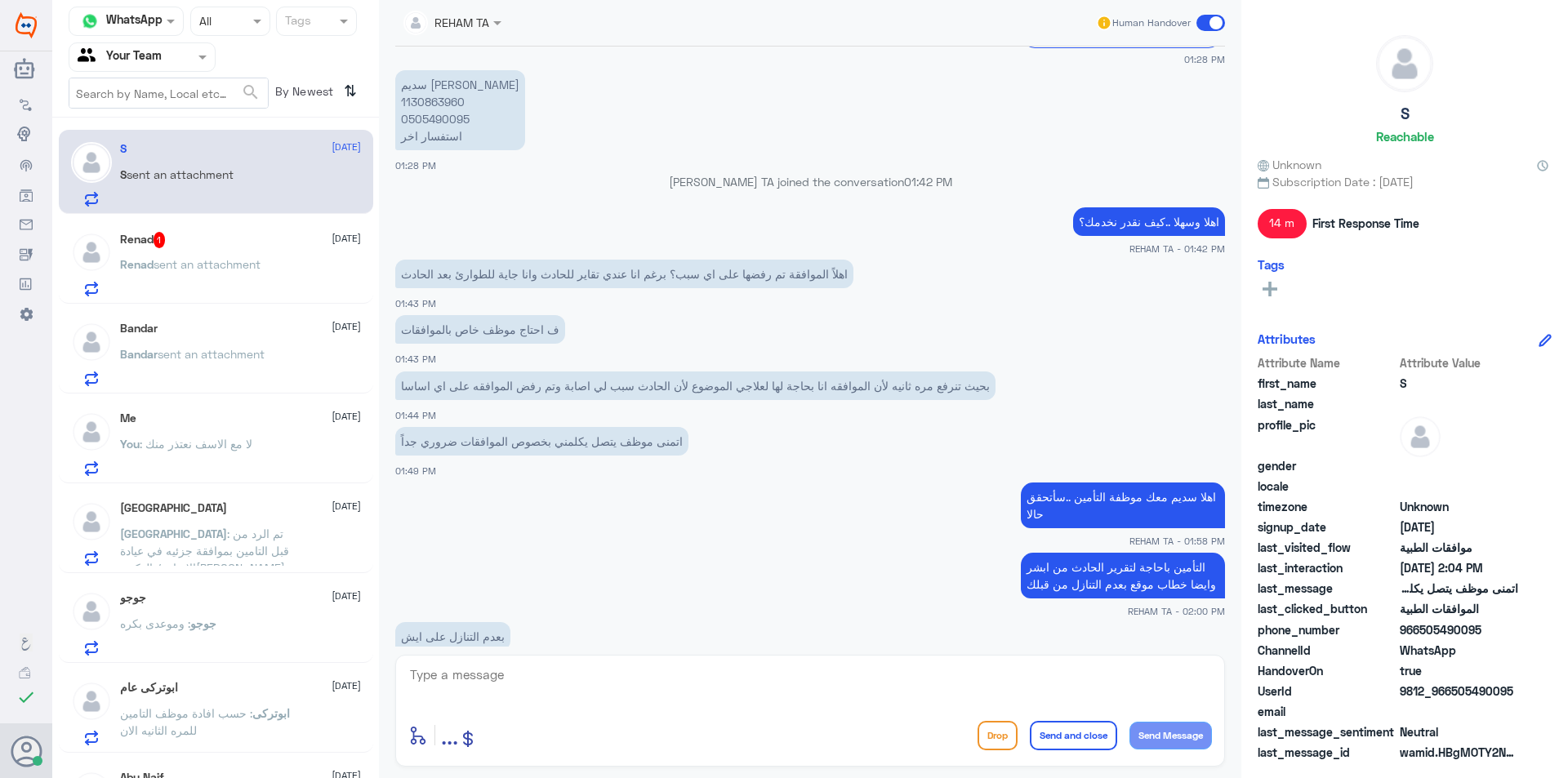
scroll to position [755, 0]
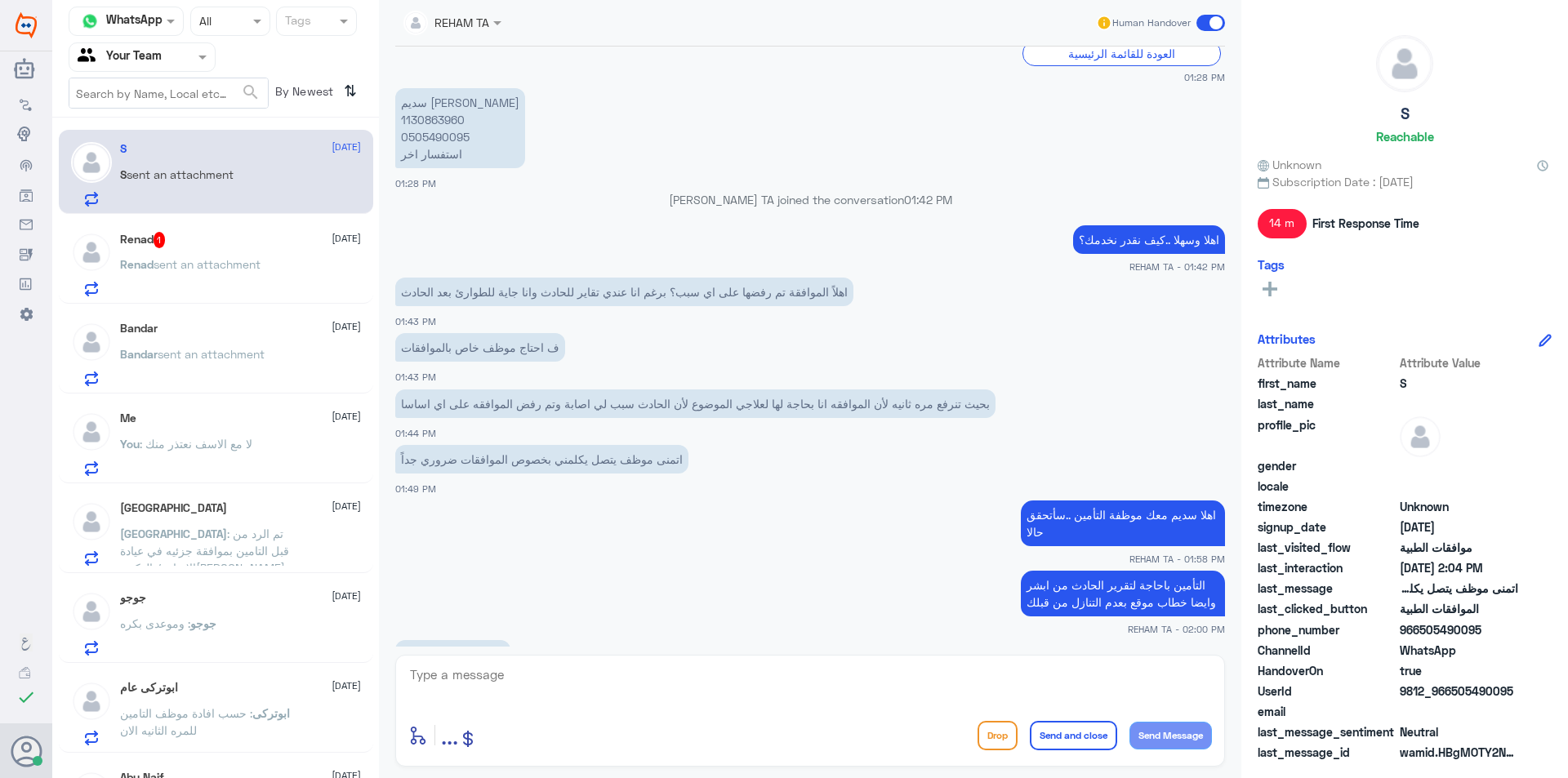
click at [431, 120] on p "سديم نايف القحطاني 1130863960 0505490095 استفسار اخر" at bounding box center [460, 128] width 130 height 80
click at [441, 116] on p "سديم نايف القحطاني 1130863960 0505490095 استفسار اخر" at bounding box center [460, 128] width 130 height 80
drag, startPoint x: 441, startPoint y: 116, endPoint x: 529, endPoint y: 383, distance: 281.1
click at [441, 117] on p "سديم نايف القحطاني 1130863960 0505490095 استفسار اخر" at bounding box center [460, 128] width 130 height 80
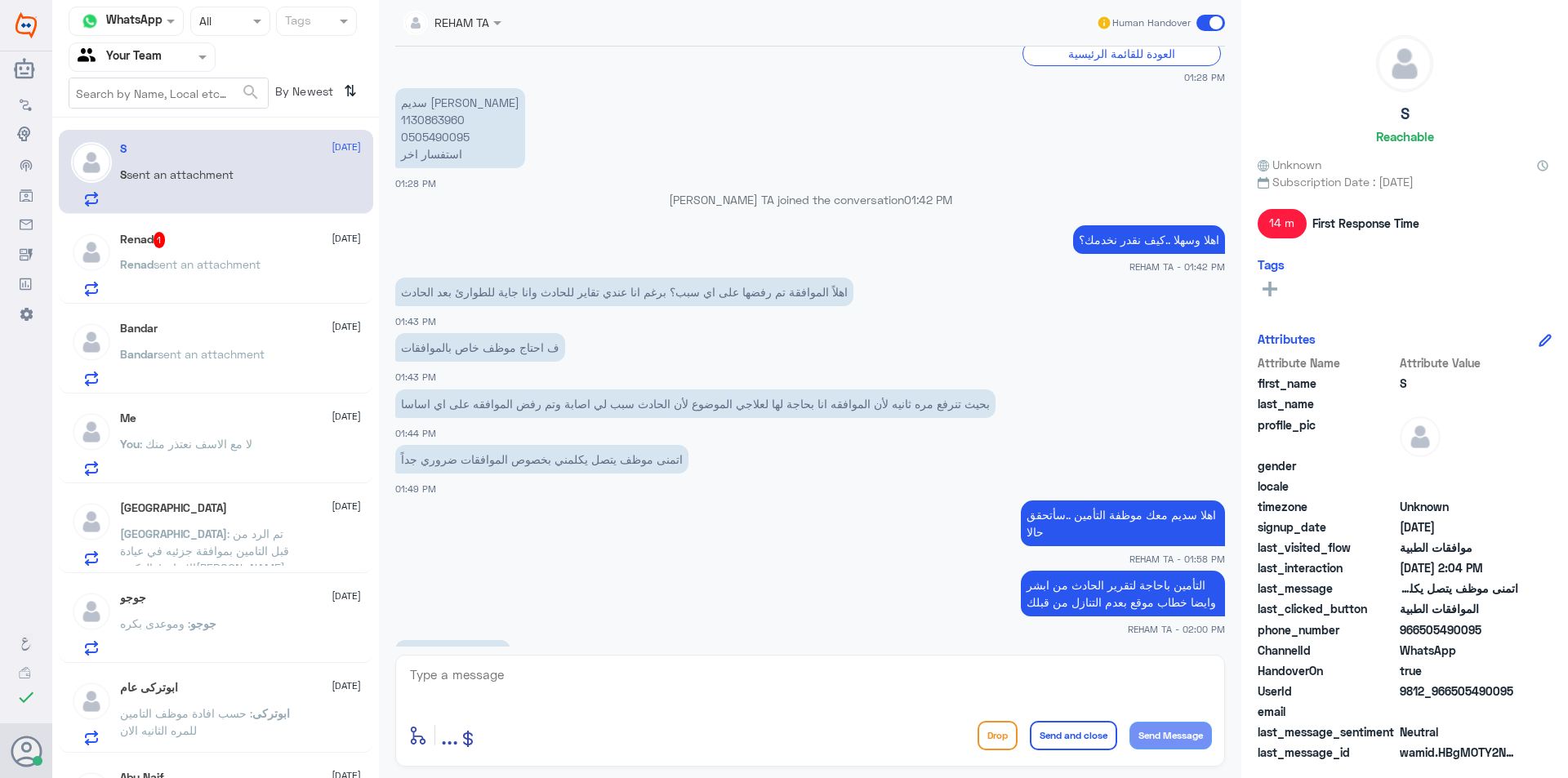
click at [503, 679] on textarea at bounding box center [809, 683] width 804 height 40
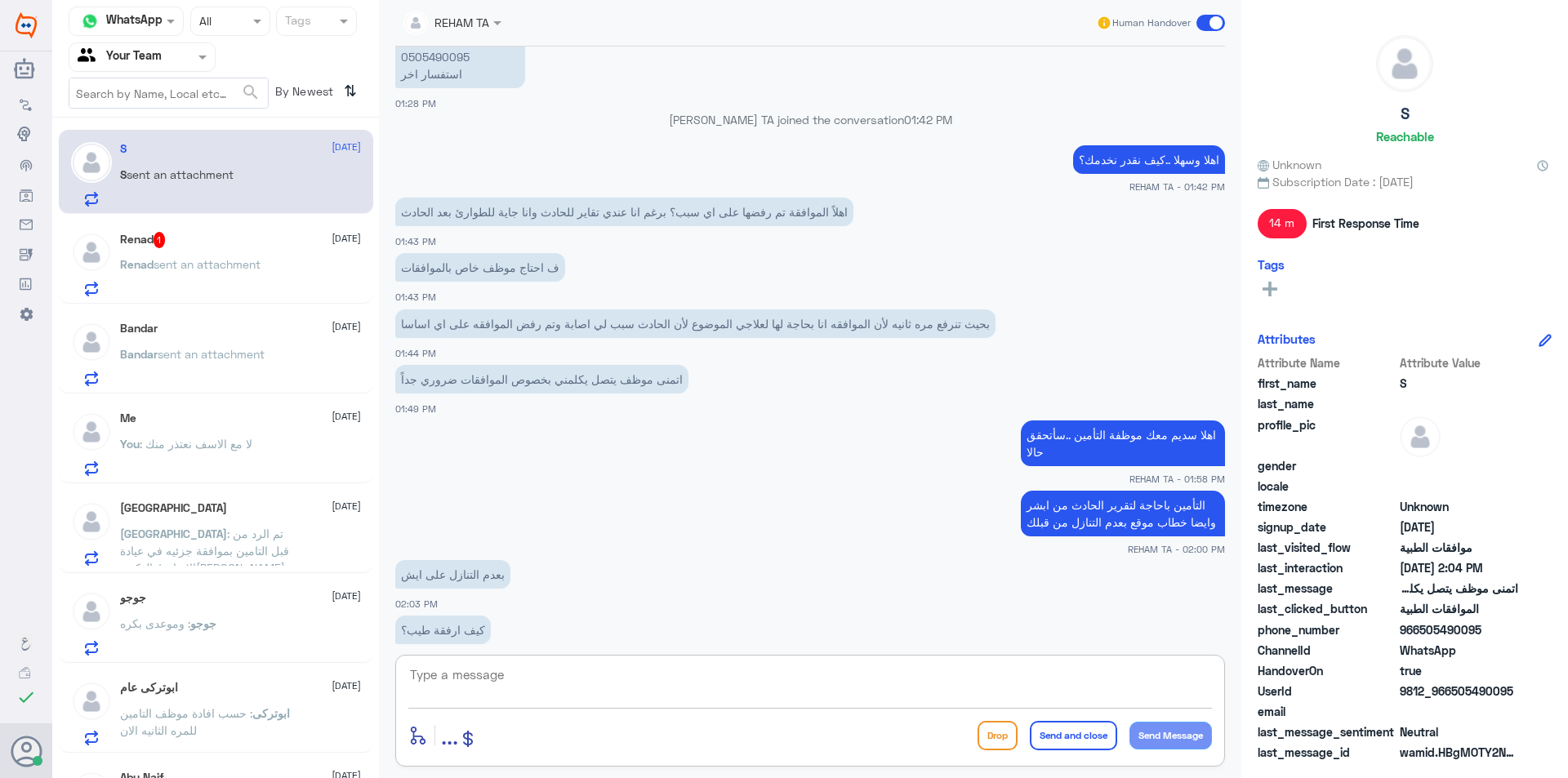
scroll to position [1000, 0]
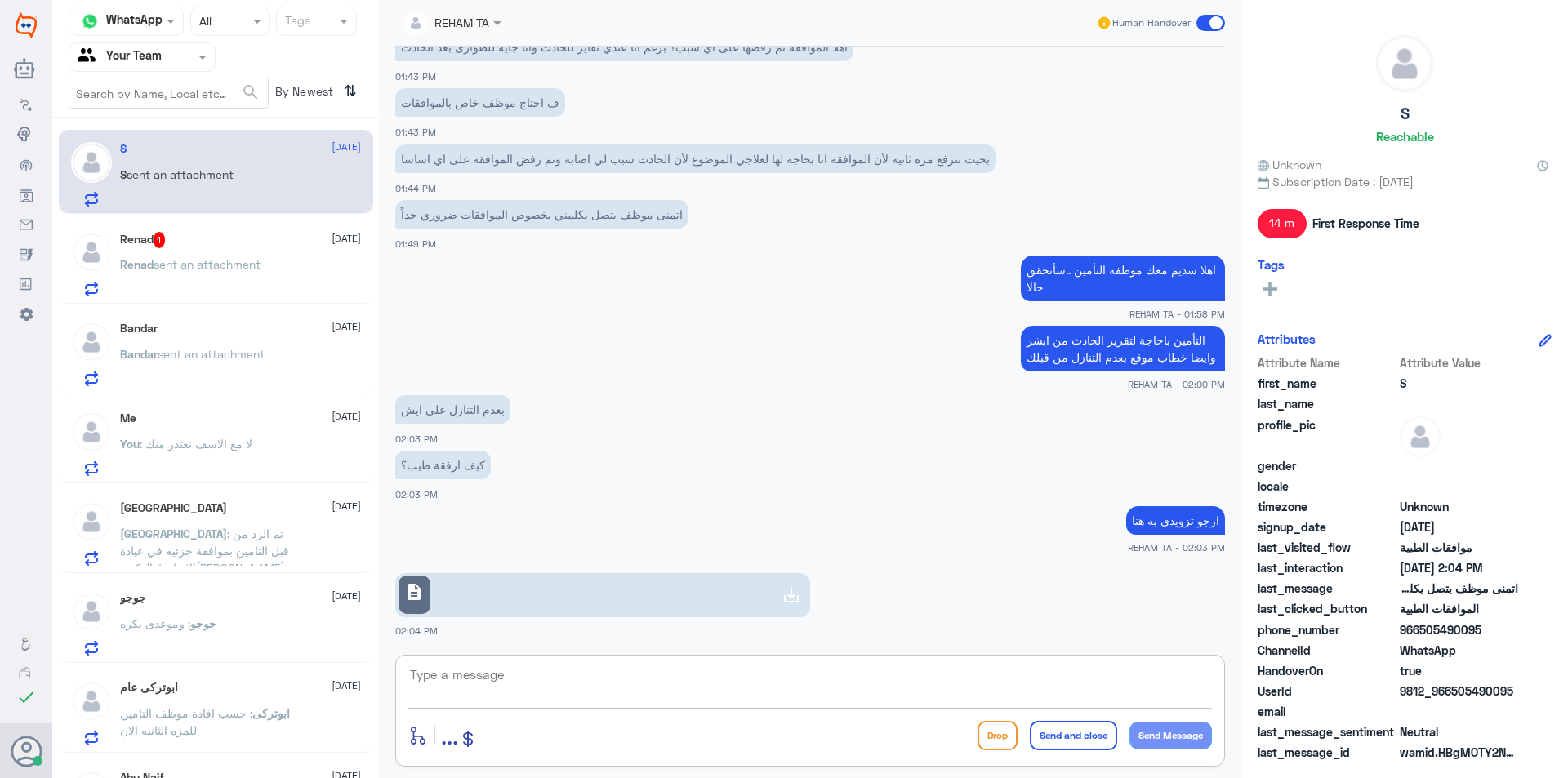
click at [511, 700] on textarea at bounding box center [809, 683] width 804 height 40
type textarea "J"
type textarea "تم تحويله لقسم التأمين للتنويم للارفاق"
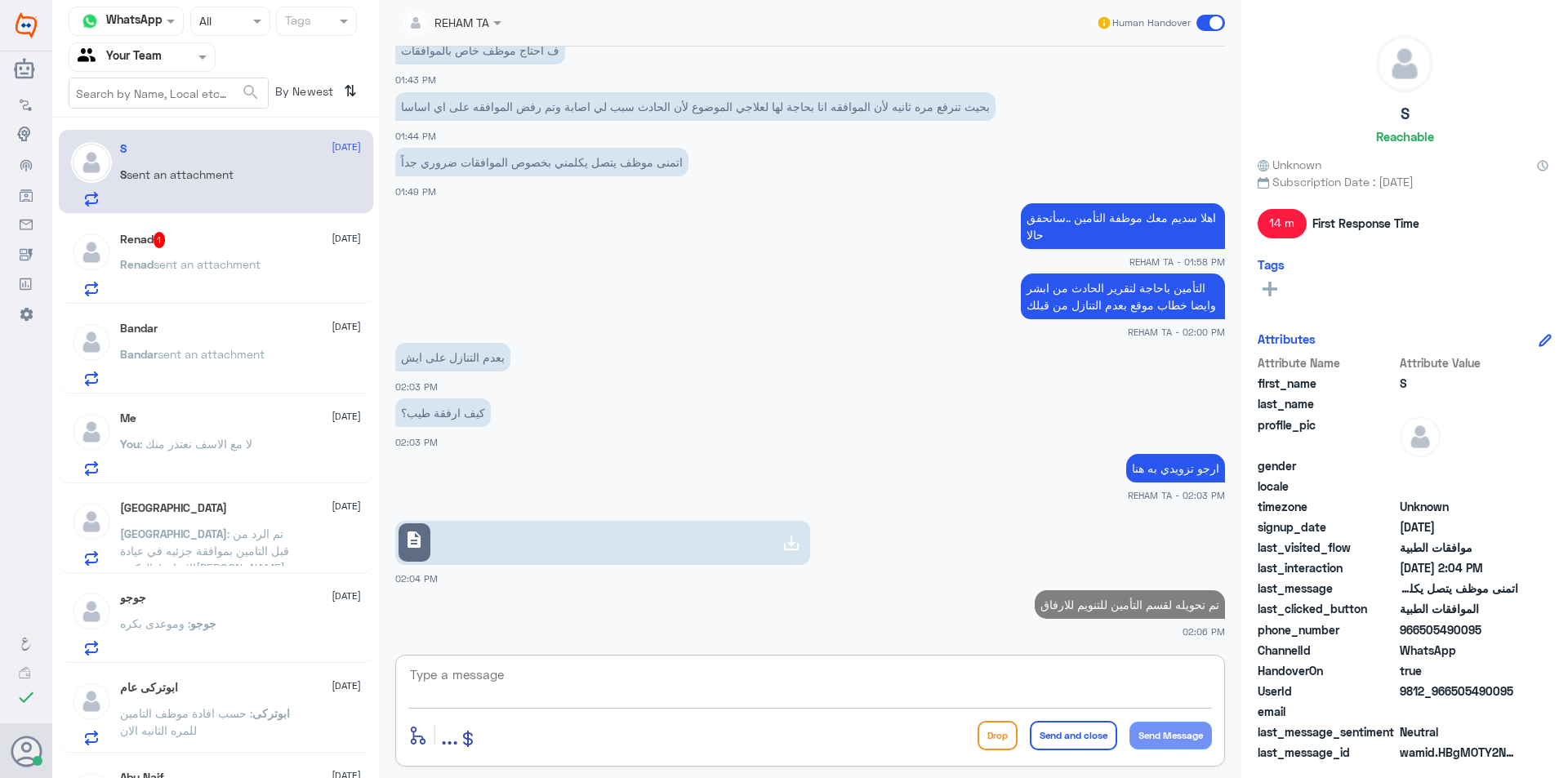
click at [220, 269] on span "sent an attachment" at bounding box center [207, 263] width 107 height 14
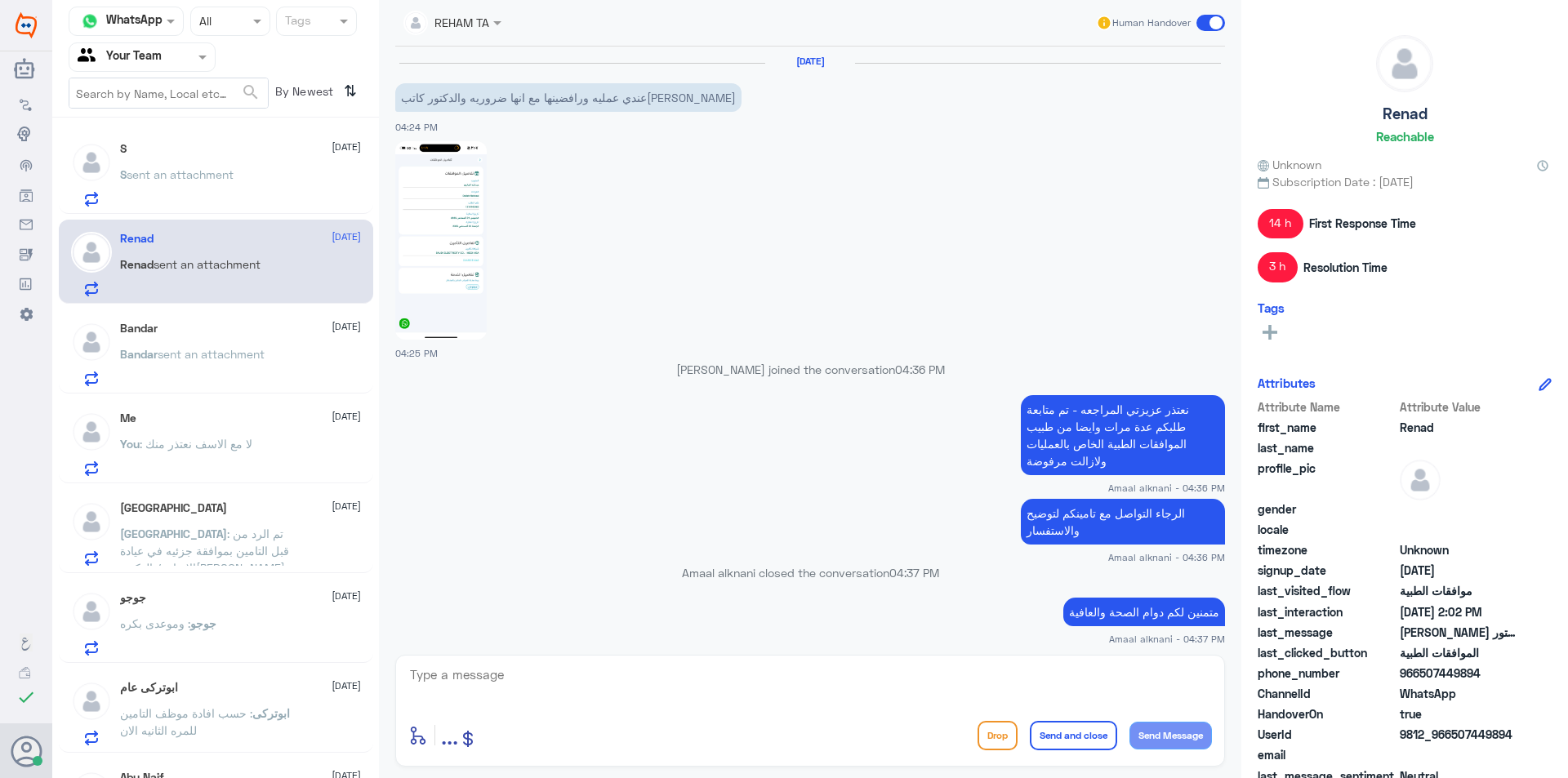
scroll to position [1391, 0]
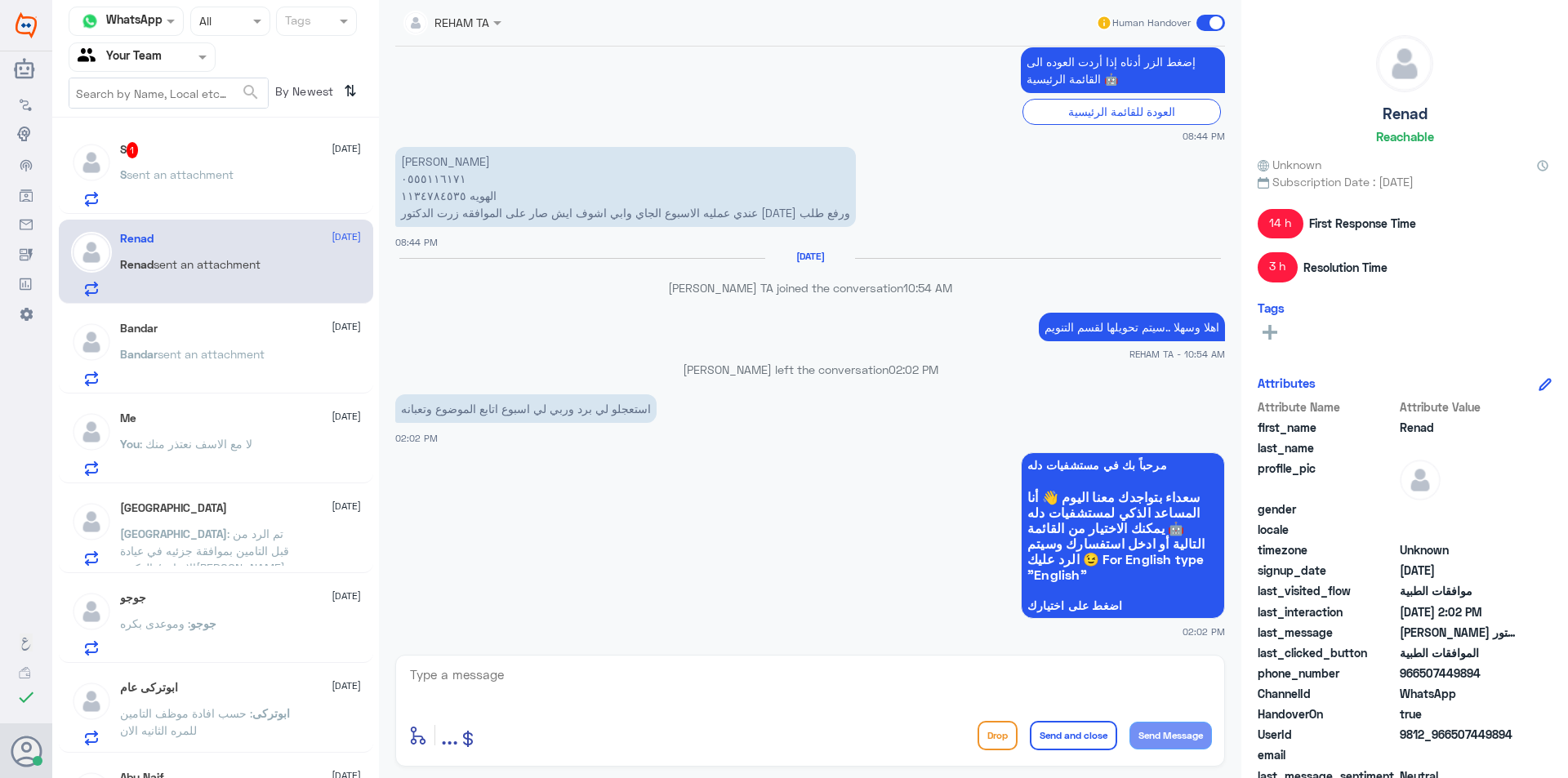
click at [300, 170] on div "S sent an attachment" at bounding box center [240, 188] width 241 height 37
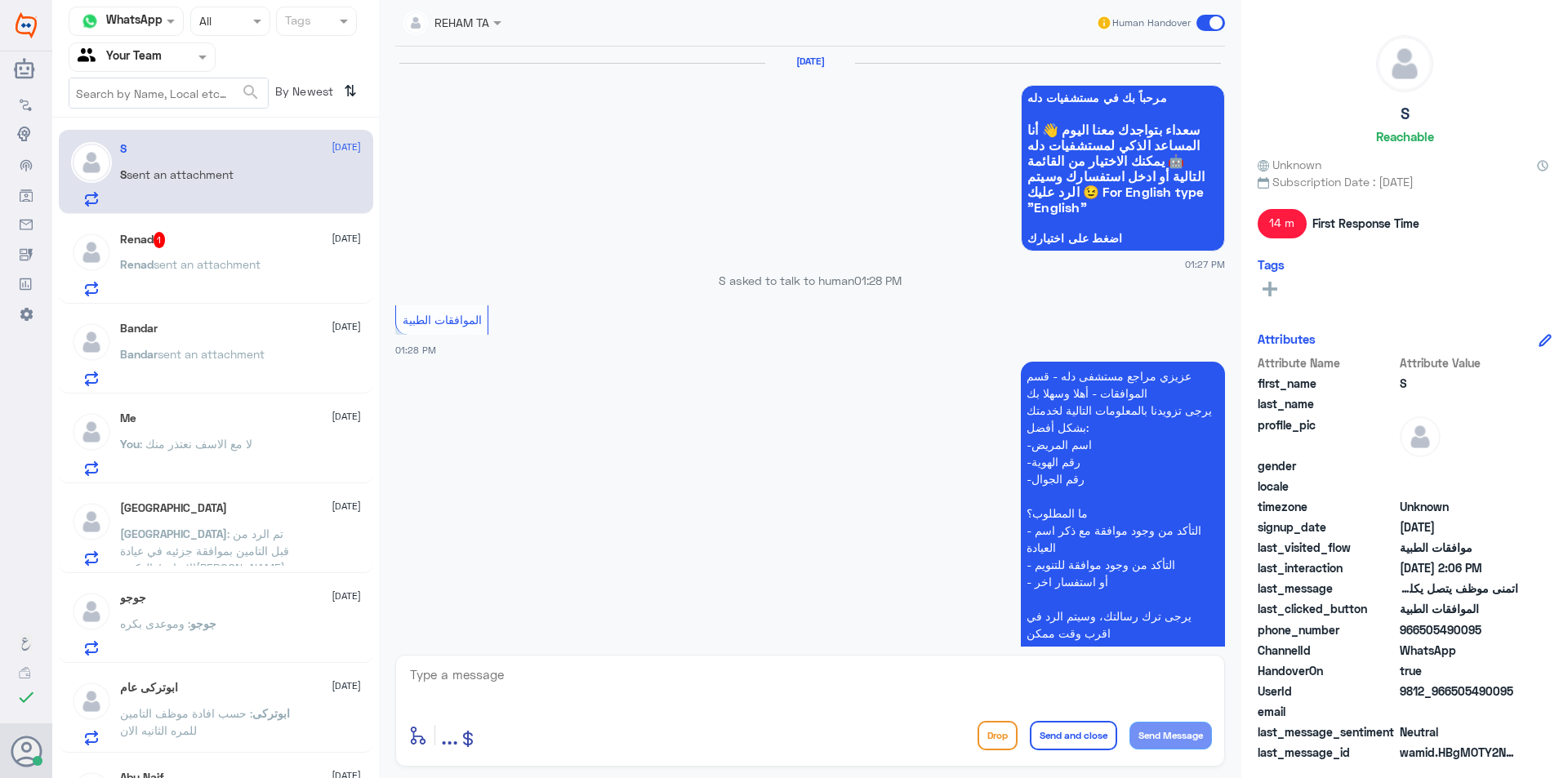
scroll to position [1052, 0]
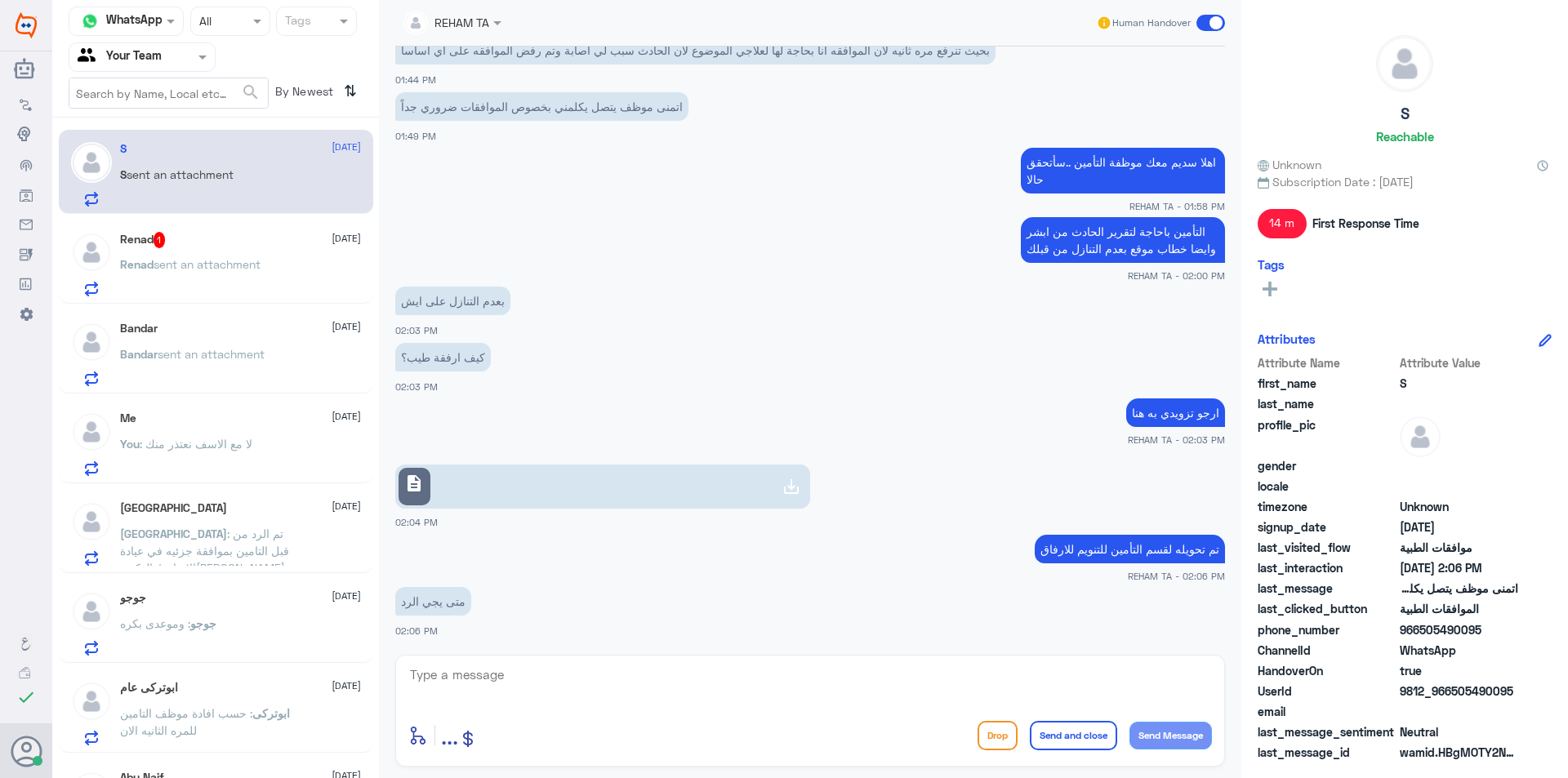
click at [554, 660] on div "enter flow name ... Drop Send and close Send Message" at bounding box center [809, 710] width 830 height 112
click at [552, 674] on textarea at bounding box center [809, 683] width 804 height 40
type textarea "خ"
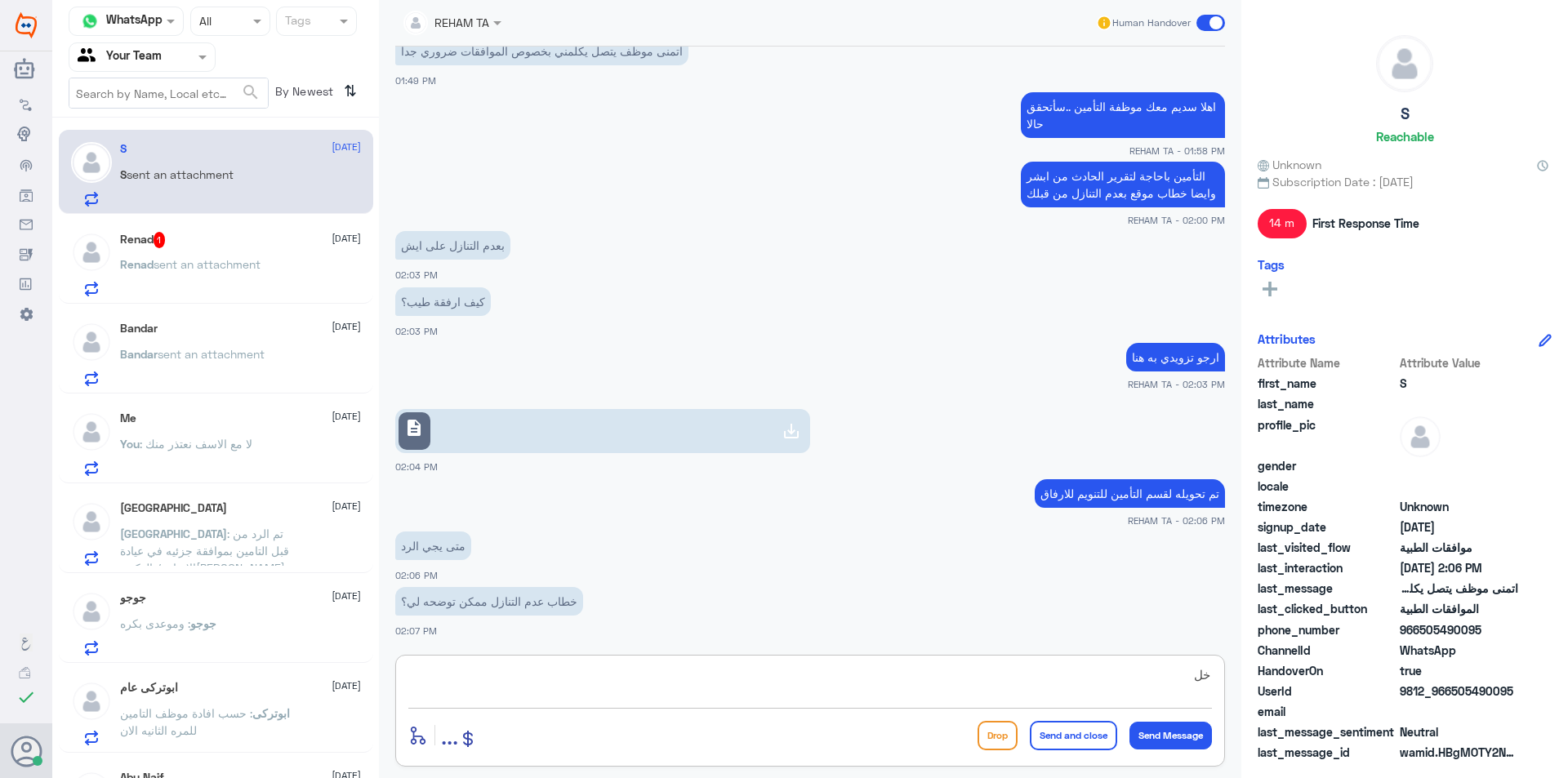
type textarea "خ"
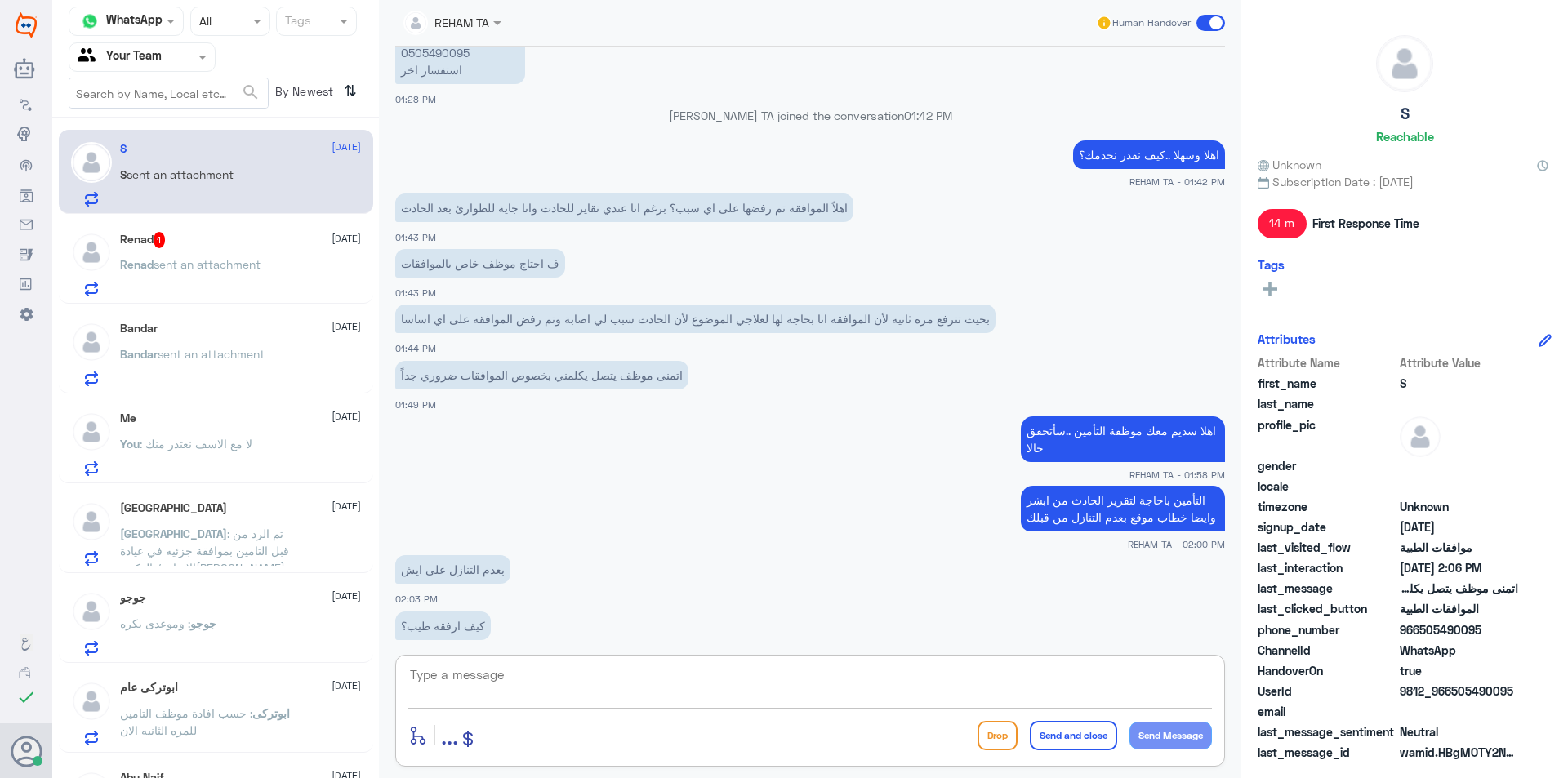
scroll to position [699, 0]
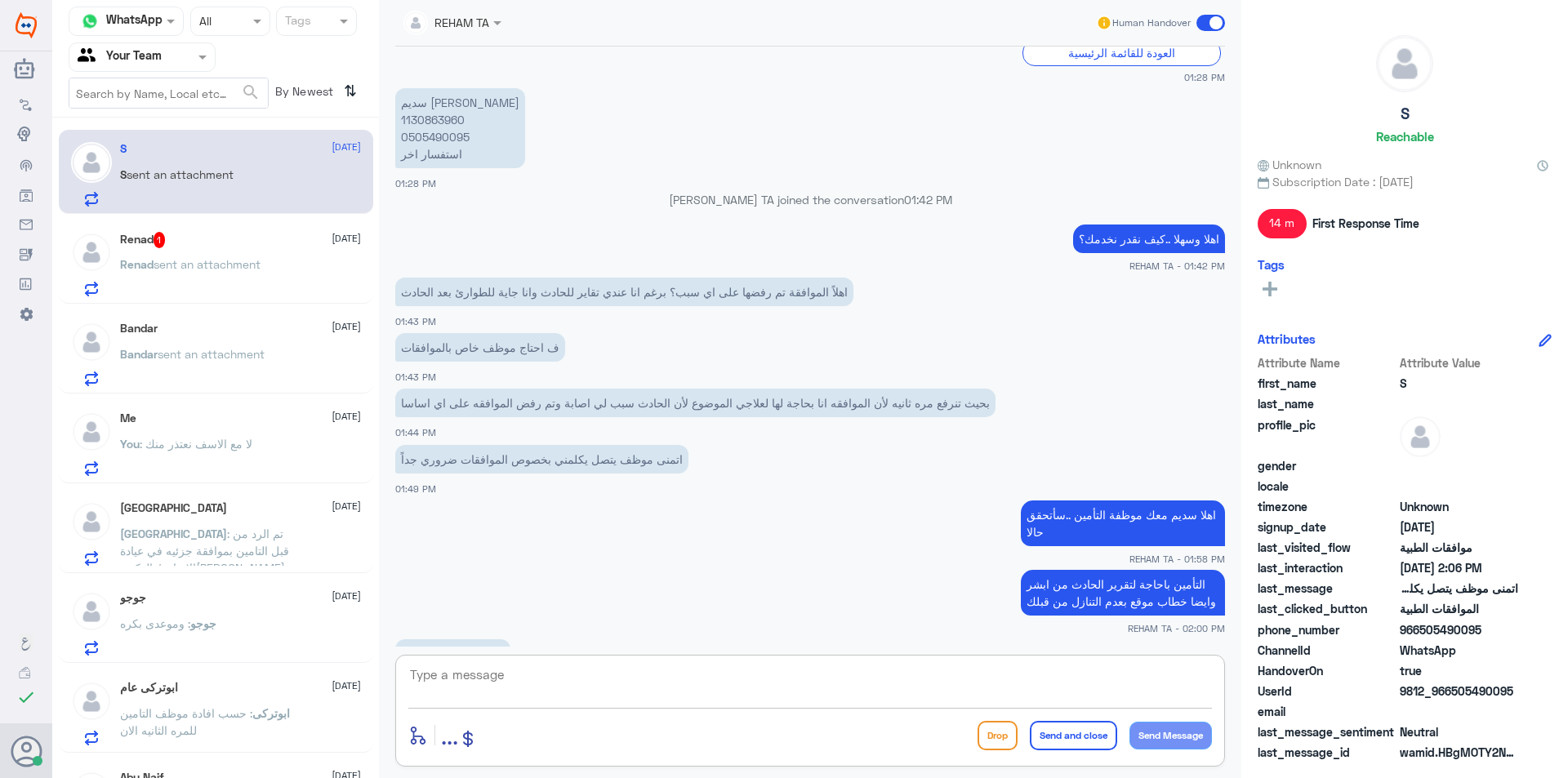
click at [441, 116] on p "سديم نايف القحطاني 1130863960 0505490095 استفسار اخر" at bounding box center [460, 128] width 130 height 80
click at [529, 694] on textarea at bounding box center [809, 683] width 804 height 40
type textarea "عدم تنازل عن المتسبب بالحادث او اللي عليه الخطأ"
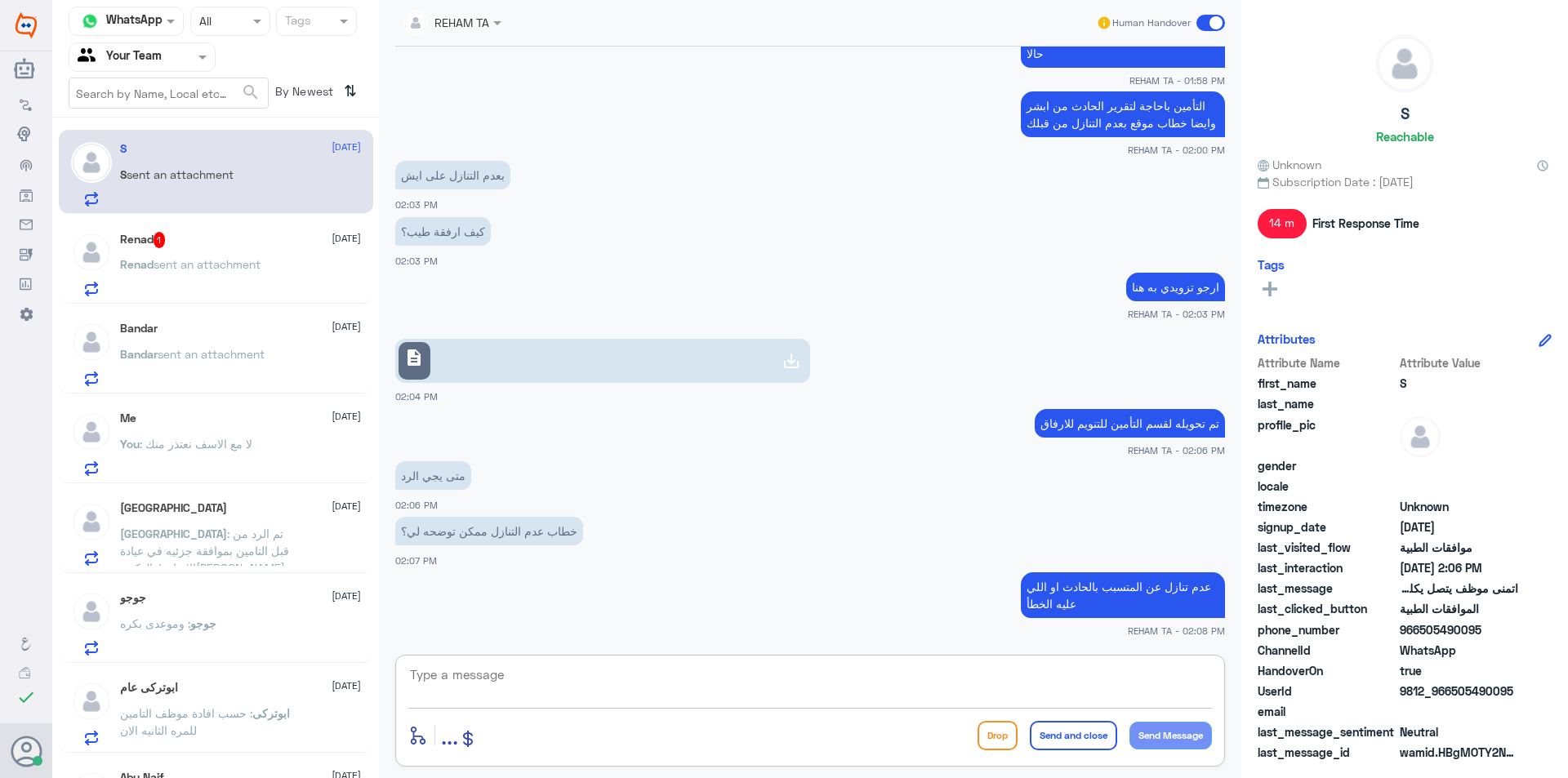
click at [299, 263] on div "Renad sent an attachment" at bounding box center [240, 278] width 241 height 37
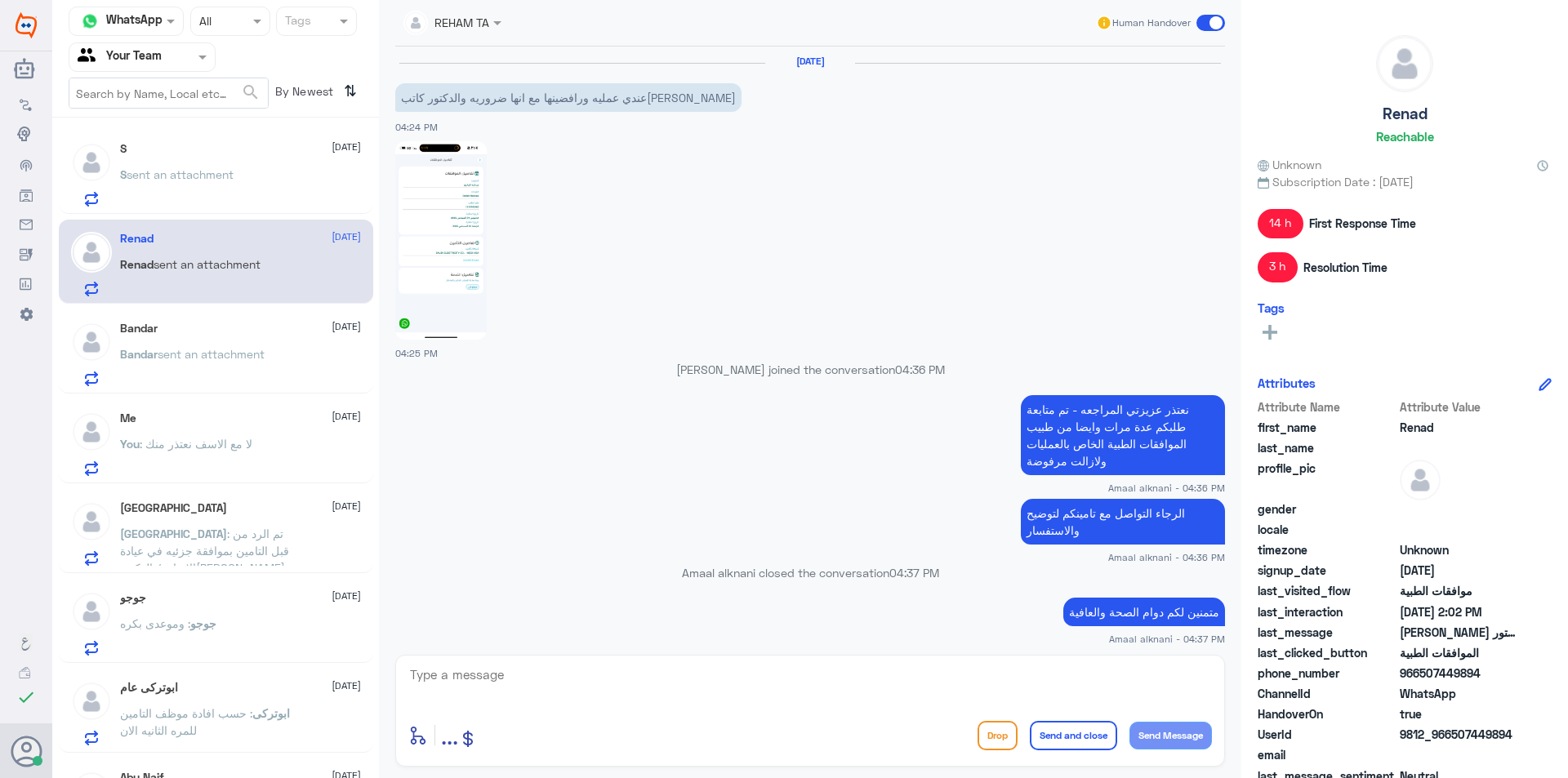
scroll to position [1391, 0]
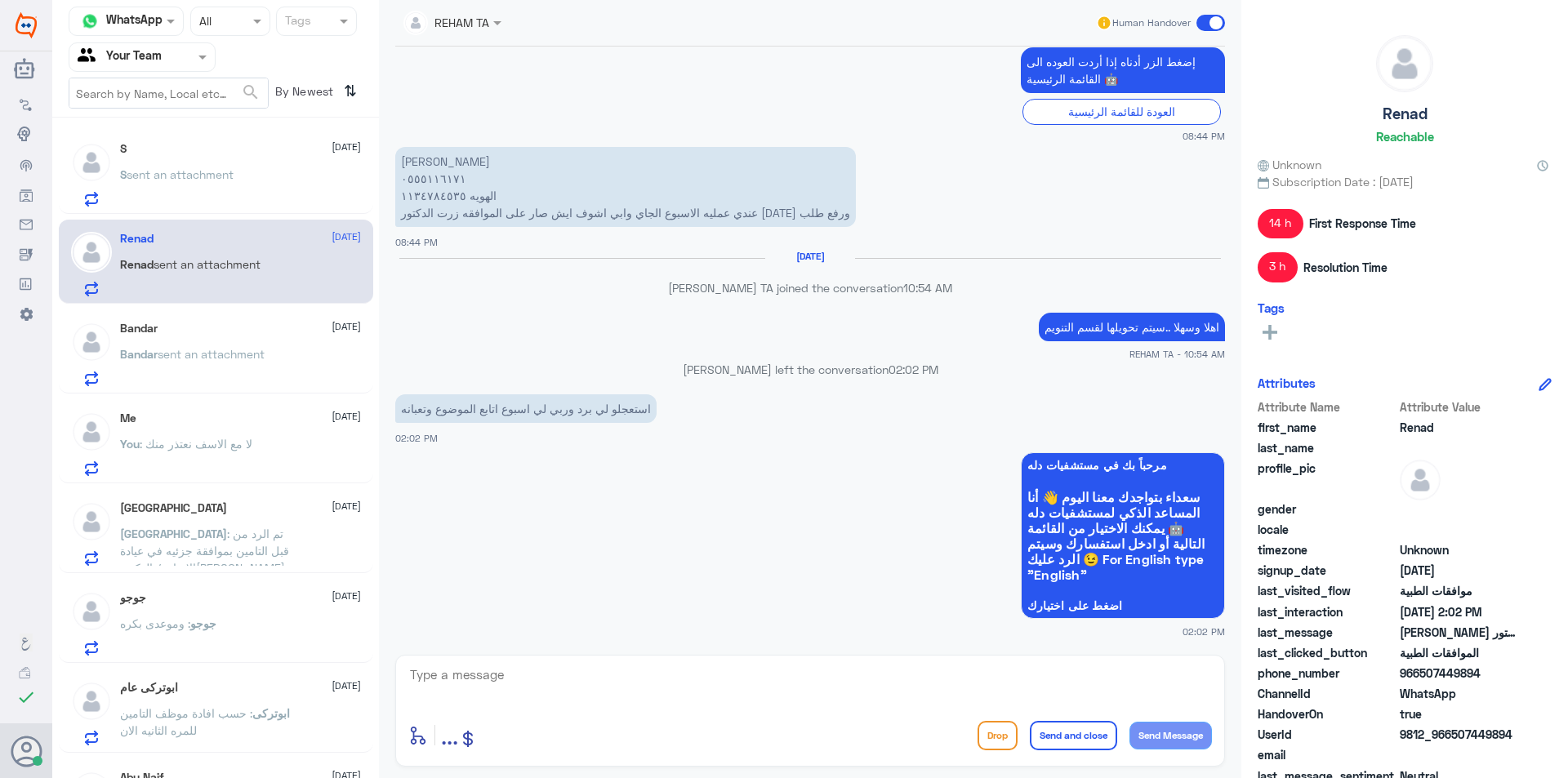
click at [431, 177] on p "ريناد فهد السبيعي ٠٥٥٥١١٦١٧١ الهويه ١١٣٤٧٨٤٥٣٥ عندي عمليه الاسبوع الجاي وابي اش…" at bounding box center [625, 187] width 461 height 80
click at [440, 194] on p "ريناد فهد السبيعي ٠٥٥٥١١٦١٧١ الهويه ١١٣٤٧٨٤٥٣٥ عندي عمليه الاسبوع الجاي وابي اش…" at bounding box center [625, 187] width 461 height 80
click at [556, 705] on div at bounding box center [809, 686] width 804 height 45
click at [291, 383] on div "Bandar sent an attachment" at bounding box center [240, 368] width 241 height 37
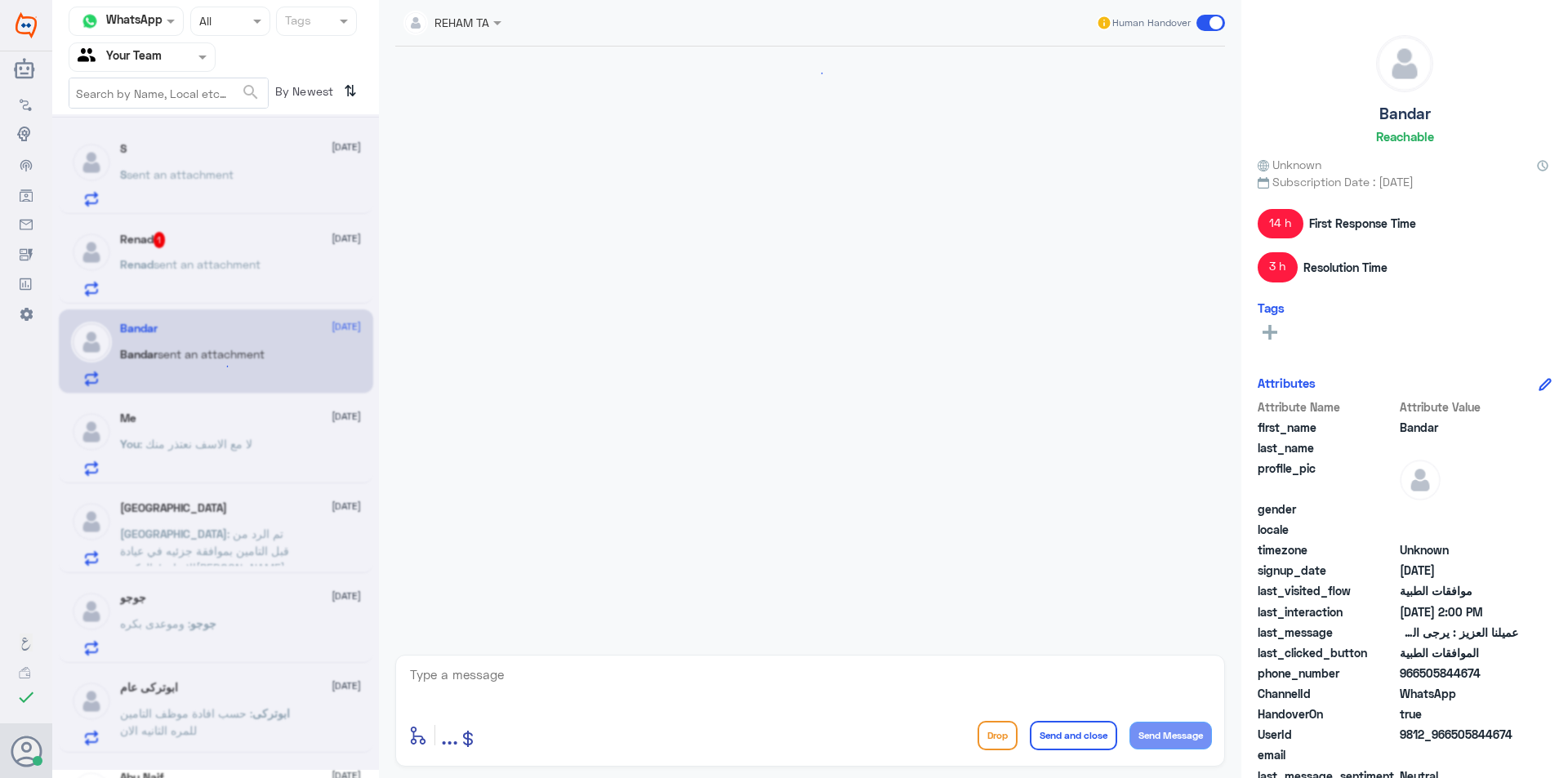
scroll to position [1377, 0]
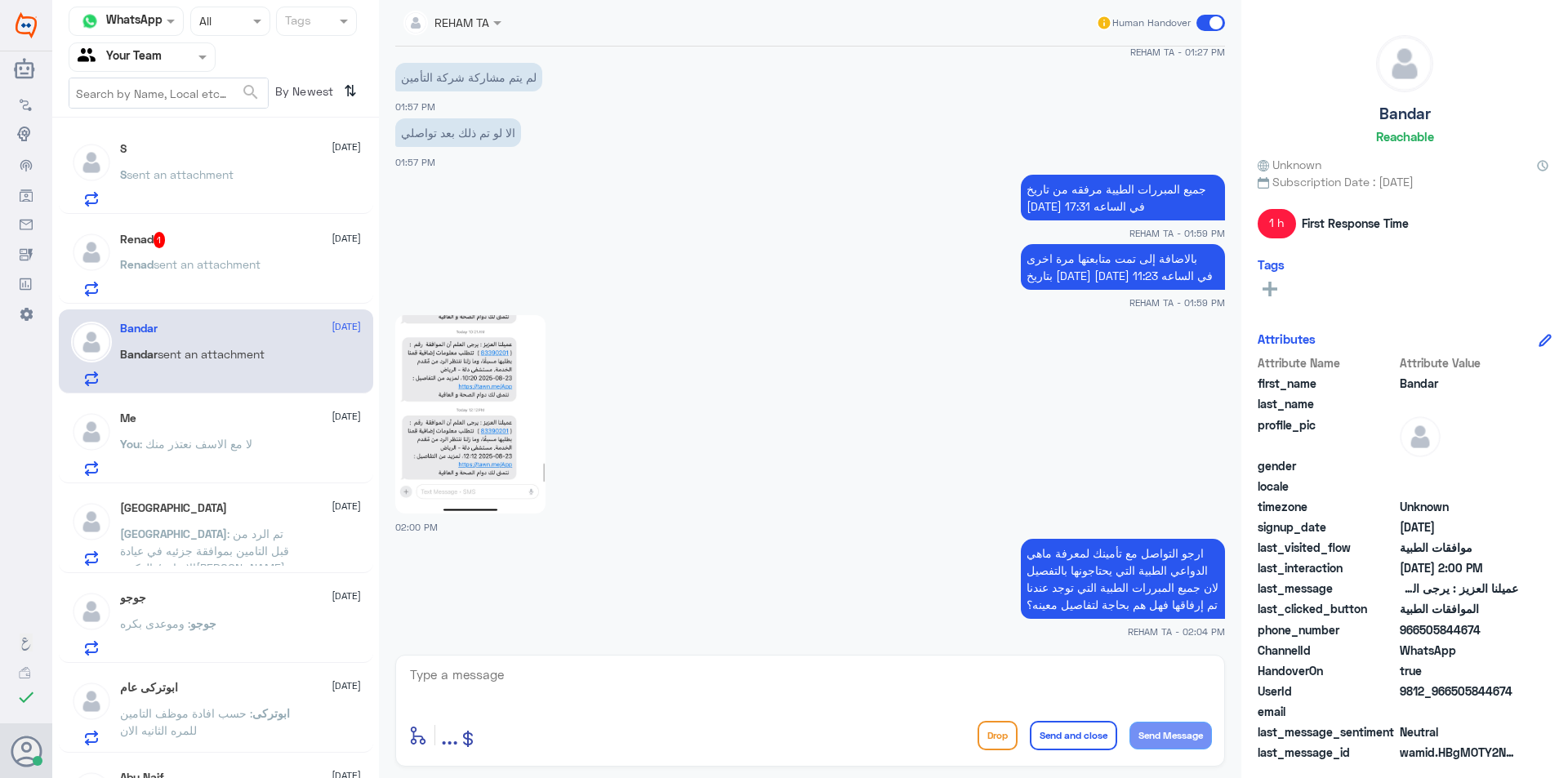
click at [187, 244] on div "Renad 1 23 August" at bounding box center [240, 240] width 241 height 17
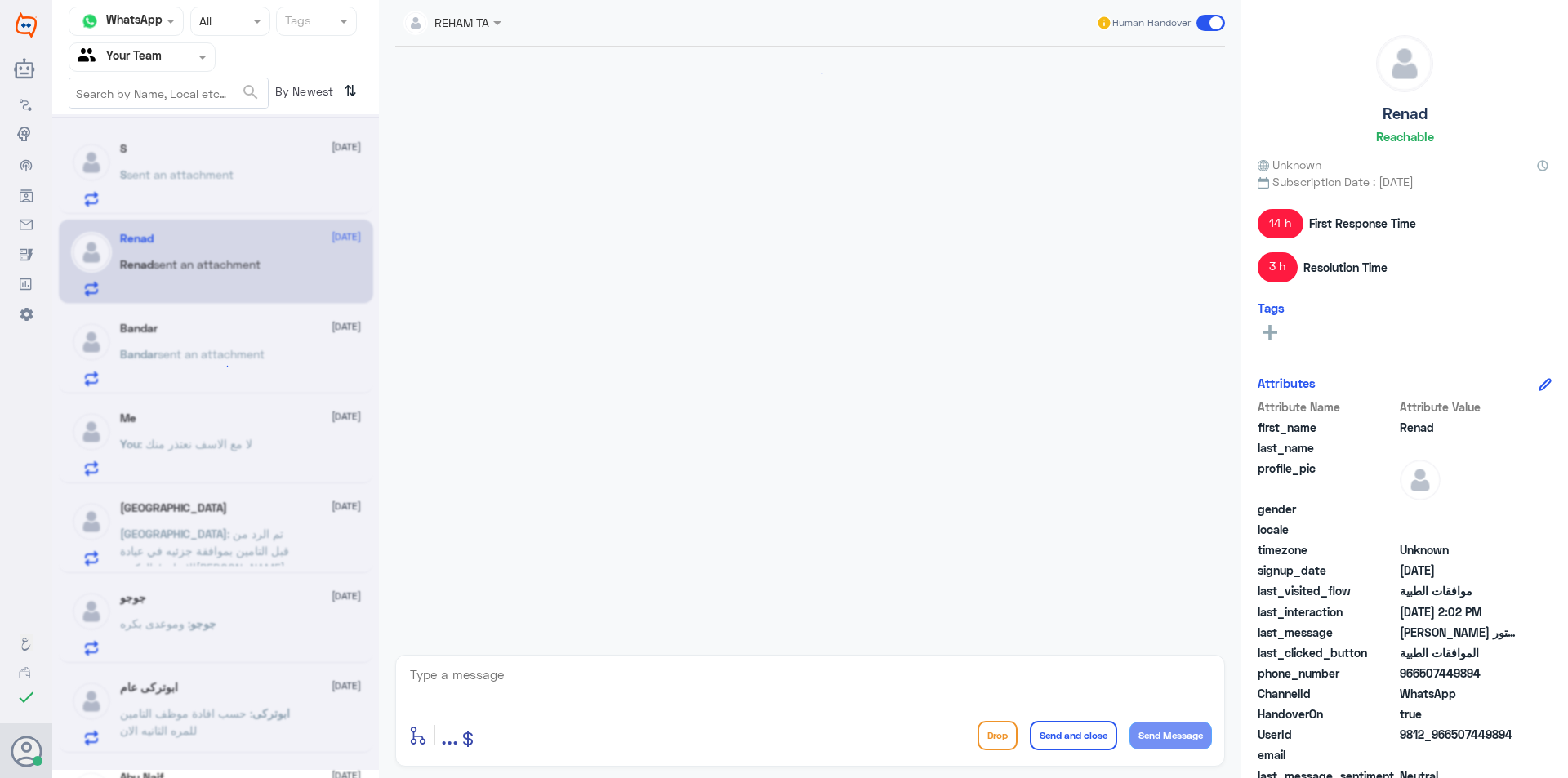
scroll to position [1391, 0]
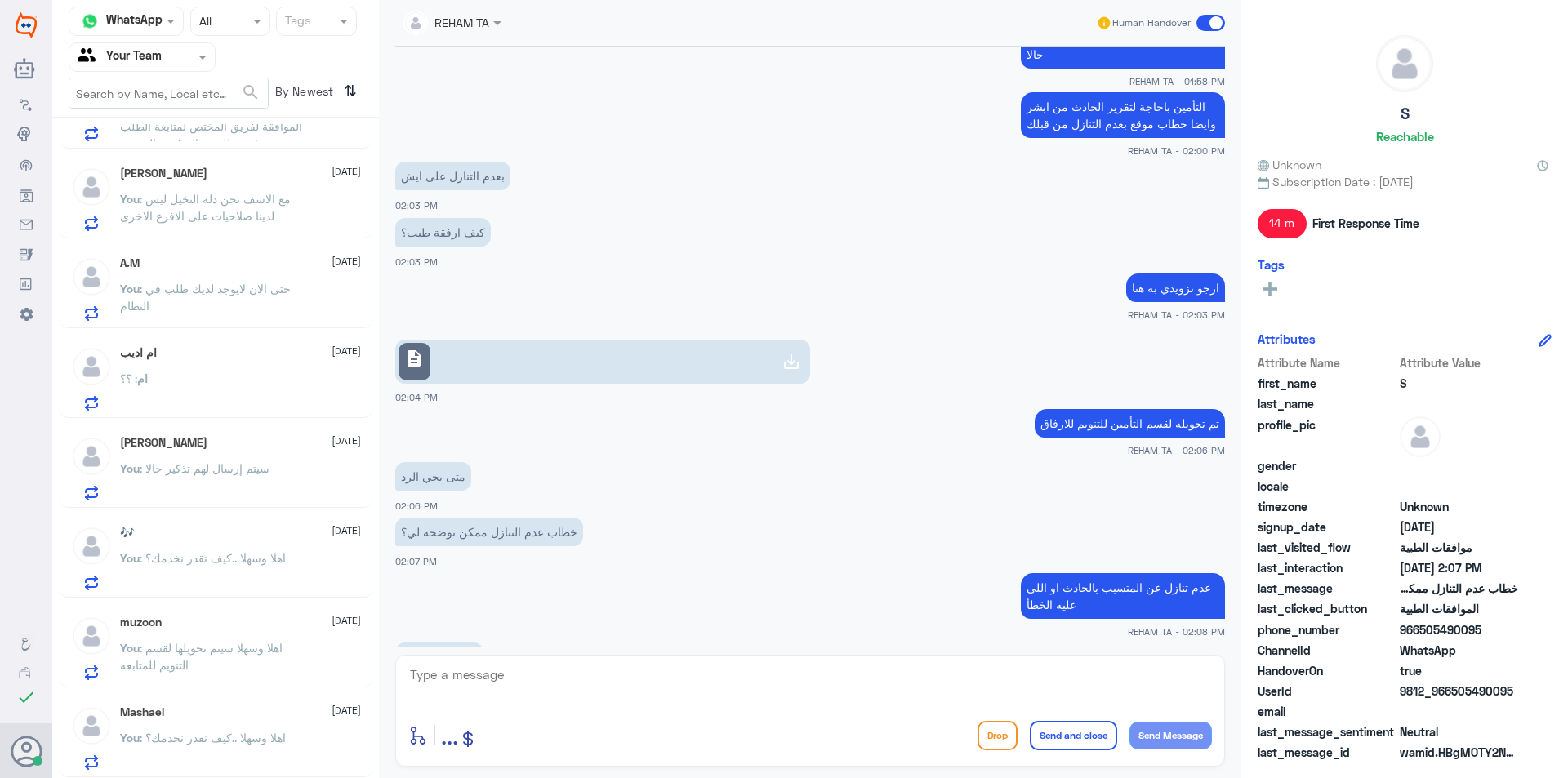
scroll to position [1045, 0]
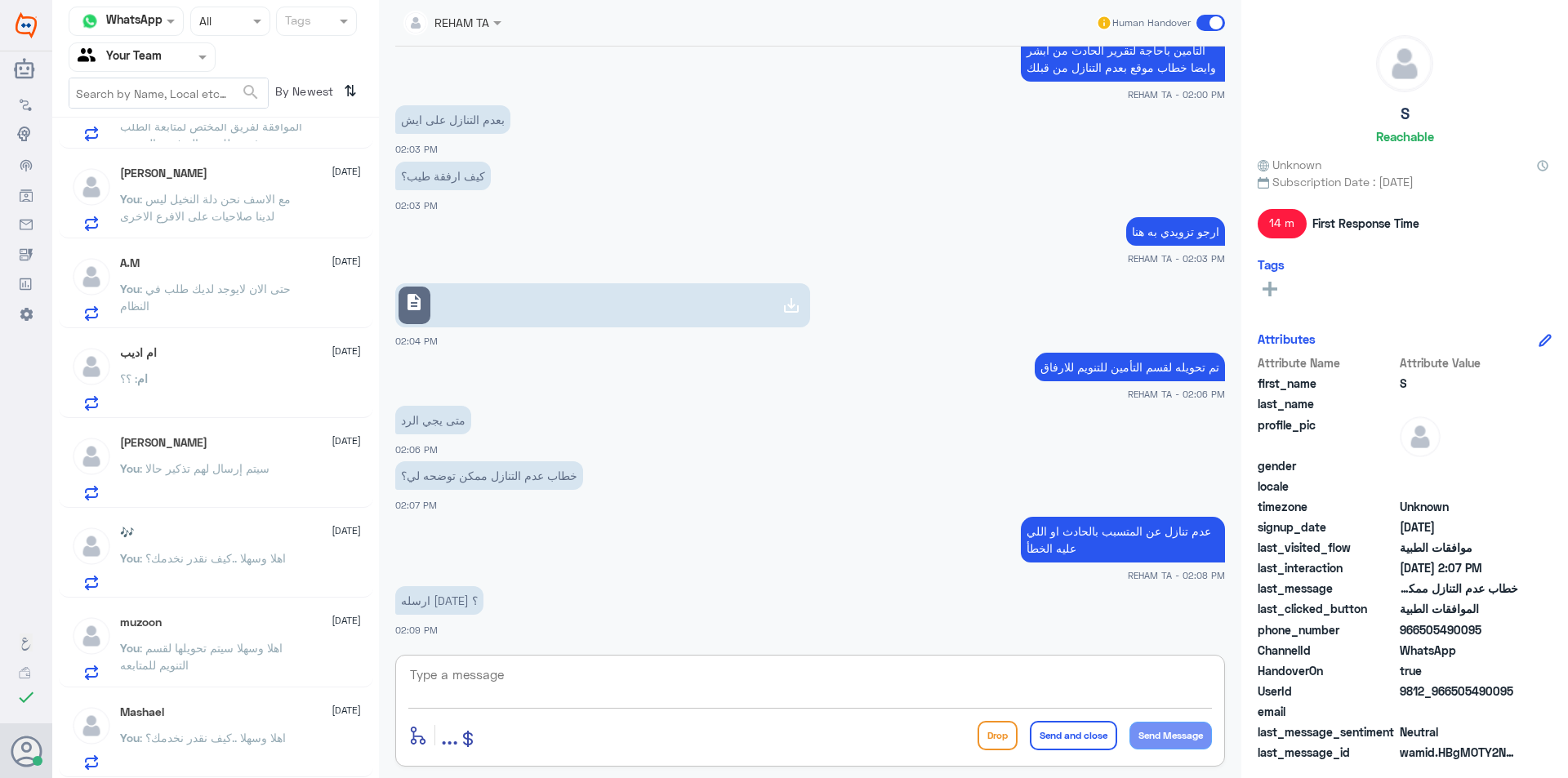
click at [537, 698] on textarea at bounding box center [809, 683] width 804 height 40
type textarea "نعم"
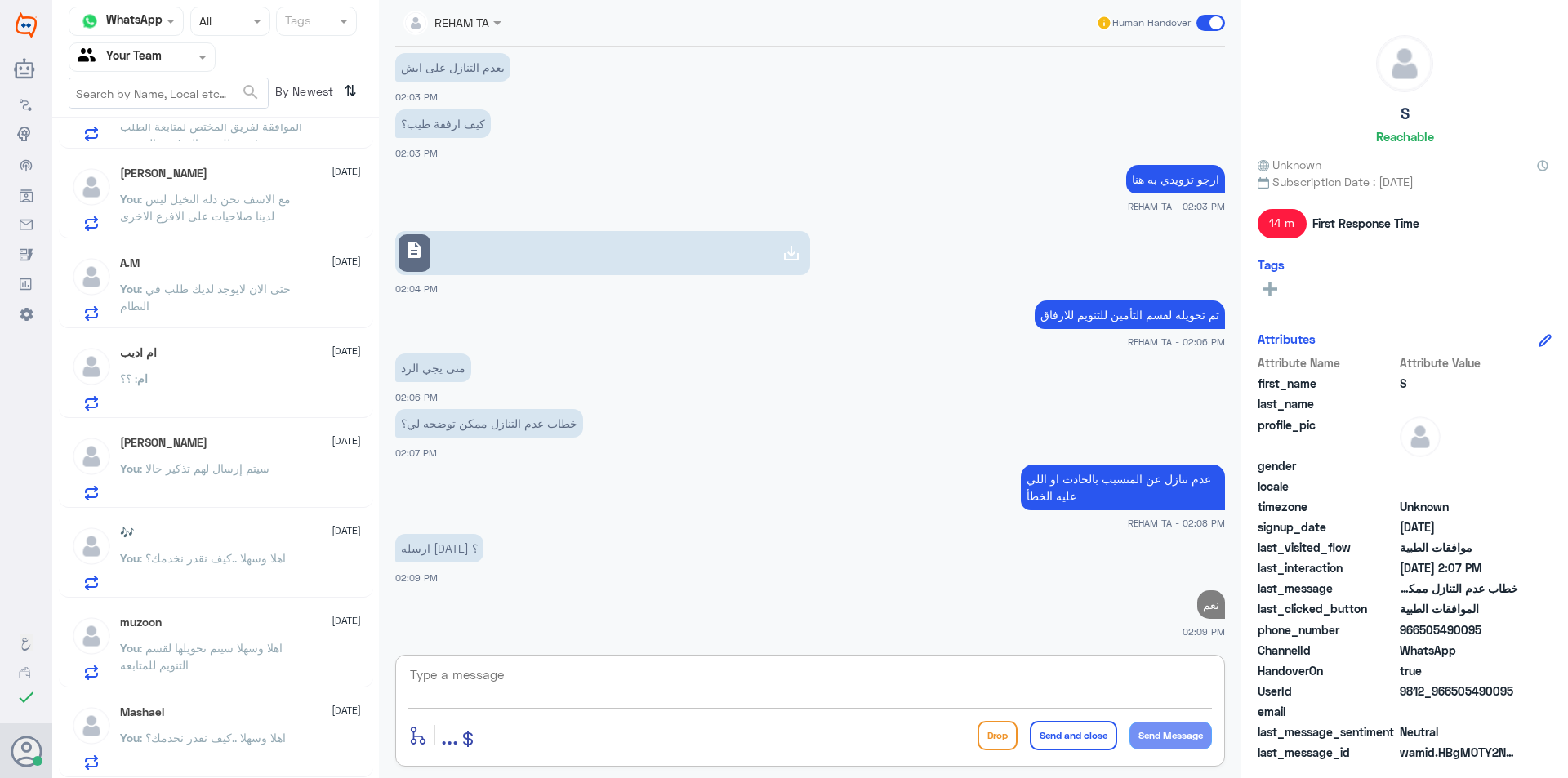
scroll to position [1097, 0]
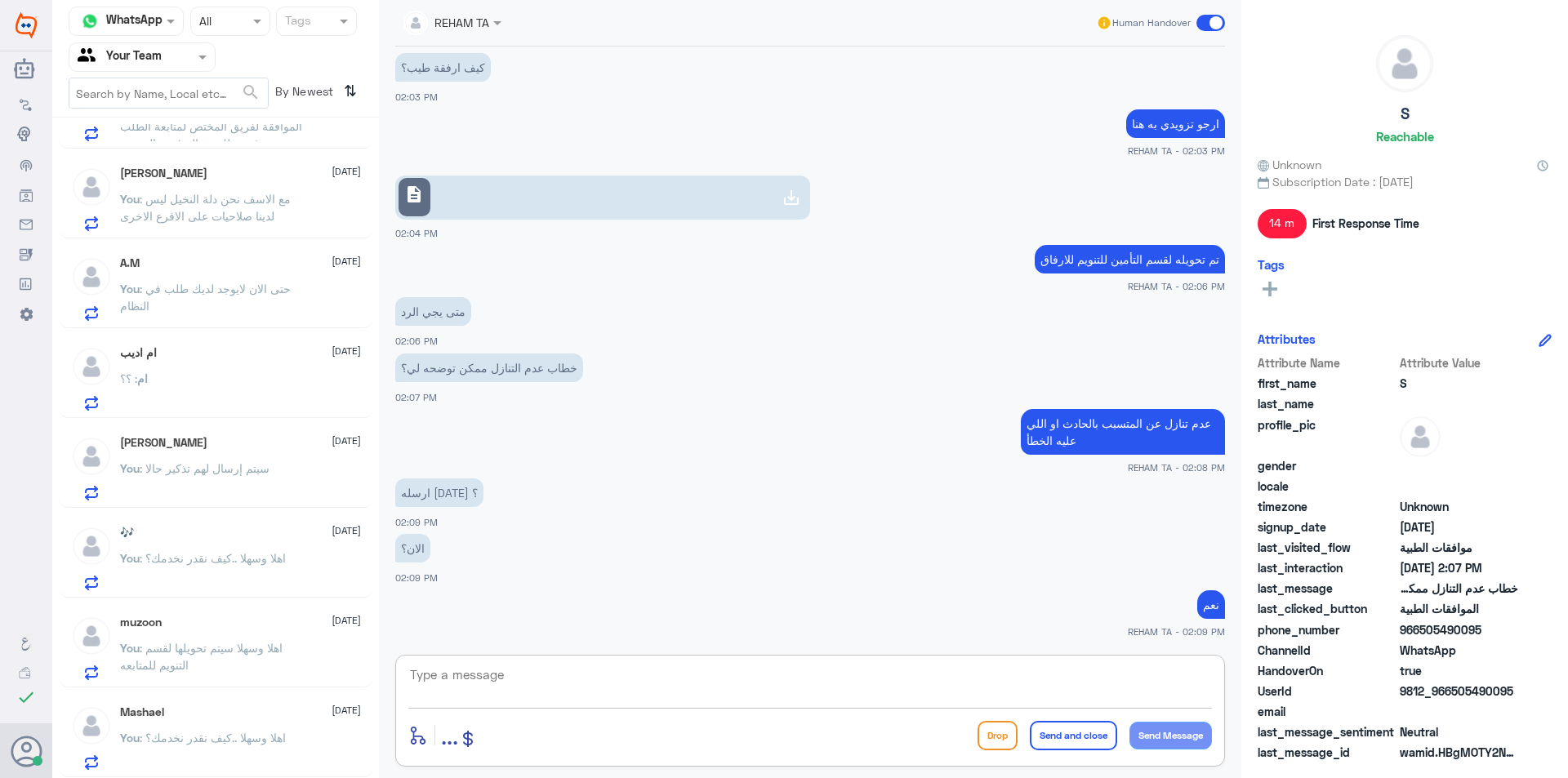
click at [234, 732] on span ": اهلا وسهلا ..كيف نقدر نخدمك؟" at bounding box center [213, 737] width 147 height 14
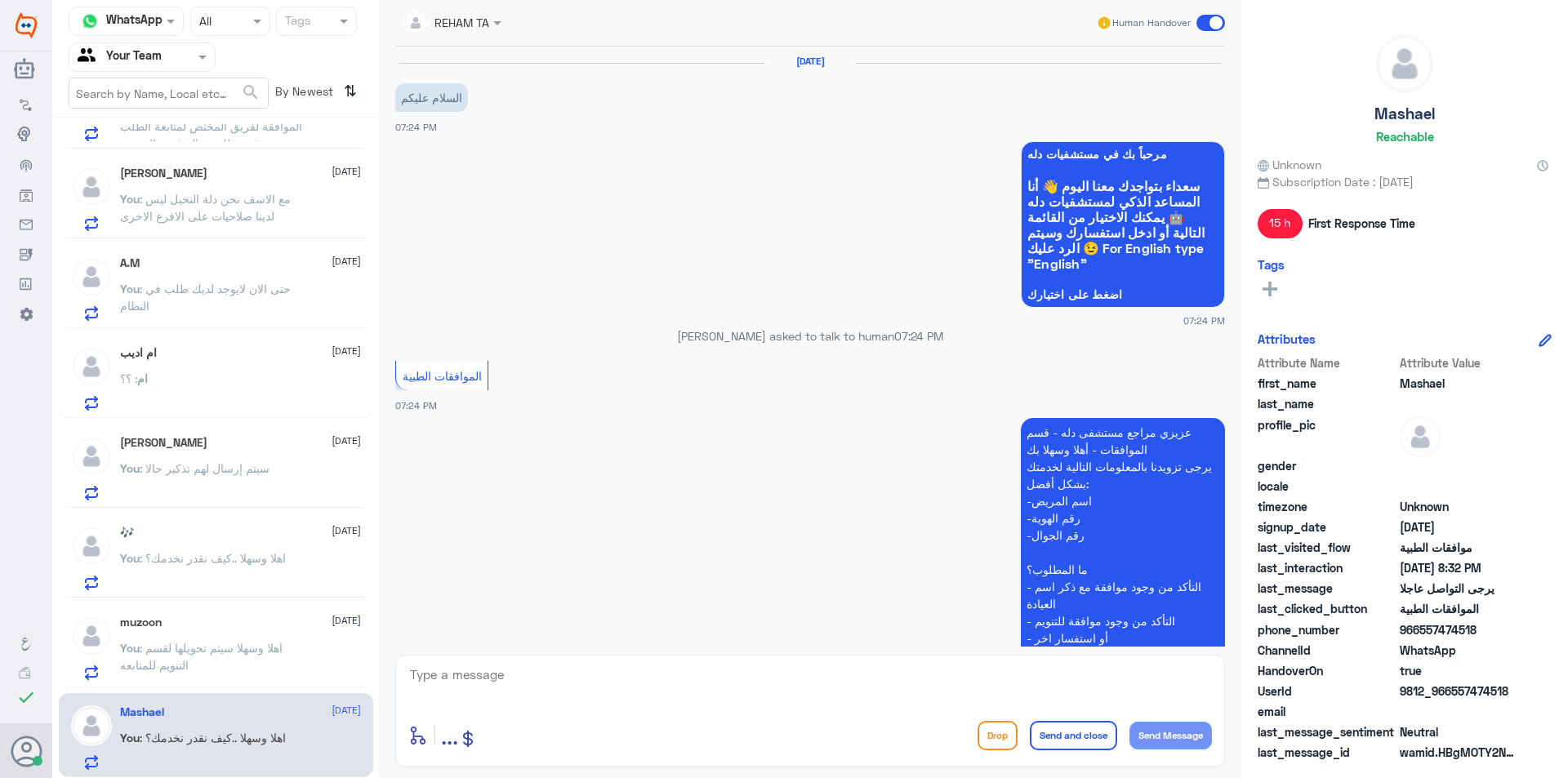
scroll to position [797, 0]
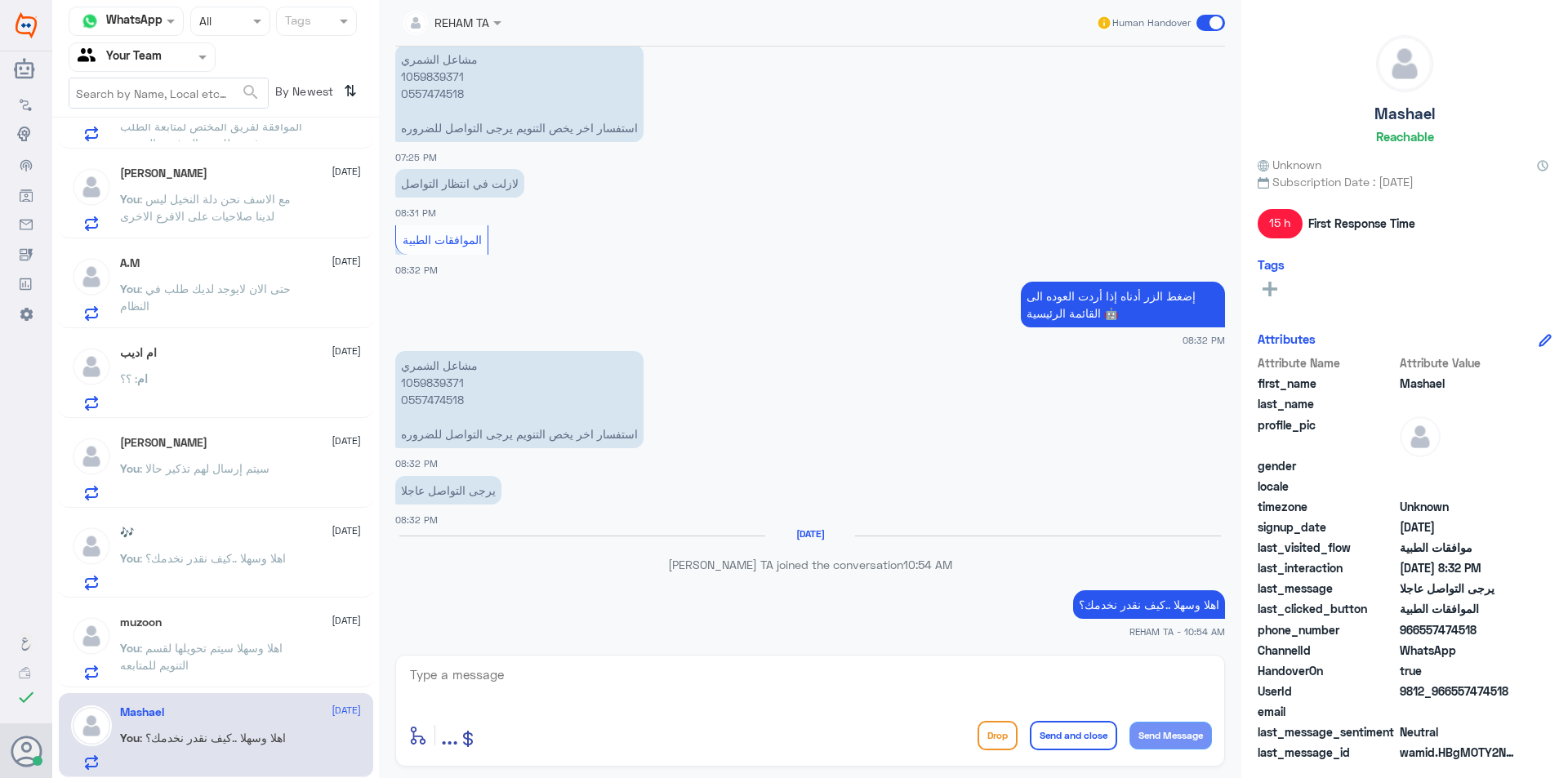
click at [610, 682] on textarea at bounding box center [809, 683] width 804 height 40
drag, startPoint x: 912, startPoint y: 668, endPoint x: 1234, endPoint y: 702, distance: 323.8
click at [1233, 703] on div "REHAM TA Human Handover [DATE] السلام عليكم 07:24 PM مرحباً بك في مستشفيات دله …" at bounding box center [810, 391] width 862 height 784
type textarea "الرجاء التواصل معنا مرة اخرى لخدمتك"
click at [1048, 742] on button "Send and close" at bounding box center [1074, 736] width 87 height 30
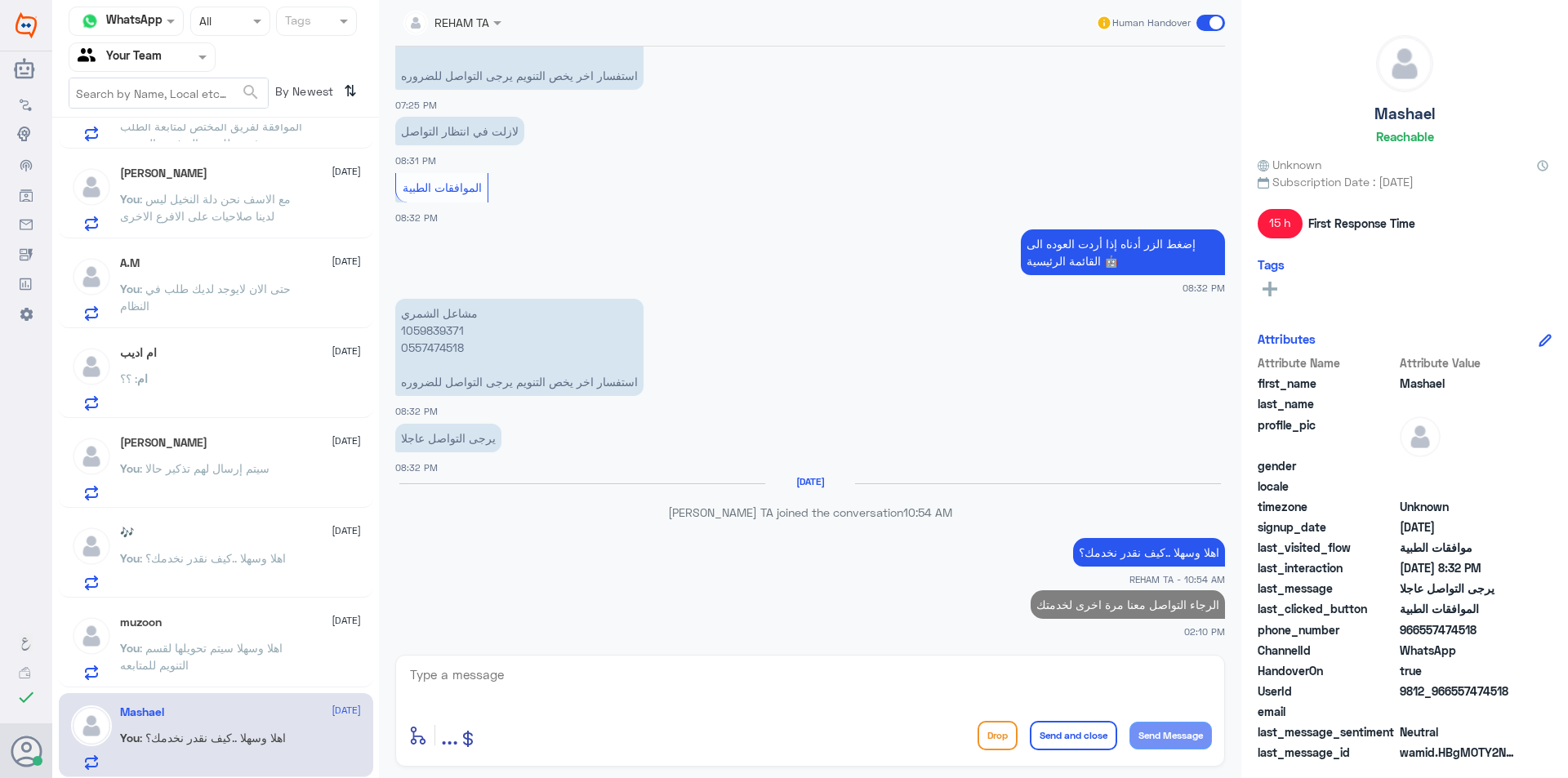
scroll to position [691, 0]
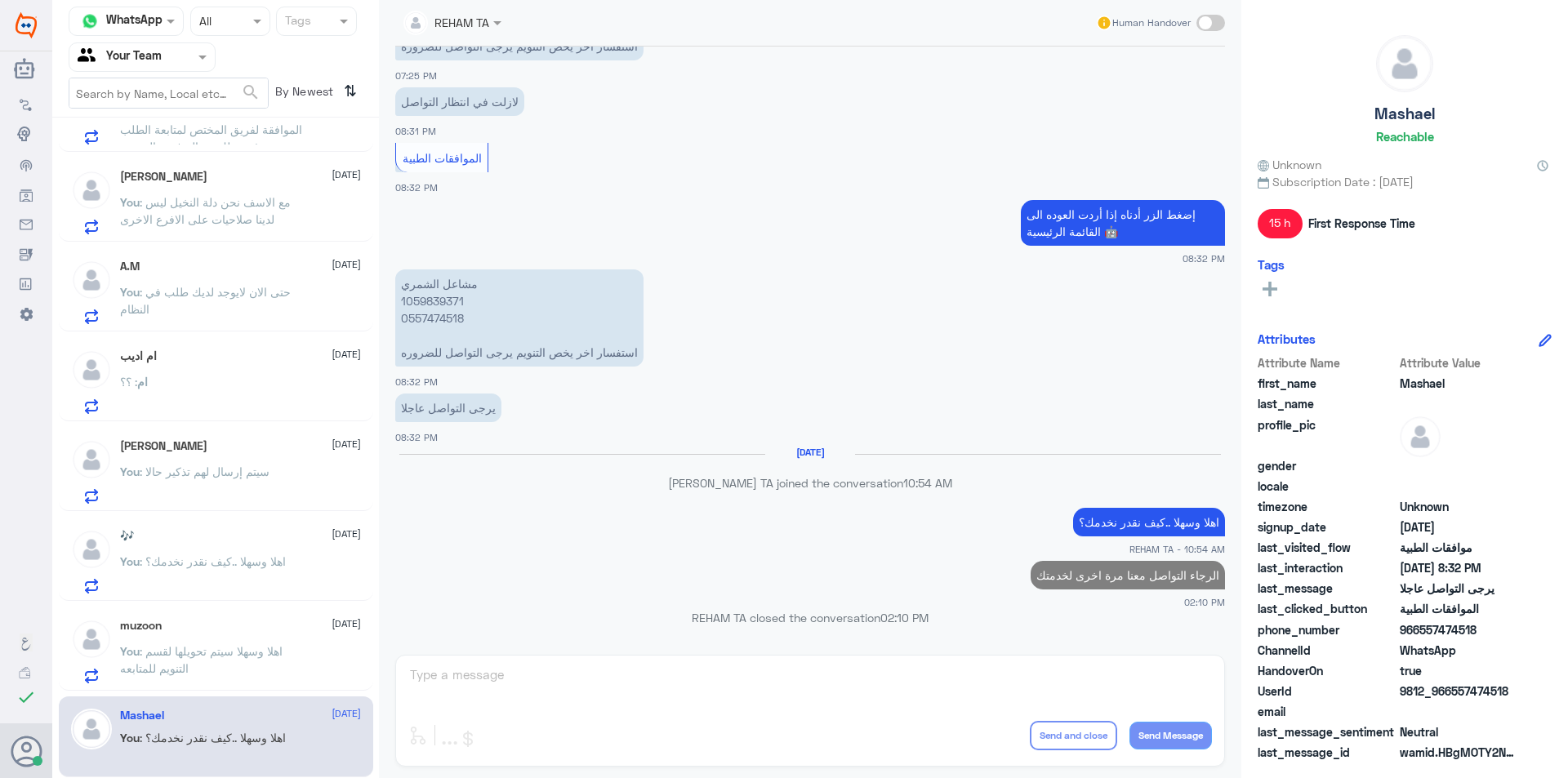
click at [196, 643] on p "You : اهلا وسهلا سيتم تحويلها لقسم التنويم للمتابعه" at bounding box center [211, 663] width 184 height 41
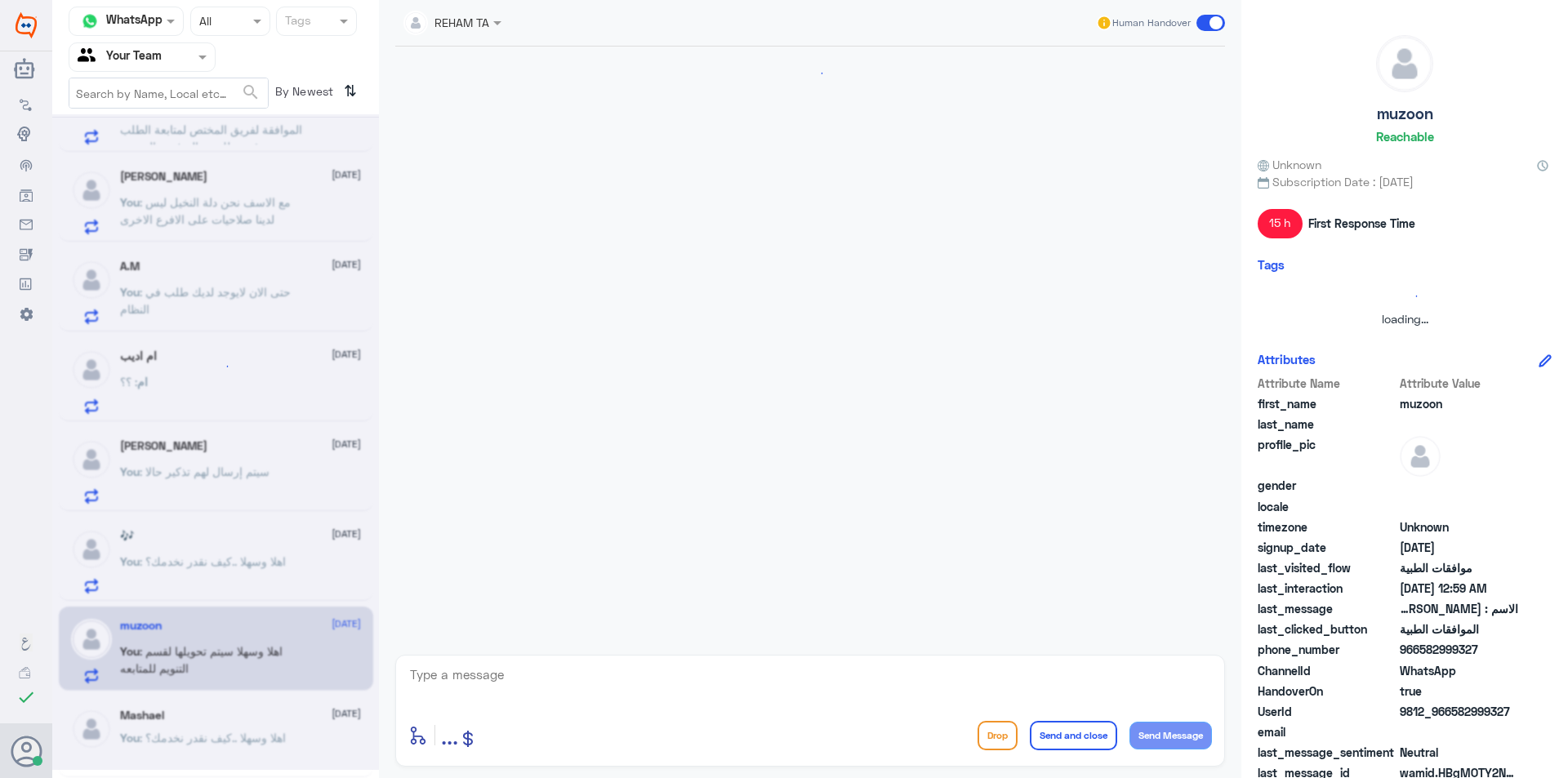
scroll to position [1495, 0]
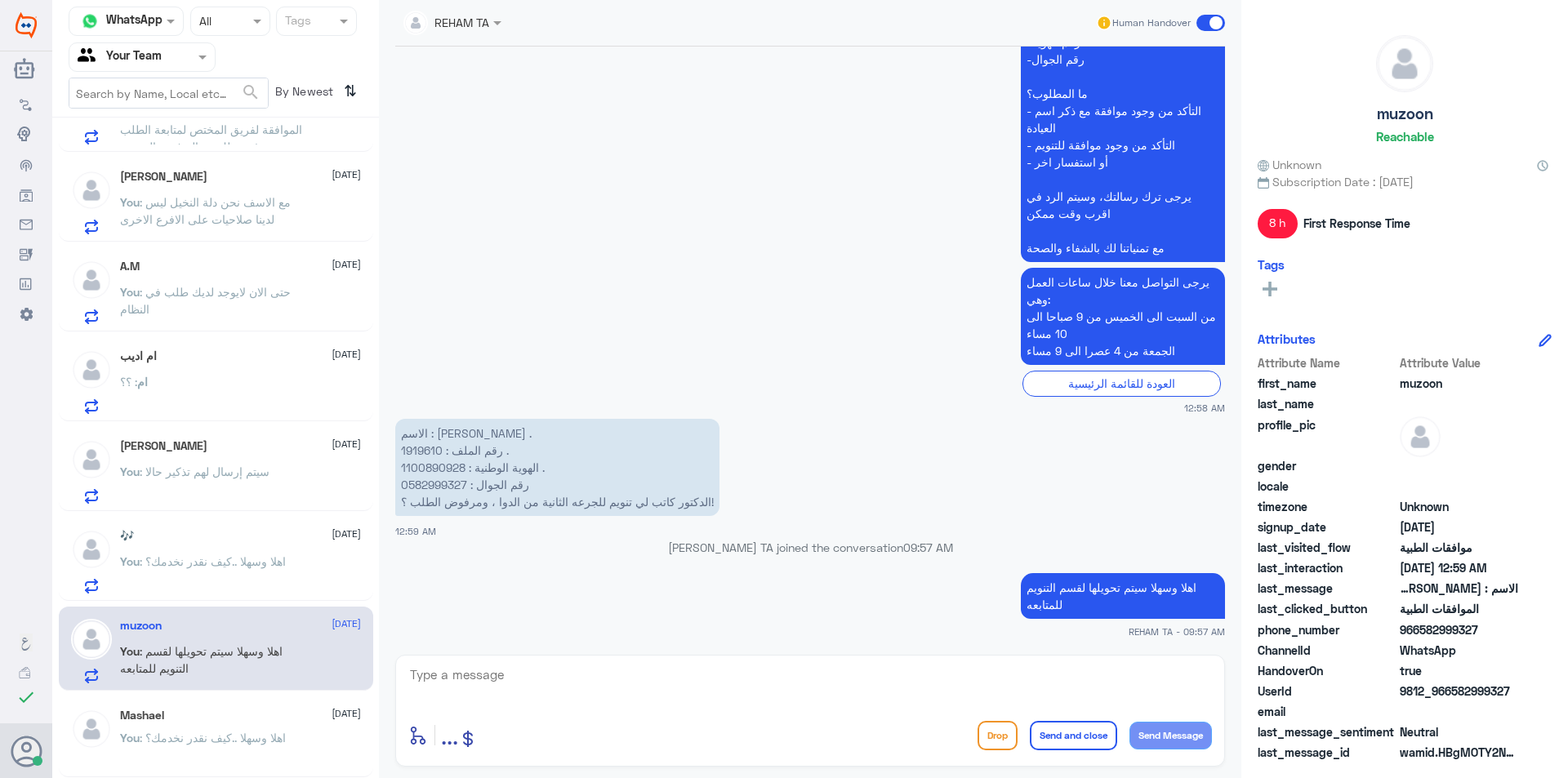
click at [261, 578] on p "You : اهلا وسهلا ..كيف نقدر نخدمك؟" at bounding box center [202, 573] width 166 height 41
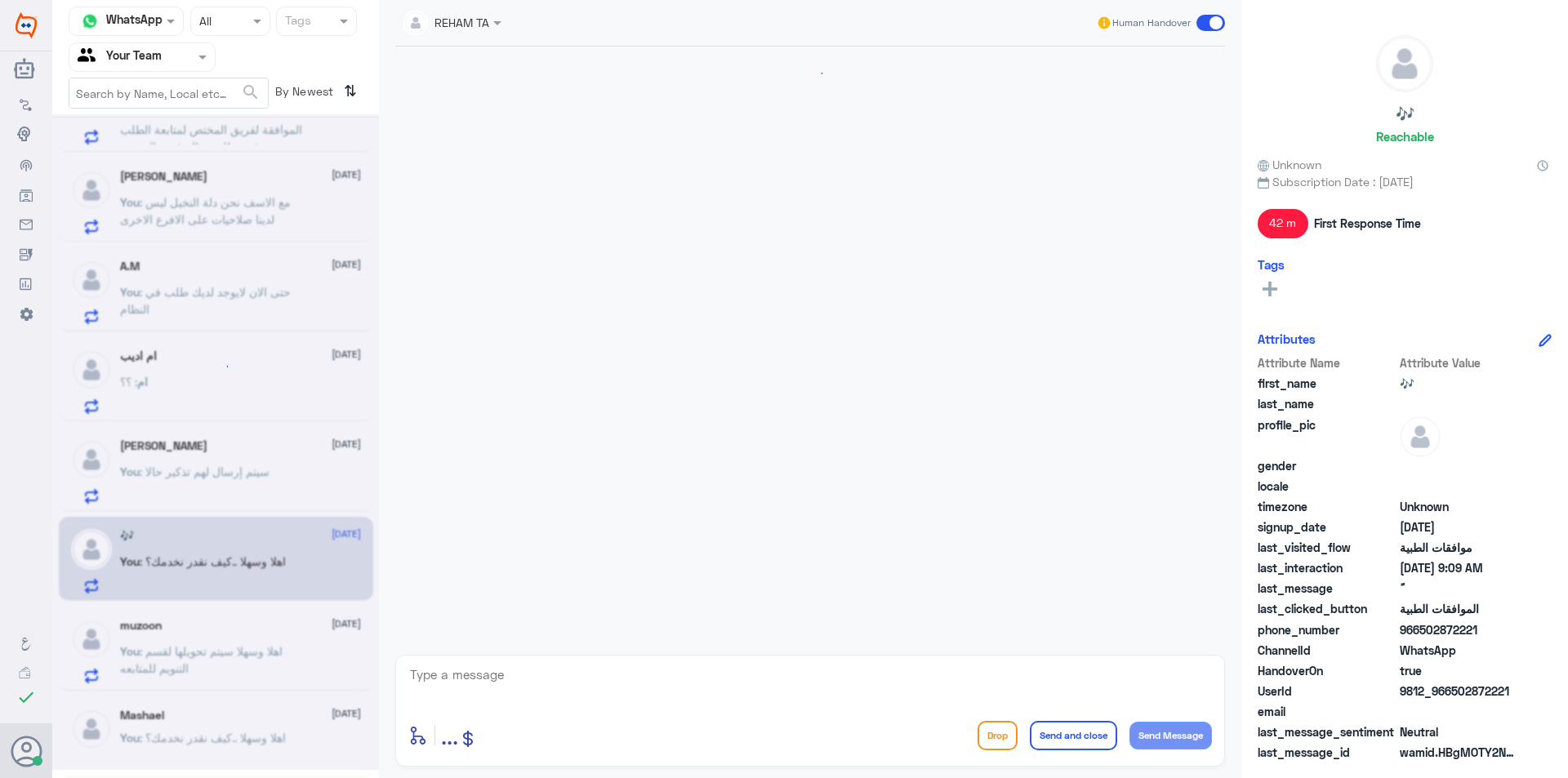
scroll to position [1550, 0]
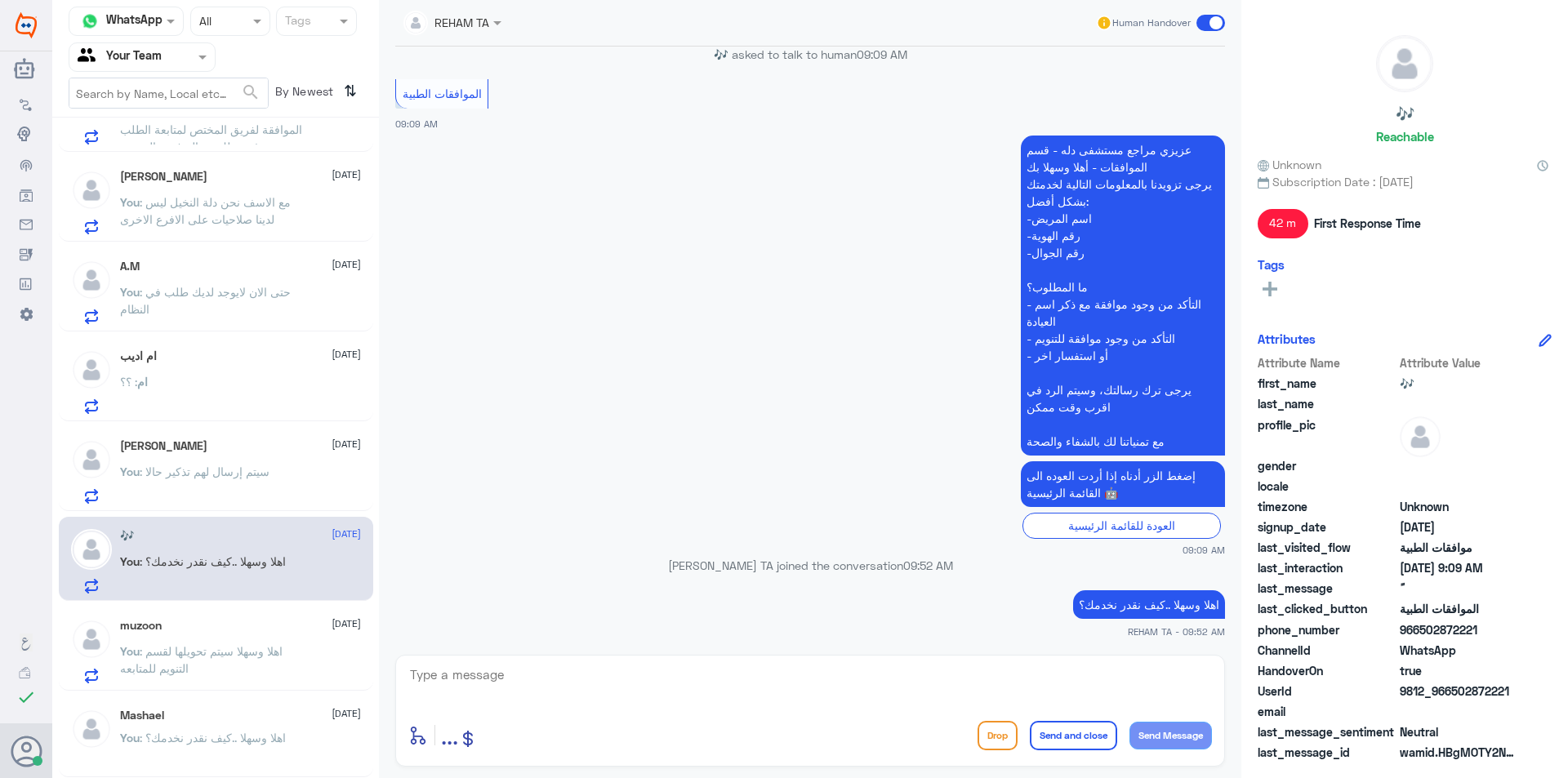
click at [530, 674] on textarea at bounding box center [809, 683] width 804 height 40
paste textarea "الرجاء التواصل معنا مرة اخرى لخدمتك"
type textarea "الرجاء التواصل معنا مرة اخرى لخدمتك"
click at [1065, 731] on button "Send and close" at bounding box center [1074, 736] width 87 height 30
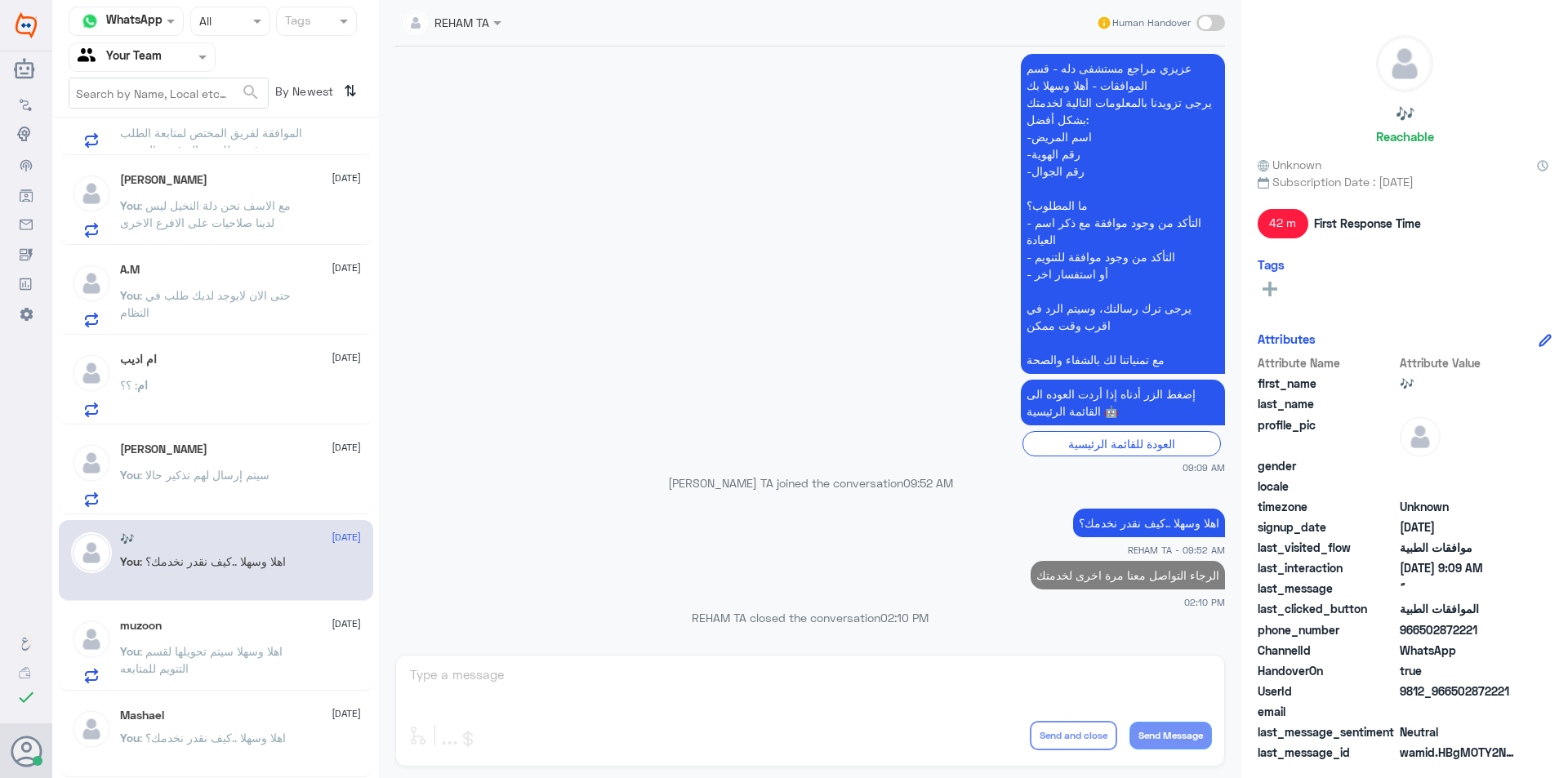
scroll to position [688, 0]
click at [263, 376] on div "ام اديب [DATE] ام : ؟؟" at bounding box center [240, 385] width 241 height 65
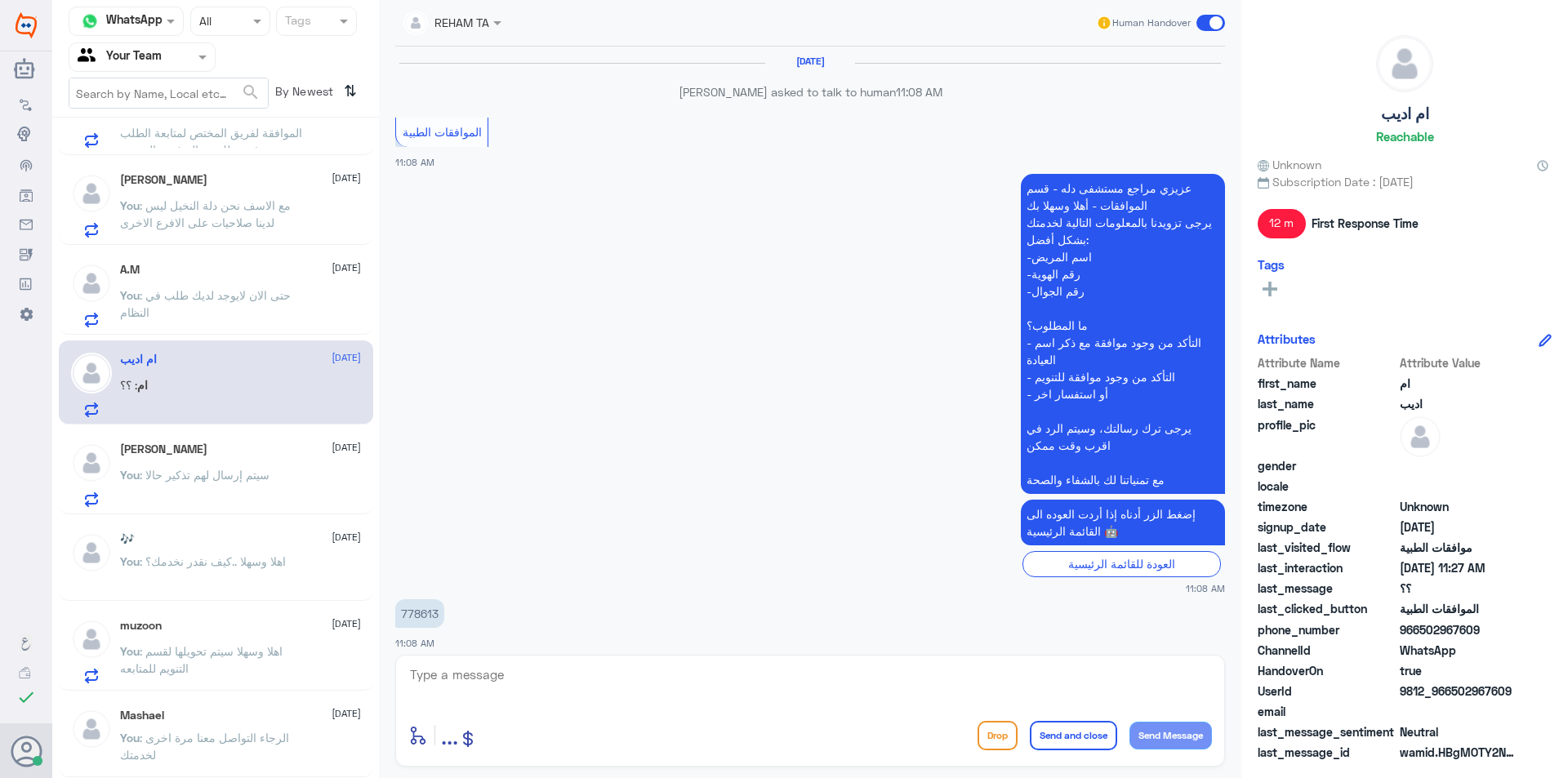
scroll to position [866, 0]
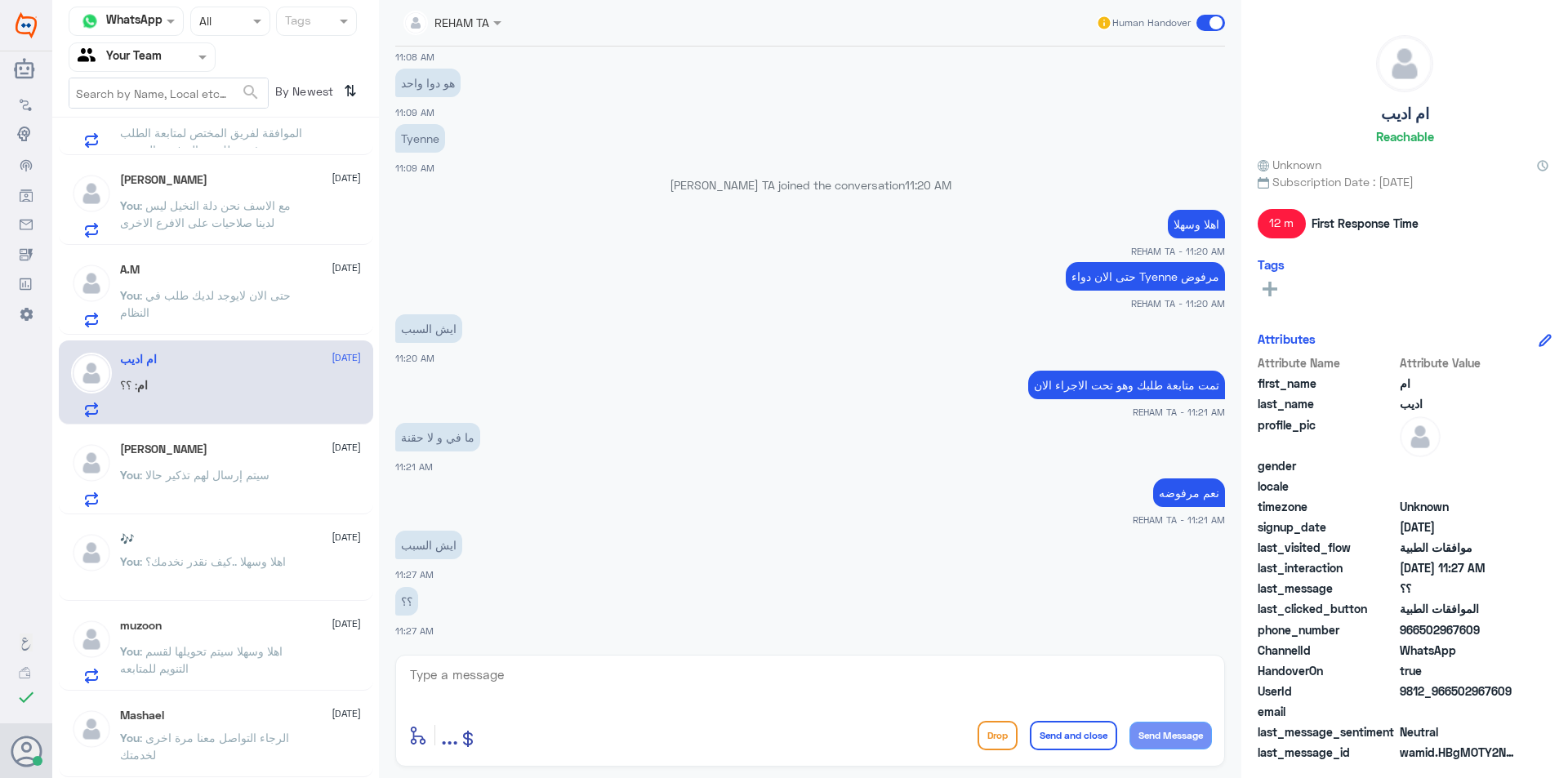
click at [239, 286] on div "A.M [DATE] You : حتى الان لايوجد لديك طلب في النظام" at bounding box center [240, 296] width 241 height 65
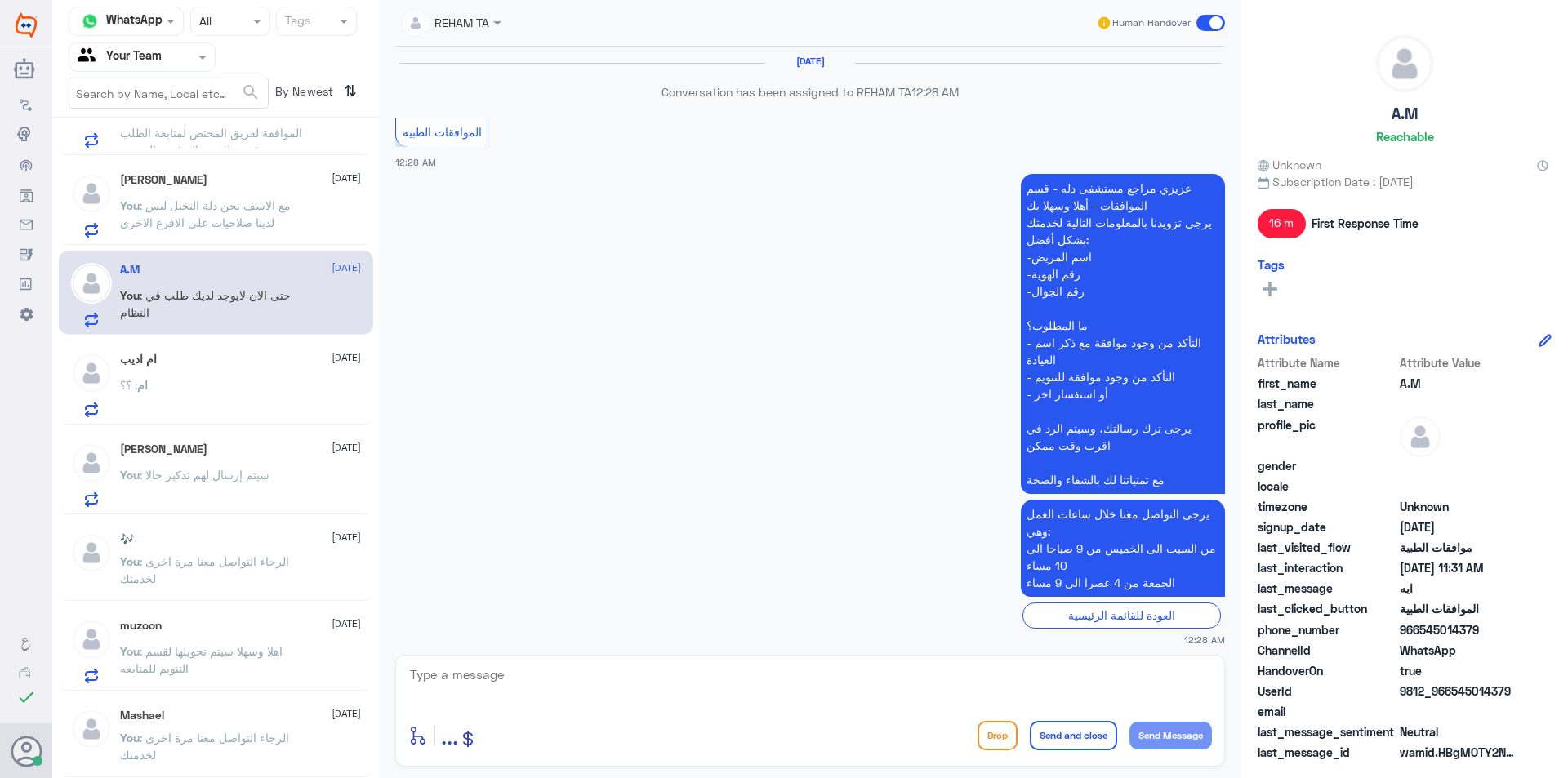
scroll to position [1611, 0]
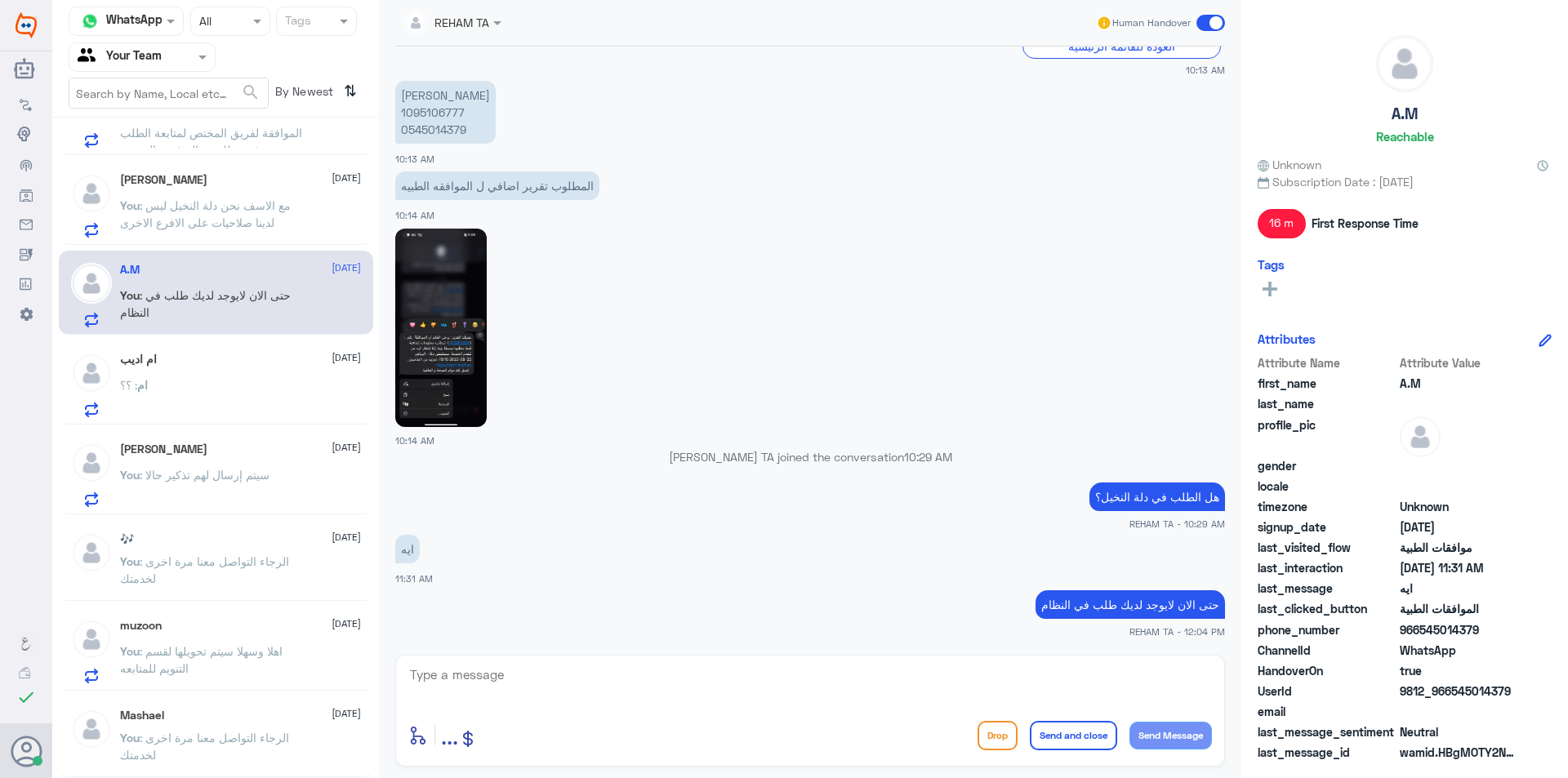
click at [177, 227] on span ": مع الاسف نحن دلة النخيل ليس لدينا صلاحيات على الافرع الاخرى" at bounding box center [205, 213] width 171 height 31
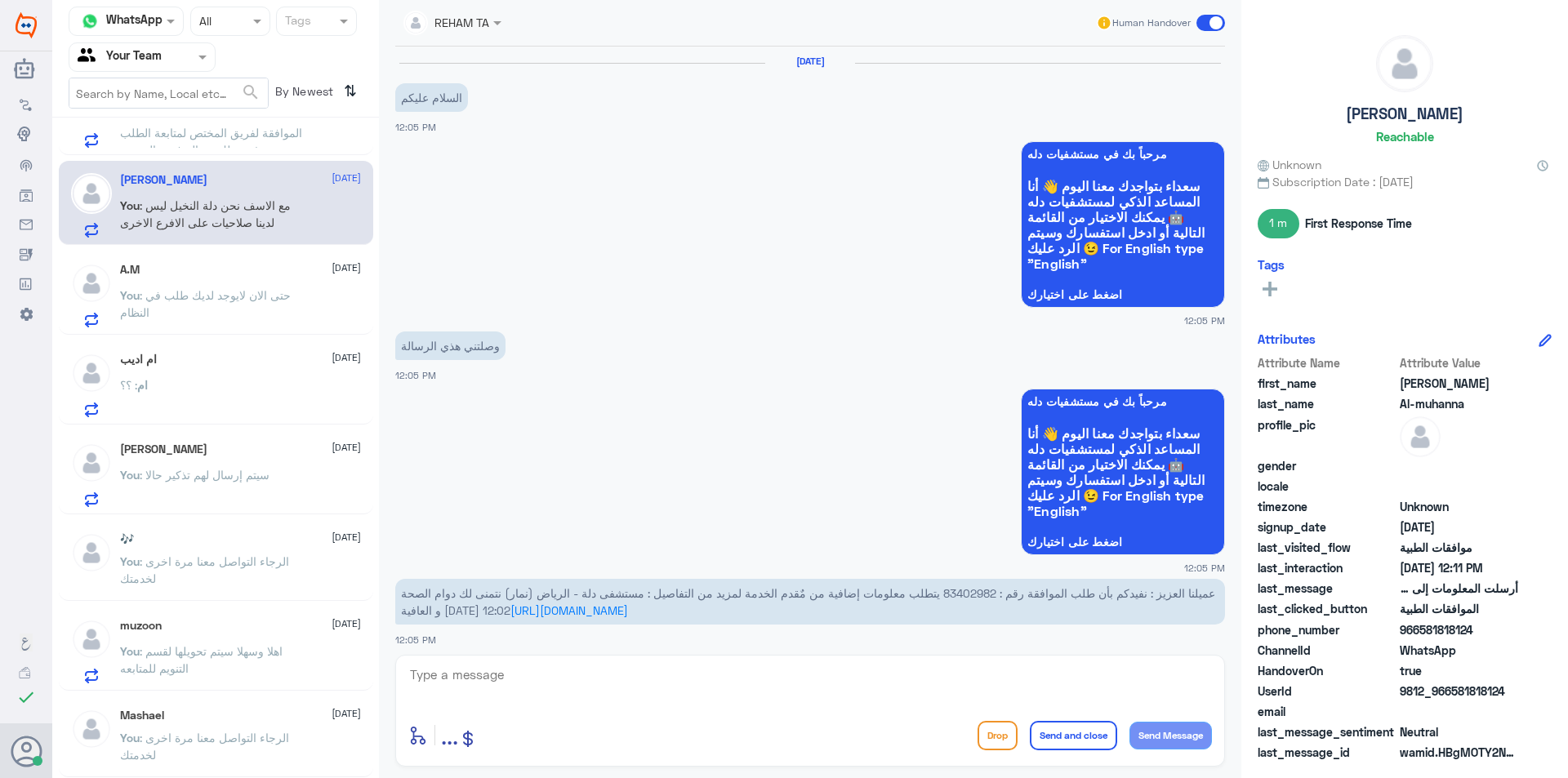
scroll to position [1243, 0]
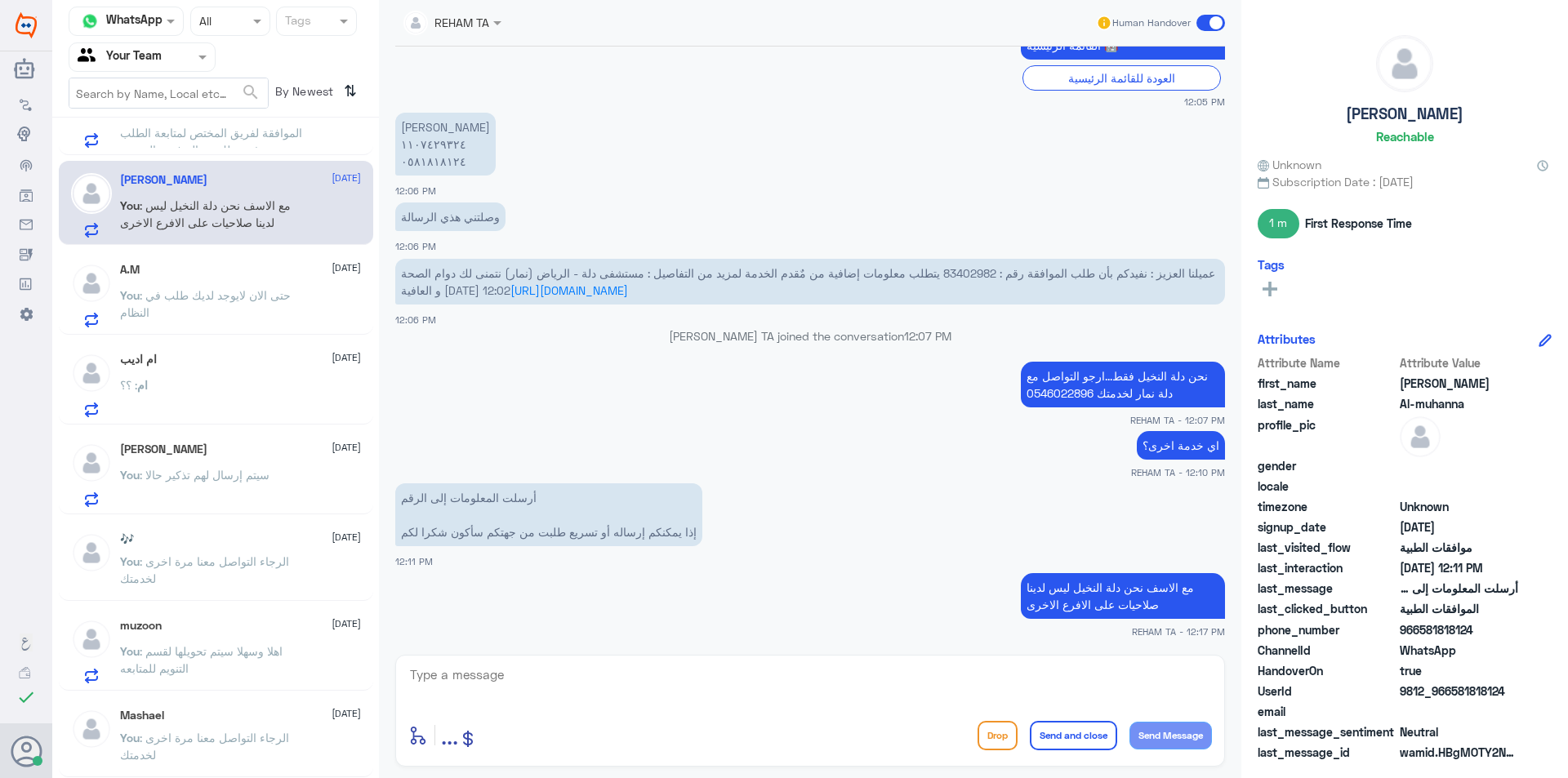
click at [511, 682] on textarea at bounding box center [809, 683] width 804 height 40
click at [890, 658] on div "enter flow name ... Drop Send and close Send Message" at bounding box center [809, 710] width 830 height 112
click at [875, 688] on textarea at bounding box center [809, 683] width 804 height 40
click at [817, 708] on div "enter flow name ... Drop Send and close Send Message" at bounding box center [809, 710] width 830 height 112
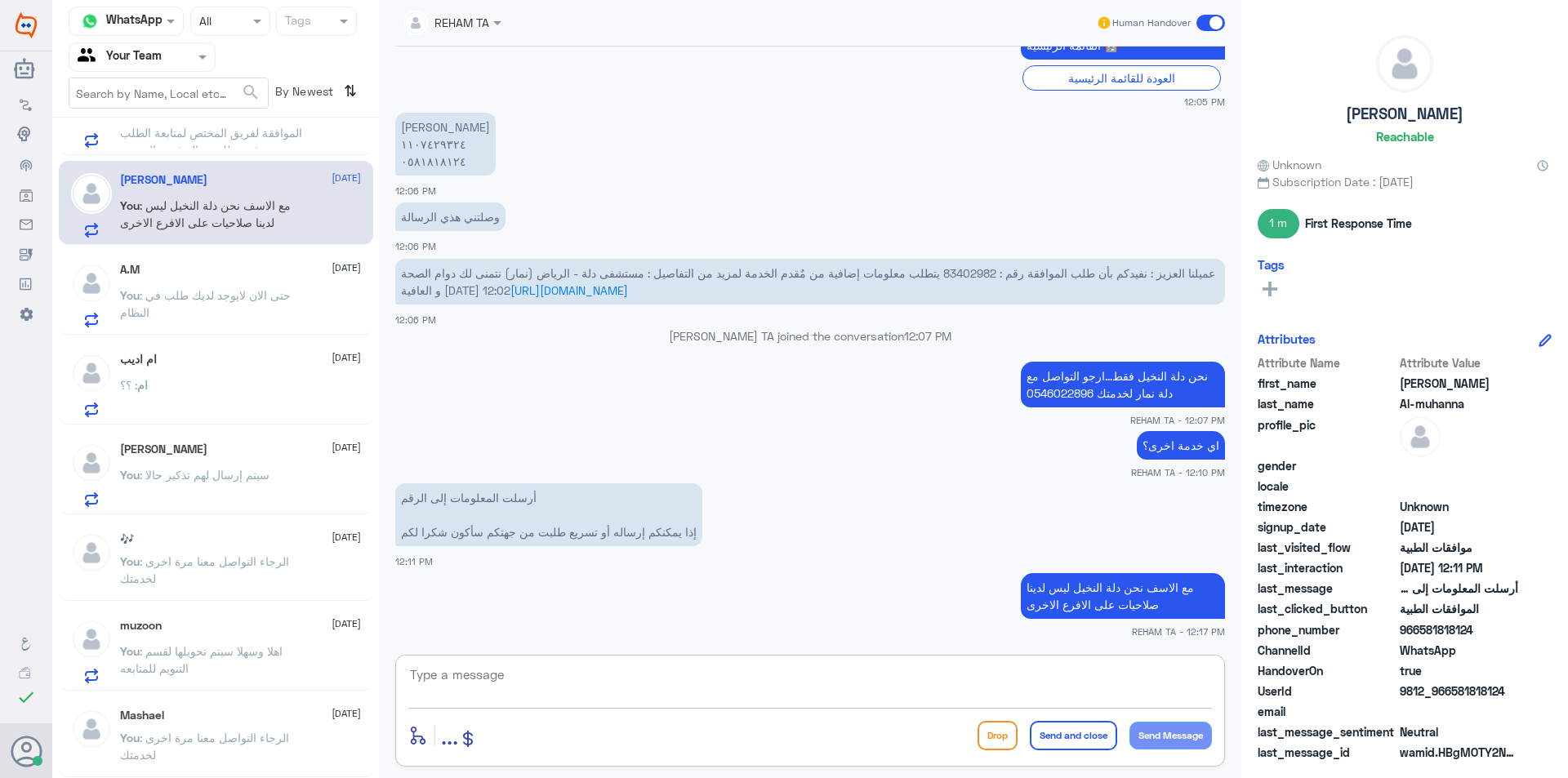
click at [814, 677] on textarea at bounding box center [809, 683] width 804 height 40
drag, startPoint x: 1334, startPoint y: 651, endPoint x: 1491, endPoint y: 654, distance: 157.0
click at [1491, 654] on div "Channel WhatsApp Status × All Tags Agent Filter Your Team search By Newest ⇅ Ba…" at bounding box center [809, 391] width 1516 height 784
type textarea "قدامكم العافية"
click at [1090, 733] on button "Send and close" at bounding box center [1074, 736] width 87 height 30
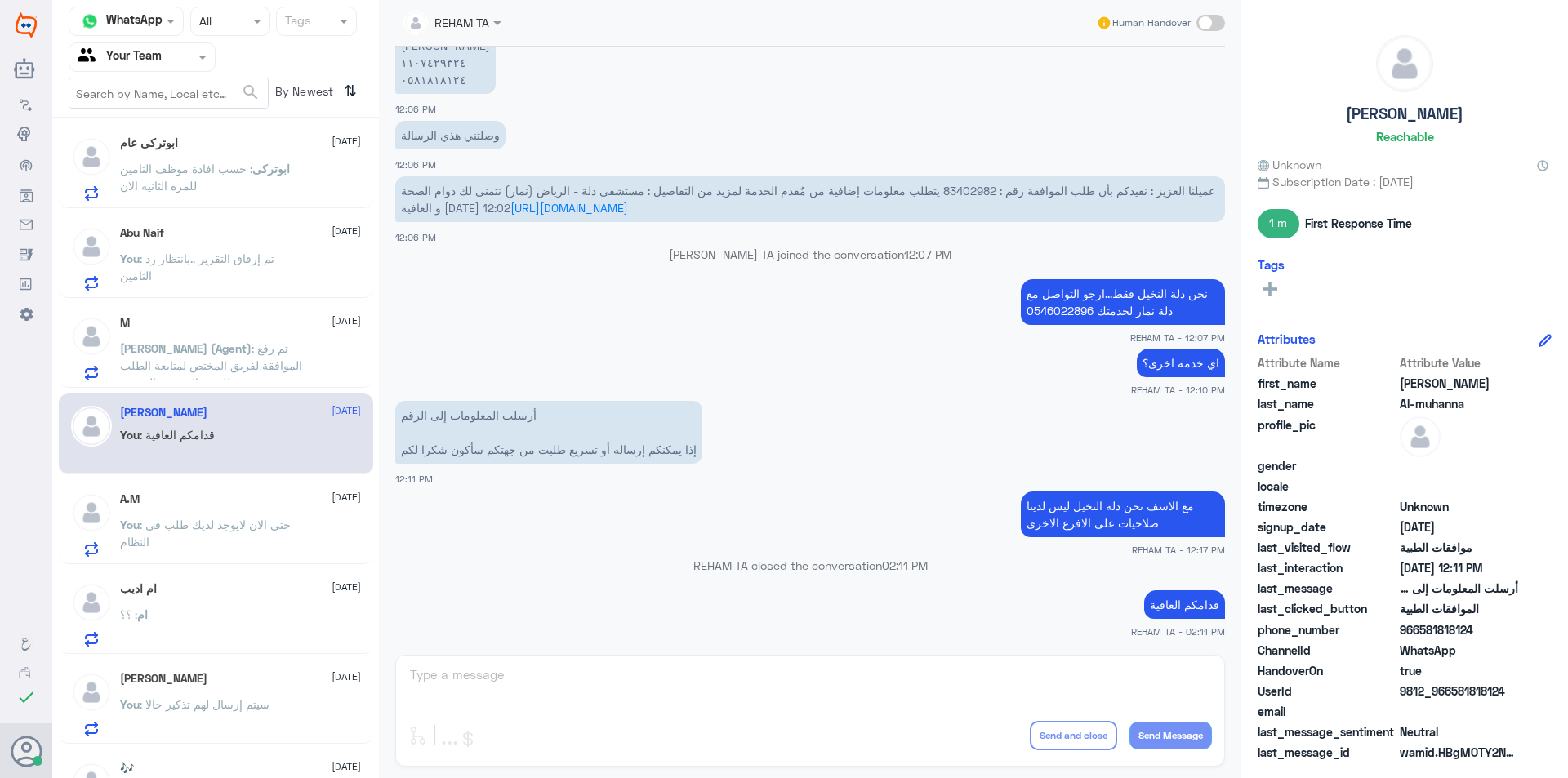
scroll to position [440, 0]
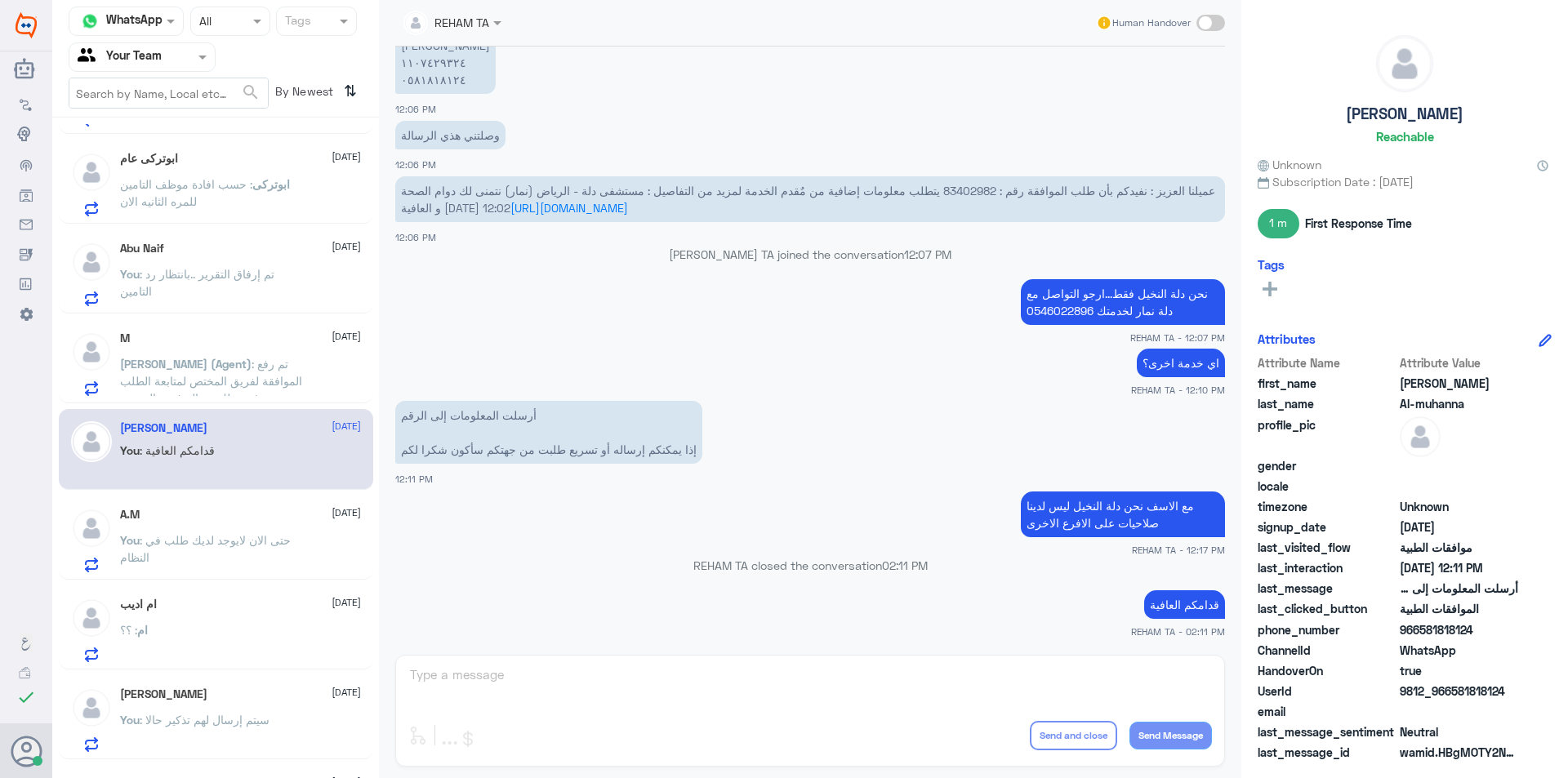
click at [207, 551] on p "You : حتى الان لايوجد لديك طلب في النظام" at bounding box center [211, 552] width 184 height 41
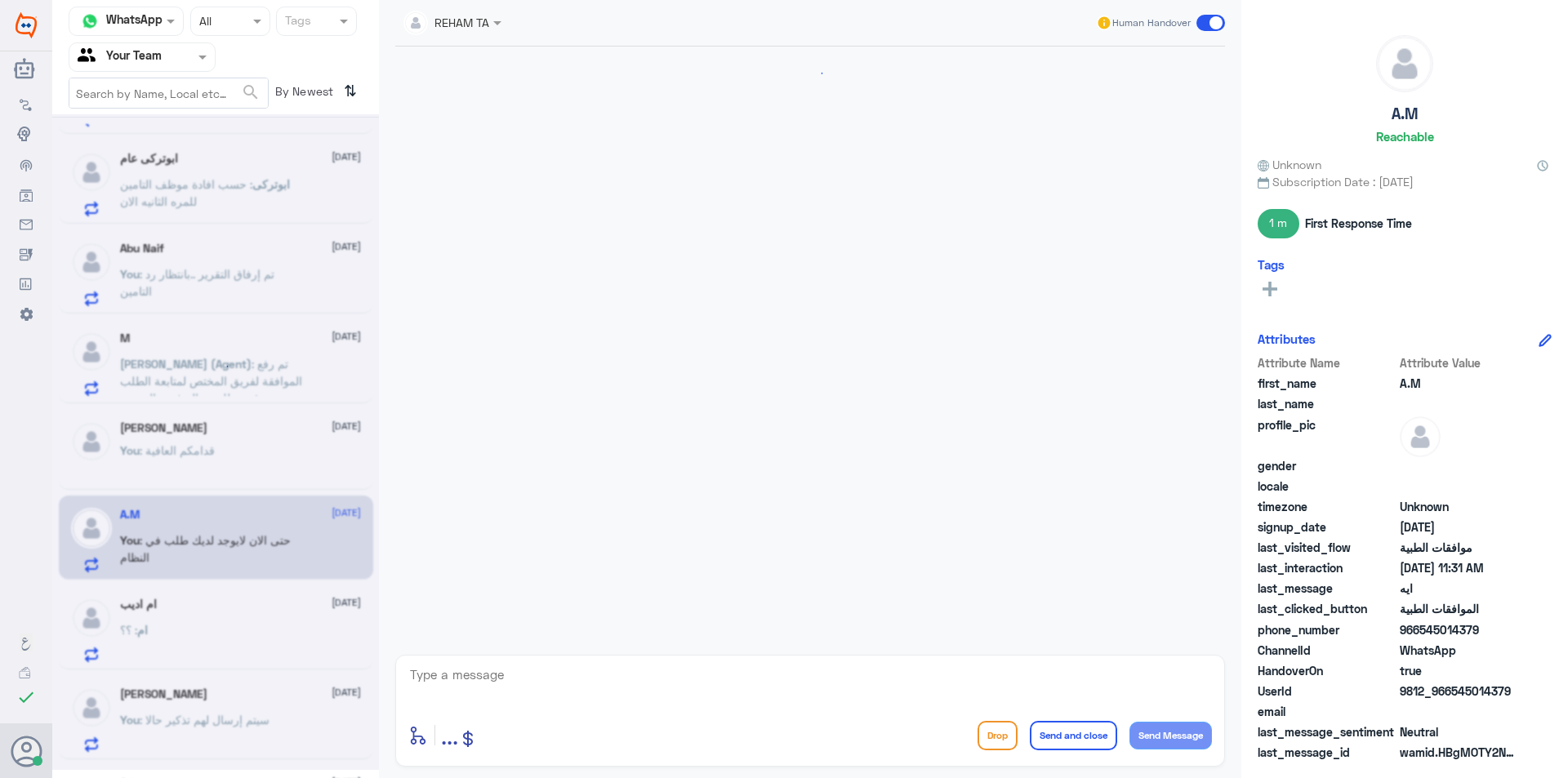
scroll to position [1611, 0]
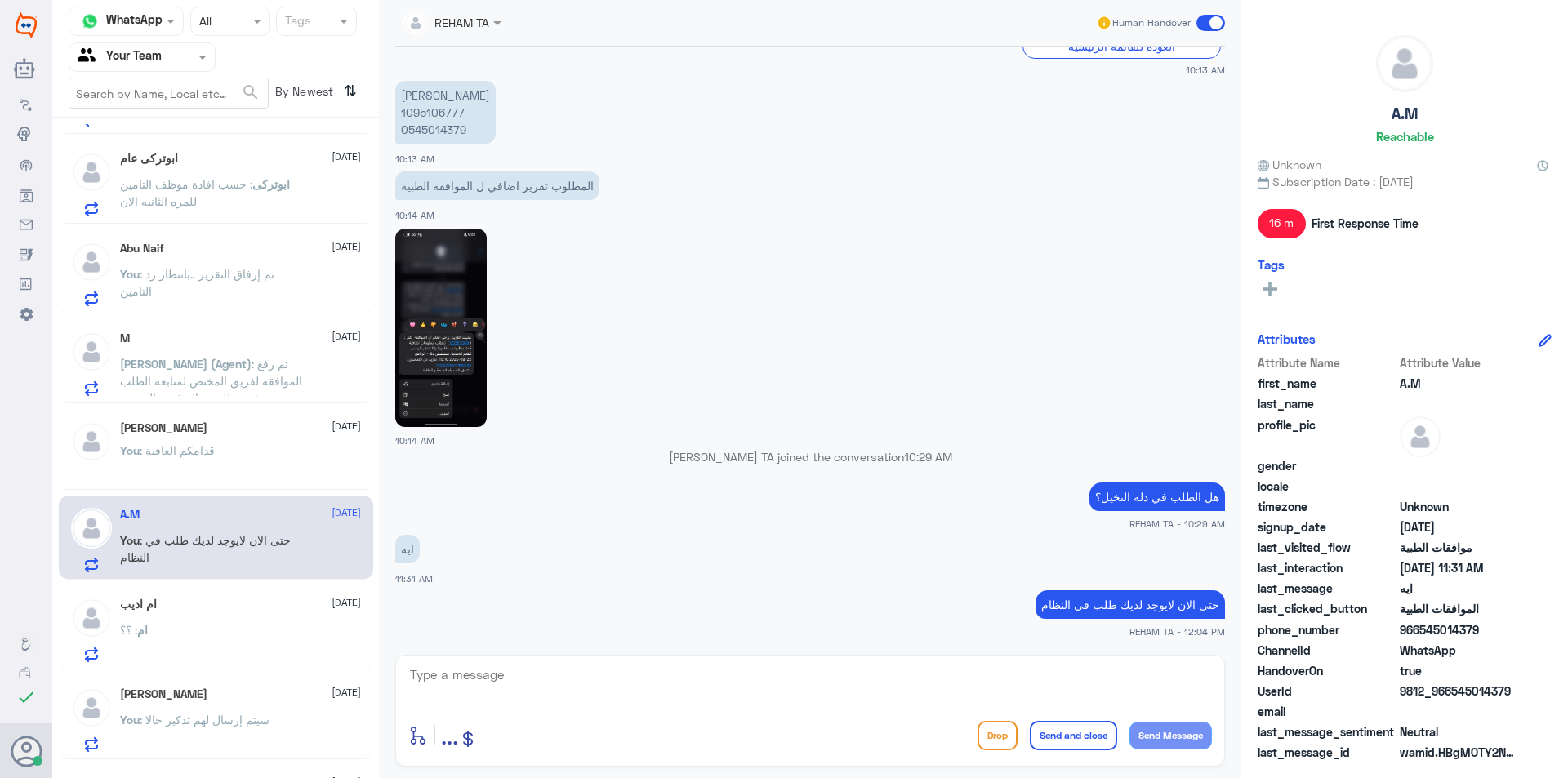
click at [530, 679] on textarea at bounding box center [809, 683] width 804 height 40
paste textarea "قدامكم العافية"
type textarea "قدامكم العافية"
click at [1057, 744] on button "Send and close" at bounding box center [1074, 736] width 87 height 30
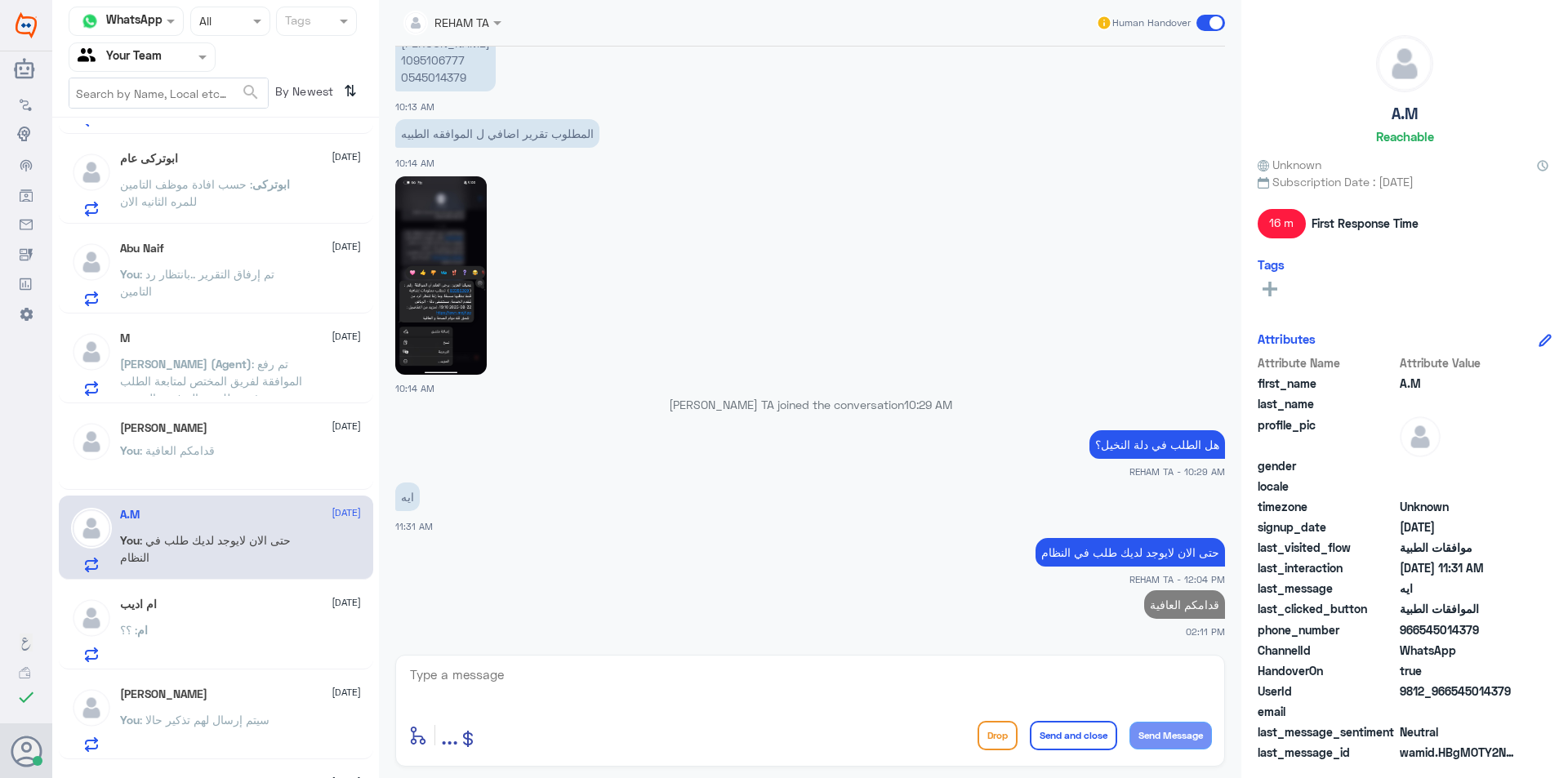
scroll to position [1659, 0]
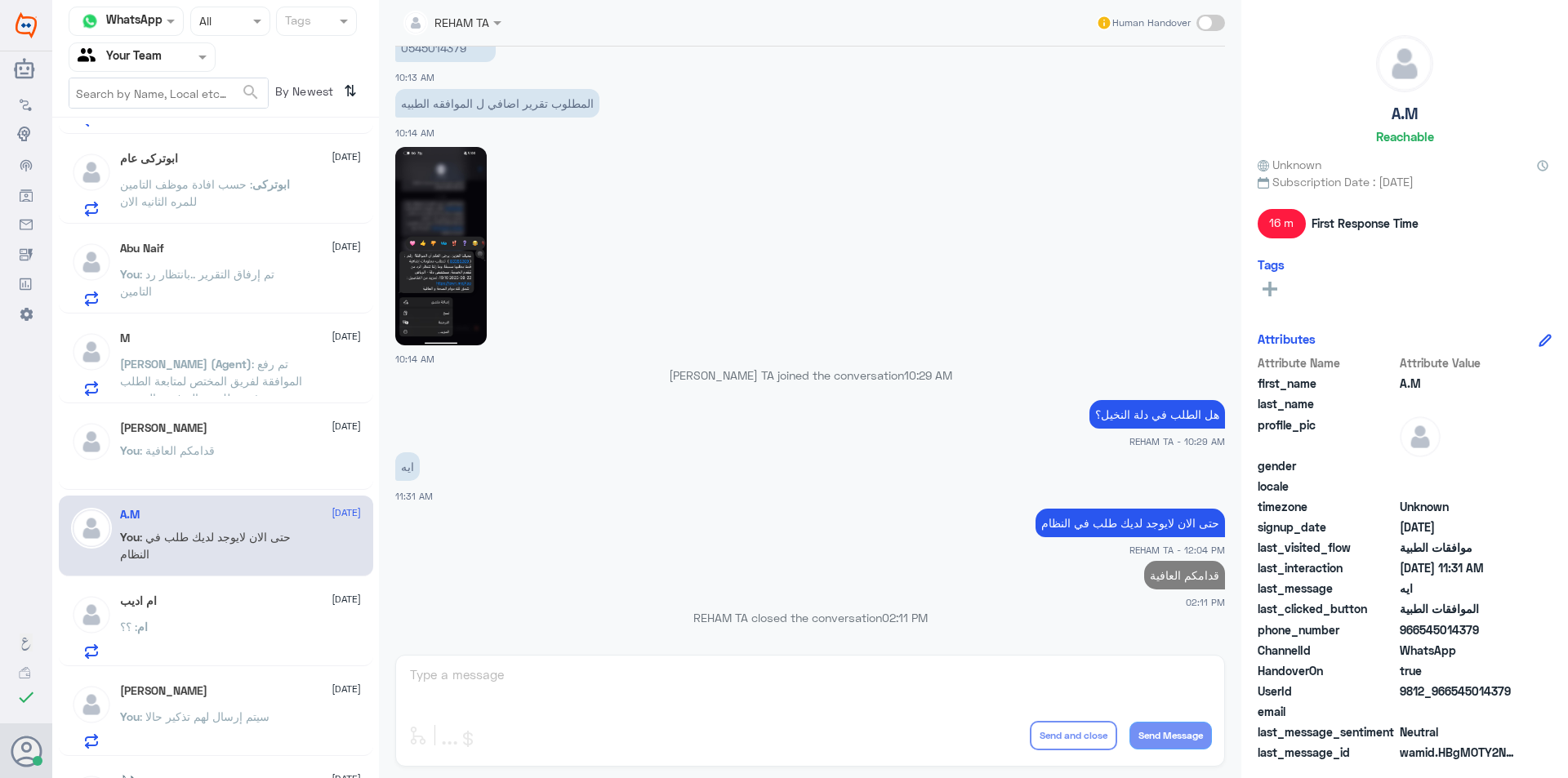
click at [236, 288] on p "You : تم إرفاق التقرير ..بانتظار رد التامين" at bounding box center [211, 286] width 184 height 41
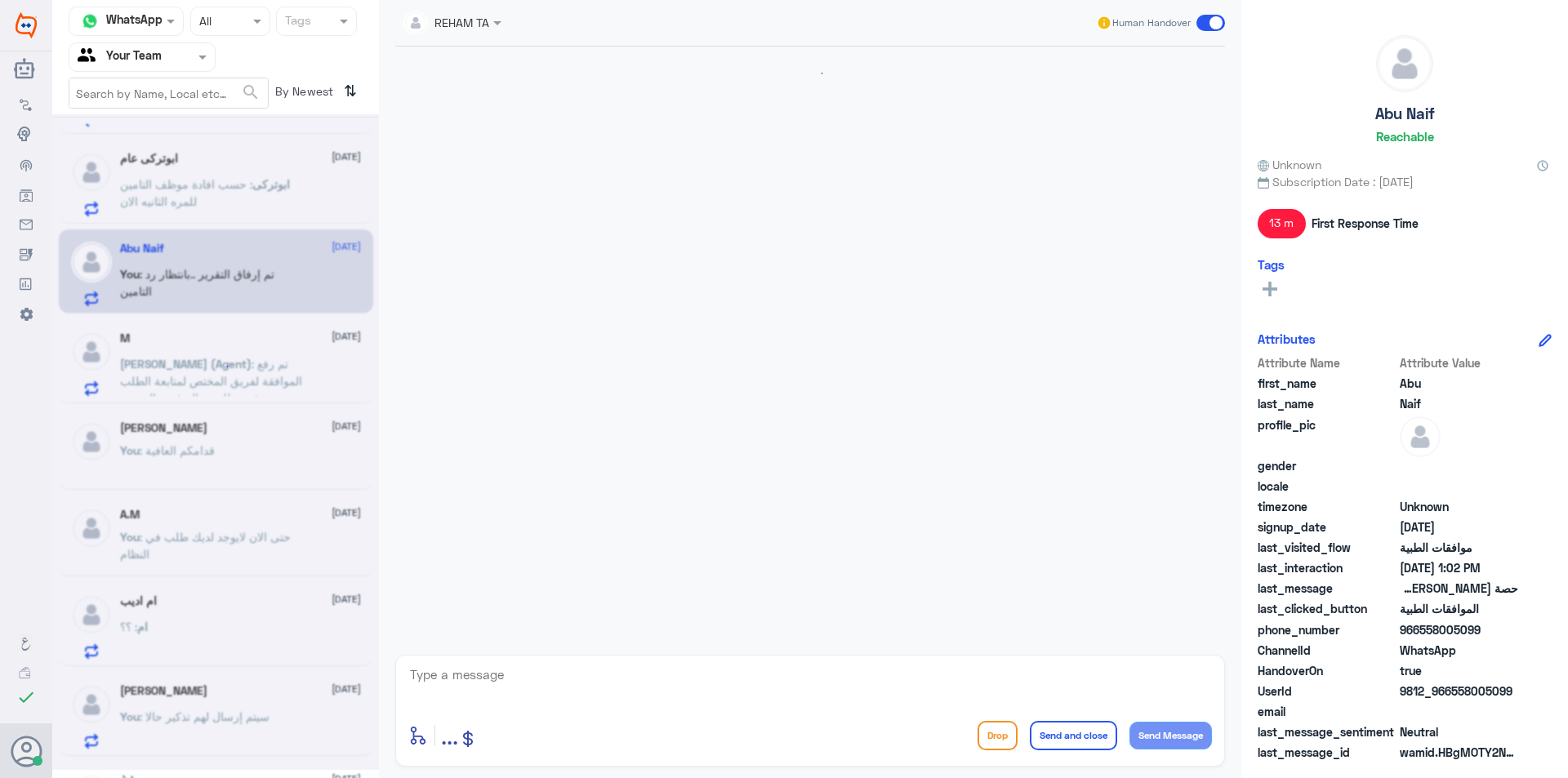
scroll to position [528, 0]
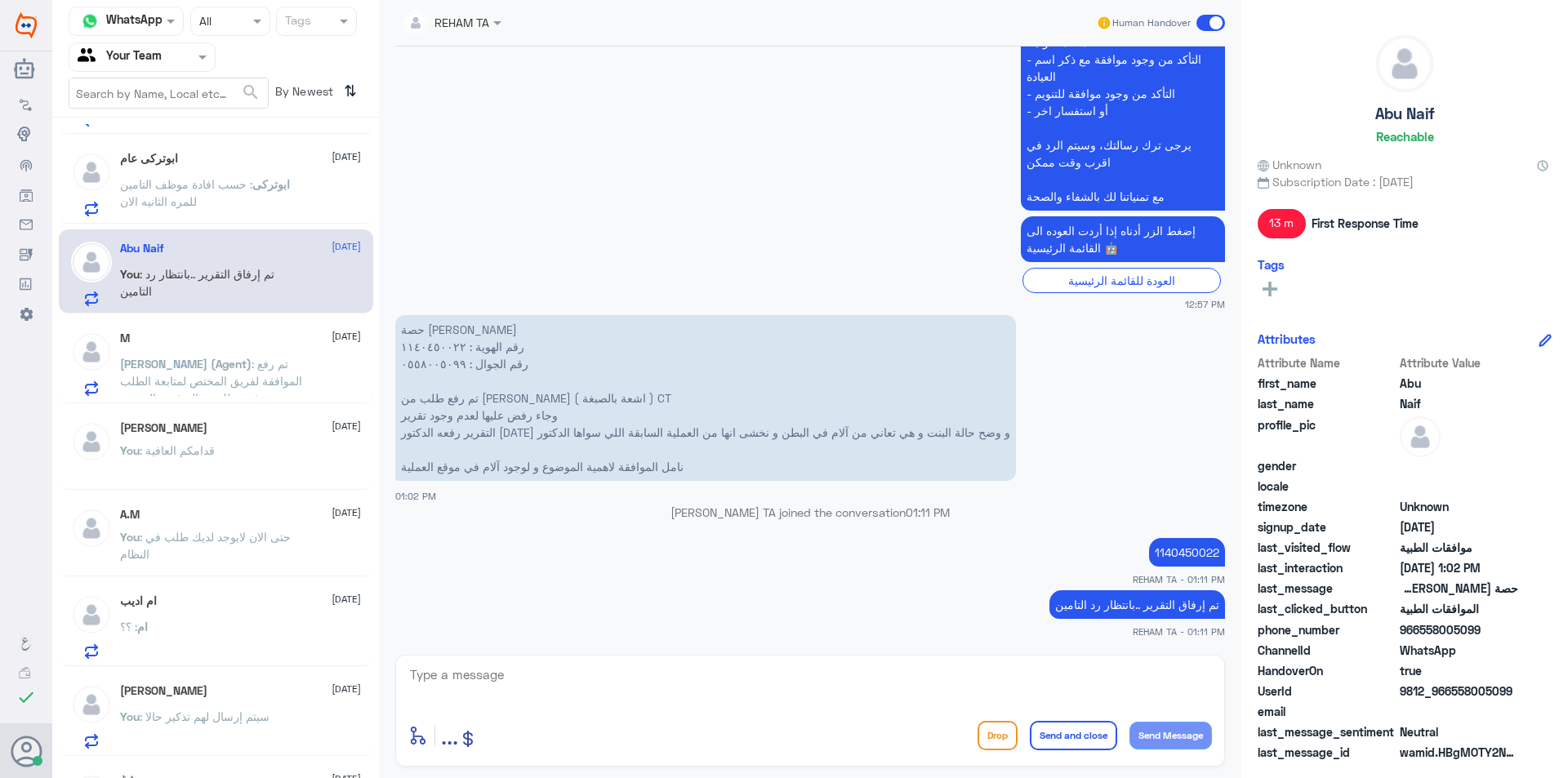
click at [239, 198] on p "ابوتركى : حسب افادة موظف التامين للمره الثانيه الان" at bounding box center [211, 196] width 184 height 41
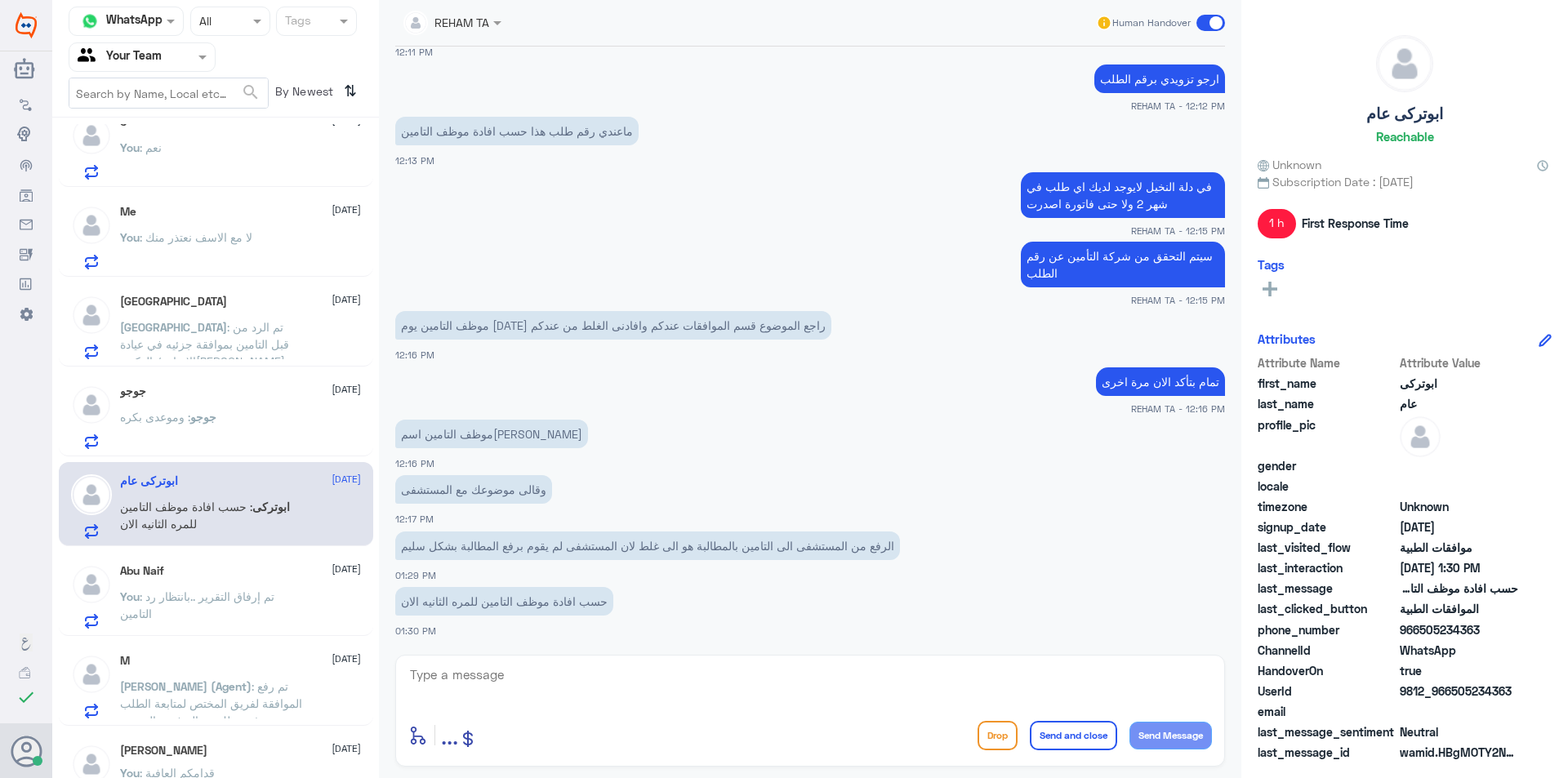
scroll to position [113, 0]
click at [250, 431] on div "جوجو : وموعدى بكره" at bounding box center [240, 435] width 241 height 37
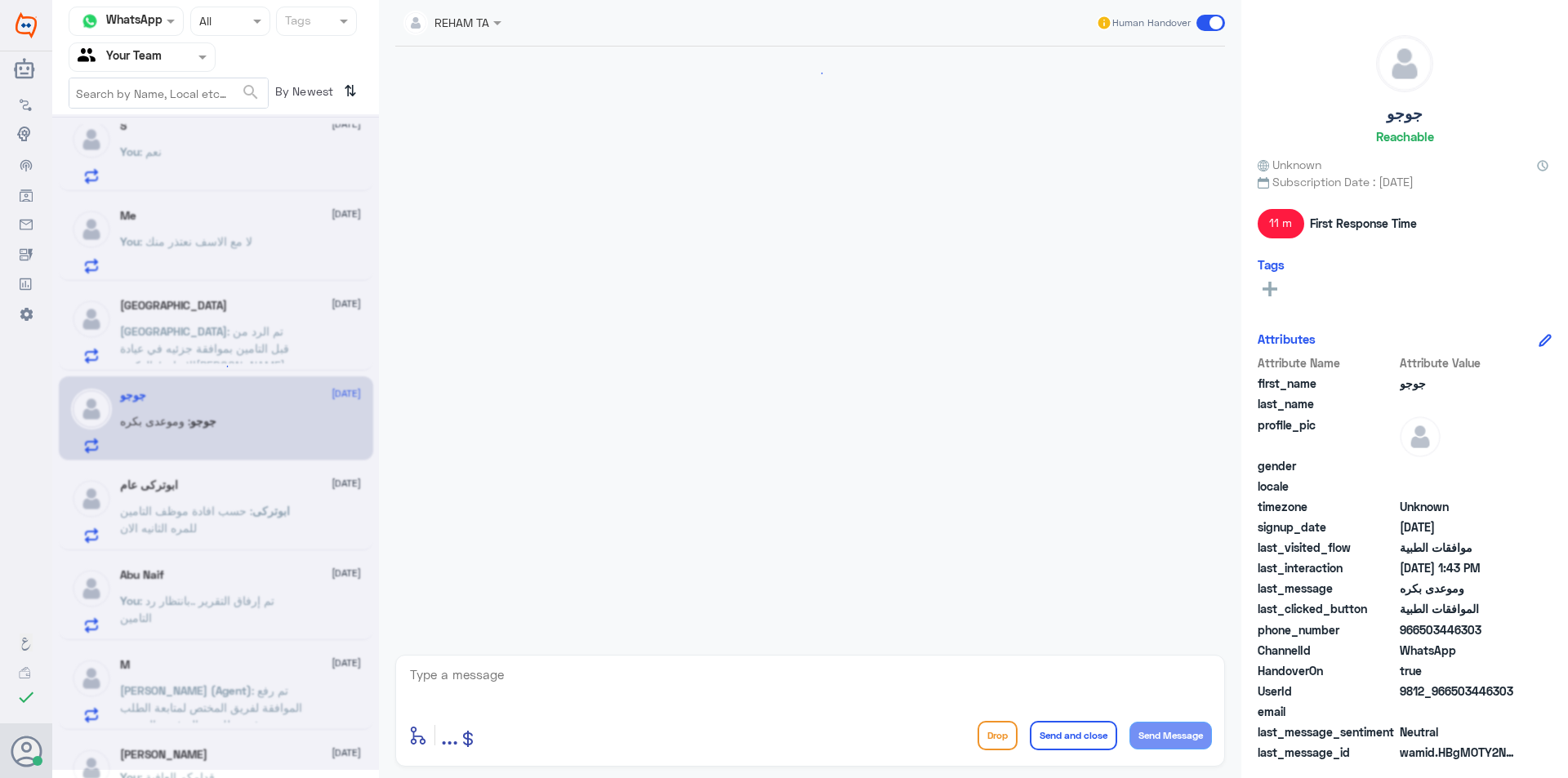
scroll to position [1167, 0]
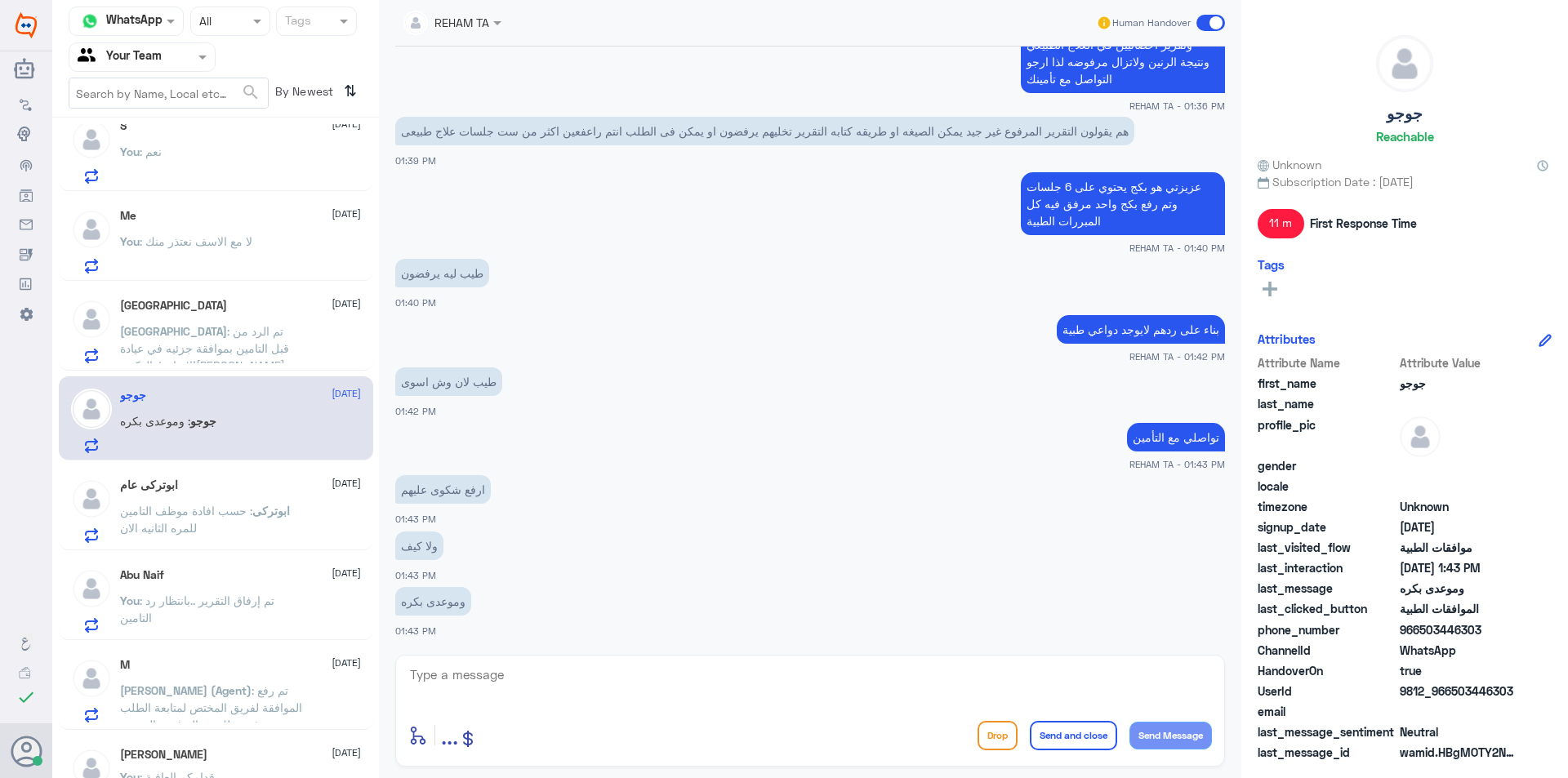
click at [258, 346] on span ": تم الرد من قبل التامين بموافقة جزئيه في عيادة الاتزان / الدكتور[PERSON_NAME]" at bounding box center [204, 349] width 169 height 48
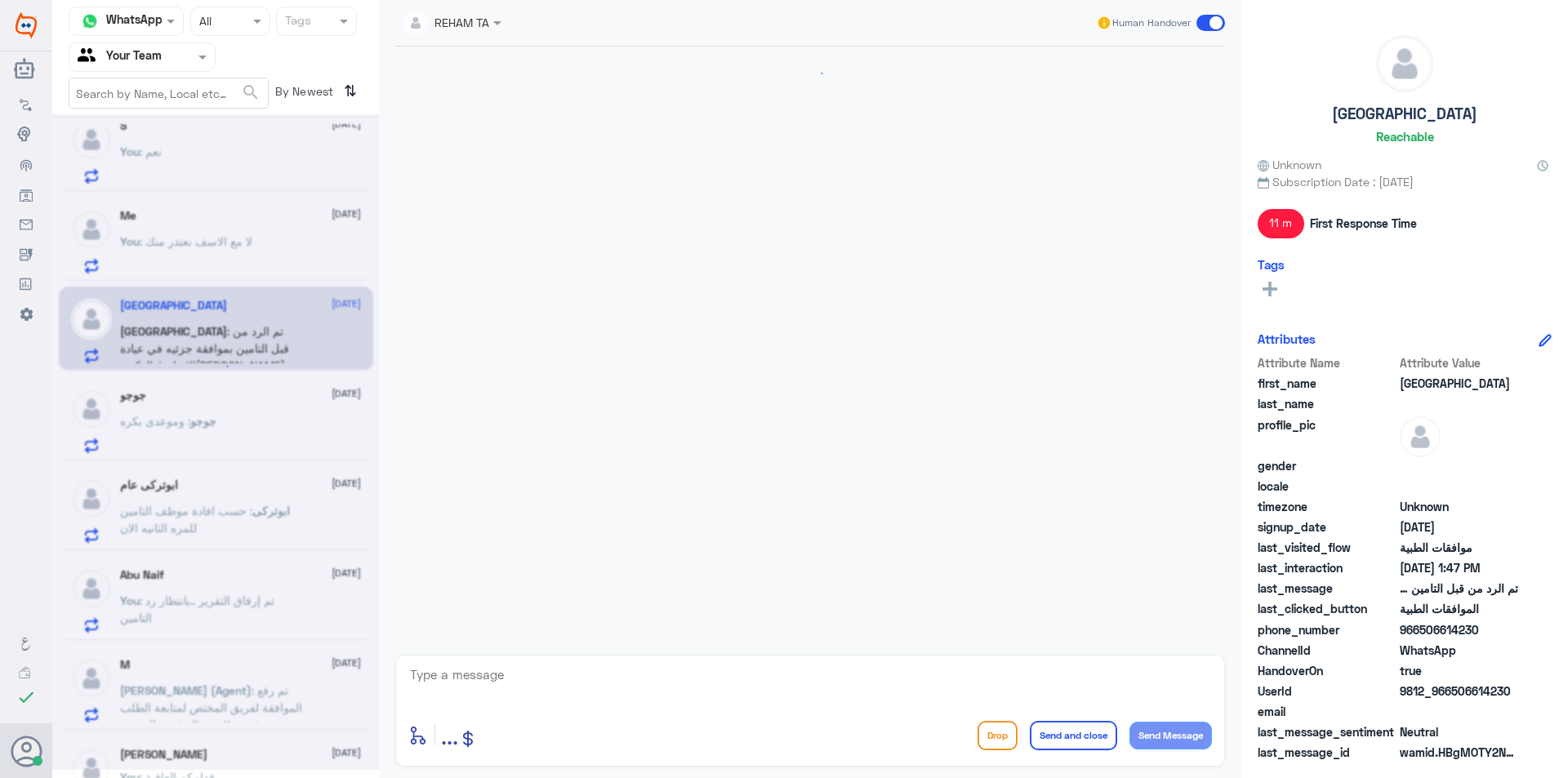
scroll to position [346, 0]
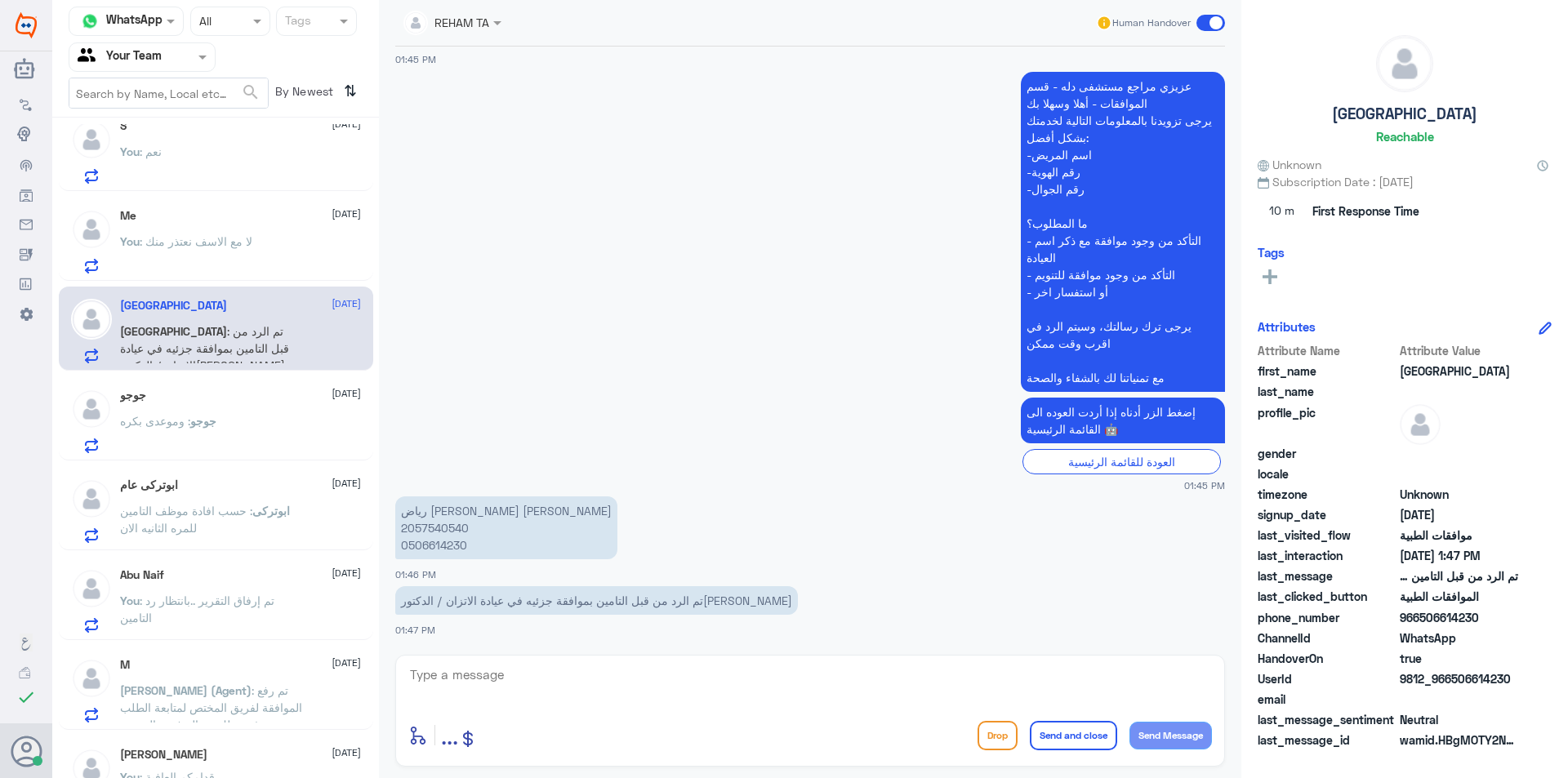
click at [238, 262] on p "You : لا مع الاسف نعتذر منك" at bounding box center [185, 253] width 133 height 41
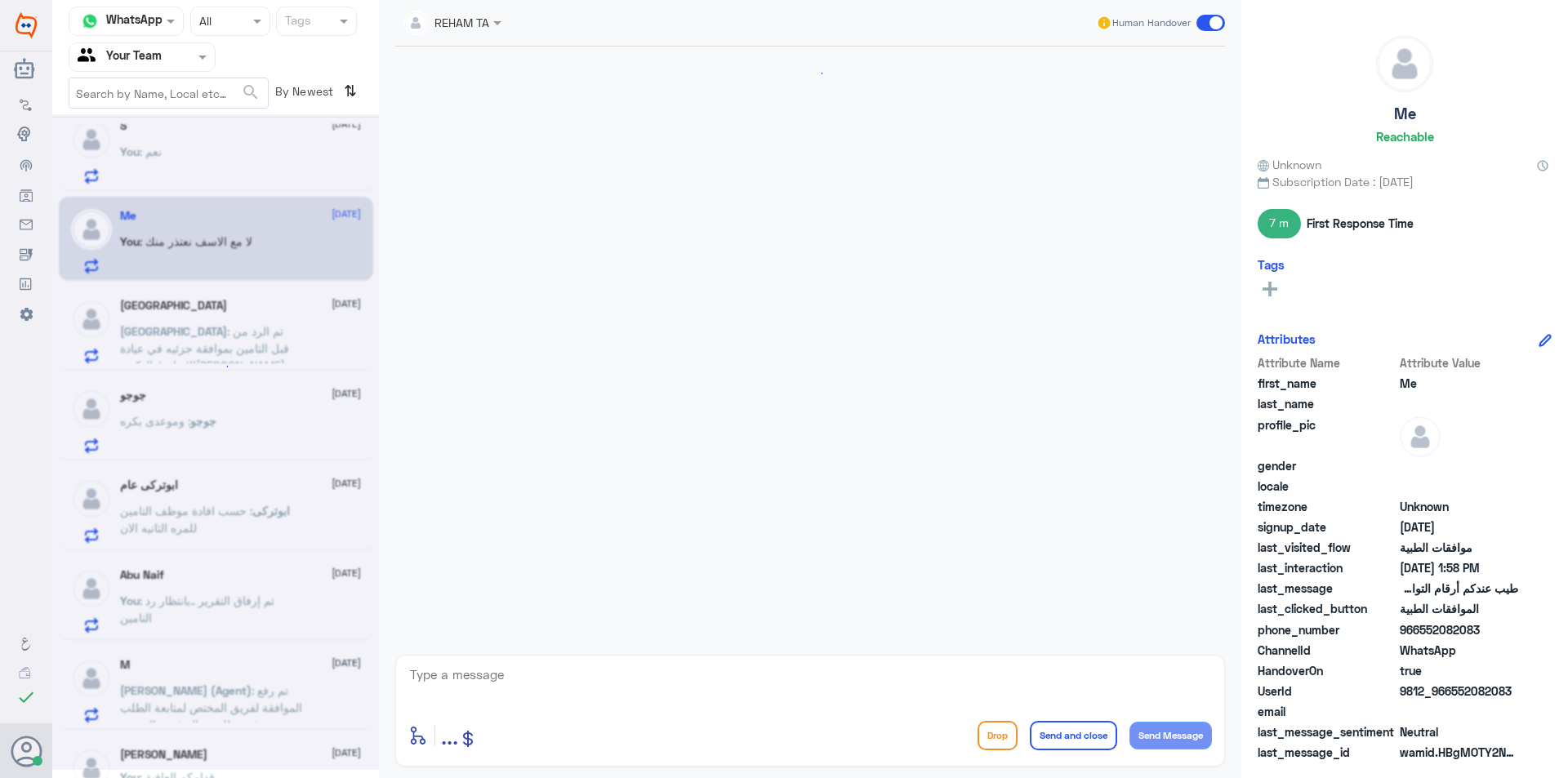
scroll to position [1030, 0]
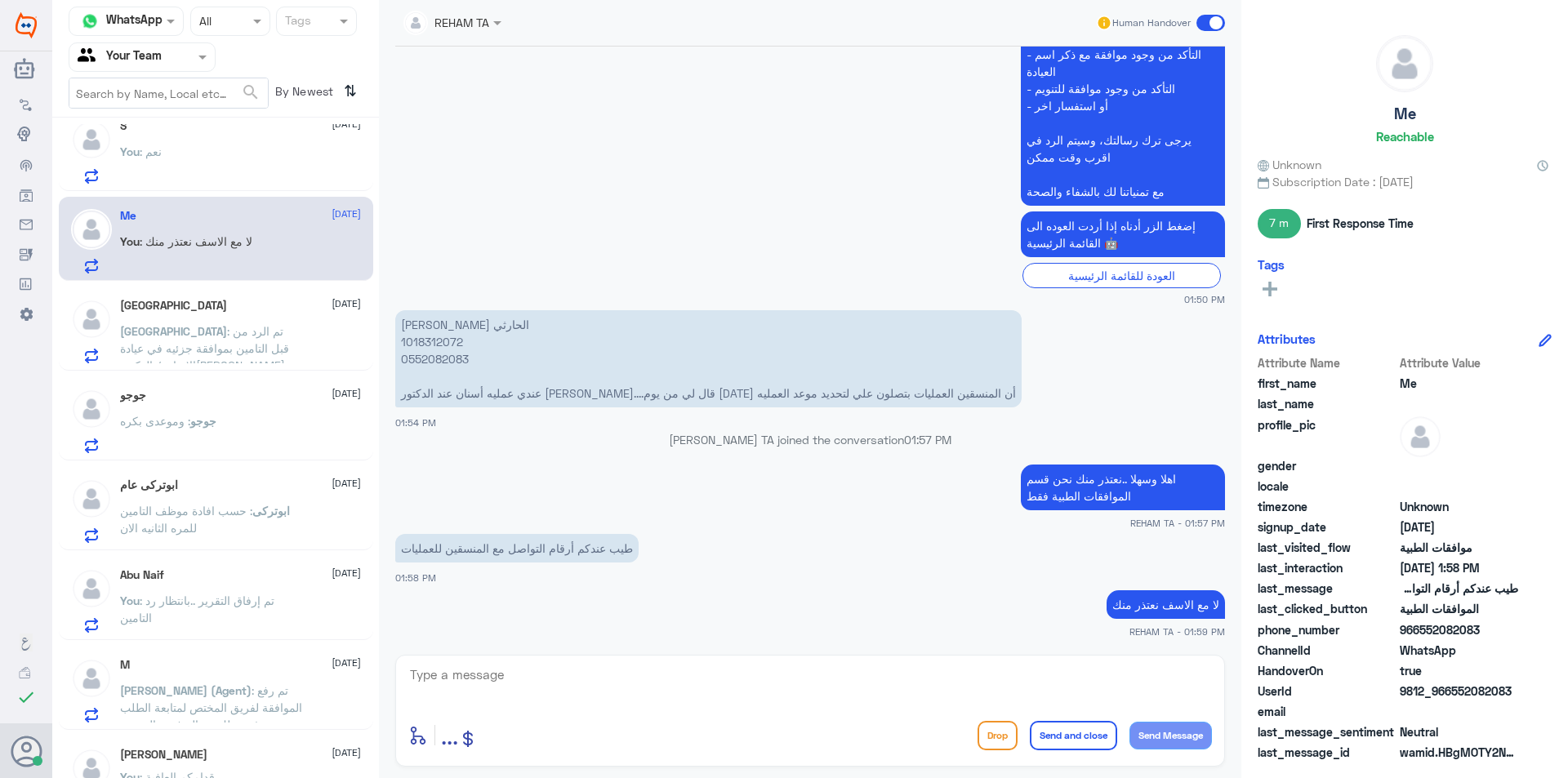
click at [490, 678] on textarea at bounding box center [809, 683] width 804 height 40
paste textarea "قدامكم العافية"
type textarea "قدامكم العافية"
click at [1059, 731] on button "Send and close" at bounding box center [1074, 736] width 87 height 30
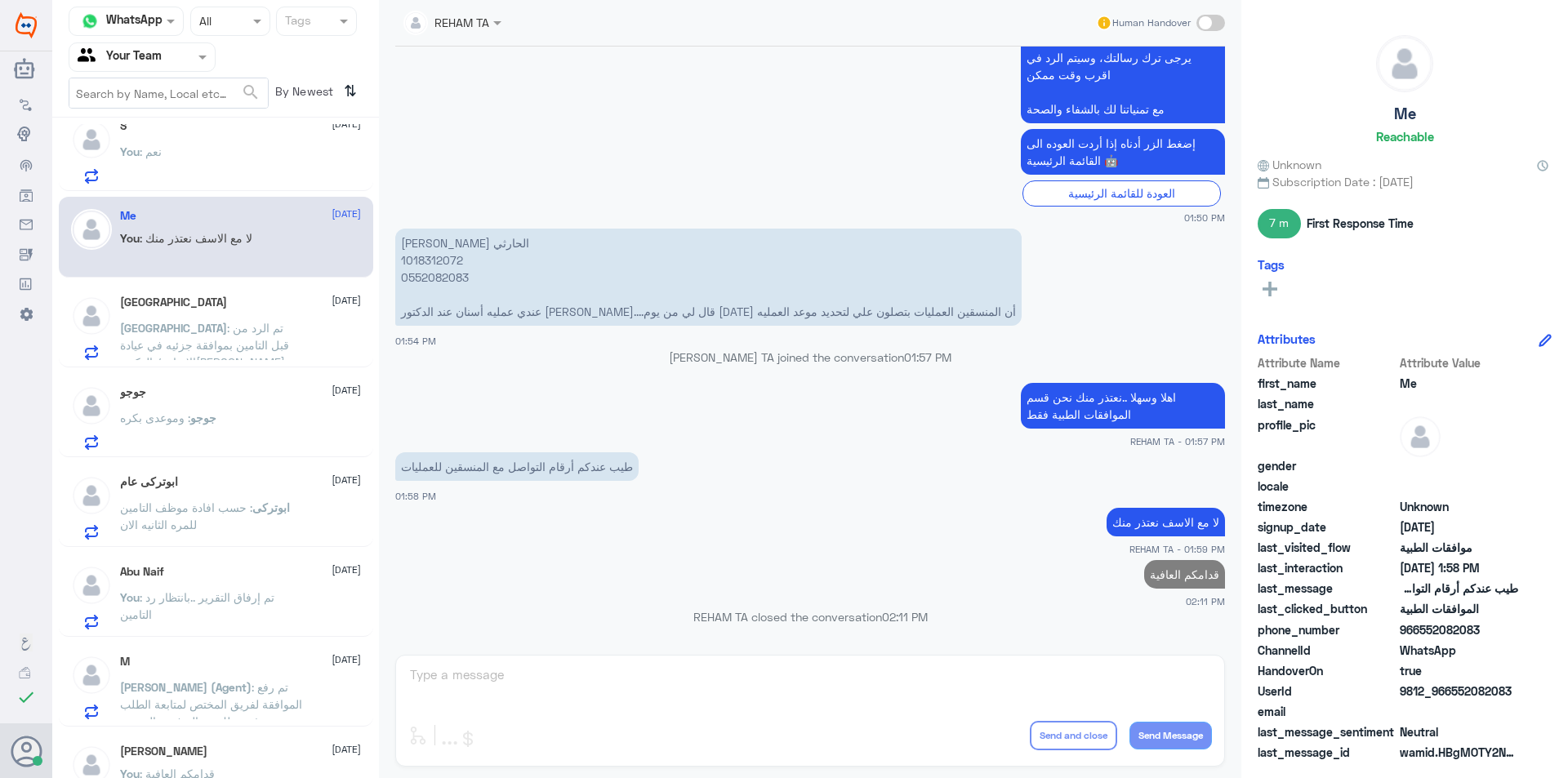
click at [226, 164] on div "You : نعم" at bounding box center [240, 166] width 241 height 37
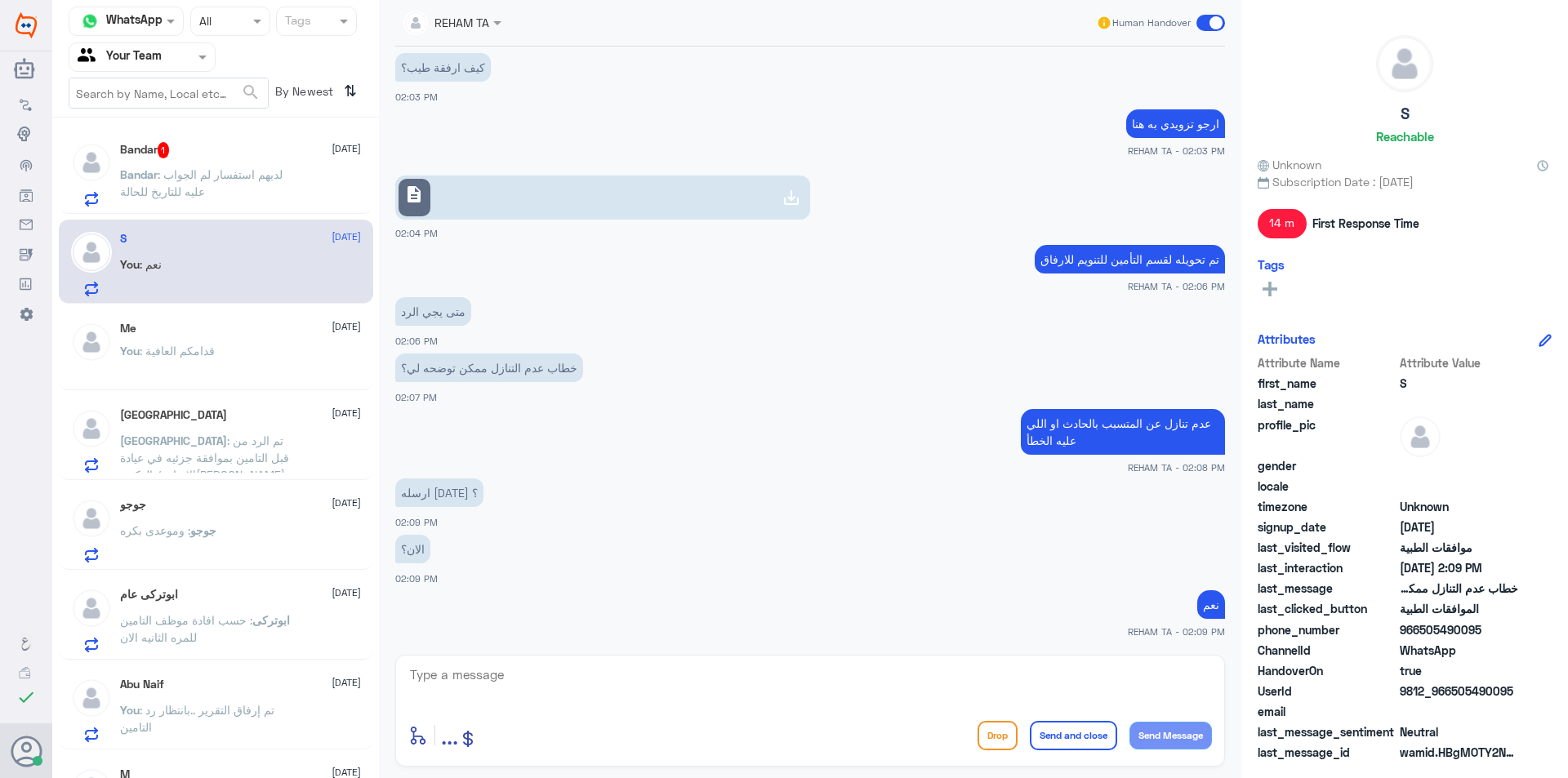
click at [243, 199] on p "Bandar : لديهم استفسار لم الجواب عليه للتاريخ للحالة" at bounding box center [211, 186] width 184 height 41
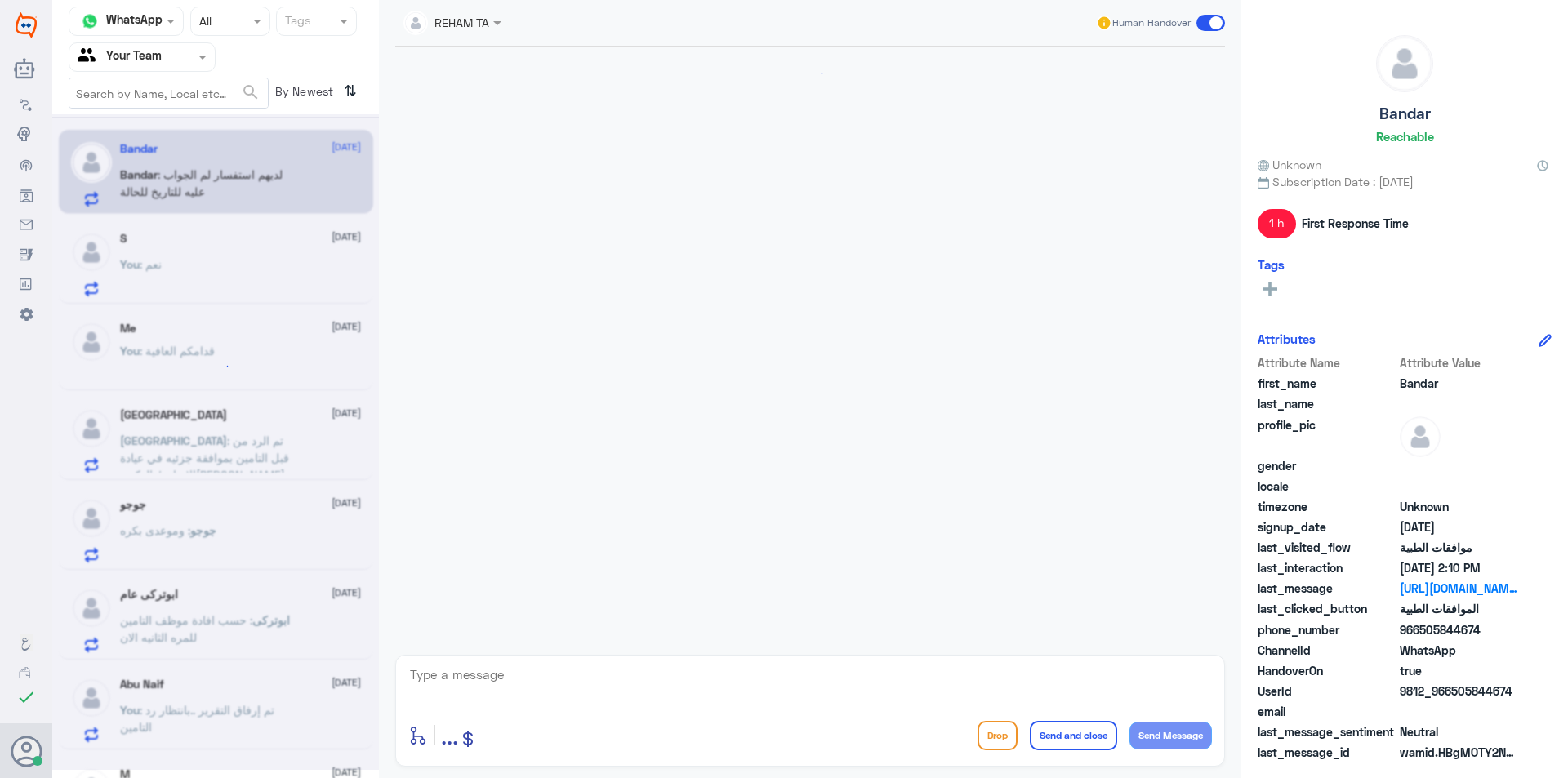
scroll to position [1434, 0]
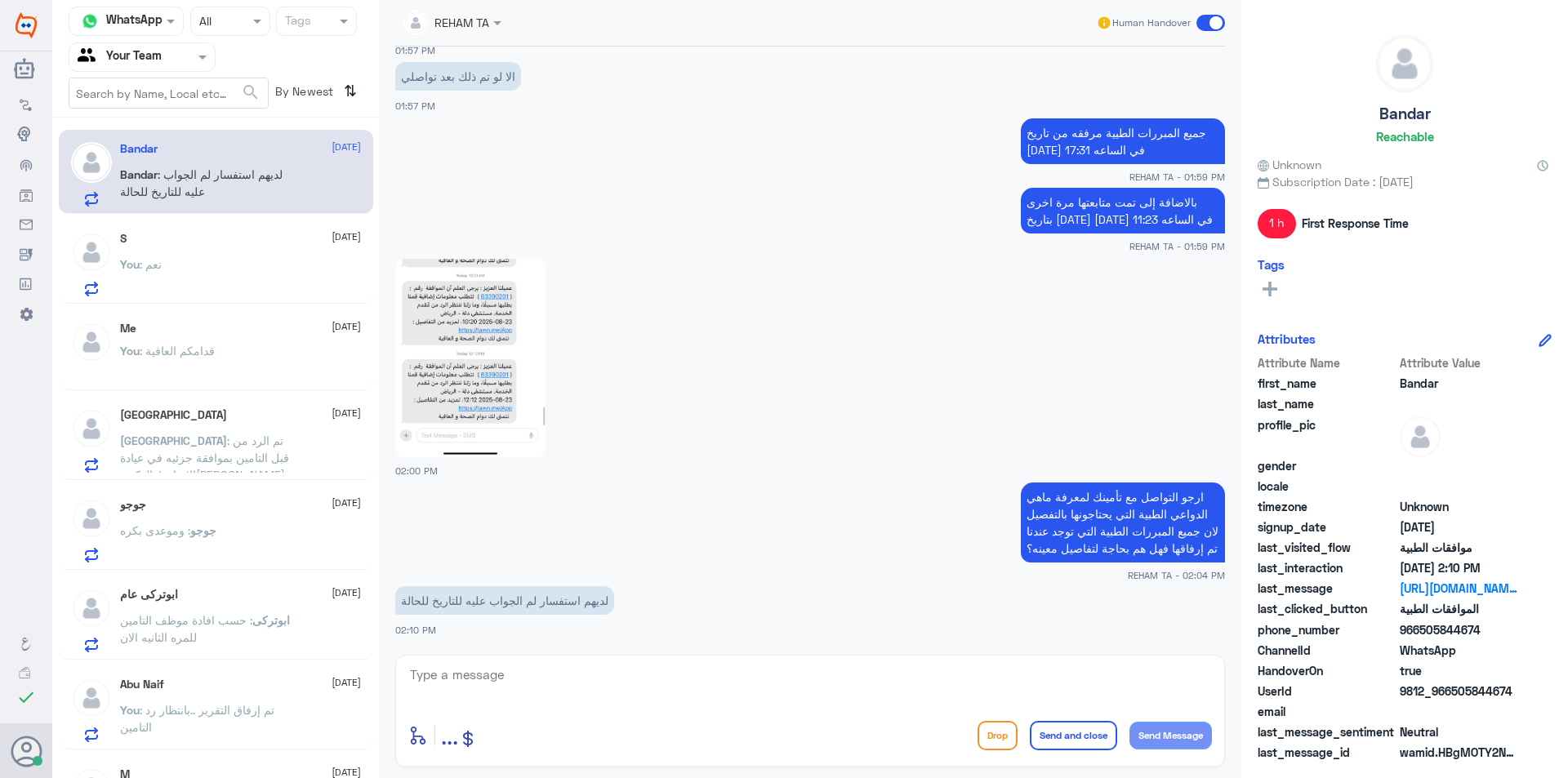
click at [506, 682] on textarea at bounding box center [809, 683] width 804 height 40
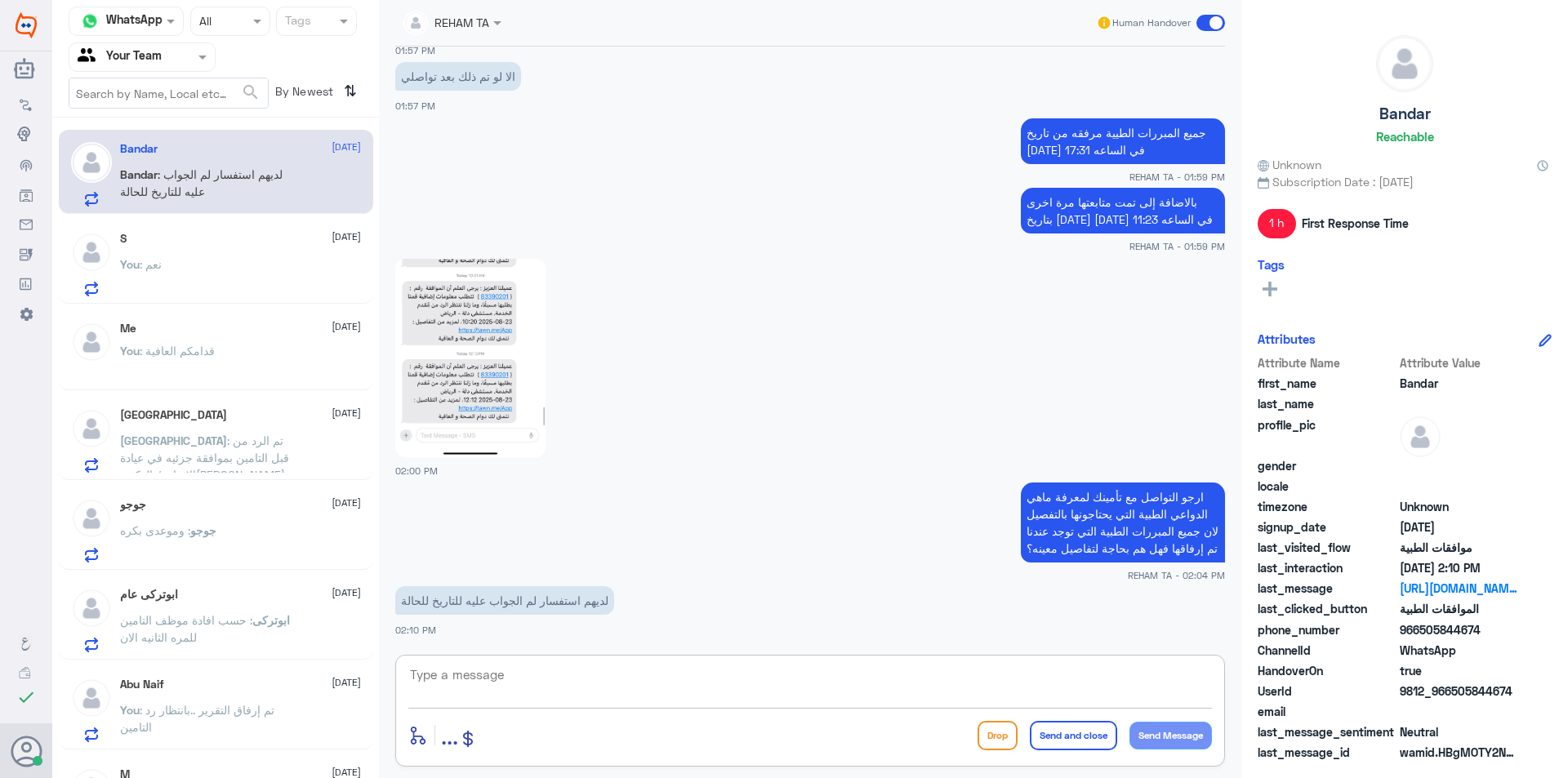
click at [506, 682] on textarea at bounding box center [809, 683] width 804 height 40
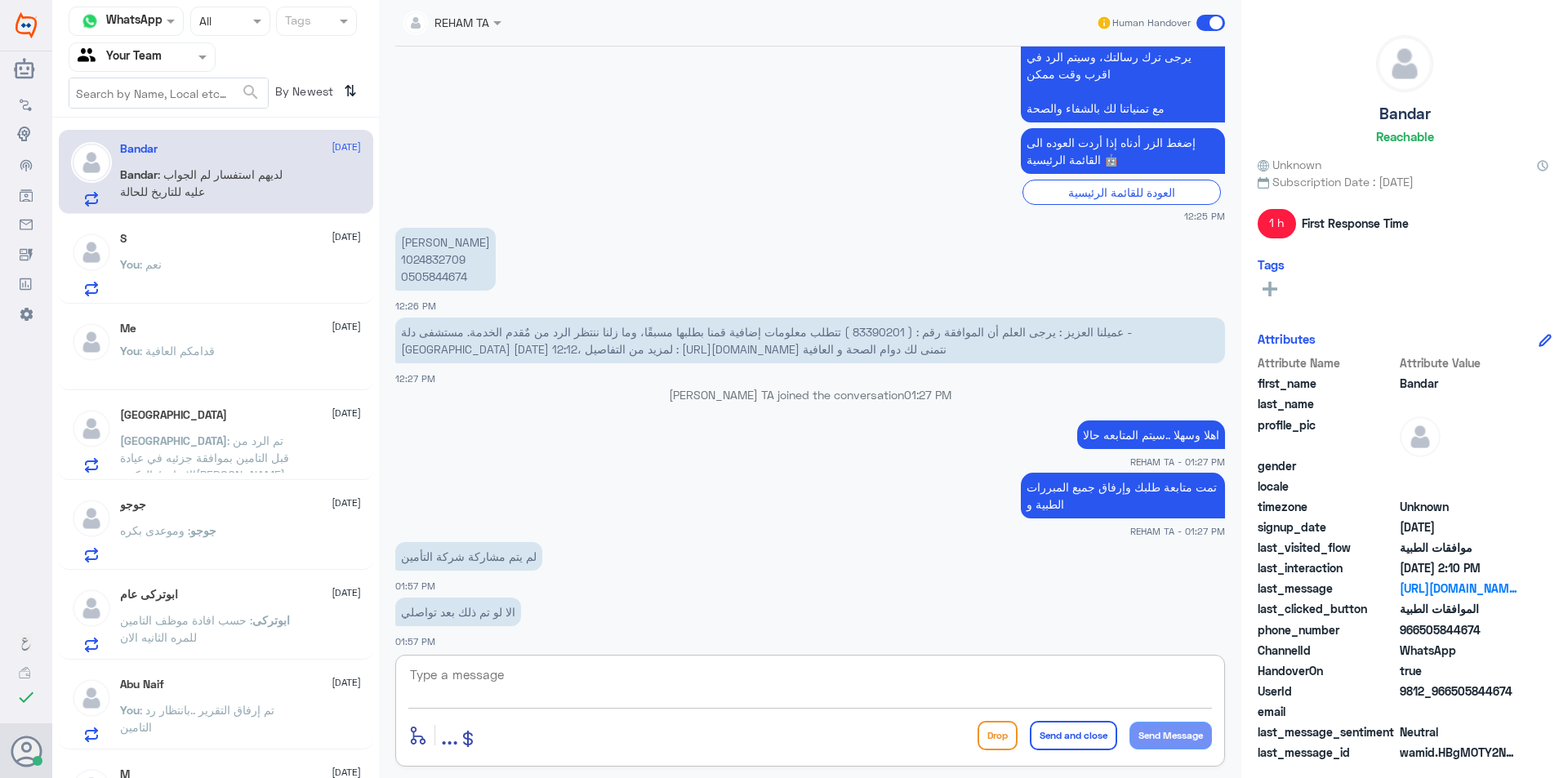
scroll to position [861, 0]
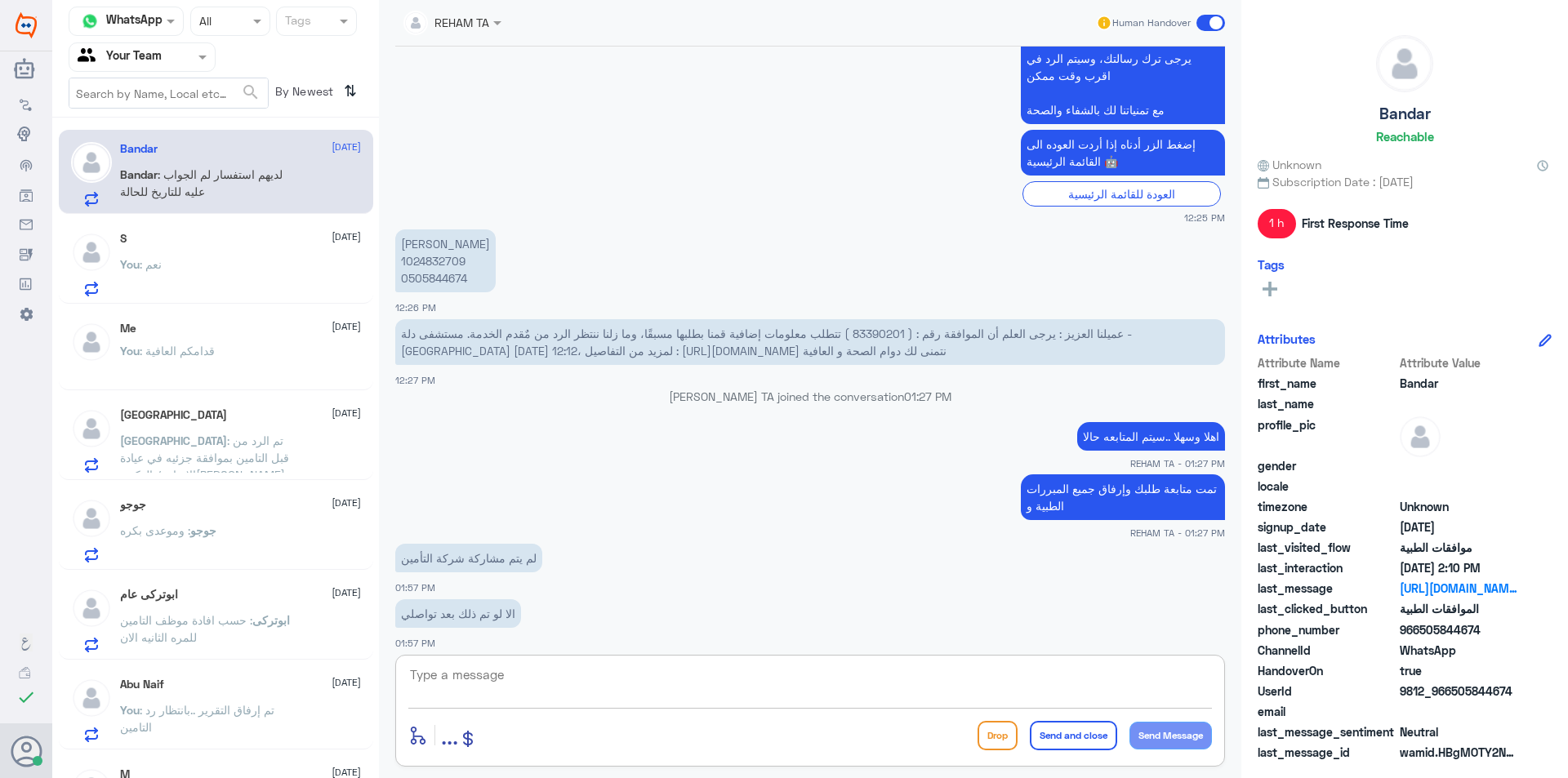
click at [440, 262] on p "بندر العتيبي 1024832709 0505844674" at bounding box center [445, 261] width 100 height 63
copy p "1024832709"
click at [572, 680] on textarea at bounding box center [809, 683] width 804 height 40
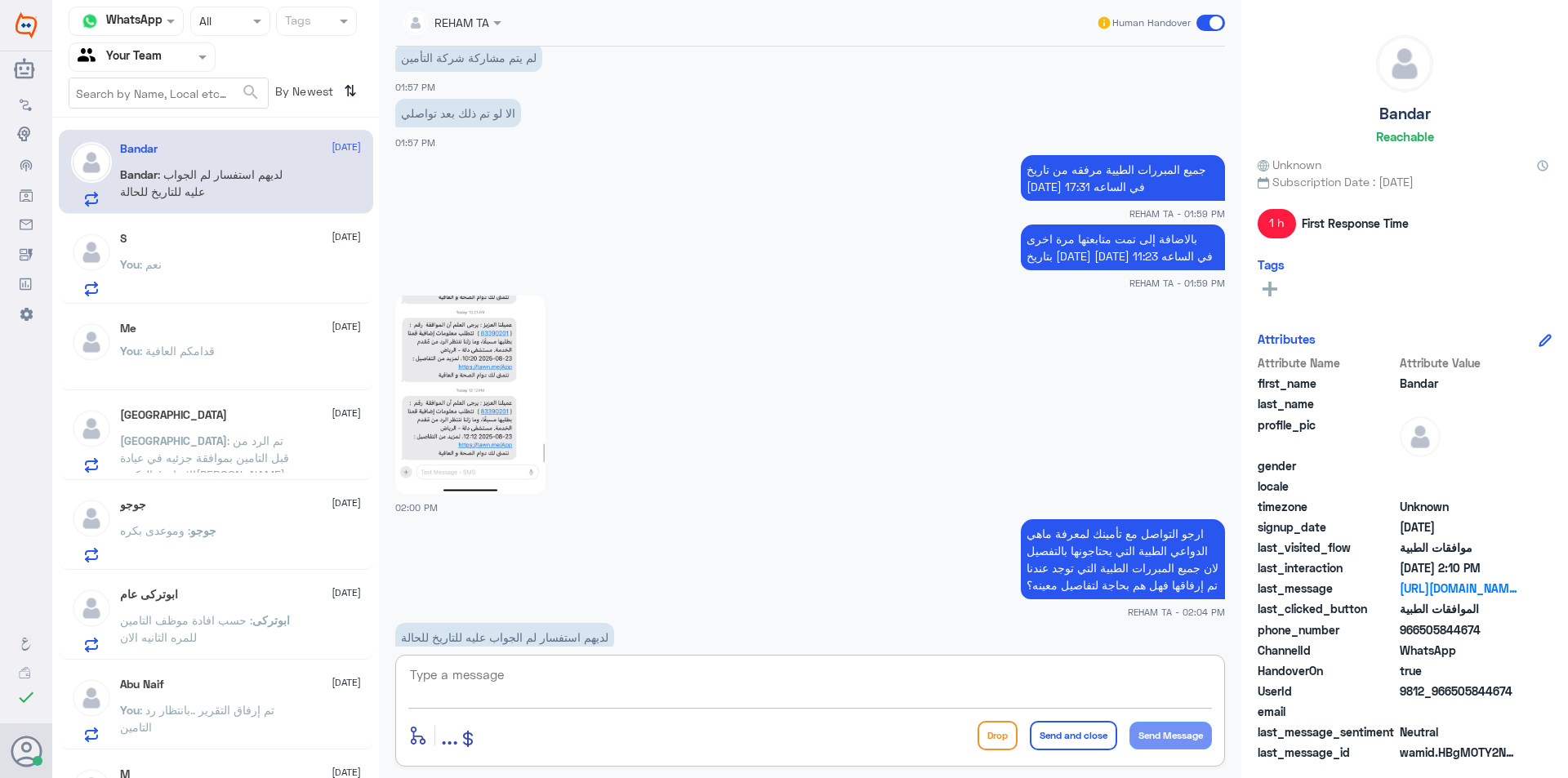
scroll to position [1434, 0]
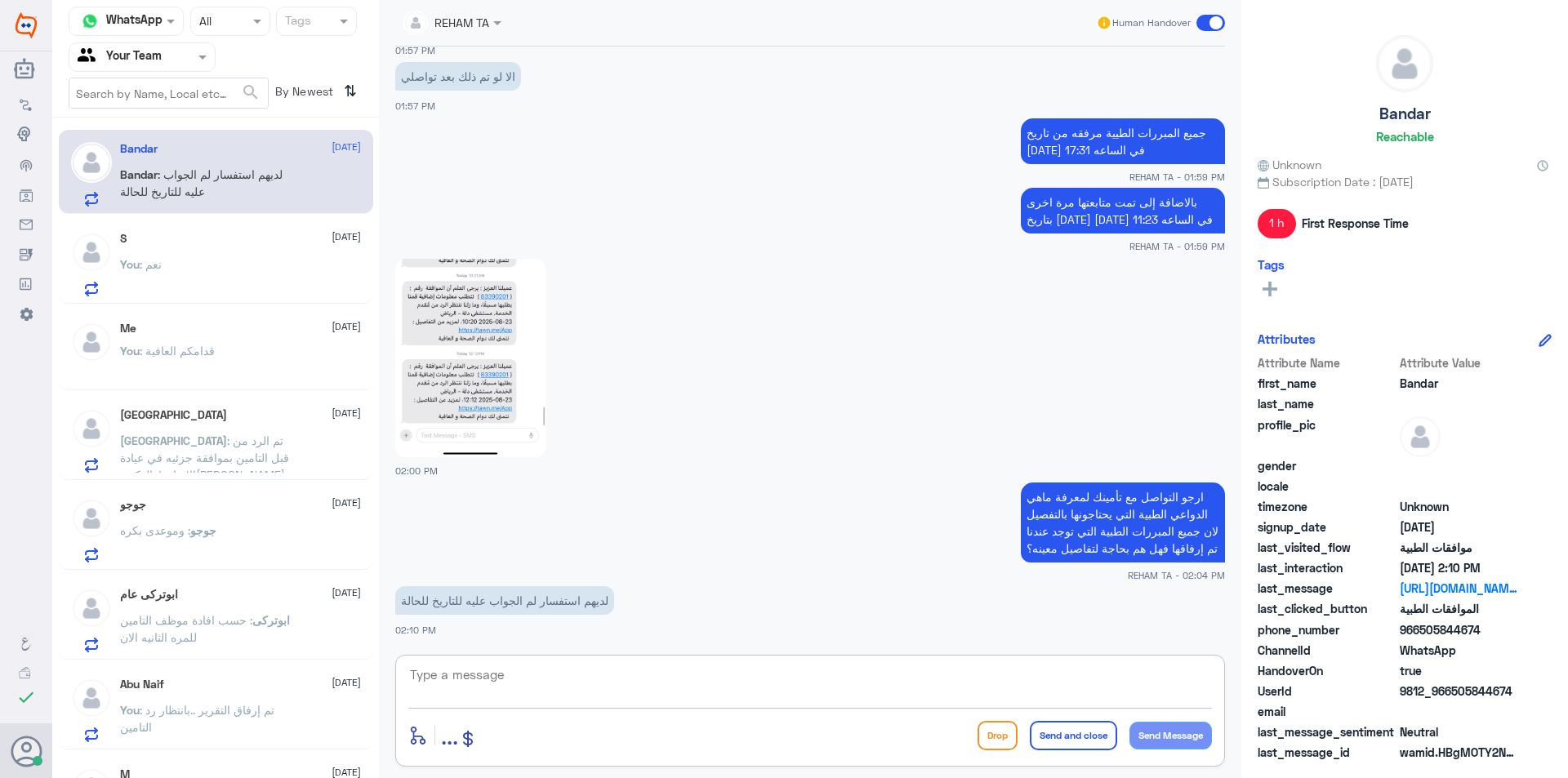
click at [606, 701] on textarea at bounding box center [809, 683] width 804 height 40
type textarea "J"
type textarea "تم تحويله لطبيب التأمين للرد على الاستفسار"
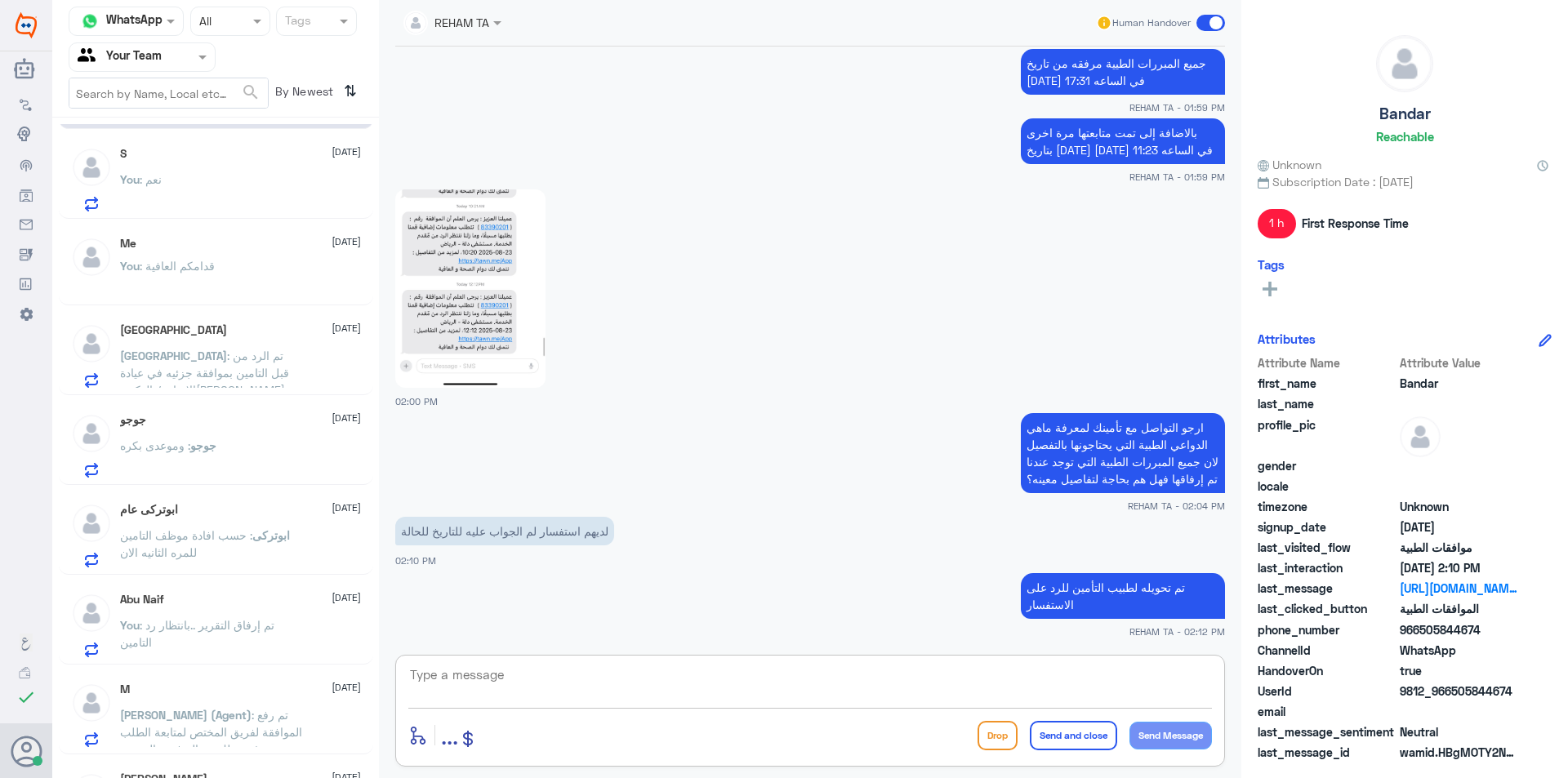
scroll to position [0, 0]
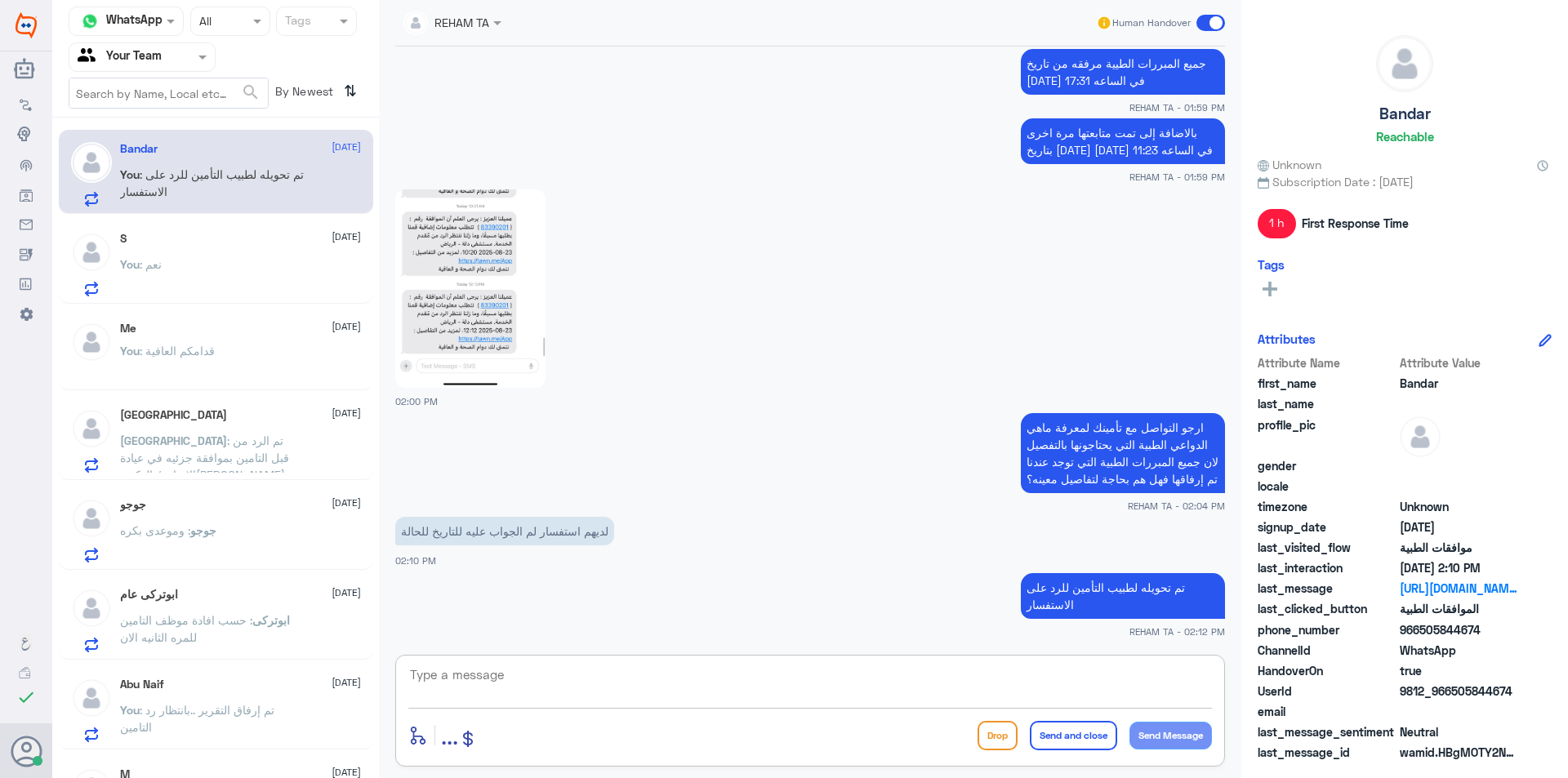
click at [204, 228] on div "S [DATE] You : نعم" at bounding box center [215, 261] width 314 height 84
click at [203, 263] on div "You : نعم" at bounding box center [240, 278] width 241 height 37
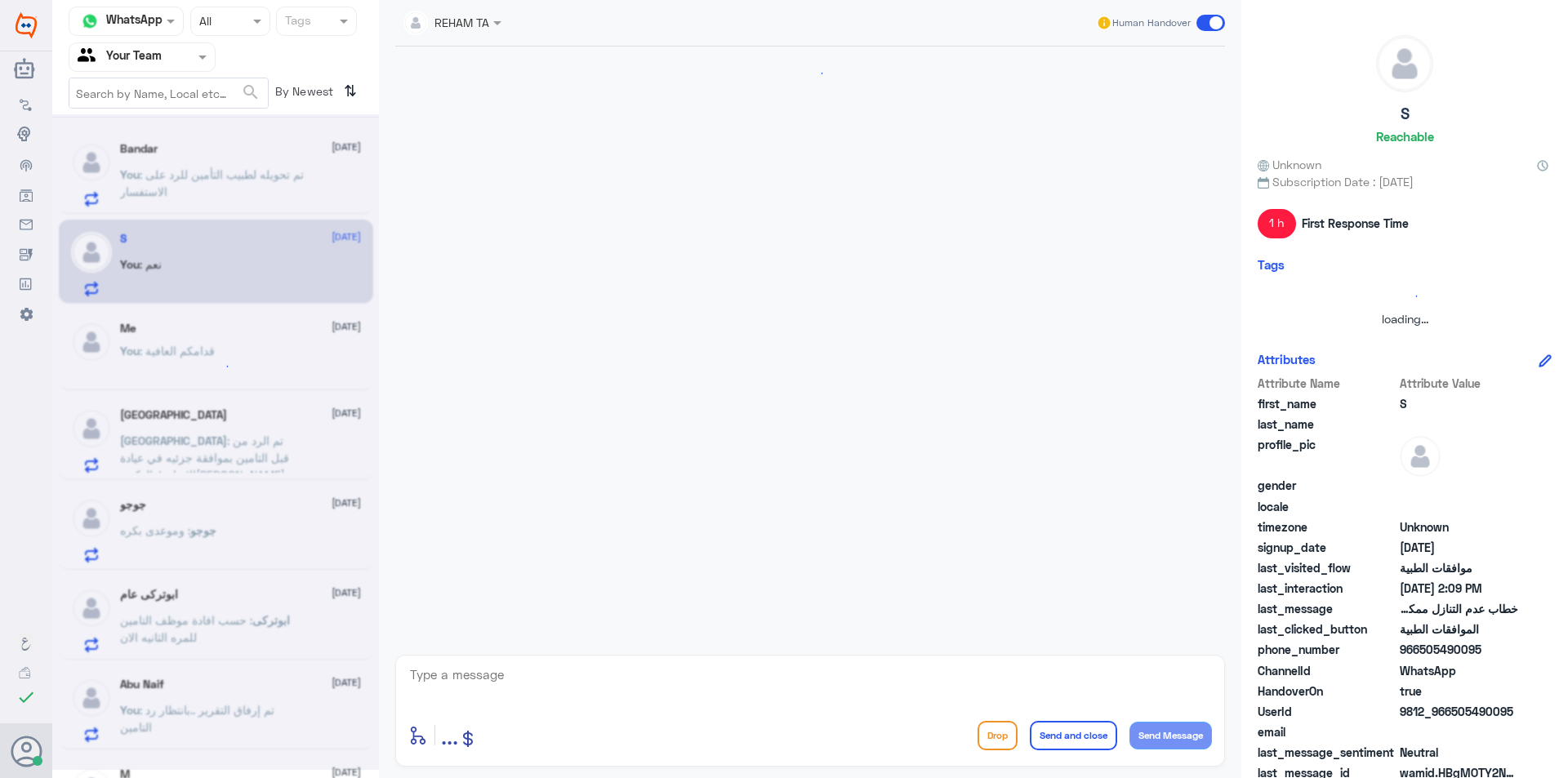
scroll to position [638, 0]
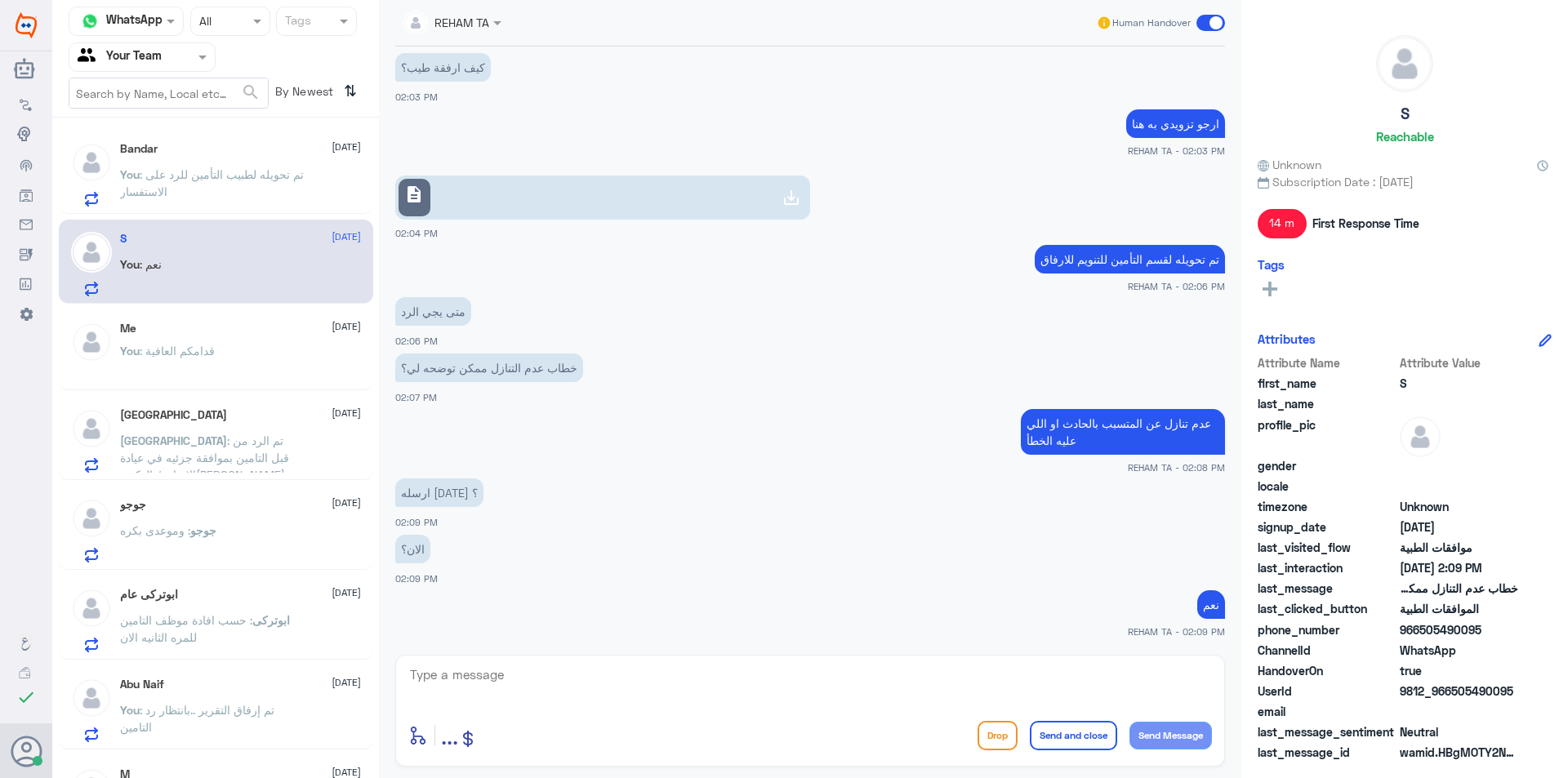
click at [197, 349] on span ": قدامكم العافية" at bounding box center [177, 351] width 75 height 14
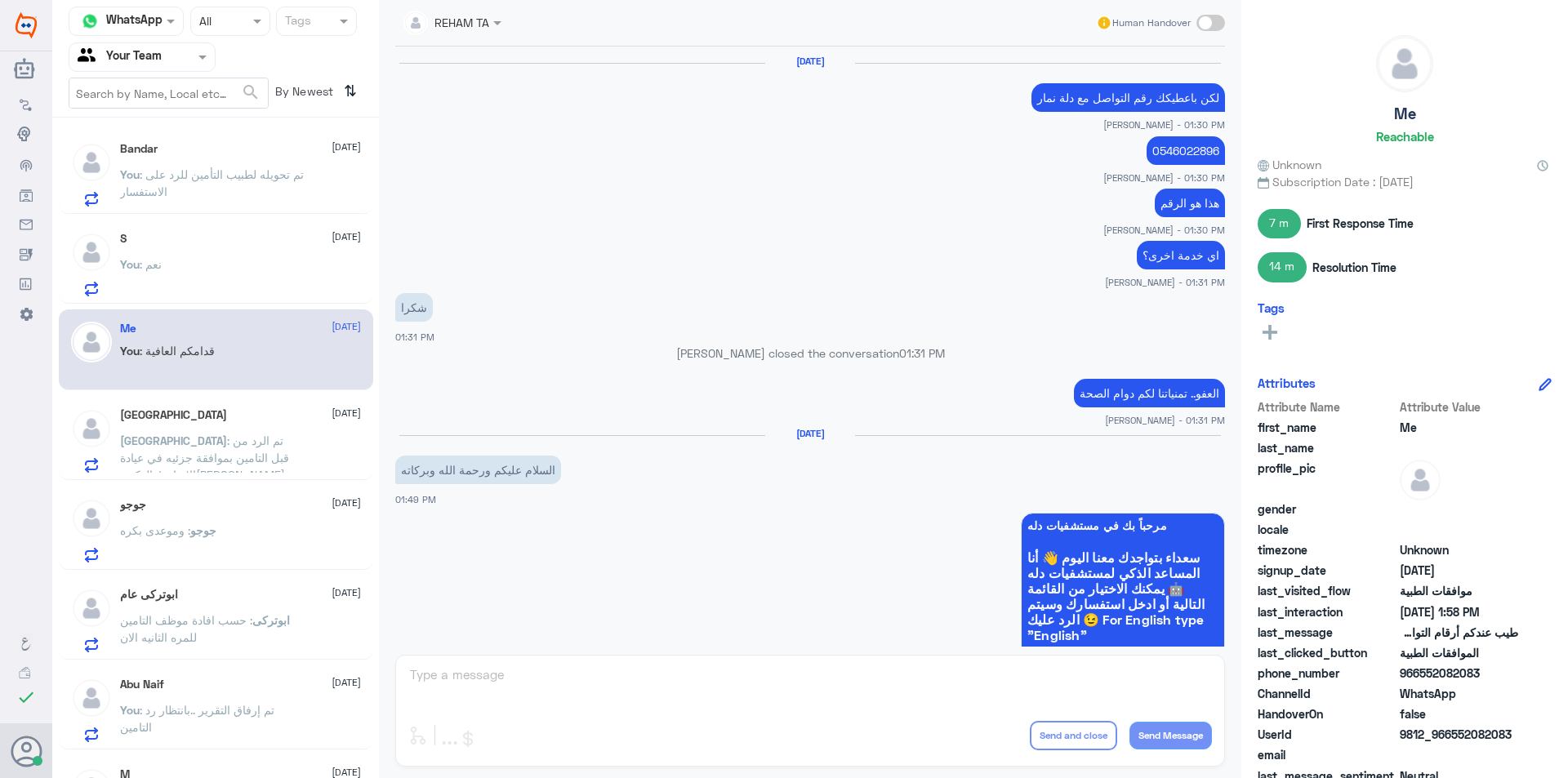
scroll to position [987, 0]
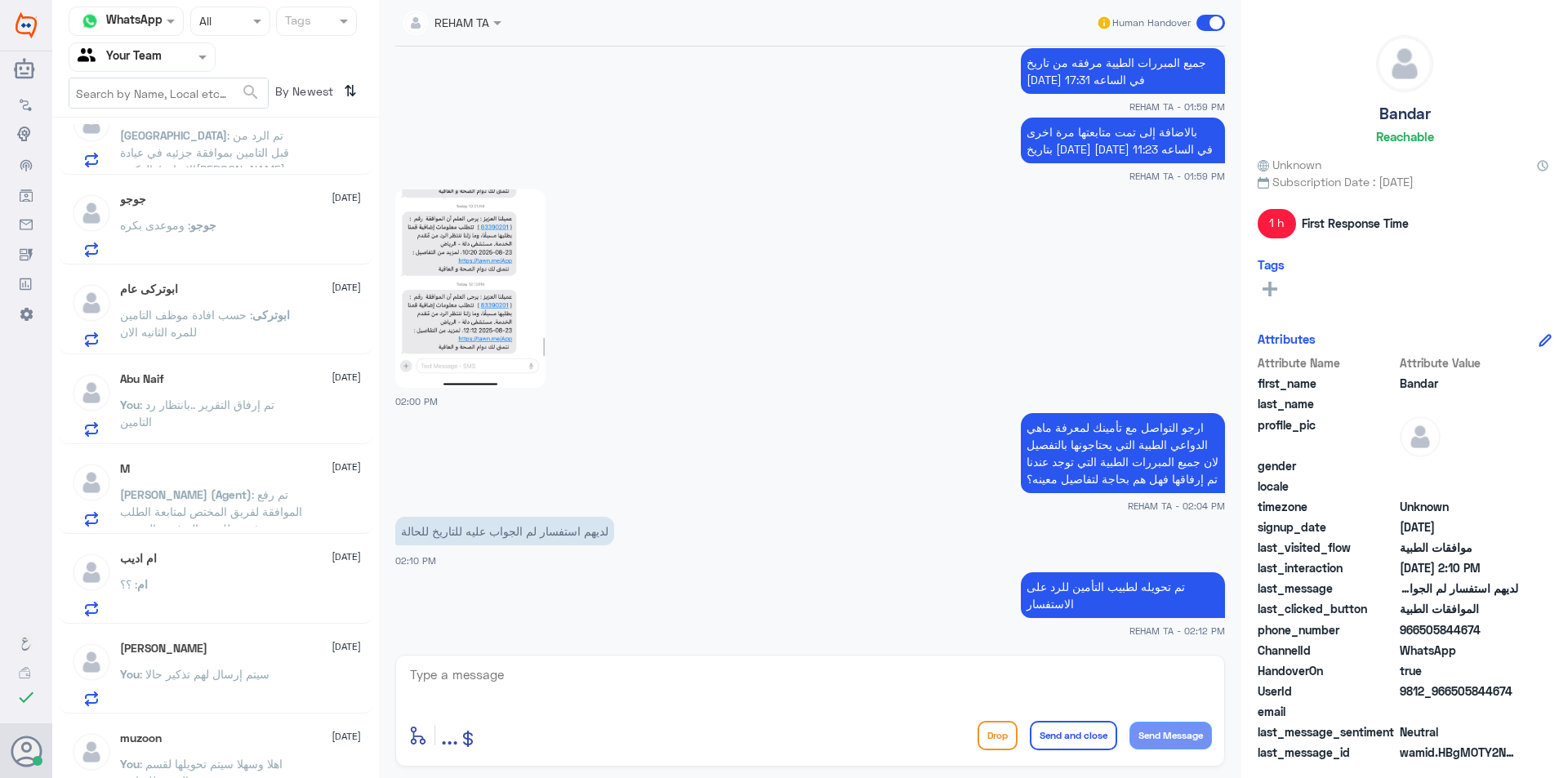
scroll to position [245, 0]
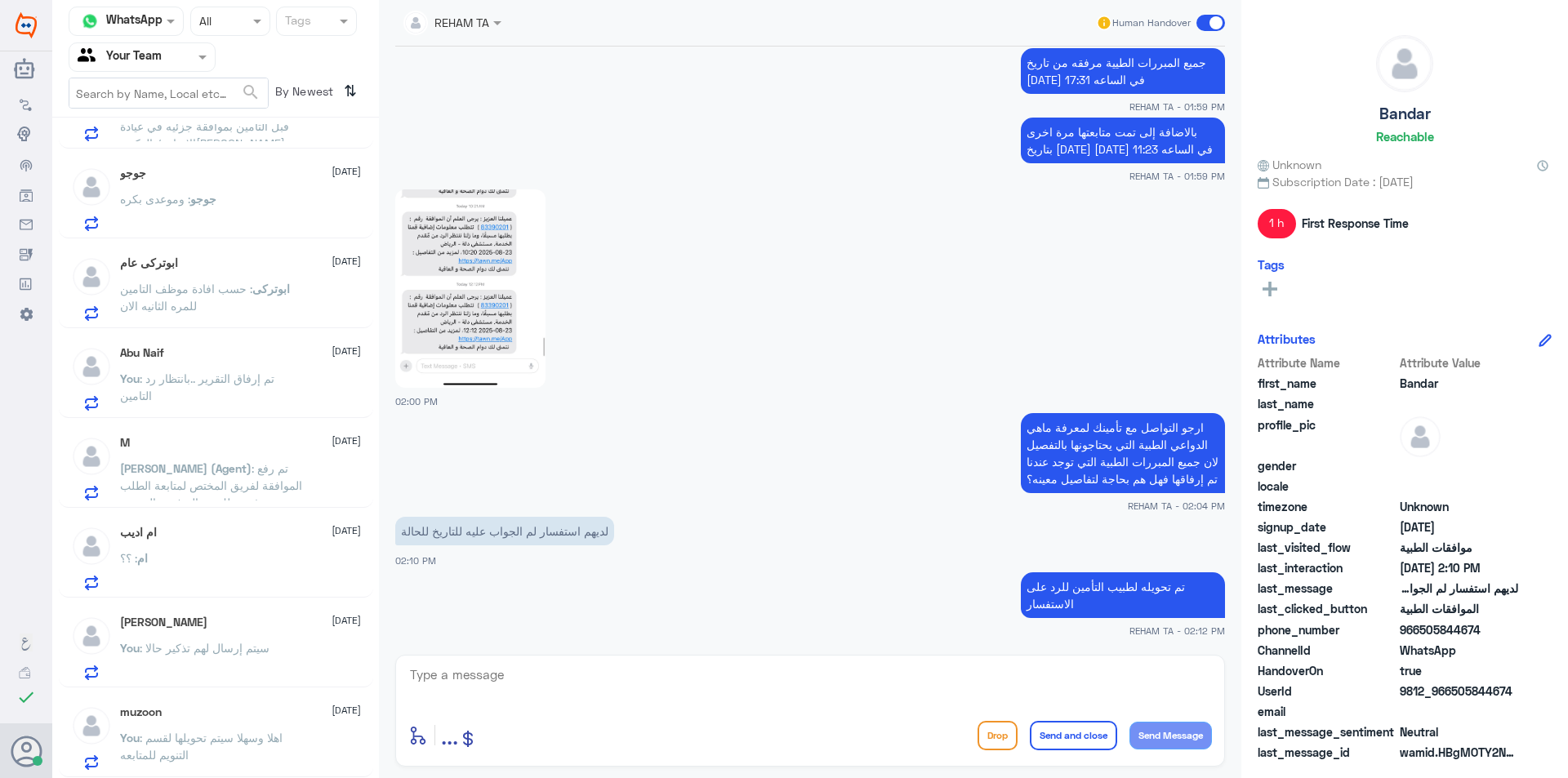
click at [270, 756] on p "You : اهلا وسهلا سيتم تحويلها لقسم التنويم للمتابعه" at bounding box center [211, 749] width 184 height 41
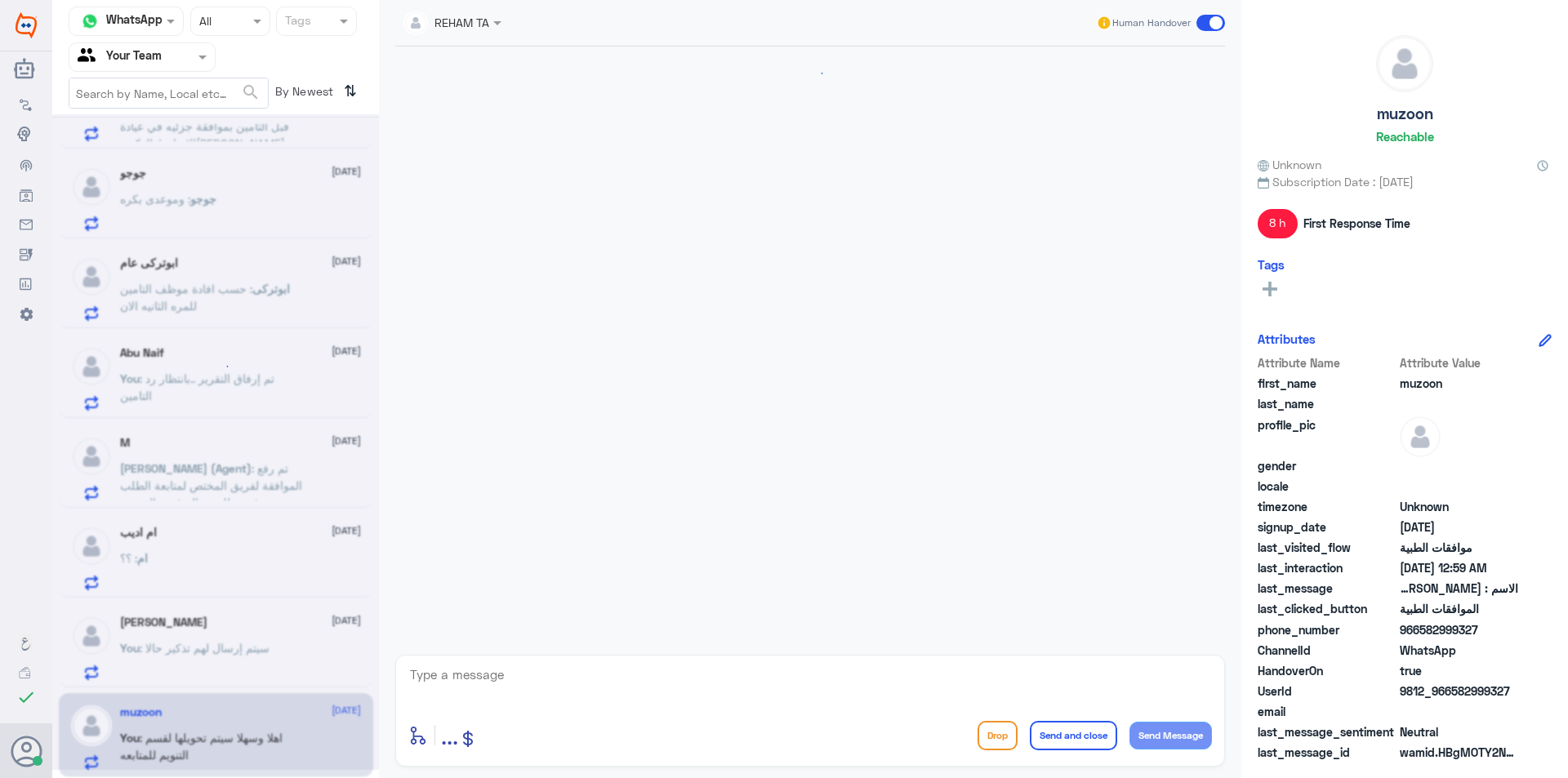
scroll to position [1495, 0]
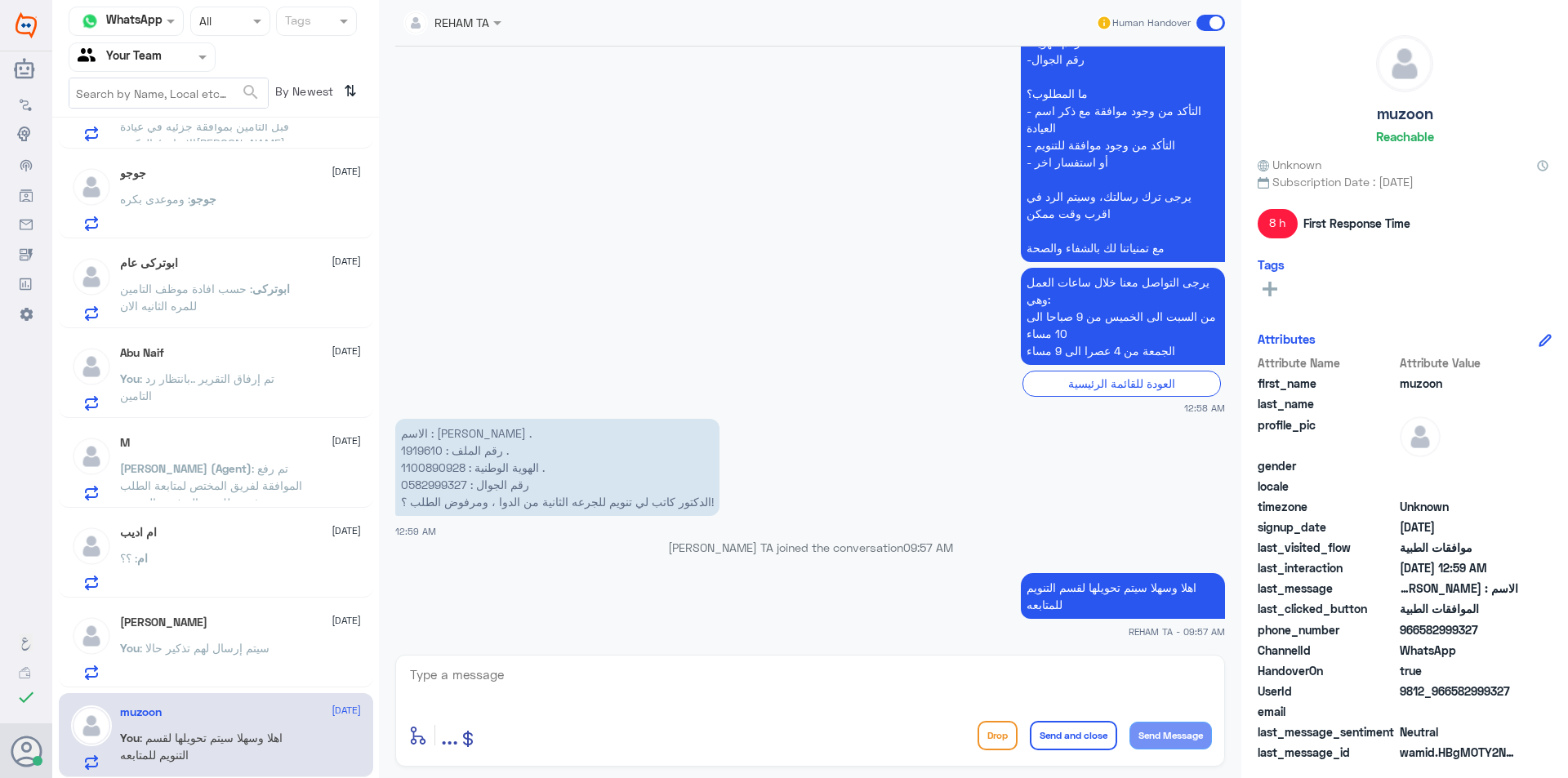
click at [428, 448] on p "الاسم : [PERSON_NAME] . رقم الملف : 1919610 . الهوية الوطنية : 1100890928 . رقم…" at bounding box center [557, 467] width 325 height 97
click at [427, 448] on p "الاسم : [PERSON_NAME] . رقم الملف : 1919610 . الهوية الوطنية : 1100890928 . رقم…" at bounding box center [557, 467] width 325 height 97
click at [427, 452] on p "الاسم : [PERSON_NAME] . رقم الملف : 1919610 . الهوية الوطنية : 1100890928 . رقم…" at bounding box center [557, 467] width 325 height 97
click at [427, 453] on p "الاسم : [PERSON_NAME] . رقم الملف : 1919610 . الهوية الوطنية : 1100890928 . رقم…" at bounding box center [557, 467] width 325 height 97
copy p "1919610"
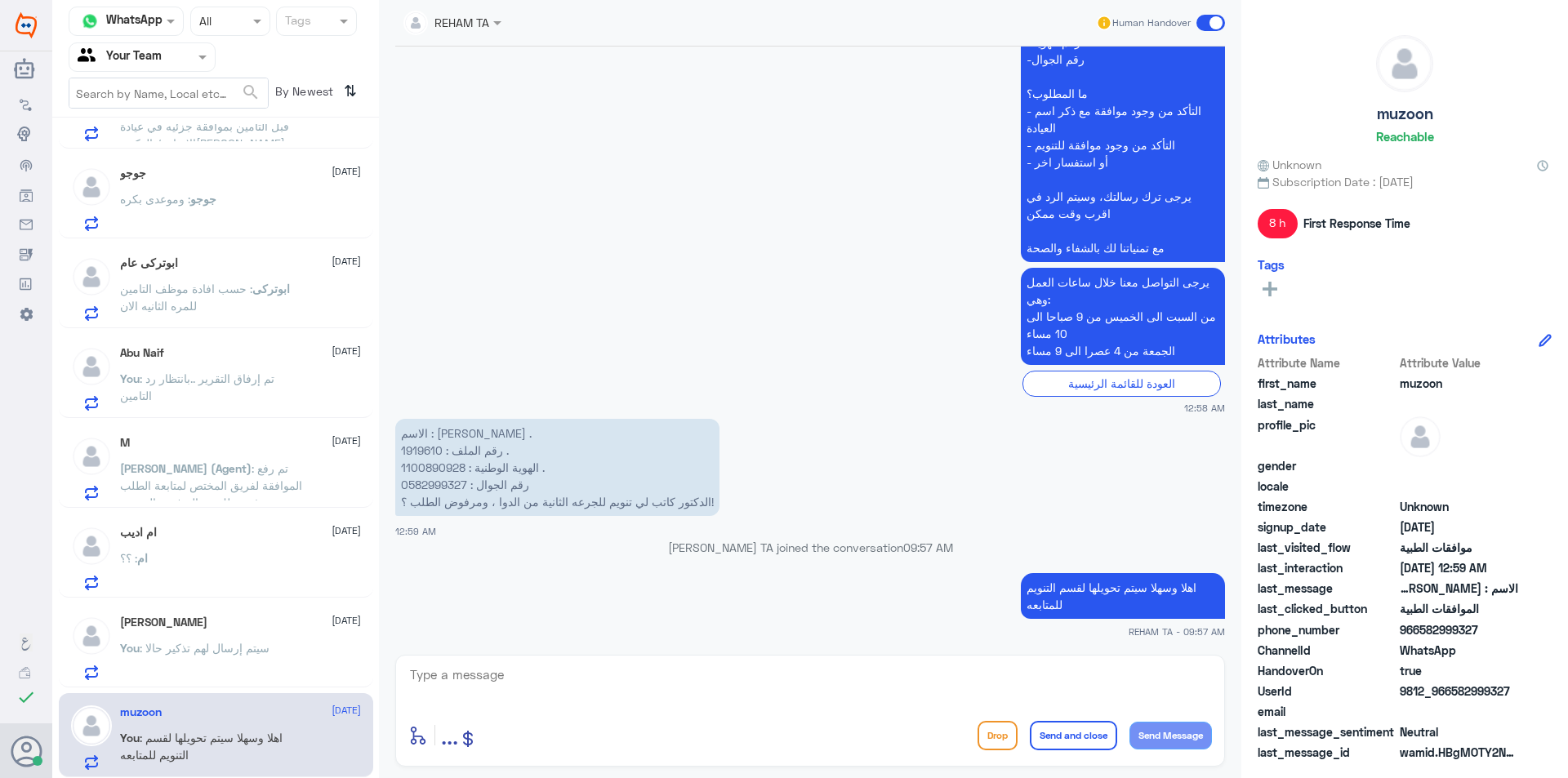
click at [524, 599] on app-msgs-text "اهلا وسهلا سيتم تحويلها لقسم التنويم للمتابعه" at bounding box center [809, 596] width 830 height 47
click at [430, 453] on p "الاسم : [PERSON_NAME] . رقم الملف : 1919610 . الهوية الوطنية : 1100890928 . رقم…" at bounding box center [557, 467] width 325 height 97
click at [180, 644] on span ": سيتم إرسال لهم تذكير حالا" at bounding box center [205, 647] width 130 height 14
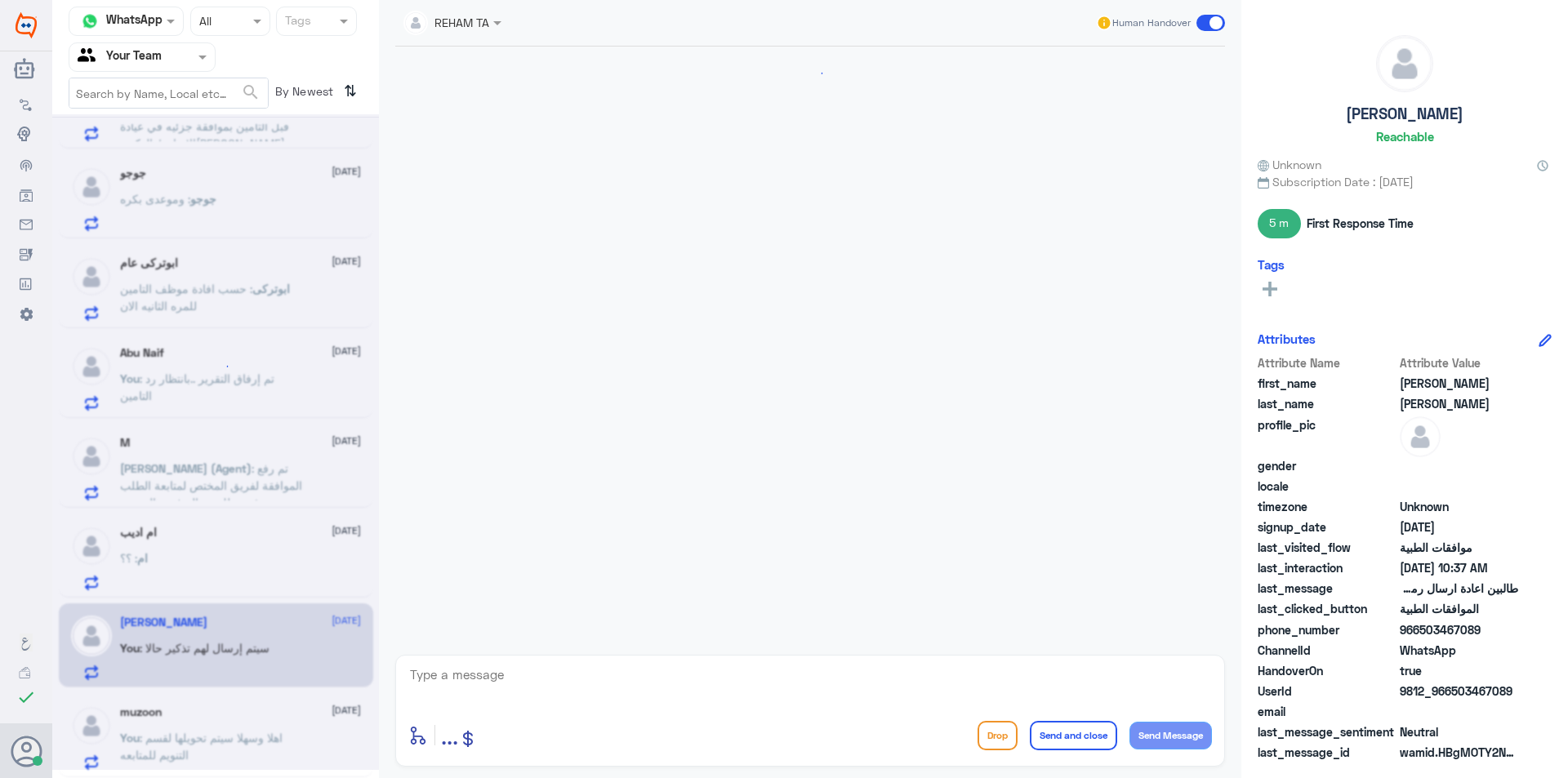
scroll to position [1215, 0]
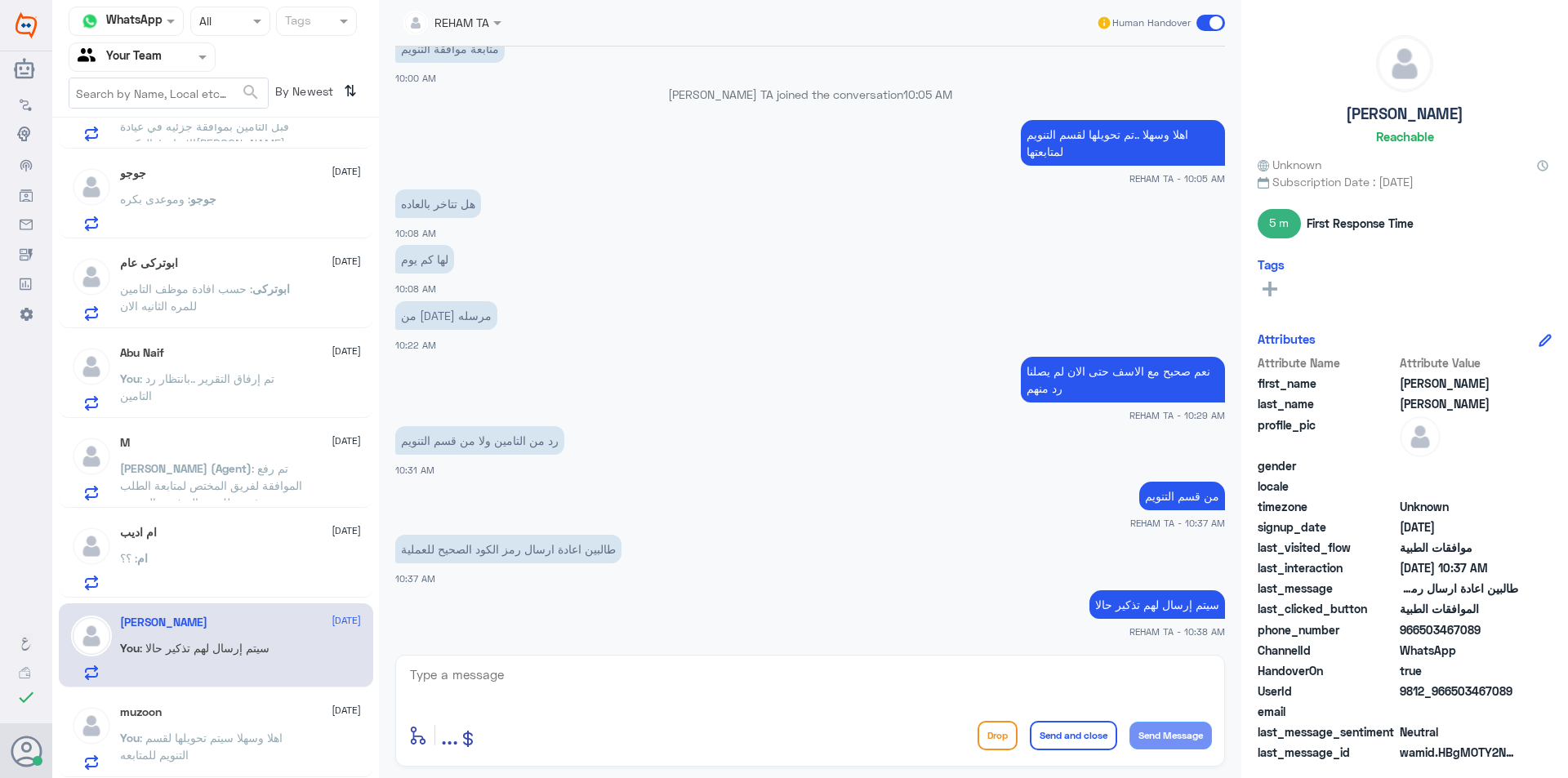
click at [259, 568] on div "ام : ؟؟" at bounding box center [240, 572] width 241 height 37
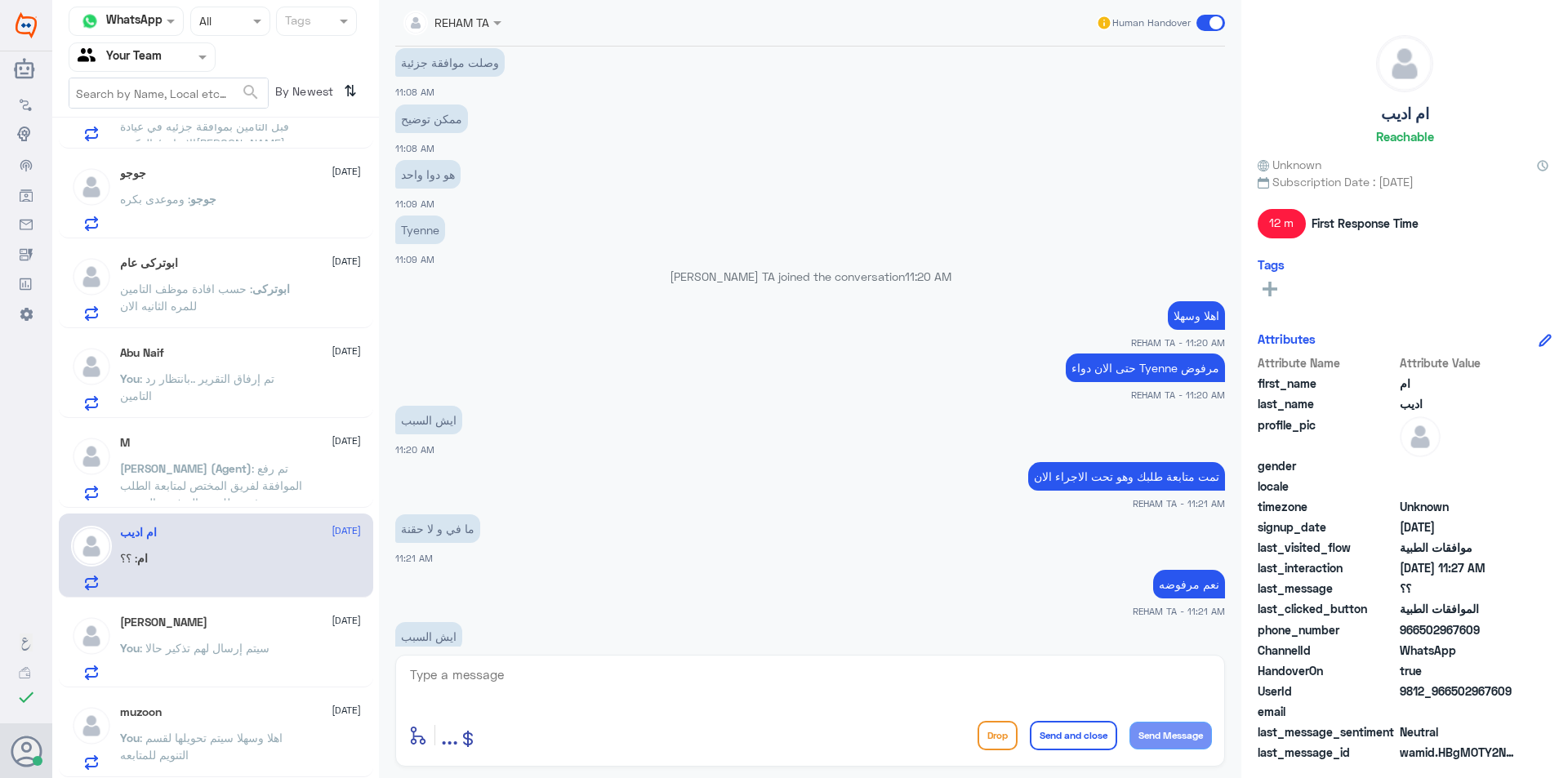
scroll to position [539, 0]
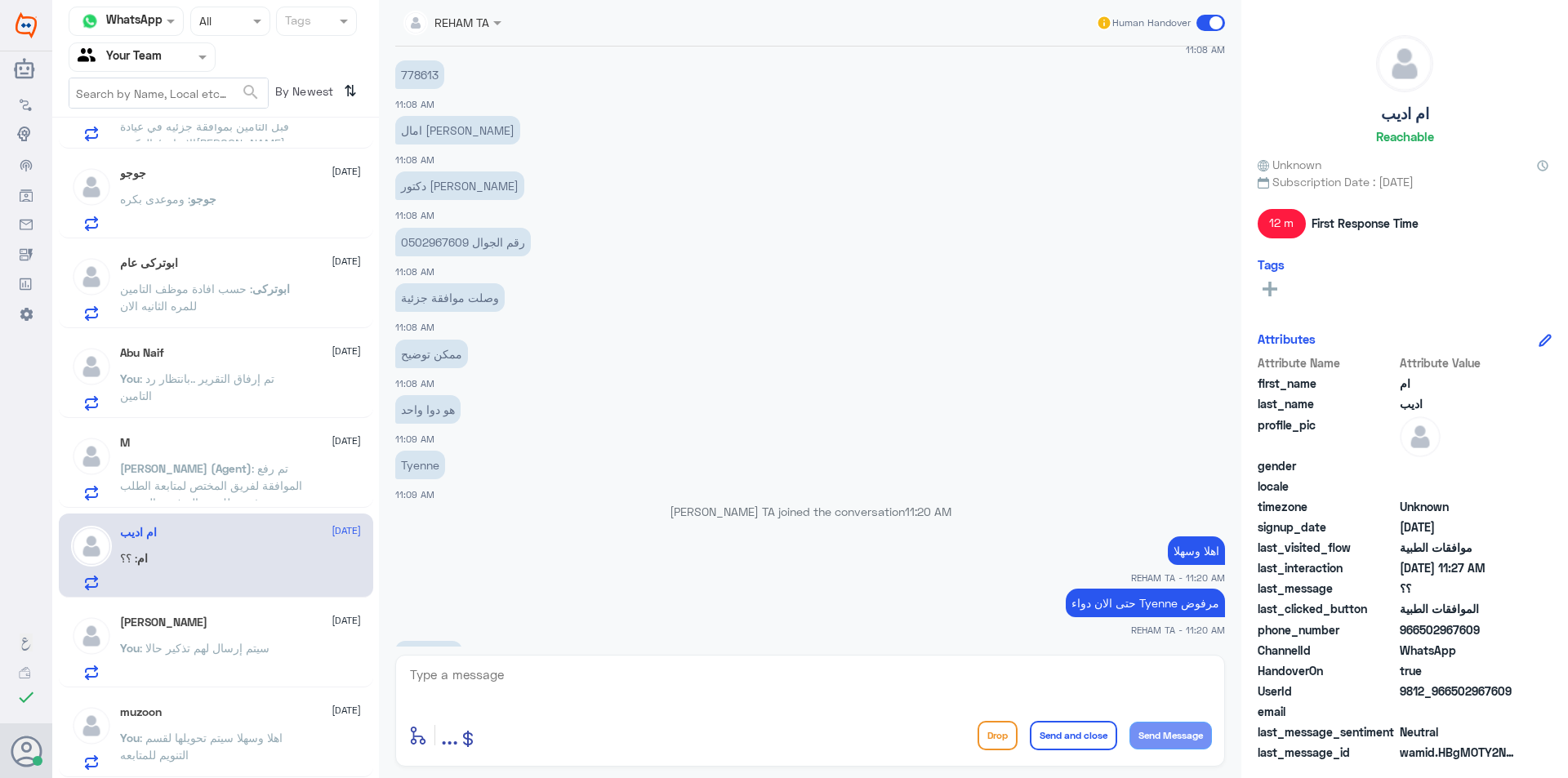
click at [418, 80] on p "778613" at bounding box center [419, 74] width 49 height 29
copy p "778613"
click at [682, 674] on textarea at bounding box center [809, 683] width 804 height 40
type textarea "بناء على ردهم تمت الموافقه عليها سابقا"
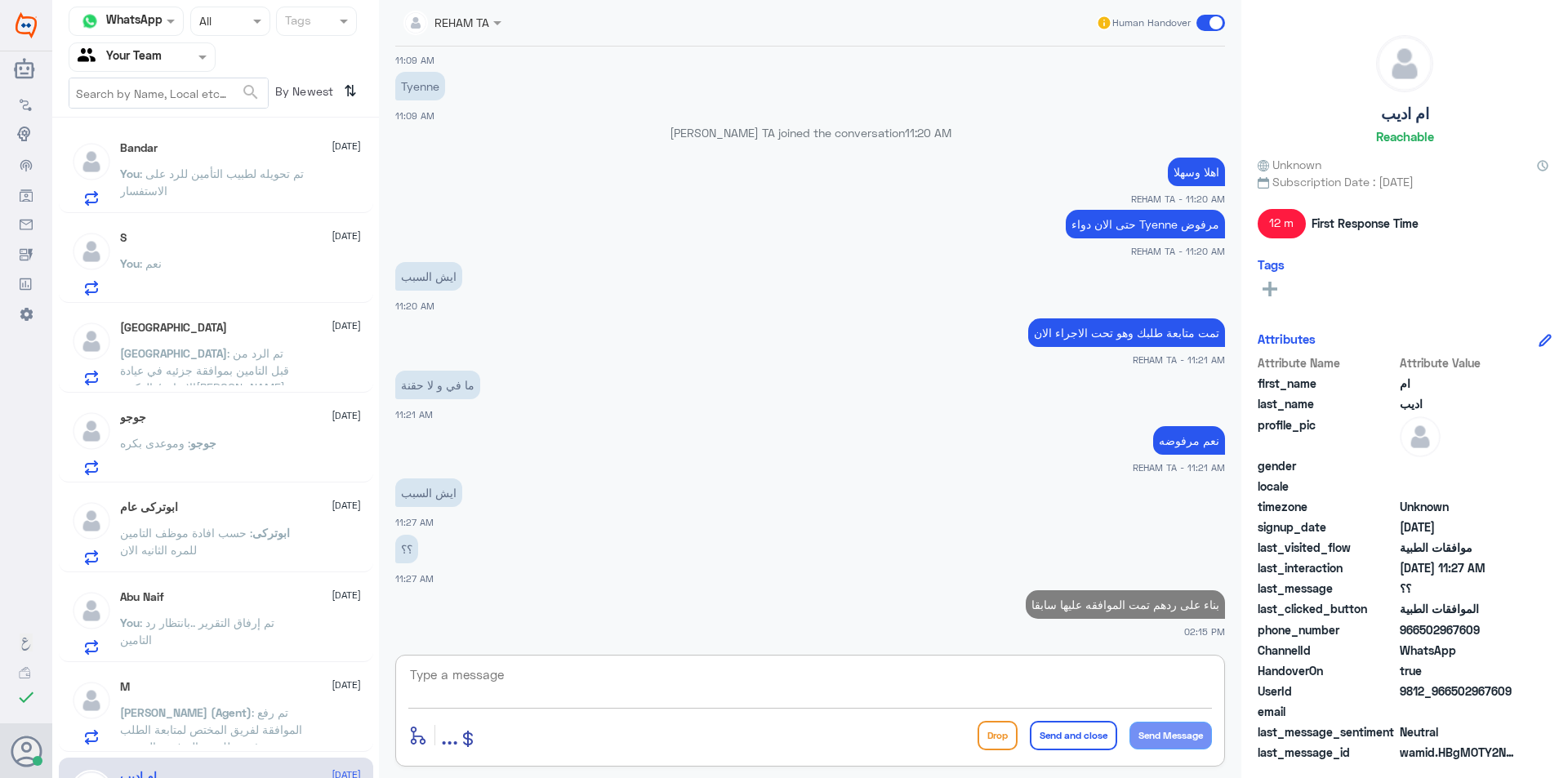
scroll to position [0, 0]
click at [291, 176] on span ": تم تحويله لطبيب التأمين للرد على الاستفسار" at bounding box center [211, 183] width 184 height 31
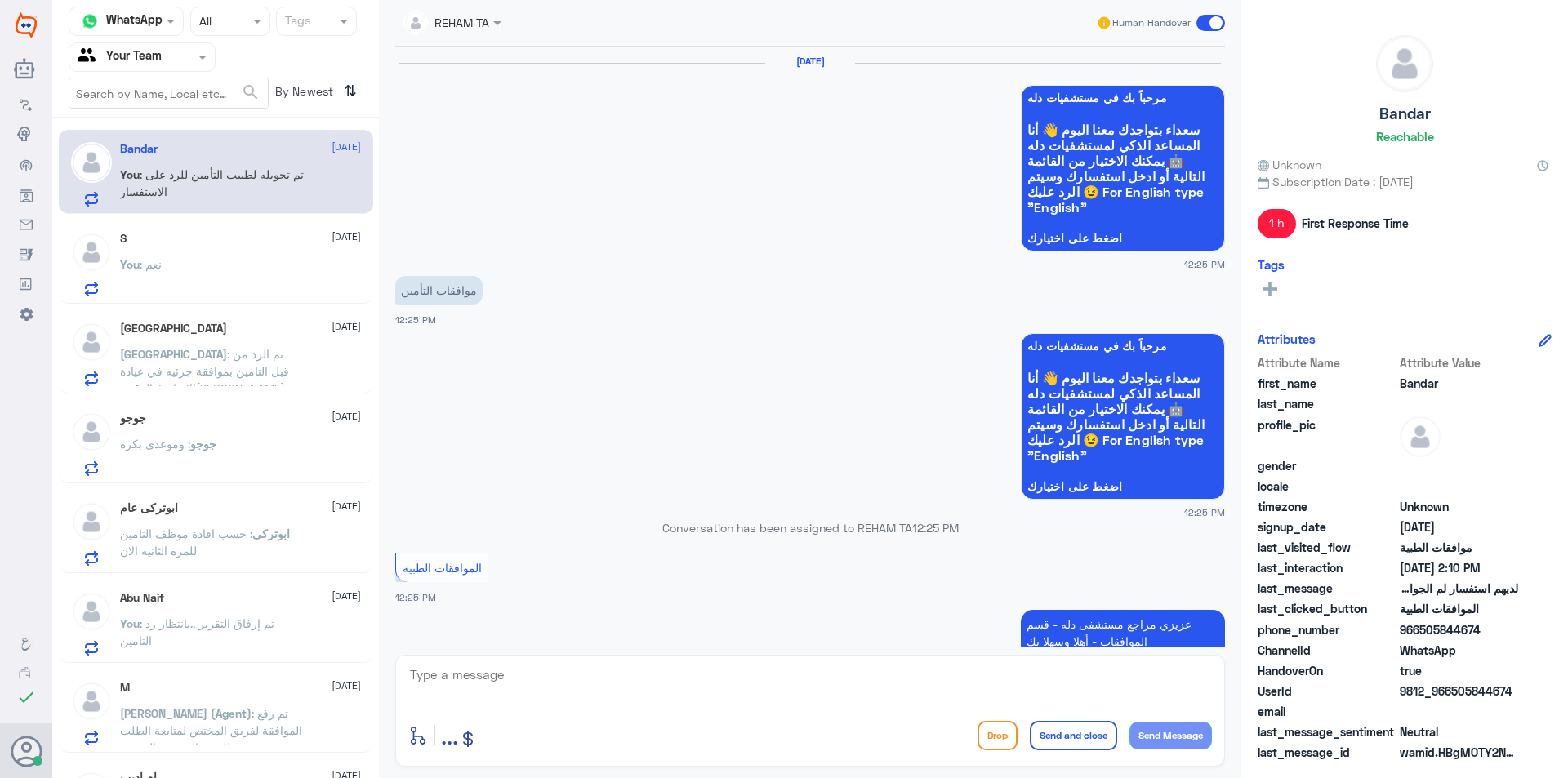
scroll to position [1448, 0]
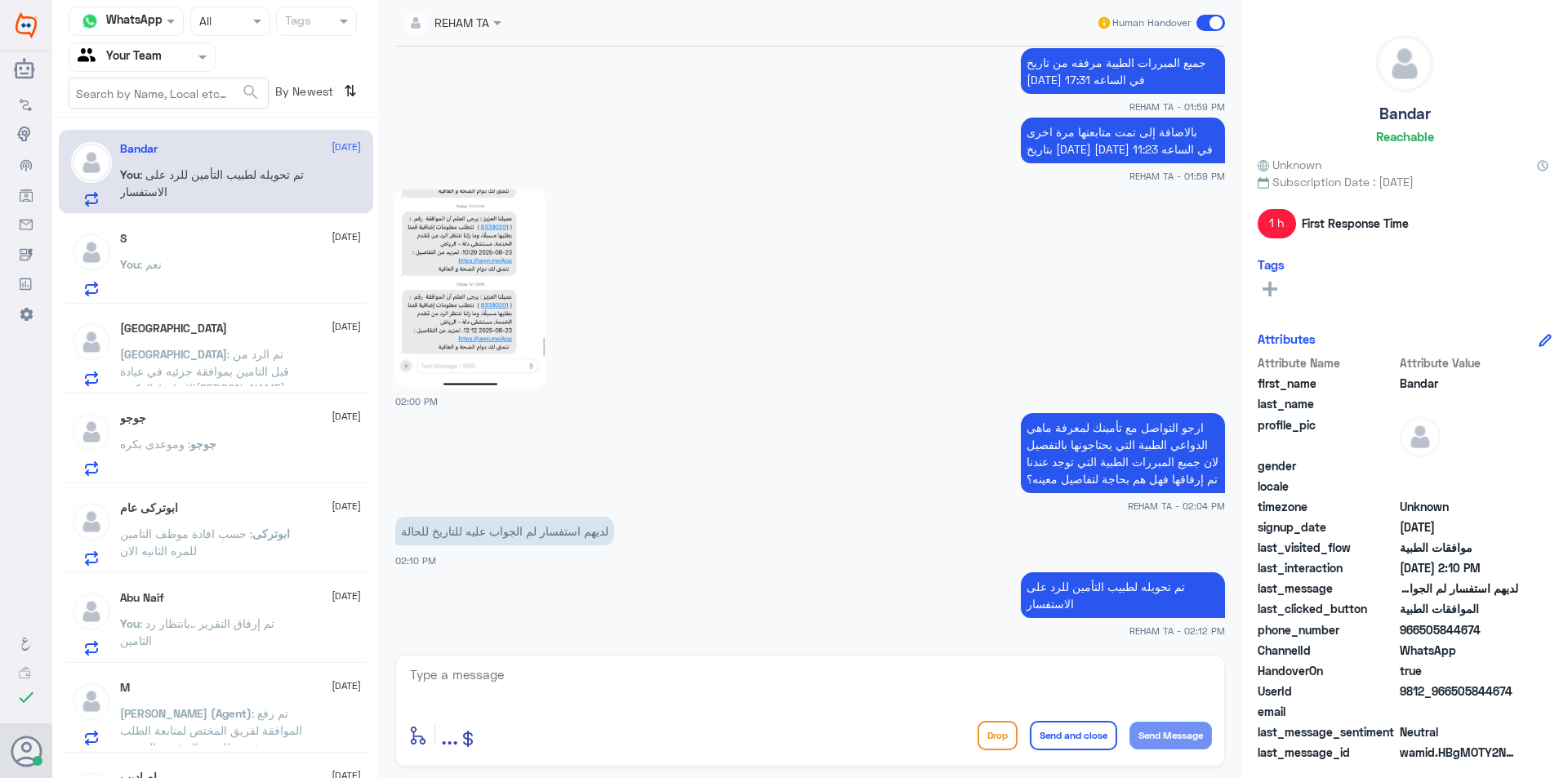
click at [254, 219] on div "Bandar [DATE] You : تم تحويله لطبيب التأمين للرد على الاستفسار S [DATE] You : ن…" at bounding box center [215, 454] width 326 height 660
click at [252, 259] on div "S [DATE] You : نعم" at bounding box center [240, 264] width 241 height 65
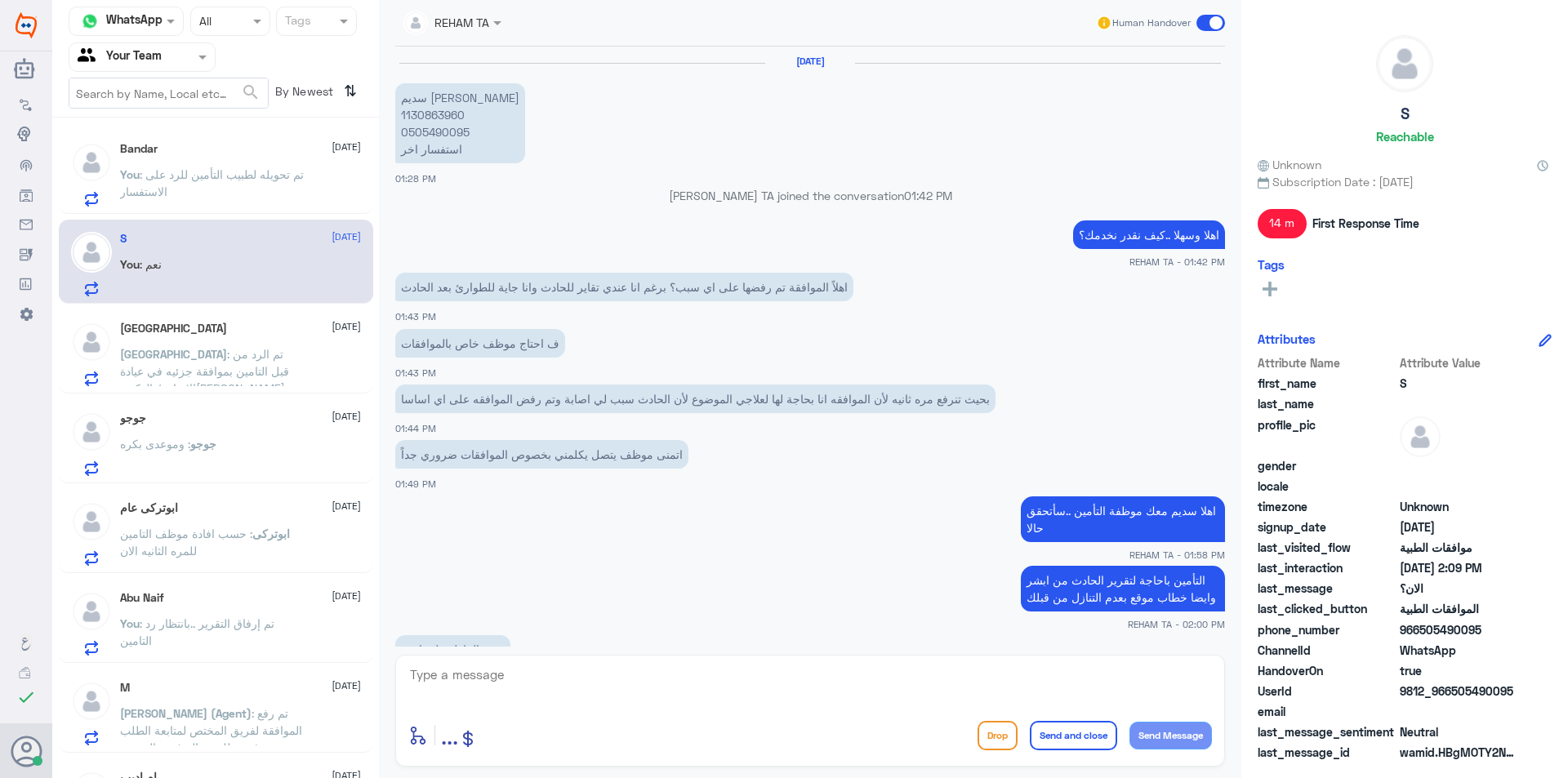
scroll to position [638, 0]
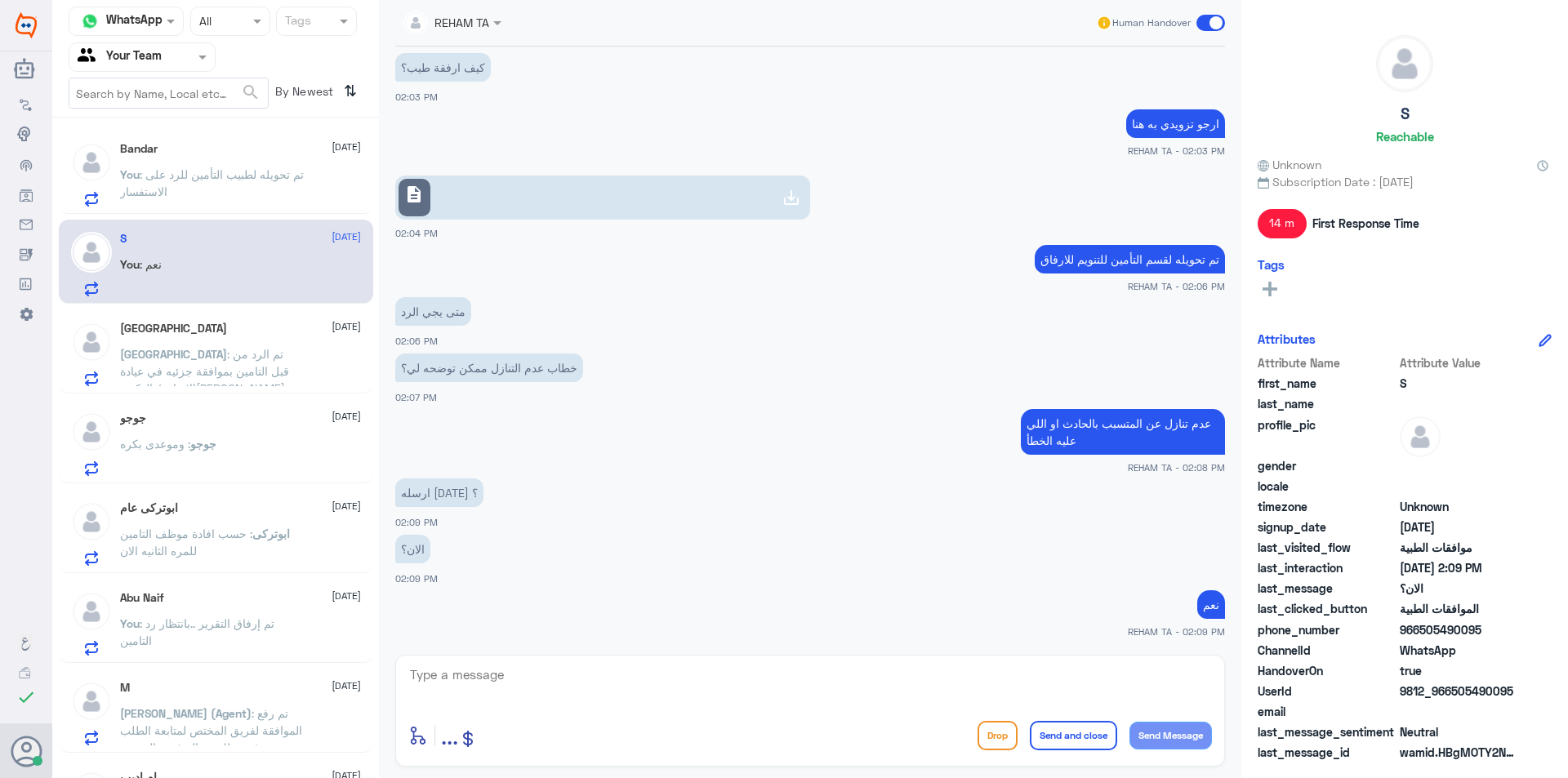
click at [275, 376] on p "[GEOGRAPHIC_DATA] : تم الرد من قبل التامين بموافقة جزئيه في عيادة الاتزان / الد…" at bounding box center [211, 366] width 184 height 41
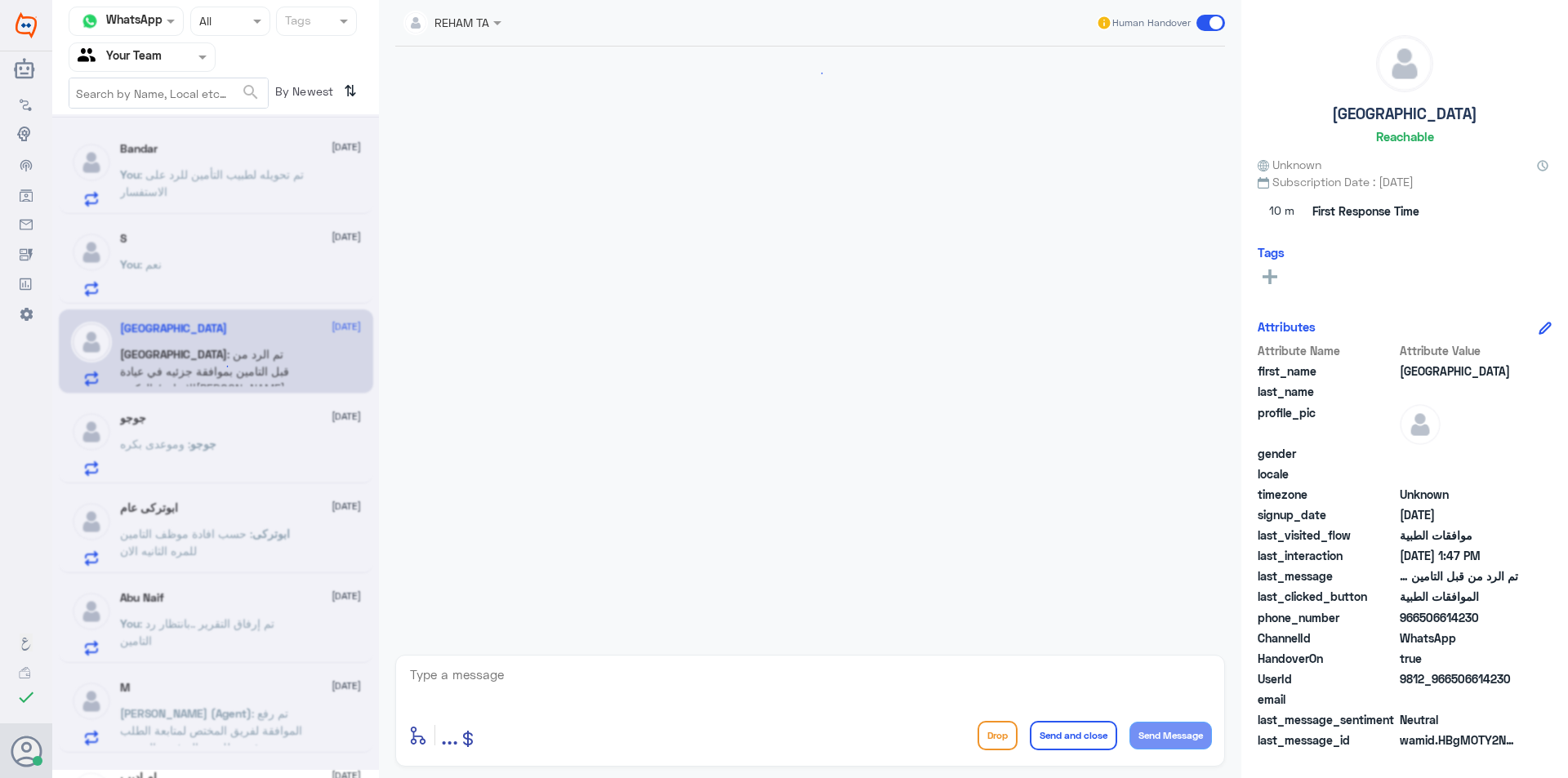
scroll to position [346, 0]
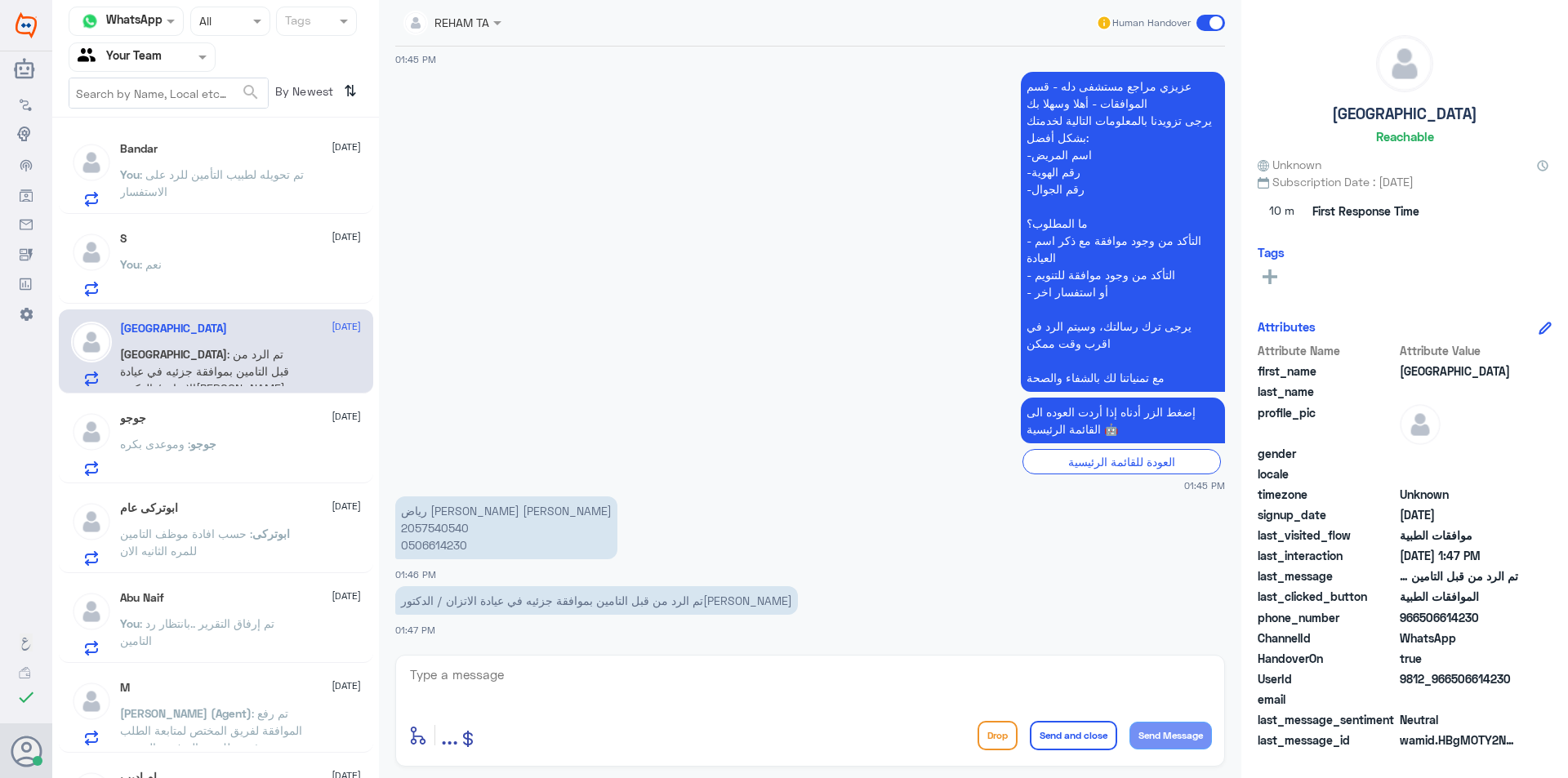
click at [440, 528] on p "[PERSON_NAME] [PERSON_NAME] 2057540540 0506614230" at bounding box center [506, 528] width 223 height 63
copy p "2057540540"
click at [476, 677] on textarea at bounding box center [809, 683] width 804 height 40
click at [1208, 670] on textarea "ارجو توضيح استفسارك" at bounding box center [809, 683] width 804 height 40
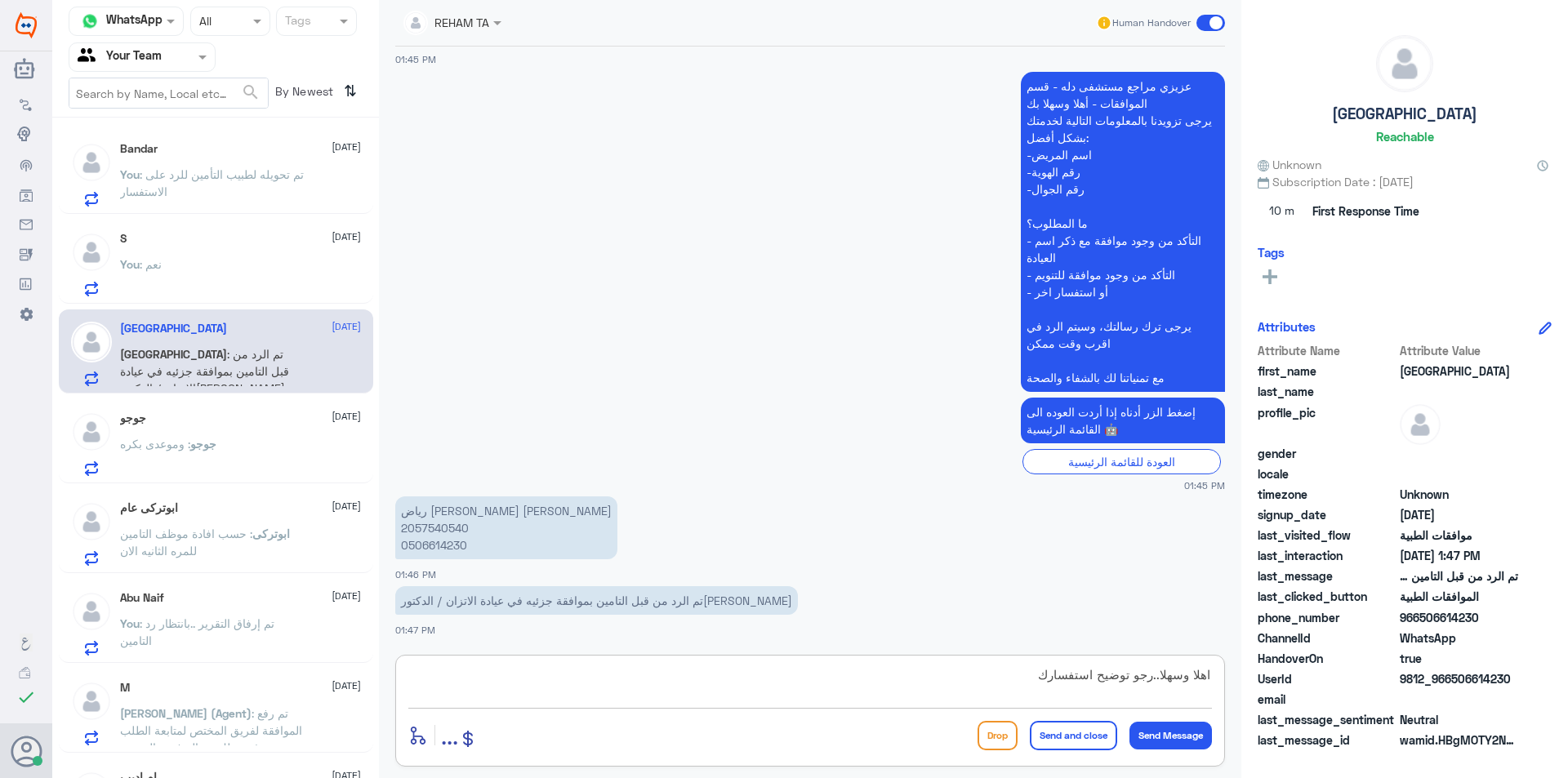
type textarea "اهلا وسهلا..[PERSON_NAME] استفسارك"
click at [1014, 684] on textarea "اهلا وسهلا..[PERSON_NAME] استفسارك" at bounding box center [809, 683] width 804 height 40
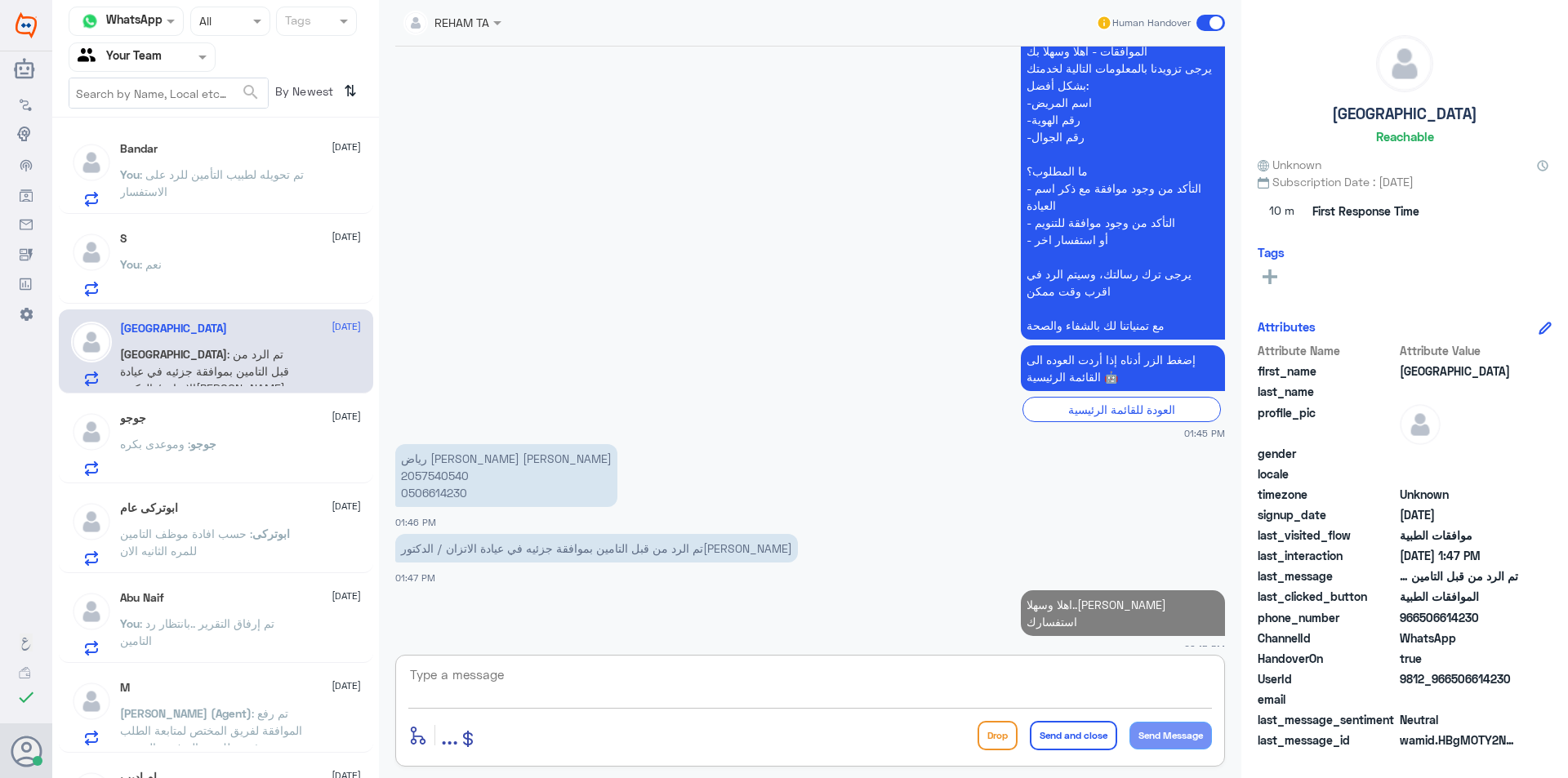
click at [213, 511] on div "ابوتركى عام [DATE]" at bounding box center [240, 508] width 241 height 14
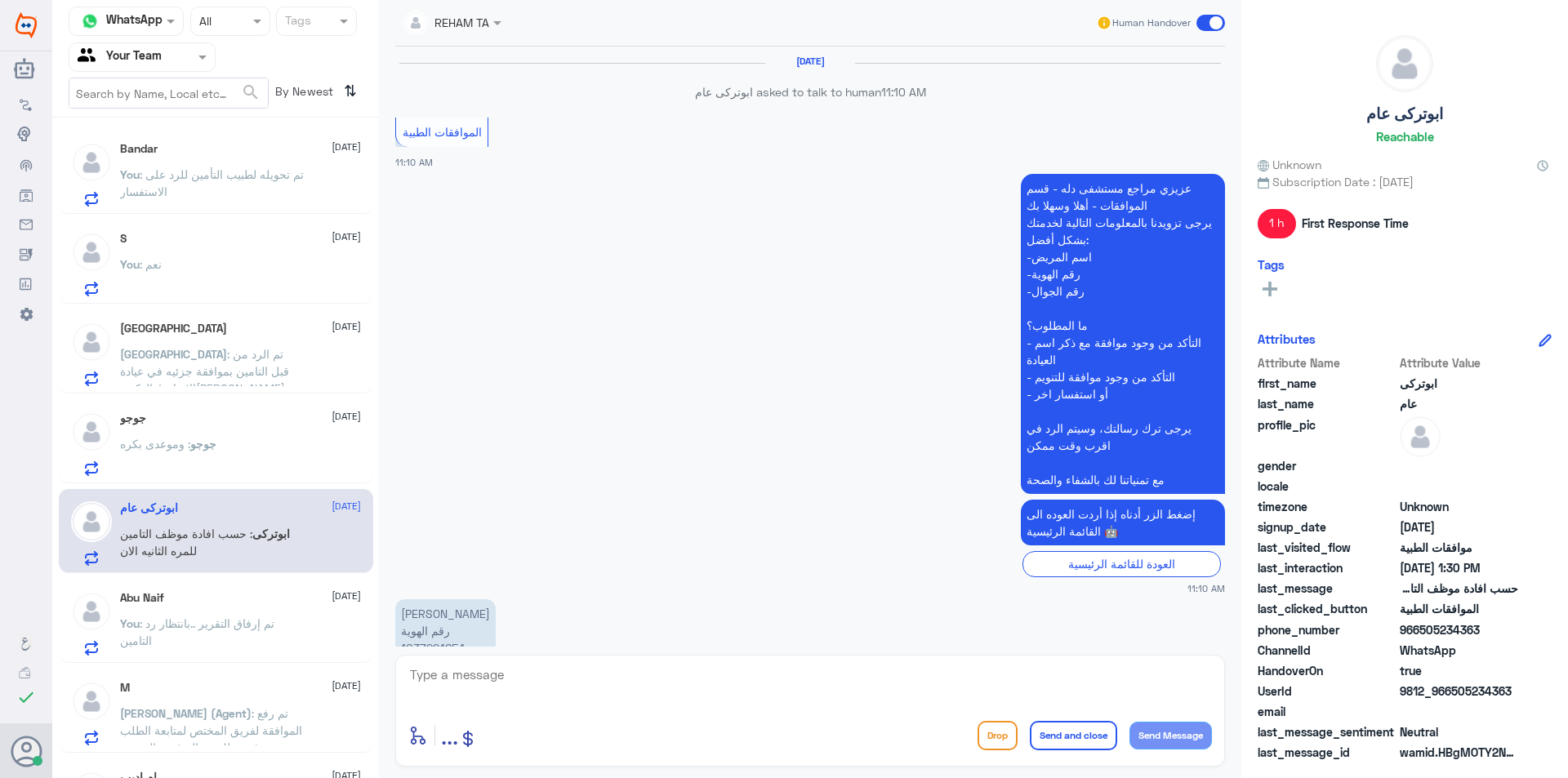
scroll to position [961, 0]
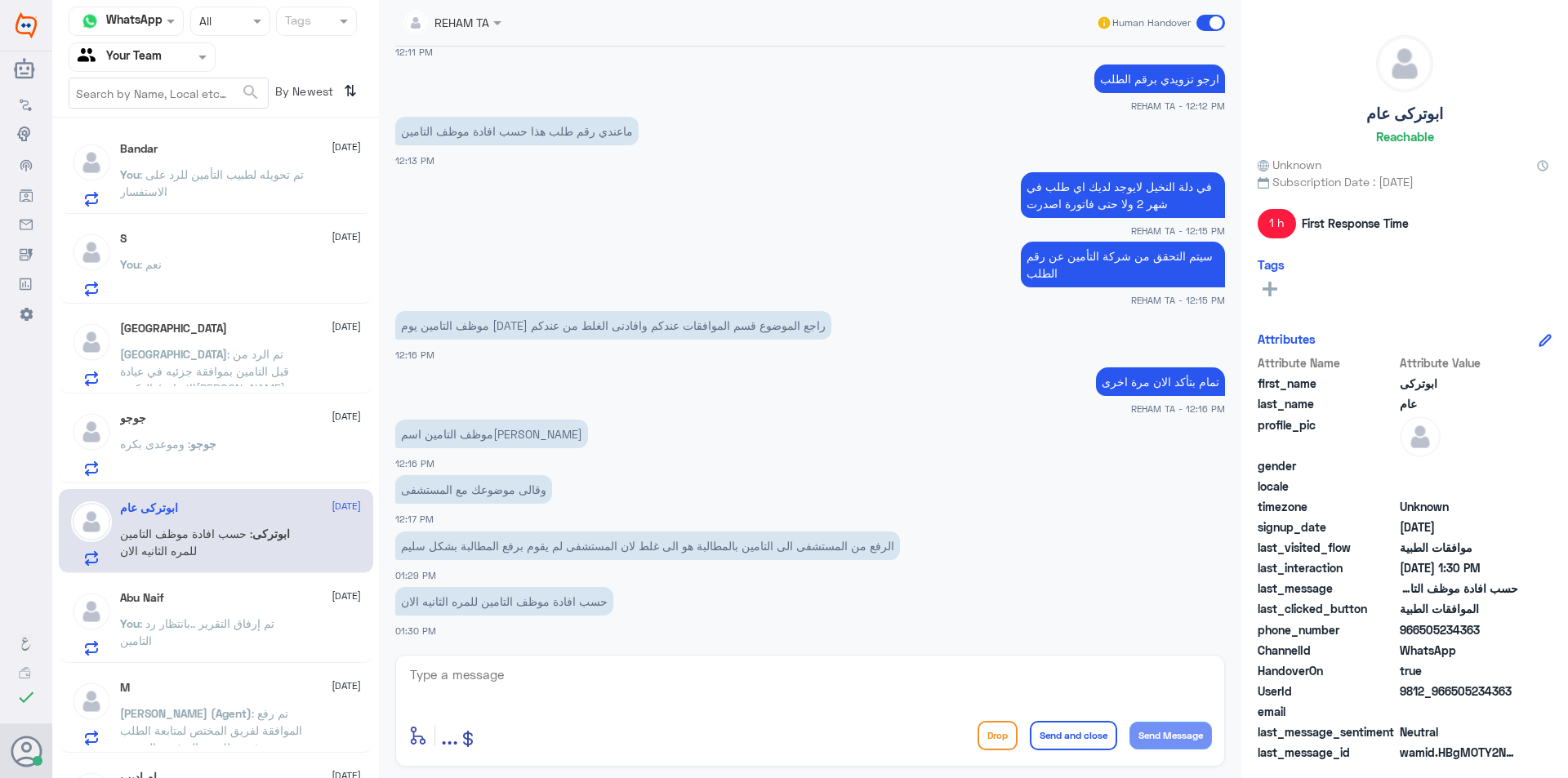
click at [214, 639] on p "You : تم إرفاق التقرير ..بانتظار رد التامين" at bounding box center [211, 635] width 184 height 41
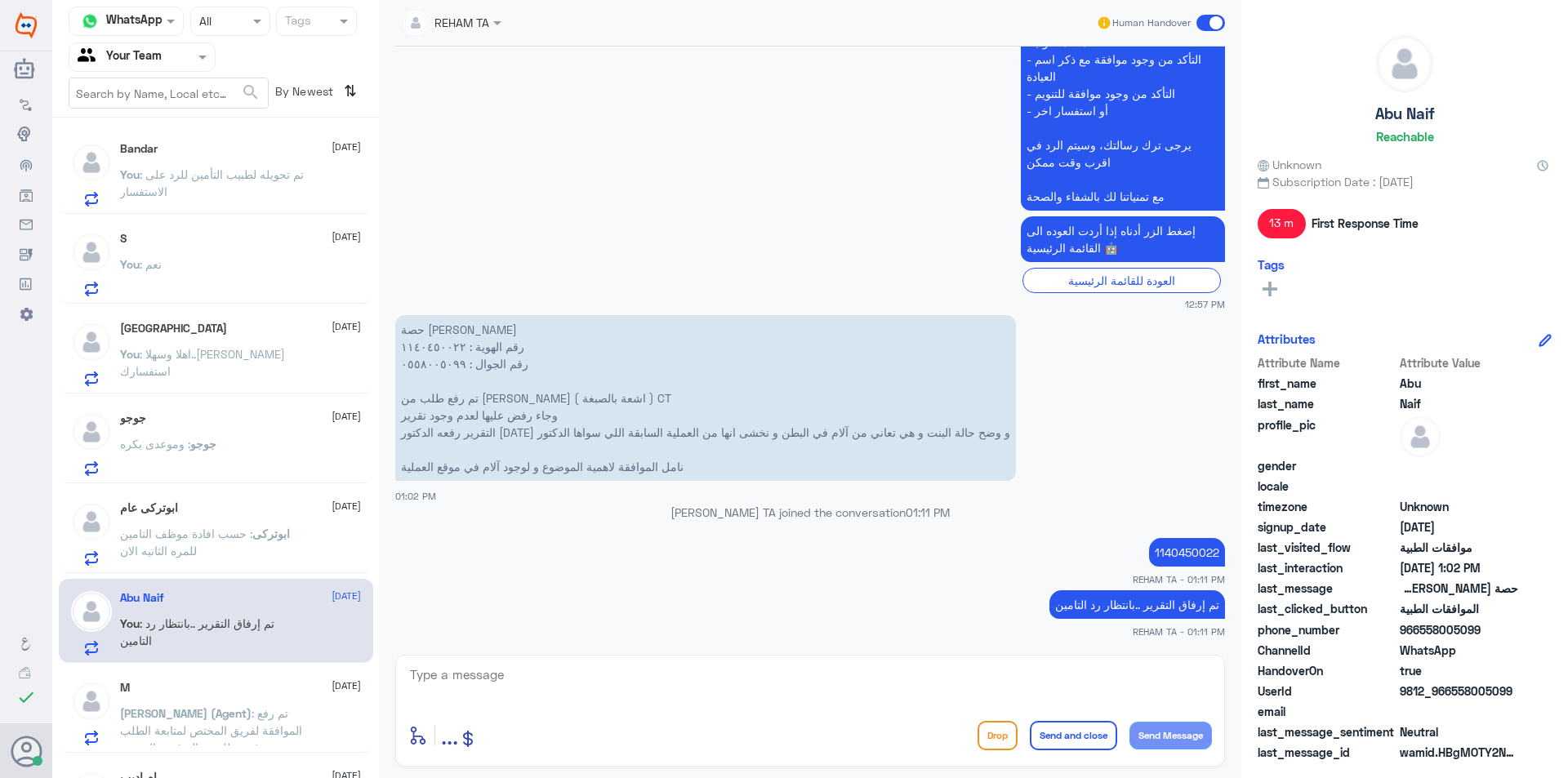
scroll to position [82, 0]
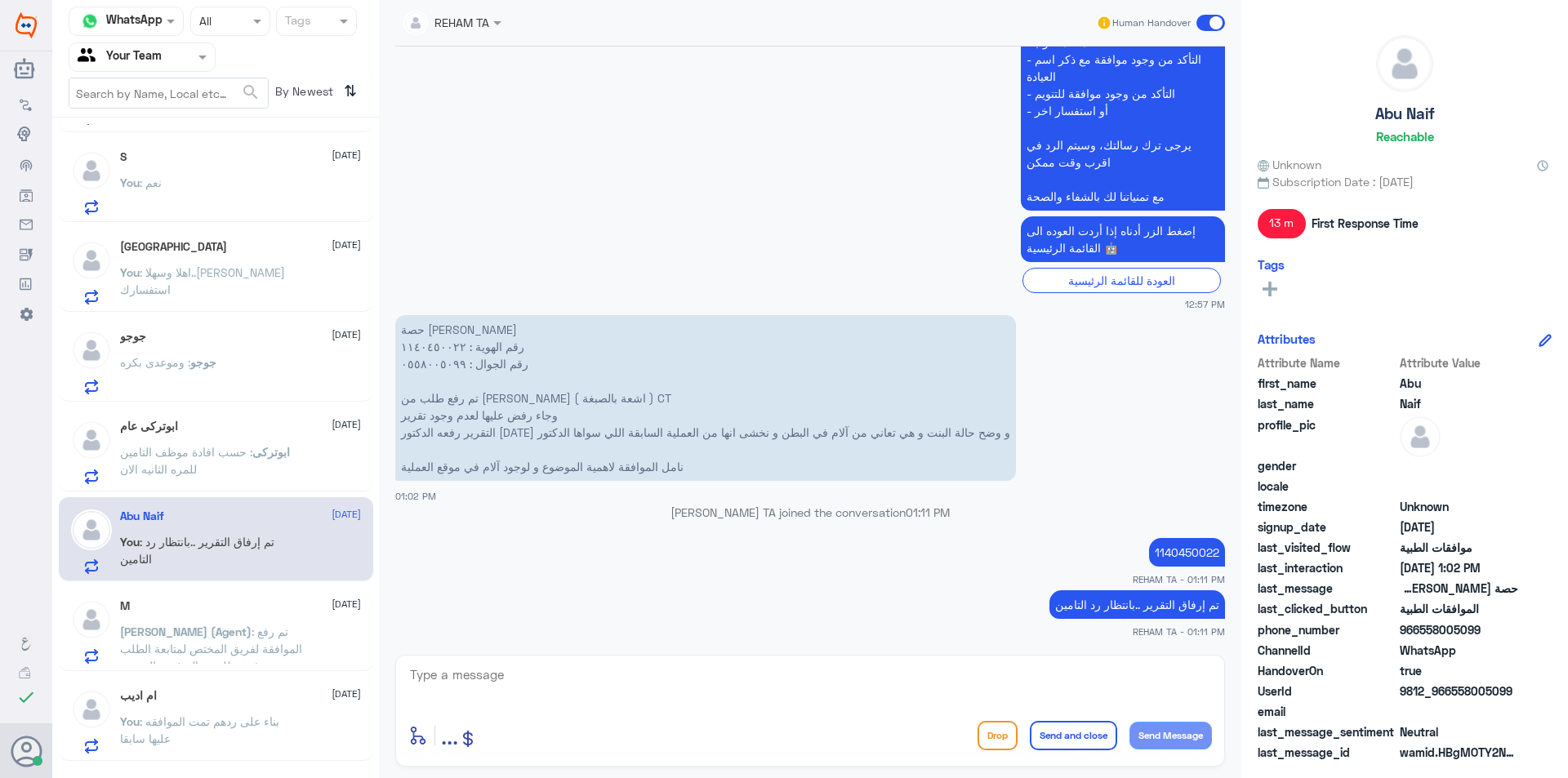
click at [243, 634] on span ": تم رفع الموافقة لفريق المختص لمتابعة الطلب , سوف تصلك رسالة في حال تمت المتاب…" at bounding box center [210, 692] width 182 height 134
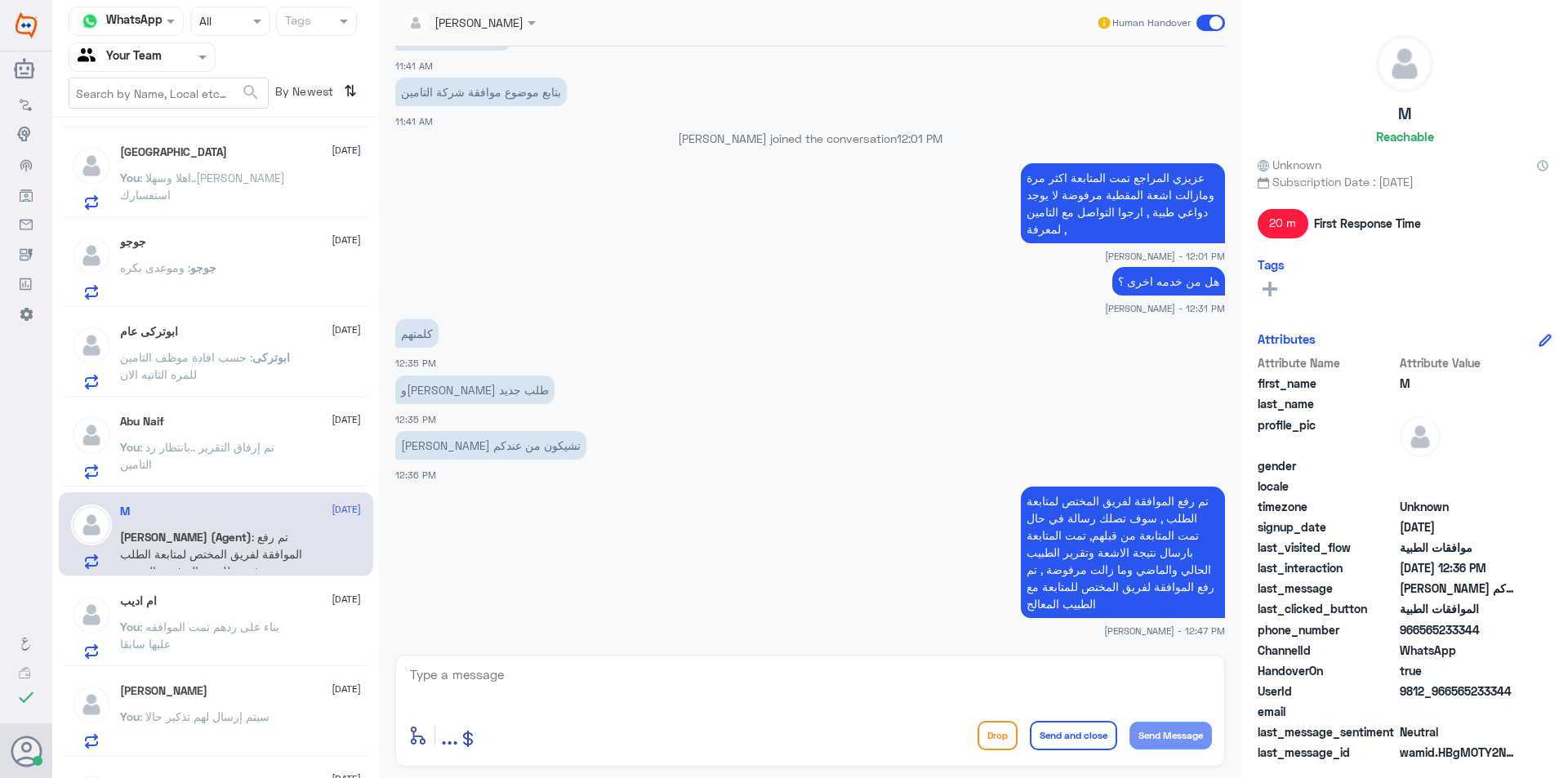
scroll to position [245, 0]
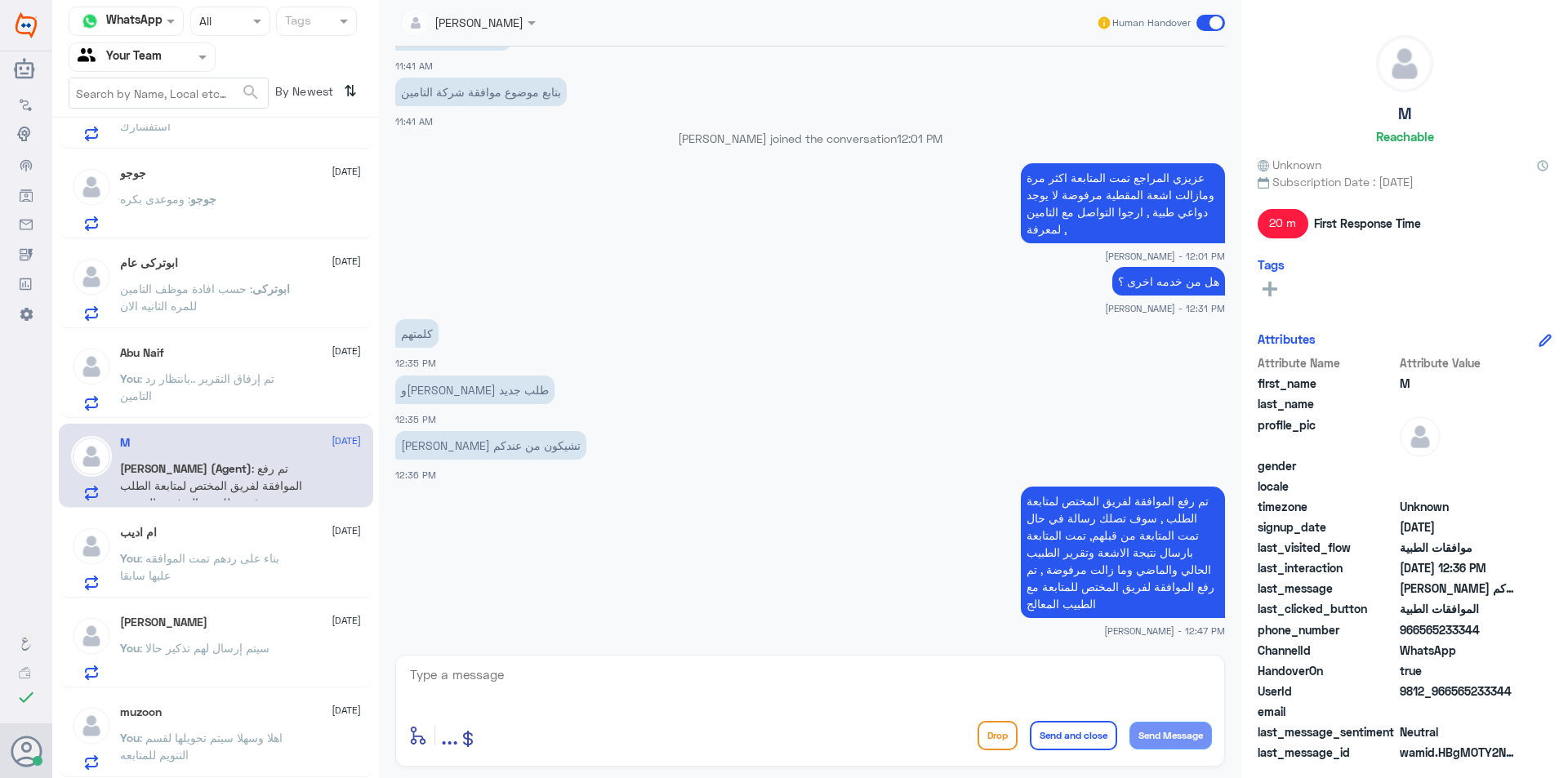
click at [245, 569] on p "You : بناء على ردهم تمت الموافقه عليها سابقا" at bounding box center [211, 570] width 184 height 41
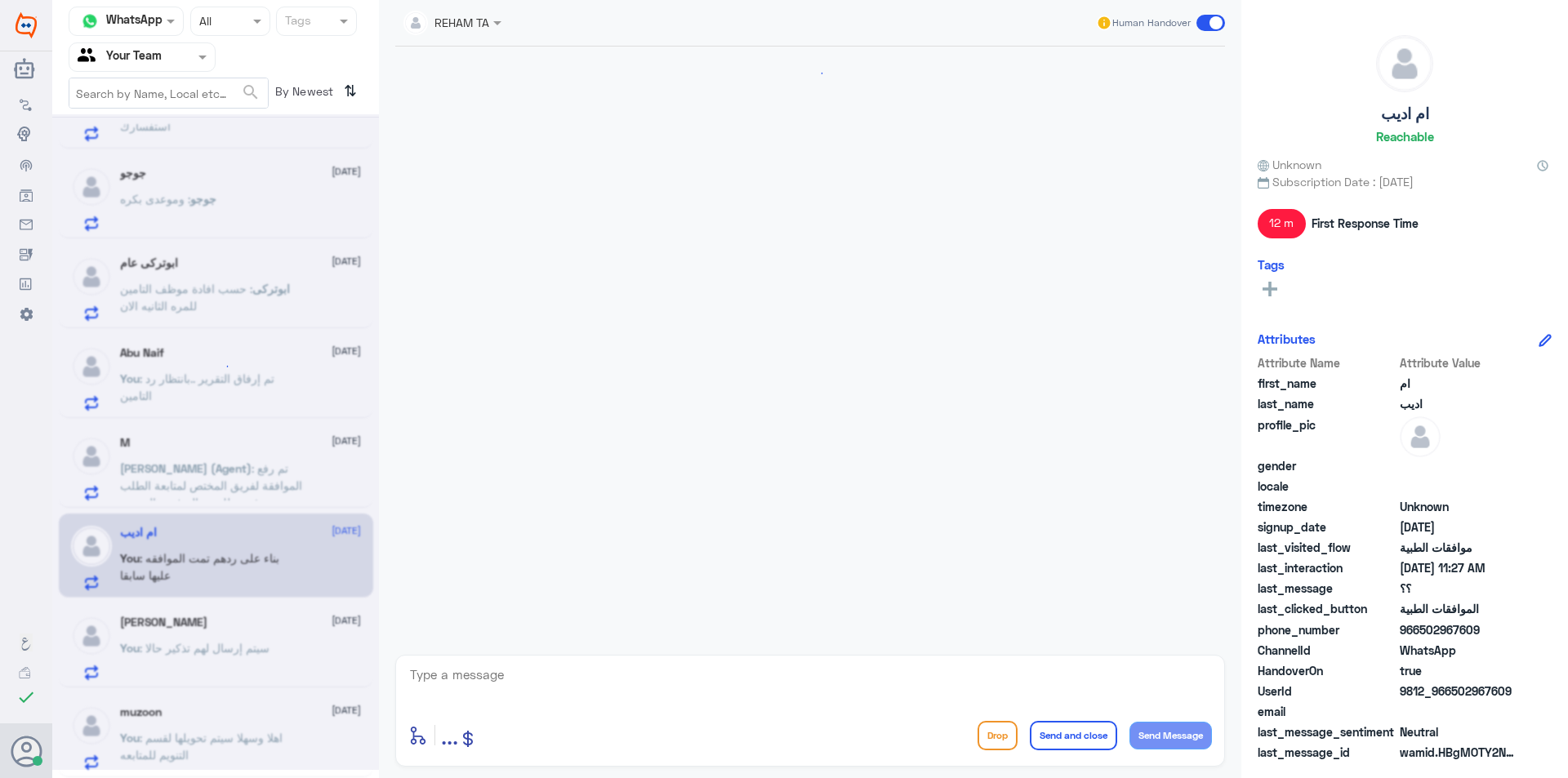
scroll to position [901, 0]
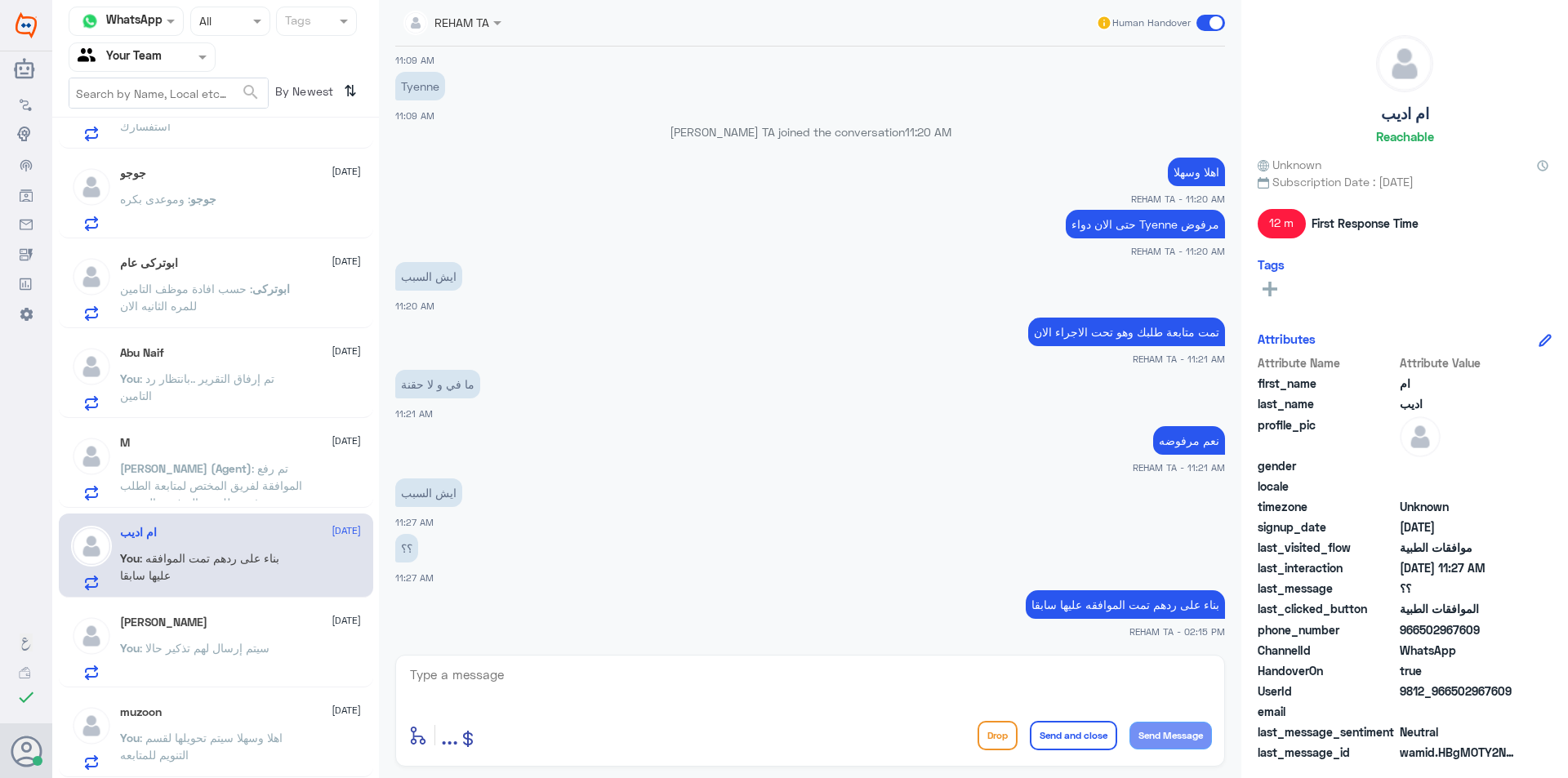
click at [261, 641] on span ": سيتم إرسال لهم تذكير حالا" at bounding box center [205, 647] width 130 height 14
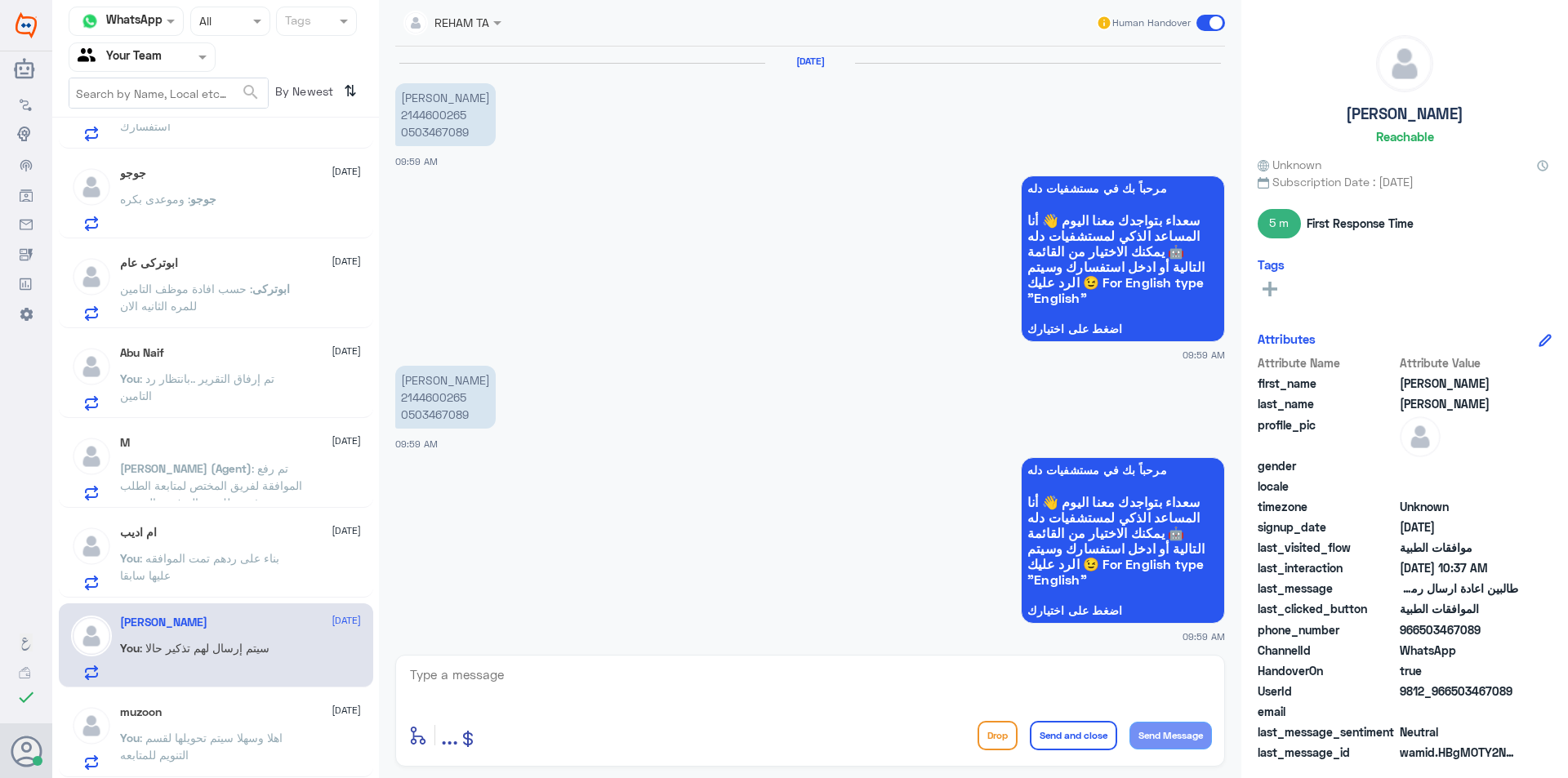
scroll to position [1215, 0]
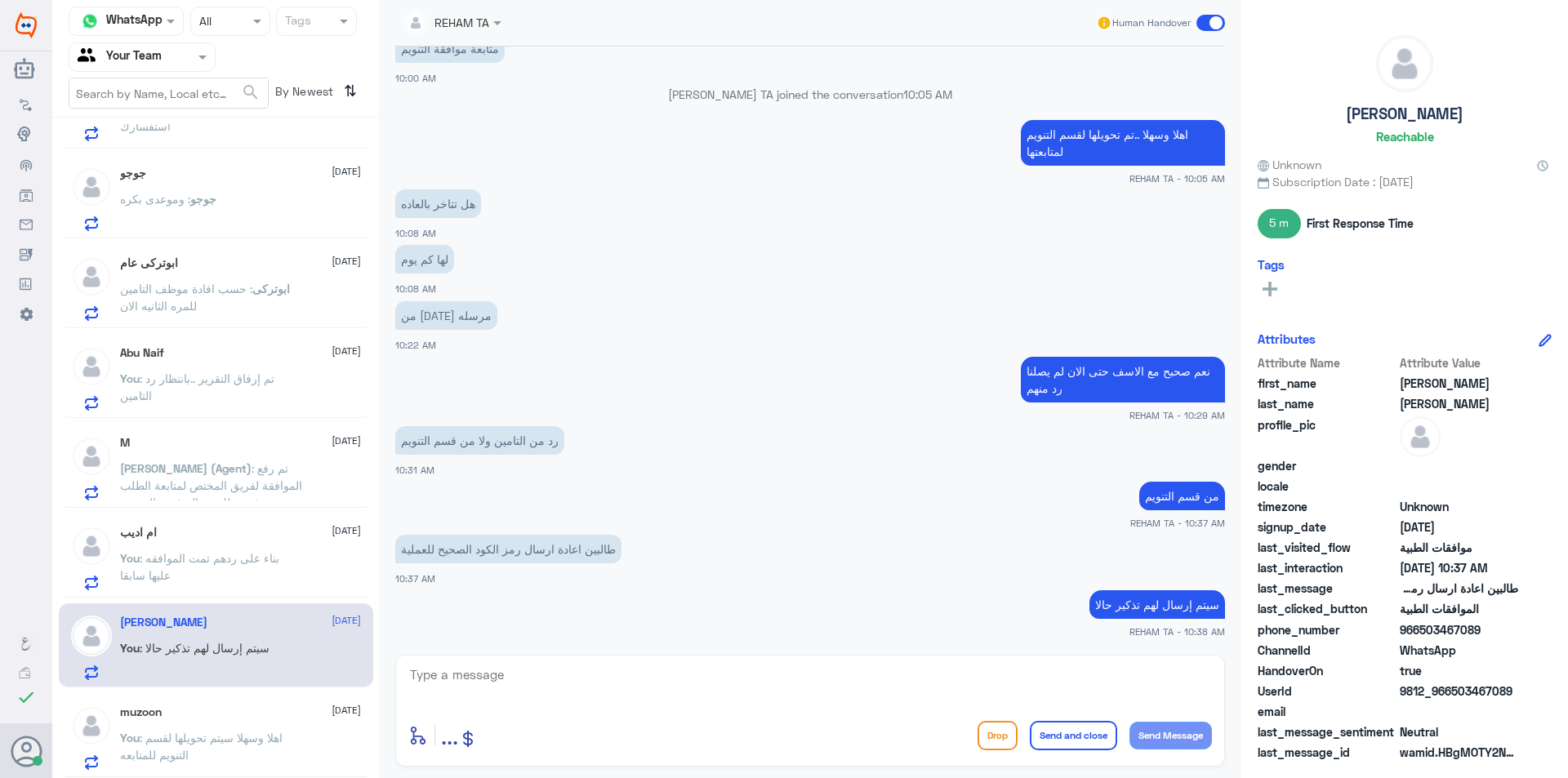
click at [265, 727] on div "muzoon [DATE] You : اهلا وسهلا سيتم تحويلها لقسم التنويم للمتابعه" at bounding box center [240, 738] width 241 height 65
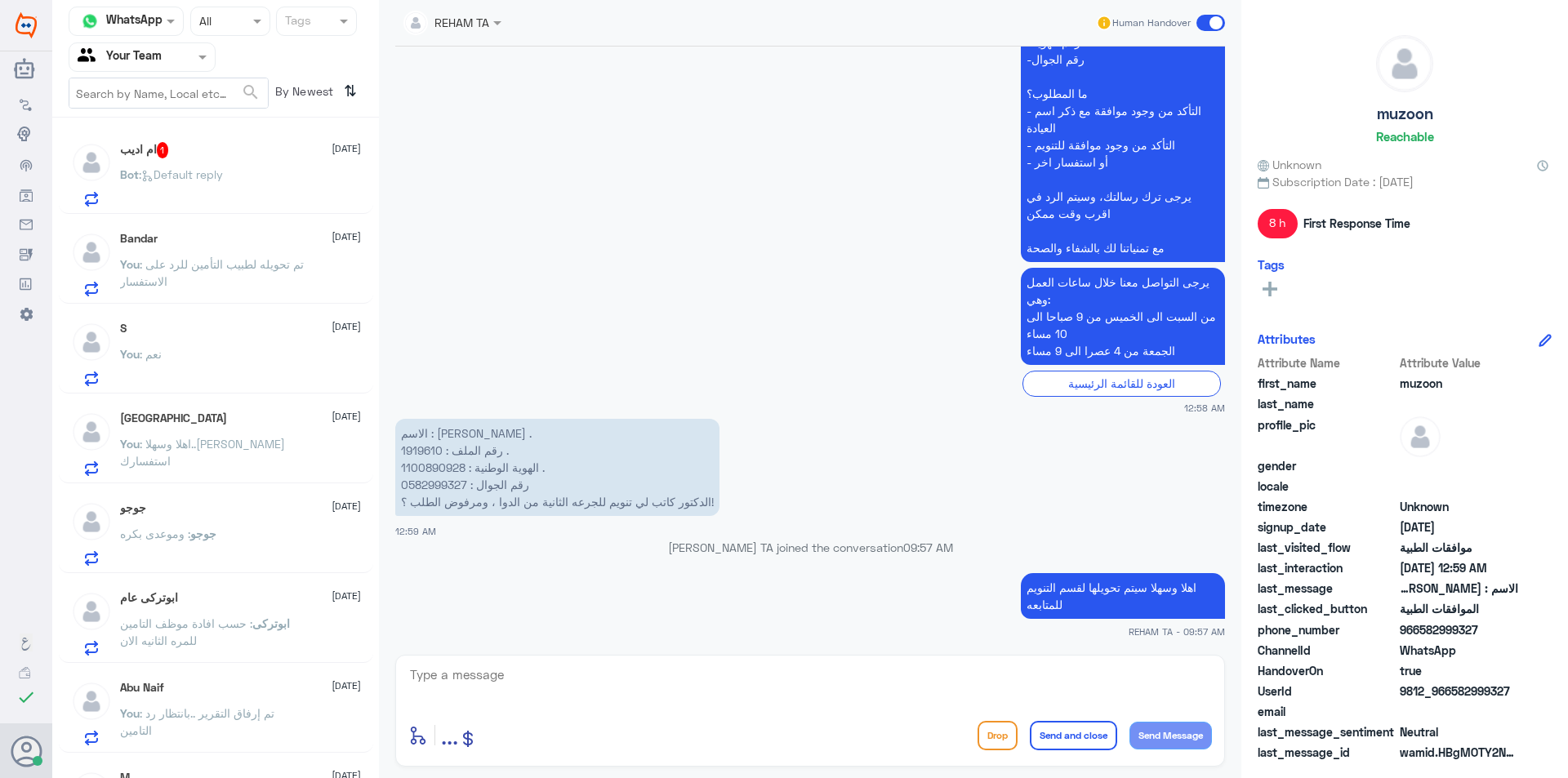
drag, startPoint x: 240, startPoint y: 122, endPoint x: 236, endPoint y: 150, distance: 28.3
click at [240, 127] on div "Channel WhatsApp Status × All Tags Agent Filter Your Team search By Newest ⇅ ام…" at bounding box center [215, 391] width 326 height 784
click at [236, 158] on div "ام اديب 1 [DATE]" at bounding box center [240, 150] width 241 height 17
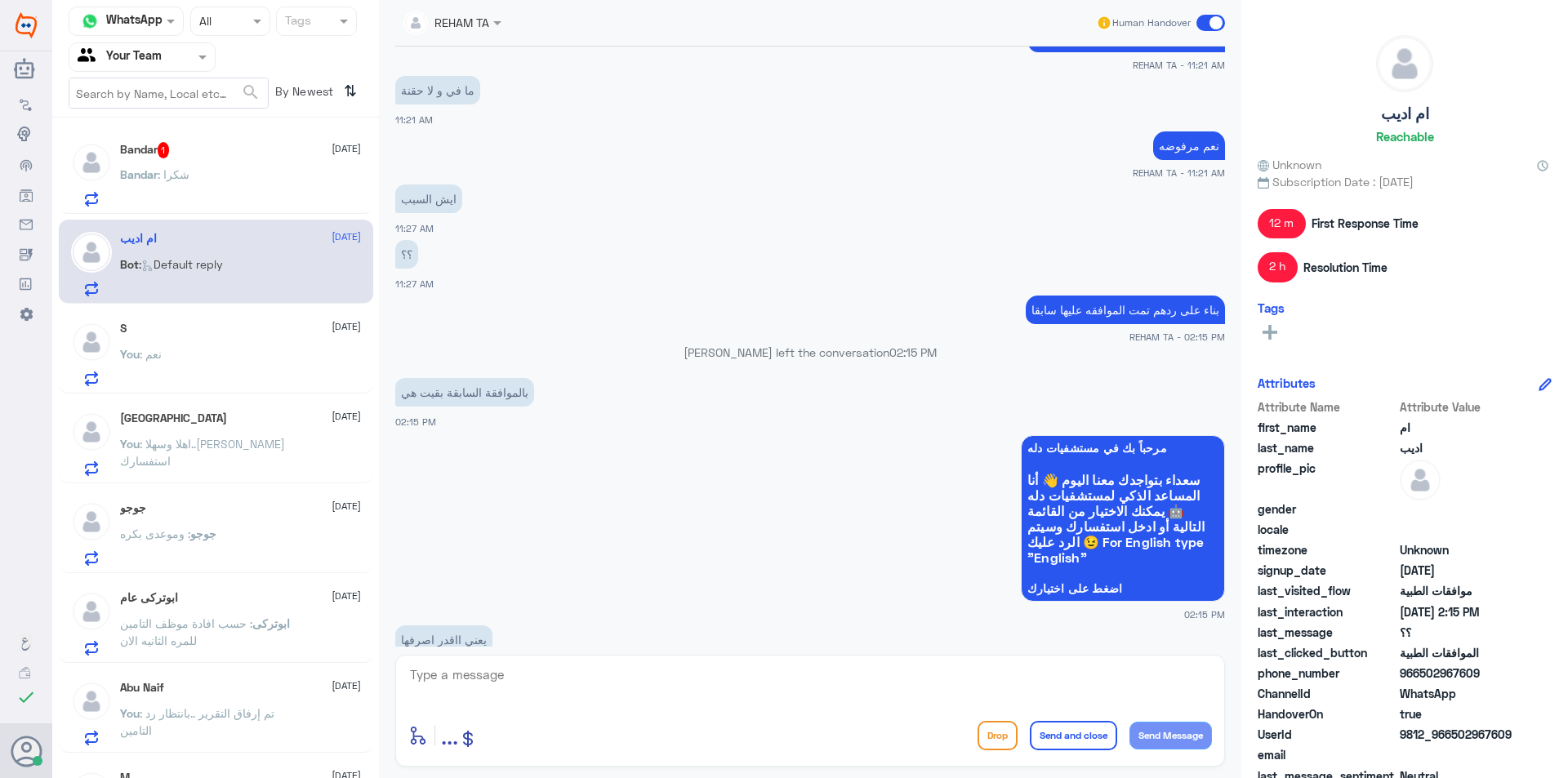
scroll to position [1137, 0]
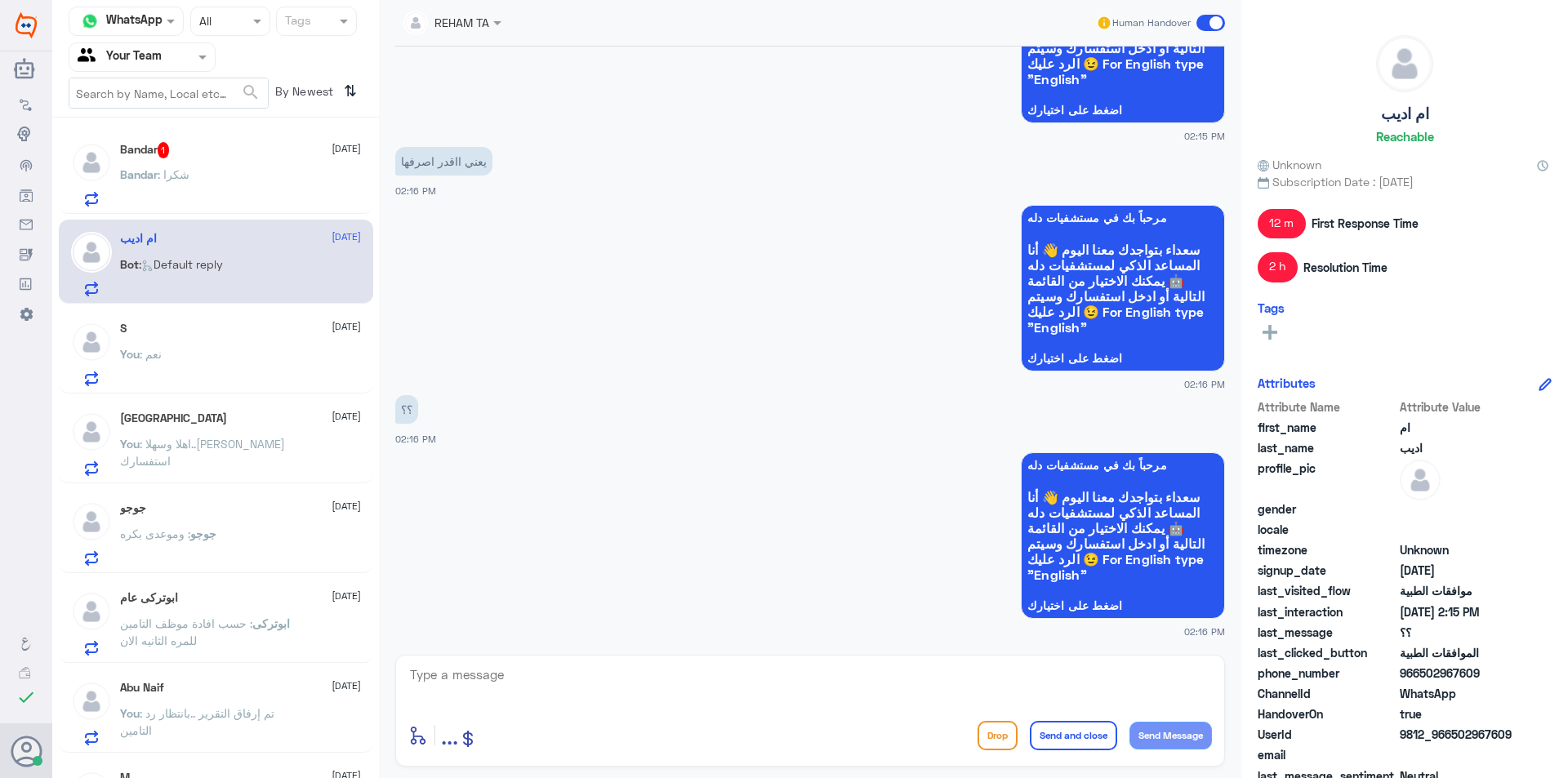
click at [212, 168] on div "Bandar 1 [DATE] Bandar : شكرا" at bounding box center [240, 174] width 241 height 65
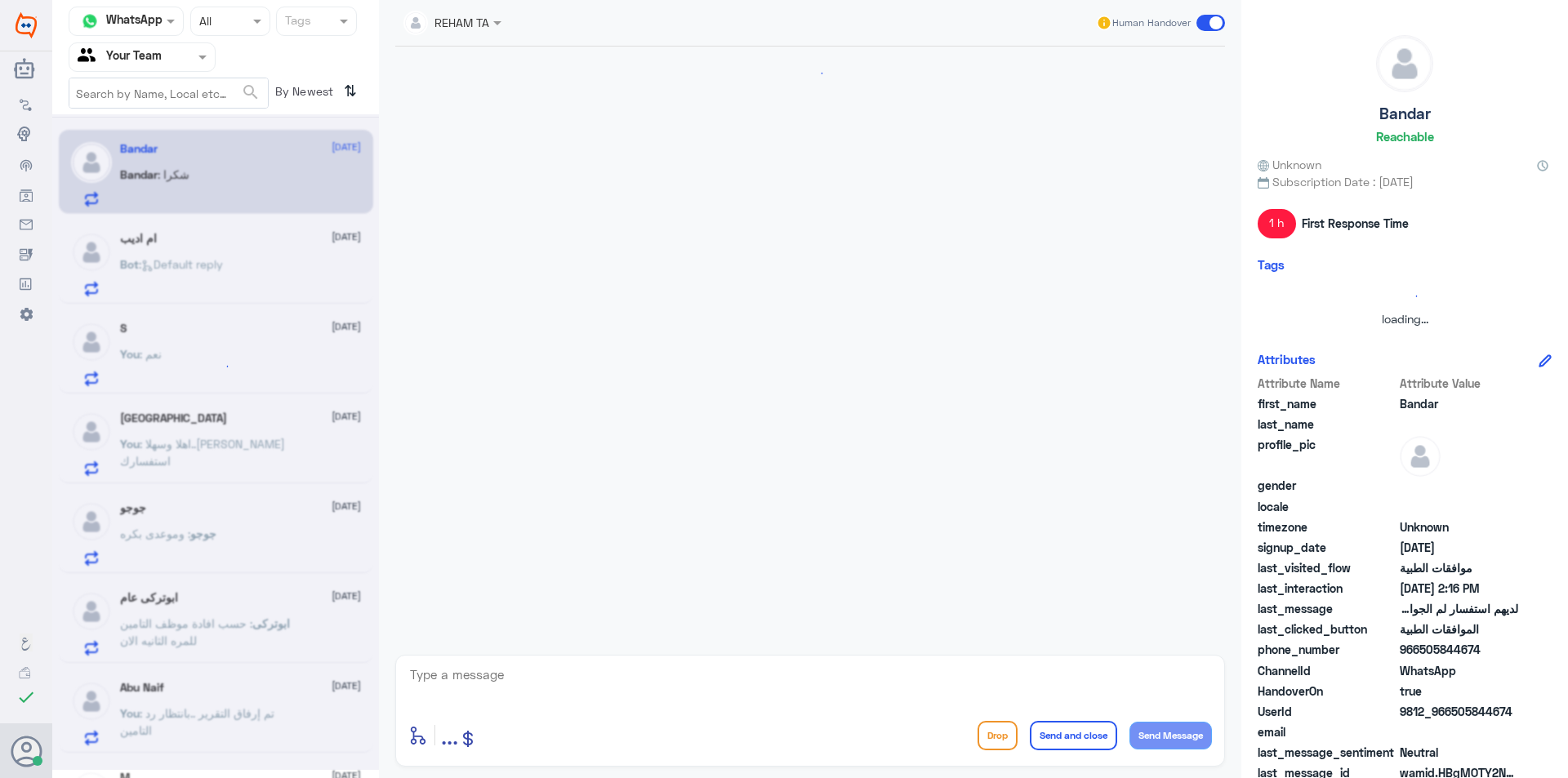
scroll to position [1310, 0]
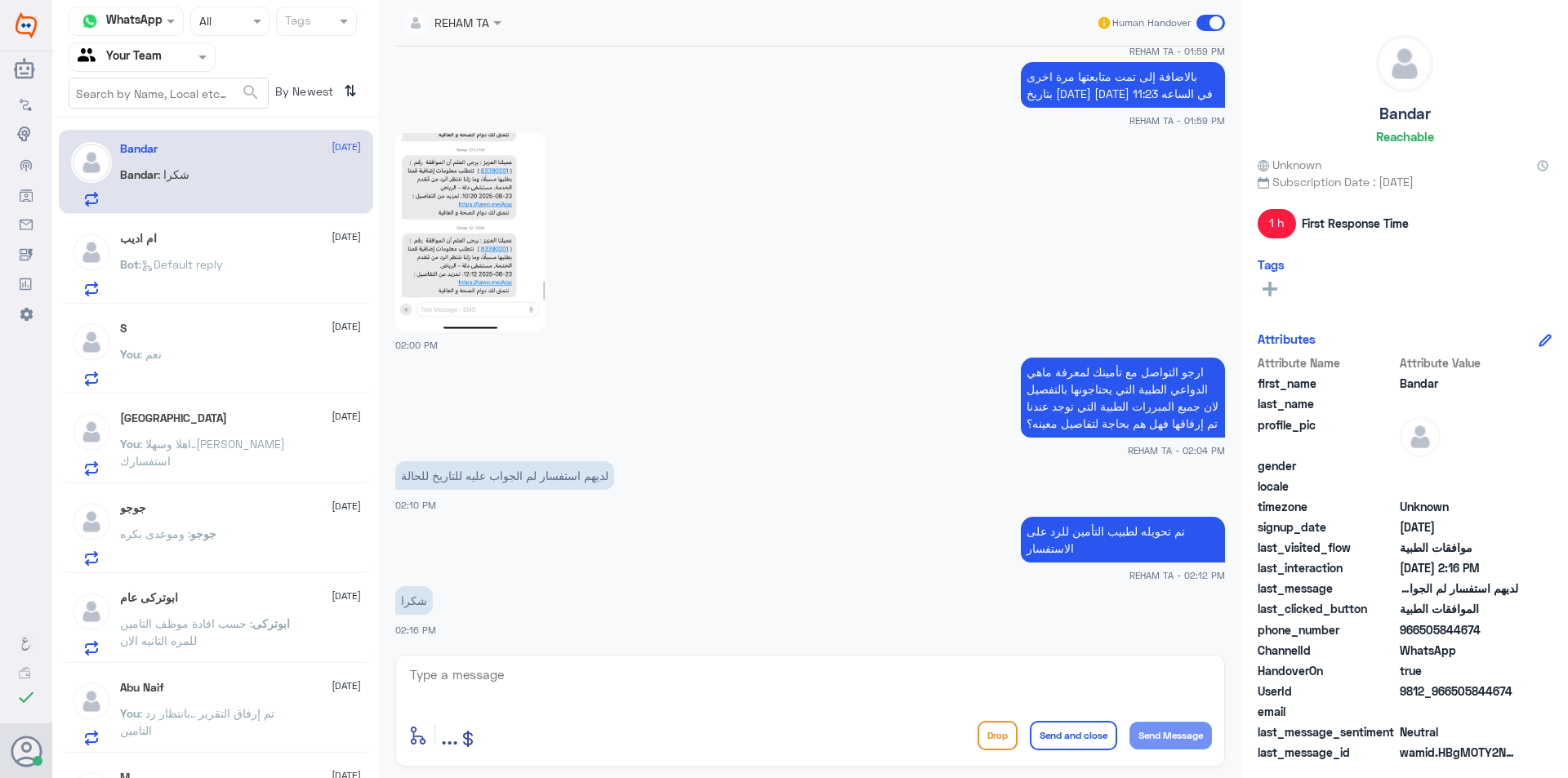
click at [1019, 674] on textarea at bounding box center [809, 683] width 804 height 40
type textarea "اي خدمة اخرى؟"
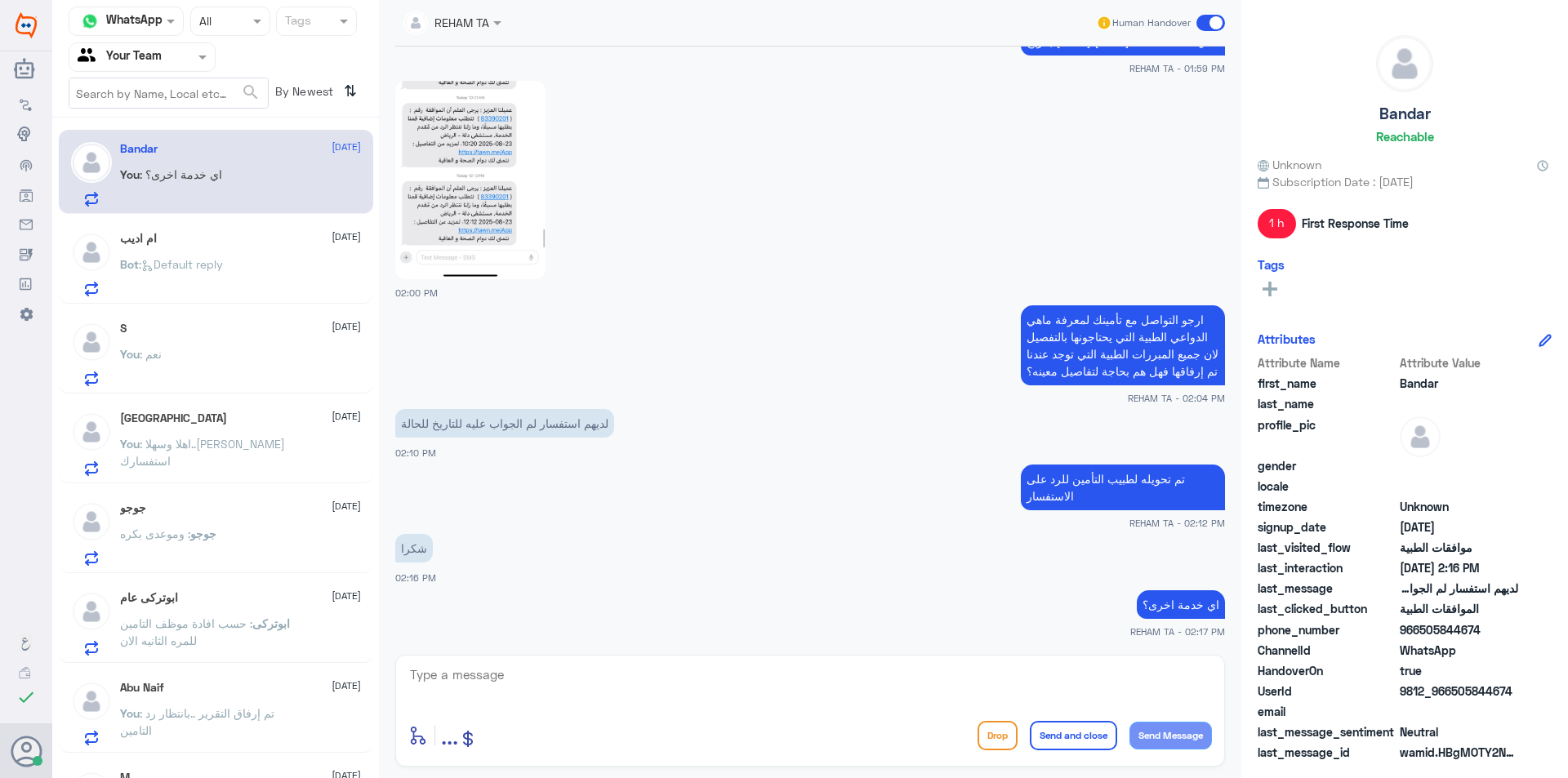
click at [261, 255] on div "ام اديب [DATE] Bot : Default reply" at bounding box center [240, 264] width 241 height 65
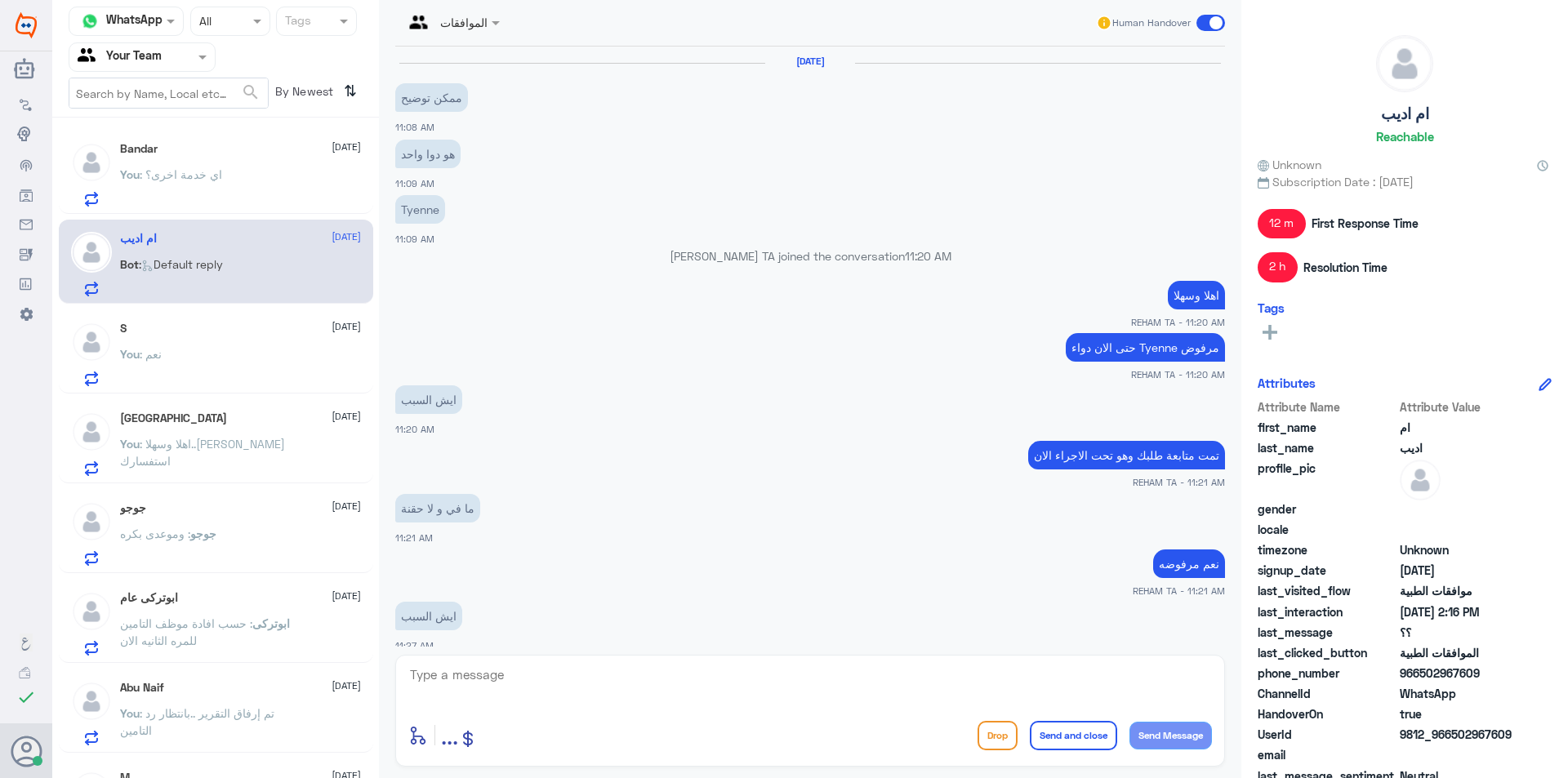
scroll to position [913, 0]
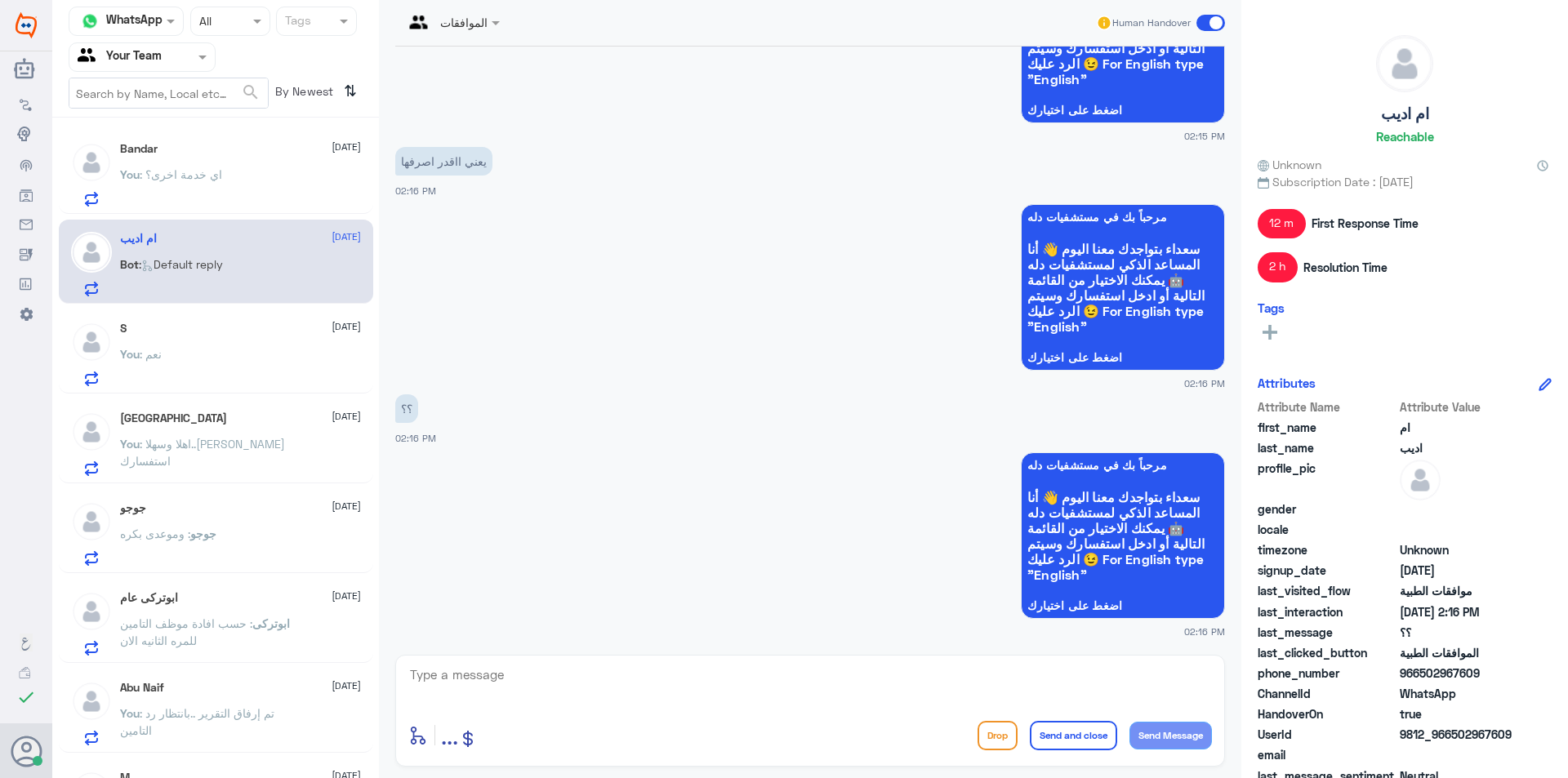
click at [236, 331] on div "S [DATE]" at bounding box center [240, 328] width 241 height 14
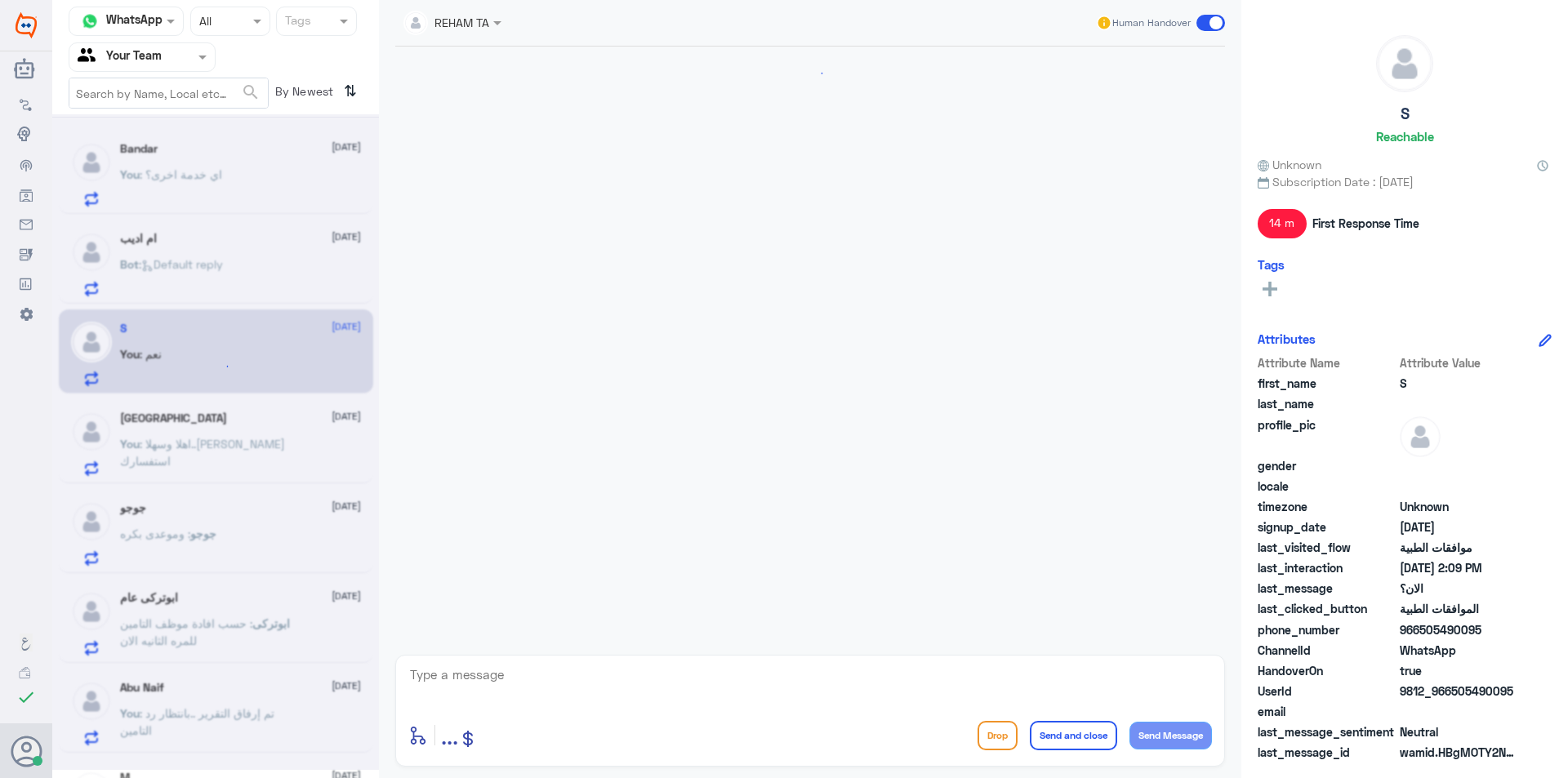
scroll to position [638, 0]
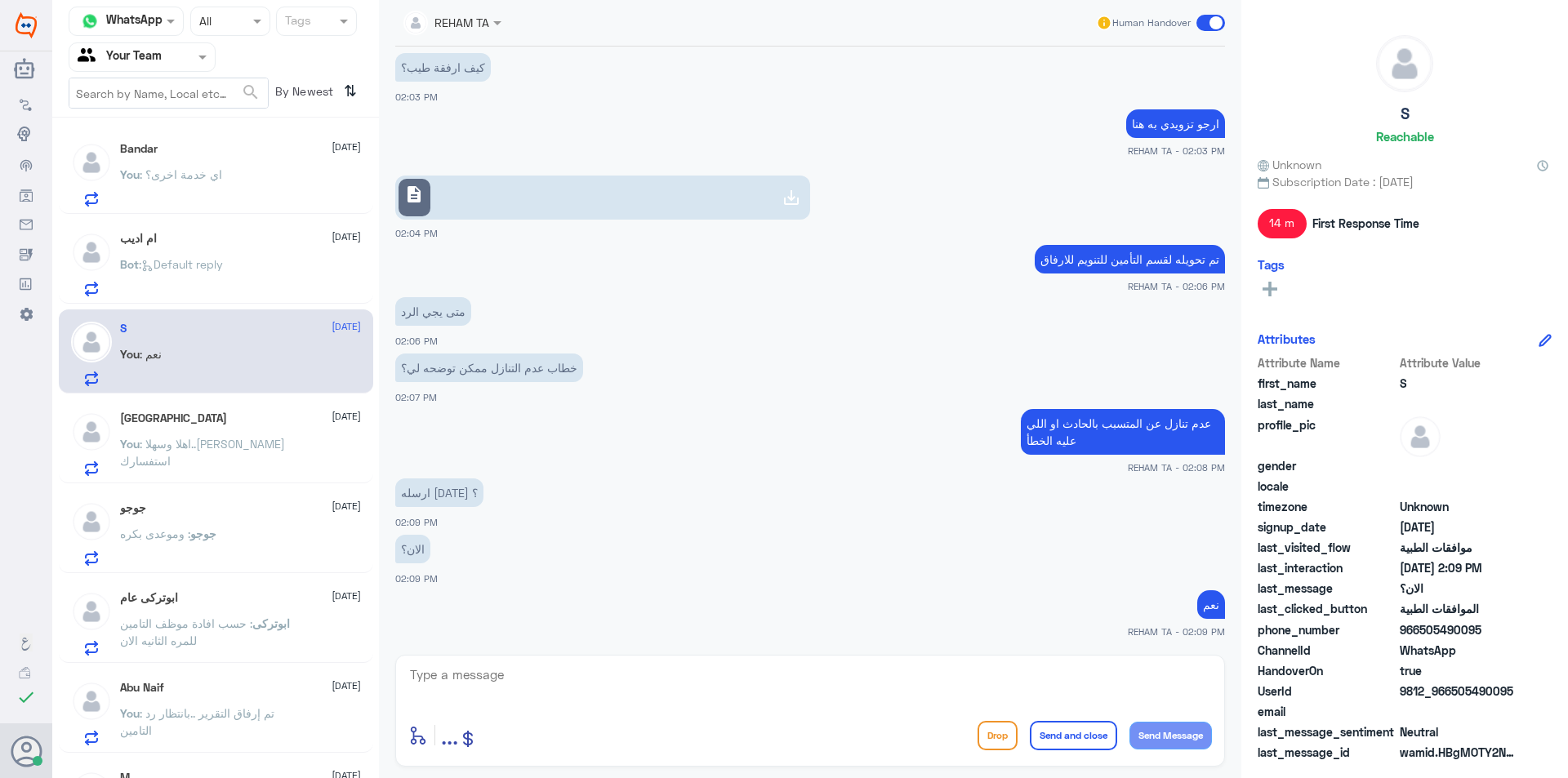
click at [239, 304] on div "Bandar [DATE] You : اي خدمة اخرى؟ ام اديب [DATE] Bot : Default reply S [DATE] Y…" at bounding box center [215, 454] width 326 height 660
click at [241, 275] on div "Bot : Default reply" at bounding box center [240, 278] width 241 height 37
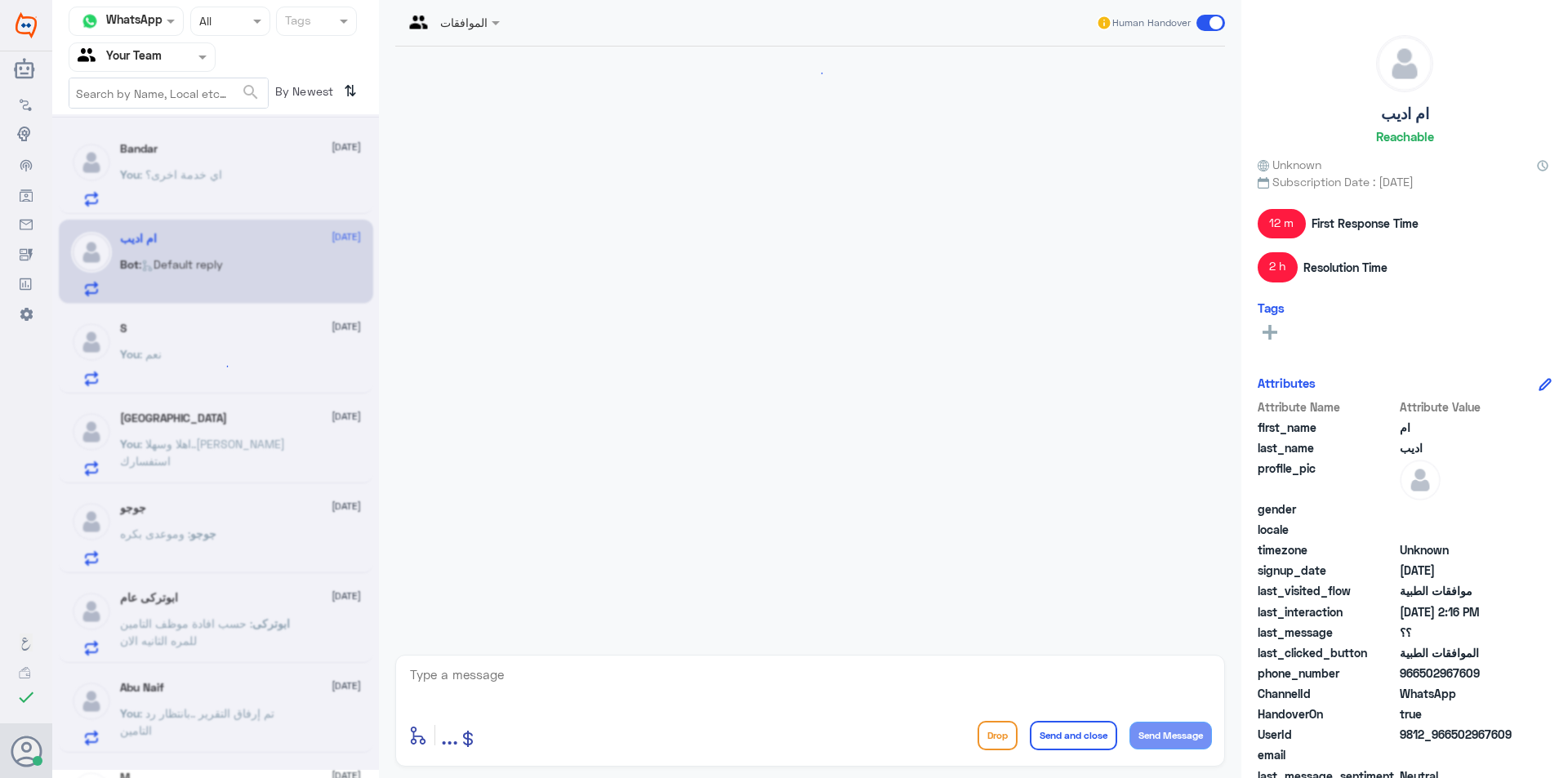
scroll to position [913, 0]
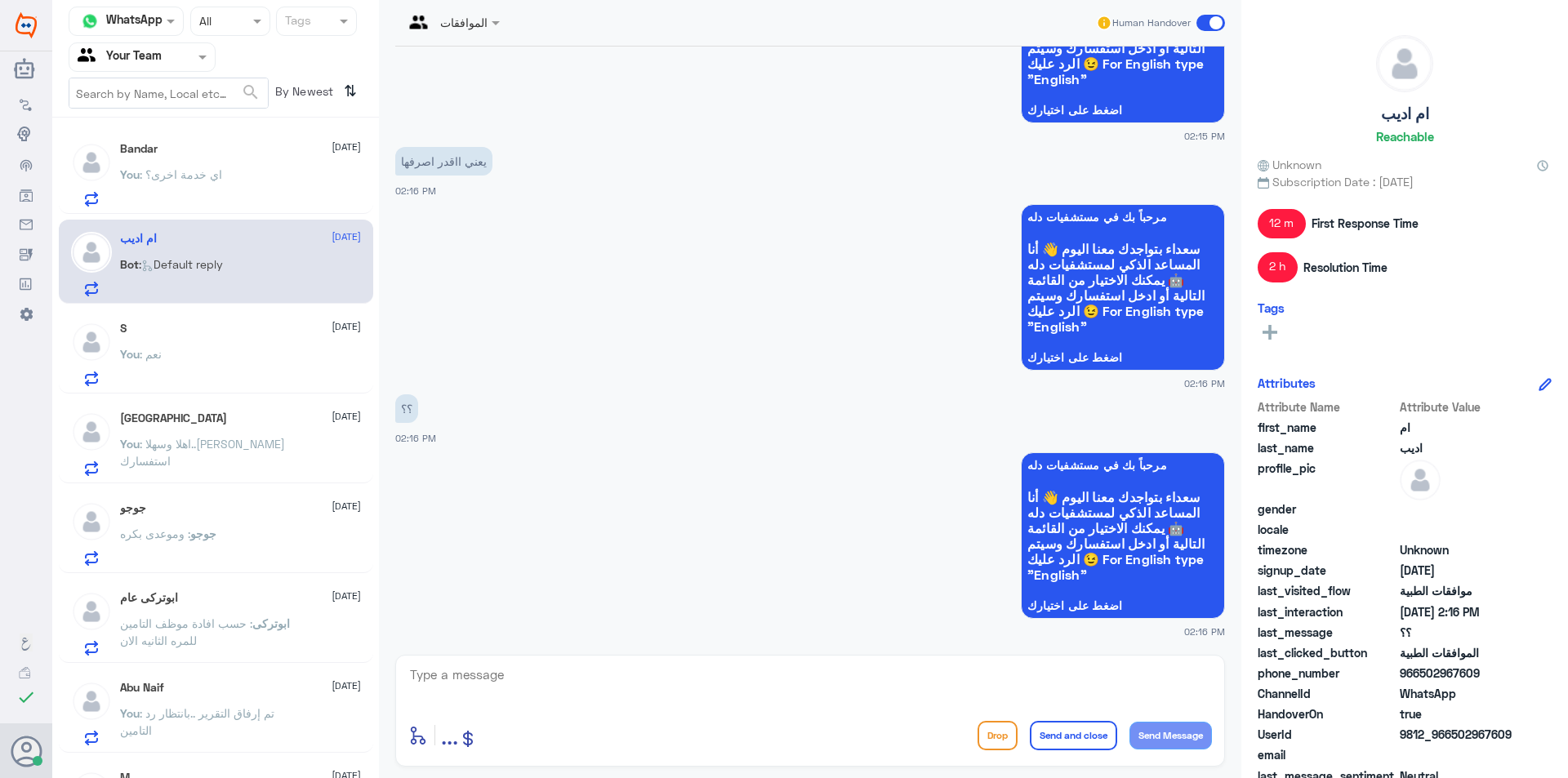
click at [234, 372] on div "You : نعم" at bounding box center [240, 368] width 241 height 37
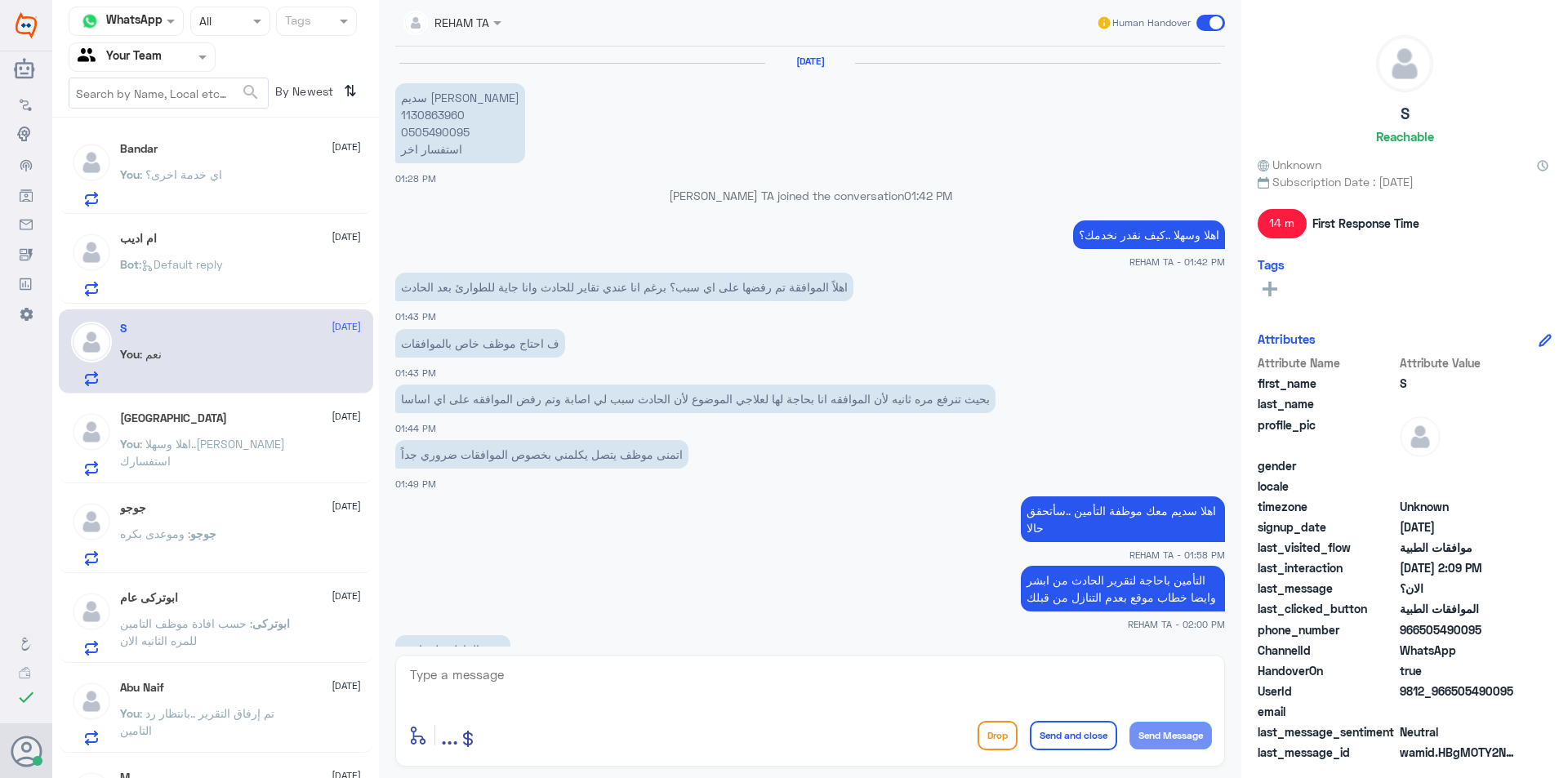
scroll to position [638, 0]
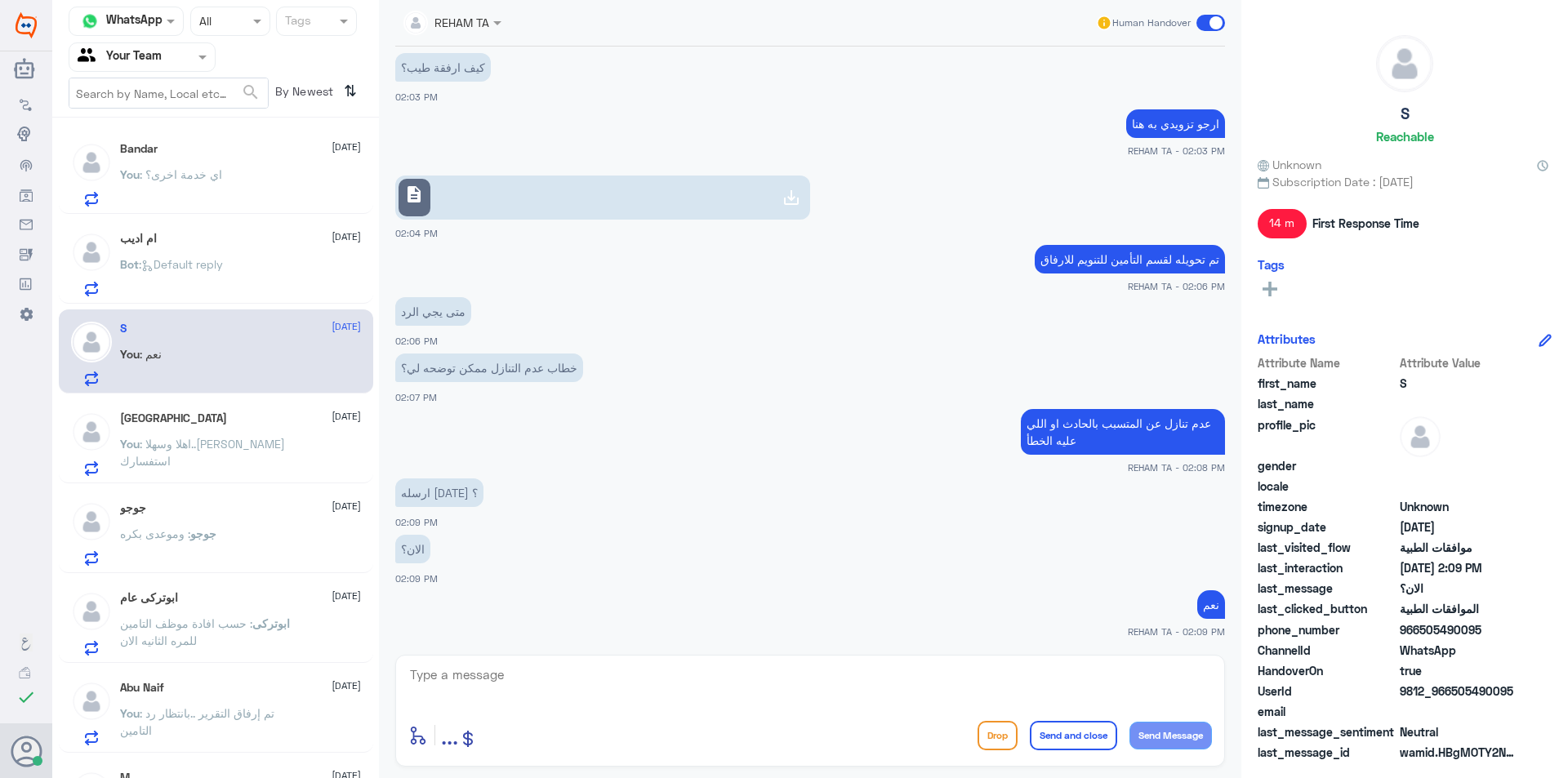
click at [236, 165] on div "Bandar [DATE] You : اي خدمة اخرى؟" at bounding box center [240, 174] width 241 height 65
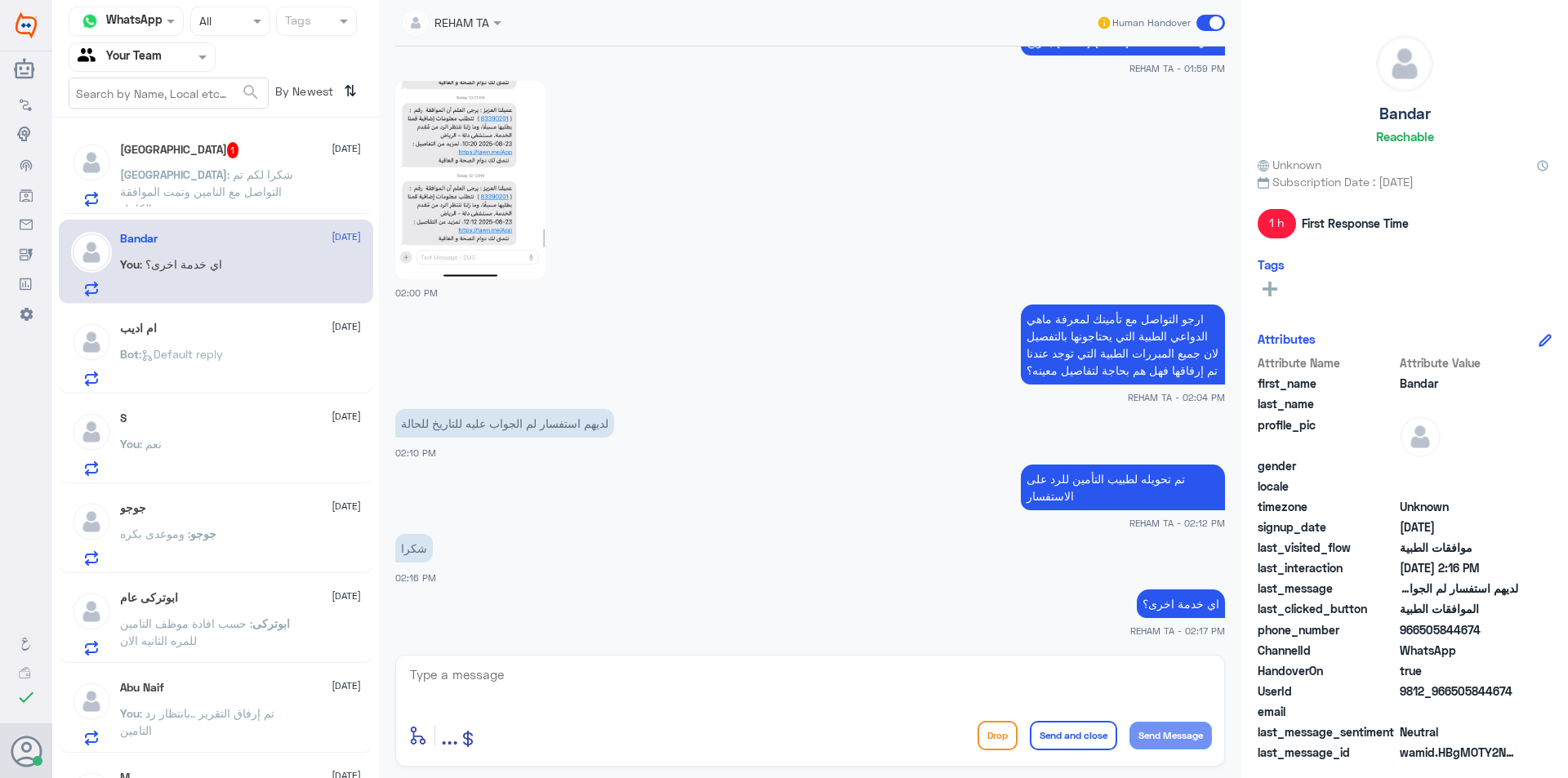
click at [249, 182] on p "[GEOGRAPHIC_DATA] : شكرا لكم تم التواصل مع النامين وتمت الموافقة بالكامل" at bounding box center [211, 186] width 184 height 41
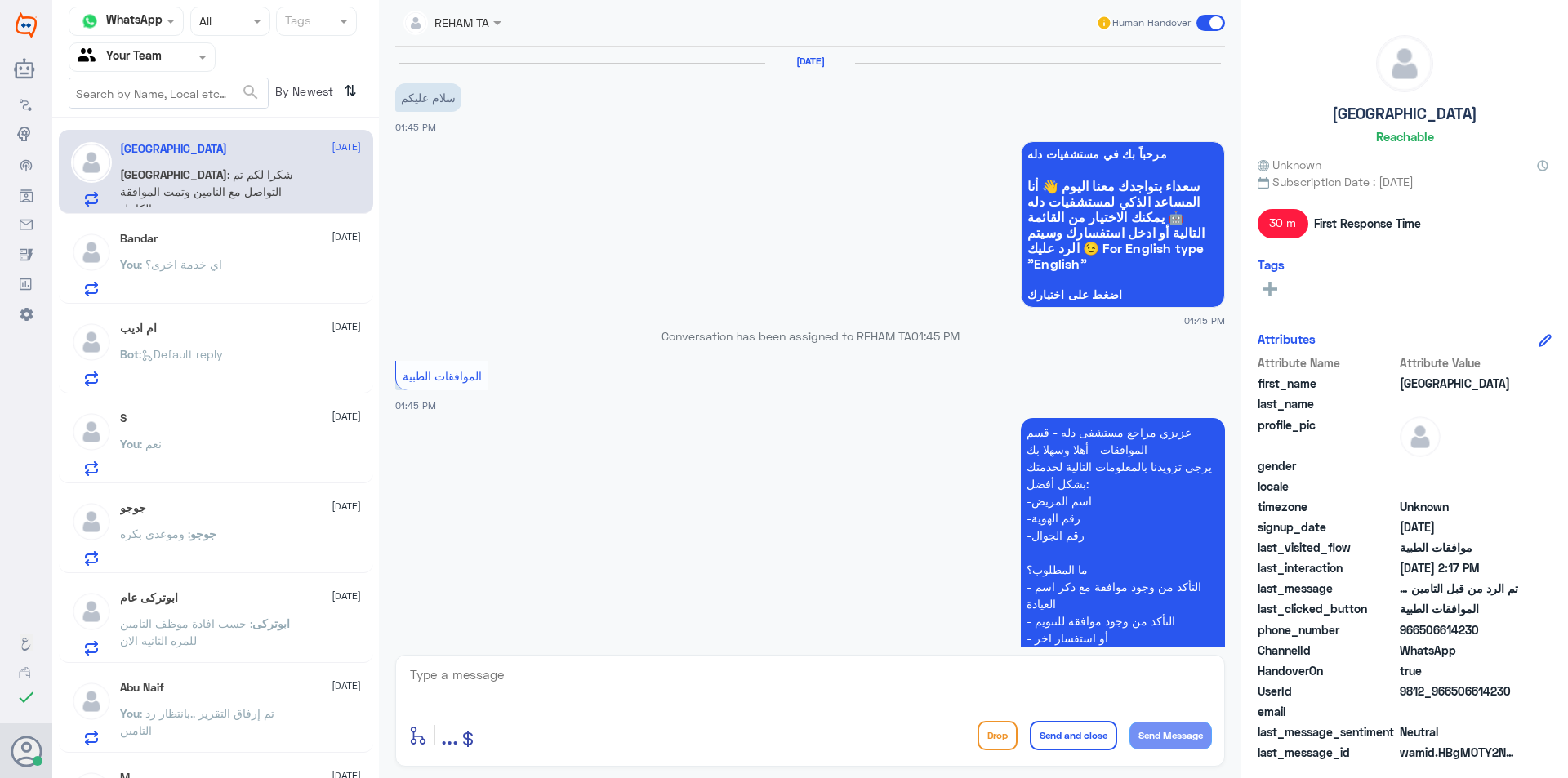
scroll to position [502, 0]
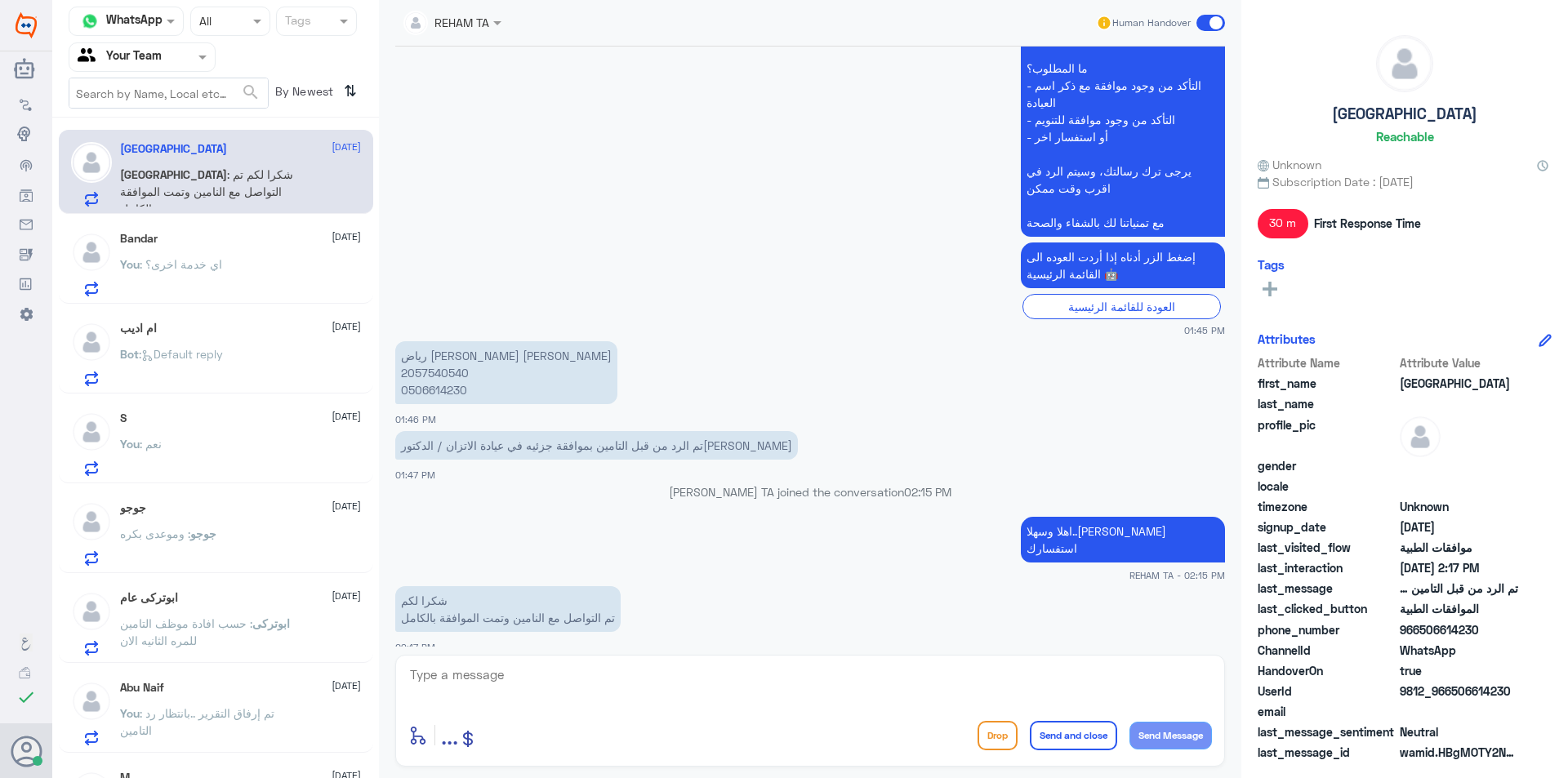
click at [596, 661] on div "enter flow name ... Drop Send and close Send Message" at bounding box center [809, 710] width 830 height 112
click at [595, 682] on textarea at bounding box center [809, 683] width 804 height 40
click at [595, 682] on textarea at bounding box center [809, 683] width 804 height 40
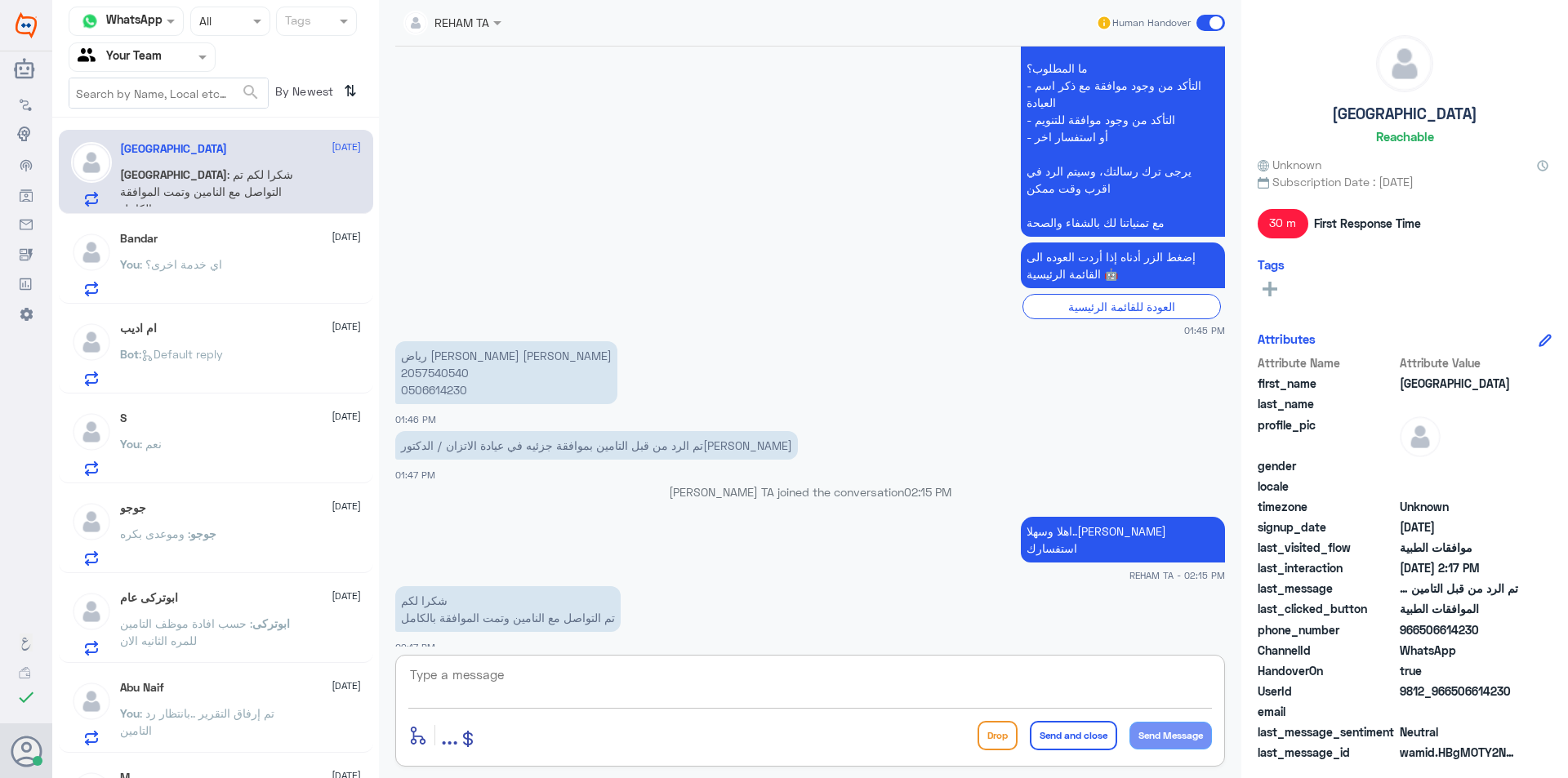
click at [595, 682] on textarea at bounding box center [809, 683] width 804 height 40
click at [597, 682] on textarea at bounding box center [809, 683] width 804 height 40
type textarea "H"
click at [677, 675] on textarea at bounding box center [809, 683] width 804 height 40
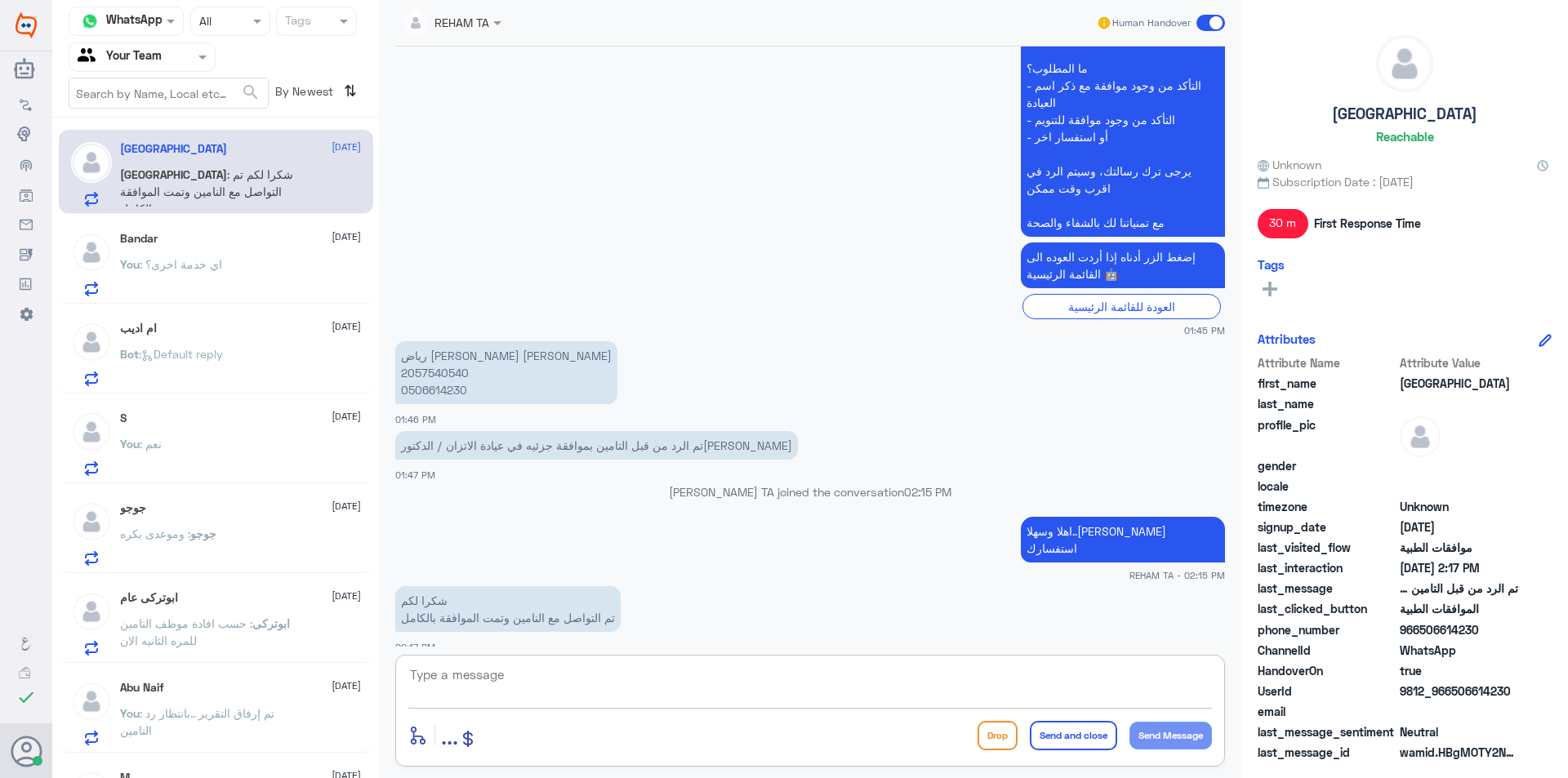
click at [677, 696] on textarea at bounding box center [809, 683] width 804 height 40
type textarea "H"
type textarea "اي خدمة اخرى؟"
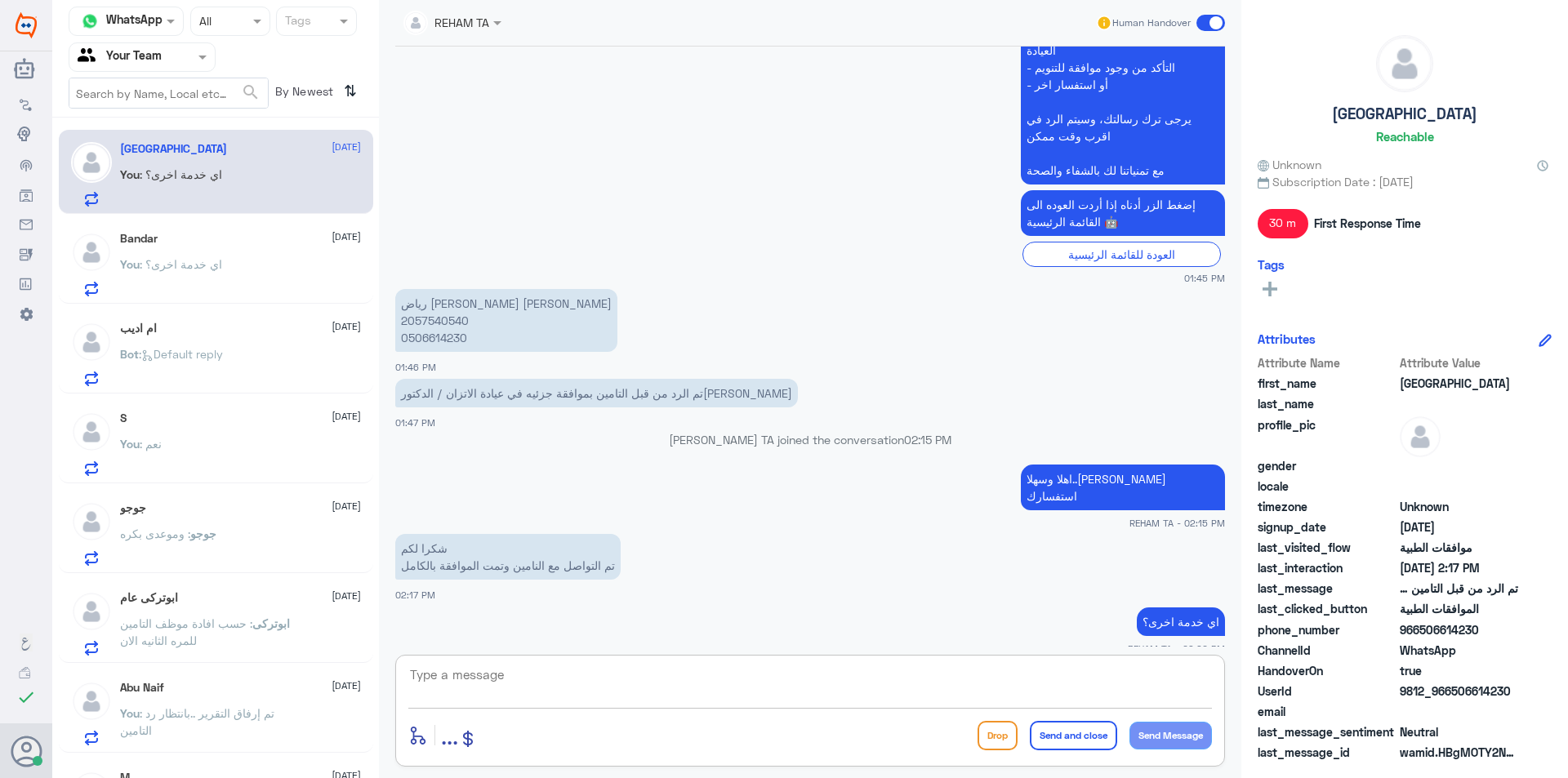
click at [249, 167] on div "[GEOGRAPHIC_DATA] [DATE] You : اي خدمة اخرى؟" at bounding box center [240, 174] width 241 height 65
click at [226, 244] on div "Bandar [DATE]" at bounding box center [240, 238] width 241 height 14
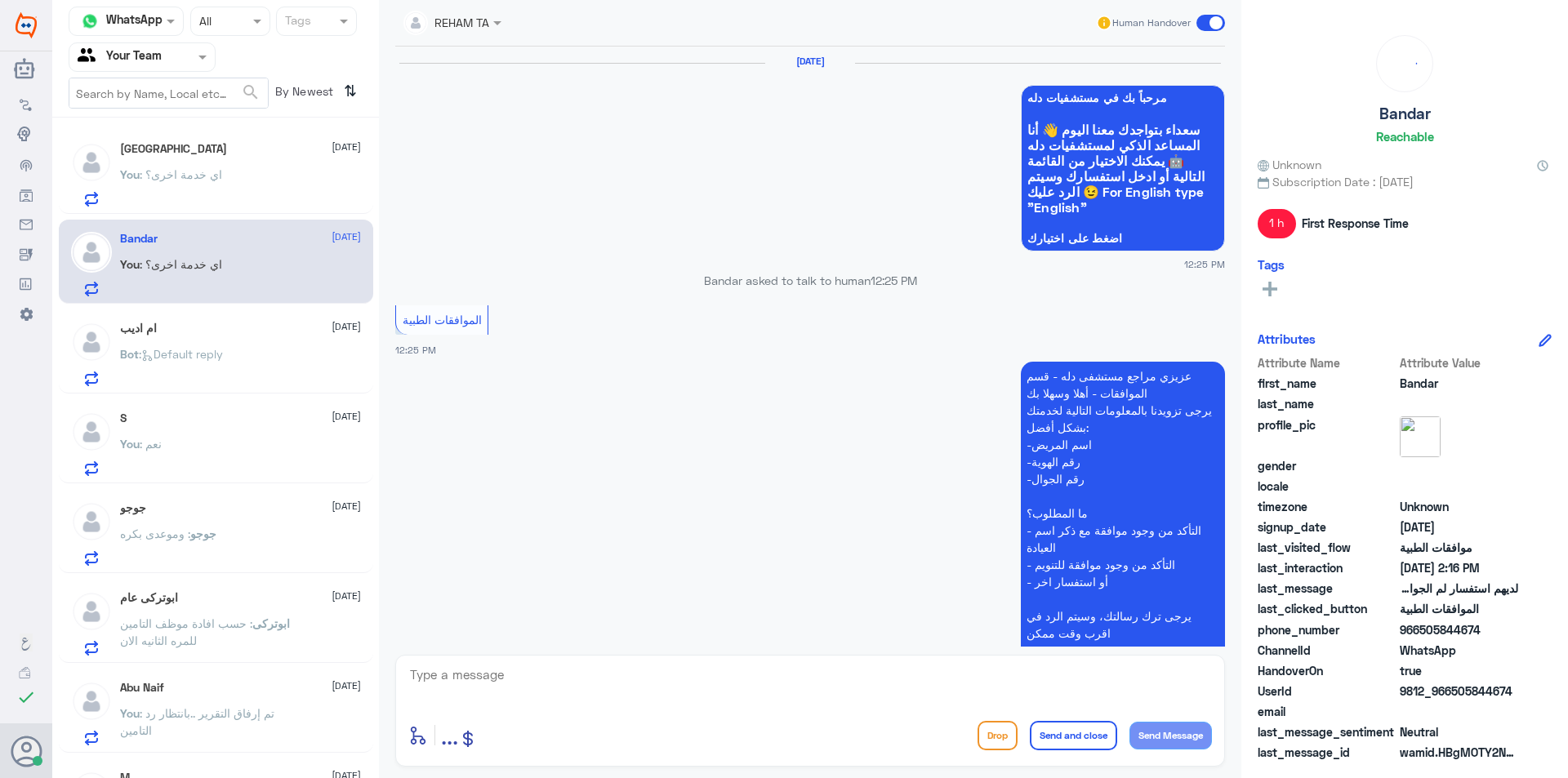
scroll to position [1307, 0]
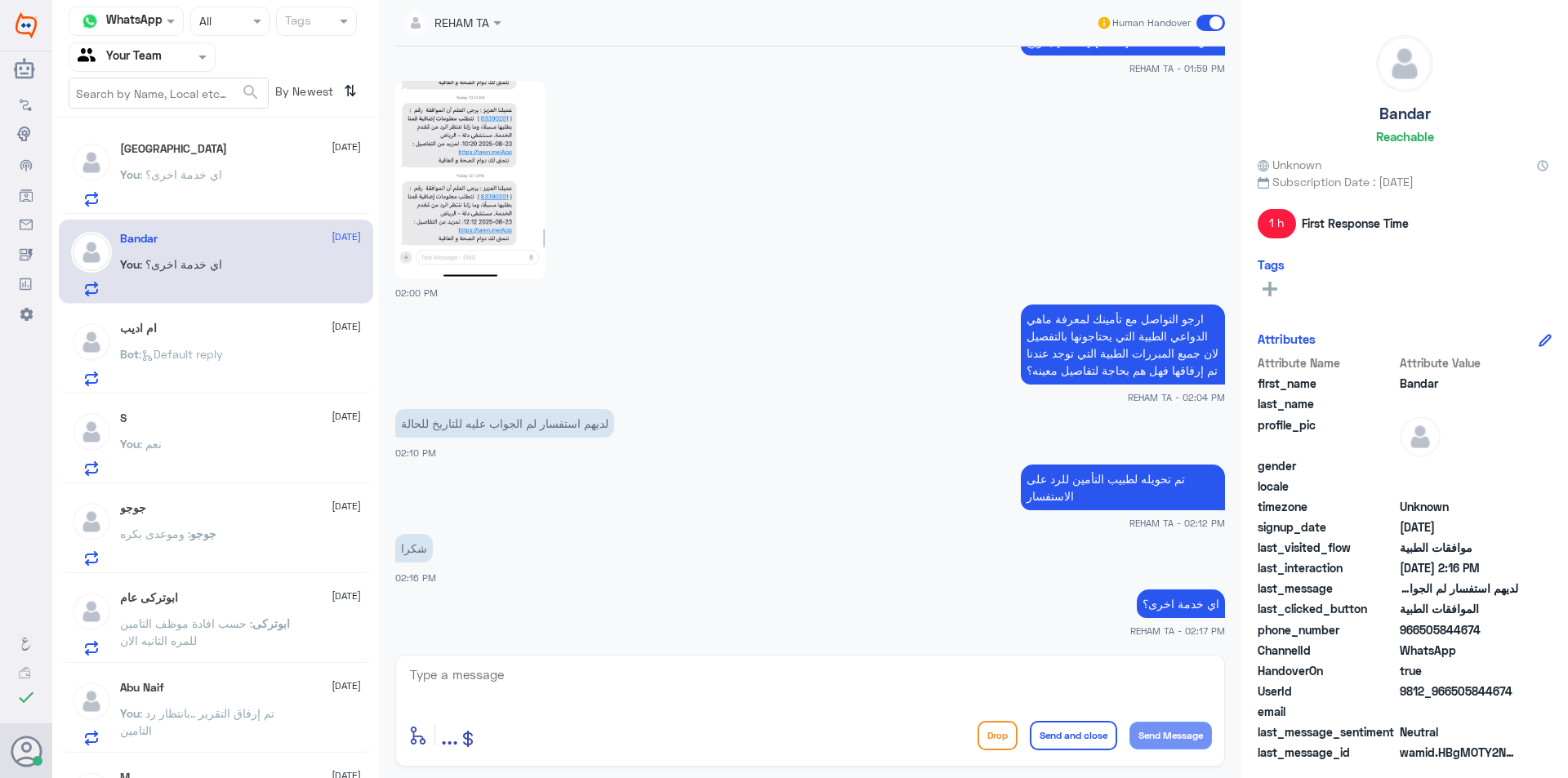
click at [229, 186] on div "You : اي خدمة اخرى؟" at bounding box center [240, 188] width 241 height 37
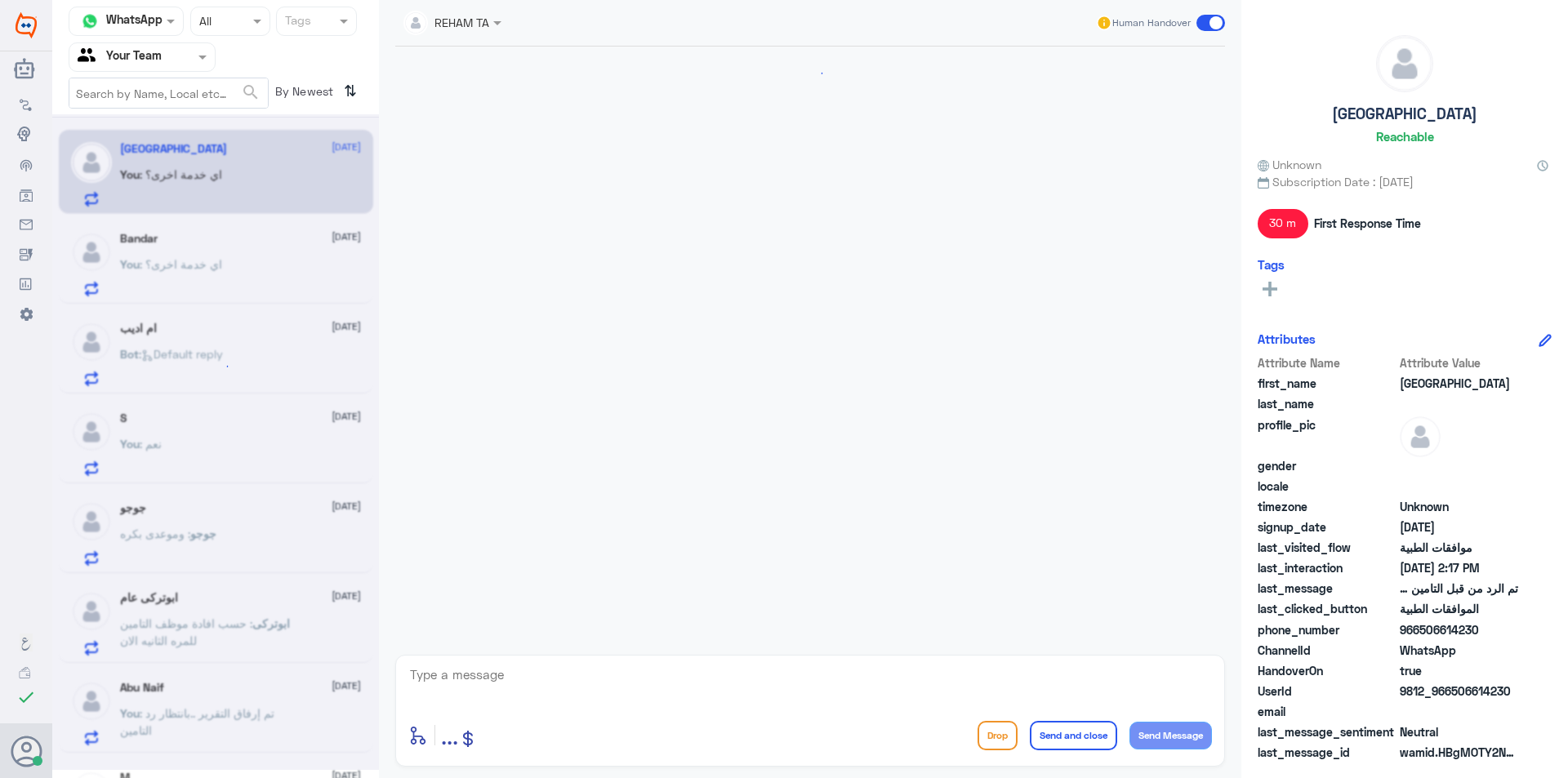
scroll to position [554, 0]
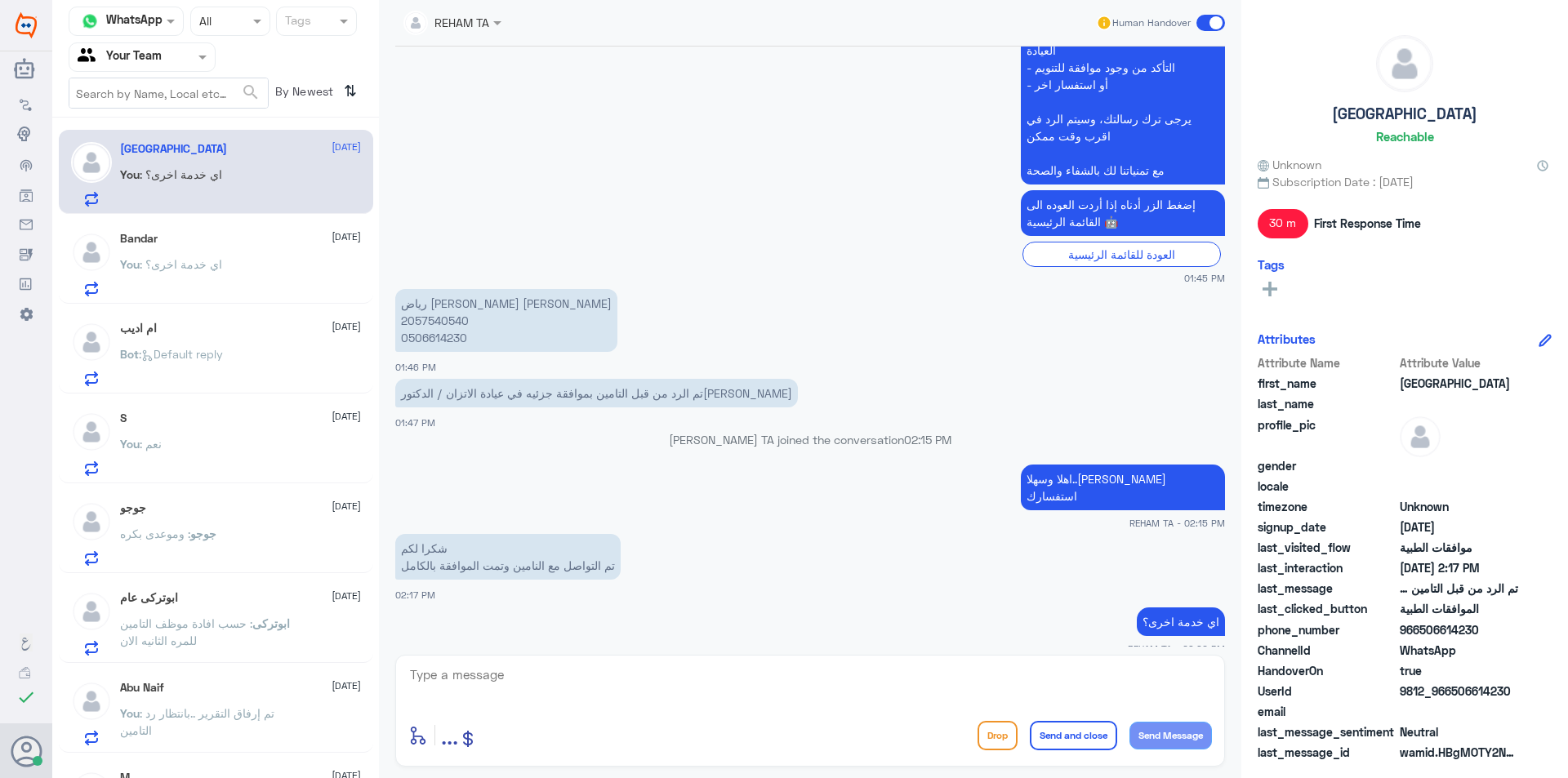
click at [204, 345] on div "ام اديب [DATE] Bot : Default reply" at bounding box center [240, 354] width 241 height 65
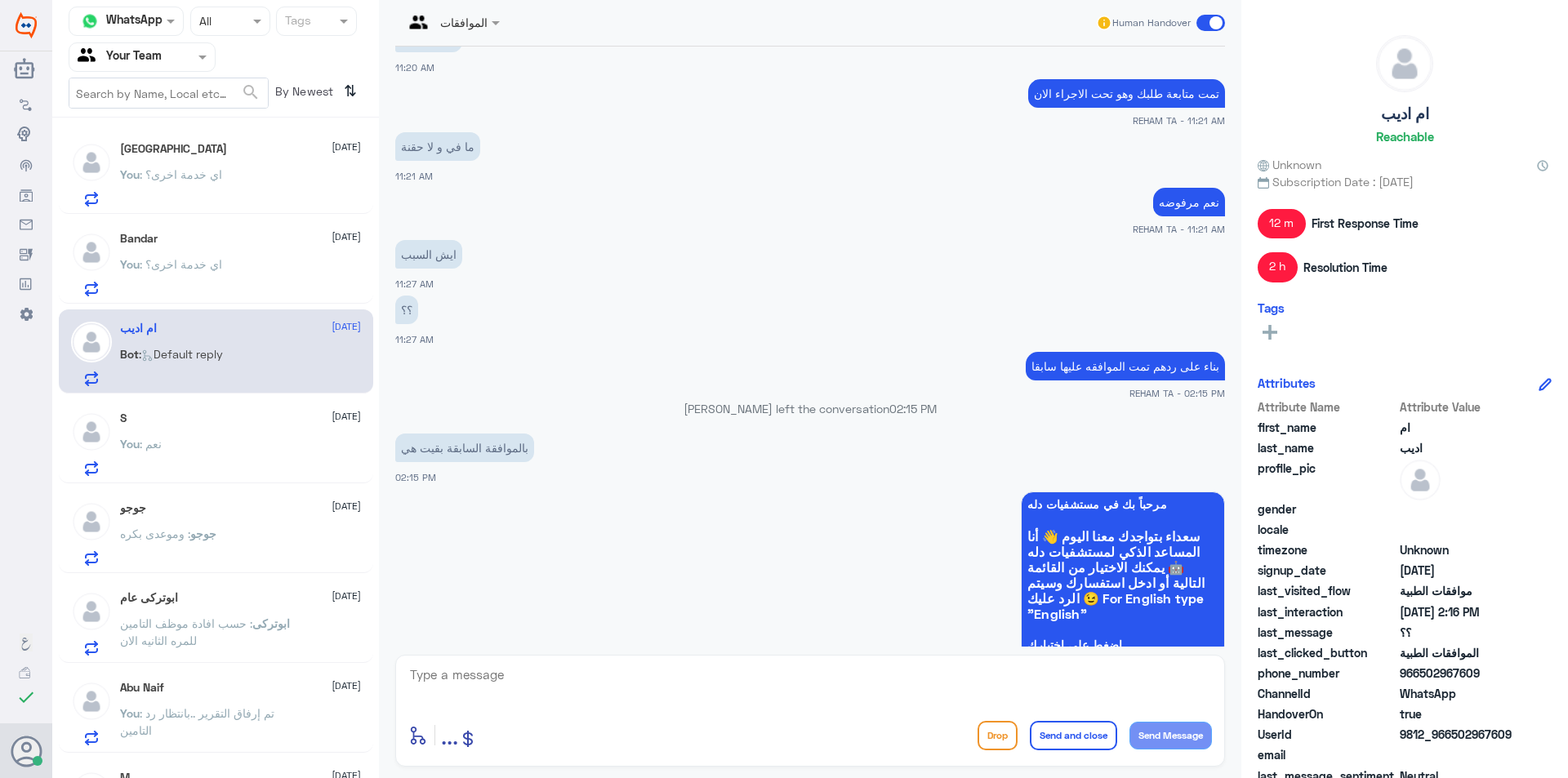
scroll to position [342, 0]
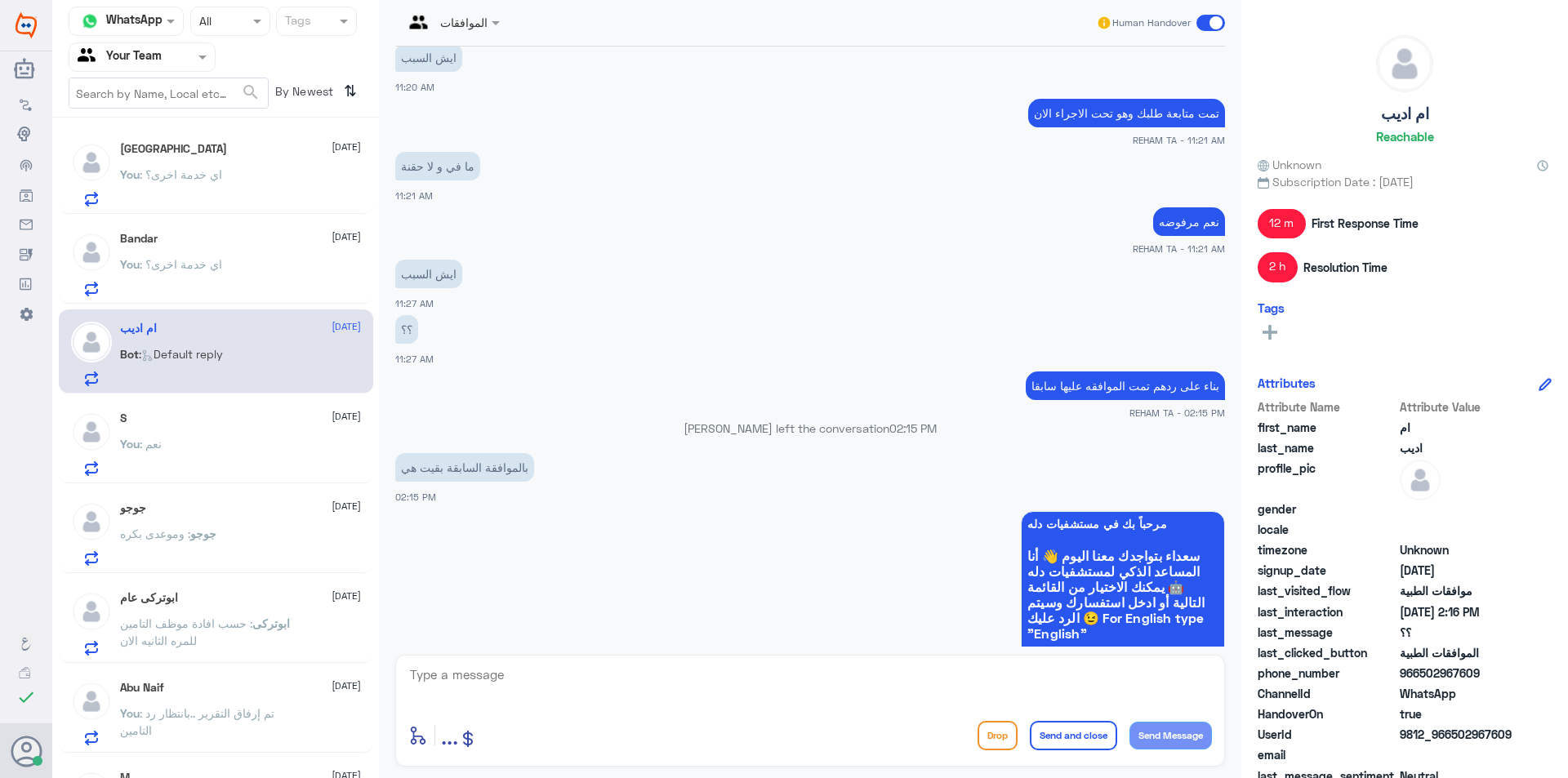
click at [191, 444] on div "You : نعم" at bounding box center [240, 458] width 241 height 37
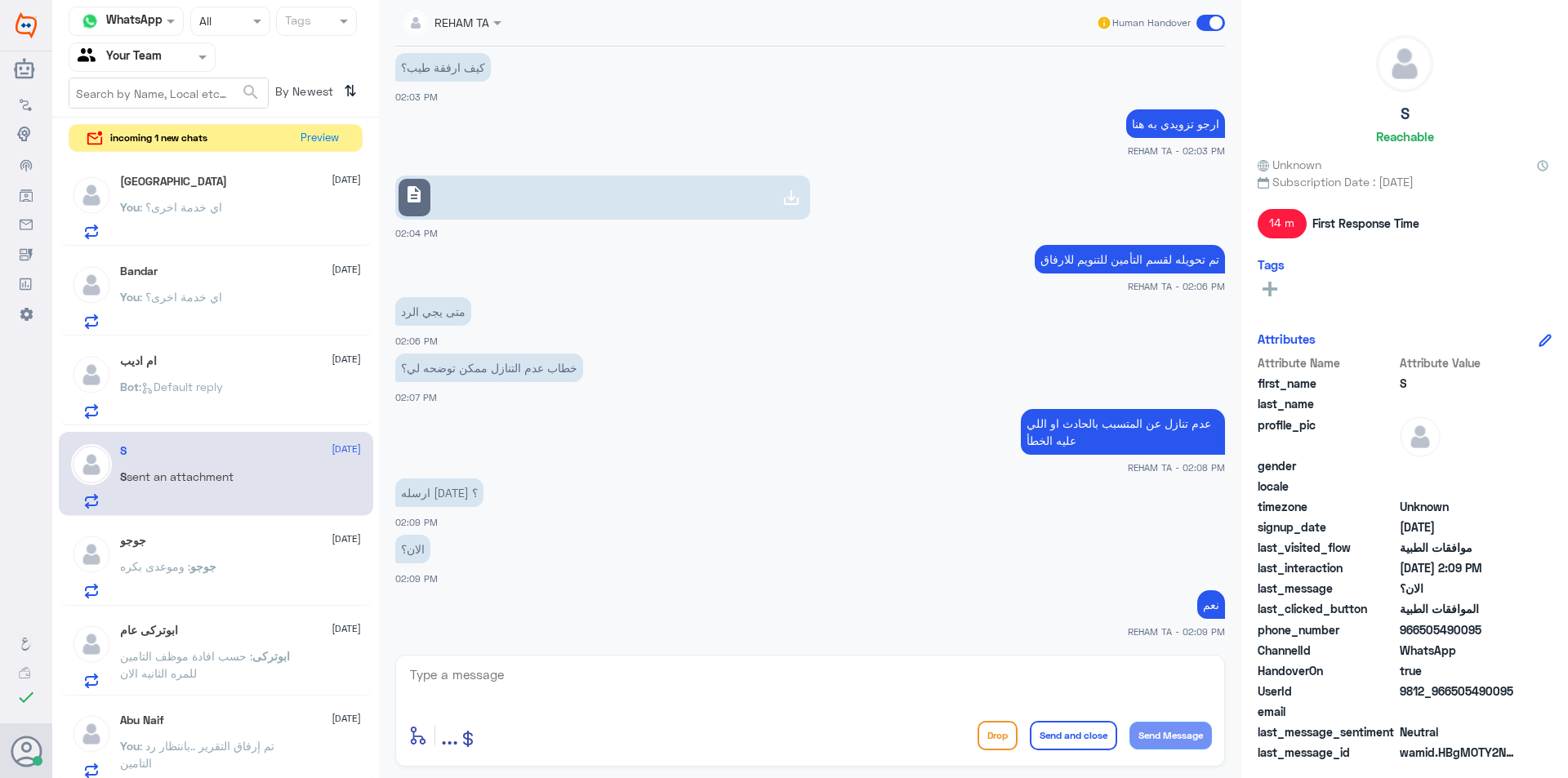
scroll to position [721, 0]
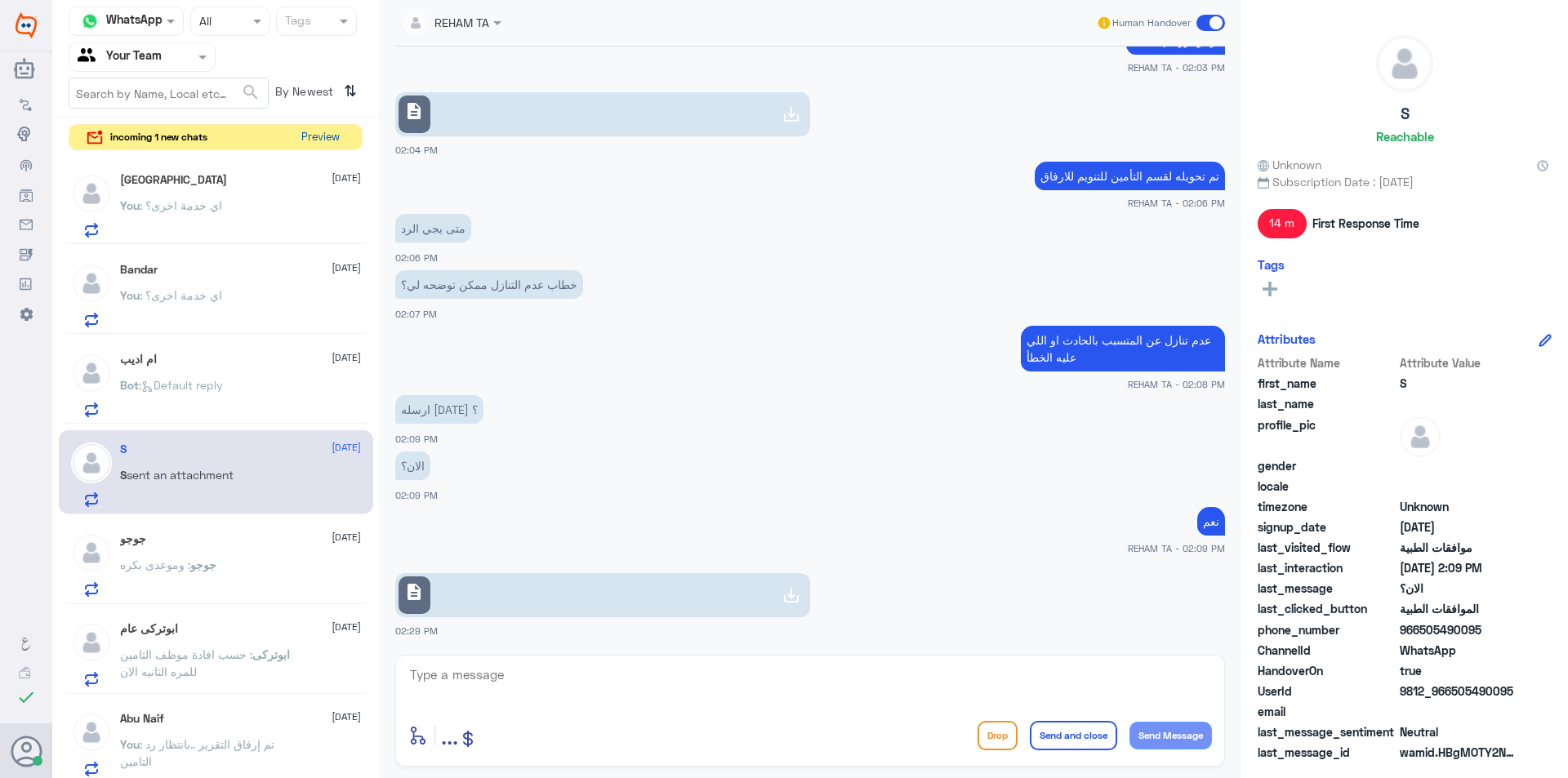
click at [317, 129] on button "Preview" at bounding box center [320, 137] width 51 height 25
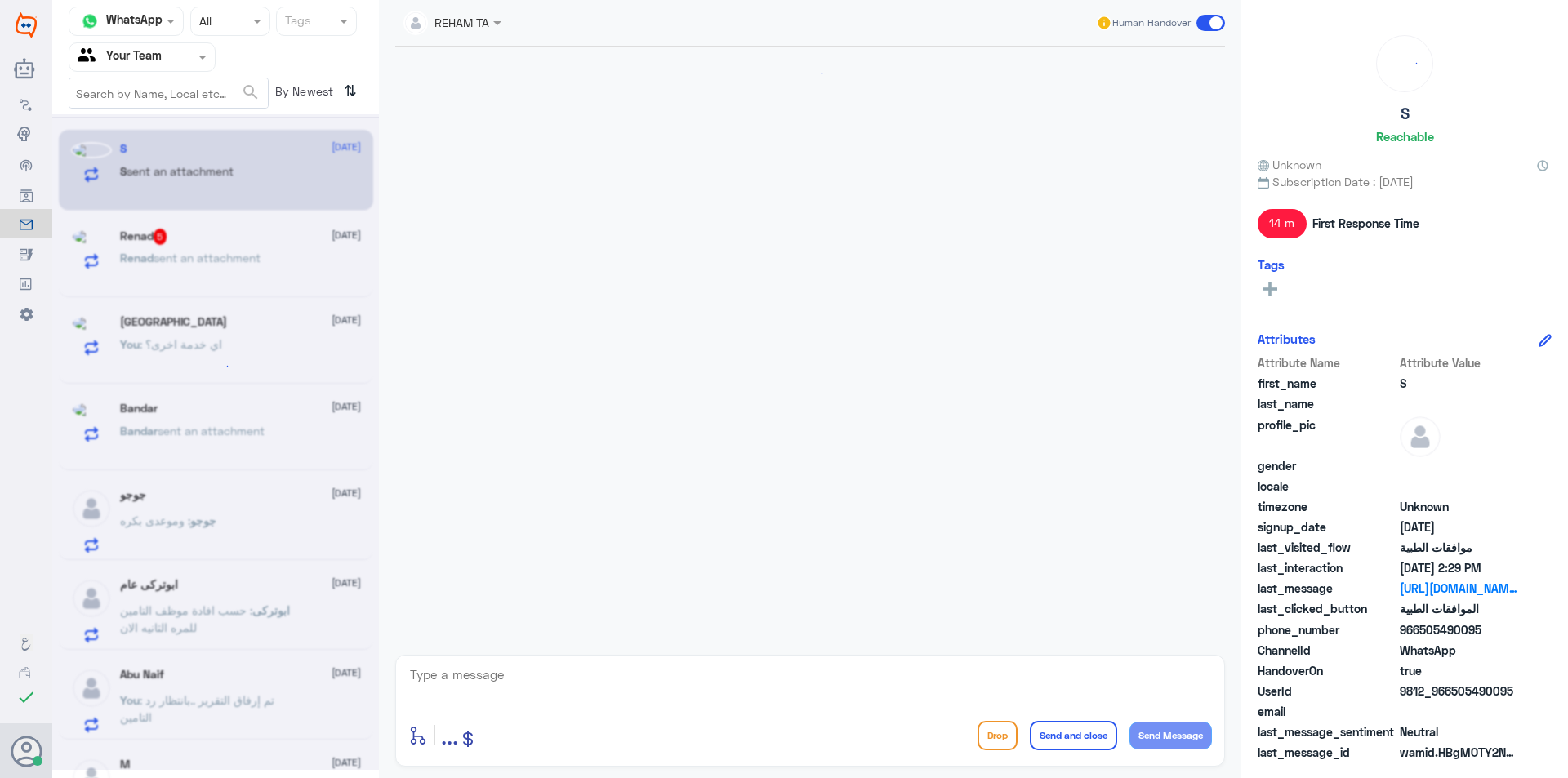
scroll to position [619, 0]
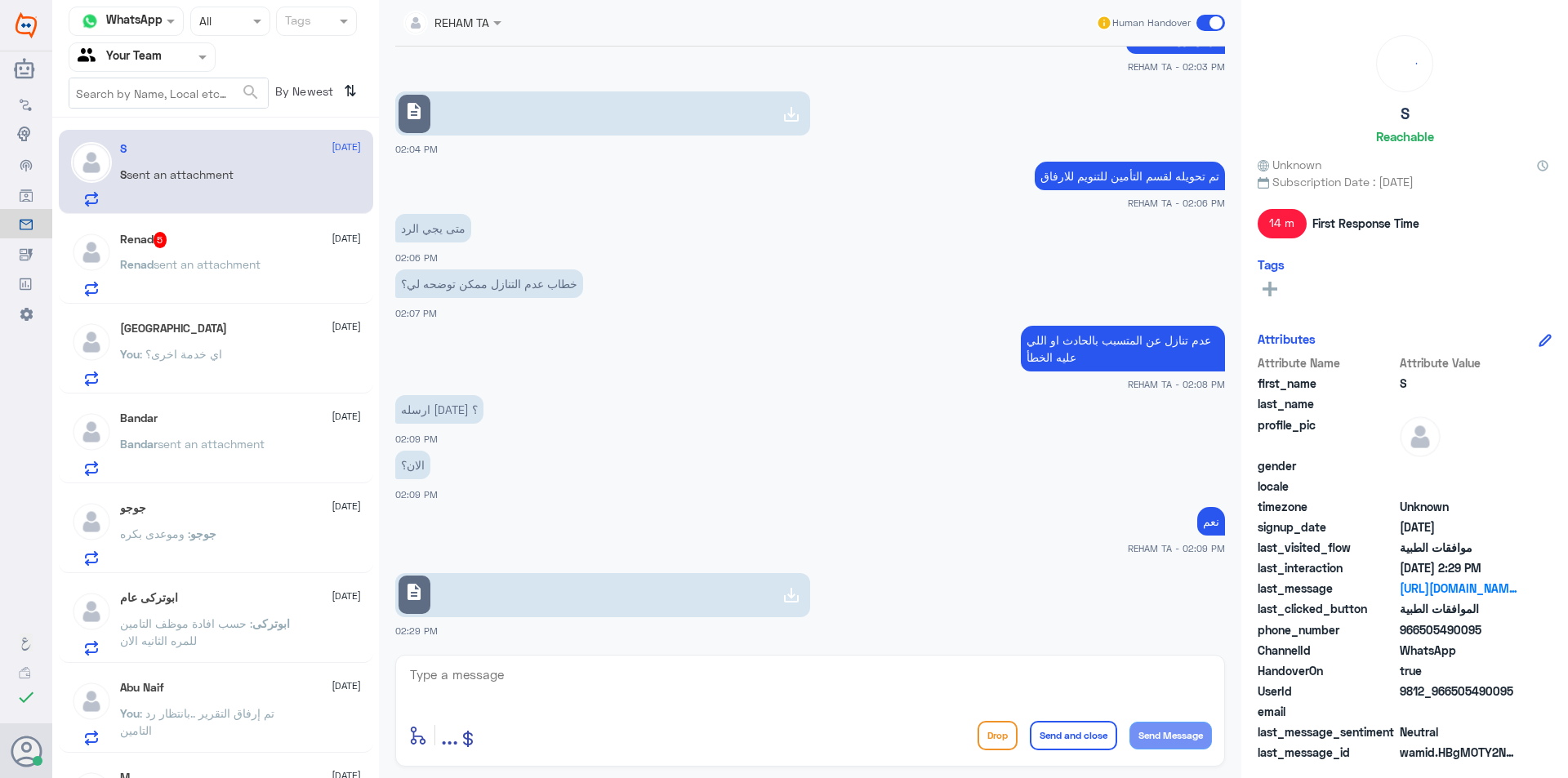
click at [513, 605] on link "description" at bounding box center [602, 595] width 414 height 45
click at [482, 695] on textarea at bounding box center [809, 683] width 804 height 40
type textarea "ن"
type textarea "تم تحويل المستندات لقسم التنويم والعمليات للمتابعه"
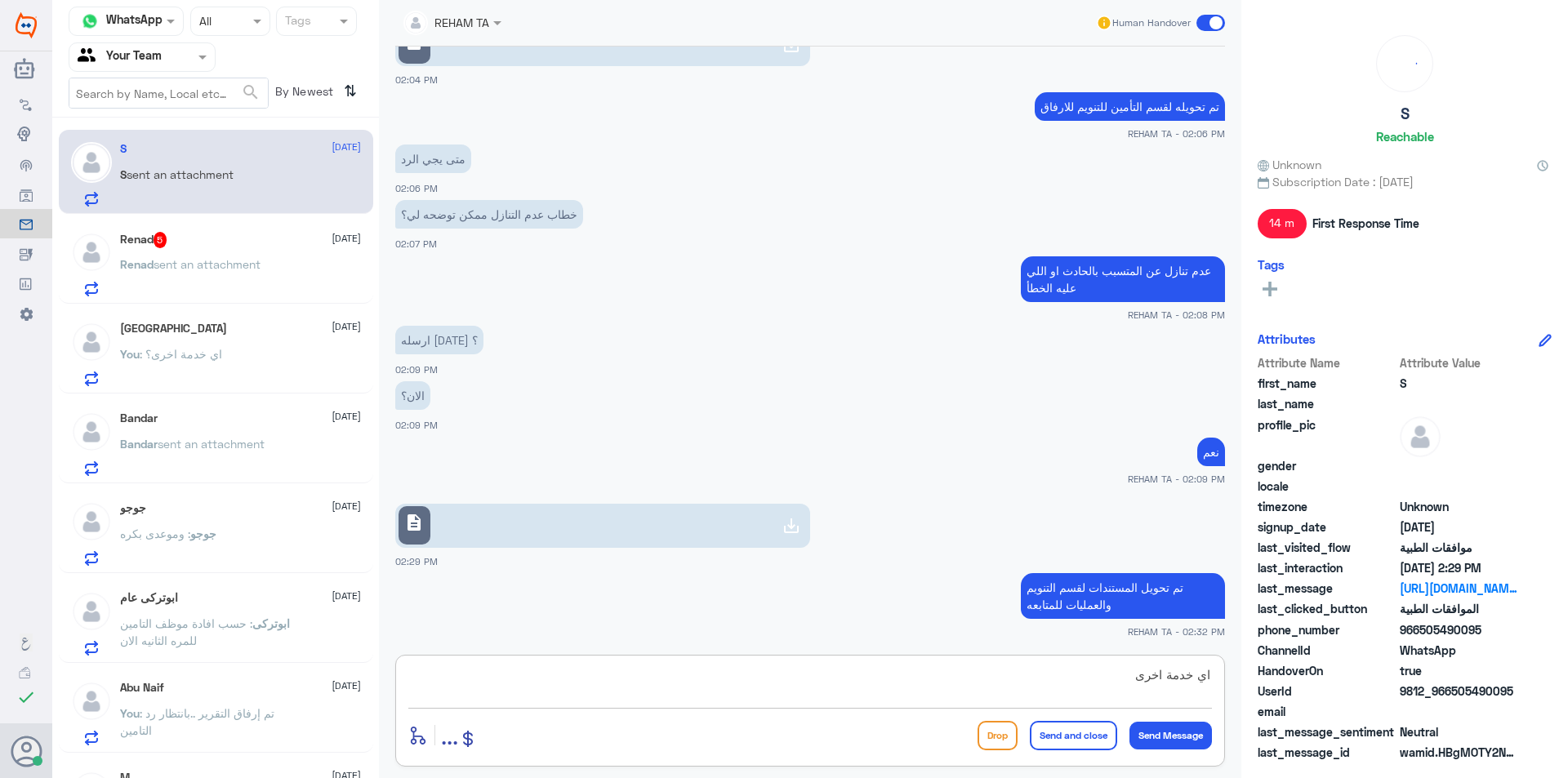
type textarea "اي خدمة اخرى؟"
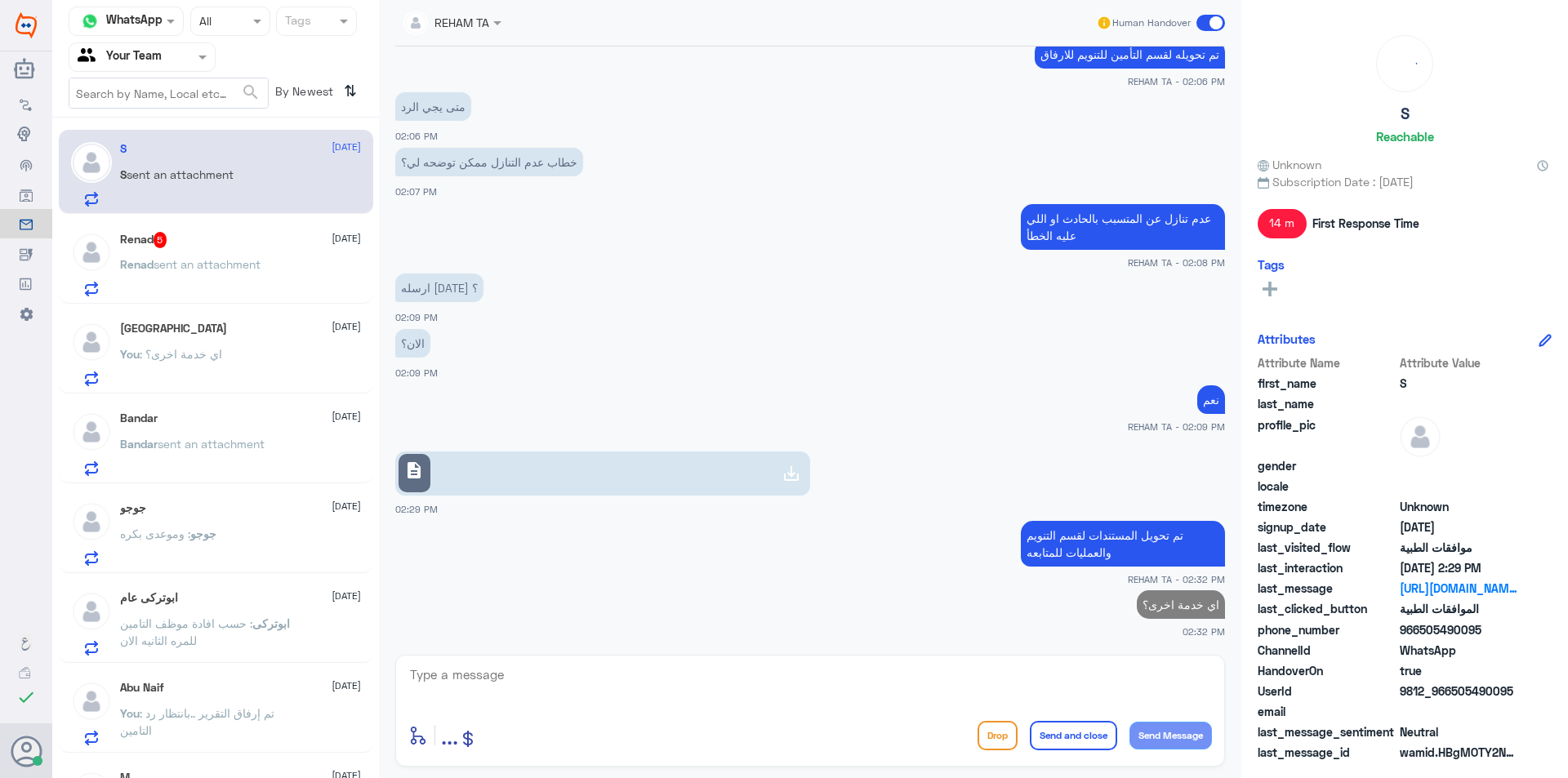
click at [202, 271] on span "sent an attachment" at bounding box center [207, 263] width 107 height 14
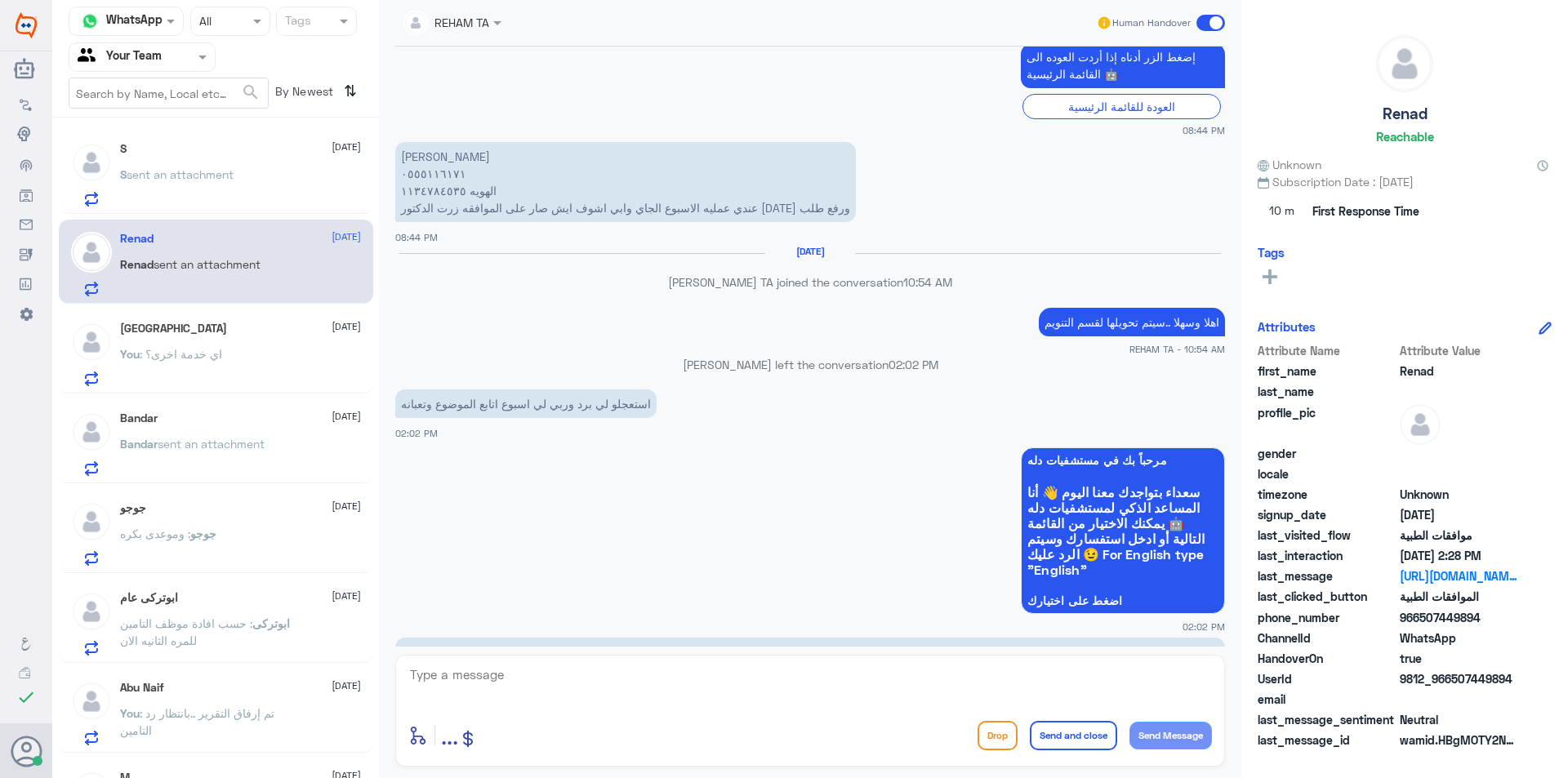
scroll to position [580, 0]
click at [580, 682] on textarea at bounding box center [809, 683] width 804 height 40
click at [619, 702] on textarea "1134784538" at bounding box center [809, 683] width 804 height 40
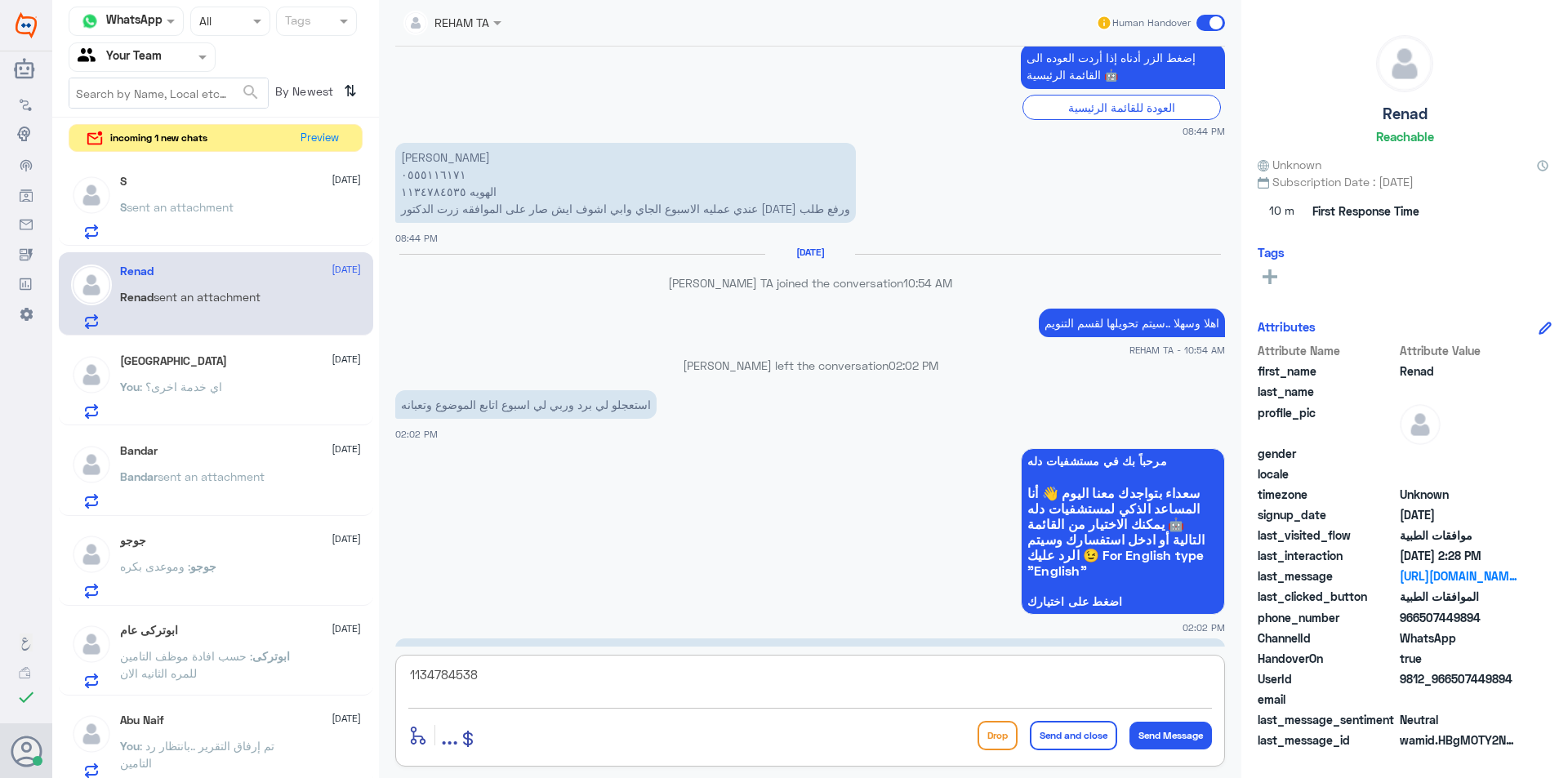
click at [494, 681] on textarea "1134784538" at bounding box center [809, 683] width 804 height 40
click at [494, 681] on textarea "0555116171" at bounding box center [809, 683] width 804 height 40
type textarea "0555116171"
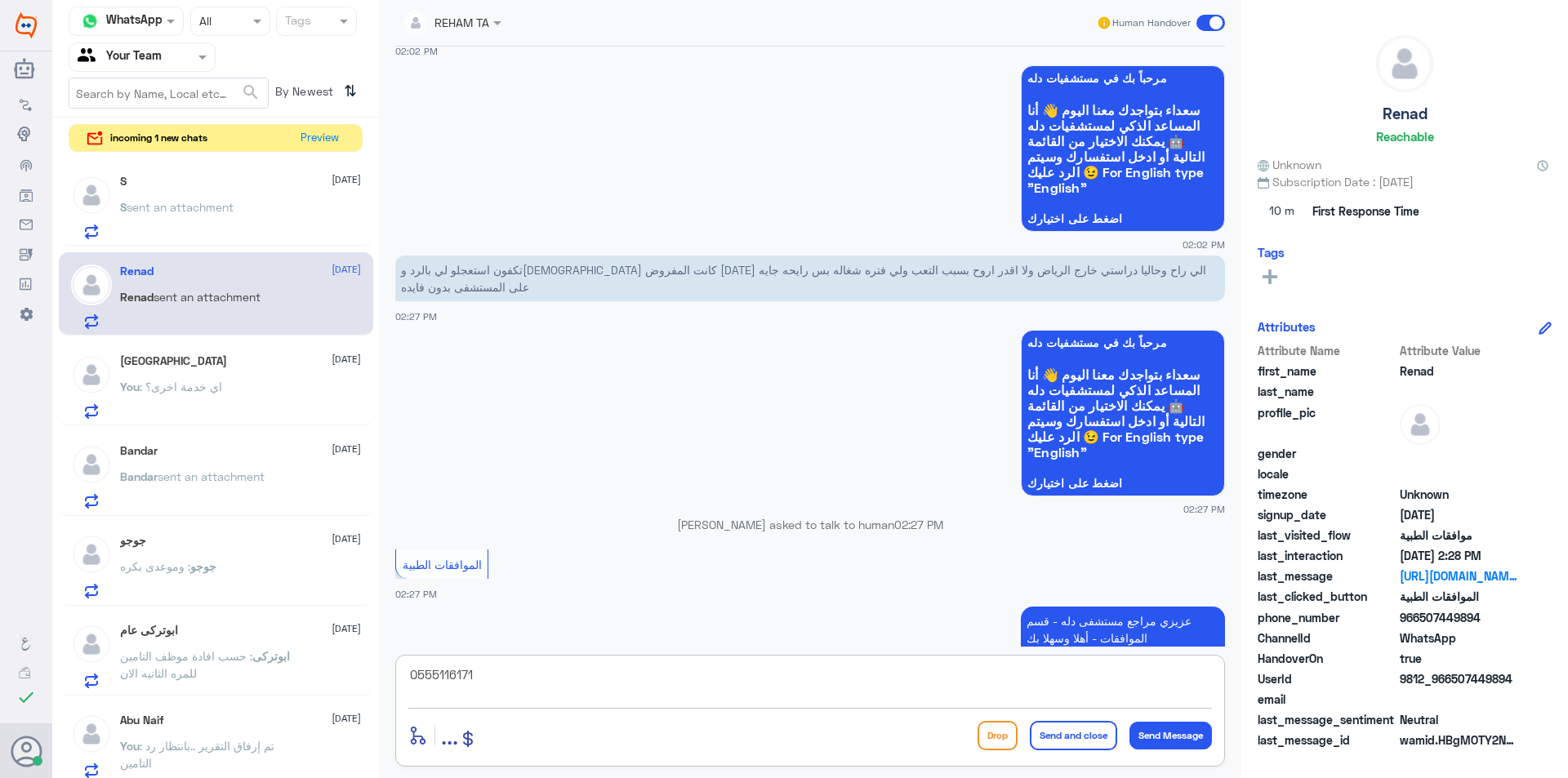
scroll to position [988, 0]
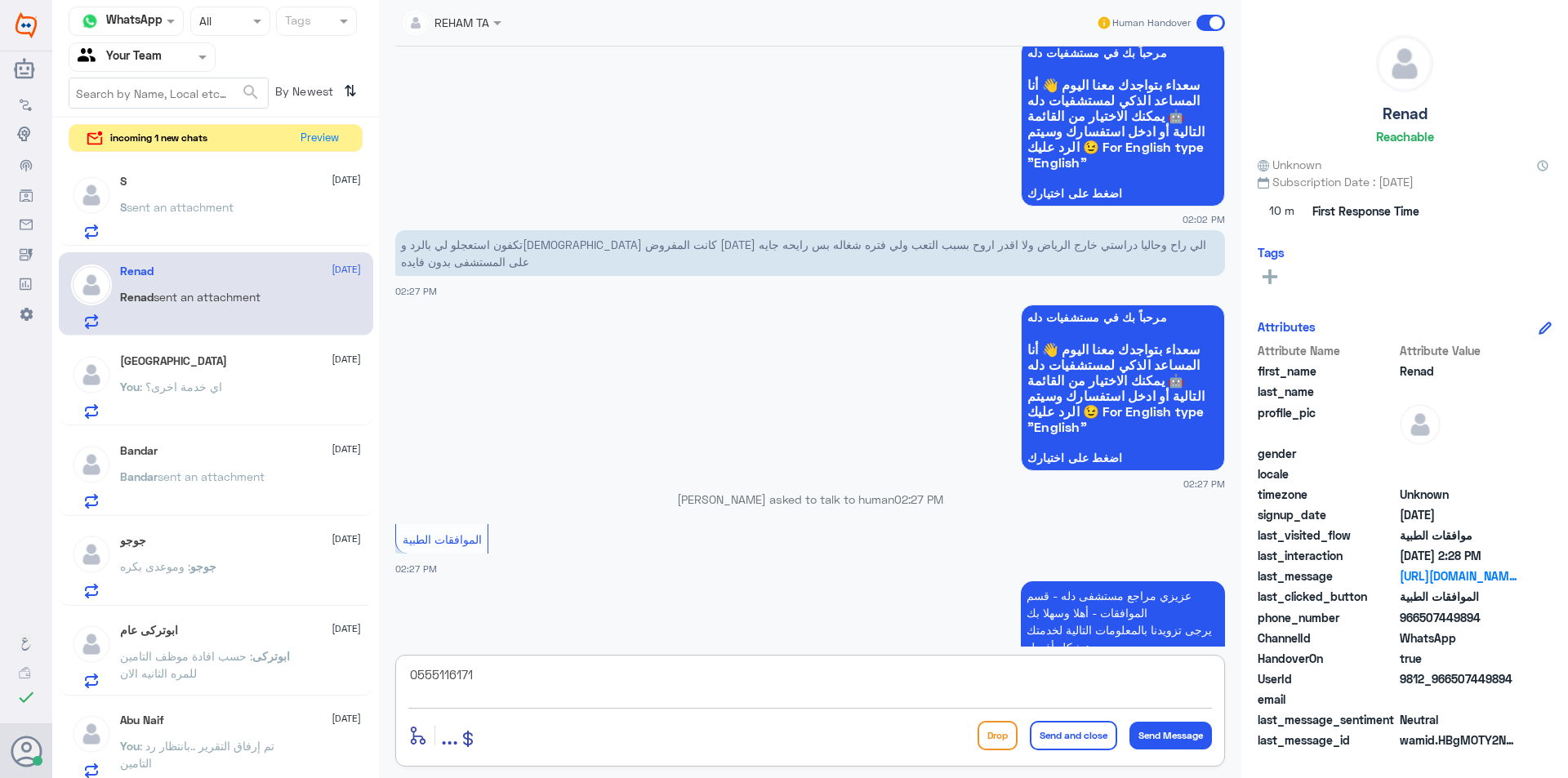
click at [563, 688] on textarea "0555116171" at bounding box center [809, 683] width 804 height 40
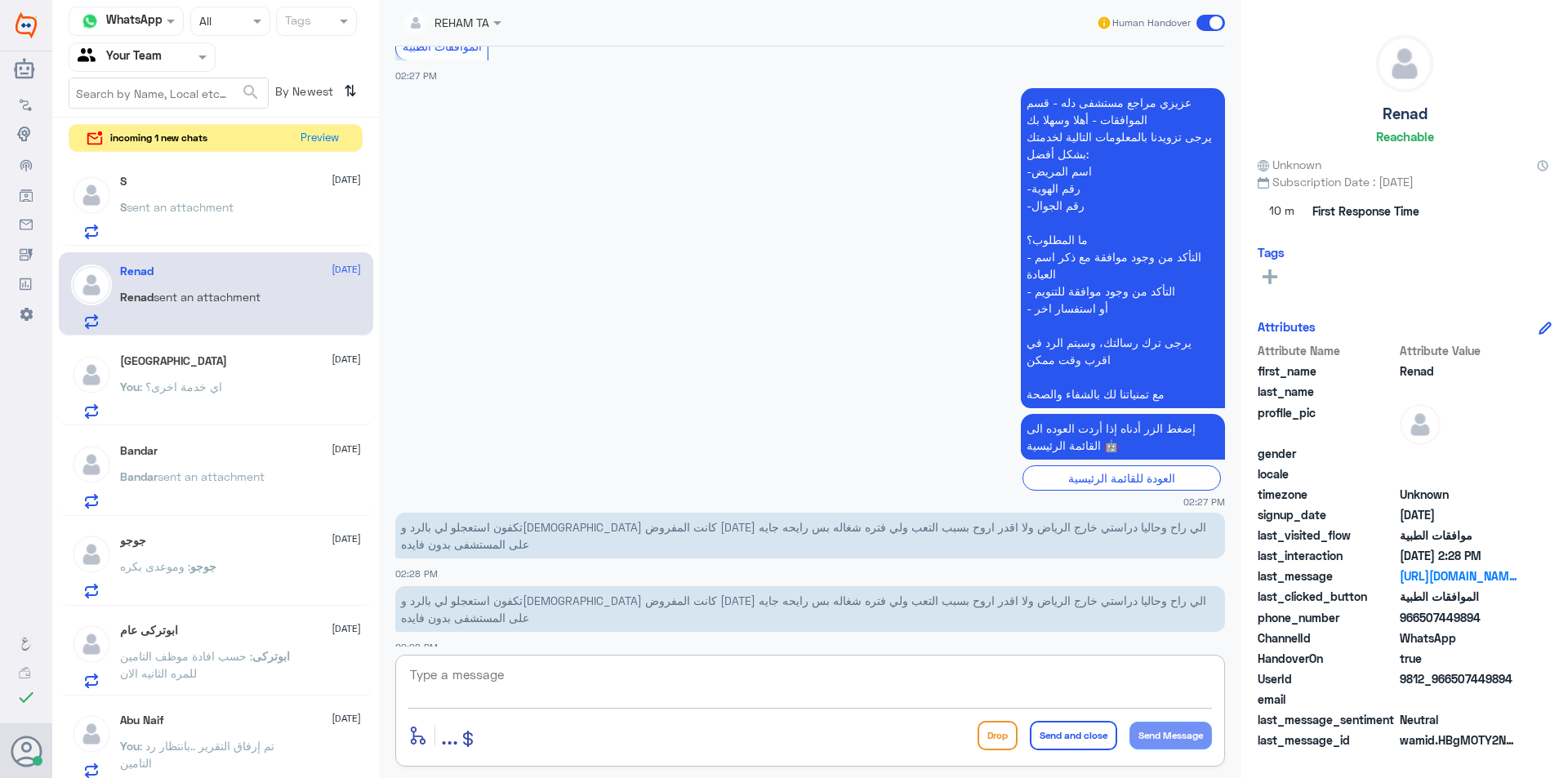
scroll to position [1724, 0]
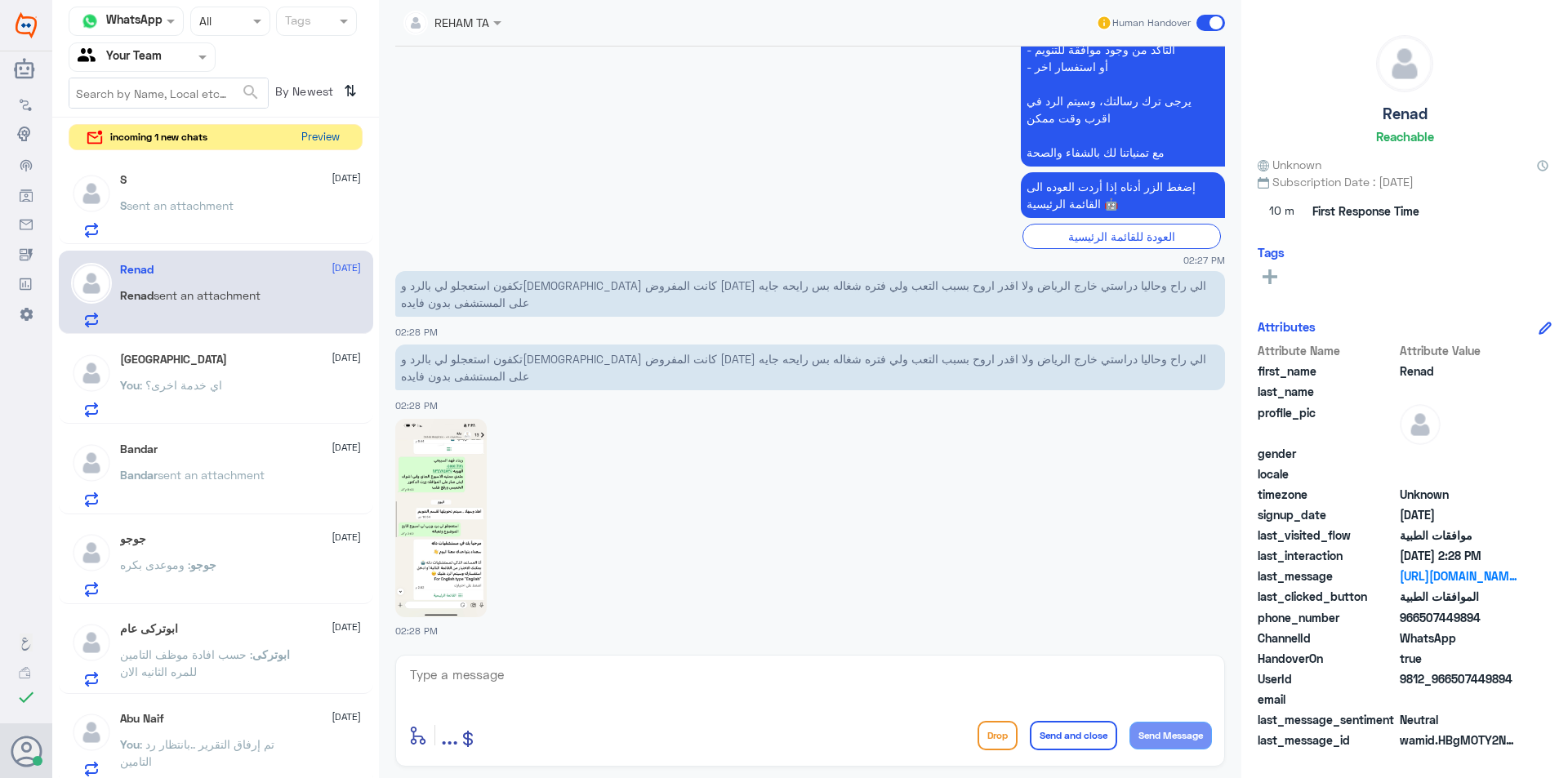
click at [304, 147] on button "Preview" at bounding box center [320, 137] width 51 height 25
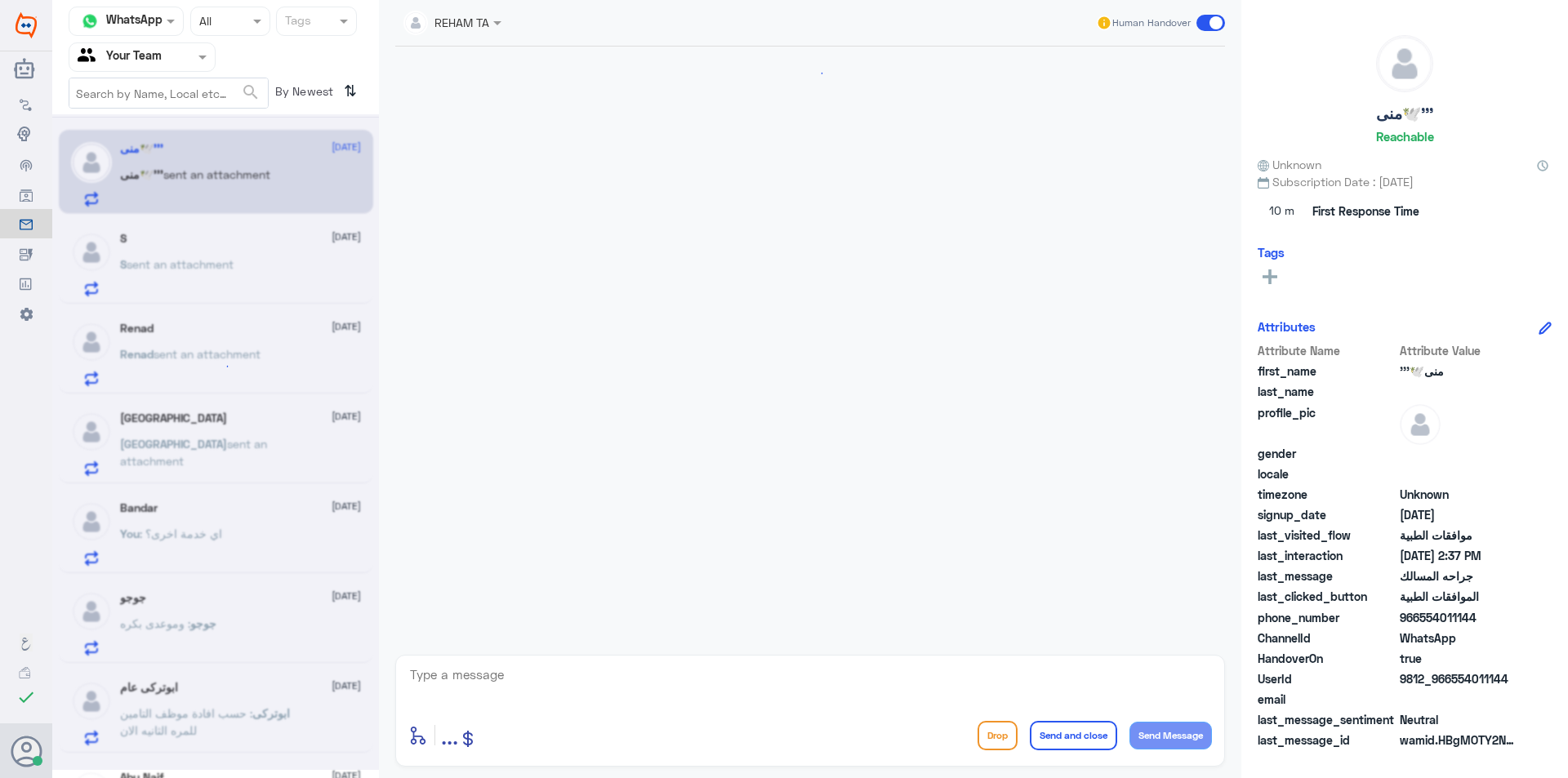
scroll to position [346, 0]
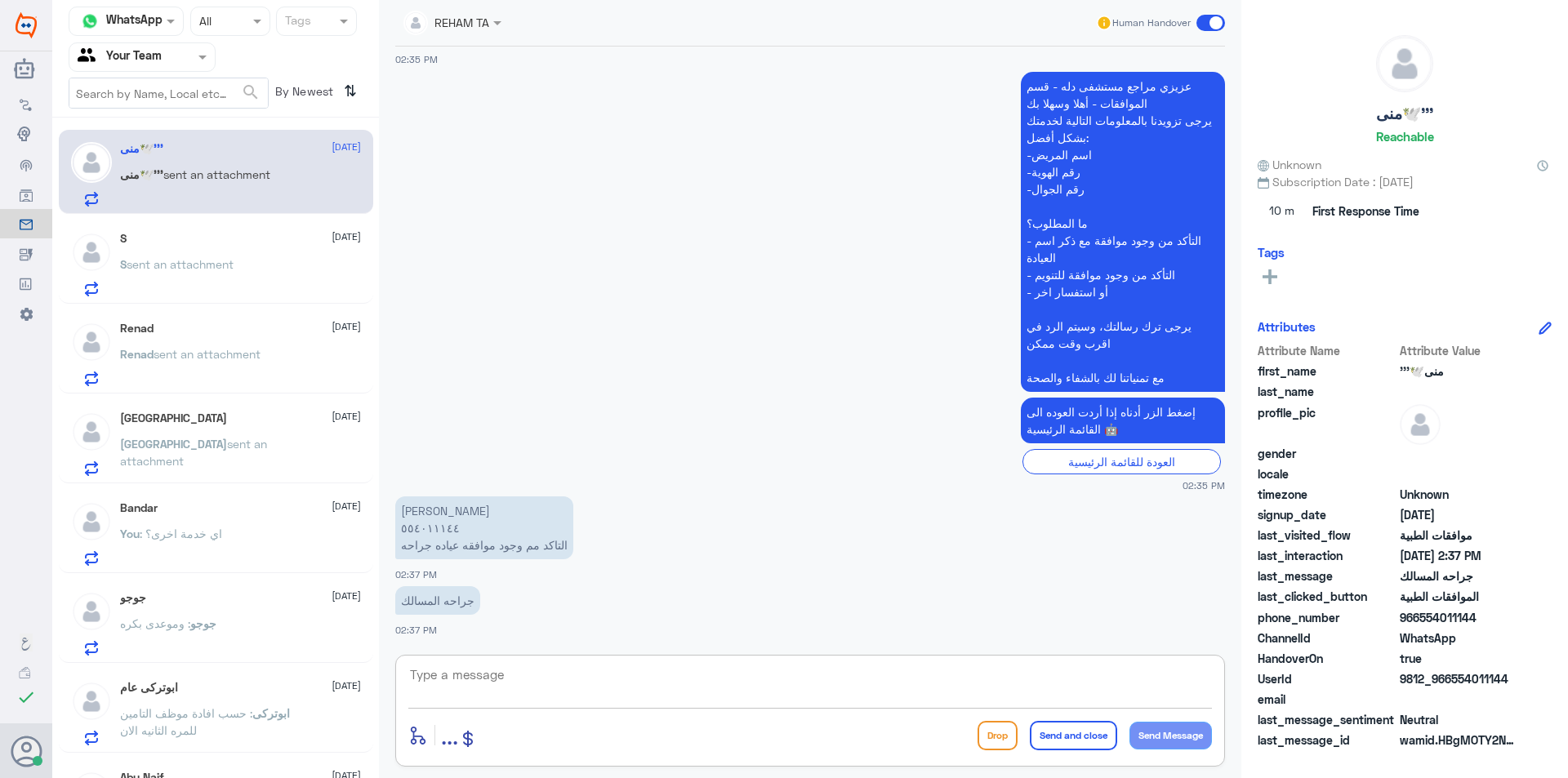
click at [555, 699] on textarea at bounding box center [809, 683] width 804 height 40
click at [555, 698] on textarea "0554011144" at bounding box center [809, 683] width 804 height 40
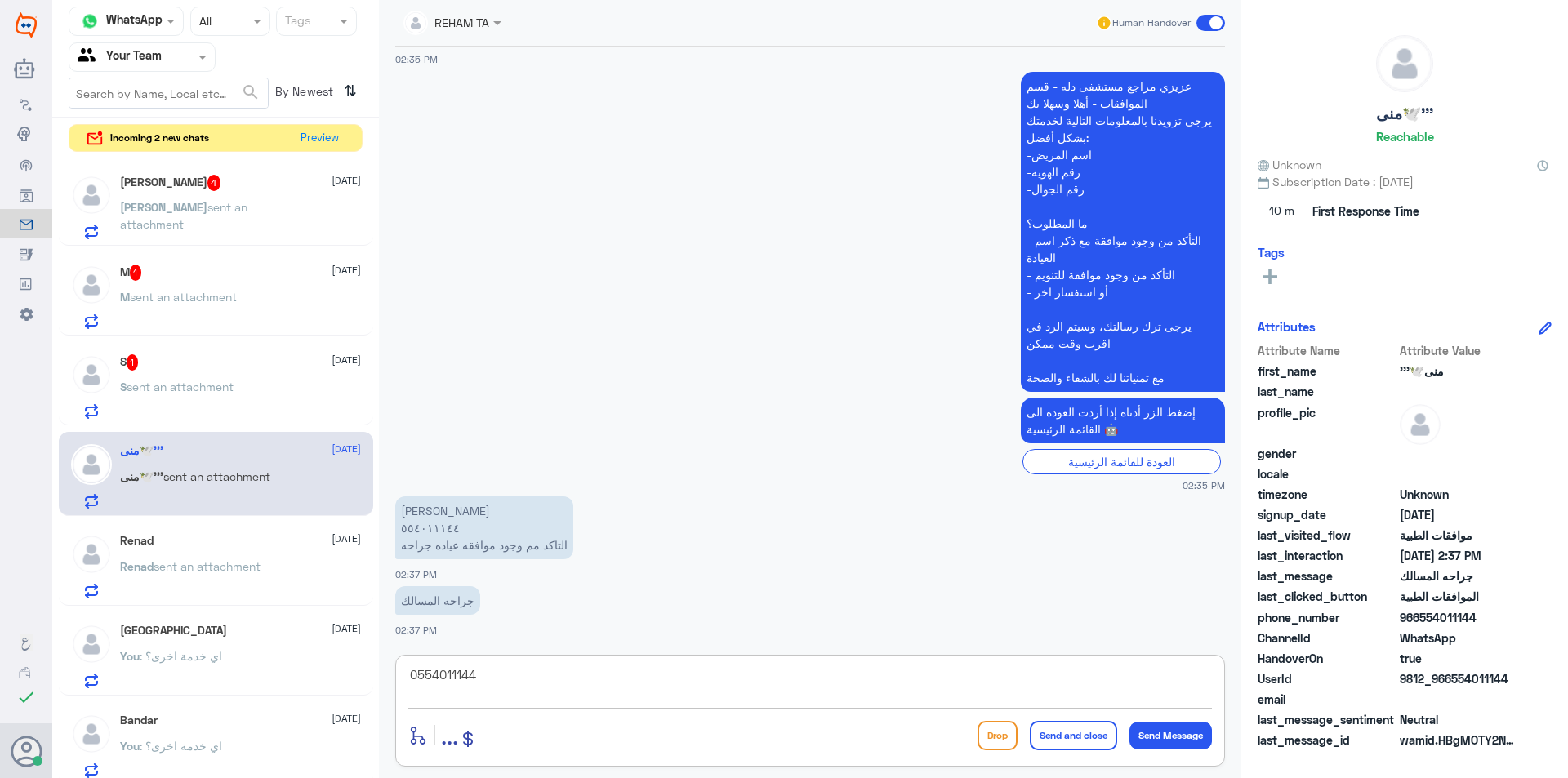
click at [491, 670] on textarea "0554011144" at bounding box center [809, 683] width 804 height 40
click at [669, 721] on div "enter flow name ... Drop Send and close Send Message" at bounding box center [809, 735] width 804 height 37
click at [678, 701] on textarea "0554011144" at bounding box center [809, 683] width 804 height 40
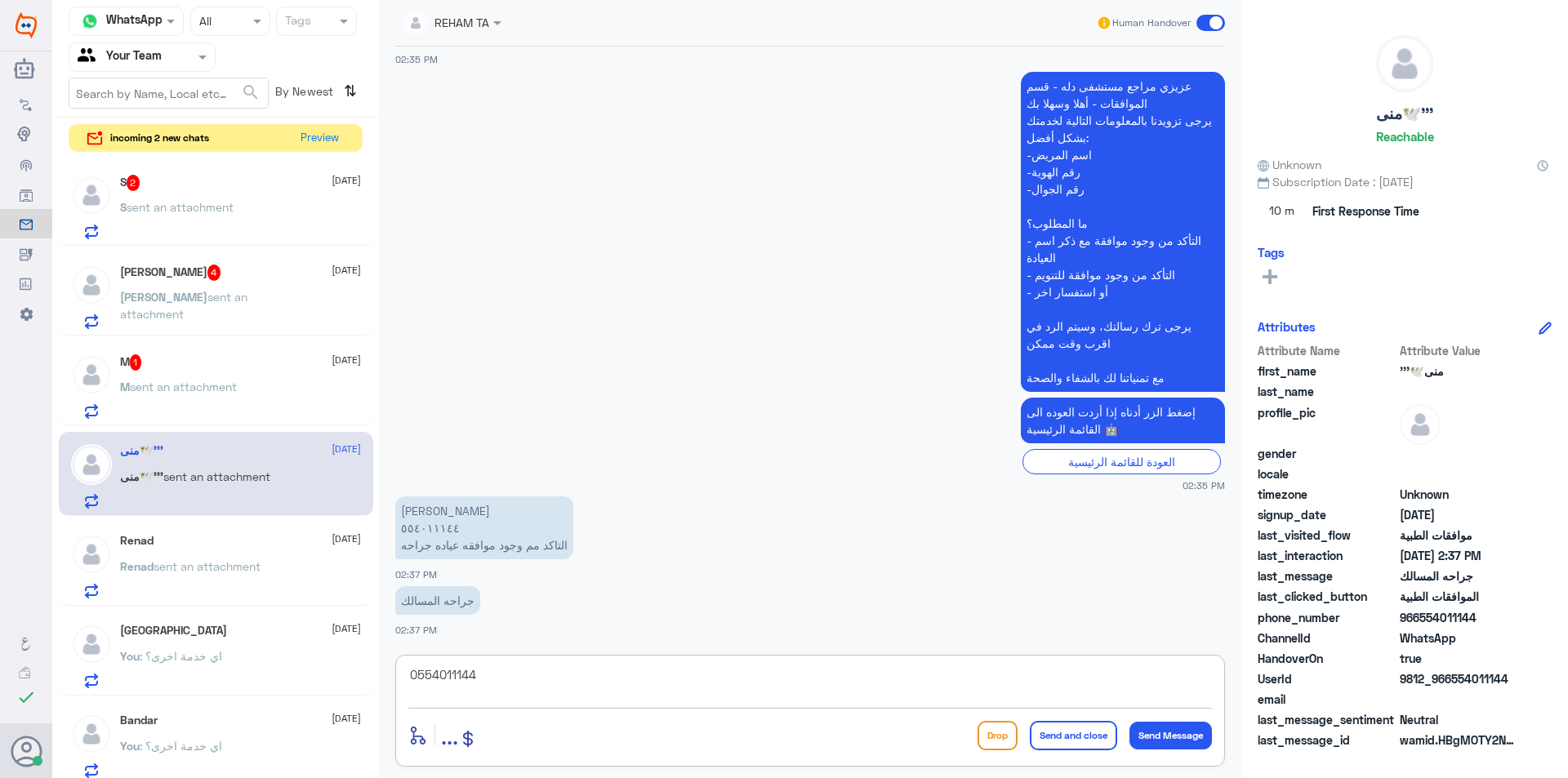
click at [670, 701] on textarea "0554011144" at bounding box center [809, 683] width 804 height 40
type textarea "هل على رنين الحوض؟"
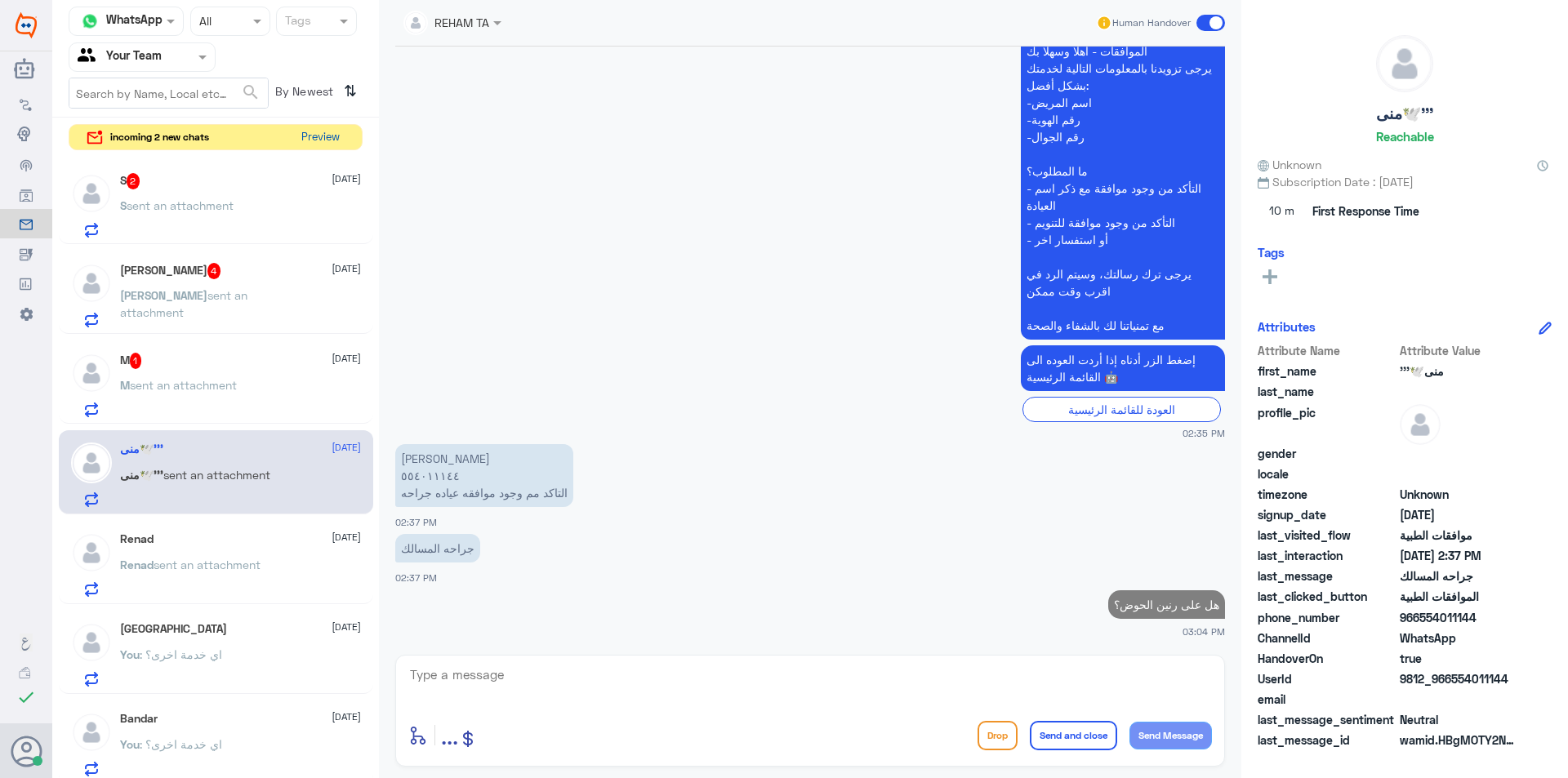
click at [311, 139] on button "Preview" at bounding box center [320, 137] width 51 height 25
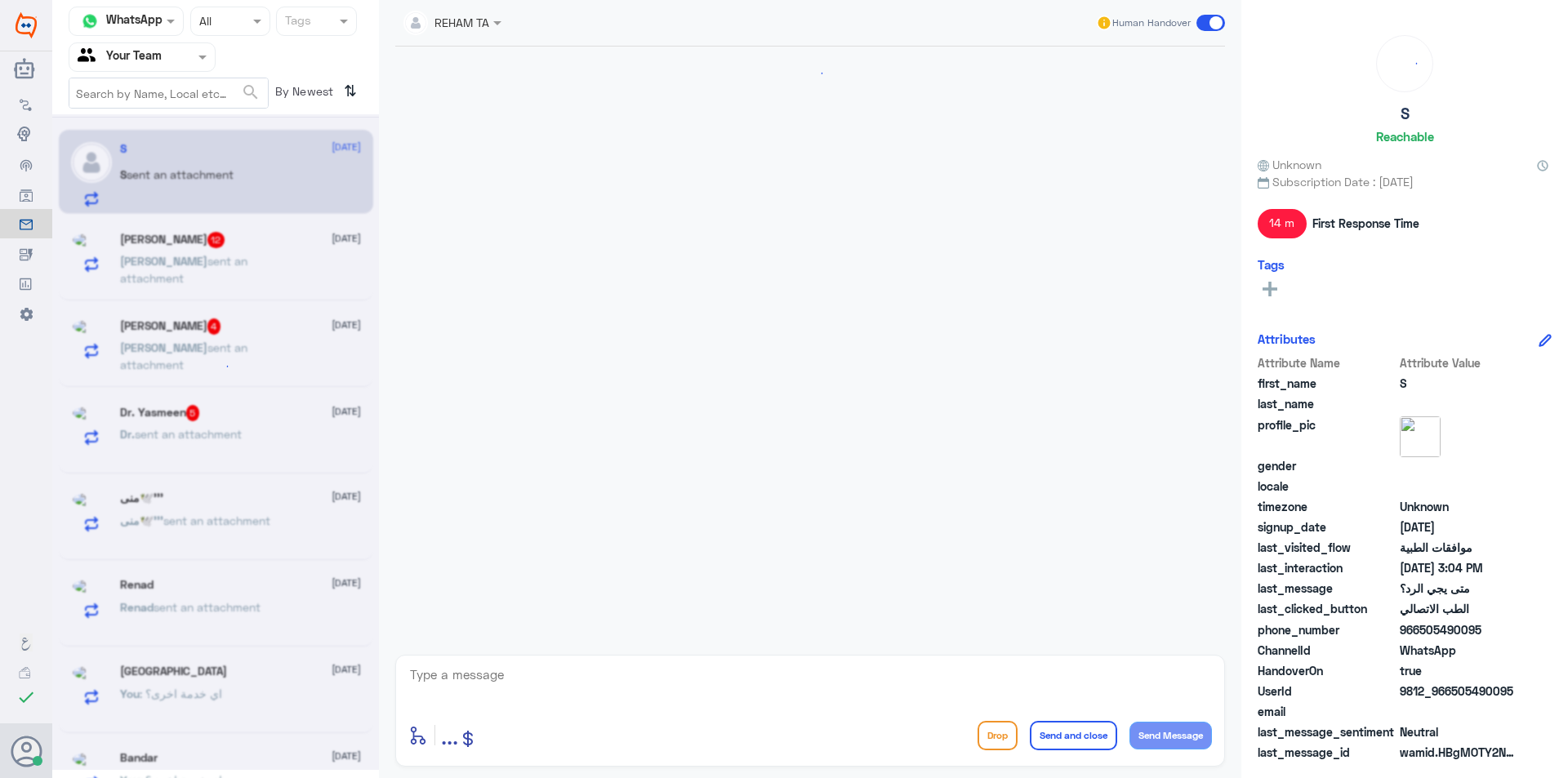
scroll to position [669, 0]
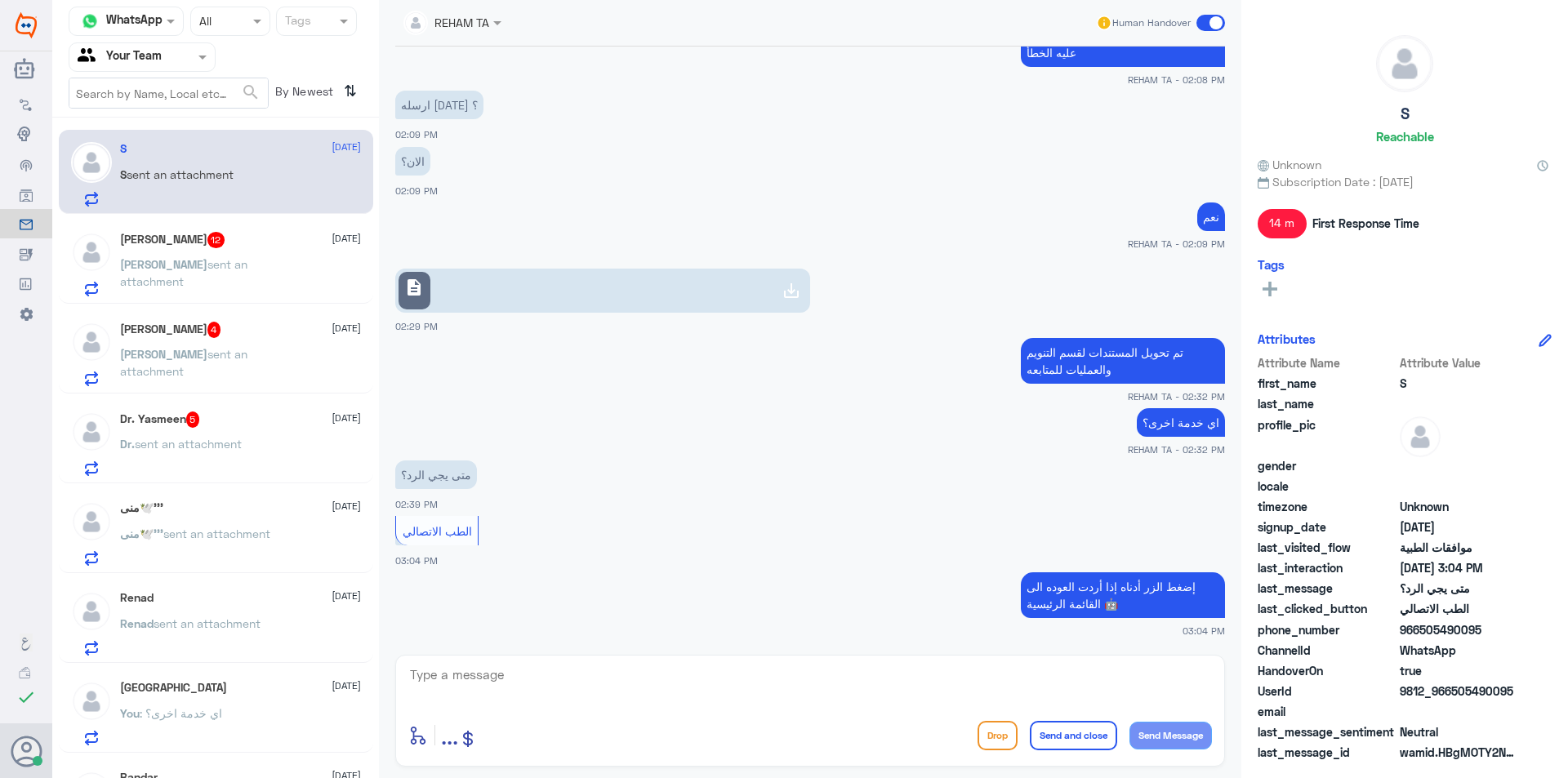
click at [201, 264] on span "sent an attachment" at bounding box center [183, 272] width 127 height 31
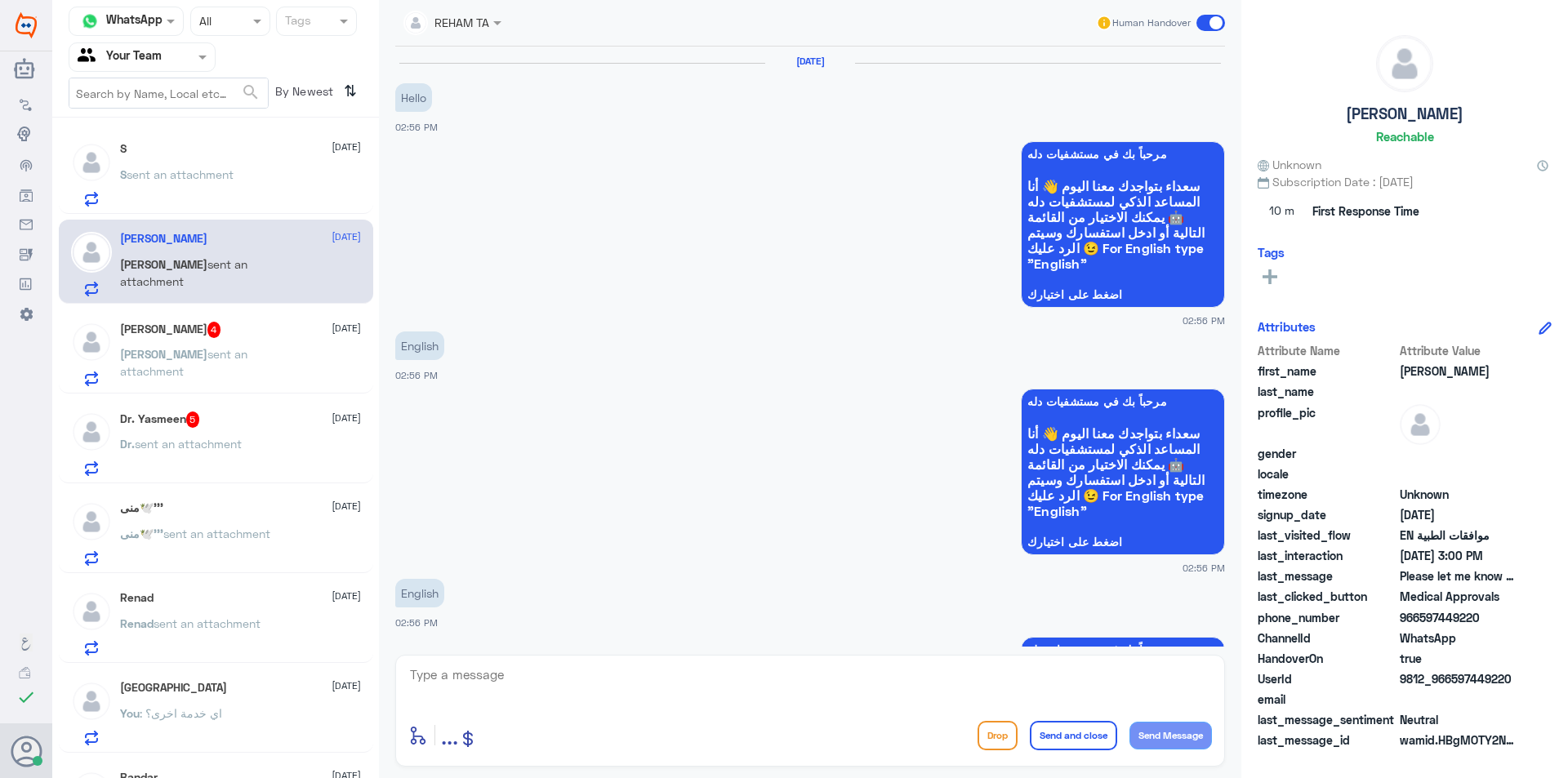
scroll to position [1267, 0]
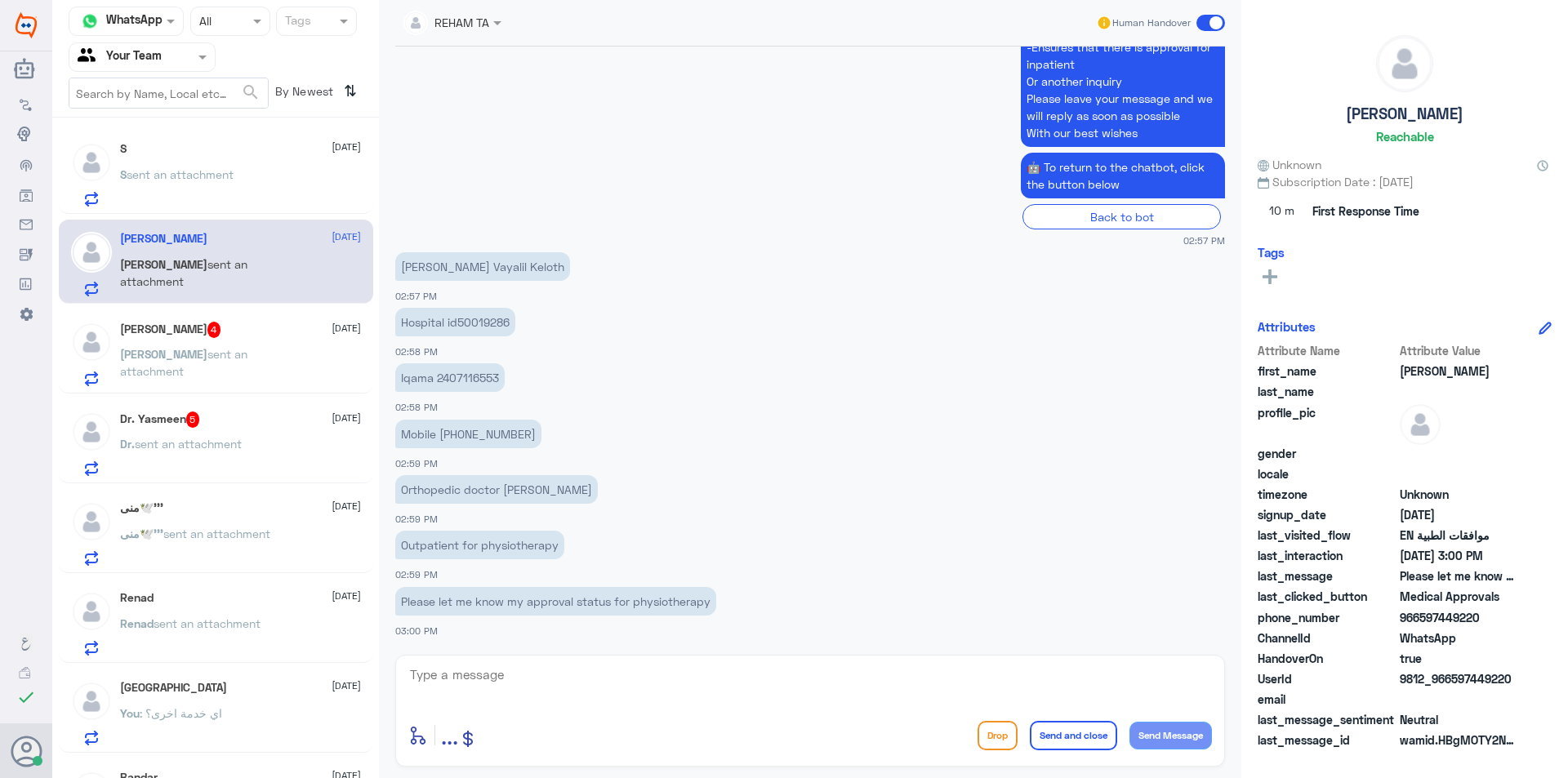
click at [236, 401] on div "Dr. Yasmeen 5 [DATE] Dr. sent an attachment" at bounding box center [215, 441] width 314 height 84
click at [246, 363] on p "[PERSON_NAME] sent an attachment" at bounding box center [211, 366] width 184 height 41
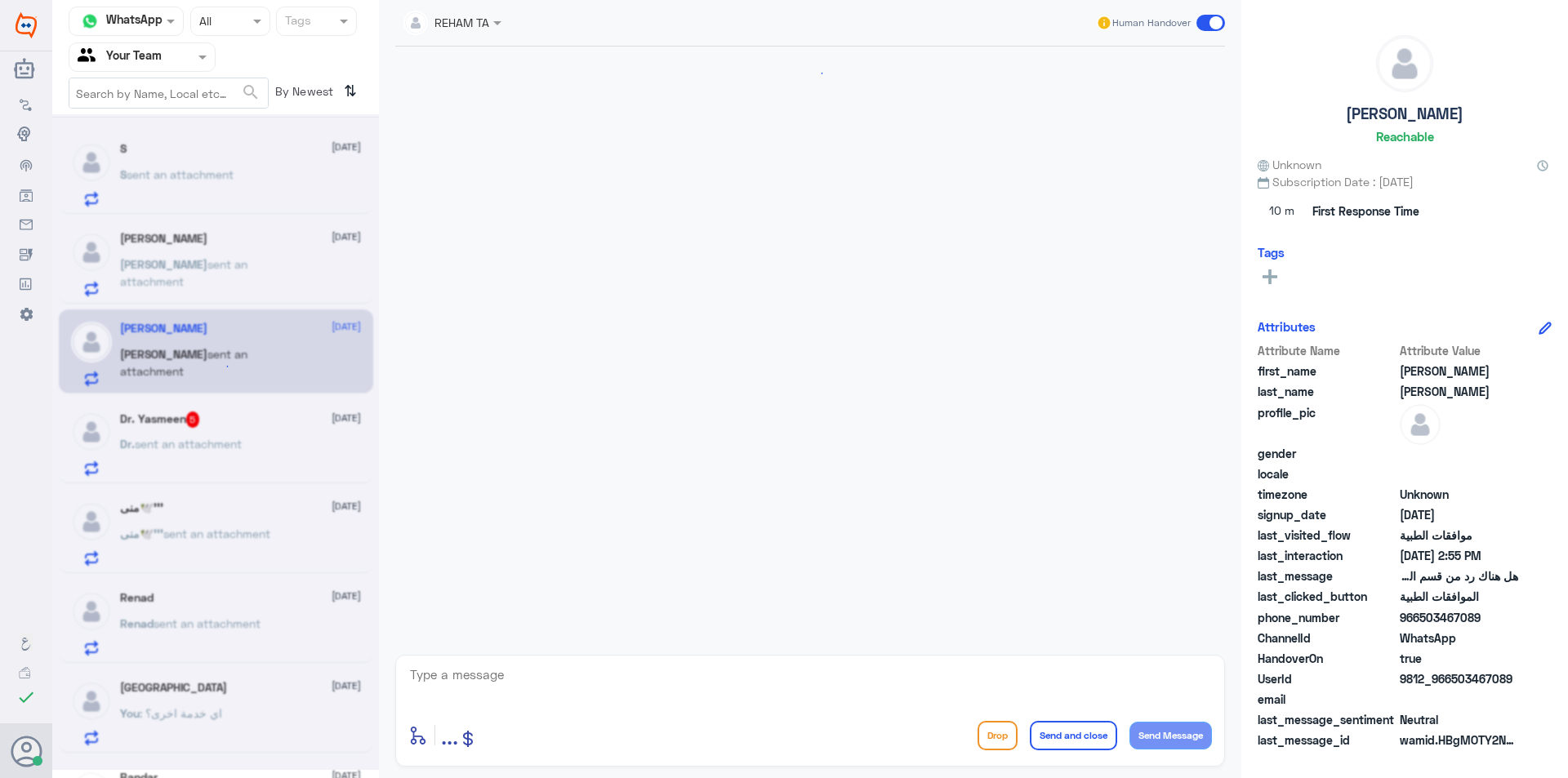
scroll to position [984, 0]
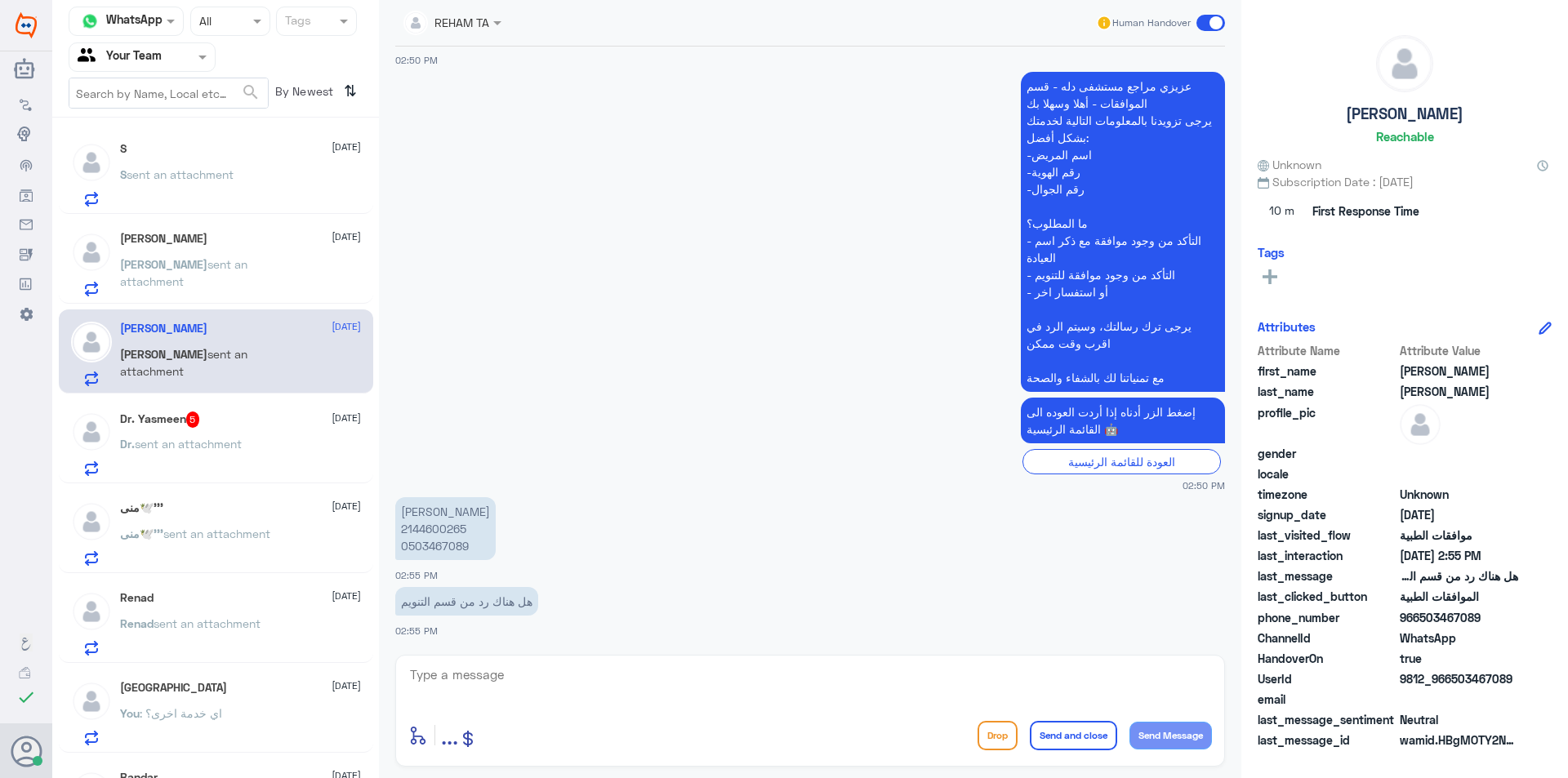
click at [234, 419] on div "Dr. Yasmeen 5 [DATE]" at bounding box center [240, 420] width 241 height 17
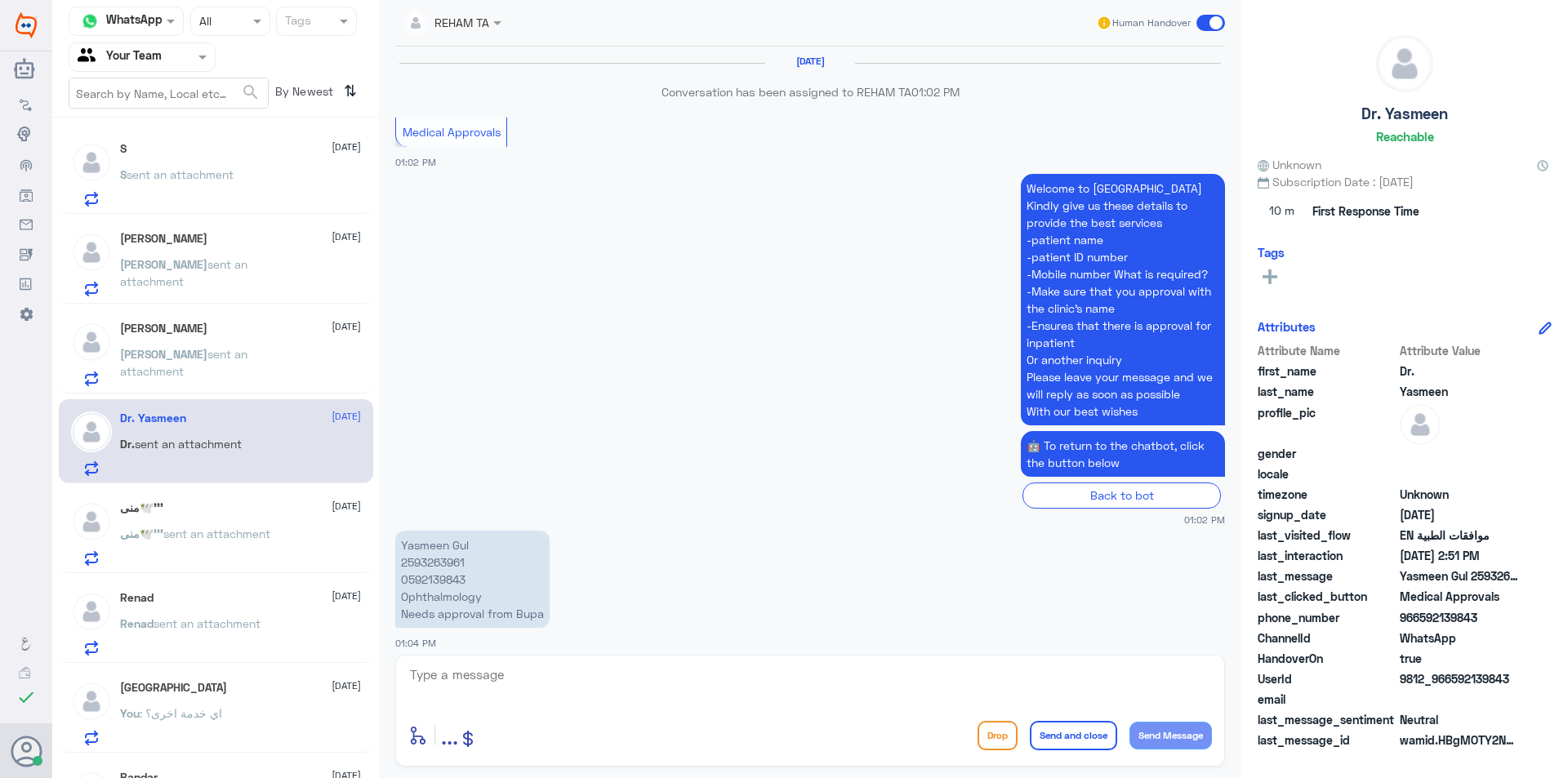
scroll to position [1638, 0]
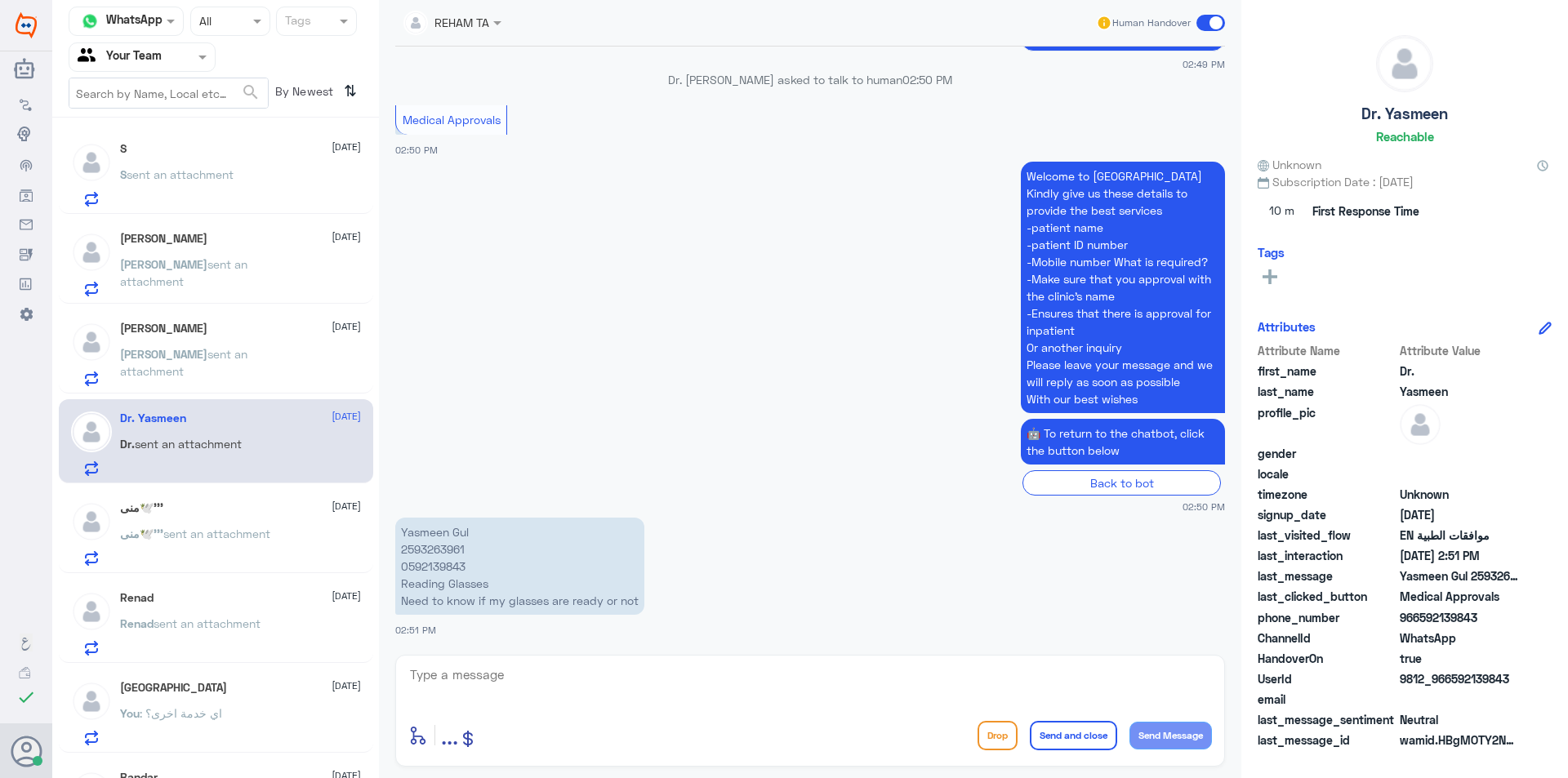
click at [236, 368] on p "[PERSON_NAME] sent an attachment" at bounding box center [211, 366] width 184 height 41
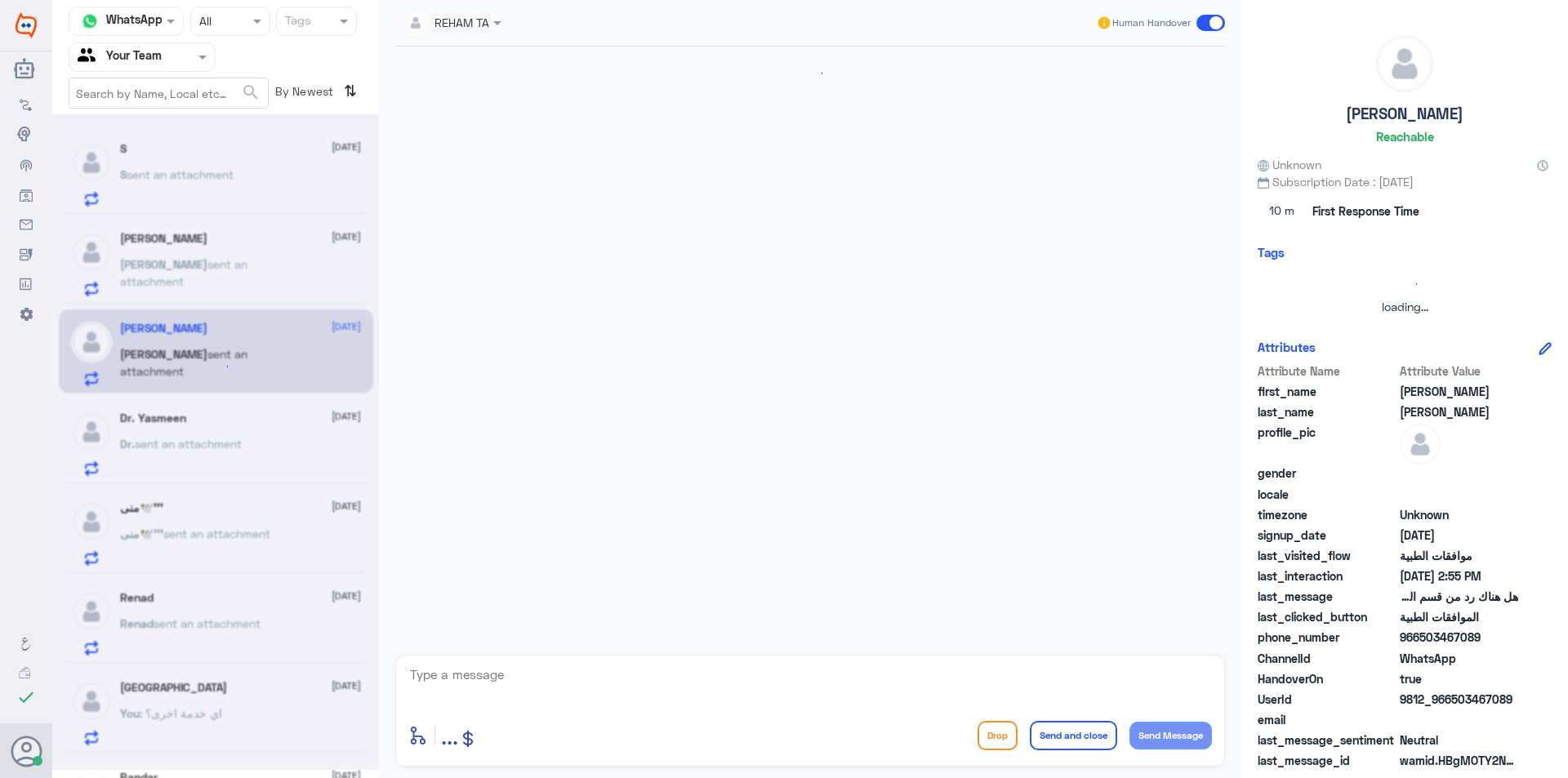
click at [522, 690] on textarea at bounding box center [809, 683] width 804 height 40
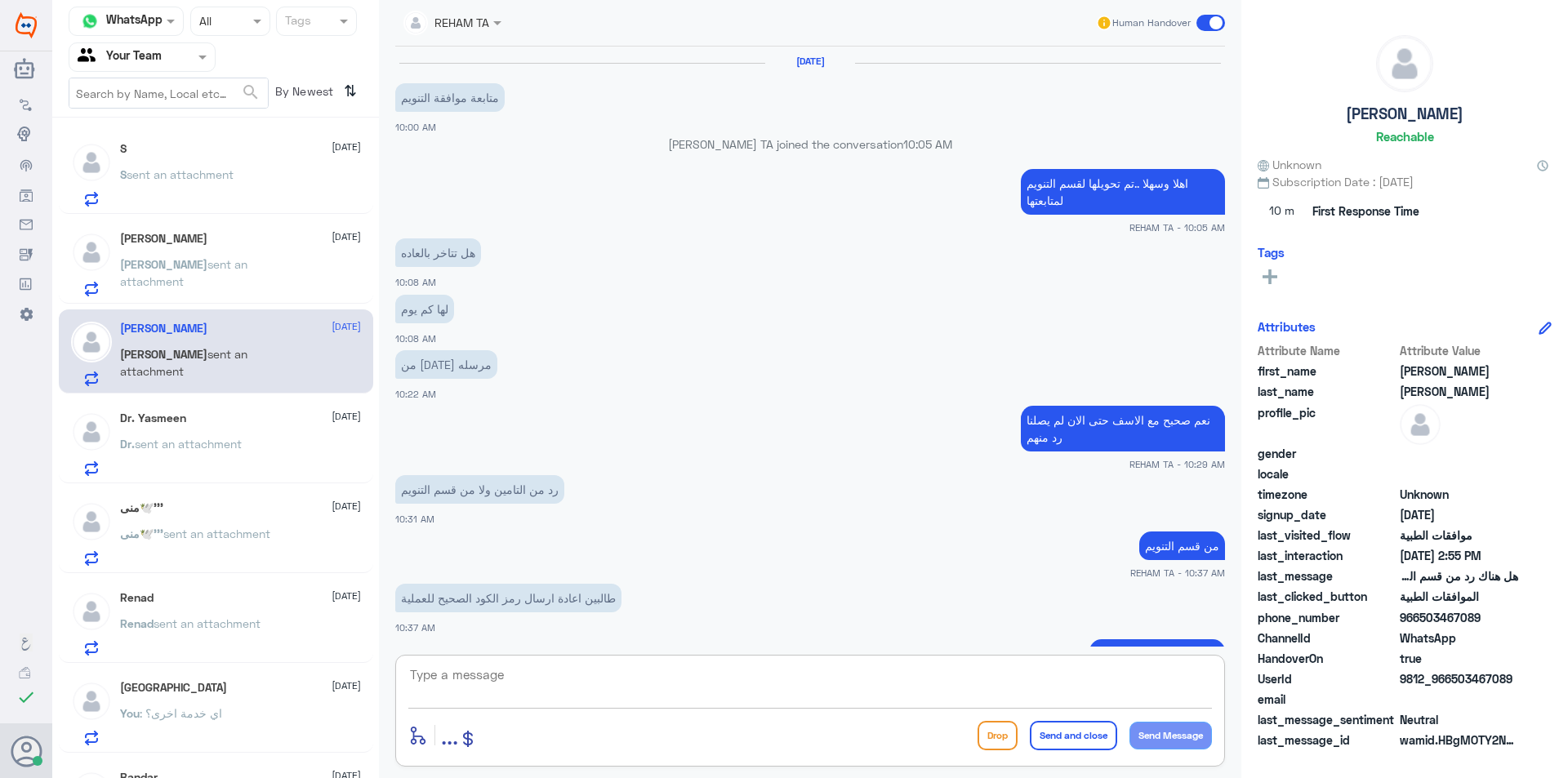
scroll to position [984, 0]
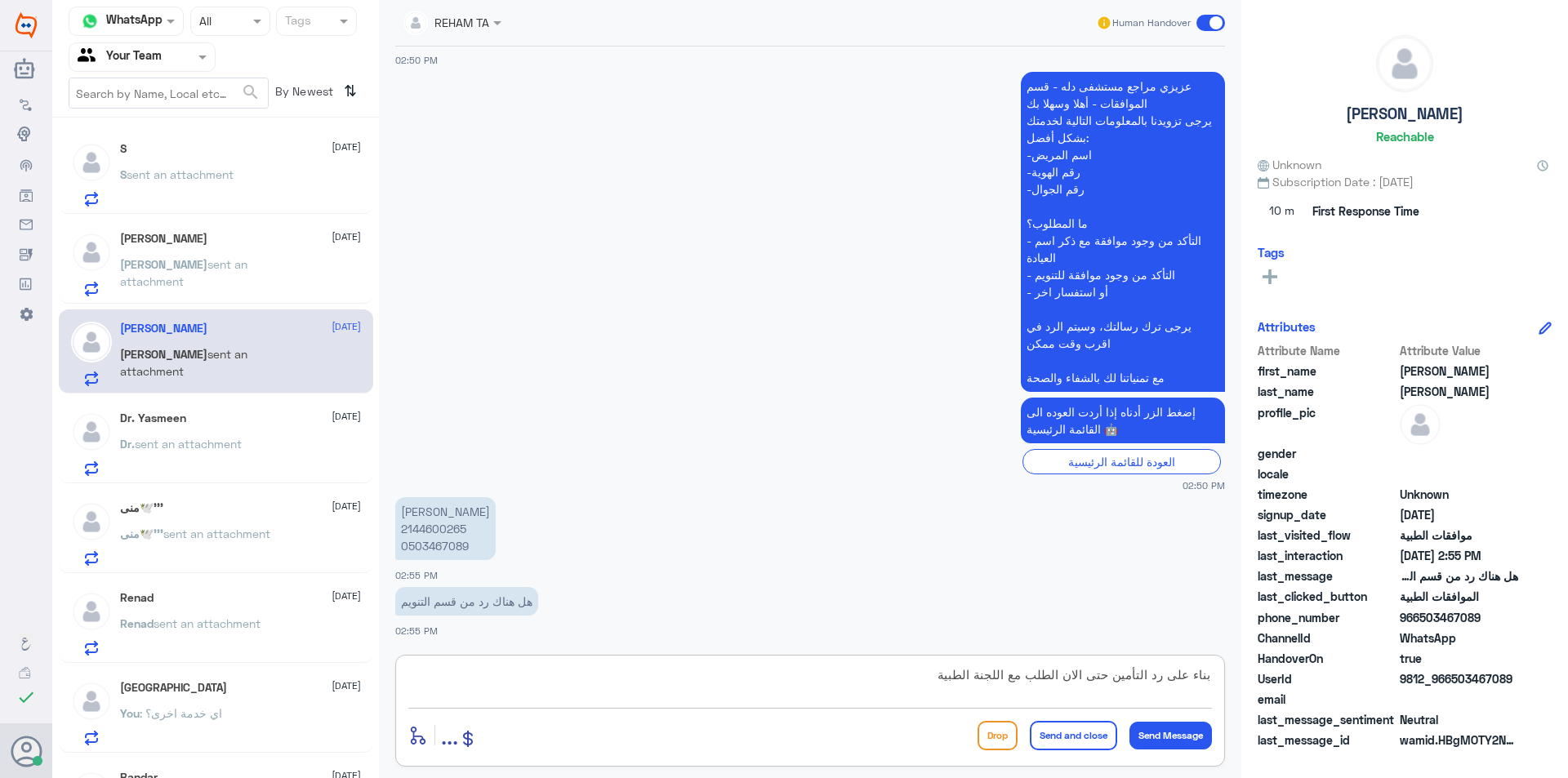
type textarea "بناء على رد التأمين حتى الان الطلب مع اللجنة الطبية"
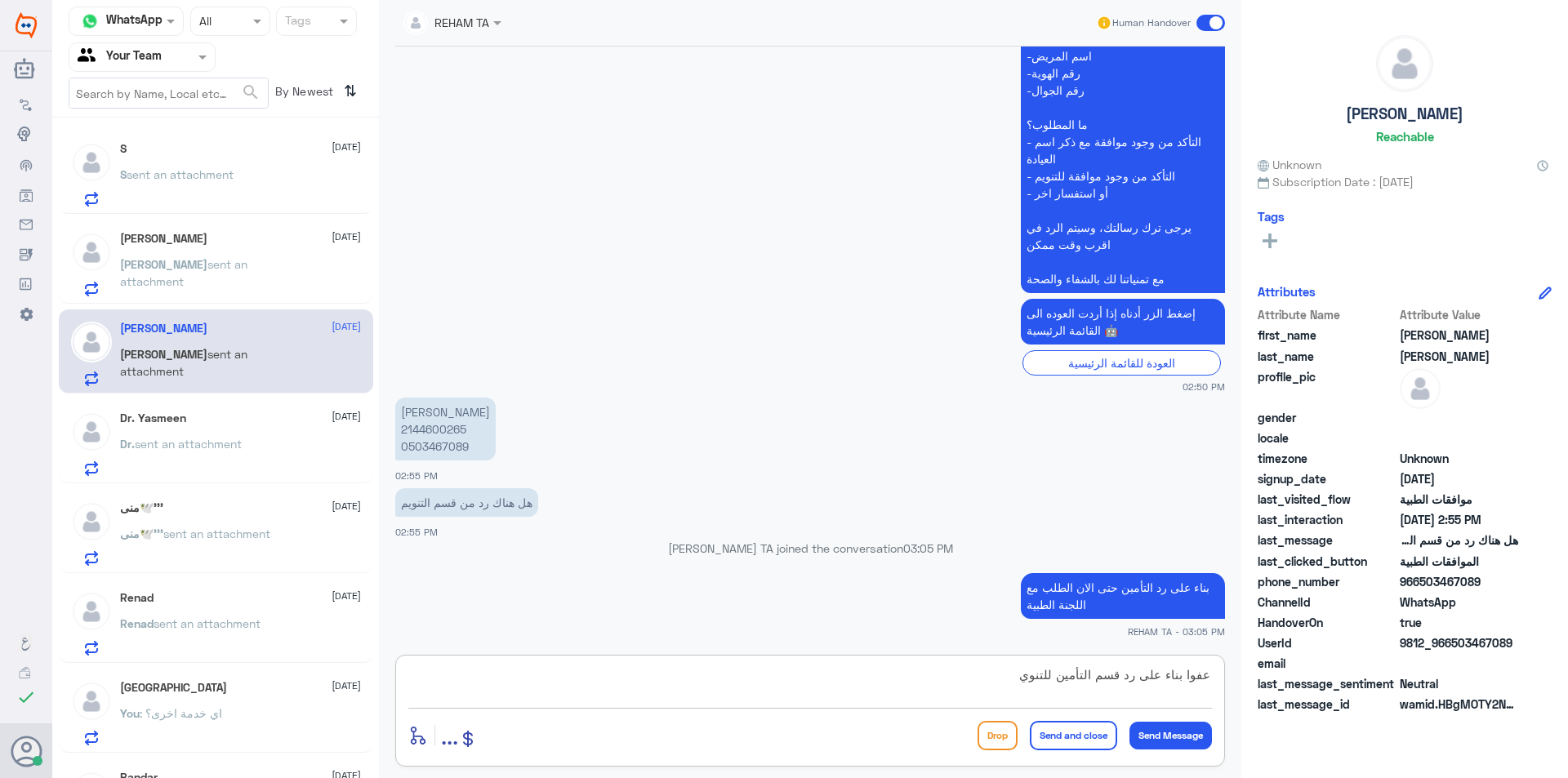
type textarea "عفوا بناء على رد قسم التأمين للتنويم"
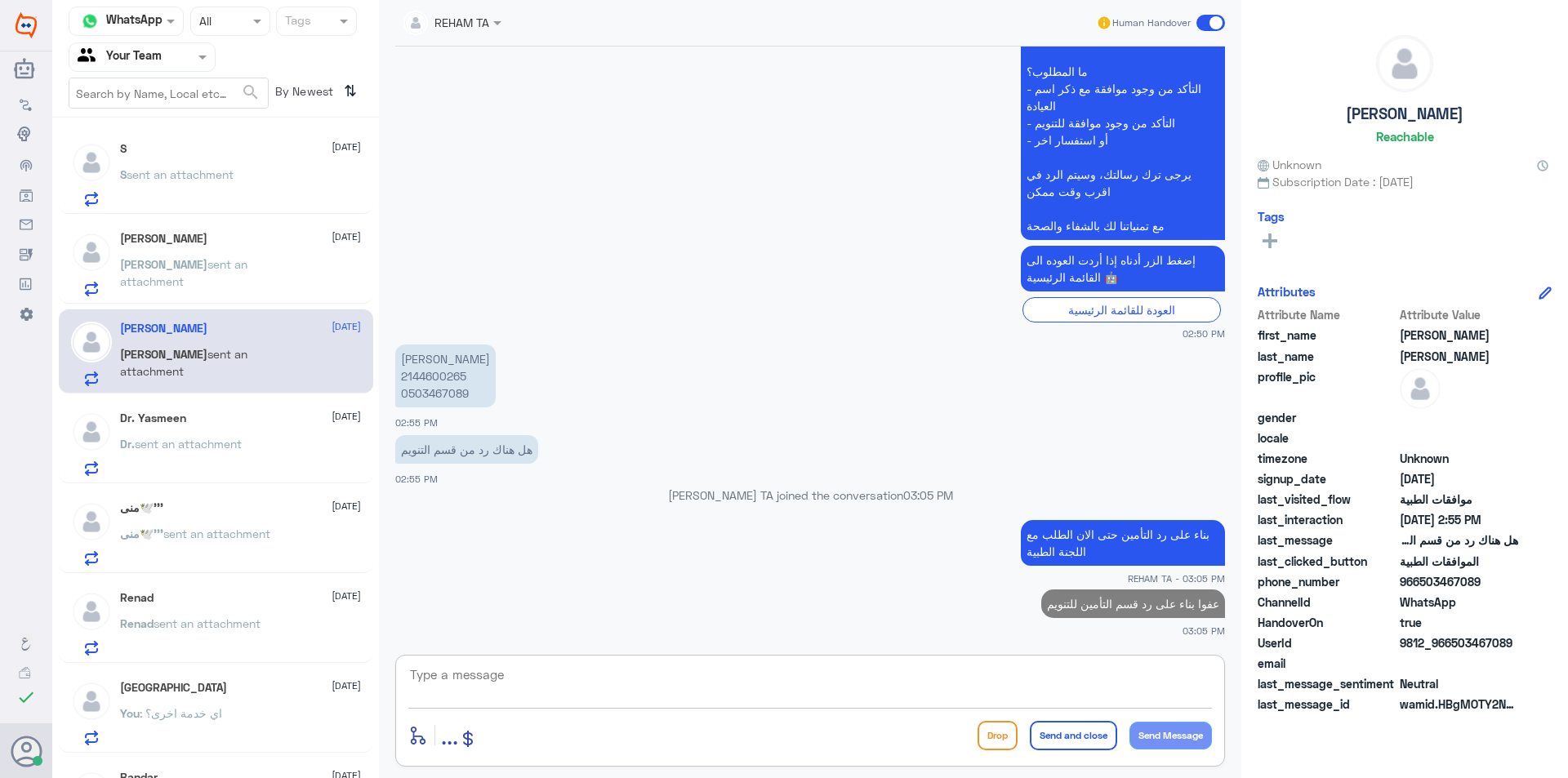
click at [198, 458] on p "Dr. sent an attachment" at bounding box center [180, 455] width 121 height 41
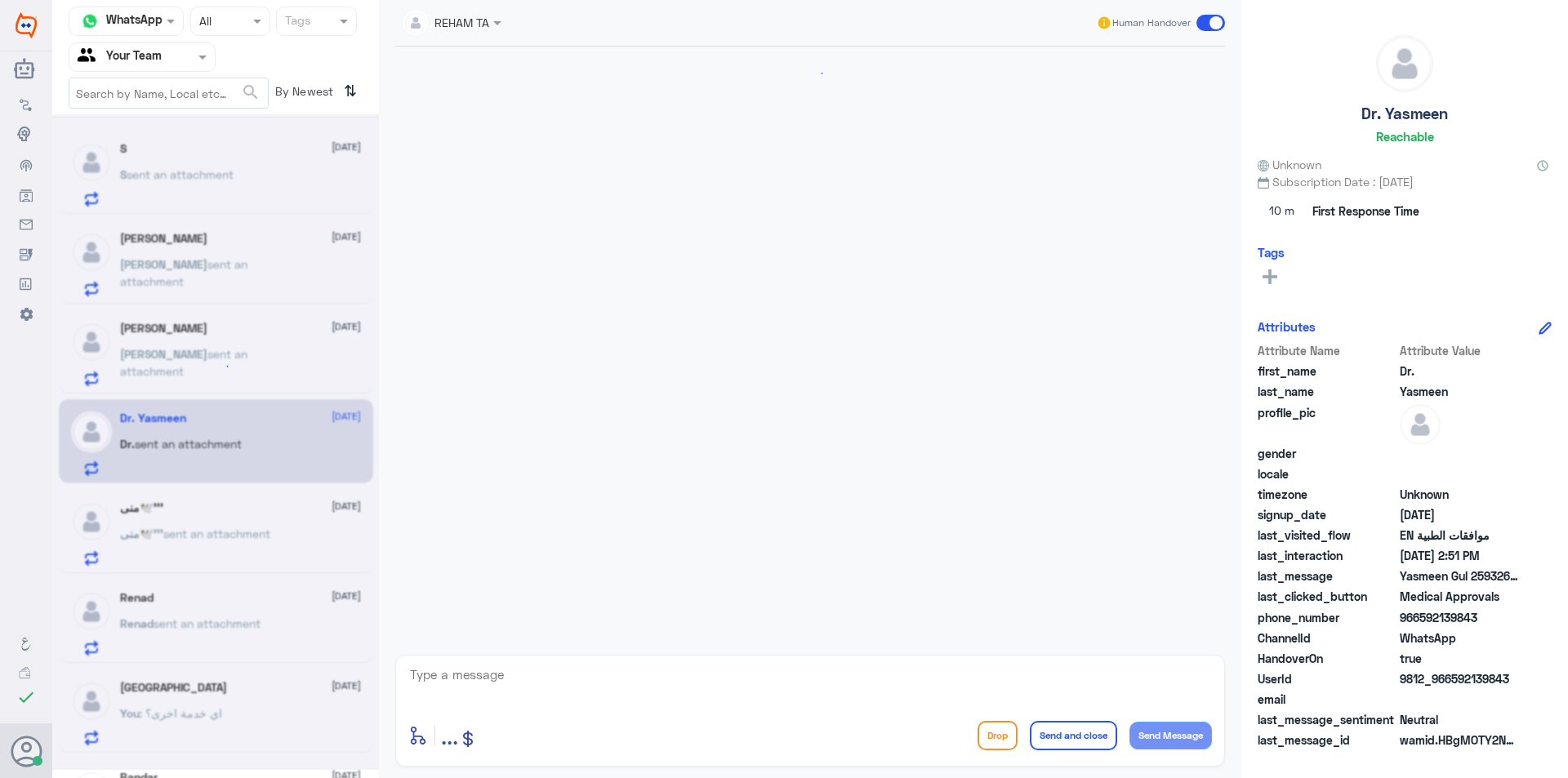
scroll to position [1638, 0]
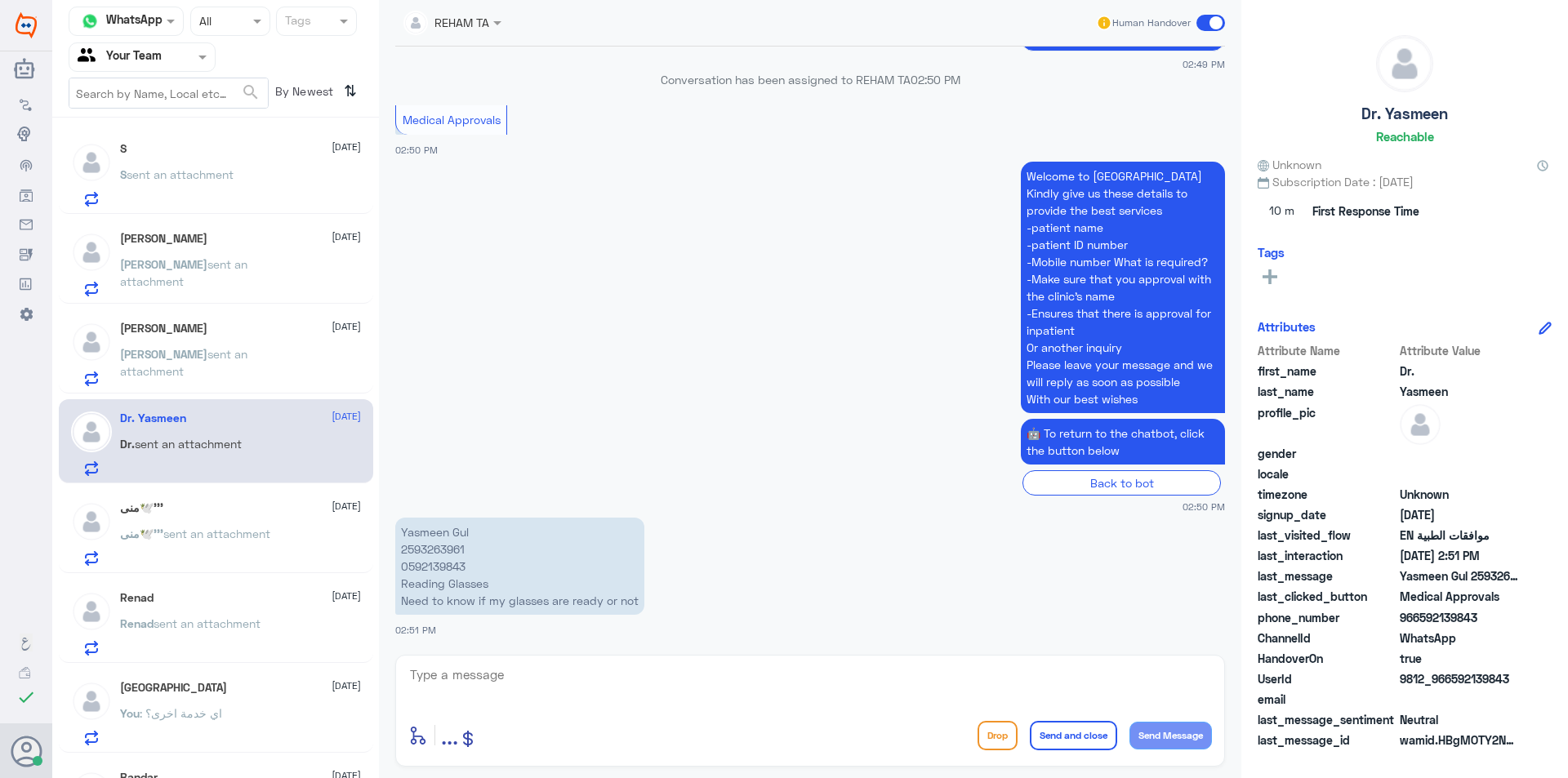
click at [542, 661] on div "enter flow name ... Drop Send and close Send Message" at bounding box center [809, 710] width 830 height 112
click at [544, 682] on textarea at bounding box center [809, 683] width 804 height 40
click at [557, 686] on textarea at bounding box center [809, 683] width 804 height 40
type textarea "ا"
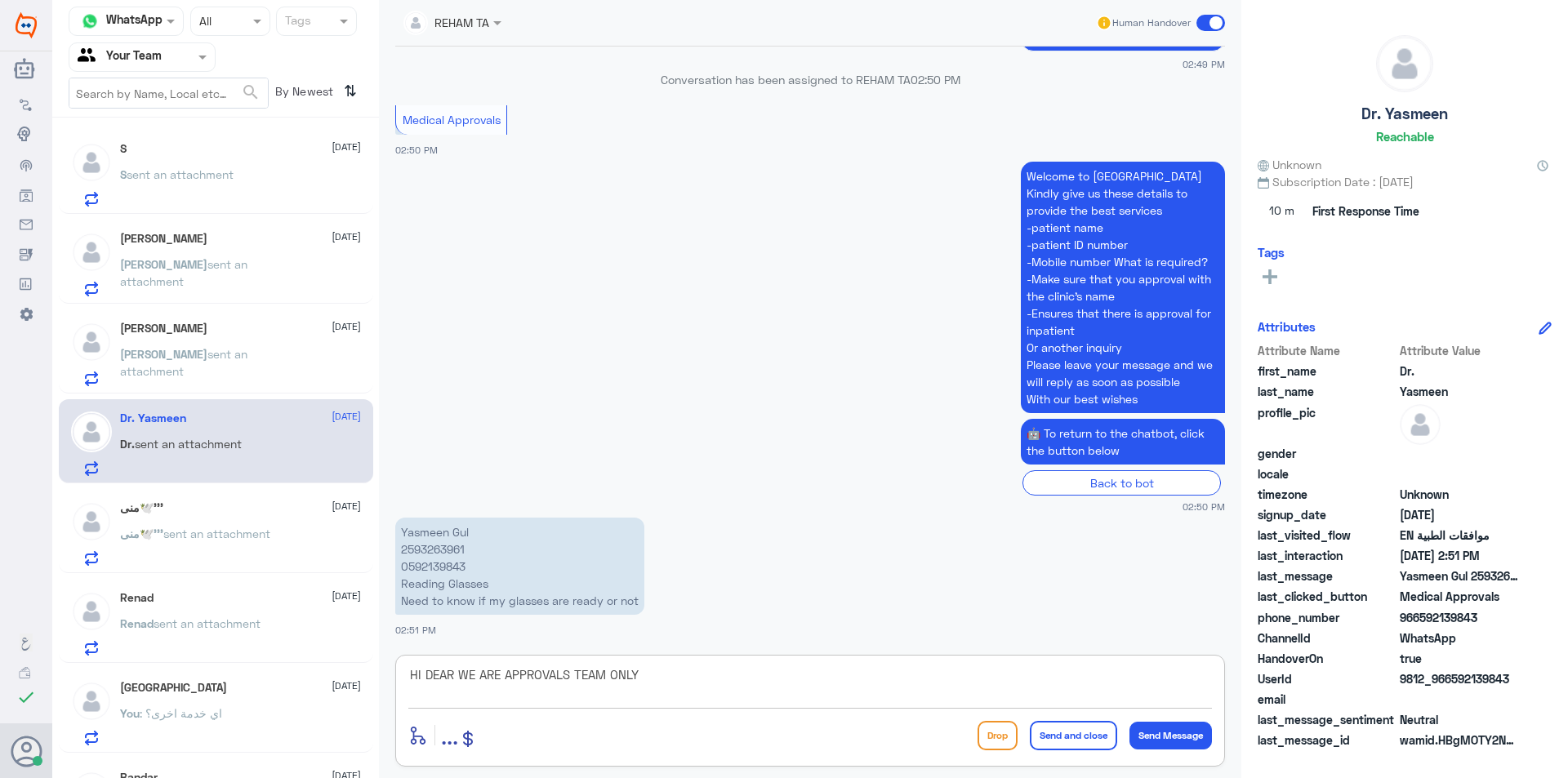
type textarea "HI DEAR WE ARE APPROVALS TEAM ONLY"
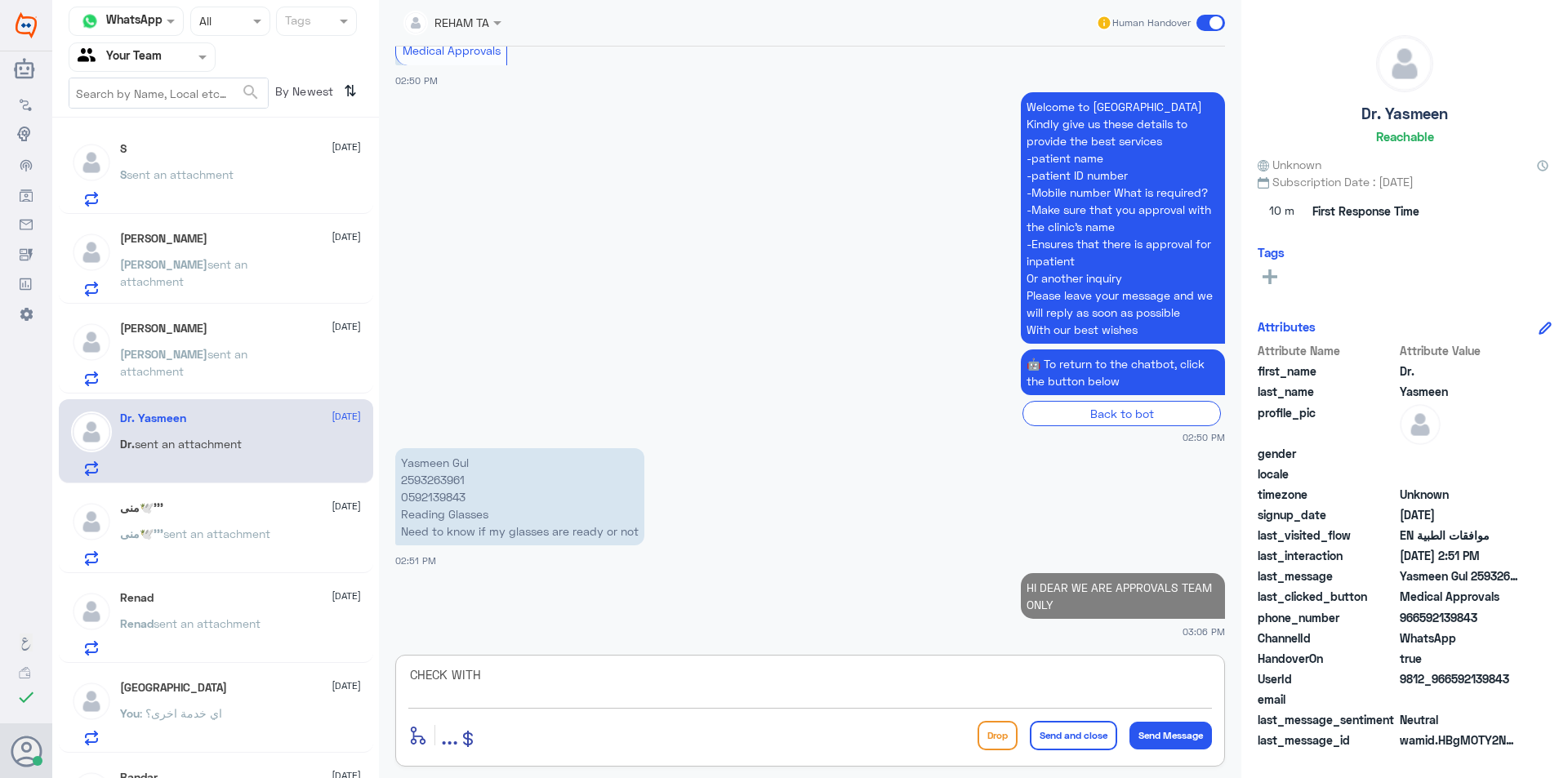
scroll to position [1703, 0]
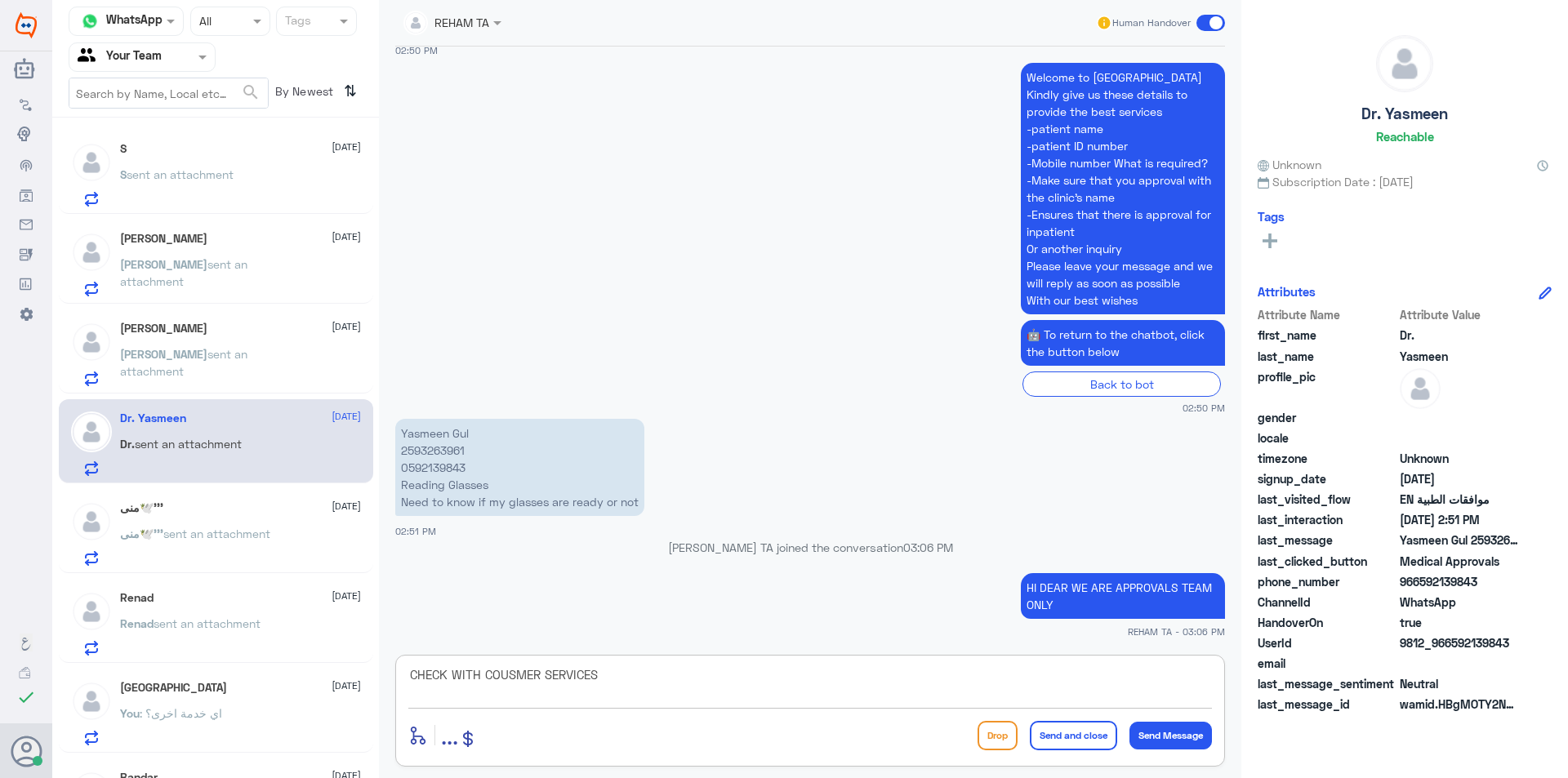
type textarea "CHECK WITH COUSMER SERVICES"
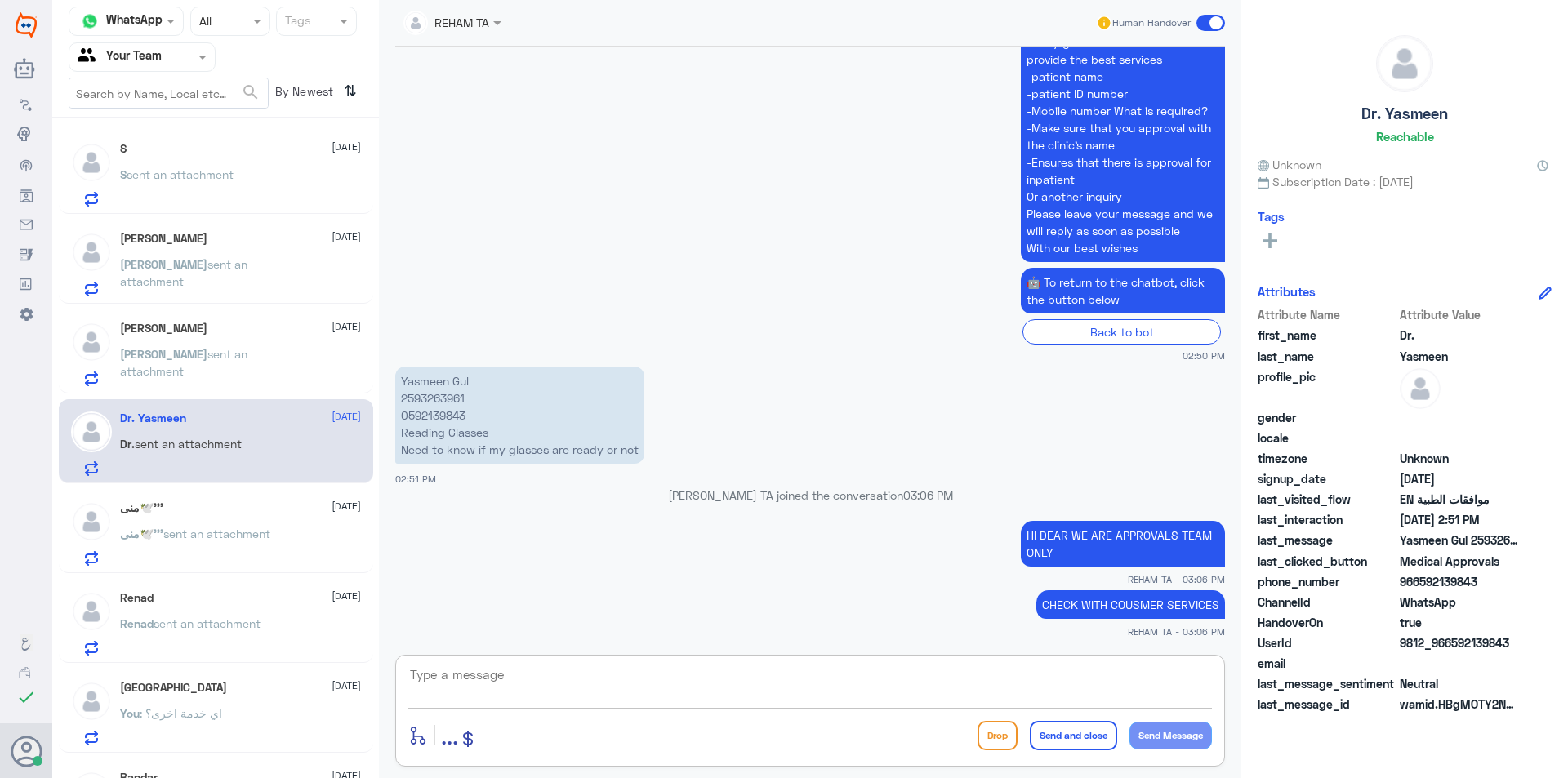
click at [543, 680] on textarea at bounding box center [809, 683] width 804 height 40
paste textarea "Is there anything else I can help you with?"
type textarea "Is there anything else I can help you with?"
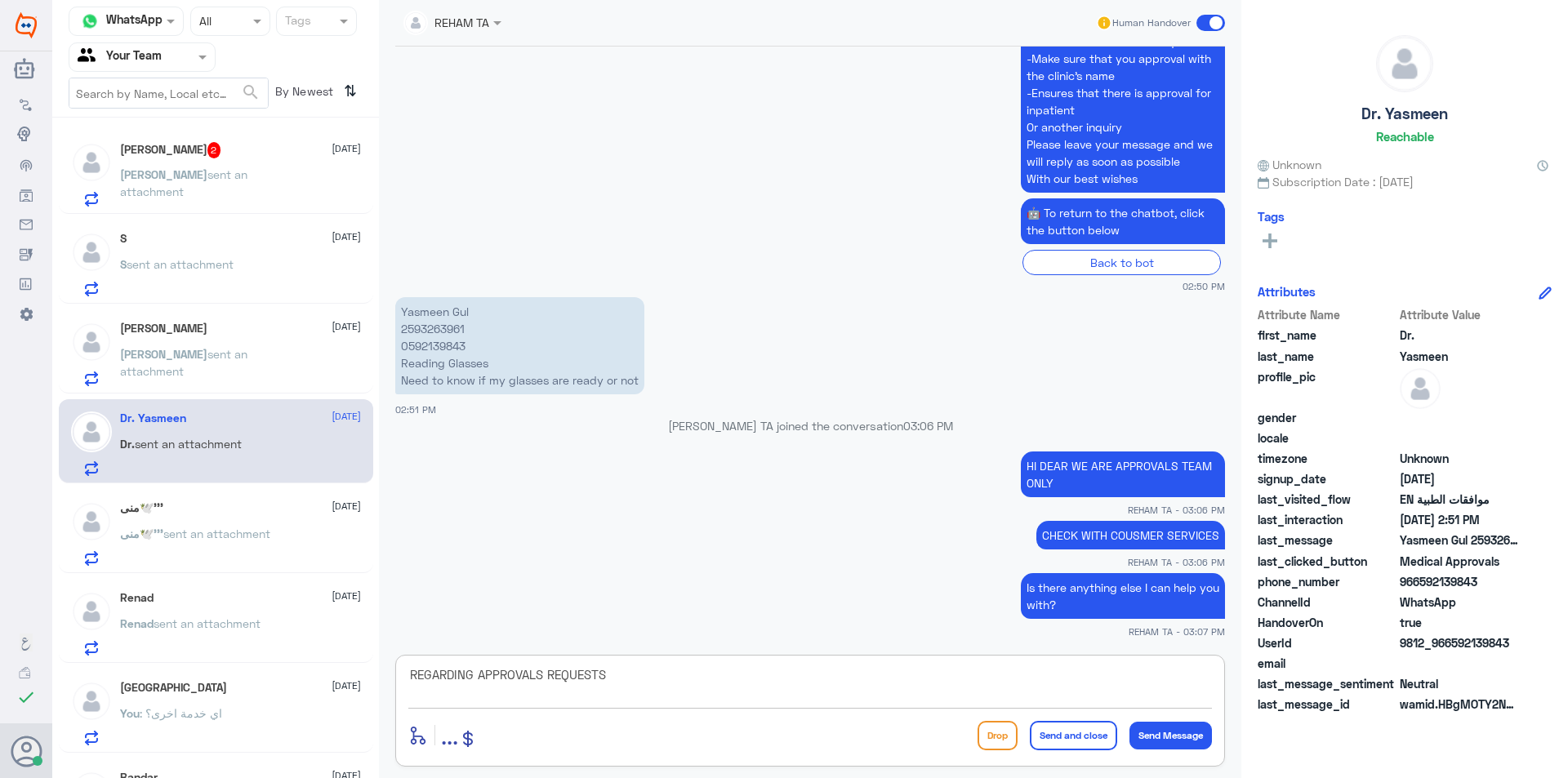
click at [541, 675] on textarea "REGARDING APPROVALS REQUESTS" at bounding box center [809, 683] width 804 height 40
type textarea "REGARDING APPROVAL REQUESTS"
click at [608, 675] on textarea "REGARDING APPROVAL REQUESTS" at bounding box center [809, 683] width 804 height 40
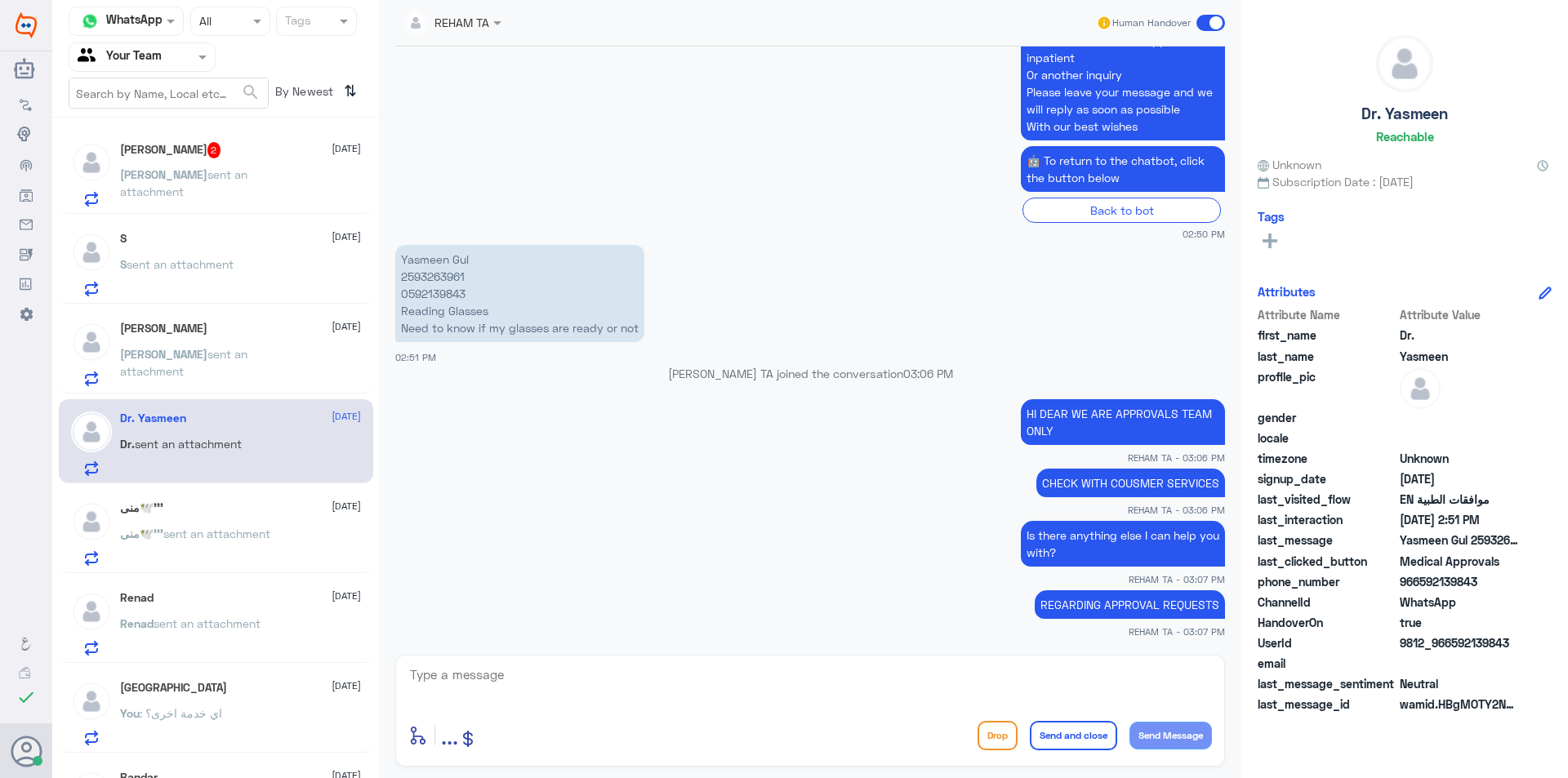
click at [291, 179] on div "[PERSON_NAME] sent an attachment" at bounding box center [240, 188] width 241 height 37
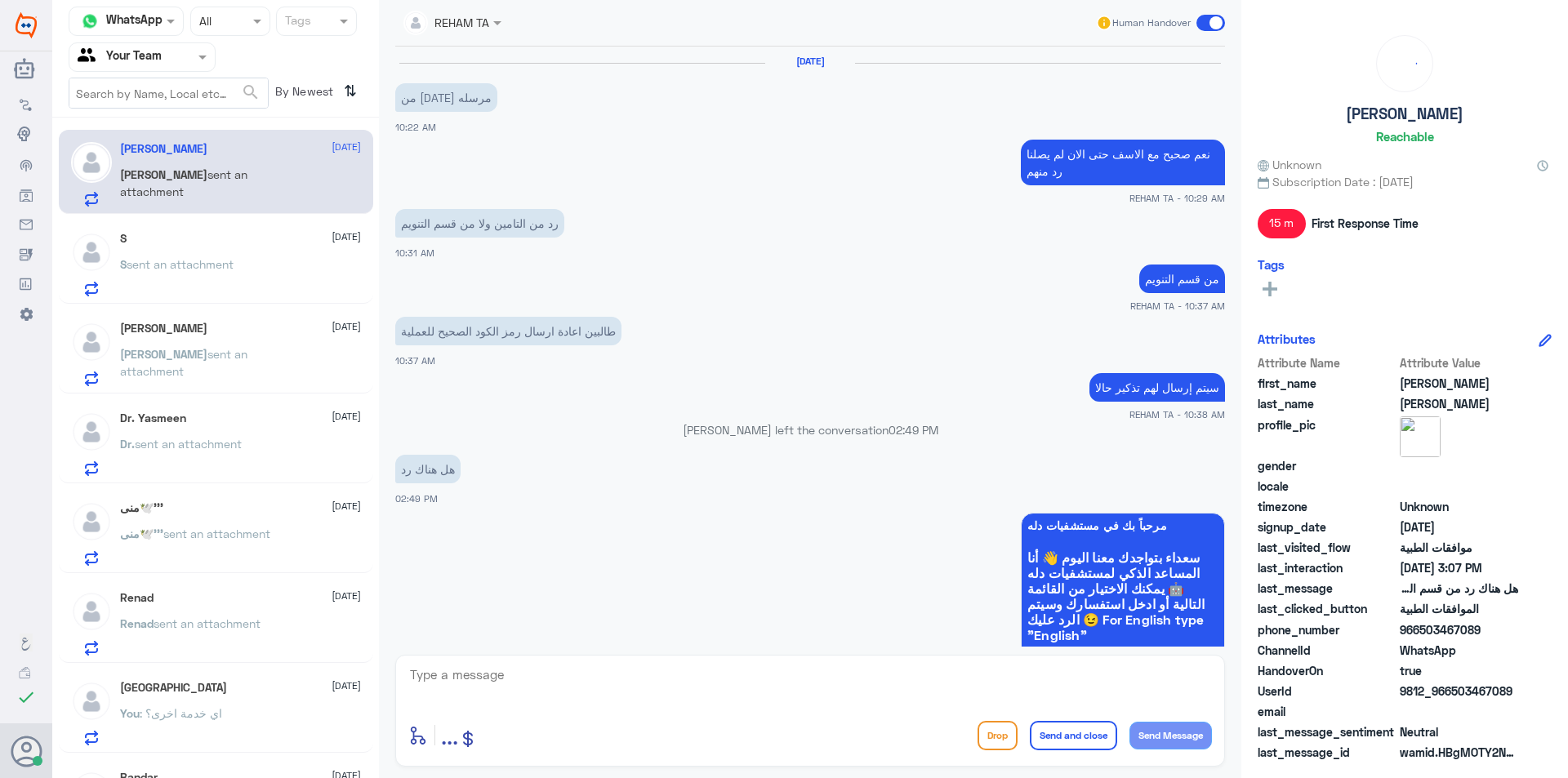
scroll to position [981, 0]
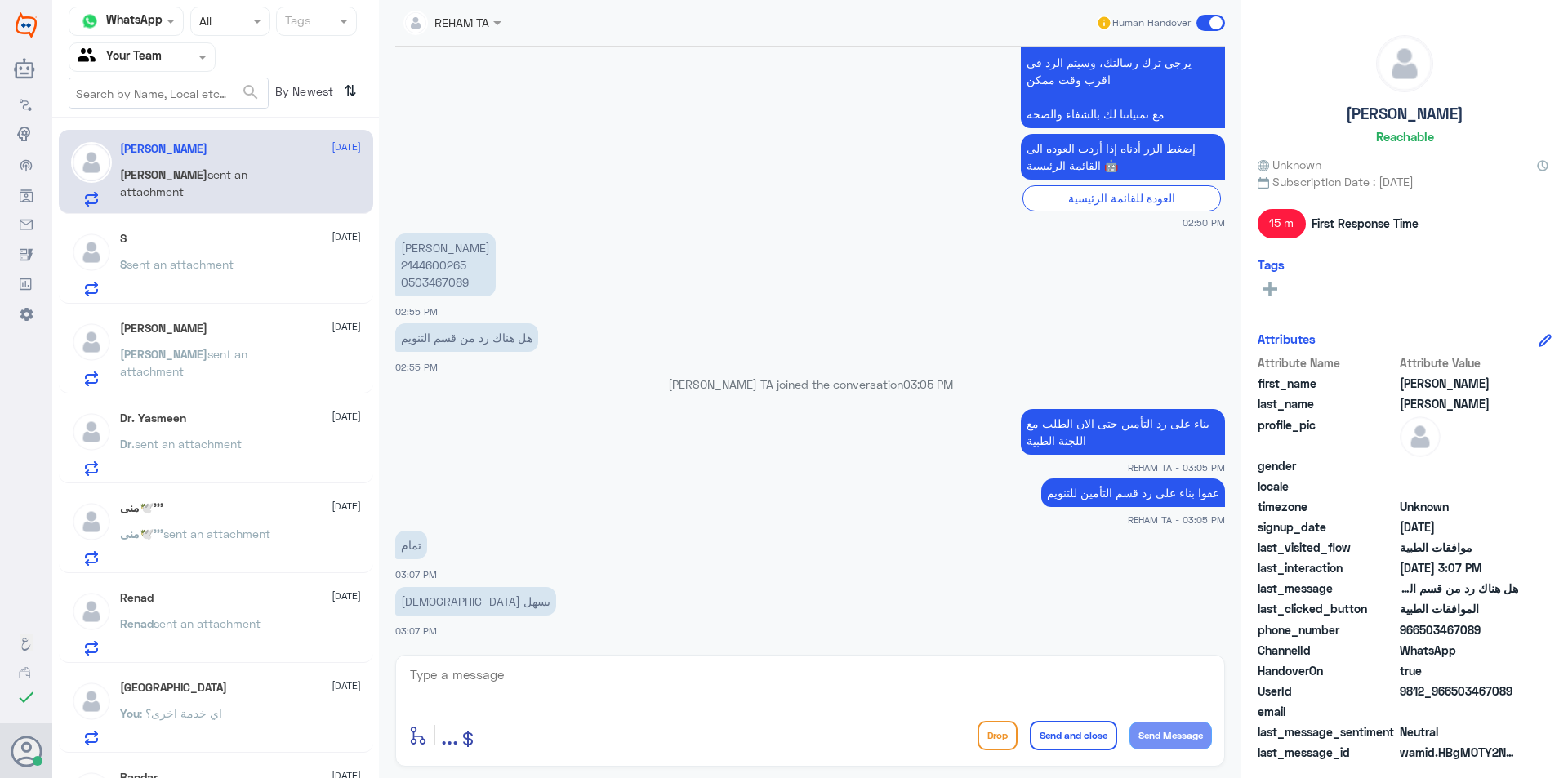
click at [535, 681] on textarea at bounding box center [809, 683] width 804 height 40
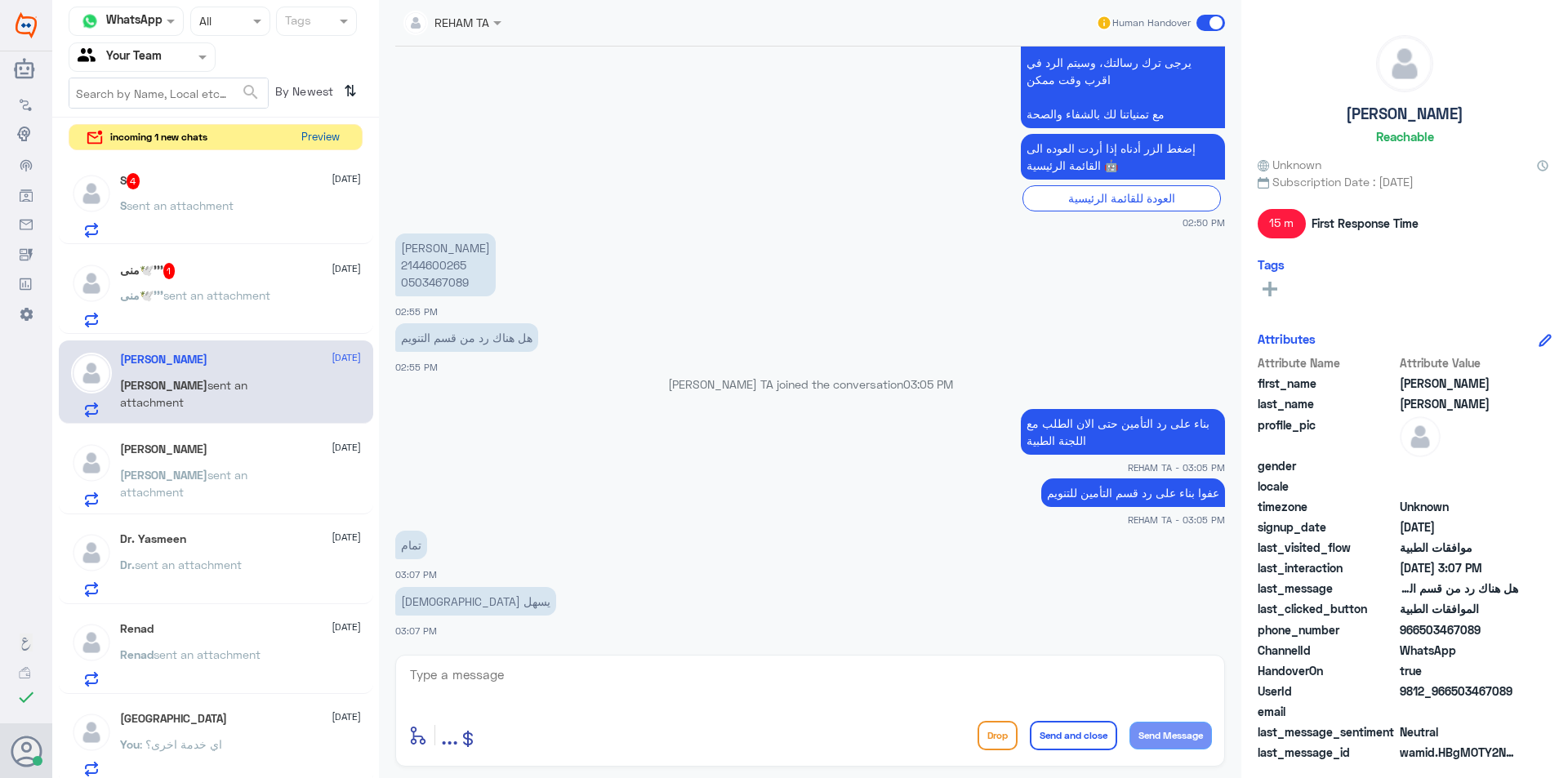
click at [314, 127] on button "Preview" at bounding box center [320, 137] width 51 height 25
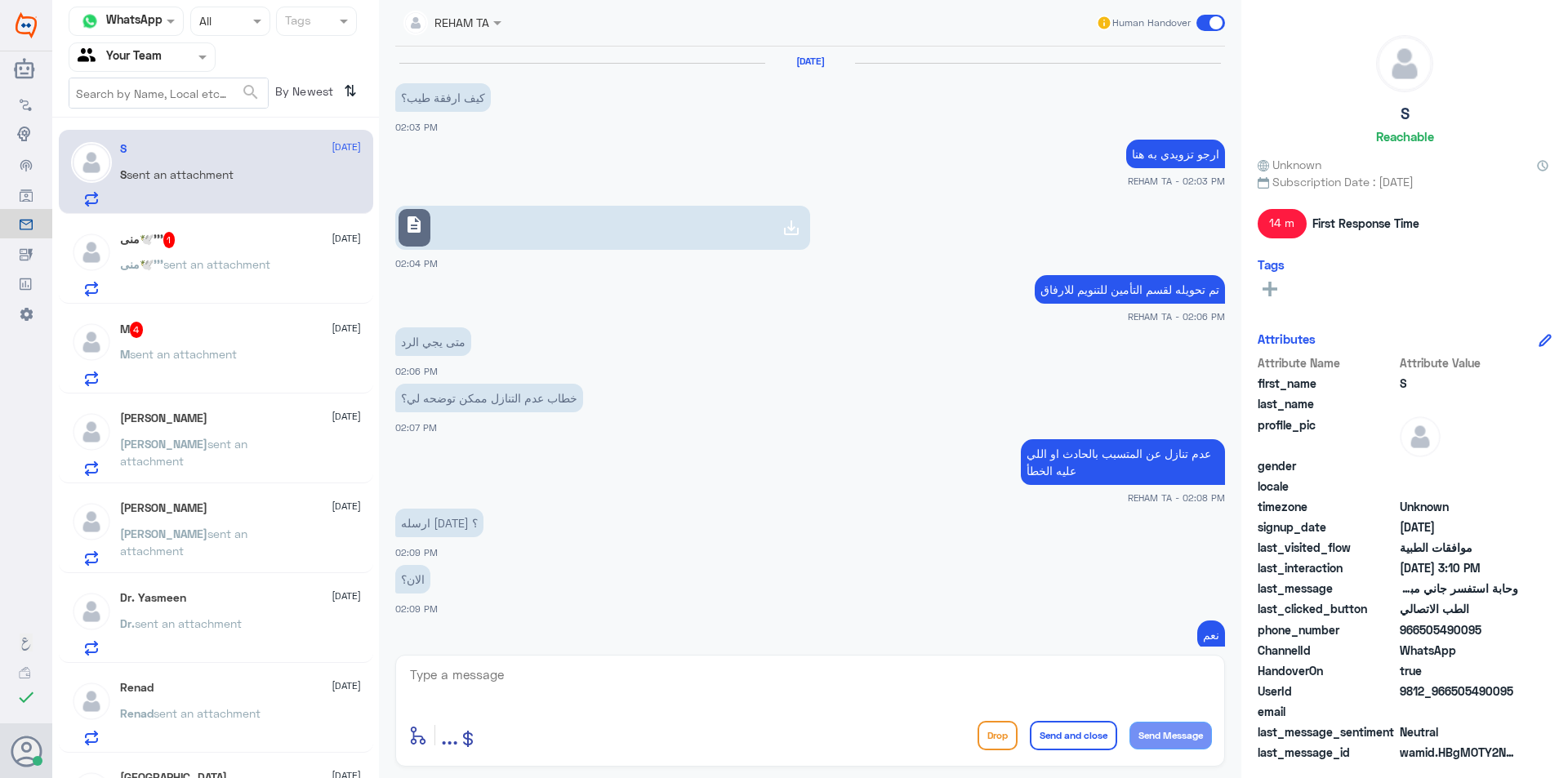
scroll to position [641, 0]
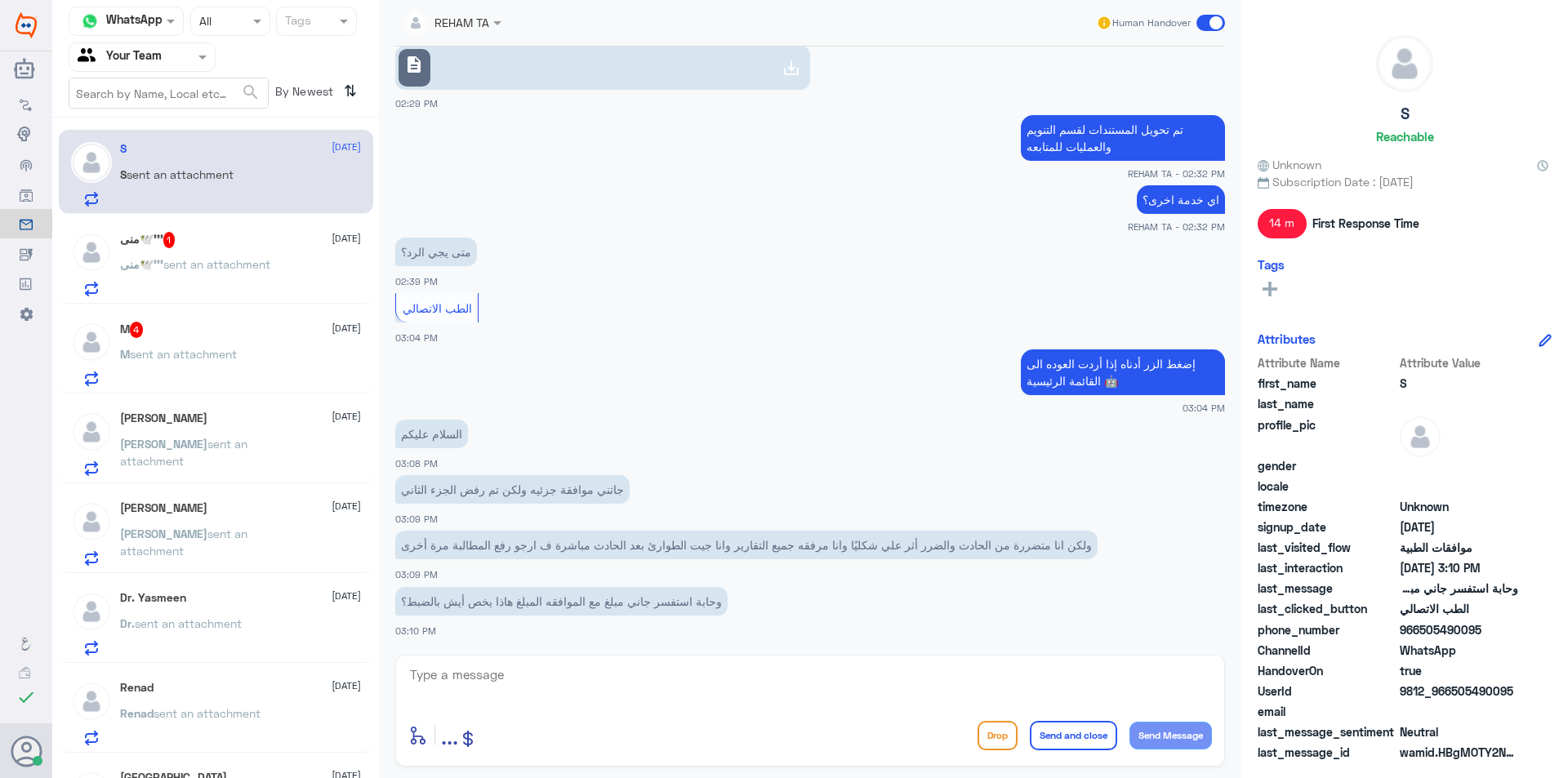
click at [261, 257] on span "sent an attachment" at bounding box center [216, 263] width 107 height 14
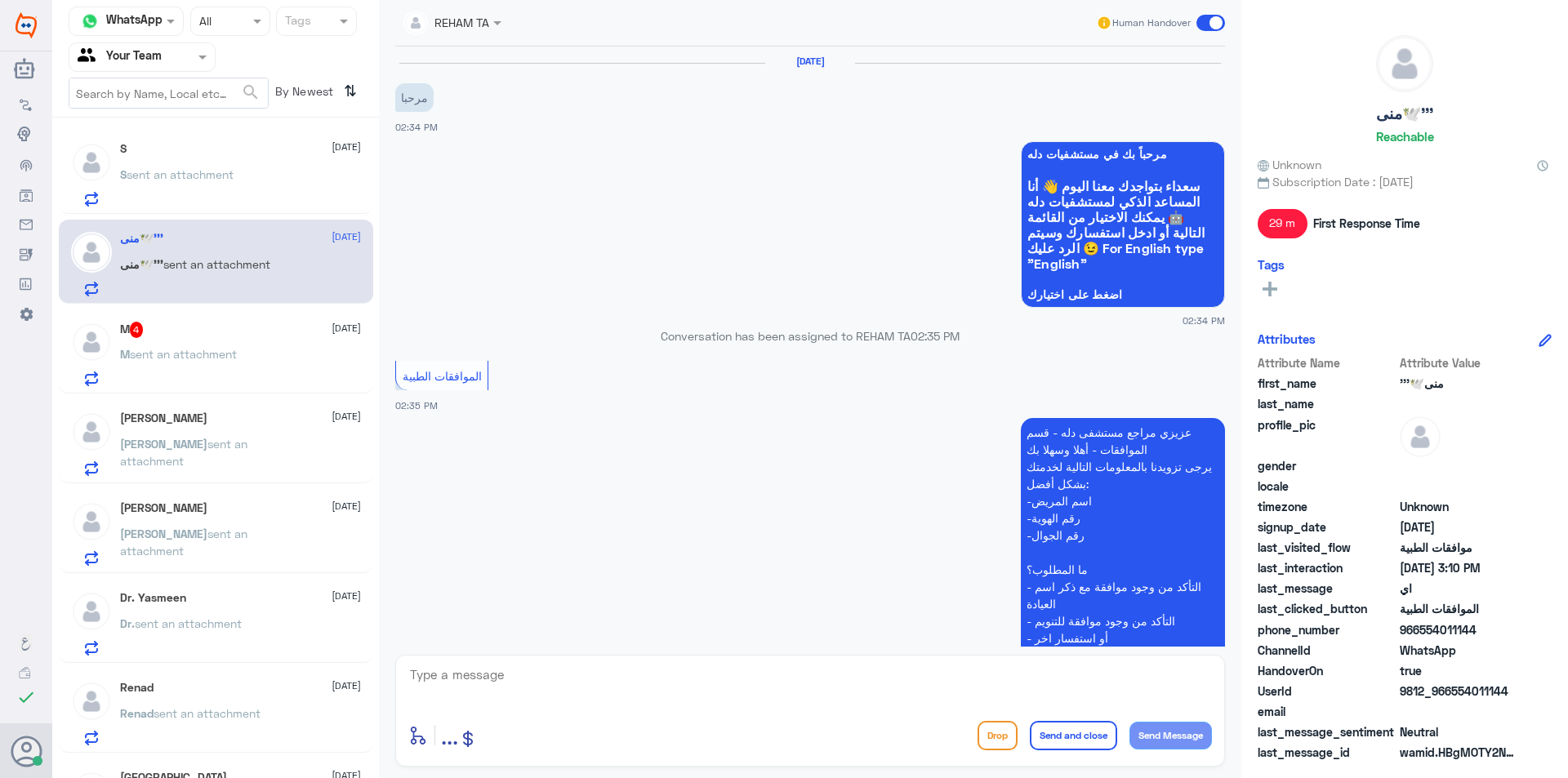
scroll to position [484, 0]
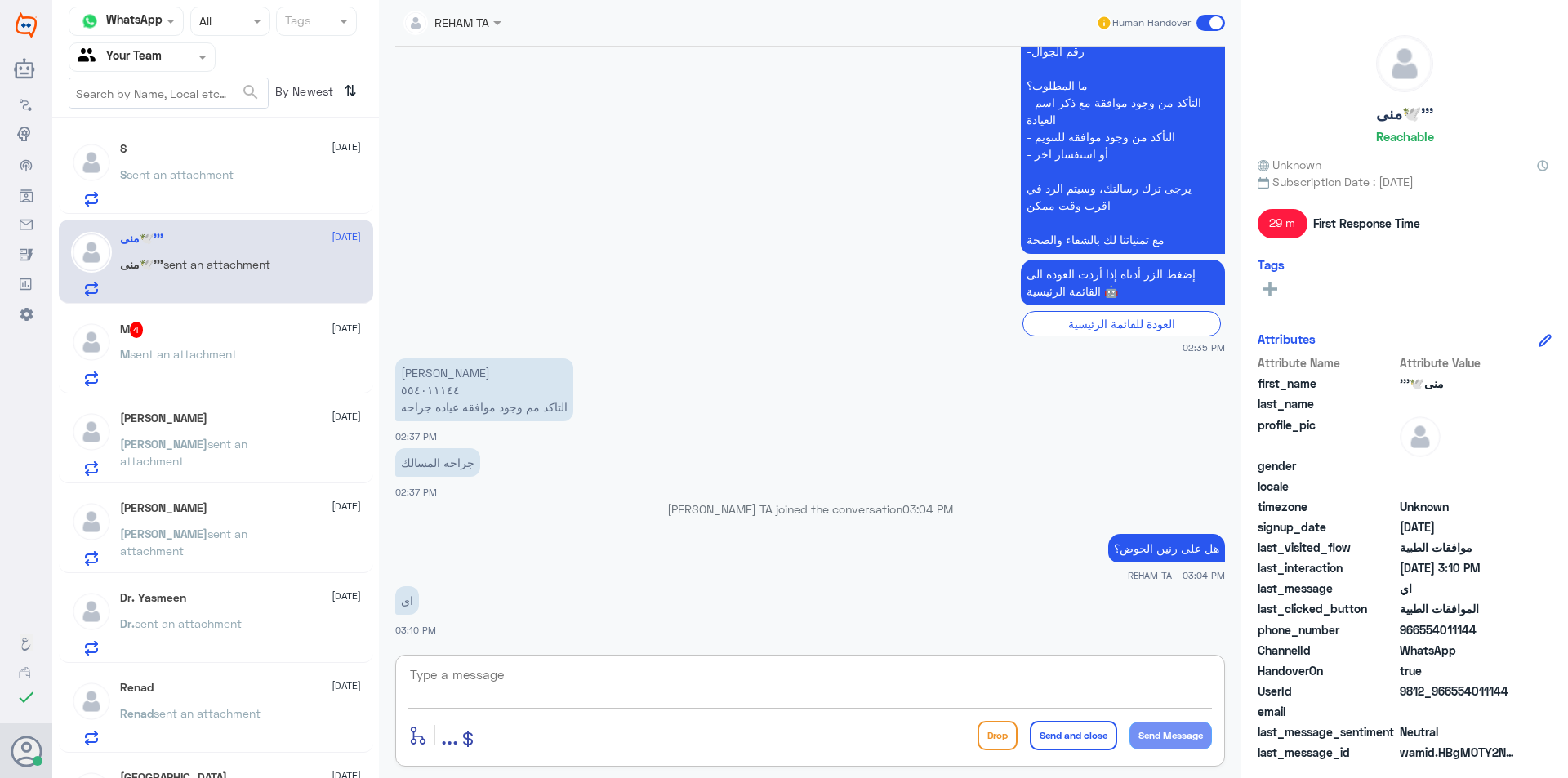
click at [490, 671] on textarea at bounding box center [809, 683] width 804 height 40
click at [494, 692] on textarea at bounding box center [809, 683] width 804 height 40
type textarea "L"
type textarea "مرفوضة حتى الان بعد المتابعه"
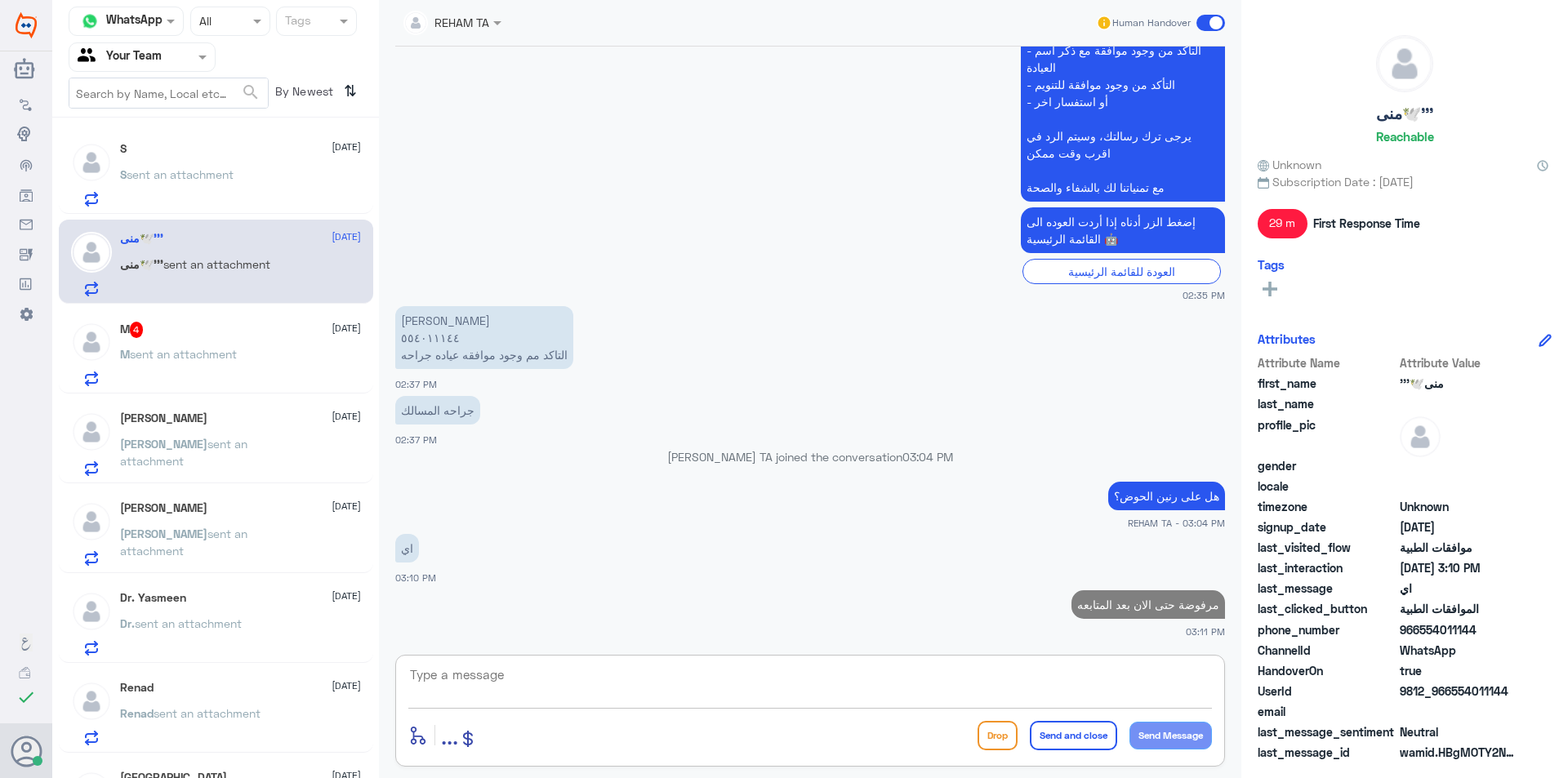
click at [163, 336] on div "M 4 [DATE]" at bounding box center [240, 330] width 241 height 17
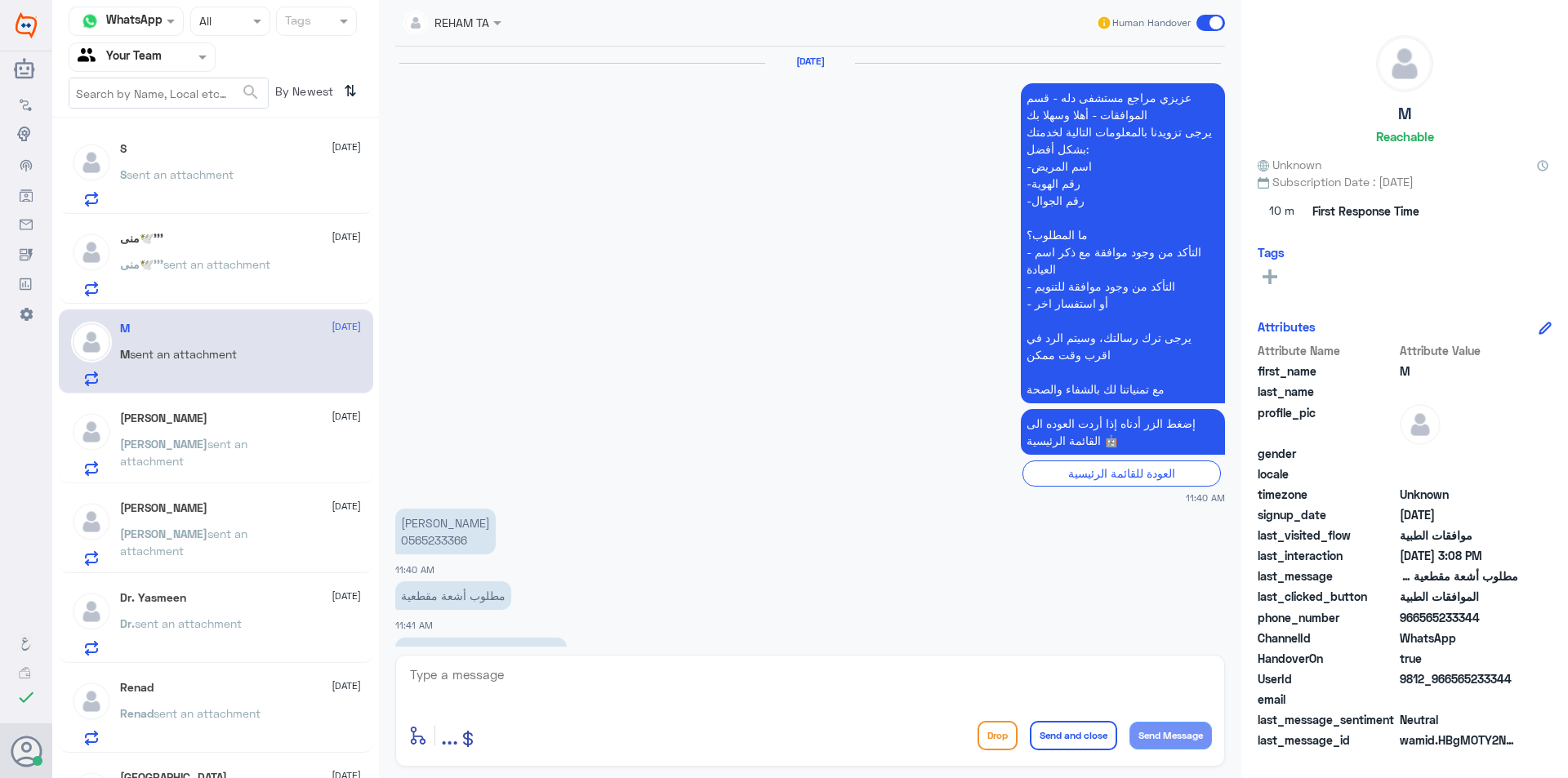
scroll to position [1529, 0]
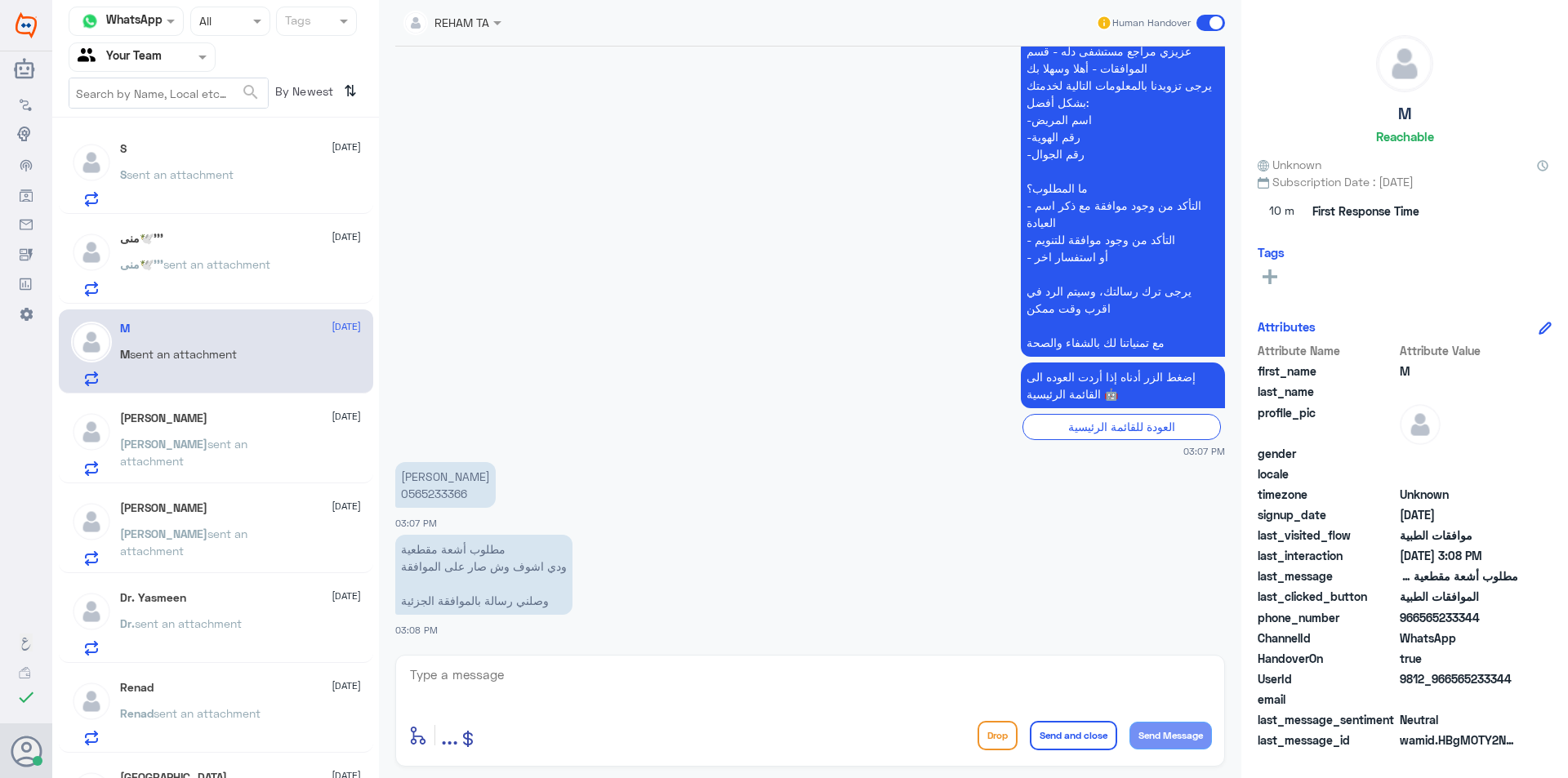
click at [440, 489] on p "[PERSON_NAME] 0565233366" at bounding box center [445, 484] width 100 height 45
copy p "0565233366"
click at [582, 725] on div "enter flow name ... Drop Send and close Send Message" at bounding box center [809, 735] width 804 height 37
click at [581, 706] on div at bounding box center [809, 686] width 804 height 45
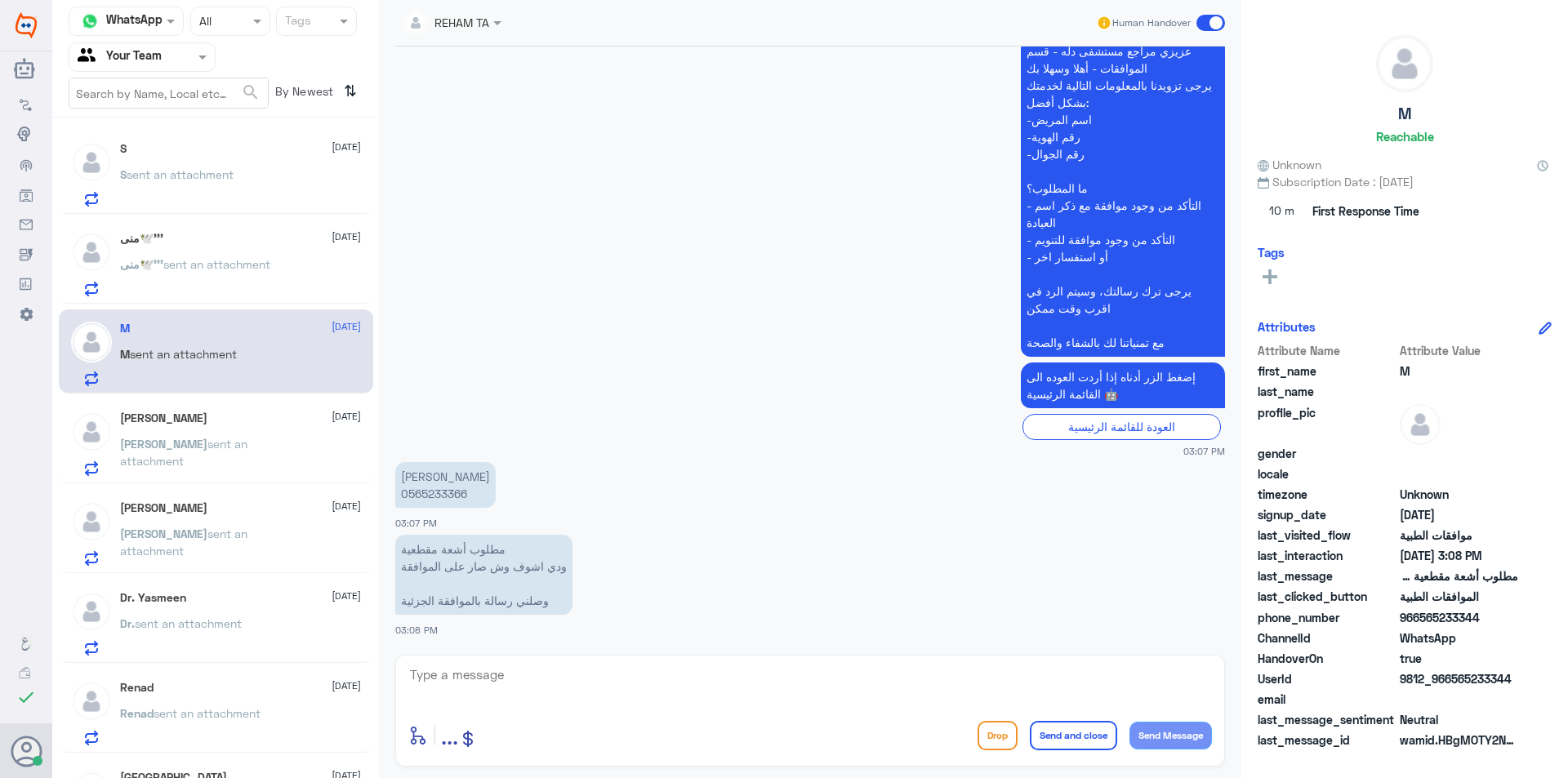
click at [589, 694] on textarea at bounding box center [809, 683] width 804 height 40
type textarea "م"
type textarea "اهلا ..مع الاسف مرفوضة حتى الان بالرغم من المتابعه وإرفاق كافة المبررات الطبية"
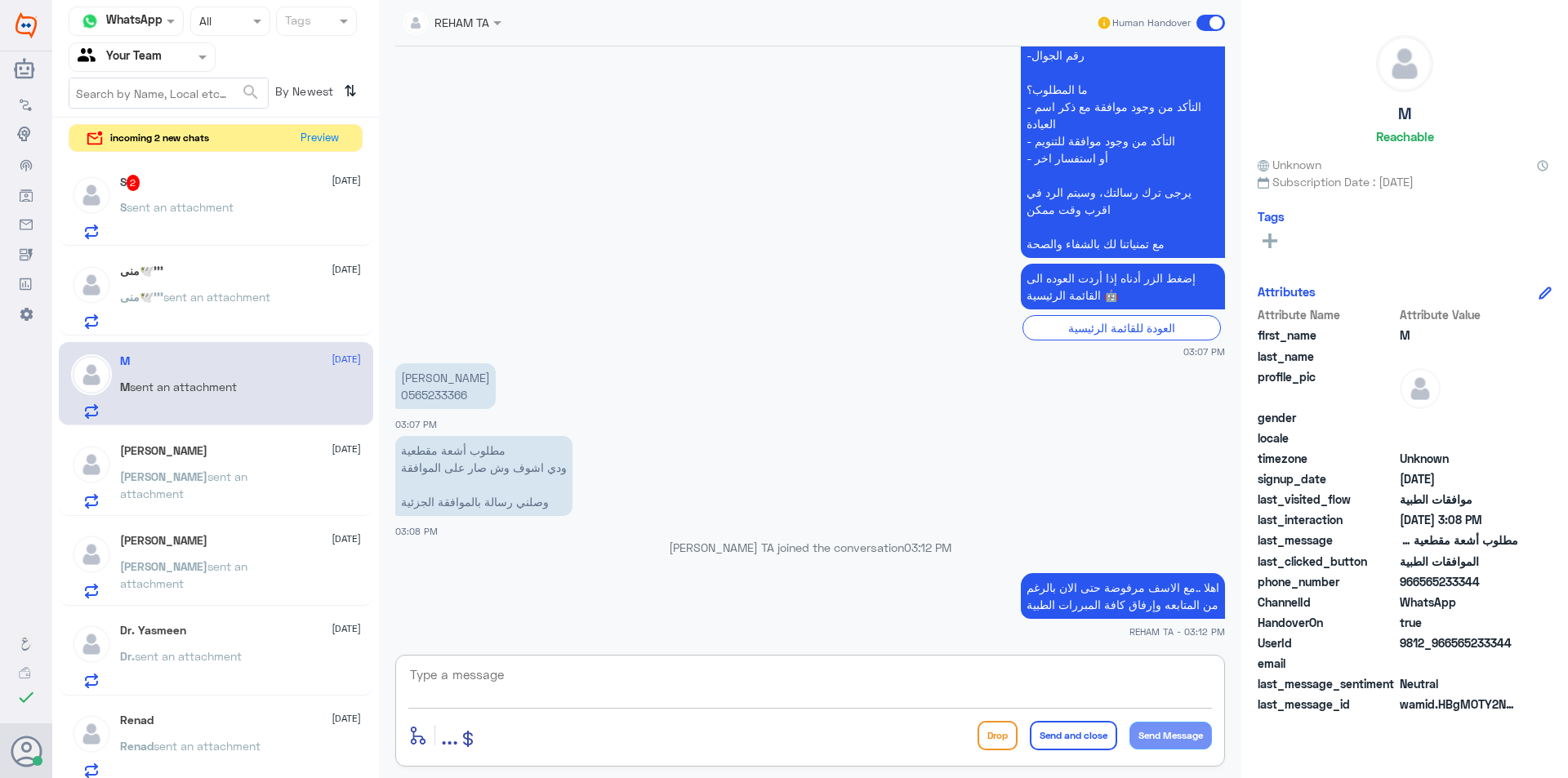
click at [323, 121] on div "Channel WhatsApp Status × All Tags Agent Filter Your Team search By Newest ⇅ in…" at bounding box center [215, 391] width 326 height 784
click at [325, 130] on button "Preview" at bounding box center [320, 137] width 51 height 25
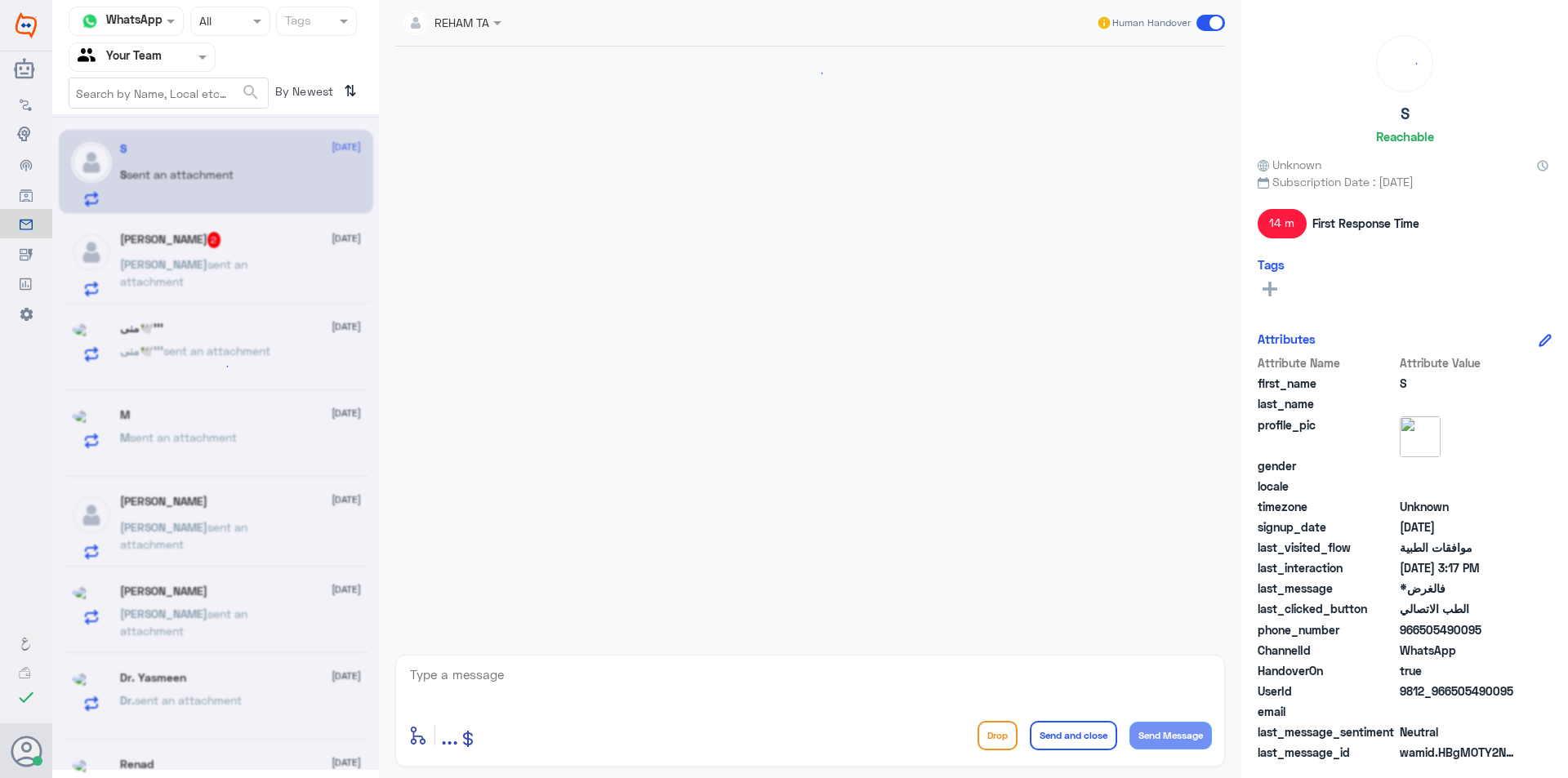
scroll to position [644, 0]
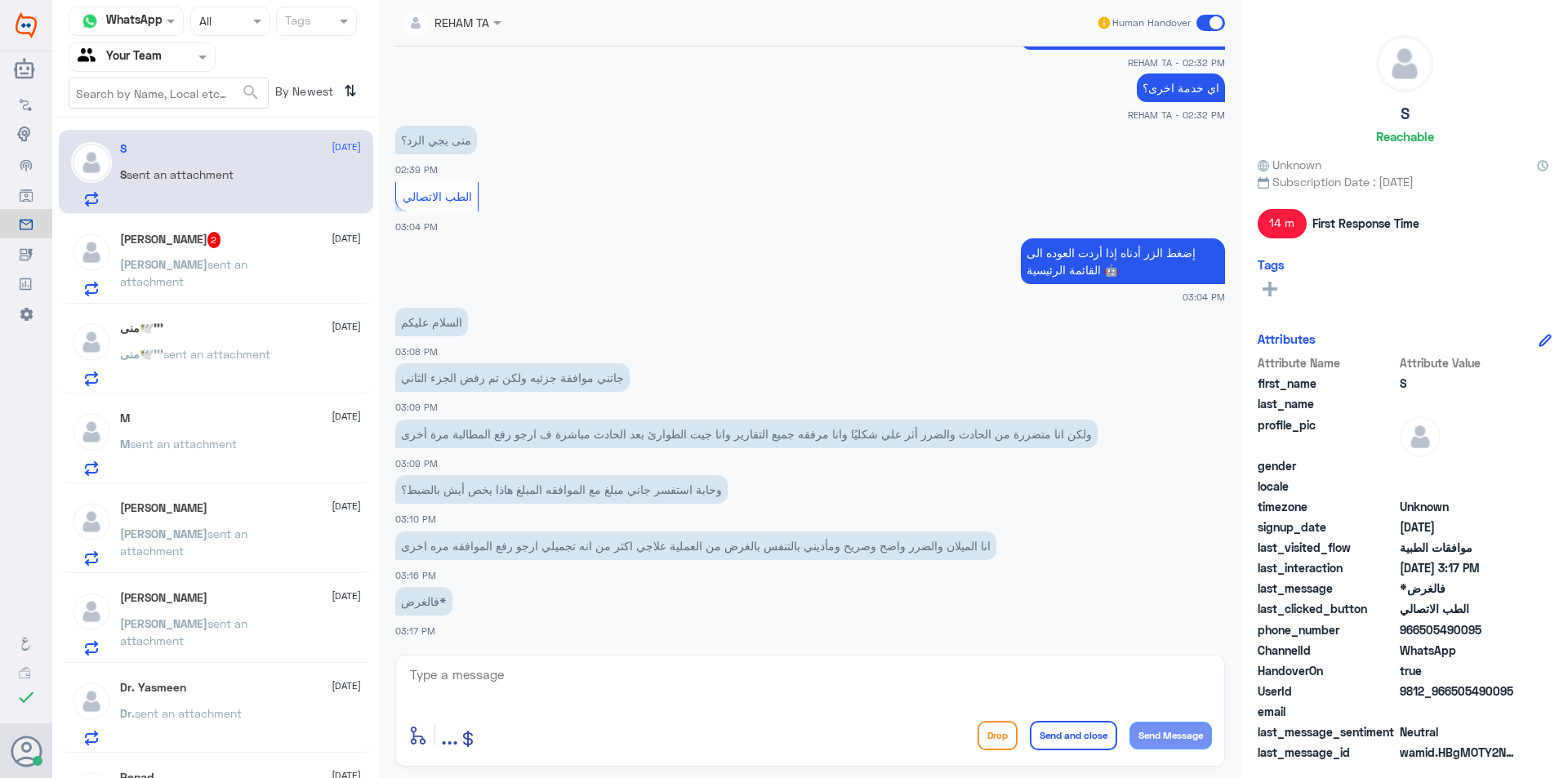
click at [600, 700] on textarea at bounding box center [809, 683] width 804 height 40
click at [600, 698] on textarea at bounding box center [809, 683] width 804 height 40
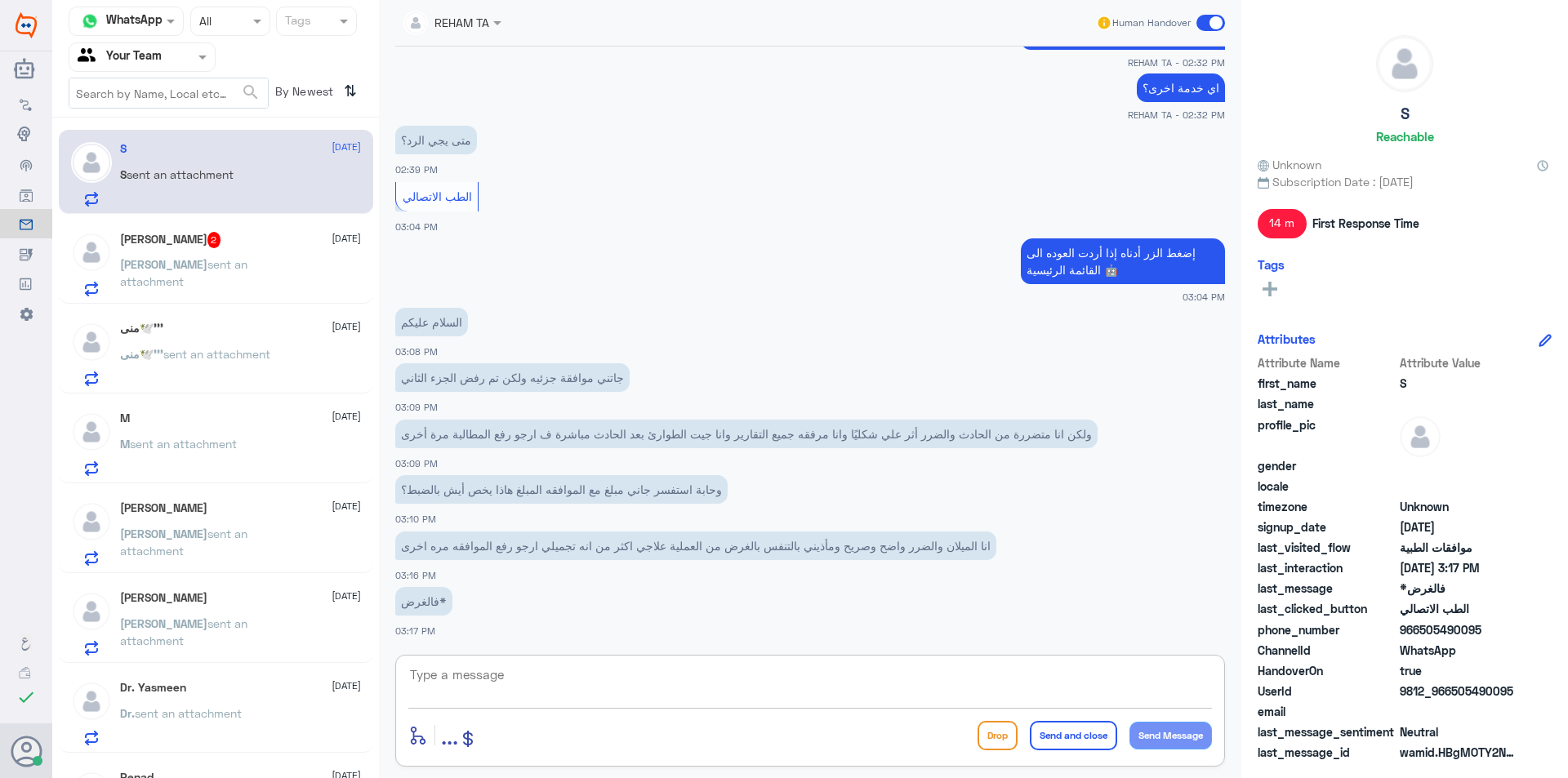
click at [600, 698] on textarea at bounding box center [809, 683] width 804 height 40
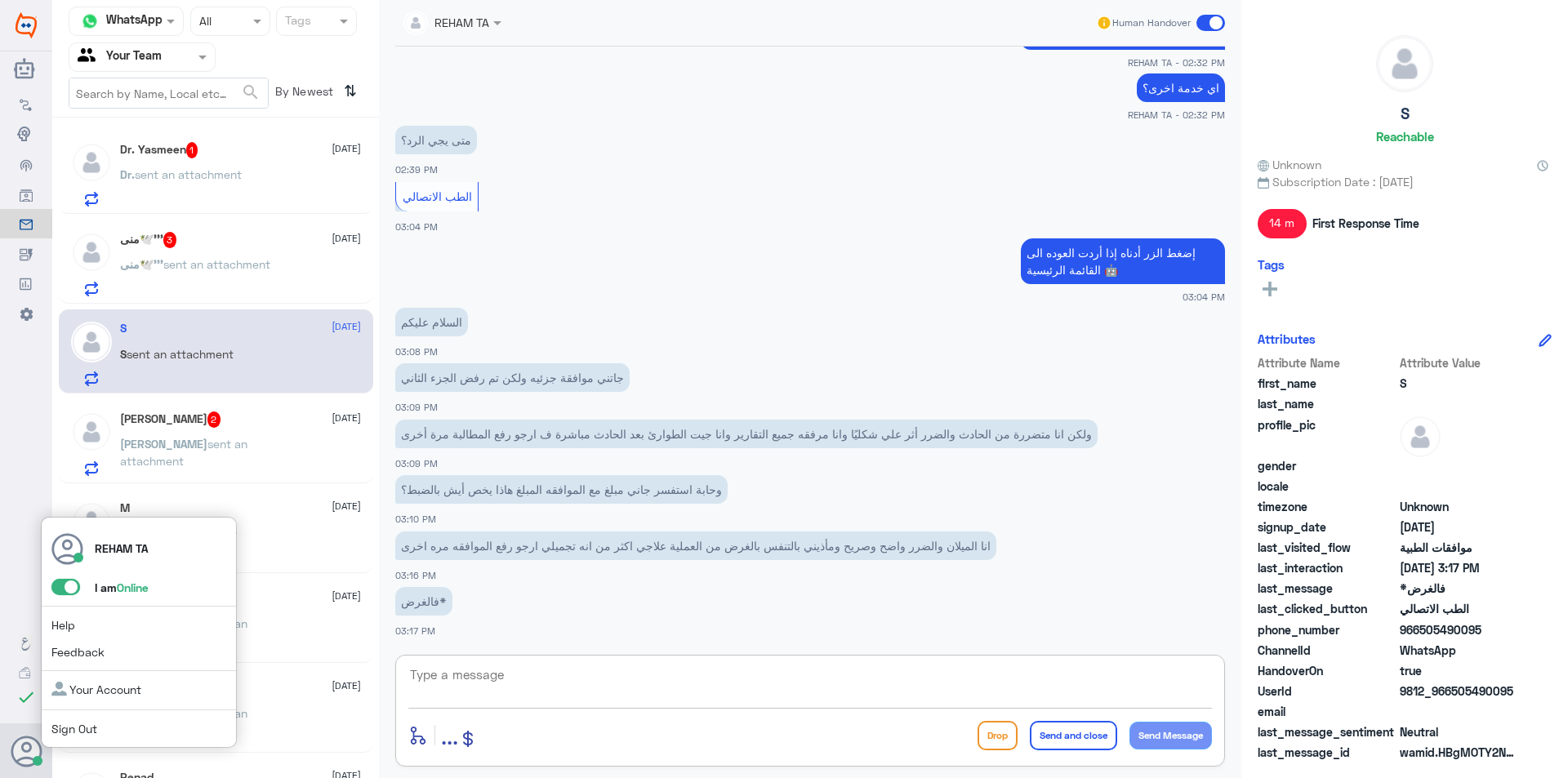
click at [76, 721] on span "Sign Out" at bounding box center [101, 729] width 100 height 17
click at [70, 728] on link "Sign Out" at bounding box center [73, 729] width 45 height 14
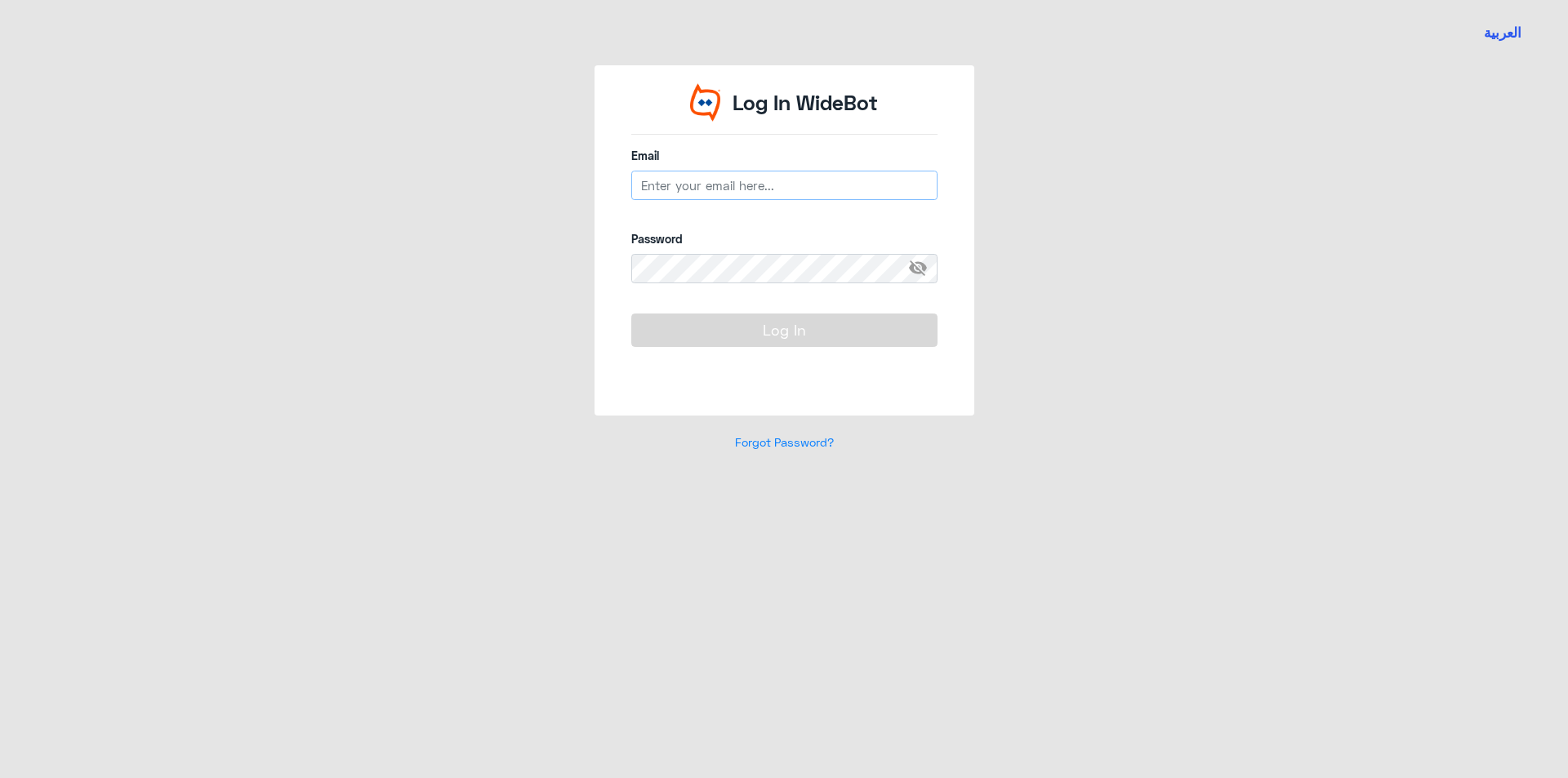
type input "[EMAIL_ADDRESS][PERSON_NAME][DOMAIN_NAME]"
